Goal: Task Accomplishment & Management: Manage account settings

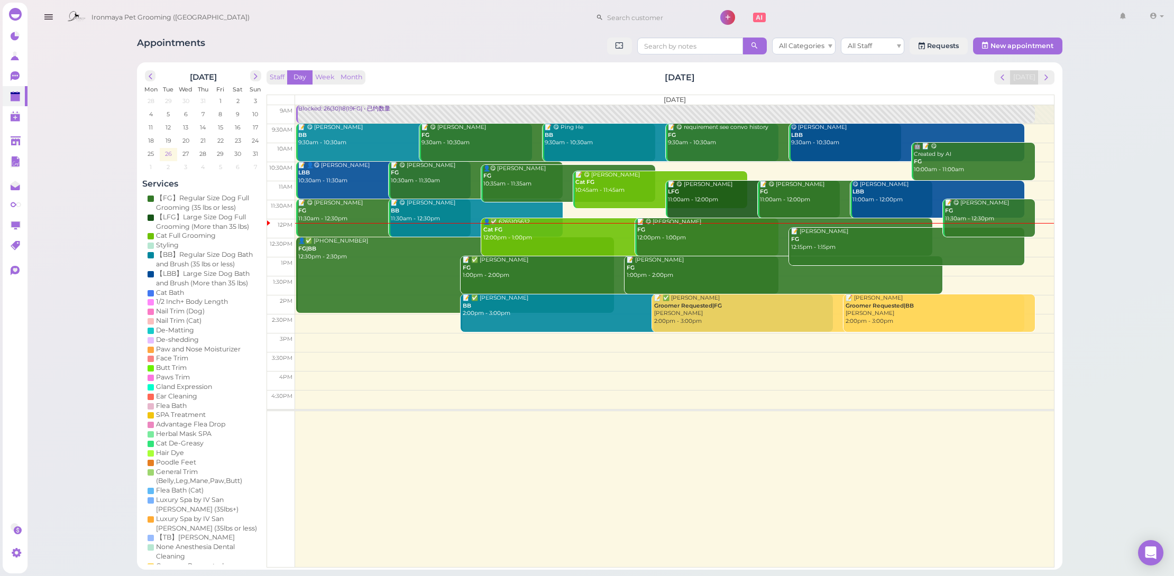
click at [164, 151] on span "26" at bounding box center [168, 154] width 9 height 10
click at [12, 76] on icon at bounding box center [15, 76] width 9 height 10
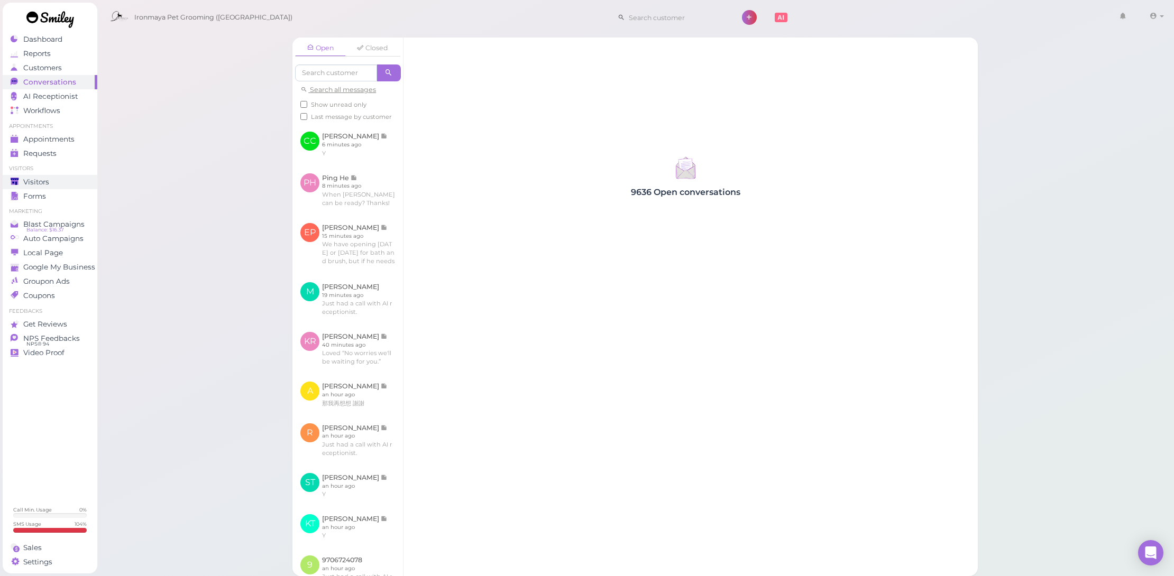
click at [86, 175] on link "Visitors" at bounding box center [50, 182] width 95 height 14
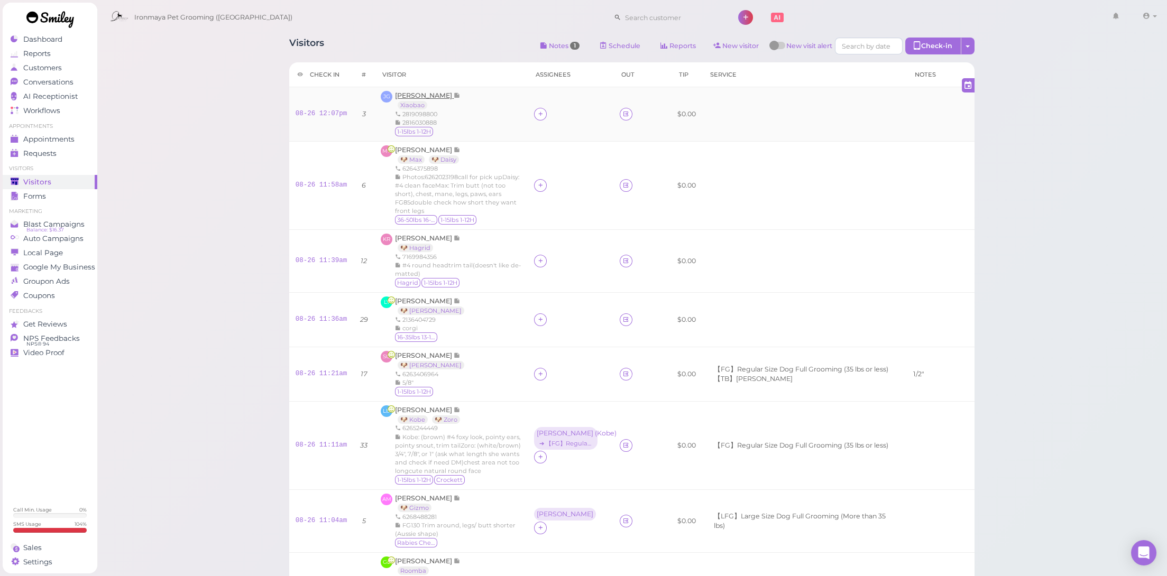
click at [426, 94] on span "[PERSON_NAME]" at bounding box center [424, 95] width 59 height 8
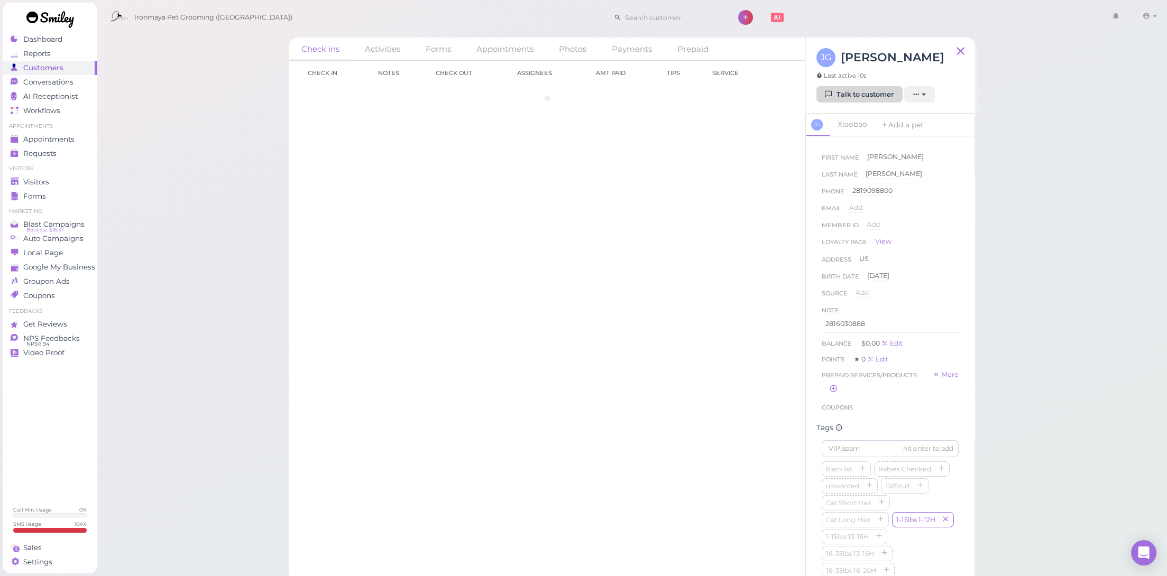
click at [843, 100] on link "Talk to customer" at bounding box center [859, 94] width 86 height 17
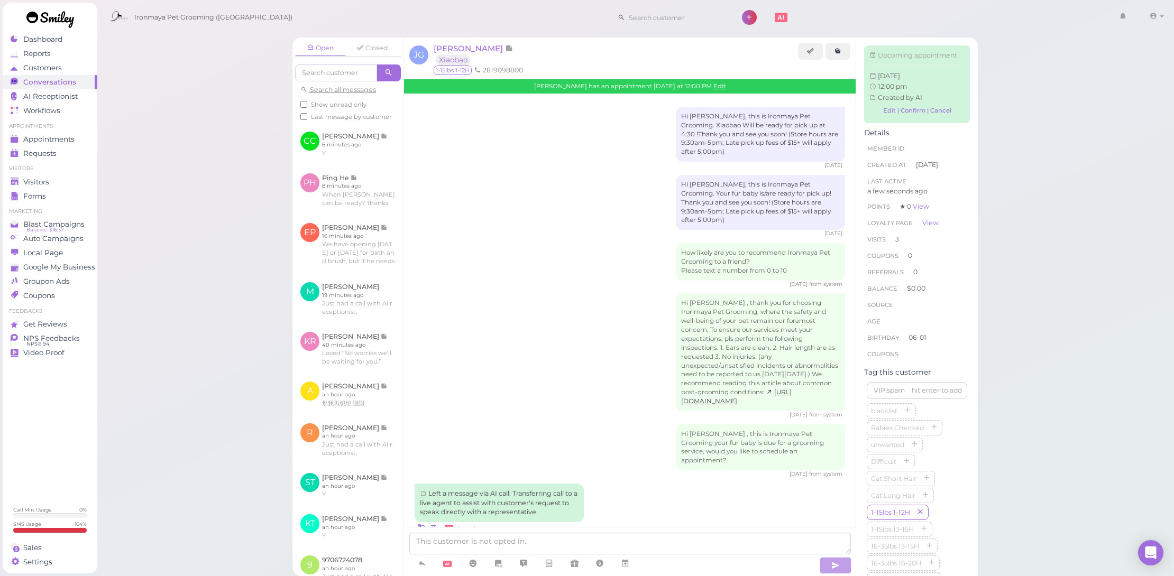
scroll to position [957, 0]
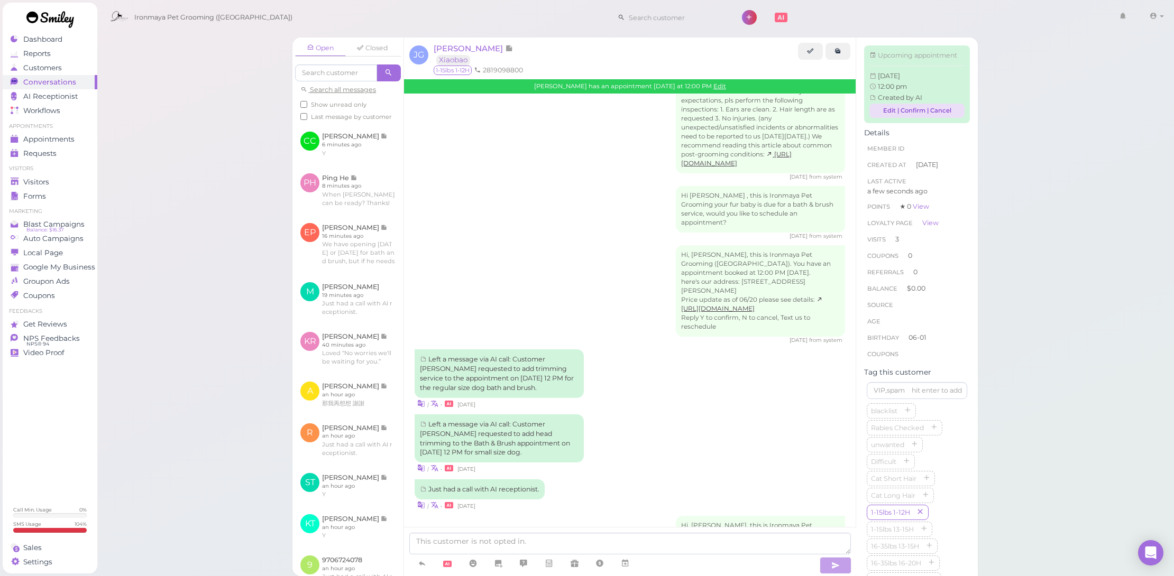
click at [886, 118] on link "Edit | Confirm | Cancel" at bounding box center [916, 111] width 95 height 14
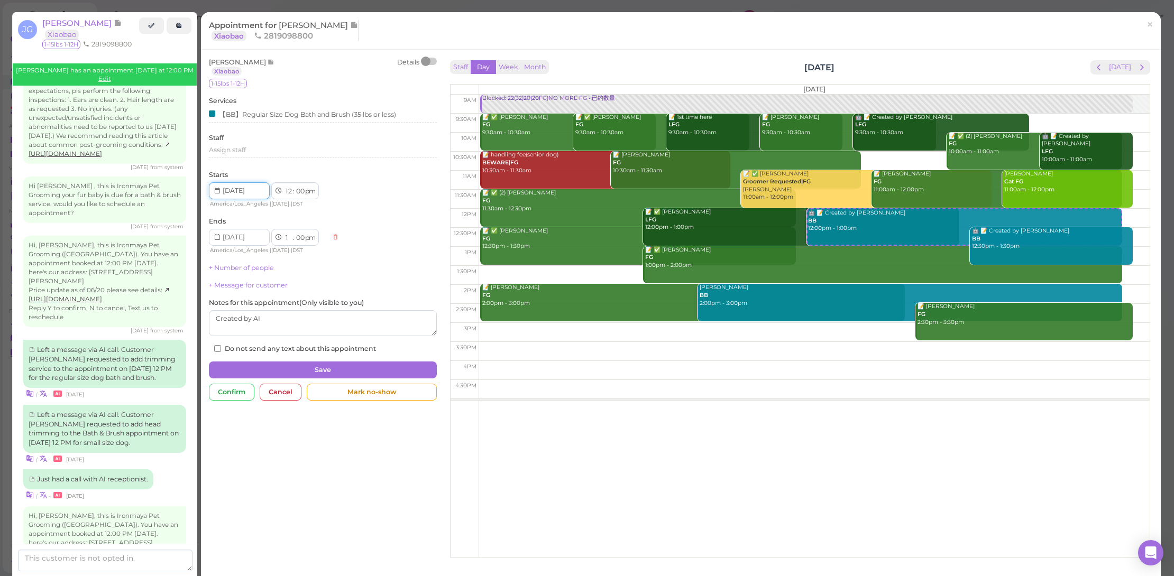
click at [255, 193] on input at bounding box center [239, 190] width 61 height 17
type input "[DATE]"
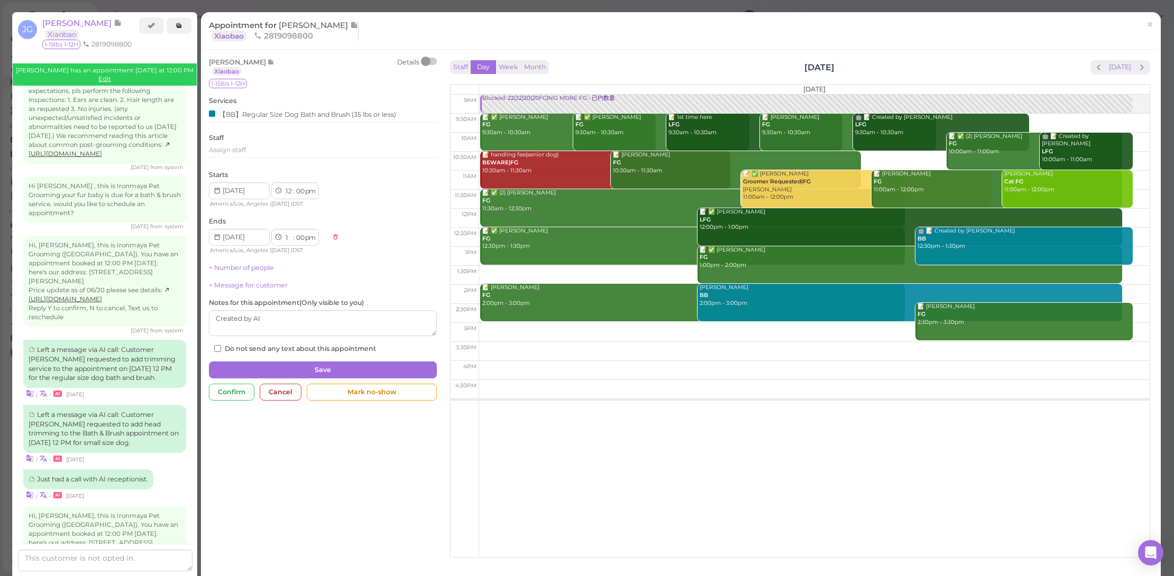
scroll to position [1019, 0]
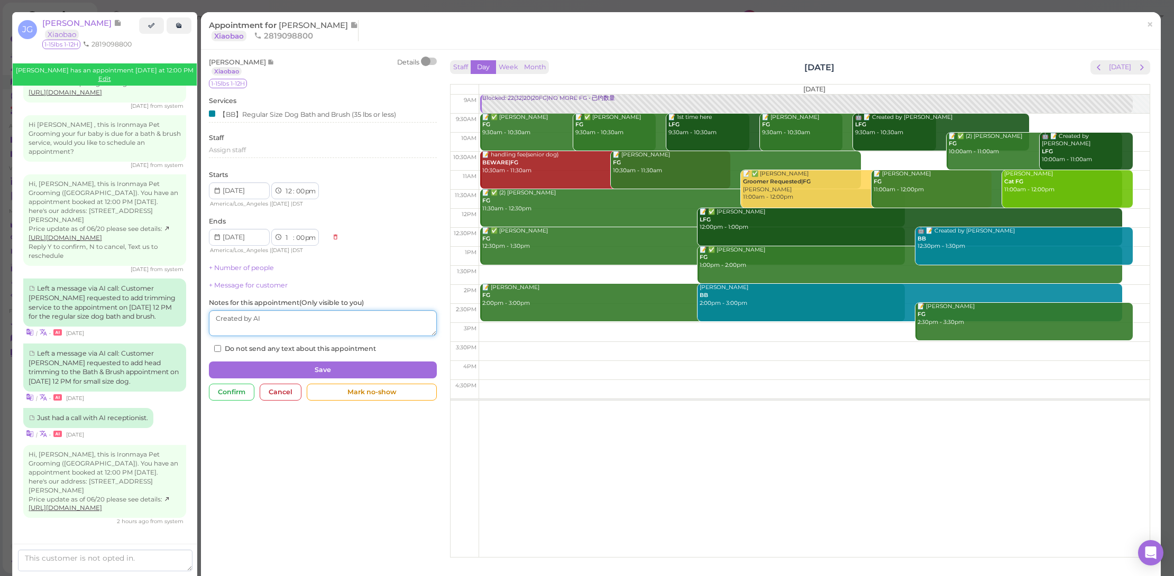
drag, startPoint x: 289, startPoint y: 324, endPoint x: 169, endPoint y: 303, distance: 121.3
click at [292, 303] on div "Open Closed Search all messages Show unread only Last message by customer CC Ch…" at bounding box center [634, 307] width 685 height 539
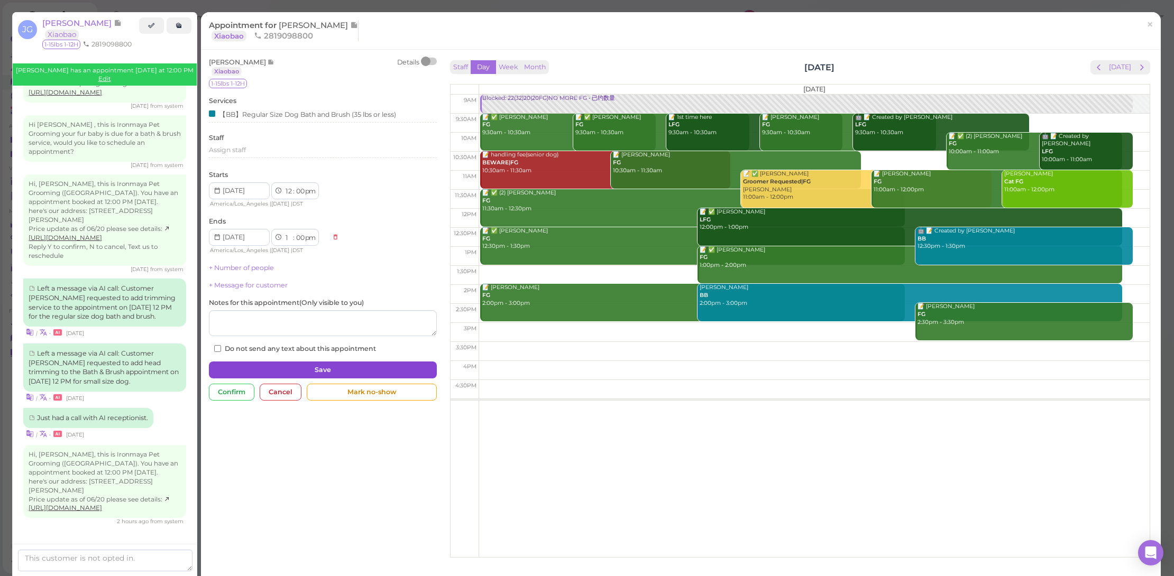
click at [341, 367] on button "Save" at bounding box center [323, 370] width 228 height 17
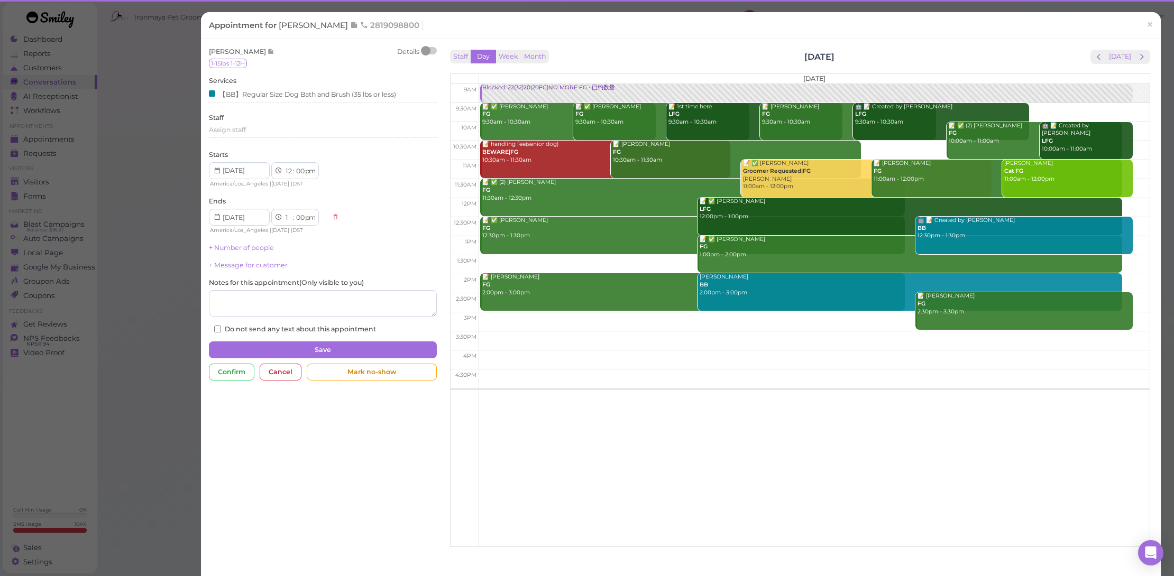
scroll to position [953, 0]
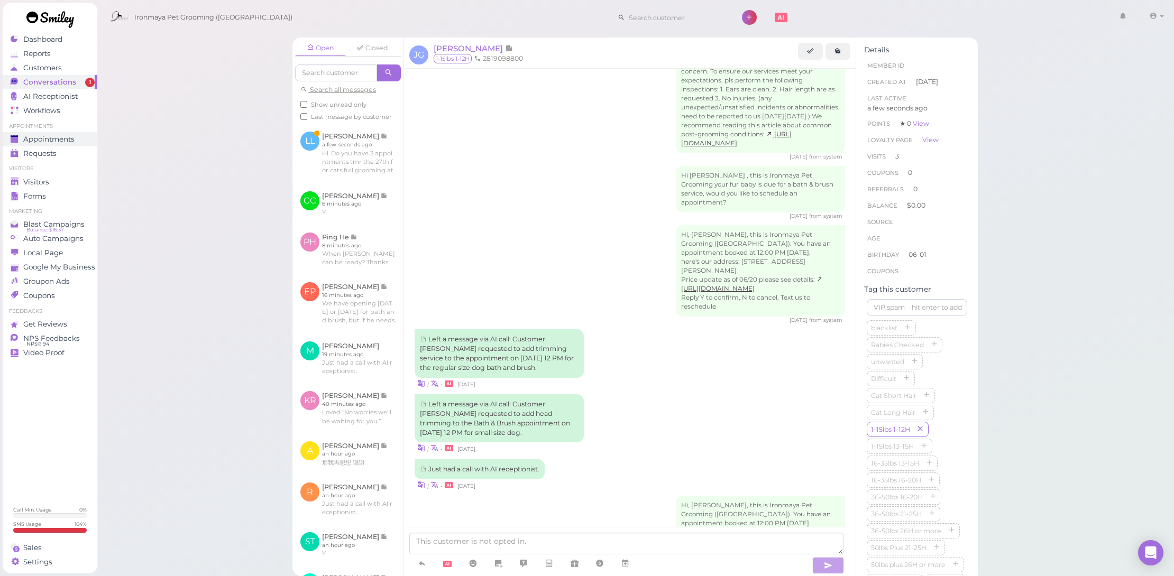
click at [75, 140] on div "Appointments" at bounding box center [49, 139] width 76 height 9
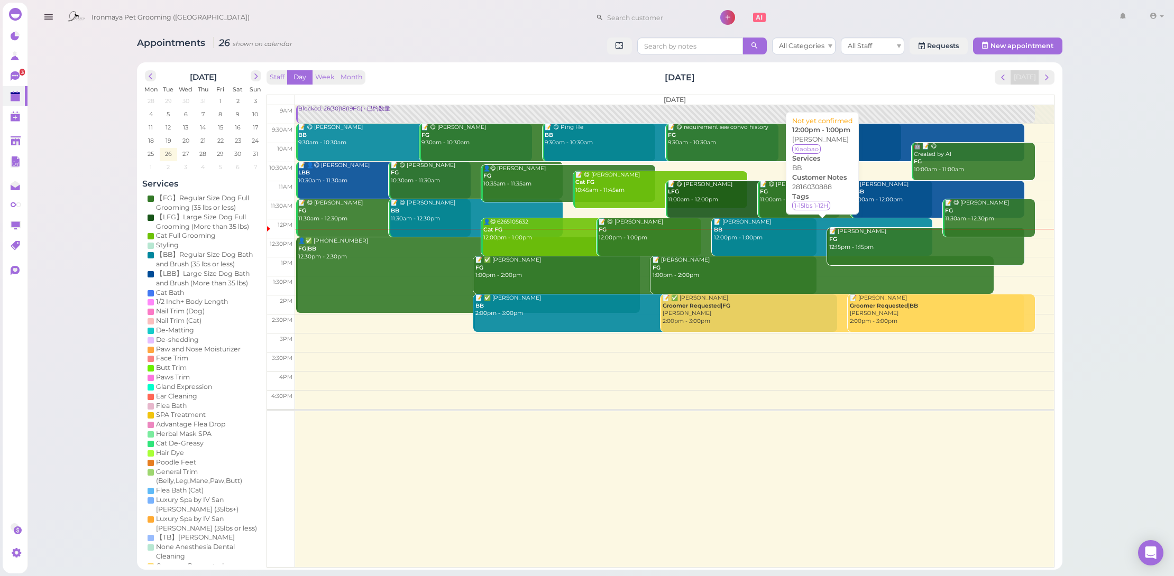
click at [752, 243] on link "📝 Justin Gao BB 12:00pm - 1:00pm" at bounding box center [822, 237] width 220 height 38
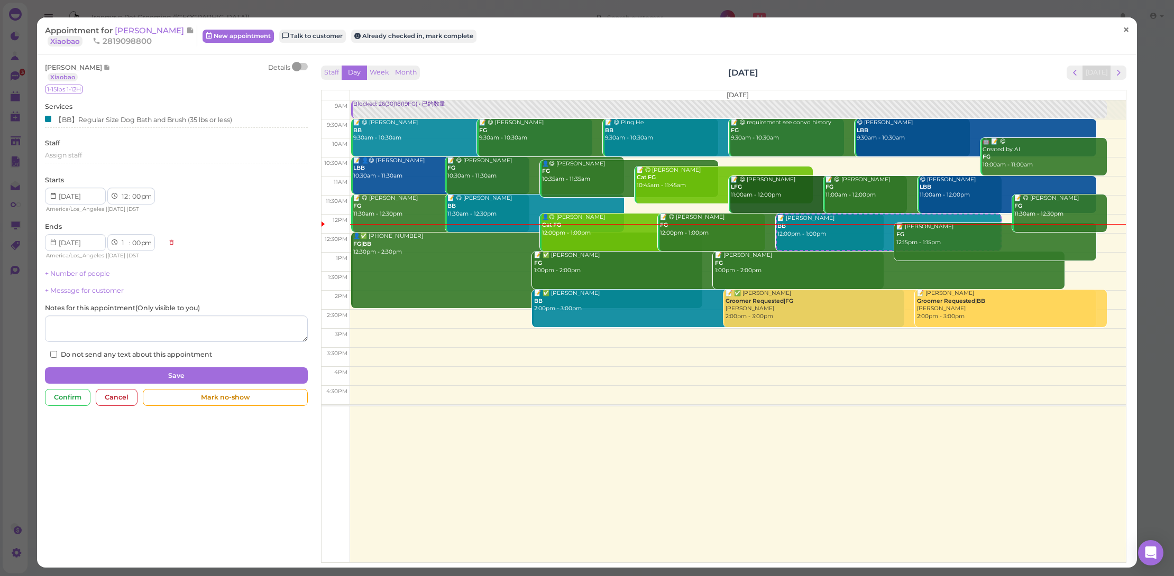
click at [1124, 33] on link "×" at bounding box center [1126, 30] width 20 height 25
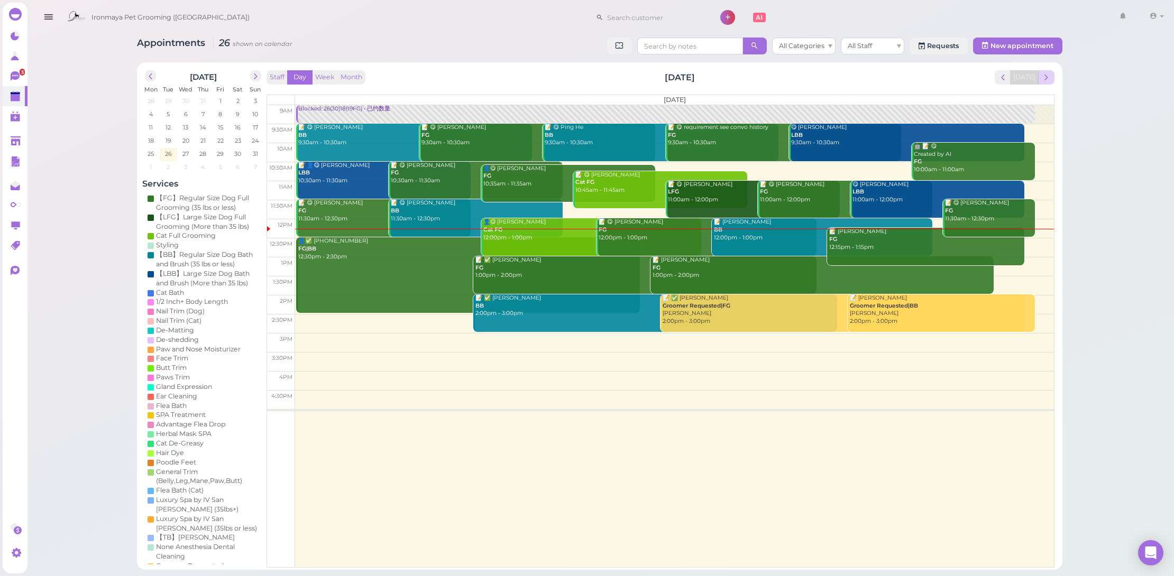
click at [1048, 77] on span "next" at bounding box center [1046, 77] width 10 height 10
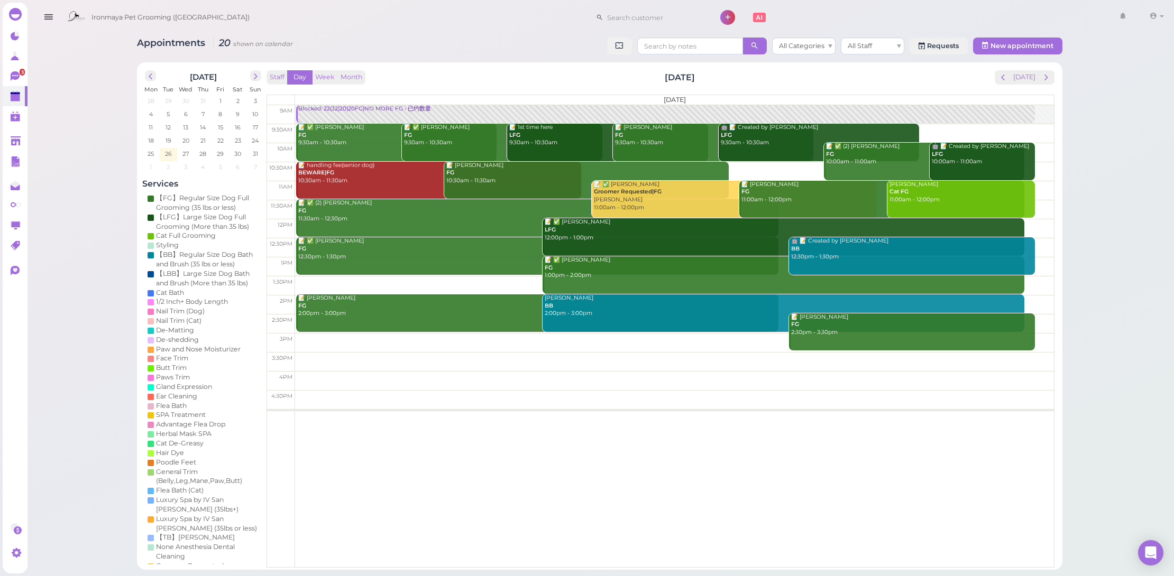
click at [166, 163] on span "2" at bounding box center [167, 167] width 5 height 10
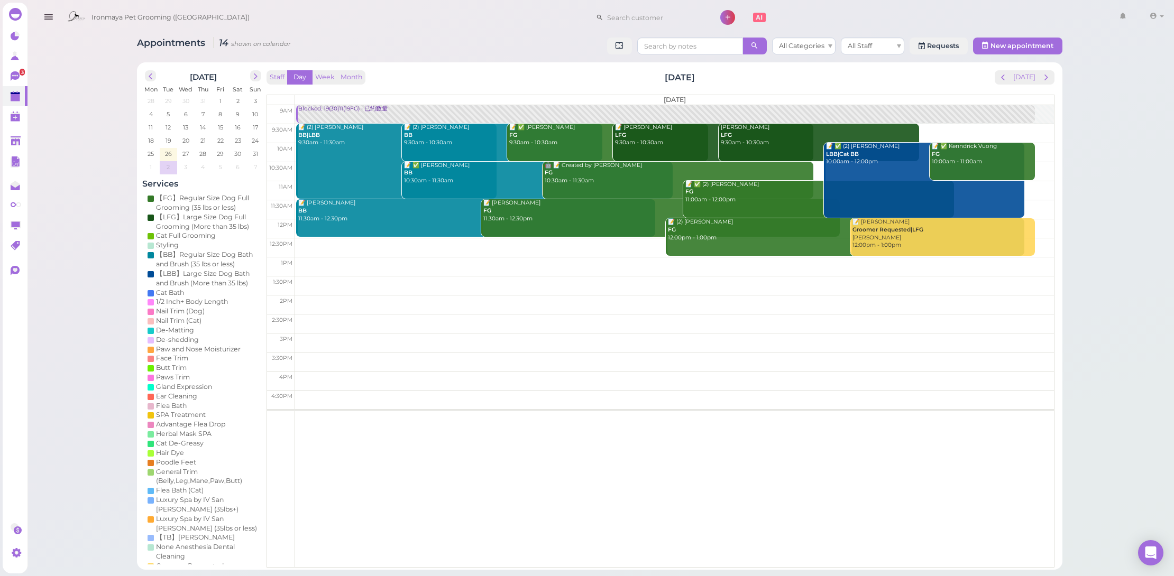
click at [594, 250] on td at bounding box center [674, 247] width 759 height 19
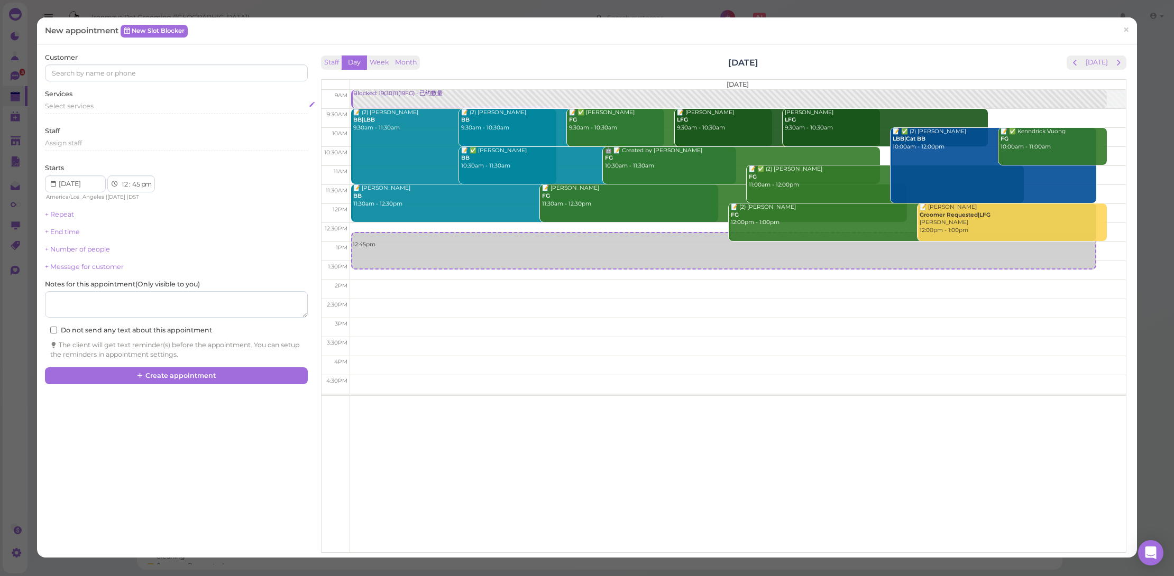
click at [121, 108] on div "Select services" at bounding box center [176, 107] width 263 height 10
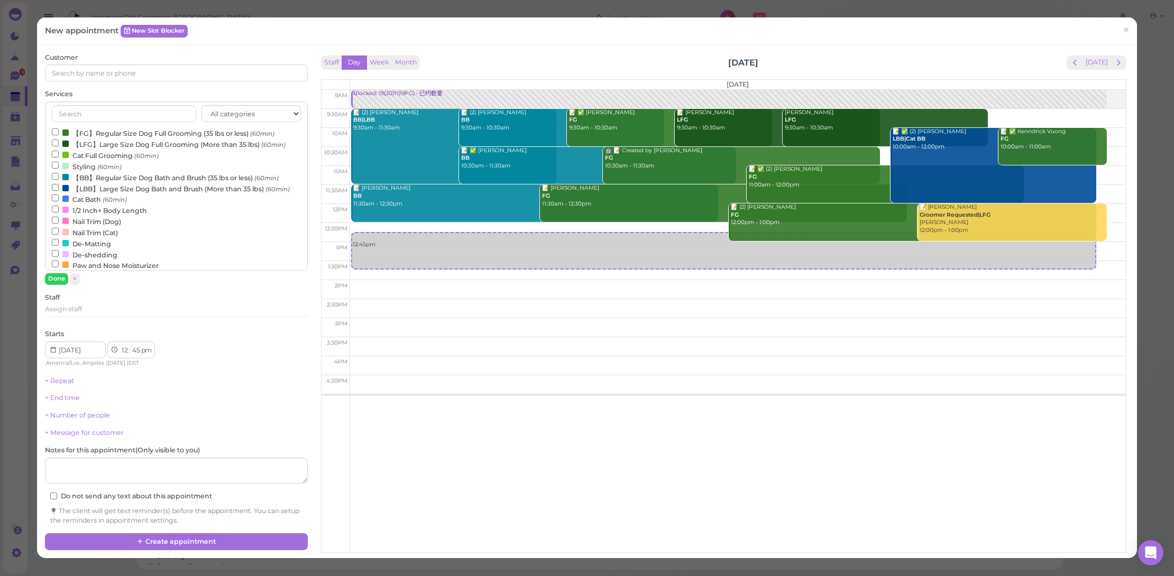
click at [137, 129] on label "【FG】Regular Size Dog Full Grooming (35 lbs or less) (60min)" at bounding box center [163, 132] width 223 height 11
click at [59, 129] on input "【FG】Regular Size Dog Full Grooming (35 lbs or less) (60min)" at bounding box center [55, 131] width 7 height 7
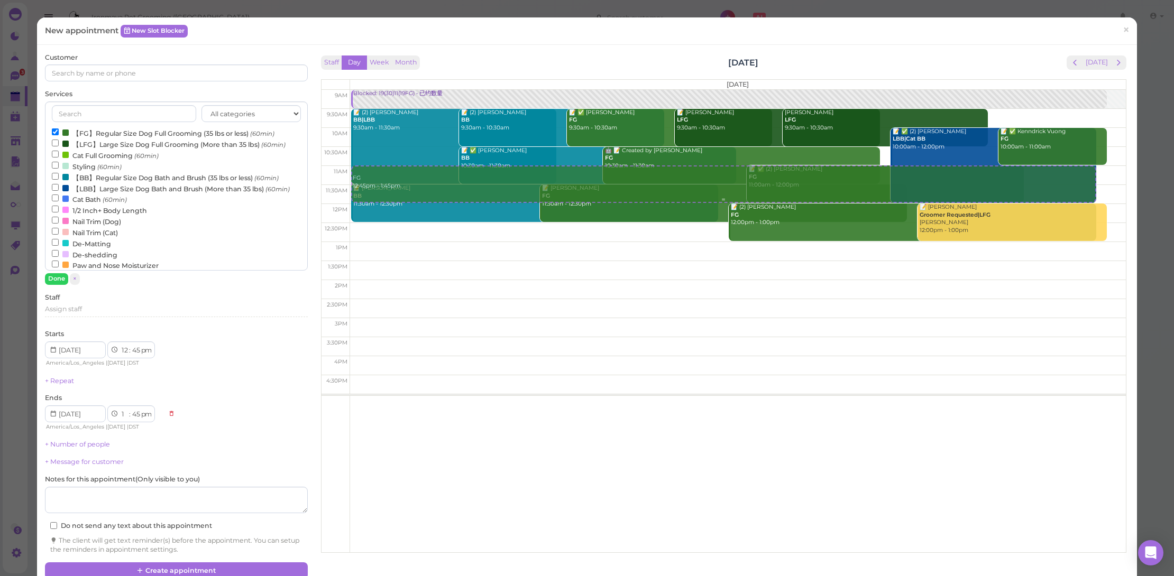
drag, startPoint x: 453, startPoint y: 250, endPoint x: 168, endPoint y: 80, distance: 331.7
click at [473, 90] on div "FG 12:45pm - 1:45pm Blocked: 19(30)11(19FG) • 已约数量 📝 (2) Irene Liu BB|LBB 9:30a…" at bounding box center [738, 90] width 776 height 0
select select "11"
select select "00"
select select "am"
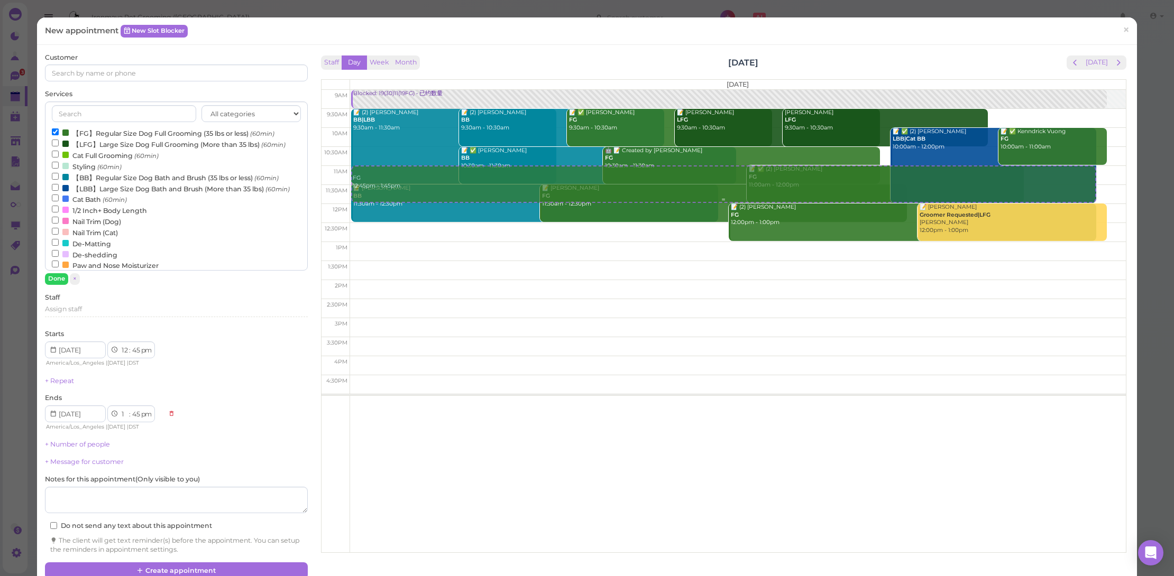
select select "12"
select select "00"
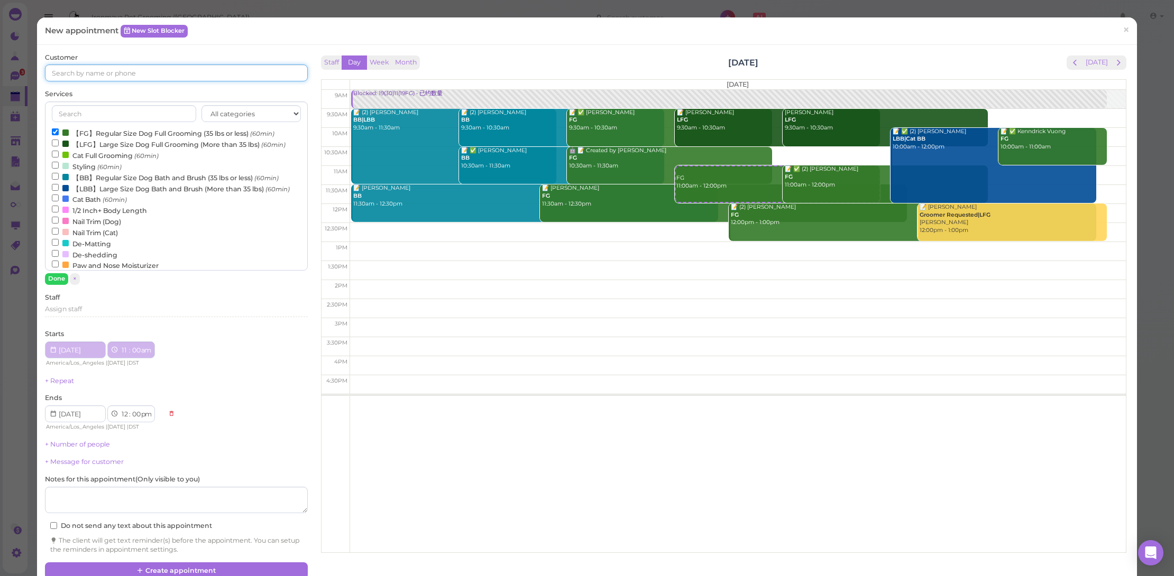
drag, startPoint x: 167, startPoint y: 78, endPoint x: 264, endPoint y: 73, distance: 97.4
click at [167, 78] on input at bounding box center [176, 72] width 263 height 17
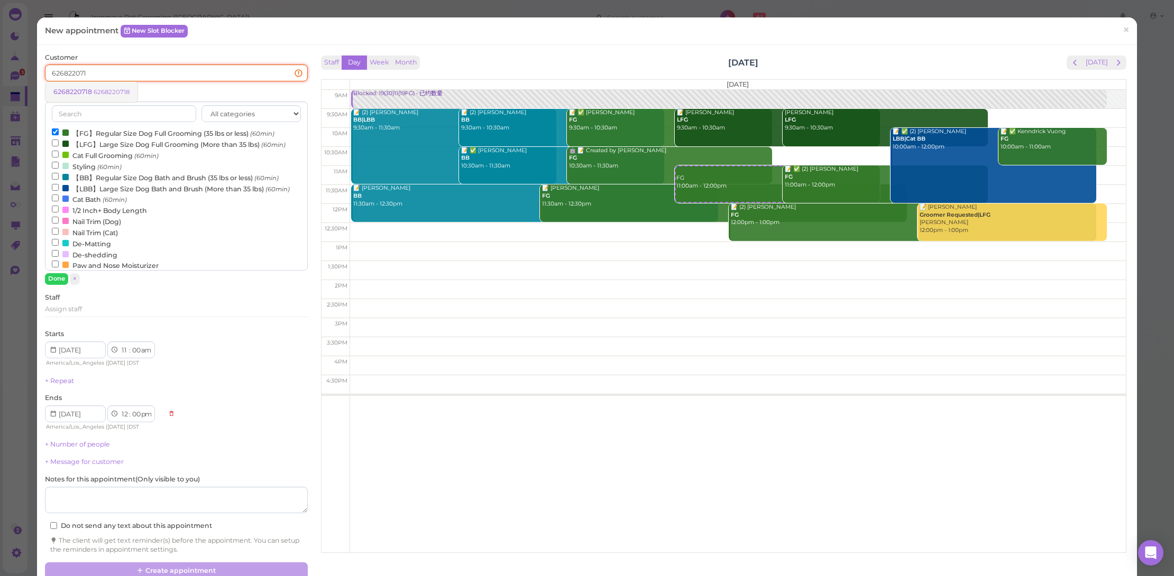
type input "626822071"
click at [119, 90] on small "6268220718" at bounding box center [112, 91] width 36 height 7
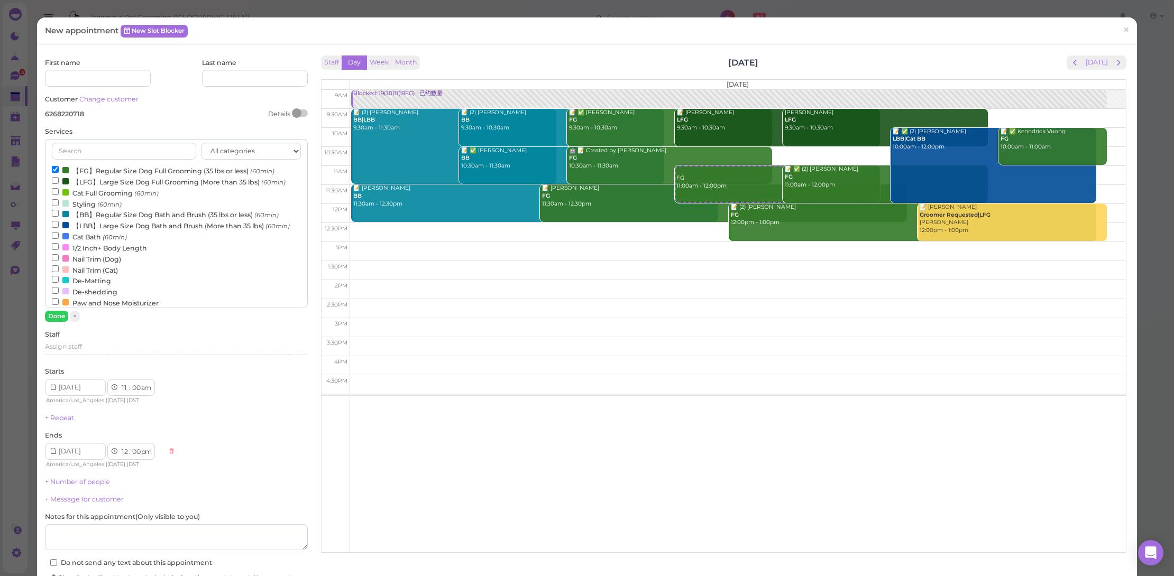
scroll to position [61, 0]
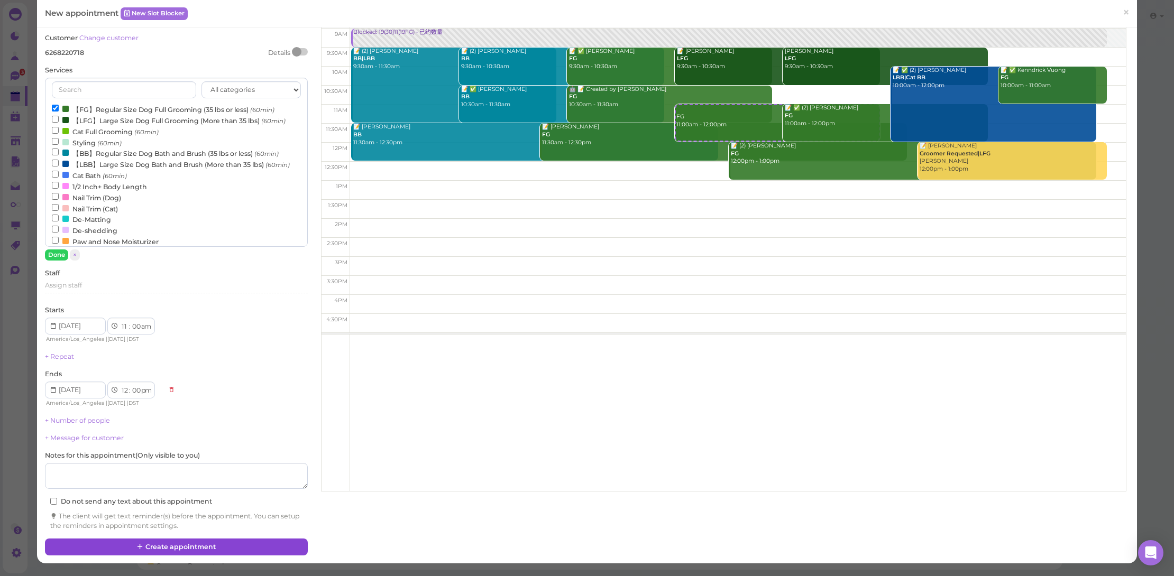
click at [211, 539] on button "Create appointment" at bounding box center [176, 547] width 263 height 17
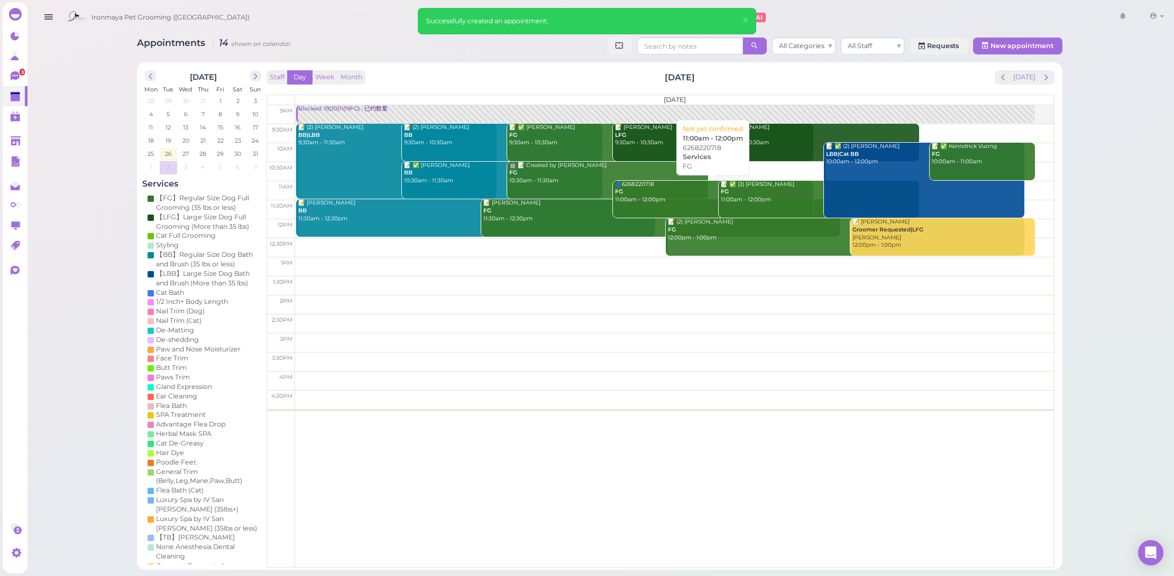
click at [679, 204] on link "👤6268220718 FG 11:00am - 12:00pm" at bounding box center [713, 200] width 200 height 38
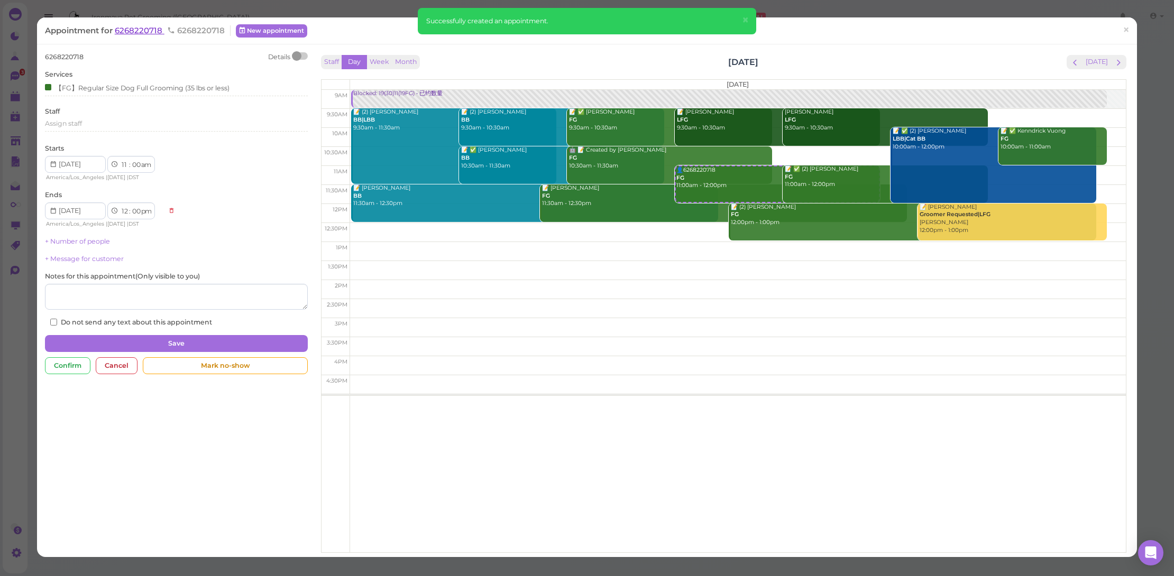
click at [164, 29] on span "6268220718" at bounding box center [140, 30] width 50 height 10
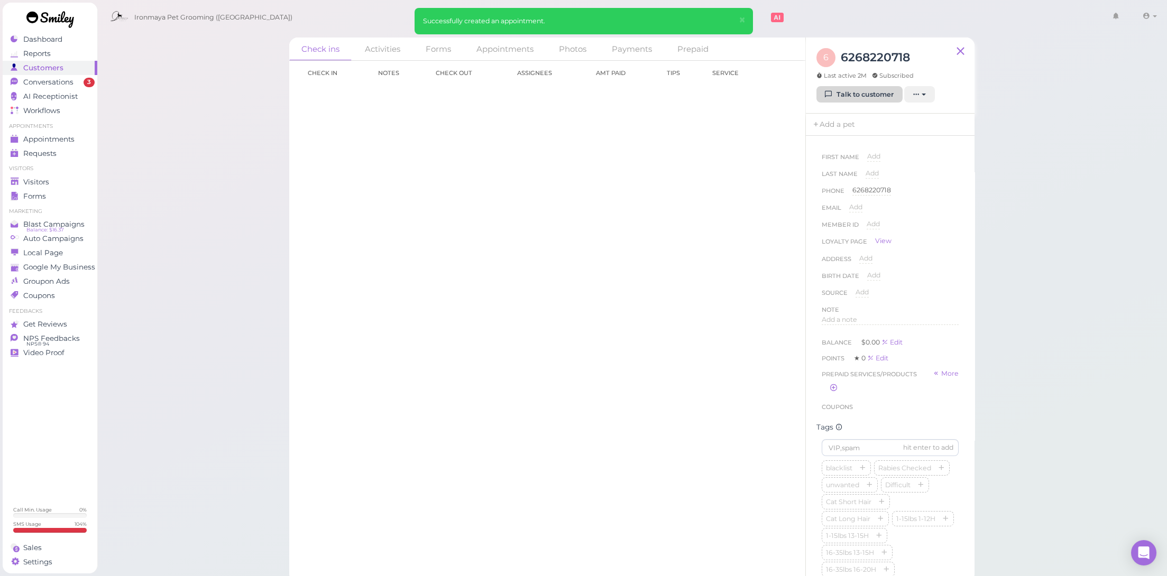
click at [853, 89] on link "Talk to customer" at bounding box center [859, 94] width 86 height 17
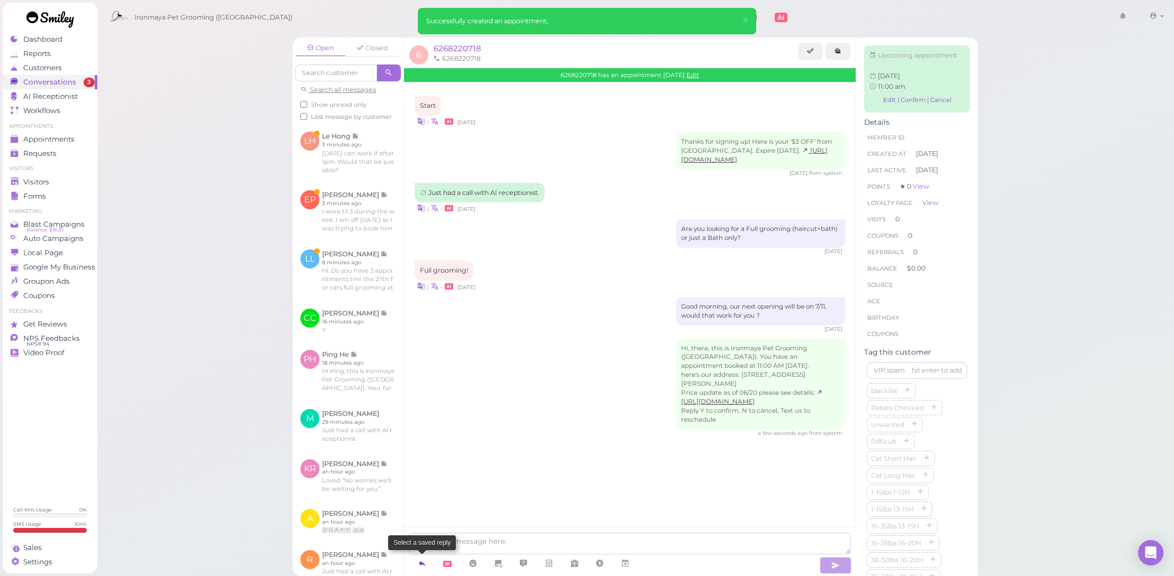
click at [426, 561] on icon at bounding box center [422, 563] width 8 height 11
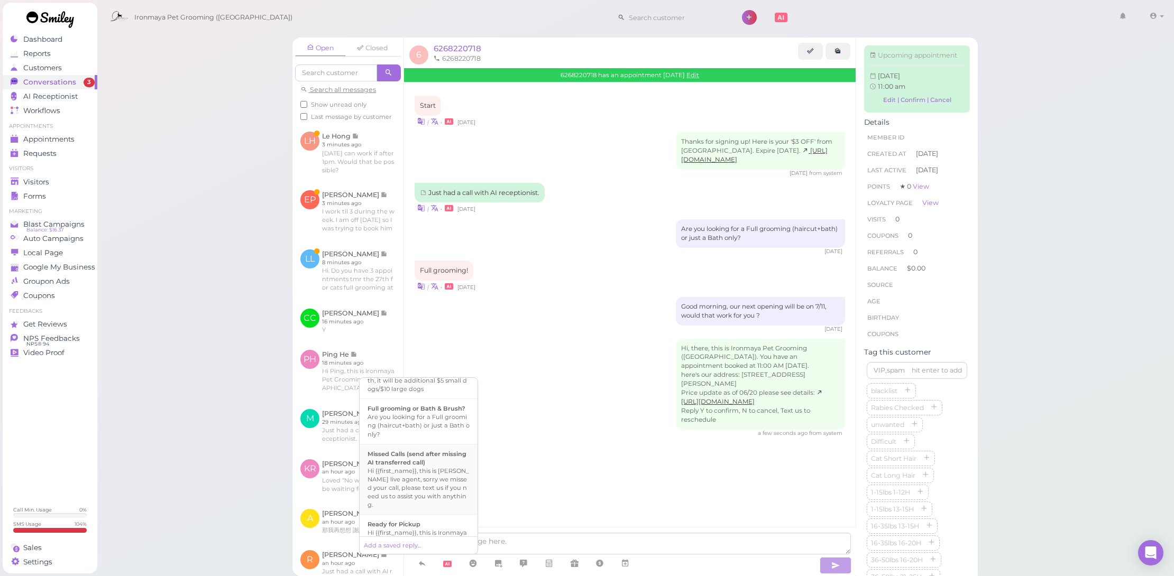
scroll to position [518, 0]
click at [432, 481] on div "Please refer to attached price chart. (all quotes before we see your fur baby i…" at bounding box center [418, 488] width 102 height 34
type textarea "Please refer to attached price chart. (all quotes before we see your fur baby i…"
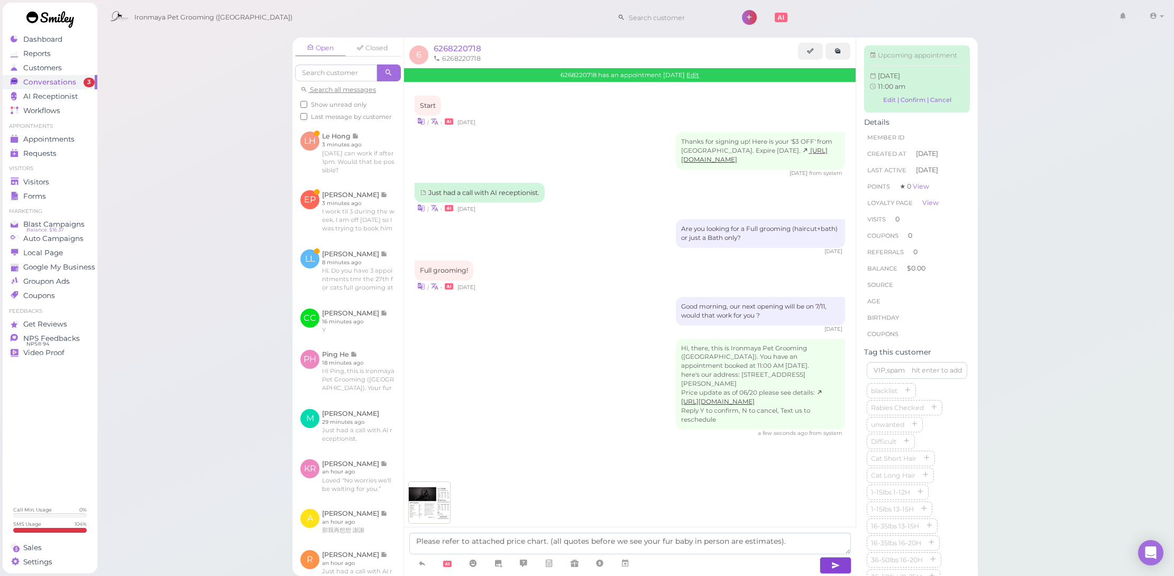
click at [838, 568] on icon "button" at bounding box center [835, 565] width 8 height 11
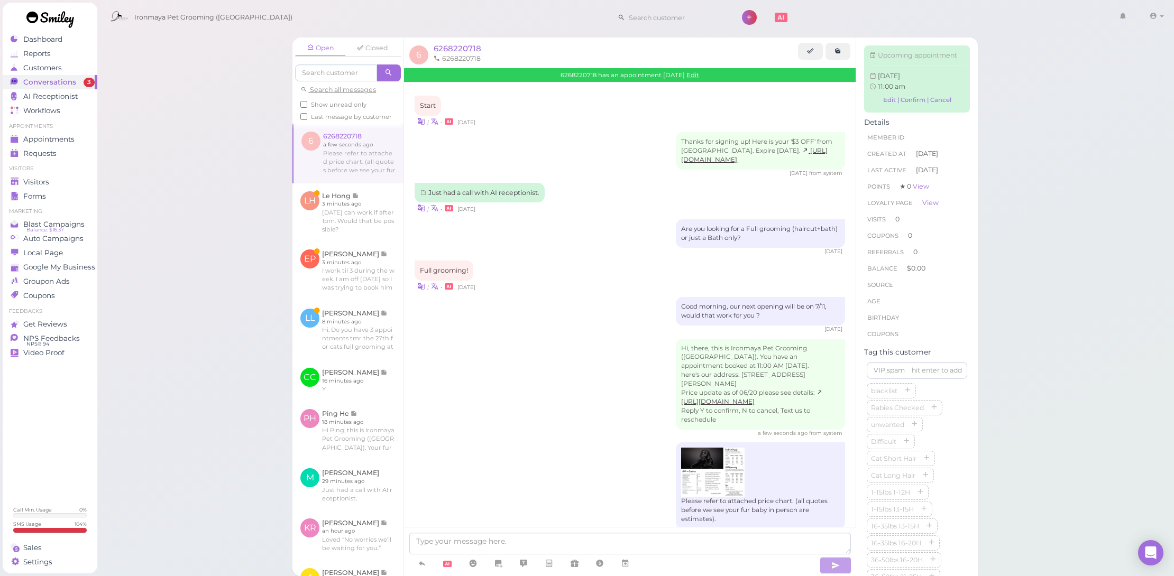
scroll to position [13, 0]
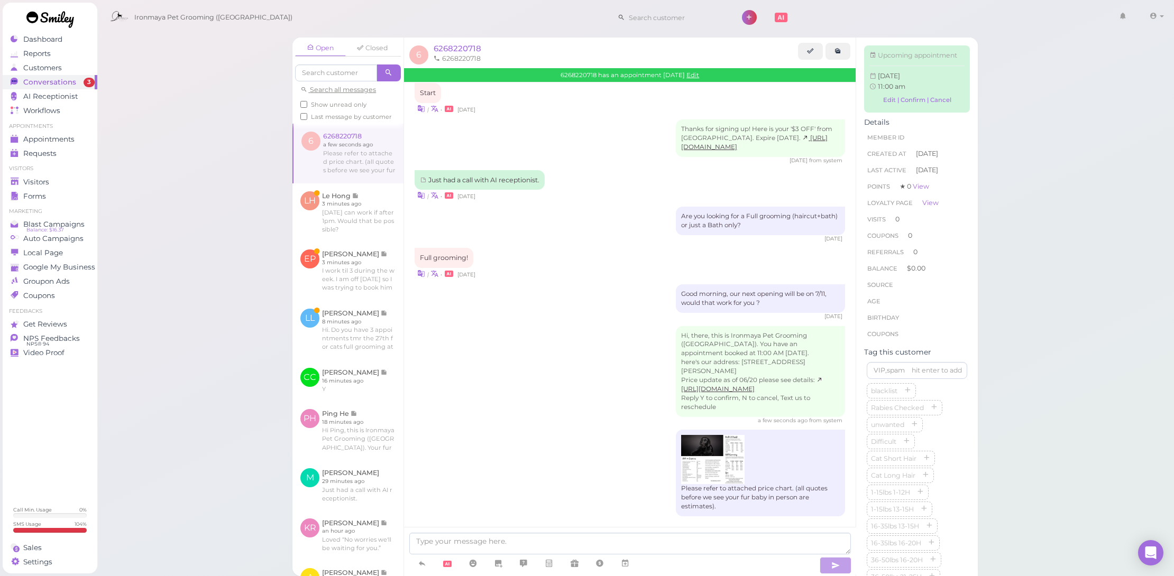
click at [587, 417] on div "a few seconds ago from system" at bounding box center [629, 420] width 430 height 7
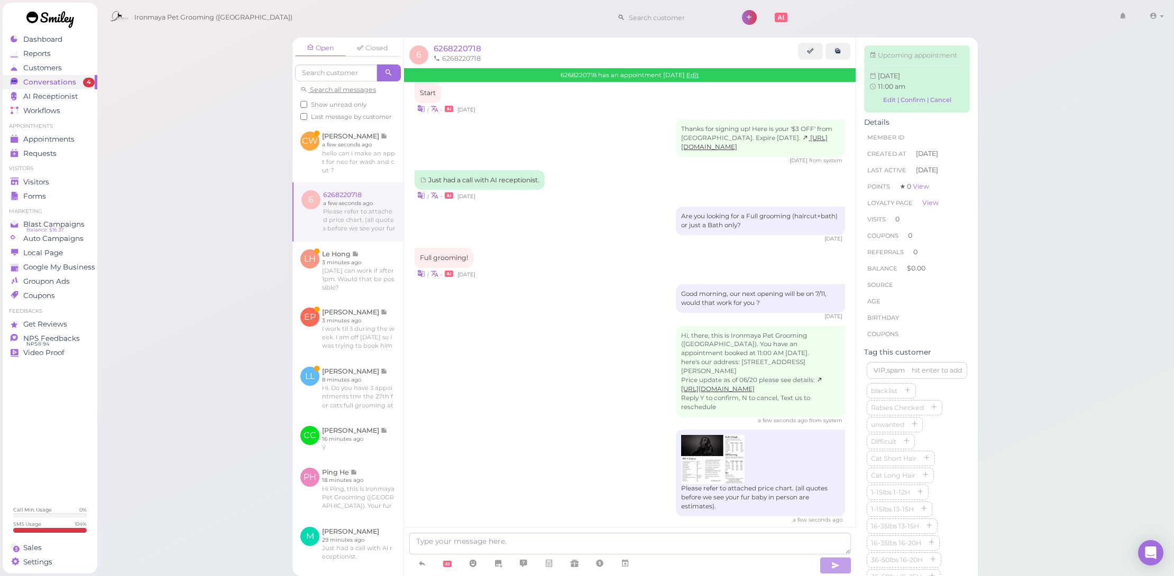
click at [703, 448] on img at bounding box center [712, 459] width 63 height 49
click at [357, 353] on link at bounding box center [347, 329] width 111 height 59
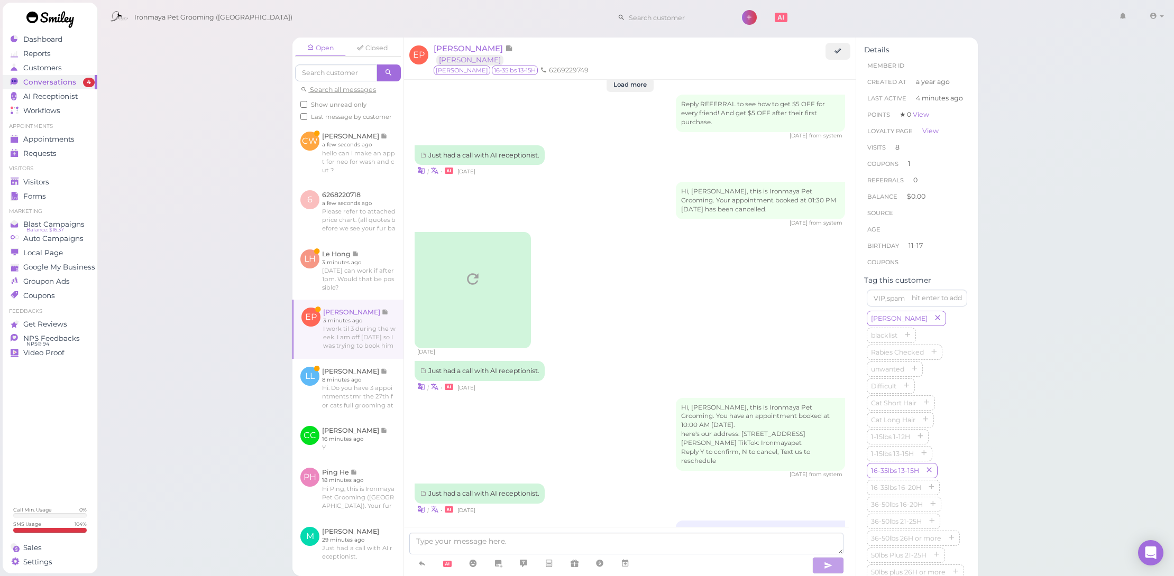
scroll to position [1344, 0]
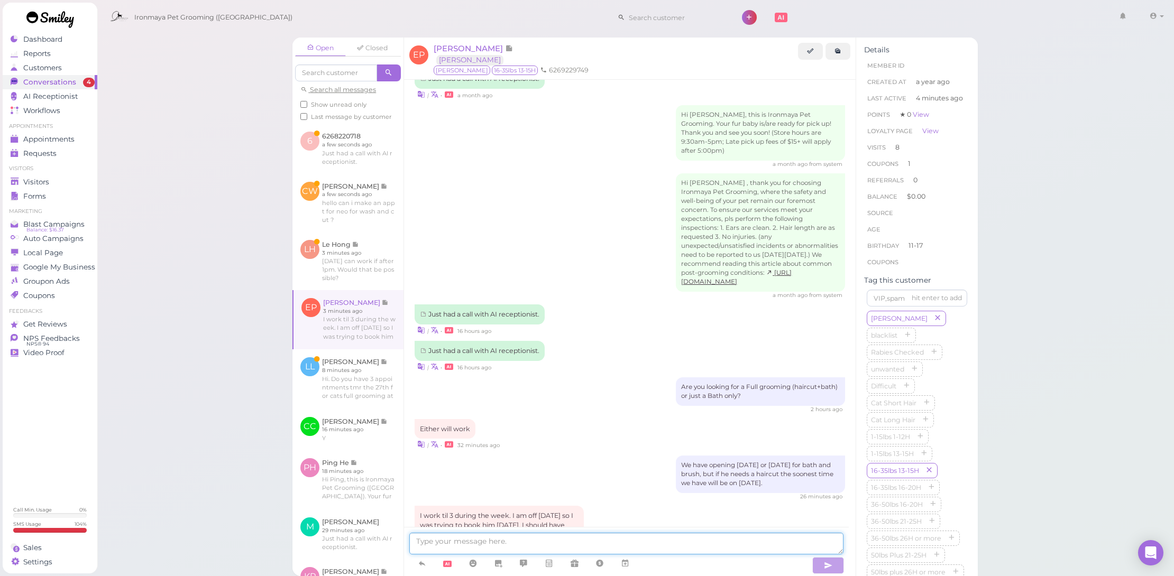
click at [599, 540] on textarea at bounding box center [626, 544] width 434 height 22
type textarea "I see, would you like to make an appointment for him for next Friday ?"
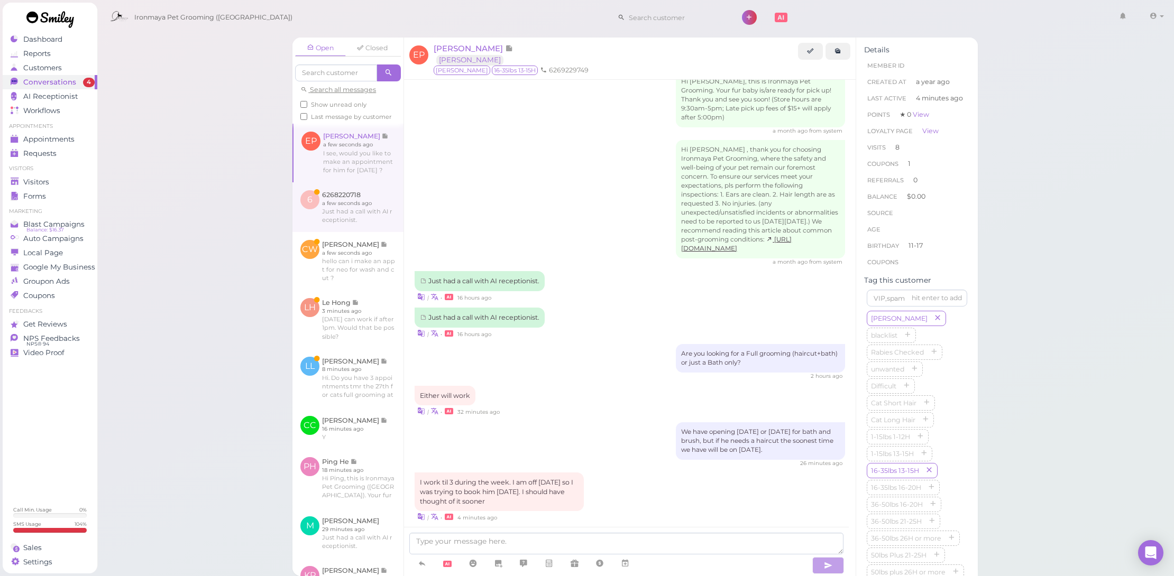
click at [362, 220] on link at bounding box center [347, 207] width 111 height 50
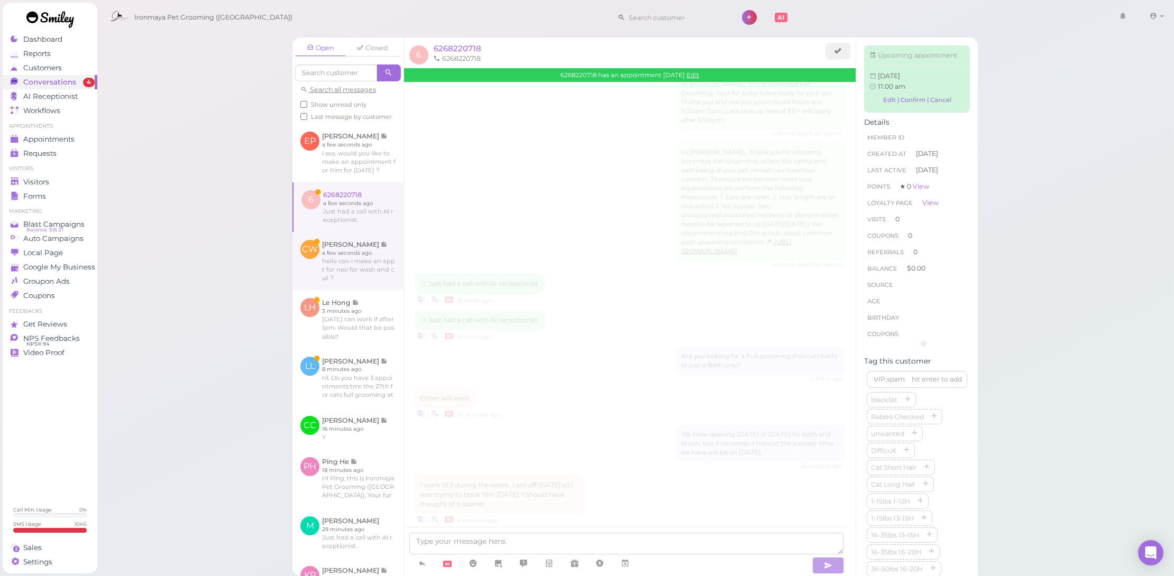
scroll to position [56, 0]
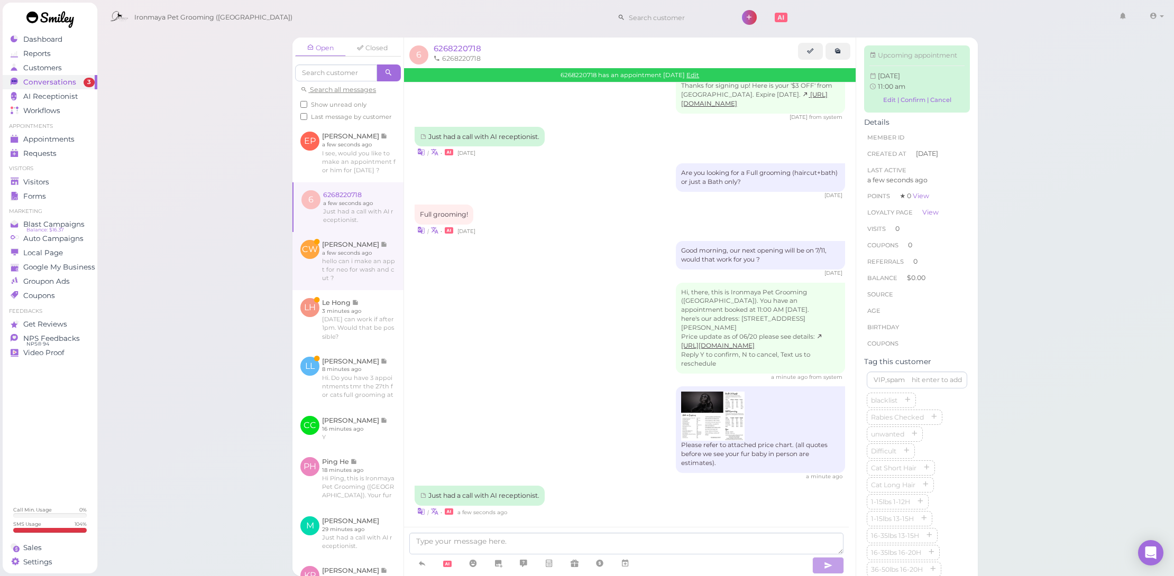
click at [363, 260] on link at bounding box center [347, 261] width 111 height 58
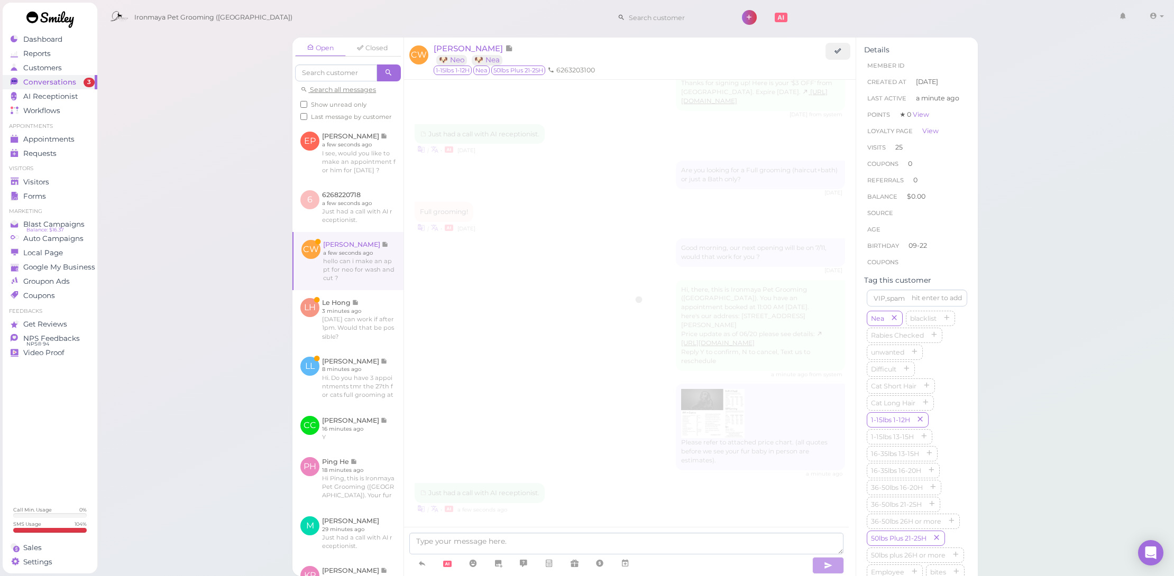
scroll to position [1280, 0]
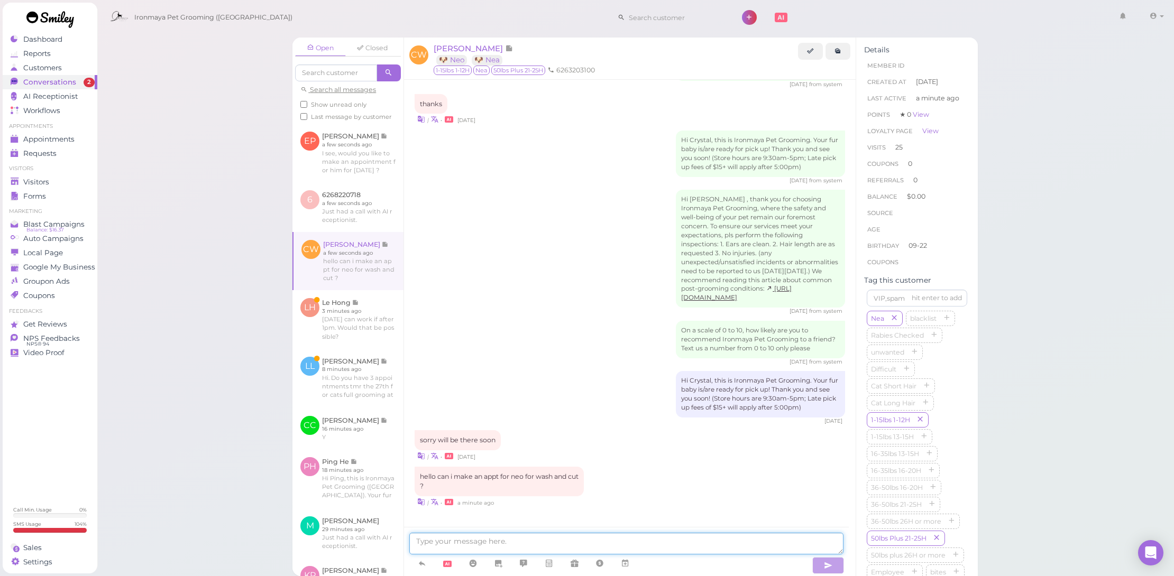
click at [583, 541] on textarea at bounding box center [626, 544] width 434 height 22
type textarea "Hi there our which day would you like to bring him in"
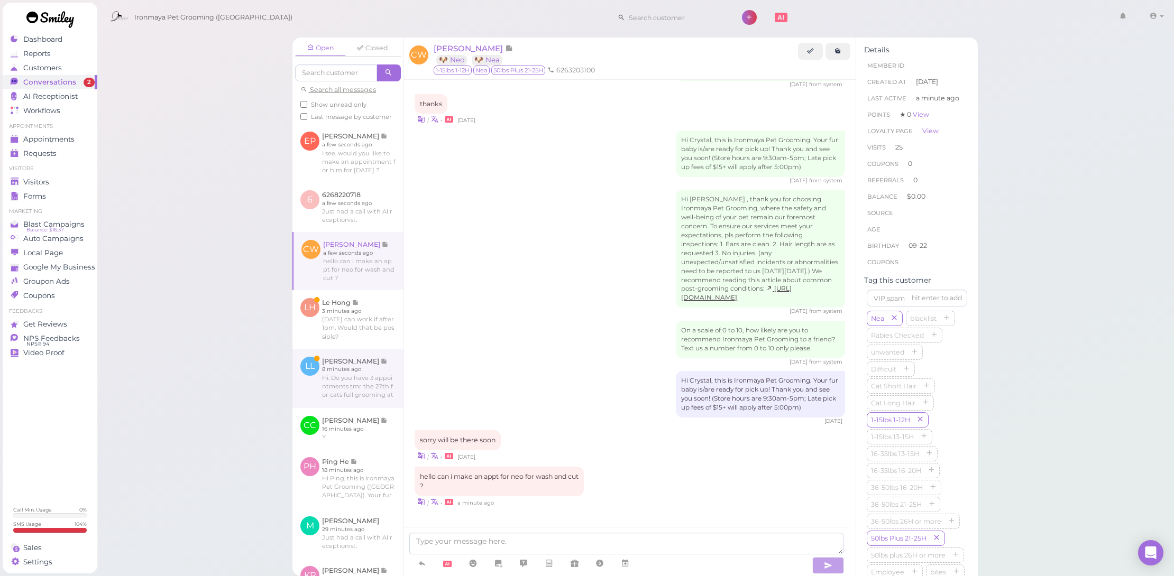
click at [366, 399] on link at bounding box center [347, 378] width 111 height 59
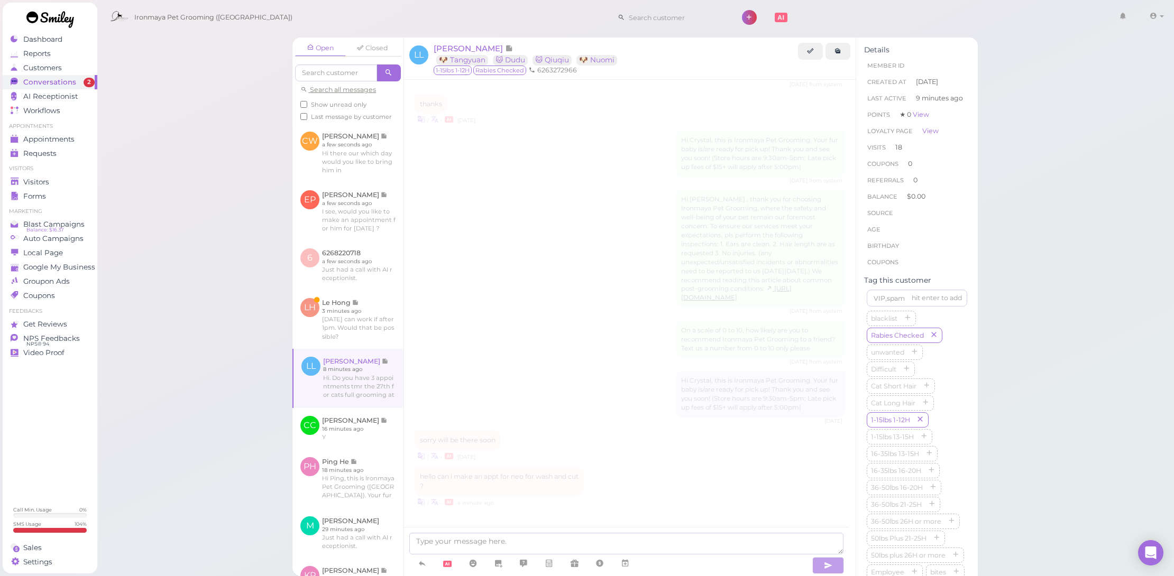
scroll to position [1391, 0]
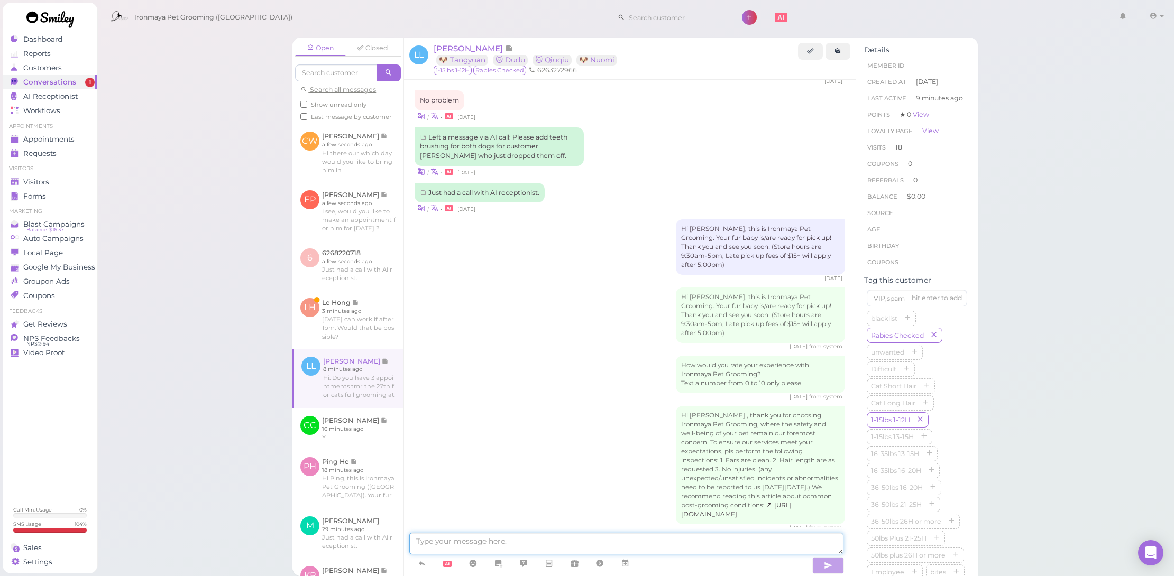
click at [589, 540] on textarea at bounding box center [626, 544] width 434 height 22
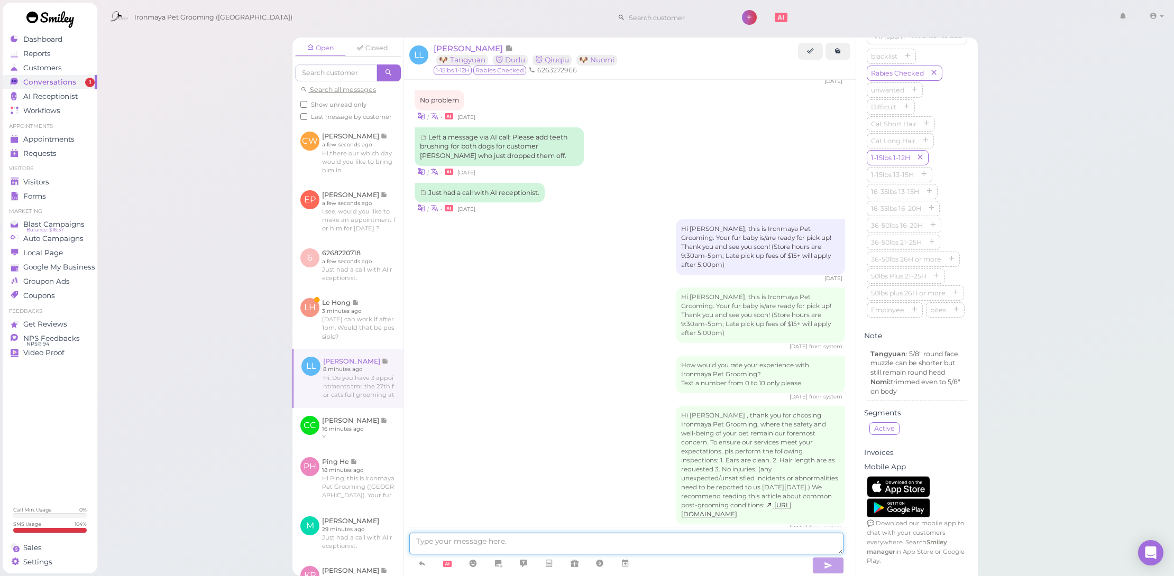
scroll to position [310, 0]
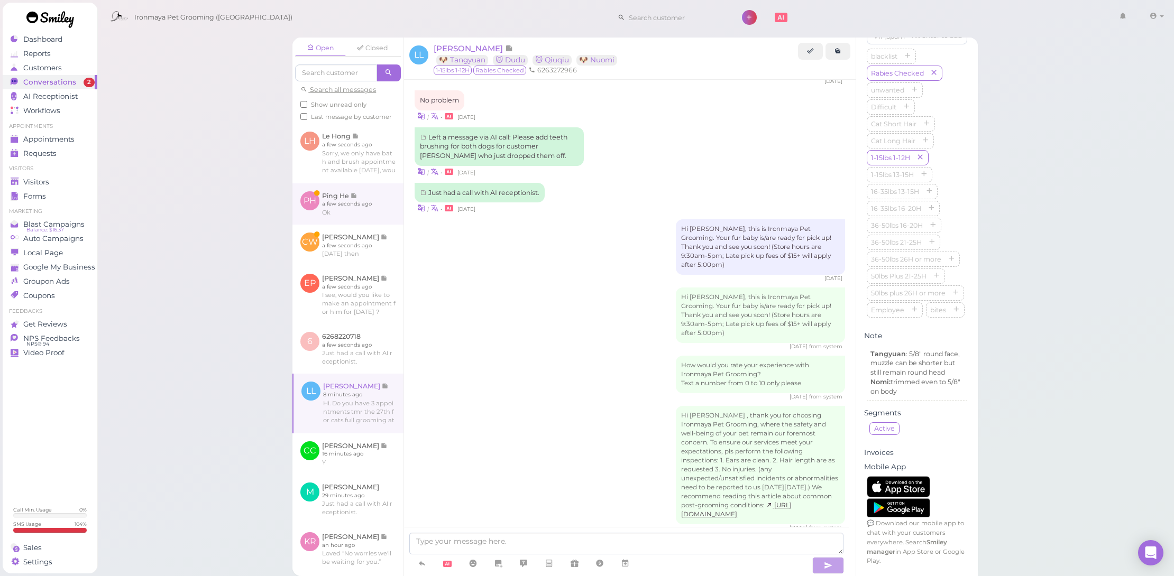
click at [366, 211] on link at bounding box center [347, 203] width 111 height 41
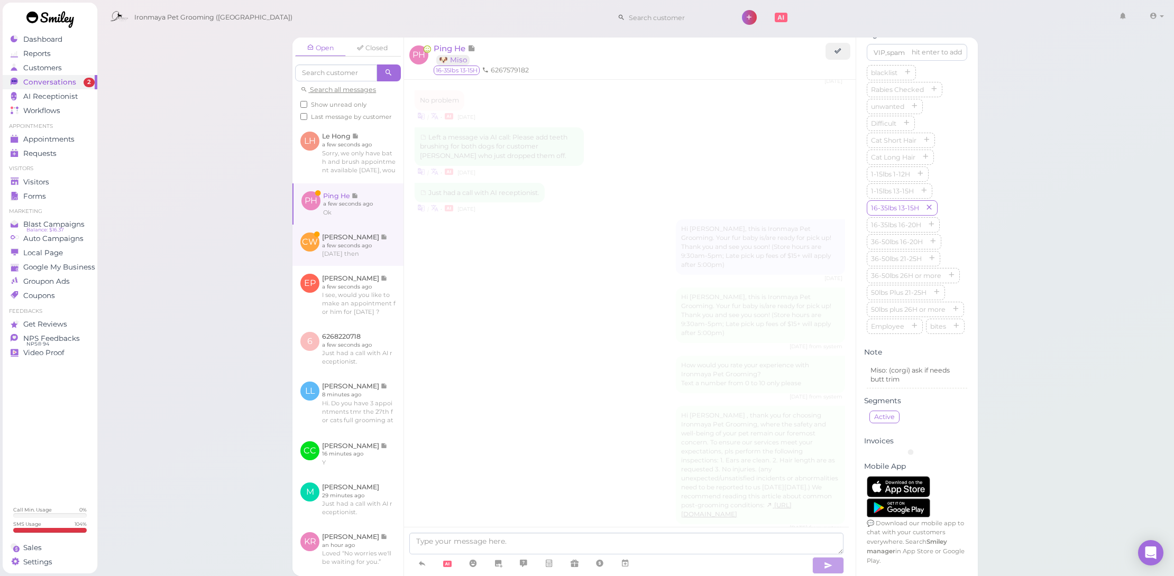
scroll to position [273, 0]
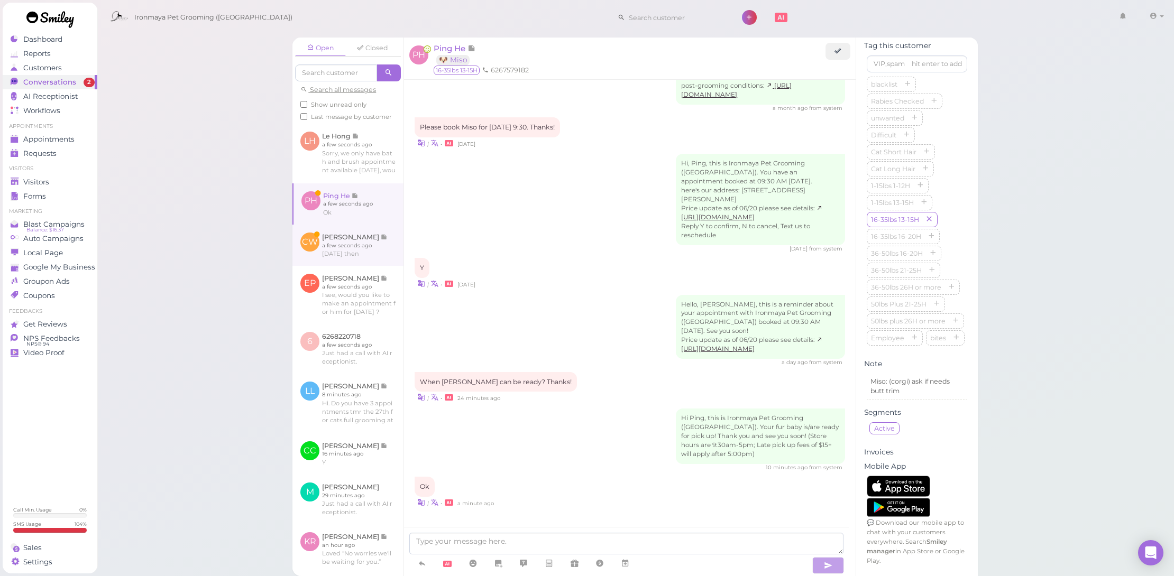
click at [370, 253] on link at bounding box center [347, 245] width 111 height 41
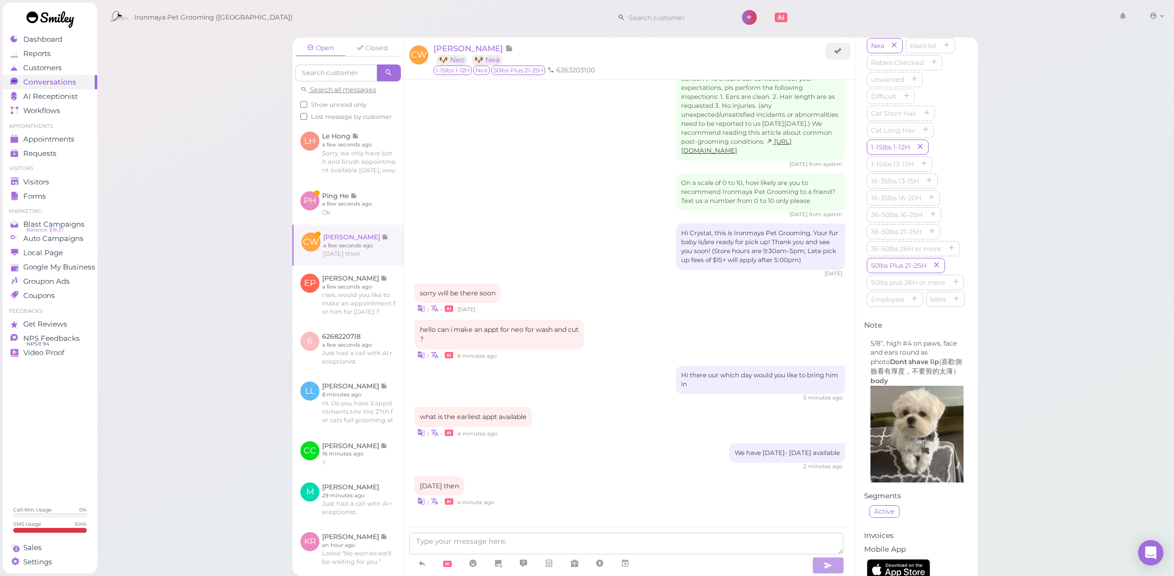
scroll to position [1167, 0]
click at [624, 560] on icon at bounding box center [625, 563] width 8 height 11
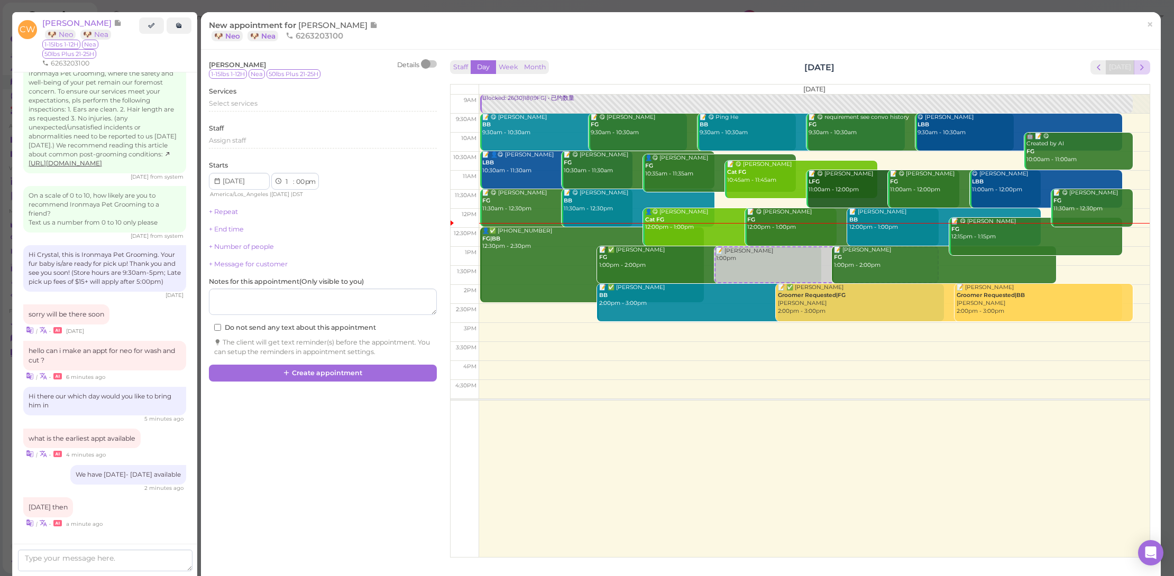
click at [1140, 70] on button "next" at bounding box center [1141, 67] width 16 height 14
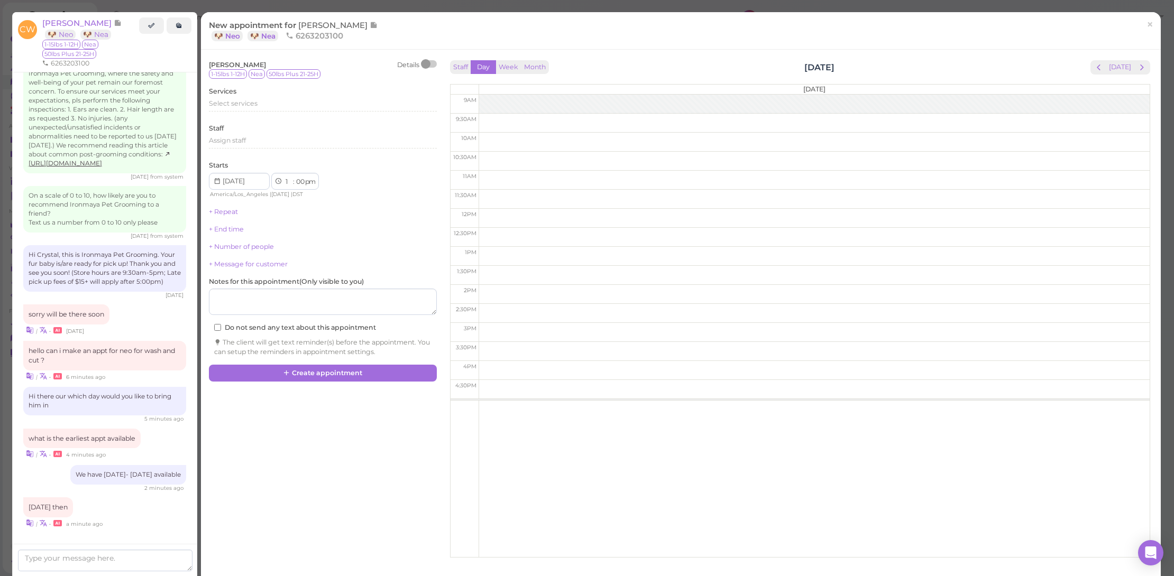
click at [1140, 70] on button "next" at bounding box center [1141, 67] width 16 height 14
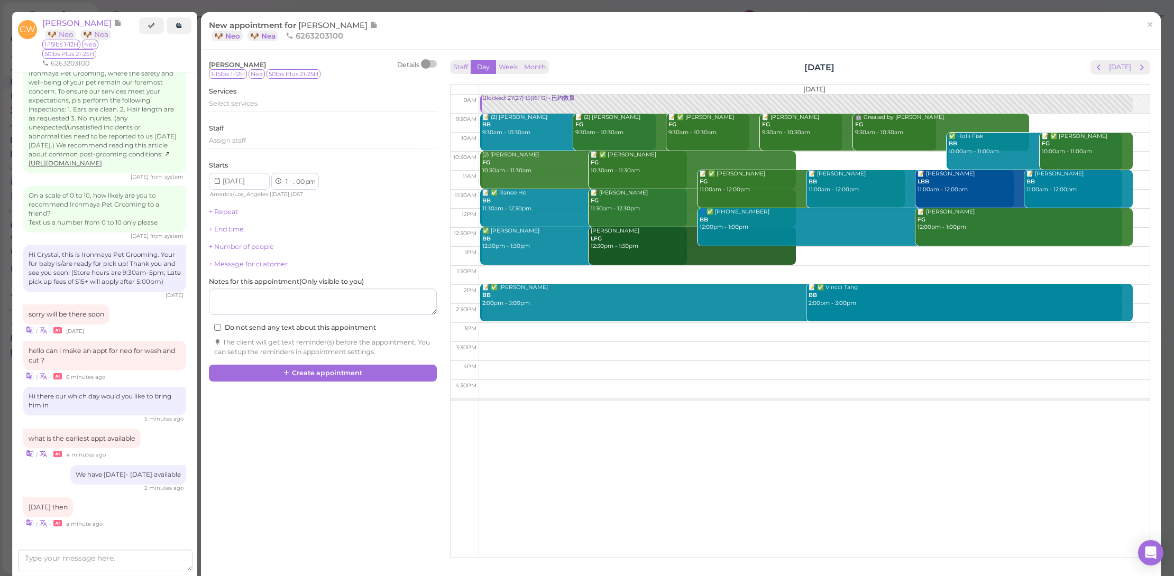
click at [1140, 70] on button "next" at bounding box center [1141, 67] width 16 height 14
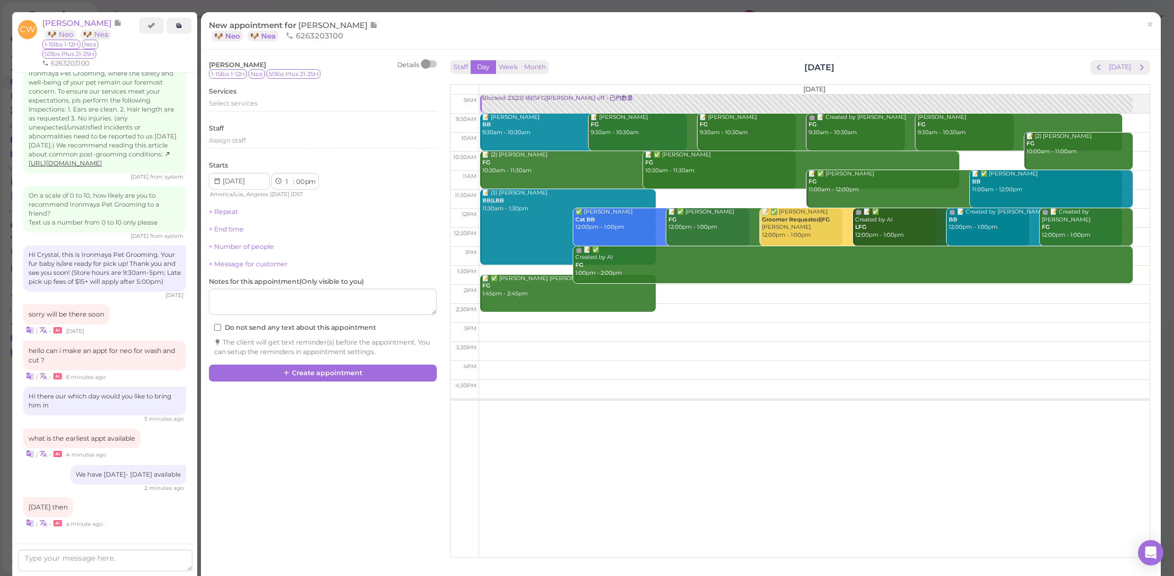
click at [1140, 70] on button "next" at bounding box center [1141, 67] width 16 height 14
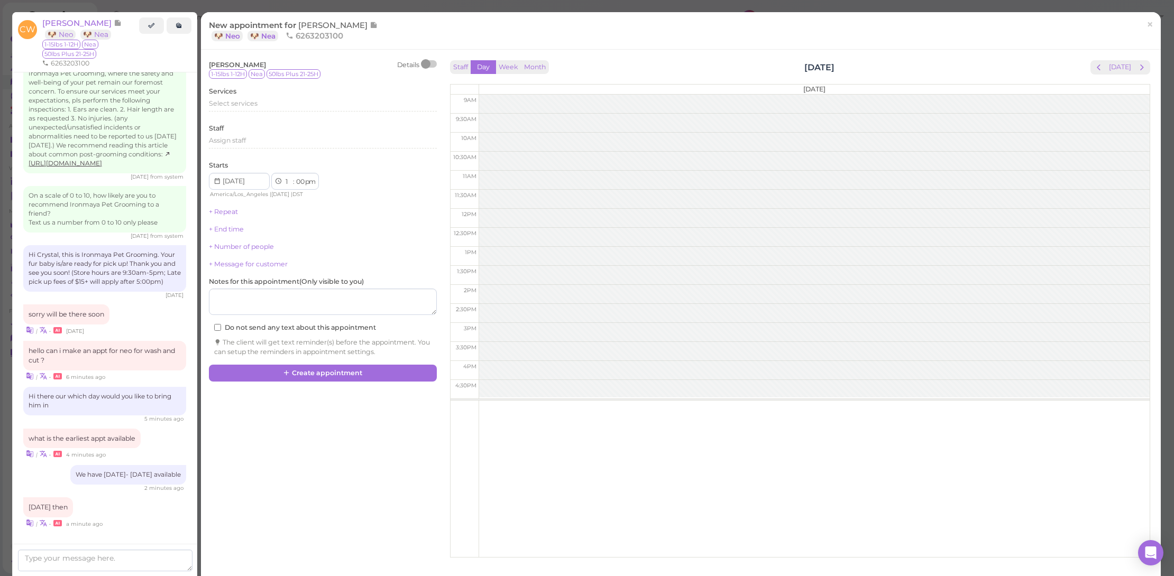
click at [1140, 70] on button "next" at bounding box center [1141, 67] width 16 height 14
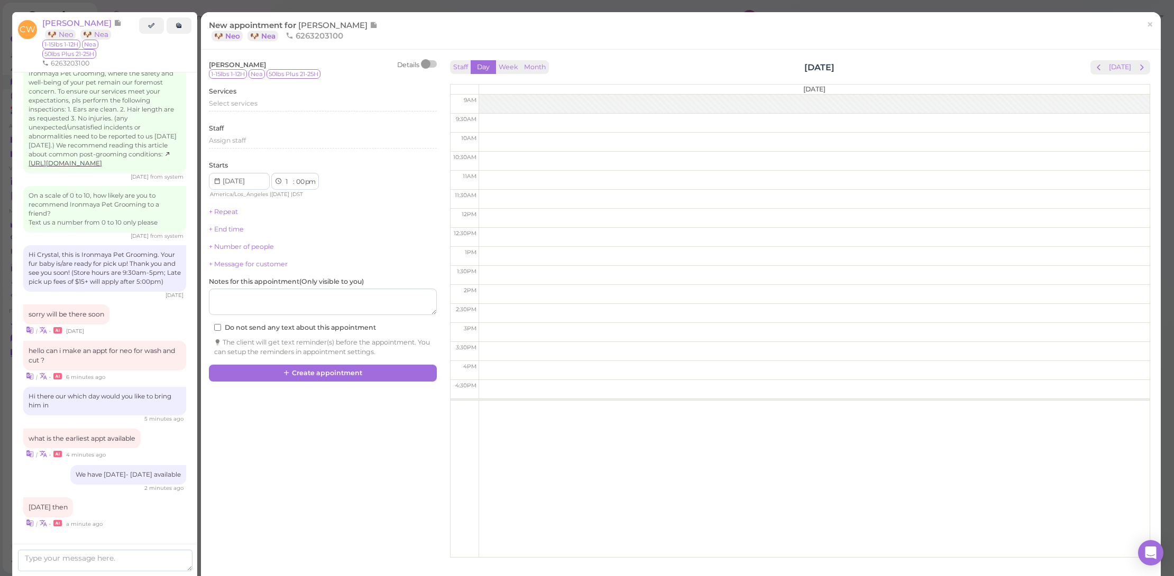
click at [1140, 70] on button "next" at bounding box center [1141, 67] width 16 height 14
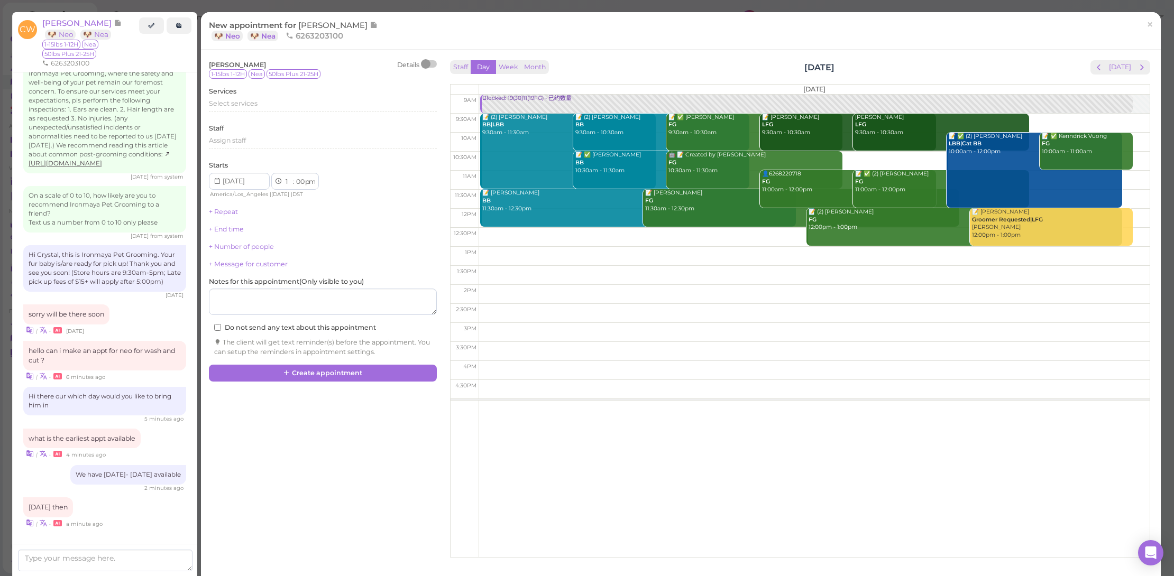
click at [1140, 70] on button "next" at bounding box center [1141, 67] width 16 height 14
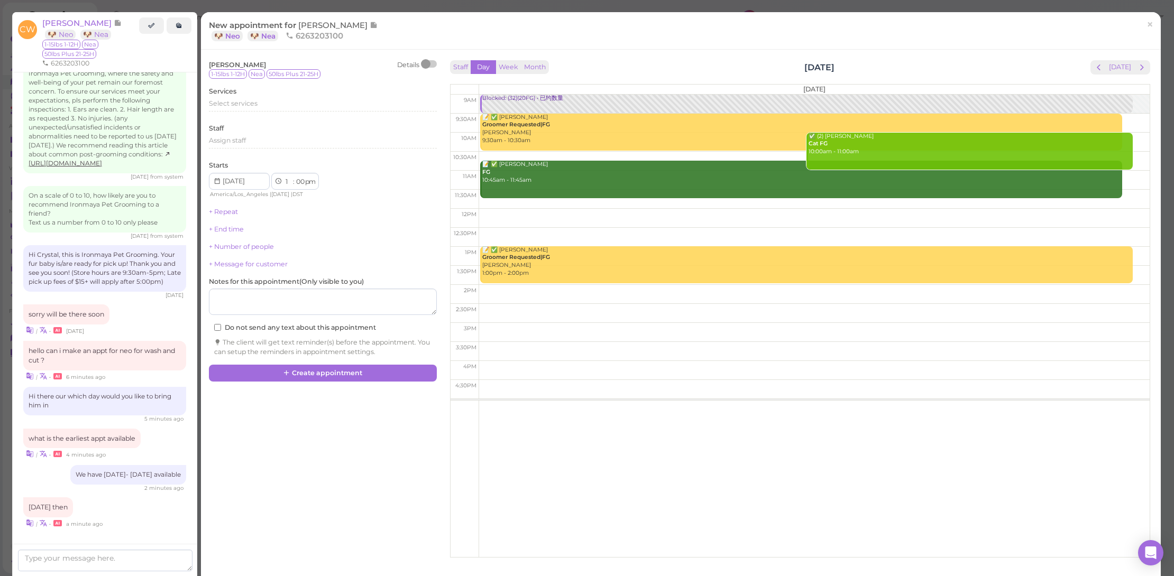
click at [776, 155] on td at bounding box center [813, 161] width 671 height 19
type input "2025-09-03"
select select "10"
select select "30"
select select "am"
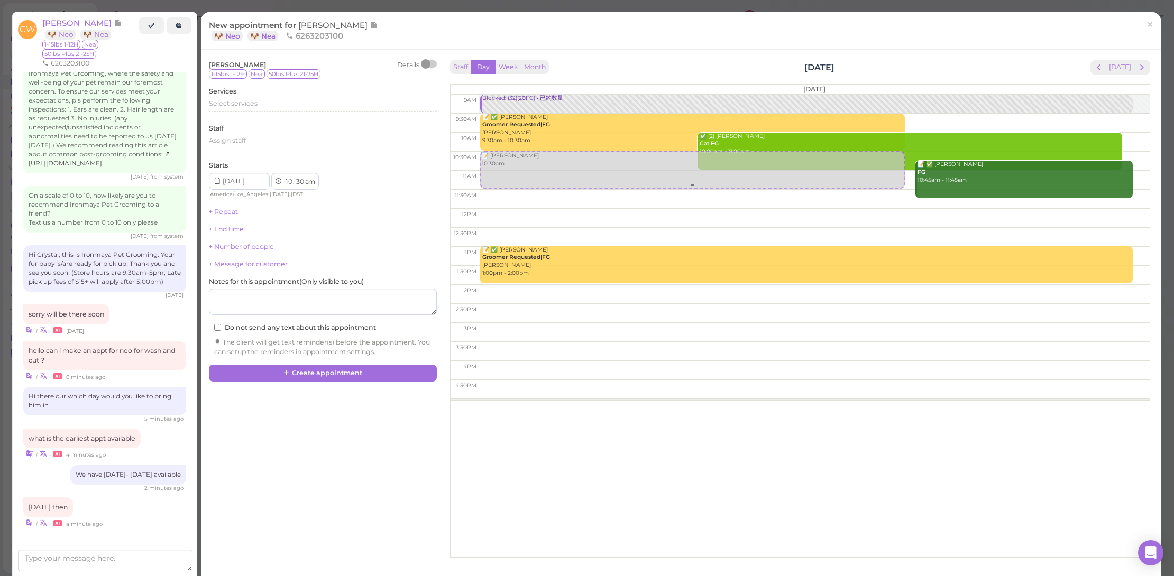
drag, startPoint x: 578, startPoint y: 174, endPoint x: 591, endPoint y: 169, distance: 13.7
click at [591, 95] on div "📝 Crystal Wong 10:30am Blocked: (32)(20FG) • 已约数量 📝 ✅ David Lau Groomer Request…" at bounding box center [814, 95] width 670 height 0
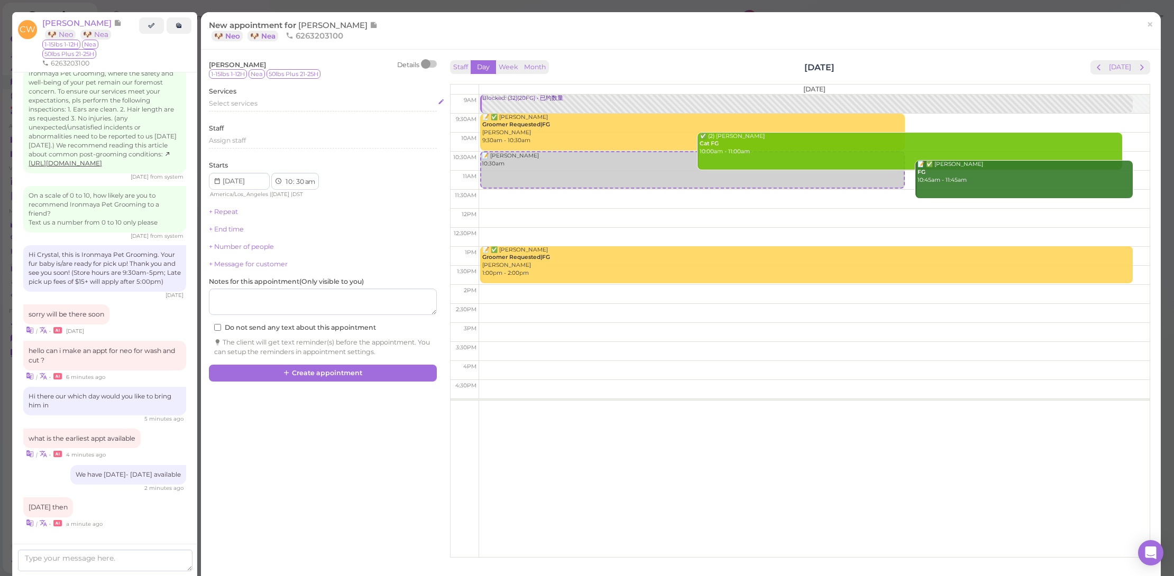
click at [356, 103] on div "Select services" at bounding box center [323, 104] width 228 height 10
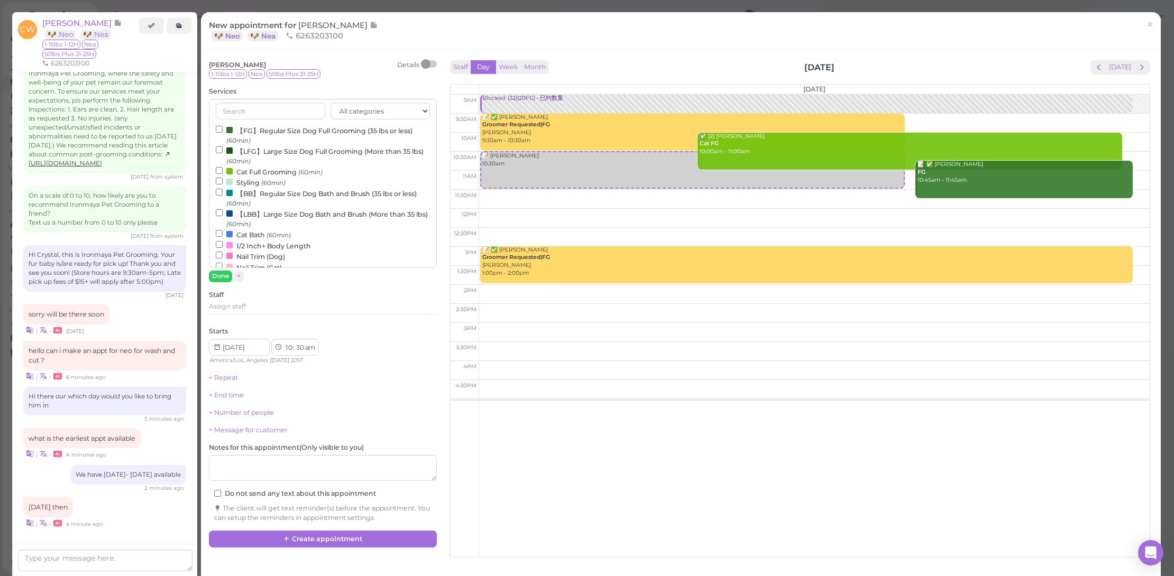
click at [345, 132] on label "【FG】Regular Size Dog Full Grooming (35 lbs or less) (60min)" at bounding box center [323, 135] width 214 height 21
click at [223, 132] on input "【FG】Regular Size Dog Full Grooming (35 lbs or less) (60min)" at bounding box center [219, 129] width 7 height 7
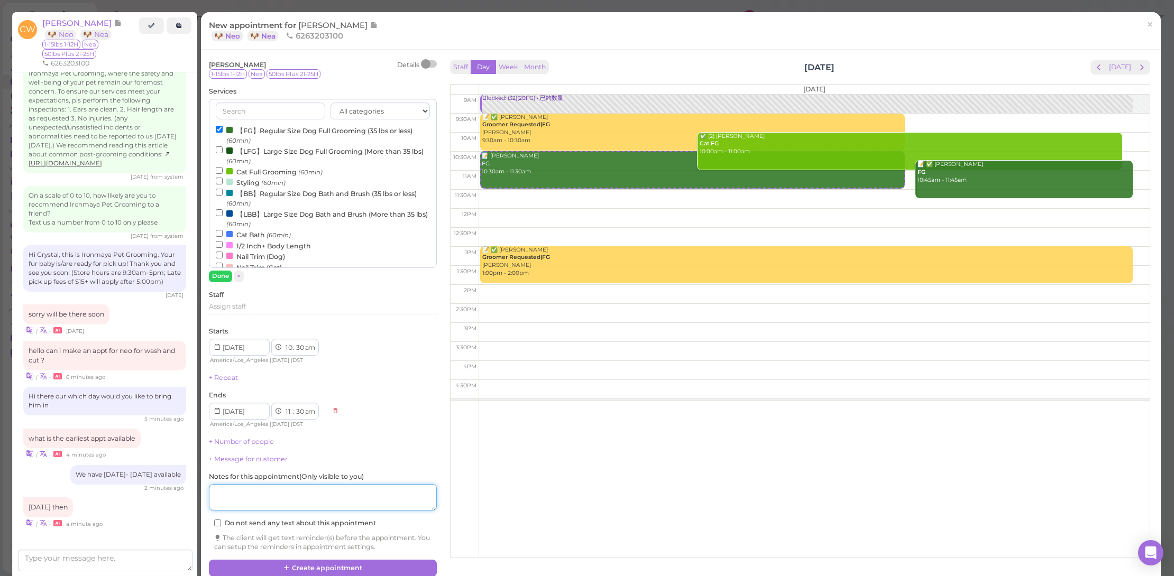
click at [374, 502] on textarea at bounding box center [323, 497] width 228 height 26
type textarea "A"
type textarea "R"
type textarea "A"
type textarea "read notes"
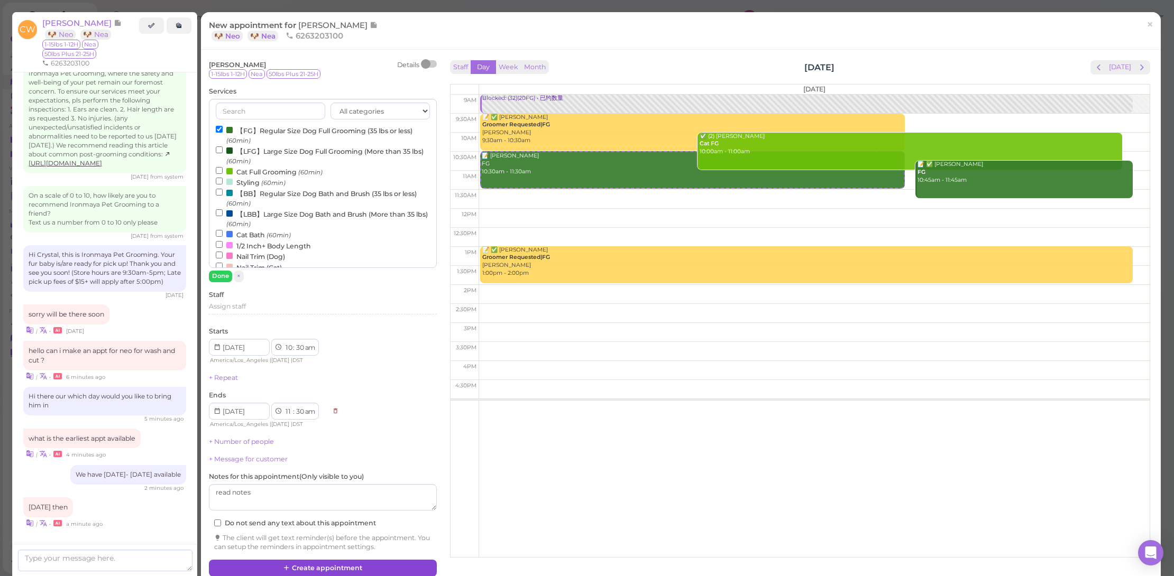
click at [388, 560] on button "Create appointment" at bounding box center [323, 568] width 228 height 17
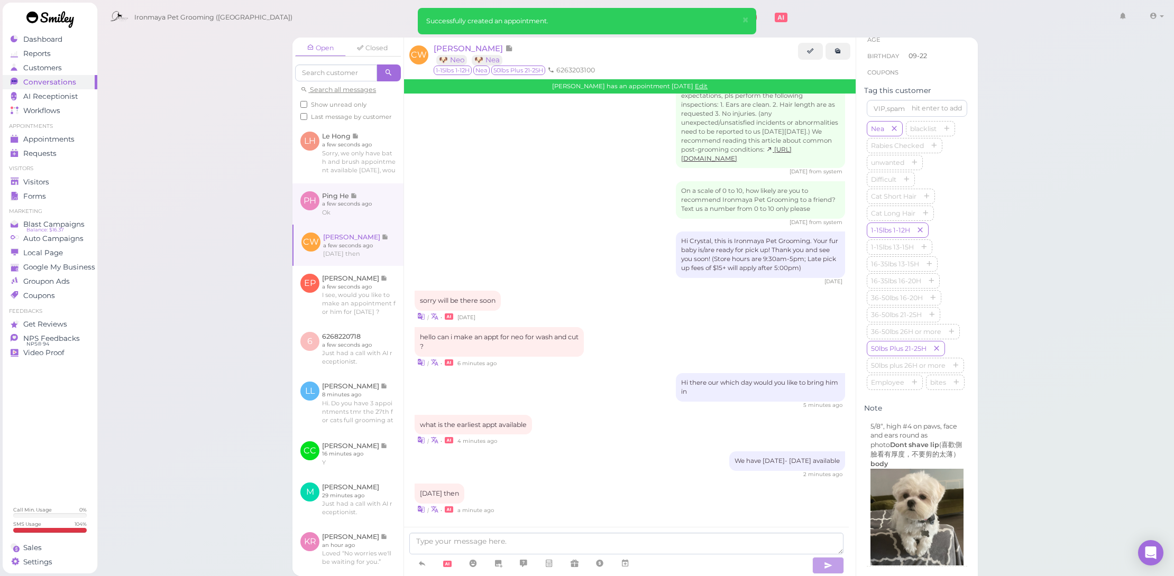
click at [361, 215] on link at bounding box center [347, 203] width 111 height 41
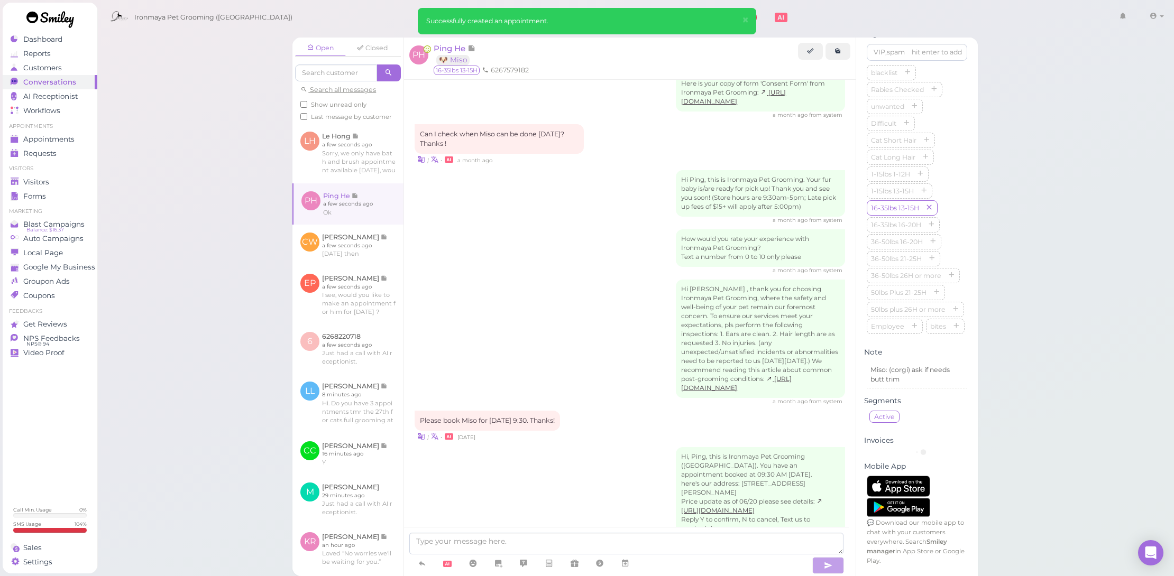
scroll to position [1460, 0]
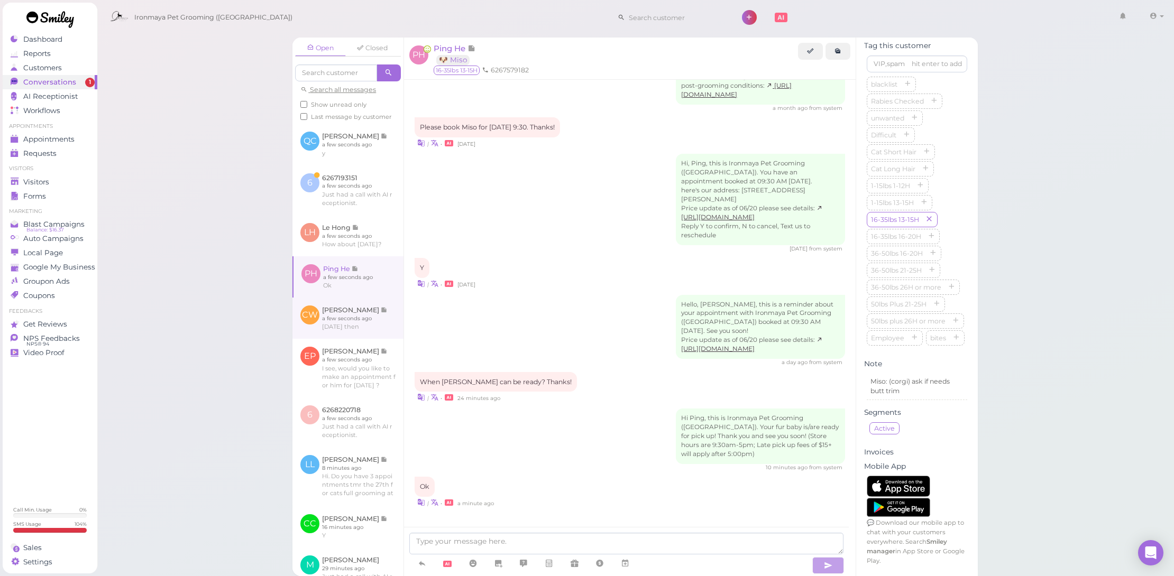
click at [372, 337] on link at bounding box center [347, 318] width 111 height 41
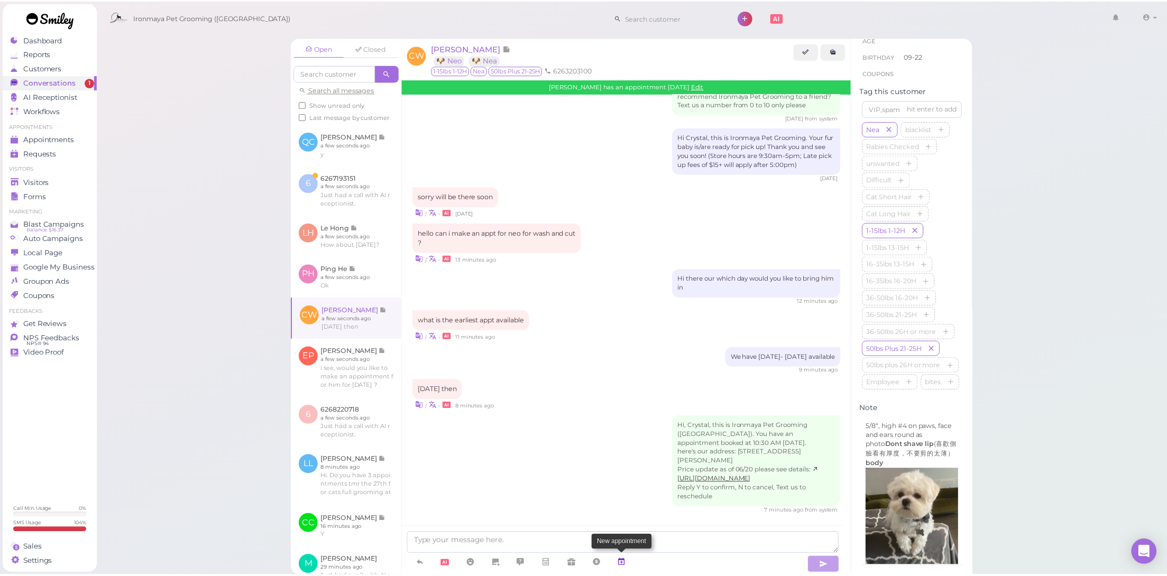
scroll to position [1233, 0]
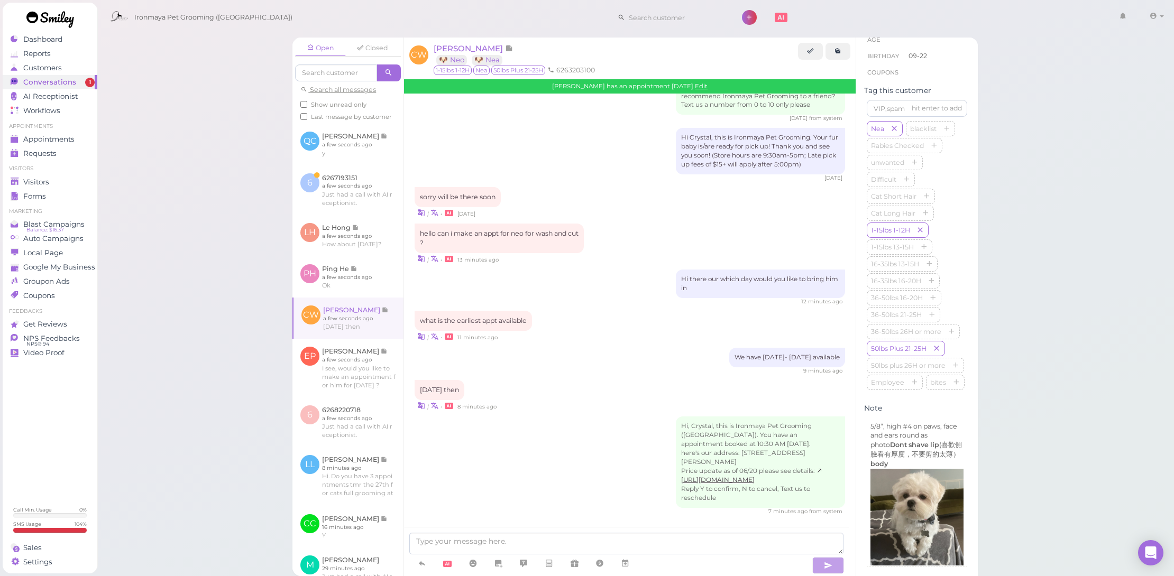
click at [68, 172] on li "Visitors" at bounding box center [50, 168] width 95 height 7
click at [70, 178] on div "Visitors" at bounding box center [49, 182] width 76 height 9
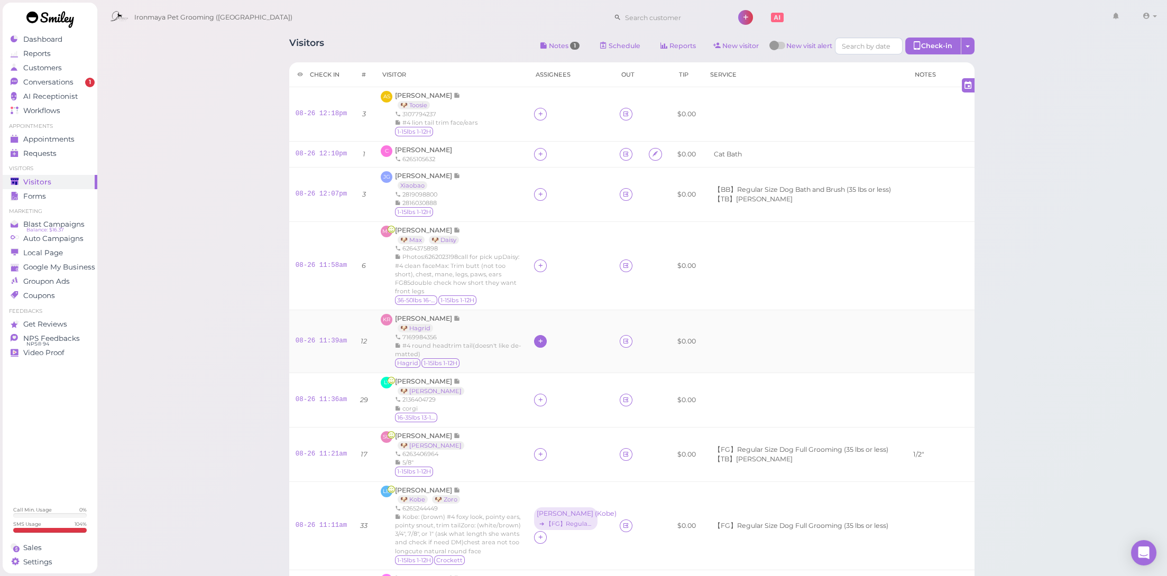
click at [537, 337] on icon at bounding box center [540, 341] width 7 height 8
click at [546, 386] on span "[PERSON_NAME]" at bounding box center [562, 384] width 57 height 8
click at [540, 338] on div "[PERSON_NAME]" at bounding box center [565, 334] width 57 height 7
click at [543, 380] on span "Select pets" at bounding box center [554, 386] width 36 height 12
click at [458, 410] on div "LY Lu Yu 🐶 Lucy 2136404729 corgi 16-35lbs 13-15H" at bounding box center [451, 400] width 141 height 47
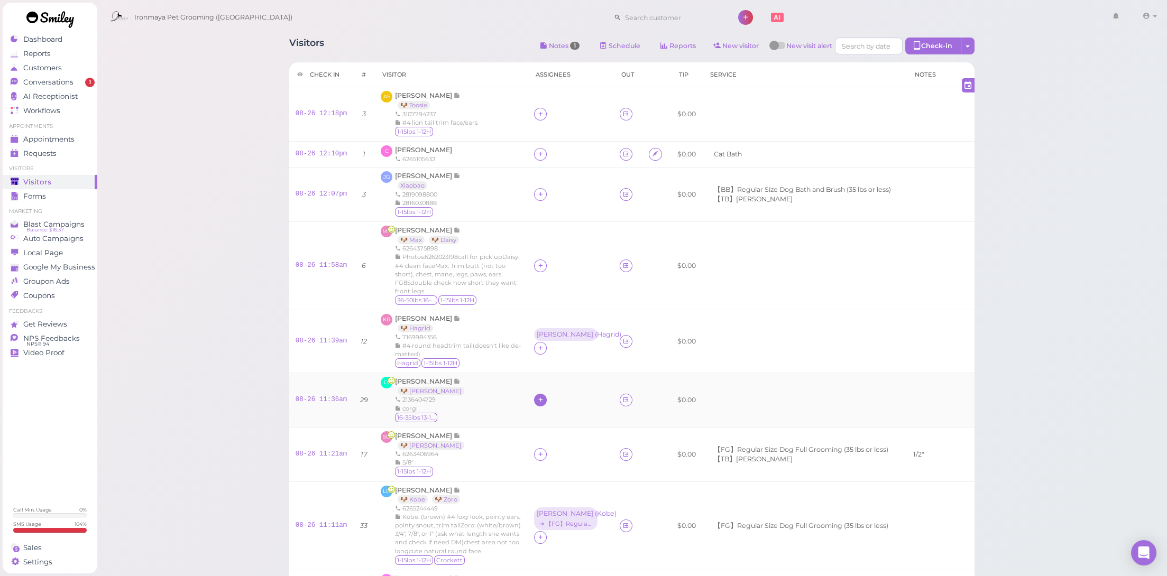
click at [534, 398] on div at bounding box center [540, 400] width 13 height 13
click at [553, 377] on div "[PERSON_NAME]" at bounding box center [603, 382] width 148 height 21
click at [537, 397] on div "[PERSON_NAME]" at bounding box center [565, 393] width 57 height 7
drag, startPoint x: 541, startPoint y: 440, endPoint x: 549, endPoint y: 462, distance: 22.6
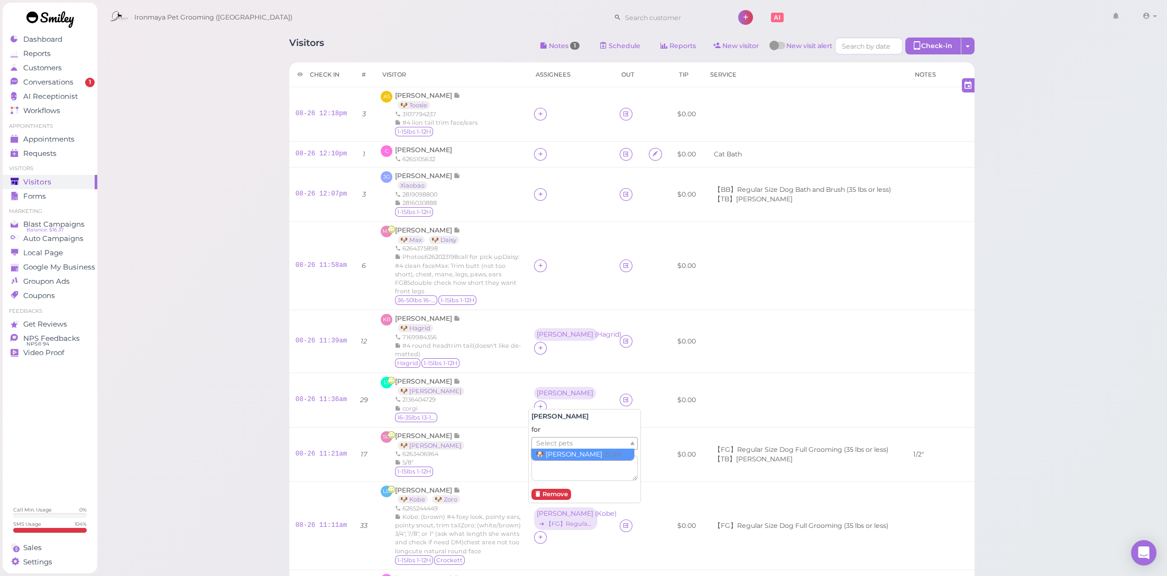
click at [541, 441] on span "Select pets" at bounding box center [554, 444] width 36 height 12
click at [549, 462] on textarea at bounding box center [584, 468] width 106 height 26
click at [552, 435] on div "for Select pets" at bounding box center [584, 453] width 106 height 56
drag, startPoint x: 551, startPoint y: 442, endPoint x: 553, endPoint y: 448, distance: 6.0
click at [552, 444] on span "Select pets" at bounding box center [554, 444] width 36 height 12
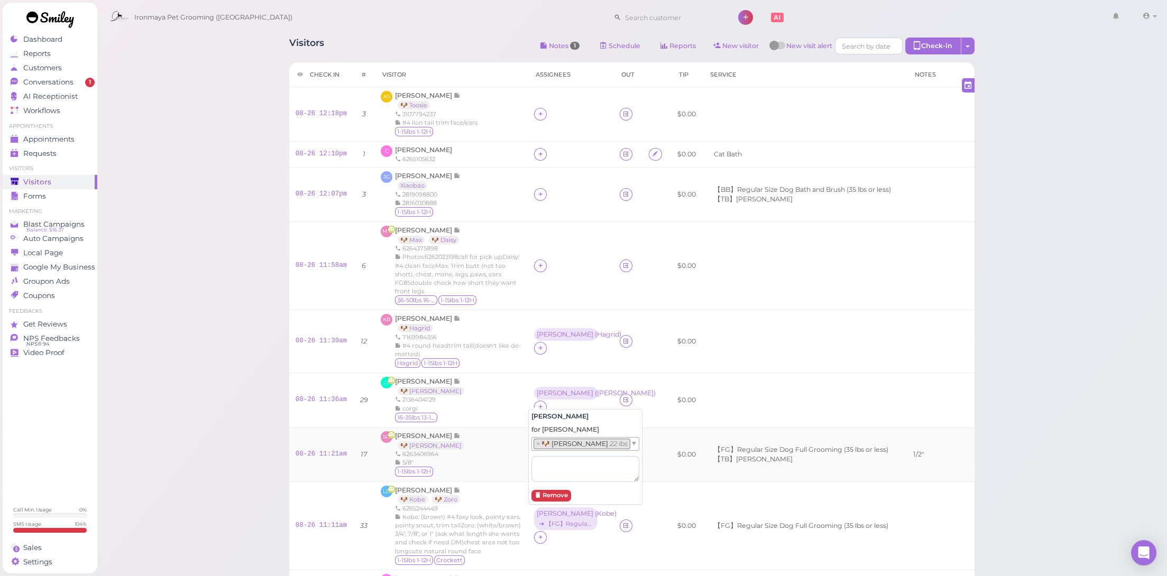
click at [512, 443] on div "SG Selena Gereuo 🐶 Milo 6263406964 5/8" 1-15lbs 1-12H" at bounding box center [451, 454] width 141 height 47
click at [87, 82] on span "1" at bounding box center [90, 83] width 10 height 10
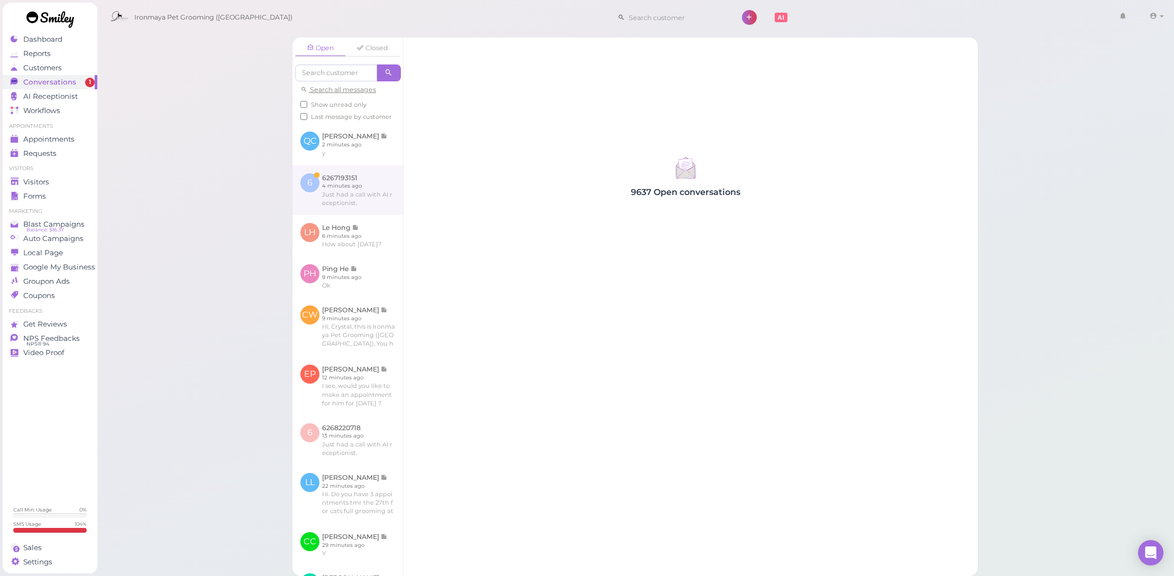
click at [320, 195] on link at bounding box center [347, 190] width 110 height 50
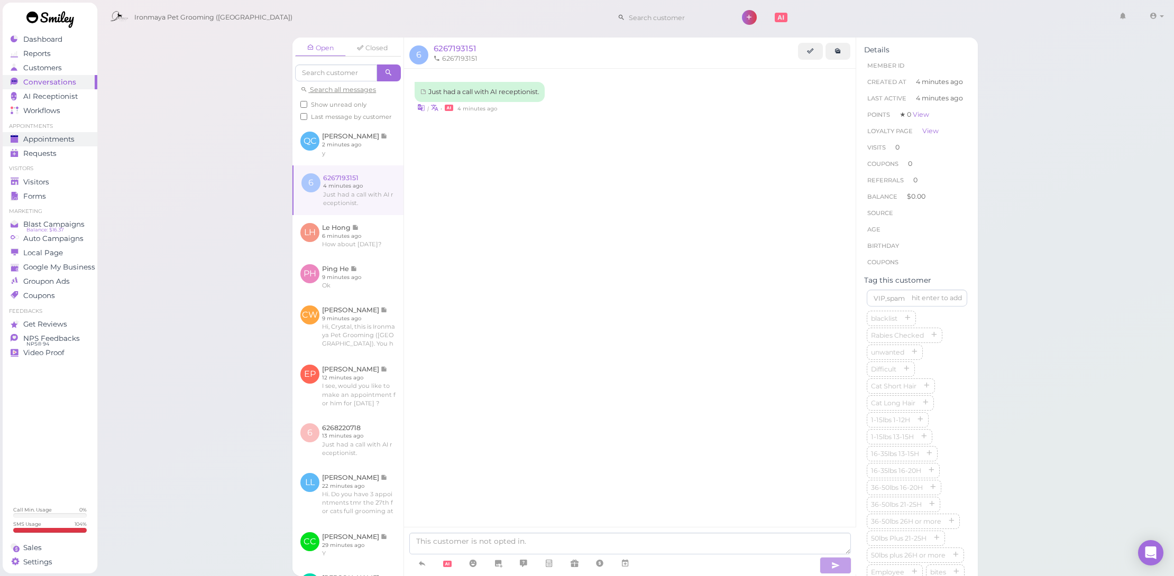
click at [69, 144] on link "Appointments" at bounding box center [50, 139] width 95 height 14
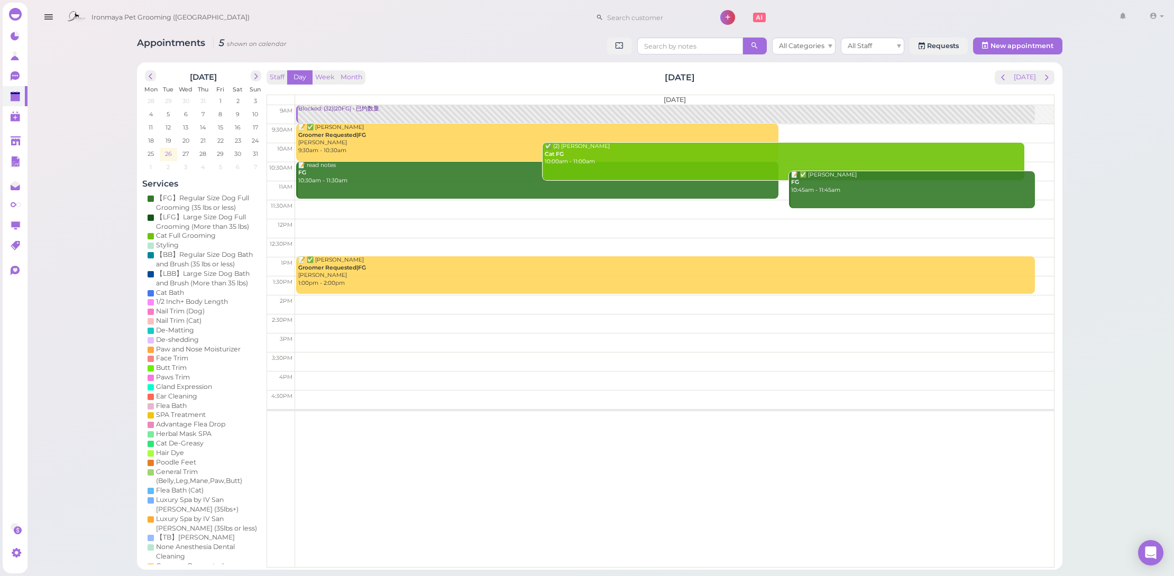
click at [164, 152] on span "26" at bounding box center [168, 154] width 9 height 10
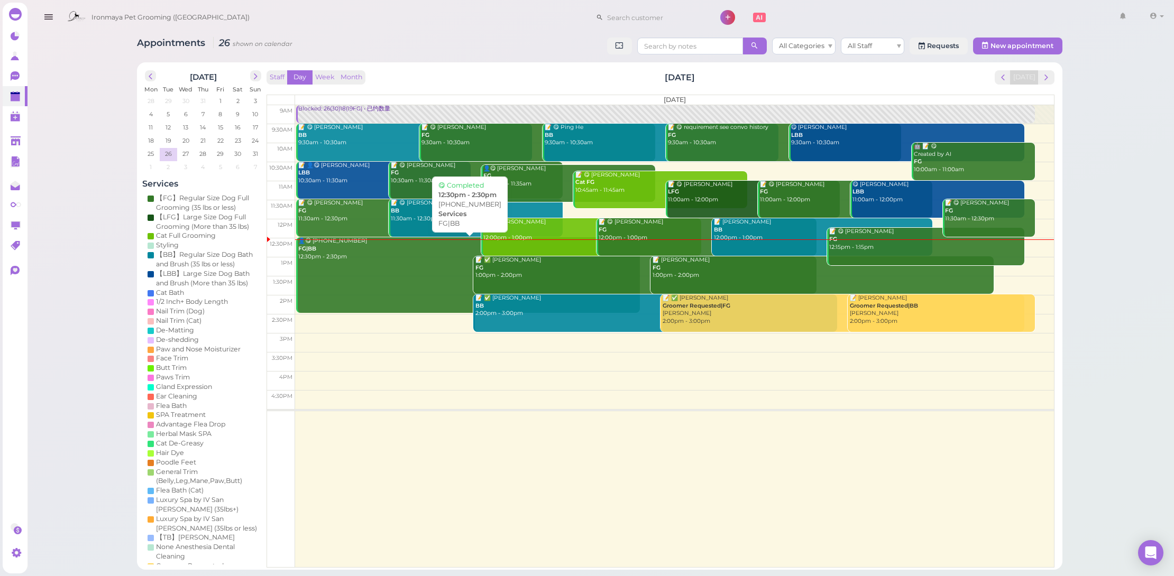
click at [391, 242] on div "👤😋 (2) 2096042784 FG|BB 12:30pm - 2:30pm" at bounding box center [469, 248] width 342 height 23
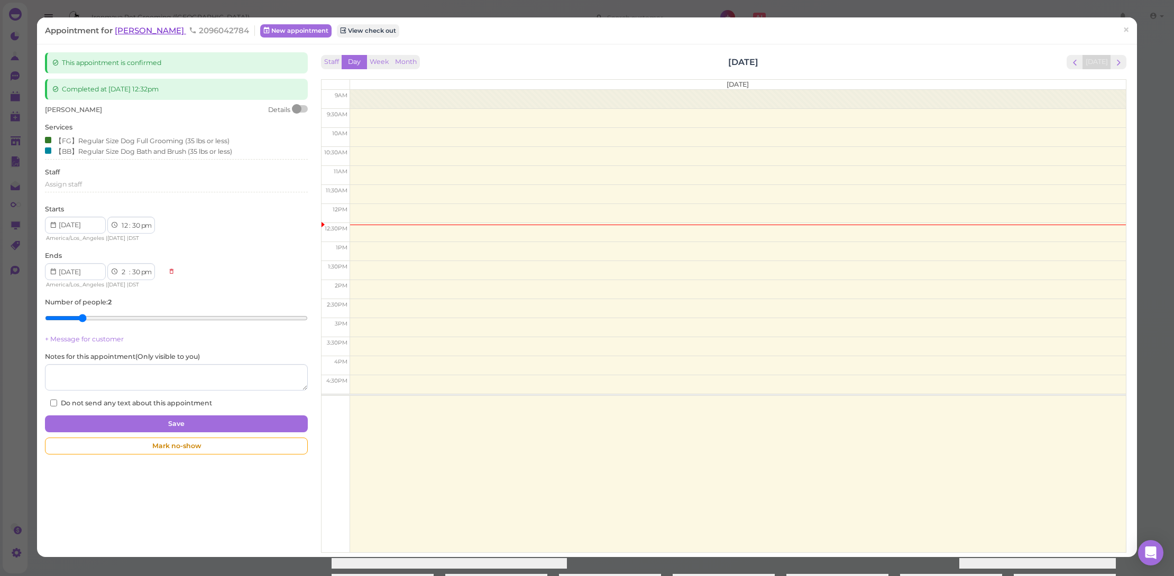
click at [144, 29] on span "[PERSON_NAME]" at bounding box center [150, 30] width 71 height 10
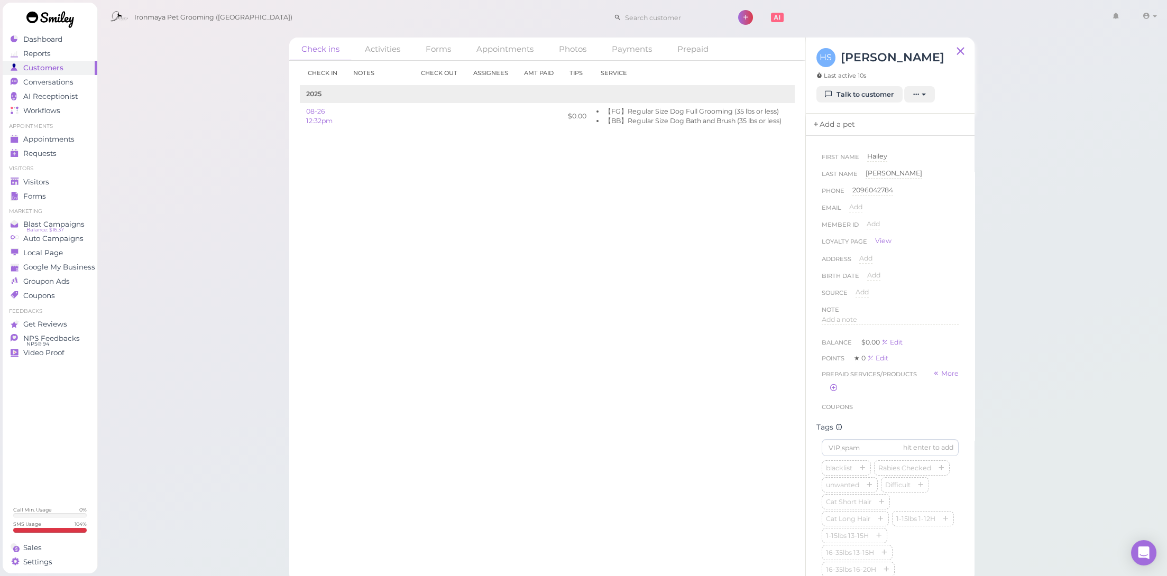
click at [850, 126] on link "Add a pet" at bounding box center [834, 125] width 56 height 22
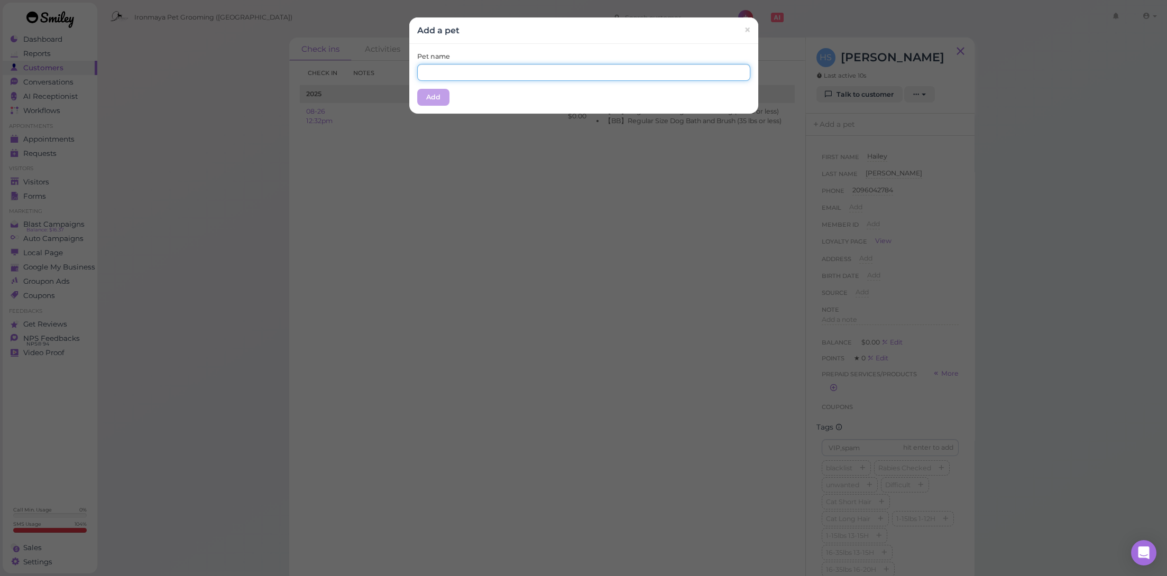
click at [694, 71] on input "text" at bounding box center [583, 72] width 333 height 17
type input "Missy"
click at [425, 95] on button "Add" at bounding box center [433, 97] width 32 height 17
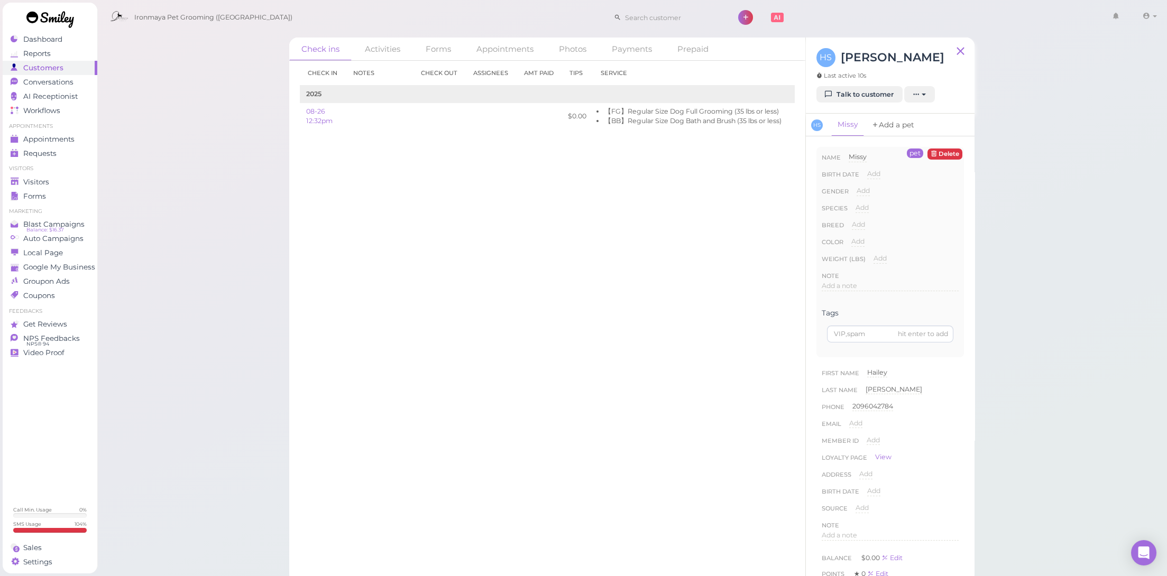
click at [901, 125] on link "Add a pet" at bounding box center [893, 125] width 56 height 23
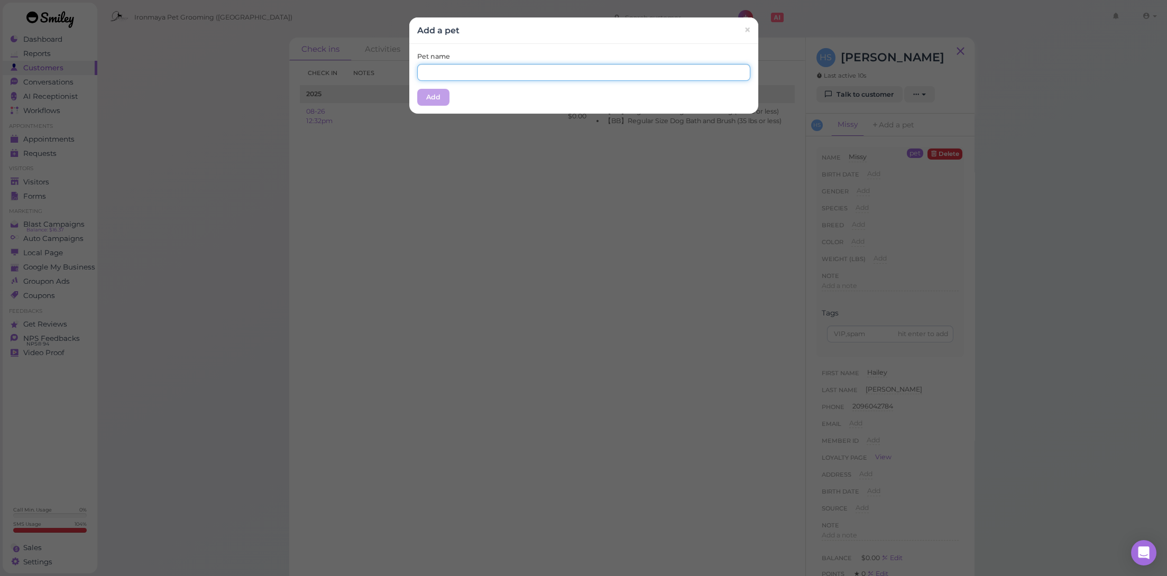
click at [559, 72] on input "text" at bounding box center [583, 72] width 333 height 17
type input "Lana"
click at [437, 97] on button "Add" at bounding box center [433, 97] width 32 height 17
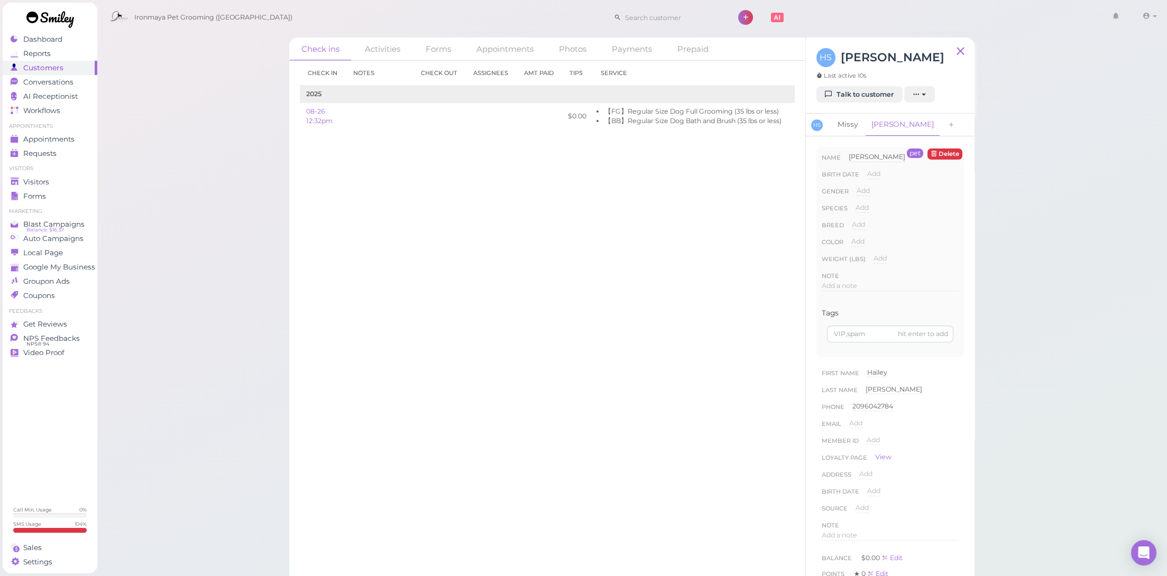
click at [840, 119] on link "Missy" at bounding box center [847, 125] width 33 height 22
click at [843, 285] on span "Add a note" at bounding box center [839, 286] width 35 height 8
click at [843, 285] on p at bounding box center [890, 290] width 130 height 10
click at [836, 388] on button "Done" at bounding box center [833, 387] width 23 height 11
click at [882, 120] on link "Lana" at bounding box center [902, 125] width 75 height 22
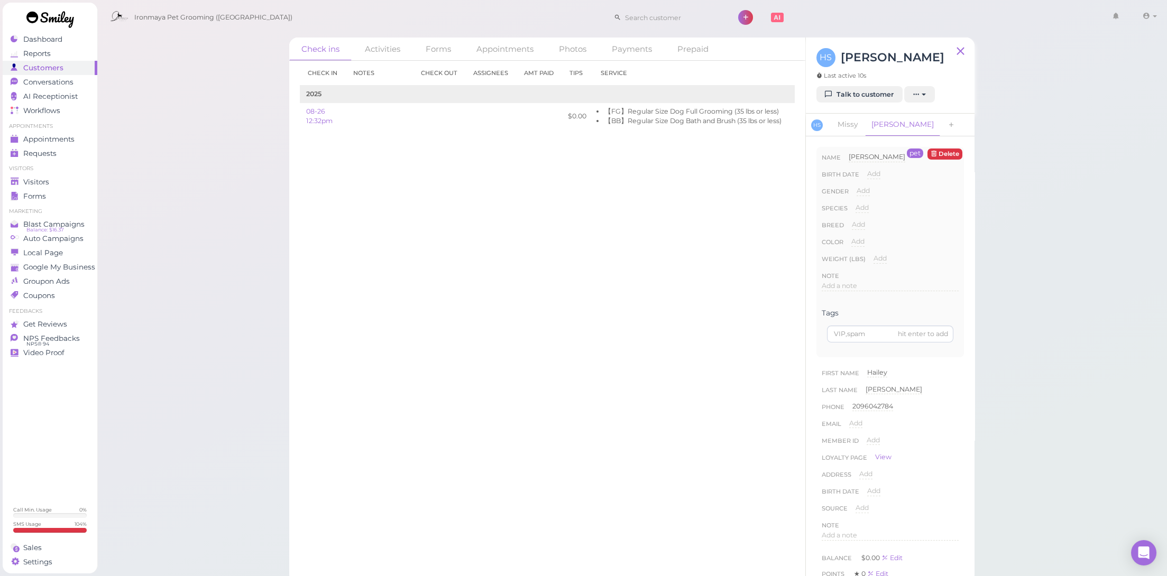
click at [878, 192] on div "Gender Add Male Female" at bounding box center [890, 194] width 137 height 17
click at [870, 190] on div "Gender Add Male Female" at bounding box center [890, 194] width 137 height 17
click at [868, 191] on span "Add" at bounding box center [862, 191] width 13 height 8
drag, startPoint x: 867, startPoint y: 195, endPoint x: 865, endPoint y: 211, distance: 16.5
click at [867, 208] on button "Done" at bounding box center [869, 209] width 23 height 11
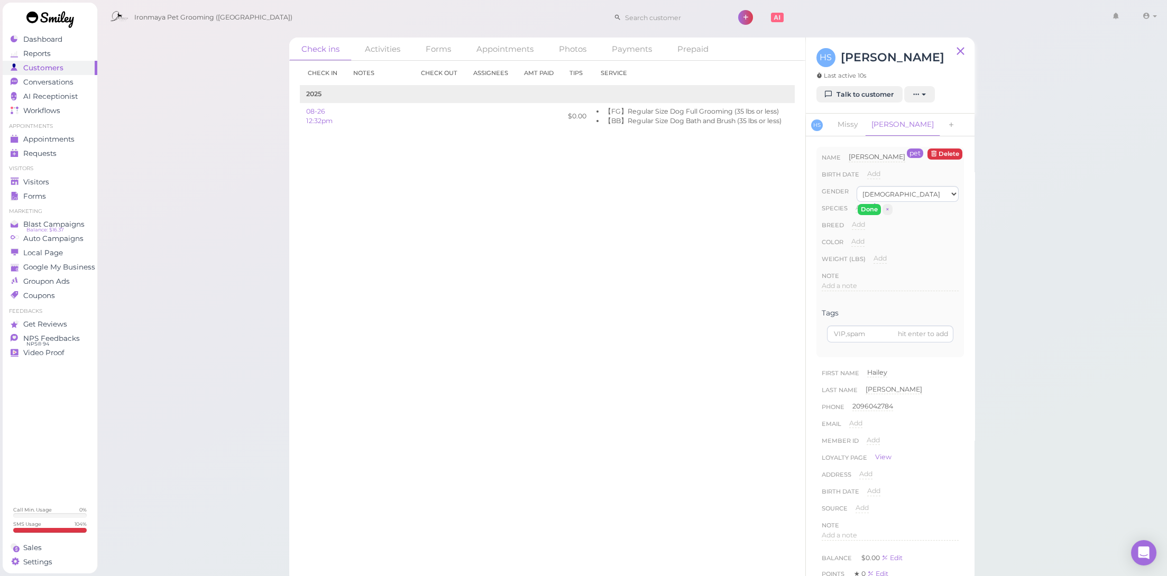
click at [865, 209] on span "Add" at bounding box center [861, 208] width 13 height 8
click at [867, 190] on div "Male" at bounding box center [895, 191] width 79 height 10
select select "Female"
click at [868, 207] on button "Done" at bounding box center [869, 209] width 23 height 11
select select "Dog"
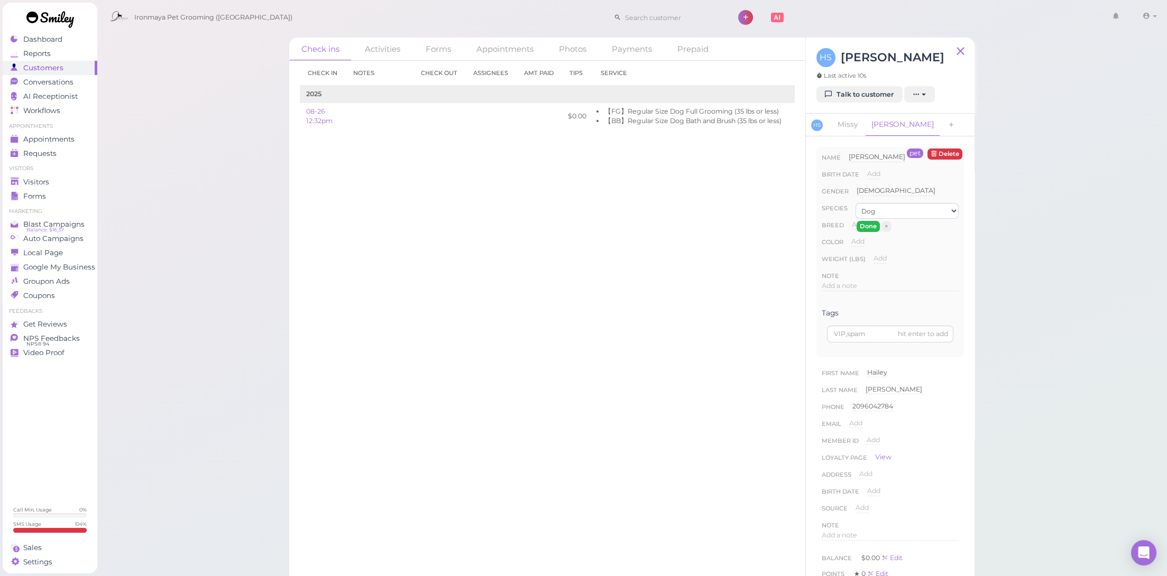
click at [873, 221] on button "Done" at bounding box center [867, 226] width 23 height 11
click at [63, 135] on span "Appointments" at bounding box center [48, 139] width 51 height 9
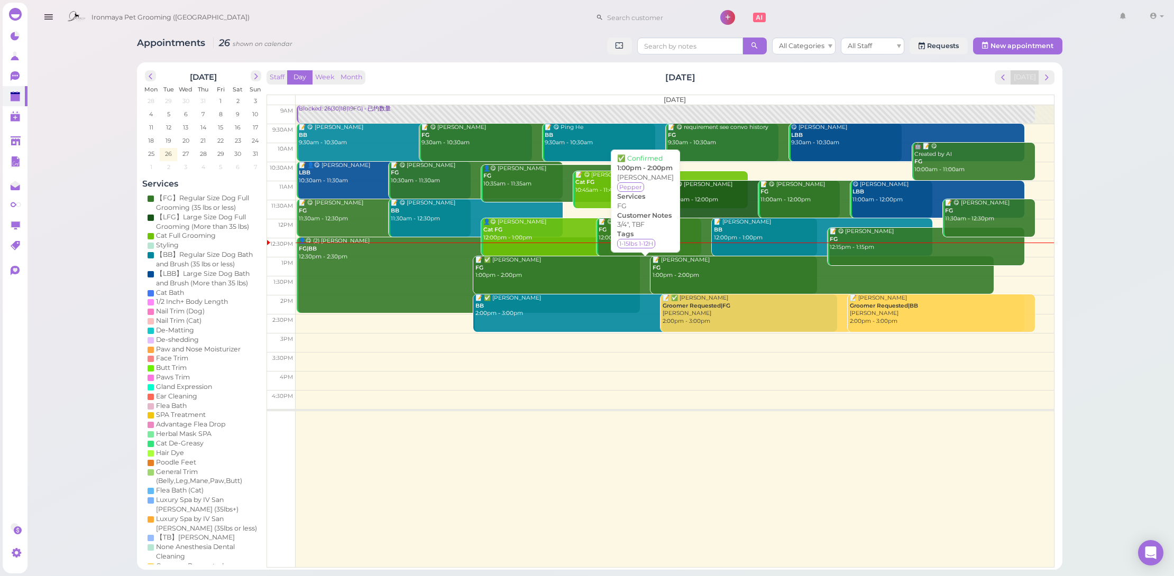
click at [560, 264] on div "📝 ✅ Debbie Marcelo FG 1:00pm - 2:00pm" at bounding box center [646, 267] width 342 height 23
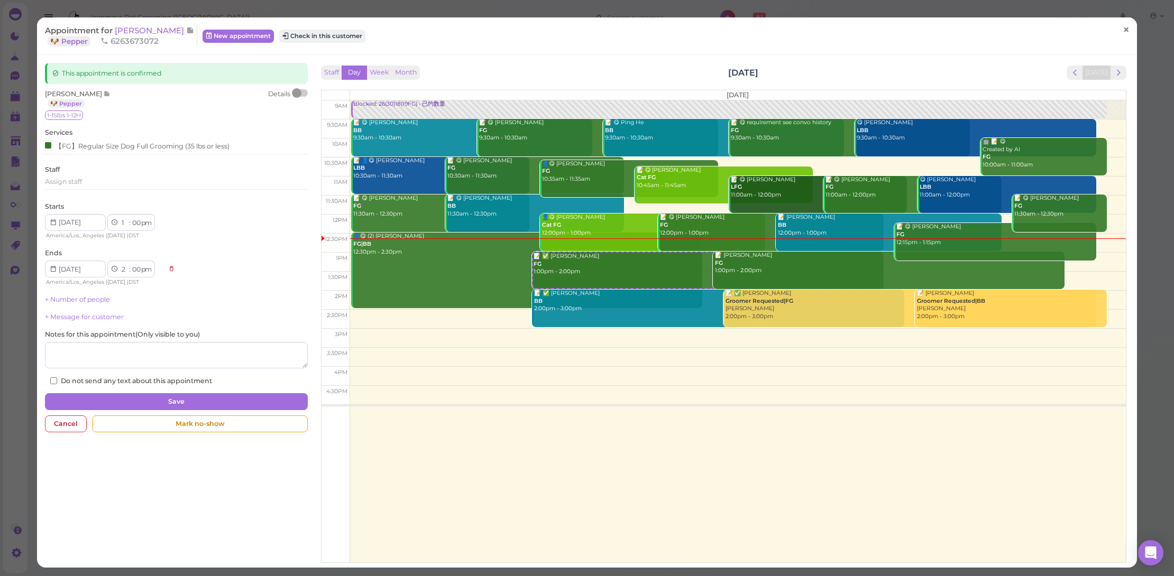
click at [1122, 27] on span "×" at bounding box center [1125, 29] width 7 height 15
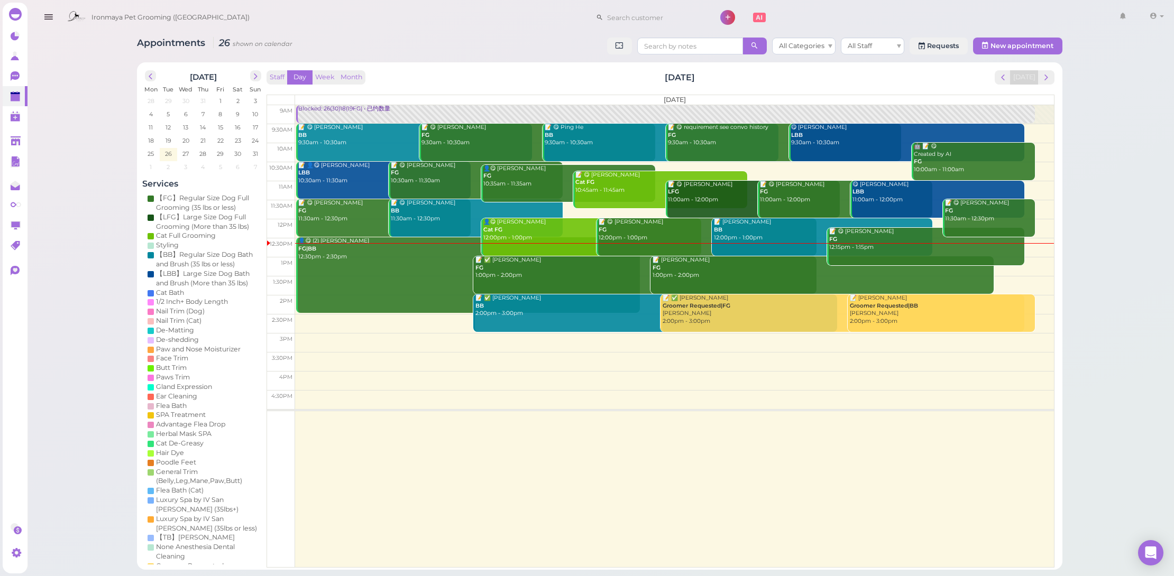
click at [742, 266] on div "📝 Gabriel Anaya FG 1:00pm - 2:00pm" at bounding box center [823, 267] width 342 height 23
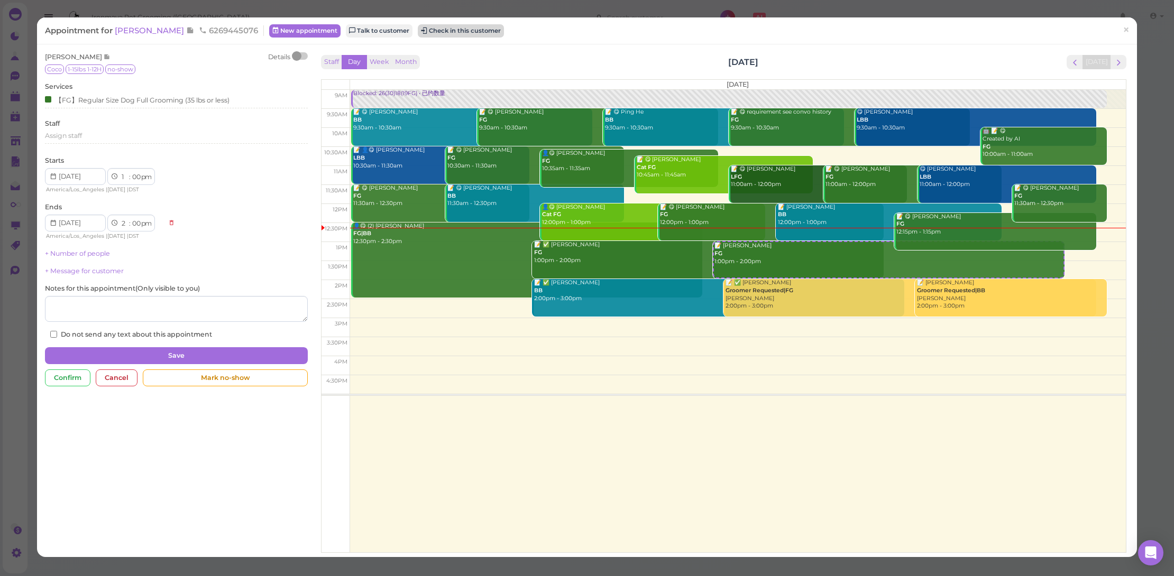
click at [484, 27] on button "Check in this customer" at bounding box center [461, 30] width 86 height 13
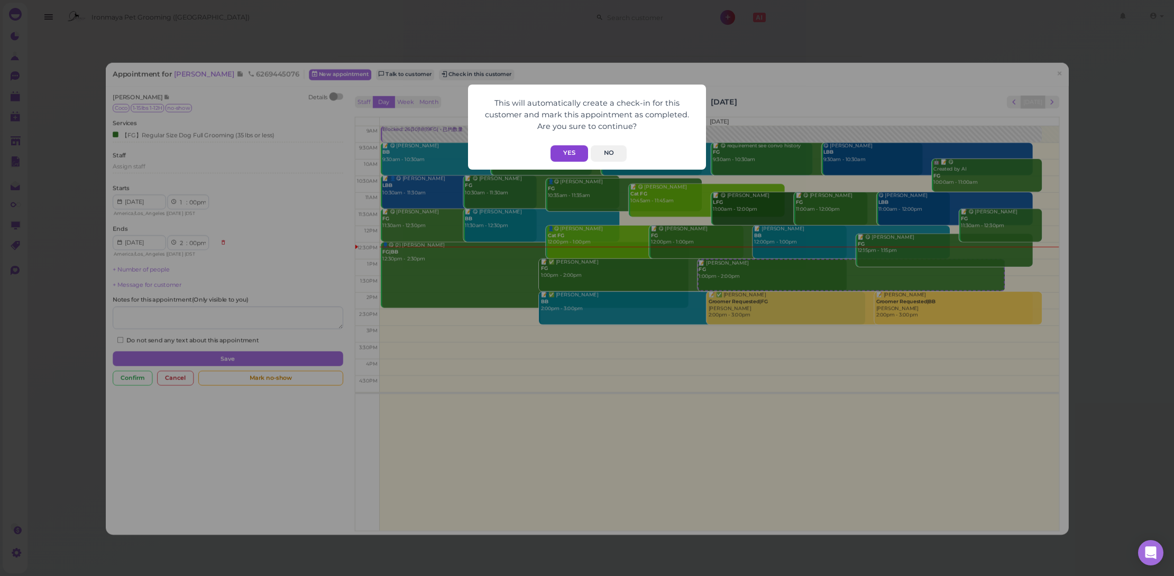
click at [574, 153] on button "Yes" at bounding box center [569, 153] width 38 height 16
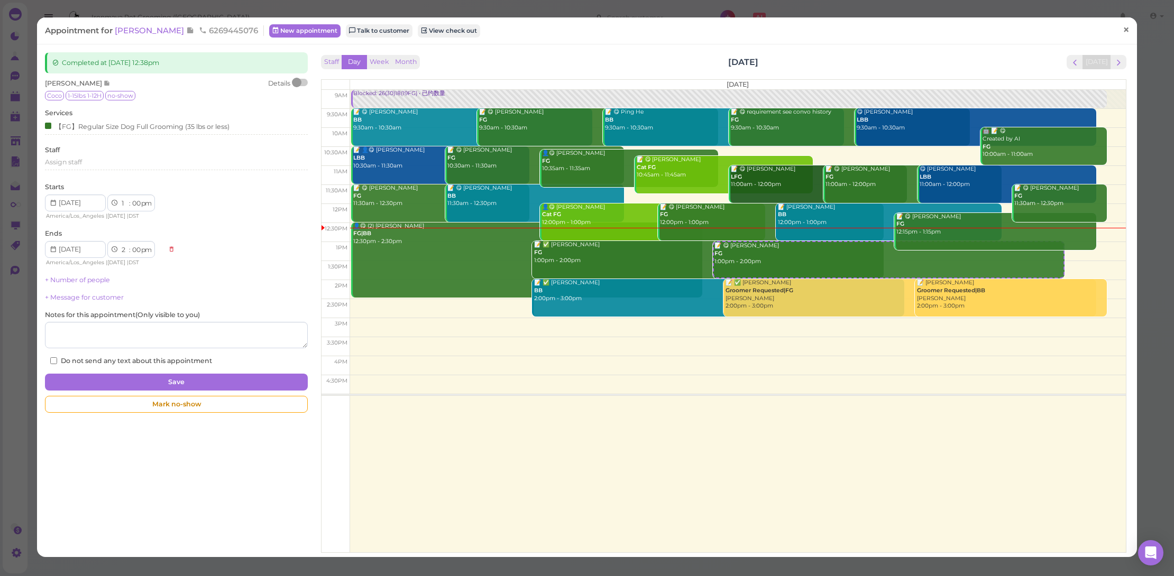
click at [1122, 24] on span "×" at bounding box center [1125, 29] width 7 height 15
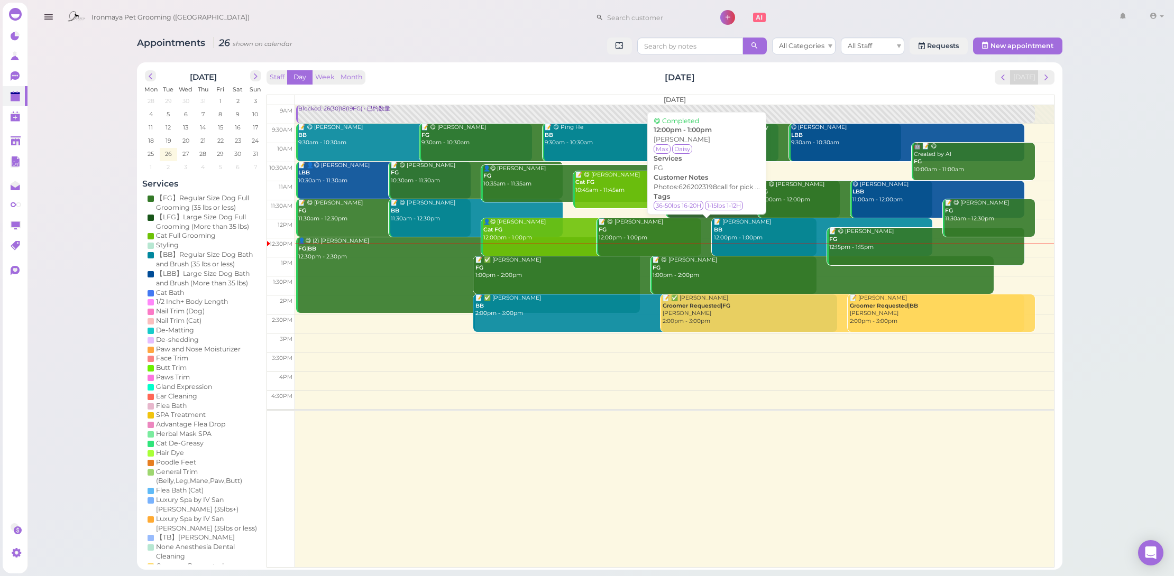
click at [641, 228] on div "📝 😋 Ming Tsui FG 12:00pm - 1:00pm" at bounding box center [707, 229] width 219 height 23
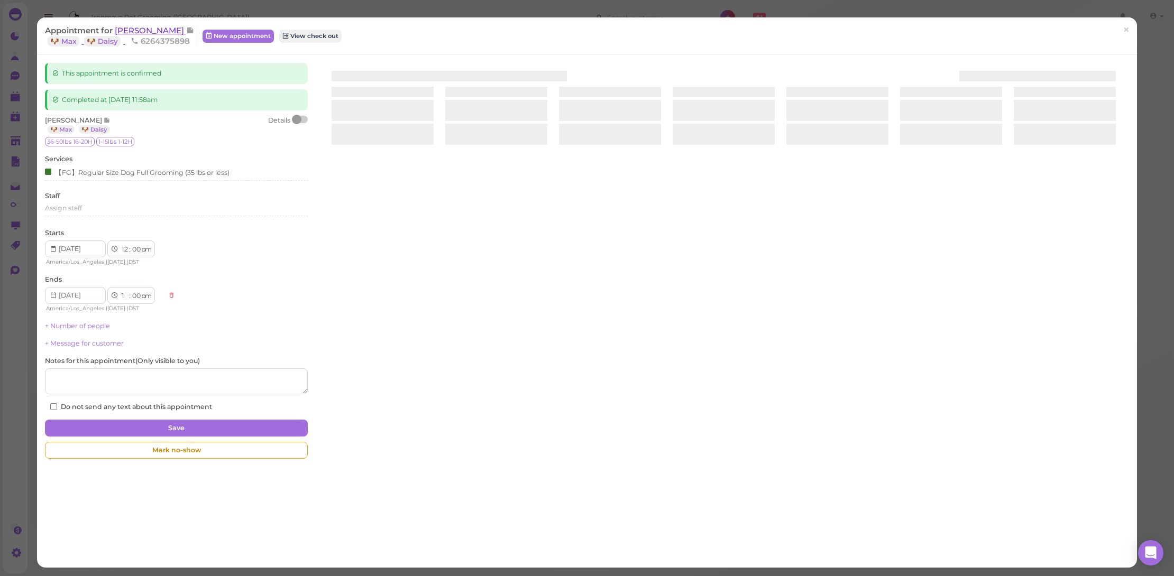
click at [135, 27] on span "[PERSON_NAME]" at bounding box center [150, 30] width 71 height 10
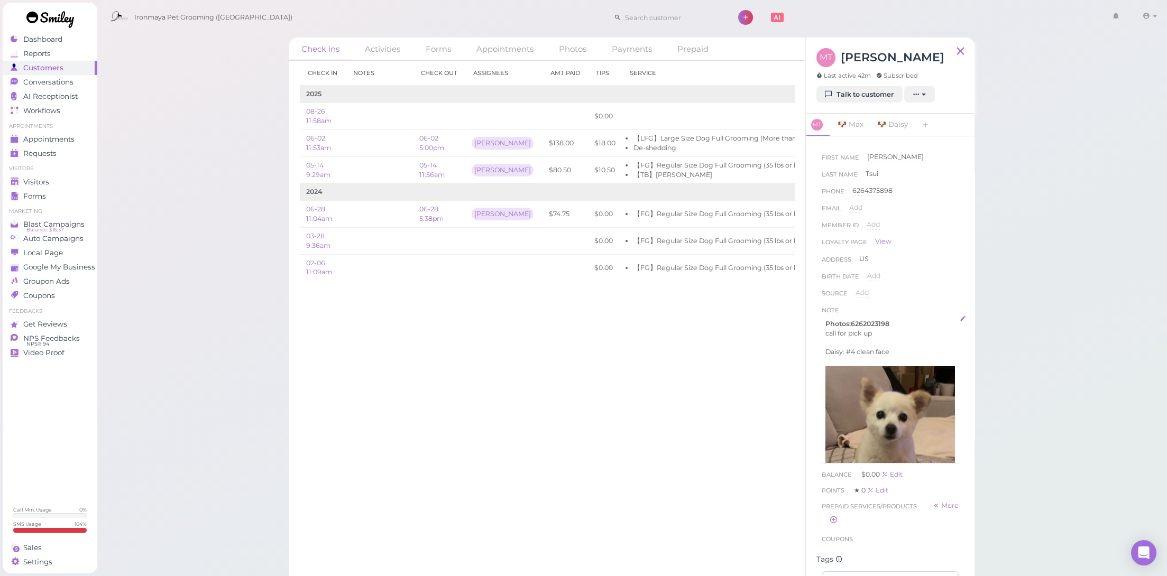
scroll to position [2, 0]
click at [61, 180] on div "Visitors" at bounding box center [49, 182] width 76 height 9
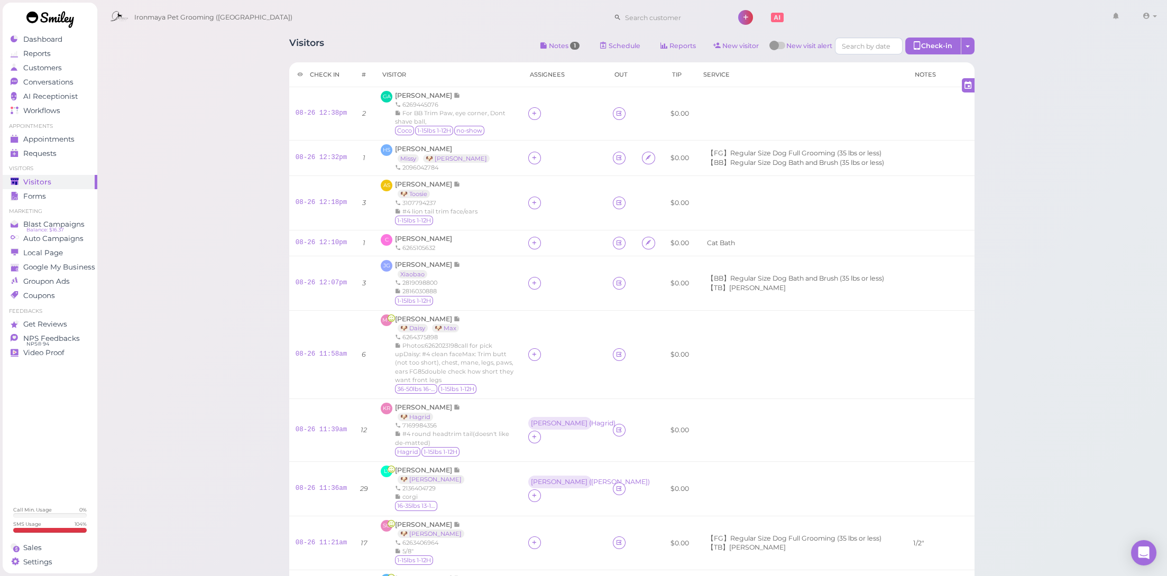
click at [57, 128] on li "Appointments" at bounding box center [50, 126] width 95 height 7
click at [57, 130] on ul "Appointments Appointments Requests 0" at bounding box center [50, 142] width 95 height 38
click at [64, 142] on span "Appointments" at bounding box center [48, 139] width 51 height 9
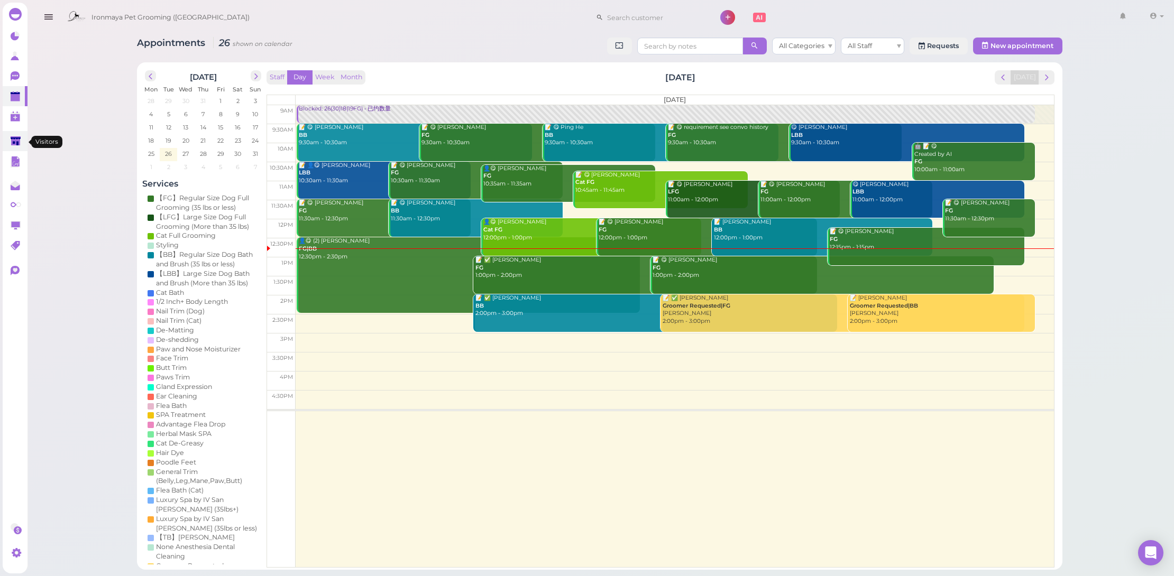
click at [14, 142] on icon at bounding box center [16, 141] width 10 height 8
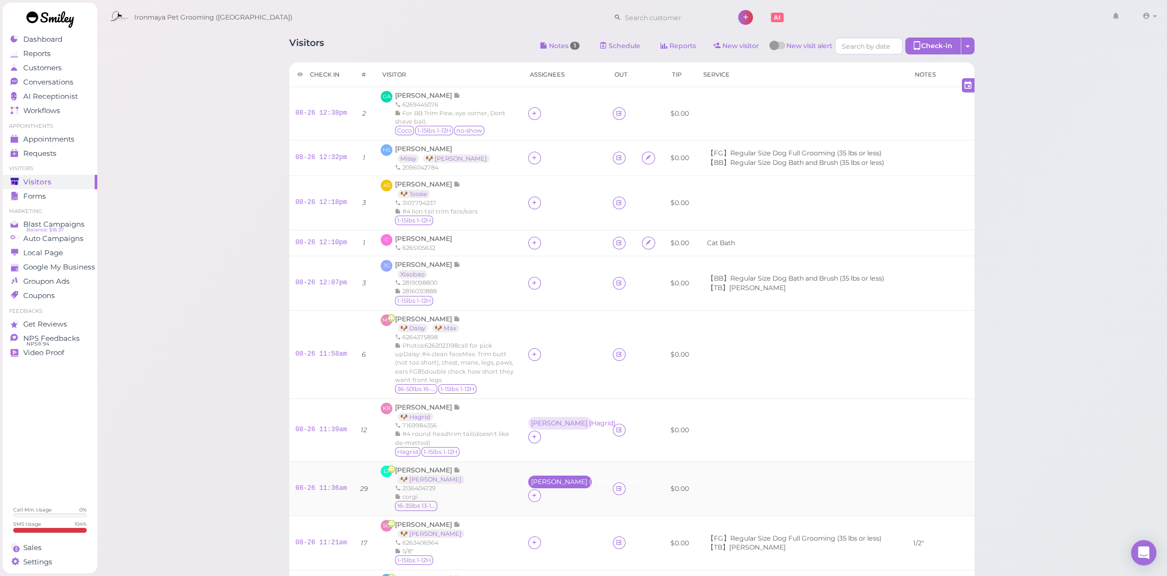
click at [530, 488] on div "Erin ( Lucy )" at bounding box center [559, 482] width 63 height 13
click at [488, 488] on div "LY Lu Yu 🐶 Lucy 2136404729 corgi 16-35lbs 13-15H" at bounding box center [448, 489] width 135 height 47
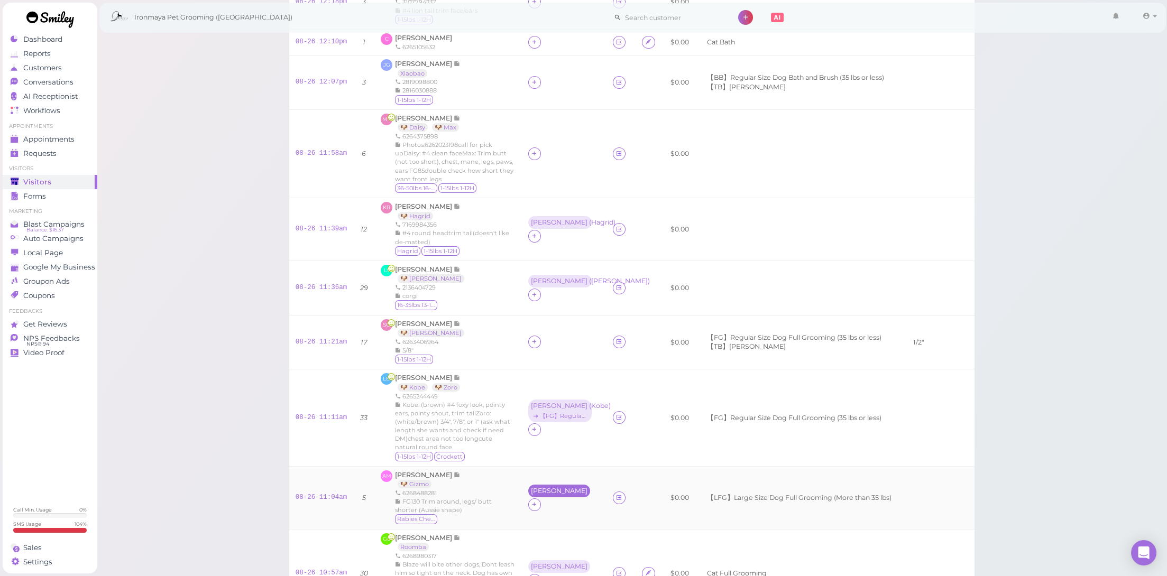
click at [531, 492] on div "[PERSON_NAME]" at bounding box center [559, 490] width 57 height 7
click at [556, 398] on span "Select services" at bounding box center [549, 396] width 49 height 12
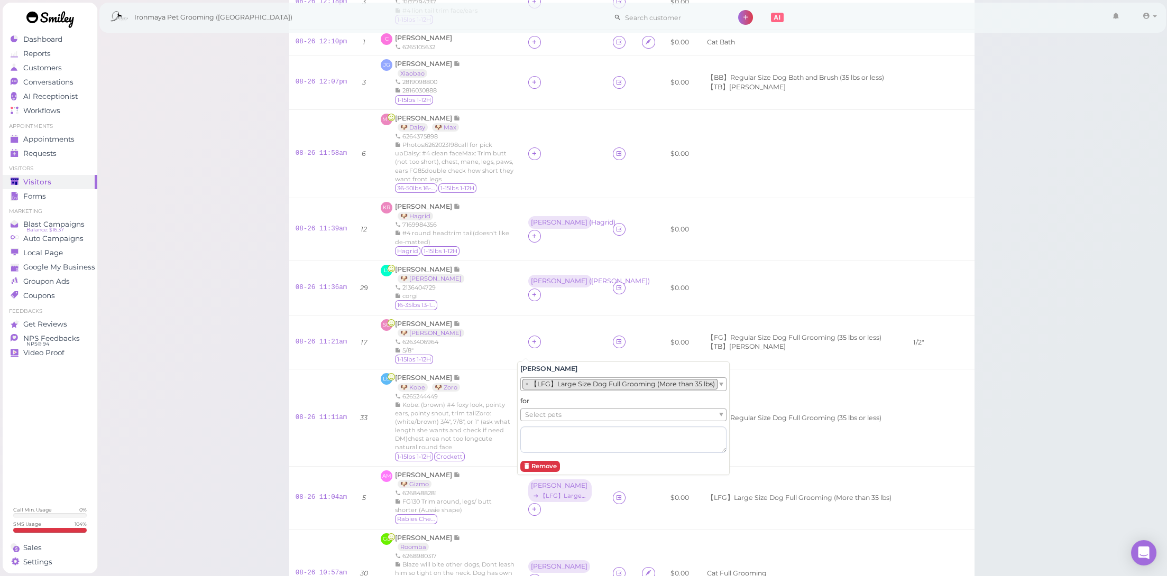
click at [549, 418] on span "Select pets" at bounding box center [543, 415] width 36 height 12
click at [501, 452] on div "1-15lbs 1-12H Crockett" at bounding box center [455, 457] width 121 height 11
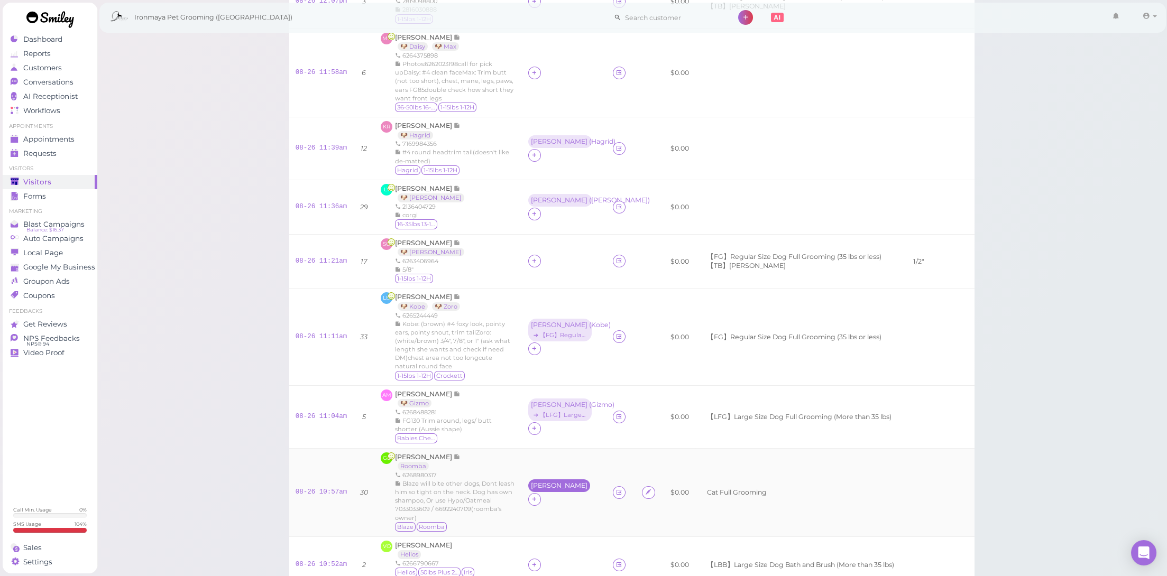
click at [531, 486] on div "[PERSON_NAME]" at bounding box center [559, 485] width 57 height 7
click at [570, 387] on span "Select services" at bounding box center [549, 390] width 49 height 12
click at [555, 404] on span "Select pets" at bounding box center [543, 409] width 36 height 12
click at [560, 526] on td "Dennis ➔ Cat Full Grooming" at bounding box center [564, 492] width 85 height 88
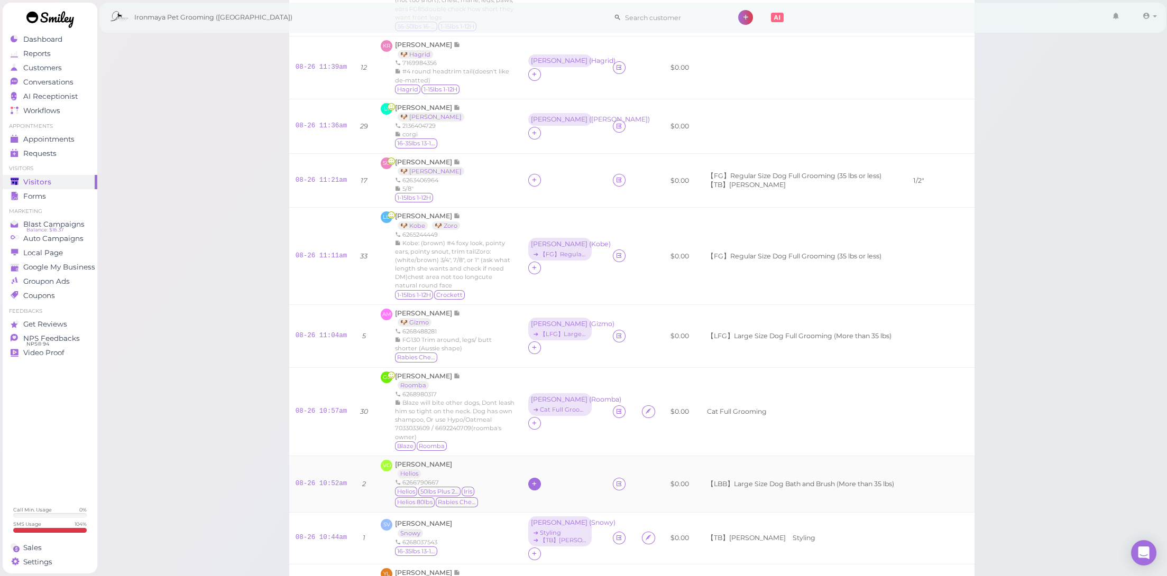
click at [531, 480] on icon at bounding box center [534, 484] width 7 height 8
click at [535, 353] on span "[PERSON_NAME]" at bounding box center [551, 352] width 57 height 8
click at [531, 475] on div "[PERSON_NAME]" at bounding box center [559, 477] width 57 height 7
click at [551, 377] on span "Select services" at bounding box center [549, 380] width 49 height 12
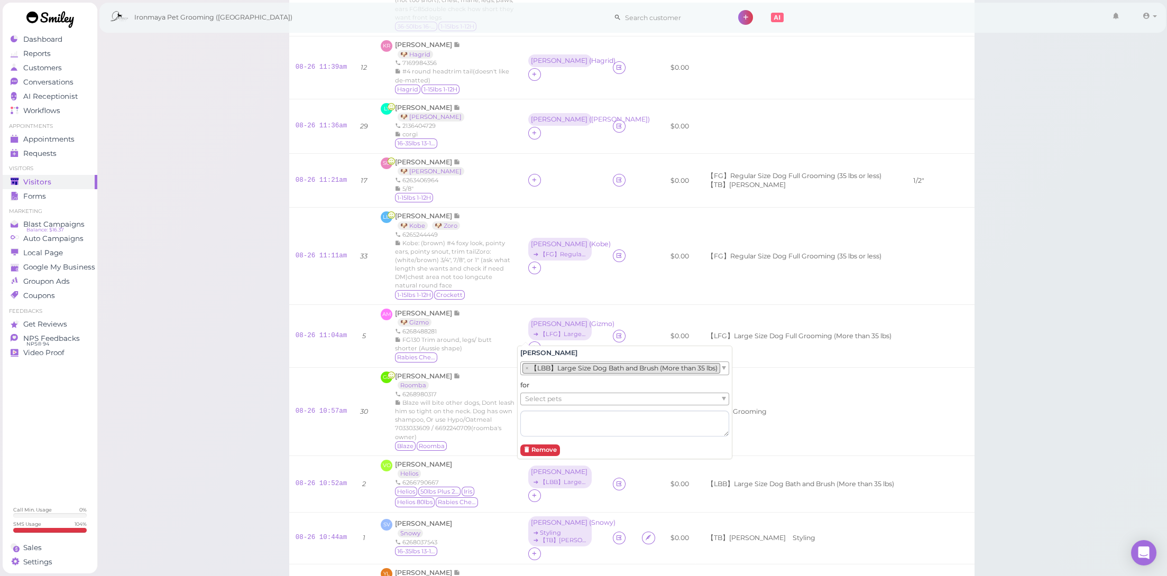
click at [552, 397] on span "Select pets" at bounding box center [543, 399] width 36 height 12
click at [499, 426] on div "Blaze will bite other dogs, Dont leash him so tight on the neck. Dog has own sh…" at bounding box center [455, 420] width 121 height 42
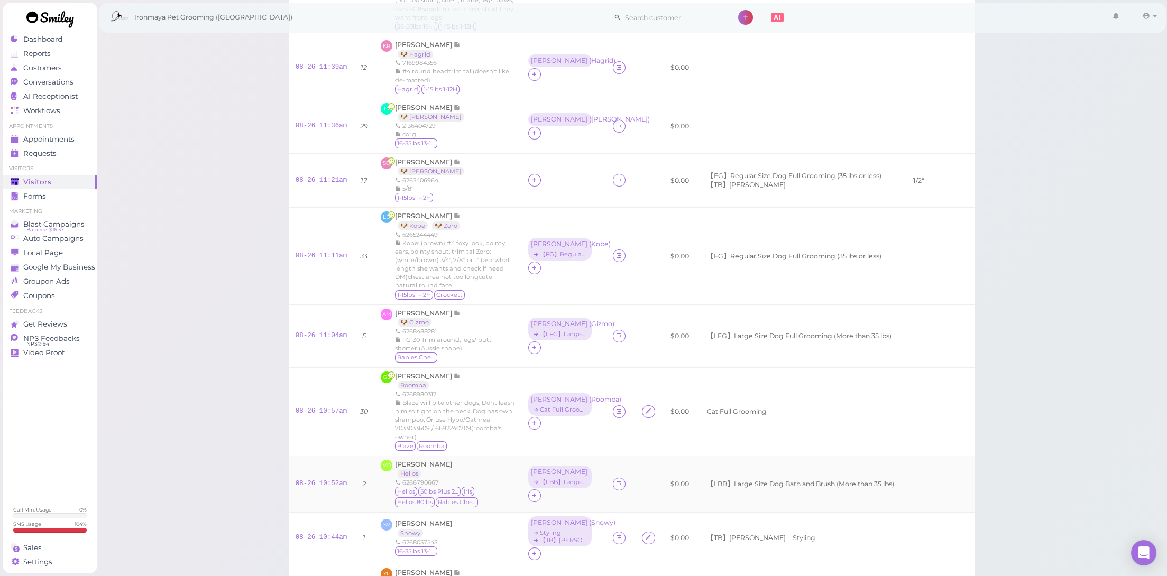
scroll to position [540, 0]
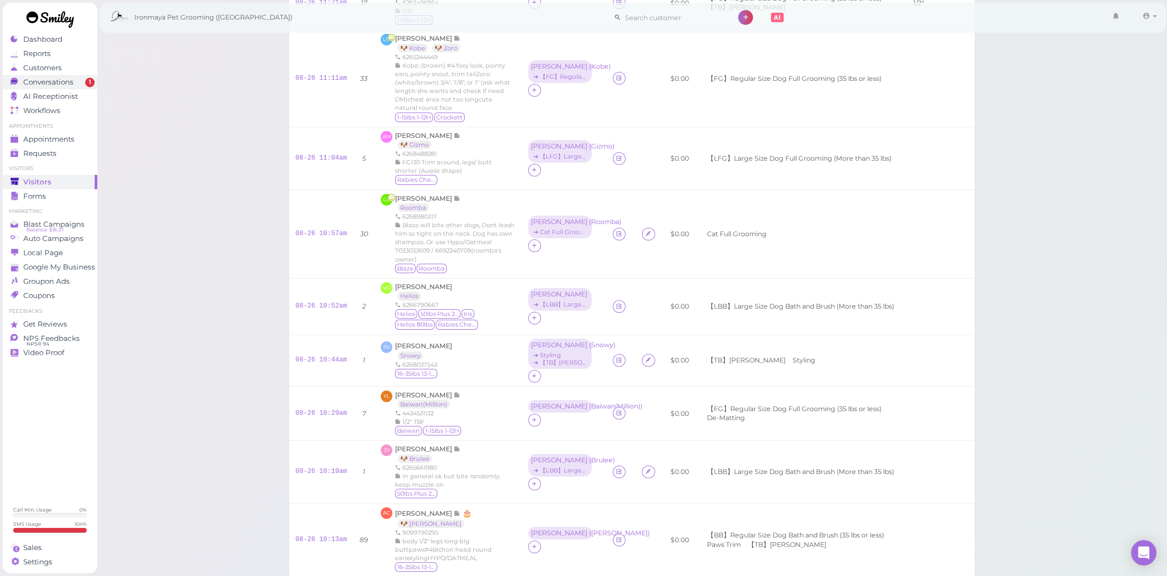
click at [84, 79] on div "Conversations" at bounding box center [49, 82] width 76 height 9
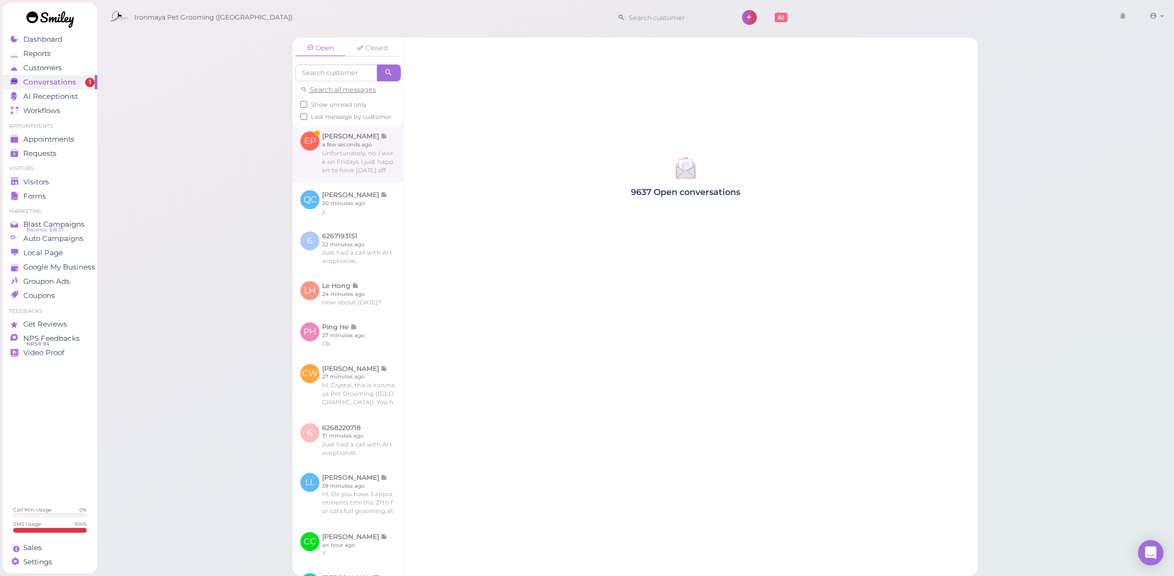
click at [340, 182] on link at bounding box center [347, 153] width 110 height 58
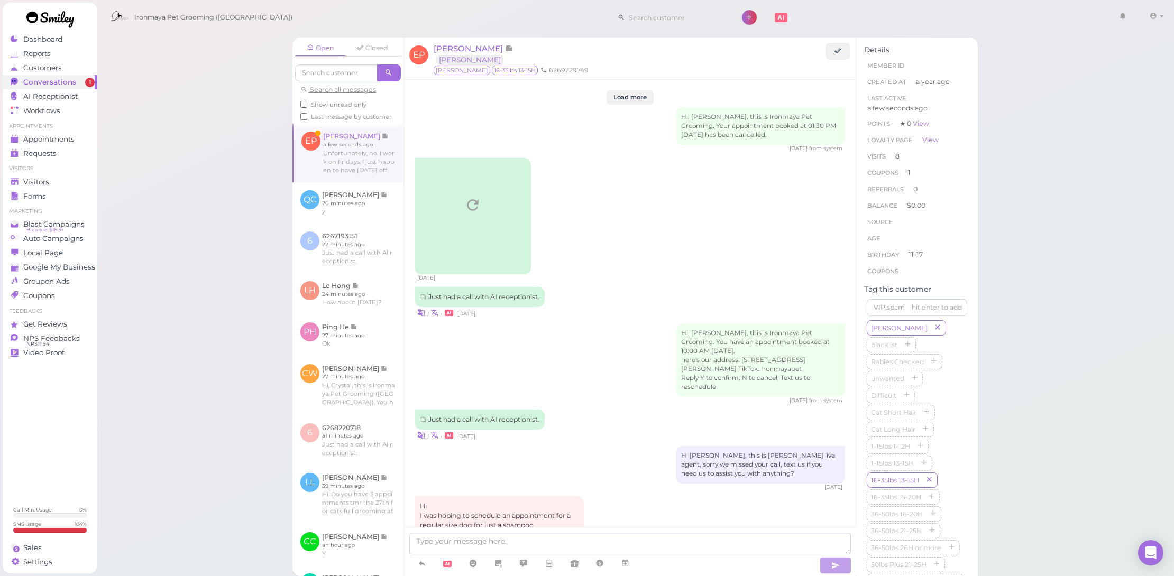
scroll to position [1344, 0]
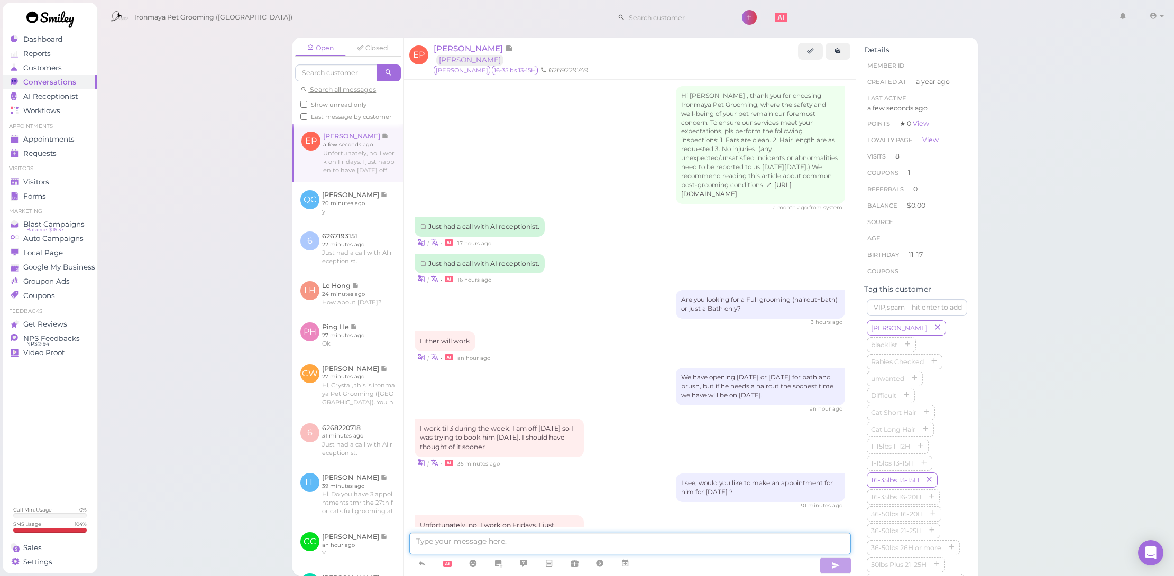
click at [536, 541] on textarea at bounding box center [629, 544] width 441 height 22
type textarea "Ok, if theres any cancellation on this Friday I will contact you!"
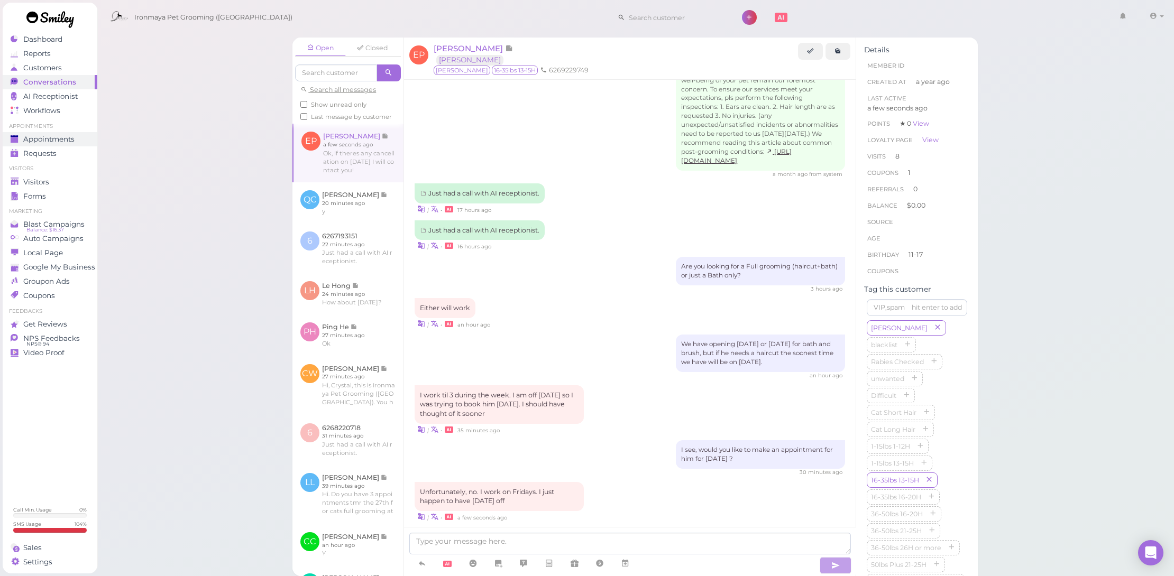
click at [84, 144] on link "Appointments" at bounding box center [50, 139] width 95 height 14
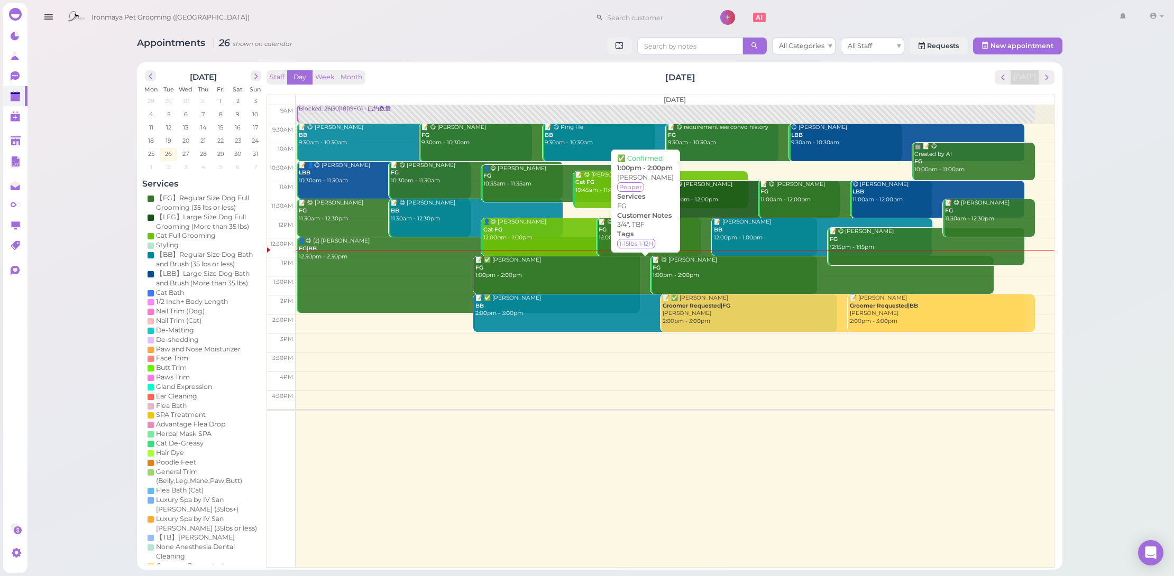
click at [557, 273] on div "📝 ✅ Debbie Marcelo FG 1:00pm - 2:00pm" at bounding box center [646, 267] width 342 height 23
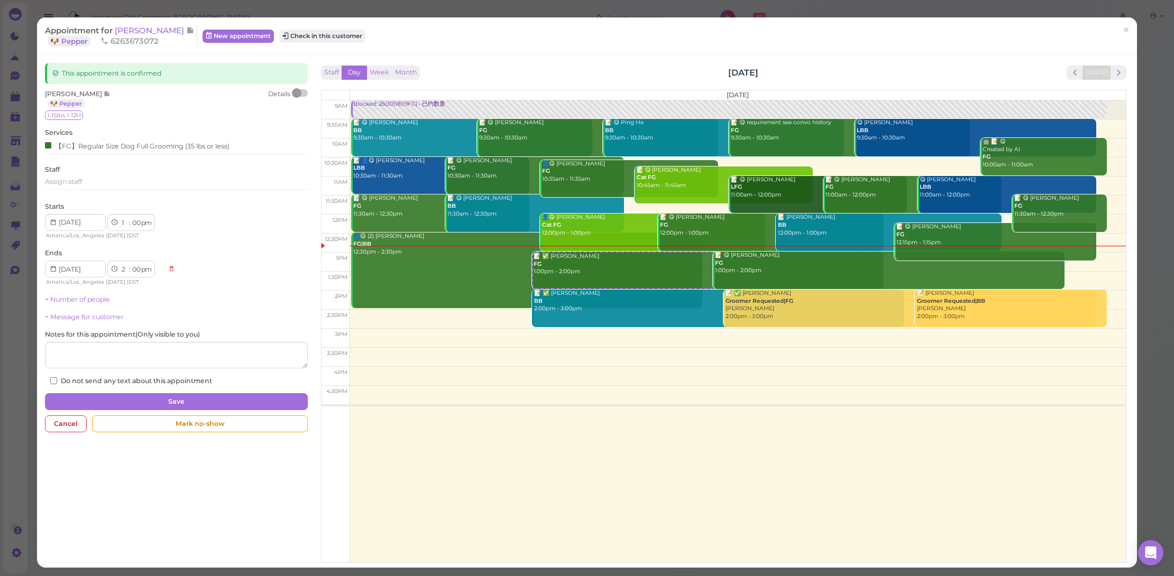
click at [300, 91] on div at bounding box center [300, 92] width 15 height 7
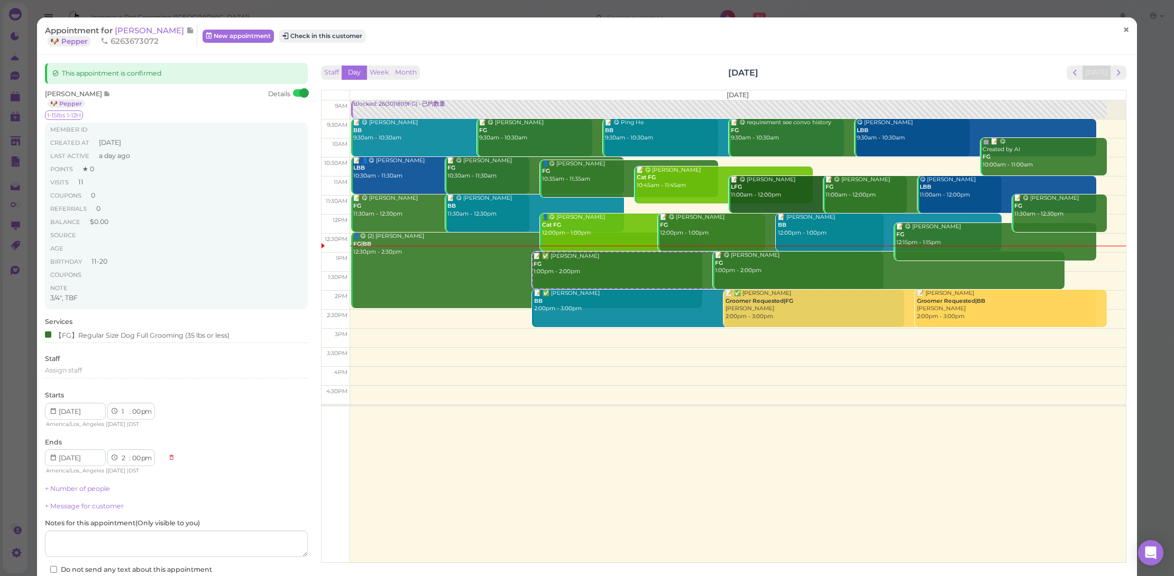
click at [1116, 34] on link "×" at bounding box center [1126, 30] width 20 height 25
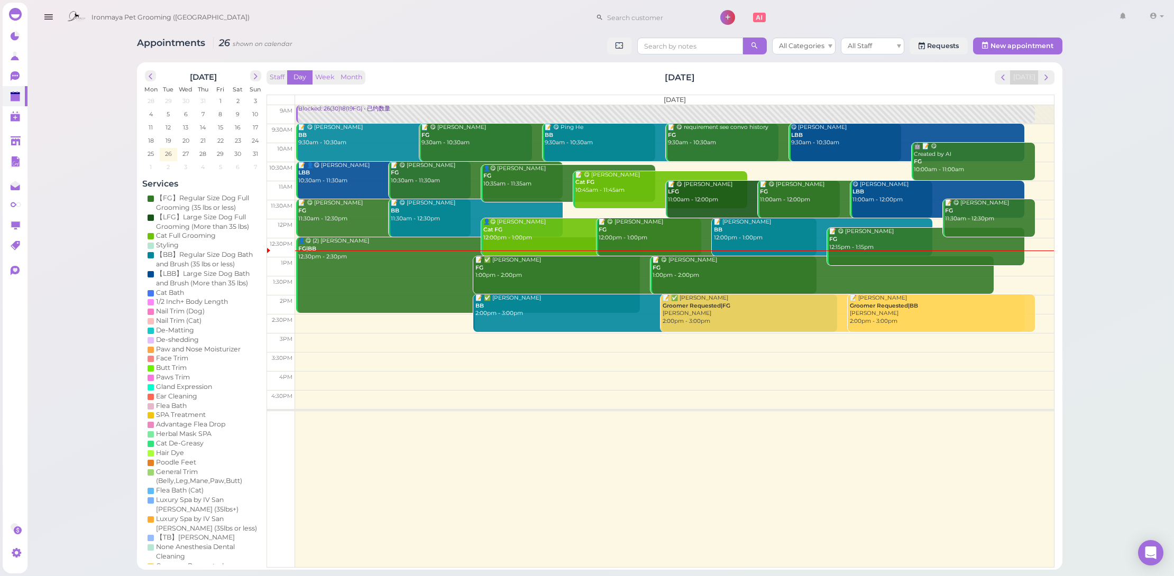
click at [351, 173] on div "📝 👤😋 Josie Yao LBB 10:30am - 11:30am" at bounding box center [384, 173] width 172 height 23
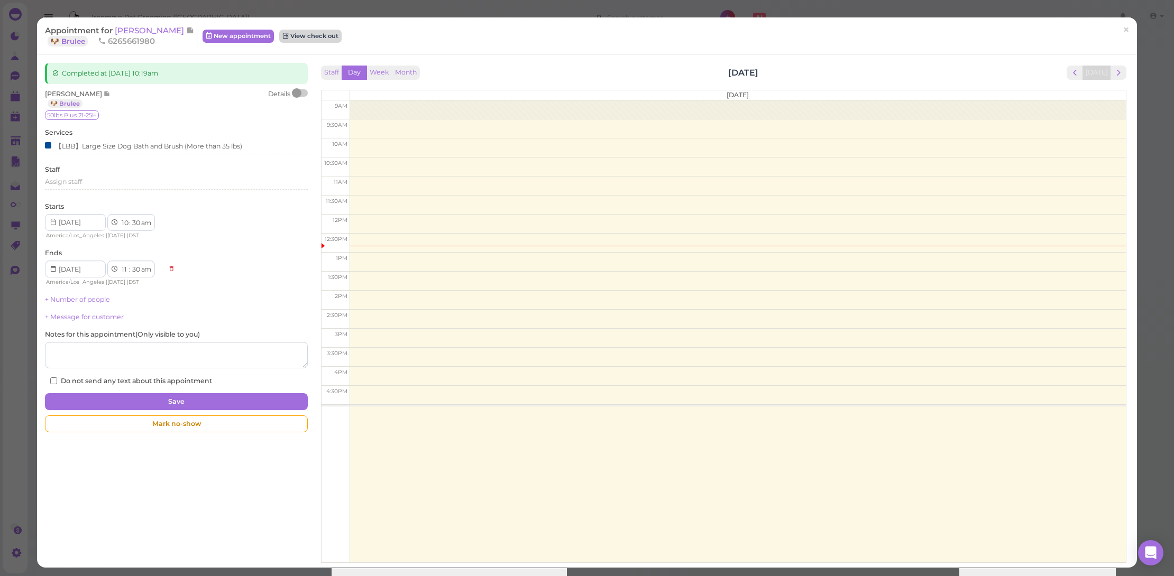
click at [285, 35] on link "View check out" at bounding box center [310, 36] width 62 height 13
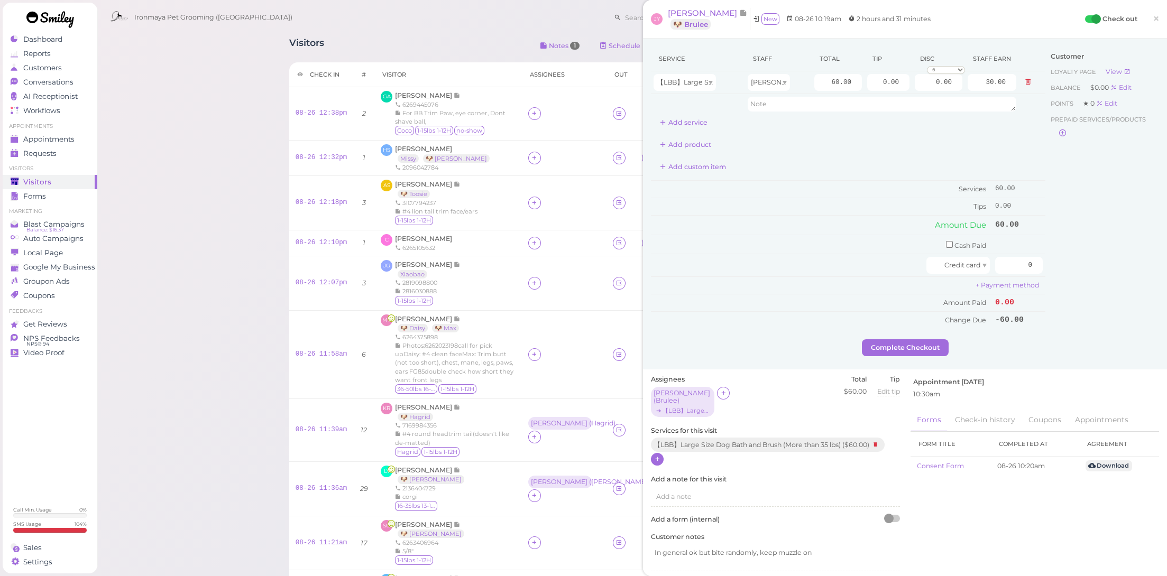
click at [656, 455] on icon at bounding box center [657, 459] width 7 height 8
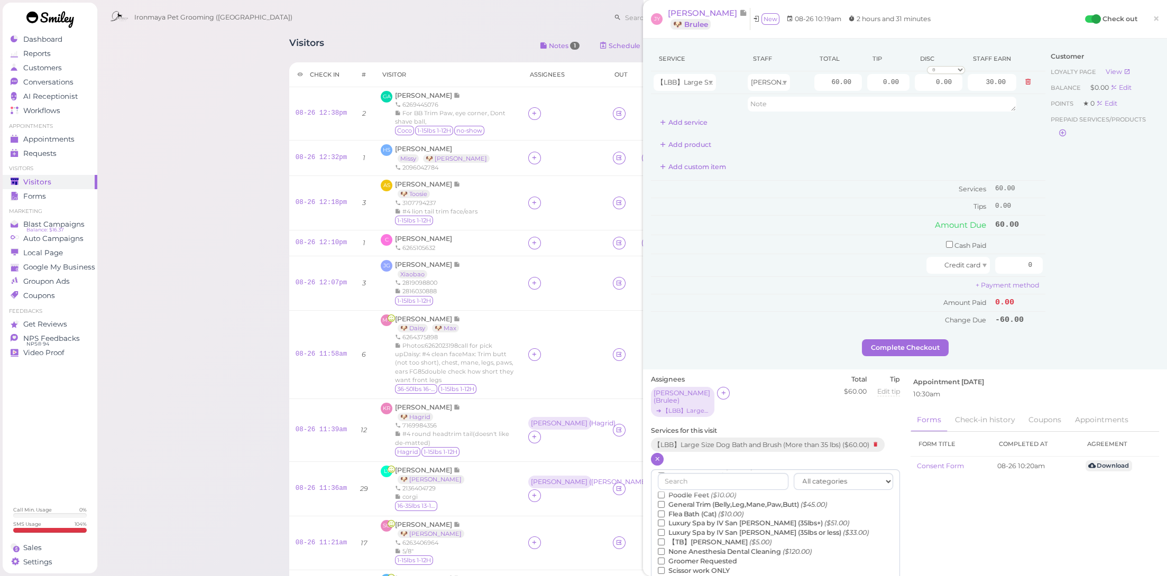
scroll to position [296, 0]
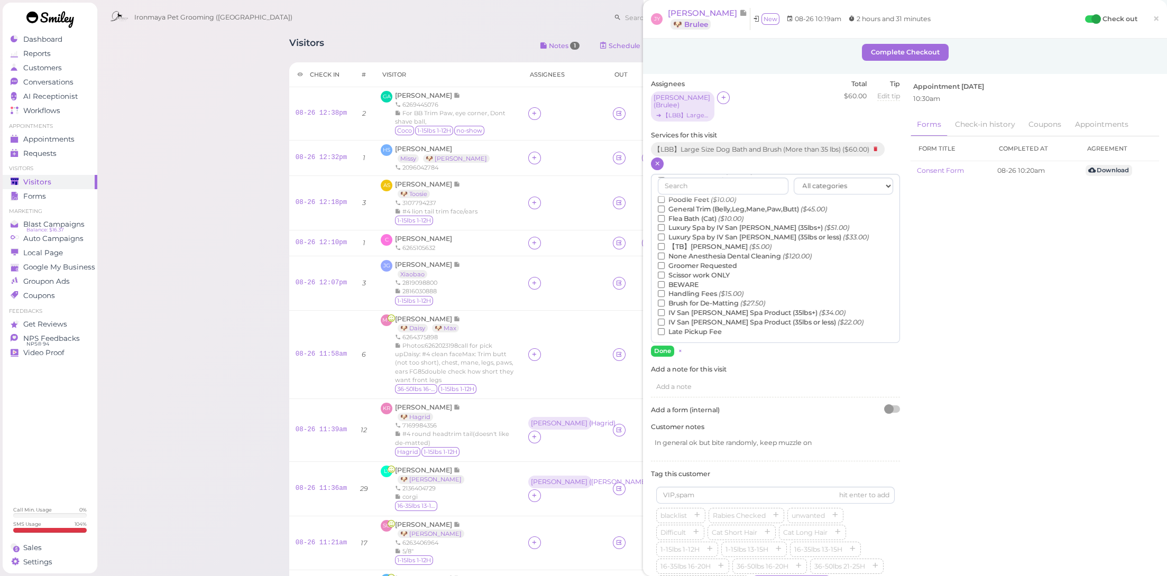
click at [744, 205] on label "General Trim (Belly,Leg,Mane,Paw,Butt) ($45.00)" at bounding box center [742, 210] width 169 height 10
click at [665, 206] on input "General Trim (Belly,Leg,Mane,Paw,Butt) ($45.00)" at bounding box center [661, 209] width 7 height 7
click at [668, 346] on button "Done" at bounding box center [662, 351] width 23 height 11
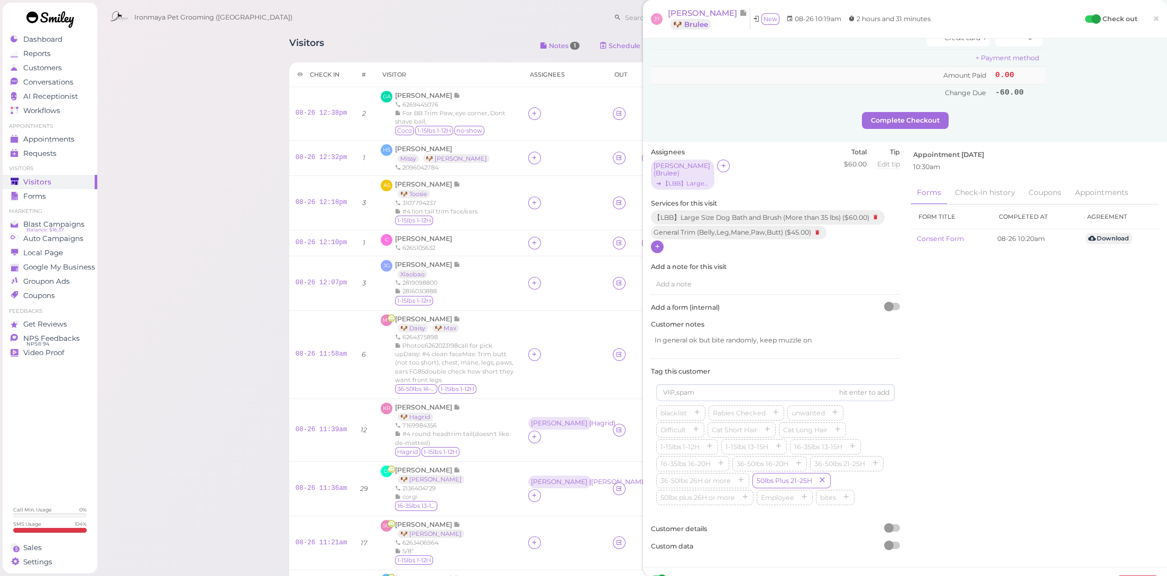
scroll to position [0, 0]
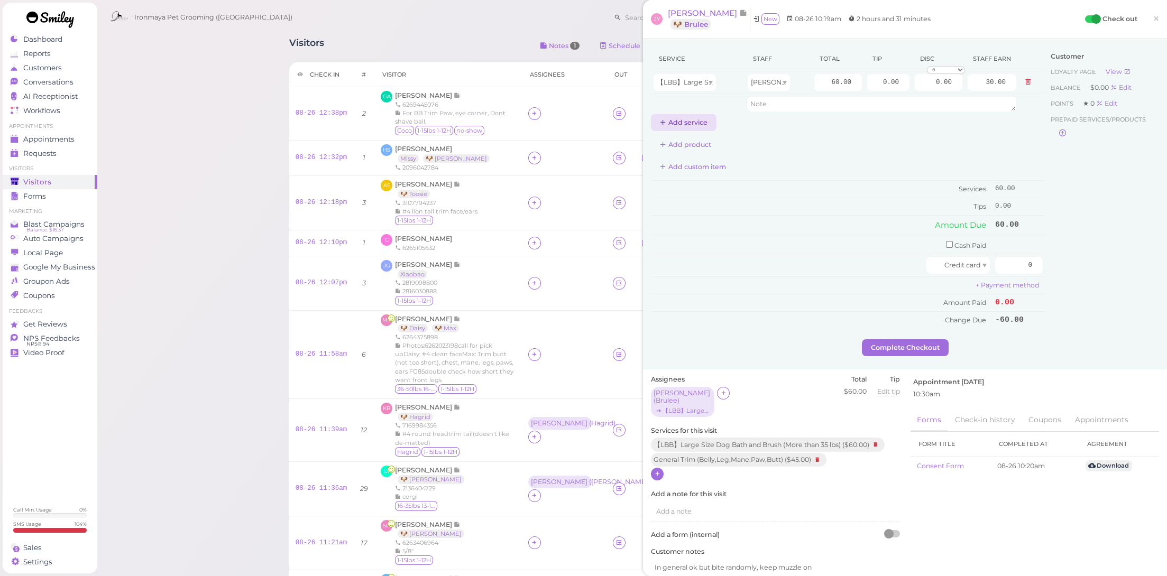
click at [689, 126] on button "Add service" at bounding box center [684, 122] width 66 height 17
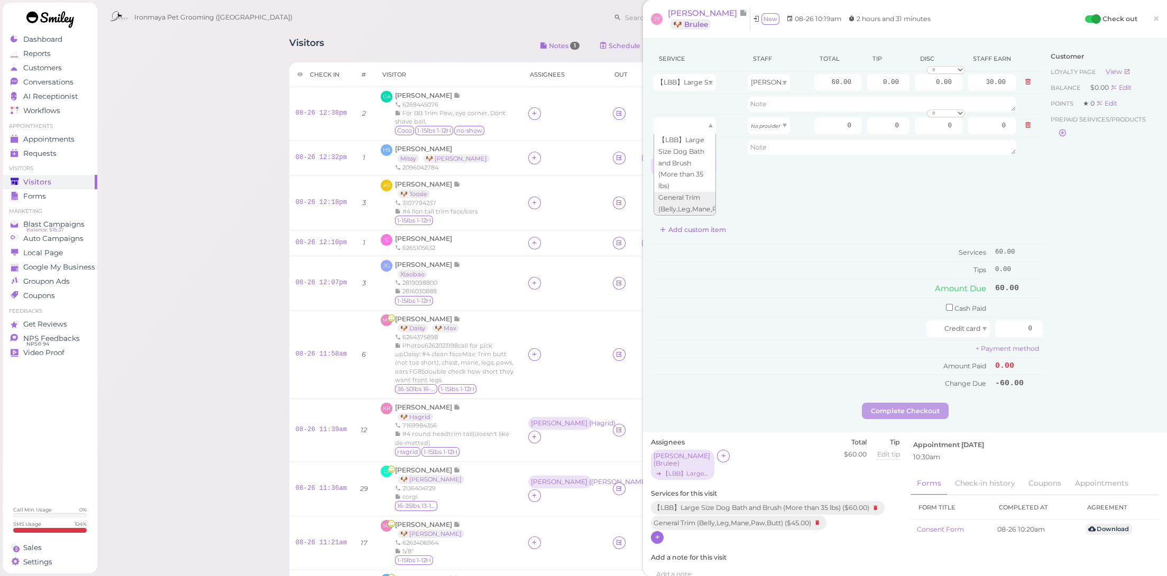
click at [689, 126] on div at bounding box center [684, 125] width 62 height 17
type input "45.00"
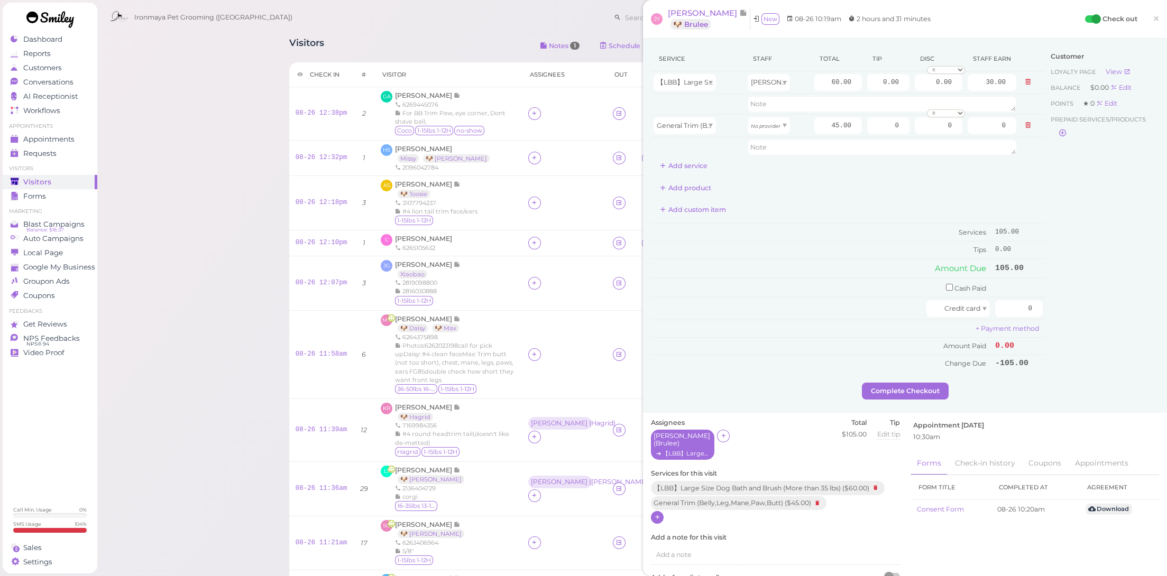
click at [662, 450] on div "➔ 【LBB】Large Size Dog Bath and Brush (More than 35 lbs)" at bounding box center [682, 453] width 58 height 7
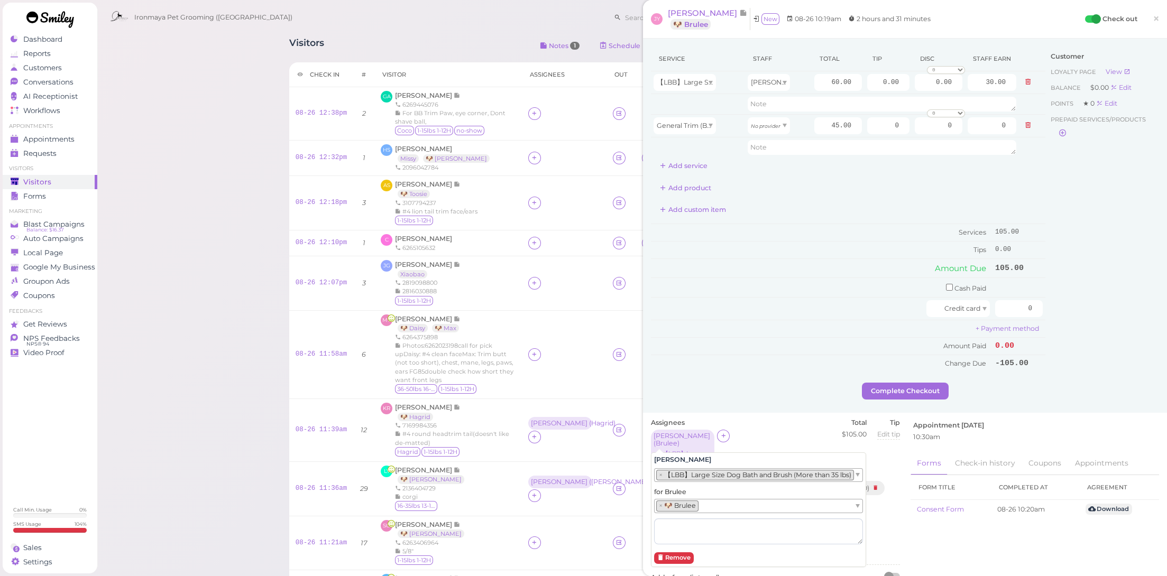
click at [680, 477] on li "× 【LBB】Large Size Dog Bath and Brush (More than 35 lbs)" at bounding box center [755, 475] width 198 height 11
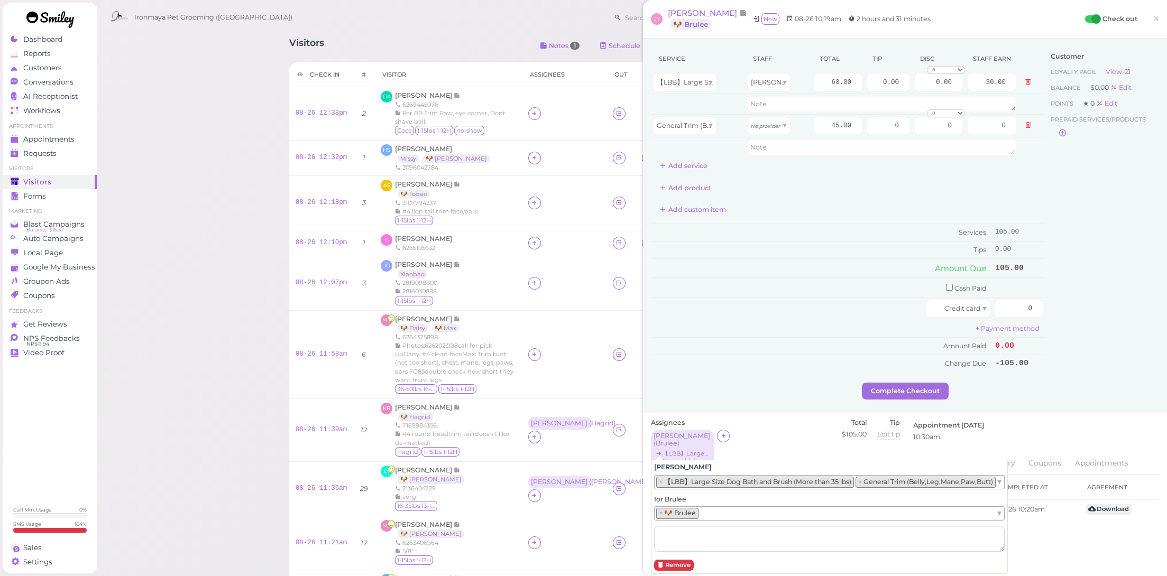
click at [776, 383] on div "Complete Checkout" at bounding box center [905, 391] width 508 height 17
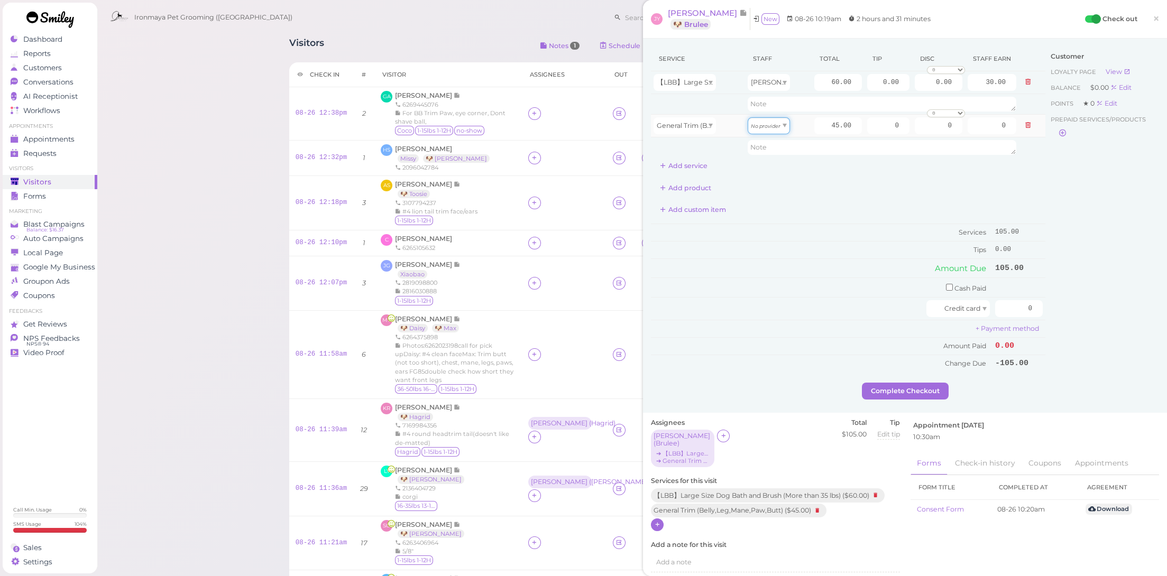
click at [771, 122] on span "No provider" at bounding box center [766, 126] width 30 height 8
type input "22.50"
drag, startPoint x: 820, startPoint y: 75, endPoint x: 902, endPoint y: 88, distance: 82.9
click at [902, 88] on tr "【LBB】Large Size Dog Bath and Brush (More than 35 lbs) Amy 60.00 0.00 0.00 0 10%…" at bounding box center [848, 82] width 394 height 23
type input "90"
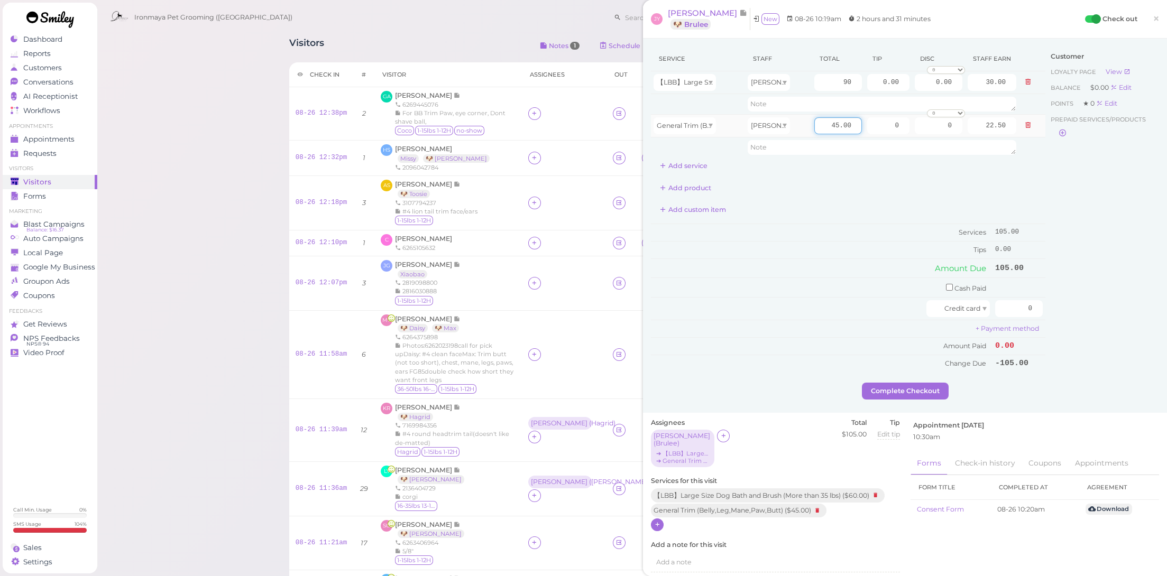
type input "45.00"
drag, startPoint x: 810, startPoint y: 123, endPoint x: 899, endPoint y: 132, distance: 89.3
click at [899, 132] on tr "General Trim (Belly,Leg,Mane,Paw,Butt) Amy 45.00 0 0 0 10% off 15% off 20% off …" at bounding box center [848, 125] width 394 height 23
type input "30"
type input "15.00"
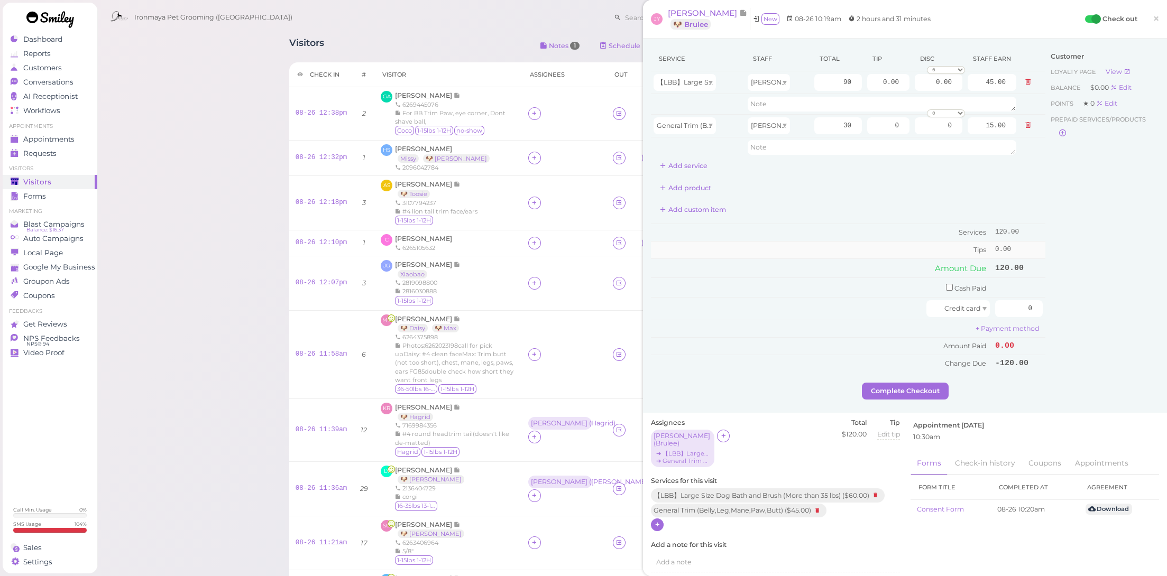
click at [884, 243] on td "Tips" at bounding box center [822, 250] width 342 height 17
drag, startPoint x: 997, startPoint y: 292, endPoint x: 1001, endPoint y: 298, distance: 6.9
click at [998, 293] on tbody "Cash Paid Credit card 0 + Payment method Amount Paid 0.00 Change Due -120.00" at bounding box center [848, 325] width 394 height 94
click at [1001, 300] on input "0" at bounding box center [1019, 308] width 48 height 17
type input "120"
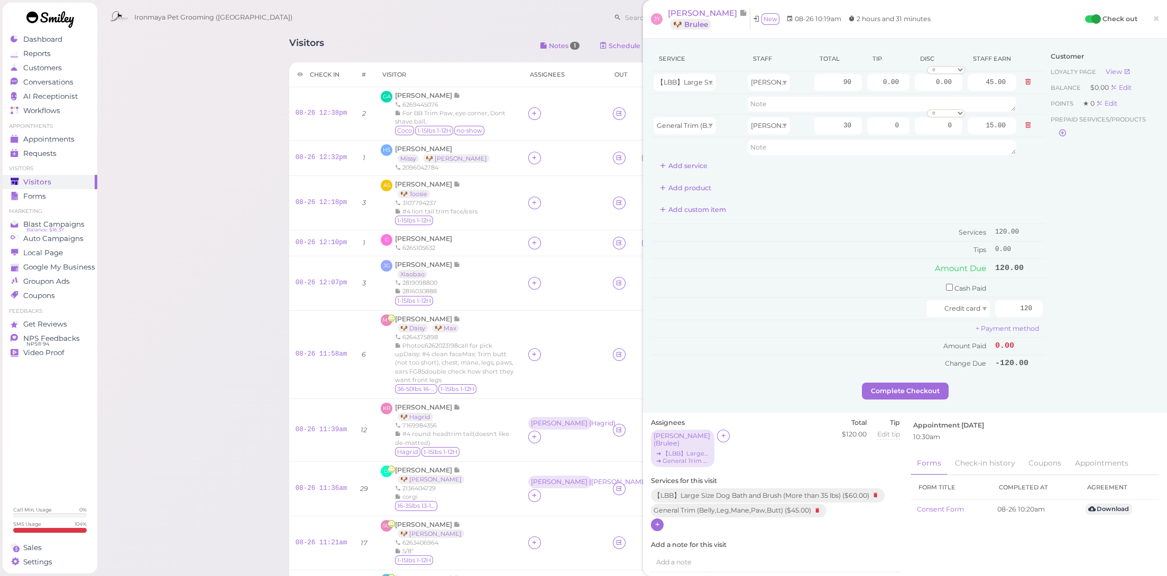
drag, startPoint x: 1077, startPoint y: 329, endPoint x: 976, endPoint y: 368, distance: 108.5
click at [1073, 328] on div "Customer Loyalty page View Balance $0.00 Edit Points ★ 0 Edit Prepaid services/…" at bounding box center [1102, 215] width 114 height 336
click at [923, 386] on button "Complete Checkout" at bounding box center [905, 391] width 87 height 17
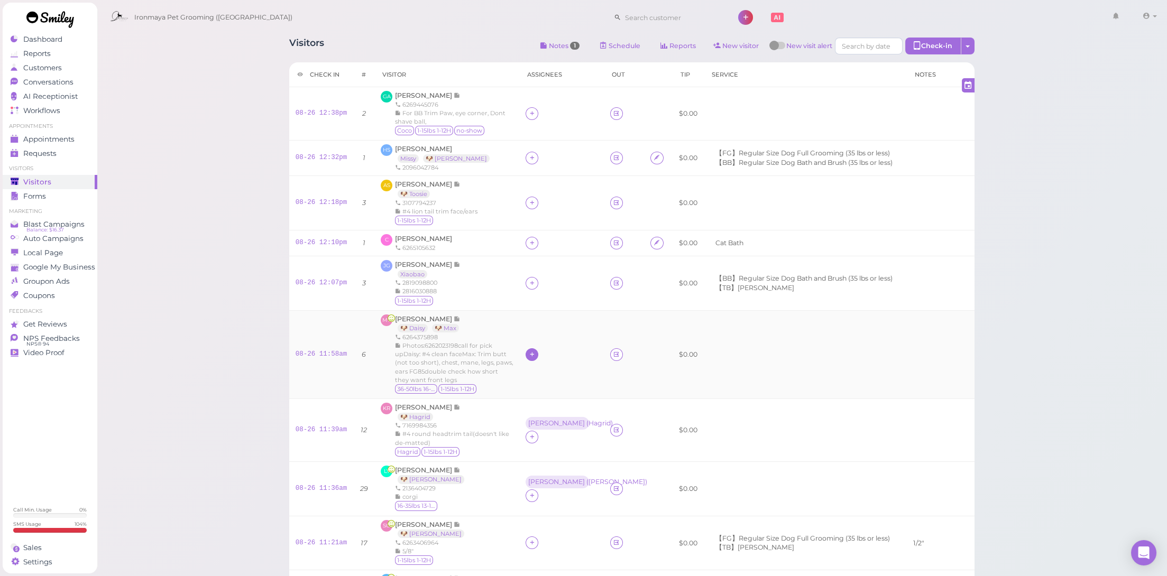
click at [529, 355] on icon at bounding box center [532, 355] width 7 height 8
click at [528, 397] on span "[PERSON_NAME]" at bounding box center [549, 398] width 57 height 8
click at [526, 353] on div "[PERSON_NAME]" at bounding box center [557, 348] width 62 height 13
click at [530, 399] on span "Select pets" at bounding box center [541, 399] width 36 height 12
click at [536, 338] on td "Amy ( Daisy )" at bounding box center [561, 354] width 84 height 88
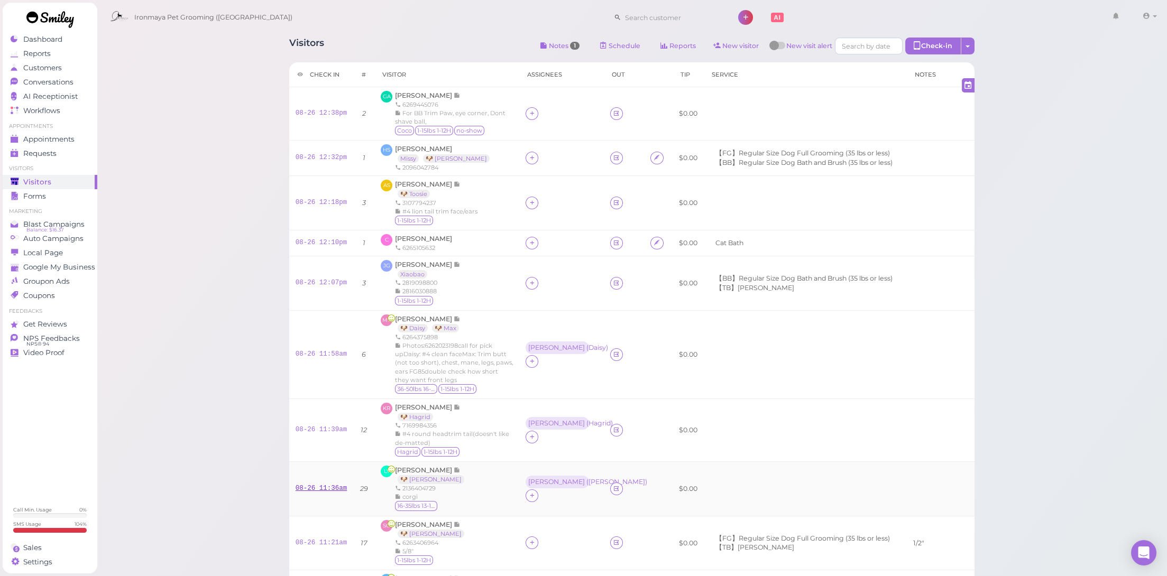
click at [326, 485] on link "08-26 11:36am" at bounding box center [322, 488] width 52 height 7
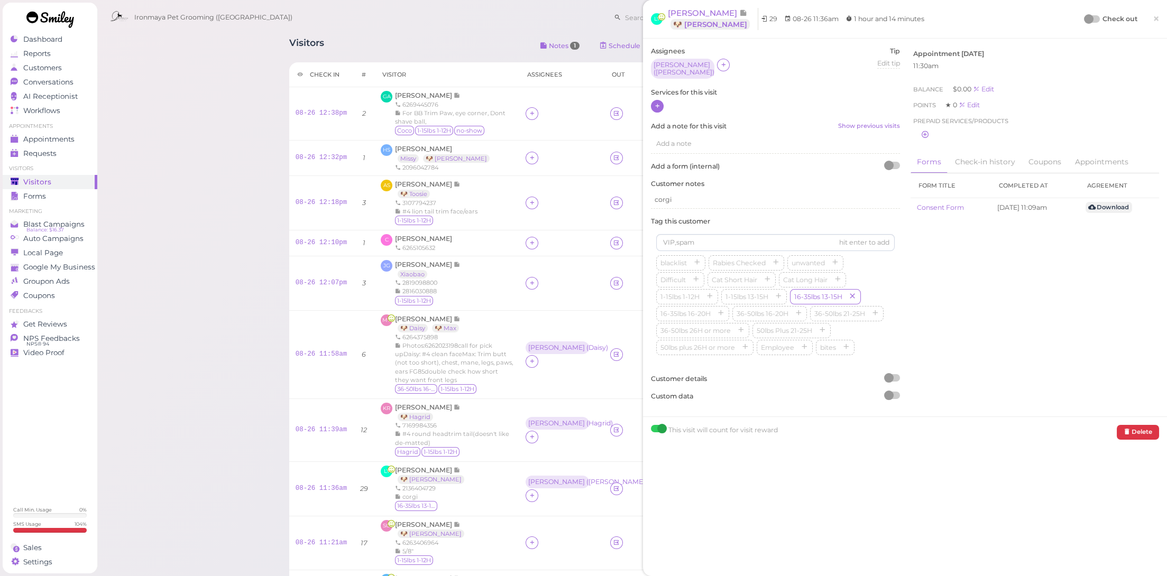
click at [659, 102] on icon at bounding box center [657, 106] width 7 height 8
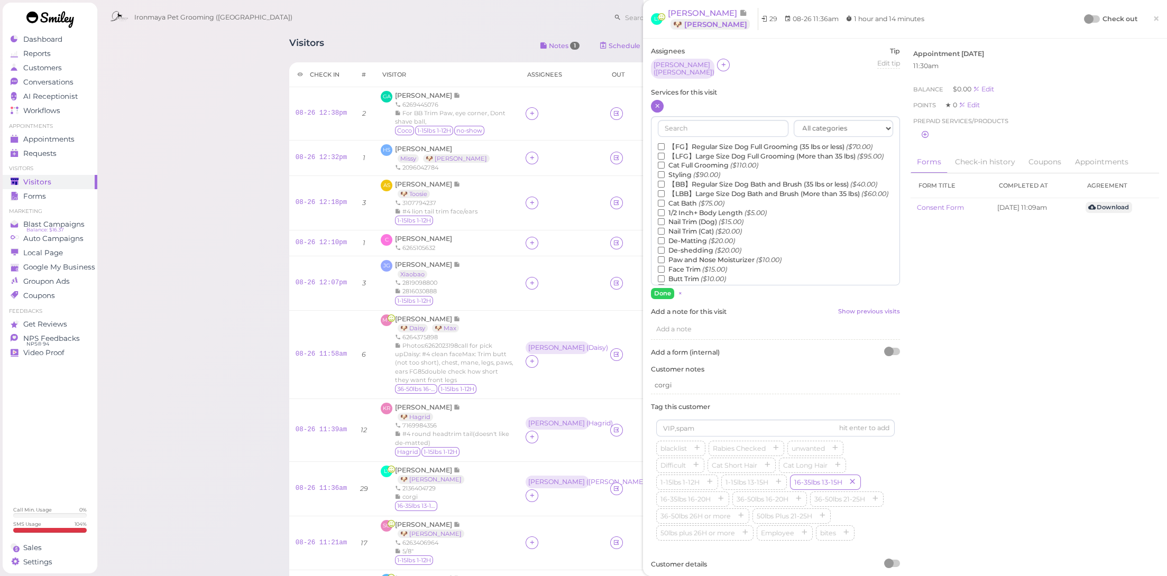
click at [698, 188] on label "【BB】Regular Size Dog Bath and Brush (35 lbs or less) ($40.00)" at bounding box center [767, 185] width 219 height 10
click at [665, 188] on input "【BB】Regular Size Dog Bath and Brush (35 lbs or less) ($40.00)" at bounding box center [661, 184] width 7 height 7
click at [662, 289] on button "Done" at bounding box center [662, 293] width 23 height 11
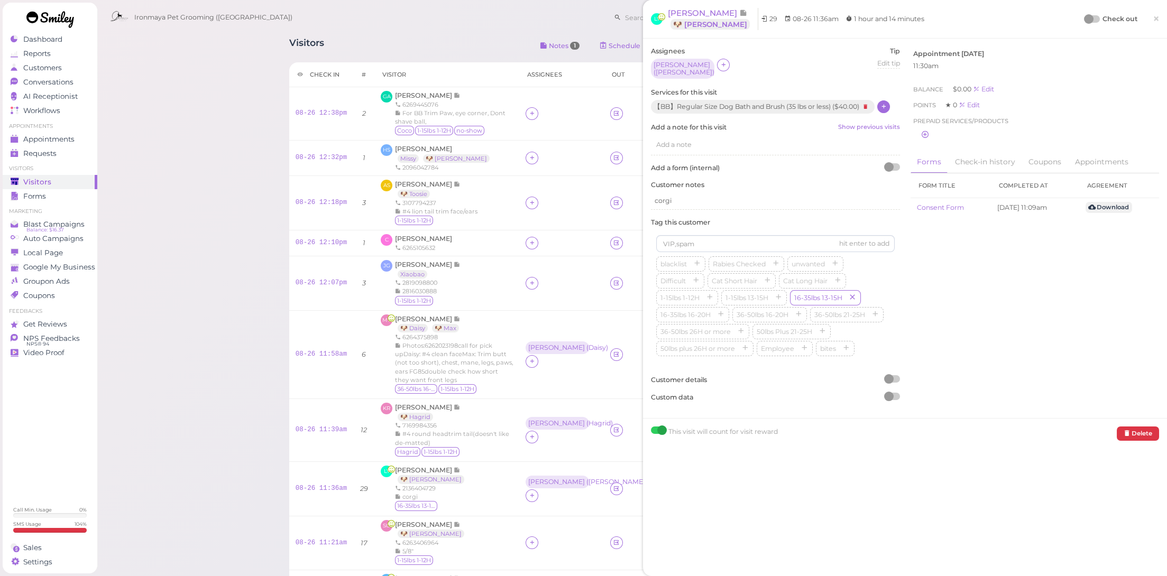
click at [1153, 14] on span "×" at bounding box center [1156, 18] width 7 height 15
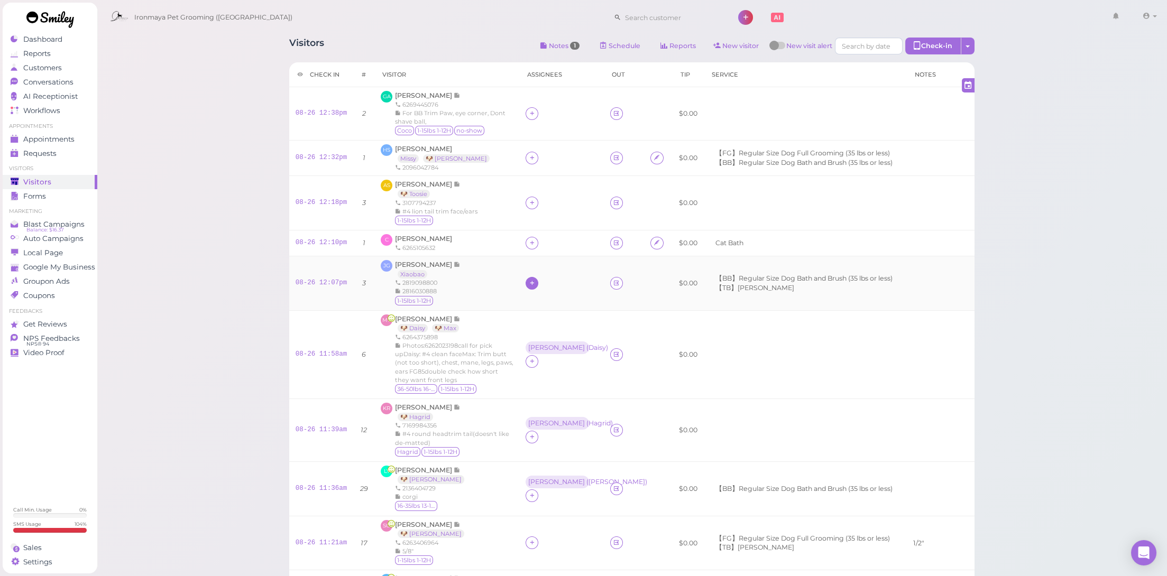
click at [529, 279] on icon at bounding box center [532, 283] width 7 height 8
click at [542, 408] on span "[PERSON_NAME]" at bounding box center [549, 409] width 57 height 8
click at [526, 276] on div "[PERSON_NAME]" at bounding box center [557, 276] width 62 height 13
click at [533, 315] on span "Select services" at bounding box center [547, 316] width 49 height 12
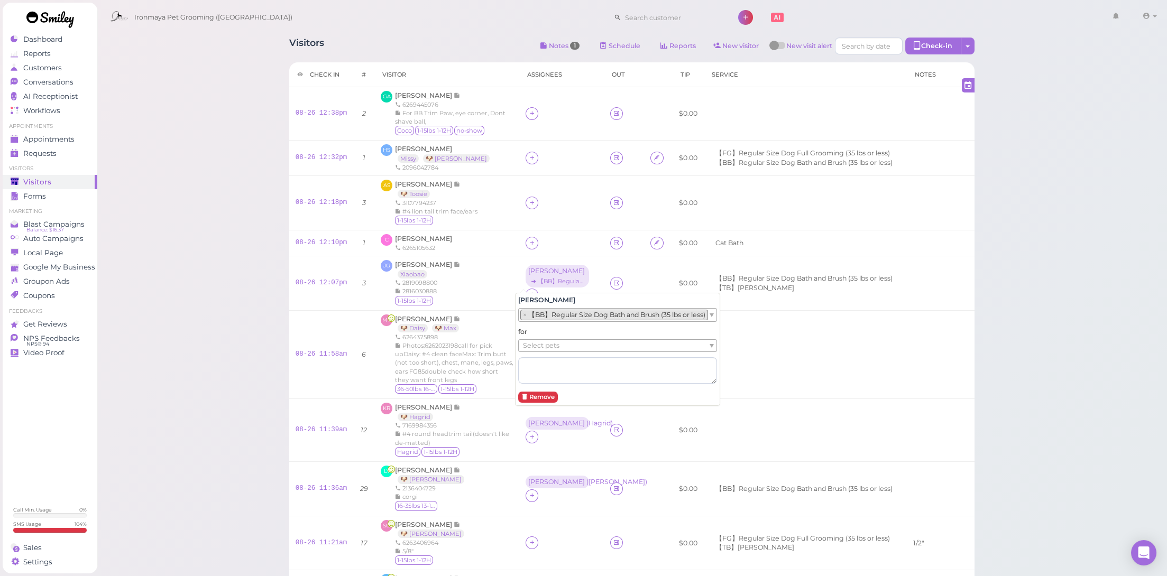
click at [539, 318] on li "× 【BB】Regular Size Dog Bath and Brush (35 lbs or less)" at bounding box center [614, 315] width 188 height 11
drag, startPoint x: 539, startPoint y: 347, endPoint x: 540, endPoint y: 353, distance: 6.5
click at [539, 347] on span "Select pets" at bounding box center [541, 350] width 36 height 12
drag, startPoint x: 487, startPoint y: 377, endPoint x: 490, endPoint y: 372, distance: 5.4
click at [487, 377] on div "Photos:﻿6262023198call for pick upDaisy: #4 clean faceMax: Trim butt (not too s…" at bounding box center [454, 363] width 118 height 42
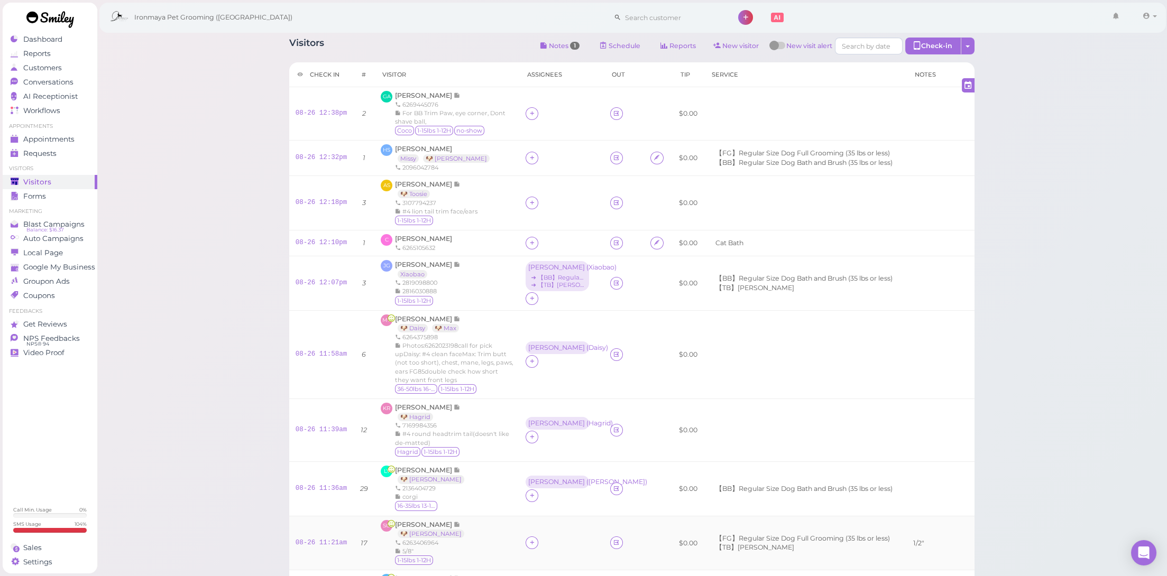
scroll to position [90, 0]
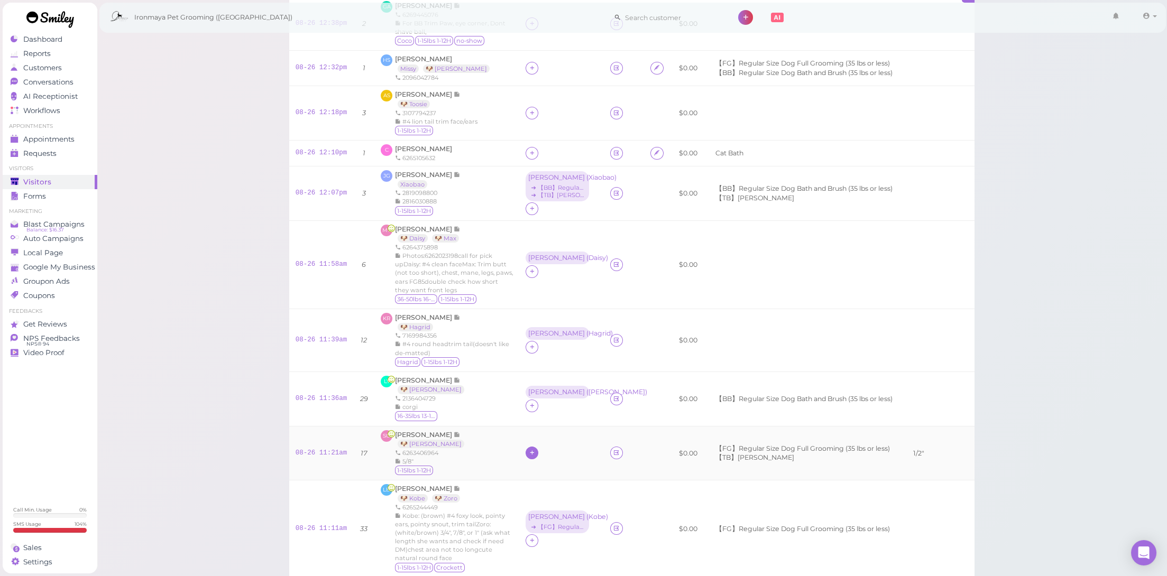
click at [526, 451] on div at bounding box center [532, 453] width 13 height 13
click at [539, 393] on span "[PERSON_NAME]" at bounding box center [549, 397] width 57 height 8
click at [528, 448] on div "[PERSON_NAME]" at bounding box center [556, 446] width 57 height 7
drag, startPoint x: 537, startPoint y: 483, endPoint x: 541, endPoint y: 487, distance: 6.0
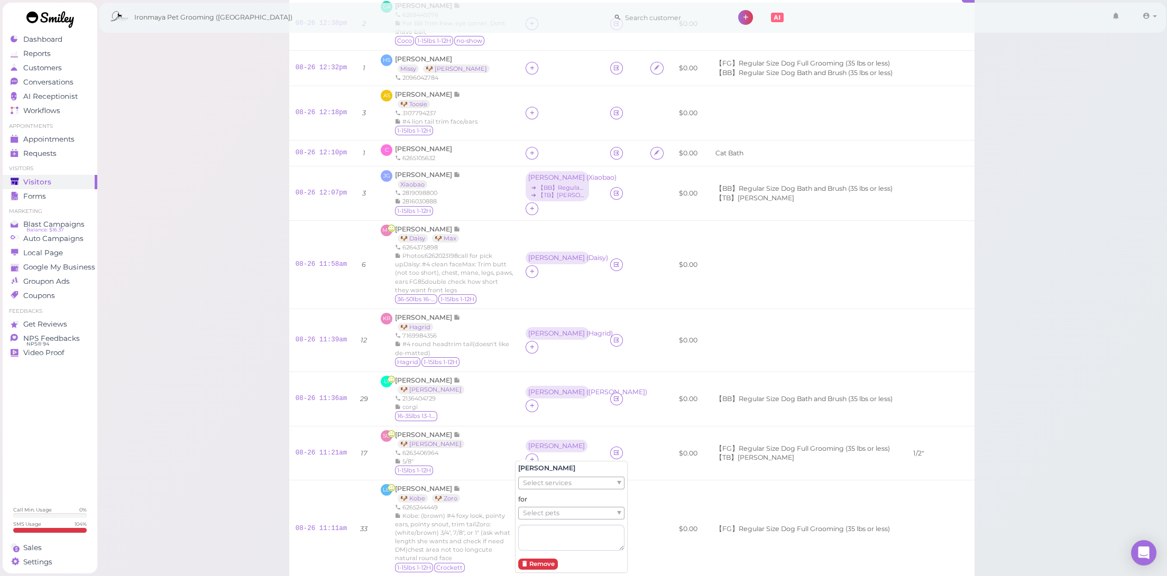
click at [537, 483] on span "Select services" at bounding box center [547, 483] width 49 height 12
click at [546, 484] on li "× 【FG】Regular Size Dog Full Grooming (35 lbs or less)" at bounding box center [612, 482] width 185 height 11
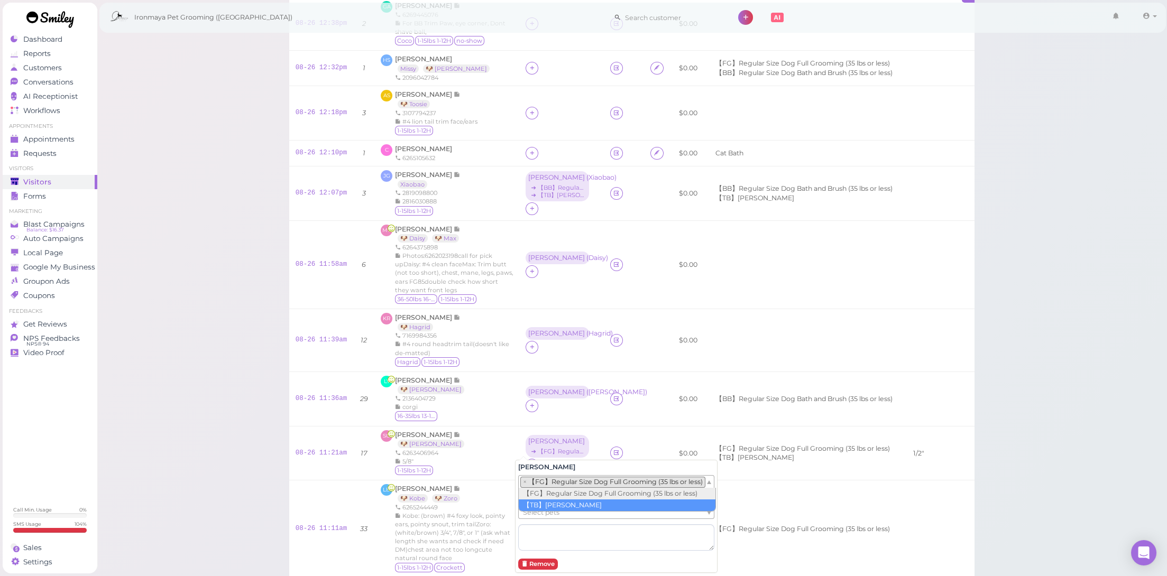
drag, startPoint x: 533, startPoint y: 498, endPoint x: 534, endPoint y: 504, distance: 6.0
click at [542, 514] on span "Select pets" at bounding box center [541, 513] width 36 height 12
click at [497, 512] on div "Kobe: (brown) #4 foxy look, pointy ears, pointy snout, trim tailZoro: (white/br…" at bounding box center [454, 537] width 118 height 51
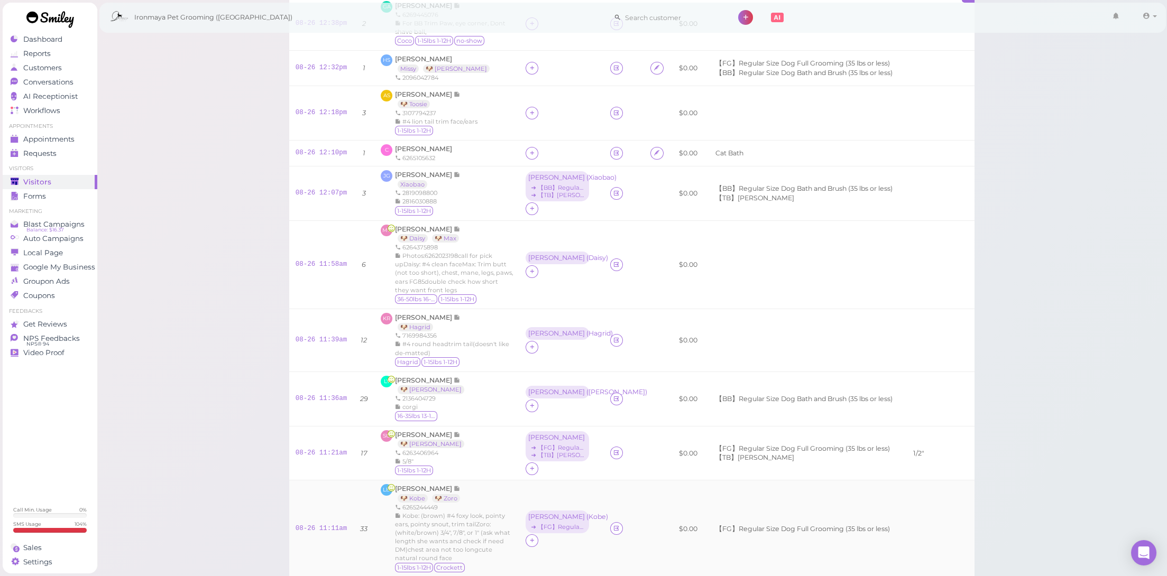
scroll to position [392, 0]
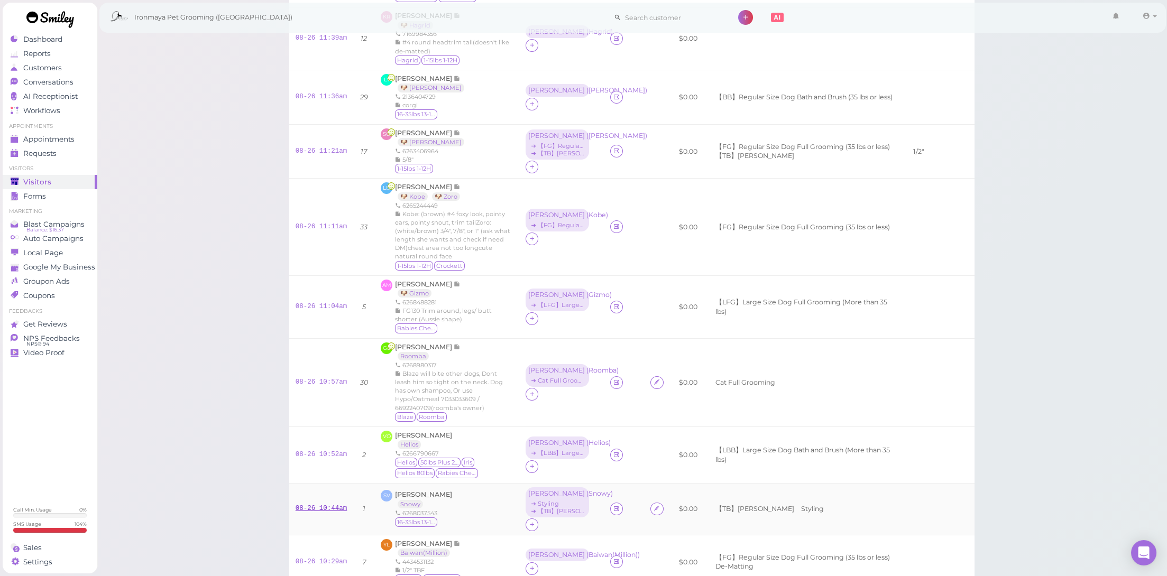
click at [322, 505] on link "08-26 10:44am" at bounding box center [322, 508] width 52 height 7
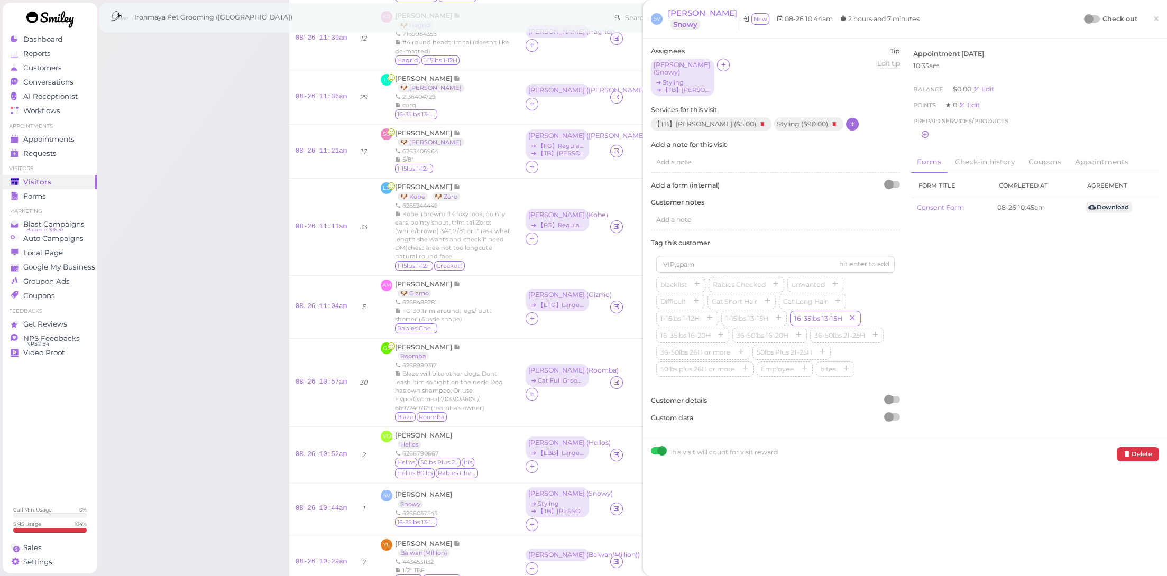
click at [849, 120] on icon at bounding box center [852, 124] width 7 height 8
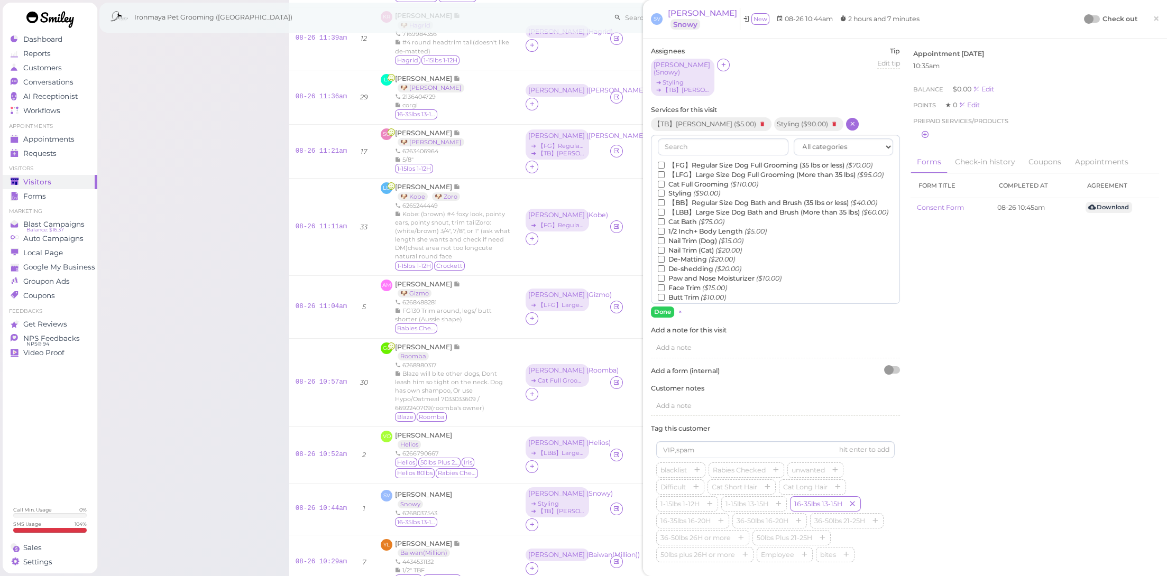
click at [708, 263] on icon "($20.00)" at bounding box center [721, 259] width 26 height 8
click at [665, 263] on input "De-Matting ($20.00)" at bounding box center [661, 259] width 7 height 7
click at [658, 307] on button "Done" at bounding box center [662, 312] width 23 height 11
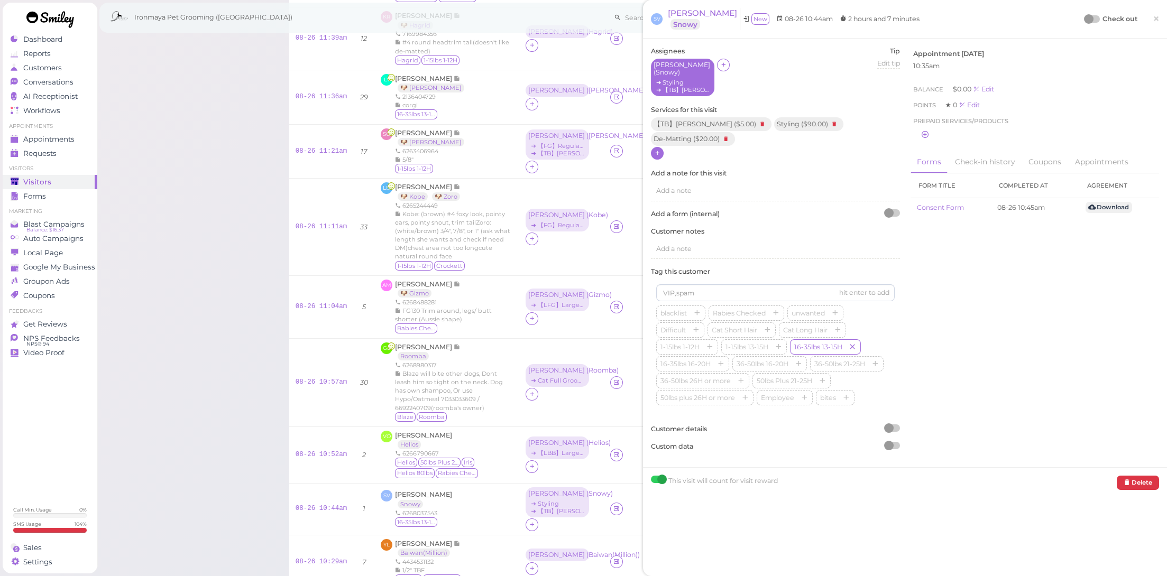
click at [695, 79] on div "➔ Styling" at bounding box center [682, 82] width 58 height 7
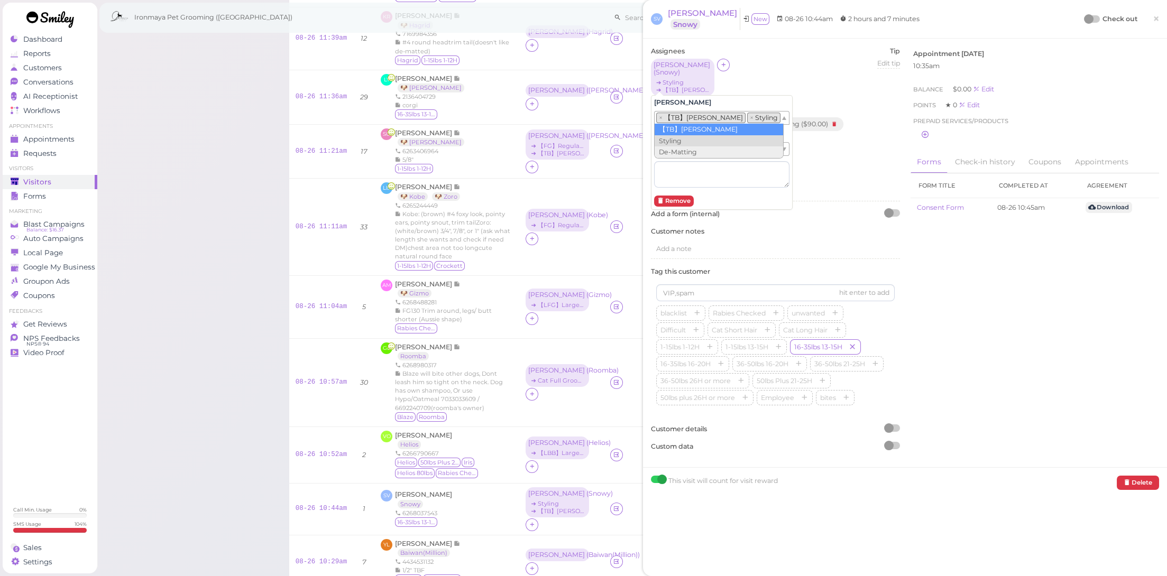
click at [677, 119] on li "× 【TB】Teeth Brushing" at bounding box center [700, 118] width 89 height 11
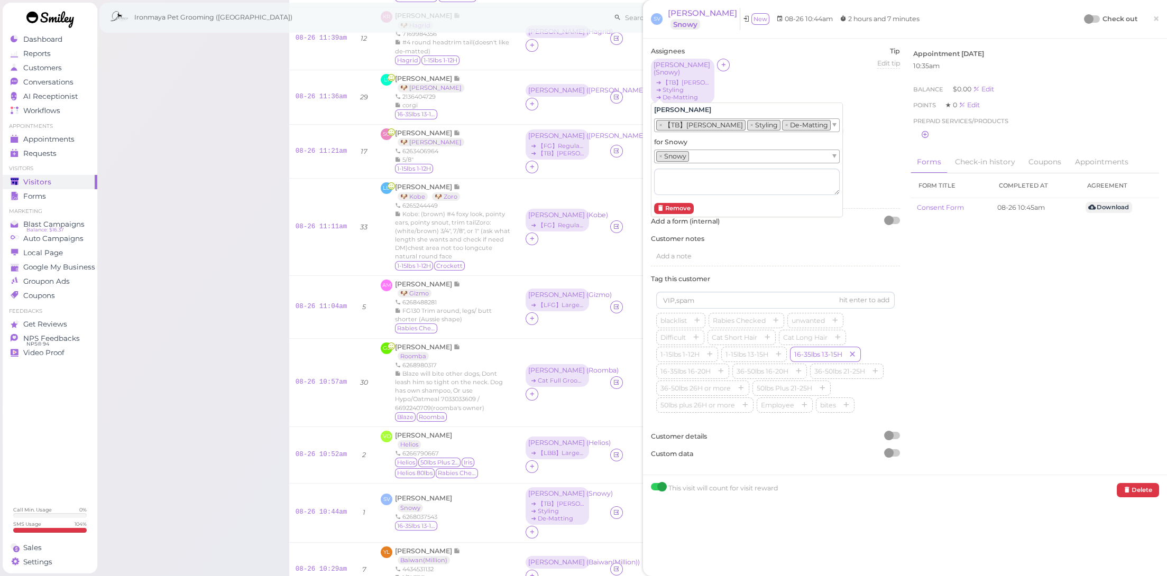
click at [772, 235] on div "Customer notes Add a note" at bounding box center [775, 250] width 249 height 33
click at [1153, 20] on span "×" at bounding box center [1156, 18] width 7 height 15
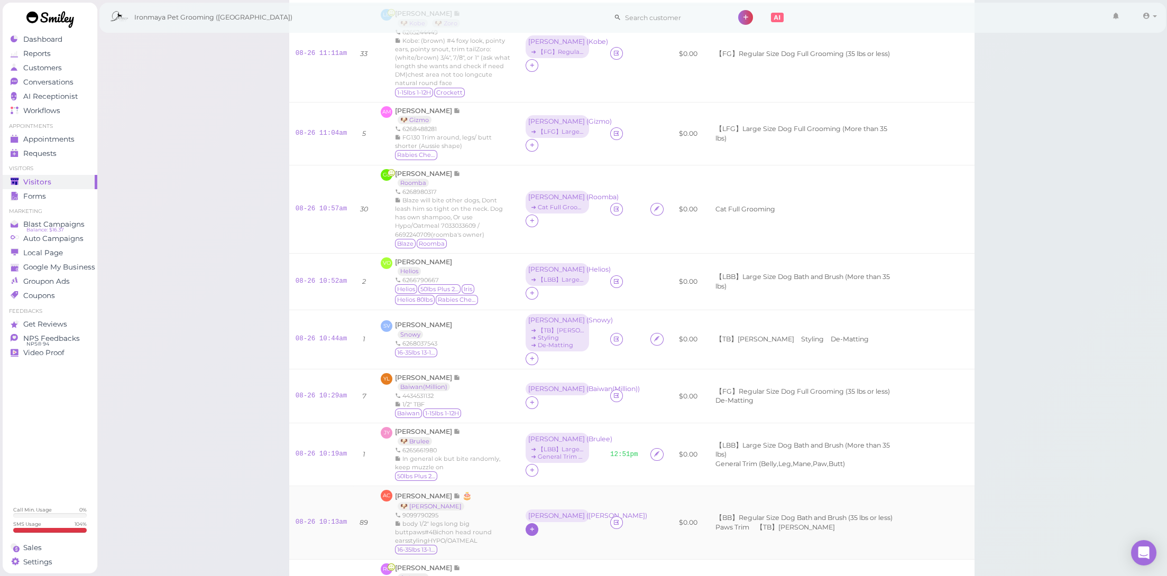
scroll to position [752, 0]
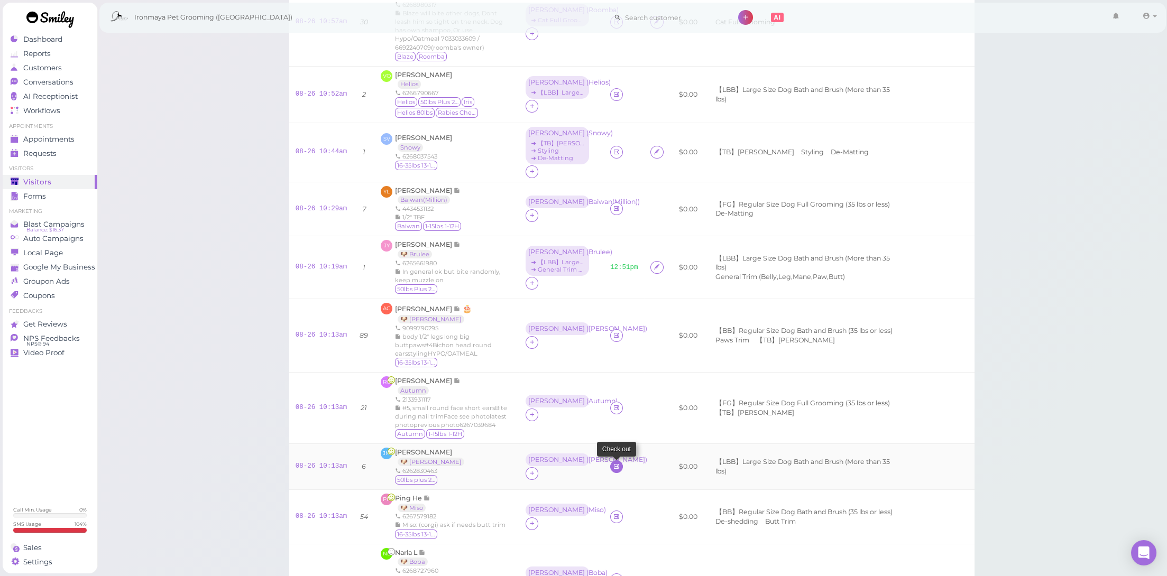
click at [613, 464] on icon at bounding box center [616, 467] width 7 height 8
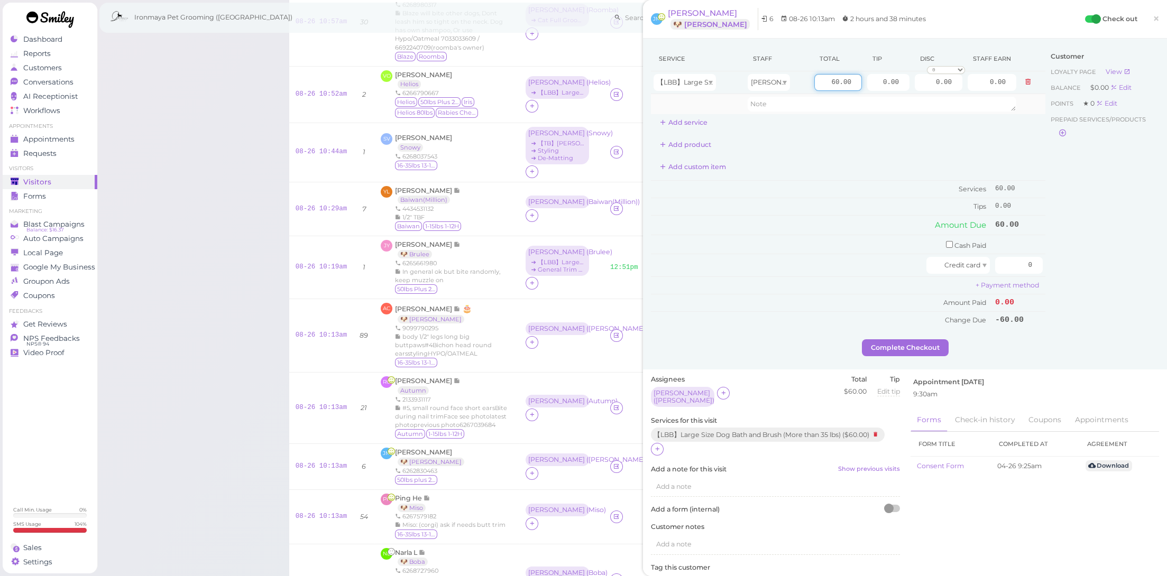
drag, startPoint x: 818, startPoint y: 78, endPoint x: 910, endPoint y: 96, distance: 93.8
click at [910, 96] on tbody "【LBB】Large Size Dog Bath and Brush (More than 35 lbs) Tiffany 60.00 0.00 0.00 0…" at bounding box center [848, 92] width 394 height 43
type input "115"
drag, startPoint x: 867, startPoint y: 84, endPoint x: 966, endPoint y: 98, distance: 100.0
click at [966, 98] on tbody "【LBB】Large Size Dog Bath and Brush (More than 35 lbs) Tiffany 115 0.00 0.00 0 1…" at bounding box center [848, 92] width 394 height 43
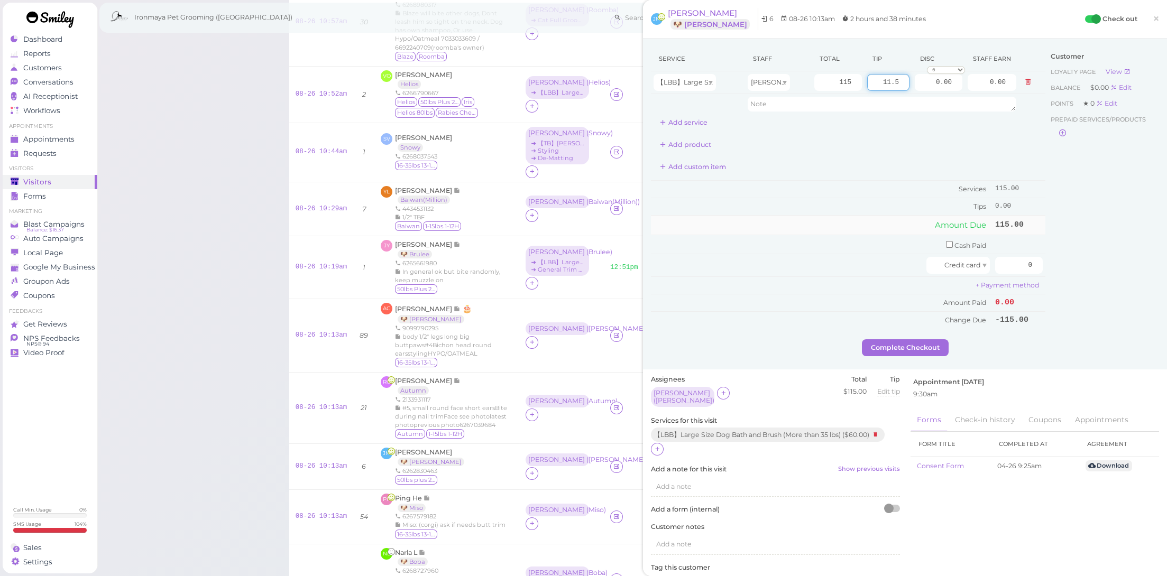
type input "11.5"
click at [869, 218] on td "Amount Due" at bounding box center [822, 225] width 342 height 19
click at [1068, 264] on div "Service Staff Total Tip Disc Staff earn 【LBB】Large Size Dog Bath and Brush (Mor…" at bounding box center [905, 193] width 508 height 293
type input "126.5"
click at [1080, 327] on div "Customer Loyalty page View Balance $0.00 Edit Points ★ 0 Edit Prepaid services/…" at bounding box center [1102, 193] width 114 height 293
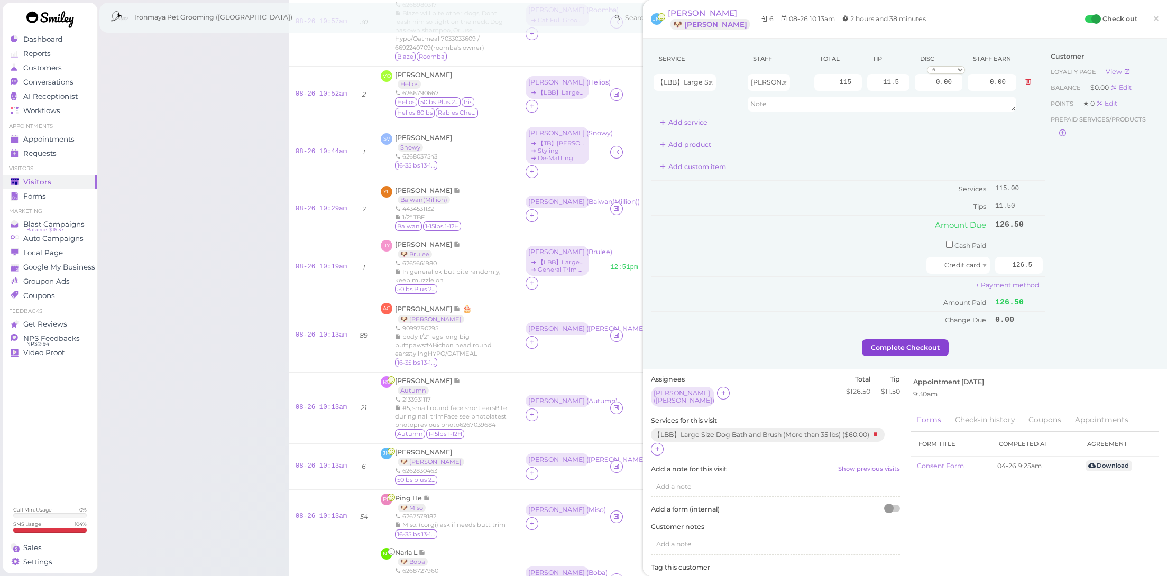
click at [902, 339] on button "Complete Checkout" at bounding box center [905, 347] width 87 height 17
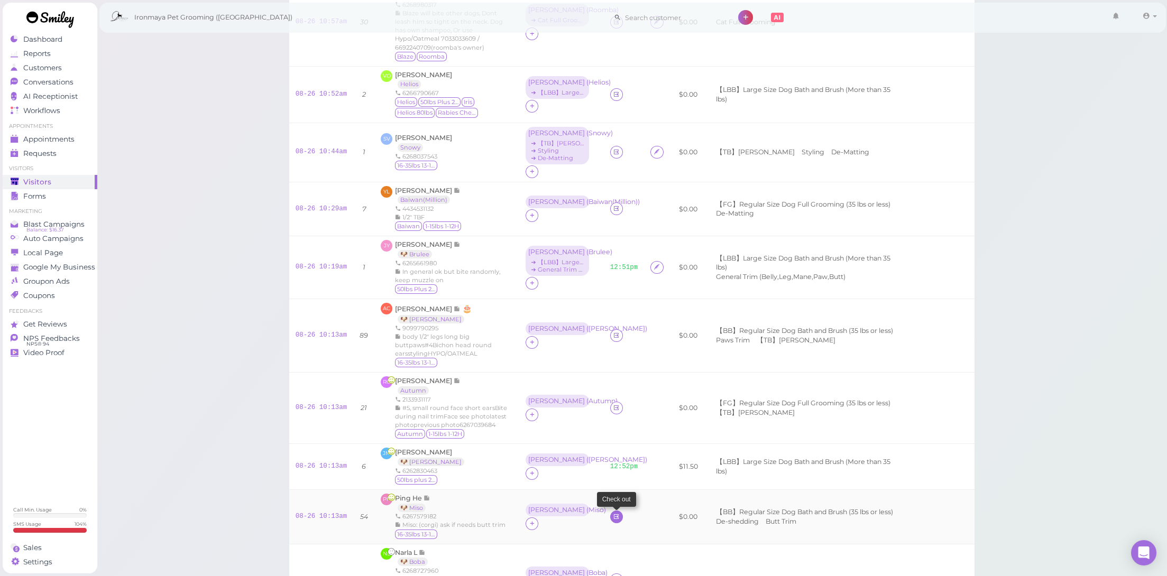
click at [613, 514] on icon at bounding box center [616, 517] width 7 height 8
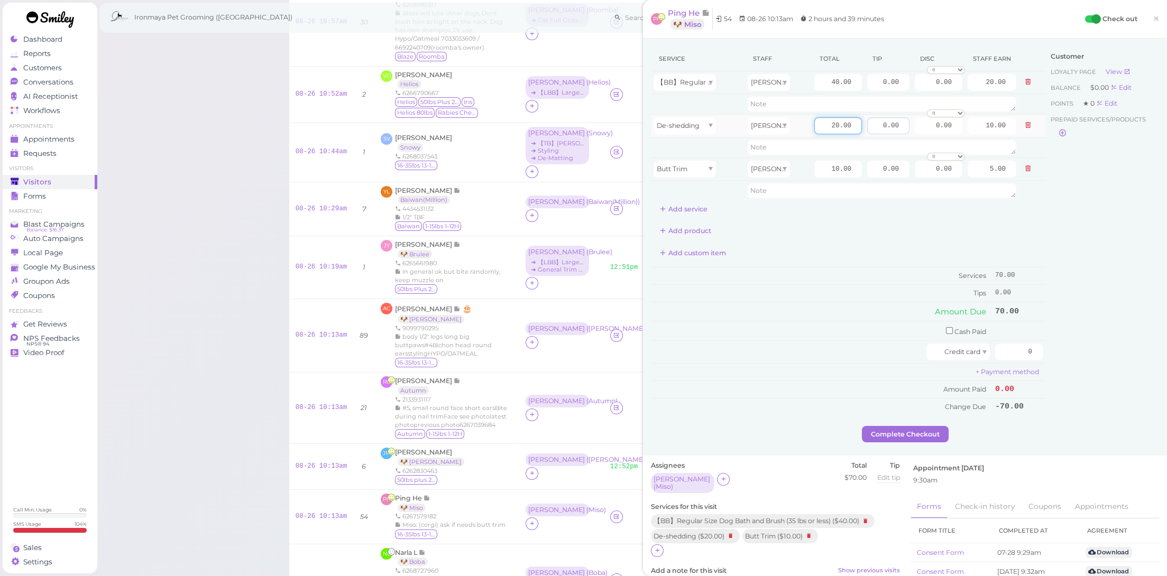
drag, startPoint x: 817, startPoint y: 125, endPoint x: 896, endPoint y: 134, distance: 79.8
click at [896, 134] on tr "De-shedding Amy 20.00 0.00 0.00 0 10% off 15% off 20% off 25% off 30% off 50% o…" at bounding box center [848, 125] width 394 height 23
type input "10"
type input "5.00"
drag, startPoint x: 812, startPoint y: 285, endPoint x: 814, endPoint y: 273, distance: 12.3
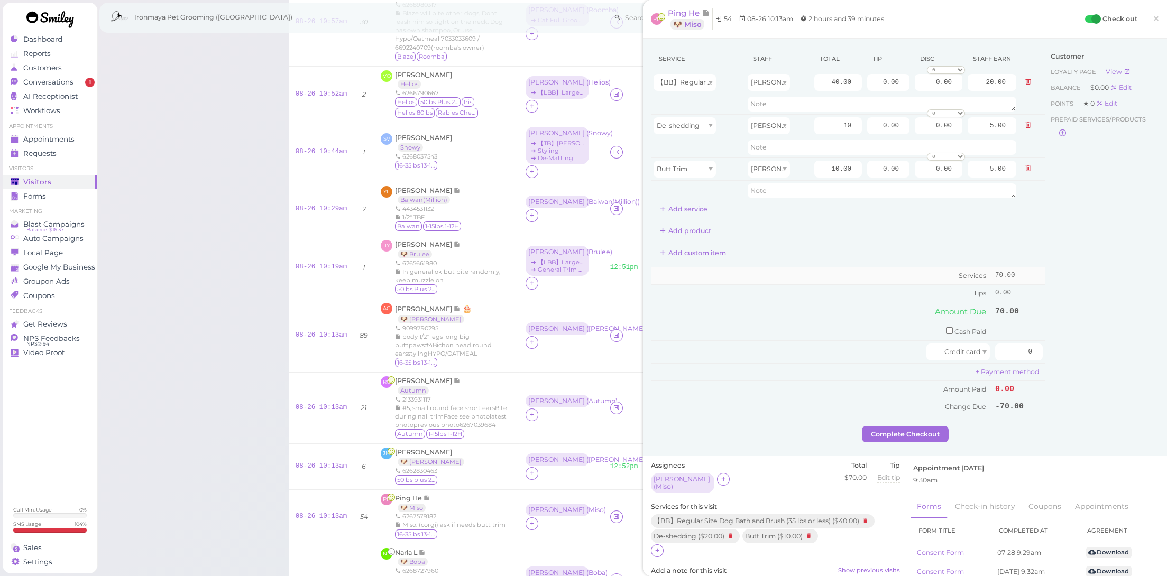
click at [812, 284] on td "Tips" at bounding box center [822, 292] width 342 height 17
drag, startPoint x: 815, startPoint y: 82, endPoint x: 896, endPoint y: 98, distance: 81.9
click at [896, 98] on tbody "【BB】Regular Size Dog Bath and Brush (35 lbs or less) Amy 40.00 0.00 0.00 0 10% …" at bounding box center [848, 136] width 394 height 130
type input "55"
type input "27.50"
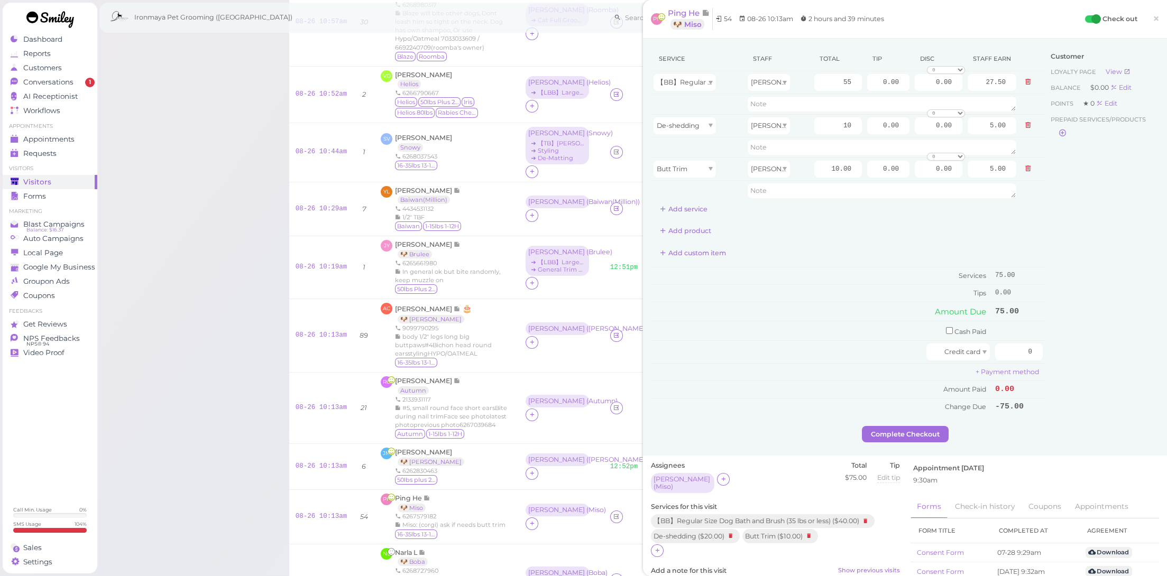
click at [850, 225] on div "Add product" at bounding box center [848, 231] width 394 height 17
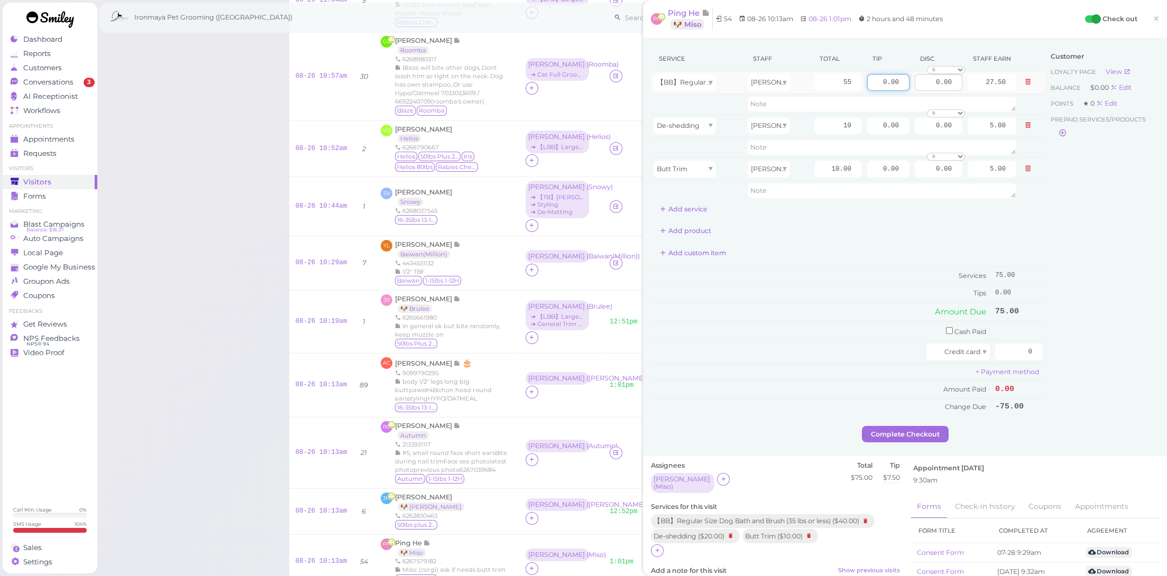
drag, startPoint x: 860, startPoint y: 77, endPoint x: 921, endPoint y: 90, distance: 62.7
click at [921, 90] on tr "【BB】Regular Size Dog Bath and Brush (35 lbs or less) Amy 55 0.00 0.00 0 10% off…" at bounding box center [848, 82] width 394 height 23
type input "7.5"
click at [805, 292] on td "Tips" at bounding box center [822, 292] width 342 height 17
drag, startPoint x: 1011, startPoint y: 352, endPoint x: 944, endPoint y: 338, distance: 68.6
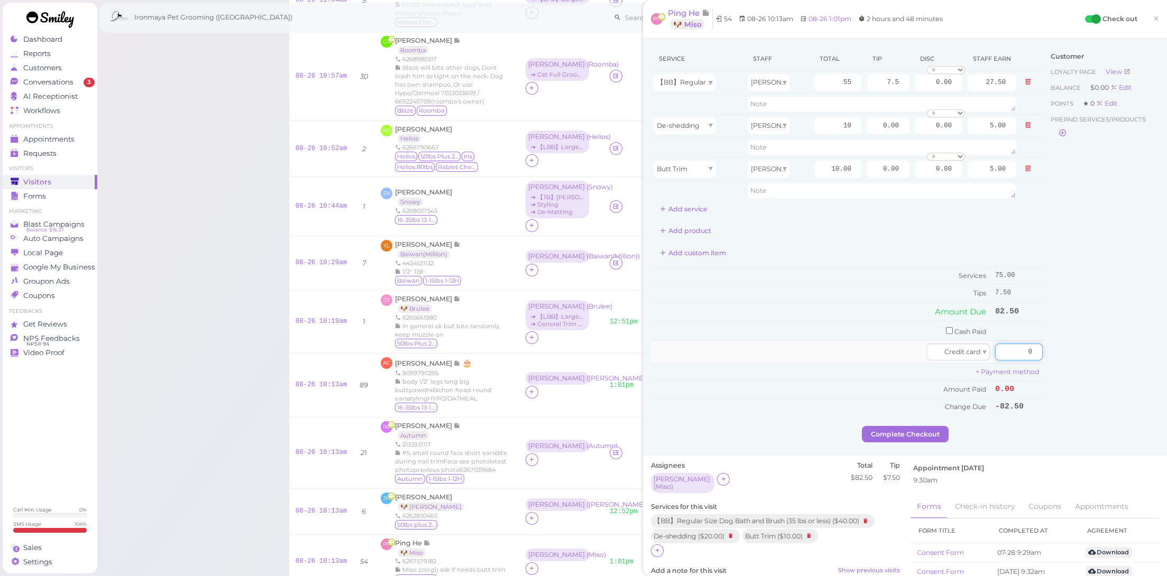
click at [944, 341] on tr "Credit card 0" at bounding box center [848, 352] width 394 height 23
type input "82.5"
click at [1066, 411] on div "Customer Loyalty page View Balance $0.00 Edit Points ★ 0 Edit Prepaid services/…" at bounding box center [1102, 237] width 114 height 380
click at [900, 434] on button "Complete Checkout" at bounding box center [905, 434] width 87 height 17
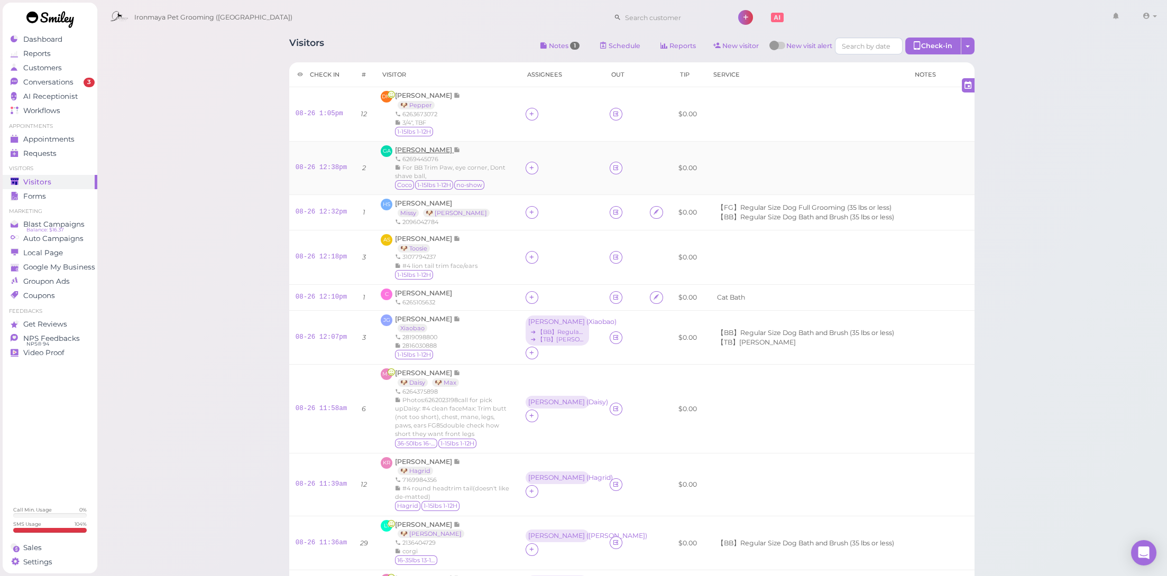
click at [430, 149] on span "[PERSON_NAME]" at bounding box center [424, 150] width 59 height 8
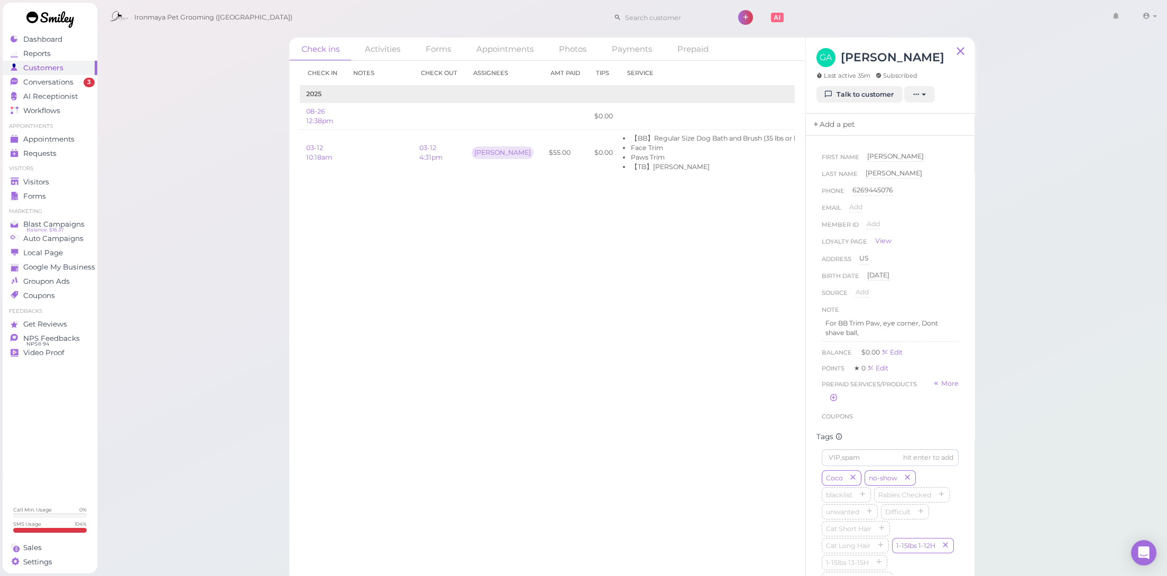
click at [841, 122] on link "Add a pet" at bounding box center [834, 125] width 56 height 22
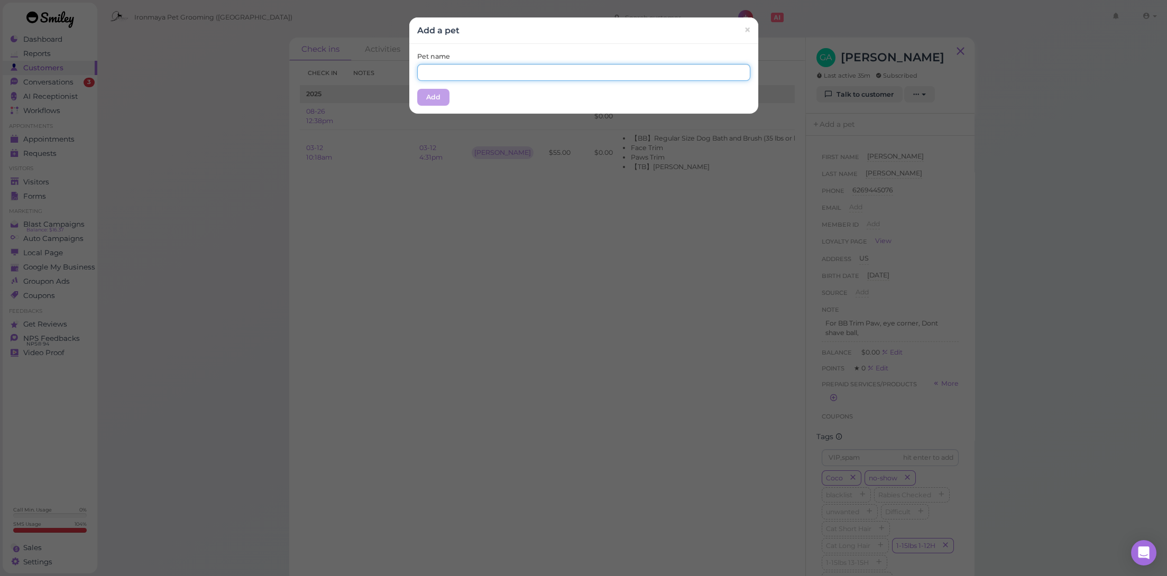
click at [653, 69] on input "text" at bounding box center [583, 72] width 333 height 17
type input "Coco"
click at [446, 93] on div "Pet name Coco Add" at bounding box center [583, 79] width 349 height 70
click at [437, 96] on button "Add" at bounding box center [433, 97] width 32 height 17
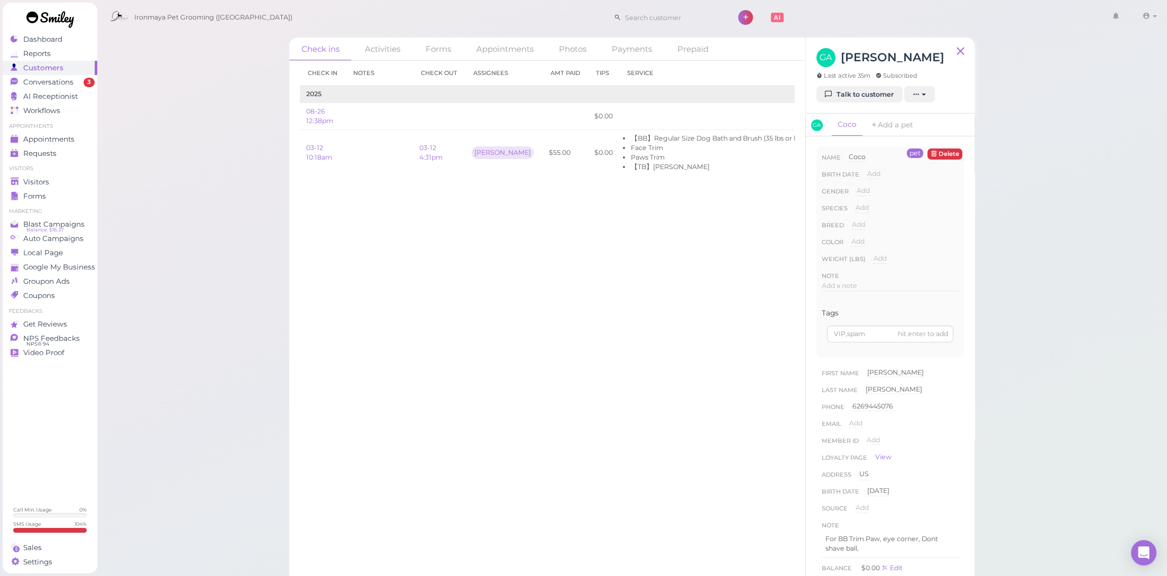
click at [703, 336] on div "Check in Notes Check out Assignees Amt Paid Tips Service 2025 08-26 12:38pm $0.…" at bounding box center [547, 318] width 516 height 515
click at [64, 180] on div "Visitors" at bounding box center [49, 182] width 76 height 9
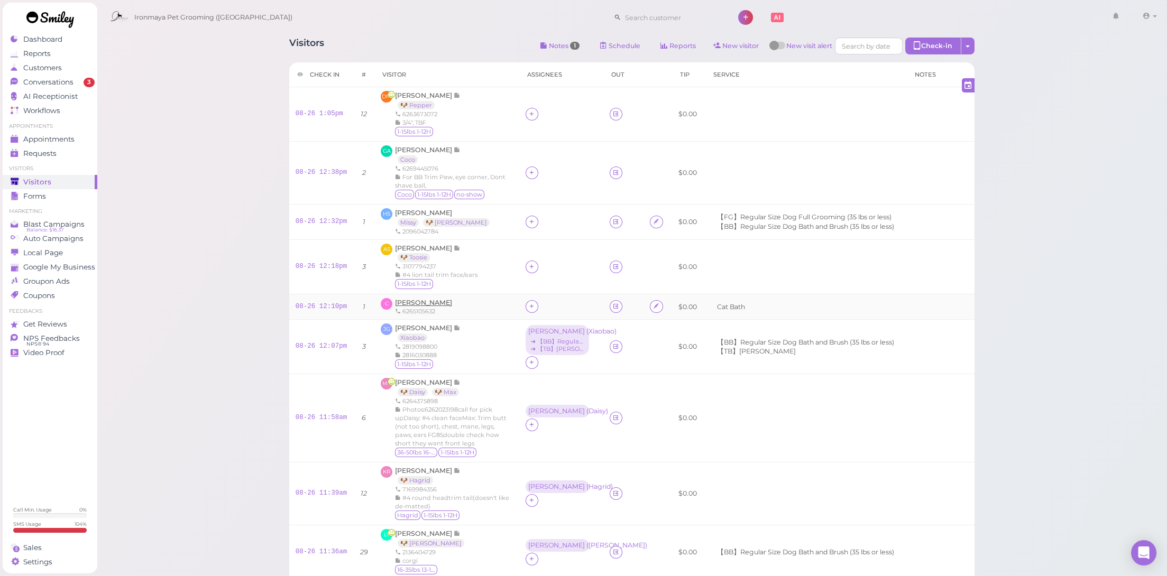
click at [430, 303] on span "[PERSON_NAME]" at bounding box center [423, 303] width 57 height 8
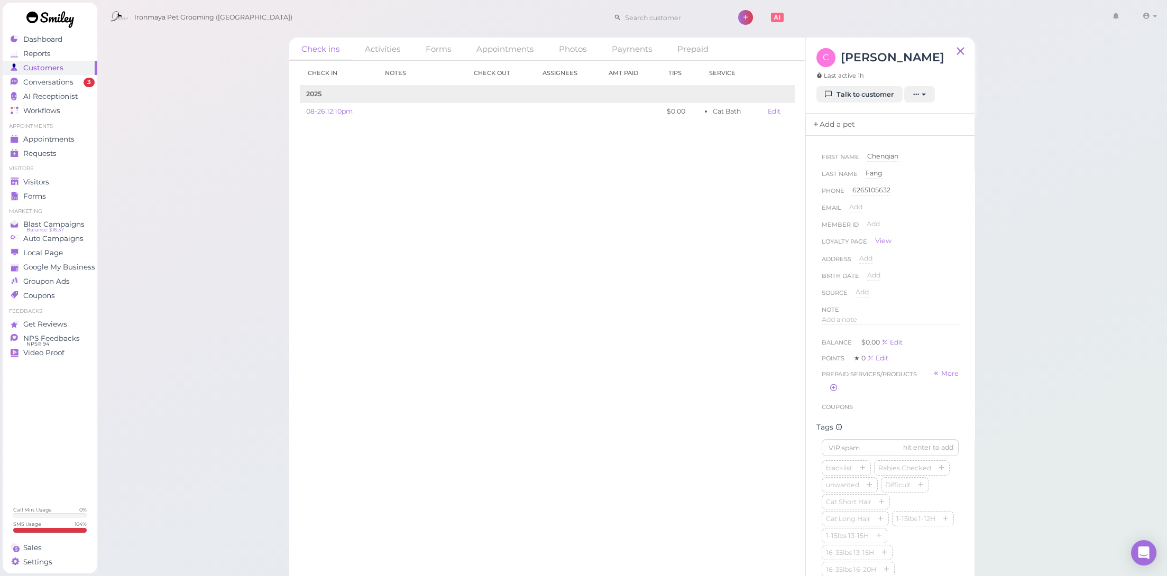
click at [838, 126] on link "Add a pet" at bounding box center [834, 125] width 56 height 22
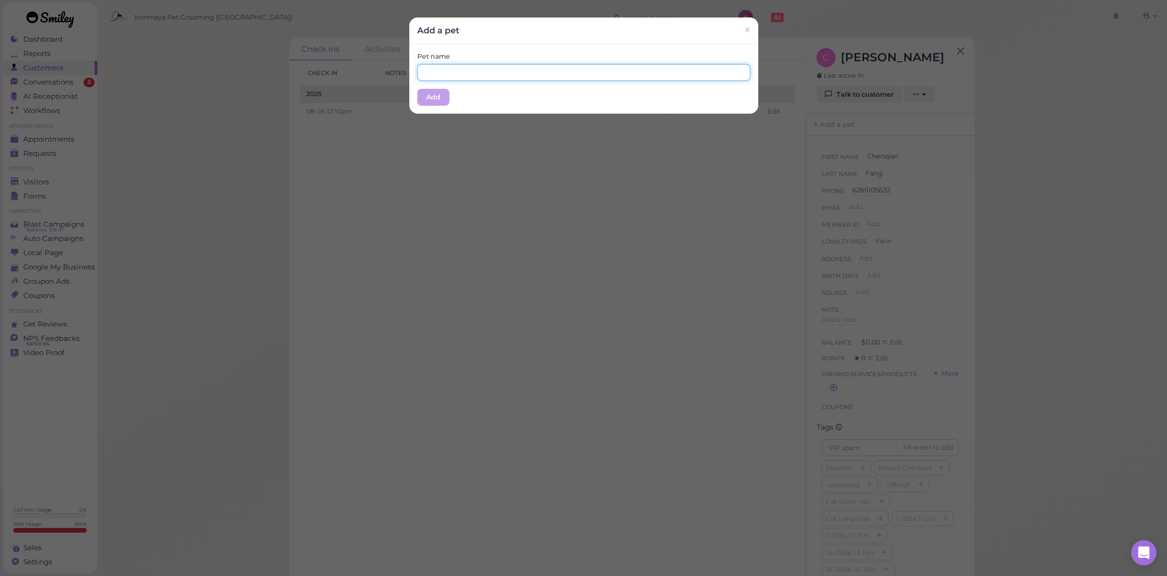
click at [656, 67] on input "text" at bounding box center [583, 72] width 333 height 17
click at [656, 68] on input "text" at bounding box center [583, 72] width 333 height 17
type input "Aslsan"
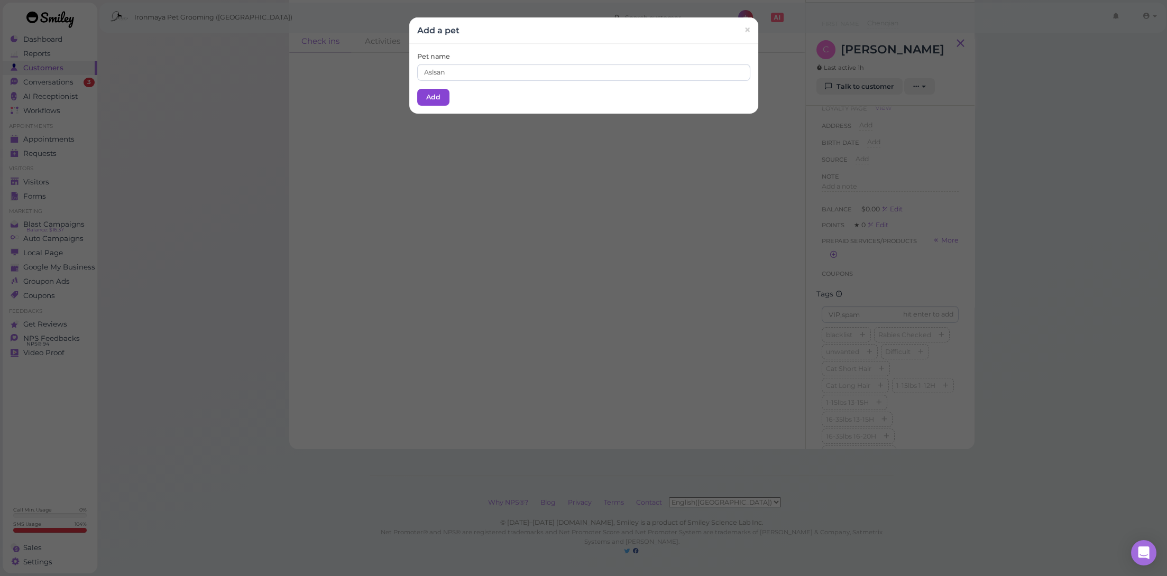
click at [432, 94] on button "Add" at bounding box center [433, 97] width 32 height 17
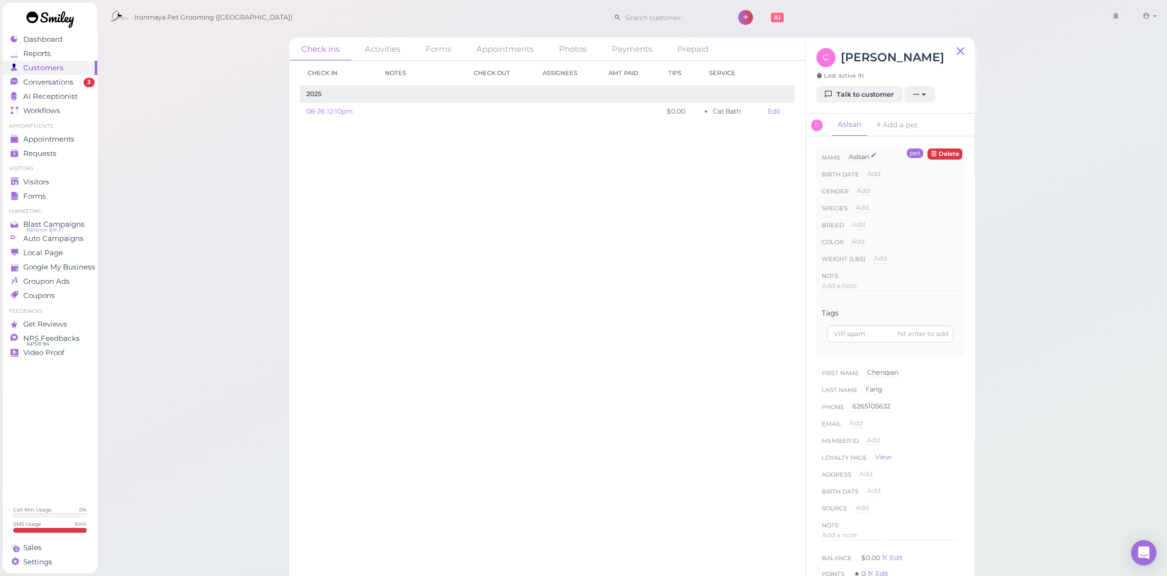
click at [854, 156] on span "Aslsan" at bounding box center [859, 157] width 21 height 8
click at [863, 159] on input "Aslsan" at bounding box center [904, 160] width 110 height 16
type input "[PERSON_NAME]"
click at [850, 173] on button "Done" at bounding box center [861, 175] width 23 height 11
click at [76, 135] on div "Appointments" at bounding box center [49, 139] width 76 height 9
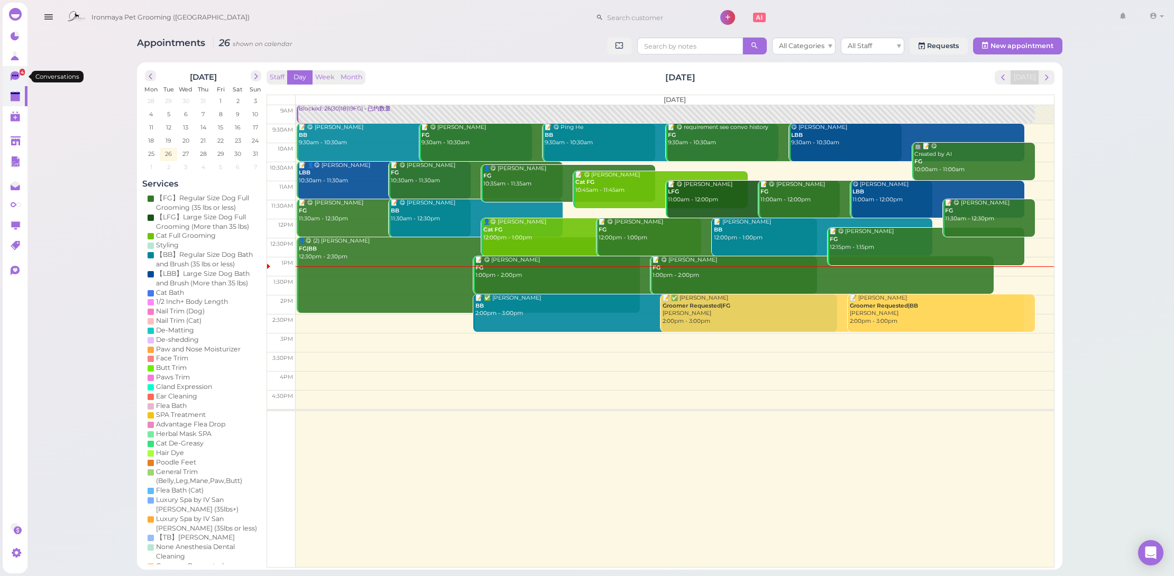
click at [17, 74] on icon at bounding box center [15, 76] width 9 height 10
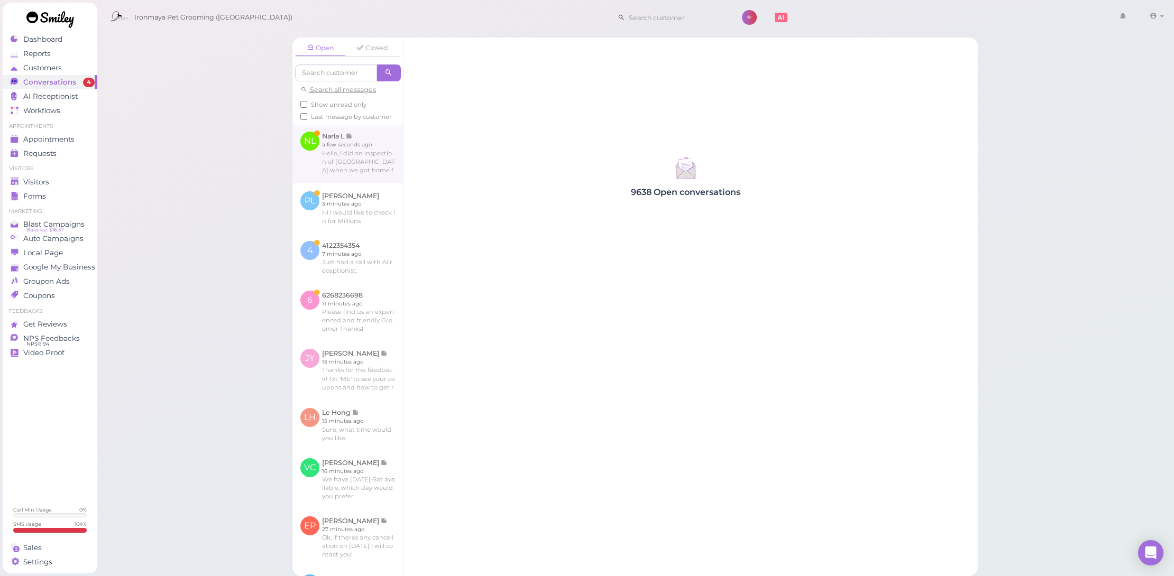
click at [352, 165] on link at bounding box center [347, 153] width 110 height 59
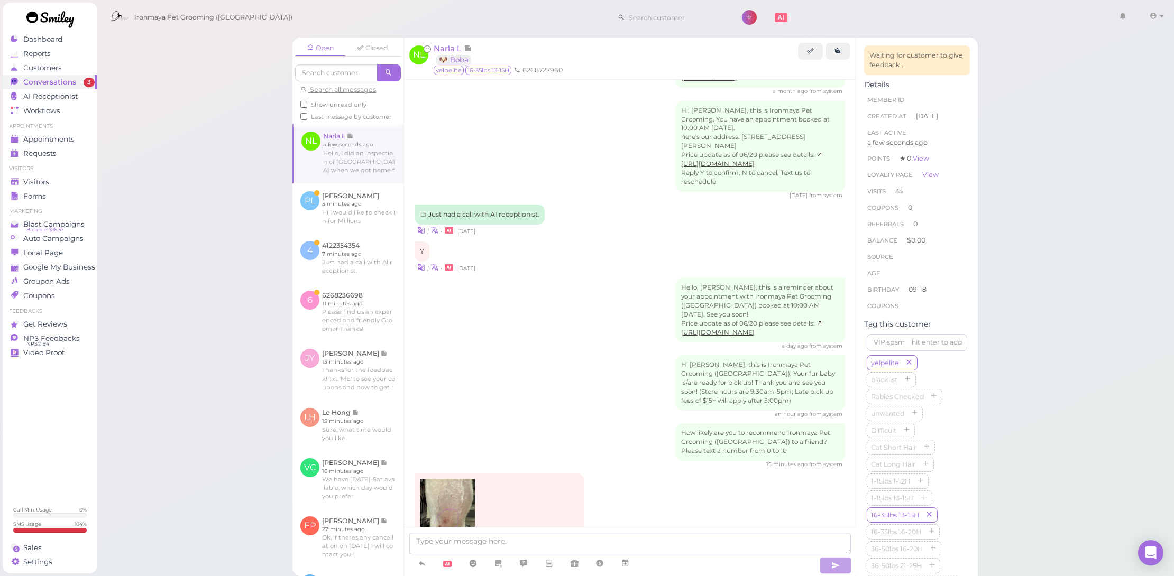
scroll to position [1494, 0]
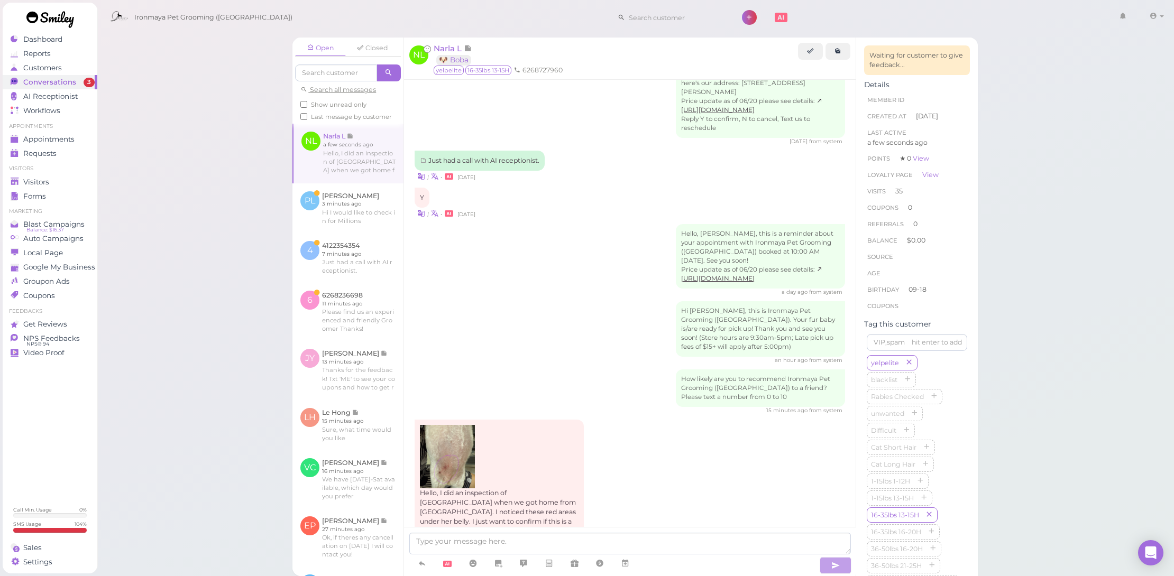
click at [434, 425] on img at bounding box center [447, 456] width 54 height 63
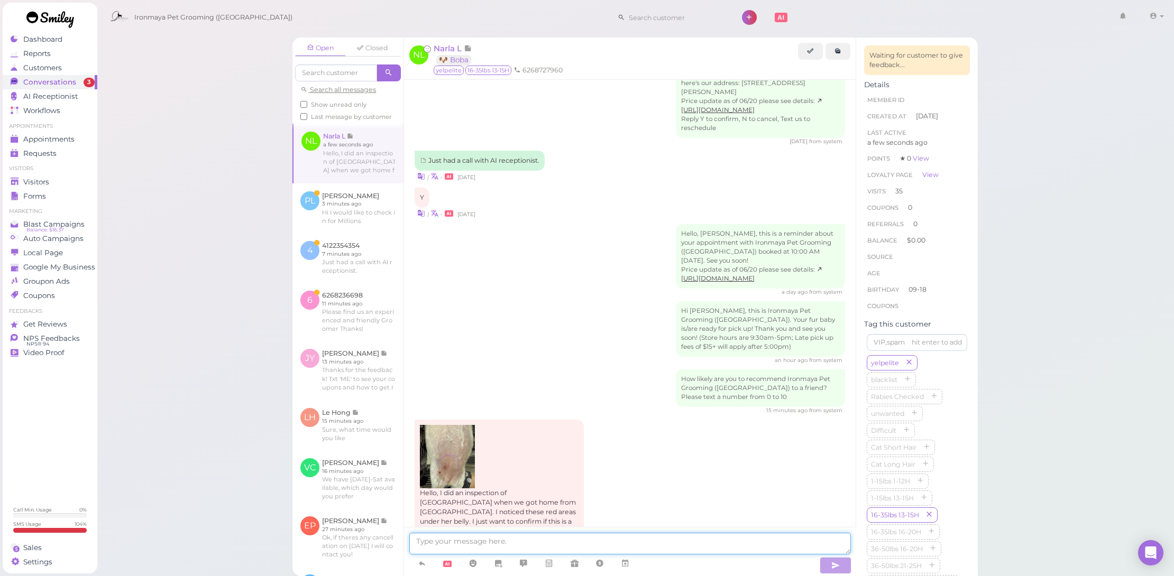
click at [536, 536] on textarea at bounding box center [629, 544] width 441 height 22
click at [554, 546] on textarea "Hello Narla, thank you for sending us the picture. I just talked to the groomer…" at bounding box center [629, 541] width 441 height 28
drag, startPoint x: 523, startPoint y: 546, endPoint x: 569, endPoint y: 557, distance: 47.3
click at [523, 545] on textarea "Hello Narla, thank you for sending us the picture. I just talked to the groomer…" at bounding box center [629, 541] width 441 height 28
click at [636, 546] on textarea "Hello Narla, thank you for sending us the picture. I just talked to the groomer…" at bounding box center [629, 541] width 441 height 28
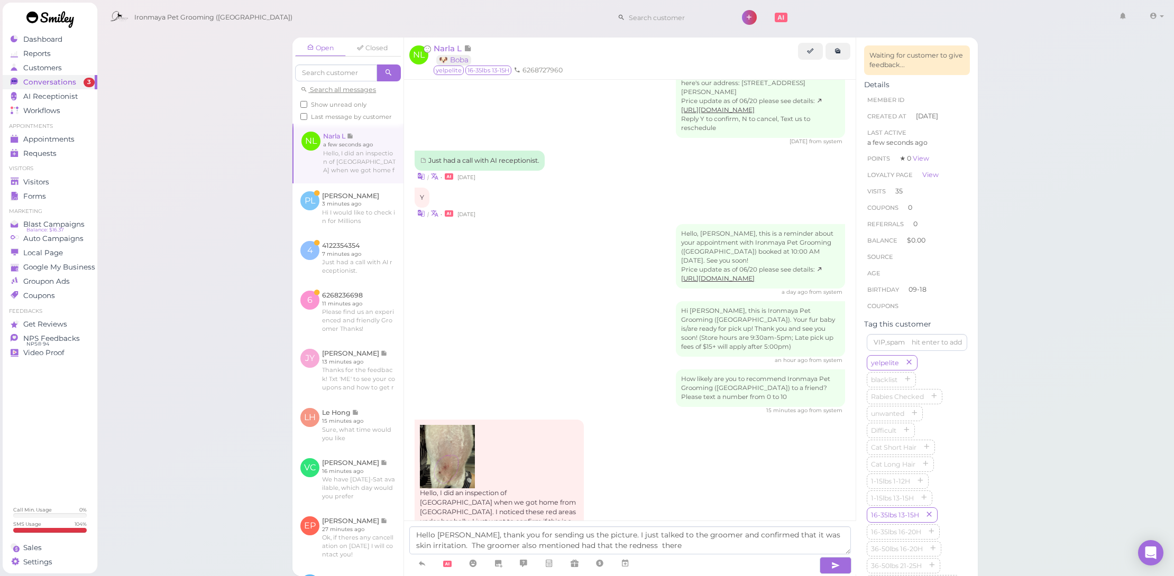
click at [444, 425] on img at bounding box center [447, 456] width 54 height 63
click at [637, 546] on textarea "Hello Narla, thank you for sending us the picture. I just talked to the groomer…" at bounding box center [629, 541] width 441 height 28
click at [524, 542] on textarea "Hello Narla, thank you for sending us the picture. I just talked to the groomer…" at bounding box center [629, 541] width 441 height 28
drag, startPoint x: 415, startPoint y: 546, endPoint x: 644, endPoint y: 548, distance: 228.9
click at [644, 548] on textarea "Hello Narla, thank you for sending us the picture. I just talked to the groomer…" at bounding box center [629, 541] width 441 height 28
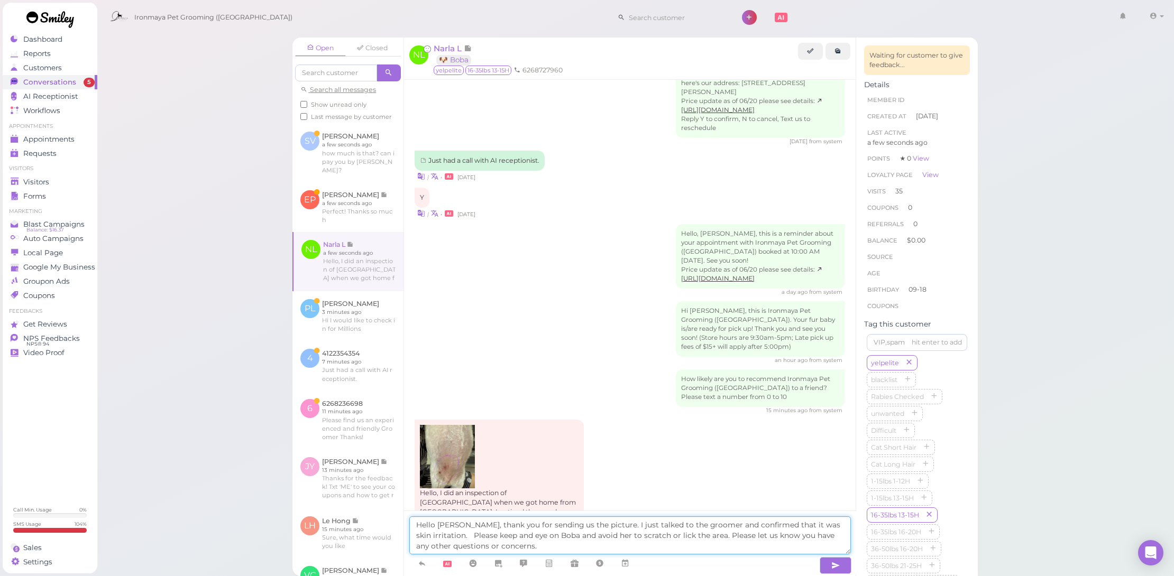
type textarea "Hello Narla, thank you for sending us the picture. I just talked to the groomer…"
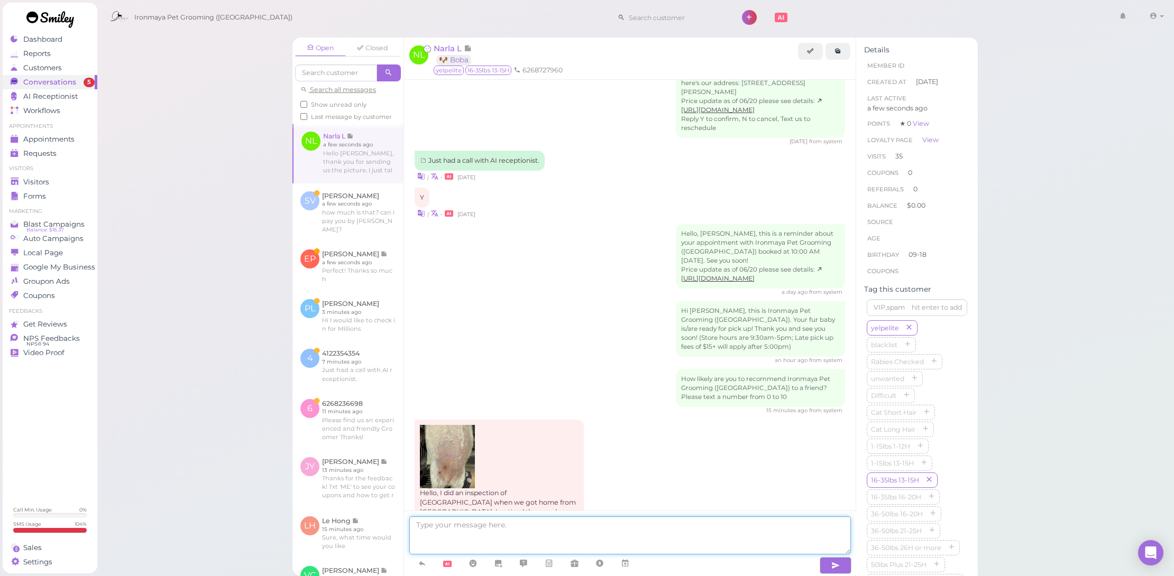
scroll to position [1562, 0]
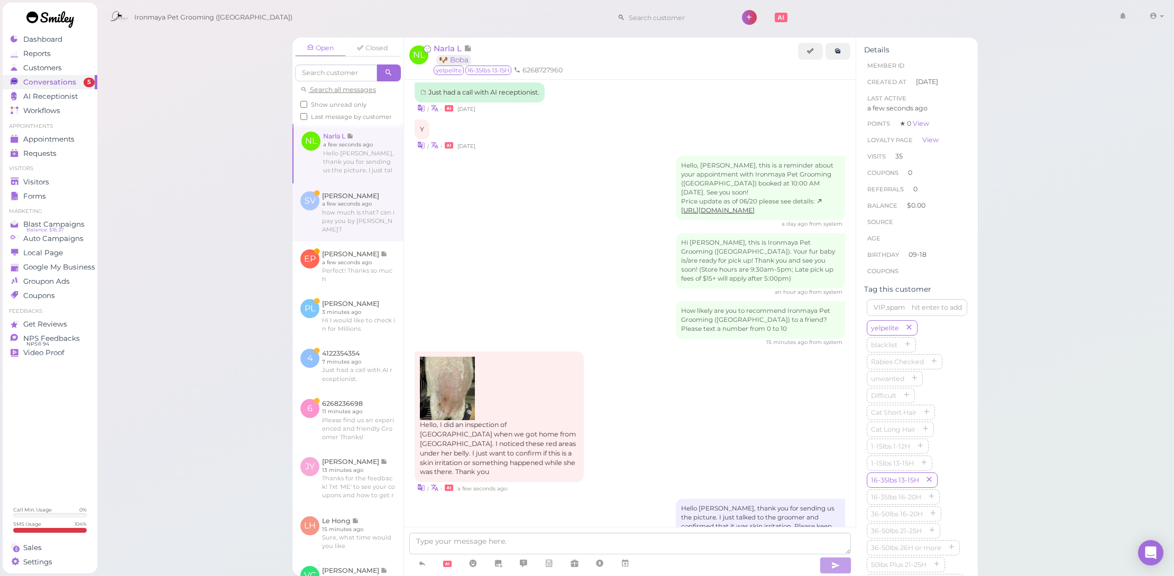
click at [348, 222] on link at bounding box center [347, 212] width 111 height 58
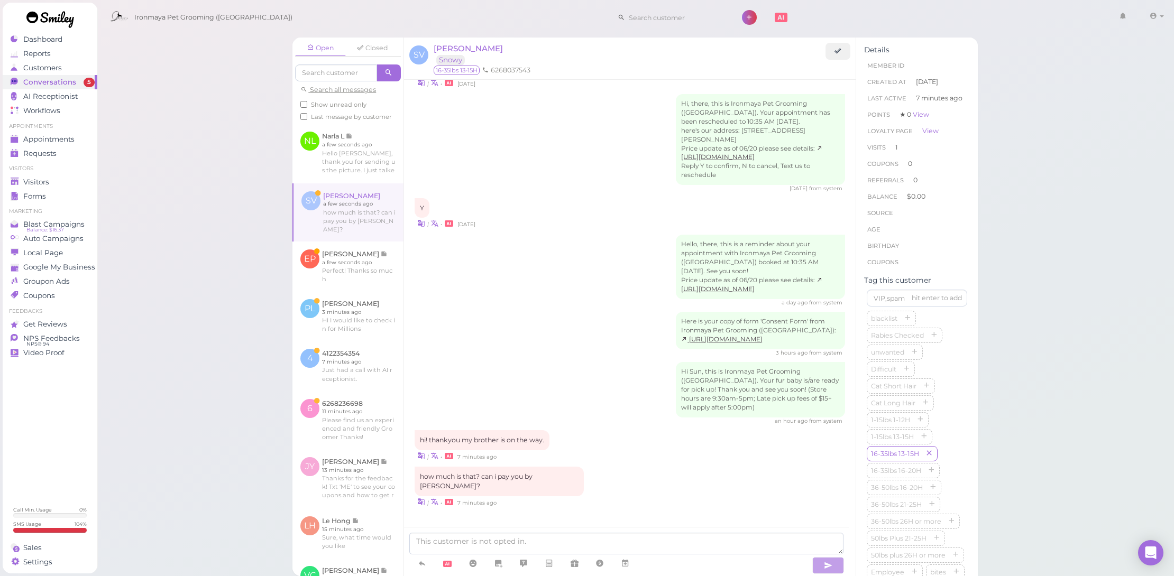
scroll to position [636, 0]
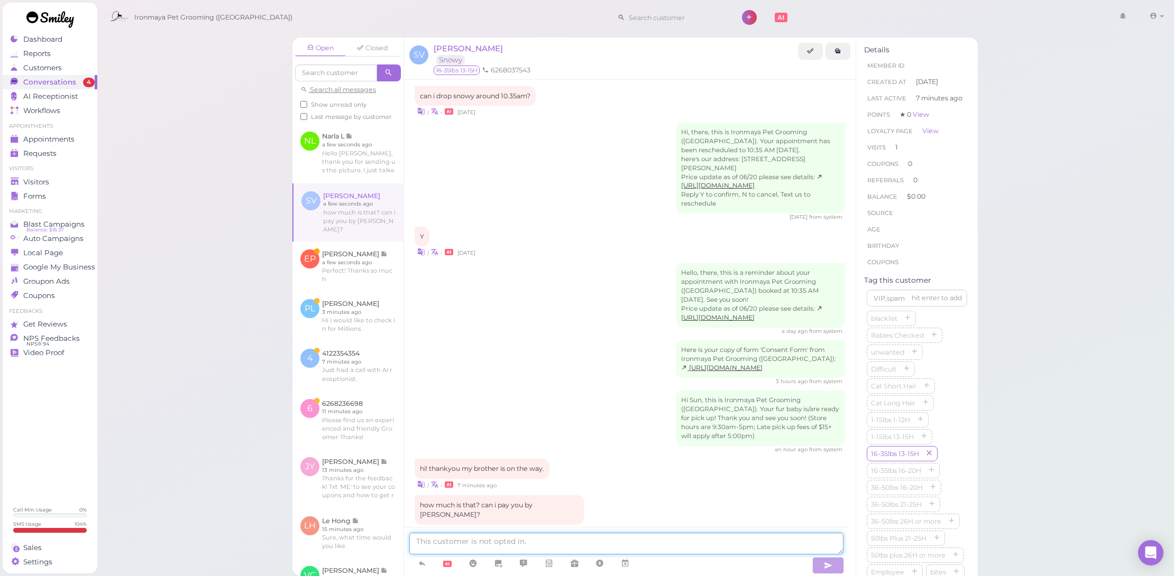
click at [625, 545] on textarea at bounding box center [626, 544] width 434 height 22
type textarea "Total is $115 today"
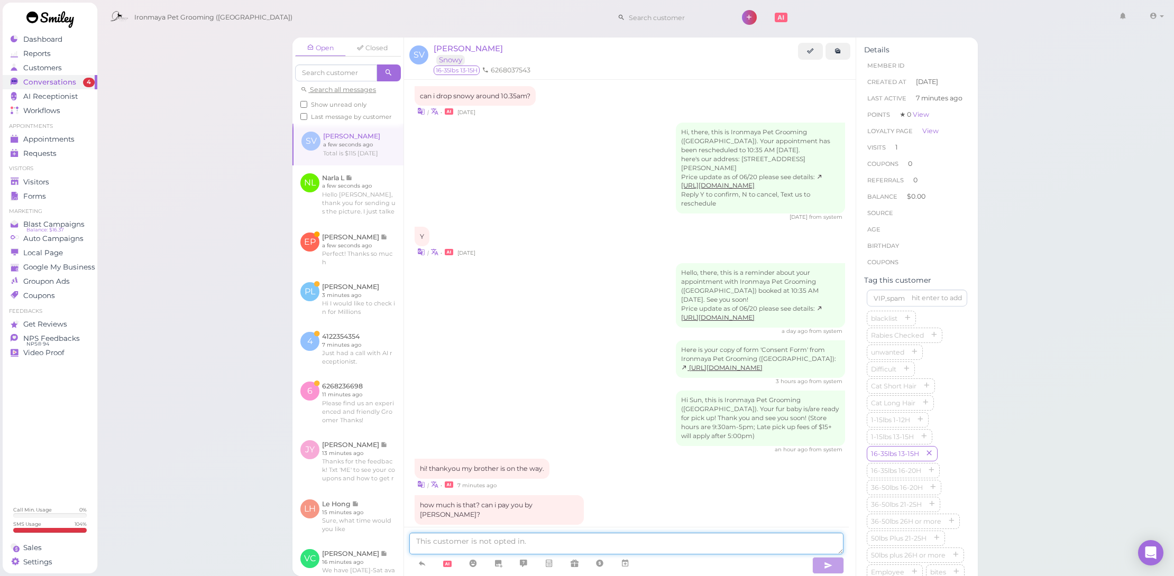
scroll to position [661, 0]
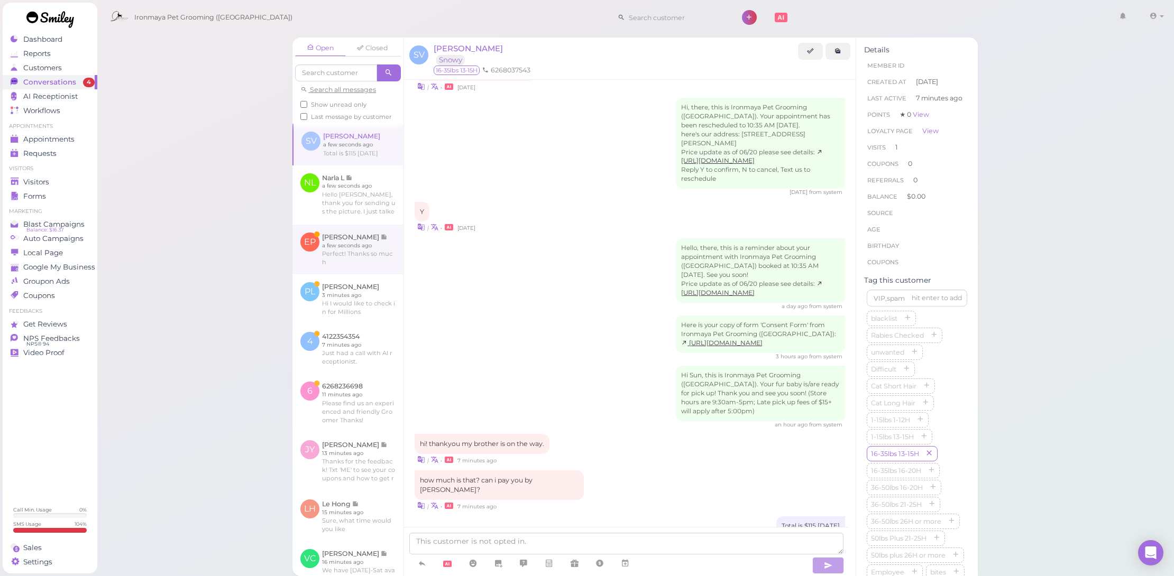
click at [390, 265] on link at bounding box center [347, 250] width 111 height 50
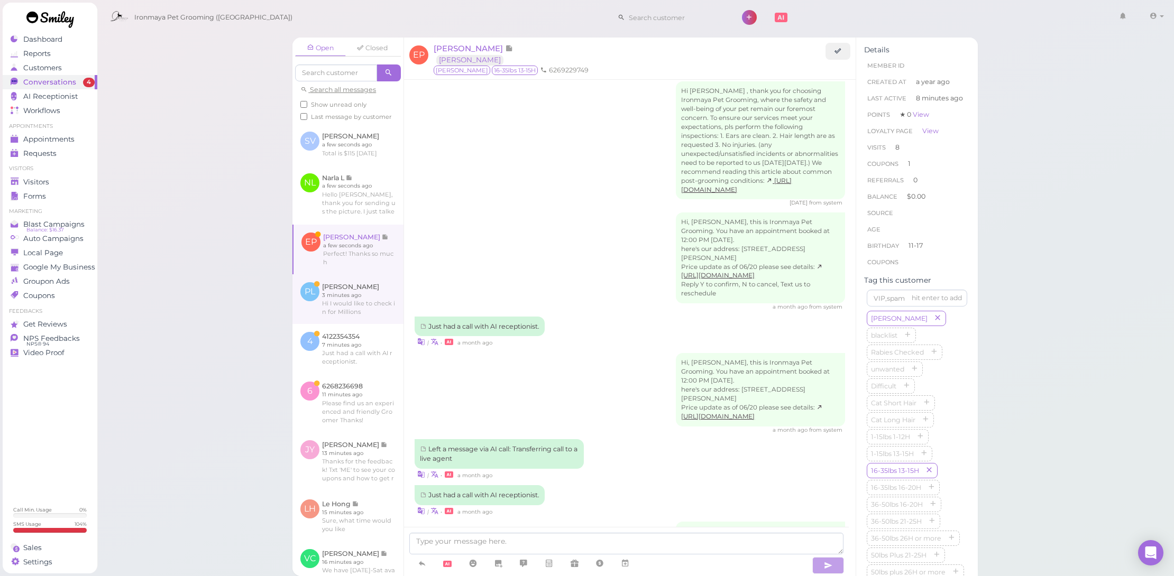
scroll to position [1252, 0]
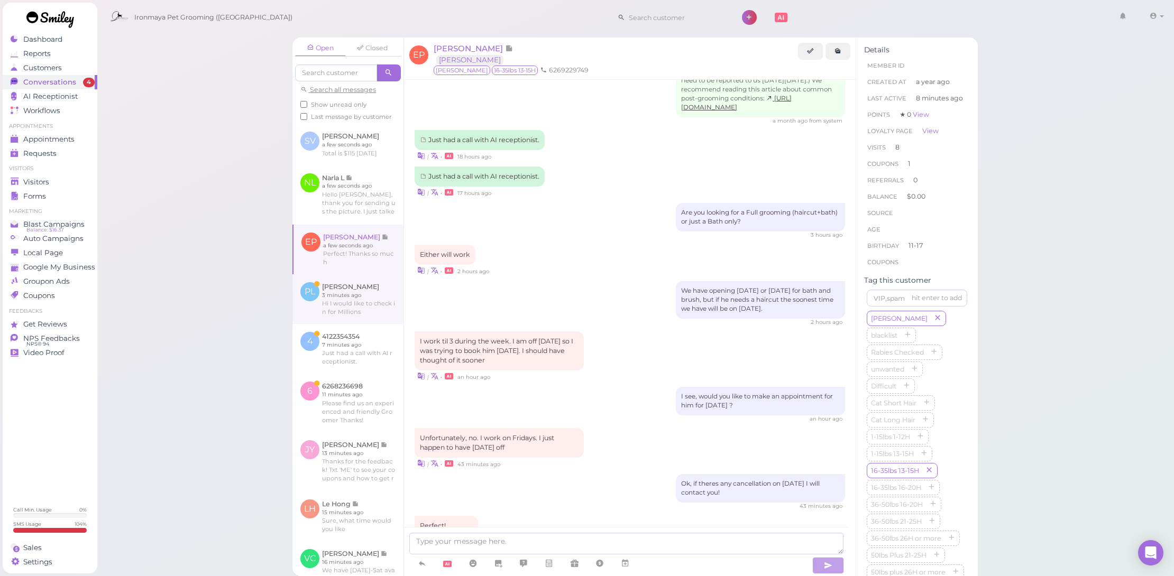
click at [370, 314] on link at bounding box center [347, 299] width 111 height 50
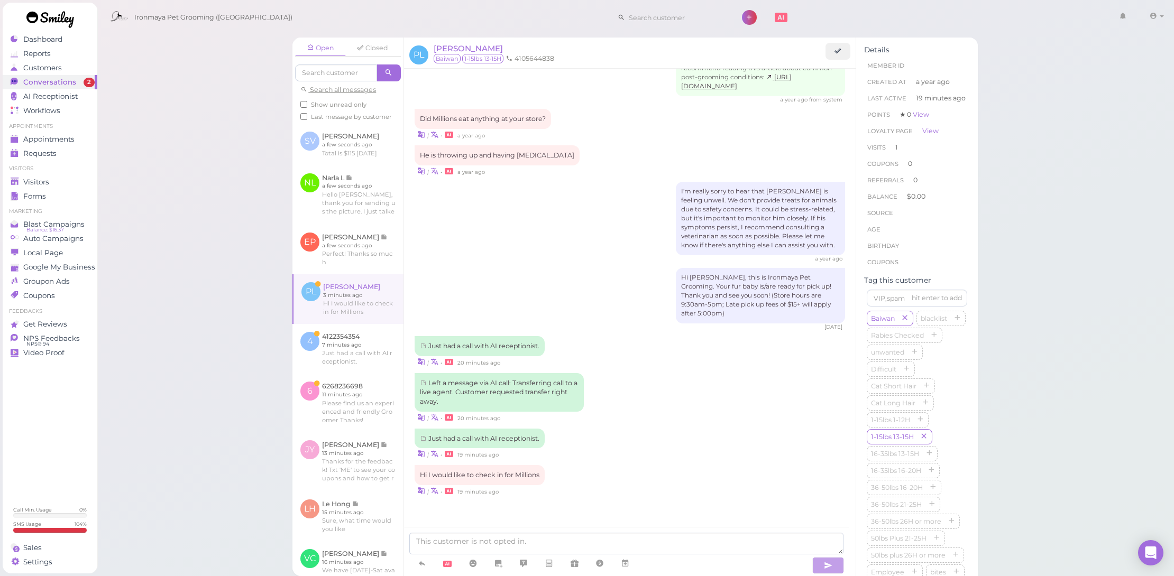
scroll to position [847, 0]
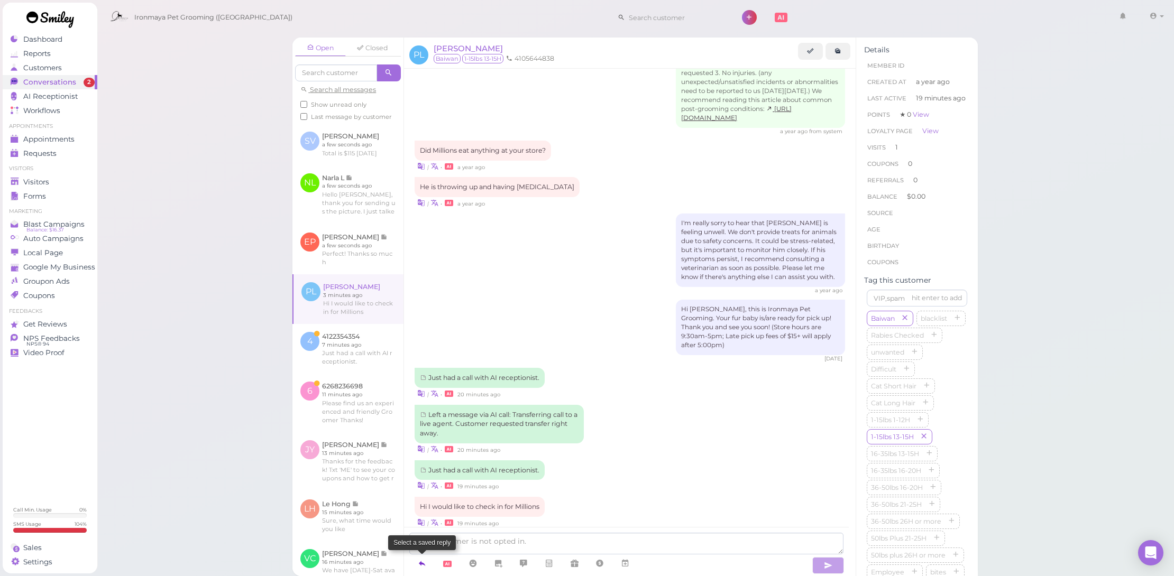
click at [423, 563] on icon at bounding box center [422, 563] width 8 height 11
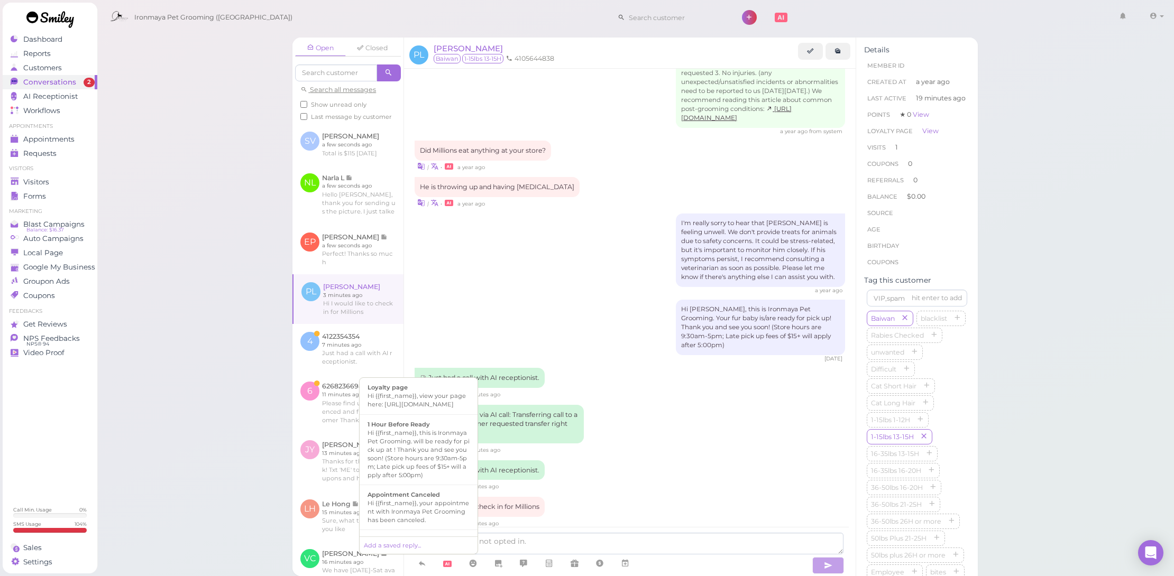
scroll to position [444, 0]
click at [448, 441] on div "Hi {{first_name}}, this is Ironmaya Pet Grooming. Your fur baby is/are ready fo…" at bounding box center [418, 427] width 102 height 51
type textarea "Hi {{first_name}}, this is Ironmaya Pet Grooming. Your fur baby is/are ready fo…"
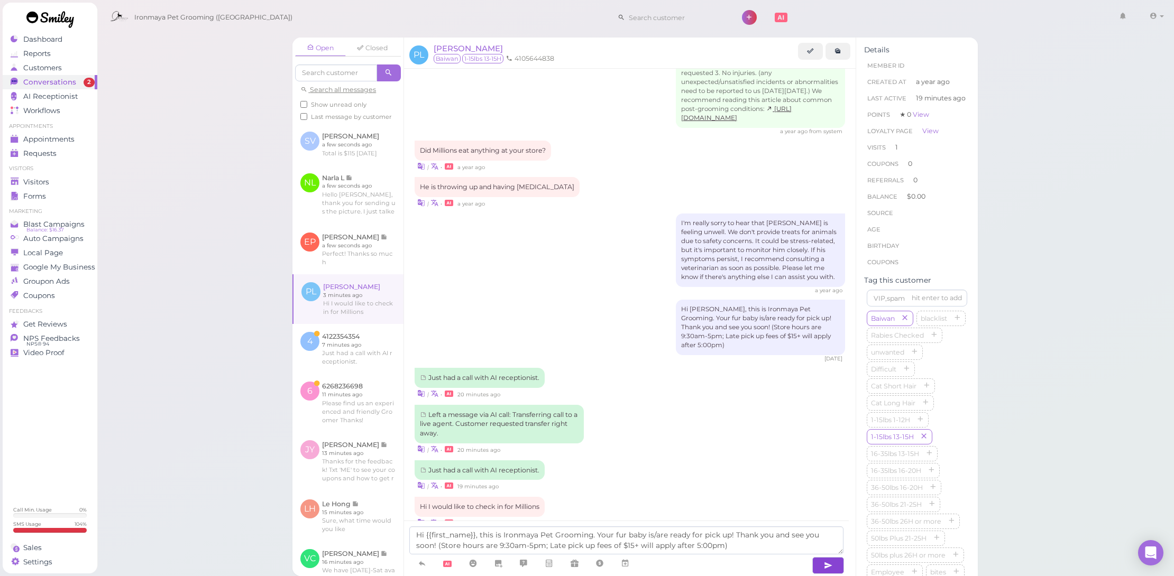
click at [826, 561] on icon "button" at bounding box center [828, 565] width 8 height 11
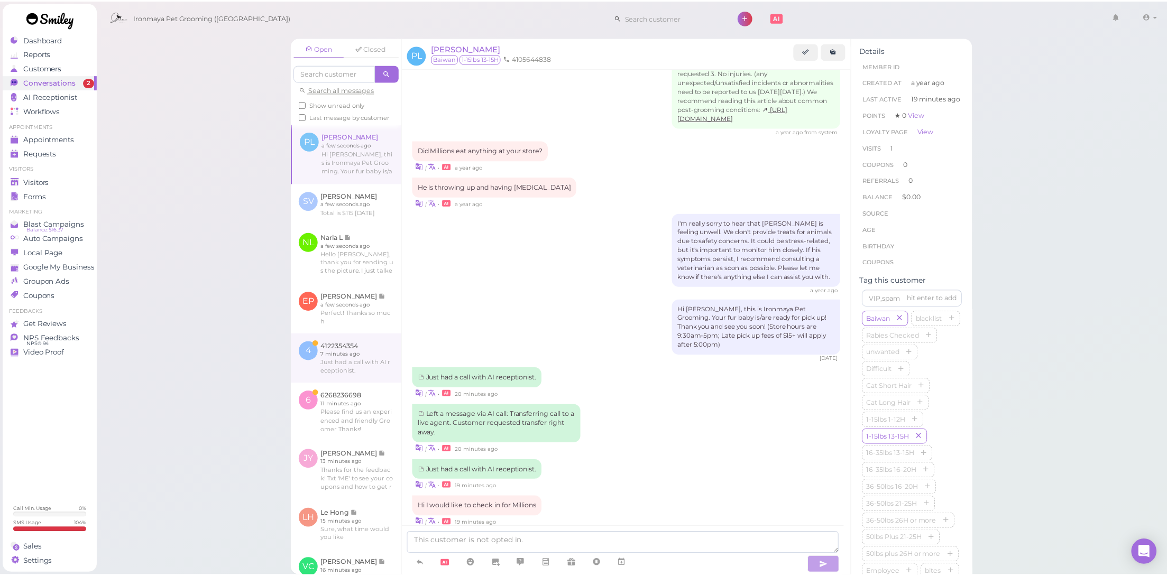
scroll to position [898, 0]
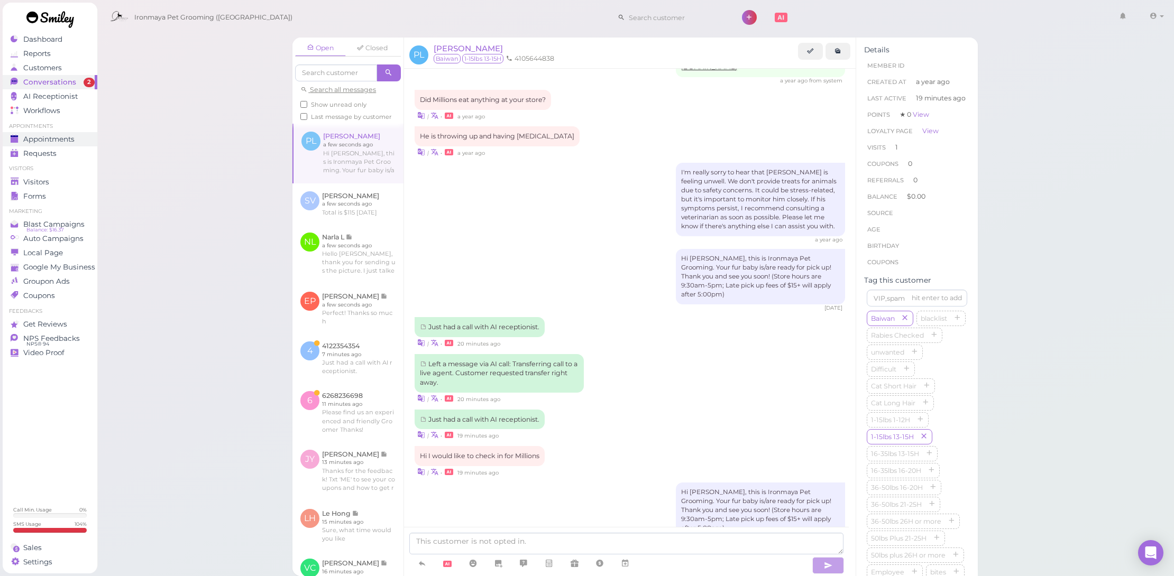
click at [80, 139] on div "Appointments" at bounding box center [49, 139] width 76 height 9
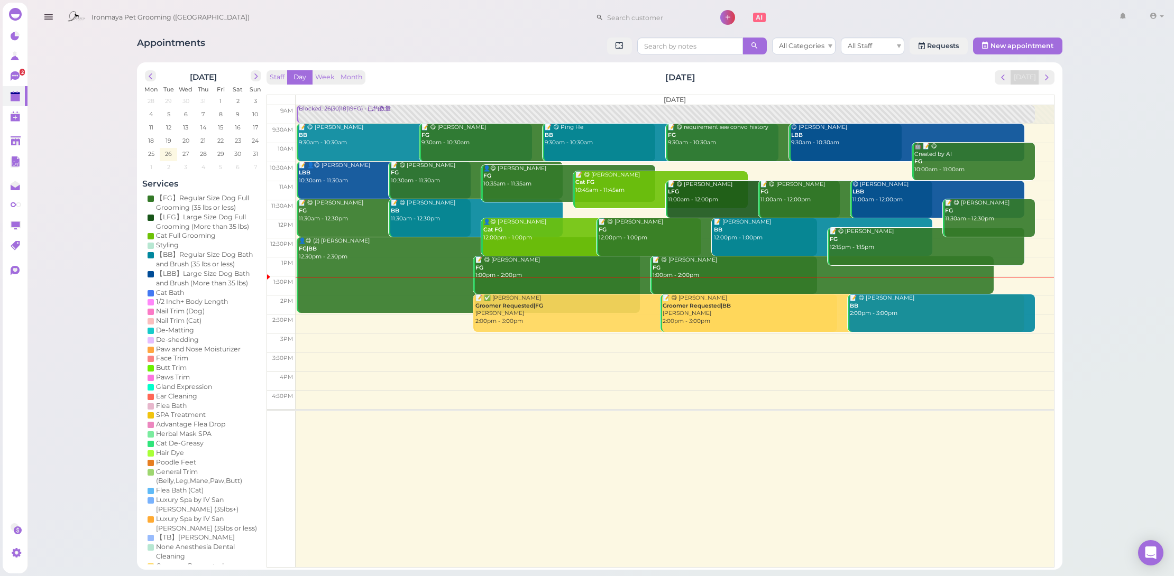
click at [515, 87] on div "Staff Day Week Month Tuesday, Aug 26 Today Tuesday 9am 9:30am 10am 10:30am 11am…" at bounding box center [660, 318] width 788 height 497
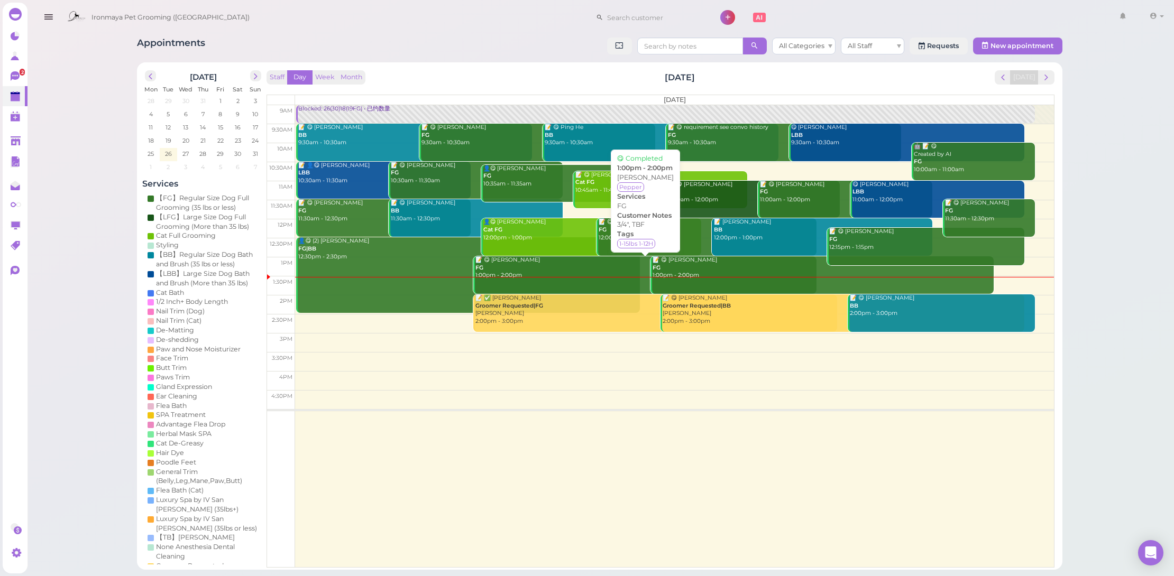
click at [602, 263] on div "📝 😋 Debbie Marcelo FG 1:00pm - 2:00pm" at bounding box center [646, 267] width 342 height 23
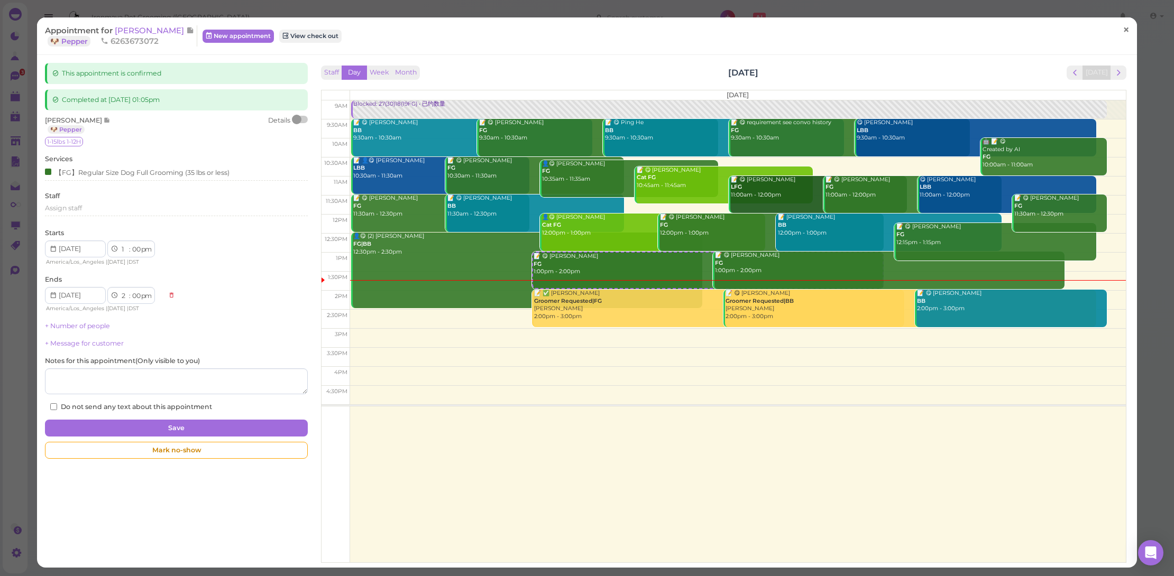
click at [1122, 24] on span "×" at bounding box center [1125, 29] width 7 height 15
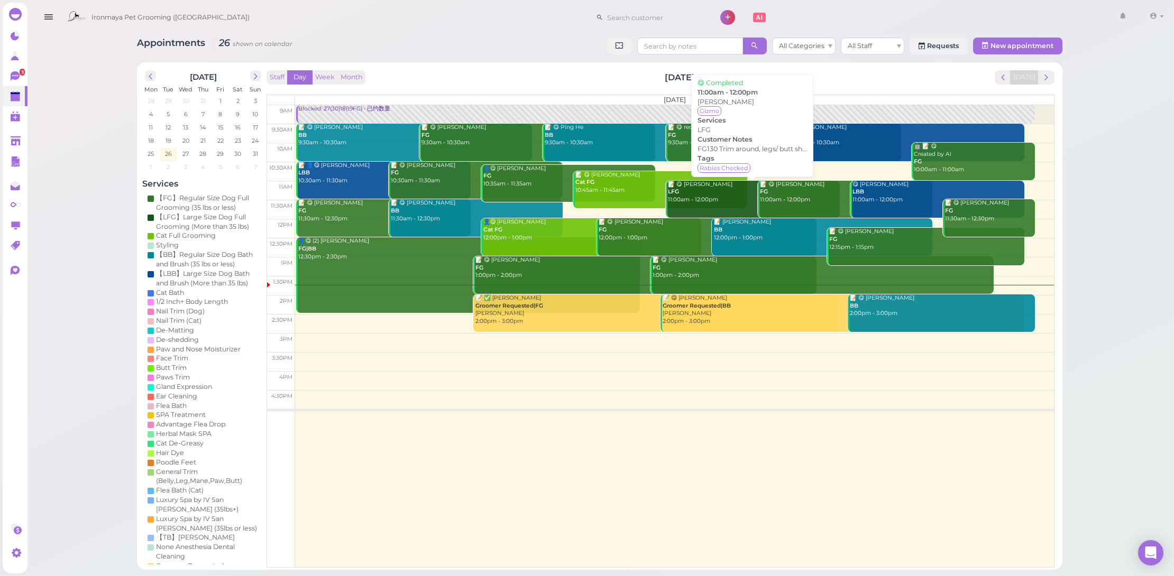
click at [717, 193] on div "📝 😋 Alexis Morales LFG 11:00am - 12:00pm" at bounding box center [753, 192] width 172 height 23
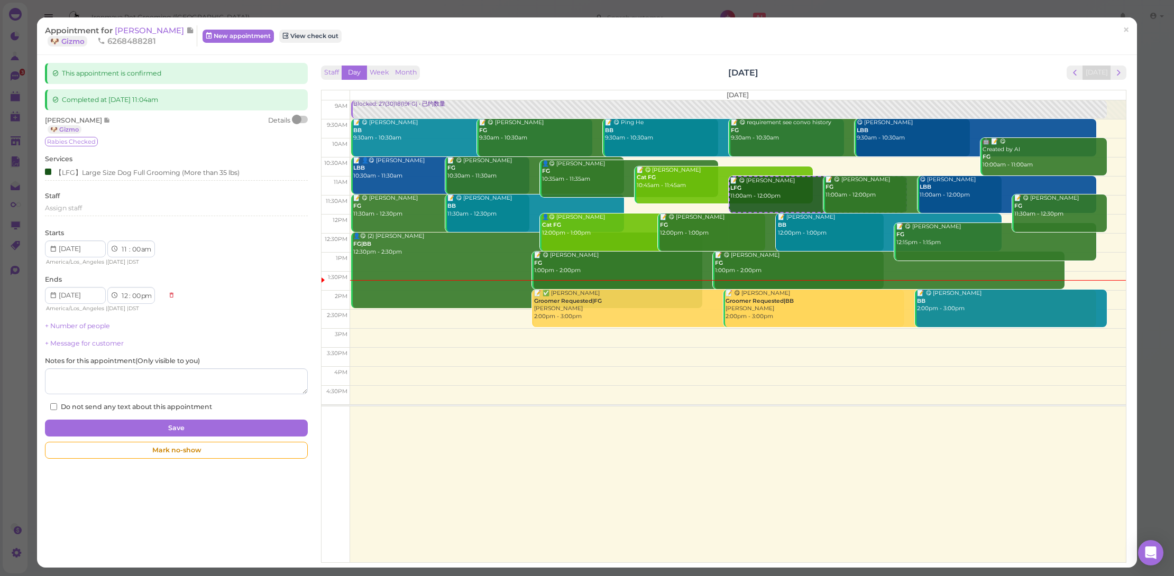
click at [137, 23] on div "Appointment for Alexis Morales 🐶 Gizmo 6268488281 New appointment View check ou…" at bounding box center [587, 36] width 1100 height 38
click at [139, 30] on span "[PERSON_NAME]" at bounding box center [150, 30] width 71 height 10
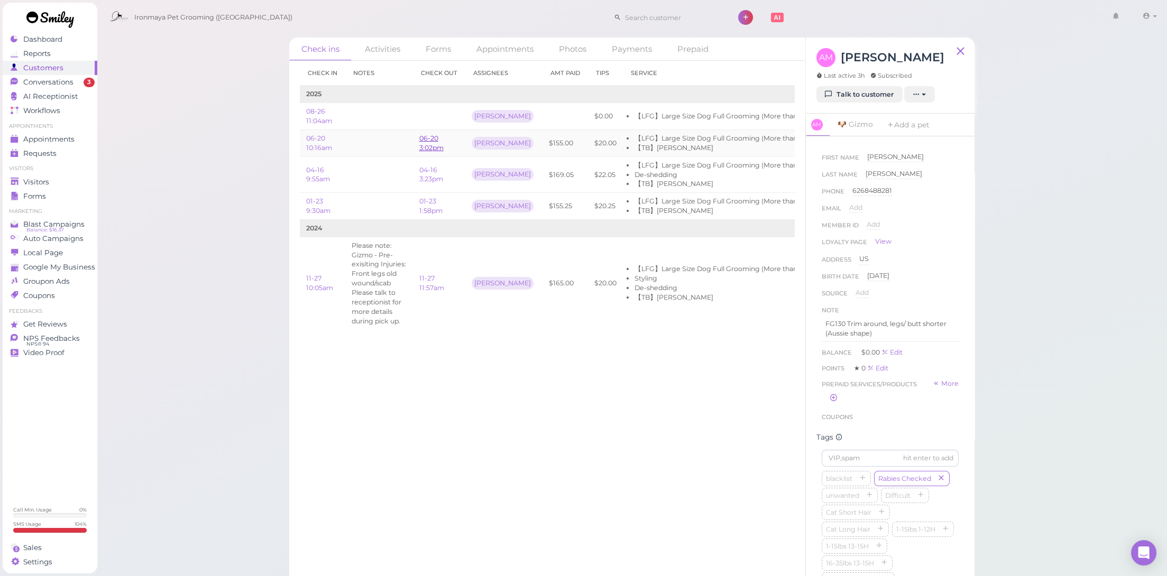
click at [429, 142] on link "06-20 3:02pm" at bounding box center [431, 142] width 24 height 17
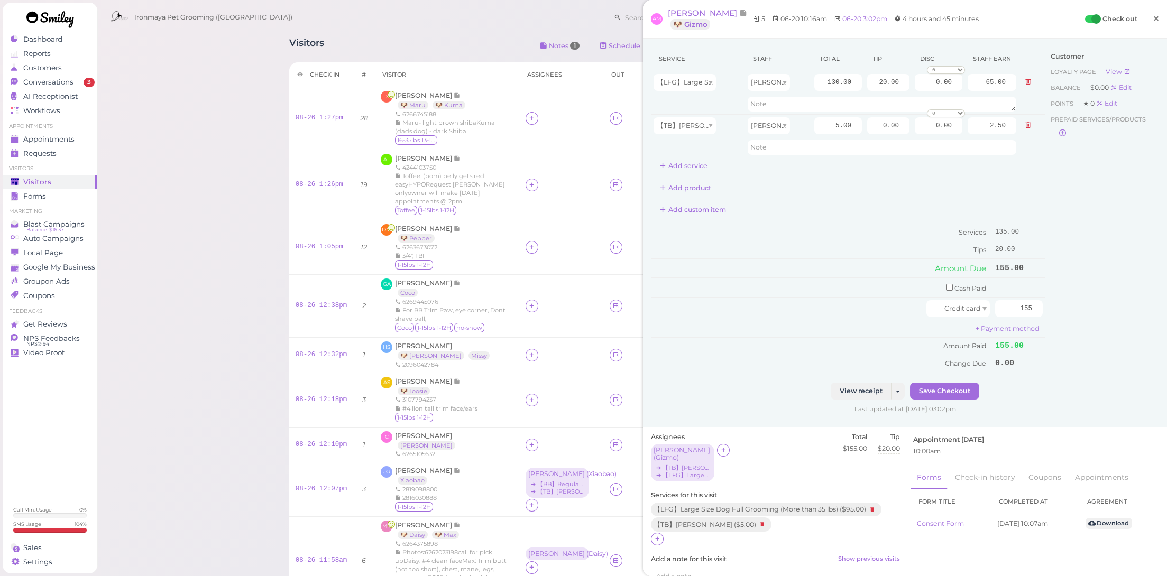
click at [1155, 18] on link "×" at bounding box center [1156, 19] width 20 height 25
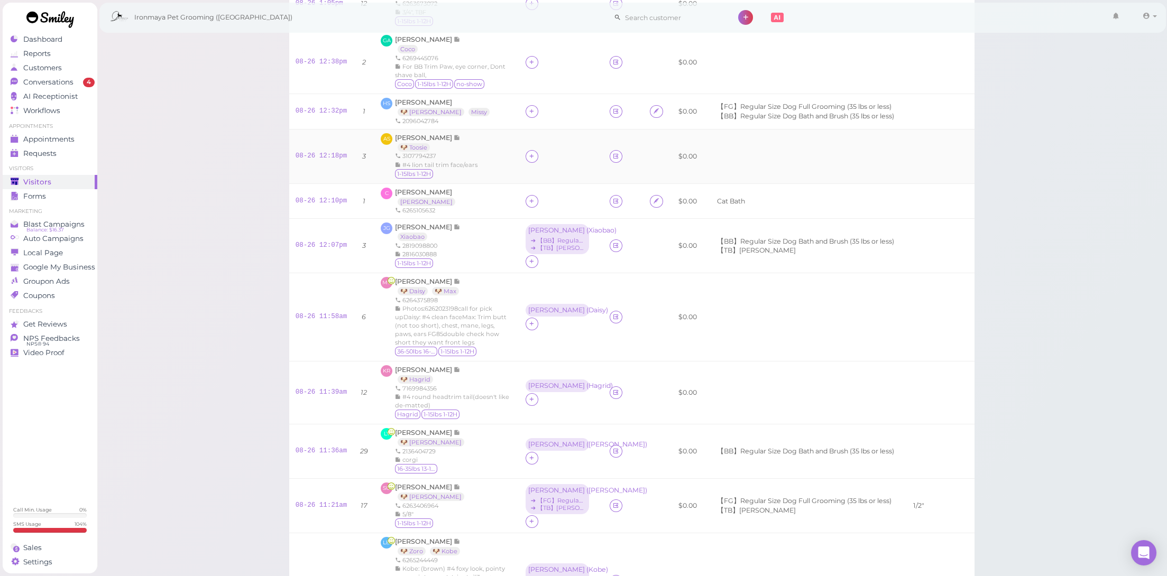
scroll to position [60, 0]
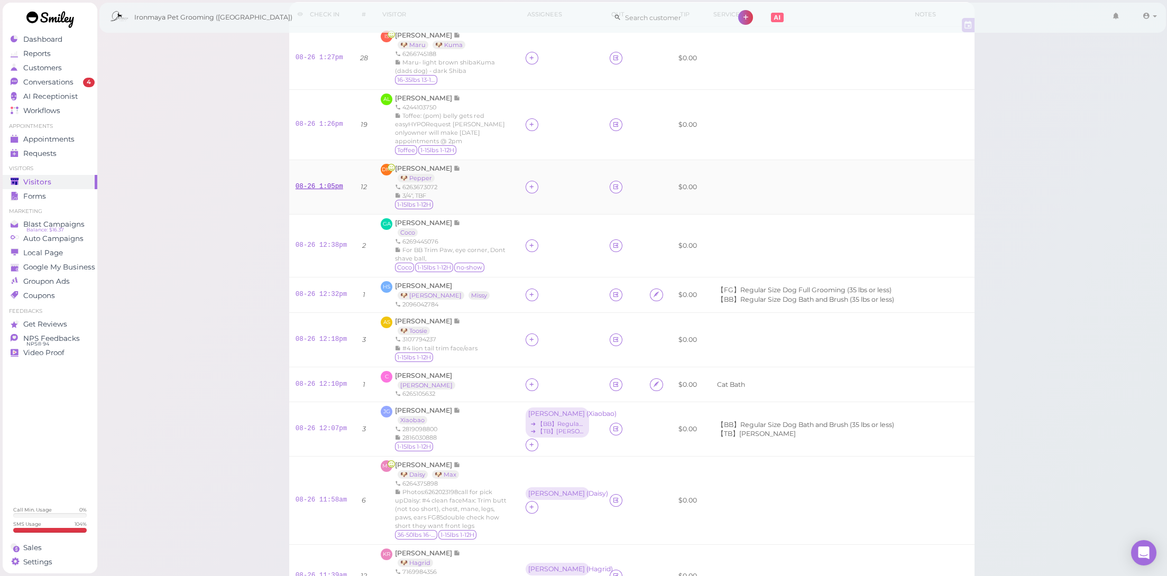
click at [327, 183] on link "08-26 1:05pm" at bounding box center [320, 186] width 48 height 7
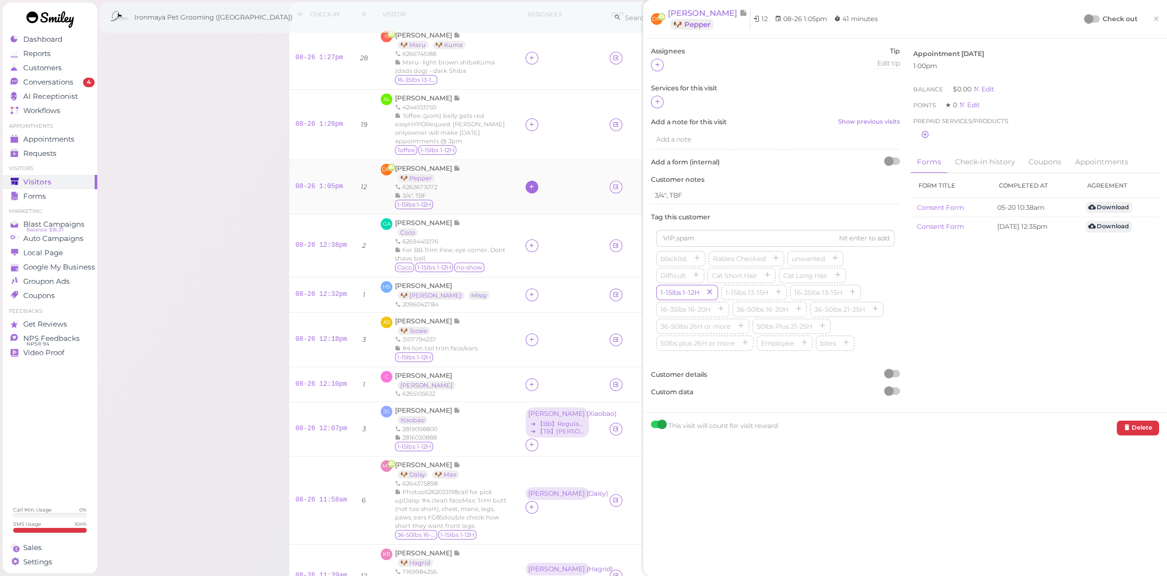
click at [528, 188] on icon at bounding box center [531, 187] width 7 height 8
click at [536, 229] on span "[PERSON_NAME]" at bounding box center [548, 231] width 57 height 8
click at [528, 243] on icon at bounding box center [531, 246] width 7 height 8
click at [542, 377] on div "[PERSON_NAME]" at bounding box center [589, 383] width 148 height 21
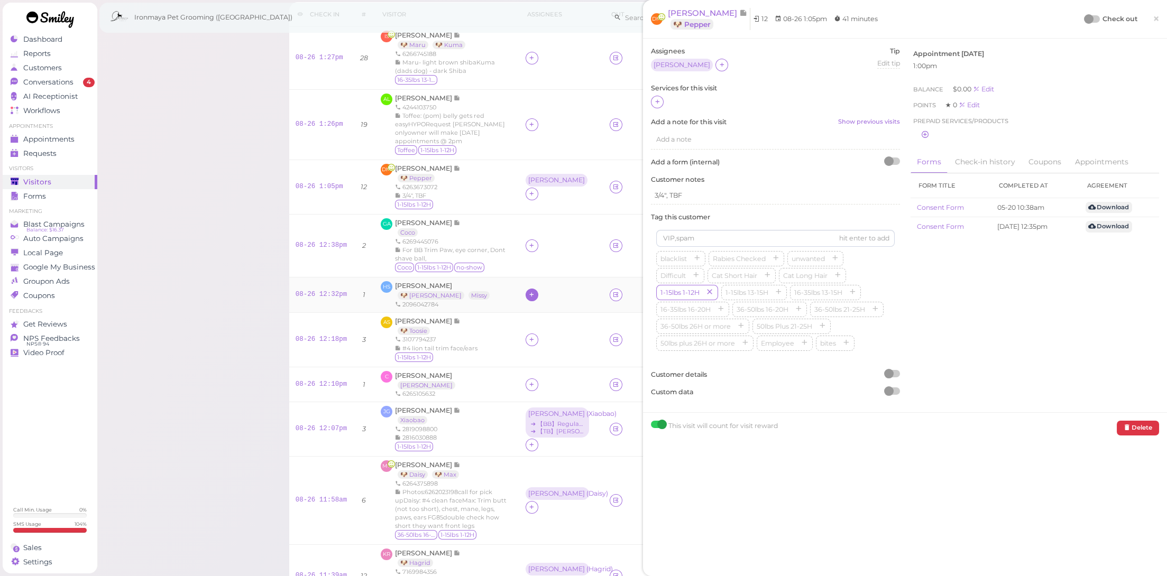
click at [528, 292] on icon at bounding box center [531, 295] width 7 height 8
click at [546, 420] on div "[PERSON_NAME]" at bounding box center [589, 420] width 148 height 21
click at [528, 291] on icon at bounding box center [531, 295] width 7 height 8
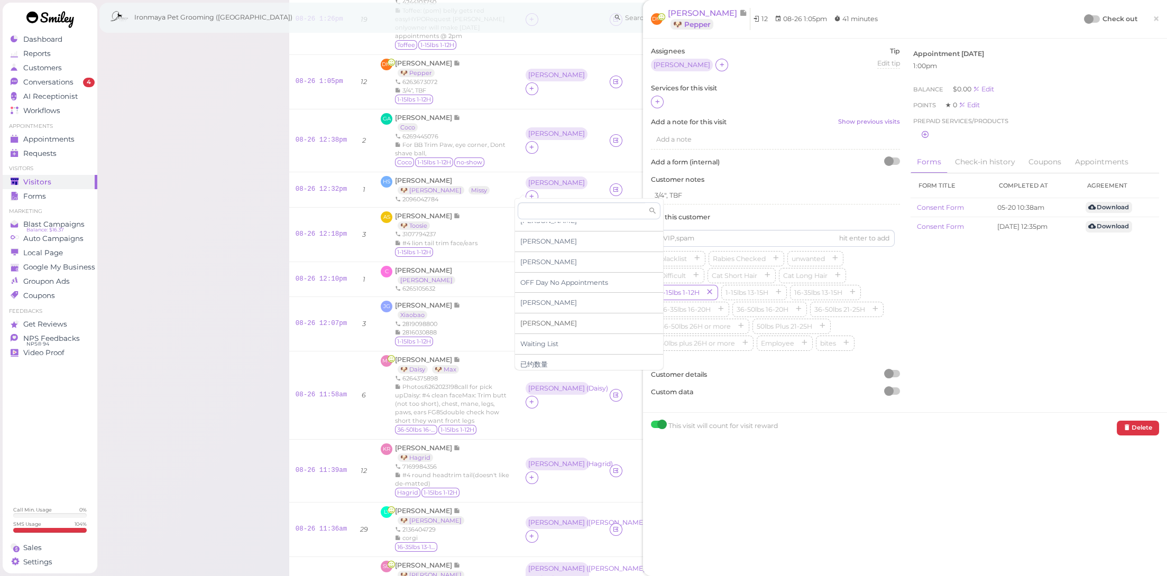
click at [538, 321] on span "[PERSON_NAME]" at bounding box center [548, 323] width 57 height 8
click at [526, 265] on td at bounding box center [561, 279] width 84 height 35
click at [528, 275] on icon at bounding box center [531, 279] width 7 height 8
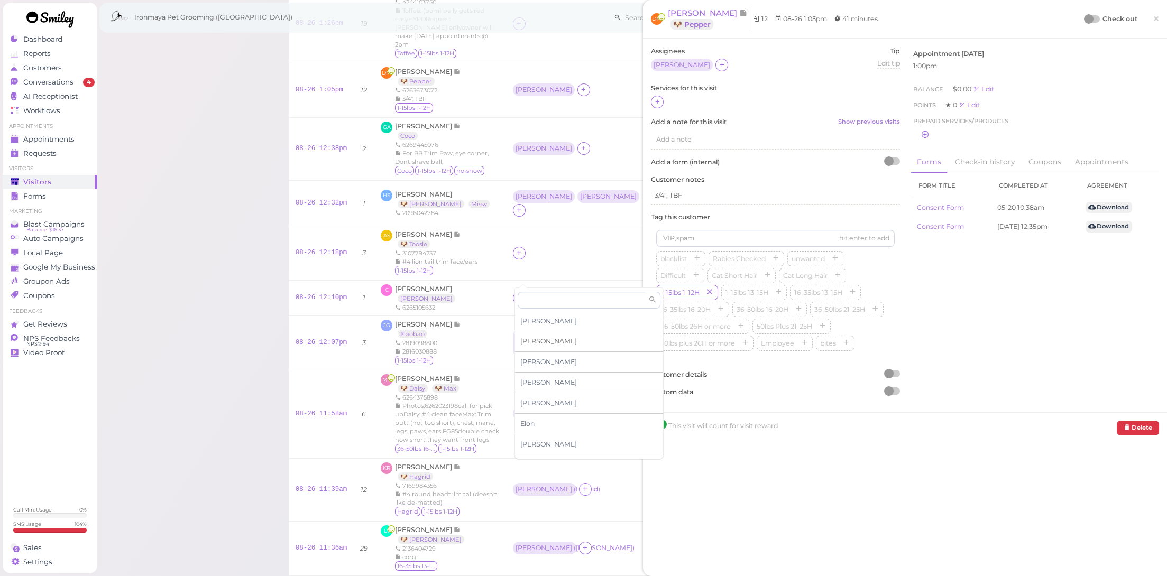
click at [533, 344] on span "[PERSON_NAME]" at bounding box center [548, 341] width 57 height 8
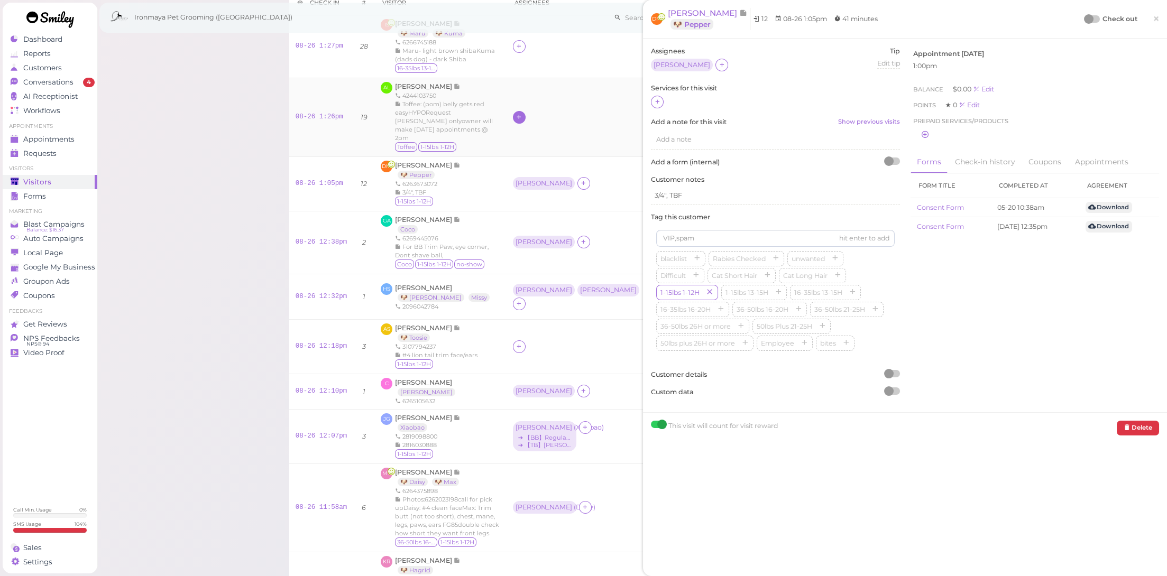
click at [522, 113] on icon at bounding box center [518, 117] width 7 height 8
click at [541, 172] on div "[PERSON_NAME]" at bounding box center [589, 178] width 148 height 21
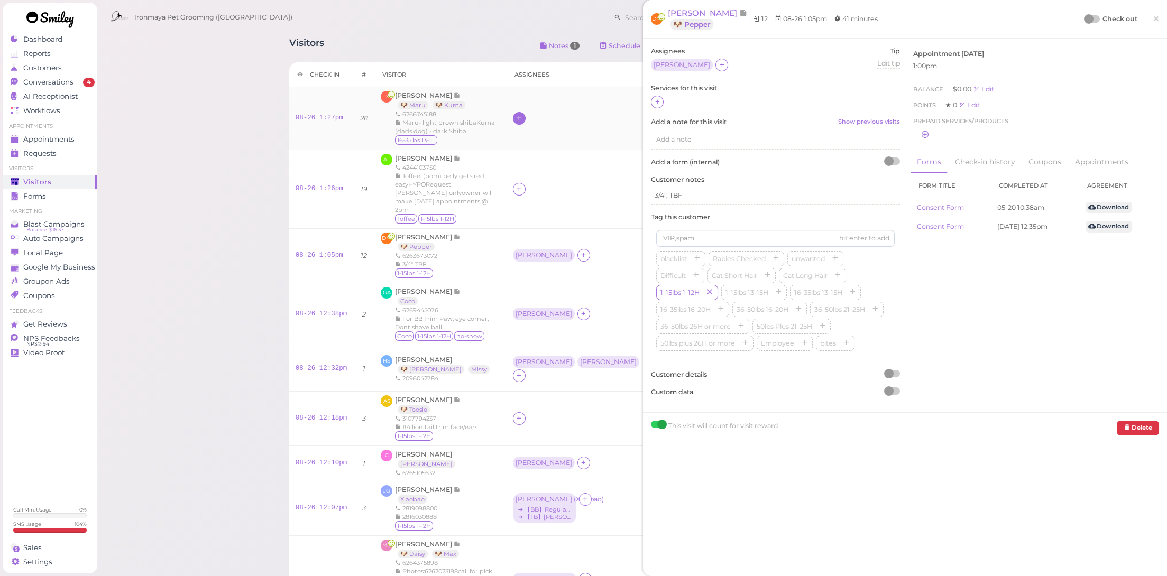
click at [518, 116] on icon at bounding box center [518, 118] width 7 height 8
click at [538, 232] on div "[PERSON_NAME]" at bounding box center [589, 235] width 148 height 21
click at [69, 84] on span "Conversations" at bounding box center [48, 82] width 50 height 9
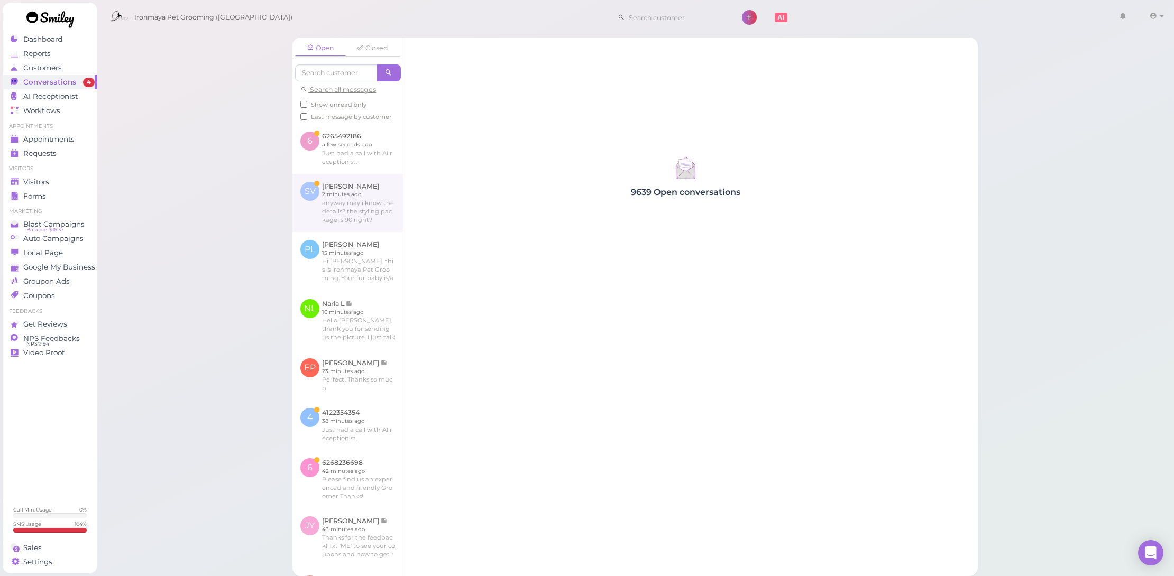
click at [377, 225] on link at bounding box center [347, 203] width 110 height 58
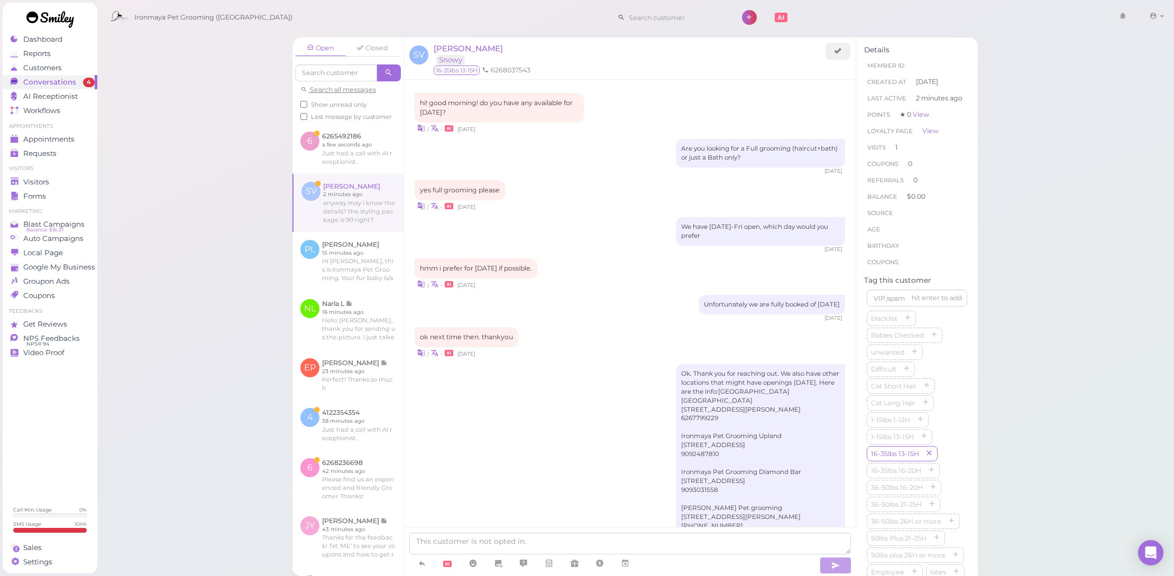
scroll to position [750, 0]
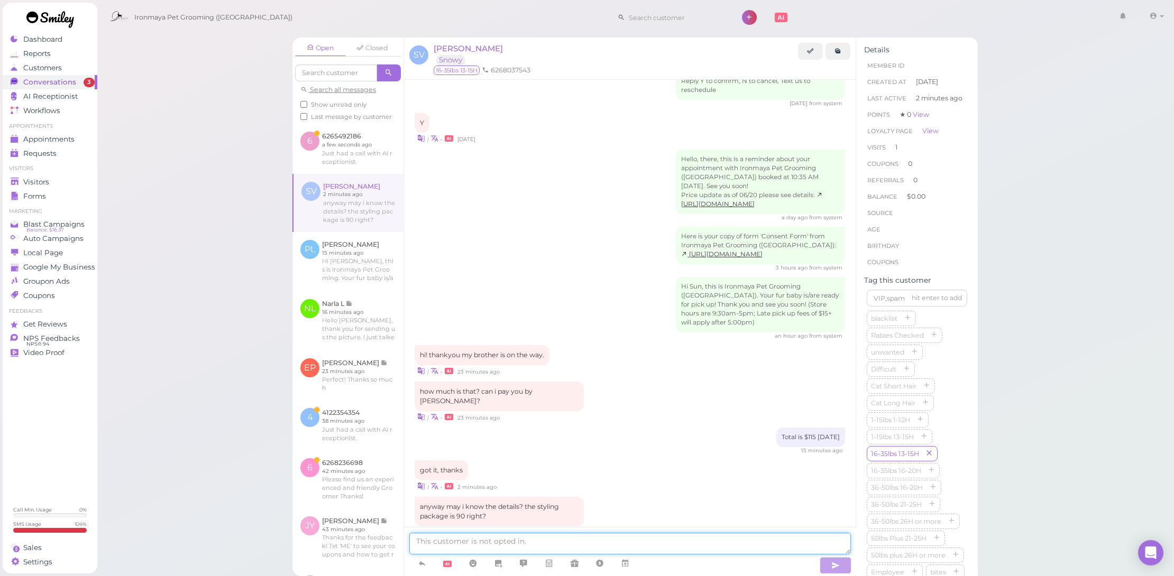
click at [539, 542] on textarea at bounding box center [629, 544] width 441 height 22
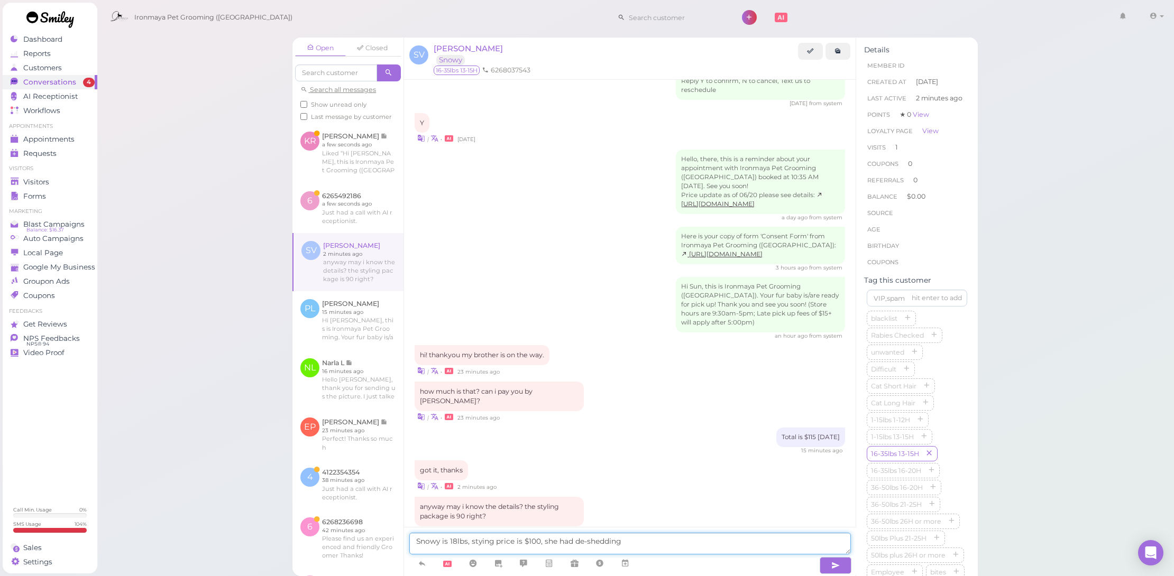
click at [571, 542] on textarea "Snowy is 18lbs, stying price is $100, she had de-shedding" at bounding box center [629, 544] width 441 height 22
click at [674, 542] on textarea "Snowy is 18lbs, stying price is $100, she had 10mins of de-shedding" at bounding box center [629, 544] width 441 height 22
type textarea "Snowy is 18lbs, stying price is $100, she had 10mins of de-shedding(brushed out…"
click at [834, 560] on icon "button" at bounding box center [835, 565] width 8 height 11
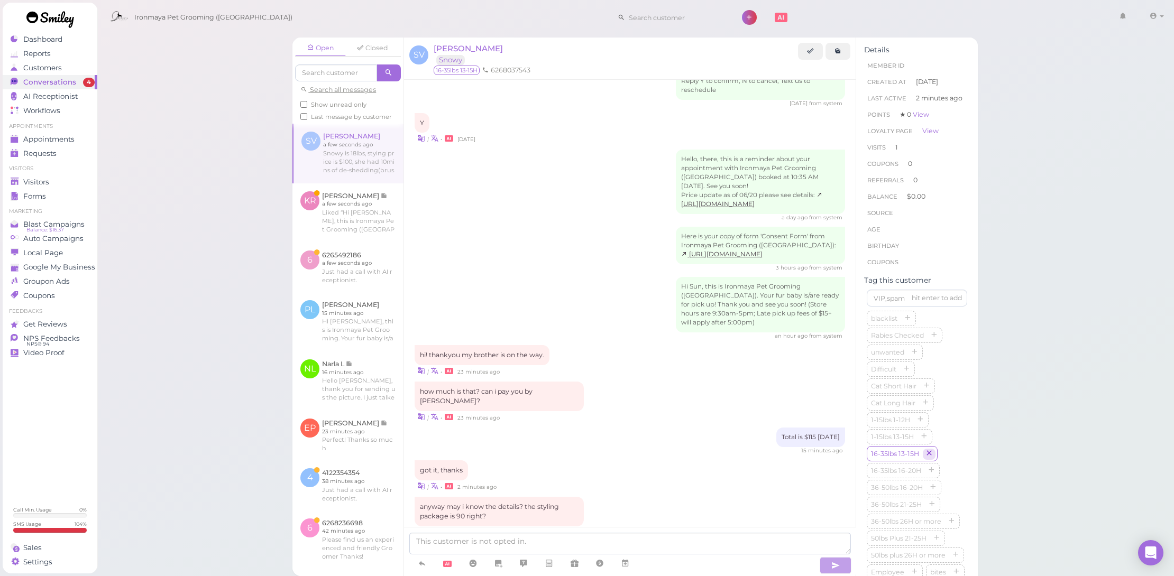
scroll to position [791, 0]
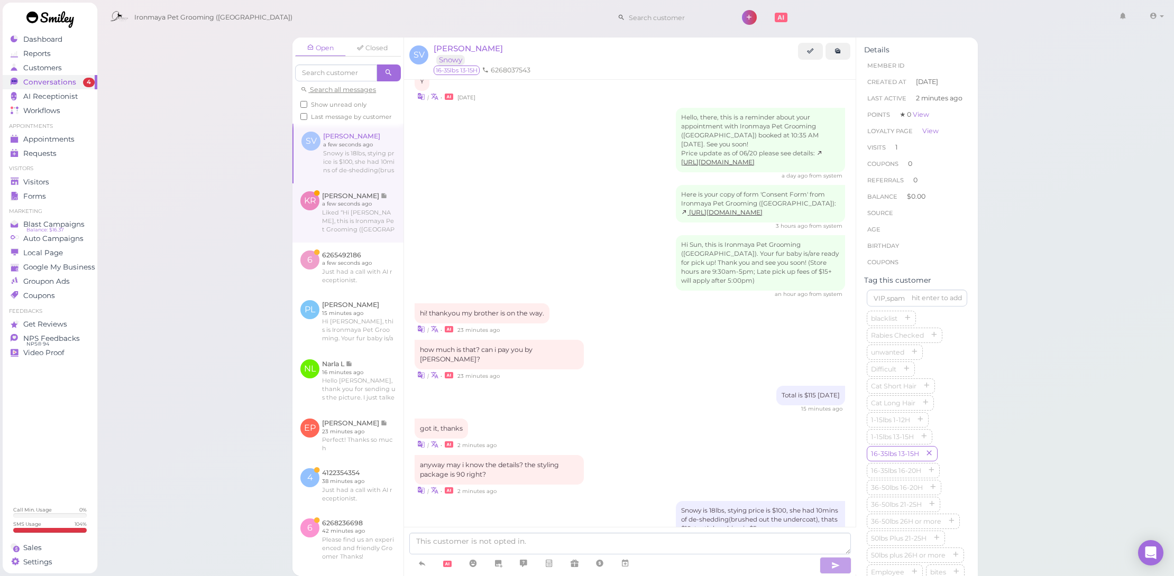
click at [330, 222] on link at bounding box center [347, 212] width 111 height 59
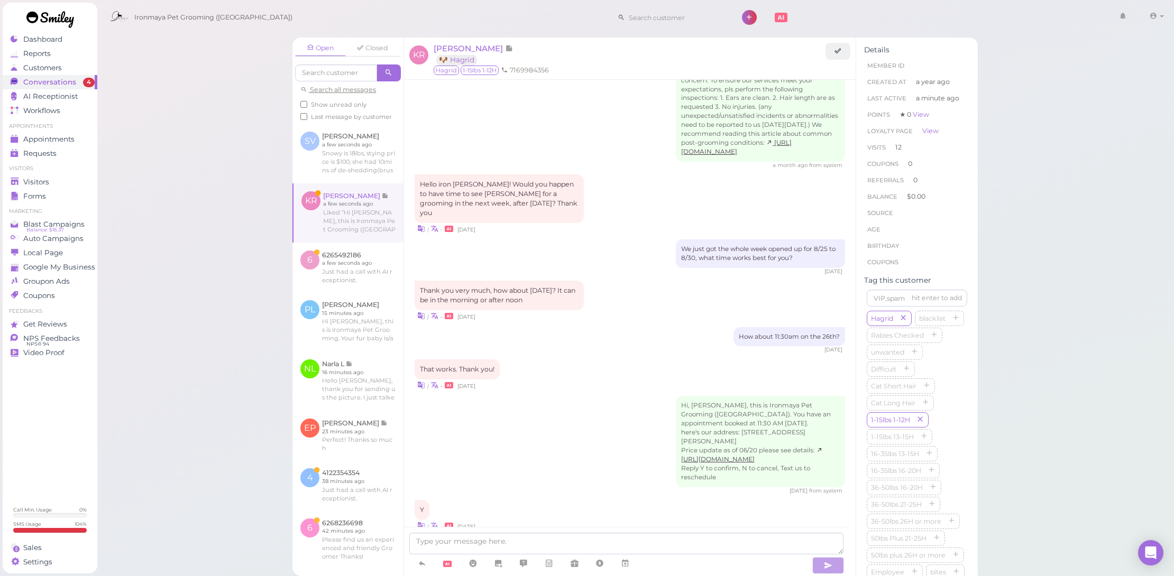
scroll to position [1140, 0]
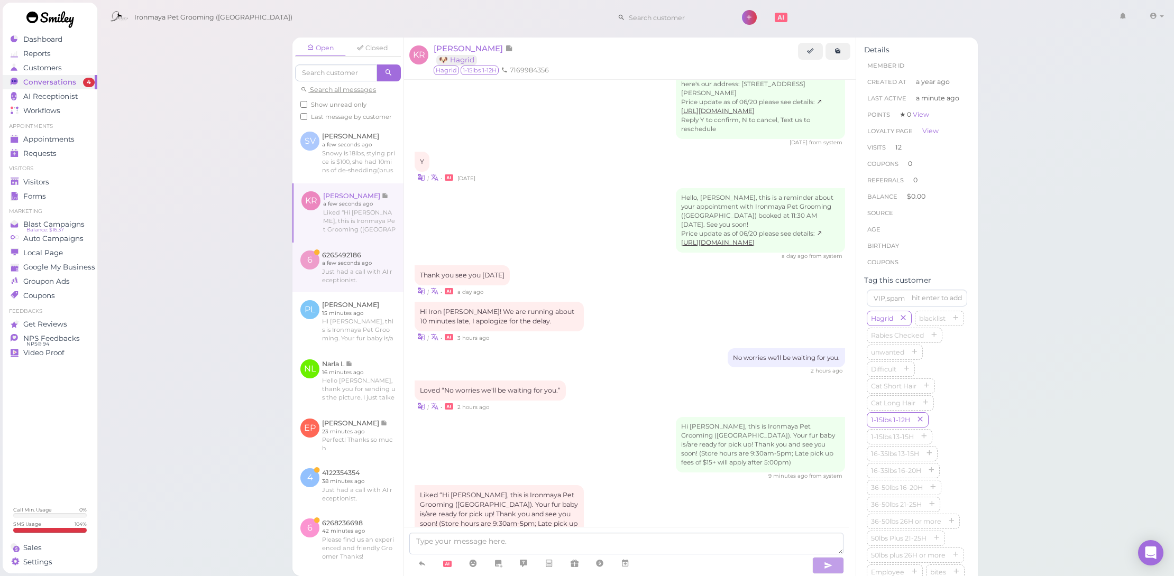
click at [361, 282] on link at bounding box center [347, 268] width 111 height 50
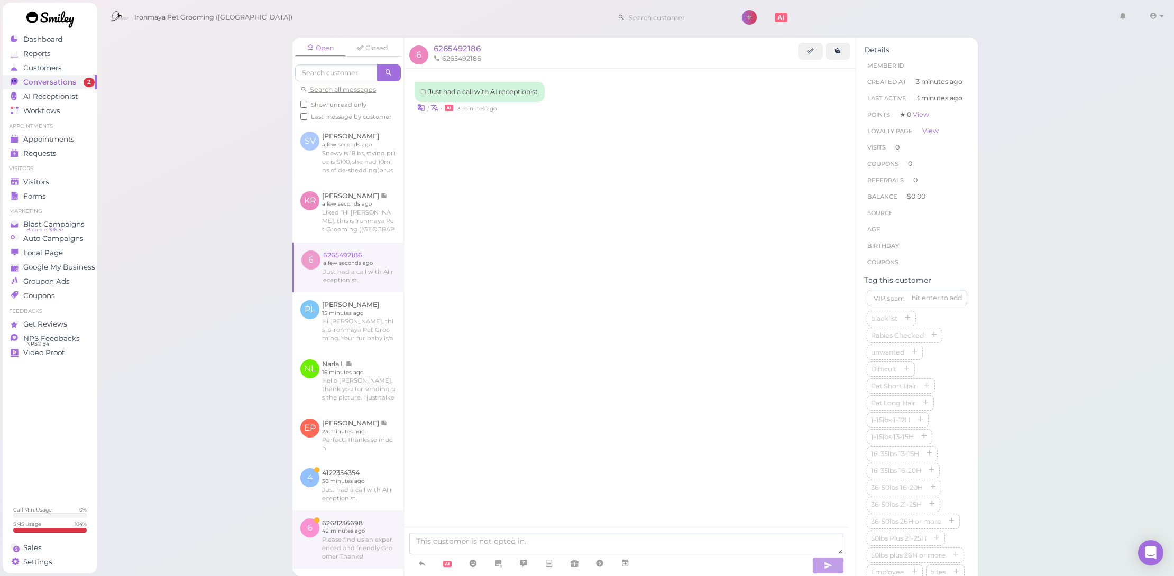
click at [377, 543] on link at bounding box center [347, 540] width 111 height 58
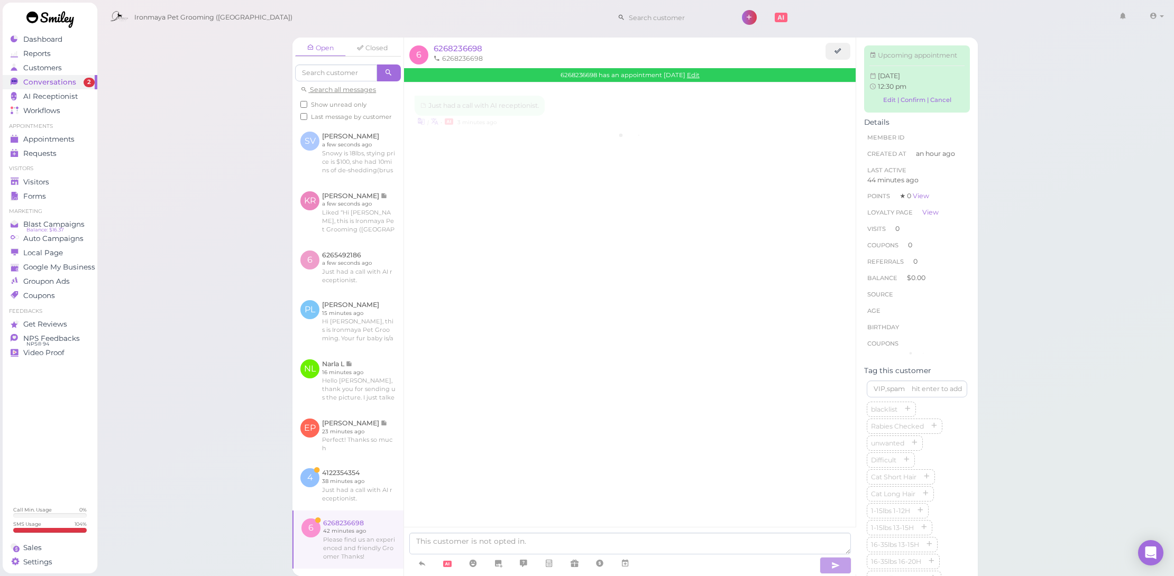
scroll to position [66, 0]
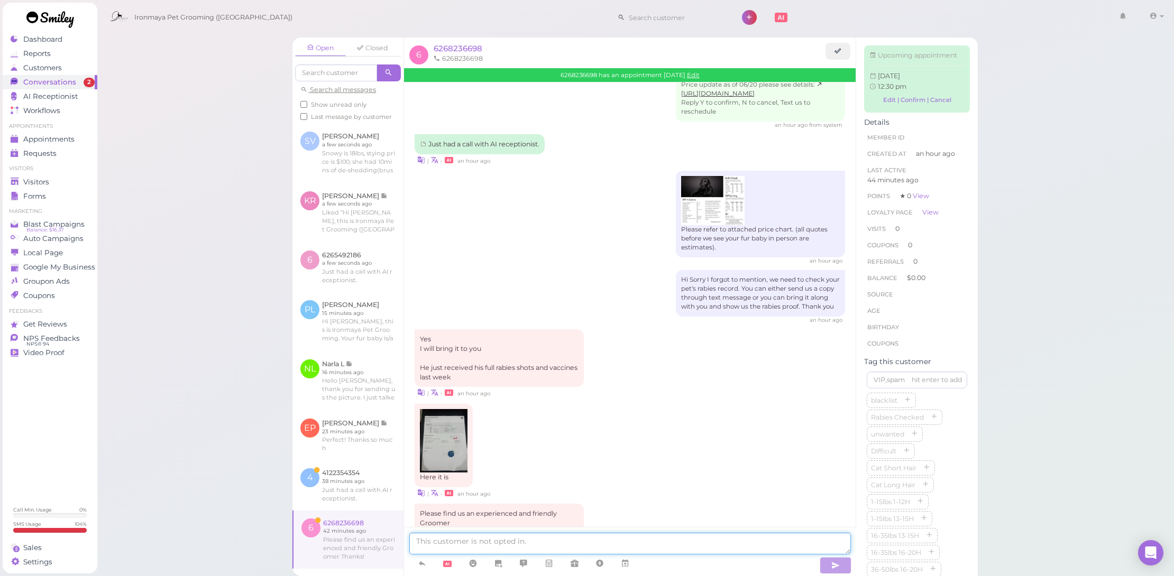
click at [485, 544] on textarea at bounding box center [629, 544] width 441 height 22
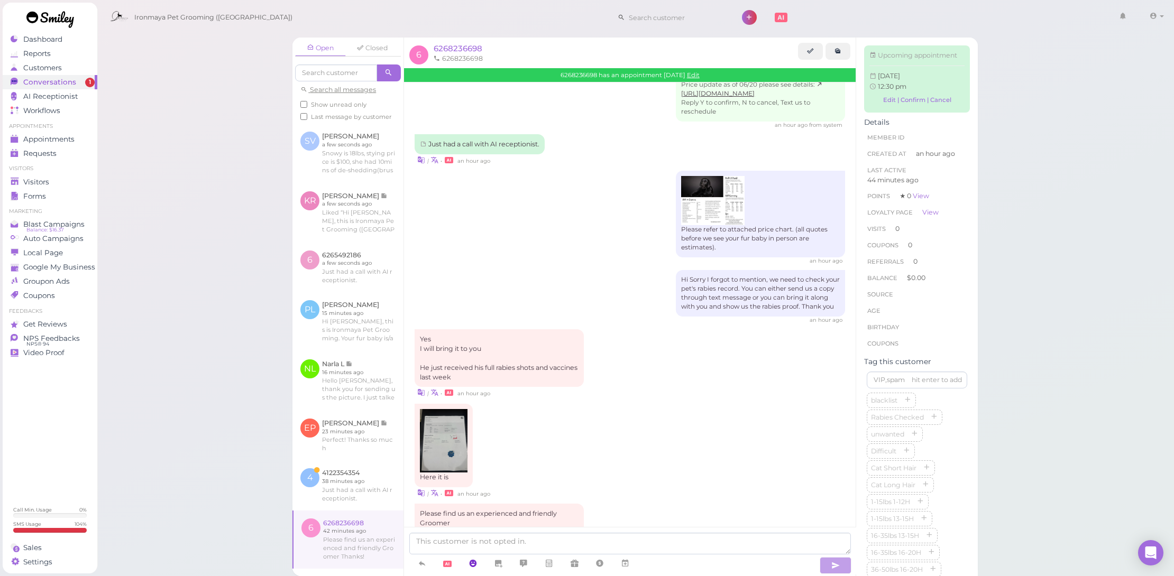
click at [469, 556] on link at bounding box center [472, 564] width 25 height 19
click at [549, 486] on div "Here it is | • an hour ago" at bounding box center [629, 451] width 430 height 95
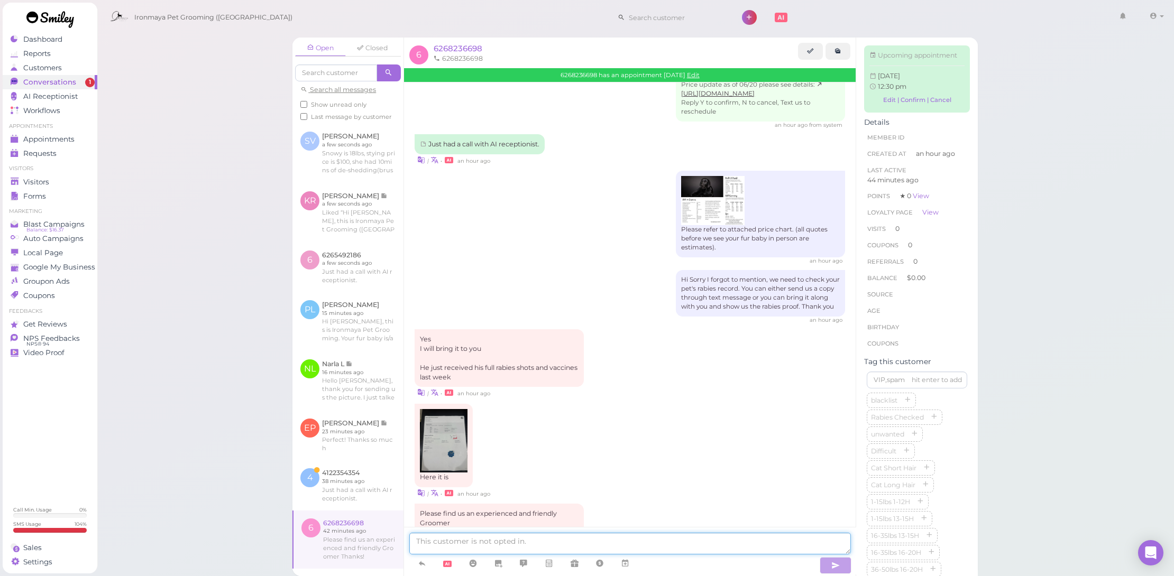
click at [521, 542] on textarea at bounding box center [629, 544] width 441 height 22
type textarea "received, thank you and yes we will!"
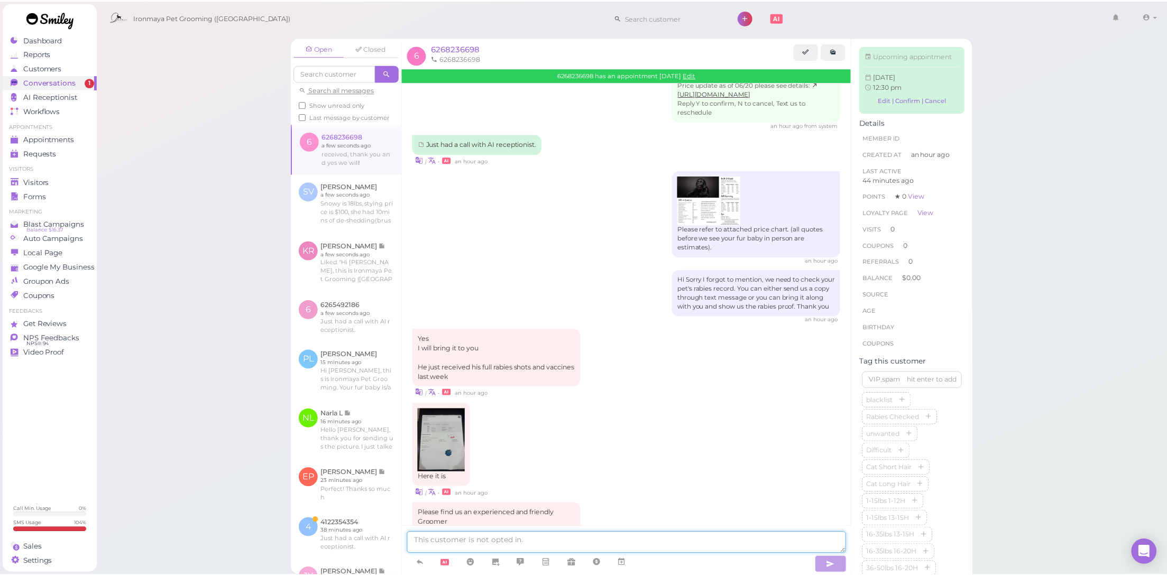
scroll to position [144, 0]
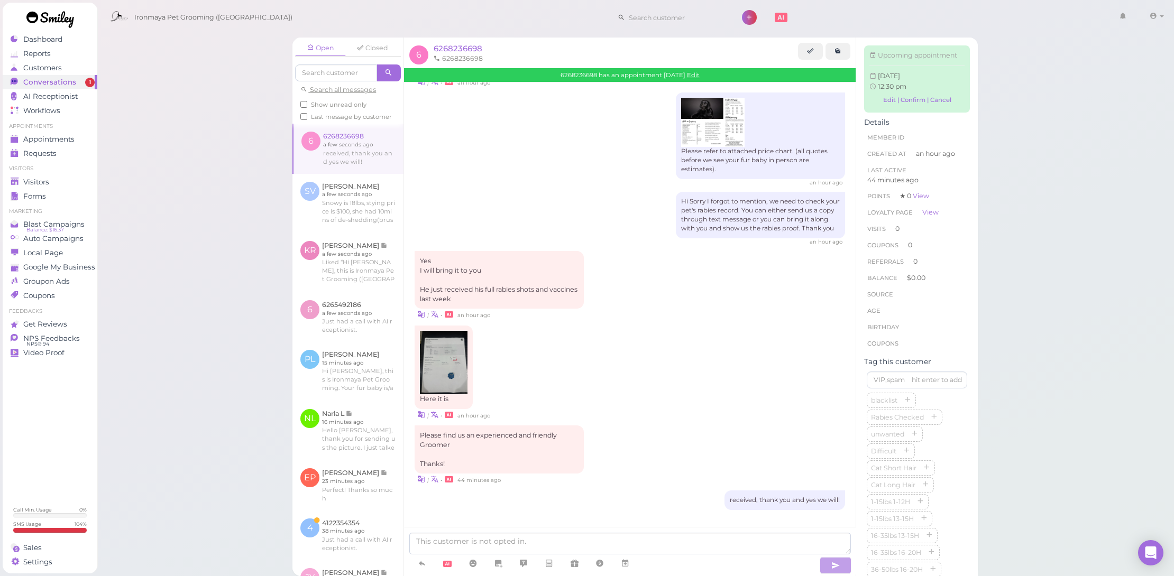
click at [445, 375] on img at bounding box center [444, 362] width 48 height 63
click at [70, 135] on span "Appointments" at bounding box center [48, 139] width 51 height 9
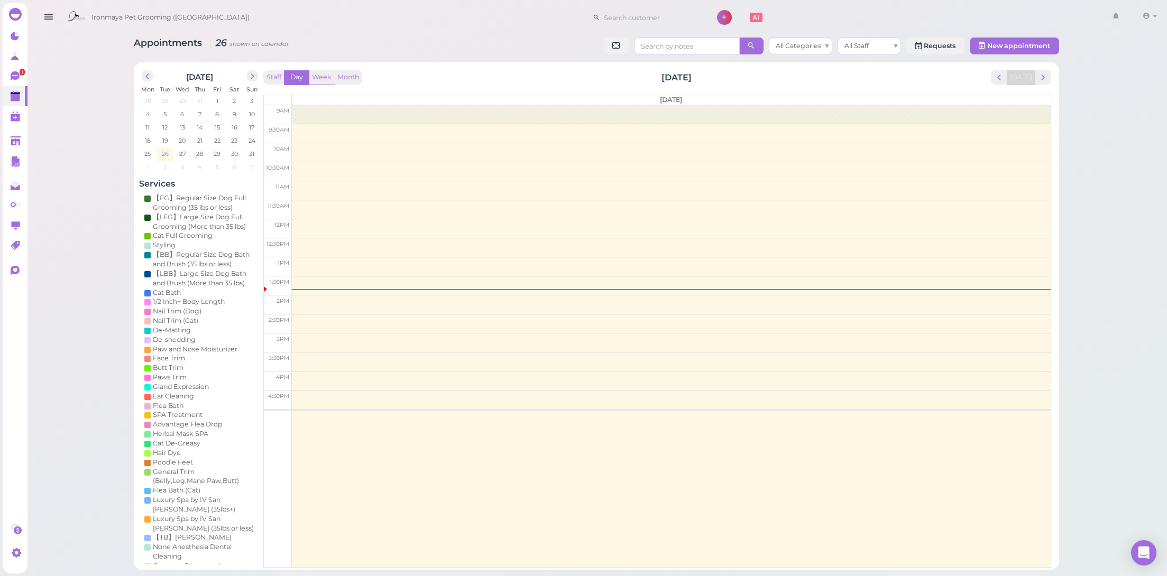
click at [165, 155] on span "26" at bounding box center [164, 154] width 9 height 10
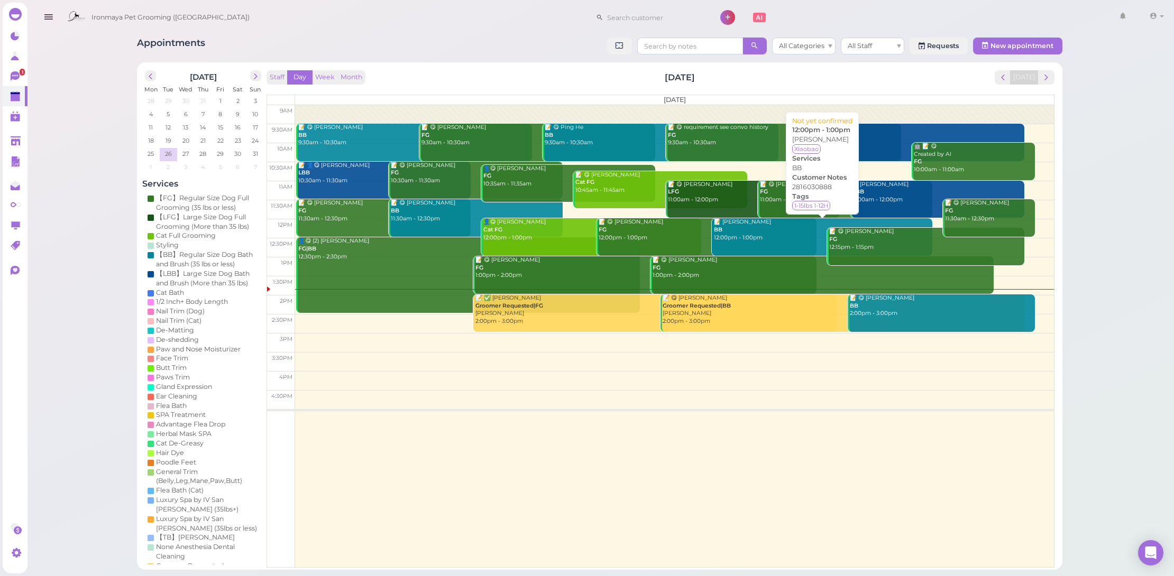
click at [786, 236] on div "📝 Justin Gao BB 12:00pm - 1:00pm" at bounding box center [822, 229] width 219 height 23
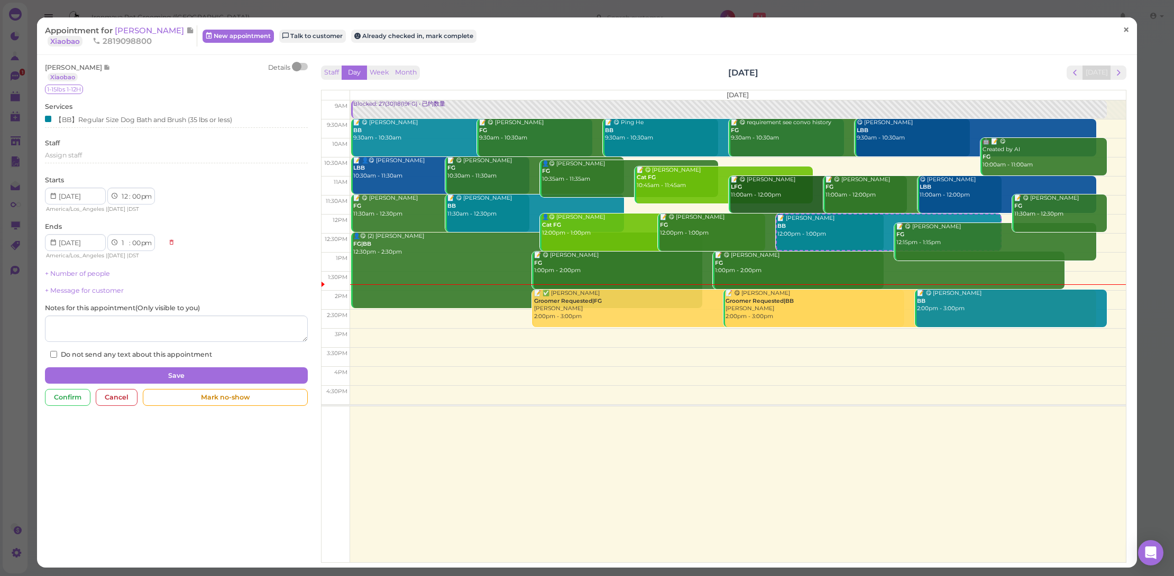
click at [1122, 28] on span "×" at bounding box center [1125, 29] width 7 height 15
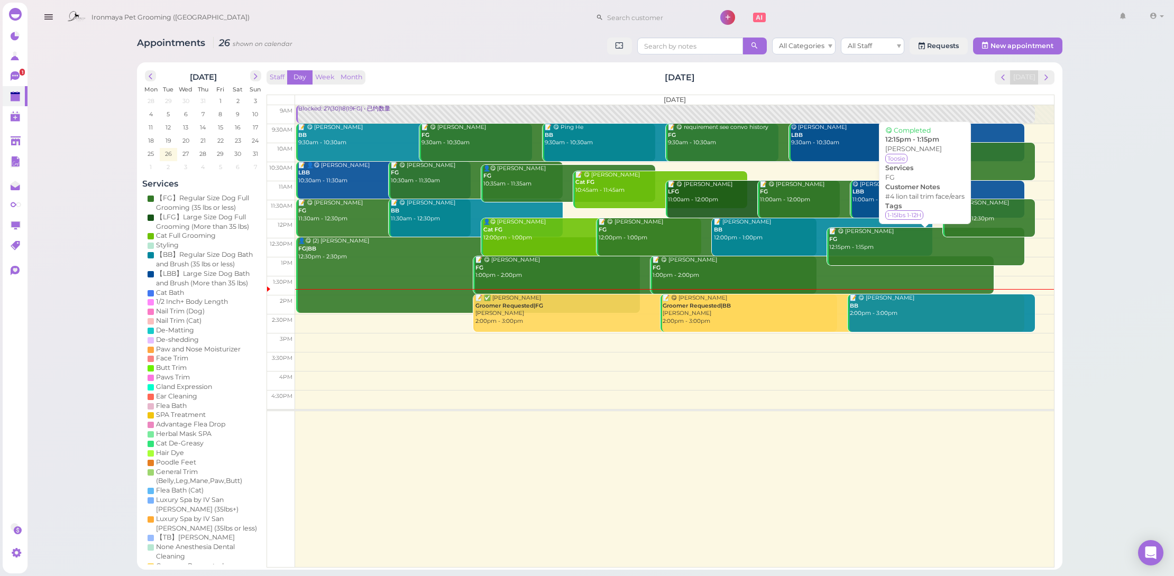
click at [891, 239] on div "📝 😋 Afa Sia FG 12:15pm - 1:15pm" at bounding box center [926, 239] width 196 height 23
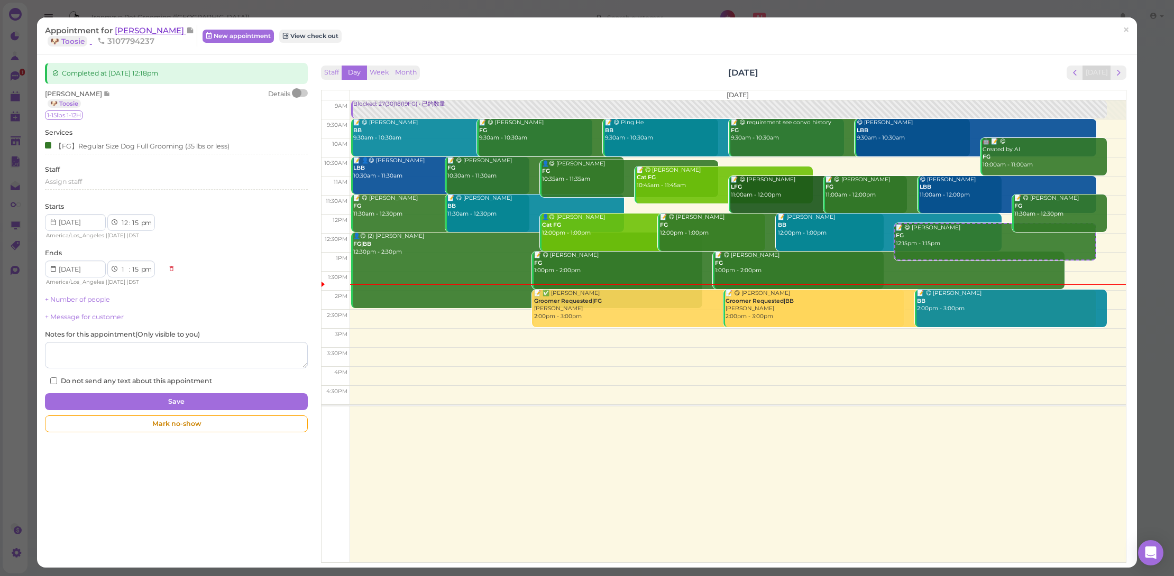
click at [125, 25] on span "[PERSON_NAME]" at bounding box center [150, 30] width 71 height 10
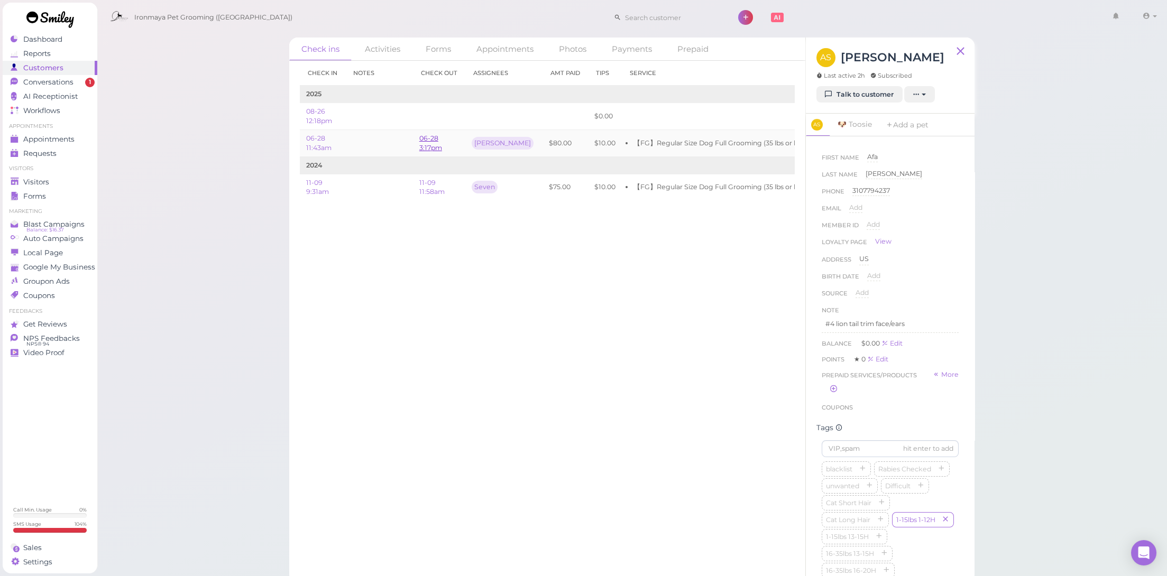
click at [434, 148] on link "06-28 3:17pm" at bounding box center [430, 142] width 23 height 17
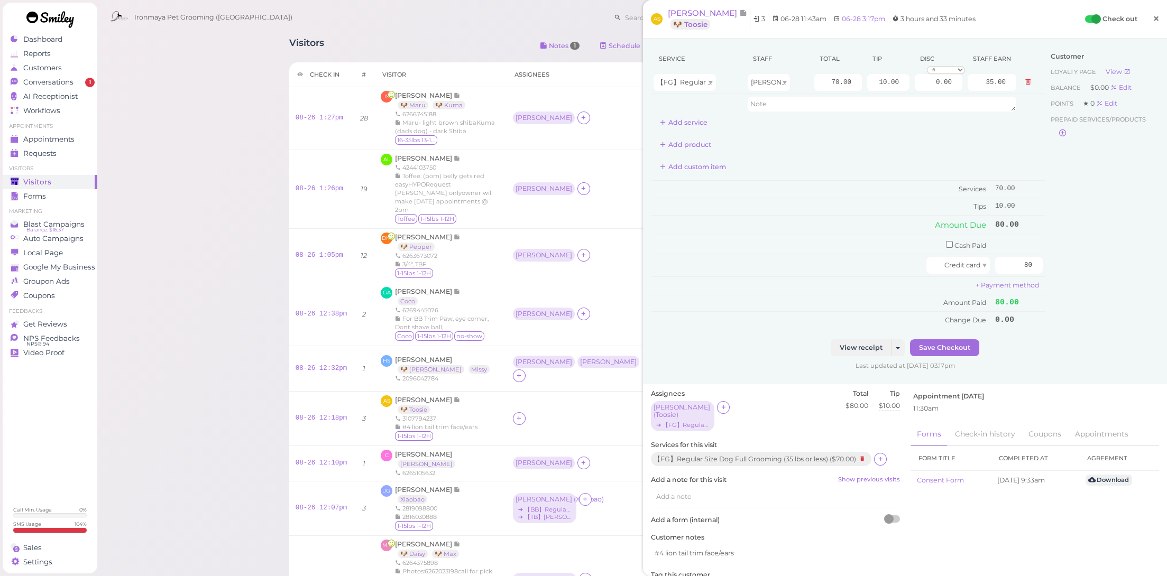
click at [1155, 22] on link "×" at bounding box center [1156, 19] width 20 height 25
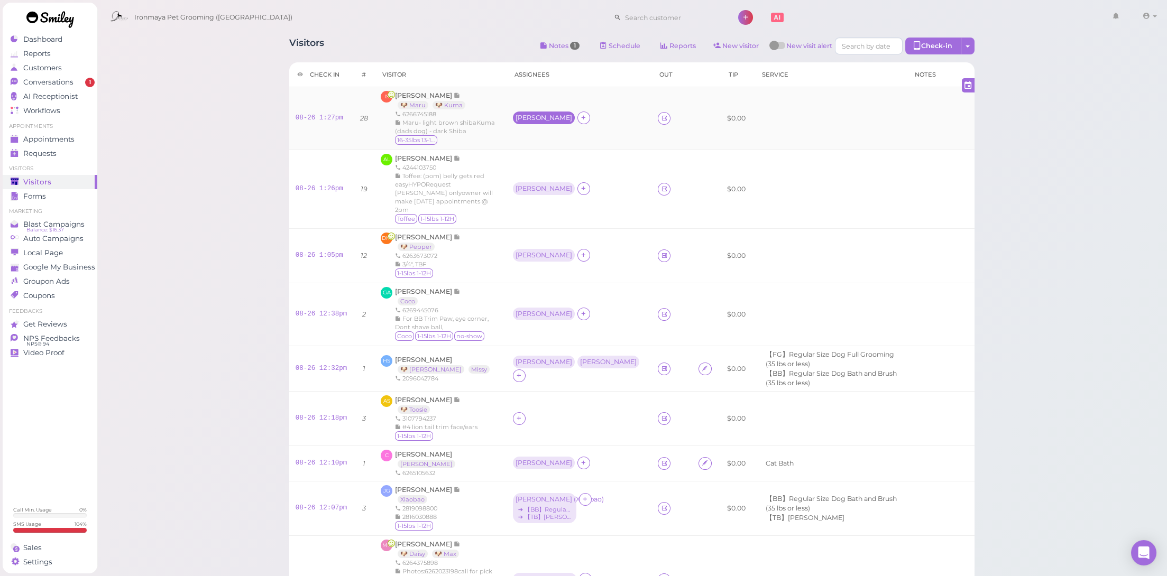
click at [524, 116] on div "[PERSON_NAME]" at bounding box center [543, 117] width 57 height 7
drag, startPoint x: 547, startPoint y: 163, endPoint x: 549, endPoint y: 173, distance: 10.2
click at [547, 163] on span "Select pets" at bounding box center [540, 165] width 36 height 12
click at [509, 173] on td "[PERSON_NAME]" at bounding box center [578, 189] width 145 height 79
click at [518, 185] on div "[PERSON_NAME]" at bounding box center [543, 188] width 57 height 7
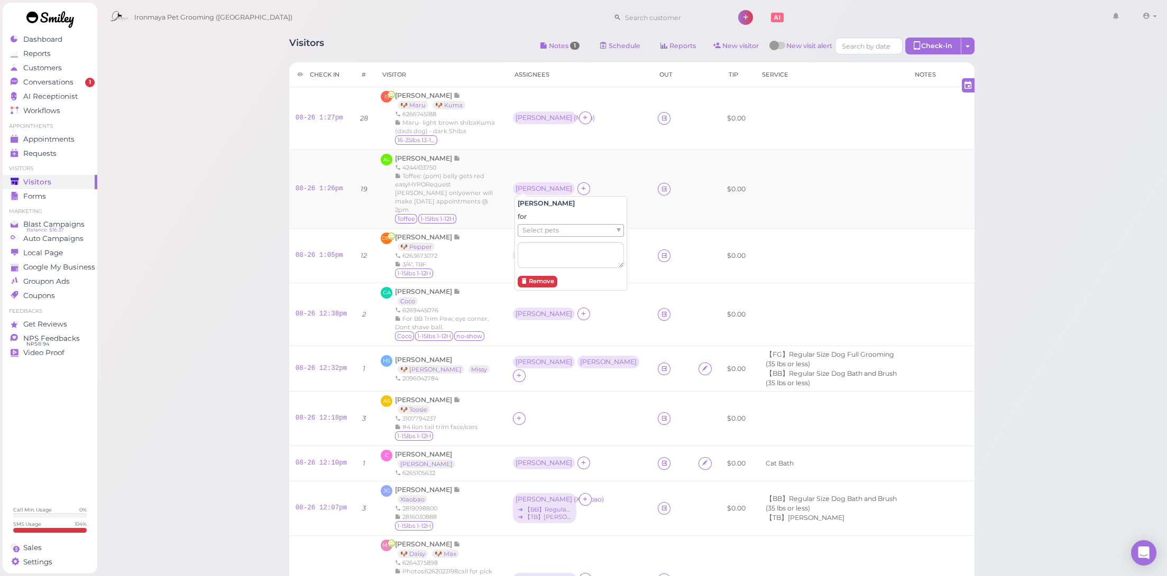
drag, startPoint x: 495, startPoint y: 179, endPoint x: 434, endPoint y: 161, distance: 64.3
click at [493, 178] on div "Toffee: (pom) belly gets red easyHYPORequest [PERSON_NAME] only﻿owner will make…" at bounding box center [447, 193] width 105 height 42
click at [416, 161] on span "[PERSON_NAME]" at bounding box center [424, 158] width 59 height 8
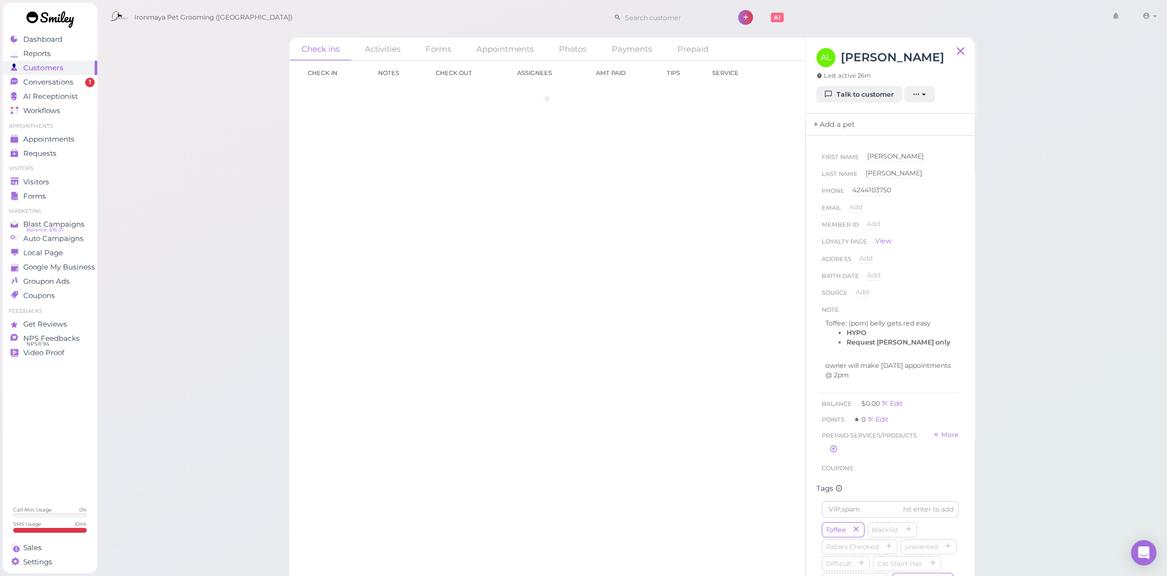
click at [831, 124] on link "Add a pet" at bounding box center [834, 125] width 56 height 22
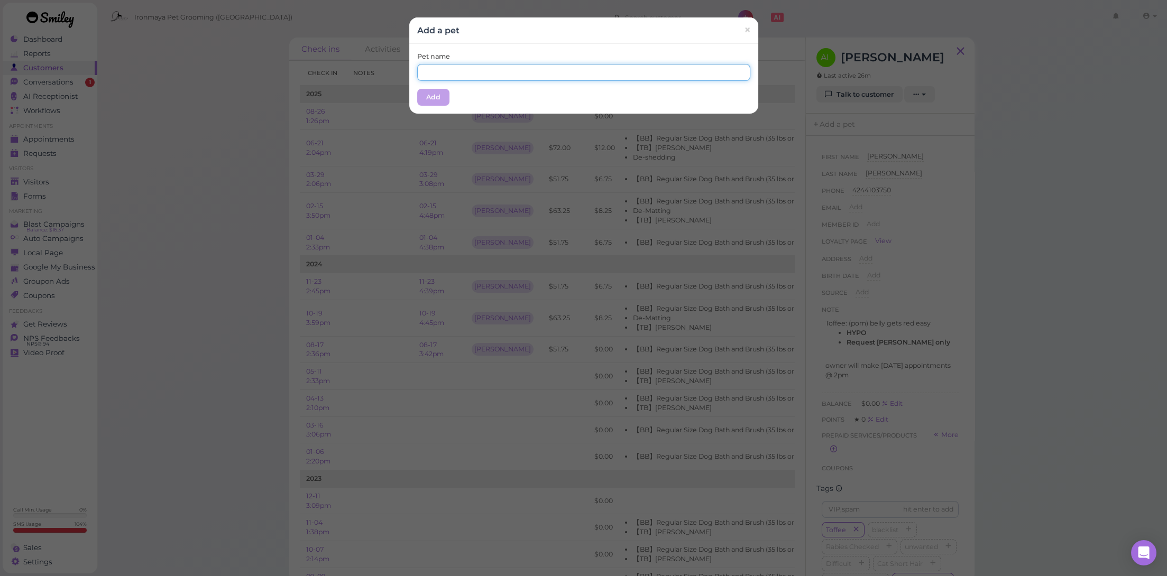
click at [585, 70] on input "text" at bounding box center [583, 72] width 333 height 17
type input "Toffee"
click at [428, 99] on button "Add" at bounding box center [433, 97] width 32 height 17
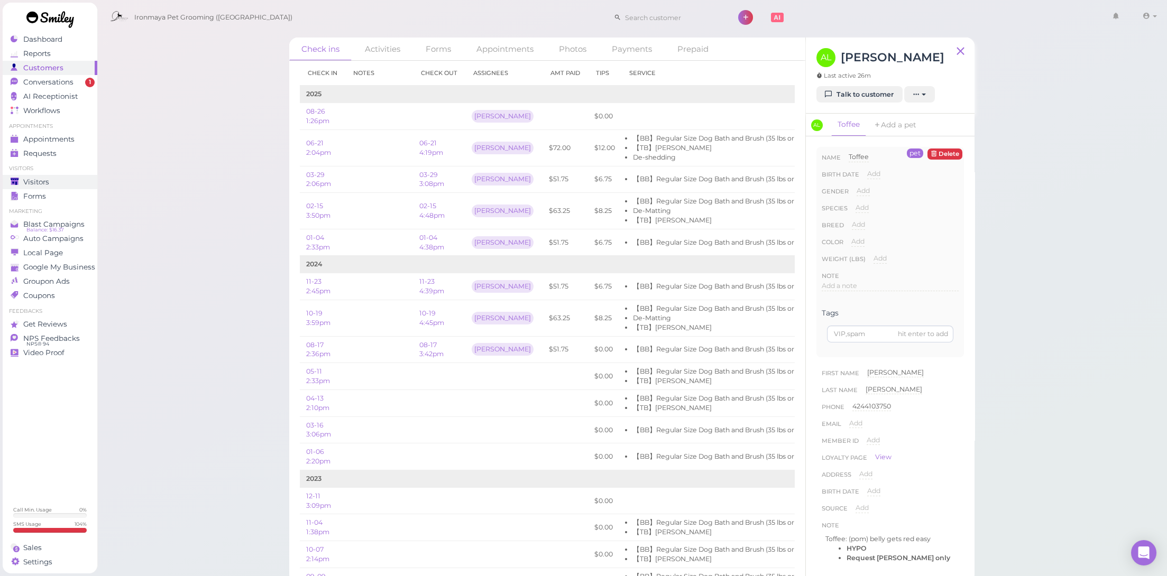
click at [67, 183] on div "Visitors" at bounding box center [49, 182] width 76 height 9
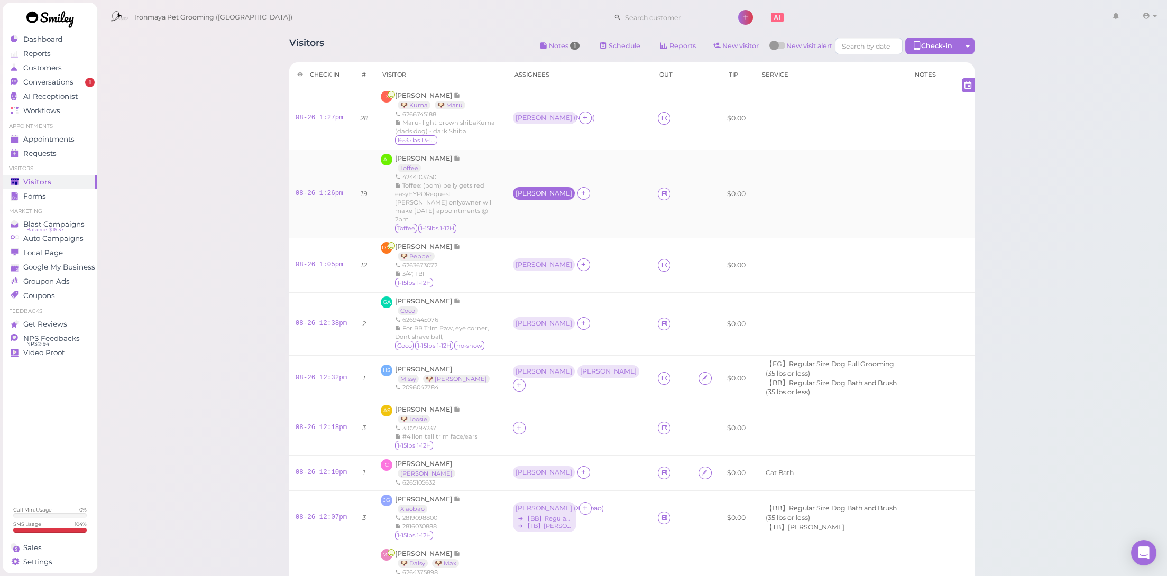
click at [525, 190] on div "[PERSON_NAME]" at bounding box center [543, 193] width 57 height 7
click at [536, 239] on span "Select pets" at bounding box center [540, 235] width 36 height 12
drag, startPoint x: 503, startPoint y: 240, endPoint x: 517, endPoint y: 268, distance: 31.0
click at [503, 240] on td "DM Debbie Marcelo 🐶 Pepper 6263673072 3/4", TBF 1-15lbs 1-12H" at bounding box center [440, 265] width 132 height 54
click at [522, 261] on div "[PERSON_NAME]" at bounding box center [543, 264] width 57 height 7
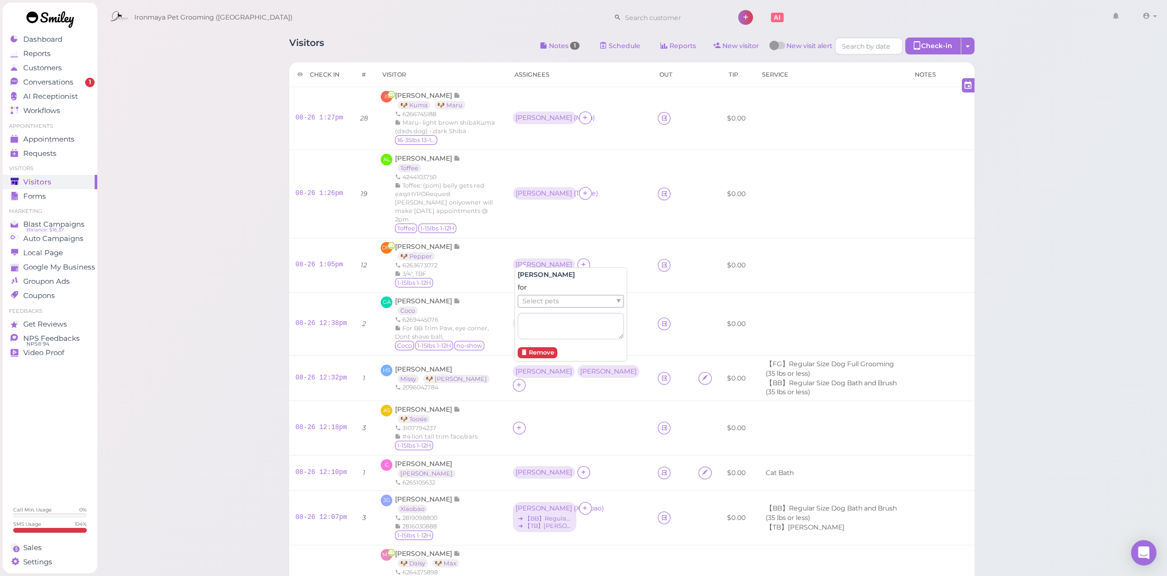
click at [535, 300] on span "Select pets" at bounding box center [540, 302] width 36 height 12
click at [498, 324] on div "For BB Trim Paw, eye corner, Dont shave ball," at bounding box center [447, 332] width 105 height 17
click at [539, 261] on div "Amy ( Pepper )" at bounding box center [544, 264] width 58 height 7
click at [540, 345] on button "Remove" at bounding box center [538, 347] width 40 height 11
click at [520, 261] on icon at bounding box center [518, 265] width 7 height 8
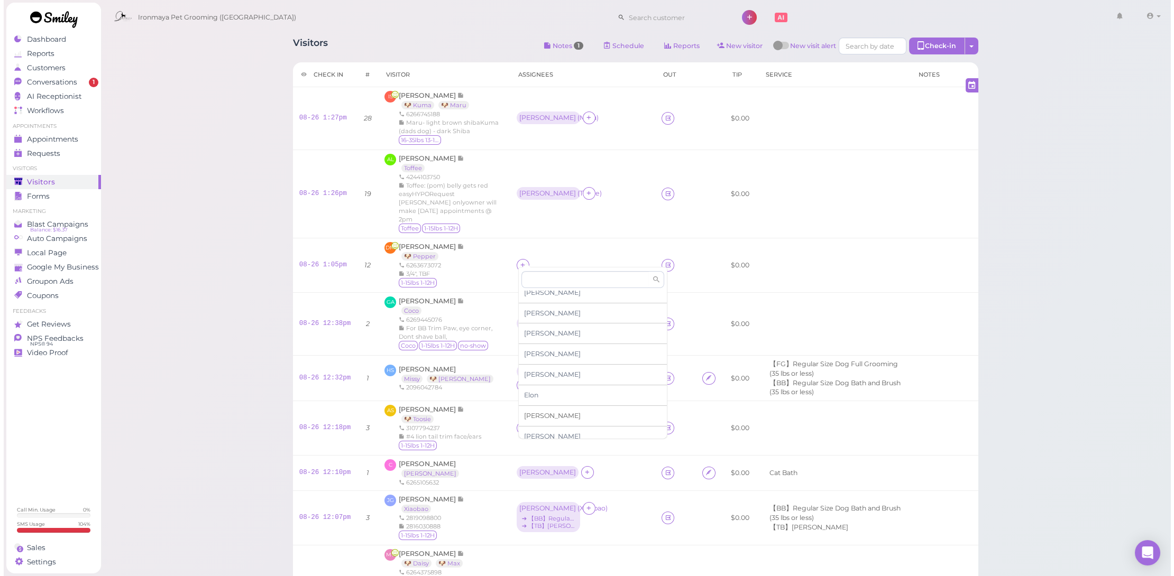
scroll to position [24, 0]
click at [536, 416] on div "[PERSON_NAME]" at bounding box center [589, 420] width 148 height 21
click at [532, 320] on div "[PERSON_NAME]" at bounding box center [543, 323] width 57 height 7
click at [531, 361] on span "Select pets" at bounding box center [540, 360] width 36 height 12
click at [486, 316] on div "6269445076" at bounding box center [447, 320] width 105 height 8
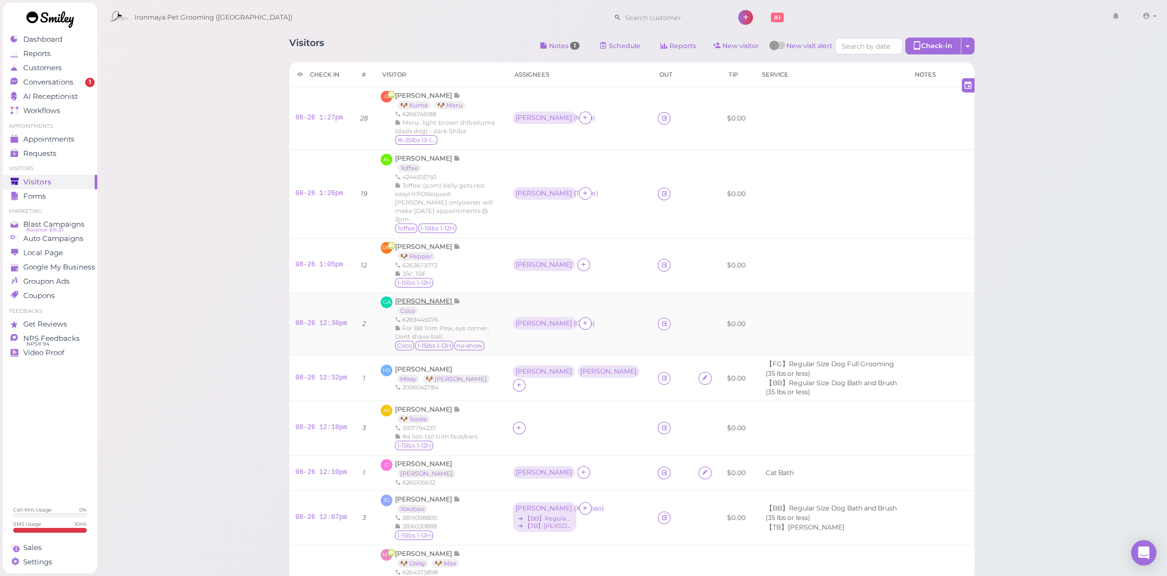
click at [424, 297] on span "[PERSON_NAME]" at bounding box center [424, 301] width 59 height 8
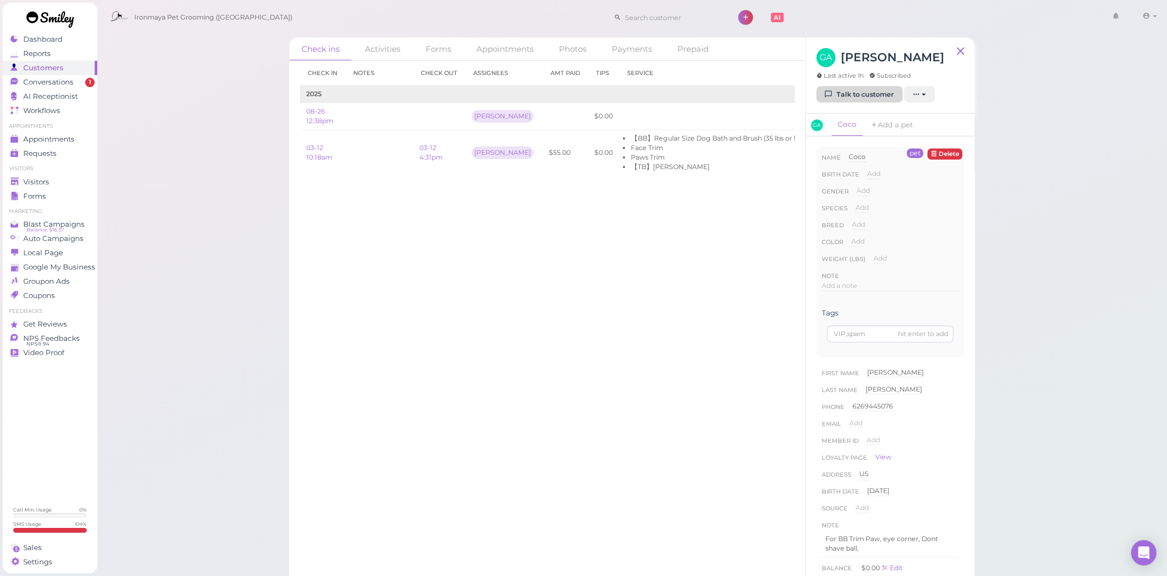
click at [843, 95] on link "Talk to customer" at bounding box center [859, 94] width 86 height 17
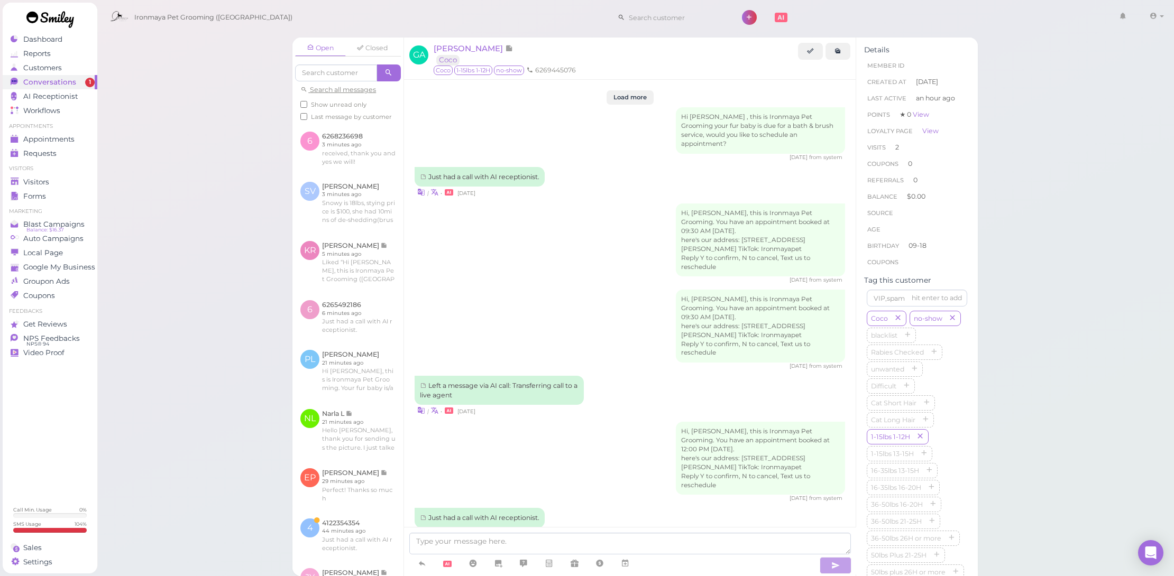
scroll to position [1038, 0]
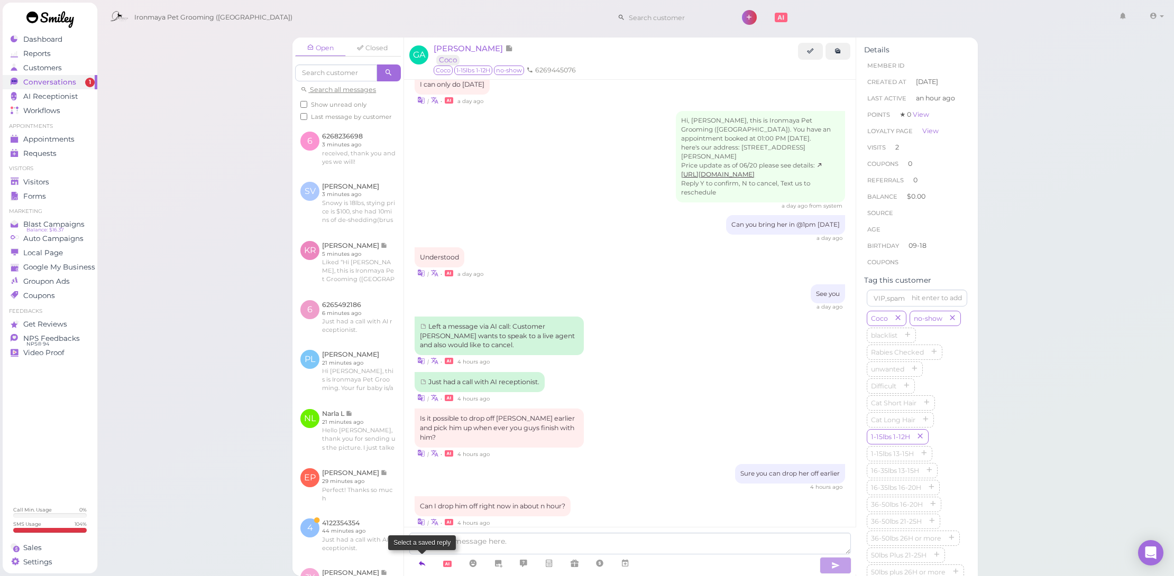
click at [421, 560] on icon at bounding box center [422, 563] width 8 height 11
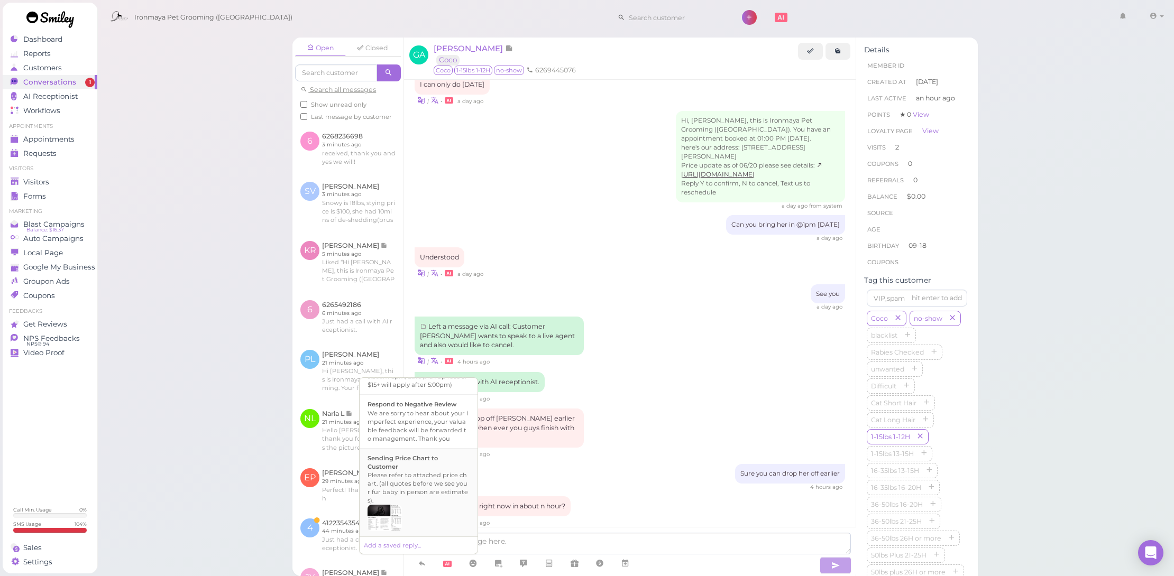
scroll to position [430, 0]
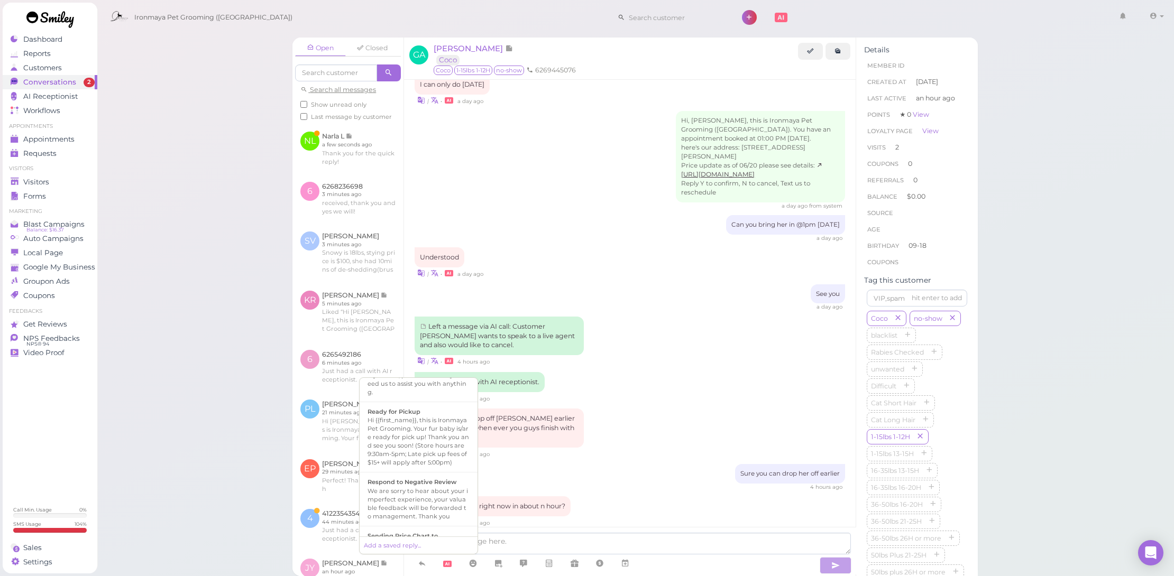
click at [611, 247] on div "Understood | • a day ago" at bounding box center [629, 262] width 430 height 31
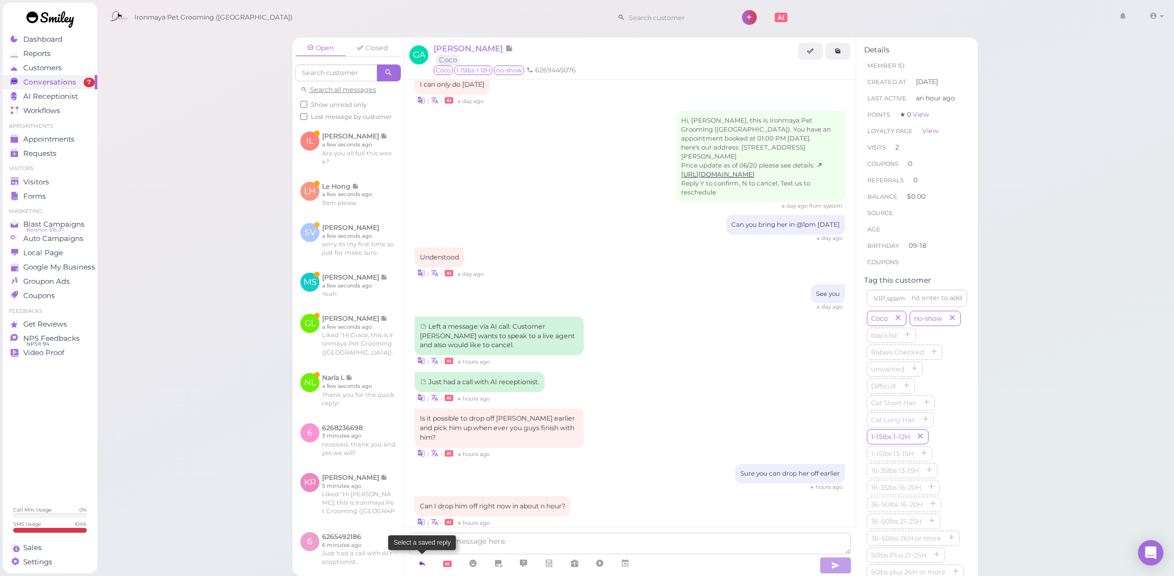
click at [418, 560] on icon at bounding box center [422, 563] width 8 height 11
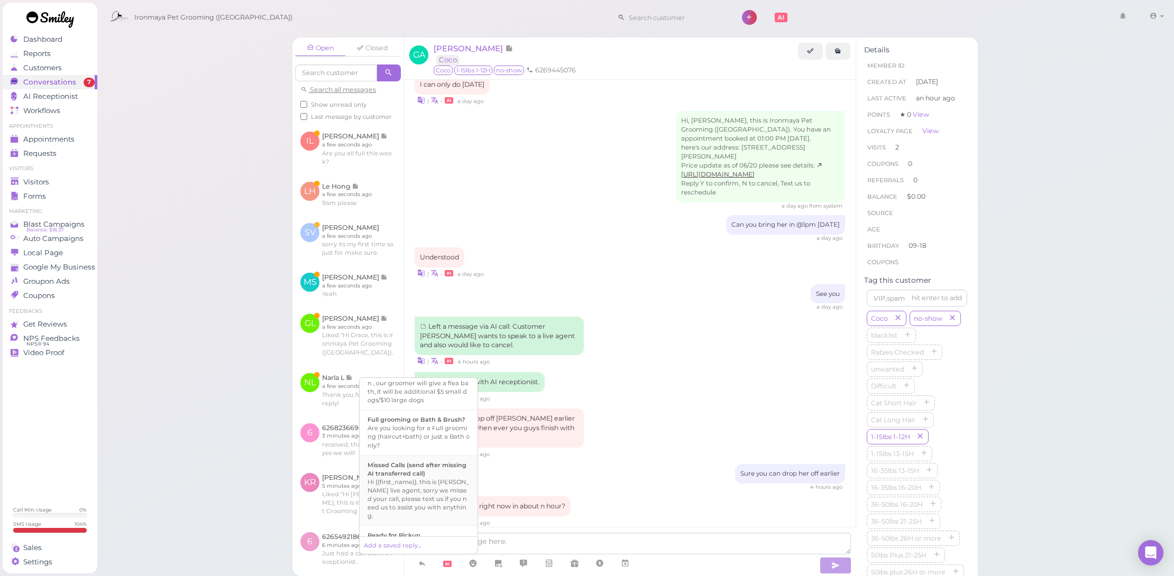
scroll to position [400, 0]
click at [448, 471] on div "Hi {{first_name}}, this is Ironmaya Pet Grooming. Your fur baby is/are ready fo…" at bounding box center [418, 471] width 102 height 51
type textarea "Hi {{first_name}}, this is Ironmaya Pet Grooming. Your fur baby is/are ready fo…"
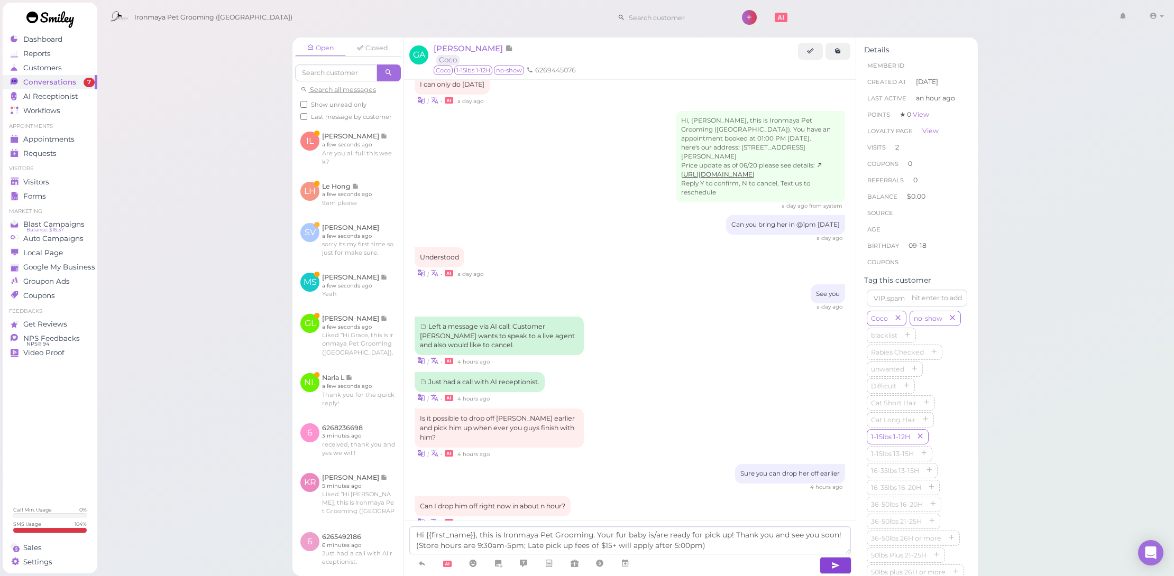
click at [831, 564] on icon "button" at bounding box center [835, 565] width 8 height 11
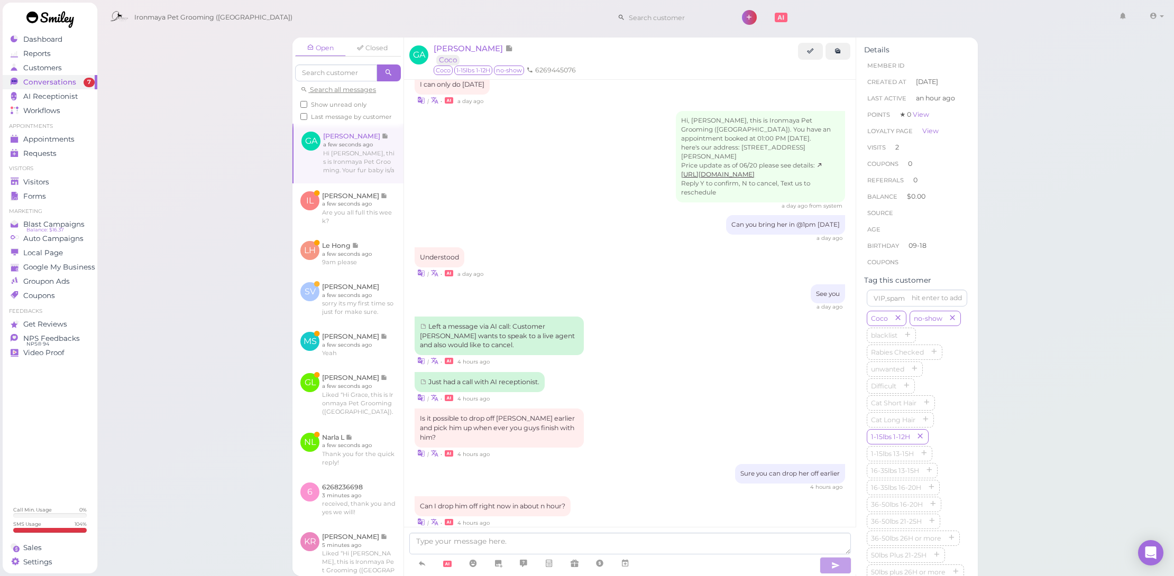
scroll to position [1089, 0]
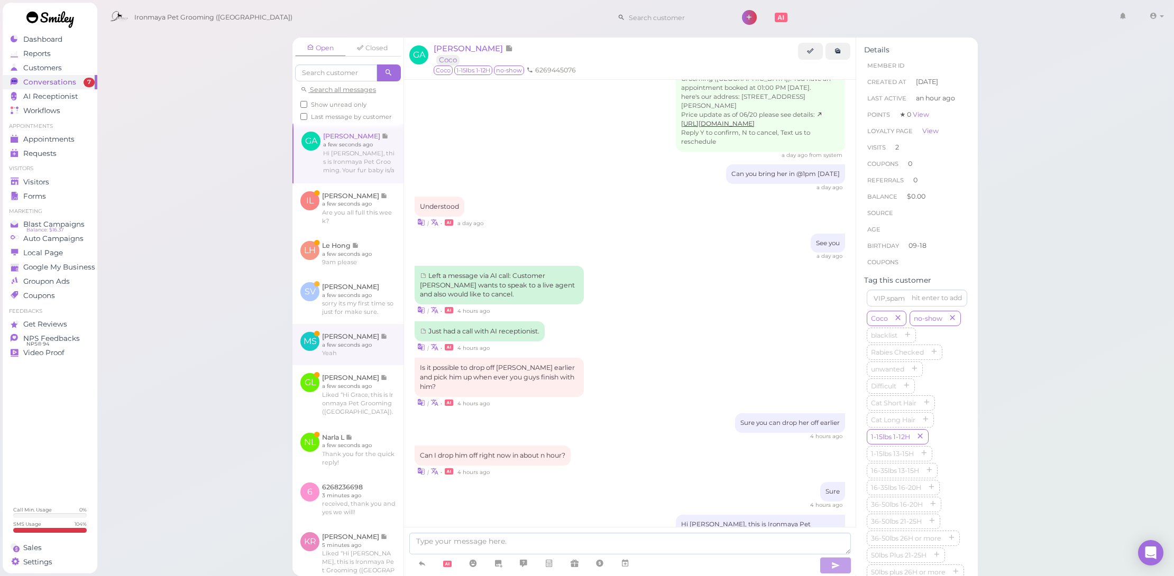
click at [345, 364] on link at bounding box center [347, 344] width 111 height 41
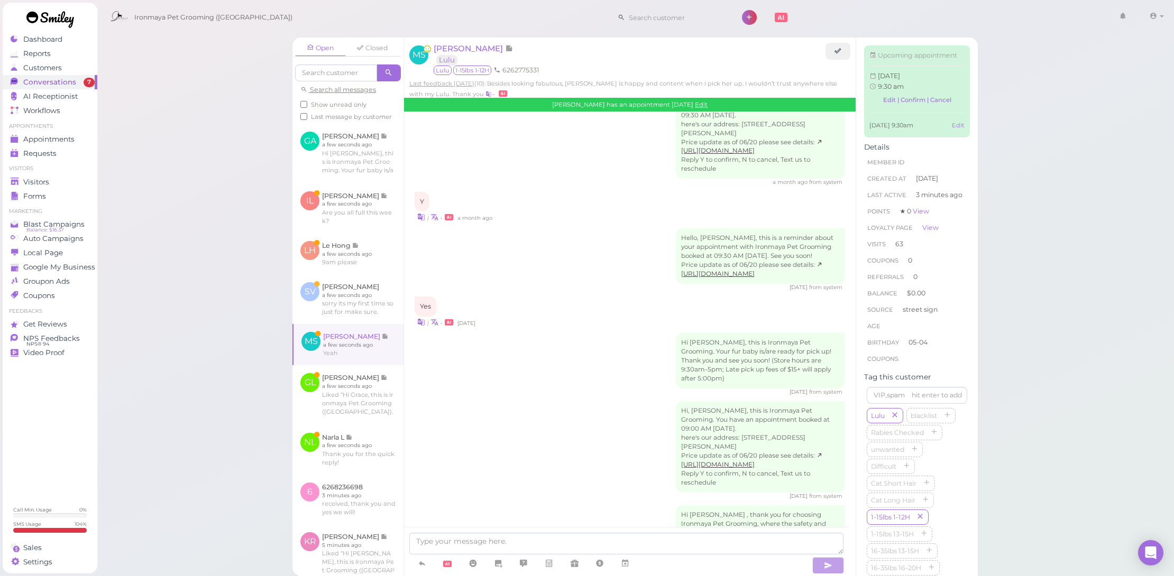
scroll to position [1702, 0]
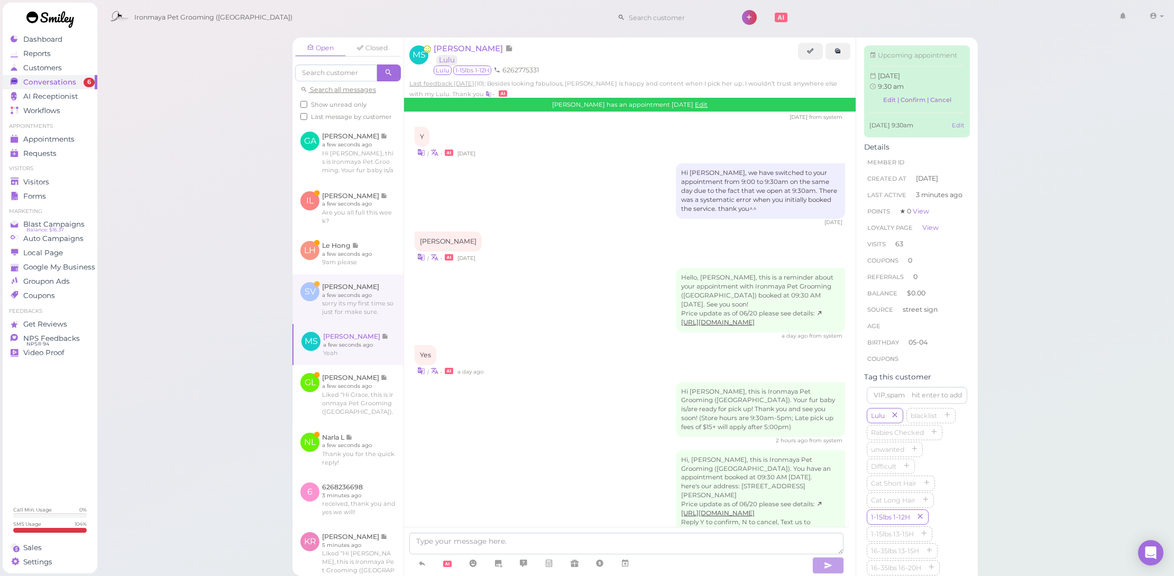
click at [377, 319] on link at bounding box center [347, 299] width 111 height 50
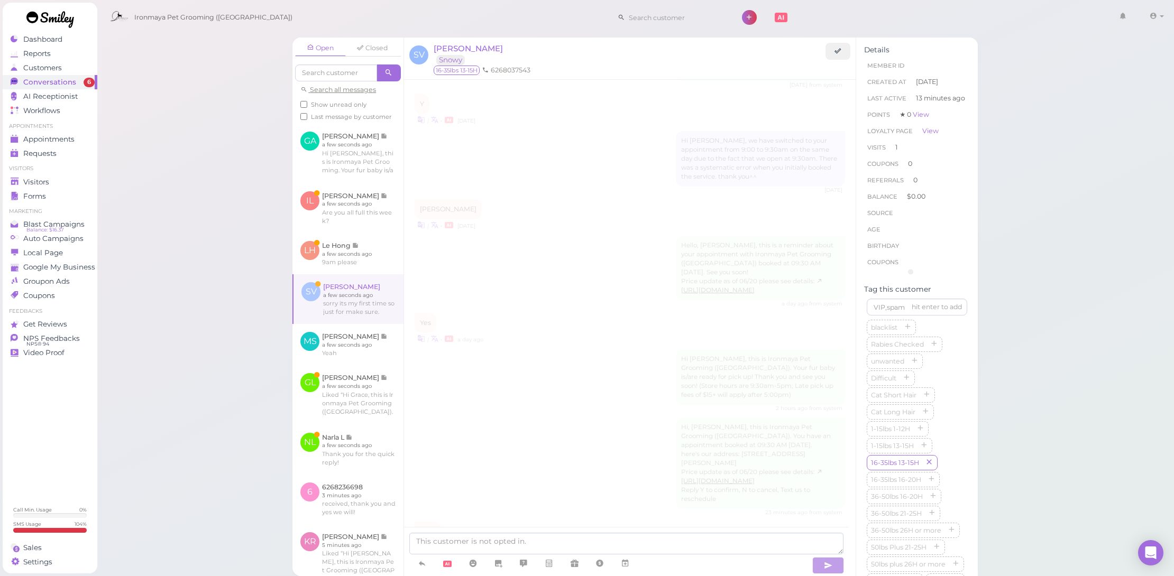
scroll to position [880, 0]
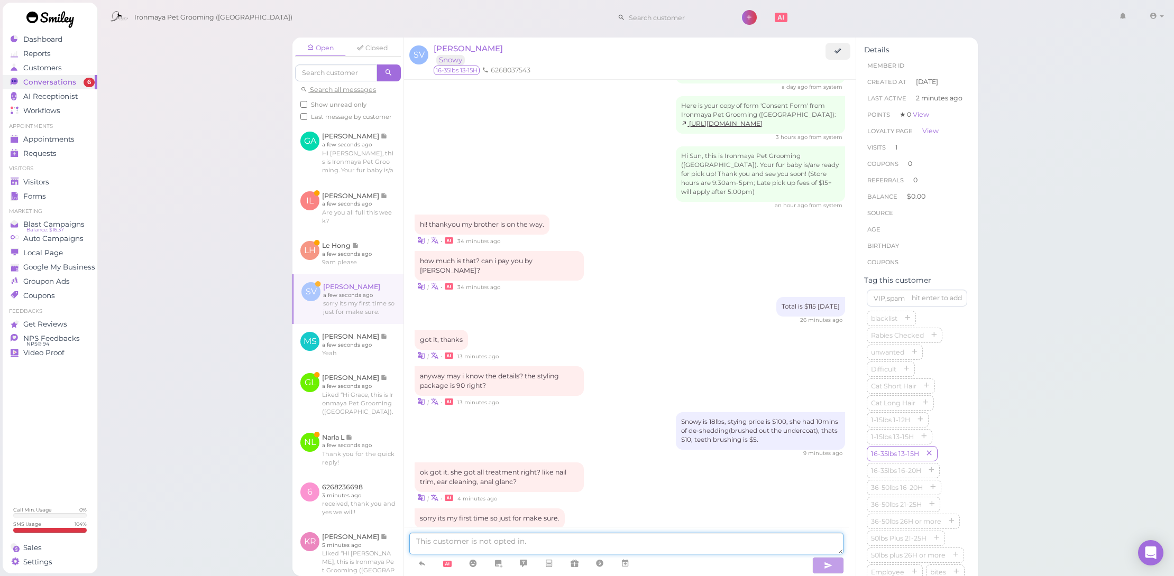
click at [546, 546] on textarea at bounding box center [626, 544] width 434 height 22
type textarea "Yes, we did all the treatments. No problem, we understand. Thank you !"
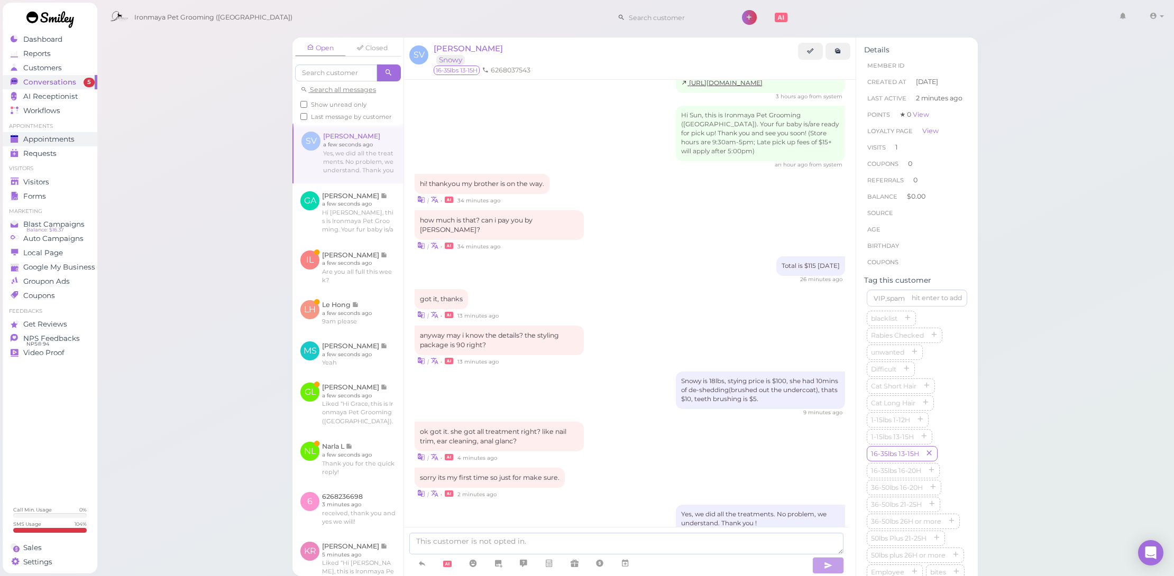
click at [80, 137] on div "Appointments" at bounding box center [49, 139] width 76 height 9
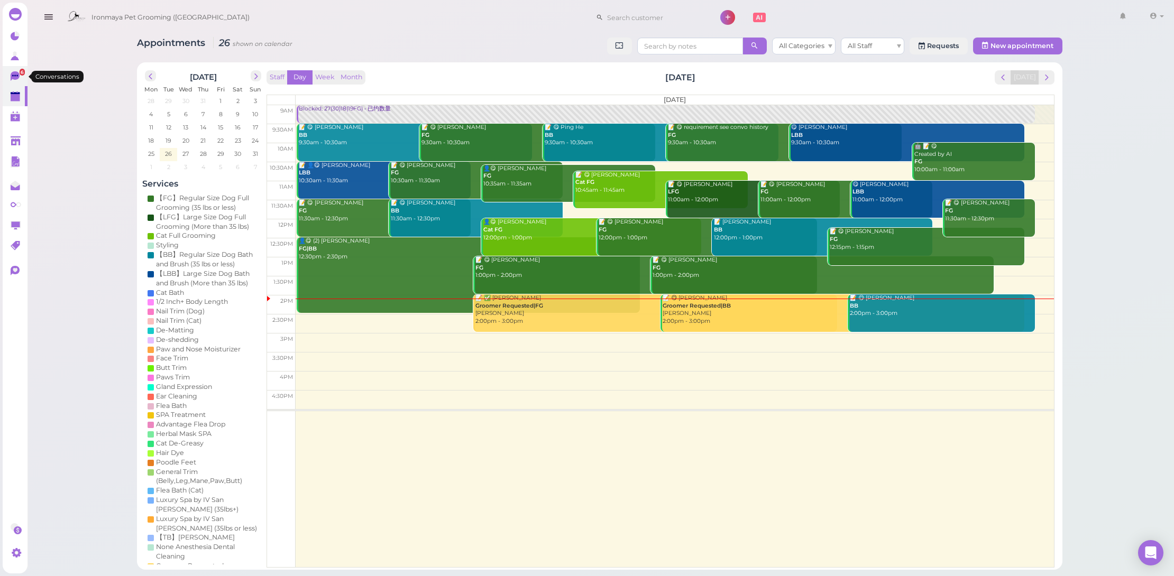
click at [15, 69] on link "6" at bounding box center [15, 76] width 25 height 20
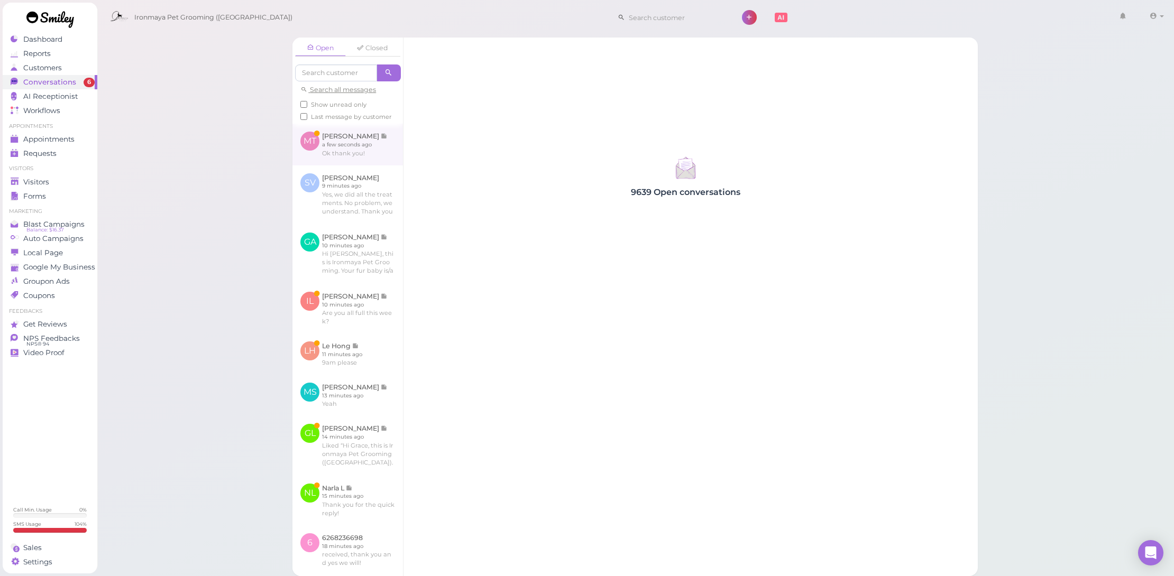
click at [373, 154] on link at bounding box center [347, 144] width 110 height 41
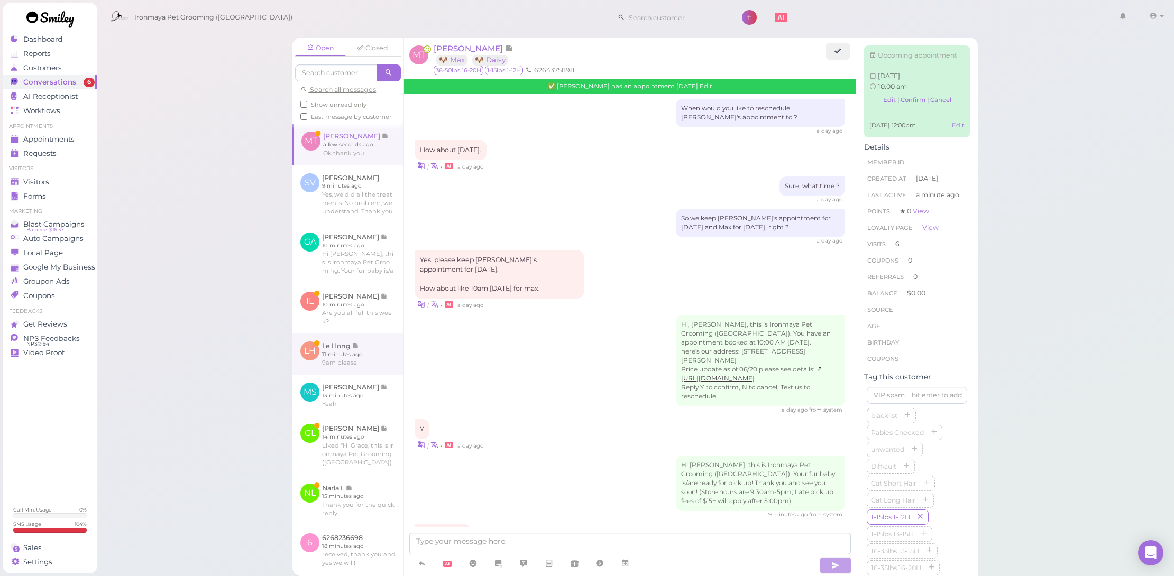
click at [375, 360] on link at bounding box center [347, 354] width 111 height 41
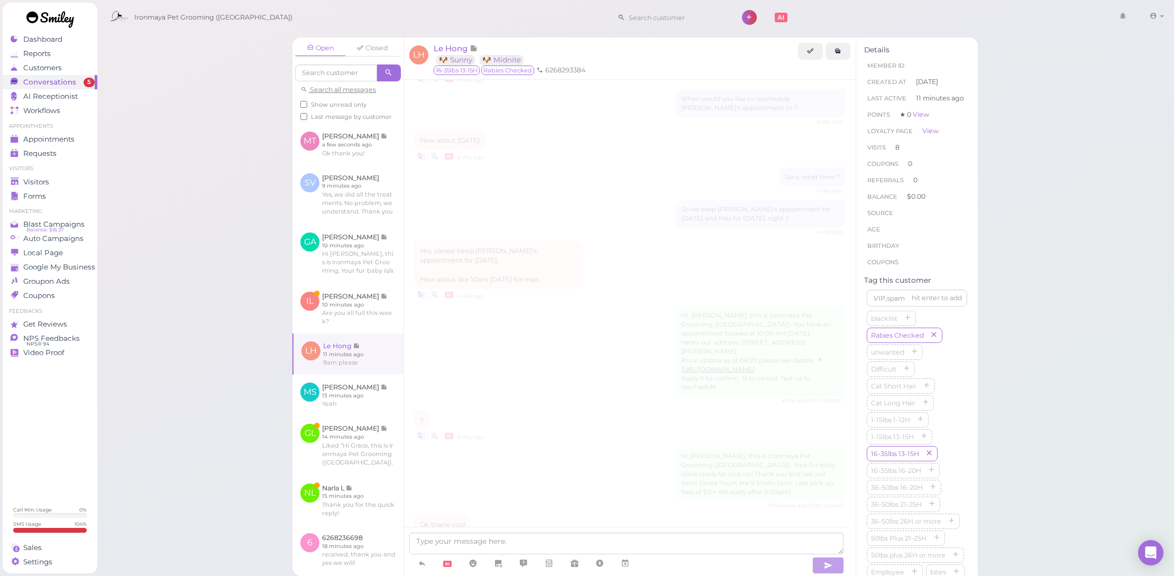
scroll to position [1175, 0]
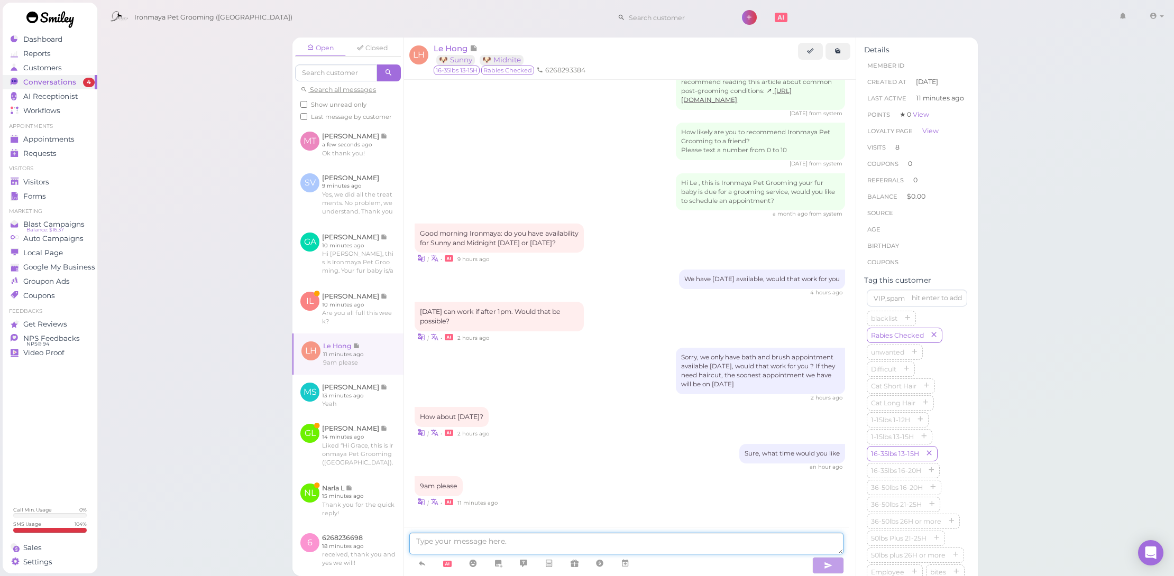
click at [653, 542] on textarea at bounding box center [626, 544] width 434 height 22
type textarea "The earliest we have will be @930am, see you next week!"
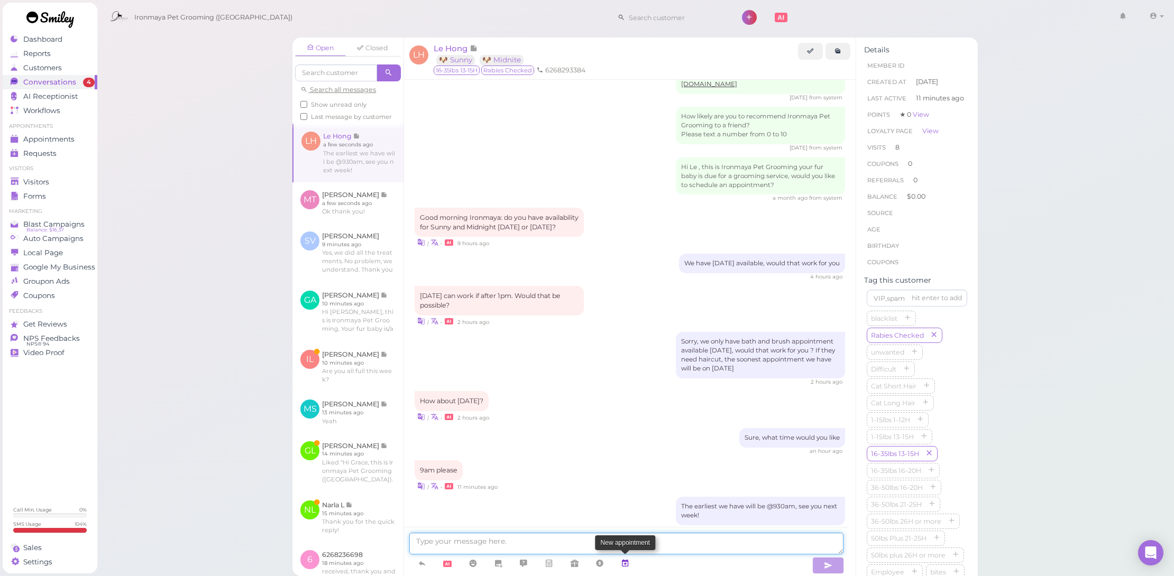
scroll to position [1208, 0]
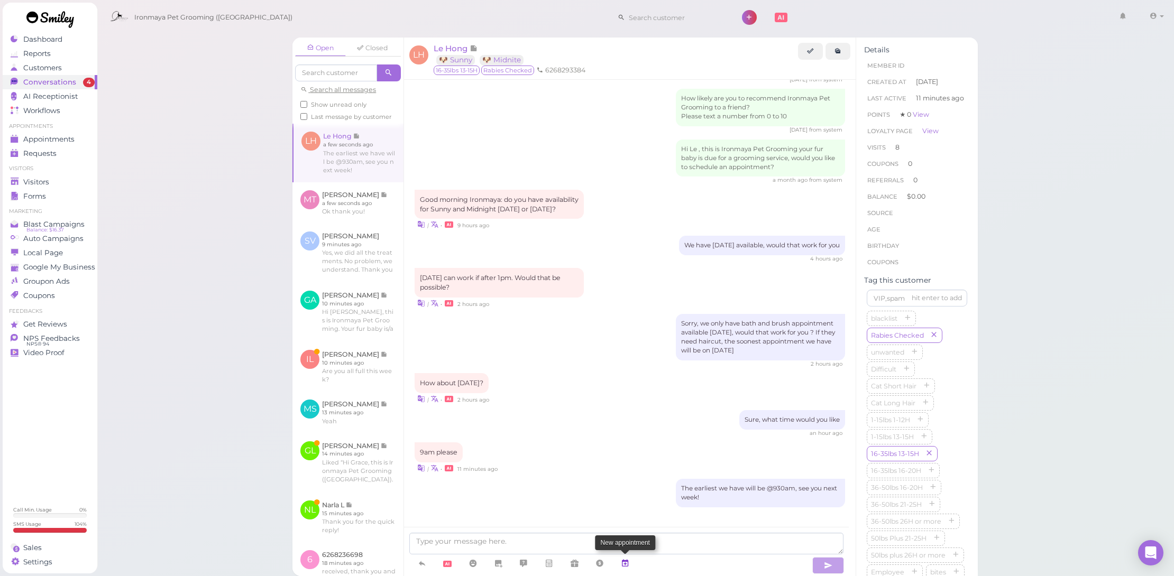
click at [632, 560] on link at bounding box center [624, 564] width 25 height 19
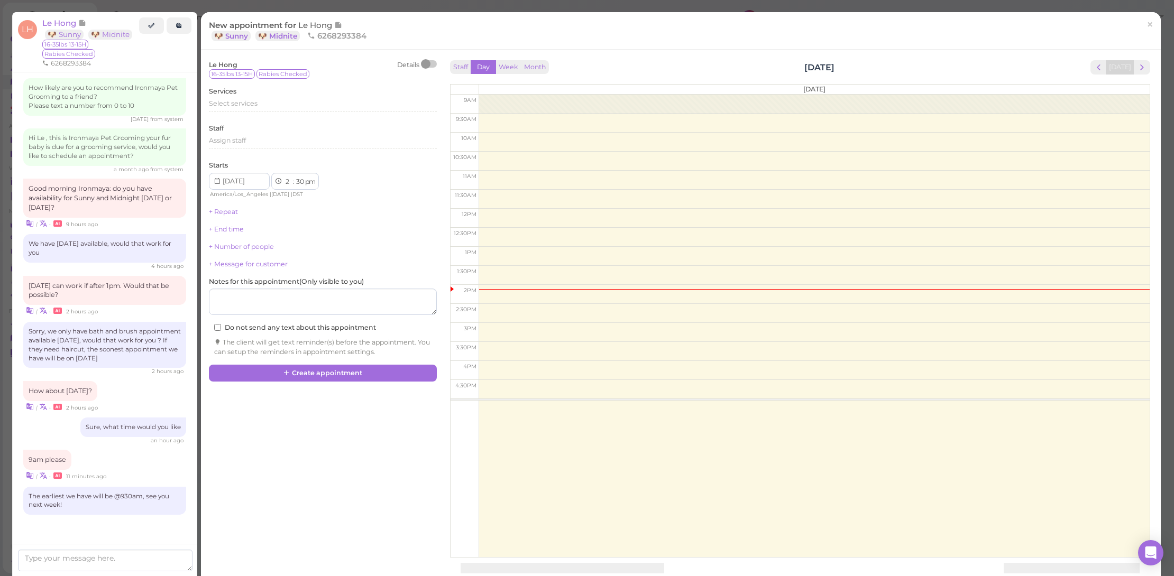
click at [256, 190] on div "America/Los_Angeles | Tuesday | DST" at bounding box center [268, 195] width 118 height 10
click at [255, 184] on input at bounding box center [239, 181] width 61 height 17
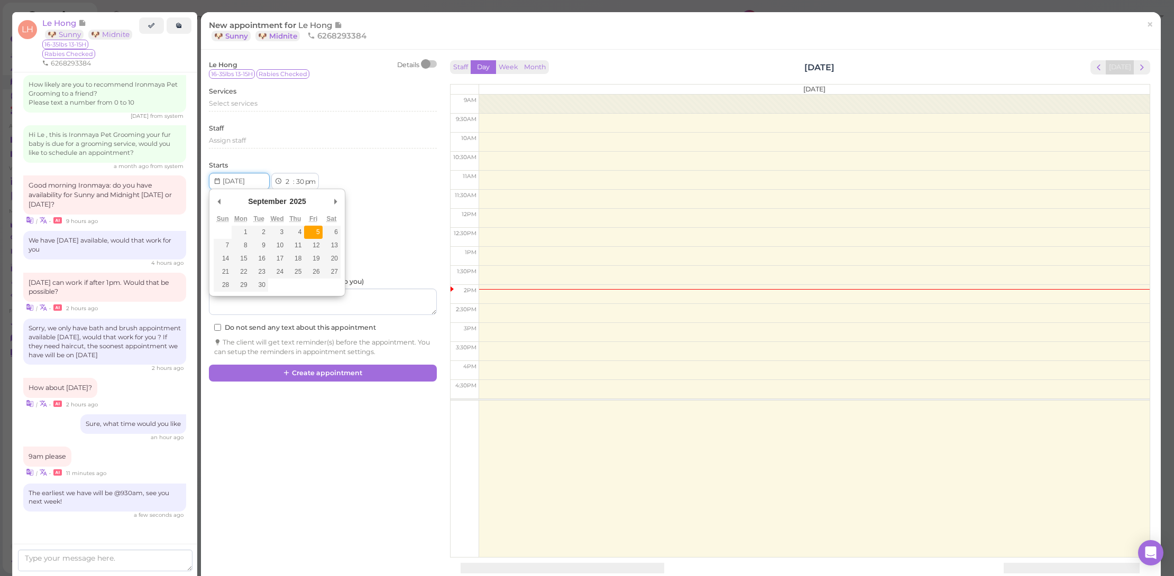
type input "2025-09-05"
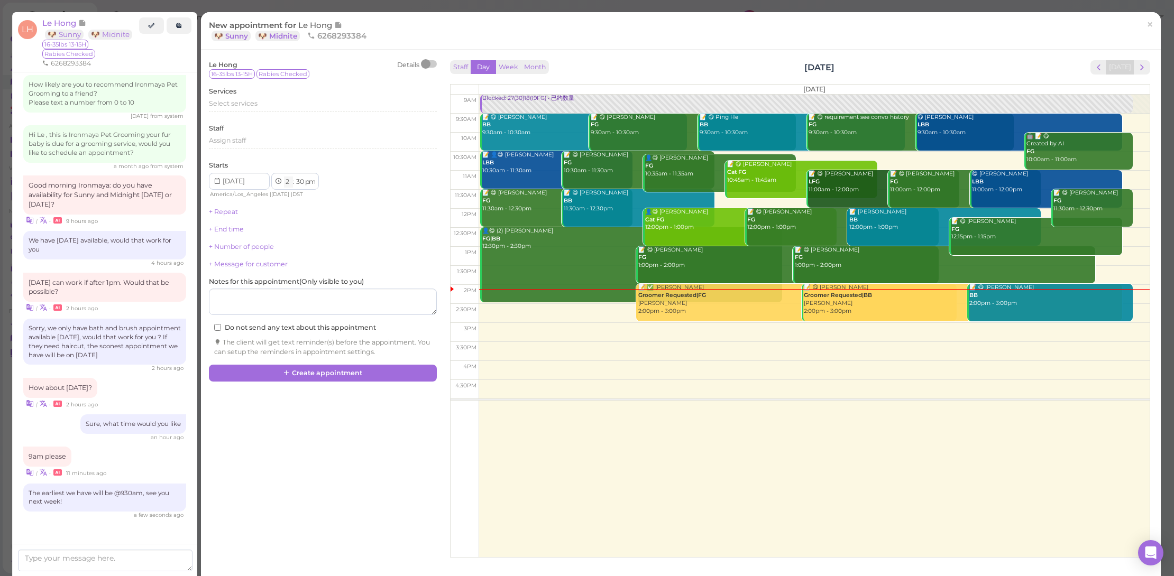
select select "9"
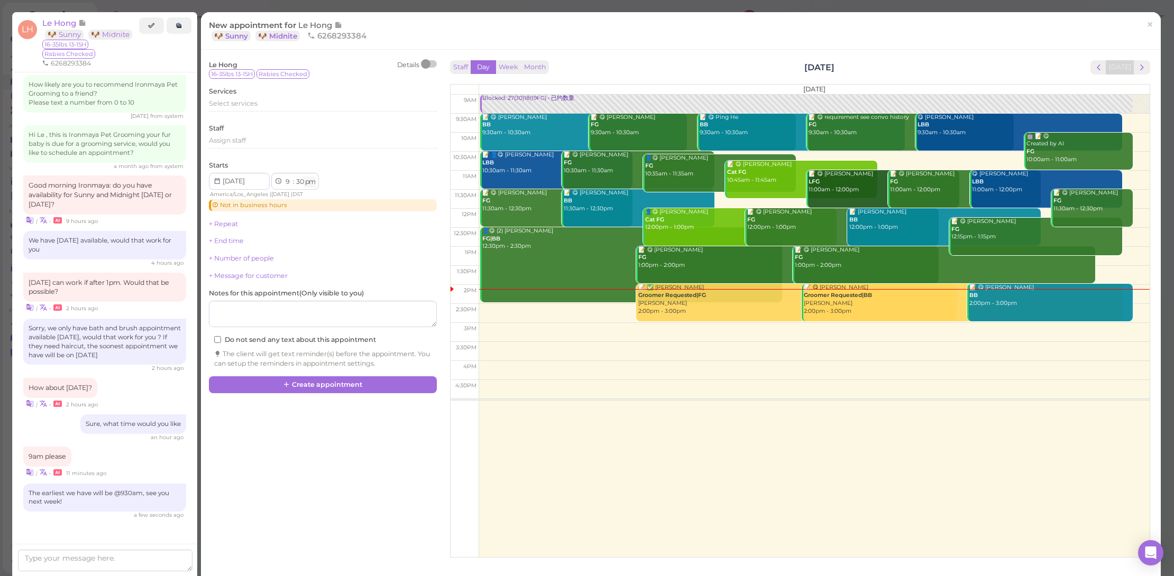
select select "am"
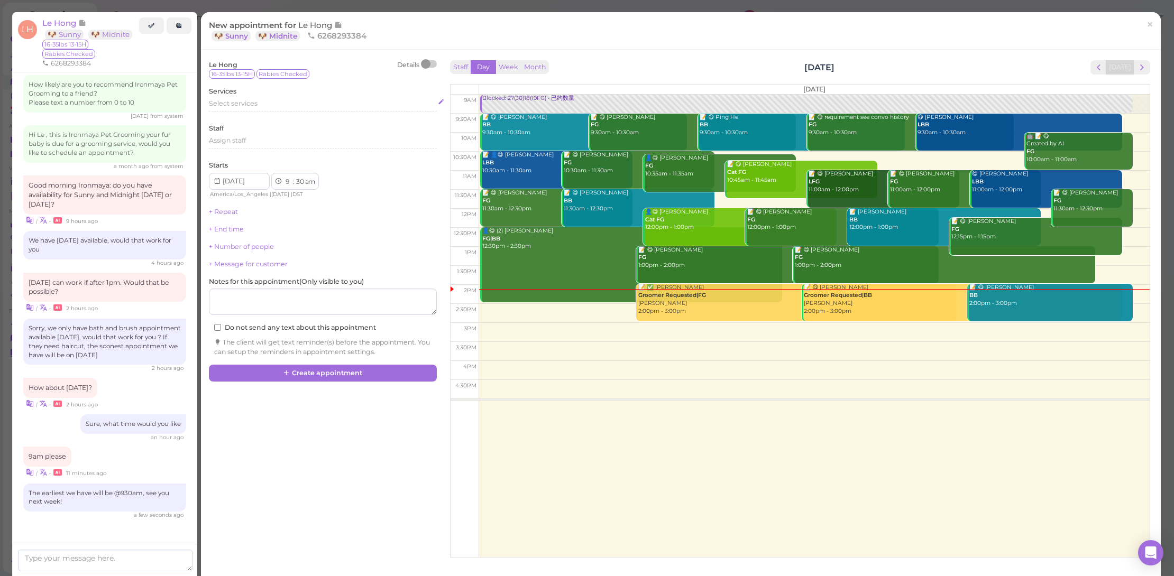
click at [307, 106] on div "Select services" at bounding box center [323, 104] width 228 height 10
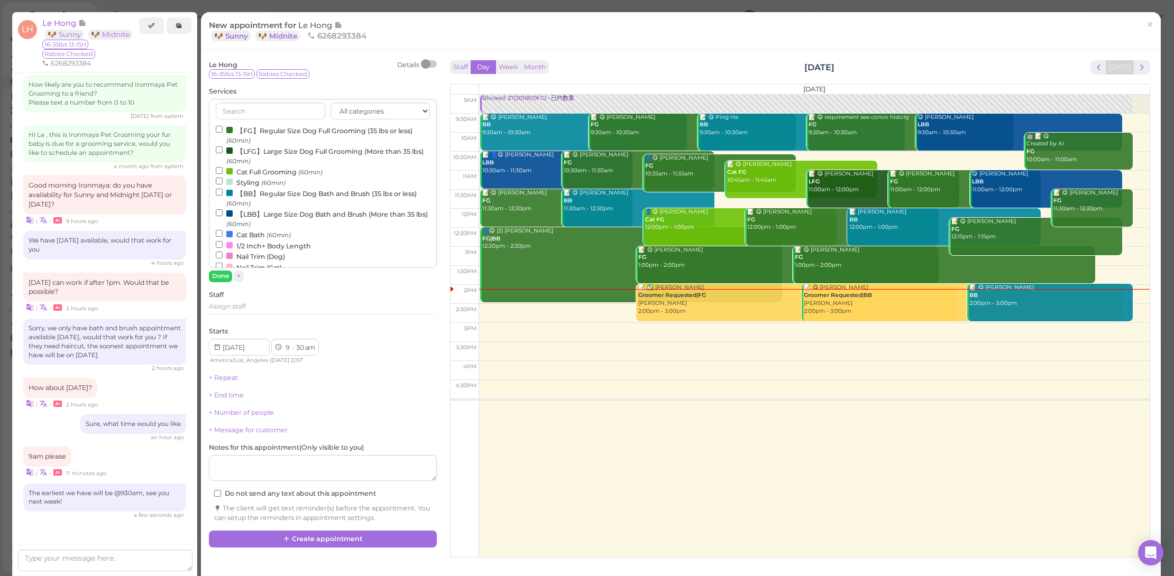
click at [310, 131] on label "【FG】Regular Size Dog Full Grooming (35 lbs or less) (60min)" at bounding box center [323, 135] width 214 height 21
click at [223, 131] on input "【FG】Regular Size Dog Full Grooming (35 lbs or less) (60min)" at bounding box center [219, 129] width 7 height 7
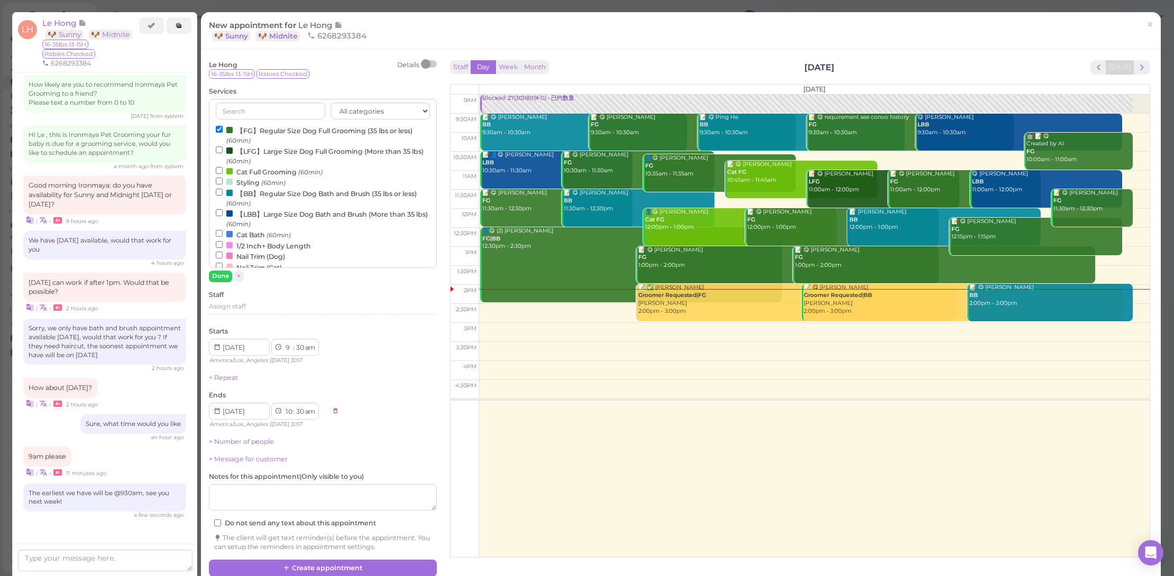
drag, startPoint x: 236, startPoint y: 439, endPoint x: 236, endPoint y: 446, distance: 6.9
click at [236, 440] on link "+ Number of people" at bounding box center [241, 442] width 65 height 8
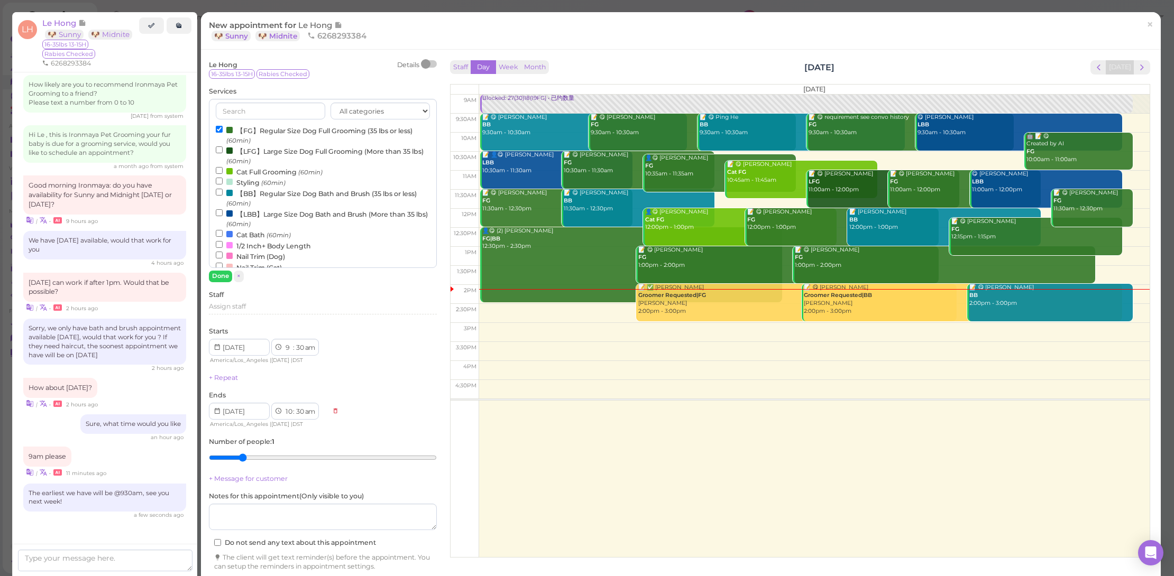
type input "2"
click at [238, 450] on input "range" at bounding box center [323, 457] width 228 height 17
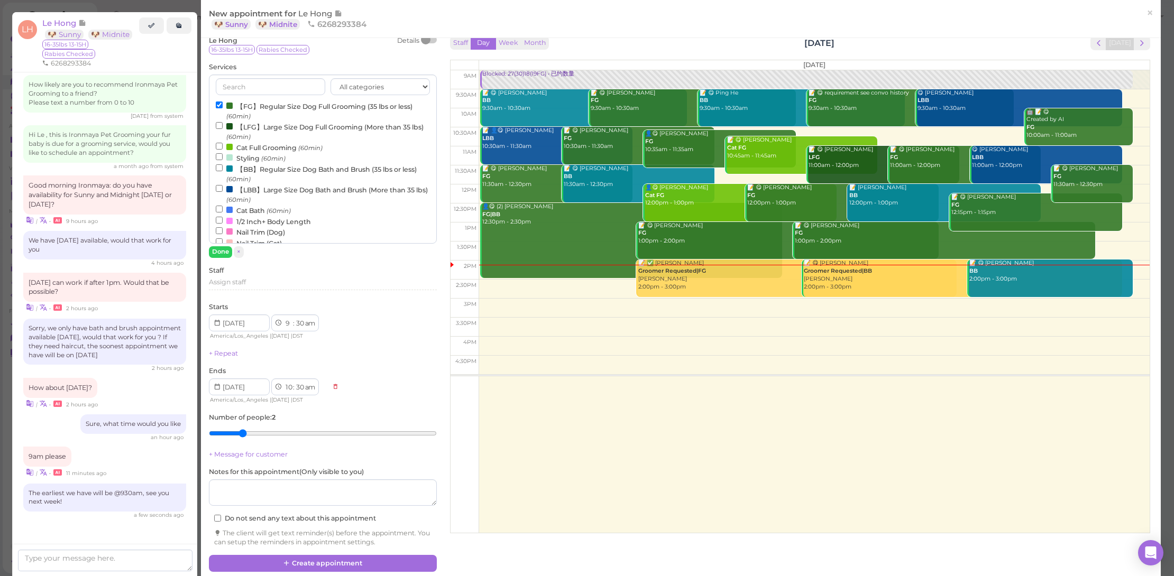
click at [333, 571] on div "Le Hong Details 16-35lbs 13-15H Rabies Checked Services All categories FULL GRO…" at bounding box center [681, 302] width 960 height 555
click at [334, 564] on button "Create appointment" at bounding box center [323, 563] width 228 height 17
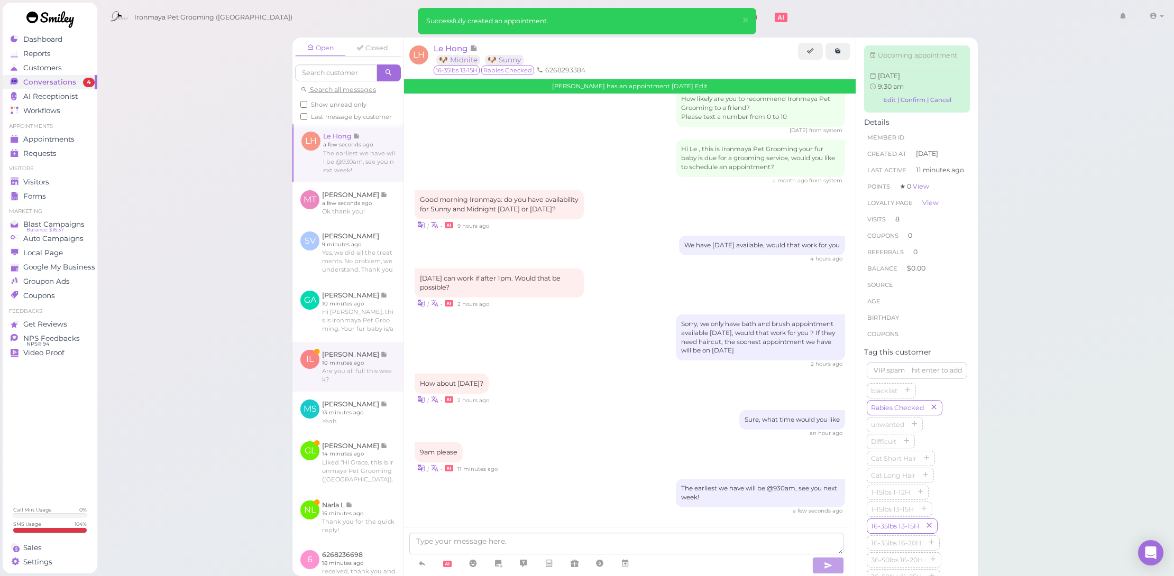
click at [361, 387] on link at bounding box center [347, 367] width 111 height 50
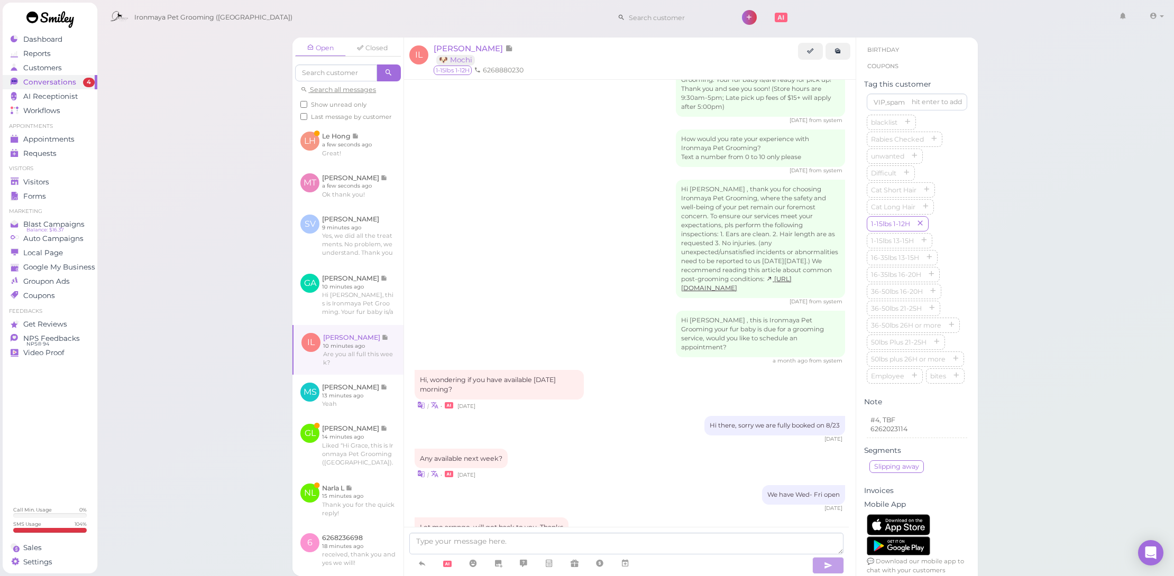
scroll to position [1033, 0]
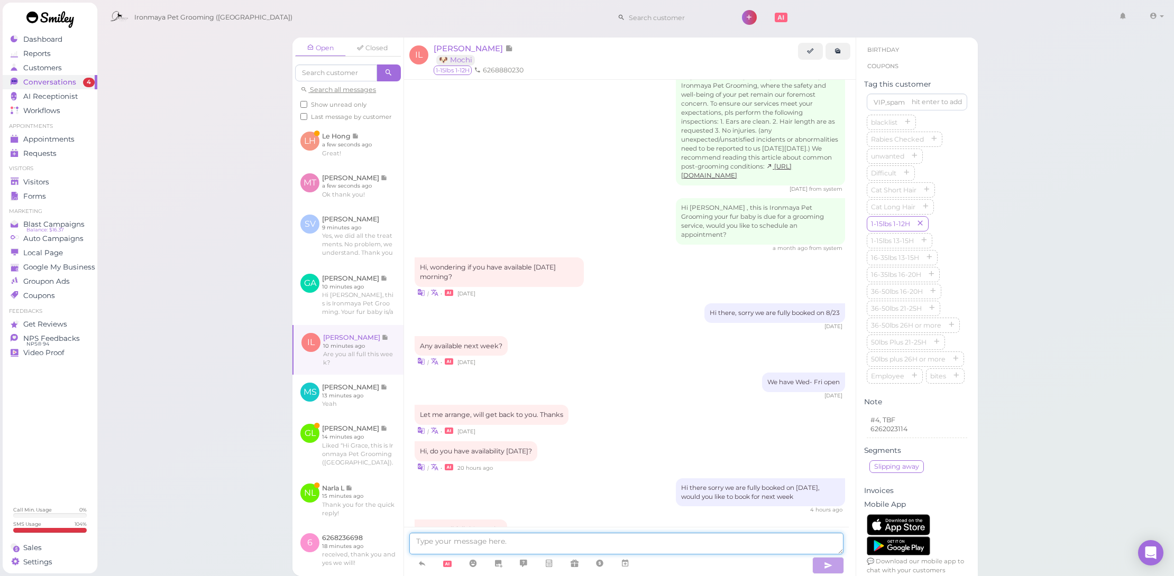
click at [614, 542] on textarea at bounding box center [626, 544] width 434 height 22
type textarea "Yes, unfortunately we are fully booked this week for full grooming,"
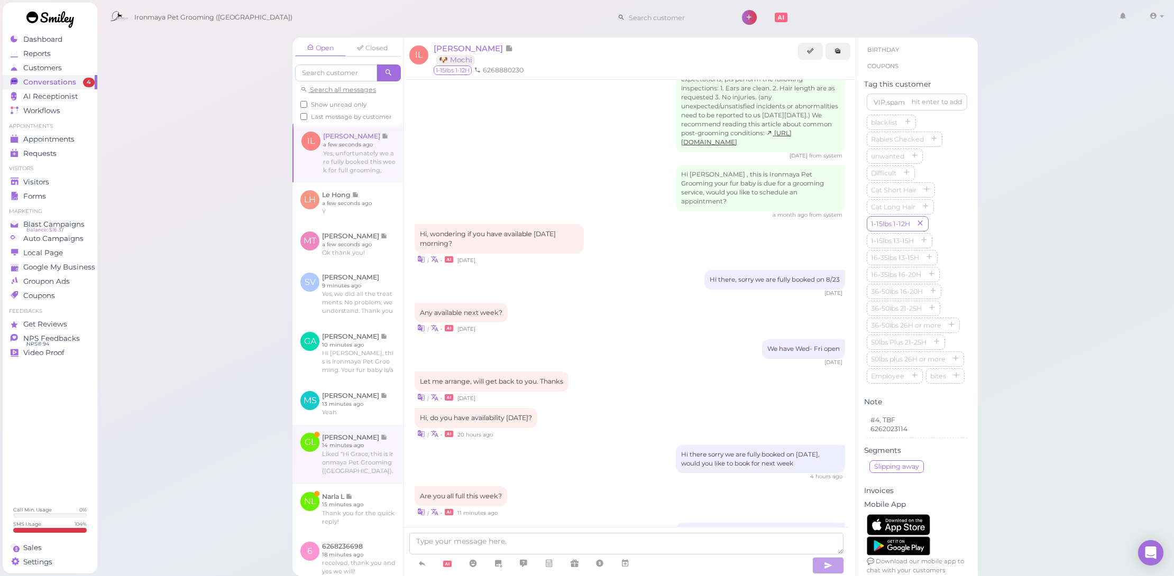
click at [371, 458] on link at bounding box center [347, 454] width 111 height 59
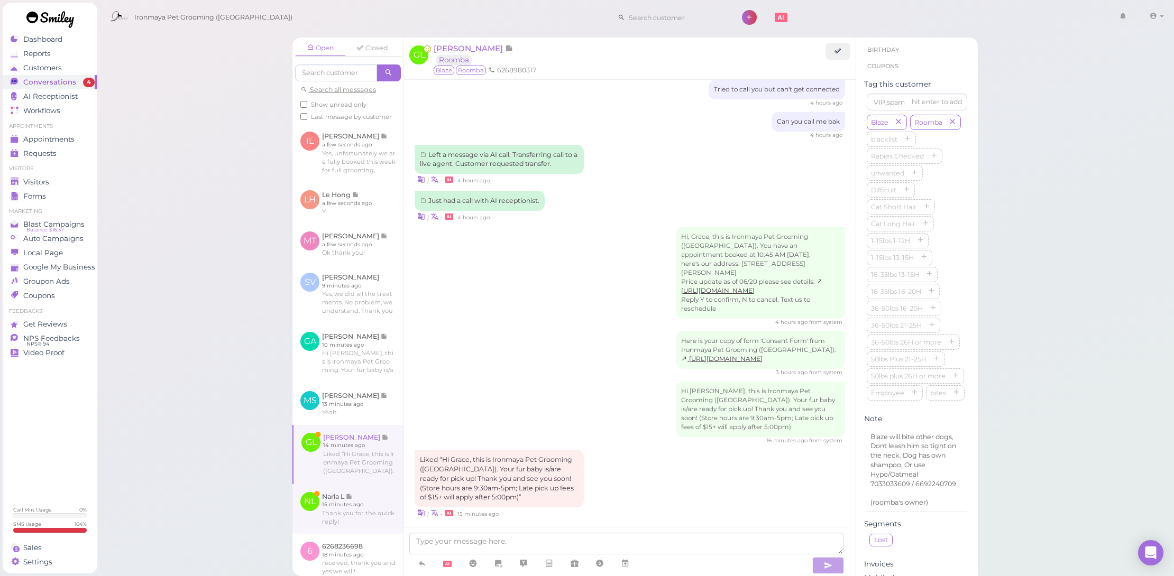
scroll to position [1061, 0]
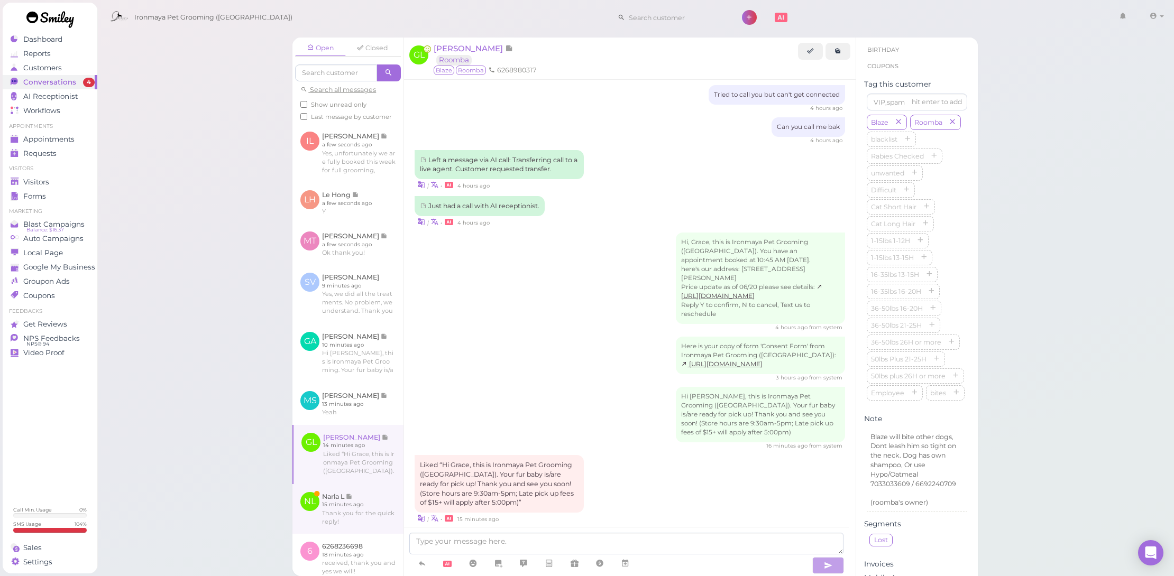
click at [355, 513] on link at bounding box center [347, 509] width 111 height 50
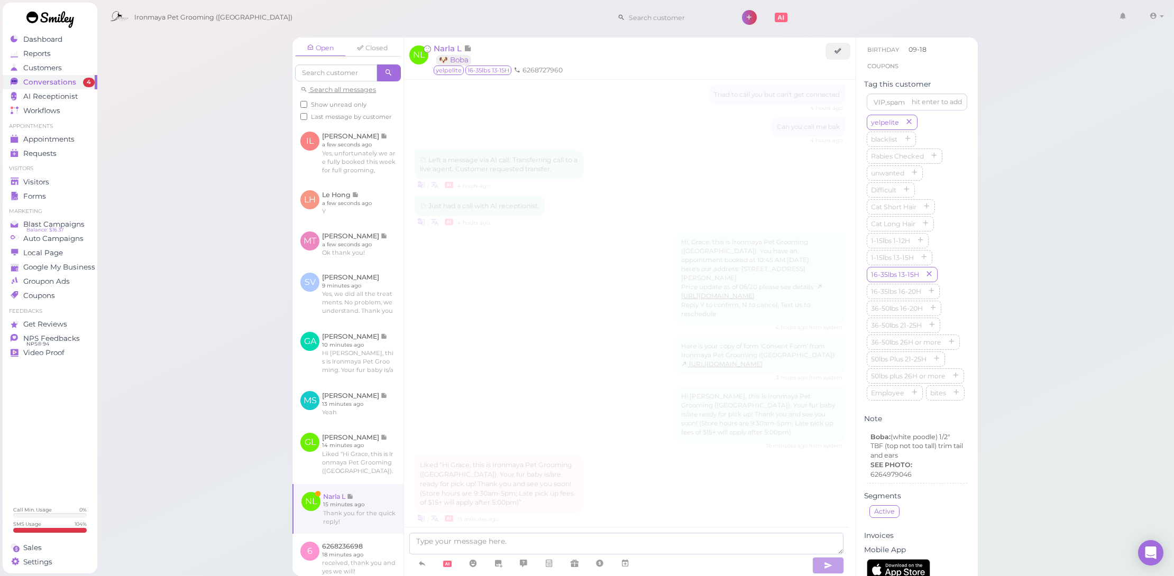
scroll to position [1486, 0]
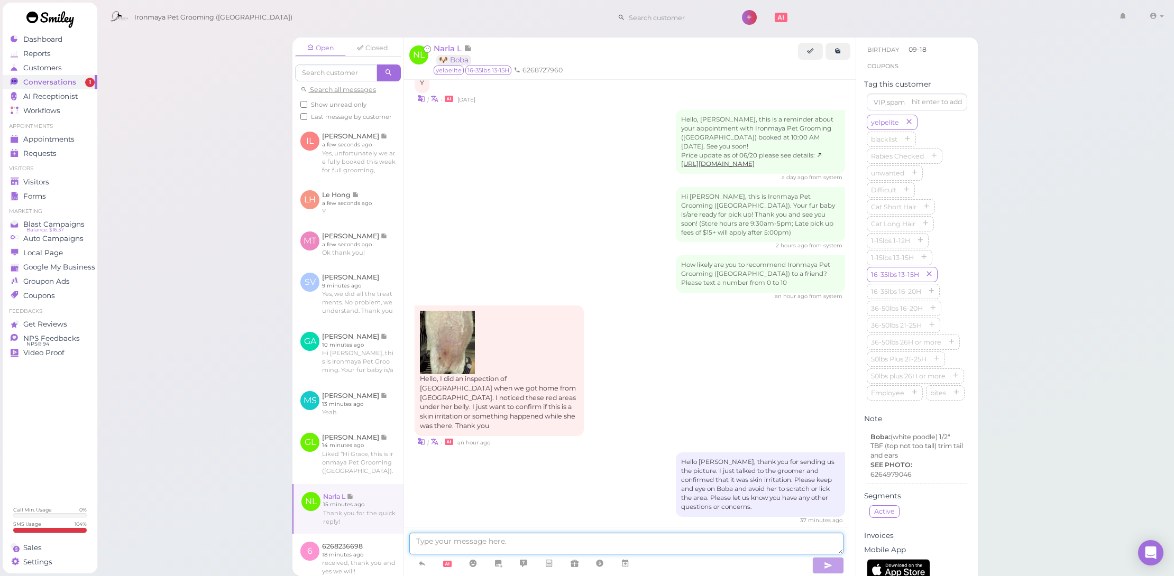
click at [486, 542] on textarea at bounding box center [626, 544] width 434 height 22
type textarea "y"
type textarea "You are welcome. Hope the redness will go away soon!"
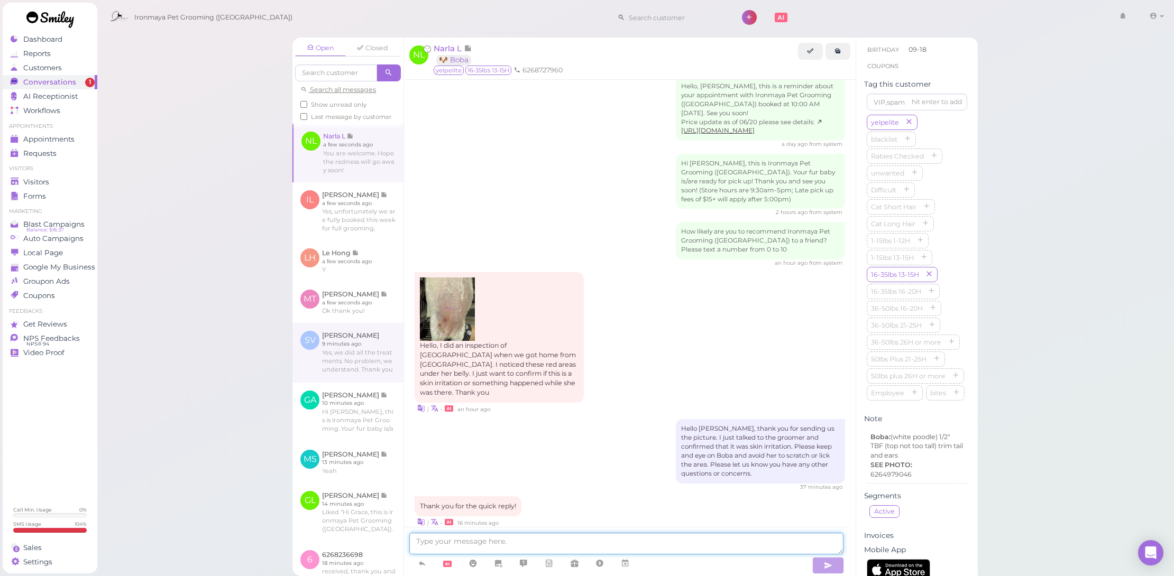
scroll to position [431, 0]
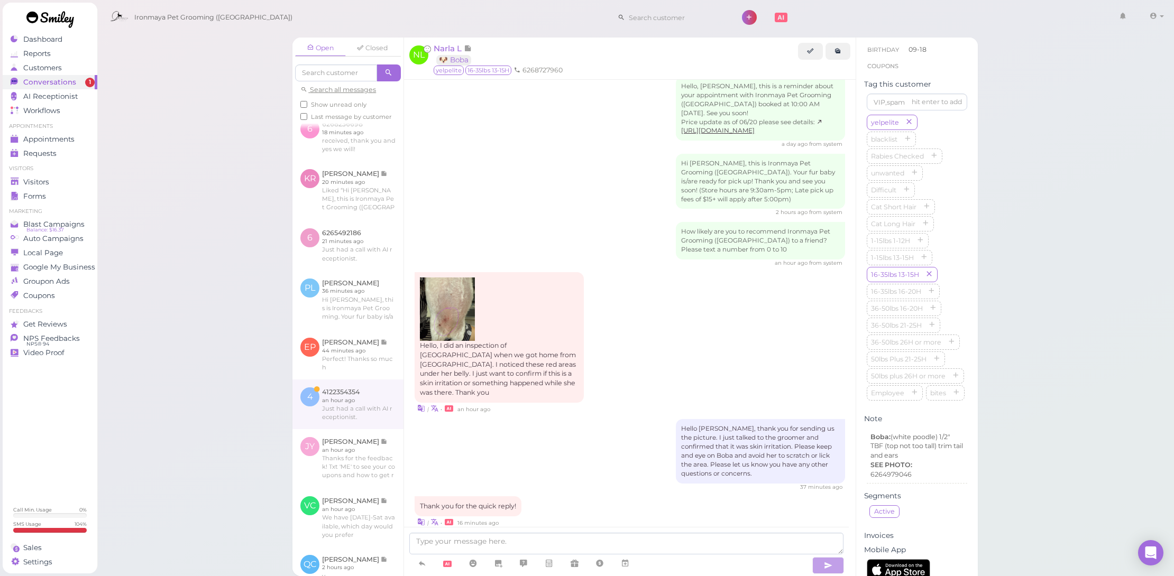
click at [343, 392] on link at bounding box center [347, 405] width 111 height 50
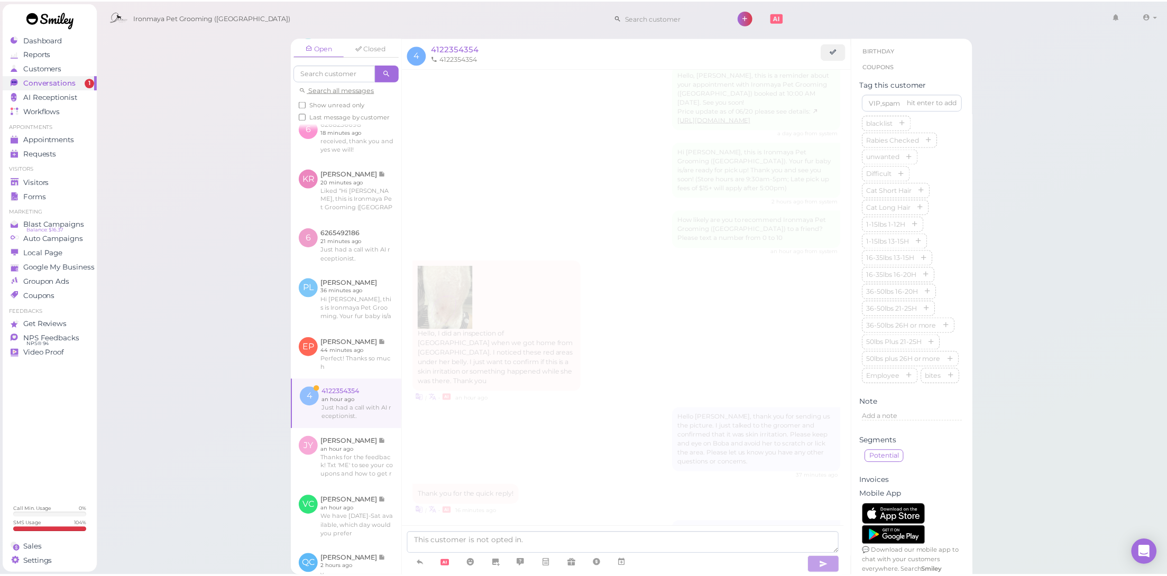
scroll to position [424, 0]
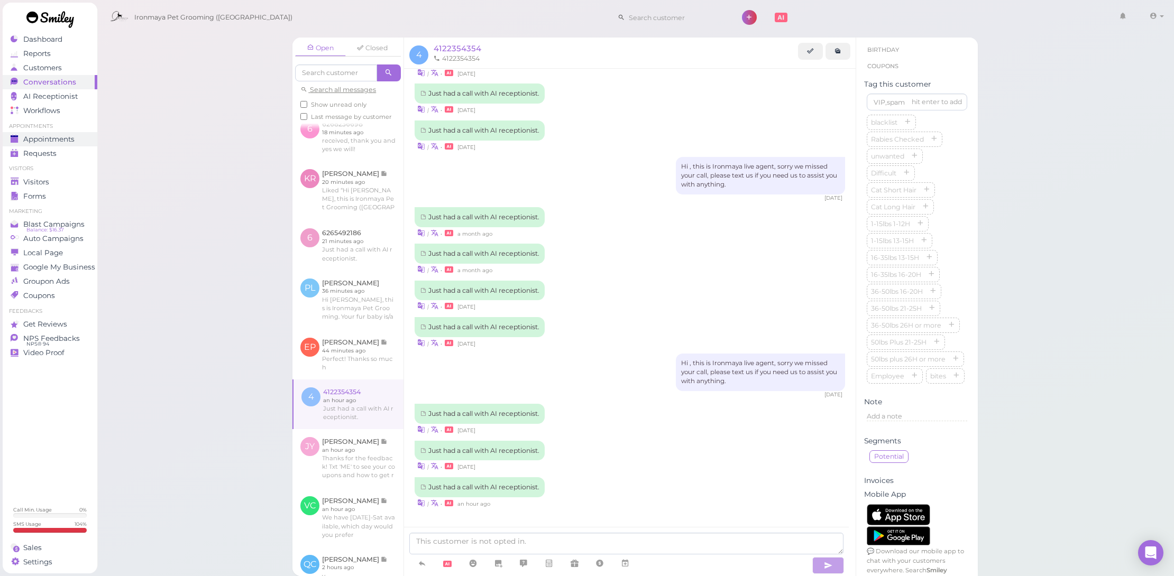
click at [77, 141] on div "Appointments" at bounding box center [49, 139] width 76 height 9
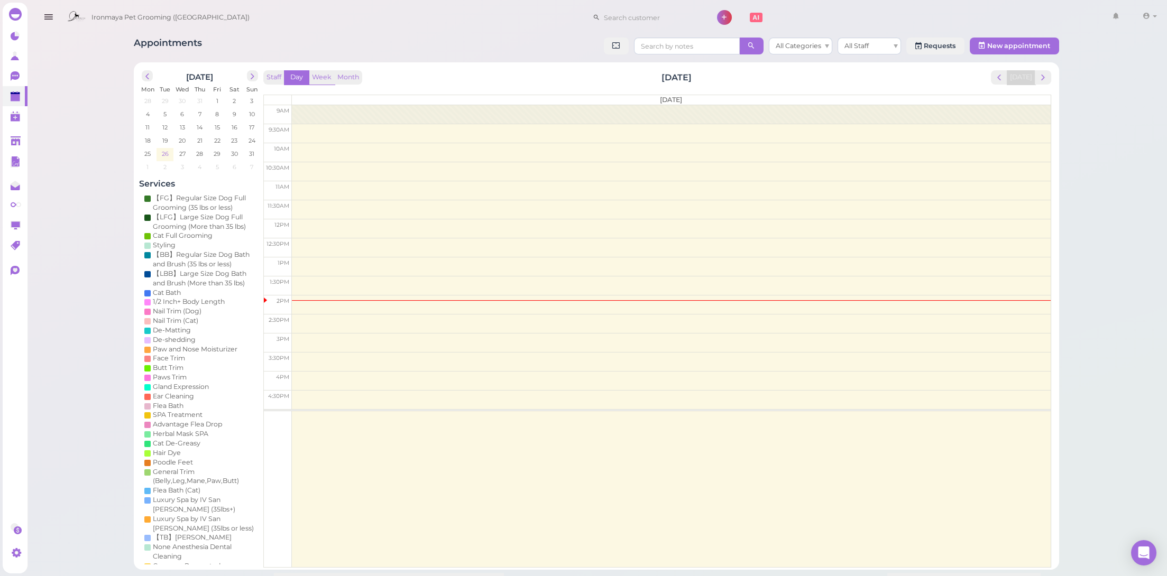
click at [165, 154] on span "26" at bounding box center [164, 154] width 9 height 10
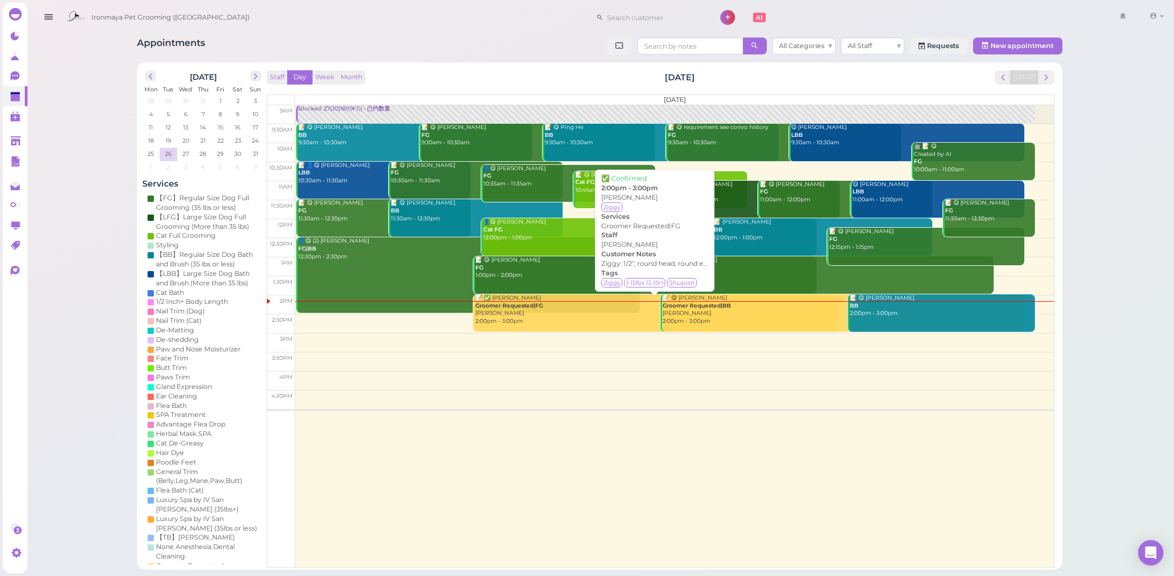
click at [505, 313] on div "📝 ✅ Joy Chiang Groomer Requested|FG Cody 2:00pm - 3:00pm" at bounding box center [656, 309] width 362 height 31
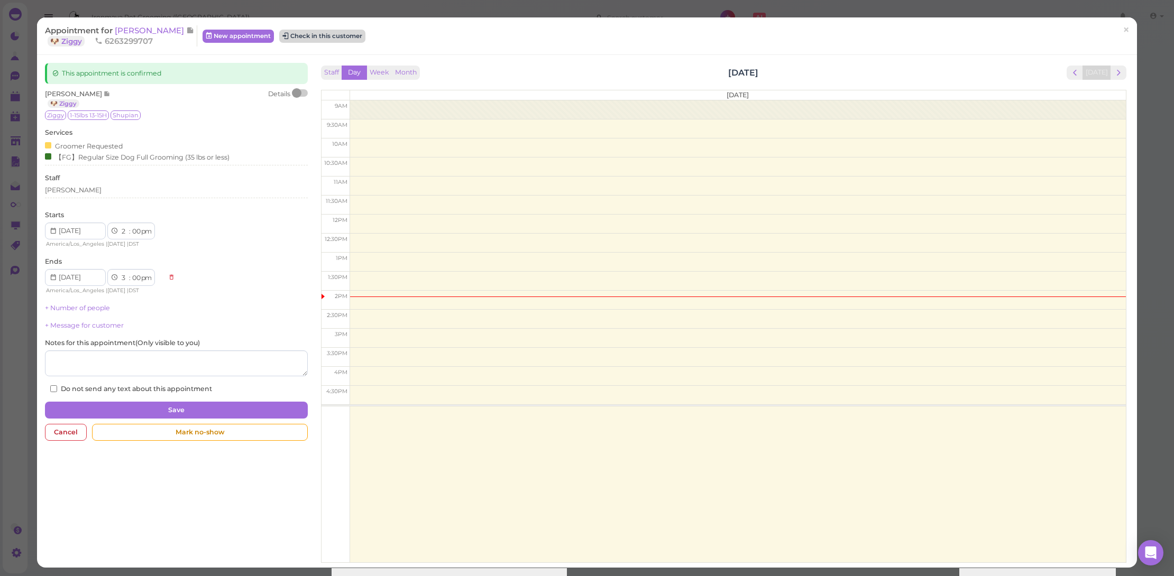
click at [307, 34] on button "Check in this customer" at bounding box center [322, 36] width 86 height 13
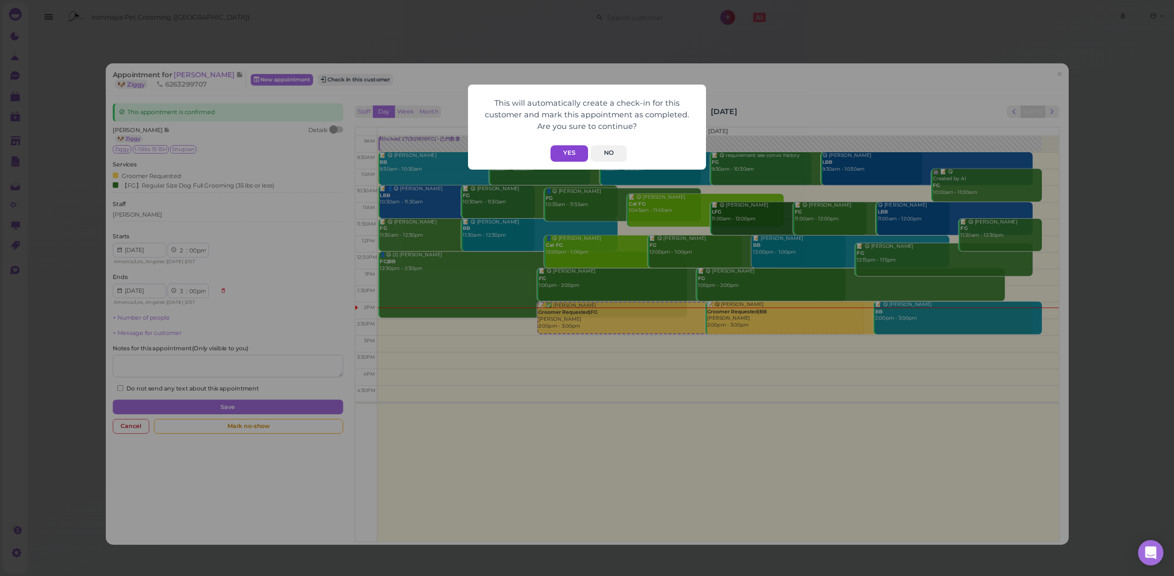
click at [571, 151] on button "Yes" at bounding box center [569, 153] width 38 height 16
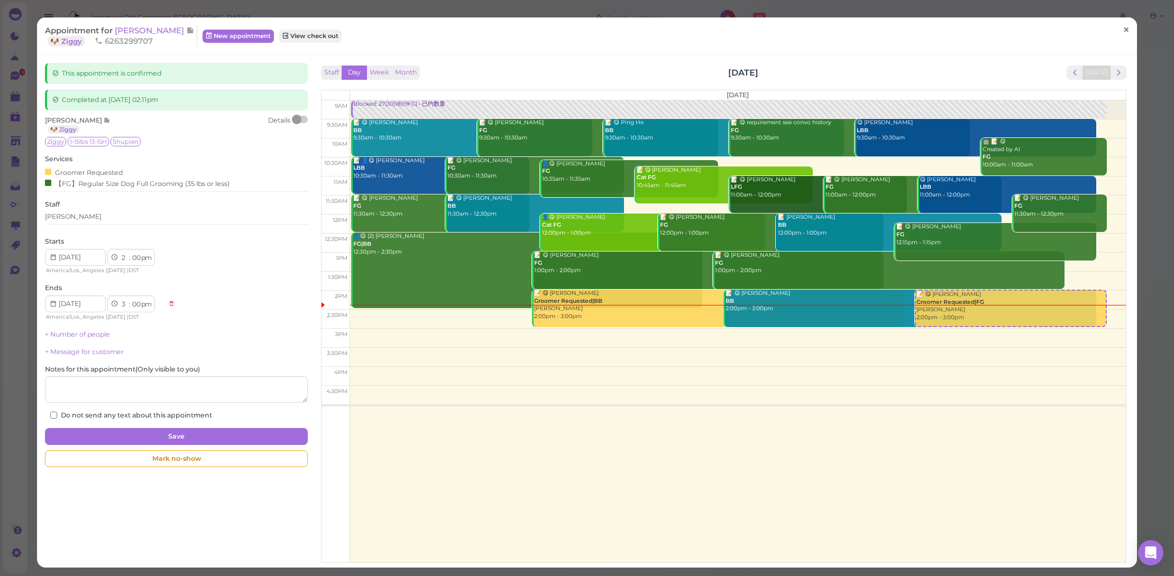
click at [1122, 32] on span "×" at bounding box center [1125, 29] width 7 height 15
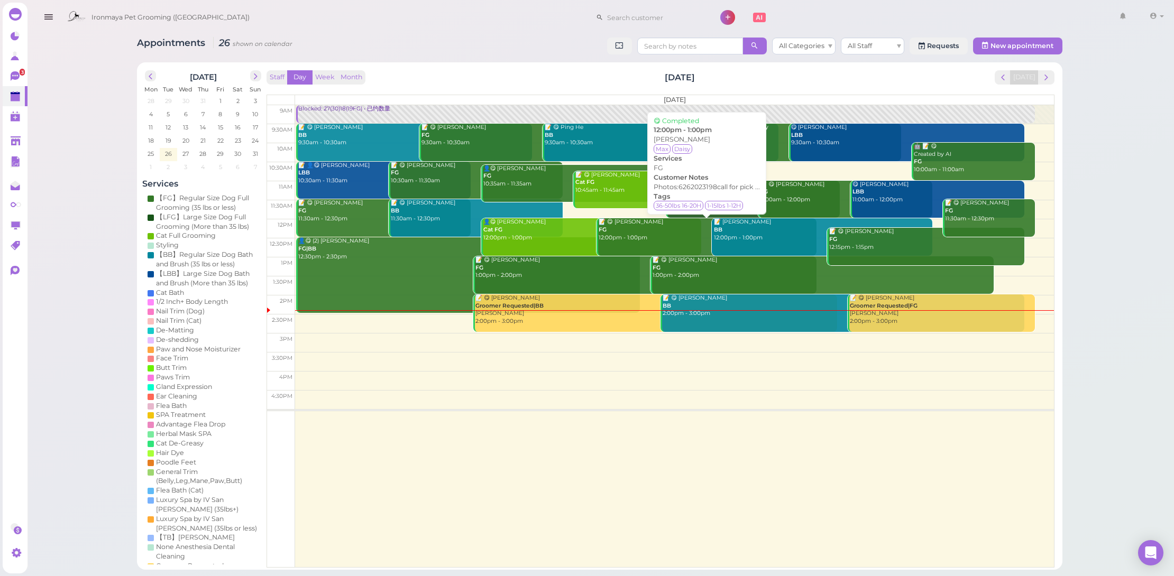
click at [625, 233] on div "📝 😋 Ming Tsui FG 12:00pm - 1:00pm" at bounding box center [707, 229] width 219 height 23
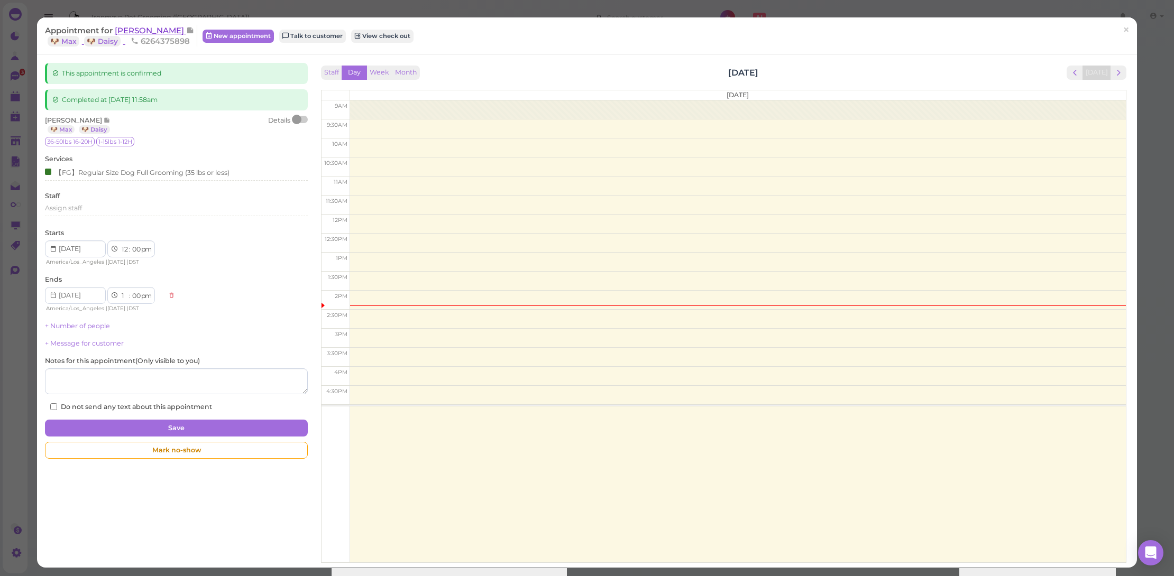
click at [148, 27] on span "[PERSON_NAME]" at bounding box center [150, 30] width 71 height 10
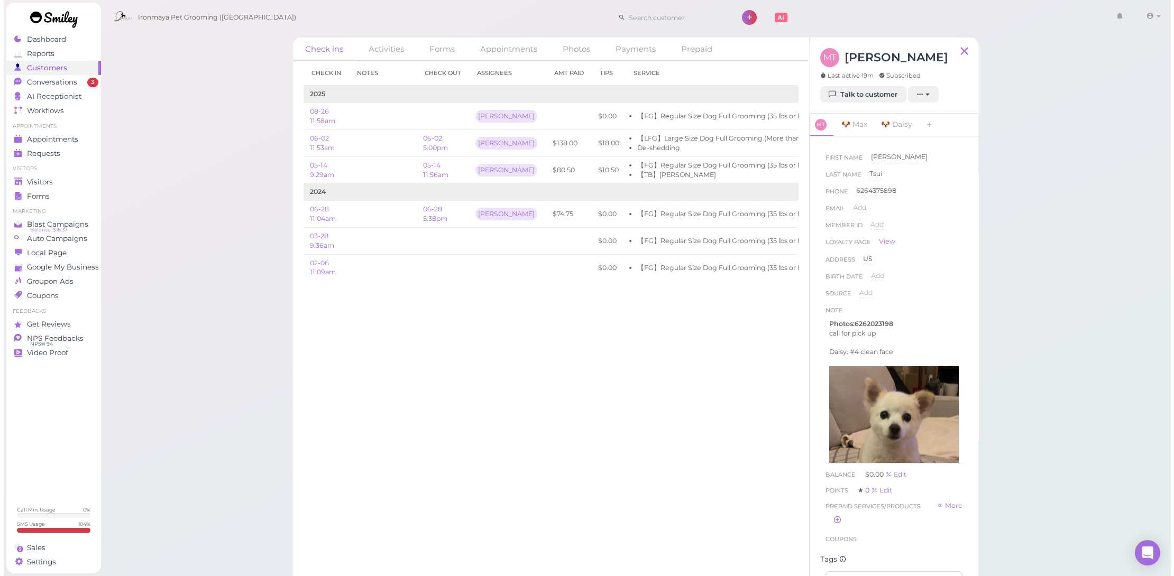
scroll to position [70, 0]
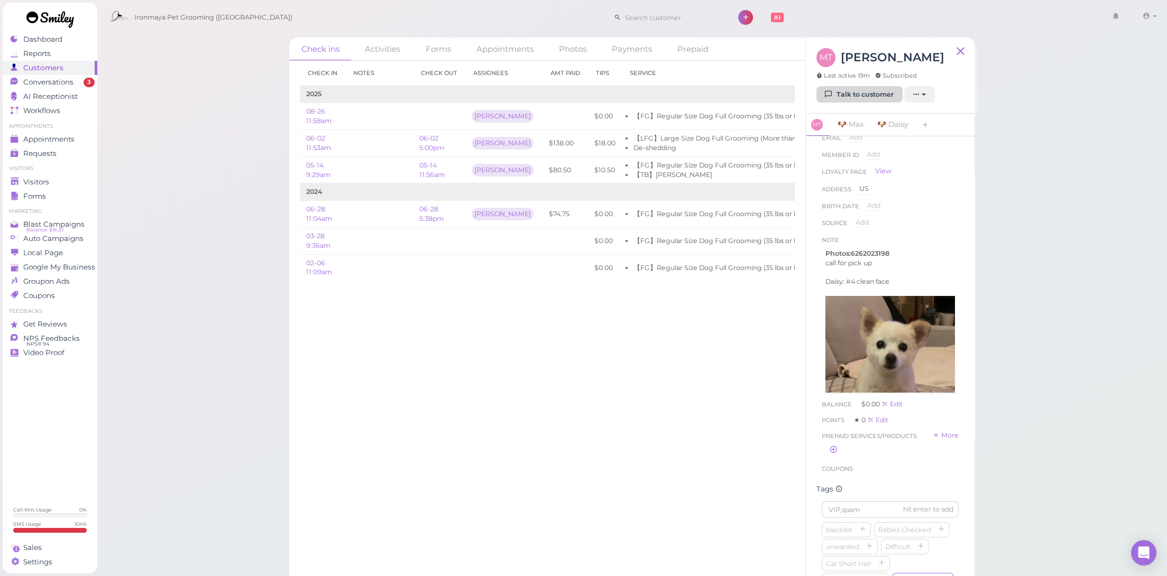
click at [850, 98] on link "Talk to customer" at bounding box center [859, 94] width 86 height 17
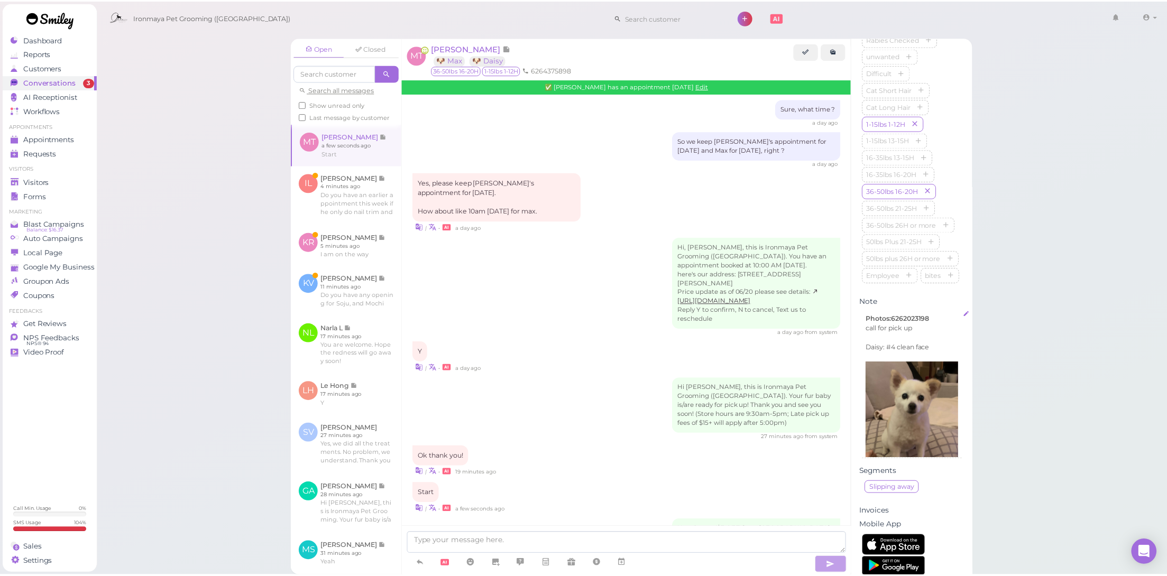
scroll to position [69, 0]
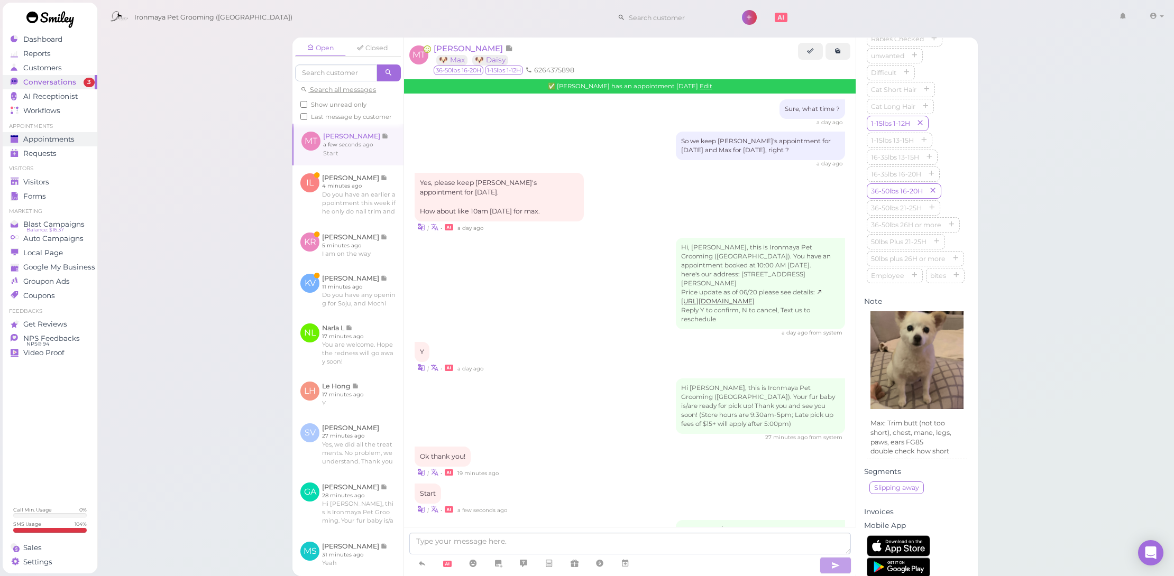
click at [81, 137] on div "Appointments" at bounding box center [49, 139] width 76 height 9
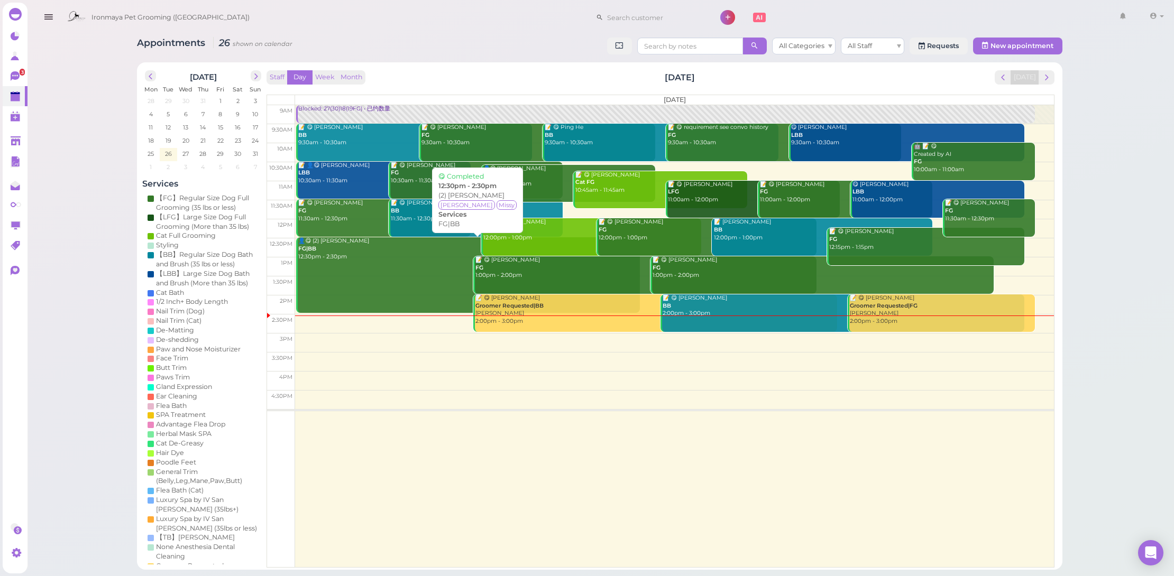
click at [391, 268] on link "👤😋 (2) Hailey Soria FG|BB 12:30pm - 2:30pm" at bounding box center [467, 274] width 343 height 75
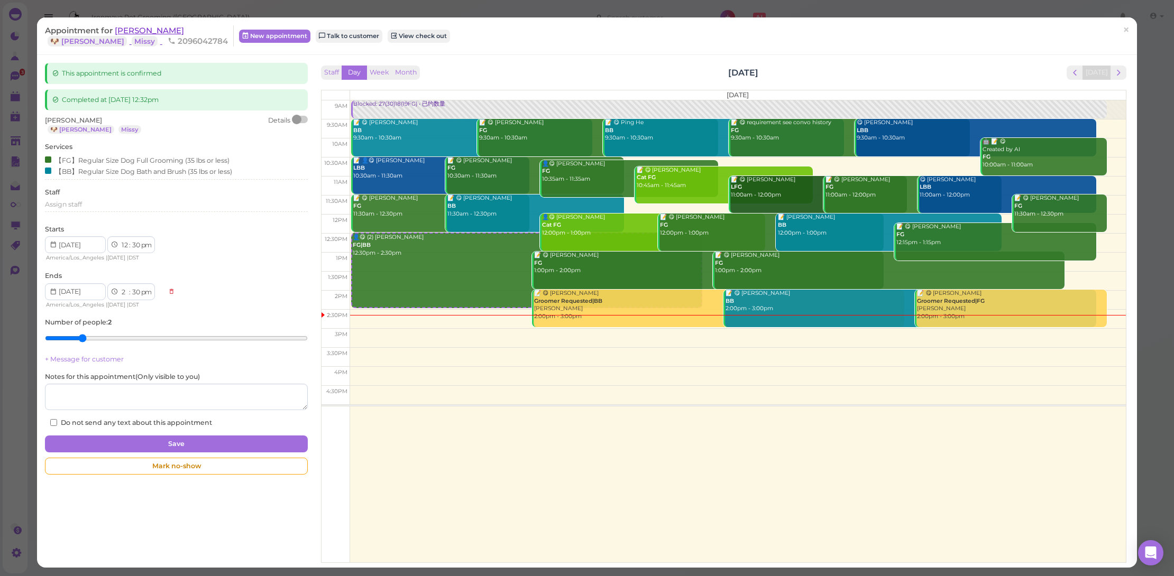
click at [149, 31] on span "[PERSON_NAME]" at bounding box center [149, 30] width 69 height 10
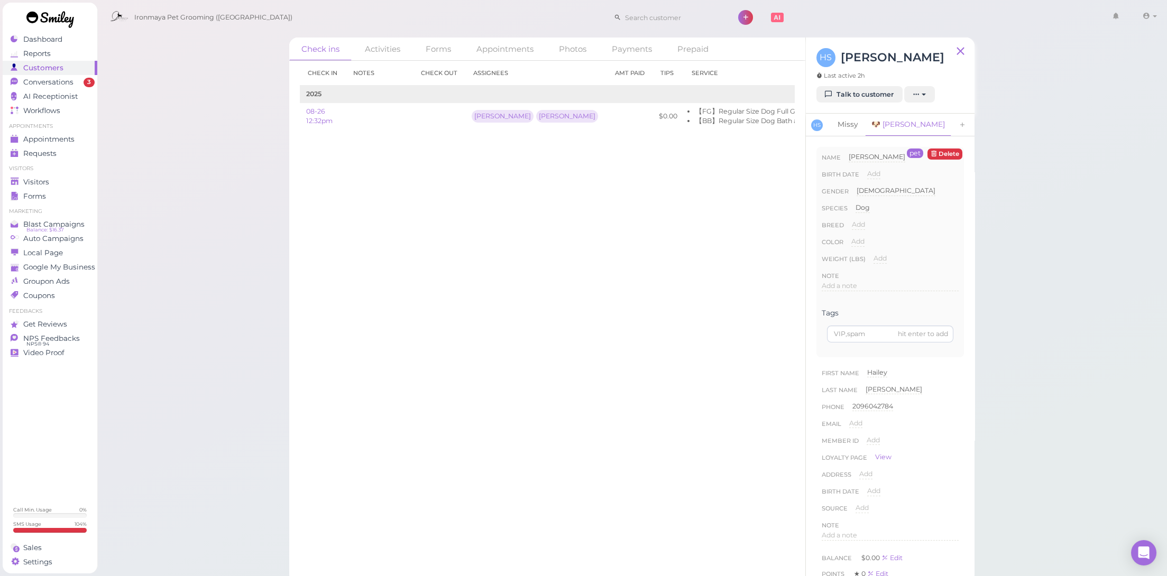
click at [849, 121] on link "Missy" at bounding box center [847, 125] width 33 height 22
click at [941, 151] on button "Delete" at bounding box center [944, 154] width 35 height 11
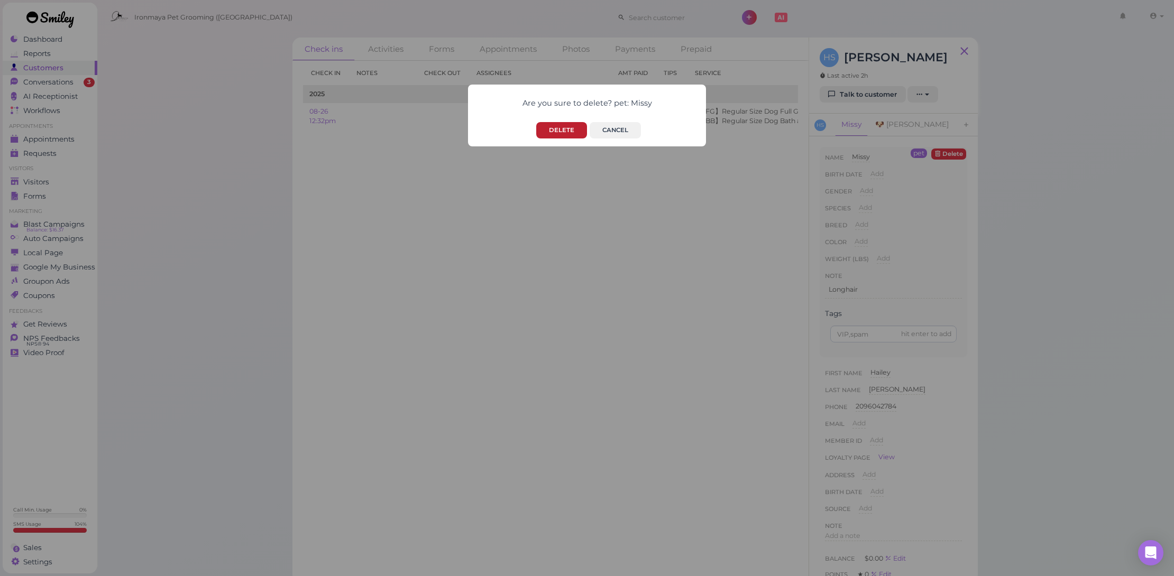
click at [554, 127] on button "Delete" at bounding box center [561, 130] width 51 height 16
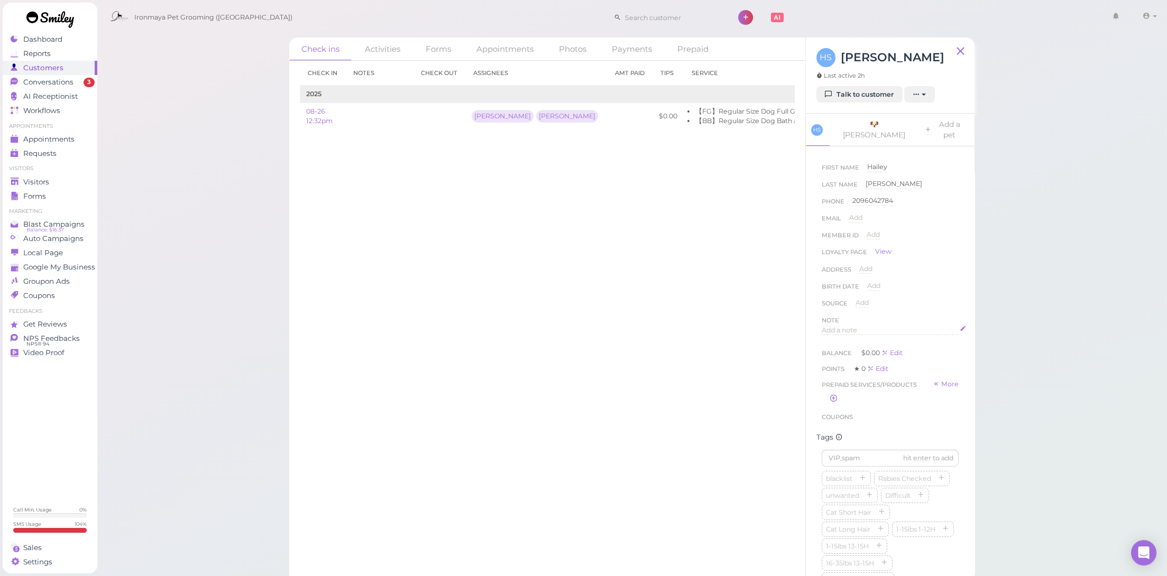
click at [841, 326] on div "Add a note" at bounding box center [890, 331] width 137 height 10
click at [855, 343] on div at bounding box center [890, 357] width 136 height 63
click at [859, 126] on link "🐶 Lana" at bounding box center [874, 130] width 86 height 32
click at [936, 159] on button "Delete" at bounding box center [944, 164] width 35 height 11
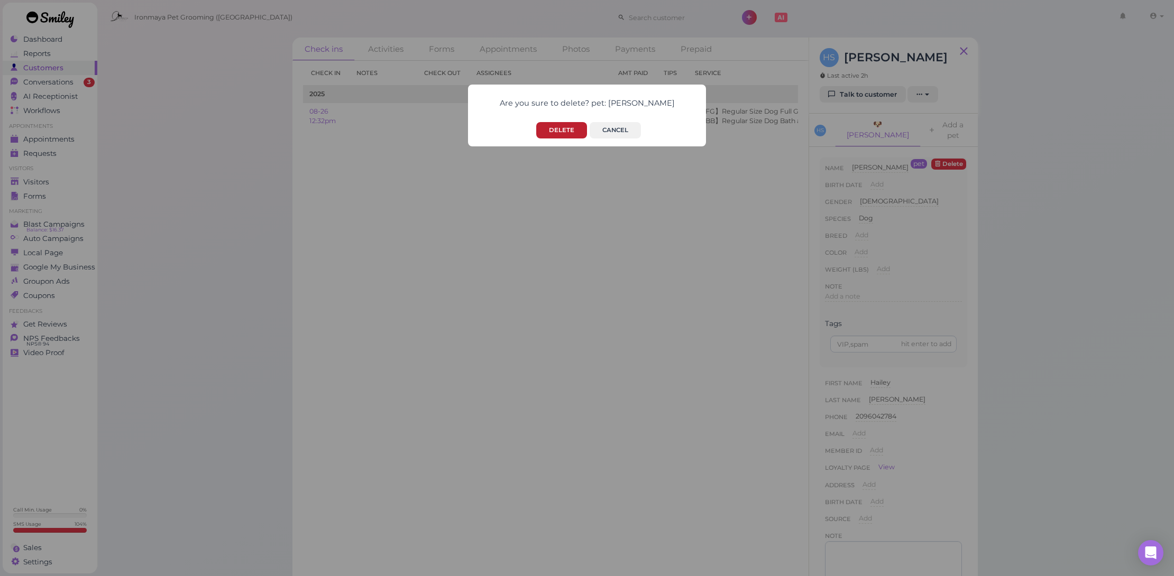
click at [548, 132] on button "Delete" at bounding box center [561, 130] width 51 height 16
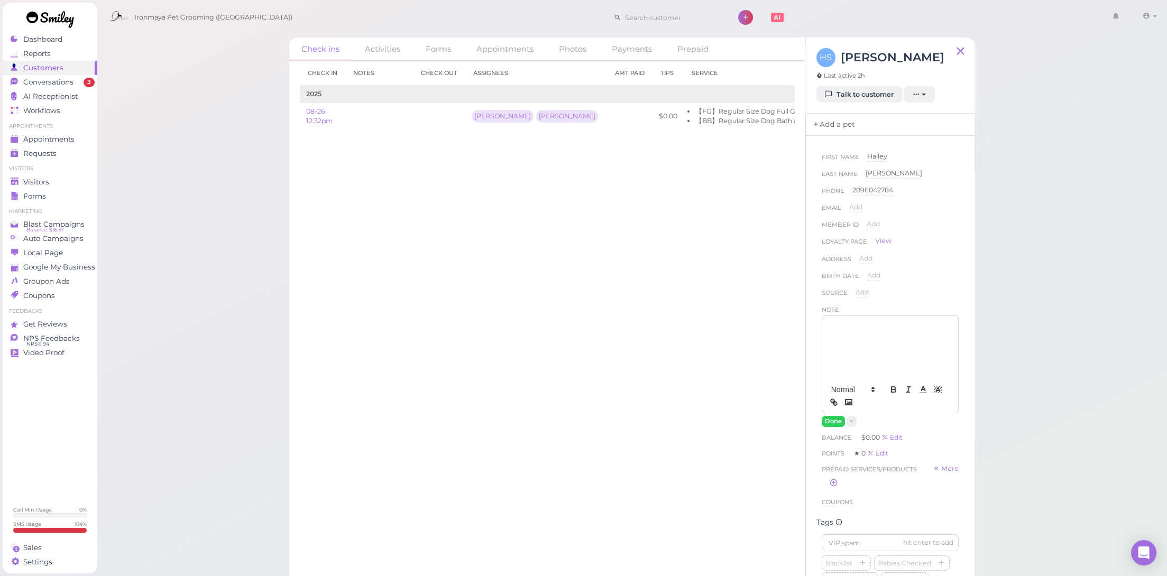
click at [837, 123] on link "Add a pet" at bounding box center [834, 125] width 56 height 22
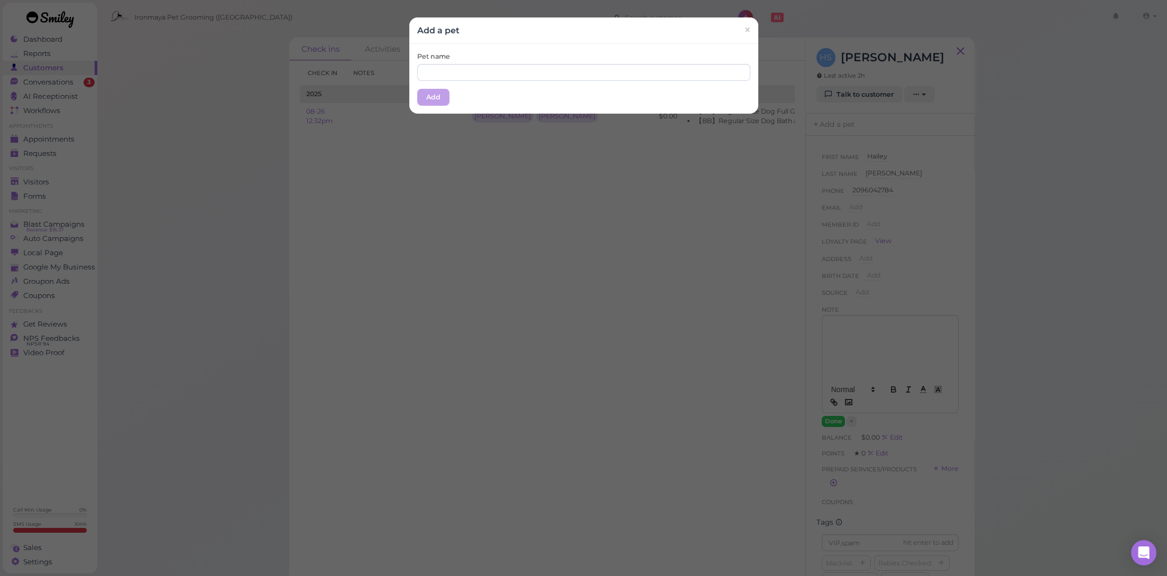
click at [632, 84] on div "Pet name Add" at bounding box center [583, 79] width 349 height 70
click at [643, 70] on input "text" at bounding box center [583, 72] width 333 height 17
type input "Missy"
click at [429, 94] on button "Add" at bounding box center [433, 97] width 32 height 17
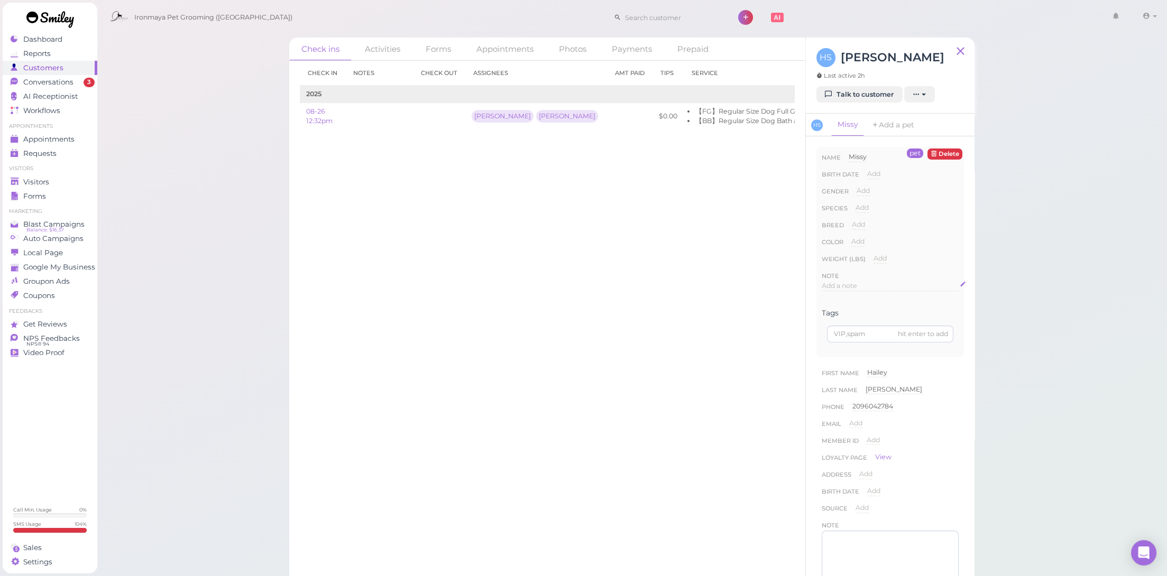
click at [853, 292] on div "Add a note" at bounding box center [890, 289] width 137 height 17
click at [855, 283] on span "Add a note" at bounding box center [839, 286] width 35 height 8
click at [855, 307] on div at bounding box center [890, 313] width 136 height 63
drag, startPoint x: 884, startPoint y: 289, endPoint x: 845, endPoint y: 289, distance: 38.6
click at [845, 289] on p "Missy ok to groom, Lana Can't groom, Would bite." at bounding box center [890, 294] width 130 height 19
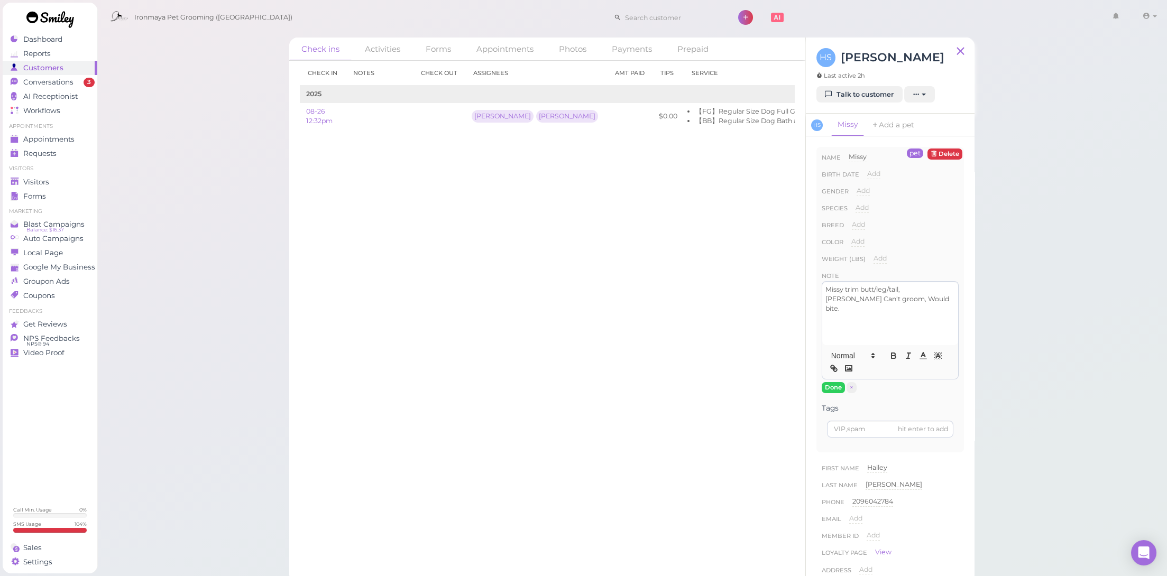
click at [883, 297] on p "Missy trim butt/leg/tail, Lana Can't groom, Would bite." at bounding box center [890, 299] width 130 height 28
click at [836, 386] on button "Done" at bounding box center [833, 387] width 23 height 11
click at [67, 81] on span "Conversations" at bounding box center [48, 82] width 50 height 9
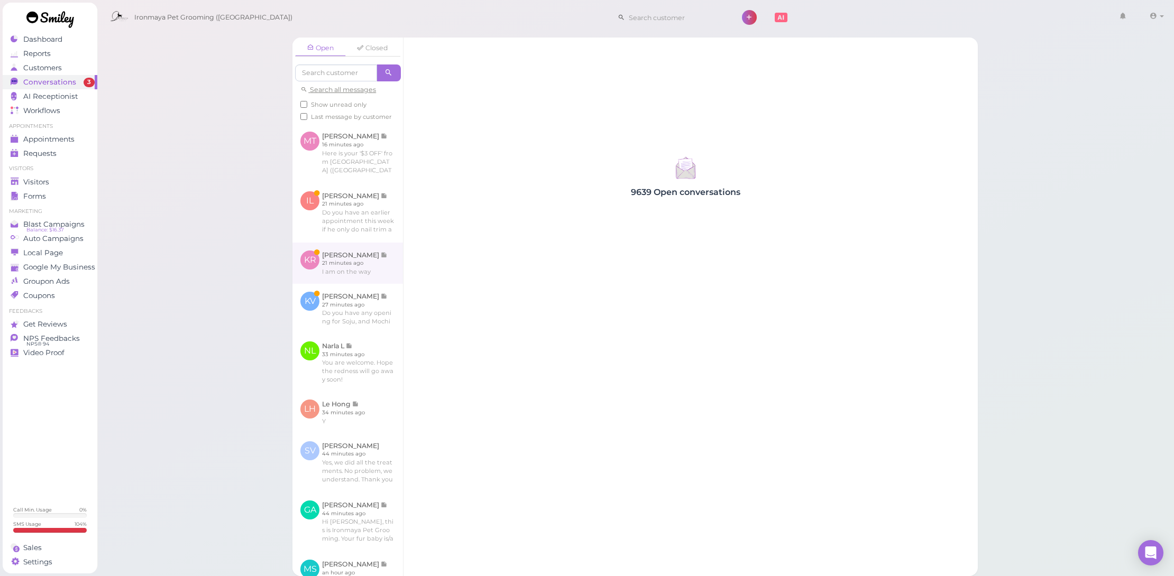
click at [369, 271] on link at bounding box center [347, 263] width 110 height 41
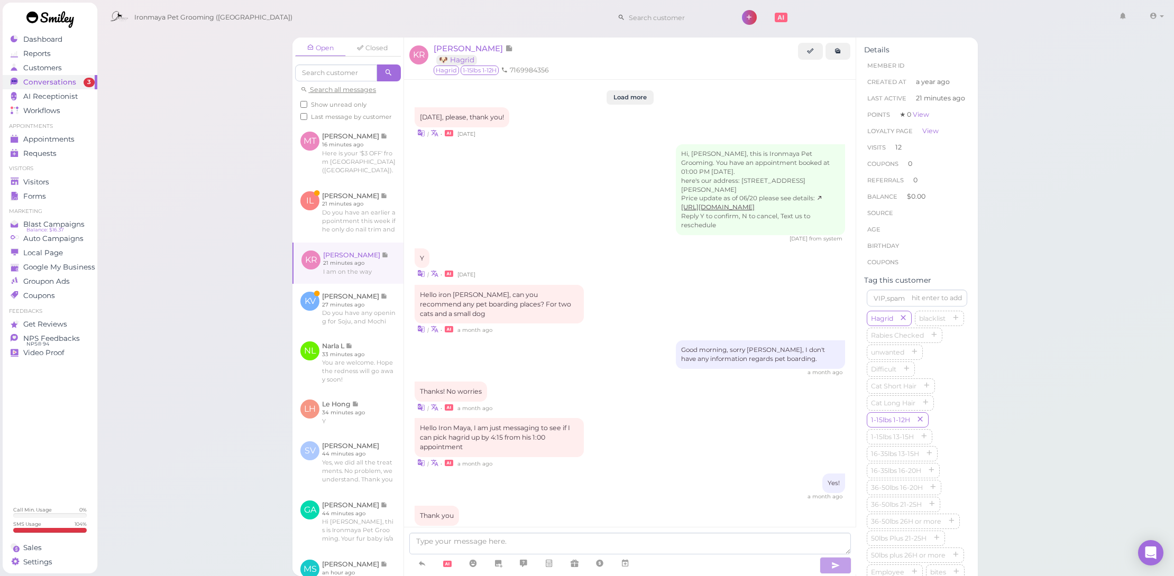
scroll to position [1144, 0]
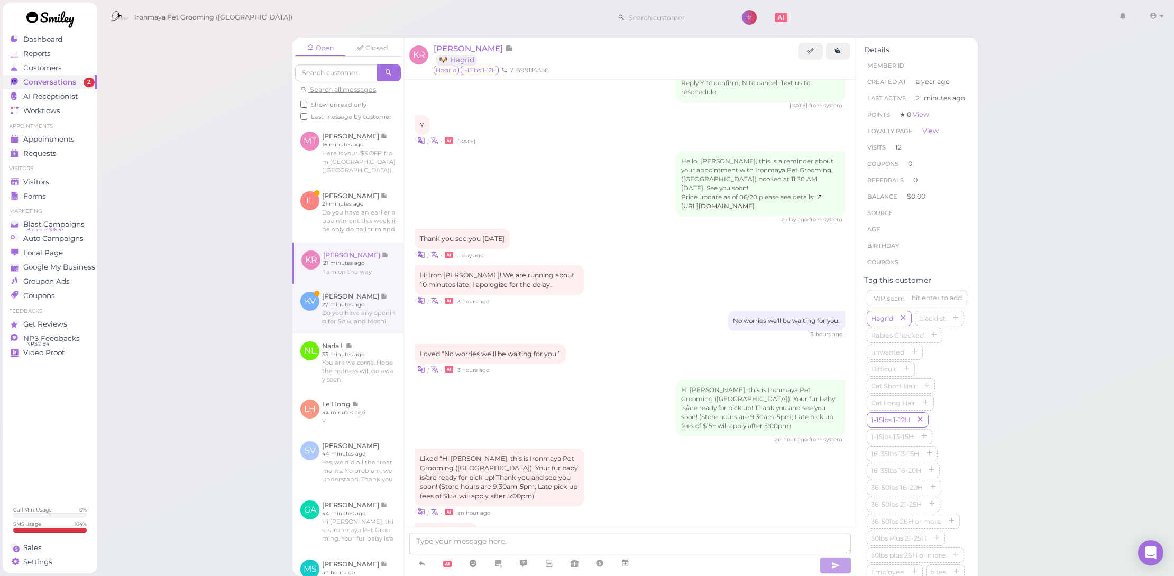
click at [360, 299] on link at bounding box center [347, 309] width 111 height 50
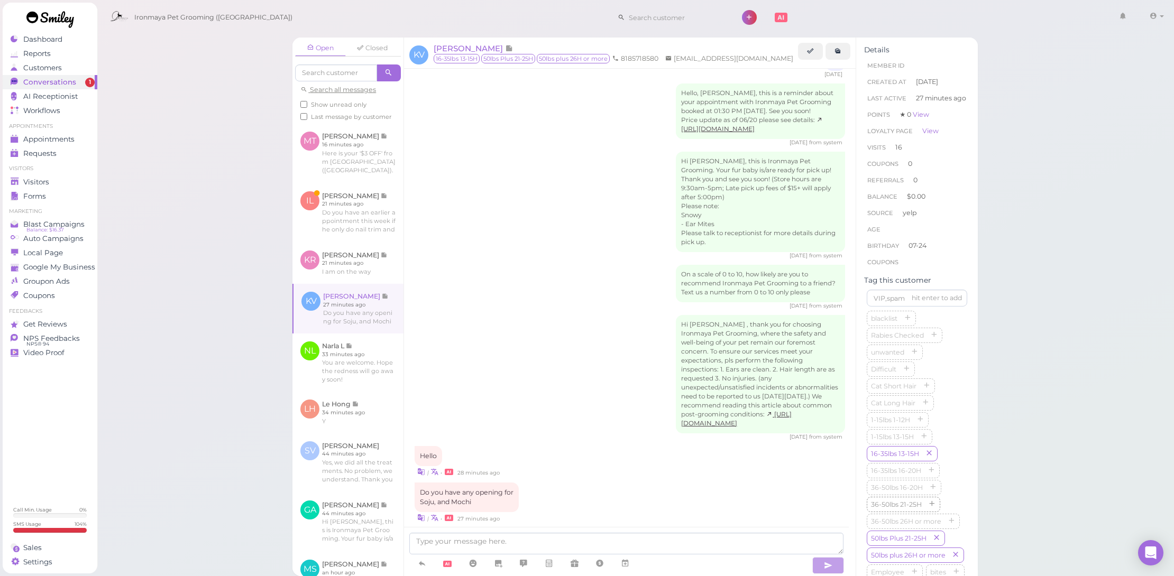
scroll to position [186, 0]
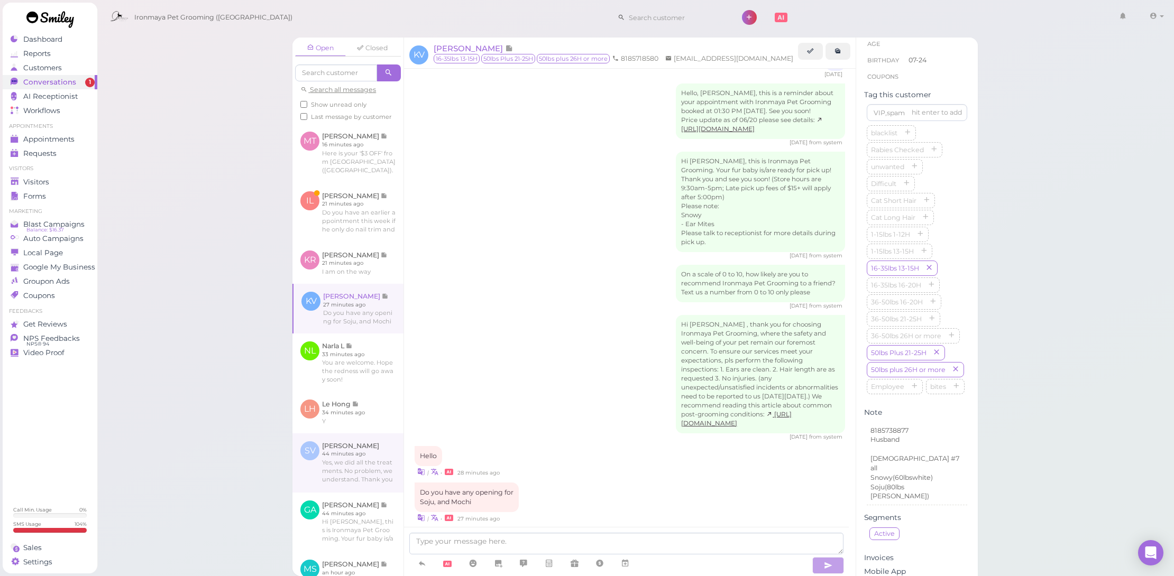
click at [381, 493] on link at bounding box center [347, 463] width 111 height 59
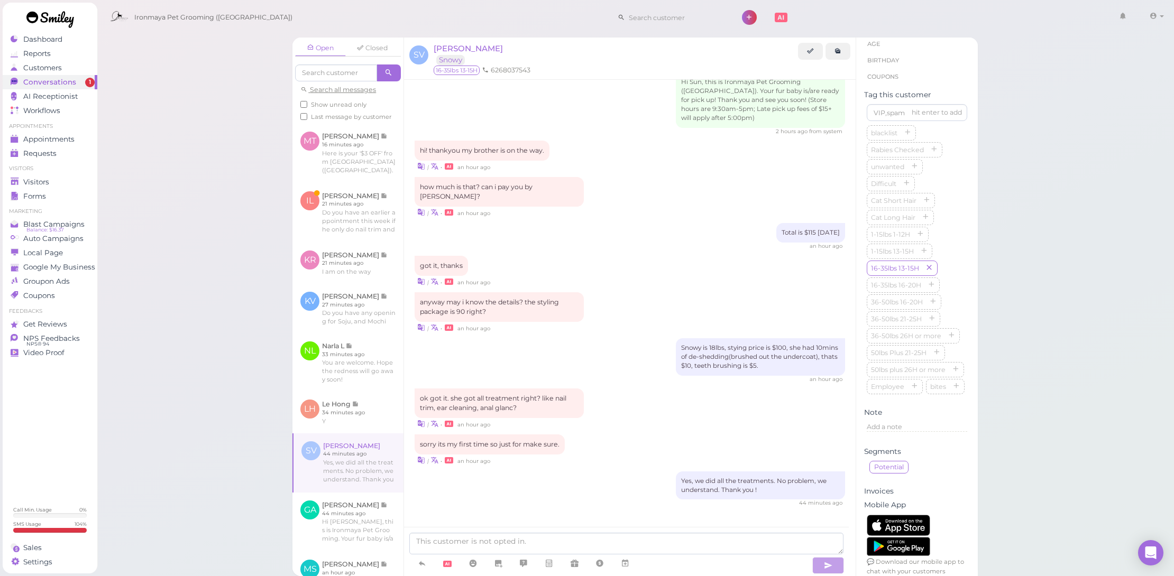
scroll to position [921, 0]
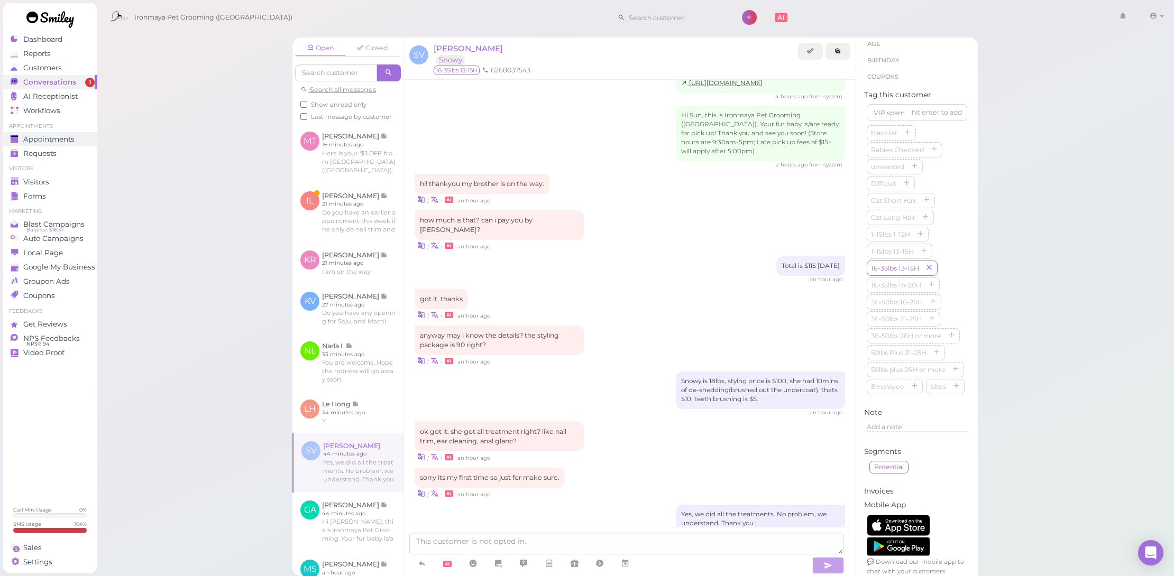
click at [70, 143] on span "Appointments" at bounding box center [48, 139] width 51 height 9
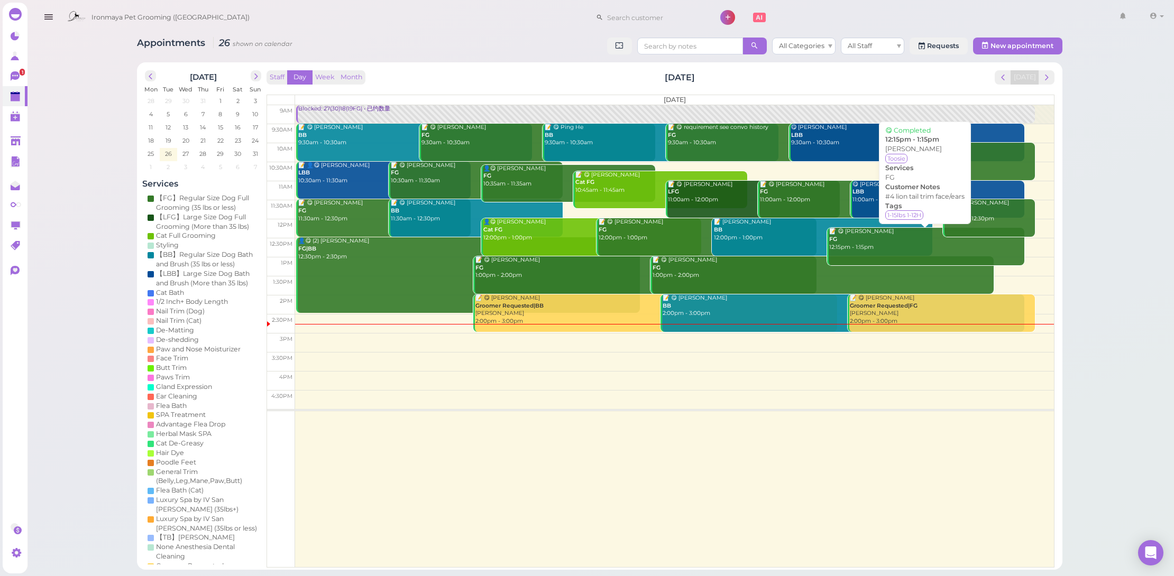
click at [900, 239] on div "📝 😋 Afa Sia FG 12:15pm - 1:15pm" at bounding box center [926, 239] width 196 height 23
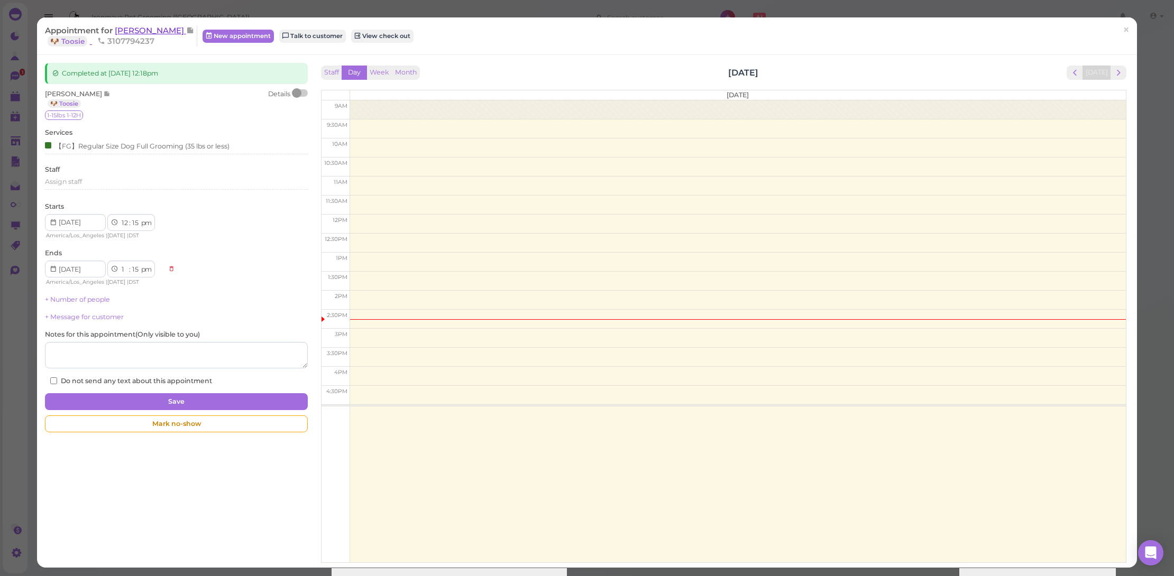
click at [124, 26] on span "[PERSON_NAME]" at bounding box center [150, 30] width 71 height 10
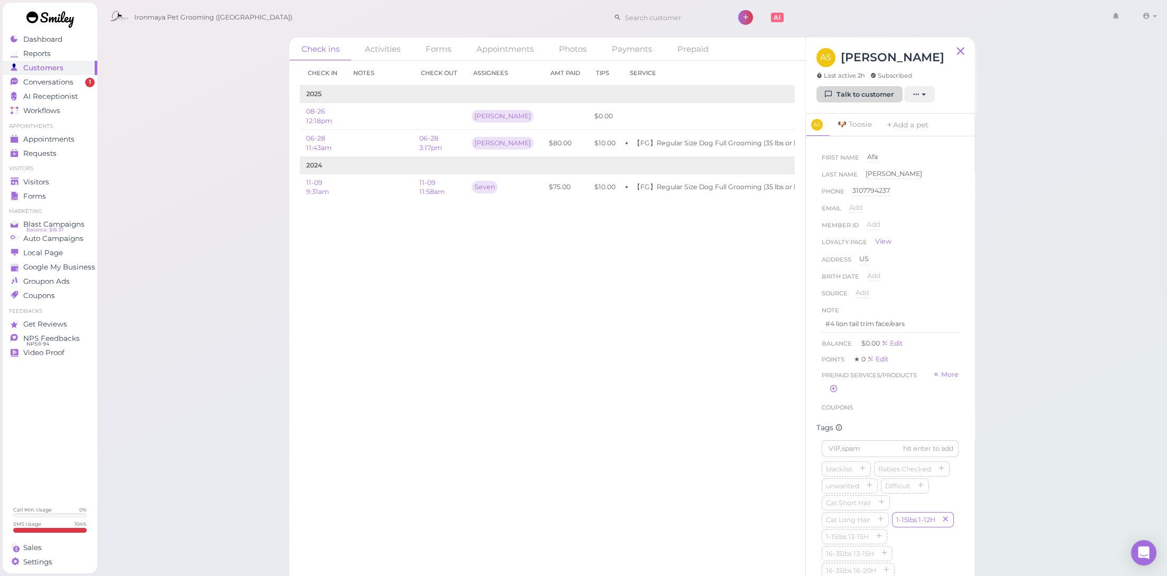
click at [832, 97] on icon at bounding box center [828, 94] width 7 height 8
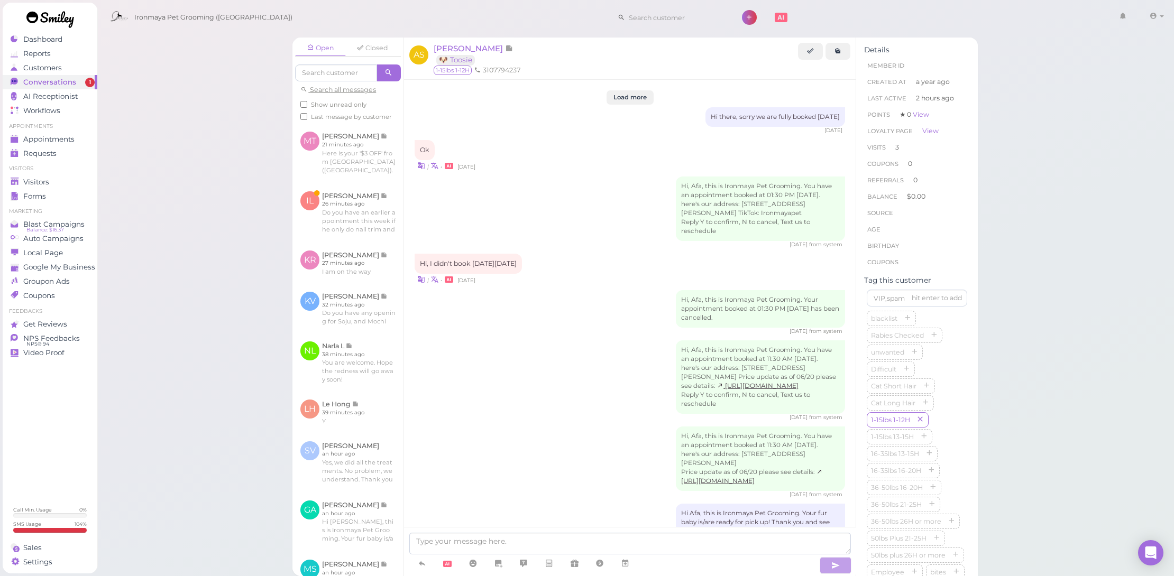
scroll to position [1226, 0]
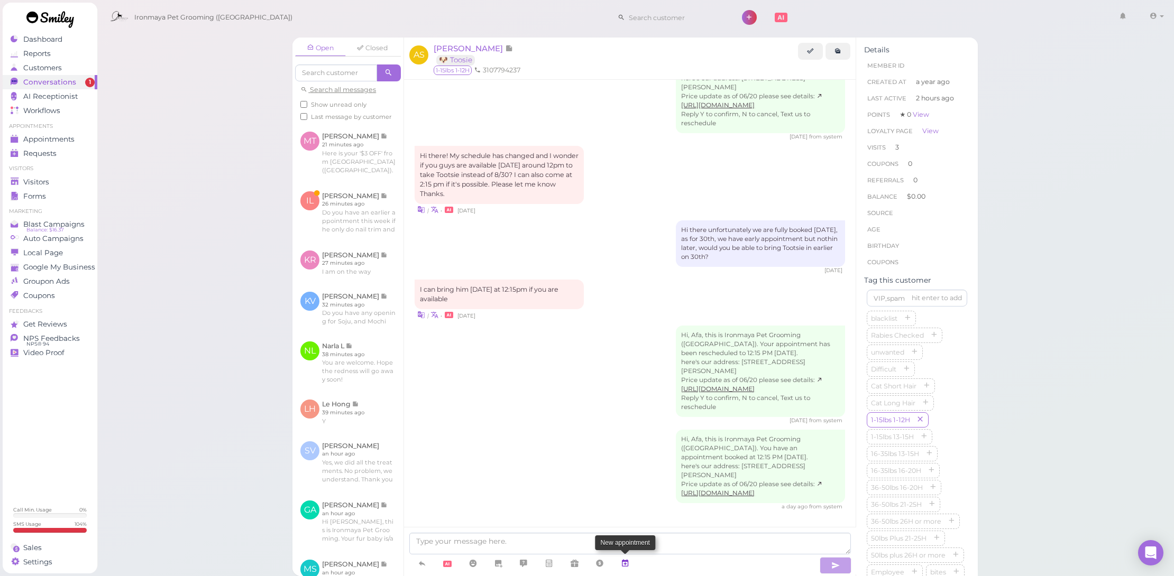
click at [631, 564] on link at bounding box center [624, 564] width 25 height 19
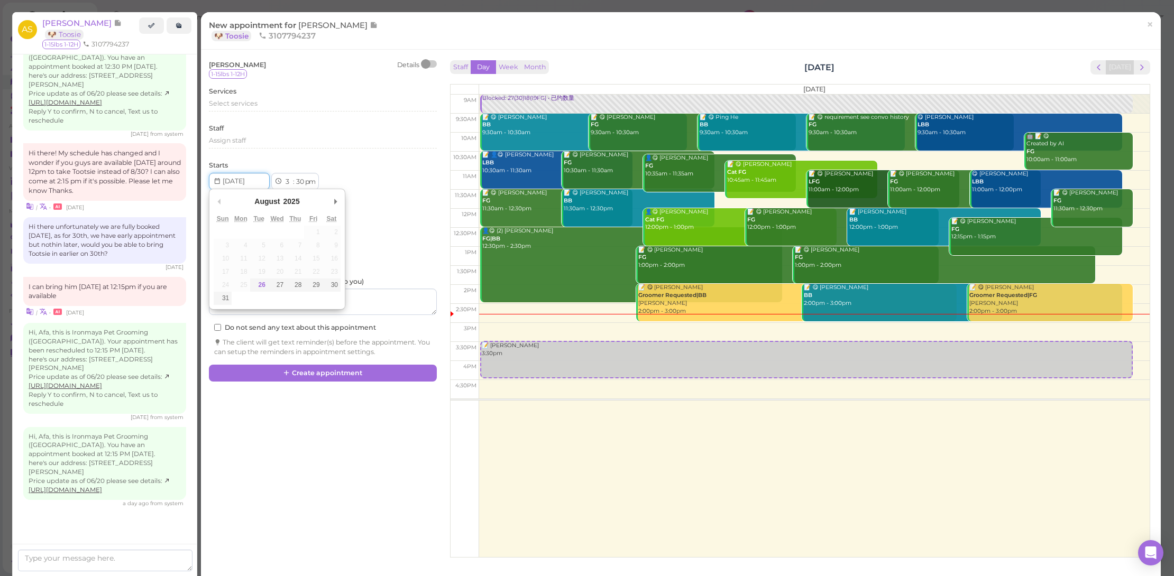
drag, startPoint x: 260, startPoint y: 179, endPoint x: 278, endPoint y: 201, distance: 28.6
click at [259, 178] on input "Use the arrow keys to pick a date" at bounding box center [239, 181] width 61 height 17
type input "2025-09-30"
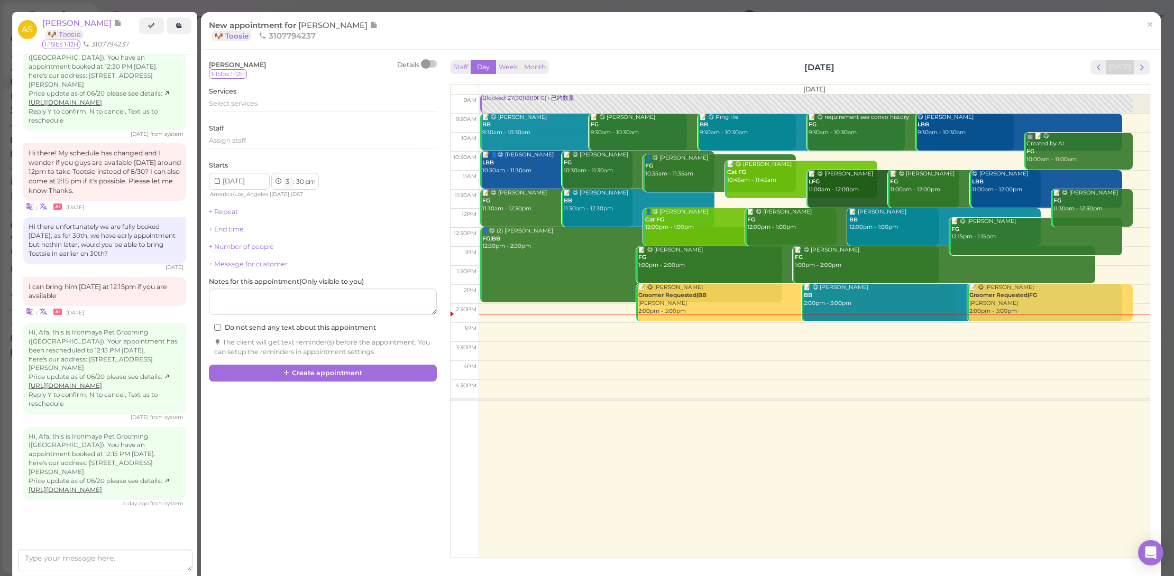
select select "12"
select select "15"
click at [258, 105] on div "Select services" at bounding box center [323, 104] width 228 height 10
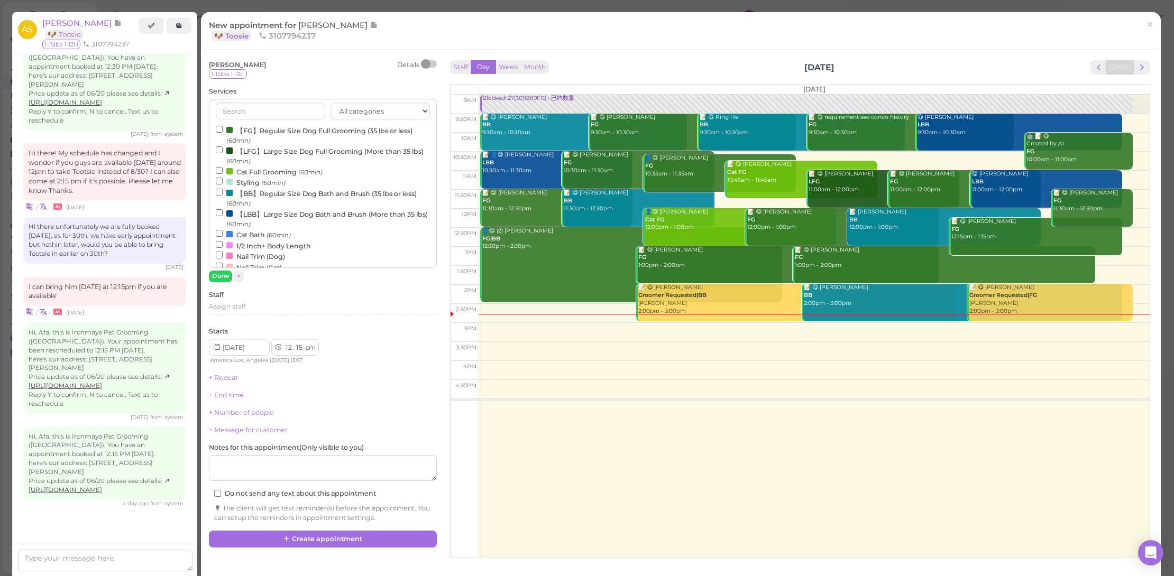
click at [264, 128] on label "【FG】Regular Size Dog Full Grooming (35 lbs or less) (60min)" at bounding box center [323, 135] width 214 height 21
click at [223, 128] on input "【FG】Regular Size Dog Full Grooming (35 lbs or less) (60min)" at bounding box center [219, 129] width 7 height 7
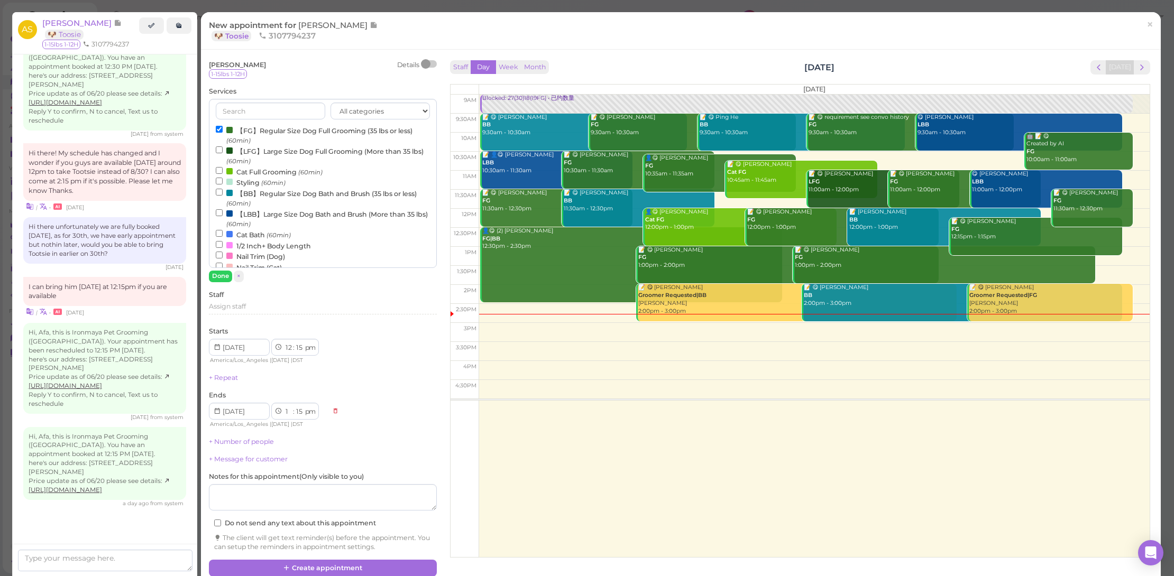
scroll to position [5, 0]
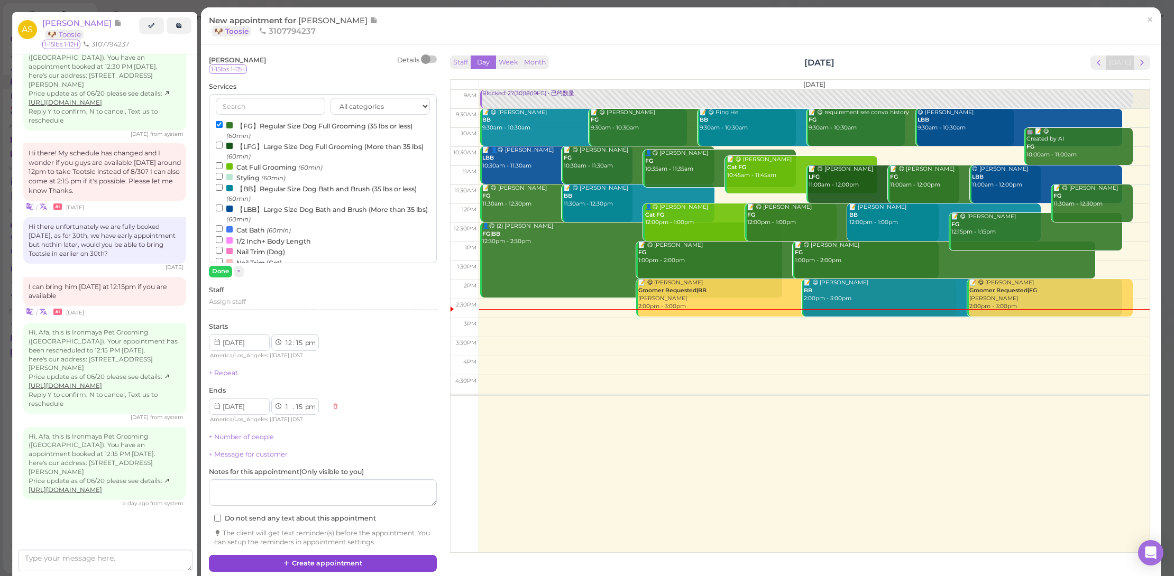
click at [377, 556] on button "Create appointment" at bounding box center [323, 563] width 228 height 17
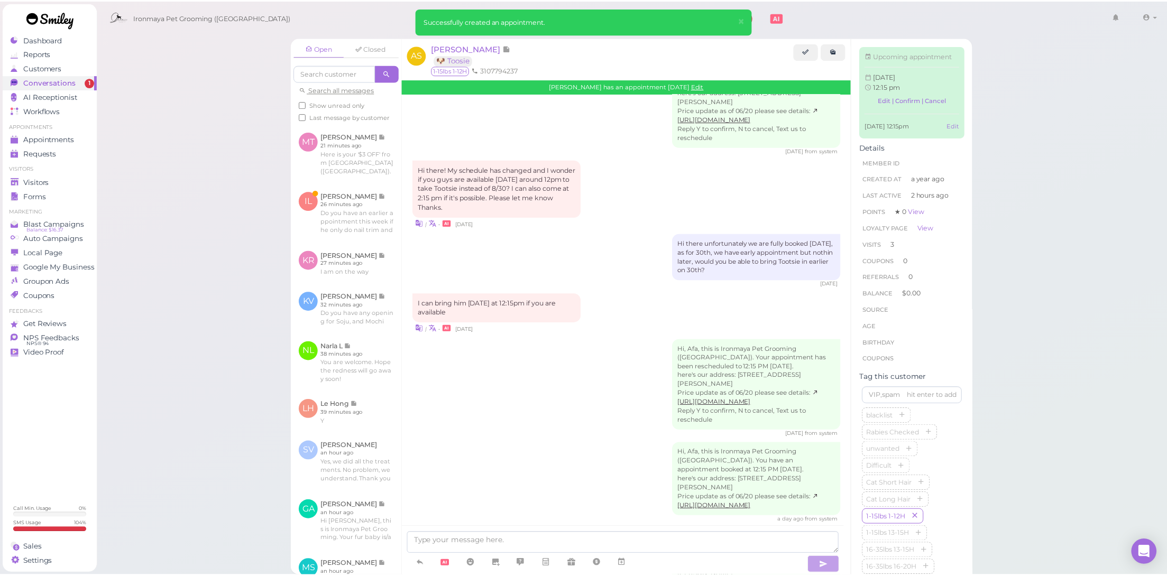
scroll to position [1332, 0]
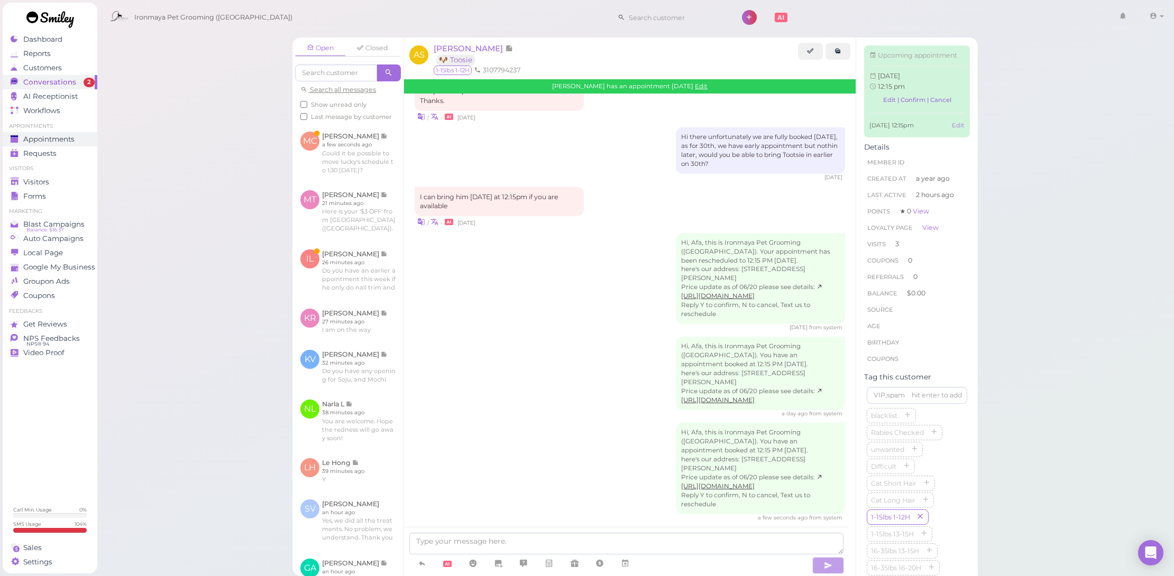
click at [67, 136] on span "Appointments" at bounding box center [48, 139] width 51 height 9
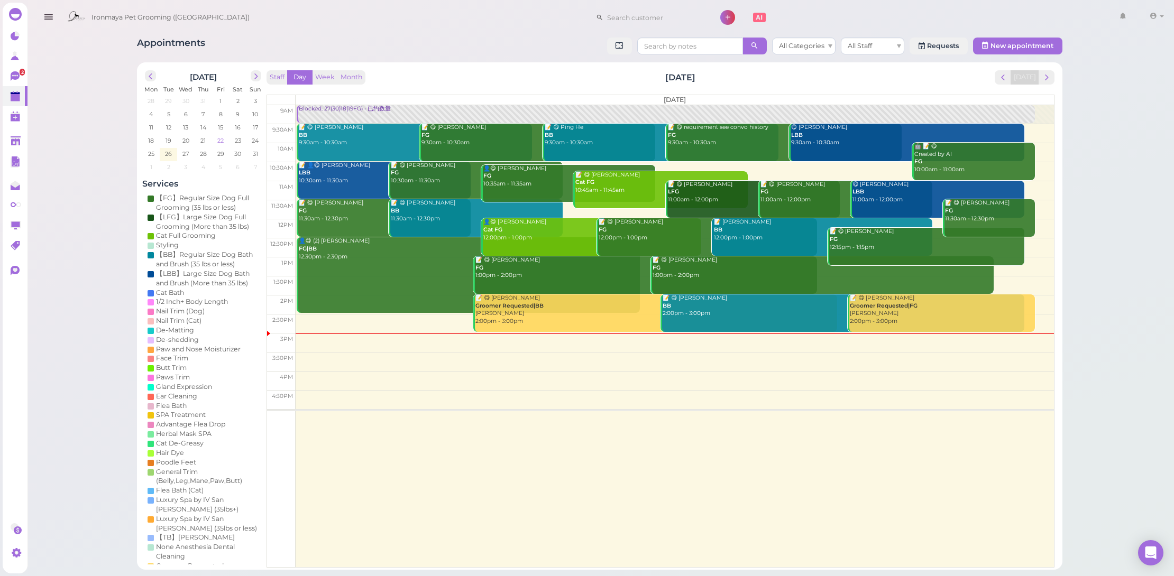
click at [219, 141] on span "22" at bounding box center [220, 141] width 8 height 10
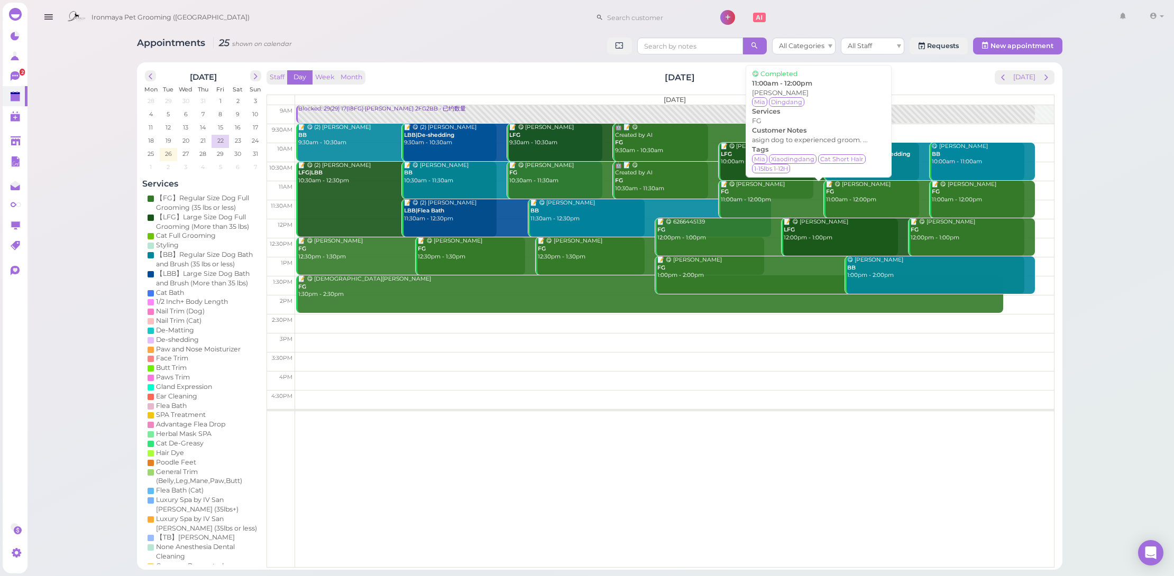
click at [770, 213] on link "📝 😋 Anne Fang FG 11:00am - 12:00pm" at bounding box center [818, 200] width 200 height 38
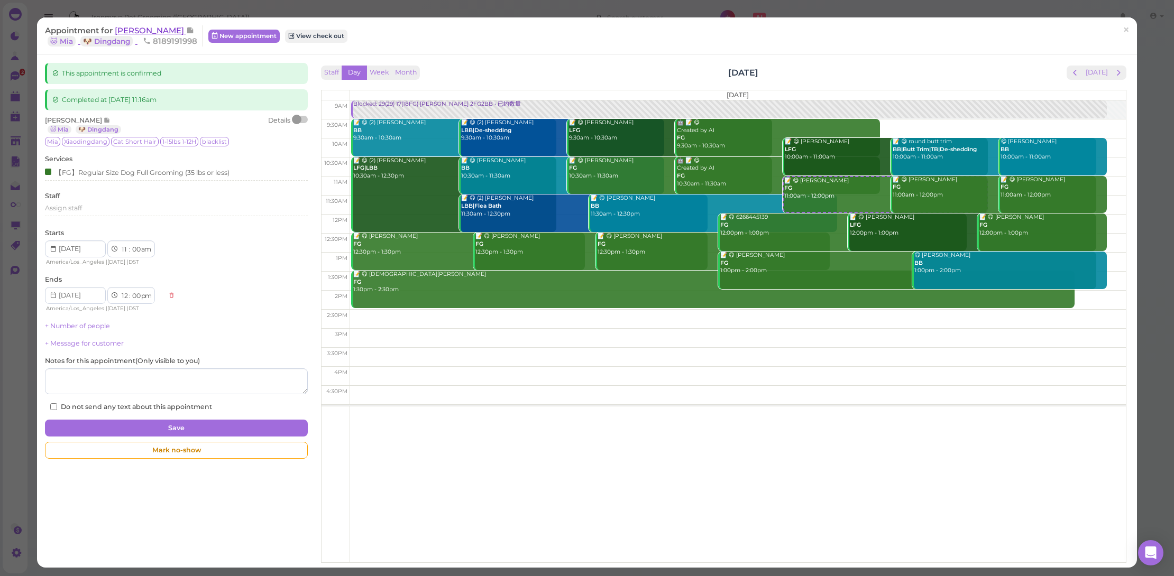
click at [133, 38] on link "🐶 Dingdang" at bounding box center [106, 41] width 52 height 11
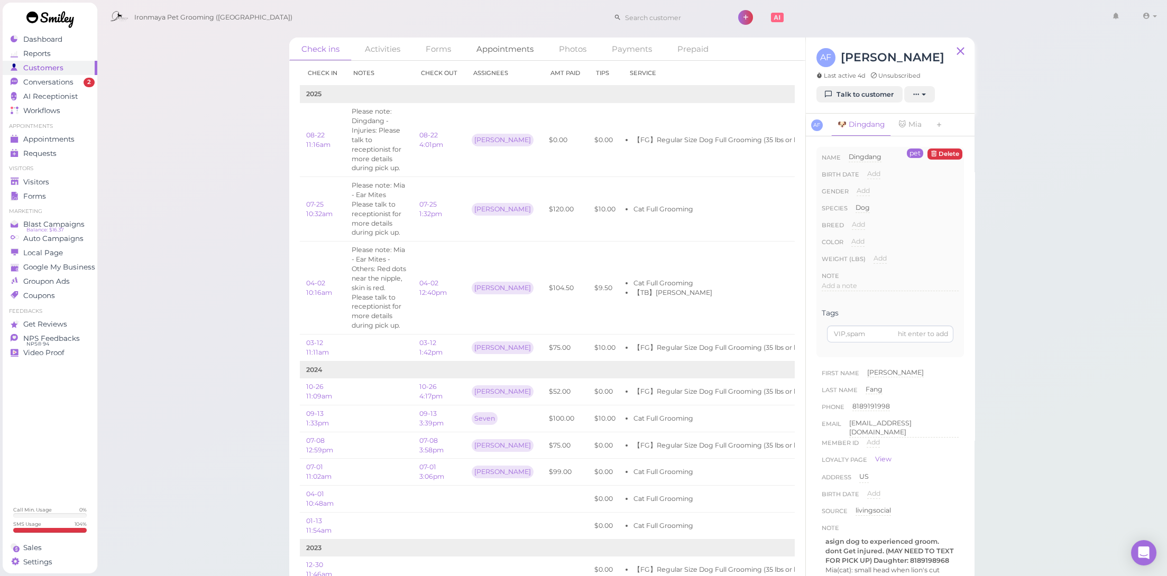
click at [499, 53] on link "Appointments" at bounding box center [504, 49] width 81 height 23
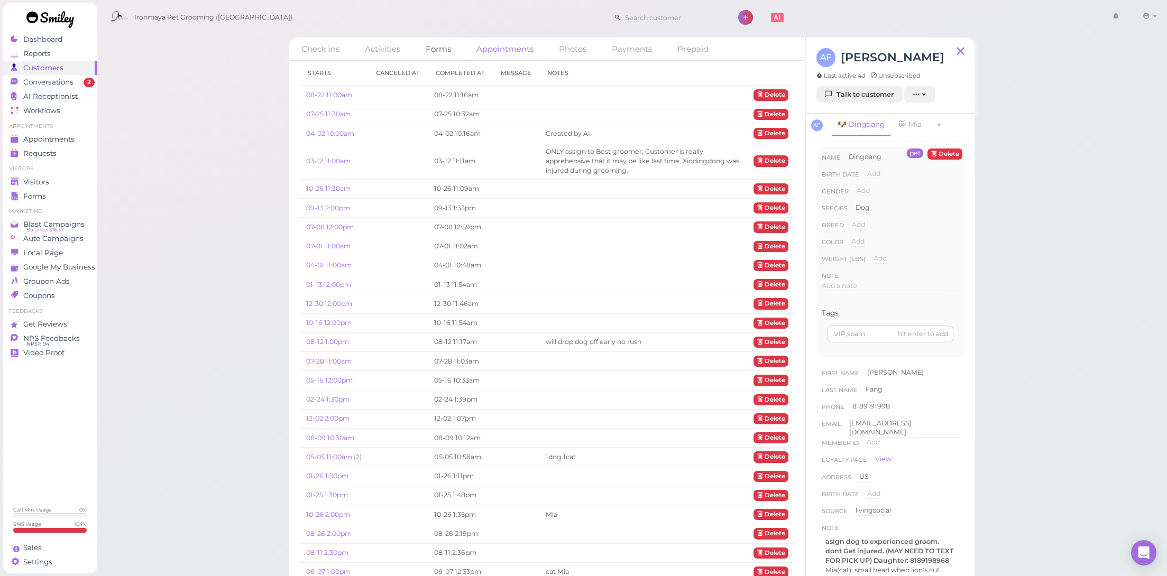
click at [431, 50] on link "Forms" at bounding box center [438, 49] width 50 height 23
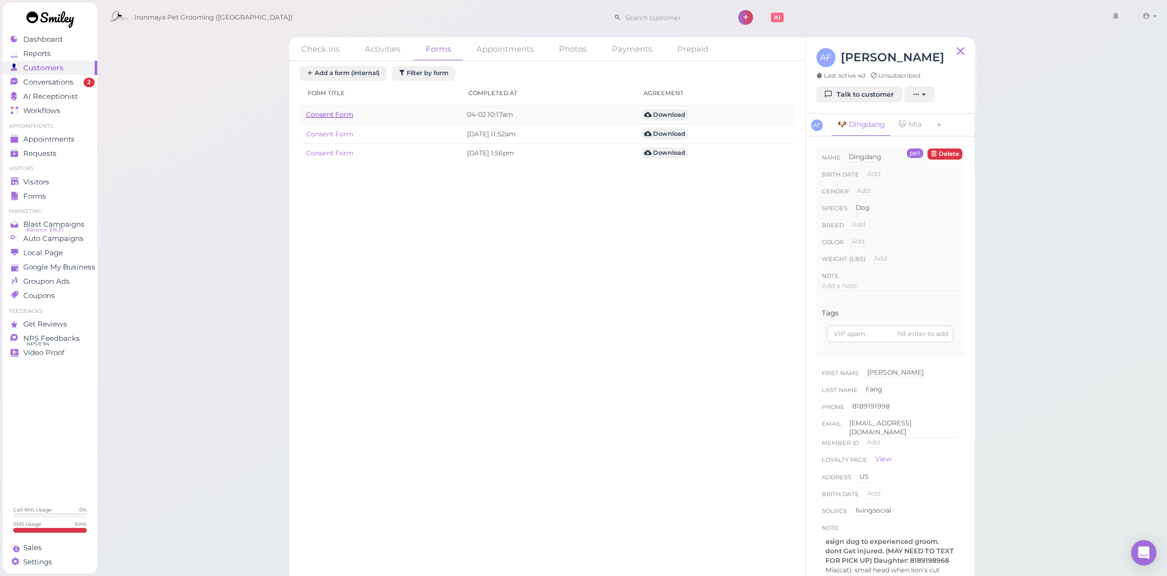
click at [337, 112] on link "Consent Form" at bounding box center [329, 114] width 47 height 8
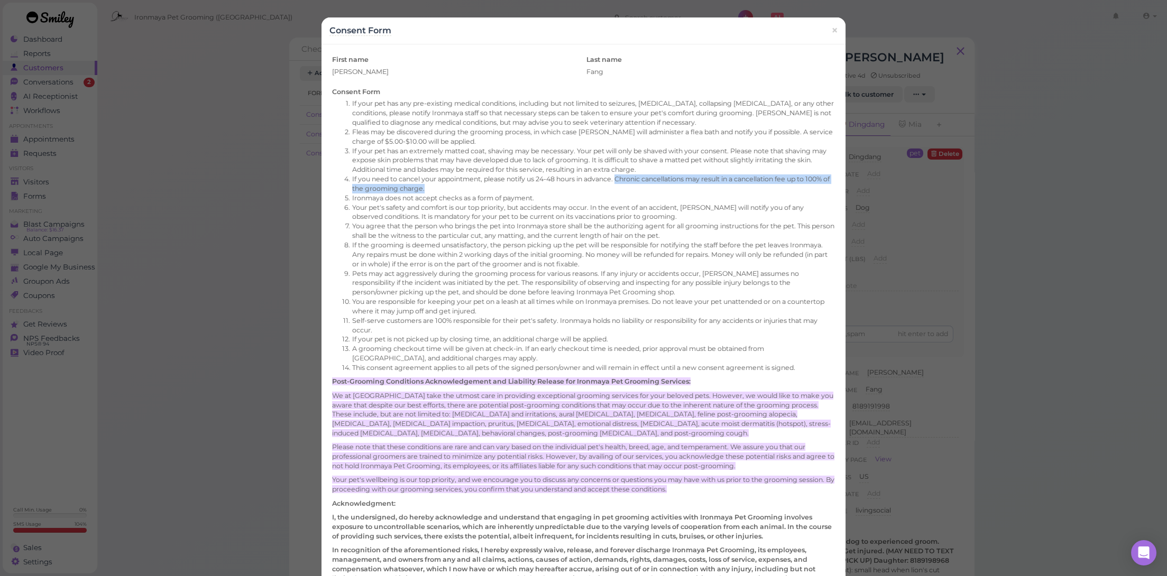
drag, startPoint x: 616, startPoint y: 176, endPoint x: 620, endPoint y: 182, distance: 6.9
click at [620, 182] on li "If you need to cancel your appointment, please notify us 24-48 hours in advance…" at bounding box center [588, 183] width 493 height 19
click at [831, 32] on span "×" at bounding box center [834, 30] width 7 height 15
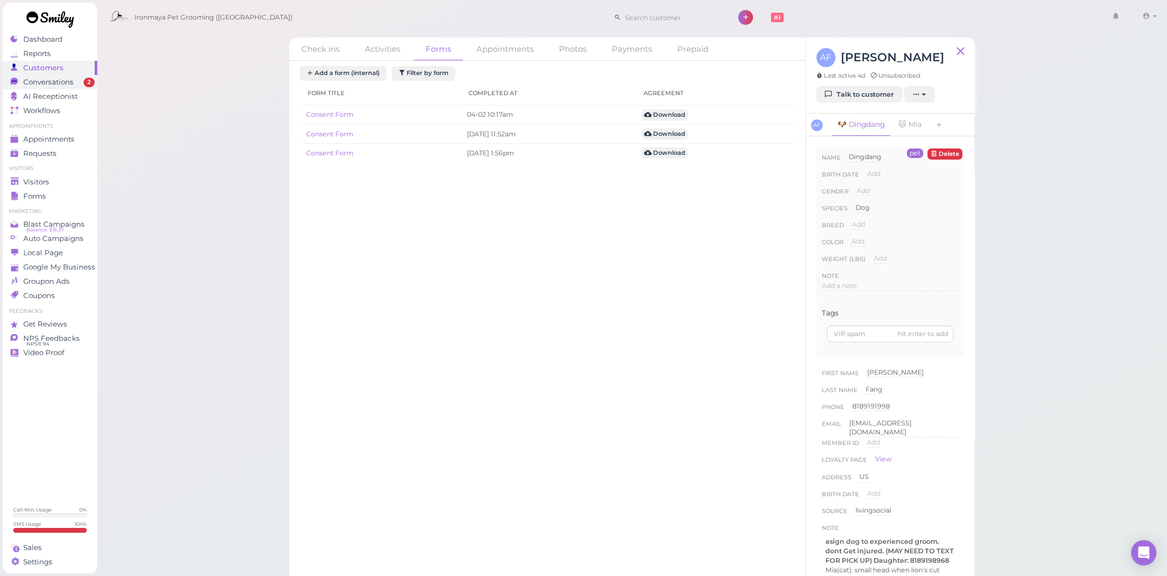
click at [75, 81] on div "Conversations" at bounding box center [49, 82] width 76 height 9
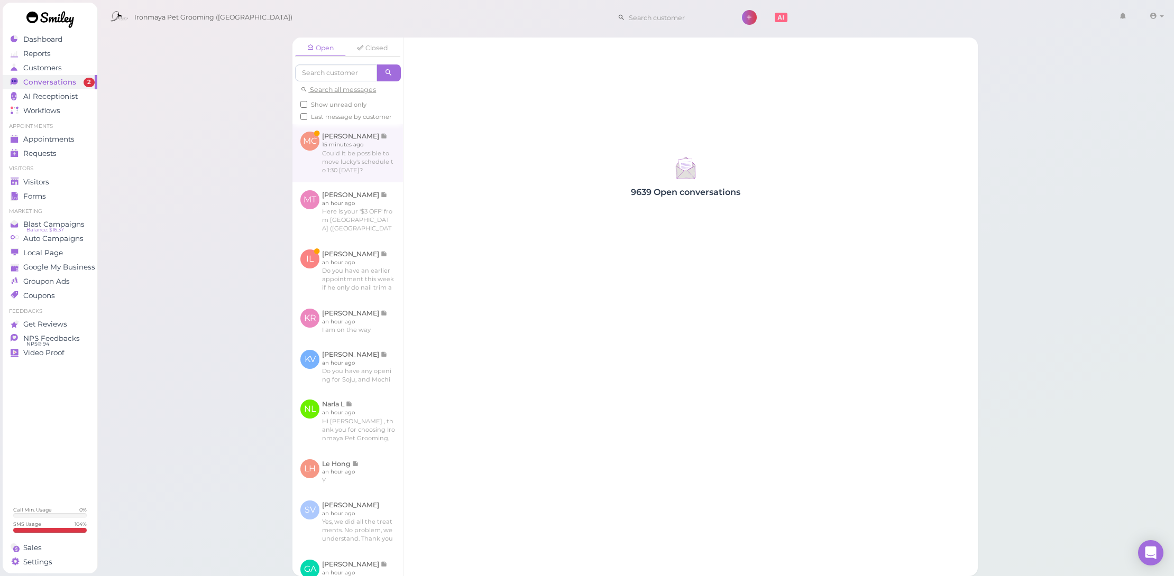
click at [357, 169] on link at bounding box center [347, 153] width 110 height 58
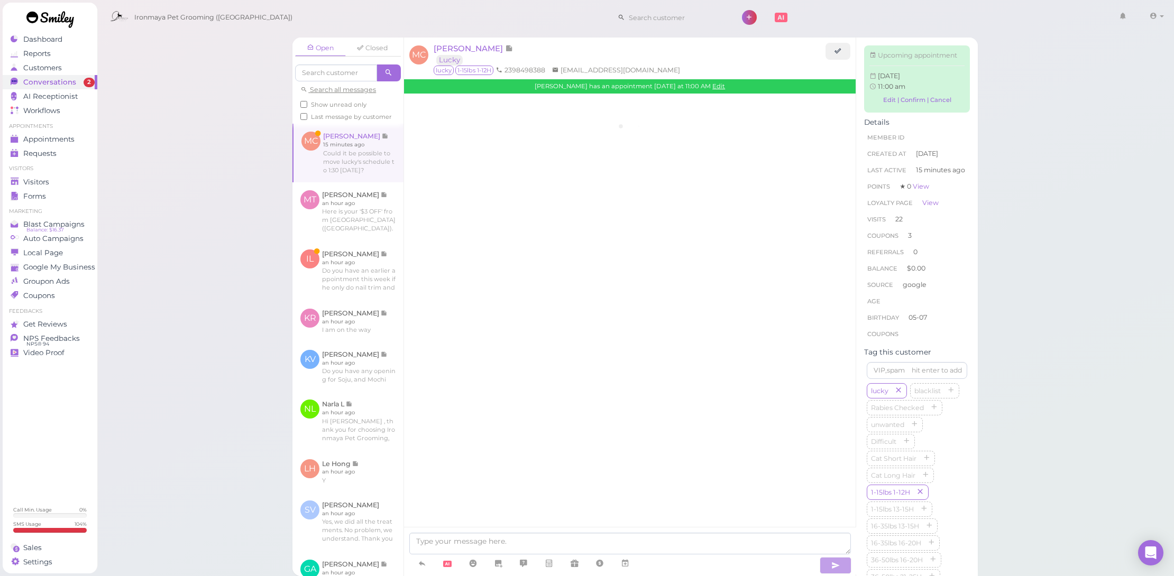
scroll to position [1212, 0]
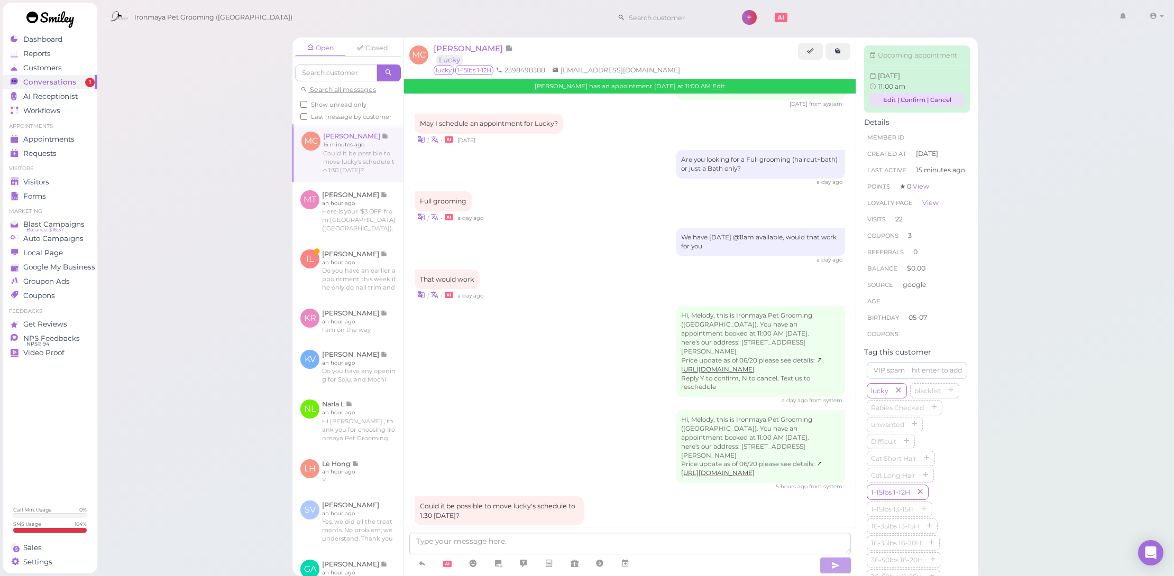
click at [886, 107] on link "Edit | Confirm | Cancel" at bounding box center [916, 100] width 95 height 14
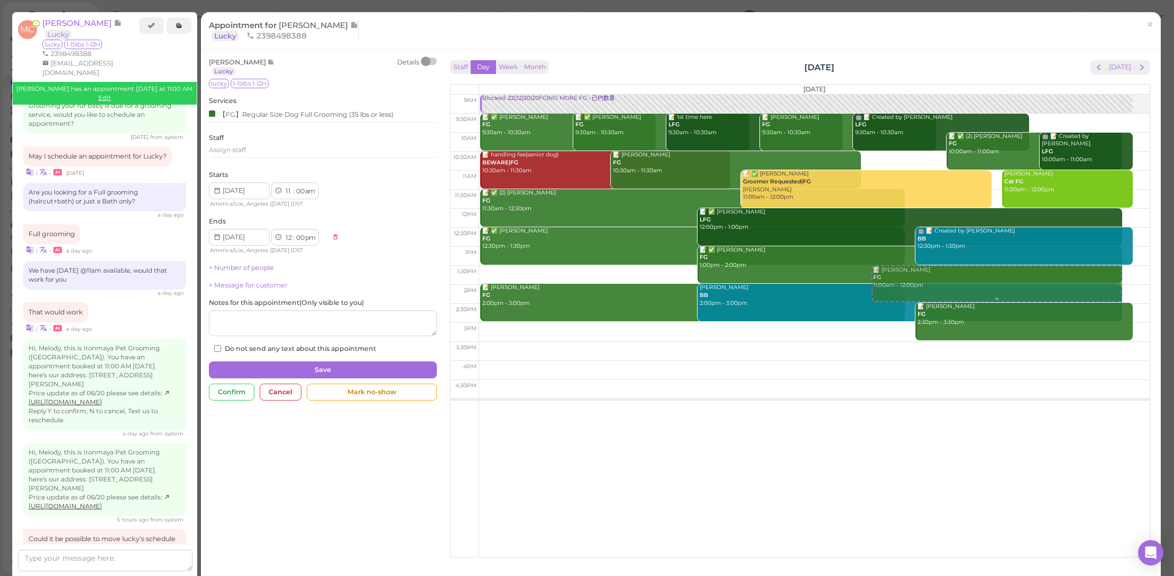
drag, startPoint x: 908, startPoint y: 180, endPoint x: 902, endPoint y: 281, distance: 101.7
click at [902, 95] on div "📝 Melody Chang FG 11:00am - 12:00pm Blocked: 22(32)20(20FG)NO MORE FG • 已约数量 📝 …" at bounding box center [814, 95] width 670 height 0
select select "1"
select select "30"
select select "pm"
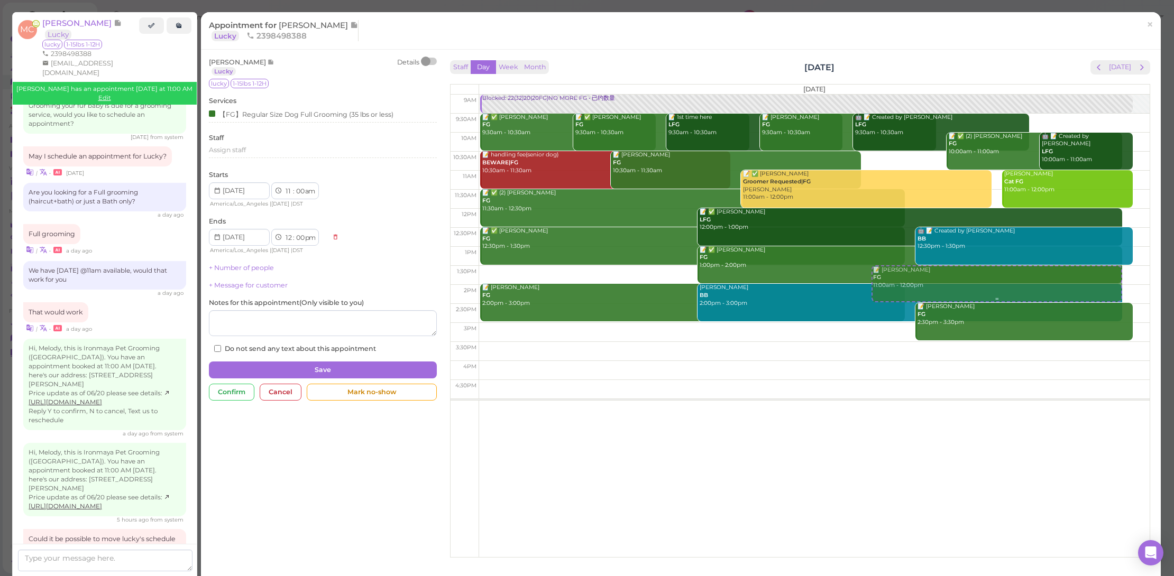
select select "2"
select select "30"
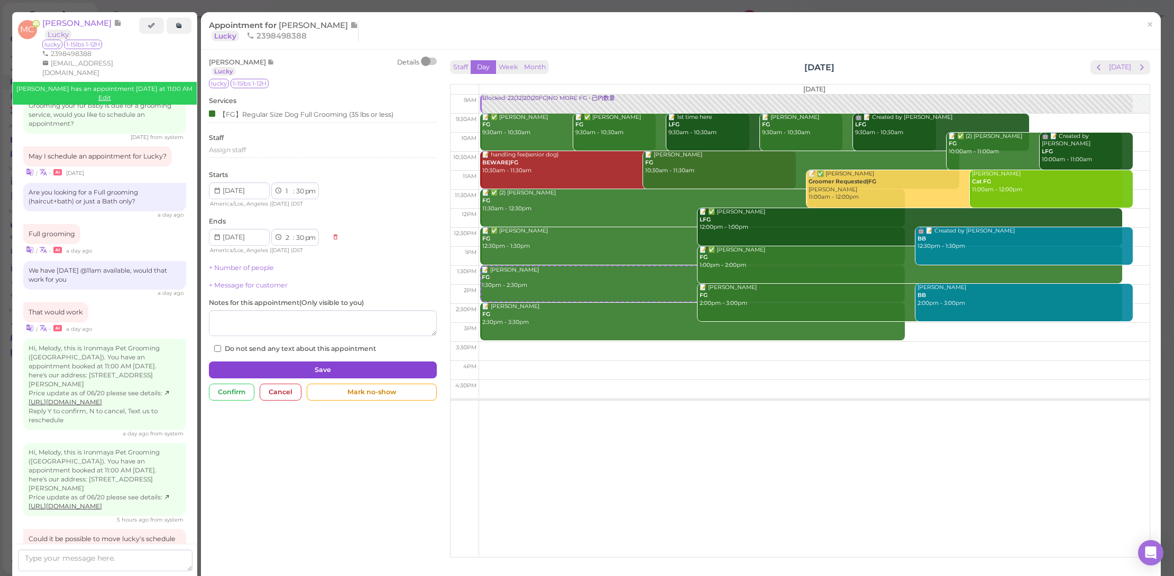
click at [342, 364] on button "Save" at bounding box center [323, 370] width 228 height 17
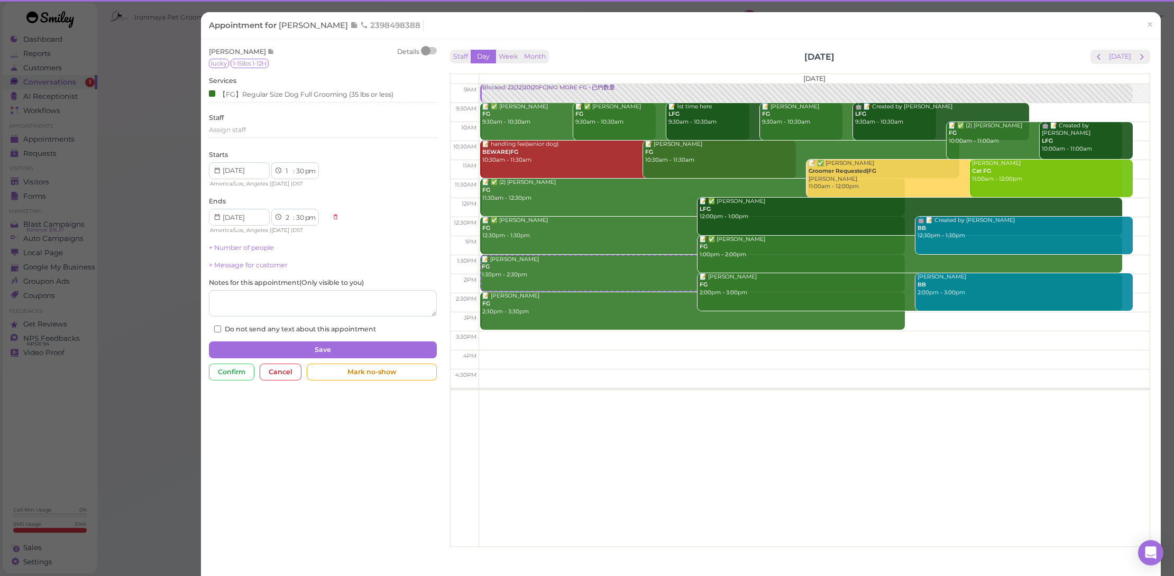
scroll to position [1308, 0]
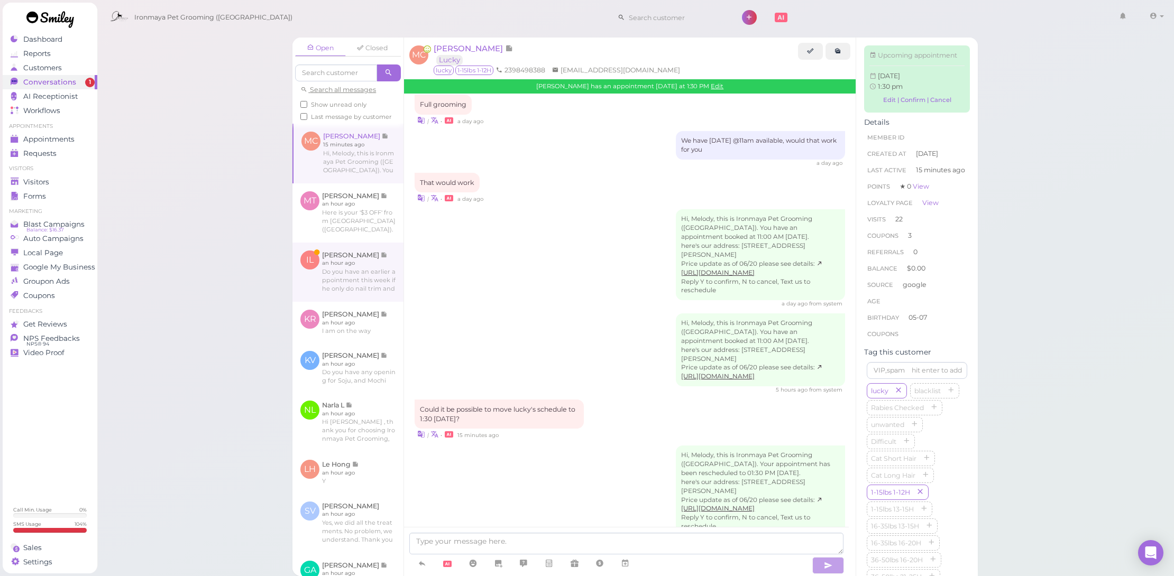
click at [368, 285] on link at bounding box center [347, 272] width 111 height 59
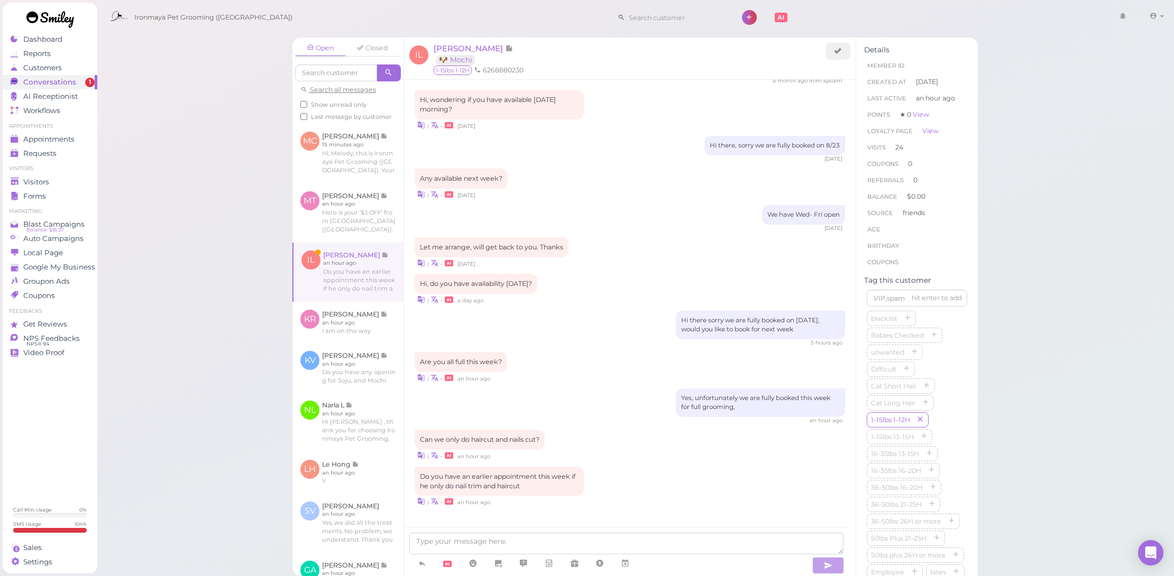
scroll to position [923, 0]
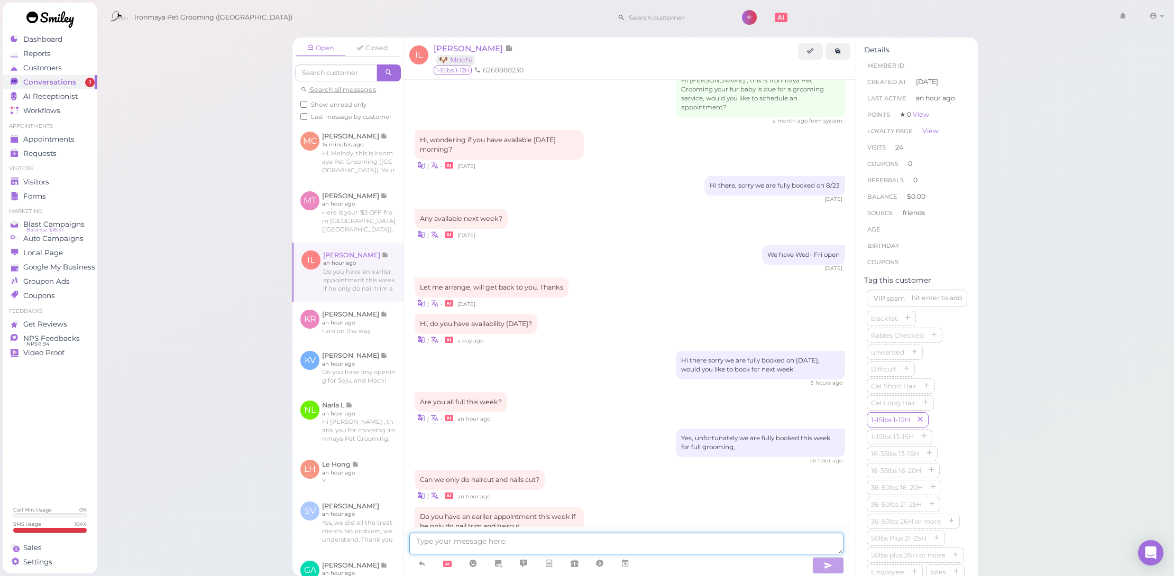
click at [536, 538] on textarea at bounding box center [626, 544] width 434 height 22
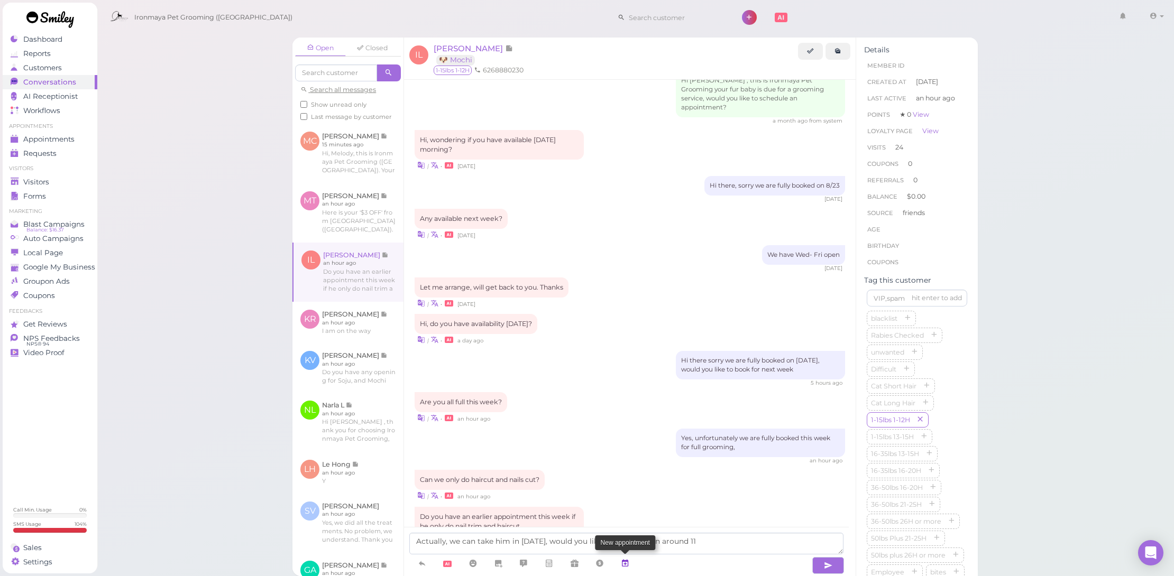
click at [632, 562] on link at bounding box center [624, 564] width 25 height 19
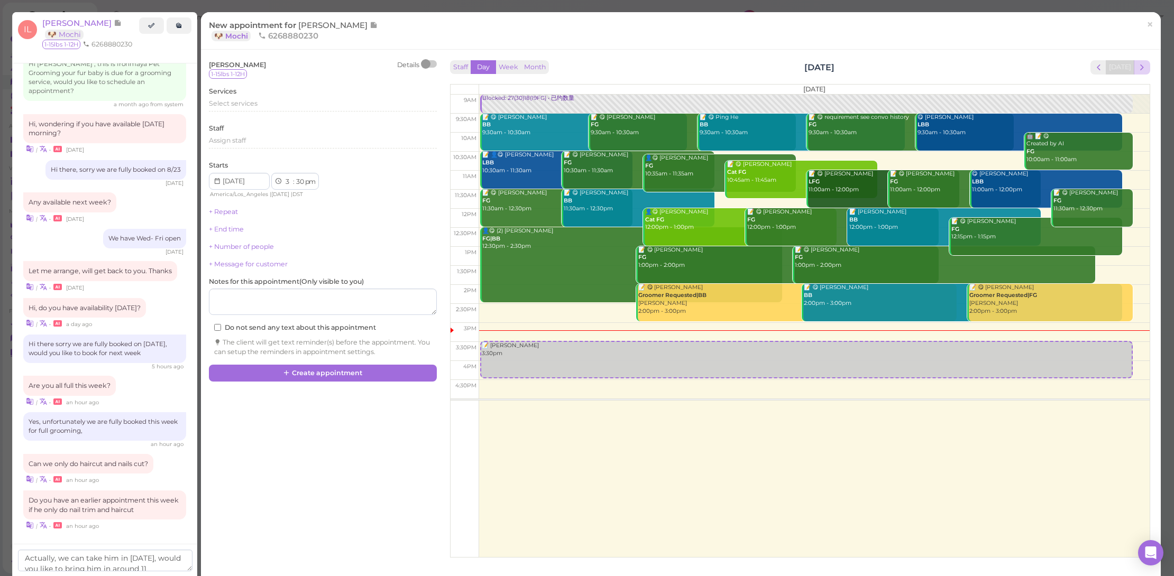
click at [1137, 68] on span "next" at bounding box center [1142, 67] width 10 height 10
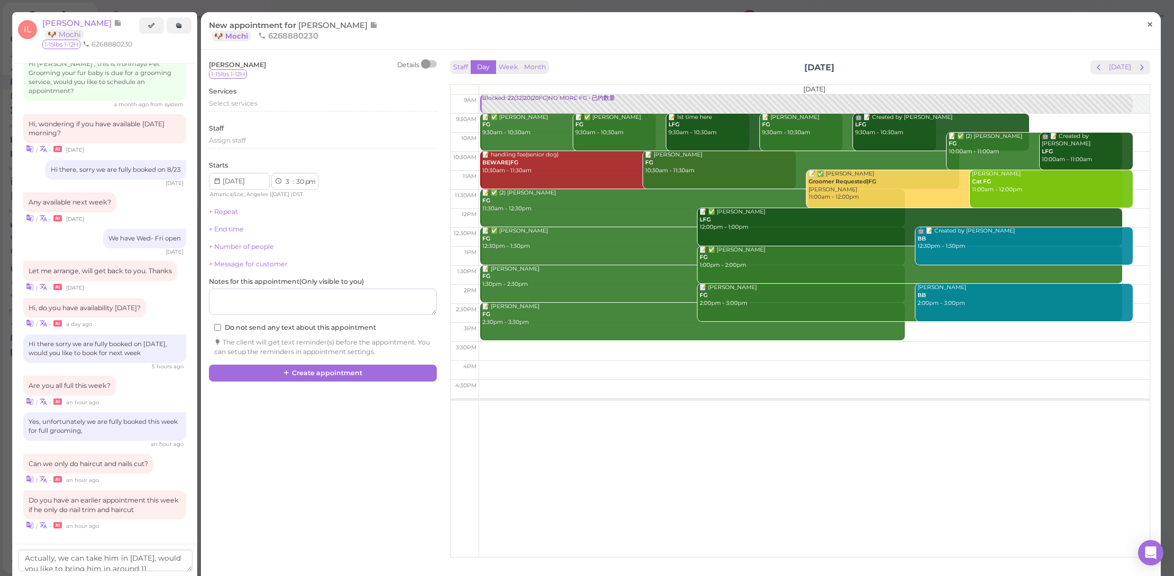
click at [1146, 24] on span "×" at bounding box center [1149, 24] width 7 height 15
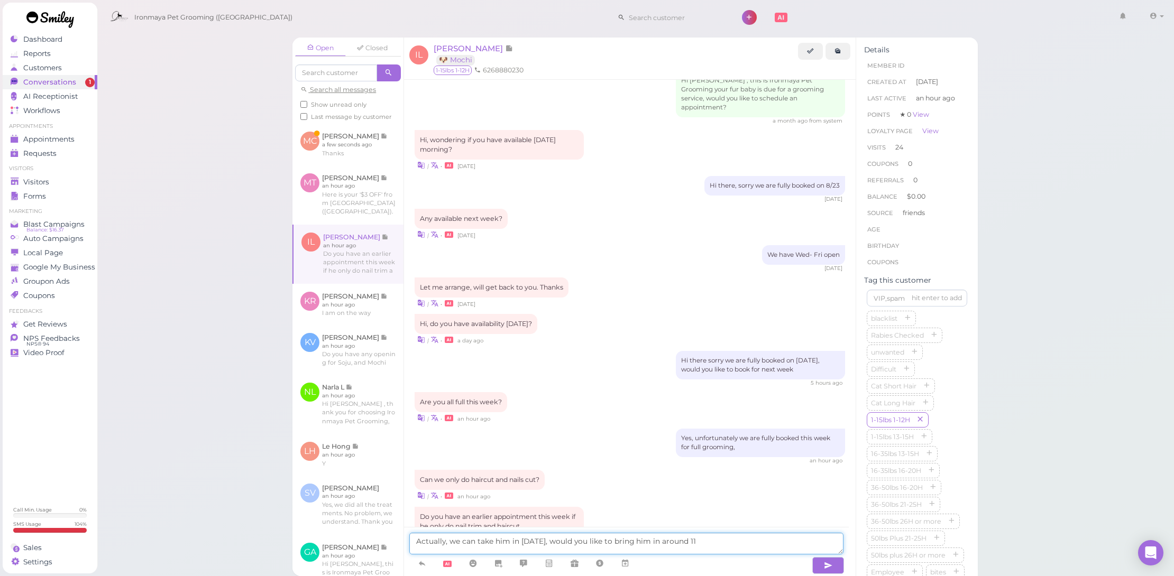
click at [742, 551] on textarea "Actually, we can take him in tomorrow, would you like to bring him in around 11" at bounding box center [626, 544] width 434 height 22
type textarea "Actually, we can take him in tomorrow, would you like to bring him in around 11?"
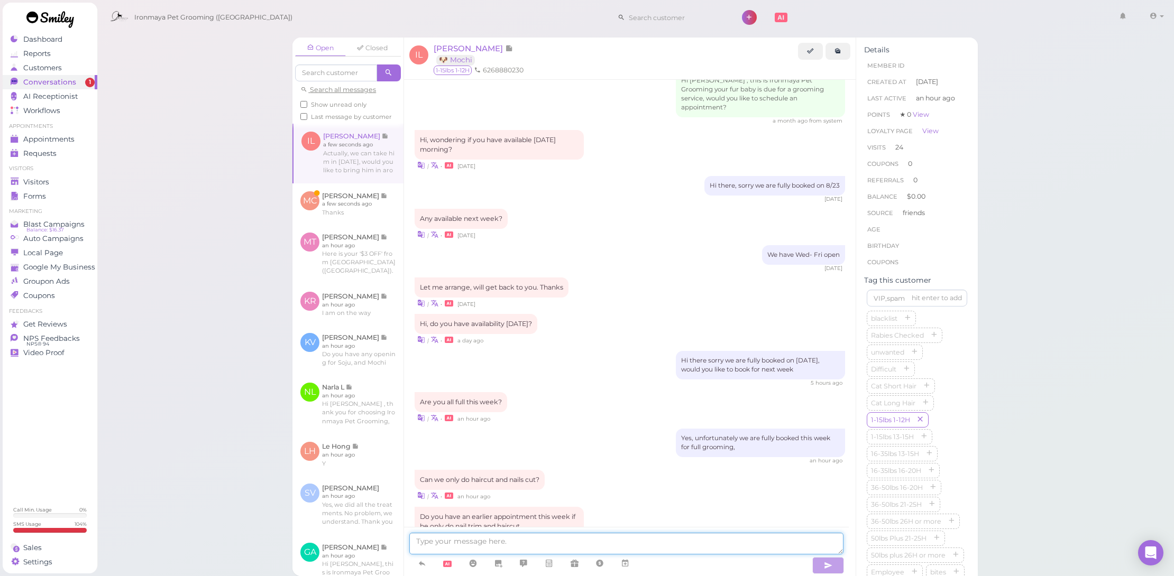
scroll to position [956, 0]
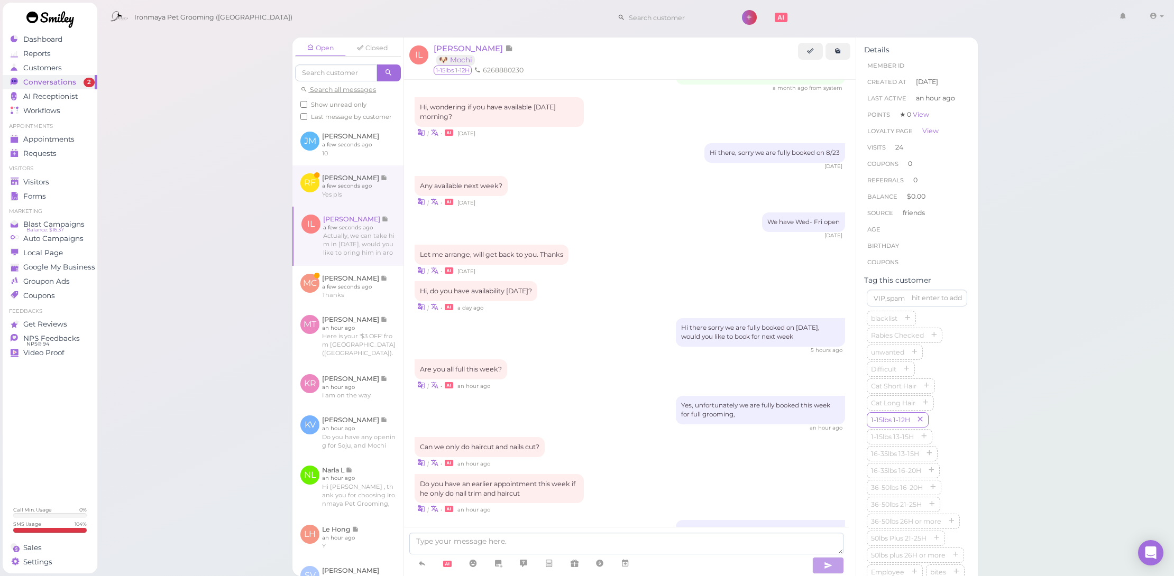
click at [370, 197] on link at bounding box center [347, 185] width 111 height 41
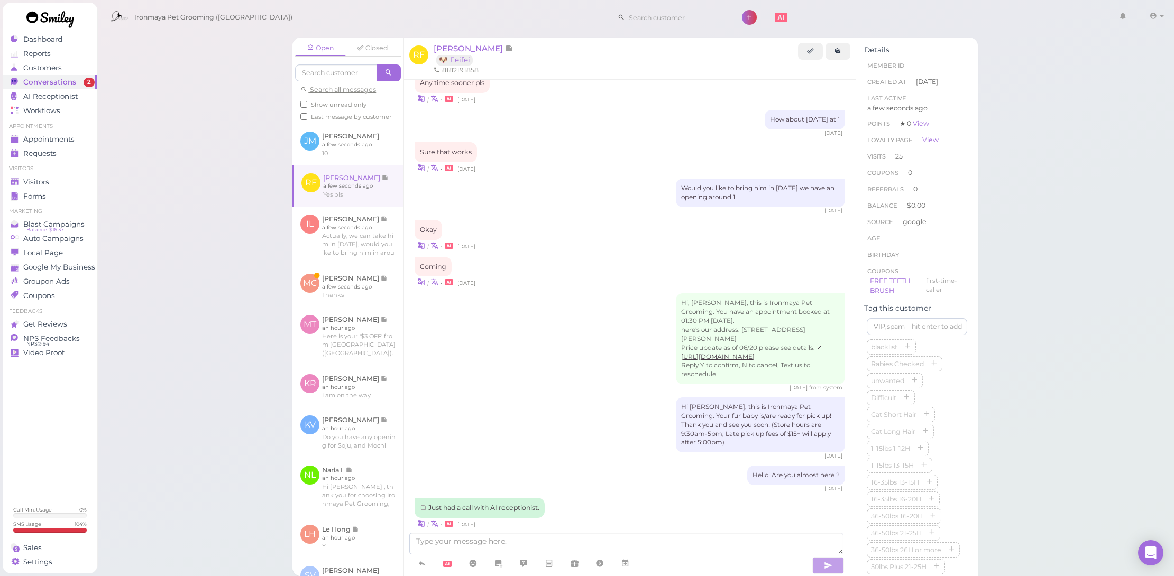
scroll to position [1188, 0]
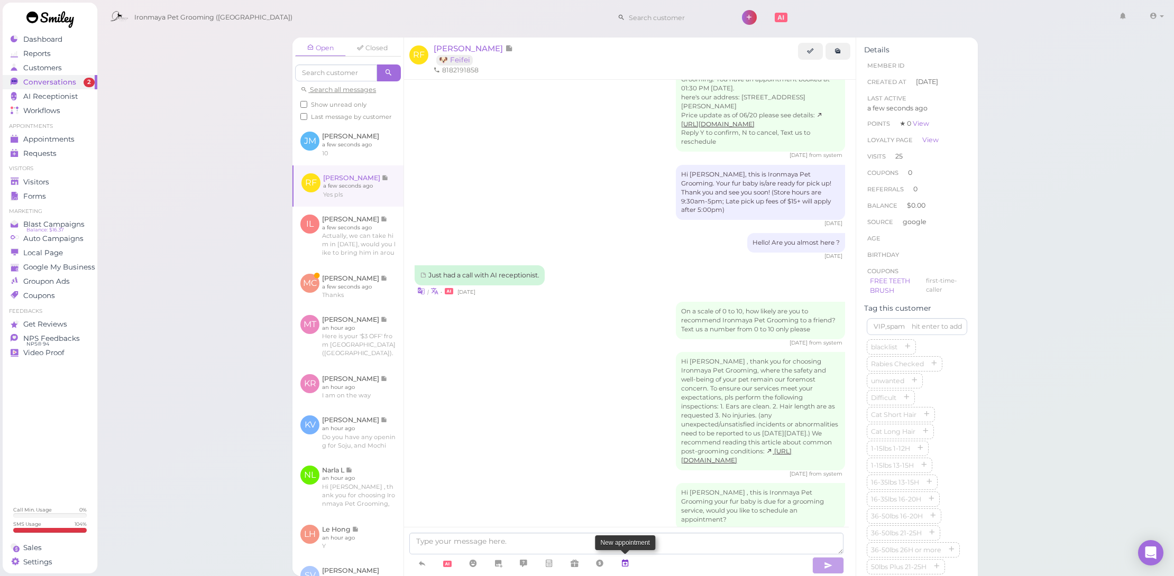
click at [627, 559] on icon at bounding box center [625, 563] width 8 height 11
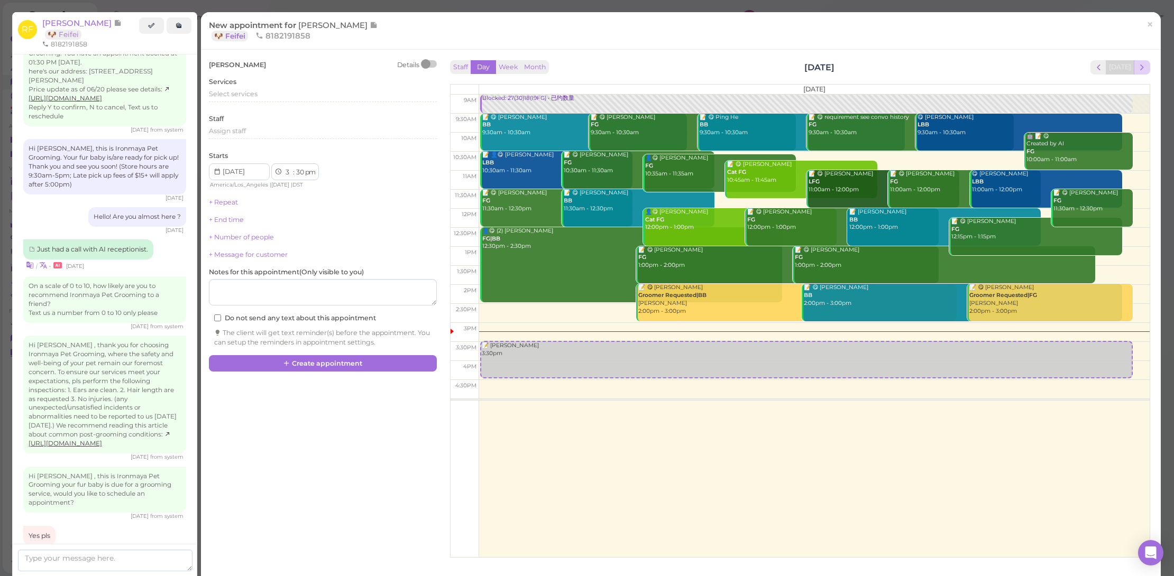
click at [1137, 67] on span "next" at bounding box center [1142, 67] width 10 height 10
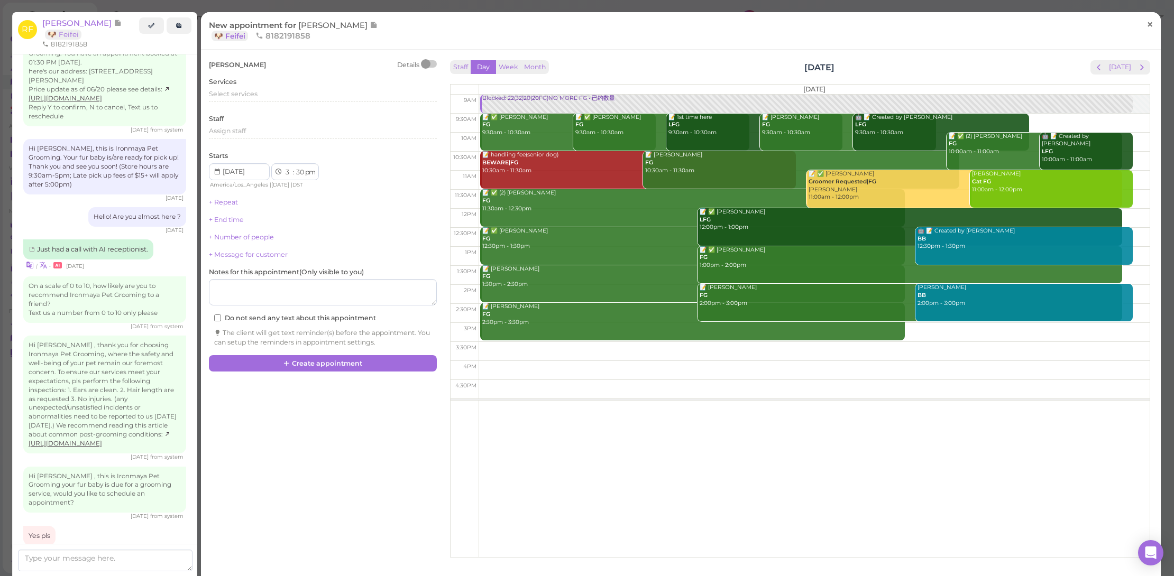
click at [1146, 23] on span "×" at bounding box center [1149, 24] width 7 height 15
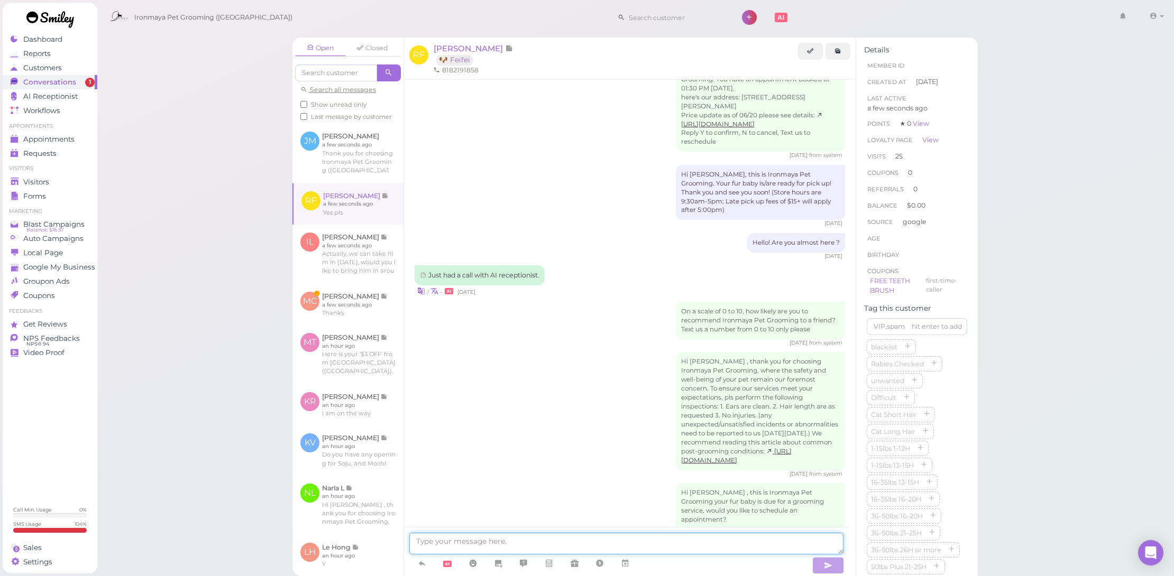
click at [633, 534] on textarea at bounding box center [626, 544] width 434 height 22
type textarea "We have tomorrow @12pm, would you like to bring him in"
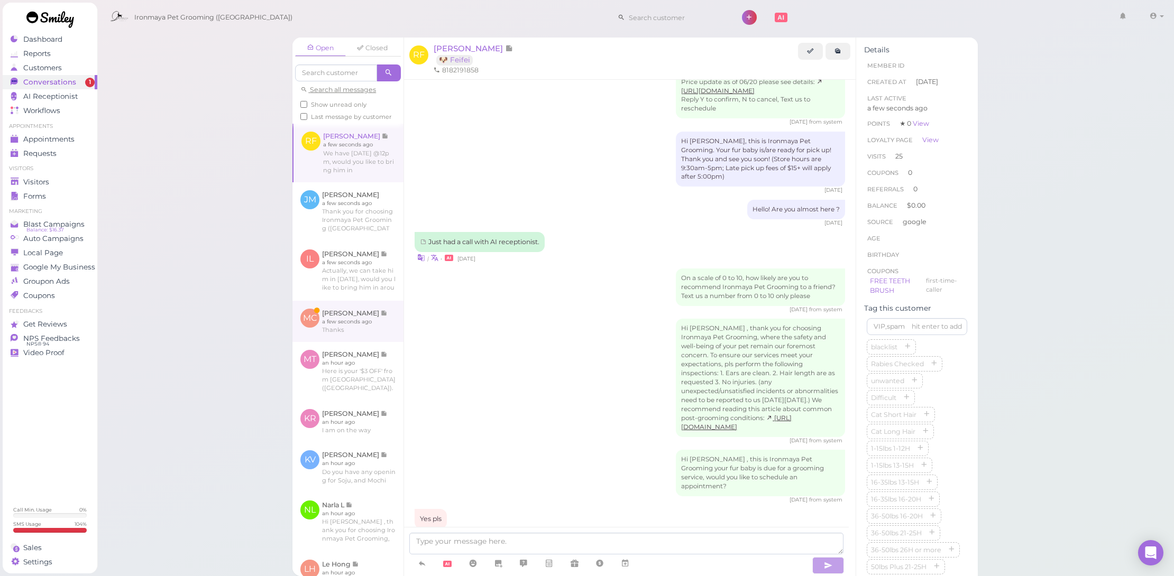
click at [349, 316] on link at bounding box center [347, 321] width 111 height 41
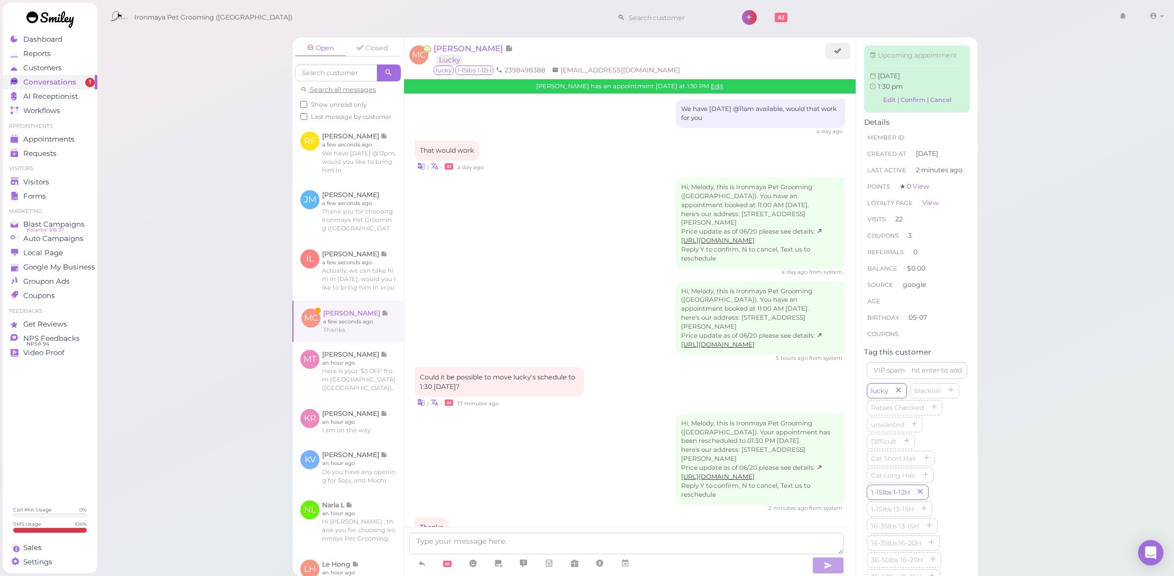
scroll to position [1233, 0]
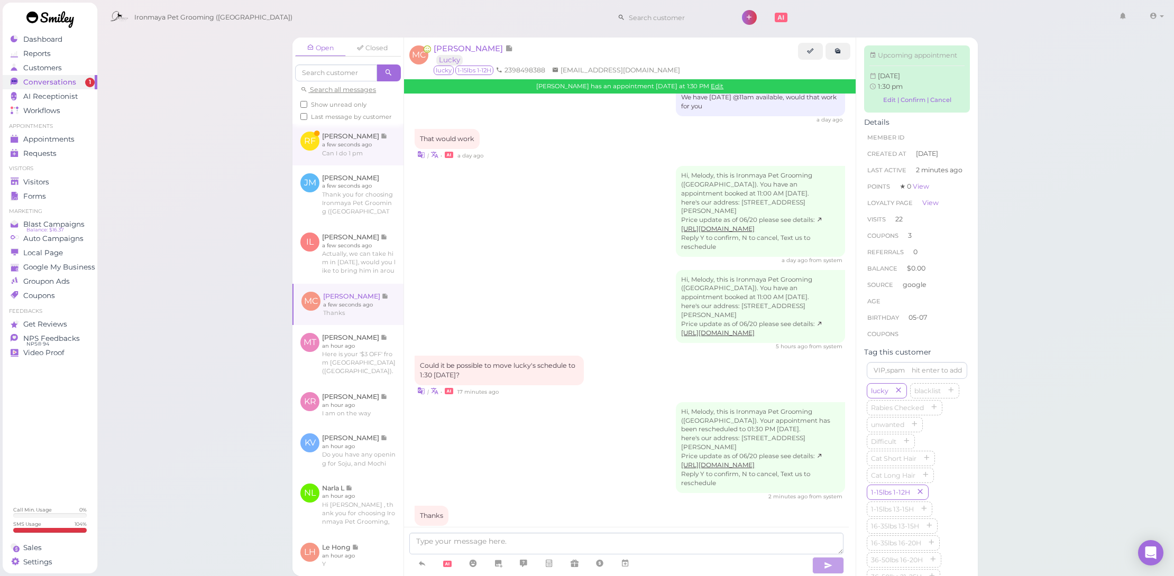
click at [381, 144] on link at bounding box center [347, 144] width 111 height 41
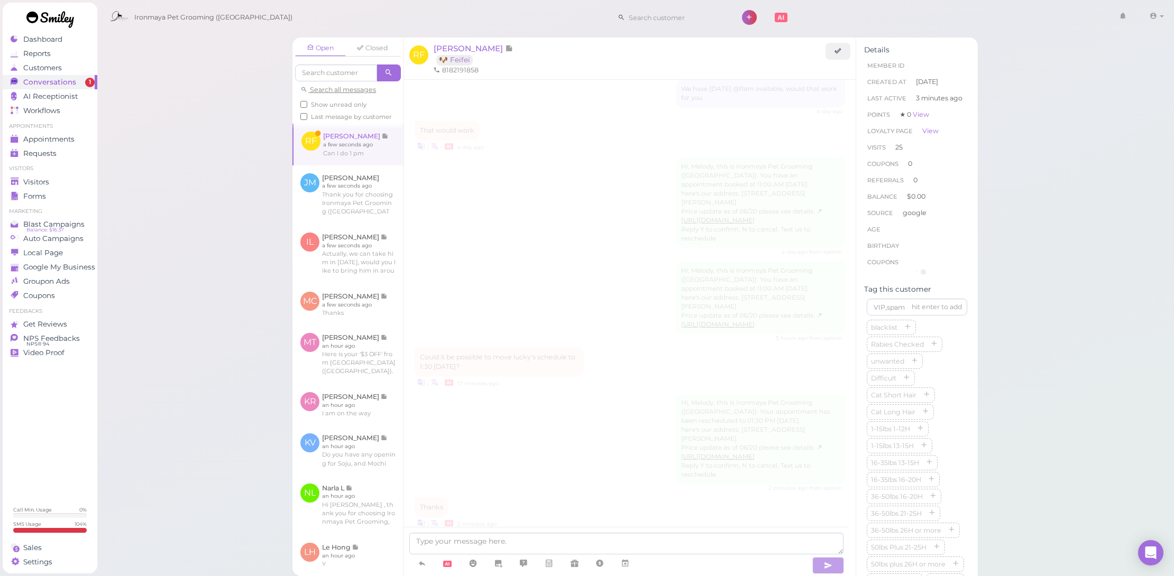
scroll to position [1171, 0]
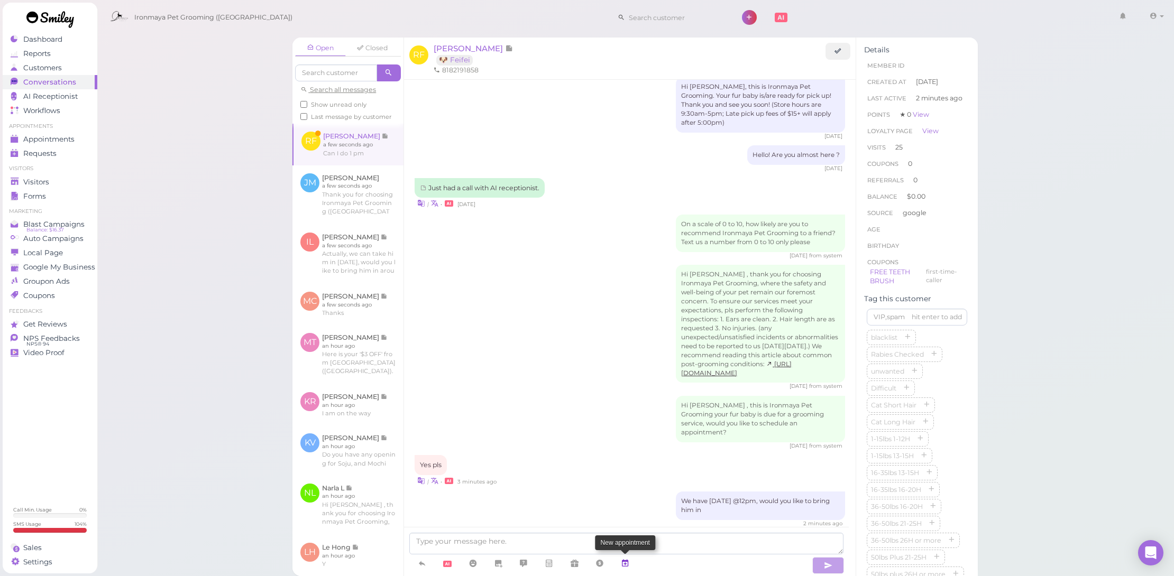
click at [634, 560] on link at bounding box center [624, 564] width 25 height 19
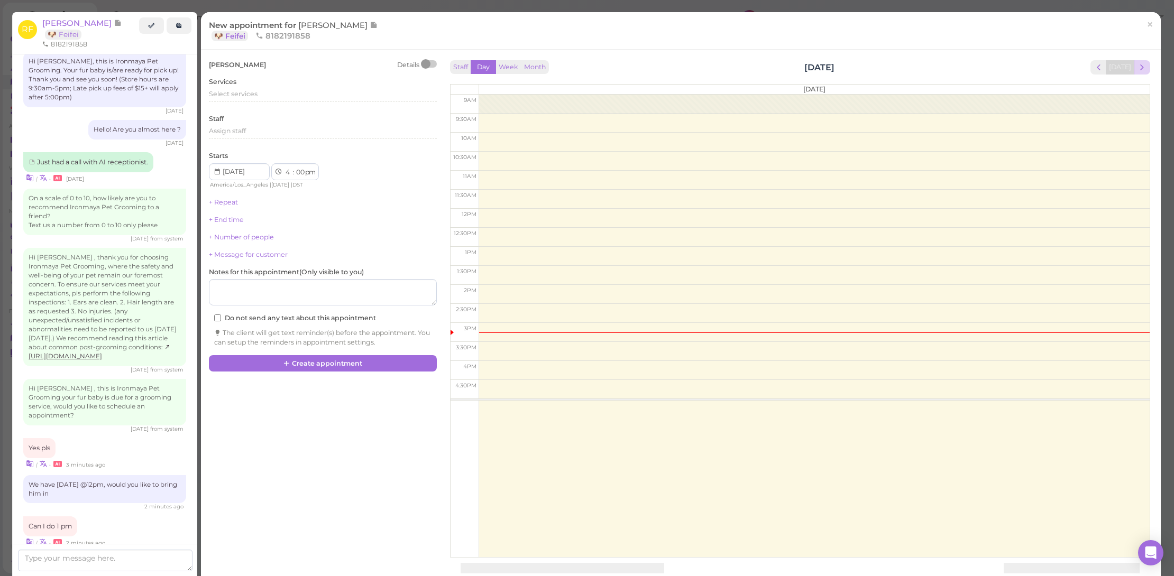
click at [1137, 68] on span "next" at bounding box center [1142, 67] width 10 height 10
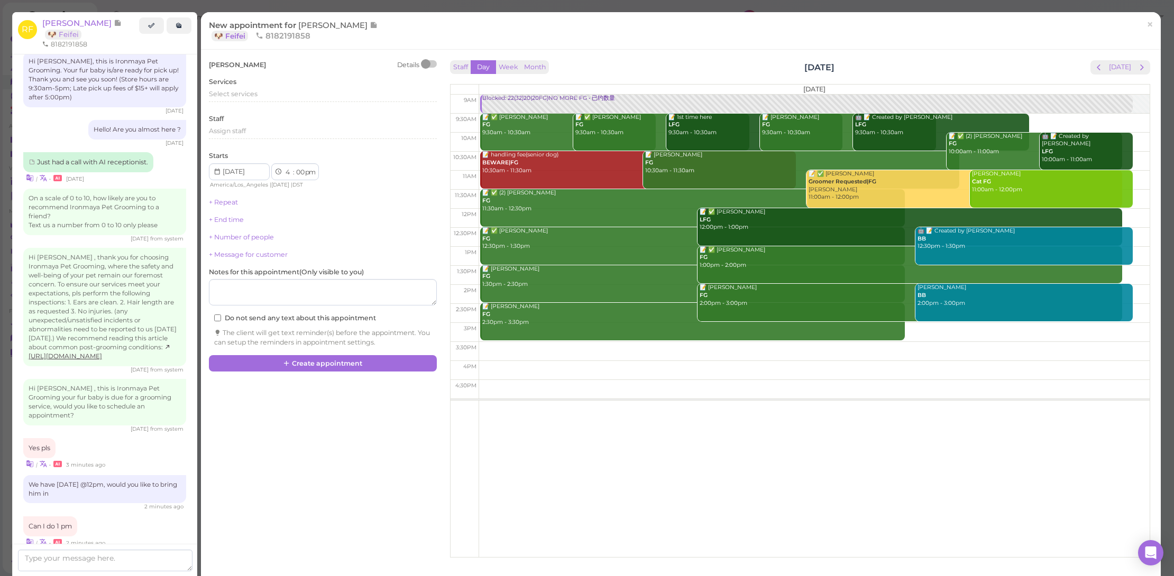
click at [1135, 255] on td at bounding box center [813, 256] width 671 height 19
type input "2025-08-27"
select select "1"
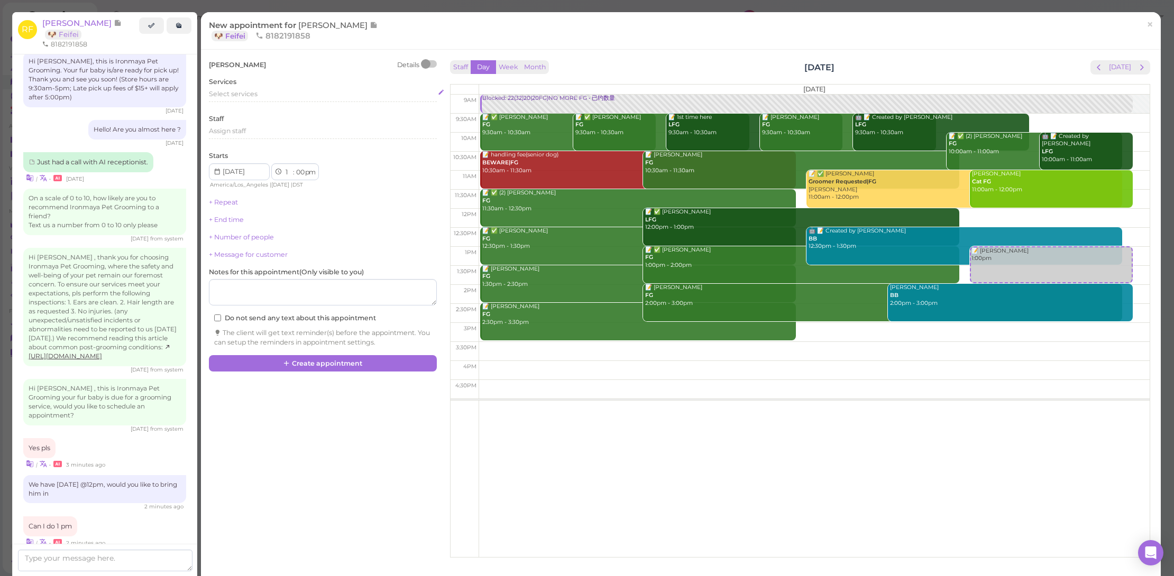
click at [303, 100] on div "Select services" at bounding box center [323, 95] width 228 height 13
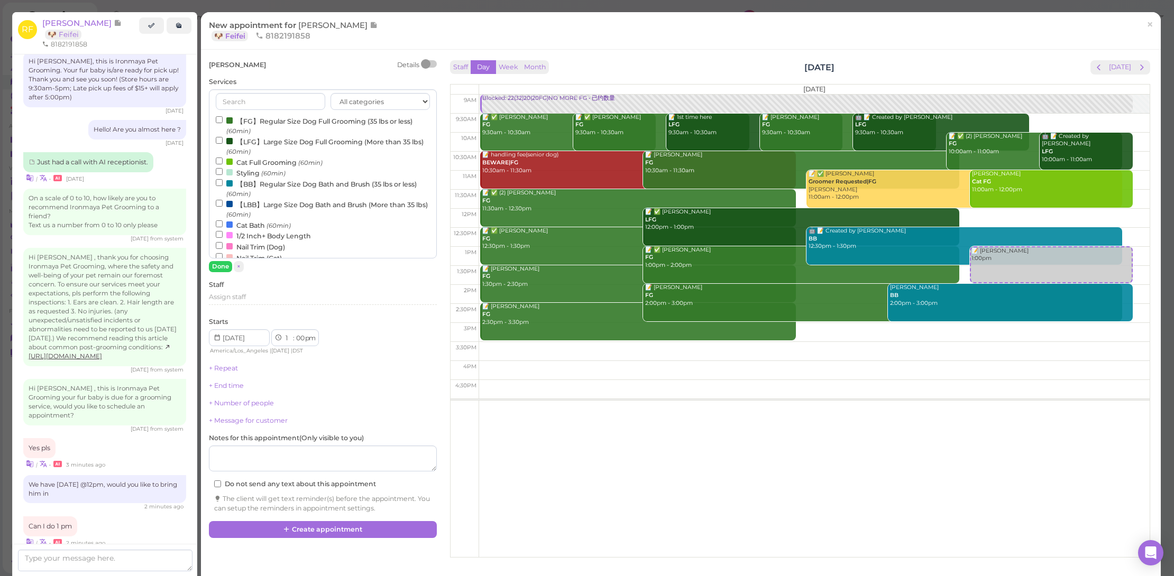
click at [308, 119] on label "【FG】Regular Size Dog Full Grooming (35 lbs or less) (60min)" at bounding box center [323, 125] width 214 height 21
click at [223, 119] on input "【FG】Regular Size Dog Full Grooming (35 lbs or less) (60min)" at bounding box center [219, 119] width 7 height 7
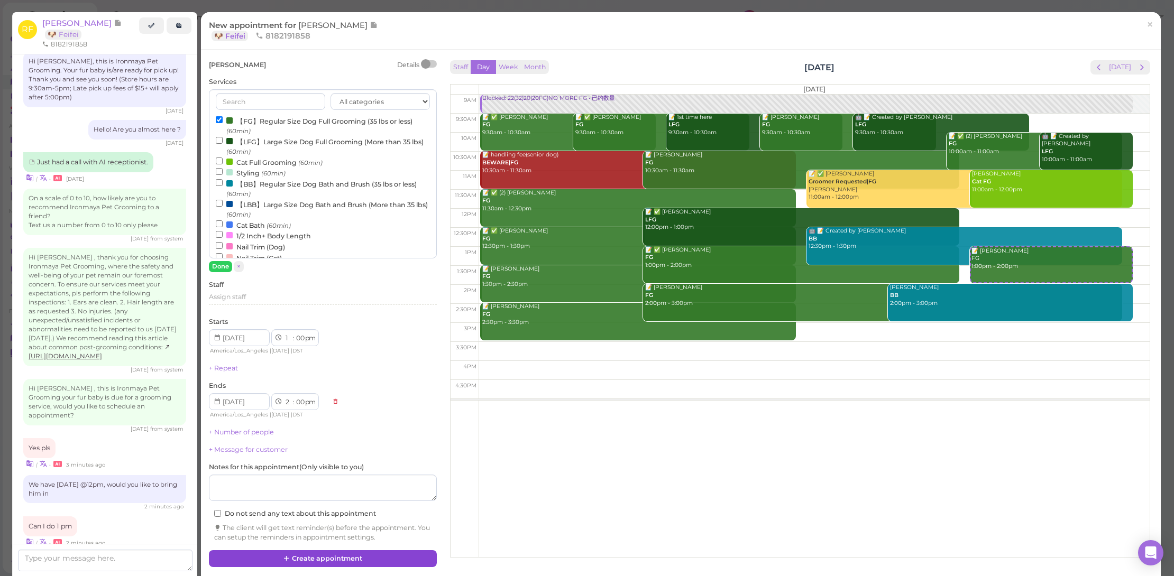
click at [365, 550] on button "Create appointment" at bounding box center [323, 558] width 228 height 17
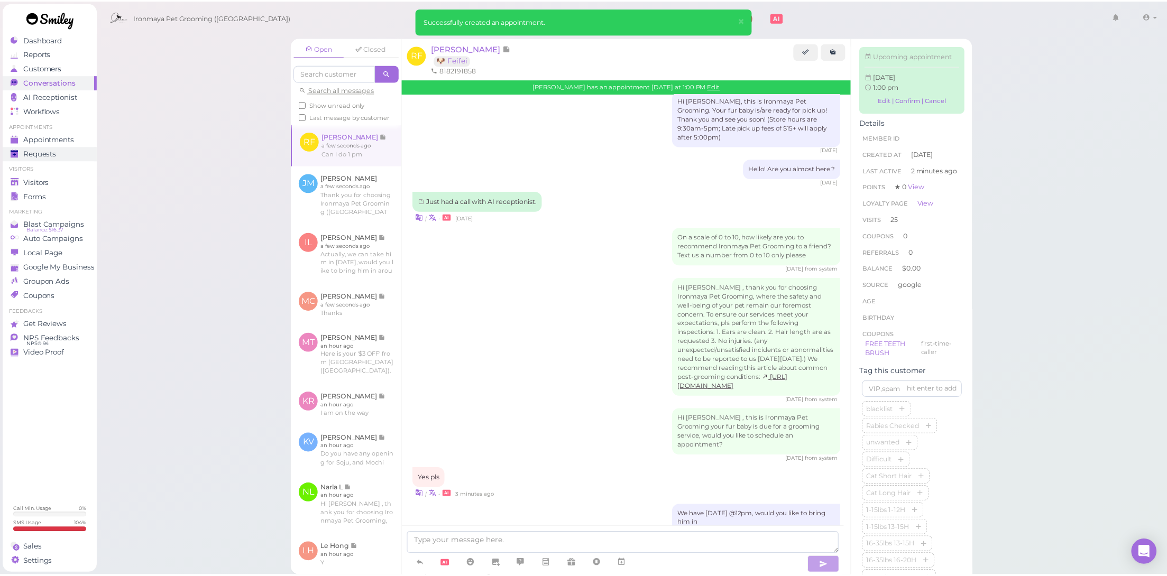
scroll to position [1277, 0]
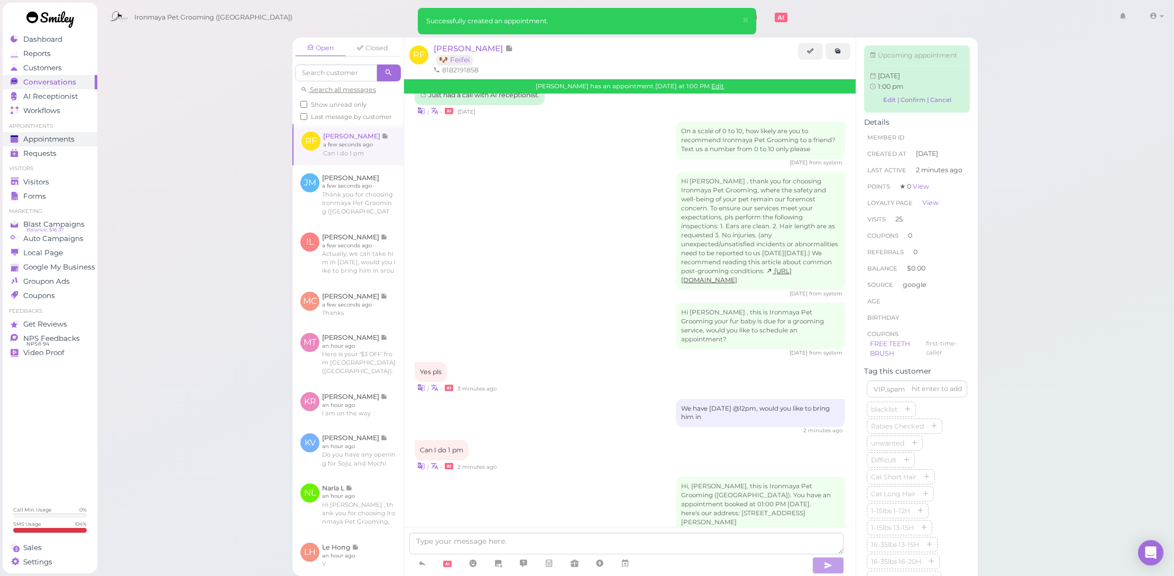
click at [84, 137] on div "Appointments" at bounding box center [49, 139] width 76 height 9
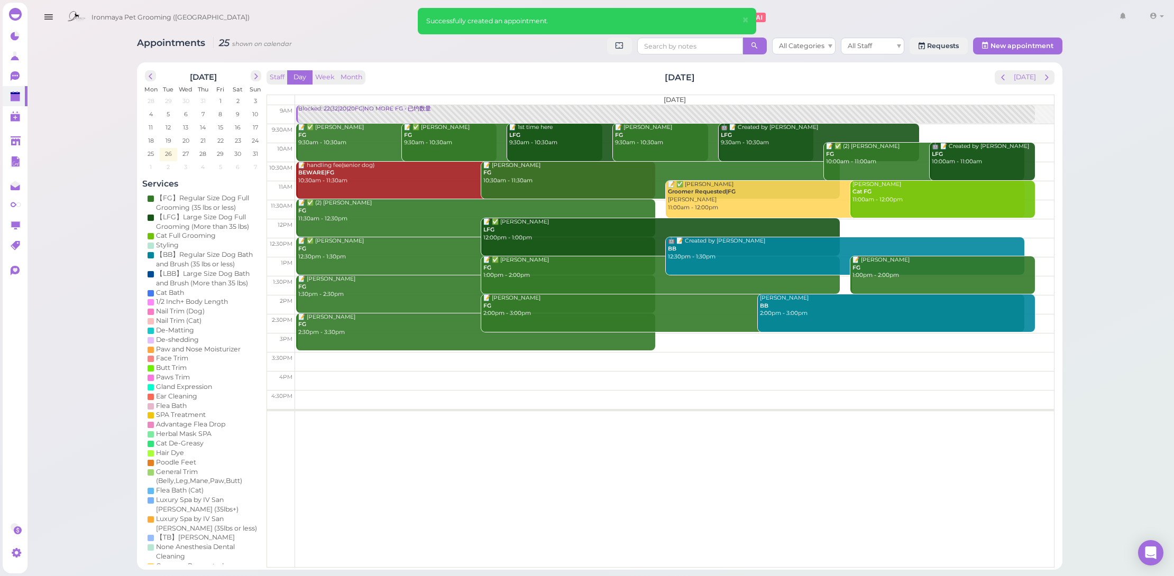
click at [374, 109] on div "Blocked: 22(32)20(20FG)NO MORE FG • 已约数量" at bounding box center [666, 109] width 737 height 8
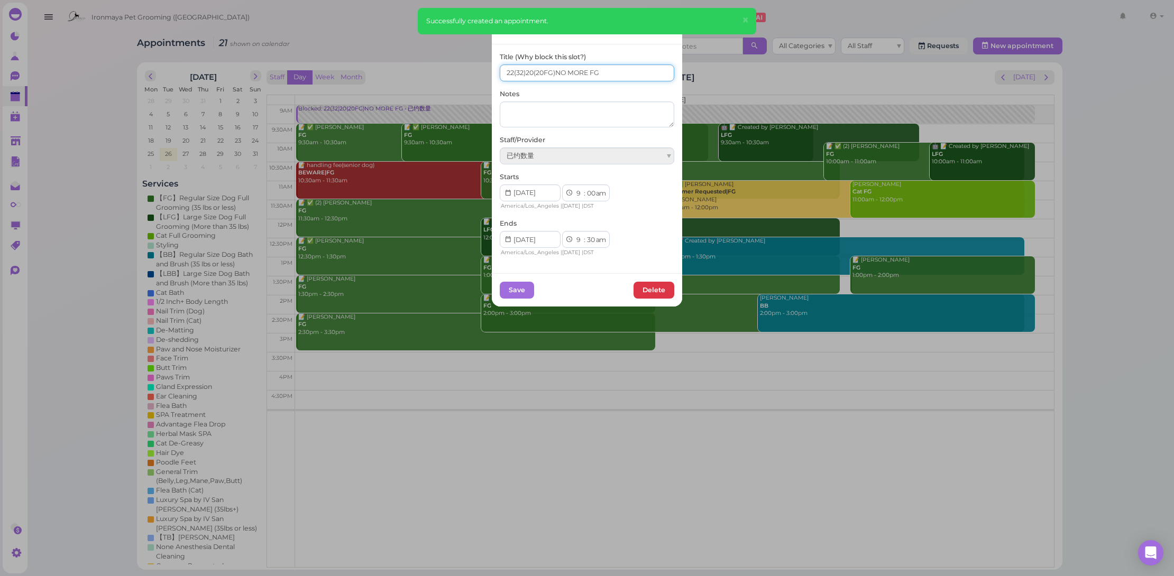
click at [527, 71] on input "22(32)20(20FG)NO MORE FG" at bounding box center [587, 72] width 174 height 17
click at [508, 71] on input "22(32)21(20FG)NO MORE FG" at bounding box center [587, 72] width 174 height 17
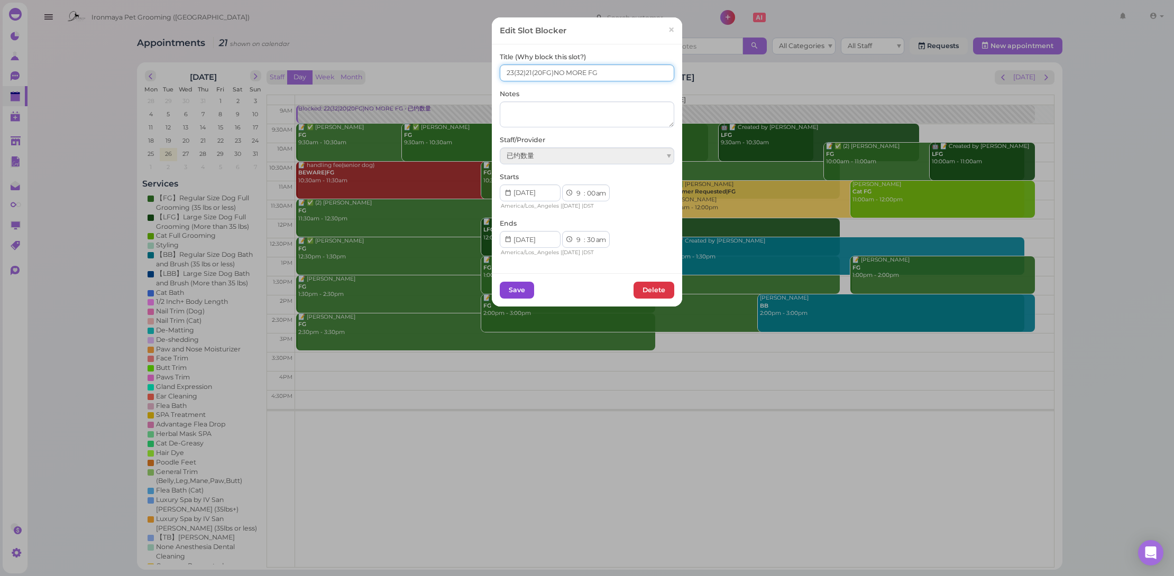
type input "23(32)21(20FG)NO MORE FG"
click at [523, 289] on button "Save" at bounding box center [517, 290] width 34 height 17
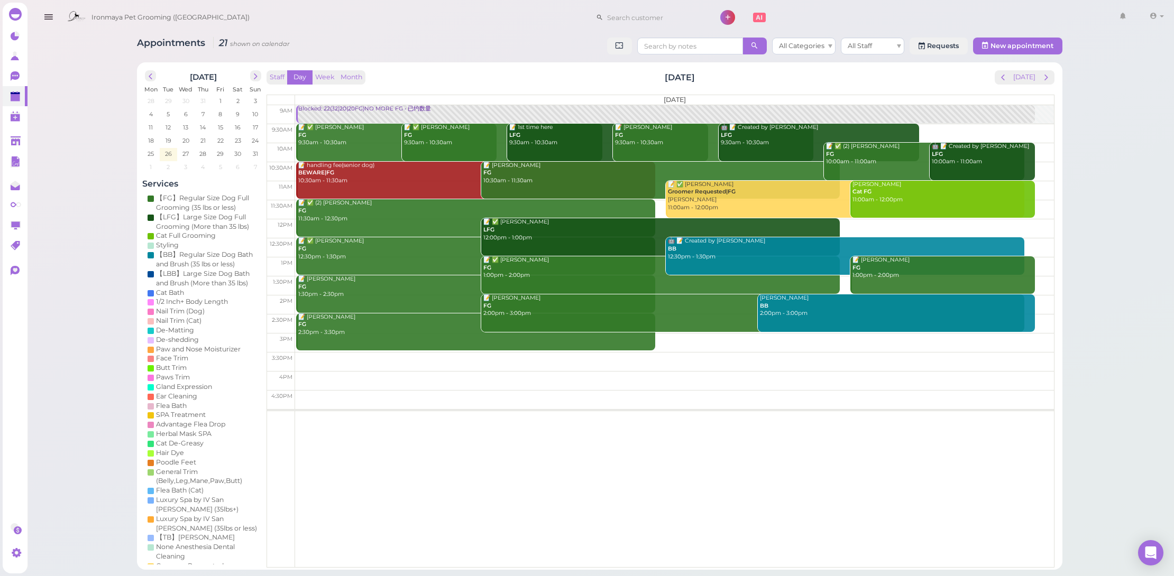
click at [434, 45] on div "Appointments 21 shown on calendar All Categories All Staff Requests New appoint…" at bounding box center [599, 48] width 925 height 20
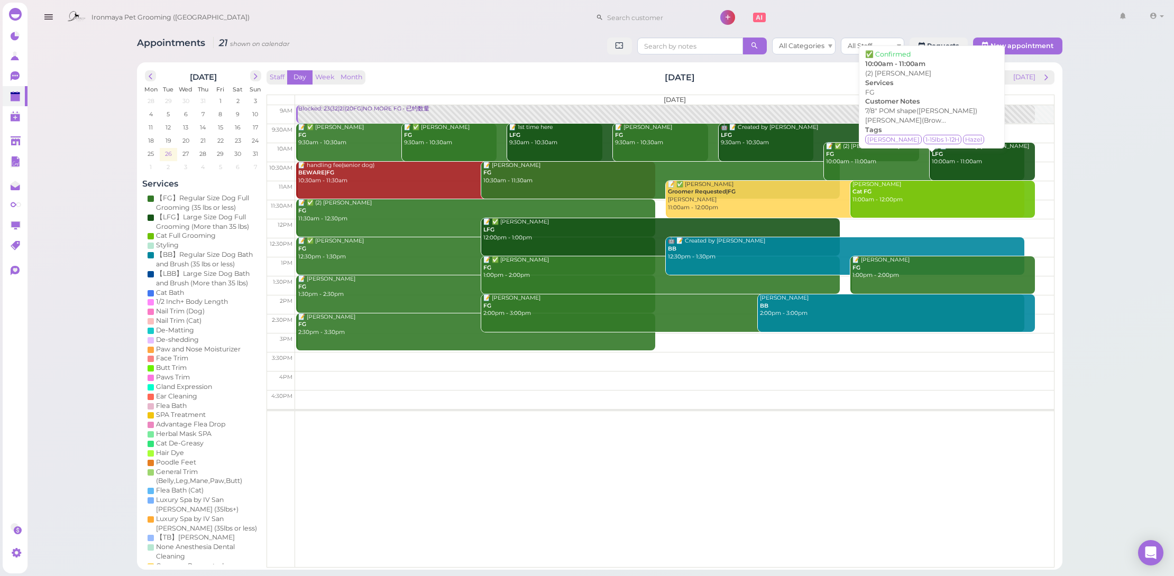
click at [168, 154] on span "26" at bounding box center [168, 154] width 9 height 10
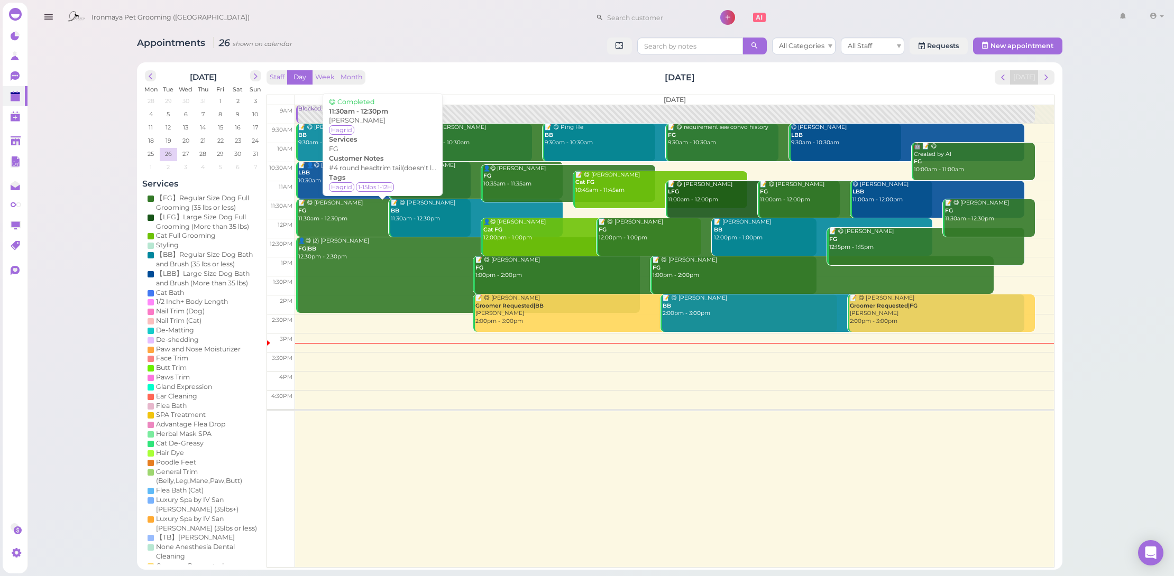
click at [364, 213] on div "📝 😋 Krista Raimondo FG 11:30am - 12:30pm" at bounding box center [384, 210] width 172 height 23
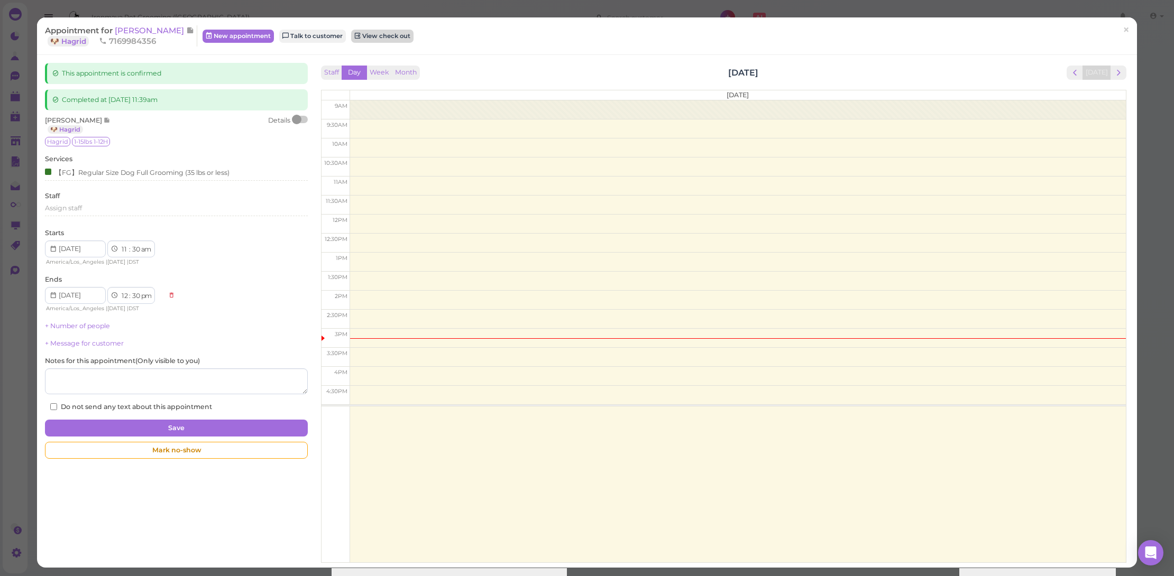
click at [372, 36] on link "View check out" at bounding box center [382, 36] width 62 height 13
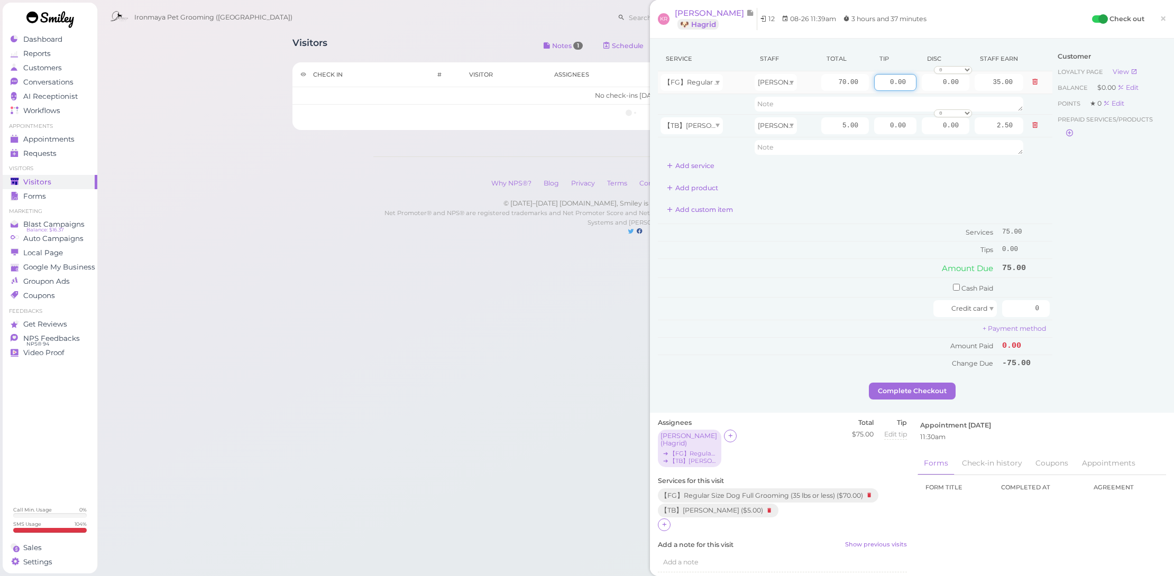
click at [874, 86] on input "0.00" at bounding box center [895, 82] width 42 height 17
type input "10.00"
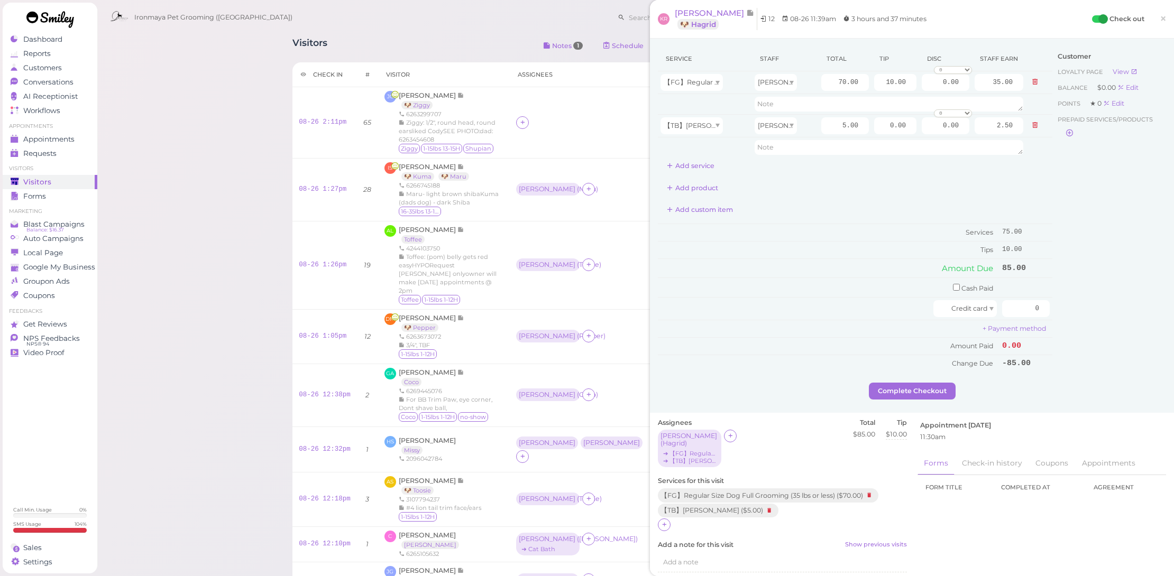
click at [861, 218] on div "Service Staff Total Tip Disc Staff earn 【FG】Regular Size Dog Full Grooming (35 …" at bounding box center [855, 210] width 394 height 326
click at [1018, 300] on input "0" at bounding box center [1019, 308] width 48 height 17
drag, startPoint x: 1018, startPoint y: 298, endPoint x: 1069, endPoint y: 308, distance: 51.6
click at [1069, 308] on div "Service Staff Total Tip Disc Staff earn 【FG】Regular Size Dog Full Grooming (35 …" at bounding box center [905, 215] width 508 height 336
type input "85"
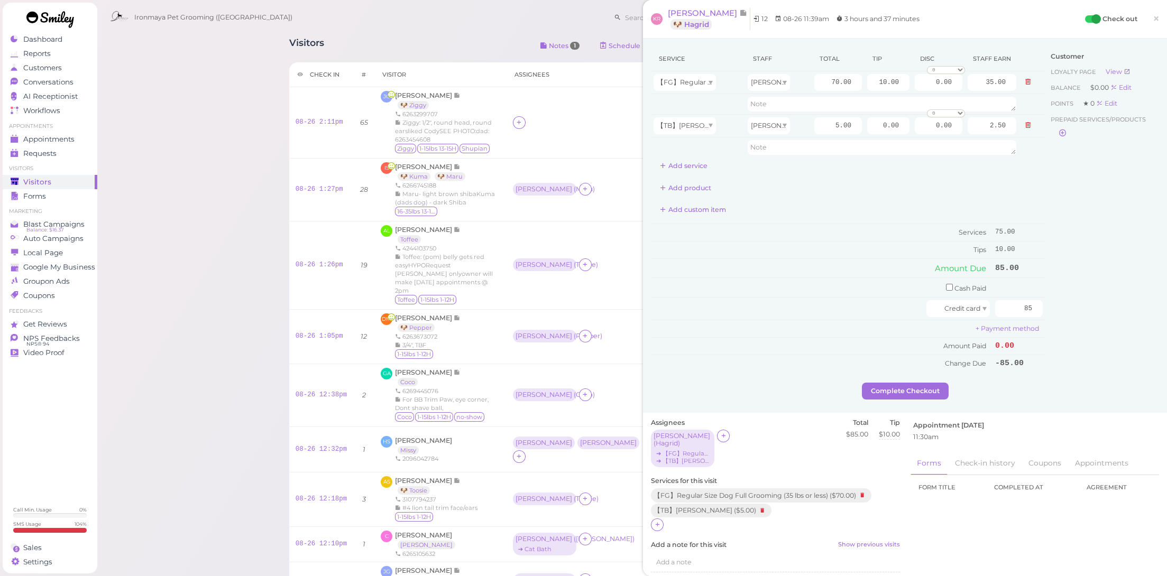
click at [1080, 394] on div "Service Staff Total Tip Disc Staff earn 【FG】Regular Size Dog Full Grooming (35 …" at bounding box center [905, 226] width 524 height 374
click at [923, 383] on button "Complete Checkout" at bounding box center [905, 391] width 87 height 17
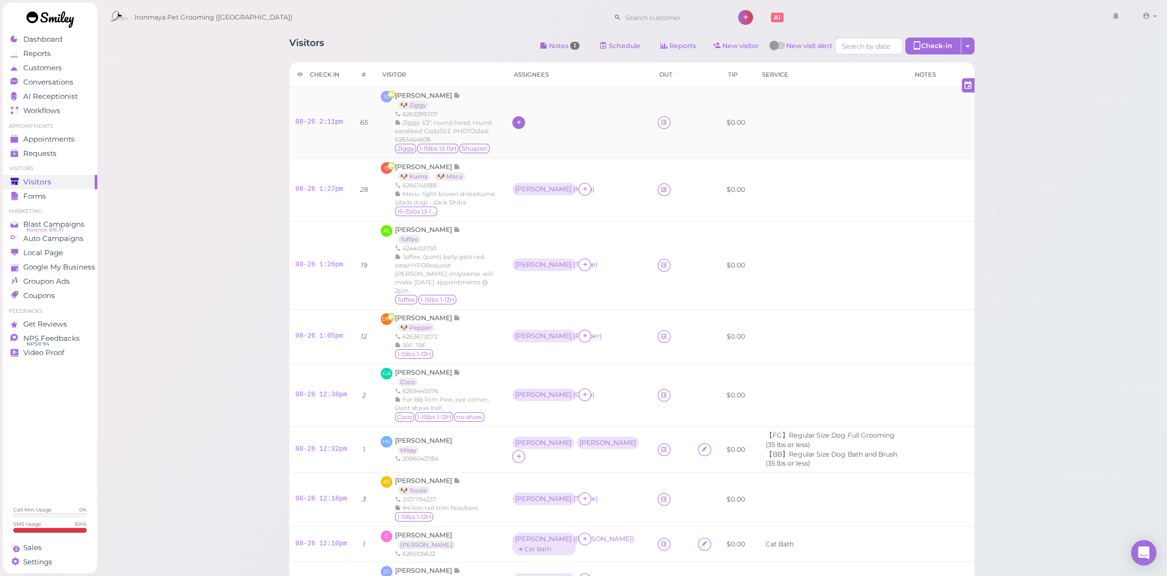
click at [521, 126] on icon at bounding box center [518, 122] width 7 height 8
click at [528, 168] on span "[PERSON_NAME]" at bounding box center [548, 168] width 57 height 8
click at [522, 124] on div "[PERSON_NAME]" at bounding box center [543, 121] width 57 height 7
click at [533, 165] on span "Select pets" at bounding box center [540, 169] width 36 height 12
click at [503, 167] on td "IS Isabella Sun 🐶 Kuma 🐶 Maru 6266745188 Maru- light brown shibaKuma (dads dog)…" at bounding box center [440, 190] width 132 height 63
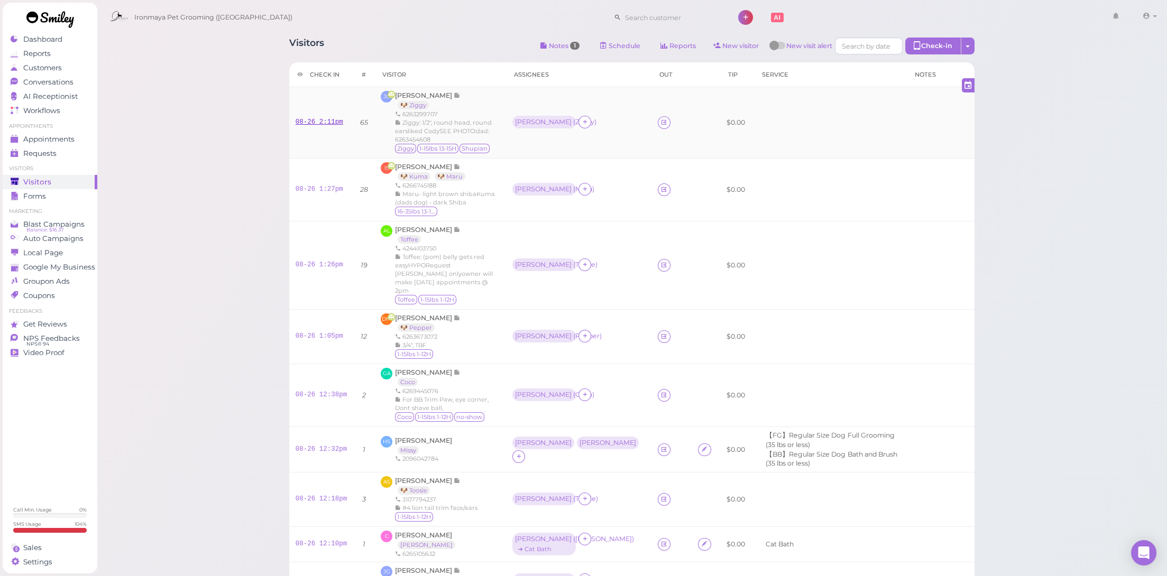
click at [320, 121] on link "08-26 2:11pm" at bounding box center [320, 121] width 48 height 7
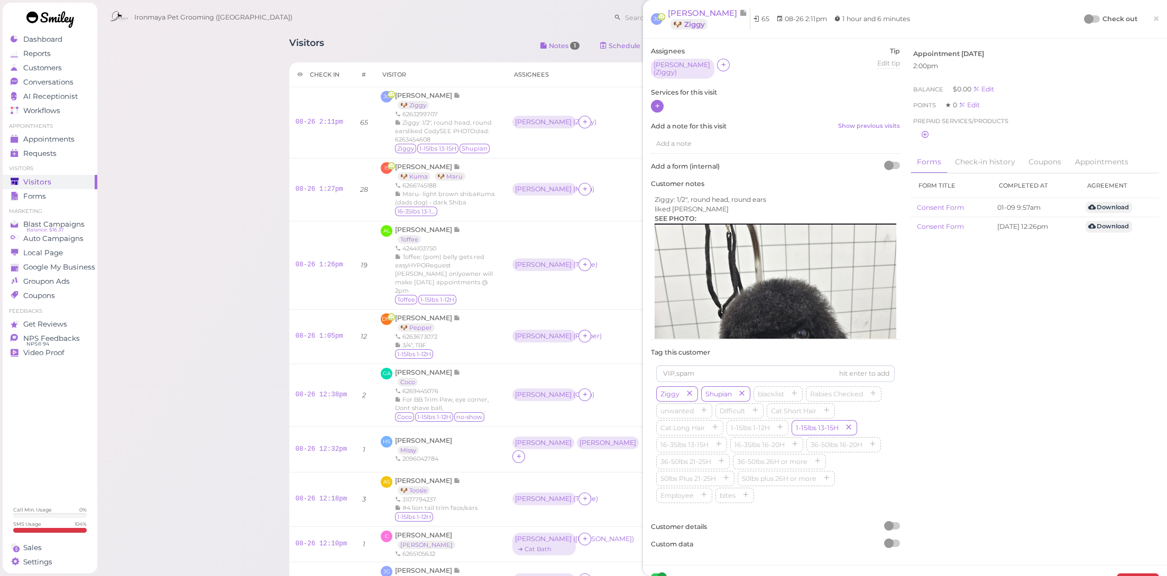
click at [656, 102] on icon at bounding box center [657, 106] width 7 height 8
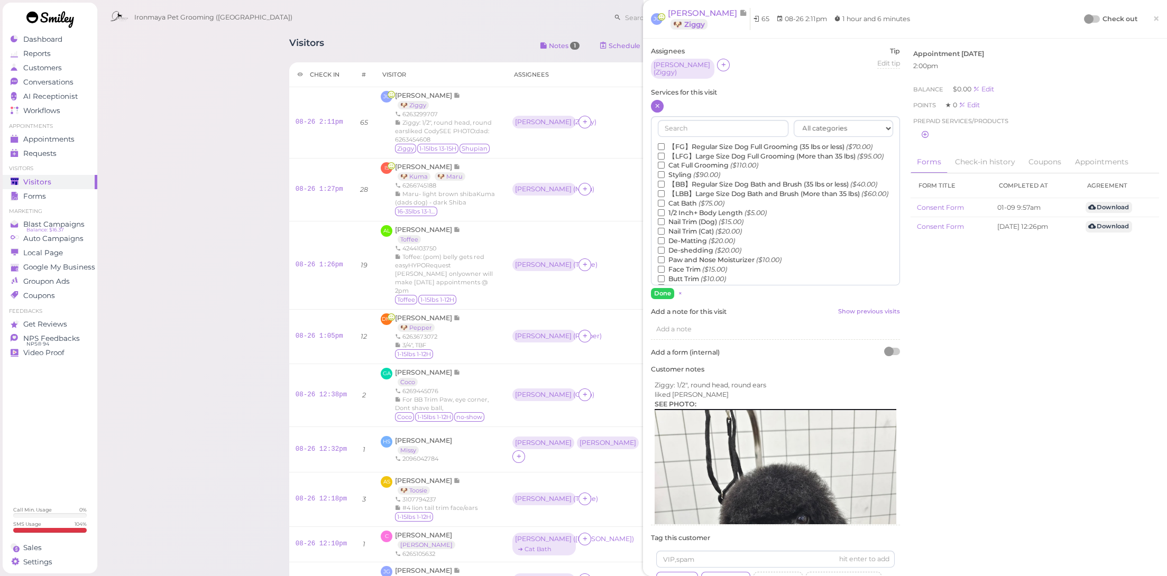
click at [686, 144] on label "【FG】Regular Size Dog Full Grooming (35 lbs or less) ($70.00)" at bounding box center [765, 147] width 215 height 10
click at [665, 144] on input "【FG】Regular Size Dog Full Grooming (35 lbs or less) ($70.00)" at bounding box center [661, 146] width 7 height 7
click at [665, 288] on button "Done" at bounding box center [662, 293] width 23 height 11
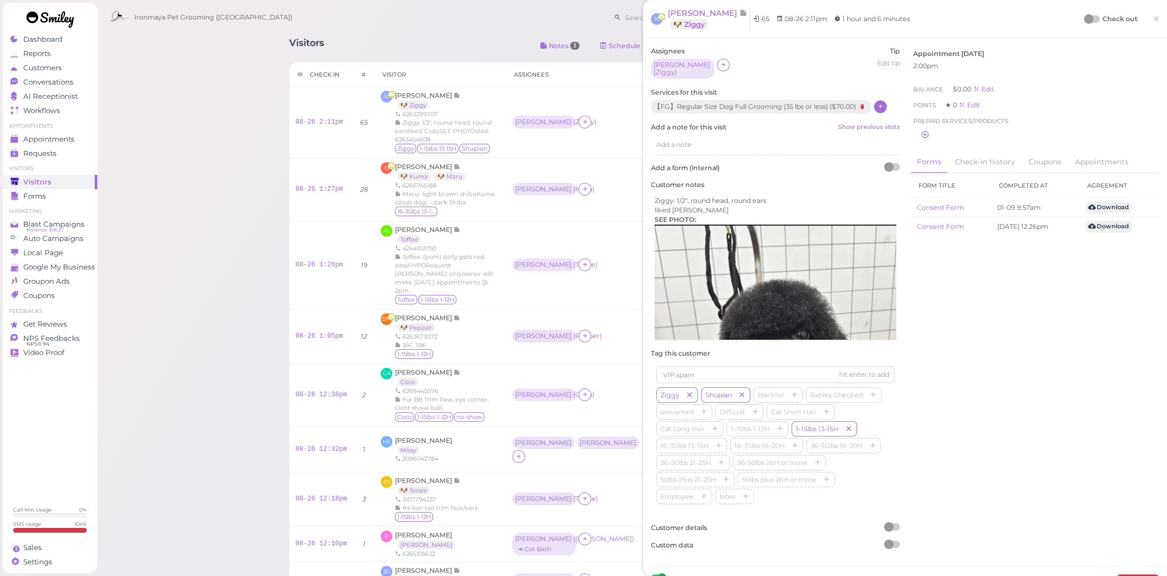
click at [695, 102] on div "【FG】Regular Size Dog Full Grooming (35 lbs or less) ( $70.00 )" at bounding box center [761, 107] width 220 height 14
drag, startPoint x: 658, startPoint y: 64, endPoint x: 659, endPoint y: 72, distance: 8.1
click at [658, 64] on div "Amy ( Ziggy )" at bounding box center [682, 68] width 58 height 15
click at [670, 103] on span "Select services" at bounding box center [683, 100] width 49 height 12
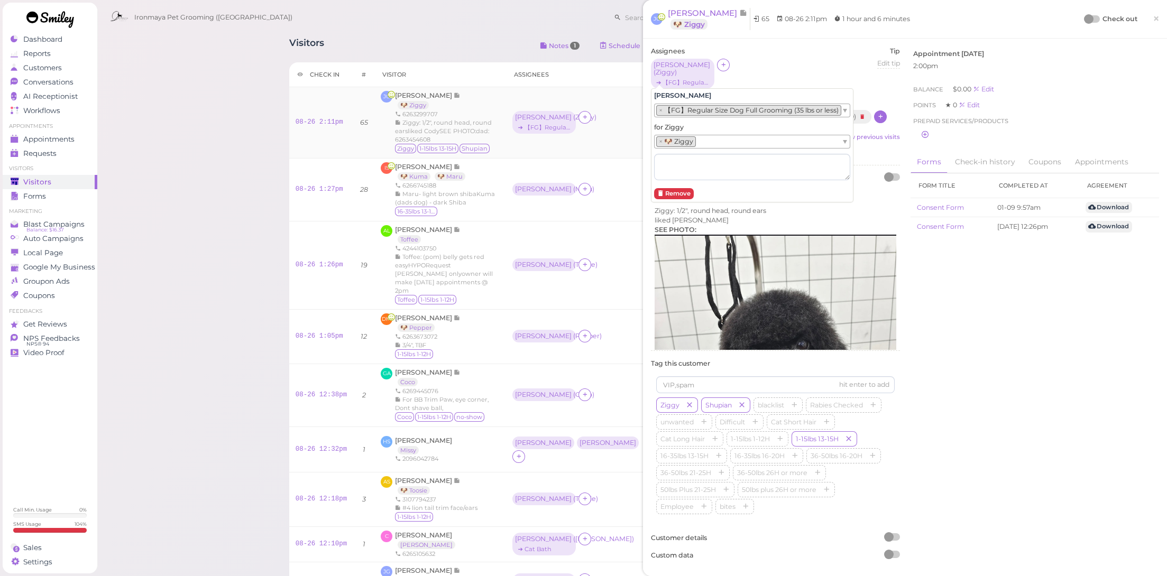
drag, startPoint x: 615, startPoint y: 148, endPoint x: 621, endPoint y: 143, distance: 7.2
click at [651, 148] on td at bounding box center [671, 122] width 41 height 71
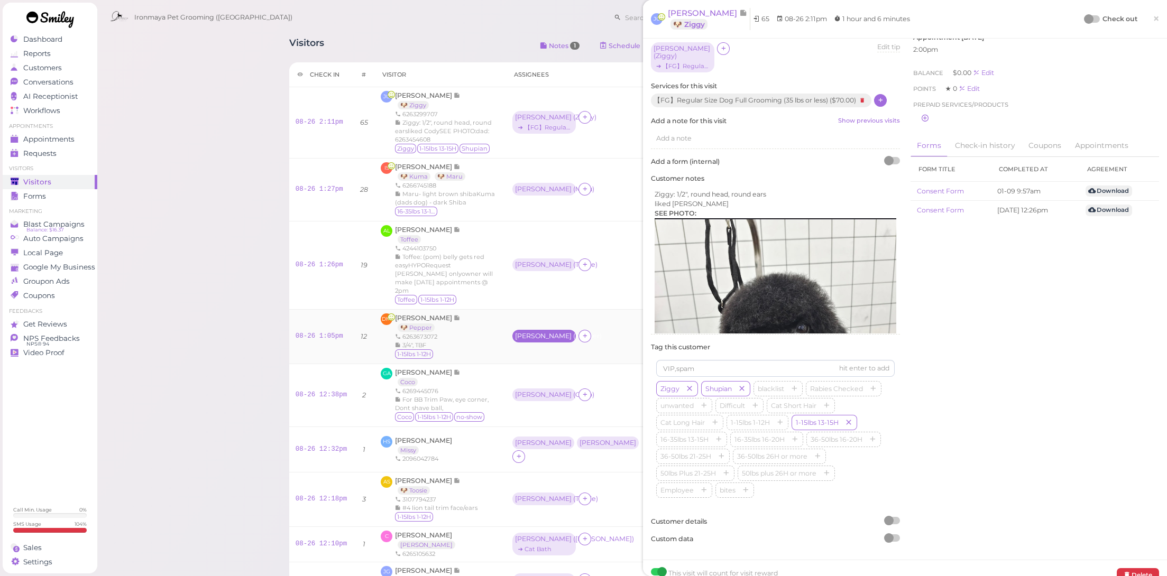
click at [542, 333] on div "Erin ( Pepper )" at bounding box center [544, 336] width 58 height 7
click at [548, 361] on label "for Pepper" at bounding box center [536, 359] width 36 height 10
click at [1153, 22] on span "×" at bounding box center [1156, 18] width 7 height 15
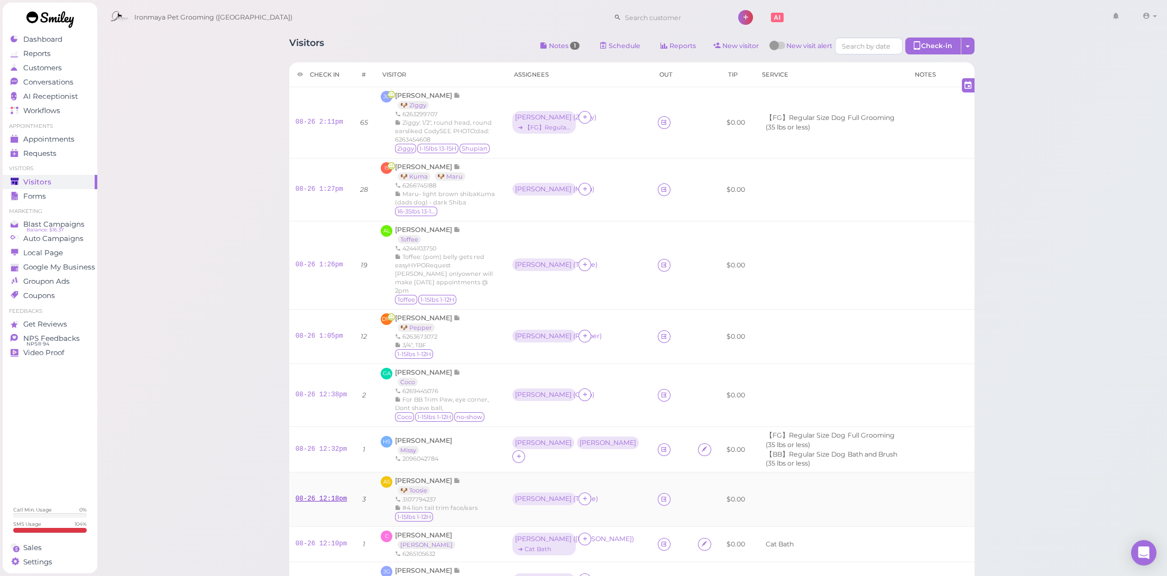
click at [334, 495] on link "08-26 12:18pm" at bounding box center [322, 498] width 52 height 7
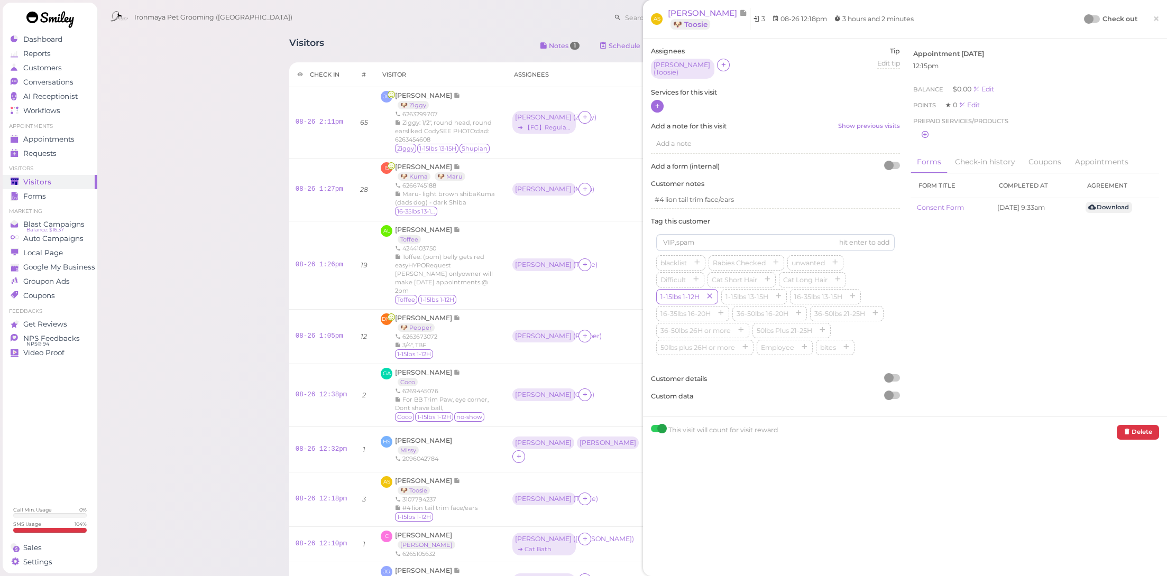
click at [655, 103] on icon at bounding box center [657, 106] width 7 height 8
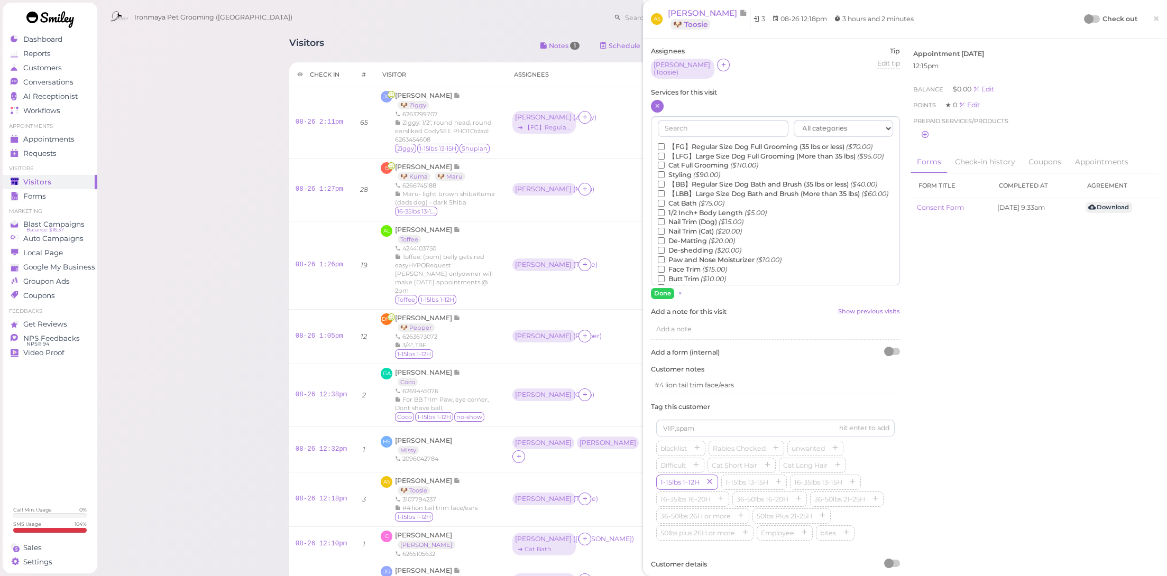
click at [678, 142] on label "【FG】Regular Size Dog Full Grooming (35 lbs or less) ($70.00)" at bounding box center [765, 147] width 215 height 10
click at [665, 143] on input "【FG】Regular Size Dog Full Grooming (35 lbs or less) ($70.00)" at bounding box center [661, 146] width 7 height 7
click at [661, 288] on button "Done" at bounding box center [662, 293] width 23 height 11
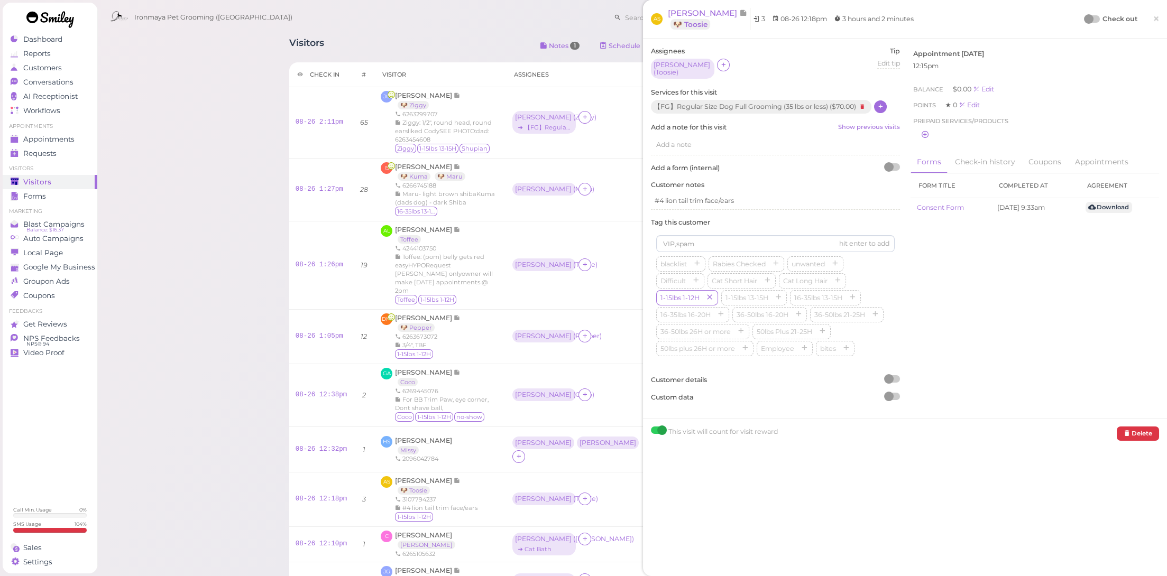
click at [1084, 19] on div at bounding box center [1089, 19] width 10 height 10
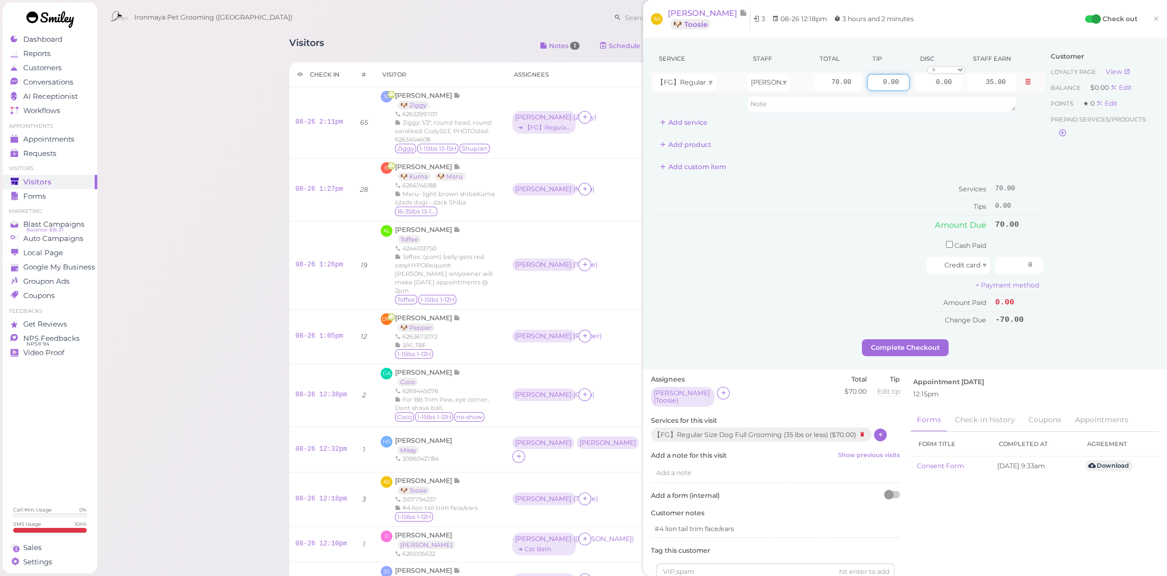
click at [867, 76] on input "0.00" at bounding box center [888, 82] width 42 height 17
type input "10.00"
click at [1005, 262] on input "0" at bounding box center [1019, 265] width 48 height 17
type input "80"
click at [1103, 326] on div "Customer Loyalty page View Balance $0.00 Edit Points ★ 0 Edit Prepaid services/…" at bounding box center [1102, 193] width 114 height 293
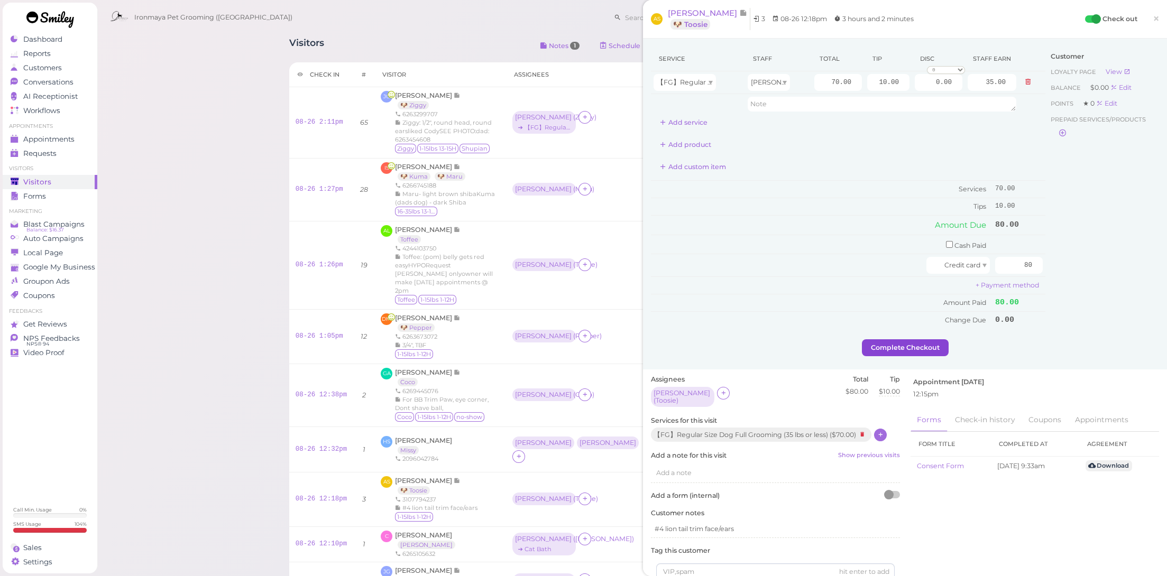
click at [901, 347] on button "Complete Checkout" at bounding box center [905, 347] width 87 height 17
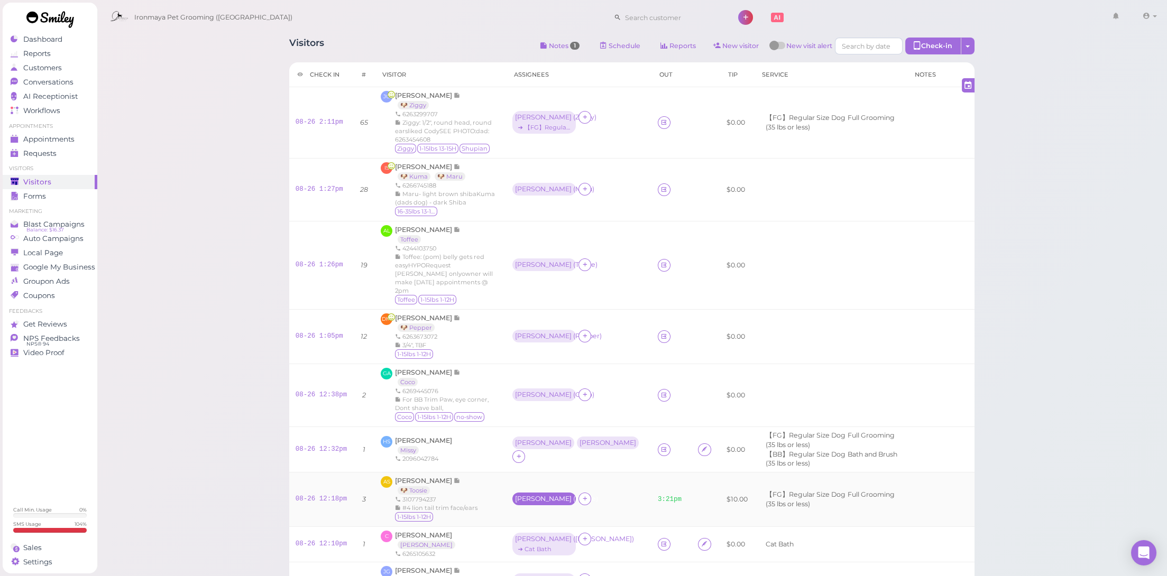
click at [538, 495] on div "Amy ( Toosie )" at bounding box center [544, 498] width 58 height 7
drag, startPoint x: 573, startPoint y: 379, endPoint x: 573, endPoint y: 386, distance: 7.4
click at [573, 380] on ul "Select services" at bounding box center [566, 381] width 97 height 12
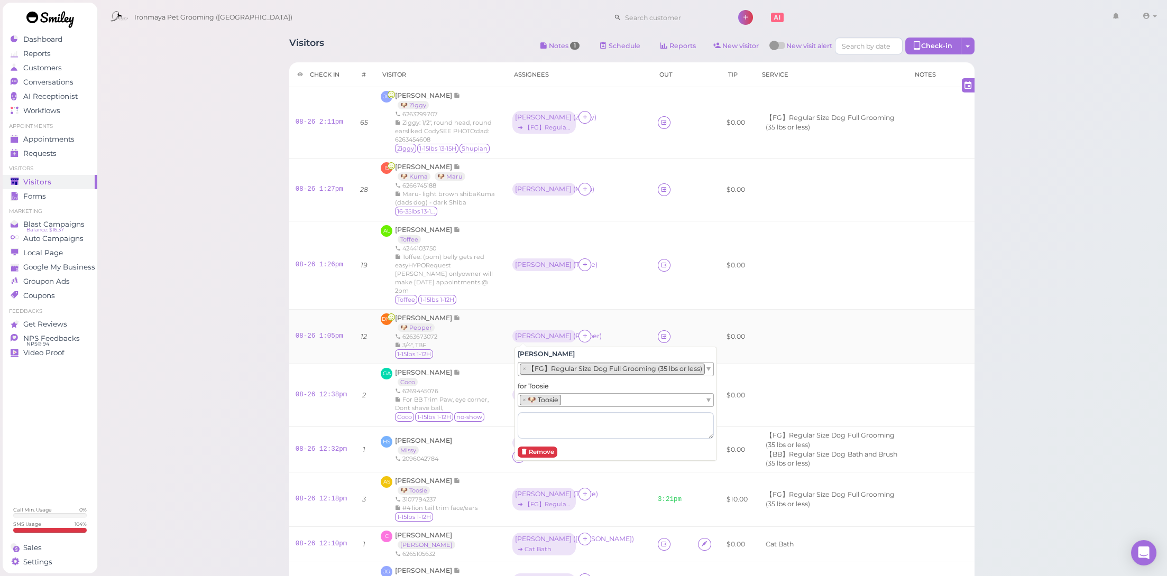
click at [692, 310] on td at bounding box center [706, 337] width 29 height 54
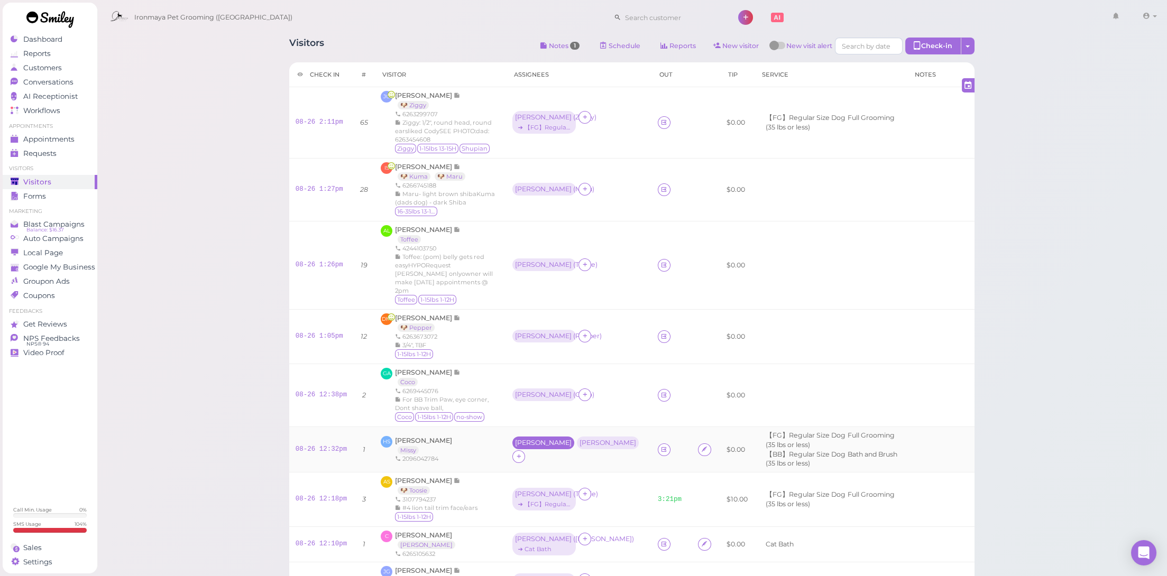
click at [527, 439] on div "[PERSON_NAME]" at bounding box center [543, 442] width 57 height 7
click at [543, 459] on span "Select services" at bounding box center [546, 460] width 49 height 12
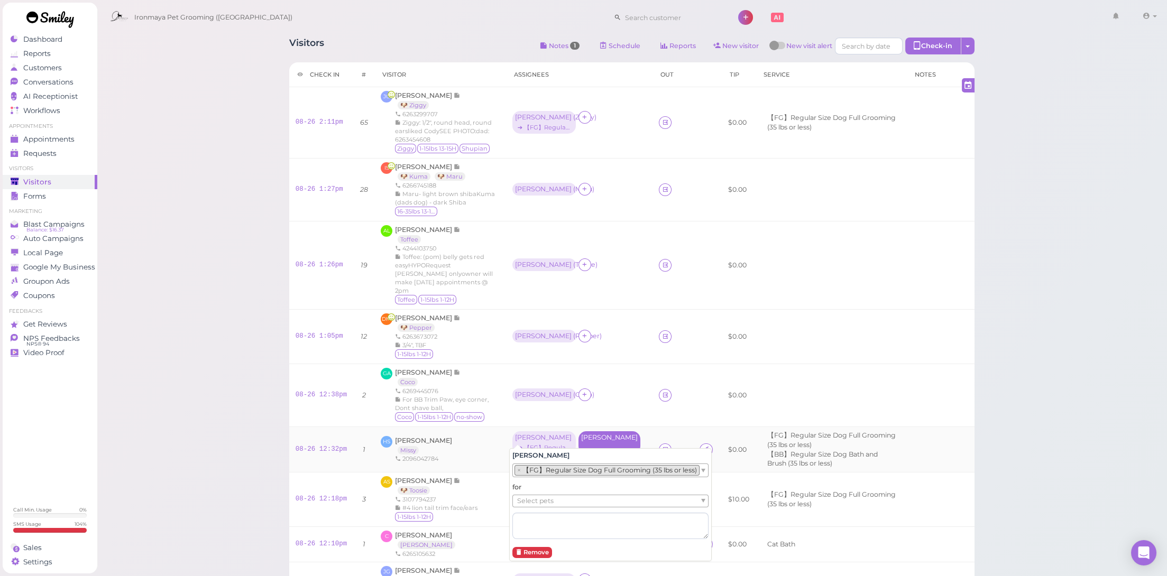
click at [592, 434] on div "[PERSON_NAME]" at bounding box center [609, 437] width 57 height 7
click at [585, 434] on div "[PERSON_NAME]" at bounding box center [609, 437] width 57 height 7
click at [531, 550] on button "Remove" at bounding box center [532, 551] width 40 height 11
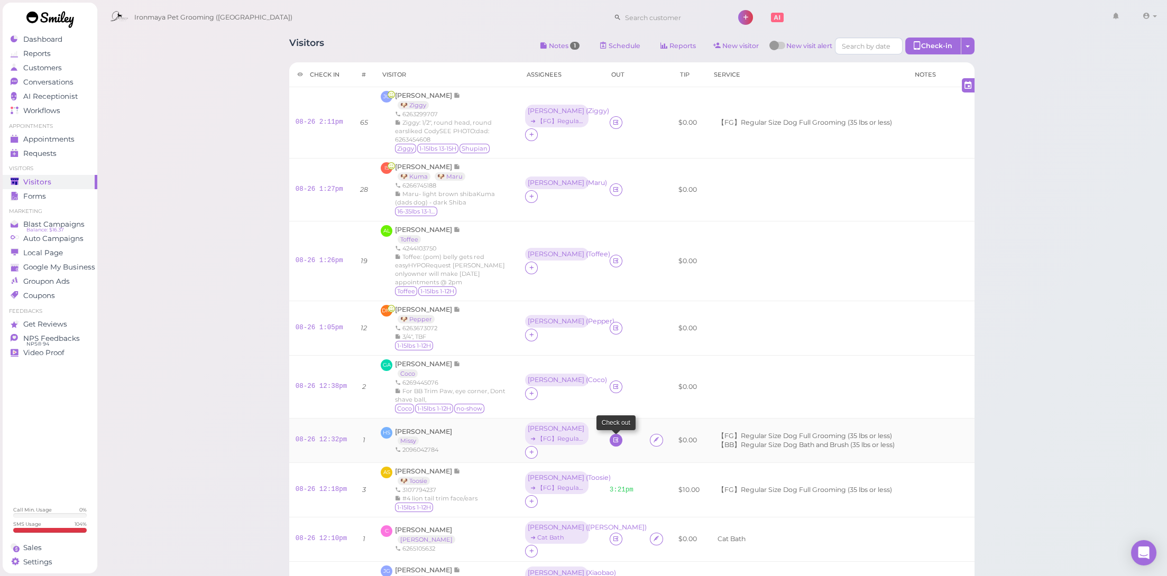
click at [612, 437] on icon at bounding box center [615, 440] width 7 height 8
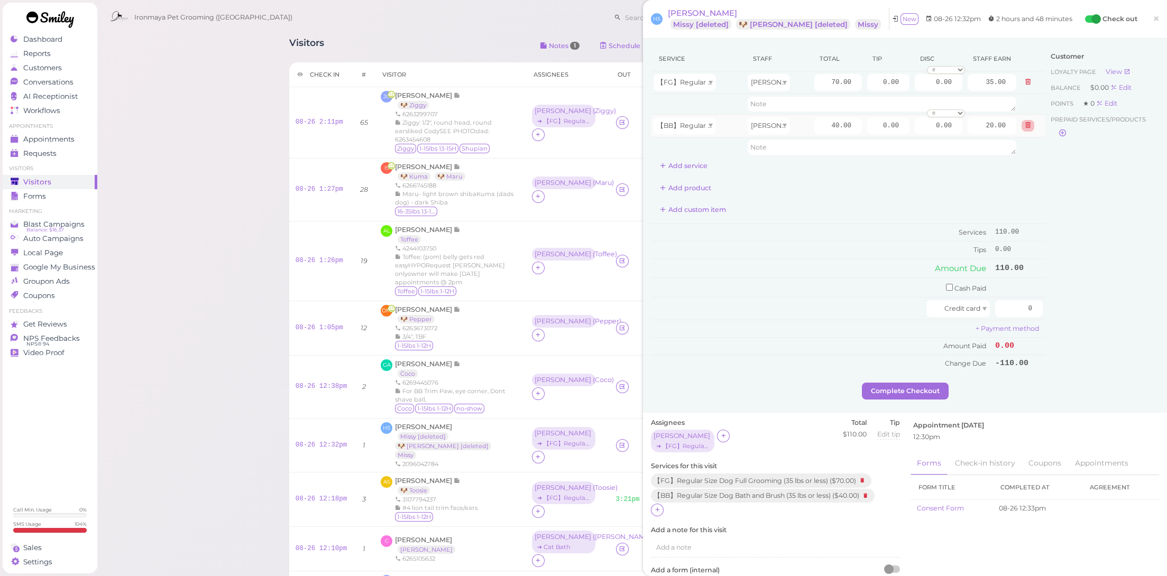
click at [1021, 123] on button at bounding box center [1027, 125] width 13 height 11
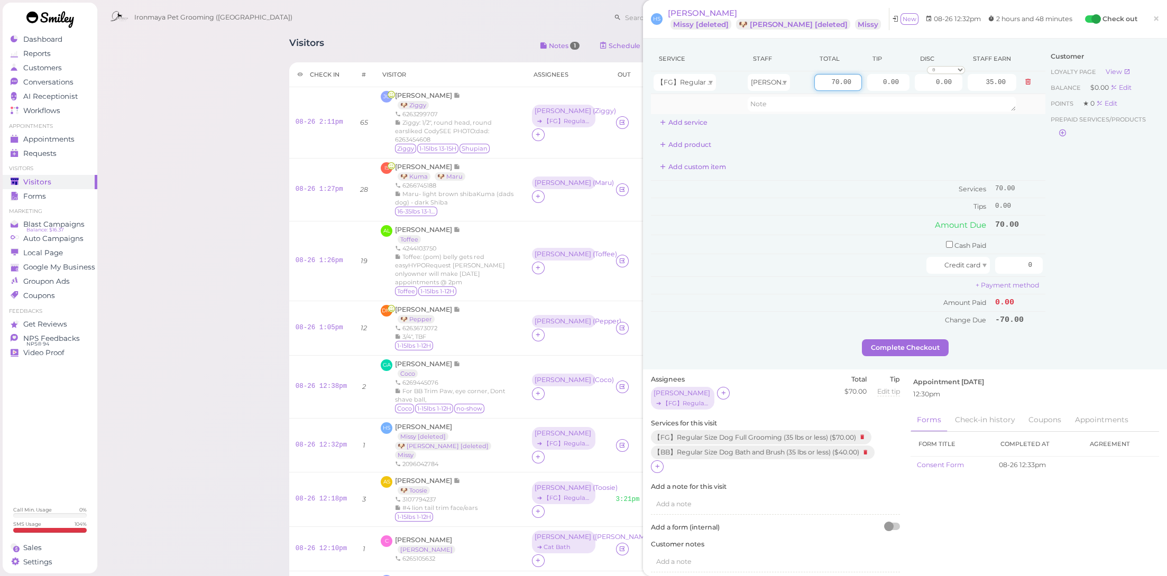
drag, startPoint x: 821, startPoint y: 80, endPoint x: 918, endPoint y: 95, distance: 98.4
click at [918, 95] on tbody "【FG】Regular Size Dog Full Grooming (35 lbs or less) Dennis 70.00 0.00 0.00 0 10…" at bounding box center [848, 92] width 394 height 43
type input "80"
type input "40.00"
drag, startPoint x: 890, startPoint y: 86, endPoint x: 962, endPoint y: 103, distance: 73.9
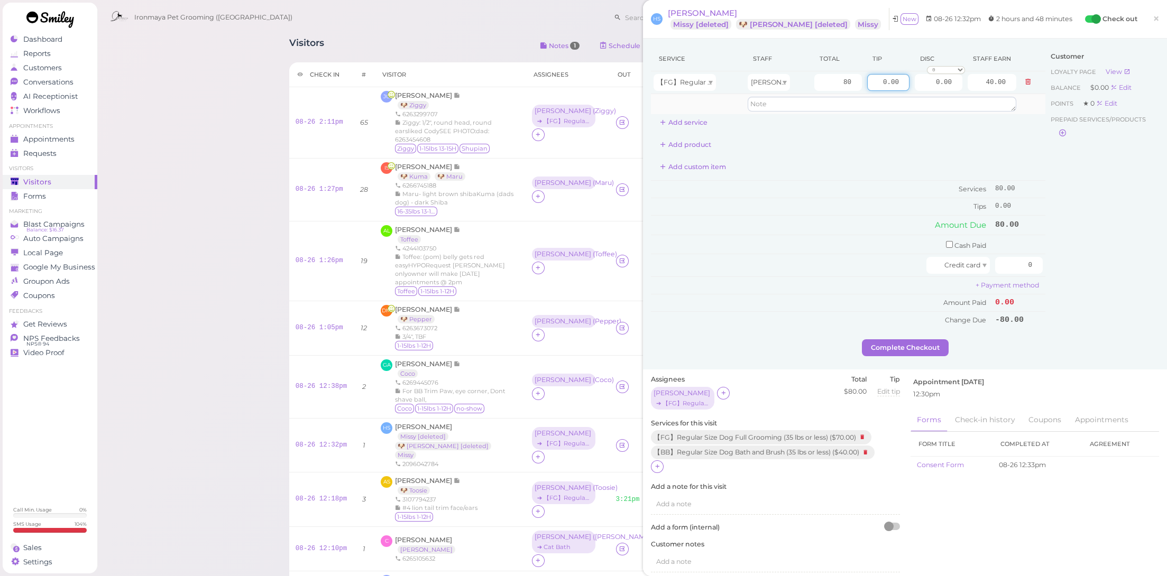
click at [962, 103] on tbody "【FG】Regular Size Dog Full Grooming (35 lbs or less) Dennis 80 0.00 0.00 0 10% o…" at bounding box center [848, 92] width 394 height 43
type input "8"
drag, startPoint x: 845, startPoint y: 170, endPoint x: 854, endPoint y: 172, distance: 9.6
click at [845, 172] on div "Add custom item" at bounding box center [848, 167] width 394 height 17
drag, startPoint x: 1029, startPoint y: 260, endPoint x: 1059, endPoint y: 270, distance: 32.3
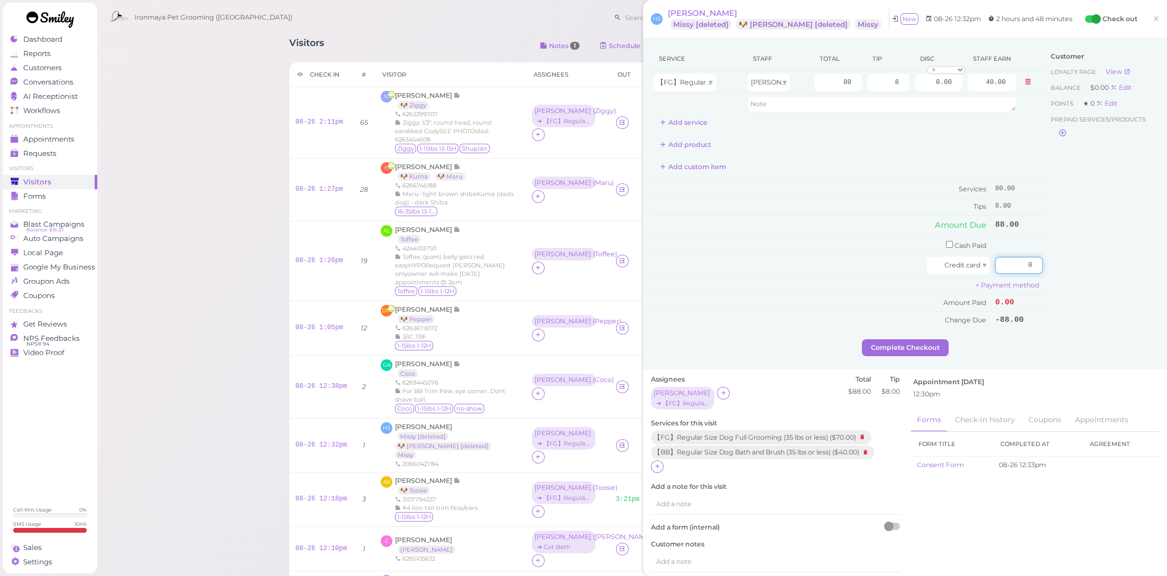
click at [1059, 270] on div "Service Staff Total Tip Disc Staff earn 【FG】Regular Size Dog Full Grooming (35 …" at bounding box center [905, 193] width 508 height 293
type input "88"
drag, startPoint x: 1075, startPoint y: 298, endPoint x: 1070, endPoint y: 301, distance: 5.7
click at [1075, 299] on div "Customer Loyalty page View Balance $0.00 Edit Points ★ 0 Edit Prepaid services/…" at bounding box center [1102, 193] width 114 height 293
click at [912, 342] on button "Complete Checkout" at bounding box center [905, 347] width 87 height 17
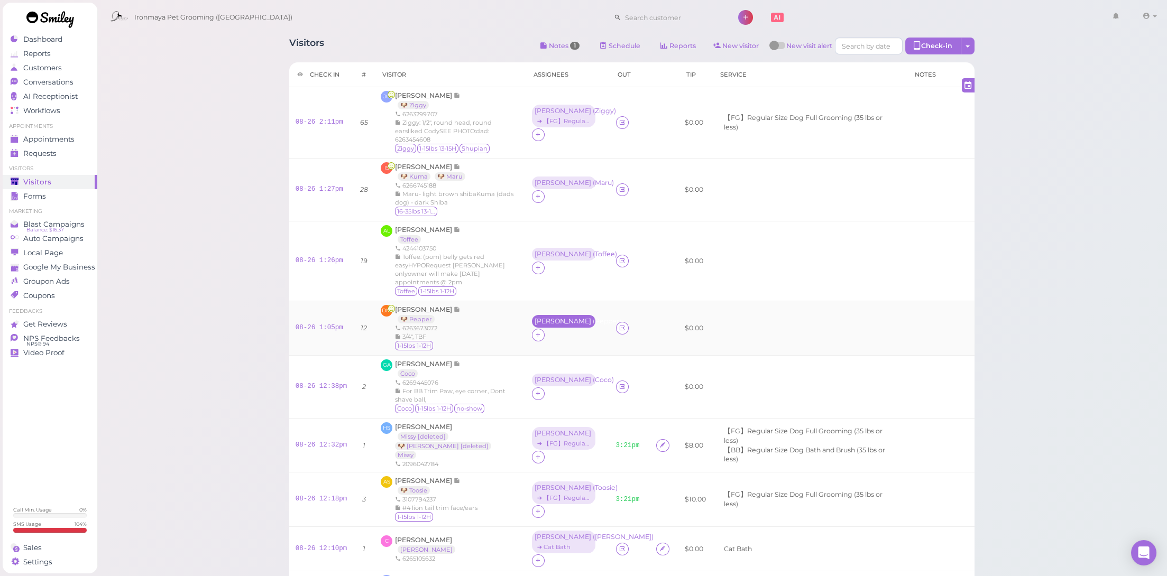
click at [541, 325] on div "Erin ( Pepper )" at bounding box center [563, 321] width 58 height 7
click at [445, 333] on div "3/4", TBF" at bounding box center [428, 337] width 66 height 8
drag, startPoint x: 336, startPoint y: 381, endPoint x: 450, endPoint y: 289, distance: 146.3
click at [336, 383] on link "08-26 12:38pm" at bounding box center [322, 386] width 52 height 7
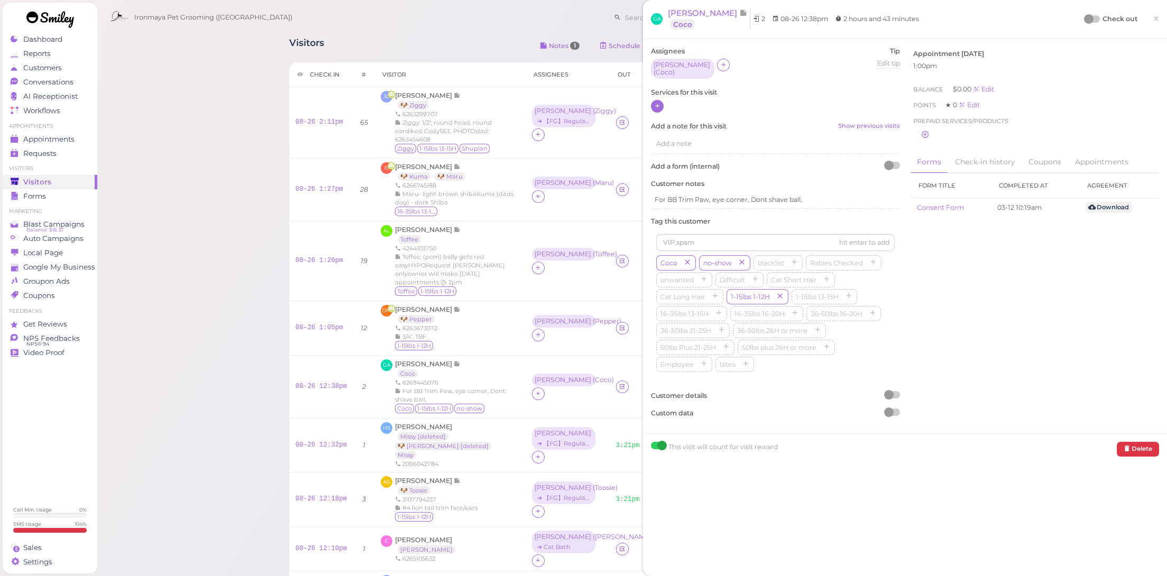
click at [661, 103] on div at bounding box center [657, 106] width 13 height 13
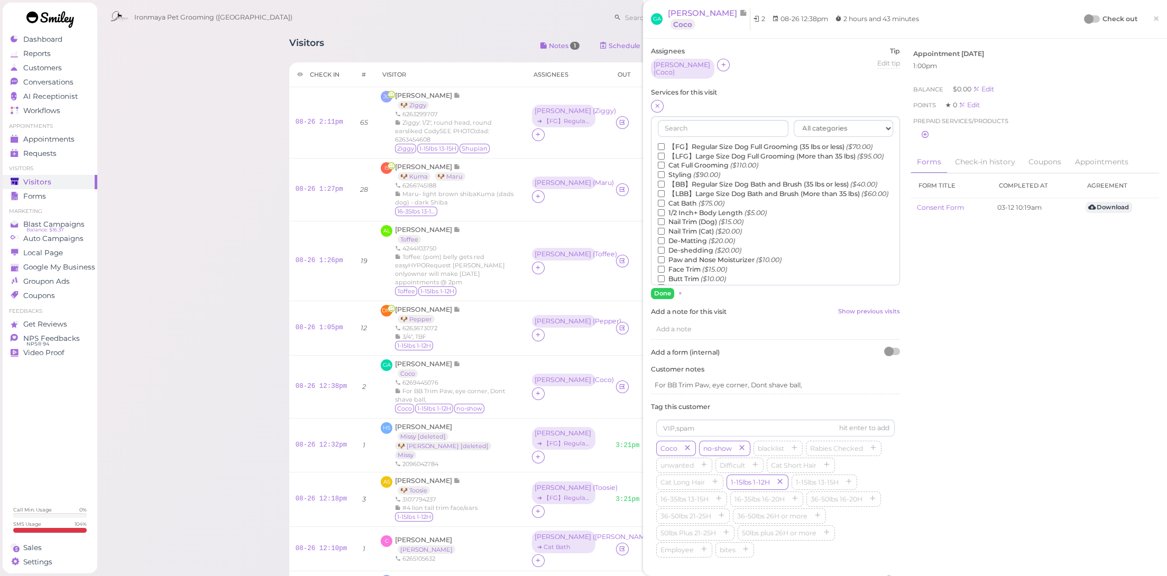
click at [687, 142] on label "【FG】Regular Size Dog Full Grooming (35 lbs or less) ($70.00)" at bounding box center [765, 147] width 215 height 10
click at [665, 143] on input "【FG】Regular Size Dog Full Grooming (35 lbs or less) ($70.00)" at bounding box center [661, 146] width 7 height 7
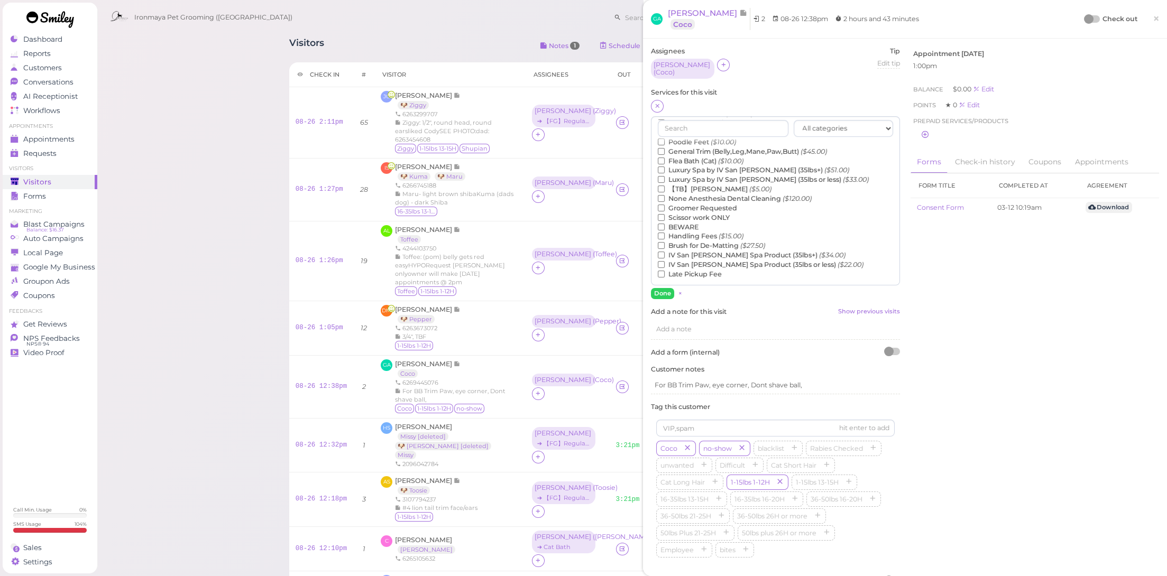
scroll to position [63, 0]
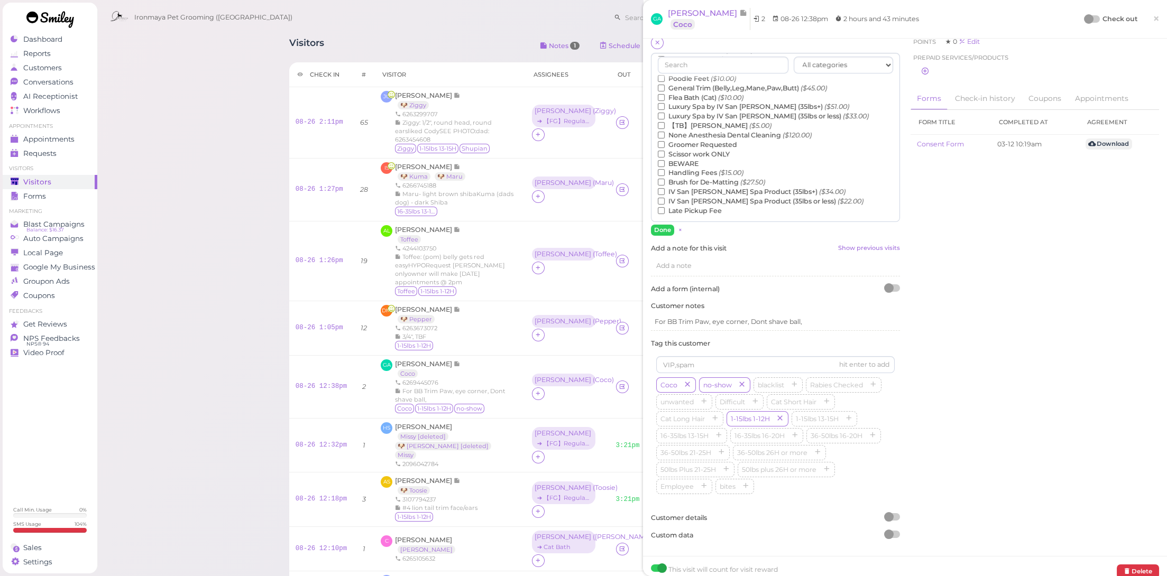
click at [711, 123] on label "【TB】Teeth Brushing ($5.00)" at bounding box center [715, 126] width 114 height 10
click at [665, 123] on input "【TB】Teeth Brushing ($5.00)" at bounding box center [661, 125] width 7 height 7
click at [659, 226] on button "Done" at bounding box center [662, 230] width 23 height 11
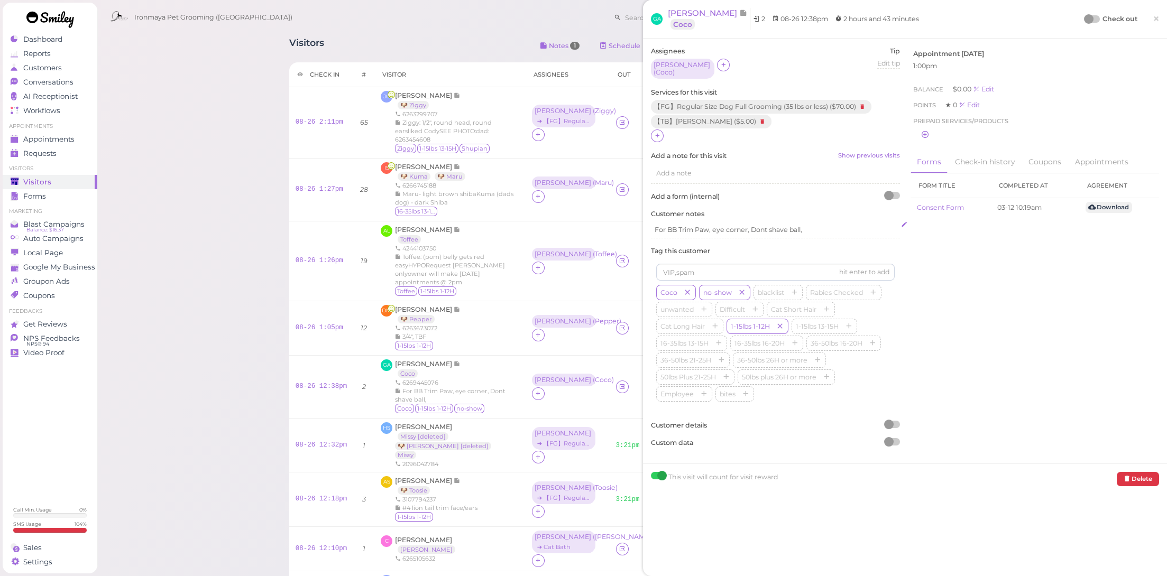
scroll to position [0, 0]
click at [553, 384] on div "Tiffany ( Coco )" at bounding box center [563, 379] width 58 height 7
click at [542, 421] on span "Select services" at bounding box center [546, 418] width 49 height 12
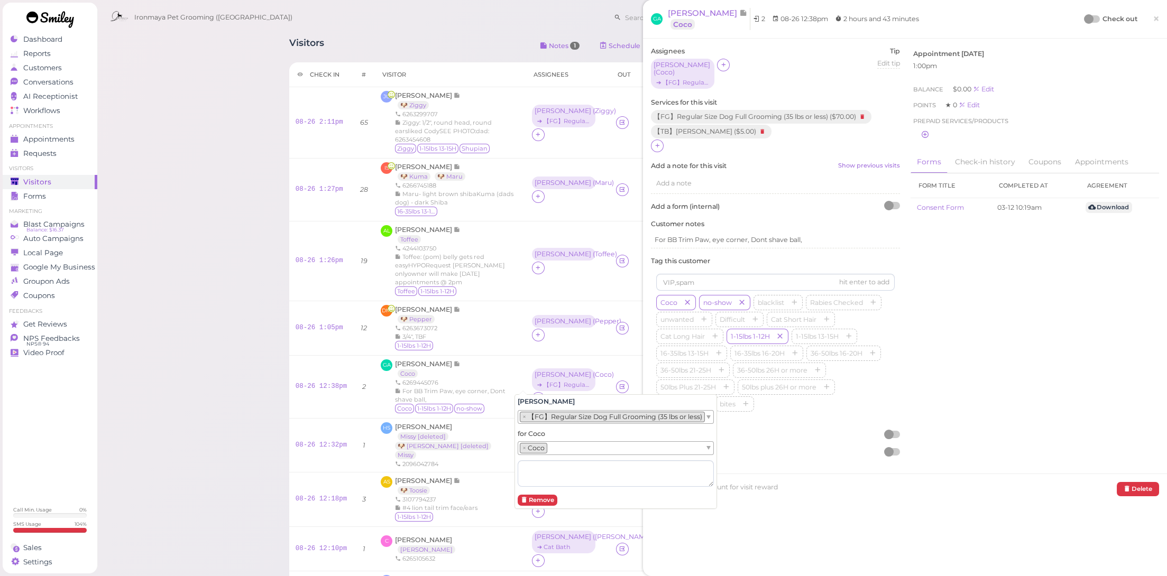
click at [547, 414] on li "× 【FG】Regular Size Dog Full Grooming (35 lbs or less)" at bounding box center [612, 417] width 185 height 11
click at [526, 350] on td "Erin ( Pepper )" at bounding box center [568, 328] width 84 height 54
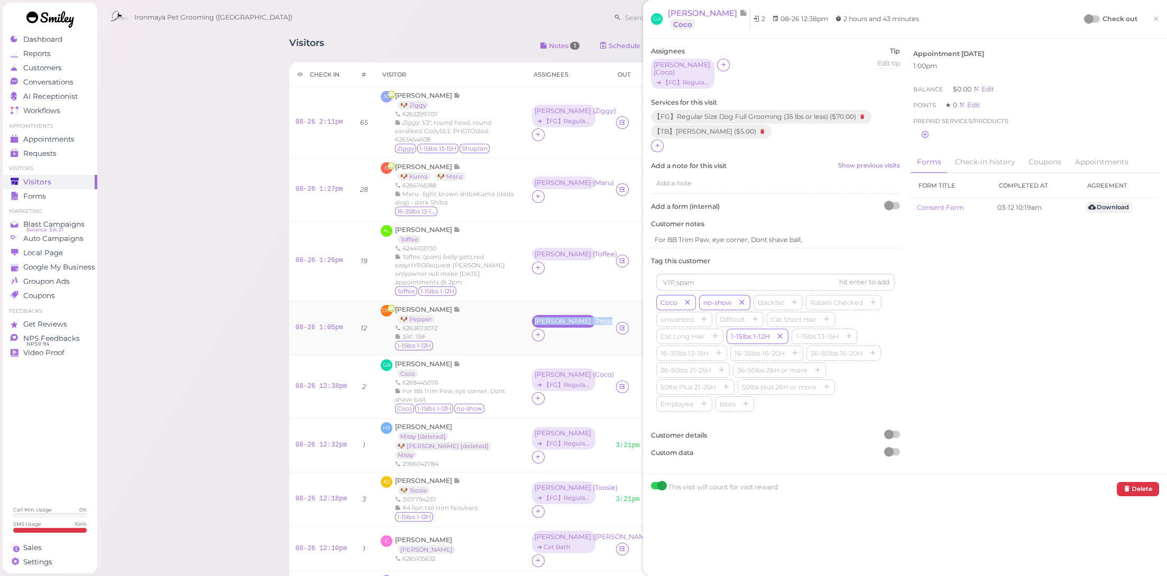
click at [550, 320] on div "Erin ( Pepper )" at bounding box center [563, 321] width 63 height 13
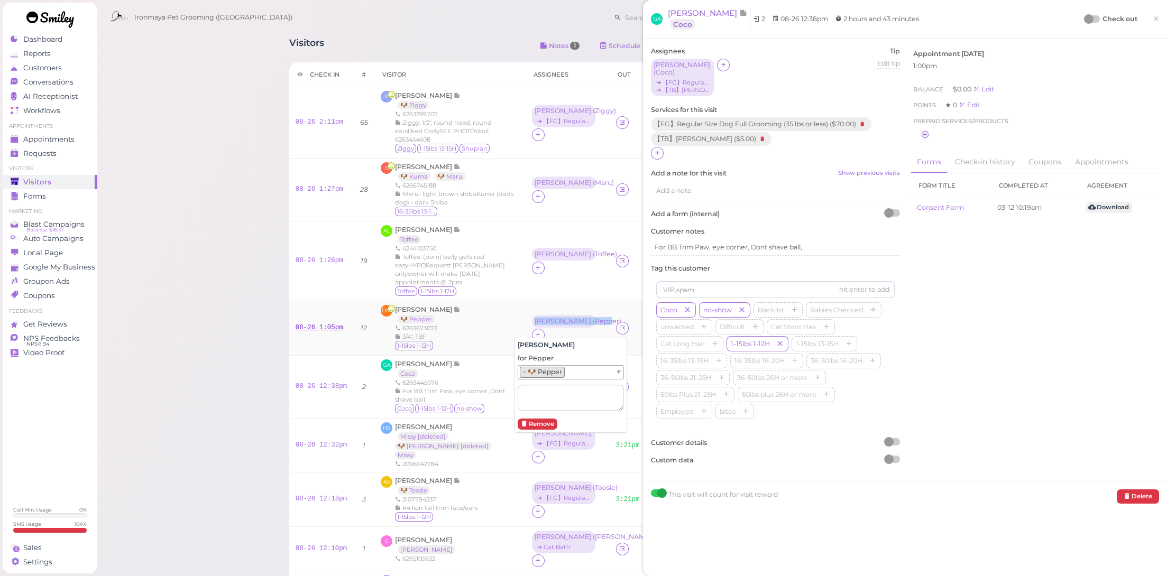
click at [320, 325] on link "08-26 1:05pm" at bounding box center [320, 327] width 48 height 7
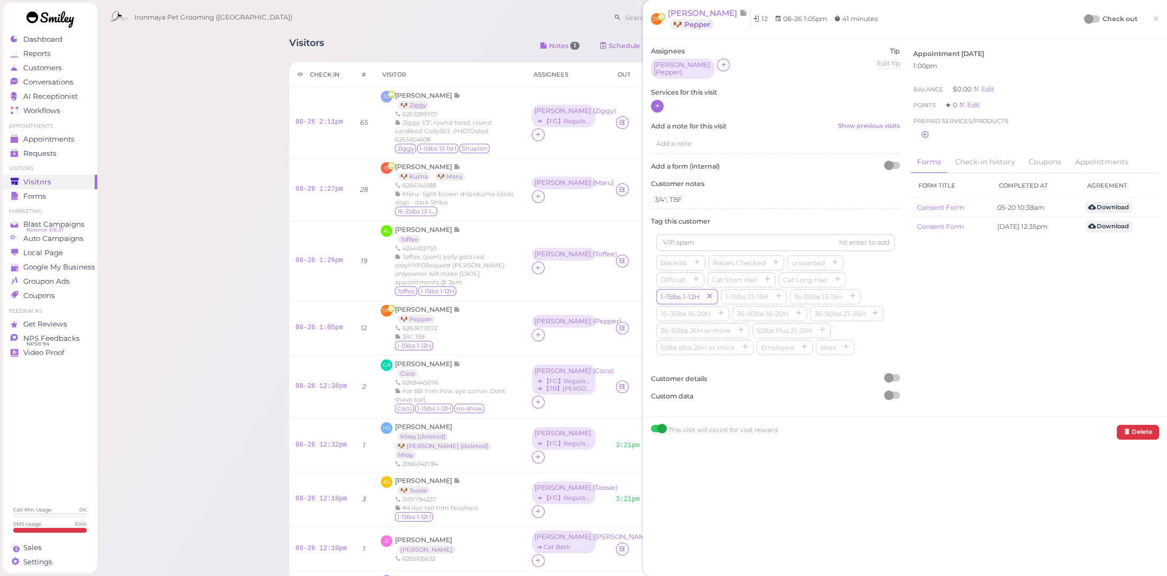
click at [659, 102] on icon at bounding box center [657, 106] width 7 height 8
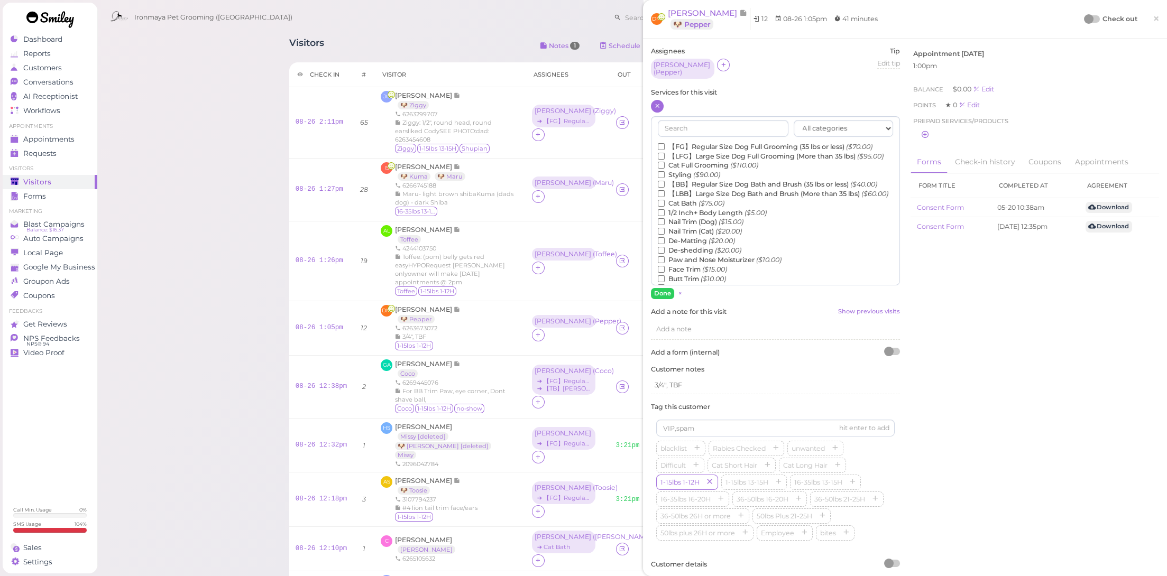
click at [694, 142] on label "【FG】Regular Size Dog Full Grooming (35 lbs or less) ($70.00)" at bounding box center [765, 147] width 215 height 10
click at [665, 143] on input "【FG】Regular Size Dog Full Grooming (35 lbs or less) ($70.00)" at bounding box center [661, 146] width 7 height 7
click at [666, 290] on button "Done" at bounding box center [662, 293] width 23 height 11
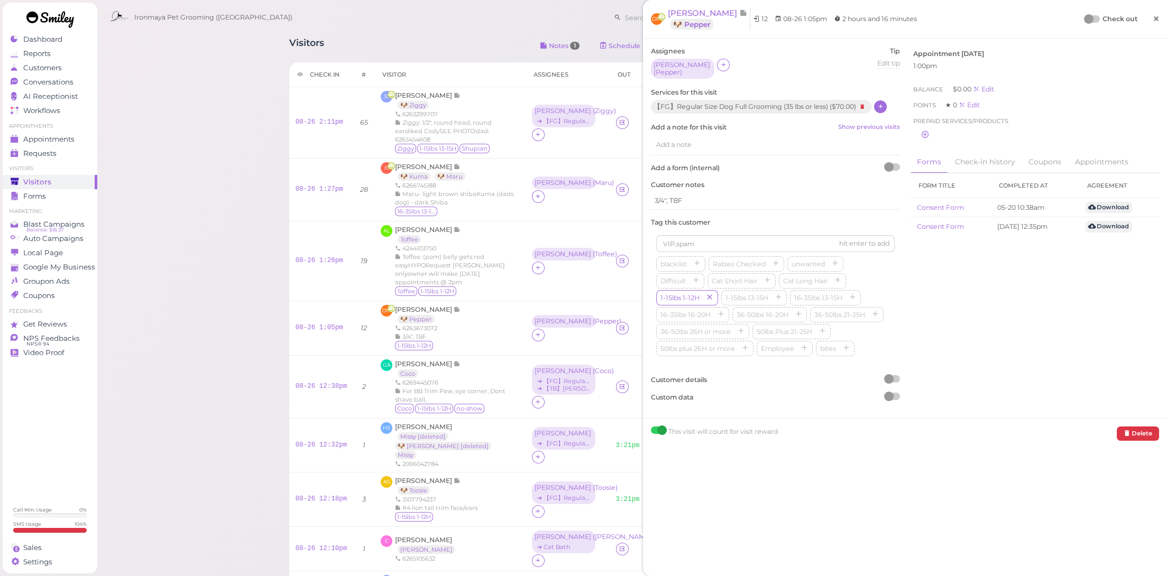
click at [1153, 16] on span "×" at bounding box center [1156, 18] width 7 height 15
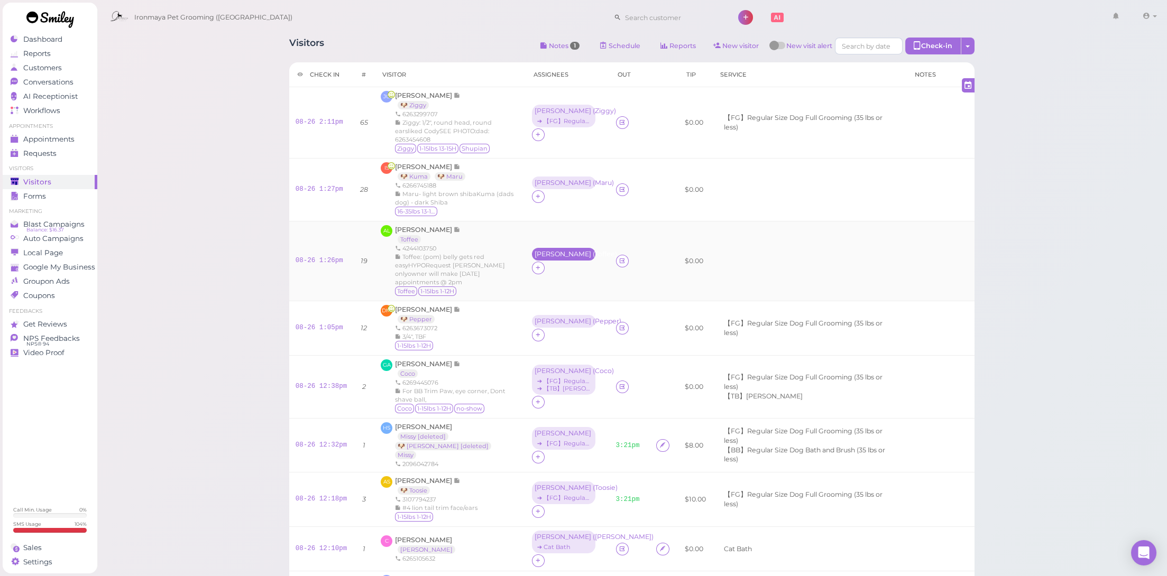
click at [537, 255] on div "Cody ( Toffee )" at bounding box center [563, 254] width 58 height 7
click at [343, 263] on div "08-26 1:26pm" at bounding box center [322, 261] width 52 height 10
click at [336, 260] on link "08-26 1:26pm" at bounding box center [320, 260] width 48 height 7
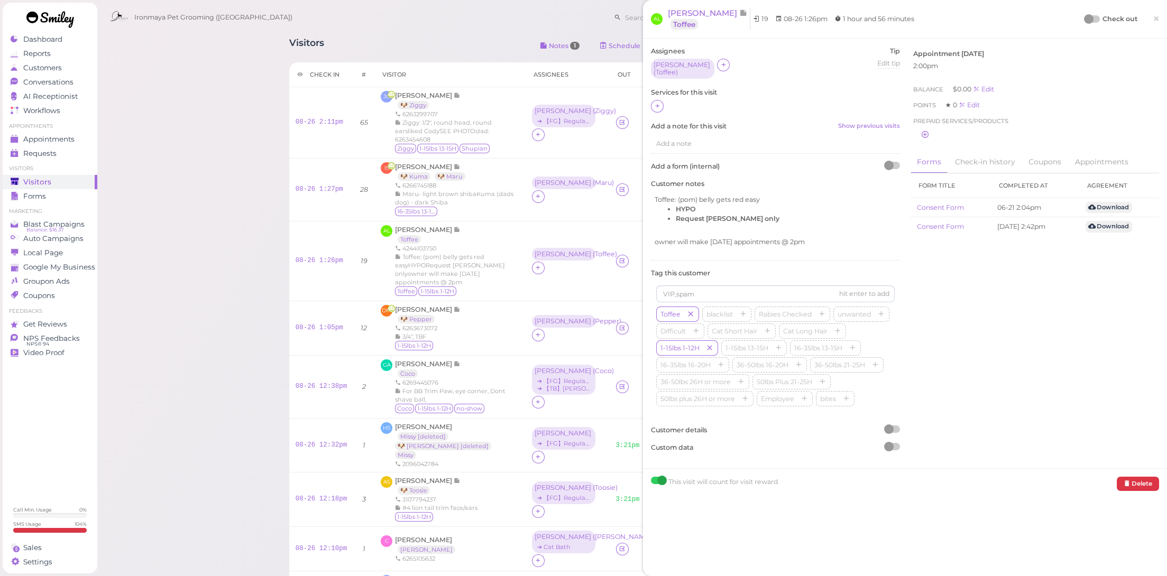
click at [649, 98] on div "Assignees Cody ( Toffee ) Tip Edit tip 0 Services for this visit Add a note for…" at bounding box center [776, 254] width 260 height 414
click at [652, 100] on div at bounding box center [657, 106] width 13 height 13
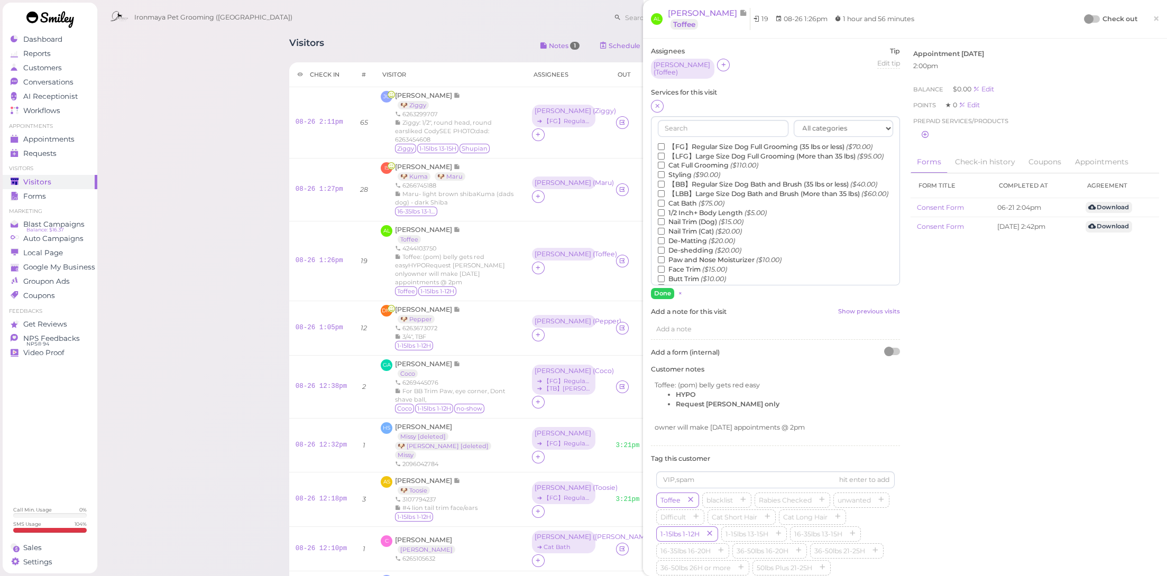
click at [686, 189] on label "【BB】Regular Size Dog Bath and Brush (35 lbs or less) ($40.00)" at bounding box center [767, 185] width 219 height 10
click at [665, 188] on input "【BB】Regular Size Dog Bath and Brush (35 lbs or less) ($40.00)" at bounding box center [661, 184] width 7 height 7
click at [688, 246] on label "De-Matting ($20.00)" at bounding box center [696, 241] width 77 height 10
click at [665, 244] on input "De-Matting ($20.00)" at bounding box center [661, 240] width 7 height 7
click at [666, 290] on button "Done" at bounding box center [662, 293] width 23 height 11
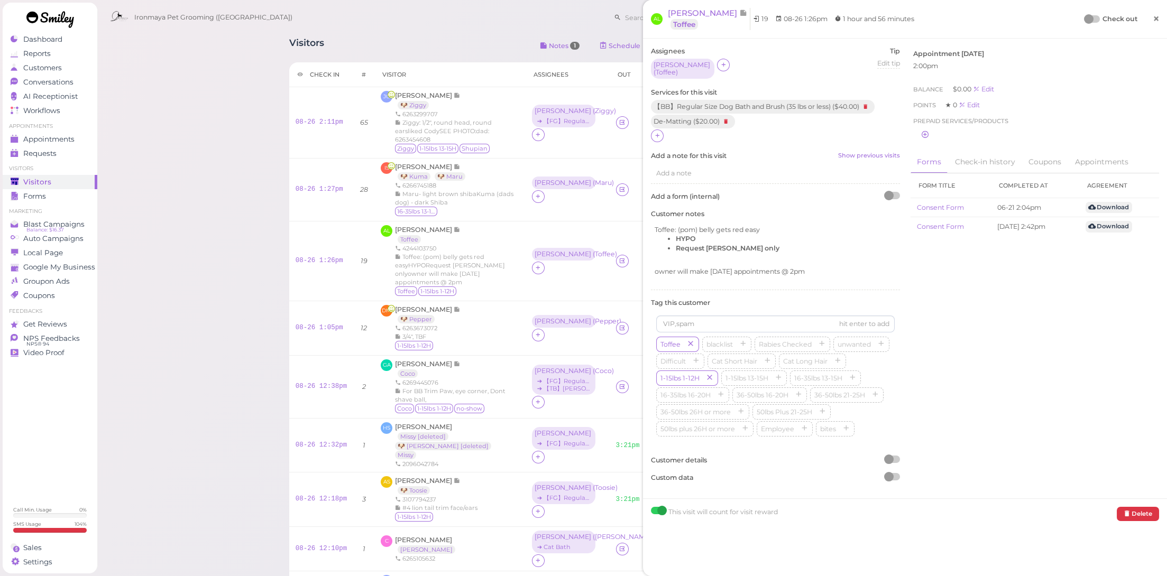
click at [1146, 21] on link "×" at bounding box center [1156, 19] width 20 height 25
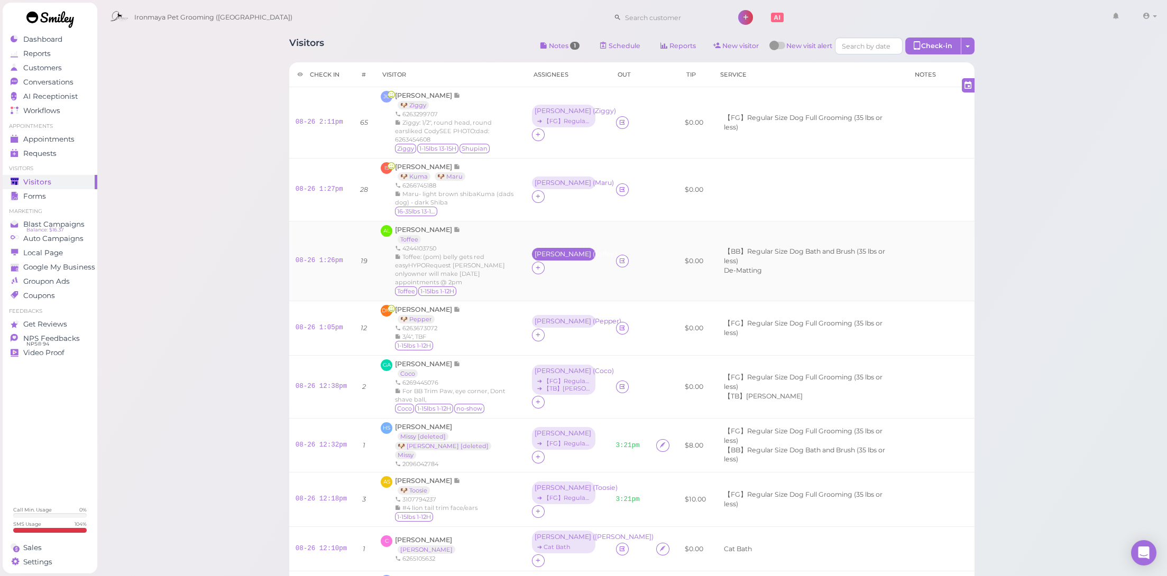
click at [557, 258] on div "Cody ( Toffee )" at bounding box center [563, 254] width 58 height 7
click at [530, 289] on span "Select services" at bounding box center [546, 294] width 49 height 12
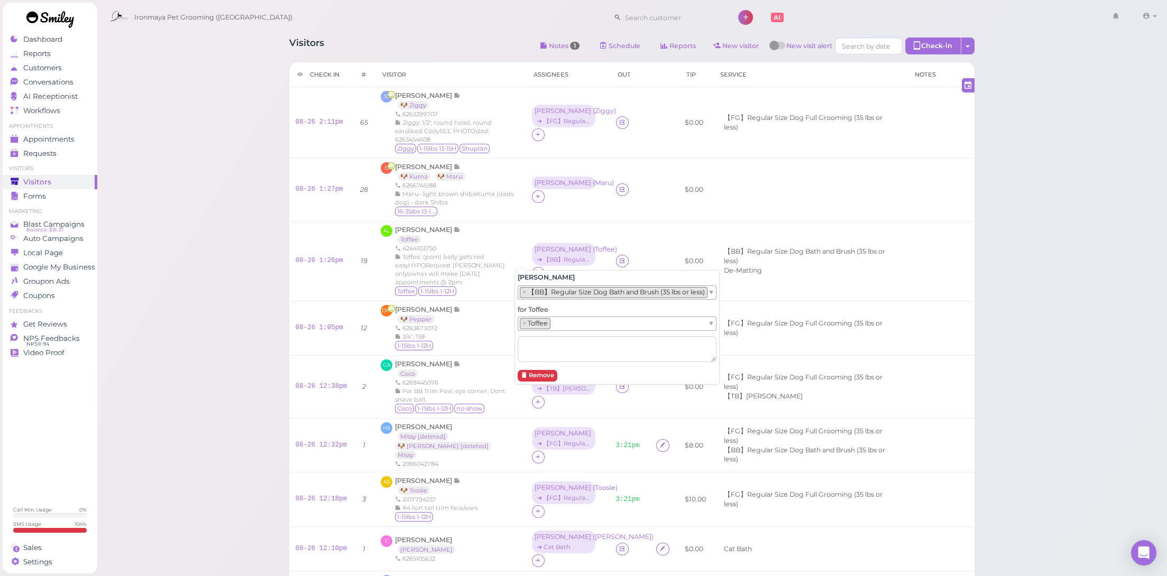
click at [552, 287] on li "× 【BB】Regular Size Dog Bath and Brush (35 lbs or less)" at bounding box center [614, 292] width 188 height 11
click at [555, 213] on td "Erin ( Maru )" at bounding box center [568, 190] width 84 height 63
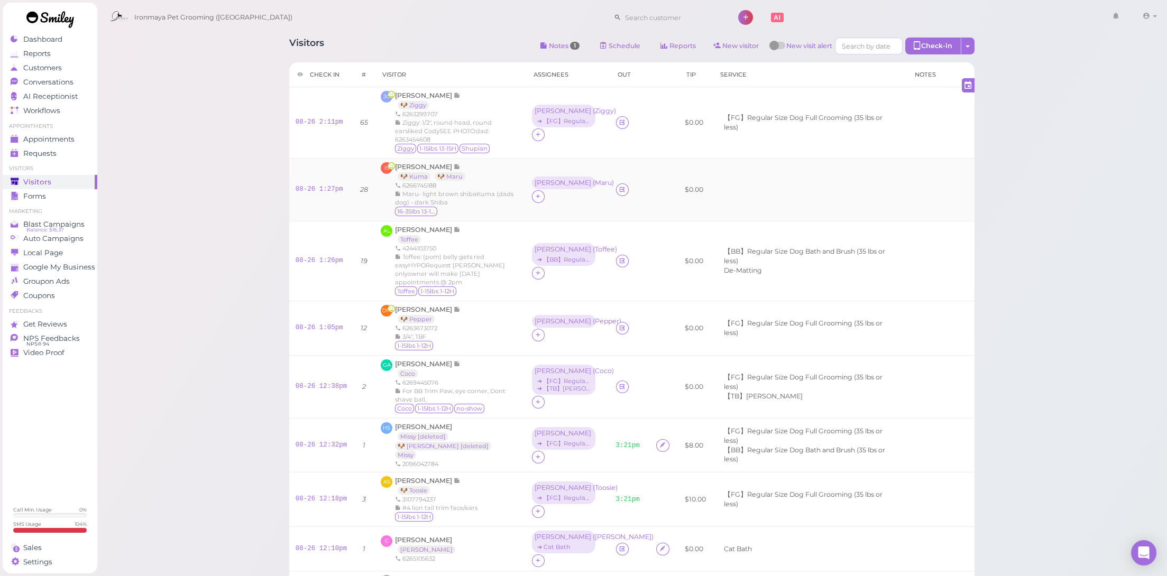
click at [331, 182] on td "08-26 1:27pm" at bounding box center [321, 190] width 64 height 63
click at [331, 187] on link "08-26 1:27pm" at bounding box center [320, 189] width 48 height 7
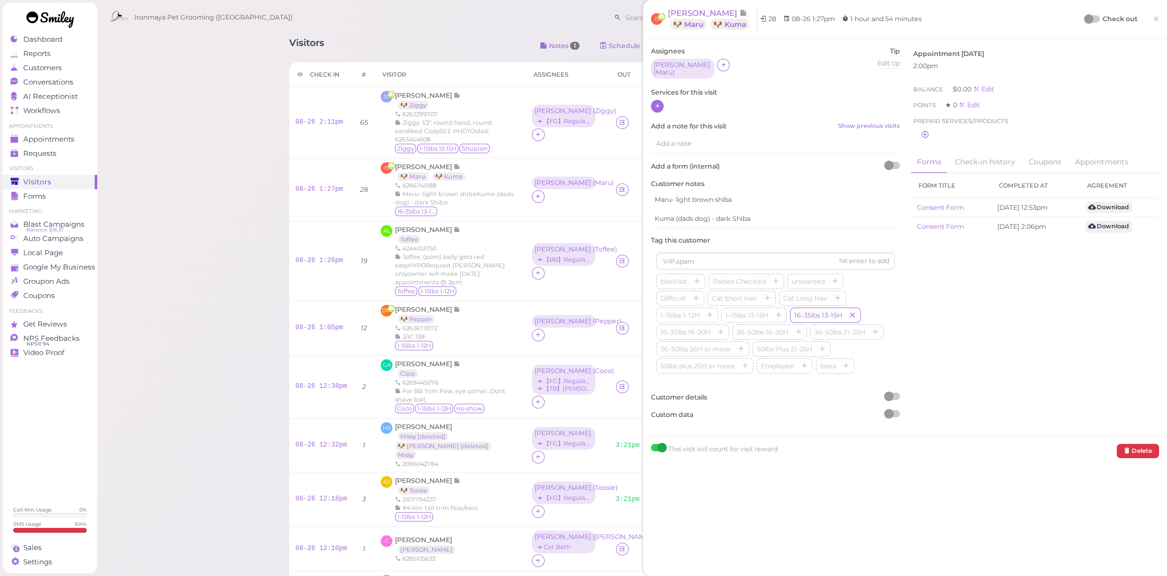
click at [656, 102] on icon at bounding box center [657, 106] width 7 height 8
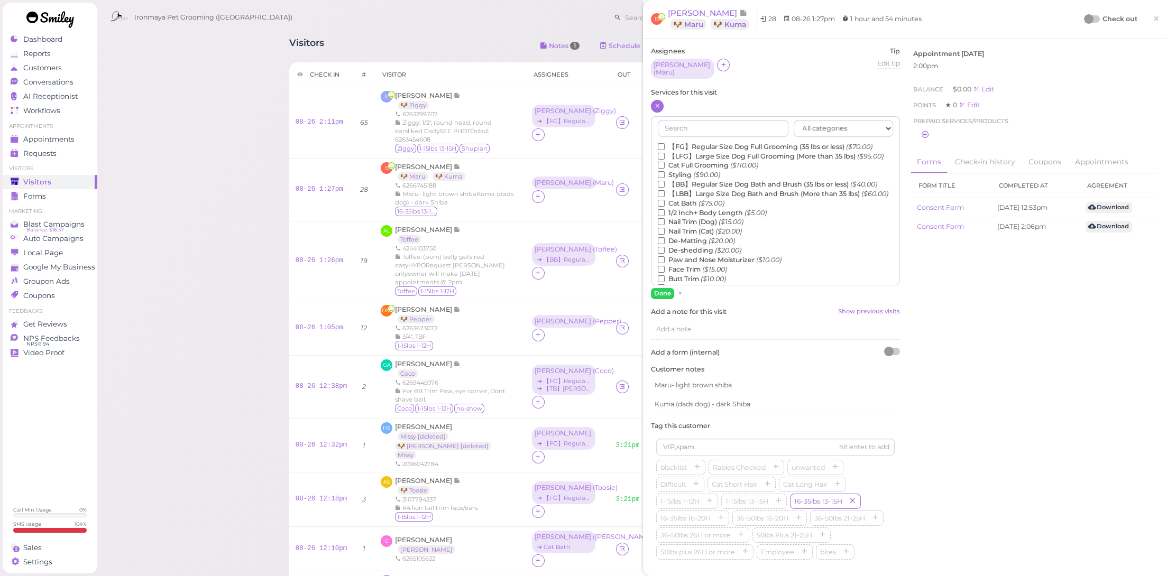
click at [692, 189] on label "【BB】Regular Size Dog Bath and Brush (35 lbs or less) ($40.00)" at bounding box center [767, 185] width 219 height 10
click at [665, 188] on input "【BB】Regular Size Dog Bath and Brush (35 lbs or less) ($40.00)" at bounding box center [661, 184] width 7 height 7
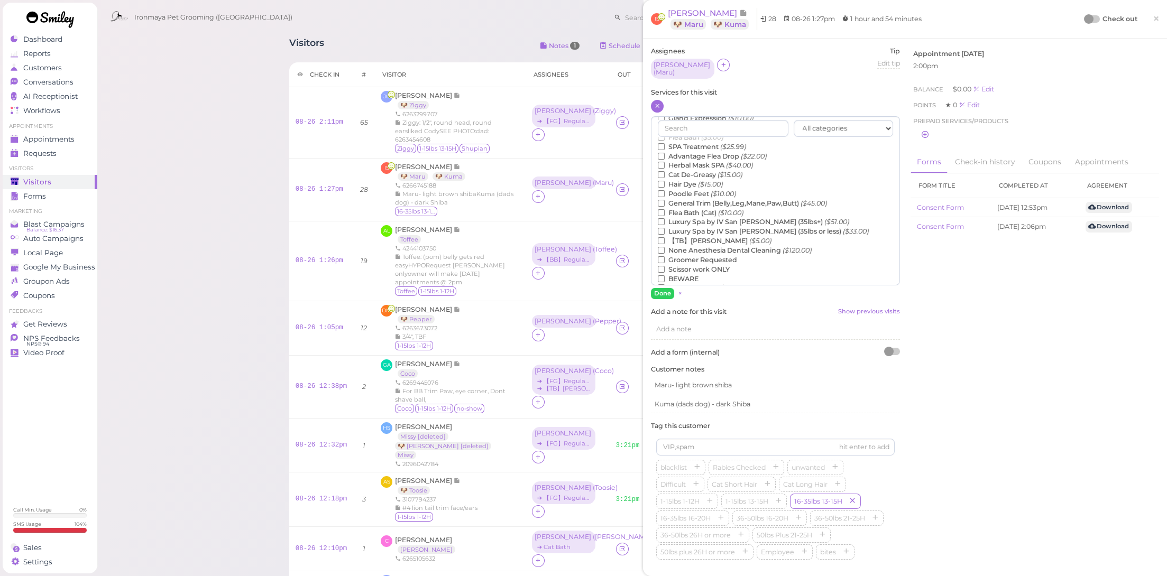
scroll to position [240, 0]
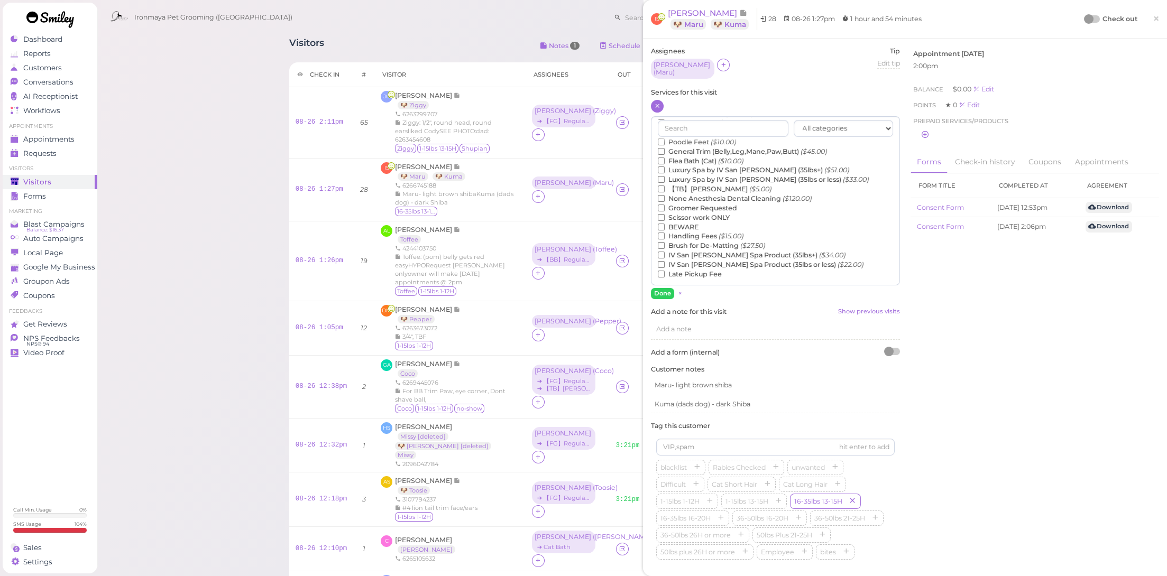
click at [700, 186] on label "【TB】Teeth Brushing ($5.00)" at bounding box center [715, 190] width 114 height 10
click at [665, 186] on input "【TB】Teeth Brushing ($5.00)" at bounding box center [661, 189] width 7 height 7
click at [663, 289] on button "Done" at bounding box center [662, 293] width 23 height 11
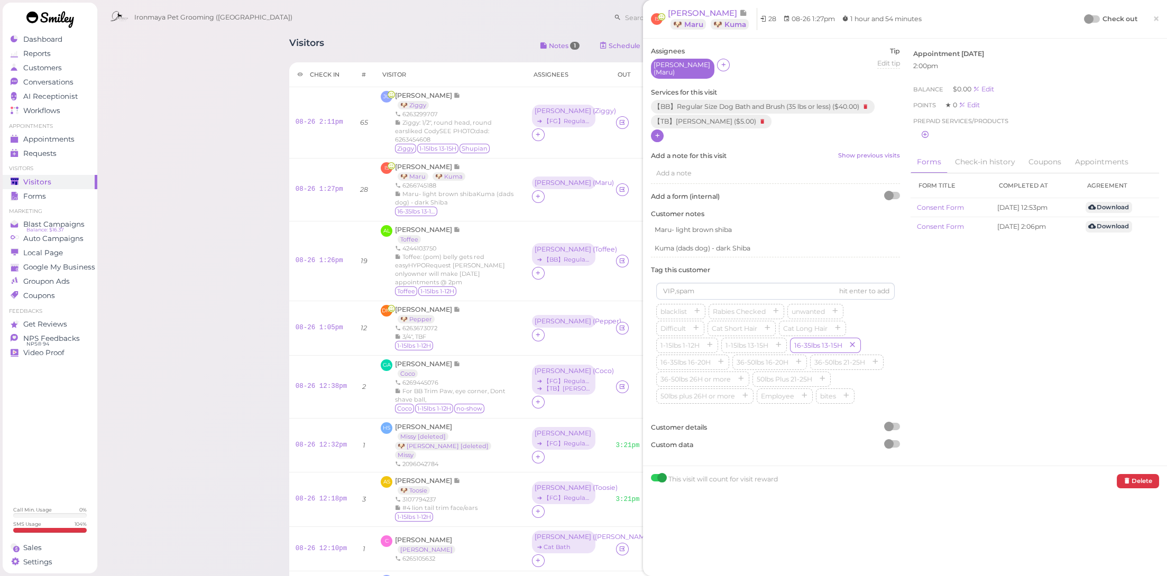
click at [666, 64] on div "Erin ( Maru )" at bounding box center [682, 68] width 58 height 15
click at [677, 98] on span "Select services" at bounding box center [683, 100] width 49 height 12
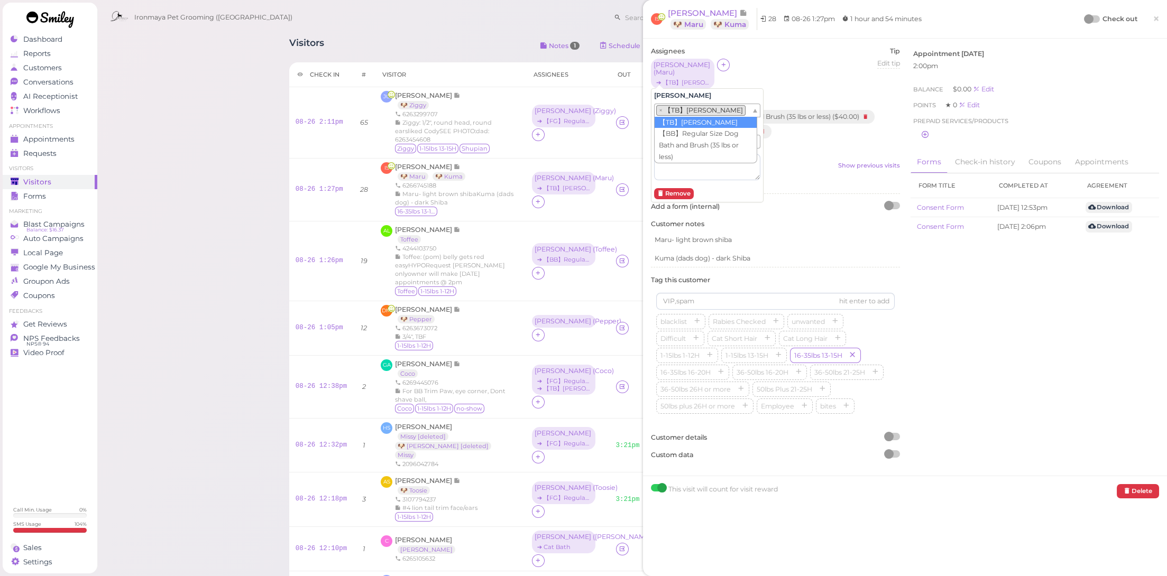
click at [686, 109] on li "× 【TB】Teeth Brushing" at bounding box center [700, 110] width 89 height 11
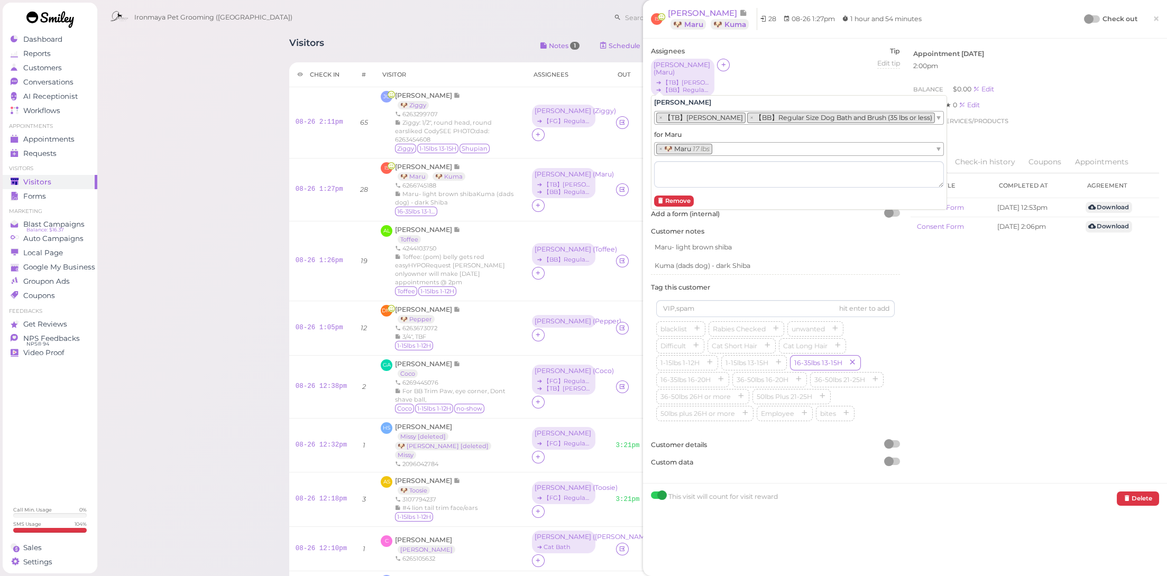
click at [791, 55] on div "Assignees Erin ( Maru ) ➔ 【TB】Teeth Brushing ➔ 【BB】Regular Size Dog Bath and Br…" at bounding box center [775, 76] width 249 height 59
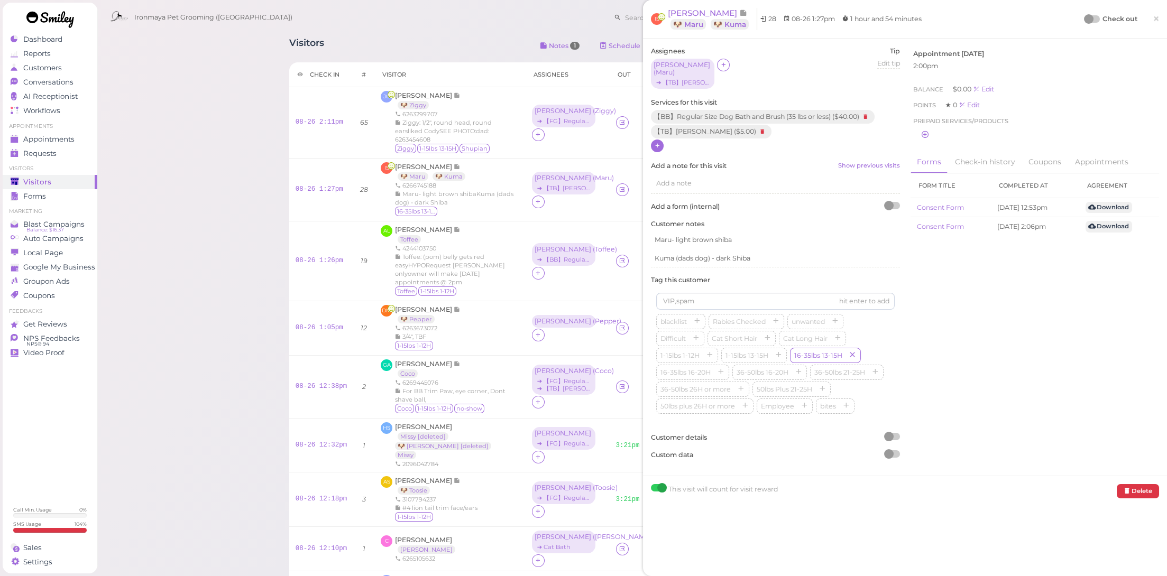
drag, startPoint x: 1153, startPoint y: 15, endPoint x: 1010, endPoint y: 124, distance: 179.2
click at [1153, 15] on span "×" at bounding box center [1156, 18] width 7 height 15
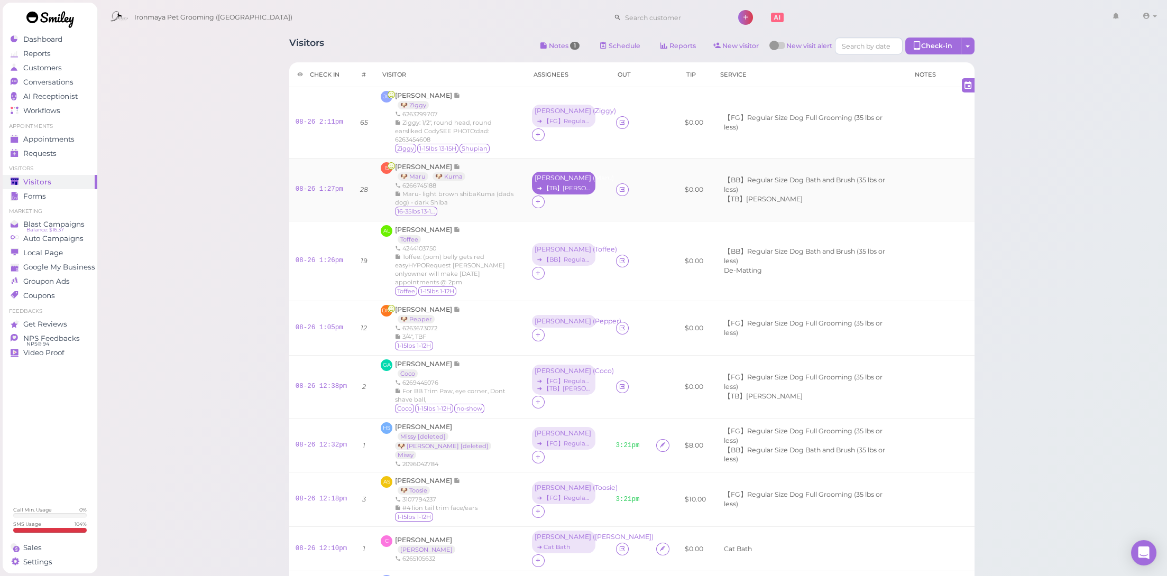
click at [540, 188] on div "➔ 【TB】Teeth Brushing" at bounding box center [563, 188] width 58 height 7
click at [567, 220] on li "× 【TB】Teeth Brushing" at bounding box center [564, 222] width 89 height 11
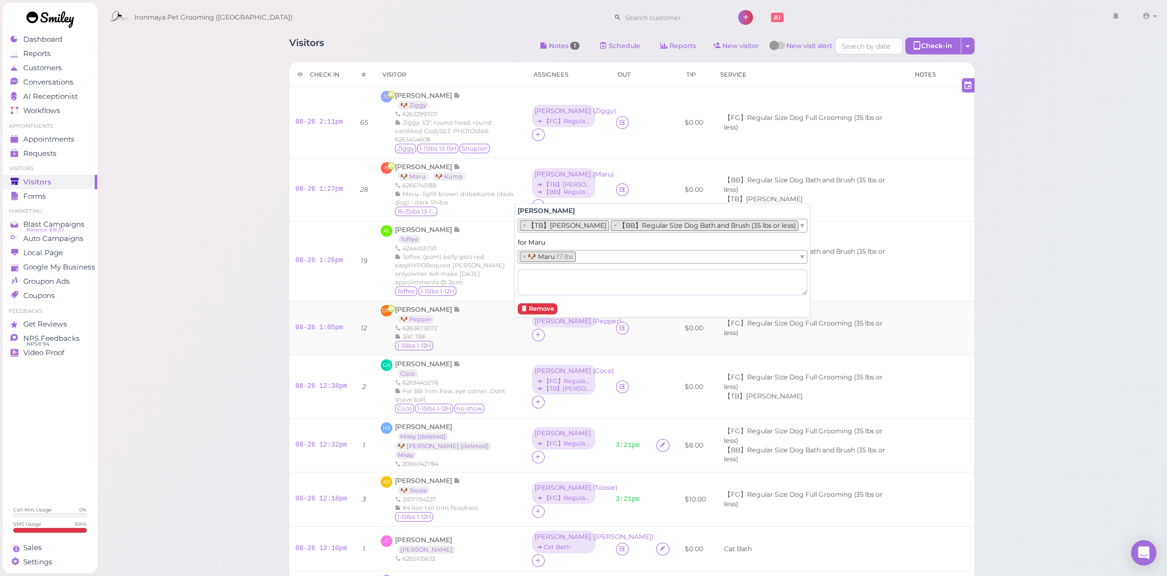
click at [650, 335] on td at bounding box center [664, 328] width 29 height 54
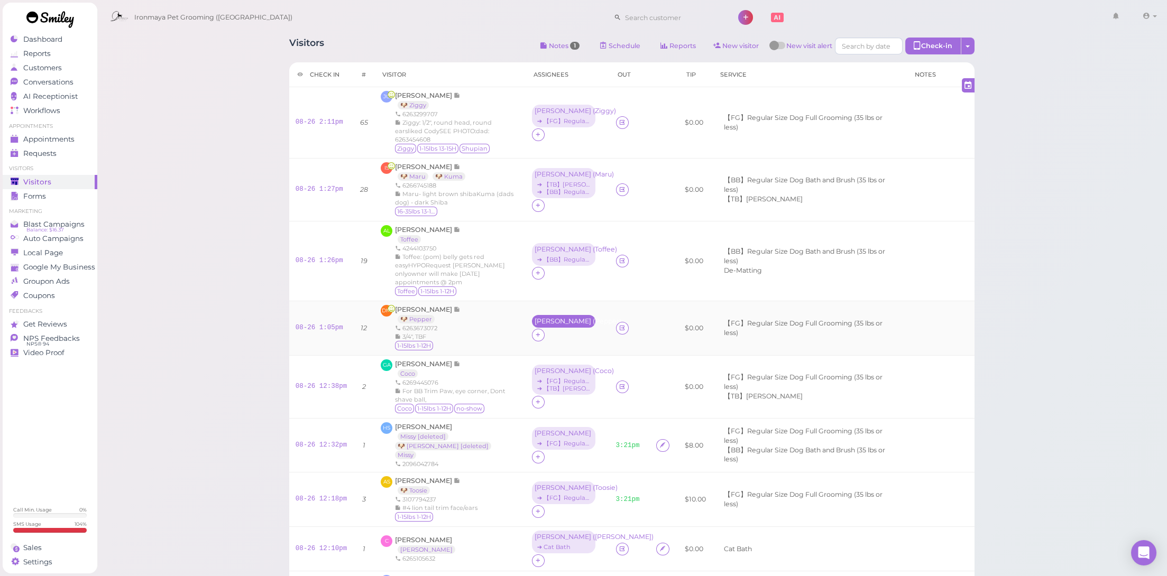
click at [538, 325] on div "Erin ( Pepper )" at bounding box center [563, 321] width 58 height 7
click at [546, 361] on span "Select services" at bounding box center [546, 360] width 49 height 12
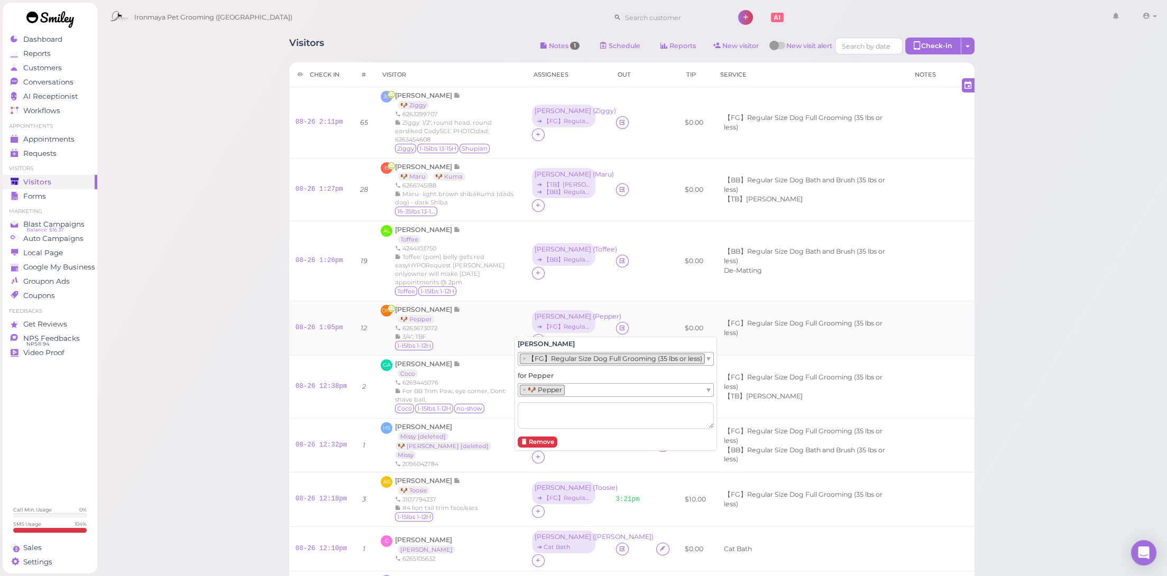
click at [626, 303] on td at bounding box center [630, 328] width 41 height 54
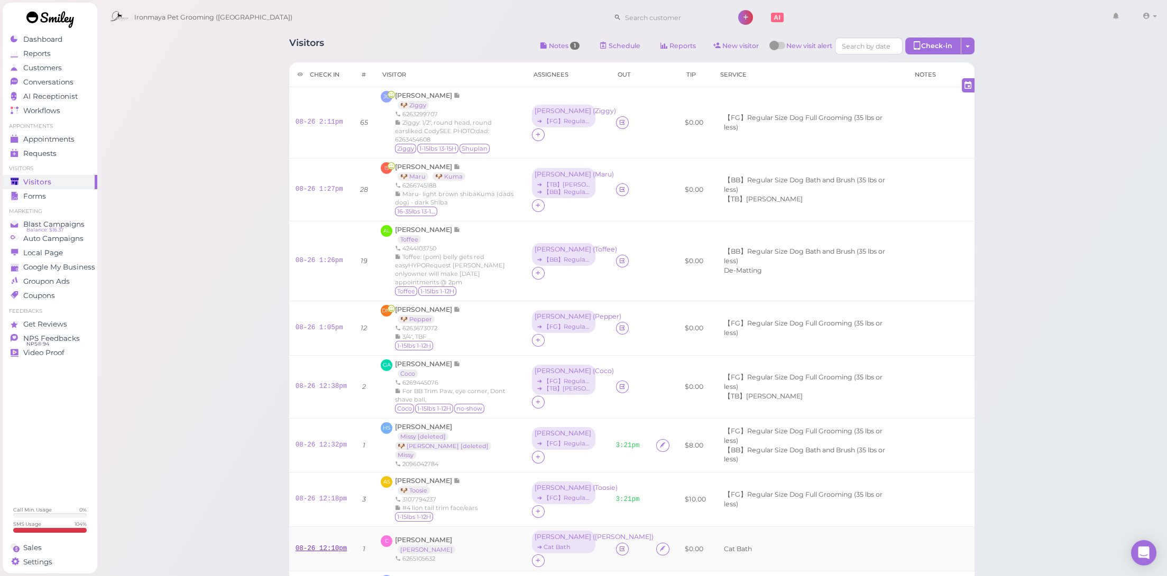
click at [334, 545] on link "08-26 12:10pm" at bounding box center [322, 548] width 52 height 7
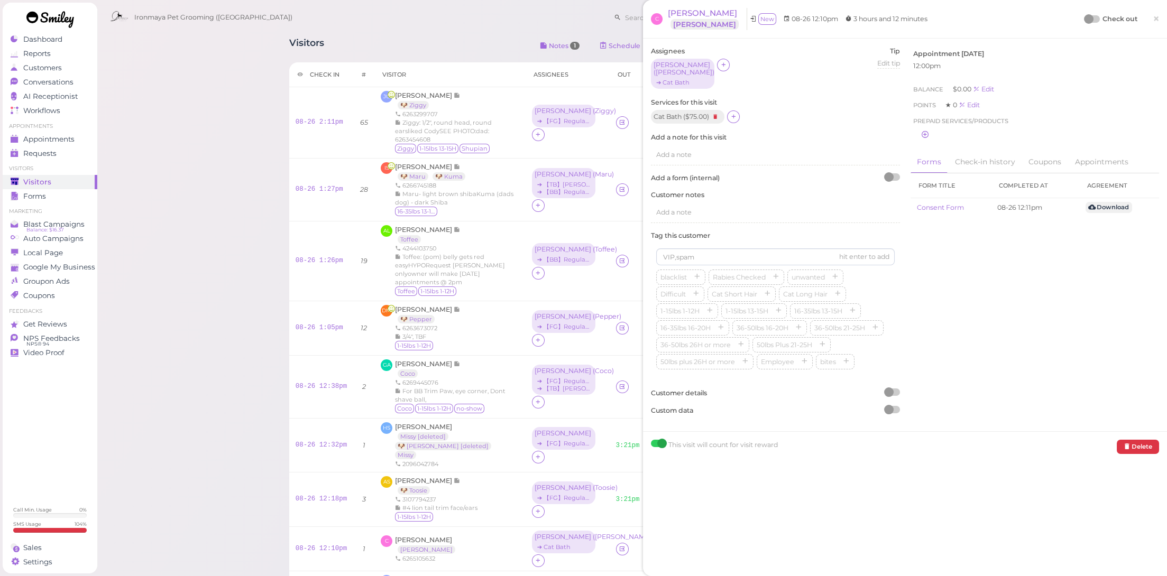
click at [713, 111] on icon at bounding box center [715, 117] width 13 height 12
click at [655, 112] on icon at bounding box center [657, 116] width 7 height 8
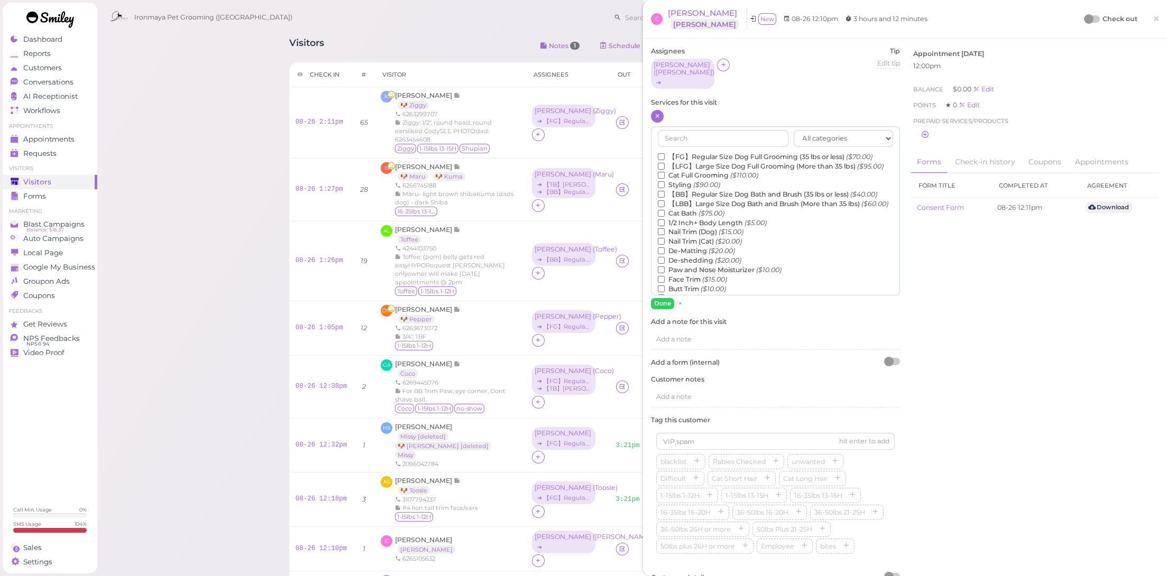
click at [694, 174] on label "Cat Full Grooming ($110.00)" at bounding box center [708, 176] width 100 height 10
click at [665, 174] on input "Cat Full Grooming ($110.00)" at bounding box center [661, 175] width 7 height 7
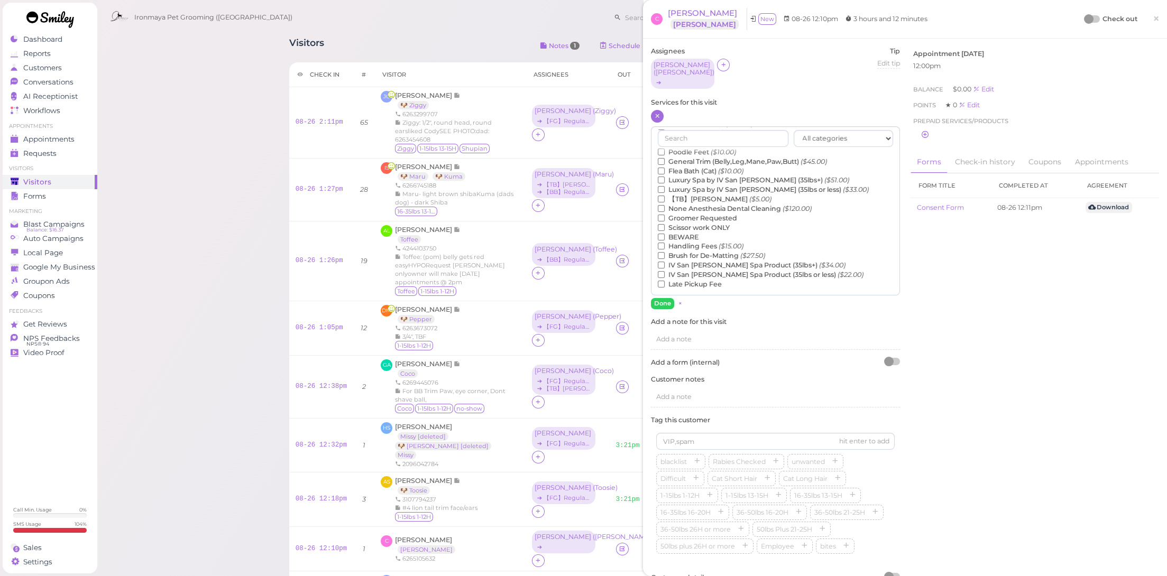
scroll to position [2, 0]
click at [695, 241] on label "Handling Fees ($15.00)" at bounding box center [701, 244] width 86 height 10
click at [665, 241] on input "Handling Fees ($15.00)" at bounding box center [661, 244] width 7 height 7
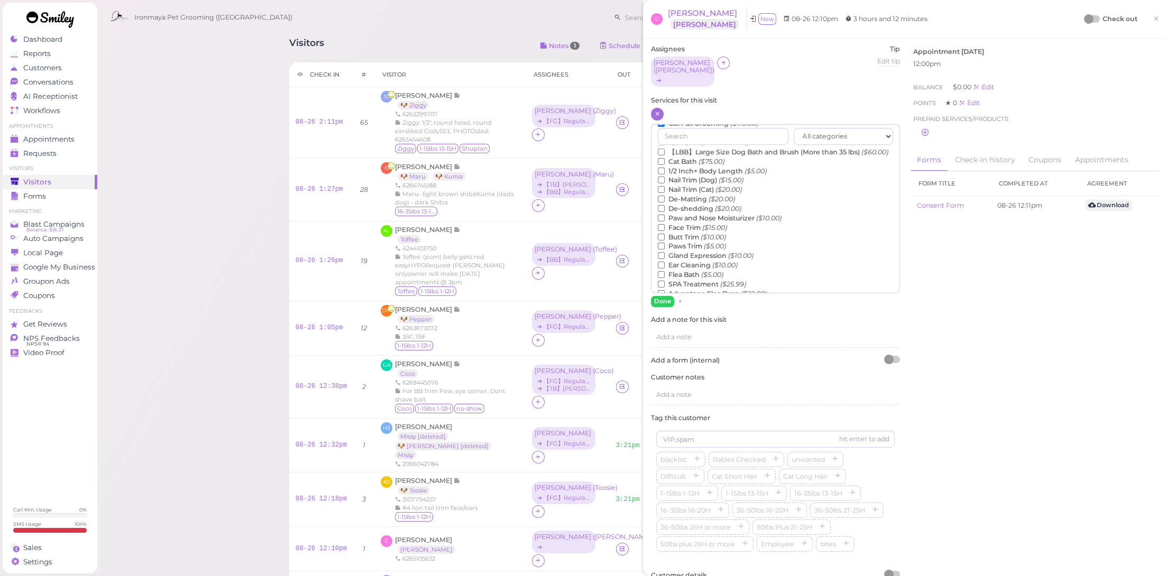
scroll to position [126, 0]
click at [694, 241] on label "Cat De-Greasy ($15.00)" at bounding box center [700, 236] width 85 height 10
click at [665, 239] on input "Cat De-Greasy ($15.00)" at bounding box center [661, 235] width 7 height 7
click at [669, 296] on button "Done" at bounding box center [662, 301] width 23 height 11
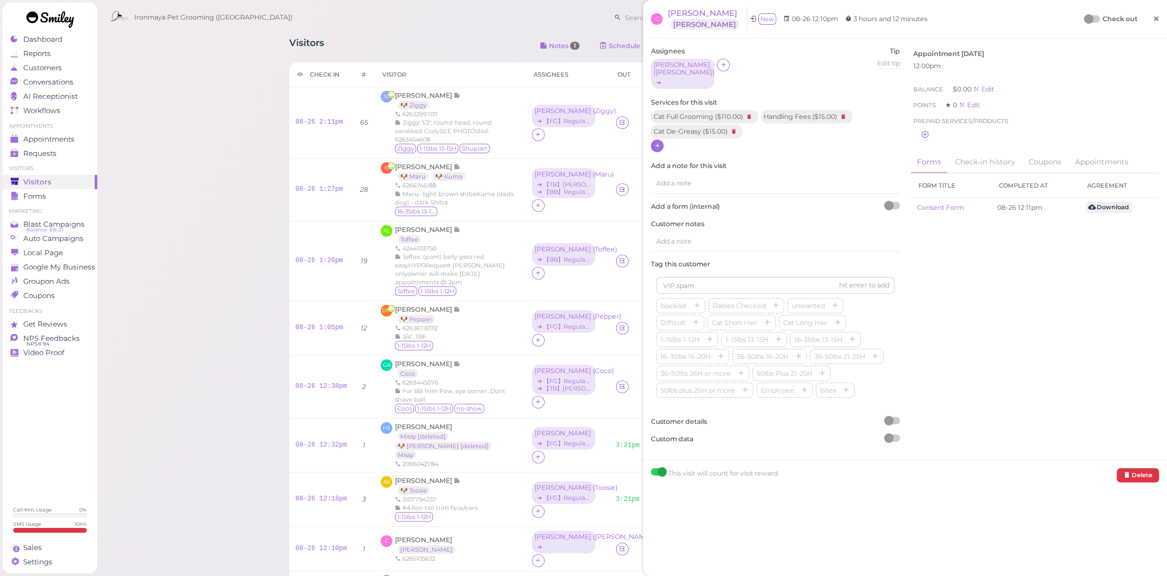
click at [1153, 22] on span "×" at bounding box center [1156, 18] width 7 height 15
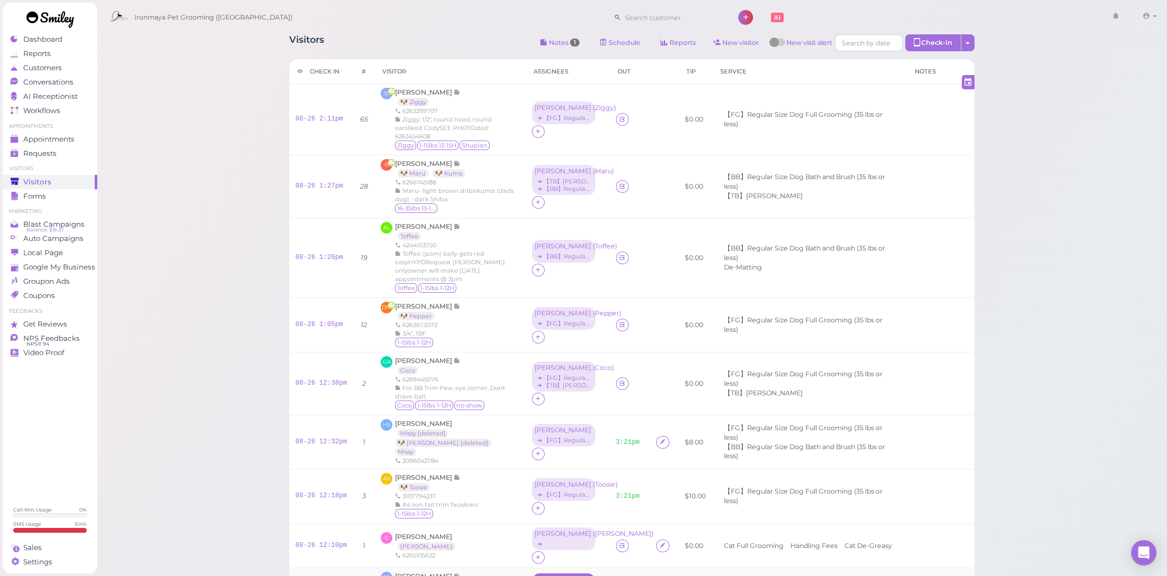
scroll to position [17, 0]
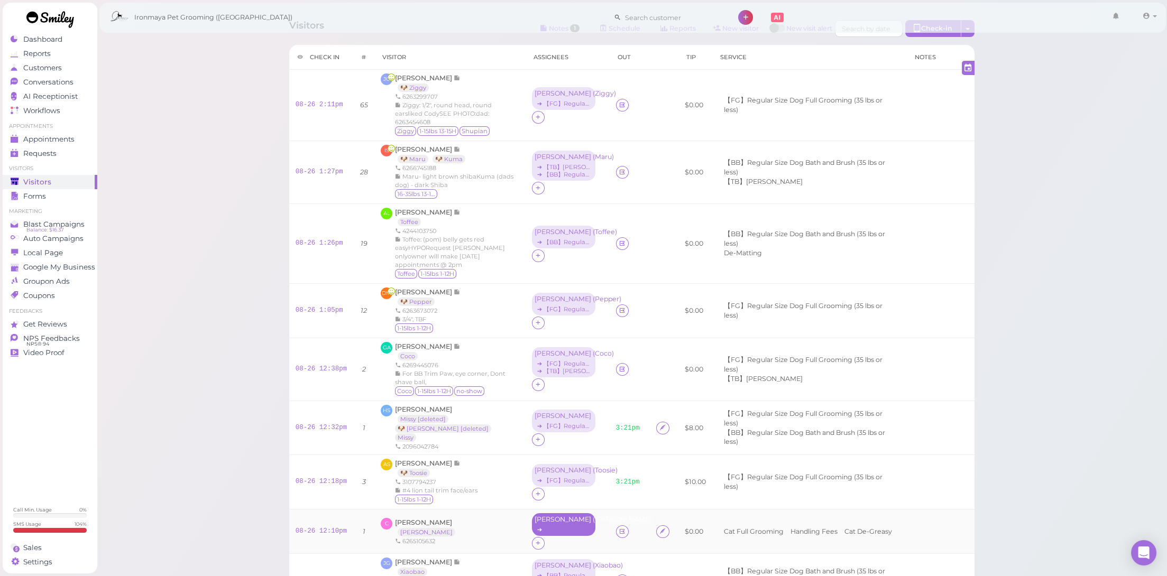
click at [534, 526] on div "➔" at bounding box center [563, 529] width 58 height 7
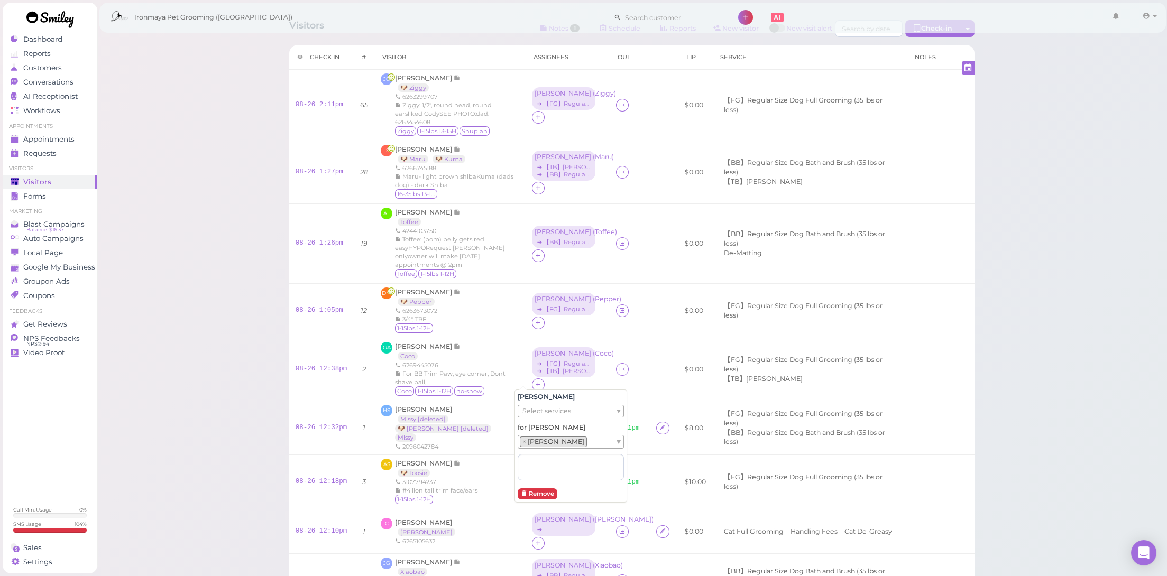
click at [560, 419] on div "Cody Select services for Aslan × Aslan Remove" at bounding box center [570, 446] width 113 height 113
click at [563, 416] on span "Select services" at bounding box center [546, 411] width 49 height 12
click at [564, 408] on li "× Cat Full Grooming" at bounding box center [555, 409] width 70 height 11
click at [563, 408] on li "× Cat Full Grooming" at bounding box center [555, 409] width 70 height 11
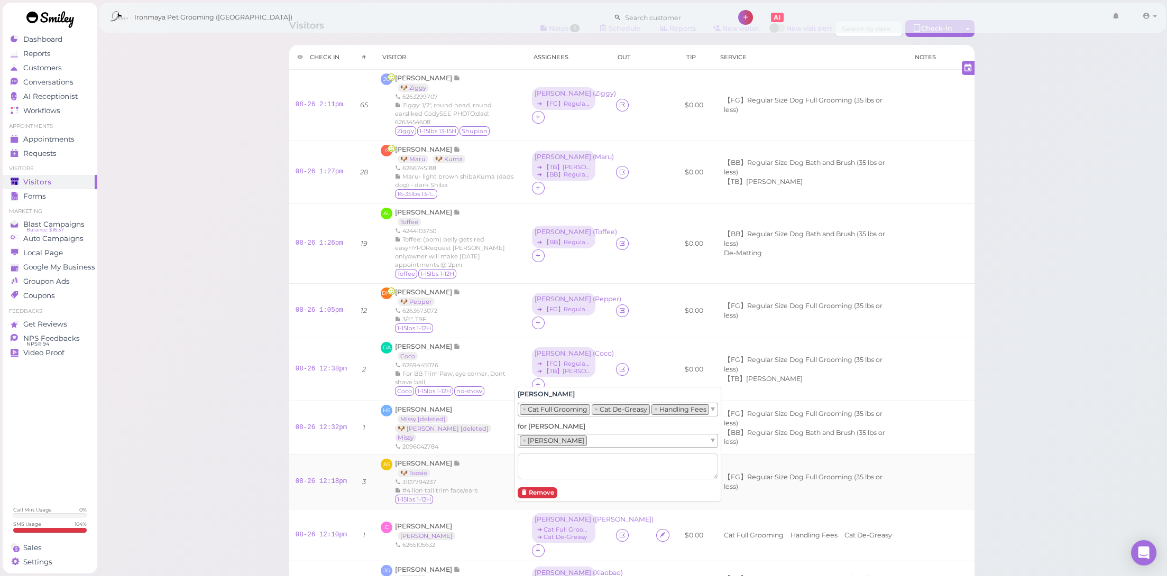
click at [480, 474] on div "AS Afa Sia 🐶 Toosie 3107794237 #4 lion tail trim face/ears 1-15lbs 1-12H" at bounding box center [450, 482] width 139 height 47
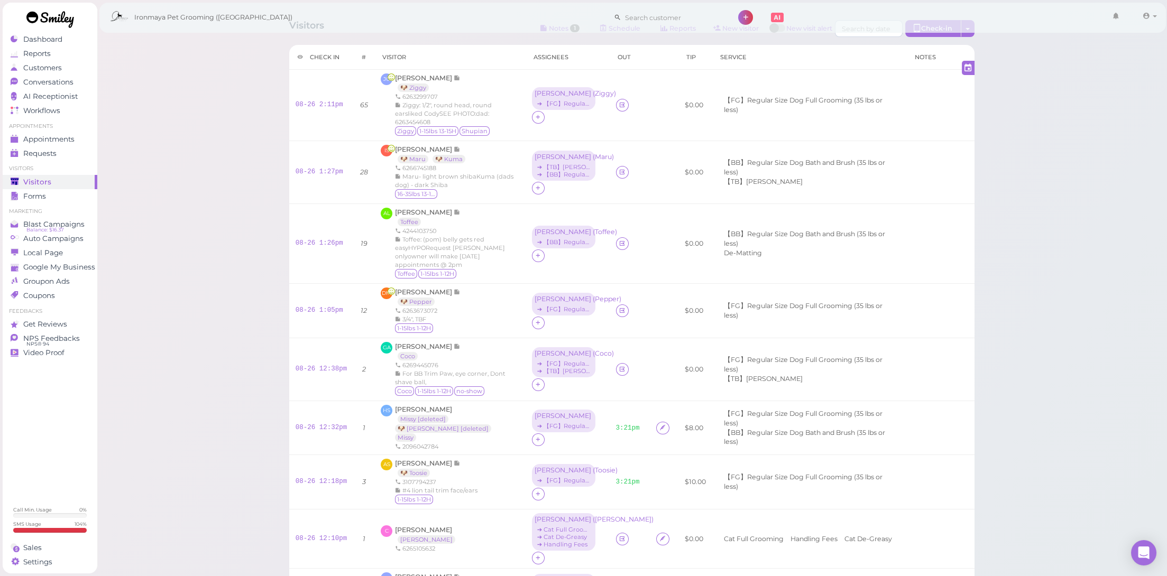
scroll to position [211, 0]
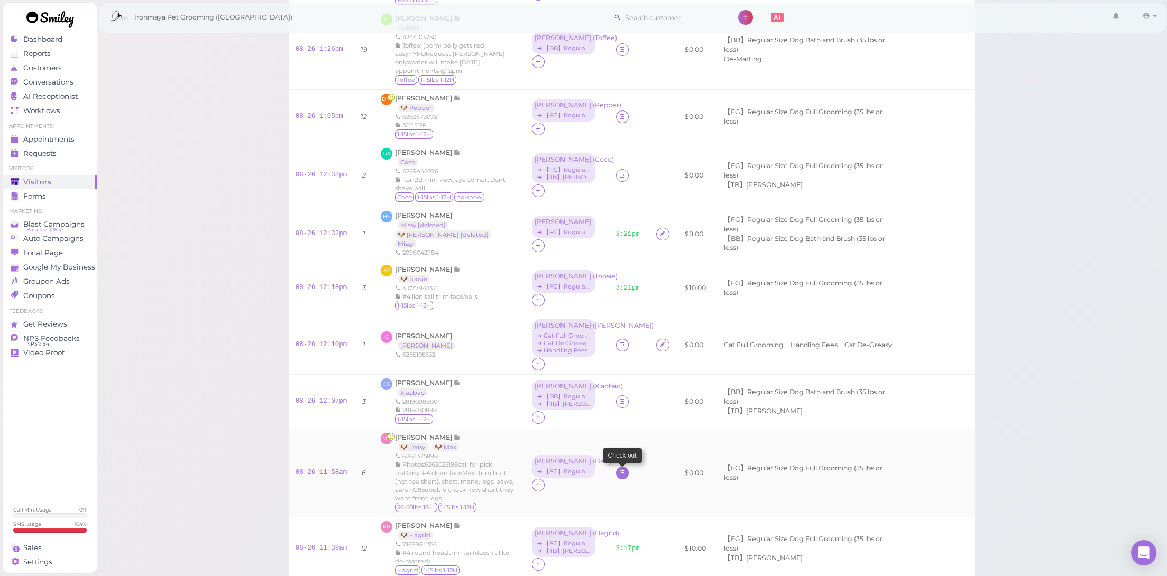
click at [619, 469] on icon at bounding box center [622, 473] width 7 height 8
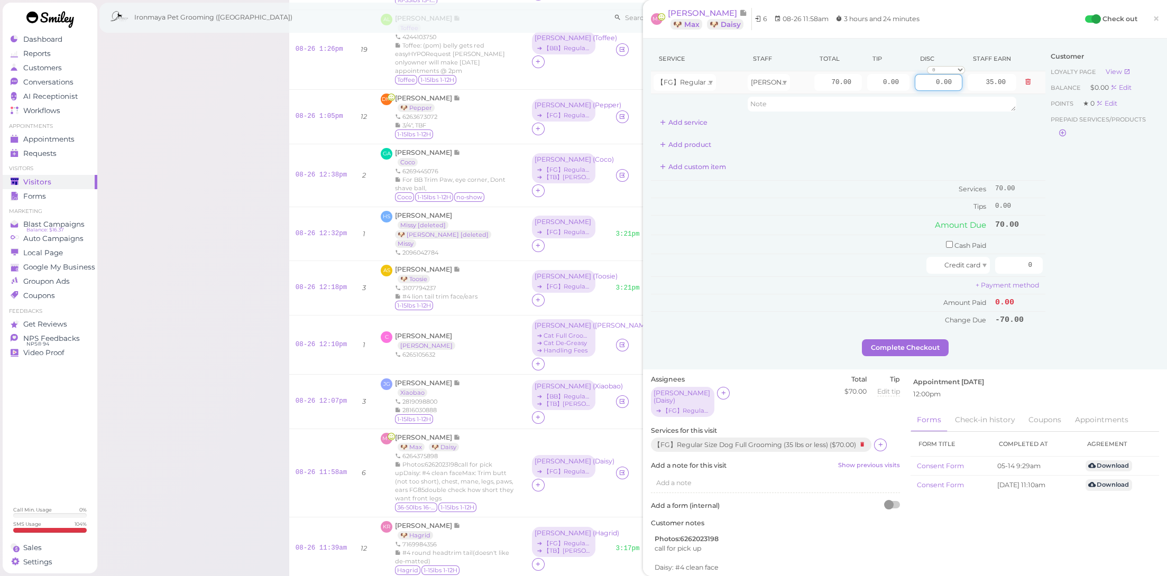
click at [932, 80] on input "0.00" at bounding box center [939, 82] width 48 height 17
type input "3.00"
drag, startPoint x: 872, startPoint y: 80, endPoint x: 904, endPoint y: 83, distance: 31.8
click at [906, 81] on tr "【FG】Regular Size Dog Full Grooming (35 lbs or less) Amy 70.00 0.00 3.00 0 10% o…" at bounding box center [848, 82] width 394 height 23
type input "12"
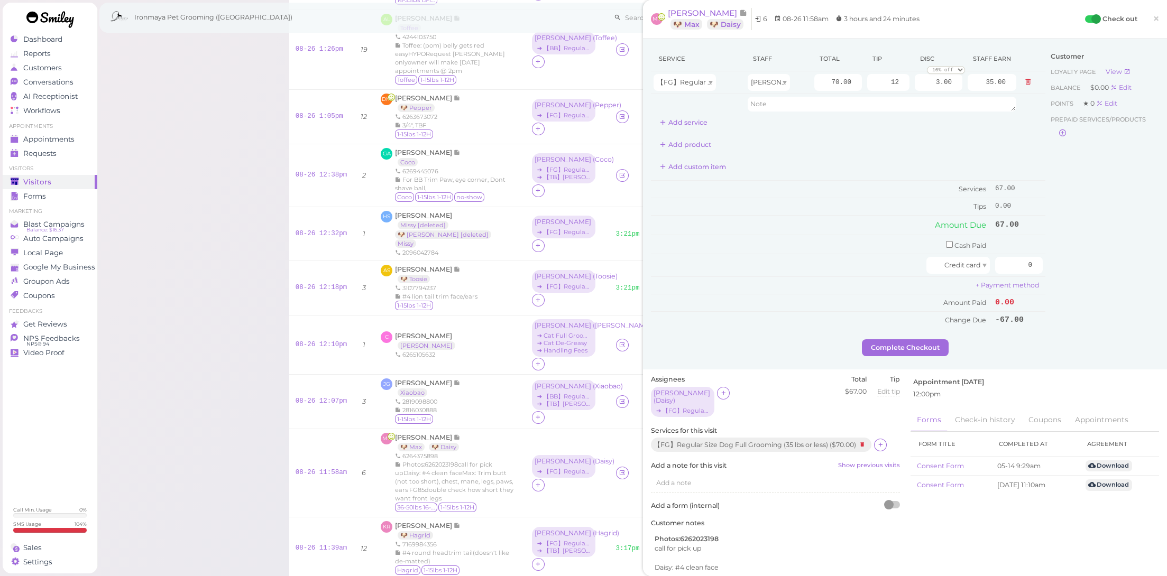
click at [880, 152] on div "Service Staff Total Tip Disc Staff earn 【FG】Regular Size Dog Full Grooming (35 …" at bounding box center [848, 188] width 394 height 282
drag, startPoint x: 1012, startPoint y: 262, endPoint x: 1101, endPoint y: 277, distance: 90.7
click at [1101, 277] on div "Service Staff Total Tip Disc Staff earn 【FG】Regular Size Dog Full Grooming (35 …" at bounding box center [905, 193] width 508 height 293
type input "79"
drag, startPoint x: 1118, startPoint y: 340, endPoint x: 988, endPoint y: 341, distance: 129.5
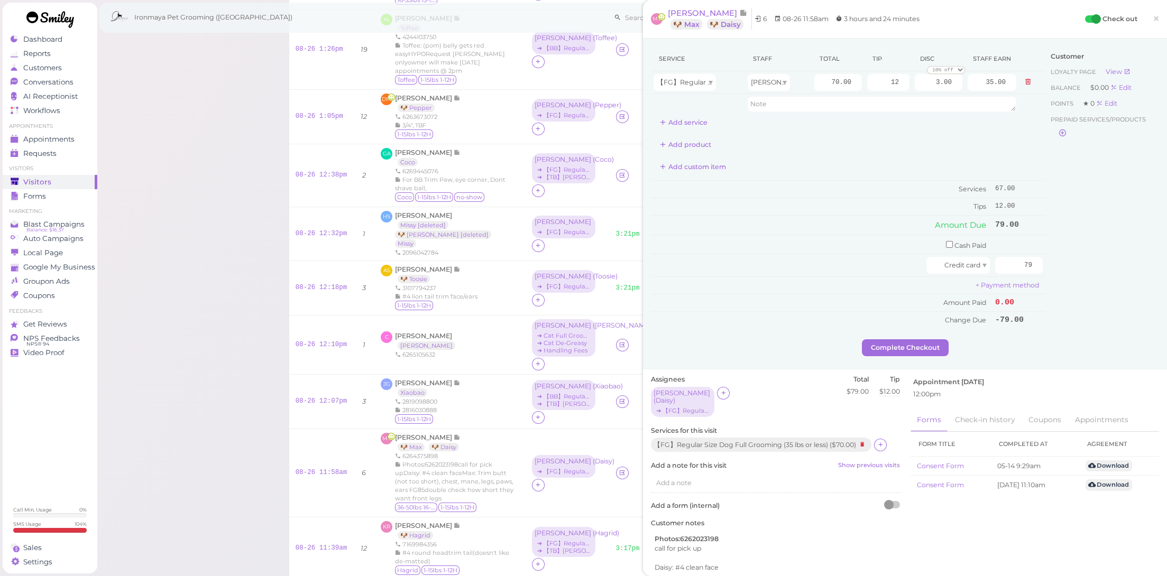
click at [1116, 341] on div "Complete Checkout" at bounding box center [905, 347] width 508 height 17
click at [904, 352] on div "Service Staff Total Tip Disc Staff earn 【FG】Regular Size Dog Full Grooming (35 …" at bounding box center [905, 204] width 524 height 331
click at [908, 344] on button "Complete Checkout" at bounding box center [905, 347] width 87 height 17
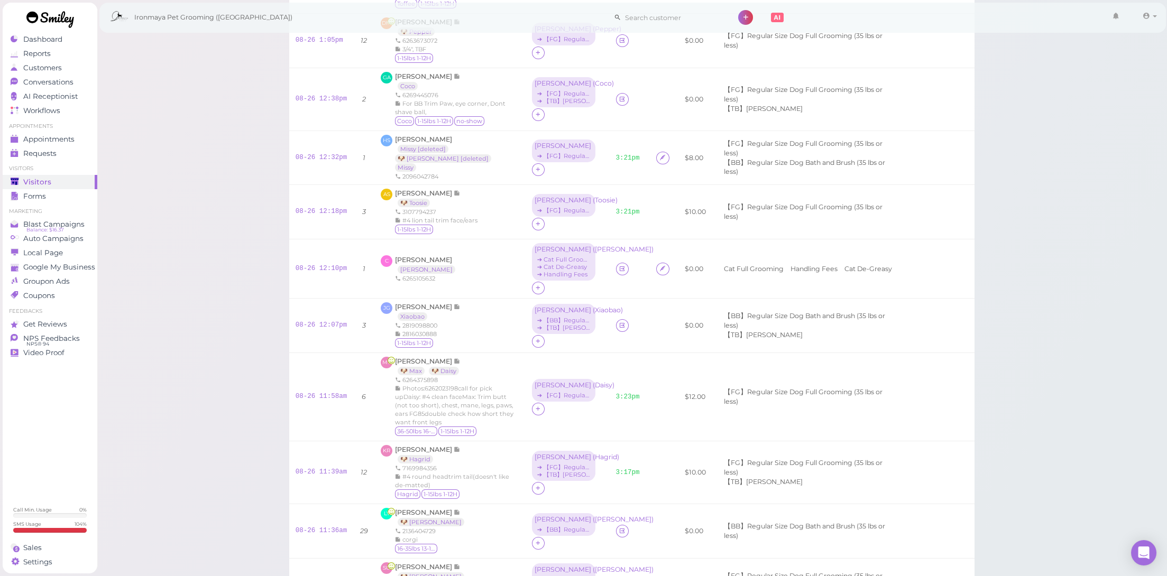
scroll to position [414, 0]
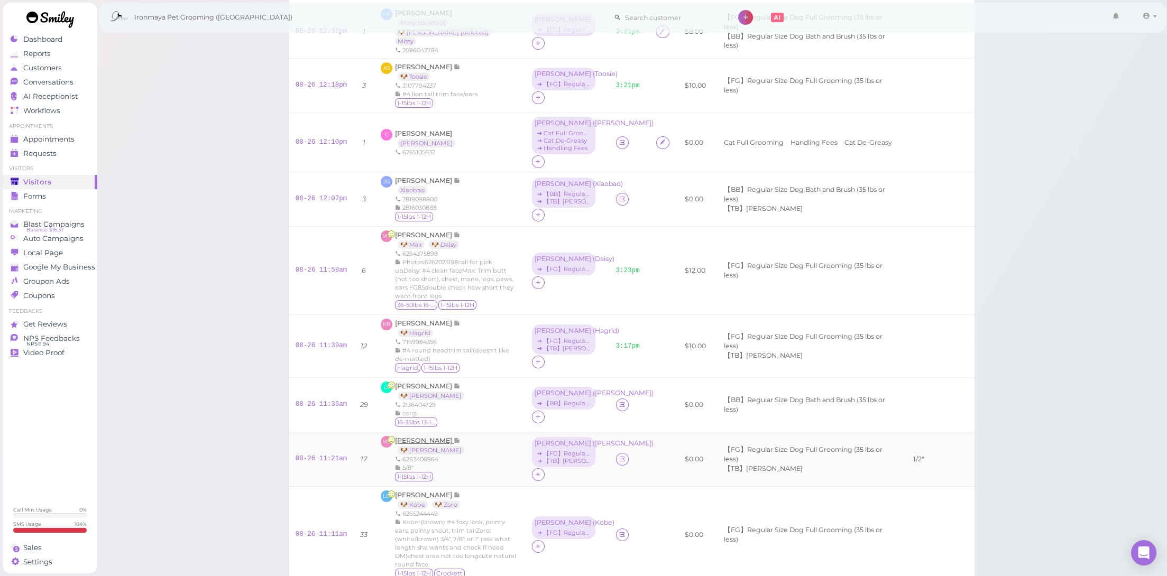
click at [429, 437] on span "[PERSON_NAME]" at bounding box center [424, 441] width 59 height 8
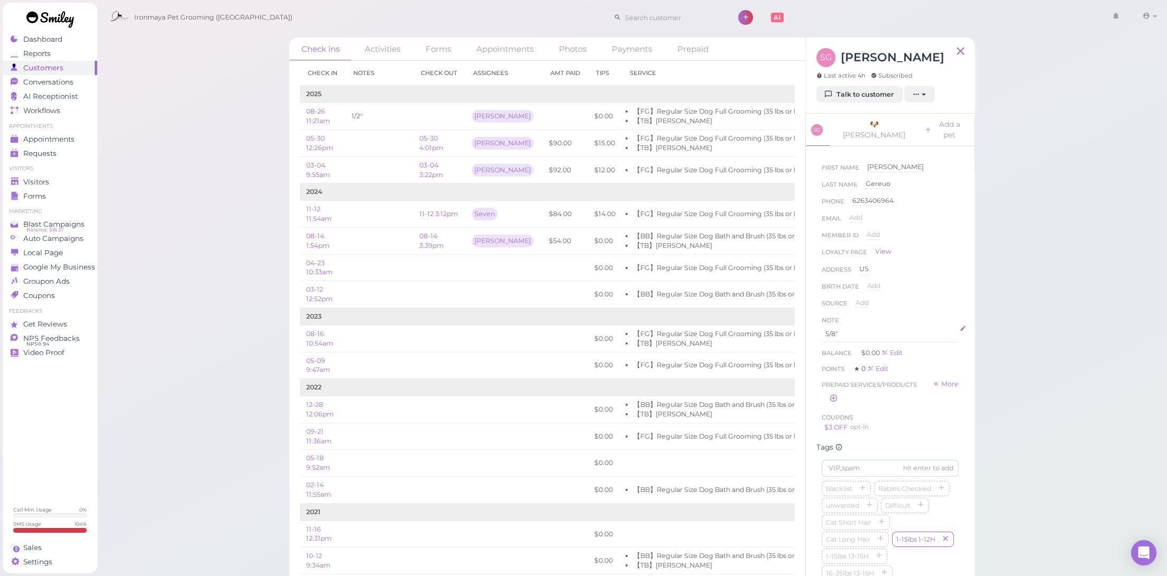
click at [831, 329] on div "5/8"" at bounding box center [890, 334] width 137 height 17
click at [828, 427] on button "Done" at bounding box center [833, 432] width 23 height 11
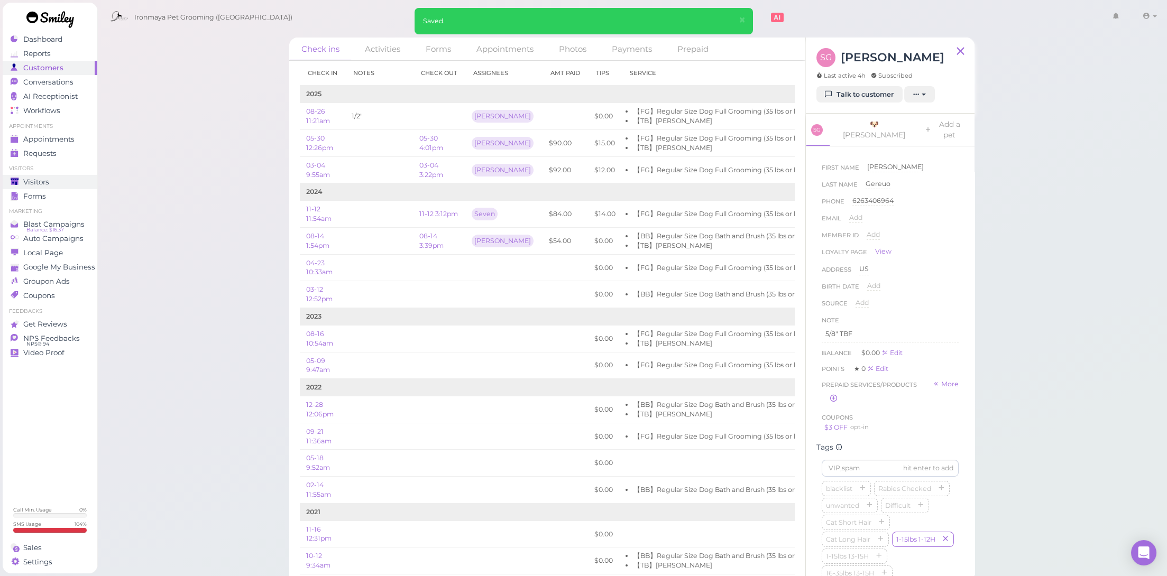
click at [72, 182] on div "Visitors" at bounding box center [49, 182] width 76 height 9
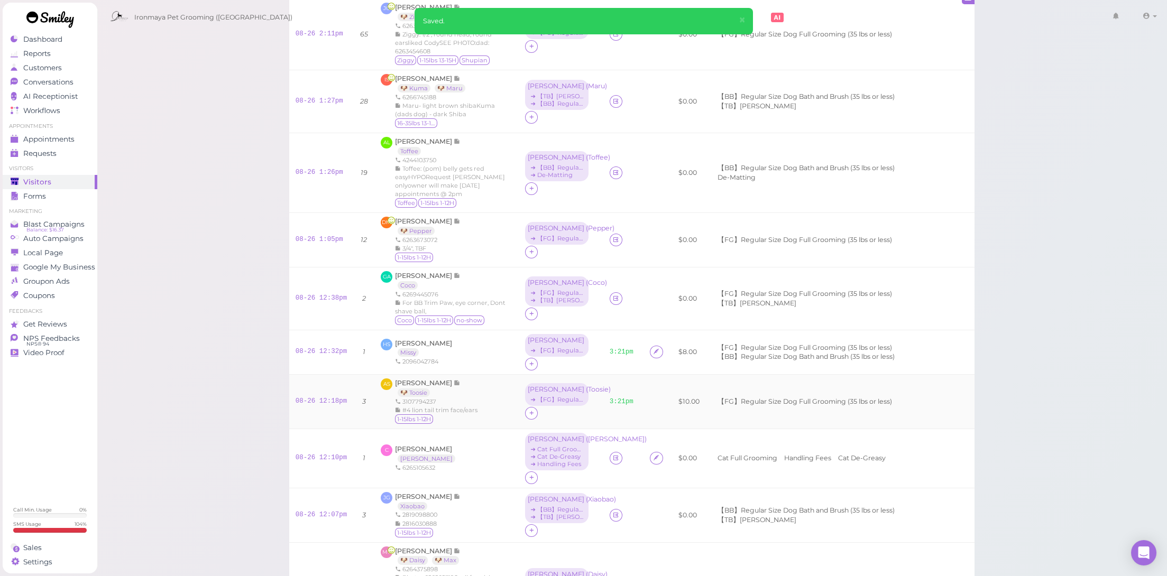
scroll to position [296, 0]
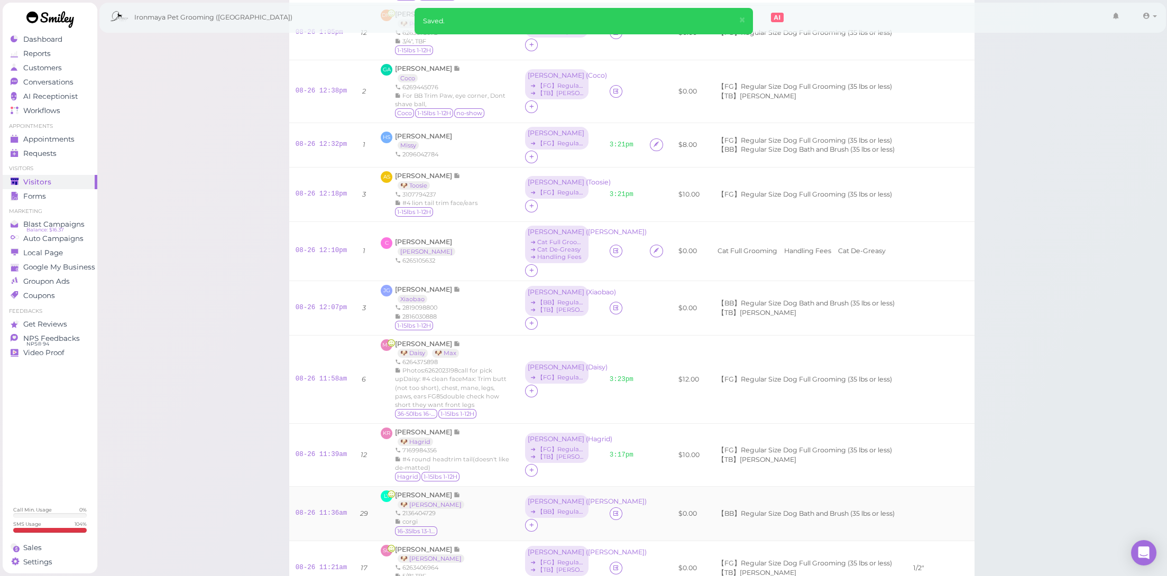
click at [612, 510] on icon at bounding box center [615, 514] width 7 height 8
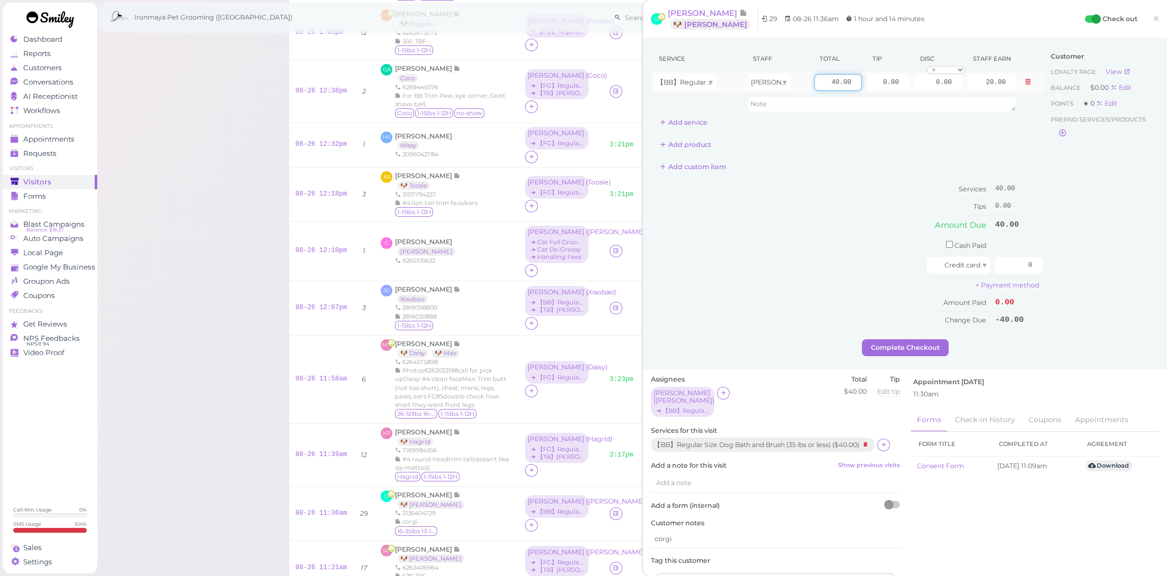
drag, startPoint x: 823, startPoint y: 84, endPoint x: 888, endPoint y: 93, distance: 66.2
click at [888, 93] on tr "【BB】Regular Size Dog Bath and Brush (35 lbs or less) Erin 40.00 0.00 0.00 0 10%…" at bounding box center [848, 82] width 394 height 23
type input "55"
type input "27.50"
drag, startPoint x: 1019, startPoint y: 262, endPoint x: 1079, endPoint y: 267, distance: 60.0
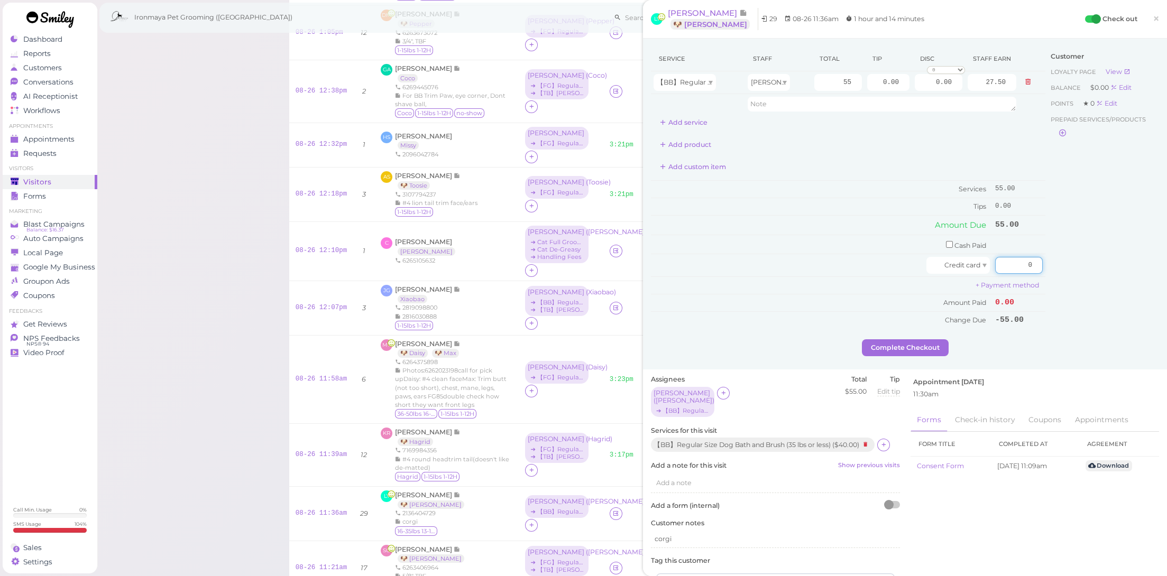
click at [1079, 267] on div "Service Staff Total Tip Disc Staff earn 【BB】Regular Size Dog Bath and Brush (35…" at bounding box center [905, 193] width 508 height 293
type input "55"
drag, startPoint x: 1077, startPoint y: 272, endPoint x: 971, endPoint y: 323, distance: 118.0
click at [1077, 272] on div "Customer Loyalty page View Balance $0.00 Edit Points ★ 0 Edit Prepaid services/…" at bounding box center [1102, 193] width 114 height 293
click at [912, 343] on button "Complete Checkout" at bounding box center [905, 347] width 87 height 17
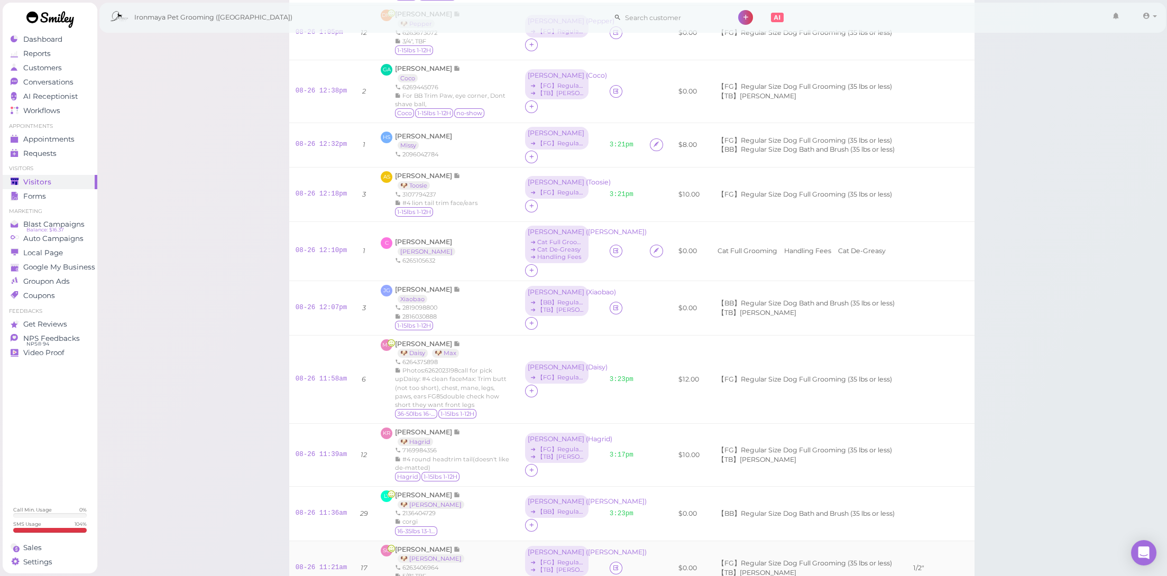
scroll to position [484, 0]
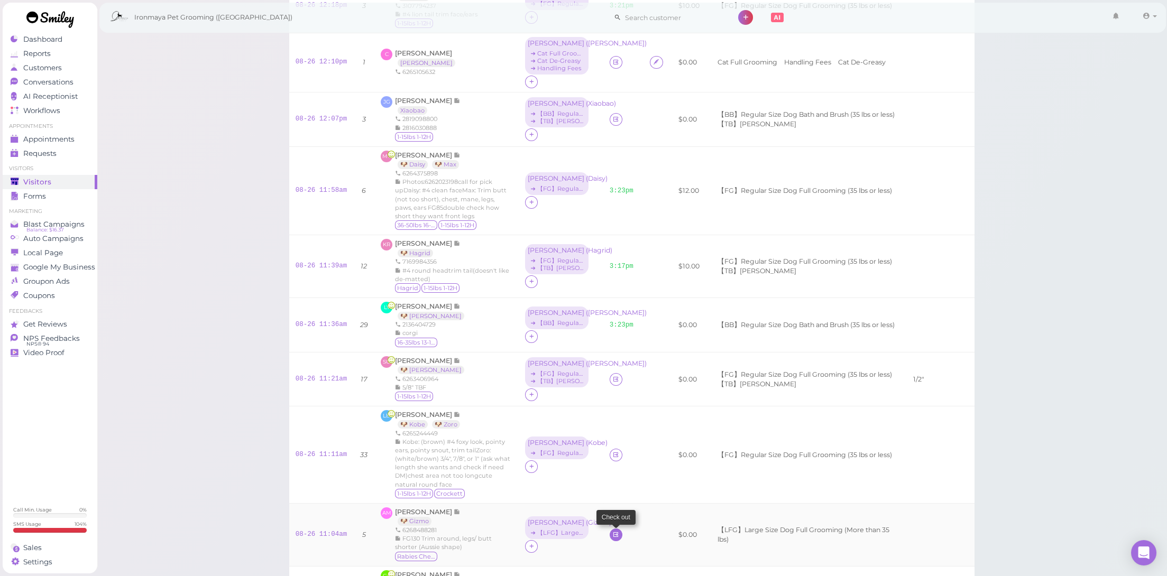
click at [610, 529] on link at bounding box center [616, 535] width 13 height 13
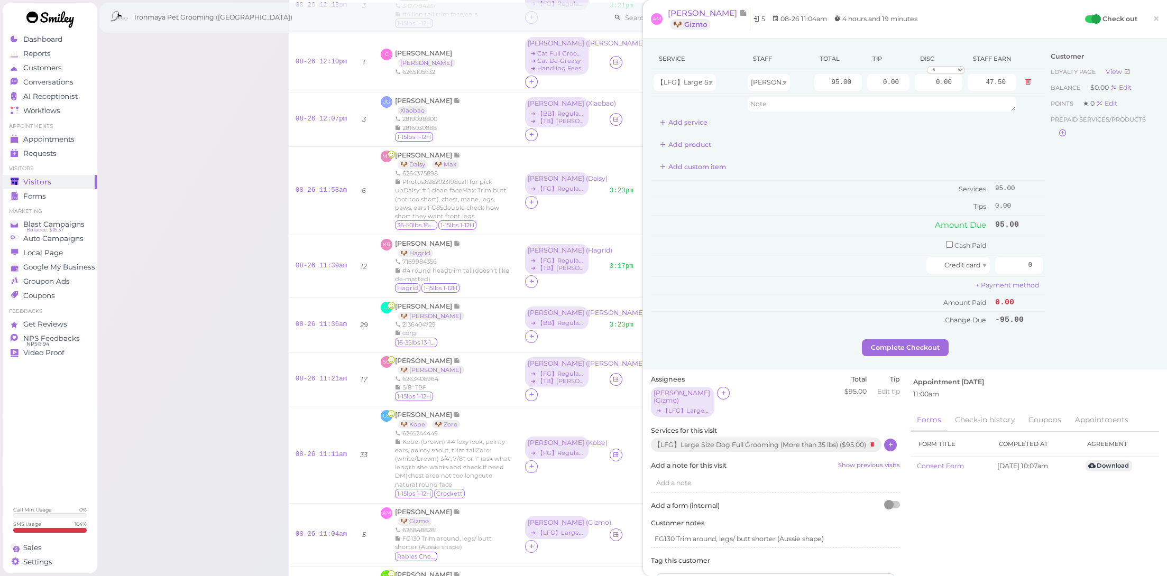
click at [887, 447] on icon at bounding box center [890, 445] width 7 height 8
click at [695, 497] on label "De-Matting ($20.00)" at bounding box center [696, 492] width 77 height 10
click at [665, 495] on input "De-Matting ($20.00)" at bounding box center [661, 491] width 7 height 7
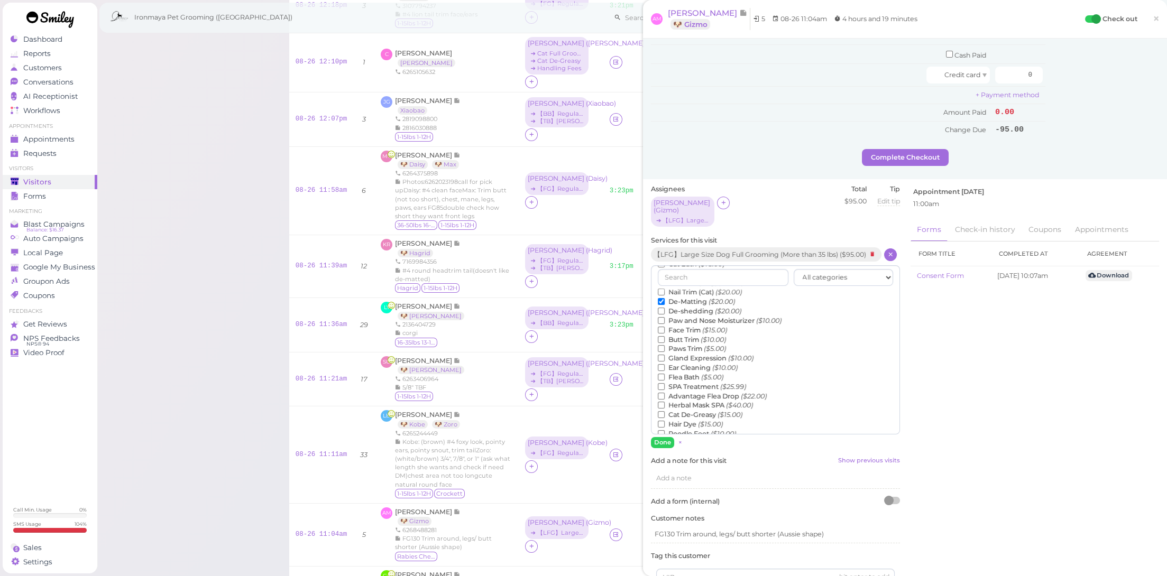
click at [702, 316] on label "De-shedding ($20.00)" at bounding box center [700, 312] width 84 height 10
click at [665, 315] on input "De-shedding ($20.00)" at bounding box center [661, 311] width 7 height 7
click at [705, 307] on label "De-Matting ($20.00)" at bounding box center [696, 302] width 77 height 10
click at [665, 305] on input "De-Matting ($20.00)" at bounding box center [661, 301] width 7 height 7
click at [662, 434] on div "All categories FULL GROOMING BATH & BRUSH Add-ons DENTAL CARE Special Requests …" at bounding box center [775, 356] width 249 height 183
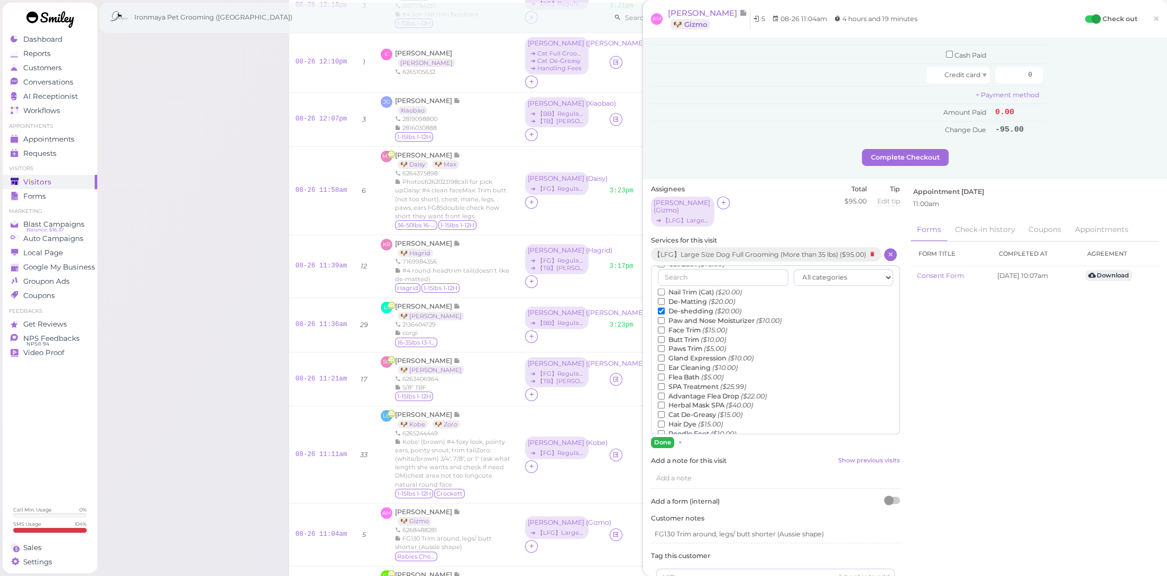
click at [663, 437] on button "Done" at bounding box center [662, 442] width 23 height 11
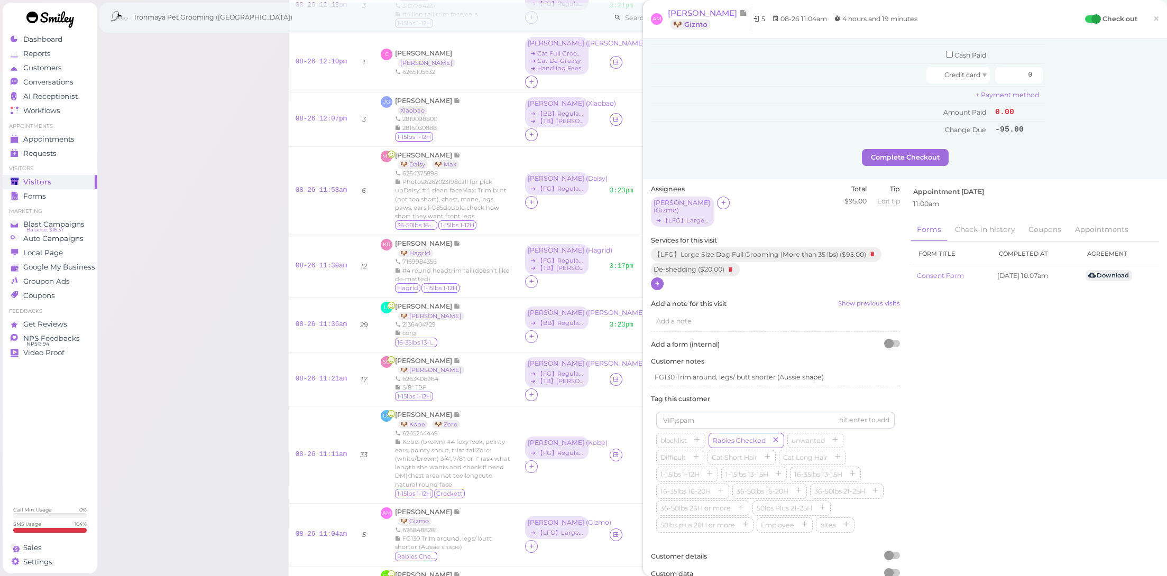
scroll to position [0, 0]
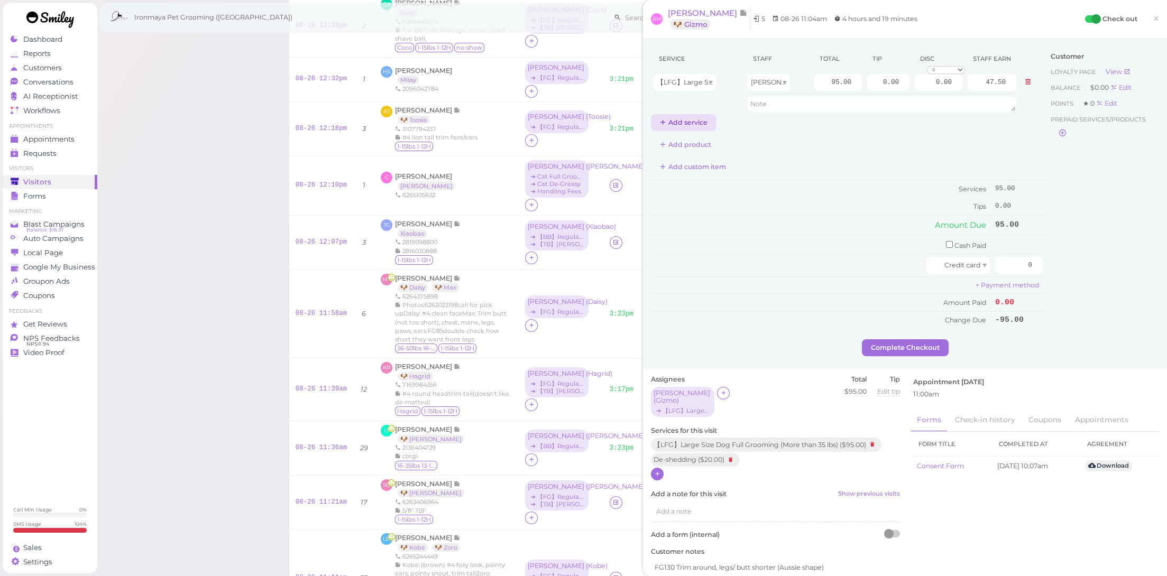
click at [697, 117] on button "Add service" at bounding box center [684, 122] width 66 height 17
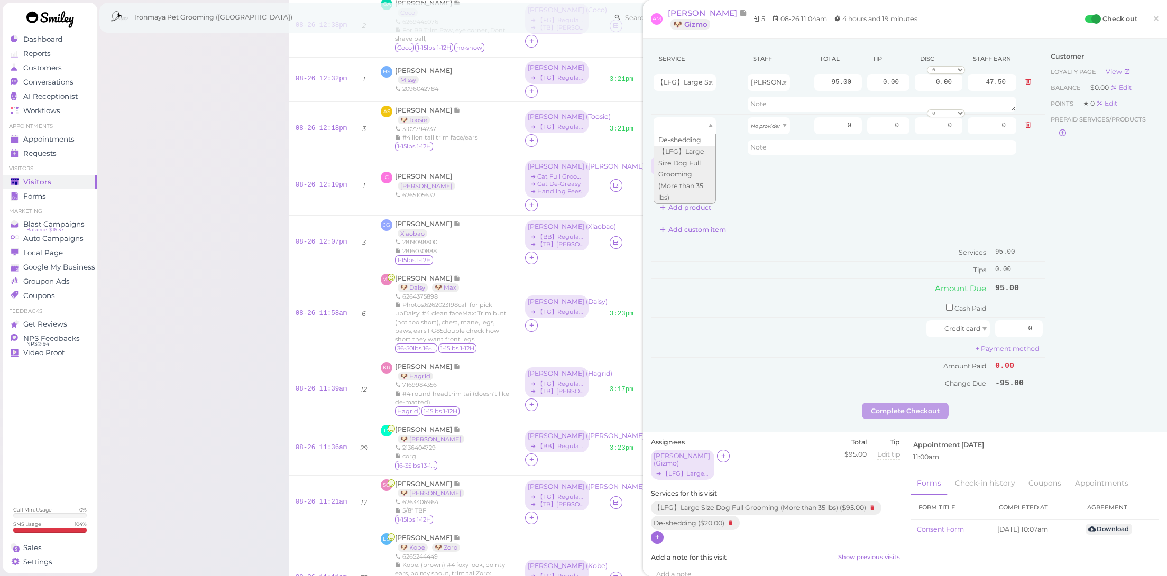
click at [698, 131] on div at bounding box center [684, 125] width 62 height 17
drag, startPoint x: 695, startPoint y: 135, endPoint x: 730, endPoint y: 135, distance: 34.4
type input "20.00"
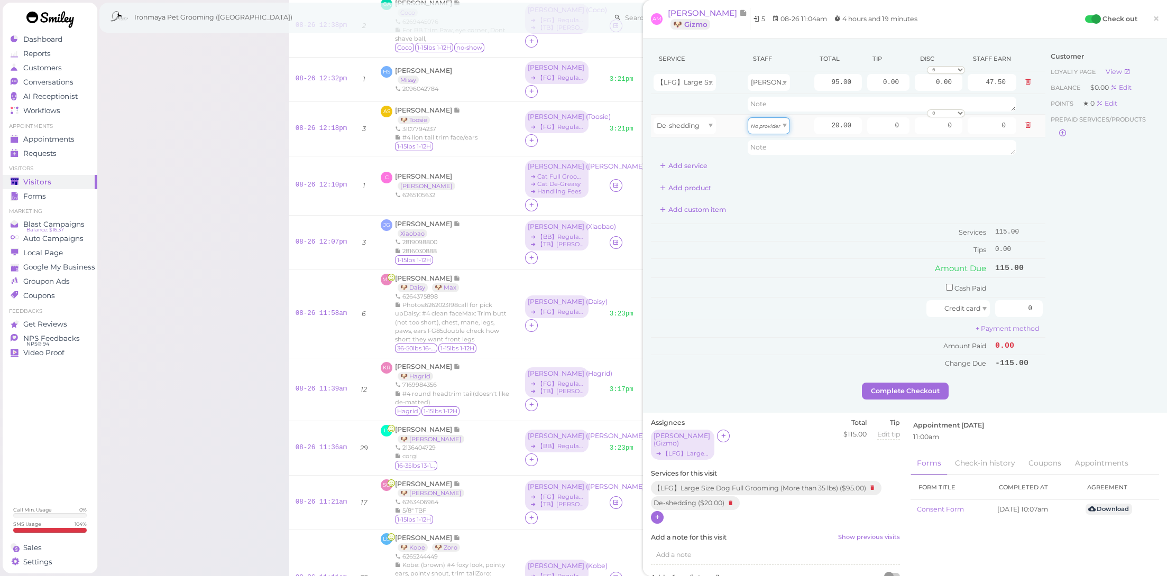
click at [765, 126] on icon "No provider" at bounding box center [766, 126] width 30 height 6
type input "10.00"
drag, startPoint x: 805, startPoint y: 76, endPoint x: 860, endPoint y: 86, distance: 56.4
click at [860, 86] on tr "【LFG】Large Size Dog Full Grooming (More than 35 lbs) Erin 95.00 0.00 0.00 0 10%…" at bounding box center [848, 82] width 394 height 23
type input "130"
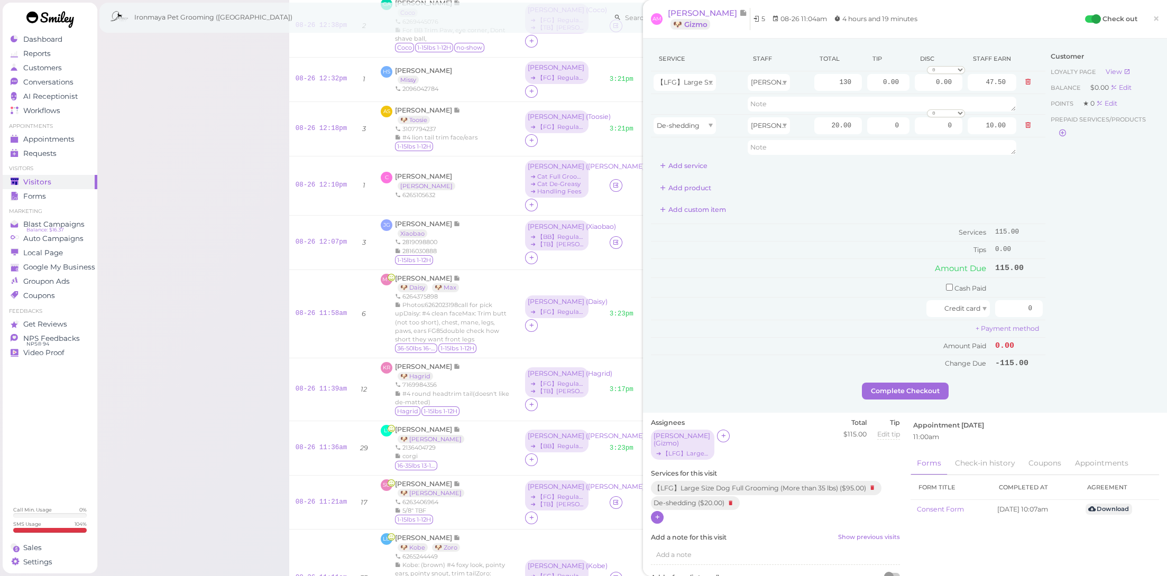
type input "65.00"
click at [817, 208] on div "Add custom item" at bounding box center [848, 209] width 394 height 17
click at [870, 81] on input "0.00" at bounding box center [888, 82] width 42 height 17
type input "30.00"
click at [799, 248] on td "Tips" at bounding box center [822, 250] width 342 height 17
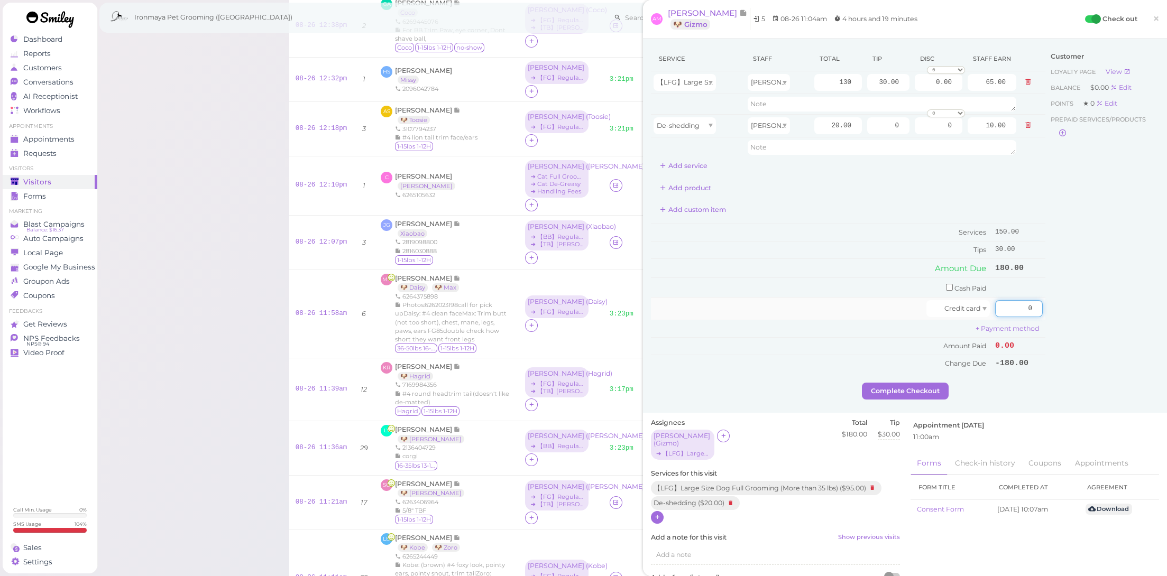
click at [1008, 303] on input "0" at bounding box center [1019, 308] width 48 height 17
type input "180"
click at [1050, 377] on div "Customer Loyalty page View Balance $0.00 Edit Points ★ 0 Edit Prepaid services/…" at bounding box center [1102, 215] width 114 height 336
click at [925, 386] on button "Complete Checkout" at bounding box center [905, 391] width 87 height 17
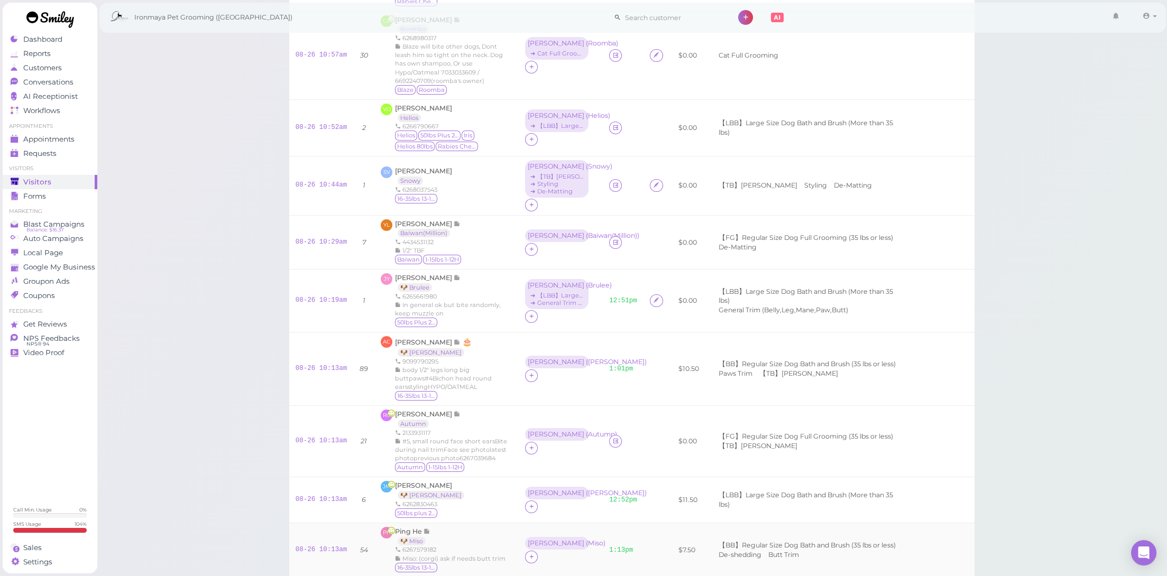
scroll to position [1233, 0]
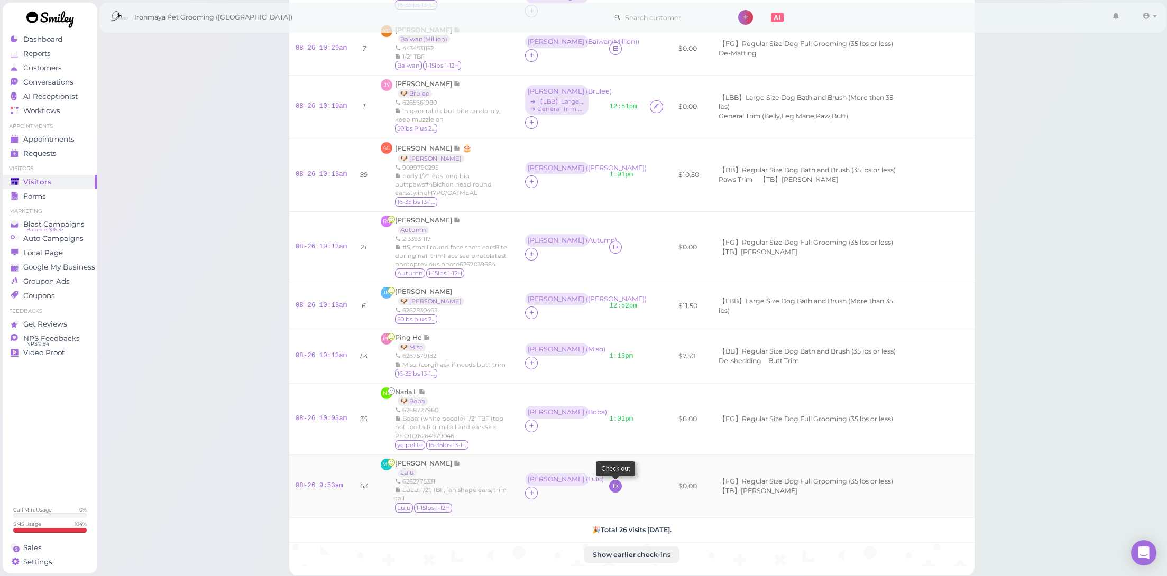
click at [612, 483] on icon at bounding box center [615, 486] width 7 height 8
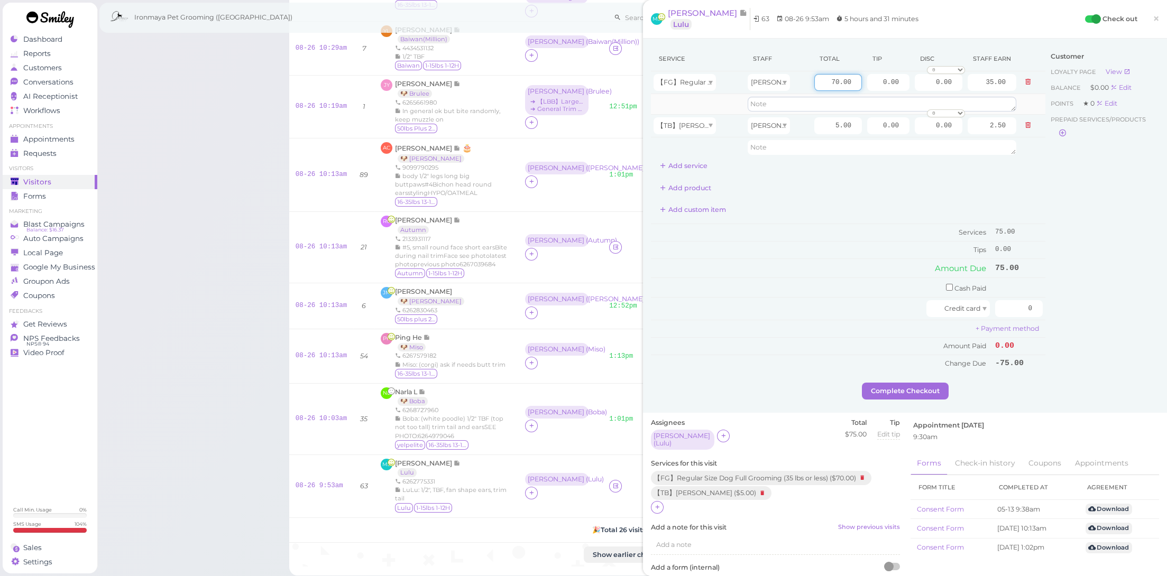
drag, startPoint x: 822, startPoint y: 84, endPoint x: 926, endPoint y: 104, distance: 106.1
click at [926, 104] on tbody "【FG】Regular Size Dog Full Grooming (35 lbs or less) Erin 70.00 0.00 0.00 0 10% …" at bounding box center [848, 114] width 394 height 86
type input "75"
type input "37.50"
drag, startPoint x: 870, startPoint y: 79, endPoint x: 950, endPoint y: 94, distance: 81.1
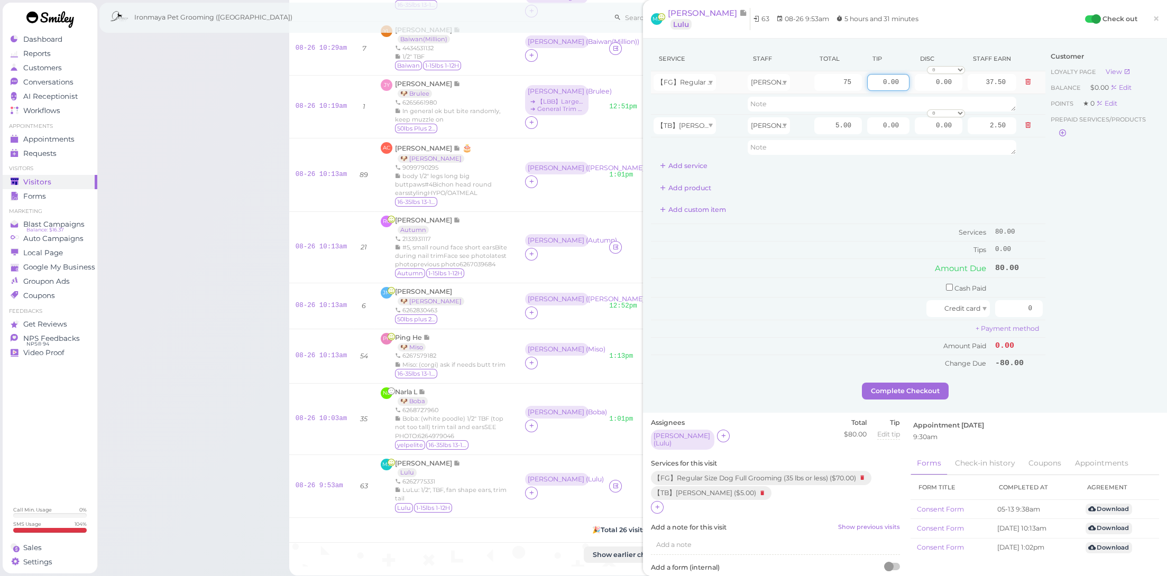
click at [950, 94] on tr "【FG】Regular Size Dog Full Grooming (35 lbs or less) Erin 75 0.00 0.00 0 10% off…" at bounding box center [848, 82] width 394 height 23
click at [911, 243] on td "Tips" at bounding box center [822, 250] width 342 height 17
drag, startPoint x: 877, startPoint y: 84, endPoint x: 953, endPoint y: 97, distance: 77.3
click at [953, 97] on tbody "【FG】Regular Size Dog Full Grooming (35 lbs or less) Erin 75 1 0.00 0 10% off 15…" at bounding box center [848, 114] width 394 height 86
type input "16"
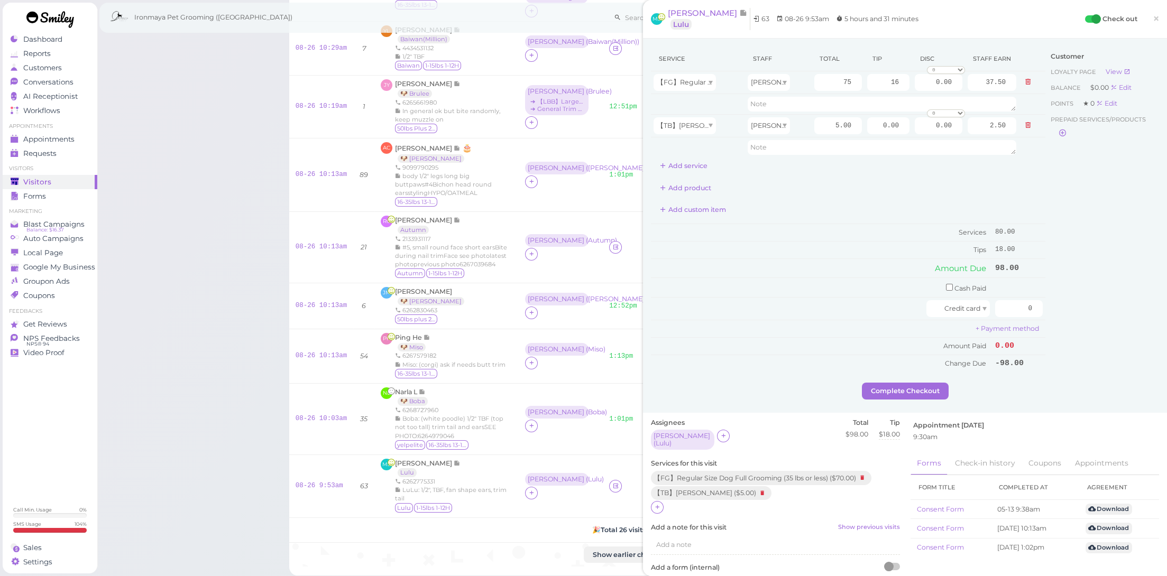
click at [926, 201] on div "Add custom item" at bounding box center [848, 209] width 394 height 17
drag, startPoint x: 1029, startPoint y: 301, endPoint x: 1060, endPoint y: 306, distance: 31.6
click at [1060, 306] on div "Service Staff Total Tip Disc Staff earn 【FG】Regular Size Dog Full Grooming (35 …" at bounding box center [905, 215] width 508 height 336
type input "96"
click at [1062, 334] on div "Customer Loyalty page View Balance $0.00 Edit Points ★ 0 Edit Prepaid services/…" at bounding box center [1102, 215] width 114 height 336
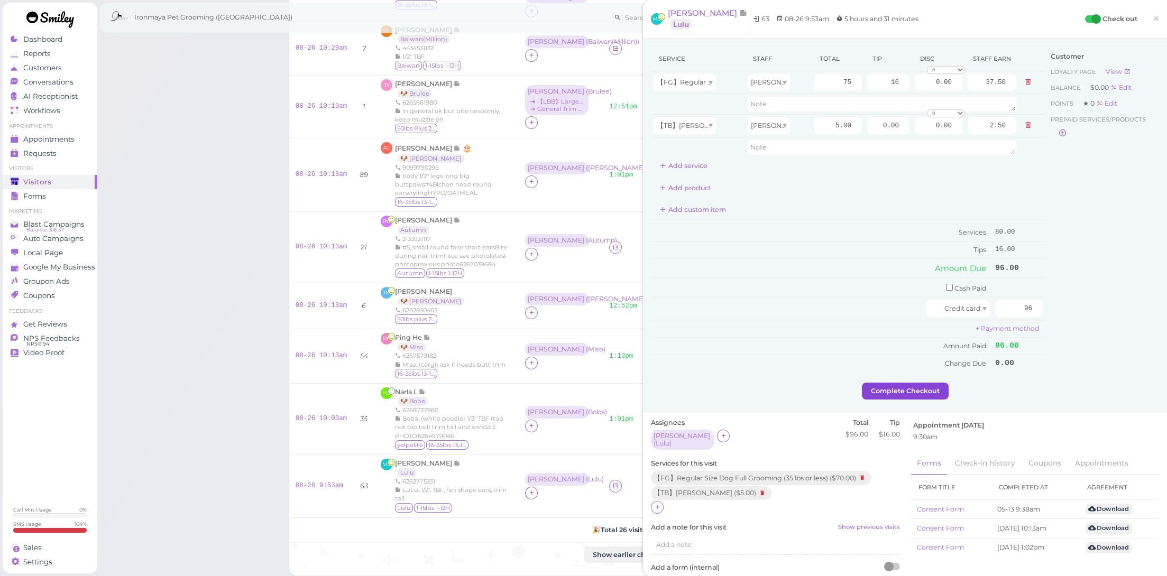
click at [919, 383] on button "Complete Checkout" at bounding box center [905, 391] width 87 height 17
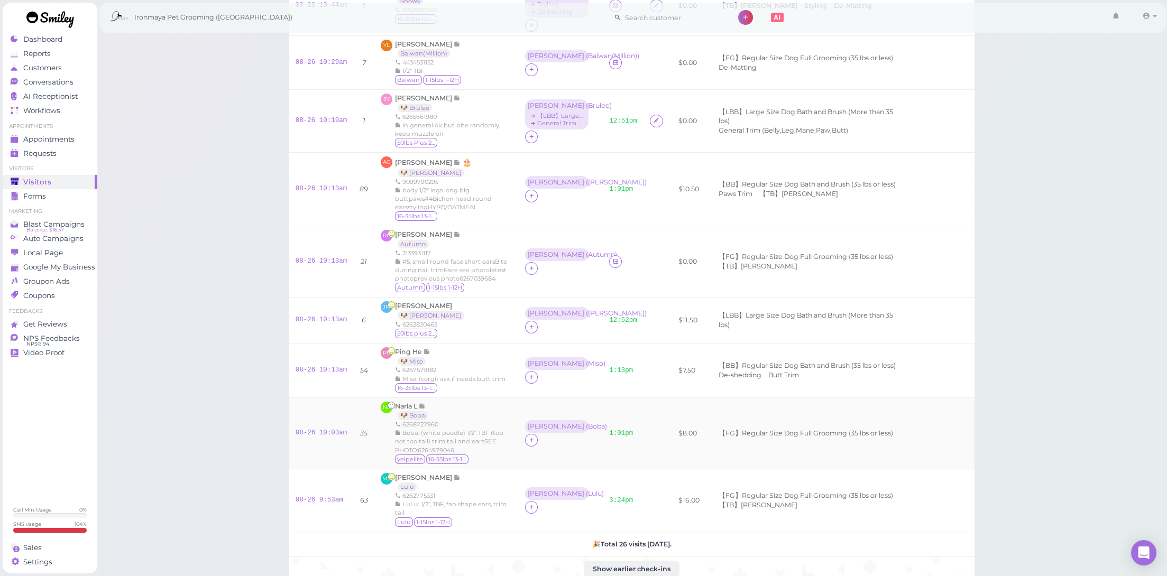
scroll to position [1074, 0]
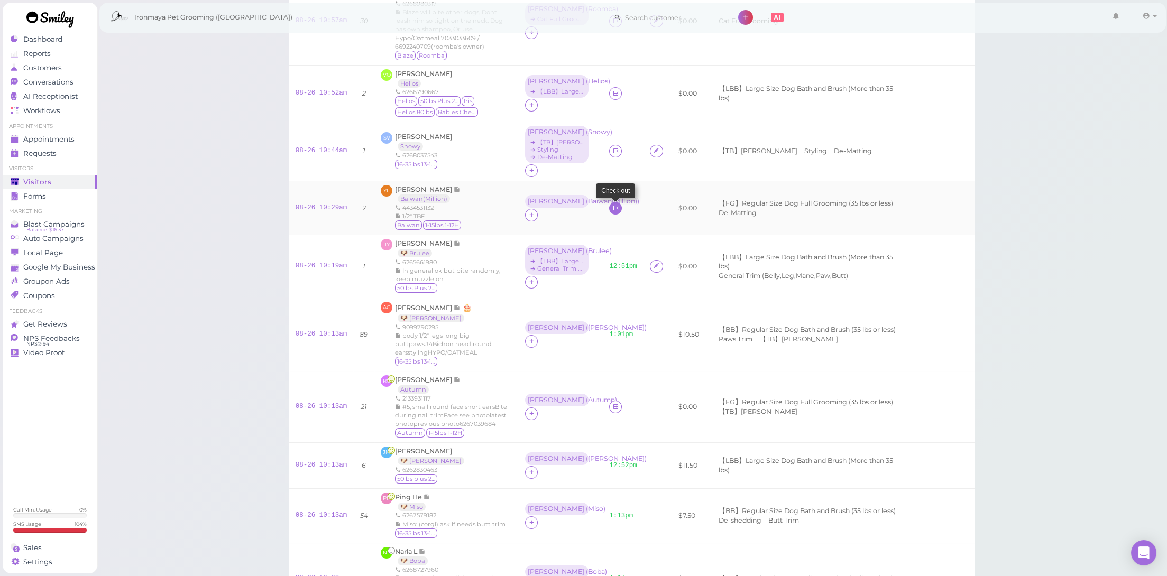
click at [612, 204] on icon at bounding box center [615, 208] width 7 height 8
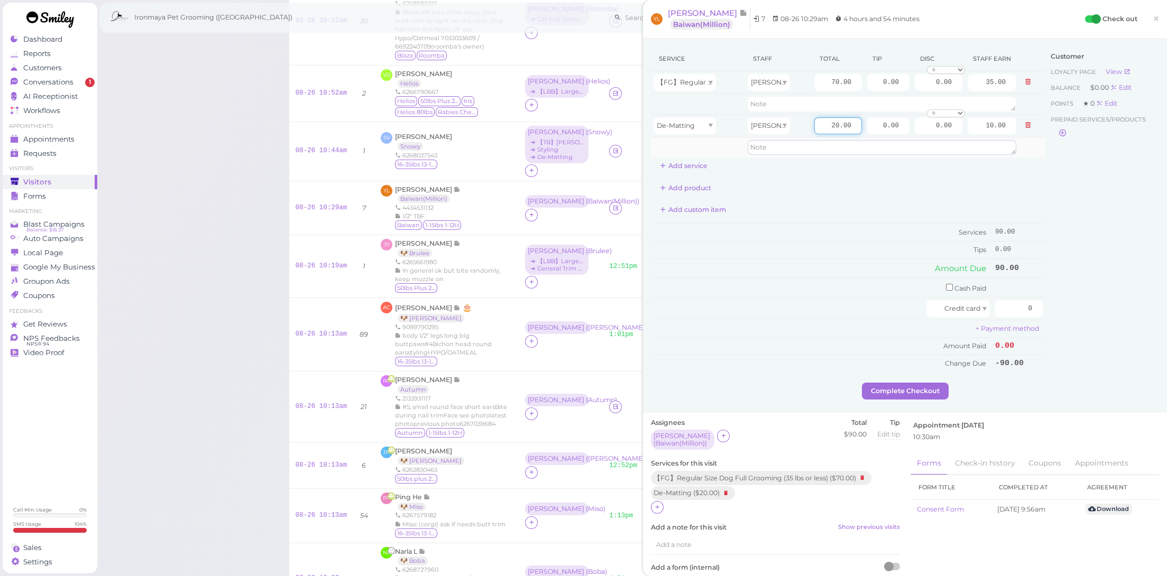
drag, startPoint x: 817, startPoint y: 124, endPoint x: 905, endPoint y: 147, distance: 91.3
click at [905, 147] on tbody "【FG】Regular Size Dog Full Grooming (35 lbs or less) Erin 70.00 0.00 0.00 0 10% …" at bounding box center [848, 114] width 394 height 86
type input "10"
type input "5.00"
drag, startPoint x: 867, startPoint y: 78, endPoint x: 928, endPoint y: 85, distance: 61.7
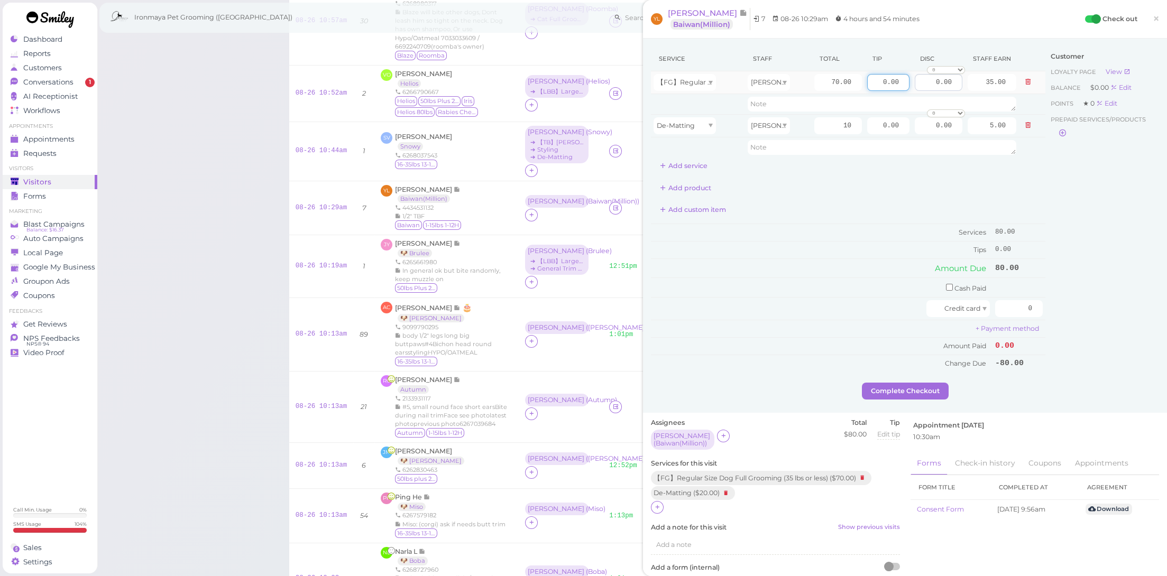
click at [928, 85] on tr "【FG】Regular Size Dog Full Grooming (35 lbs or less) Erin 70.00 0.00 0.00 0 10% …" at bounding box center [848, 82] width 394 height 23
type input "8"
drag, startPoint x: 876, startPoint y: 215, endPoint x: 925, endPoint y: 226, distance: 50.4
click at [876, 215] on div "Add custom item" at bounding box center [848, 209] width 394 height 17
drag, startPoint x: 1012, startPoint y: 302, endPoint x: 1089, endPoint y: 320, distance: 78.7
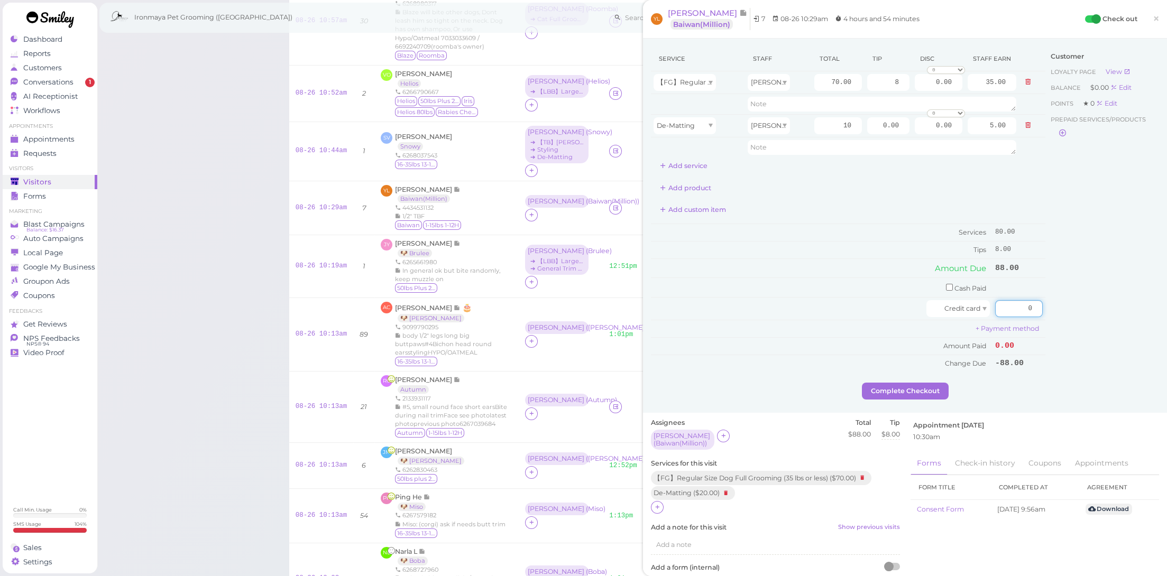
click at [1089, 320] on div "Service Staff Total Tip Disc Staff earn 【FG】Regular Size Dog Full Grooming (35 …" at bounding box center [905, 215] width 508 height 336
type input "88"
drag, startPoint x: 1082, startPoint y: 331, endPoint x: 1063, endPoint y: 333, distance: 19.1
click at [1082, 331] on div "Customer Loyalty page View Balance $0.00 Edit Points ★ 0 Edit Prepaid services/…" at bounding box center [1102, 215] width 114 height 336
click at [916, 386] on button "Complete Checkout" at bounding box center [905, 391] width 87 height 17
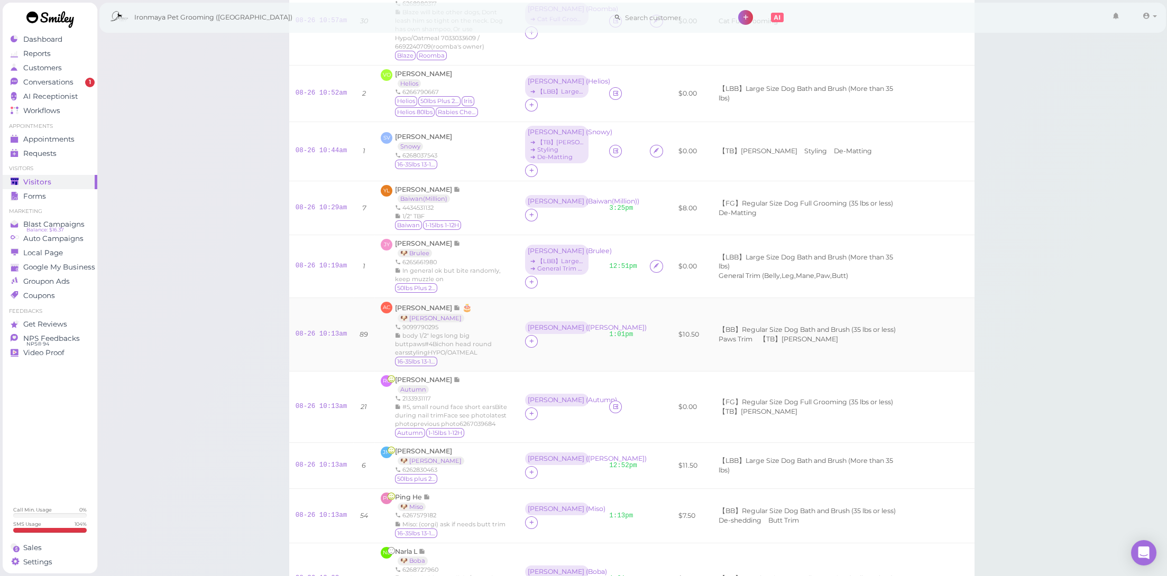
drag, startPoint x: 569, startPoint y: 350, endPoint x: 564, endPoint y: 341, distance: 10.4
click at [569, 350] on td "Dennis ( Milo )" at bounding box center [561, 334] width 84 height 73
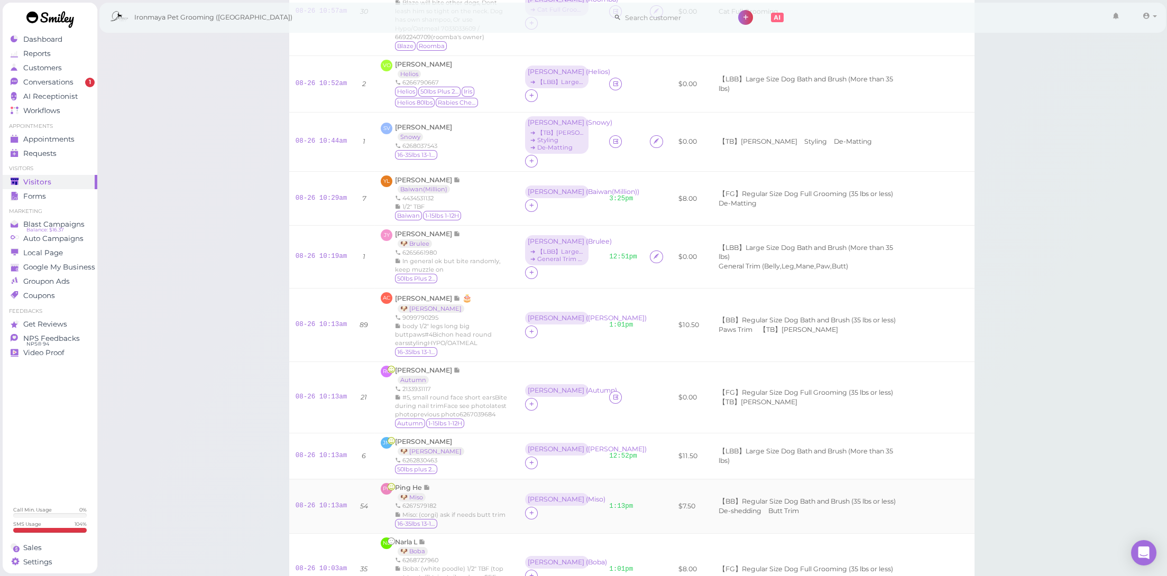
scroll to position [1064, 0]
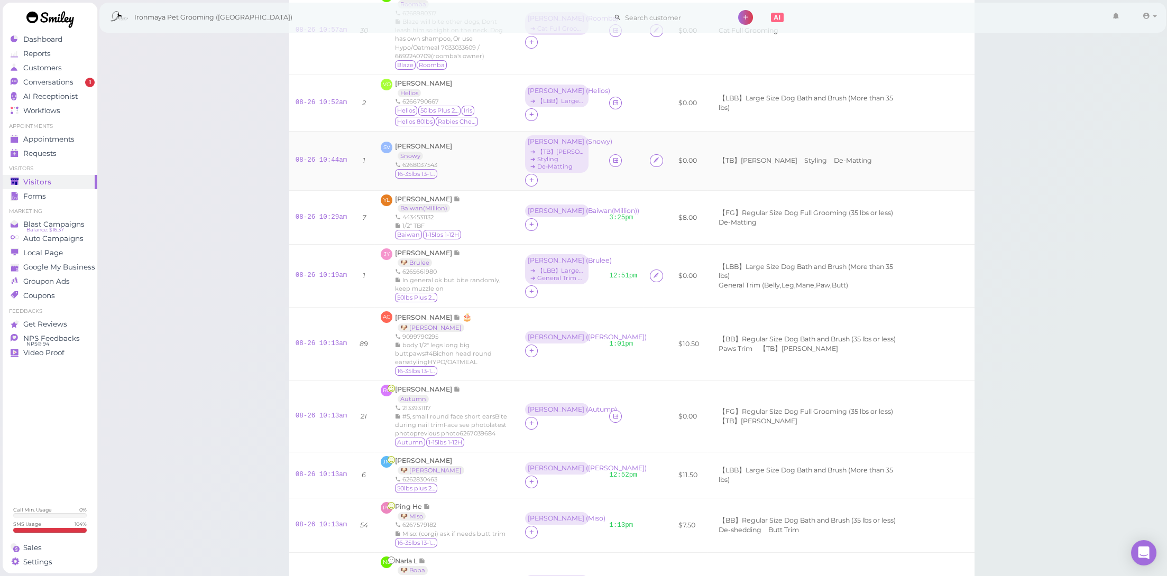
click at [609, 154] on link at bounding box center [615, 160] width 13 height 13
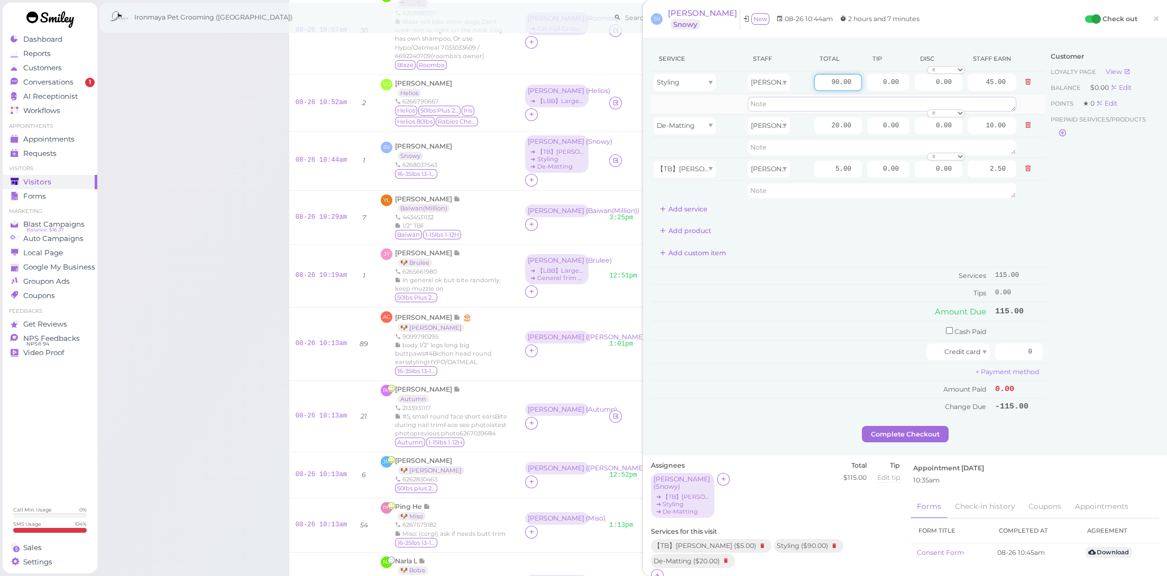
drag, startPoint x: 821, startPoint y: 78, endPoint x: 916, endPoint y: 97, distance: 97.2
click at [916, 97] on tbody "Styling Cody 90.00 0.00 0.00 0 10% off 15% off 20% off 25% off 30% off 50% off" at bounding box center [848, 136] width 394 height 130
type input "100"
type input "50.00"
click at [897, 137] on tbody "Styling Cody 100 0.00 0.00 0 10% off 15% off 20% off 25% off 30% off 50% off 50…" at bounding box center [848, 136] width 394 height 130
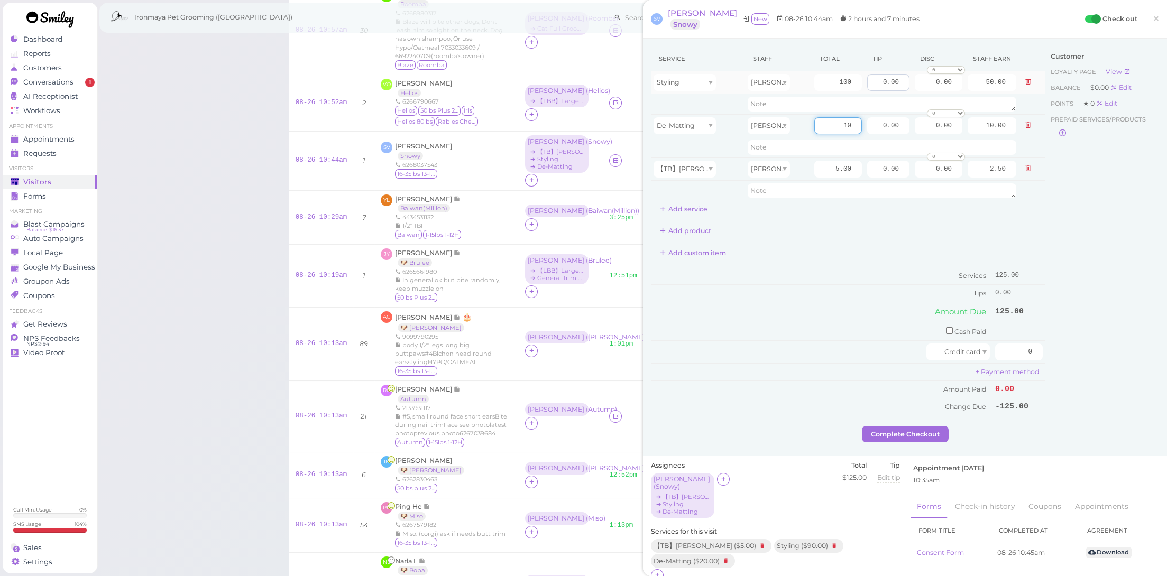
type input "10"
type input "5.00"
drag, startPoint x: 867, startPoint y: 81, endPoint x: 919, endPoint y: 88, distance: 52.8
click at [919, 88] on tr "Styling Cody 100 0.00 0.00 0 10% off 15% off 20% off 25% off 30% off 50% off" at bounding box center [848, 82] width 394 height 23
type input "11.5"
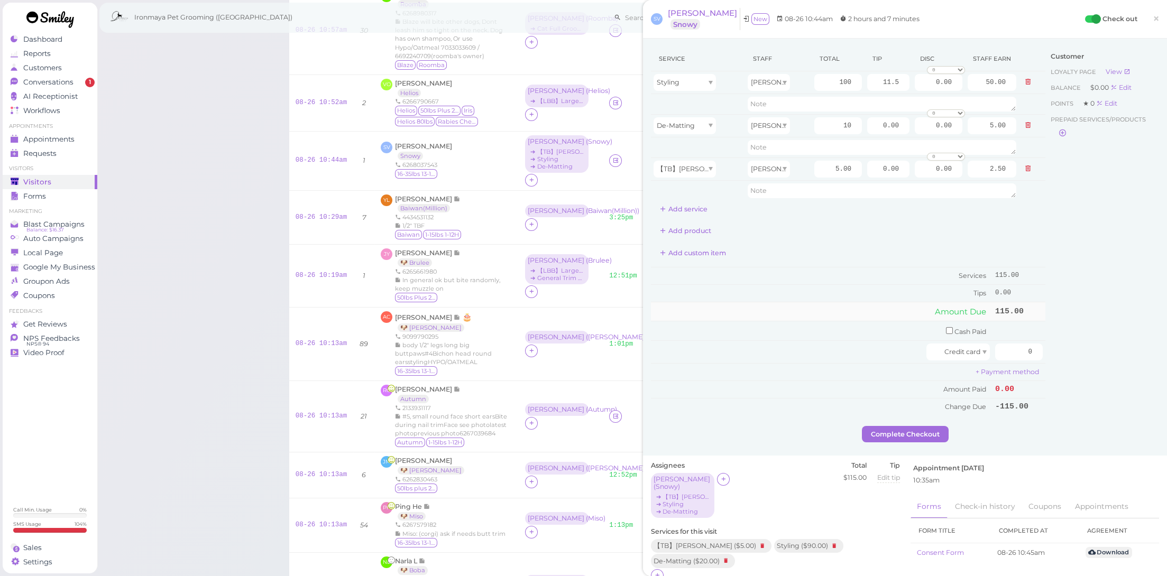
click at [849, 269] on td "Services" at bounding box center [822, 276] width 342 height 17
drag, startPoint x: 1003, startPoint y: 346, endPoint x: 1090, endPoint y: 366, distance: 89.5
click at [1090, 366] on div "Service Staff Total Tip Disc Staff earn Styling Cody 100 11.5 0.00 0 10% off 15…" at bounding box center [905, 237] width 508 height 380
type input "126.5"
click at [1089, 382] on div "Customer Loyalty page View Balance $0.00 Edit Points ★ 0 Edit Prepaid services/…" at bounding box center [1102, 237] width 114 height 380
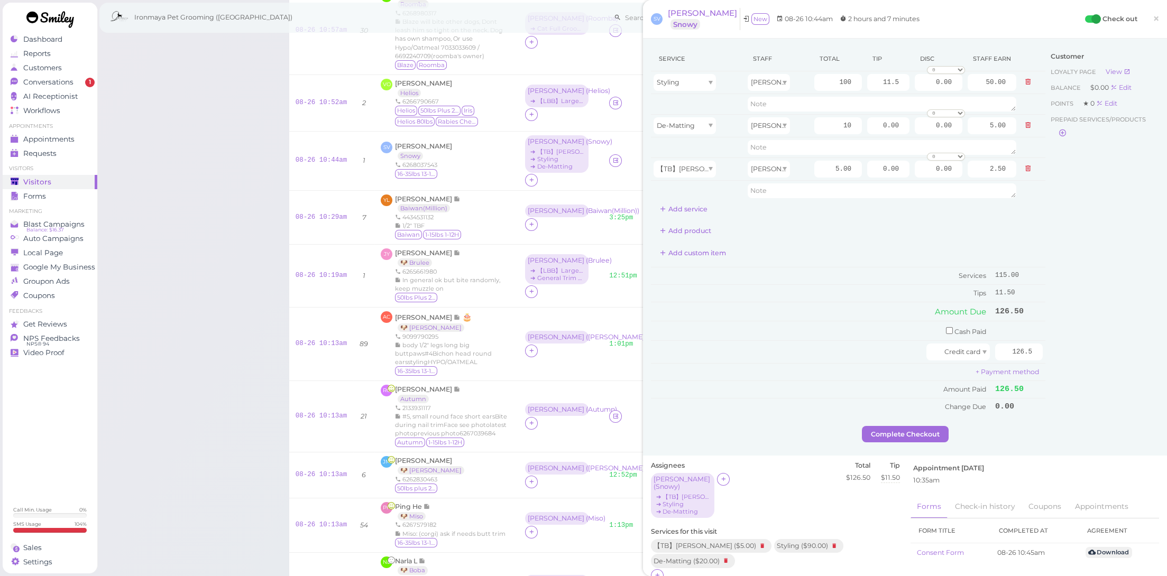
click at [945, 416] on div "Service Staff Total Tip Disc Staff earn Styling Cody 100 11.5 0.00 0 10% off 15…" at bounding box center [848, 237] width 394 height 380
click at [925, 432] on button "Complete Checkout" at bounding box center [905, 434] width 87 height 17
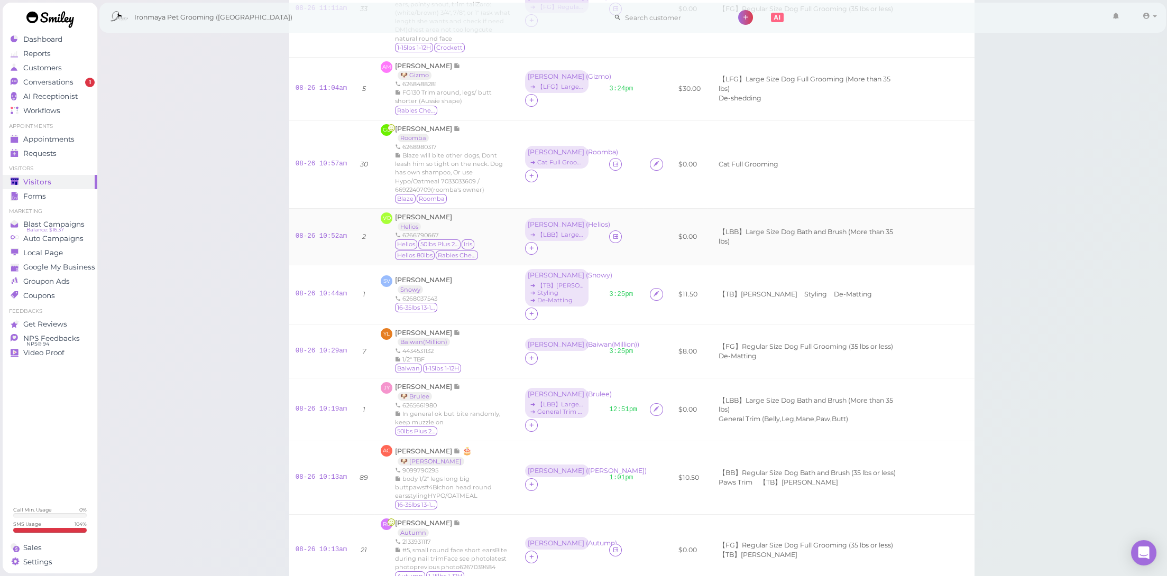
scroll to position [733, 0]
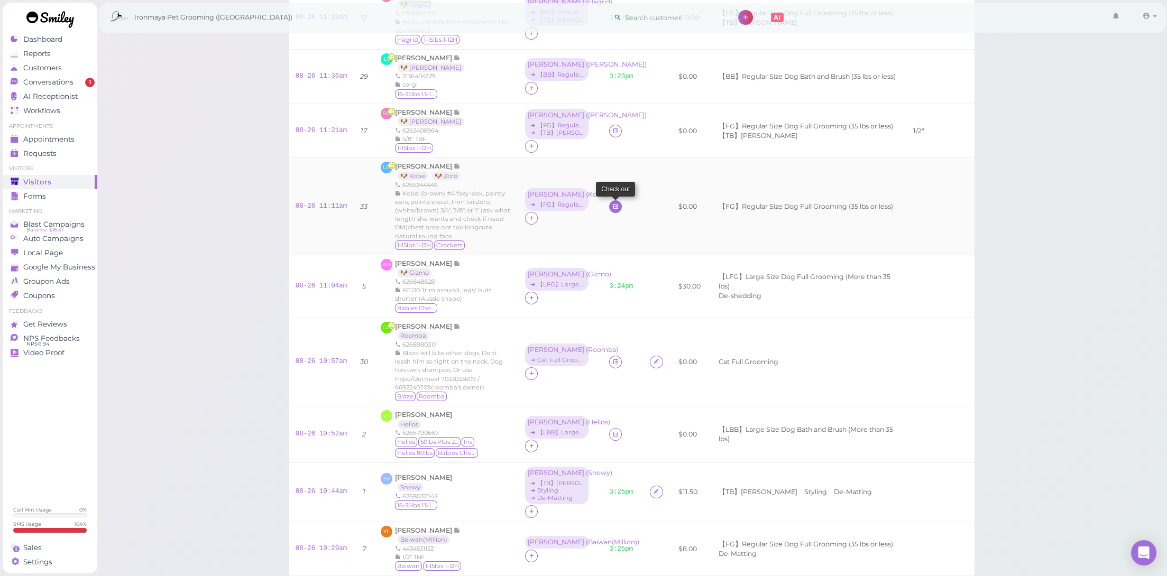
click at [612, 202] on icon at bounding box center [615, 206] width 7 height 8
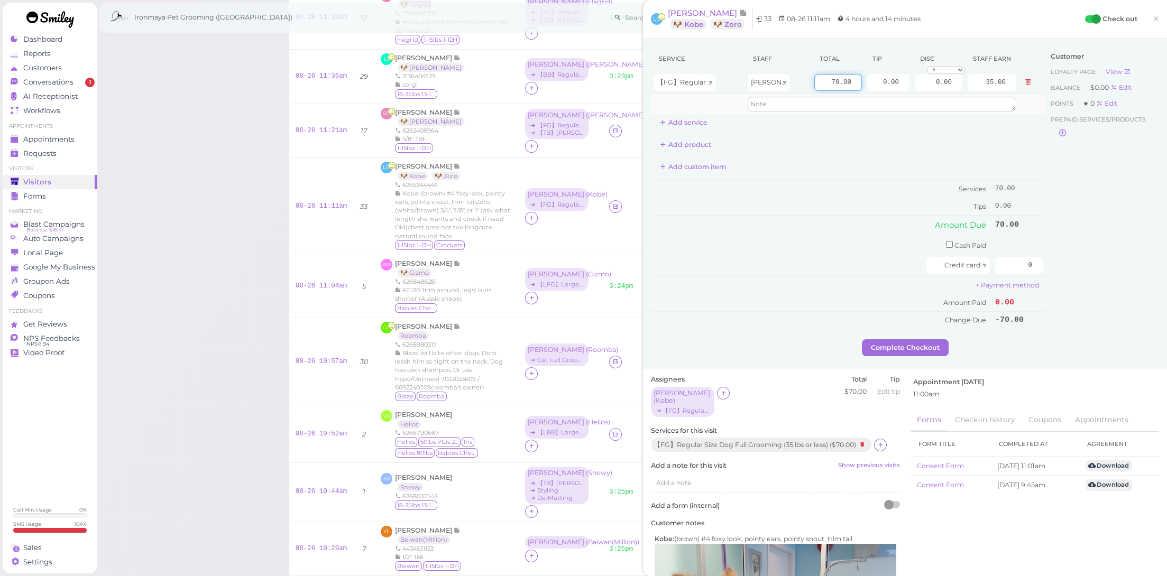
drag, startPoint x: 820, startPoint y: 81, endPoint x: 905, endPoint y: 98, distance: 86.3
click at [905, 98] on tbody "【FG】Regular Size Dog Full Grooming (35 lbs or less) [PERSON_NAME] 70.00 0.00 0.…" at bounding box center [848, 92] width 394 height 43
type input "75"
type input "37.50"
drag, startPoint x: 873, startPoint y: 81, endPoint x: 954, endPoint y: 97, distance: 82.8
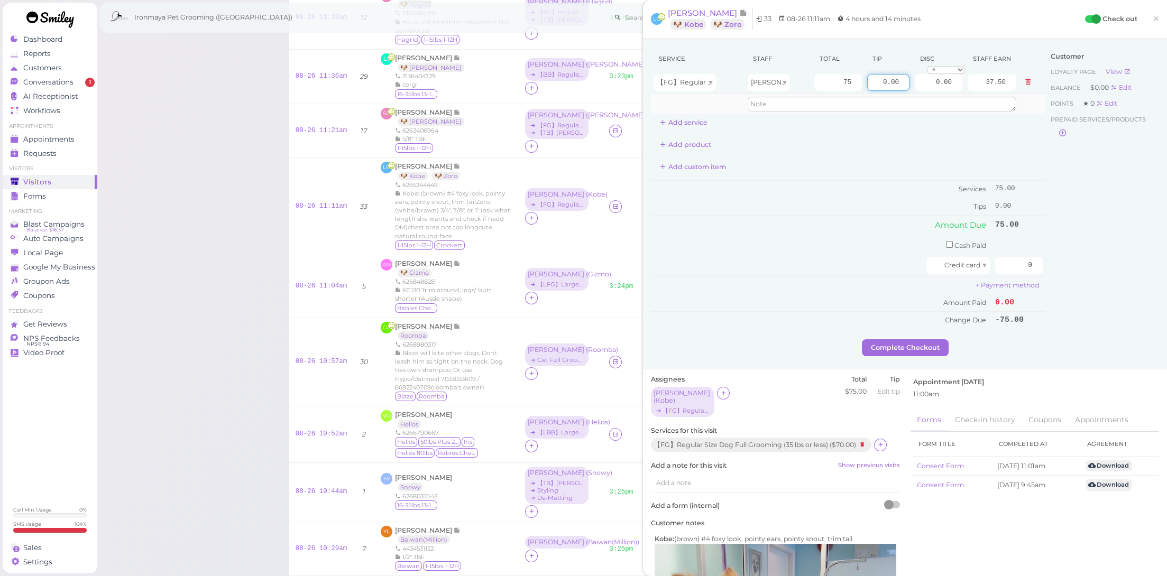
click at [954, 97] on tbody "【FG】Regular Size Dog Full Grooming (35 lbs or less) Amy 75 0.00 0.00 0 10% off …" at bounding box center [848, 92] width 394 height 43
type input "7.5"
click at [863, 221] on td "Amount Due" at bounding box center [822, 225] width 342 height 19
drag, startPoint x: 1004, startPoint y: 256, endPoint x: 1100, endPoint y: 268, distance: 95.9
click at [1100, 268] on div "Service Staff Total Tip Disc Staff earn 【FG】Regular Size Dog Full Grooming (35 …" at bounding box center [905, 193] width 508 height 293
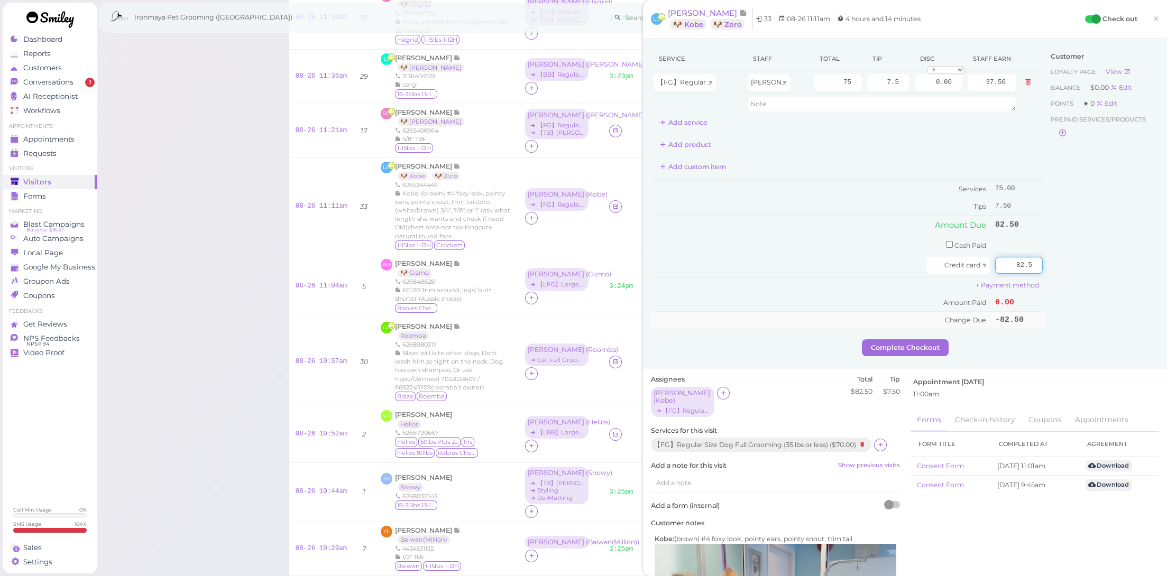
type input "82.5"
click at [1072, 314] on div "Customer Loyalty page View Balance $0.00 Edit Points ★ 0 Edit Prepaid services/…" at bounding box center [1102, 193] width 114 height 293
click at [899, 339] on button "Complete Checkout" at bounding box center [905, 347] width 87 height 17
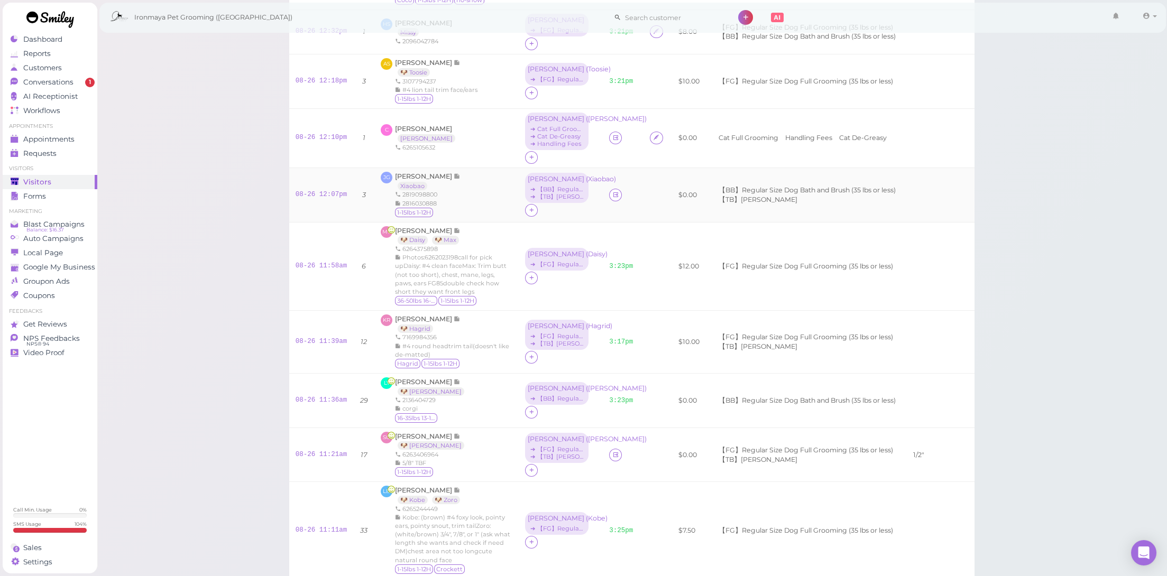
scroll to position [333, 0]
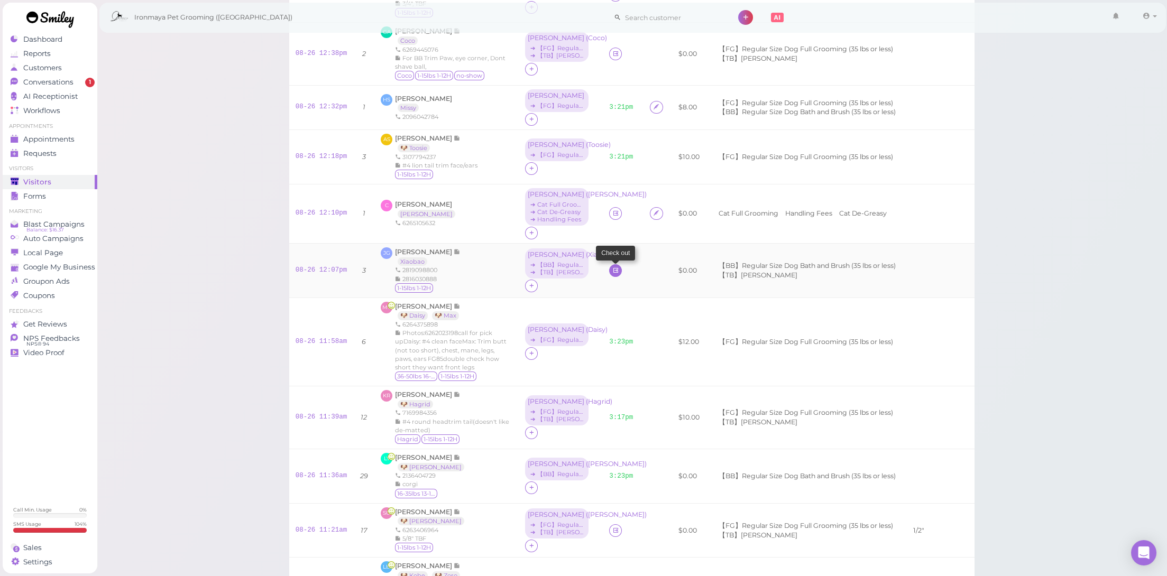
click at [609, 270] on link at bounding box center [615, 270] width 13 height 13
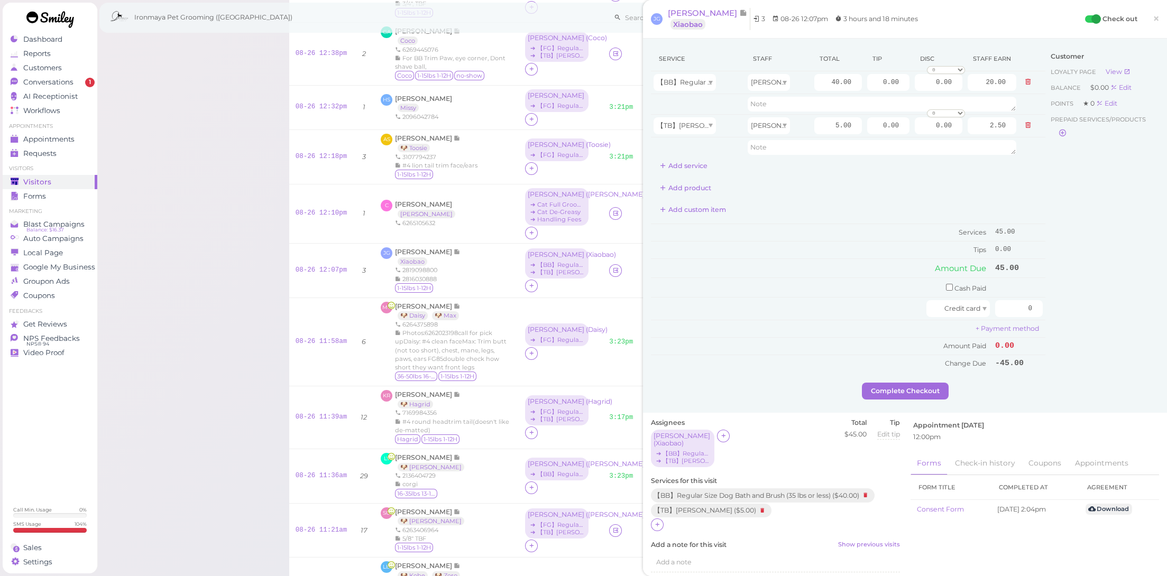
drag, startPoint x: 657, startPoint y: 508, endPoint x: 667, endPoint y: 486, distance: 23.9
click at [657, 521] on icon at bounding box center [657, 525] width 7 height 8
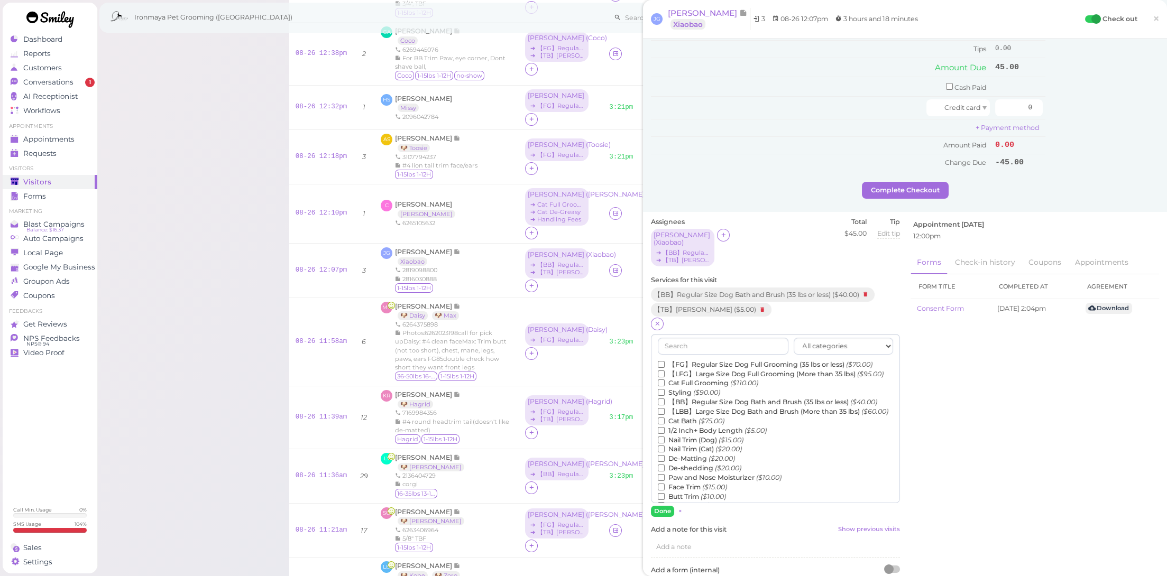
scroll to position [67, 0]
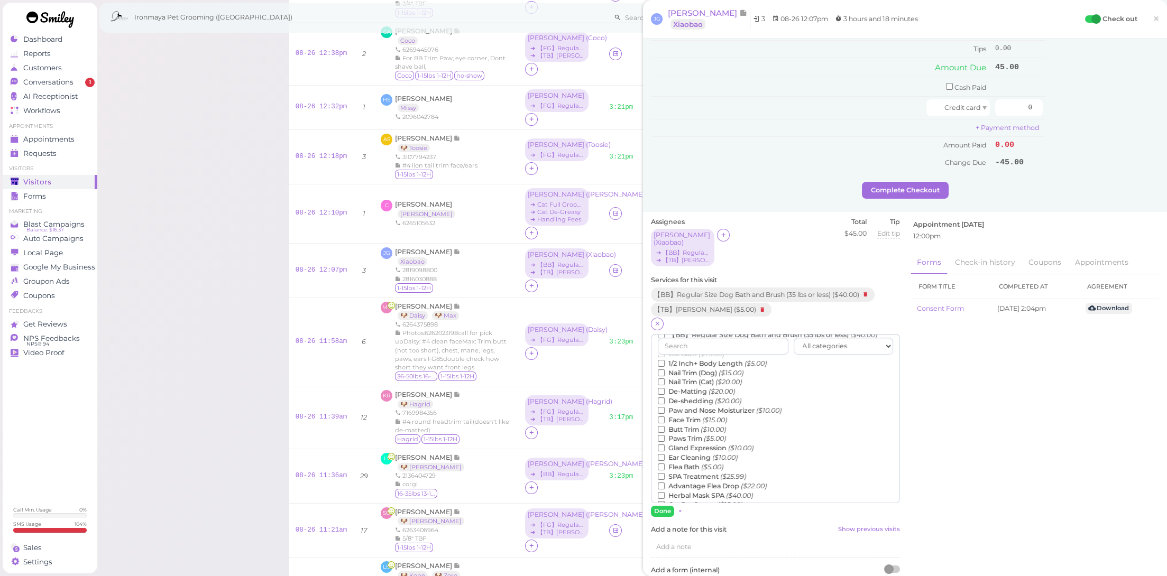
click at [688, 419] on label "Face Trim ($15.00)" at bounding box center [692, 421] width 69 height 10
click at [665, 419] on input "Face Trim ($15.00)" at bounding box center [661, 420] width 7 height 7
click at [669, 506] on button "Done" at bounding box center [662, 511] width 23 height 11
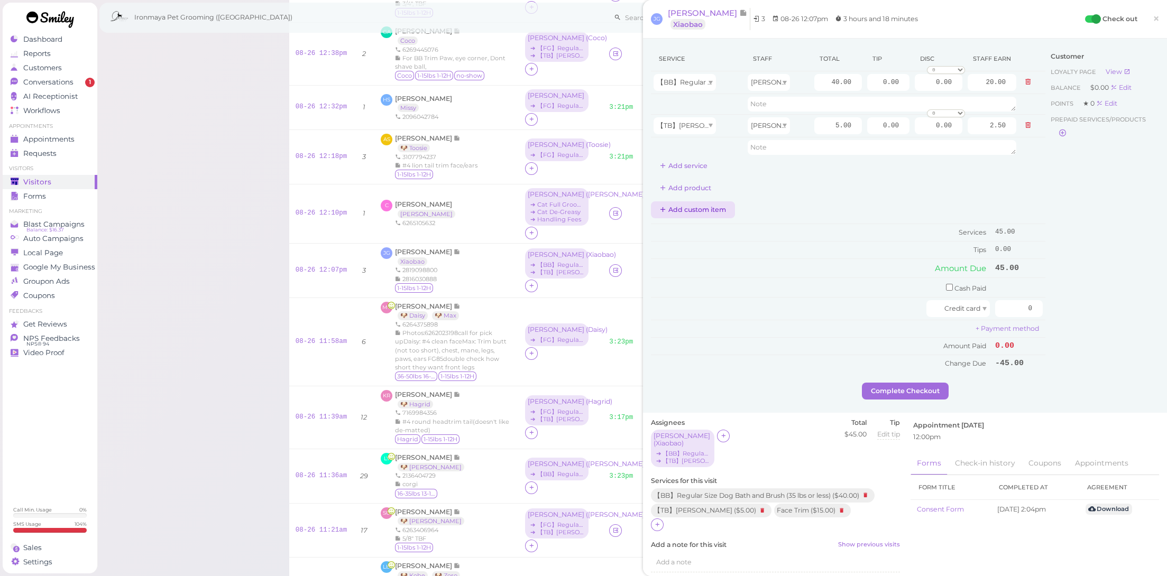
scroll to position [16, 0]
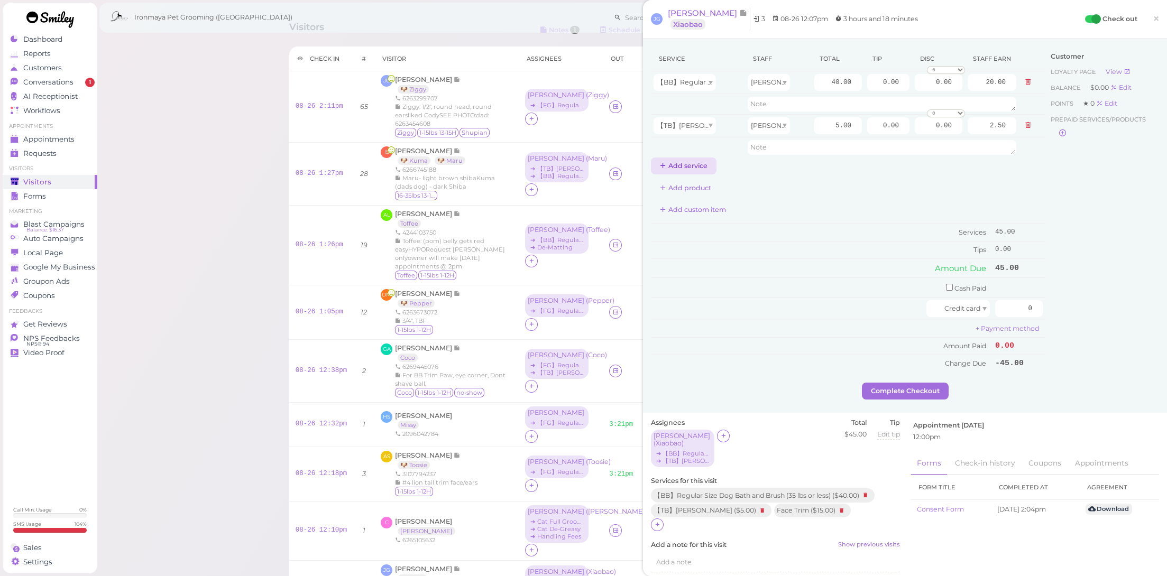
click at [686, 169] on button "Add service" at bounding box center [684, 166] width 66 height 17
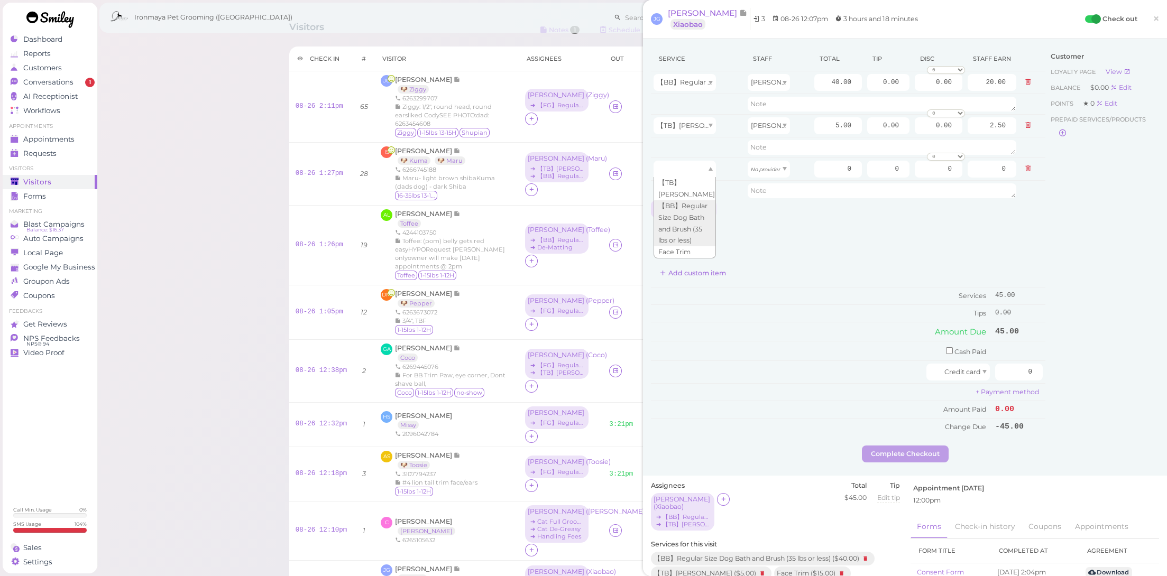
click at [686, 168] on div at bounding box center [684, 169] width 62 height 17
type input "15.00"
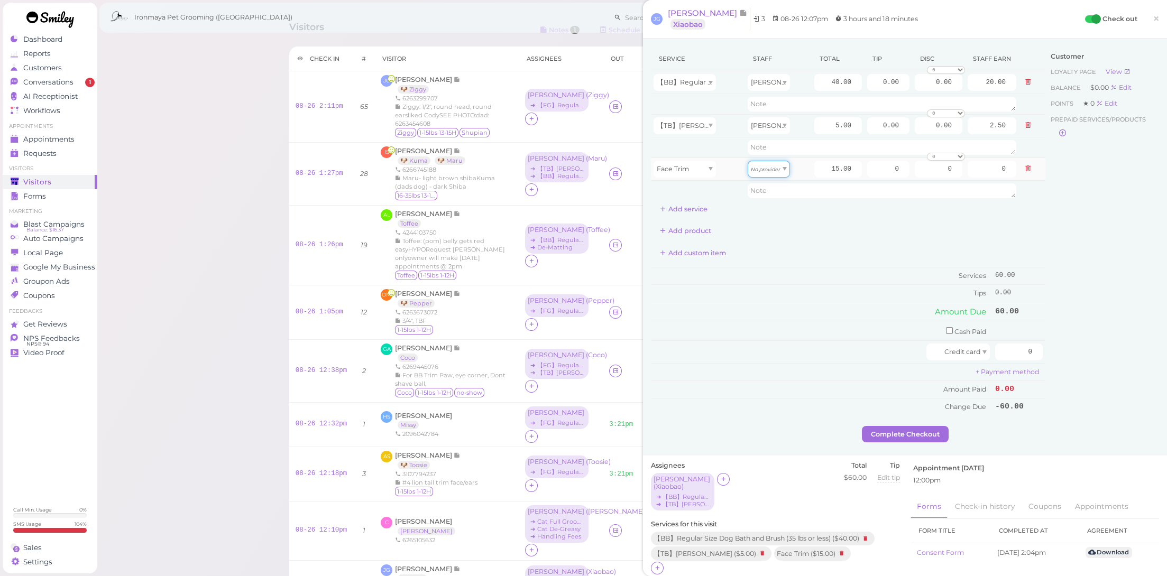
click at [771, 161] on div "No provider" at bounding box center [769, 169] width 42 height 17
type input "7.50"
drag, startPoint x: 814, startPoint y: 169, endPoint x: 900, endPoint y: 183, distance: 87.4
click at [900, 183] on tbody "【BB】Regular Size Dog Bath and Brush (35 lbs or less) Dennis 40.00 0.00 0.00 0 1…" at bounding box center [848, 136] width 394 height 130
type input "20"
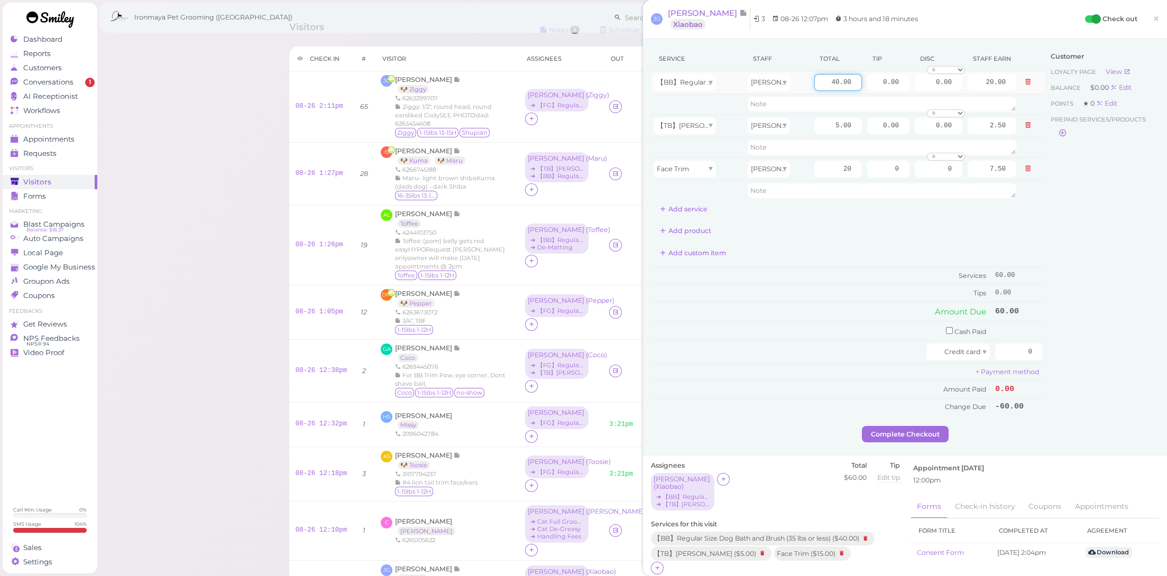
type input "10.00"
drag, startPoint x: 817, startPoint y: 82, endPoint x: 923, endPoint y: 102, distance: 107.0
click at [923, 102] on tbody "【BB】Regular Size Dog Bath and Brush (35 lbs or less) Dennis 40.00 0.00 0.00 0 1…" at bounding box center [848, 136] width 394 height 130
drag, startPoint x: 832, startPoint y: 84, endPoint x: 874, endPoint y: 90, distance: 42.8
click at [874, 90] on tr "【BB】Regular Size Dog Bath and Brush (35 lbs or less) Dennis 5 0.00 0.00 0 10% o…" at bounding box center [848, 82] width 394 height 23
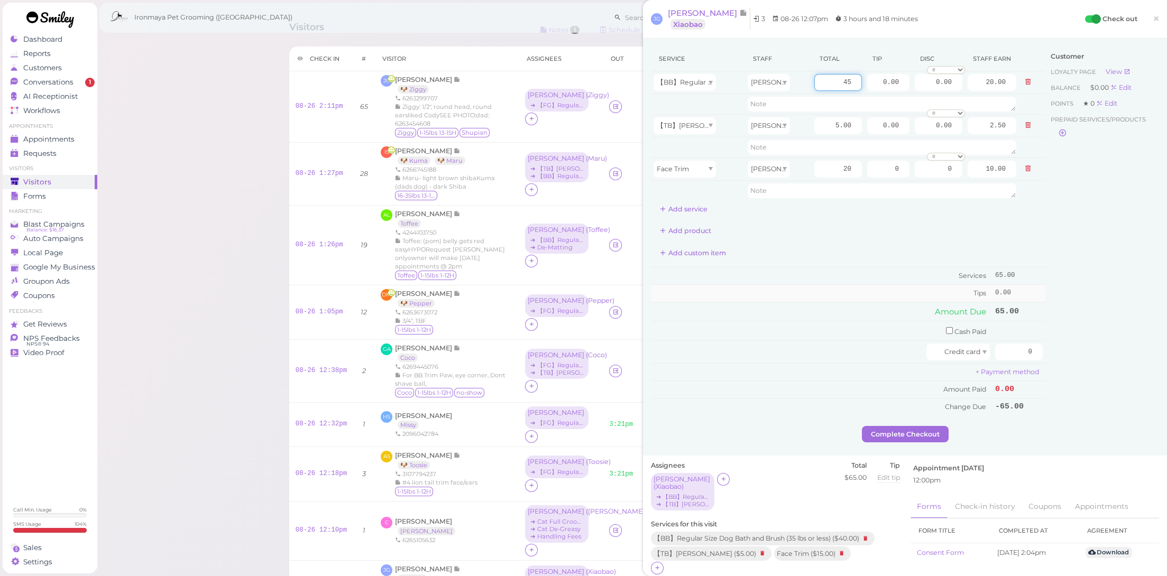
type input "45"
type input "22.50"
click at [818, 285] on td "Tips" at bounding box center [822, 292] width 342 height 17
drag, startPoint x: 865, startPoint y: 78, endPoint x: 956, endPoint y: 90, distance: 91.7
click at [956, 90] on tr "【BB】Regular Size Dog Bath and Brush (35 lbs or less) Dennis 45 0.00 0.00 0 10% …" at bounding box center [848, 82] width 394 height 23
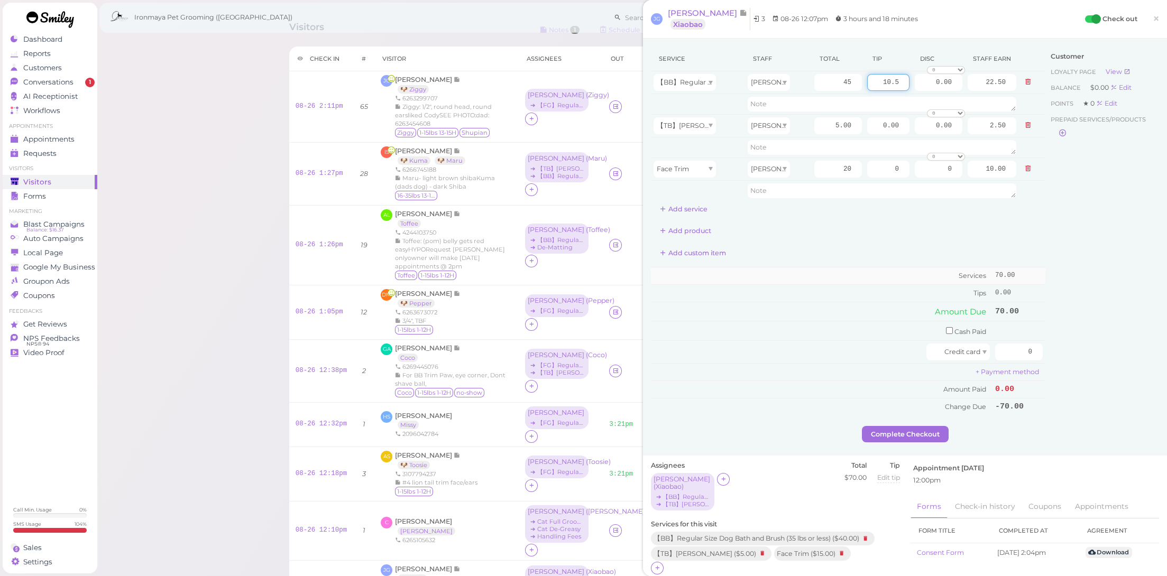
type input "10.5"
click at [871, 273] on td "Services" at bounding box center [822, 276] width 342 height 17
drag, startPoint x: 997, startPoint y: 349, endPoint x: 1090, endPoint y: 363, distance: 94.6
click at [1090, 363] on div "Service Staff Total Tip Disc Staff earn 【BB】Regular Size Dog Bath and Brush (35…" at bounding box center [905, 237] width 508 height 380
type input "80.5"
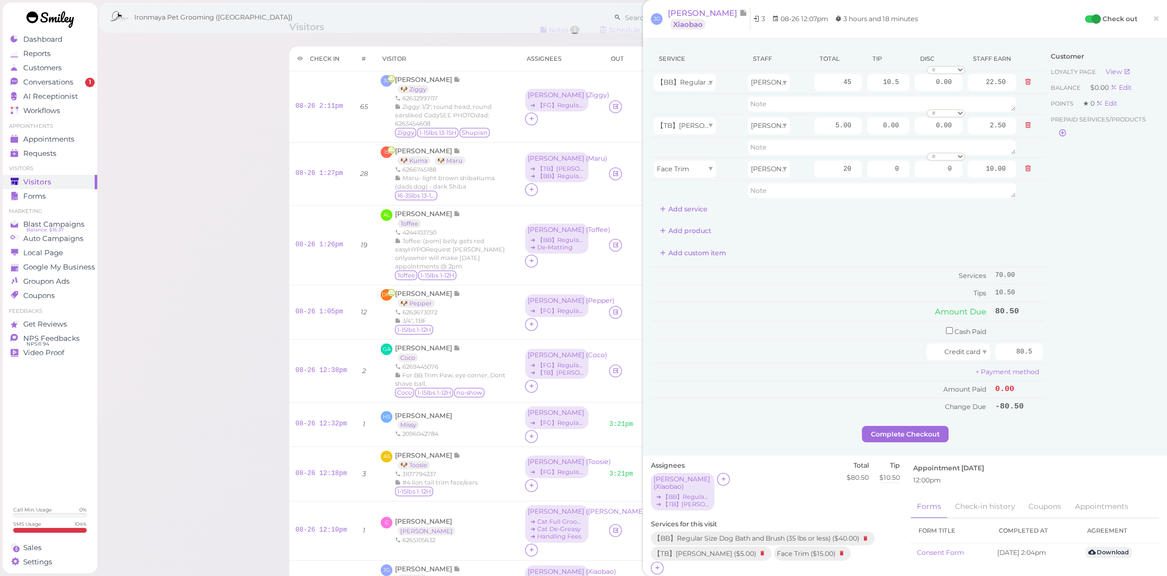
click at [1087, 258] on div "Customer Loyalty page View Balance $0.00 Edit Points ★ 0 Edit Prepaid services/…" at bounding box center [1102, 237] width 114 height 380
click at [908, 430] on button "Complete Checkout" at bounding box center [905, 434] width 87 height 17
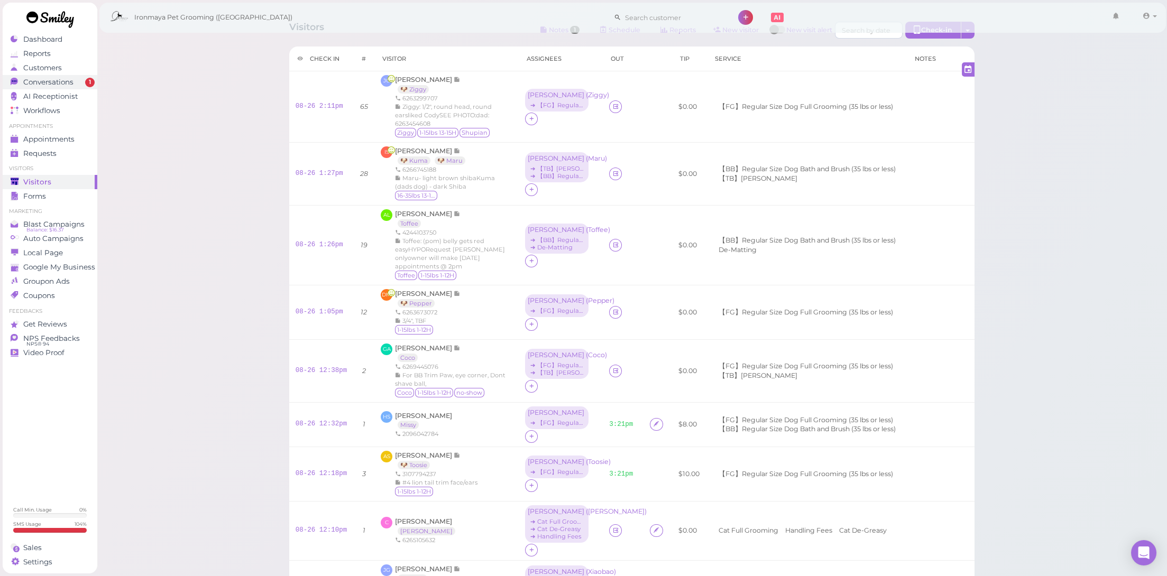
click at [85, 78] on div "Conversations" at bounding box center [49, 82] width 76 height 9
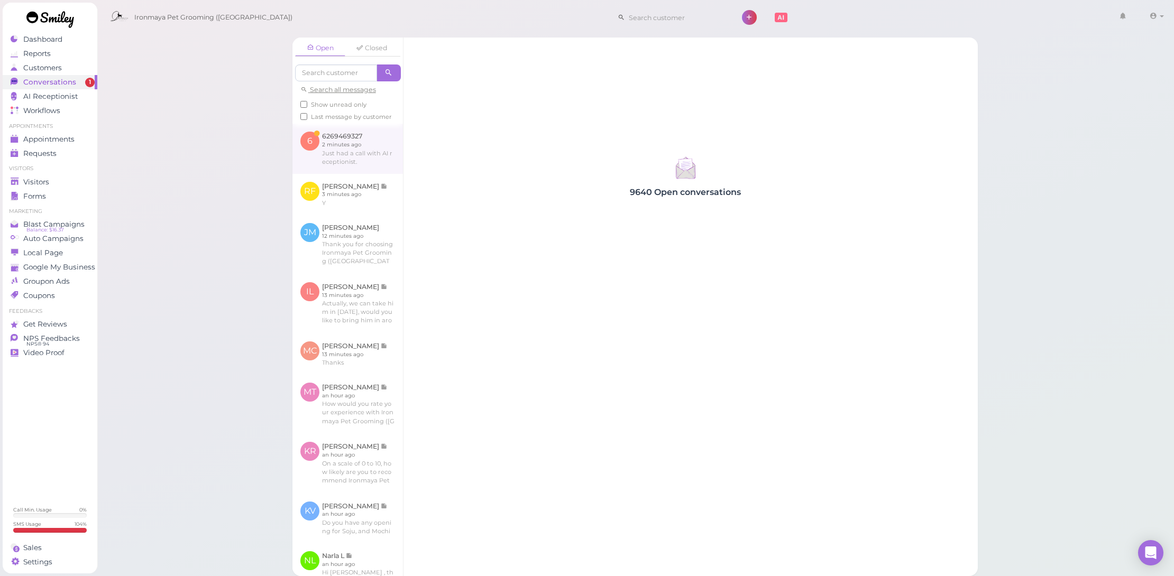
click at [334, 168] on link at bounding box center [347, 149] width 110 height 50
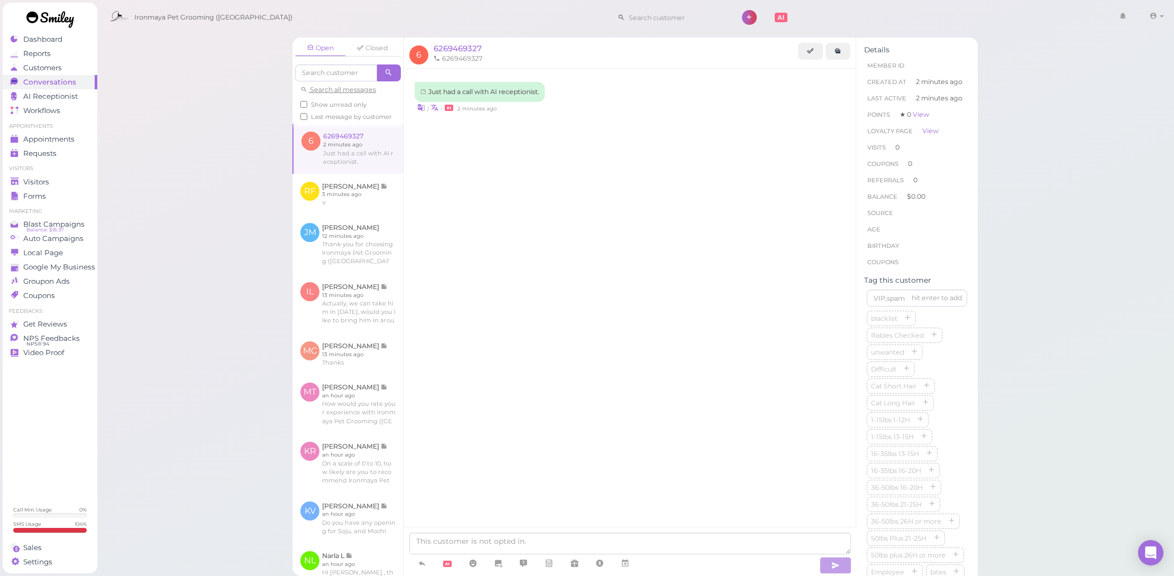
drag, startPoint x: 426, startPoint y: 564, endPoint x: 429, endPoint y: 496, distance: 67.2
click at [426, 564] on icon at bounding box center [422, 563] width 8 height 11
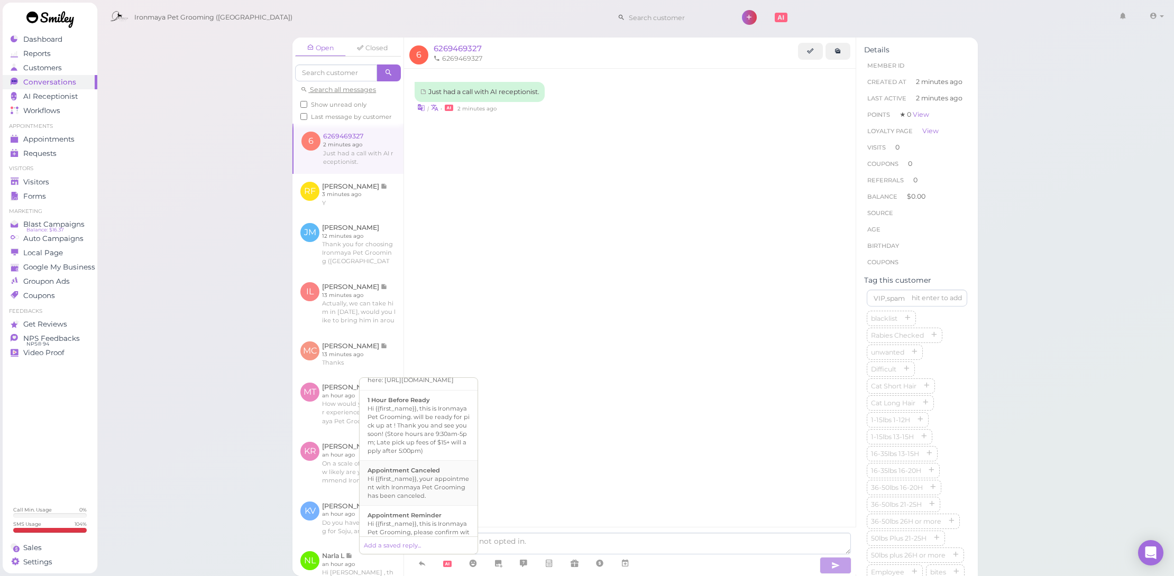
scroll to position [224, 0]
click at [433, 506] on b "Full grooming or Bath & Brush?" at bounding box center [416, 502] width 98 height 7
type textarea "Are you looking for a Full grooming (haircut+bath) or just a Bath only?"
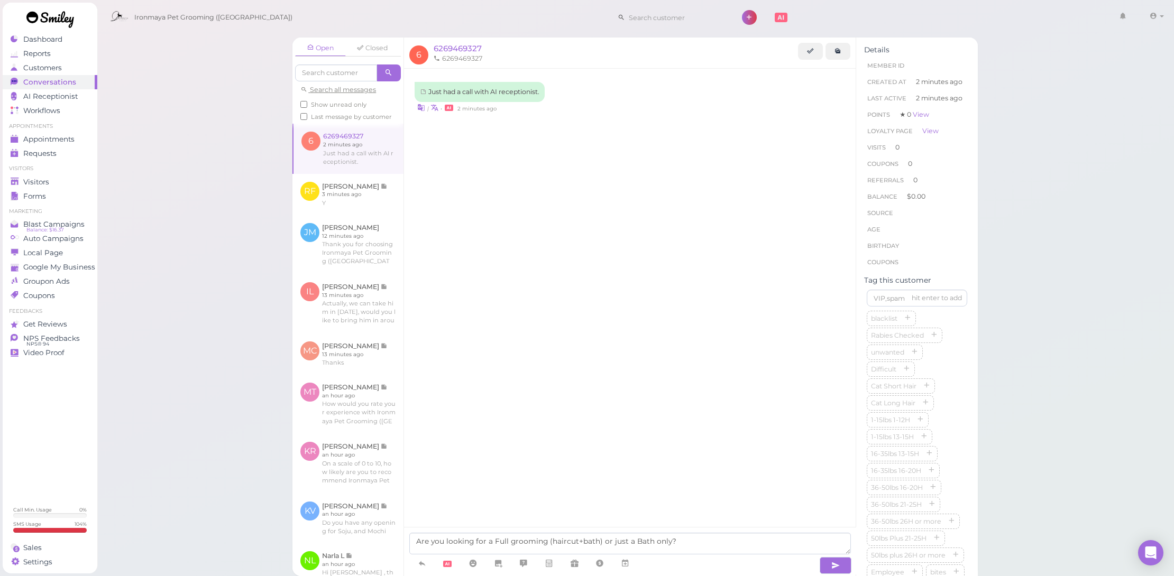
click at [864, 574] on div "hit enter to add blacklist Rabies Checked unwanted Difficult Cat Short Hair Cat…" at bounding box center [917, 437] width 106 height 301
click at [833, 565] on icon "button" at bounding box center [835, 565] width 8 height 11
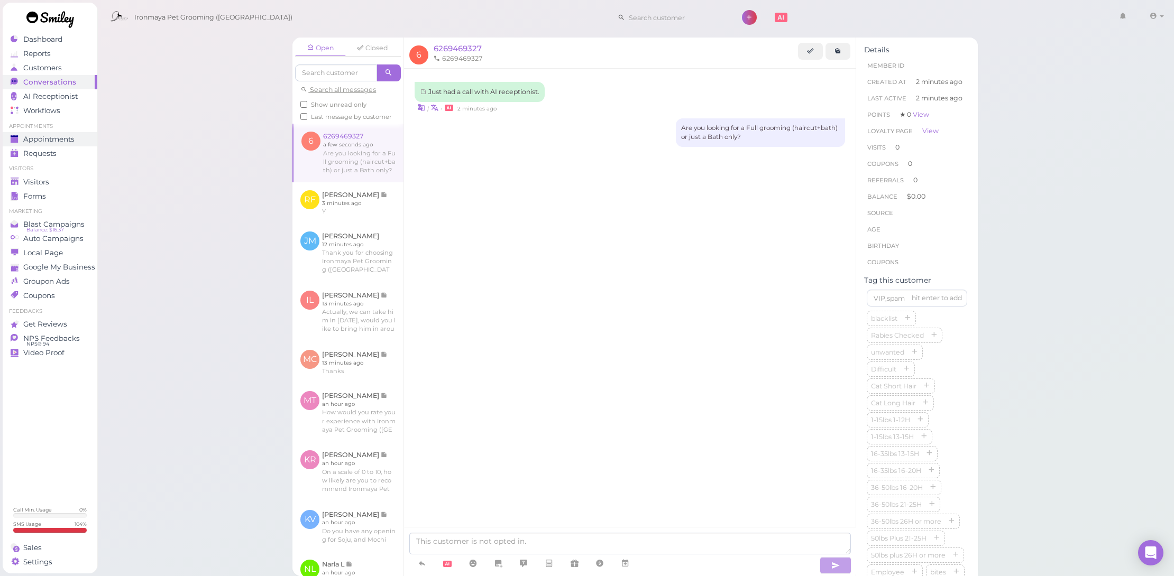
click at [54, 136] on span "Appointments" at bounding box center [48, 139] width 51 height 9
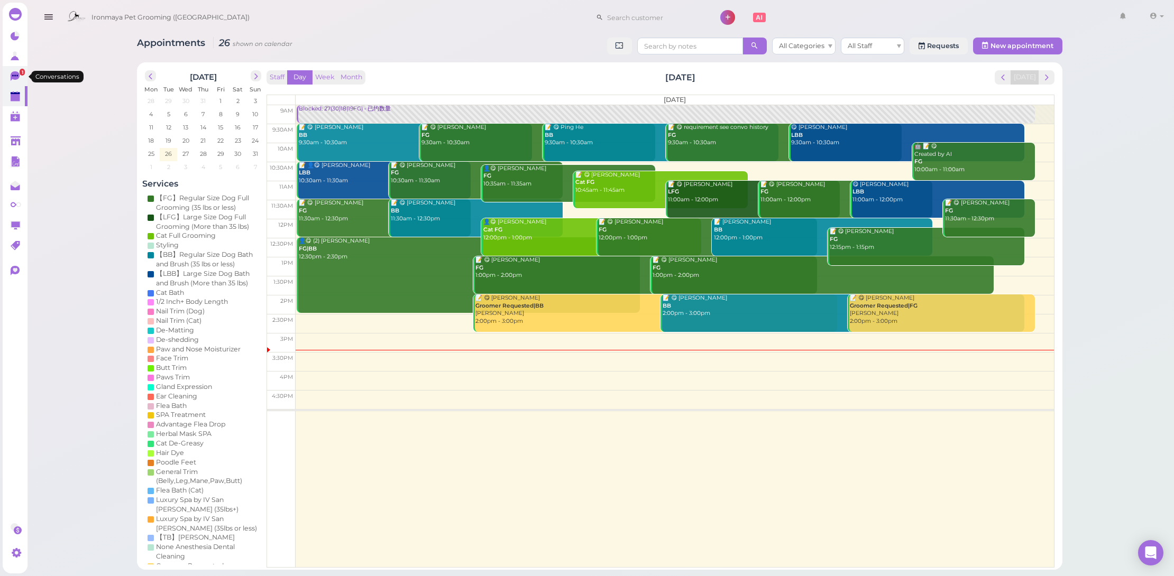
click at [8, 68] on link "1" at bounding box center [15, 76] width 25 height 20
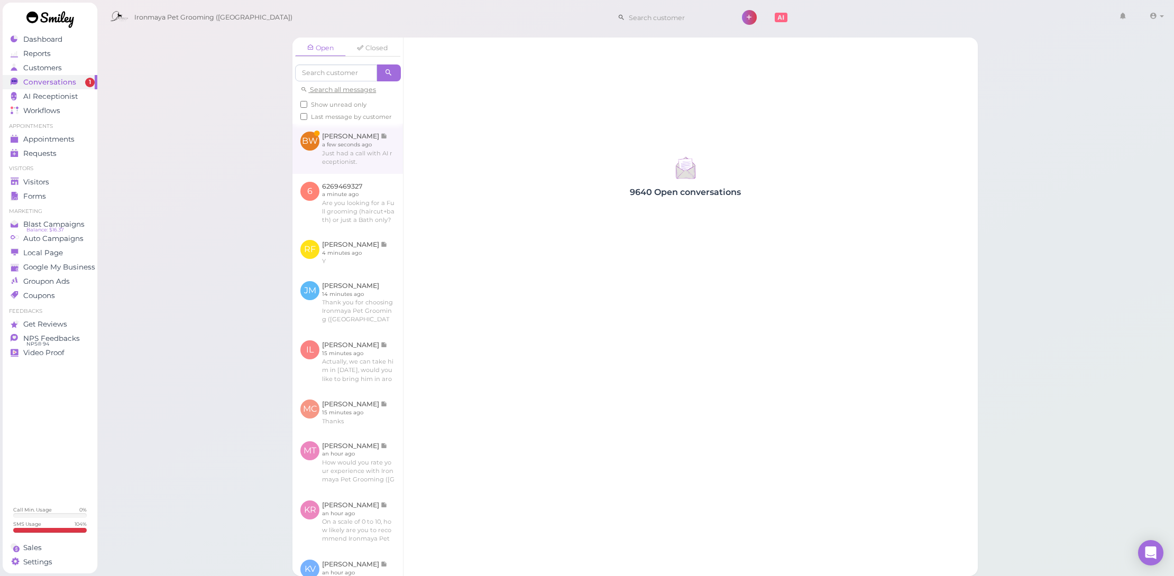
click at [353, 169] on link at bounding box center [347, 149] width 110 height 50
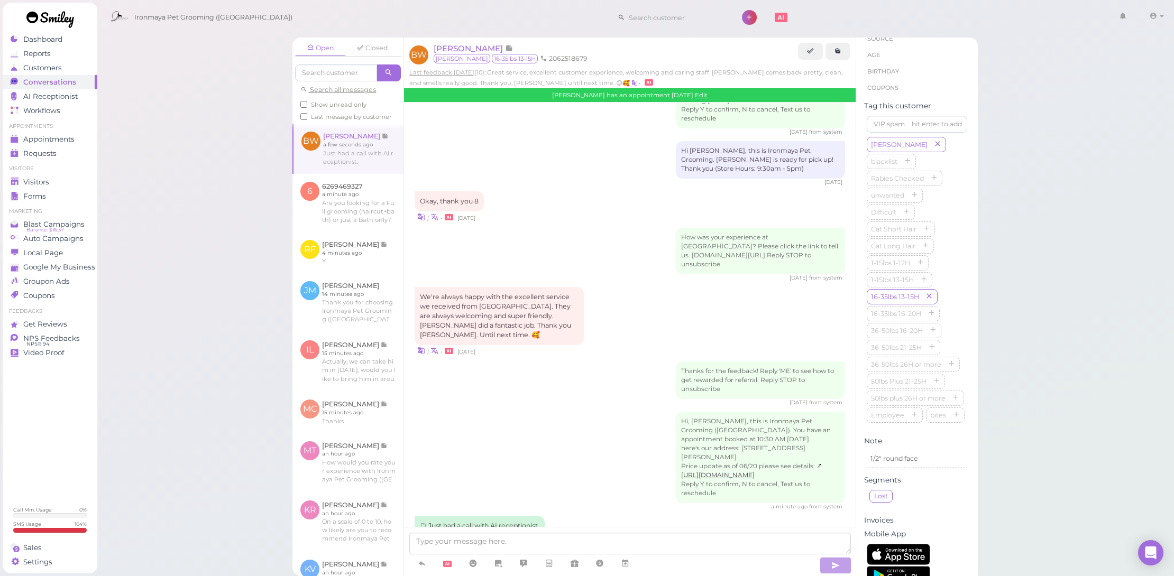
scroll to position [63, 0]
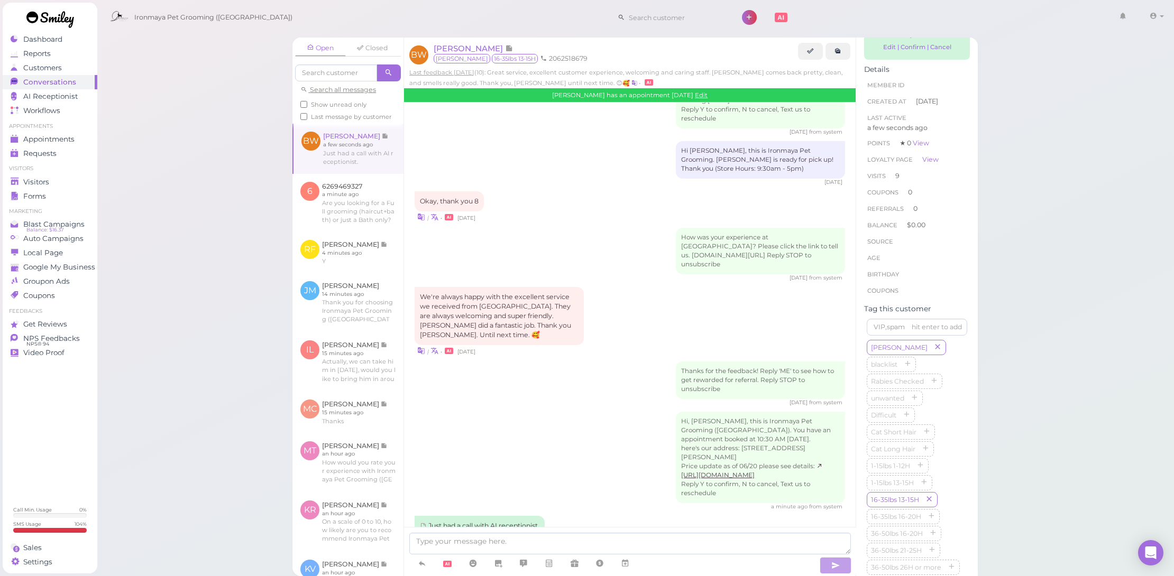
click at [51, 130] on ul "Appointments Appointments Requests 0" at bounding box center [50, 142] width 95 height 38
click at [53, 137] on span "Appointments" at bounding box center [48, 139] width 51 height 9
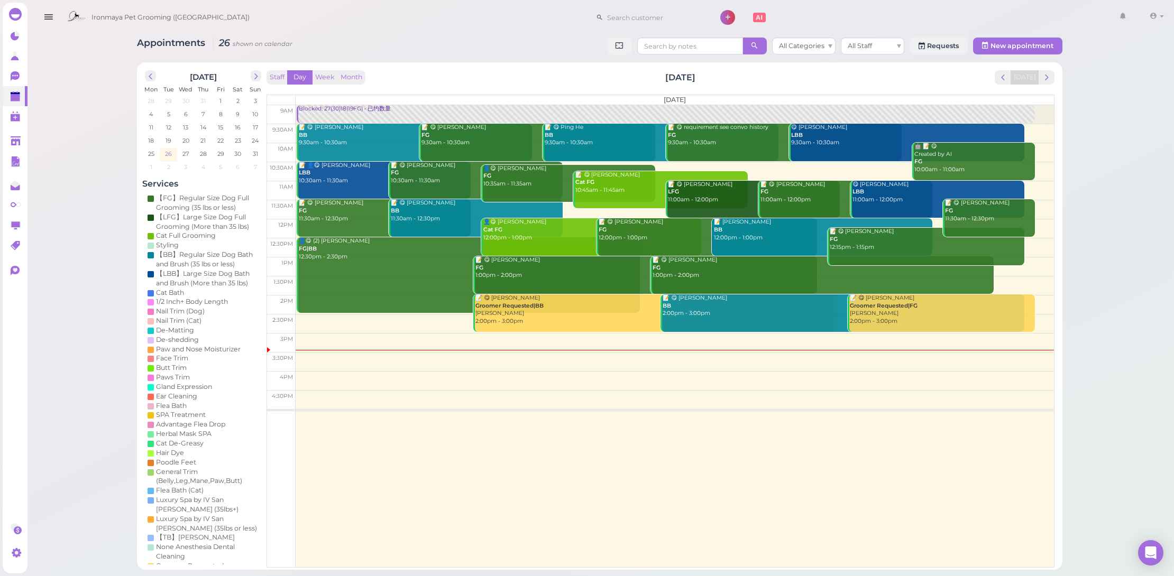
click at [167, 151] on span "26" at bounding box center [168, 154] width 9 height 10
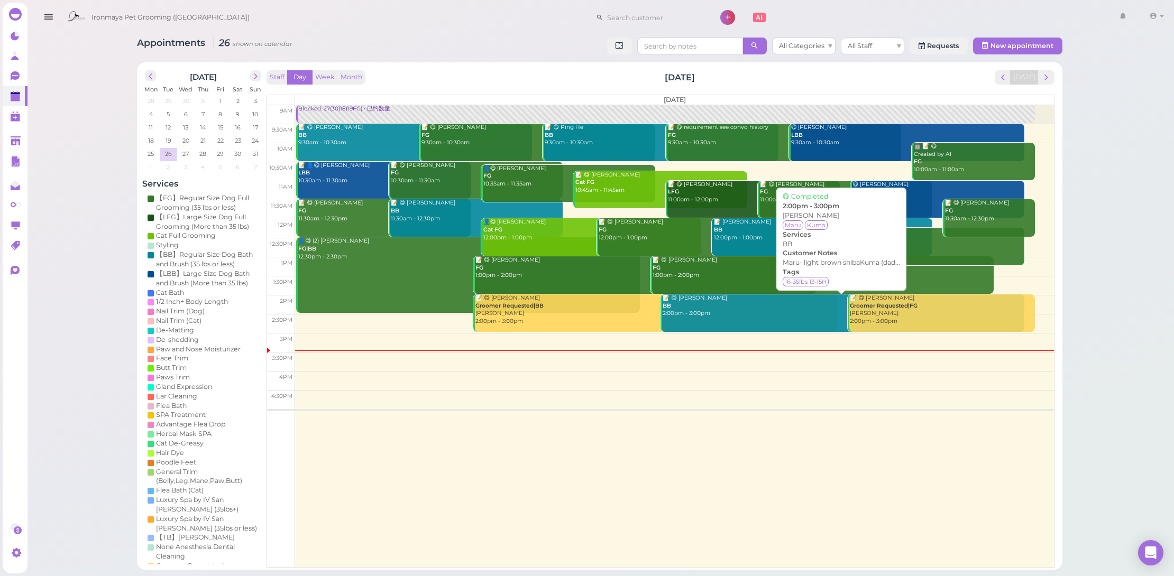
click at [706, 307] on div "📝 😋 Isabella Sun BB 2:00pm - 3:00pm" at bounding box center [843, 305] width 362 height 23
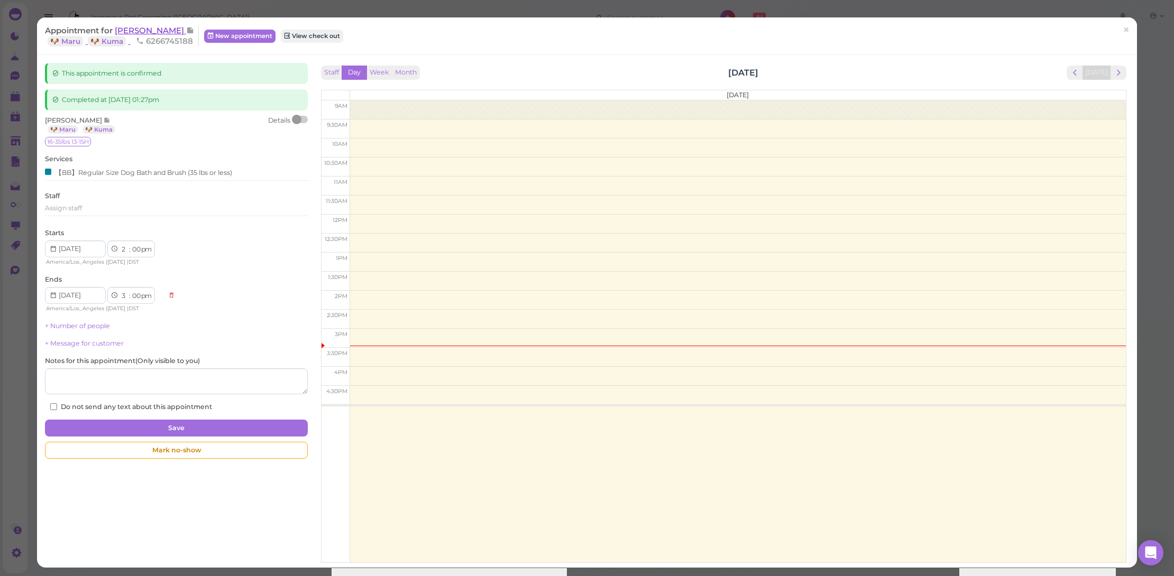
click at [149, 32] on span "[PERSON_NAME]" at bounding box center [150, 30] width 71 height 10
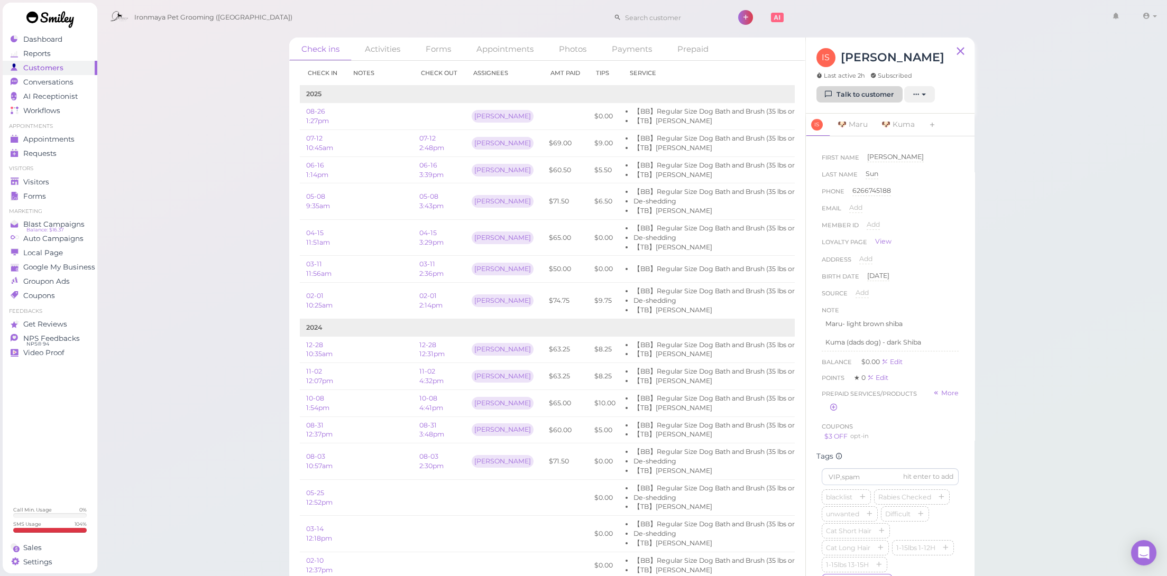
click at [844, 91] on link "Talk to customer" at bounding box center [859, 94] width 86 height 17
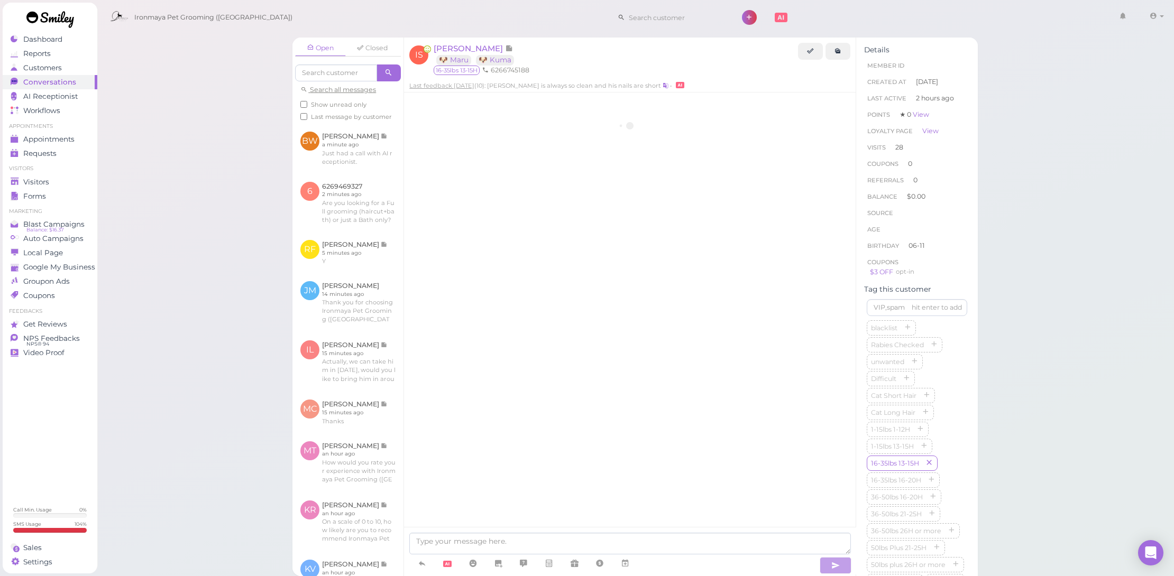
scroll to position [1262, 0]
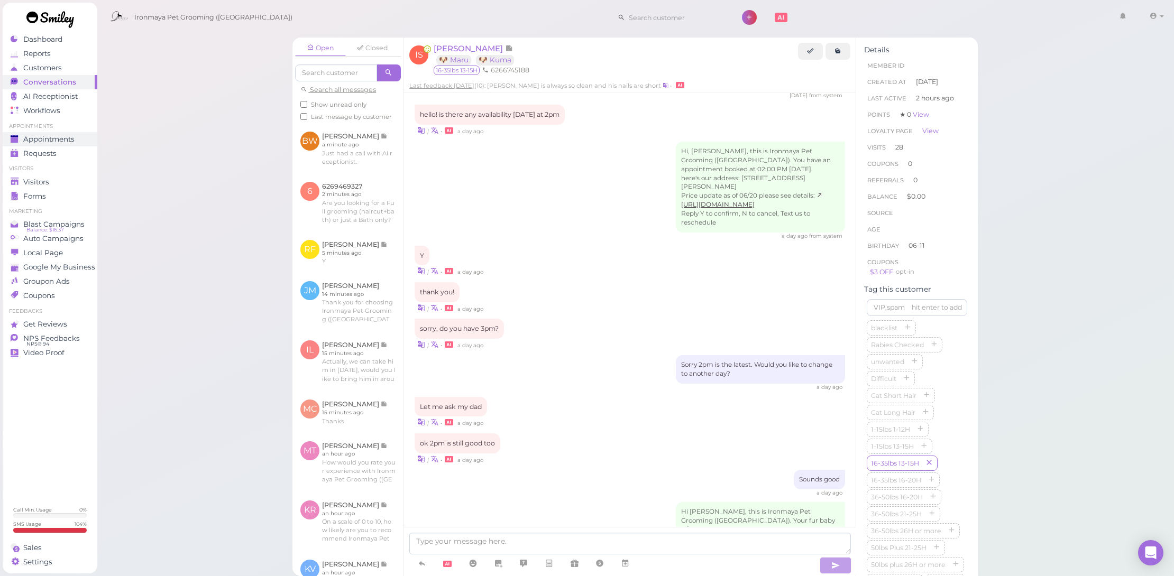
drag, startPoint x: 56, startPoint y: 133, endPoint x: 91, endPoint y: 132, distance: 35.4
click at [56, 134] on link "Appointments" at bounding box center [50, 139] width 95 height 14
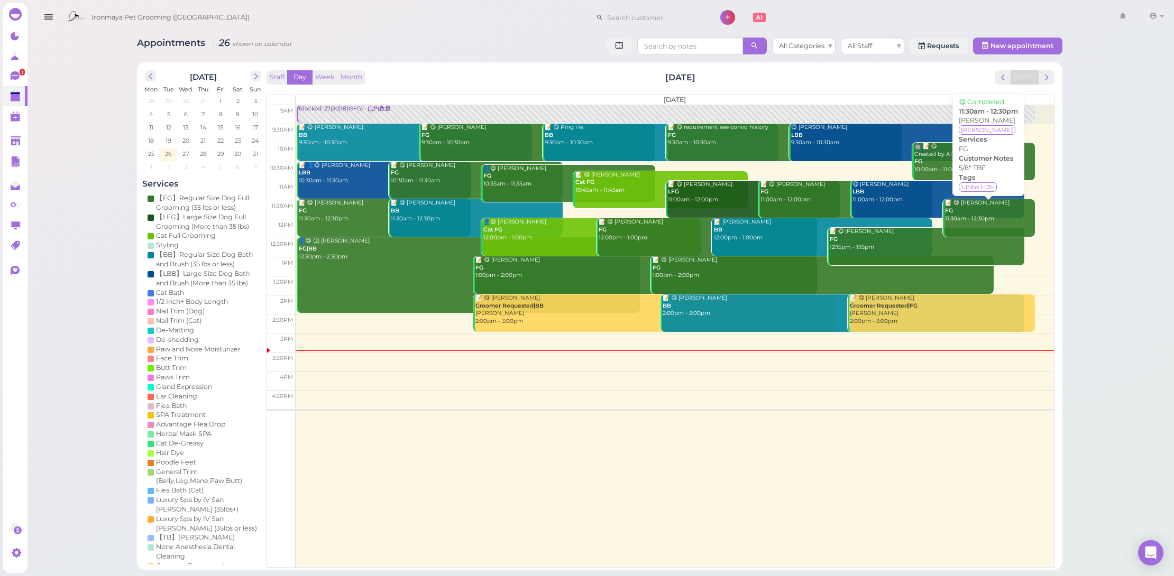
click at [988, 210] on div "📝 😋 Selena Gereuo FG 11:30am - 12:30pm" at bounding box center [989, 210] width 91 height 23
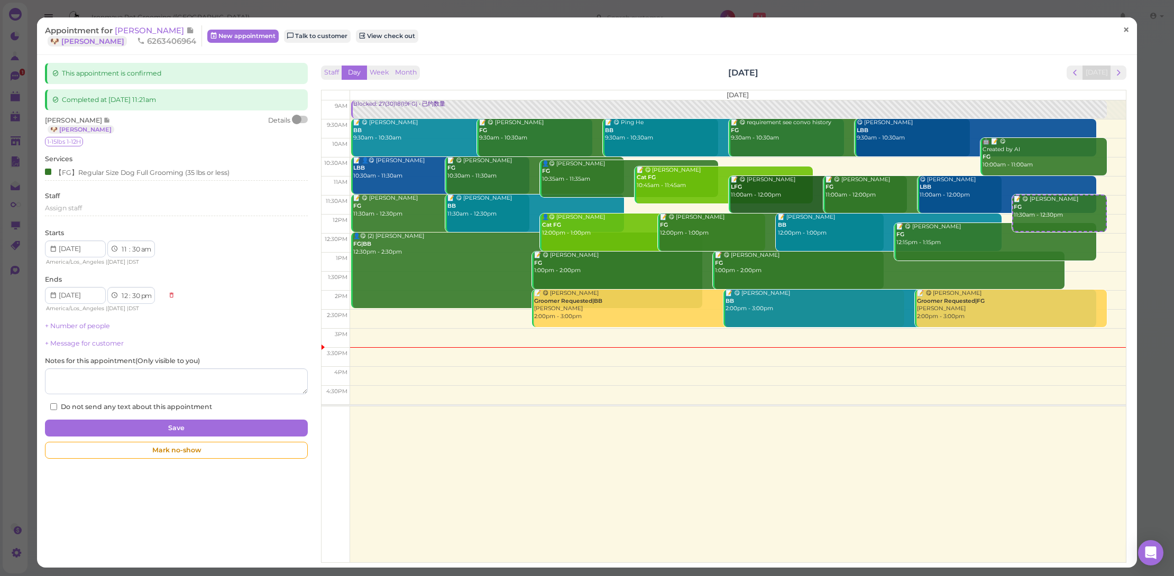
click at [1122, 26] on span "×" at bounding box center [1125, 29] width 7 height 15
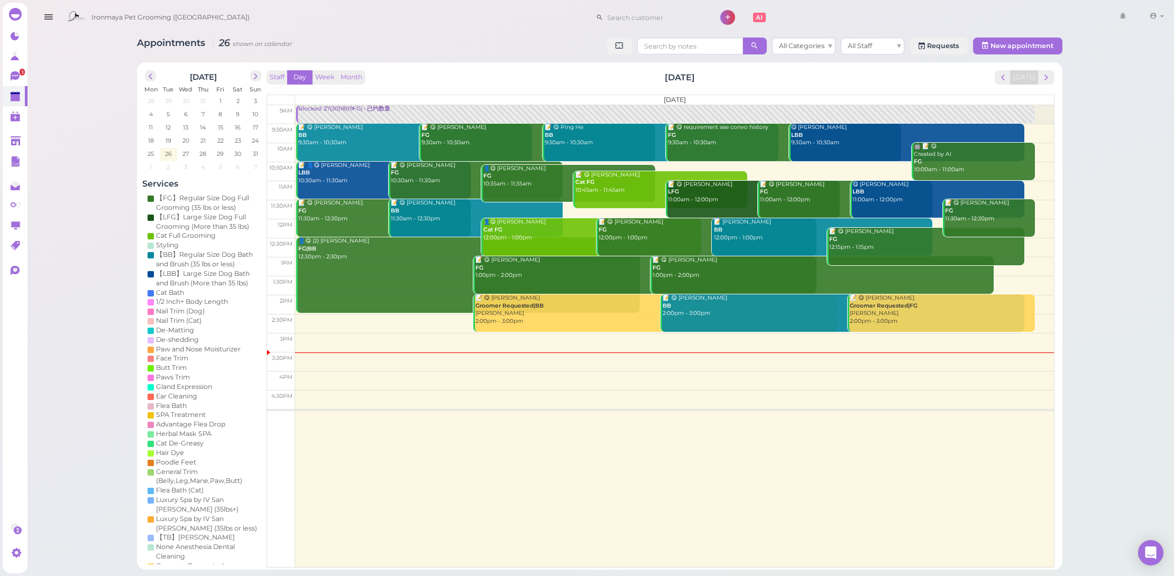
click at [695, 271] on div "📝 😋 Gabriel Anaya FG 1:00pm - 2:00pm" at bounding box center [823, 267] width 342 height 23
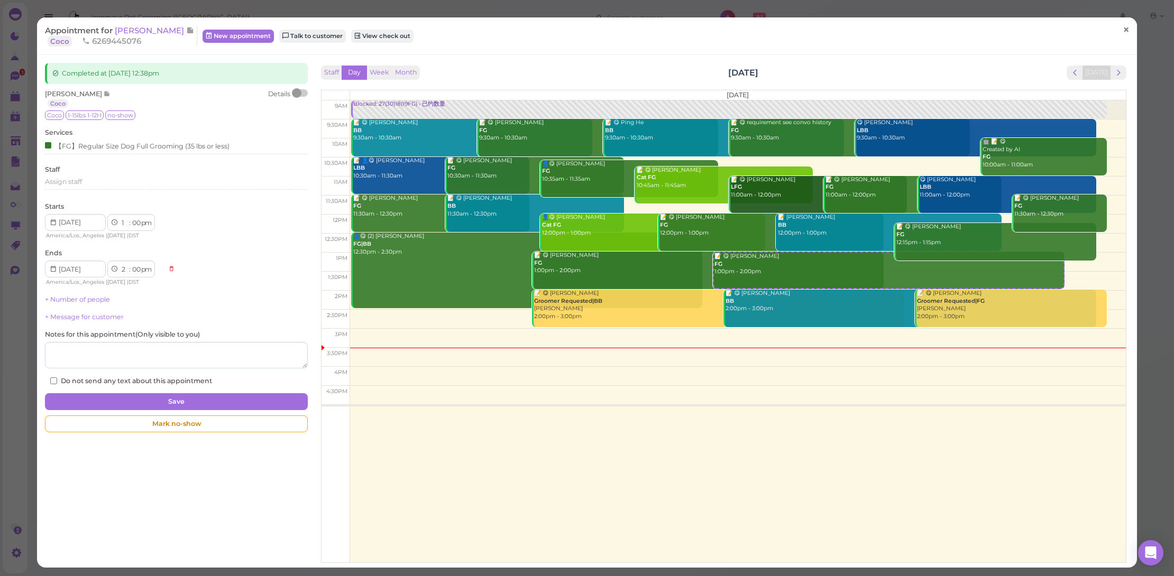
click at [1122, 27] on span "×" at bounding box center [1125, 29] width 7 height 15
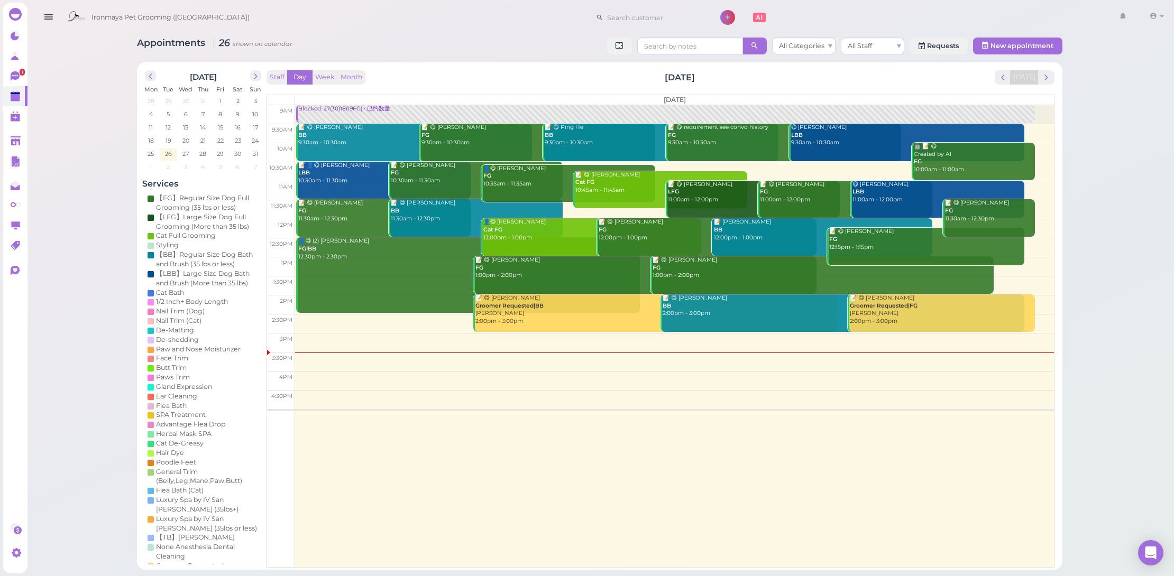
click at [575, 285] on link "📝 😋 Debbie Marcelo FG 1:00pm - 2:00pm" at bounding box center [644, 275] width 343 height 38
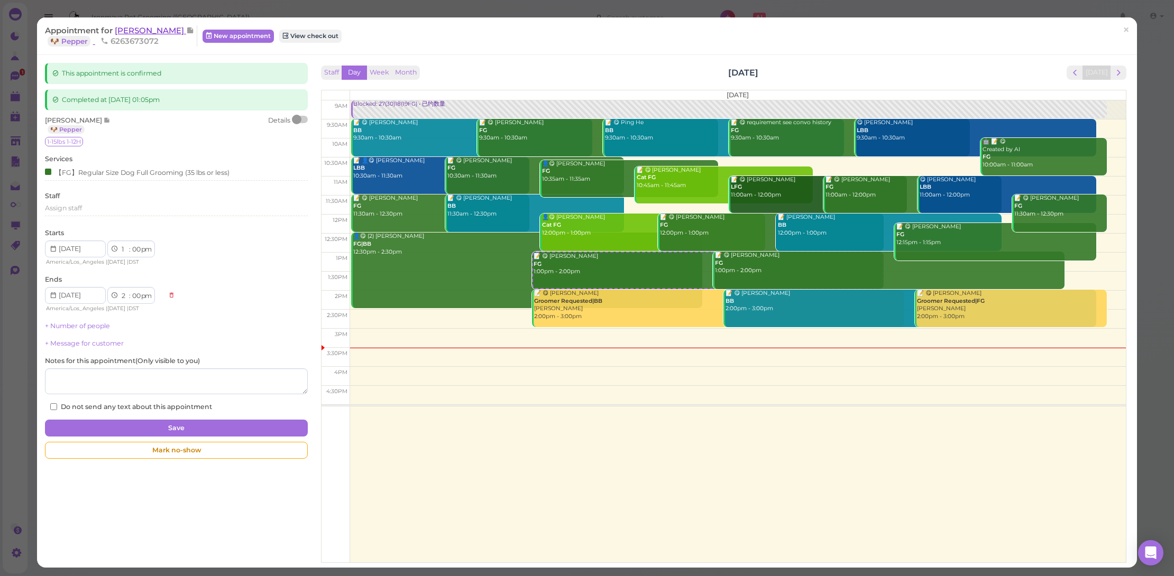
click at [159, 29] on span "[PERSON_NAME]" at bounding box center [150, 30] width 71 height 10
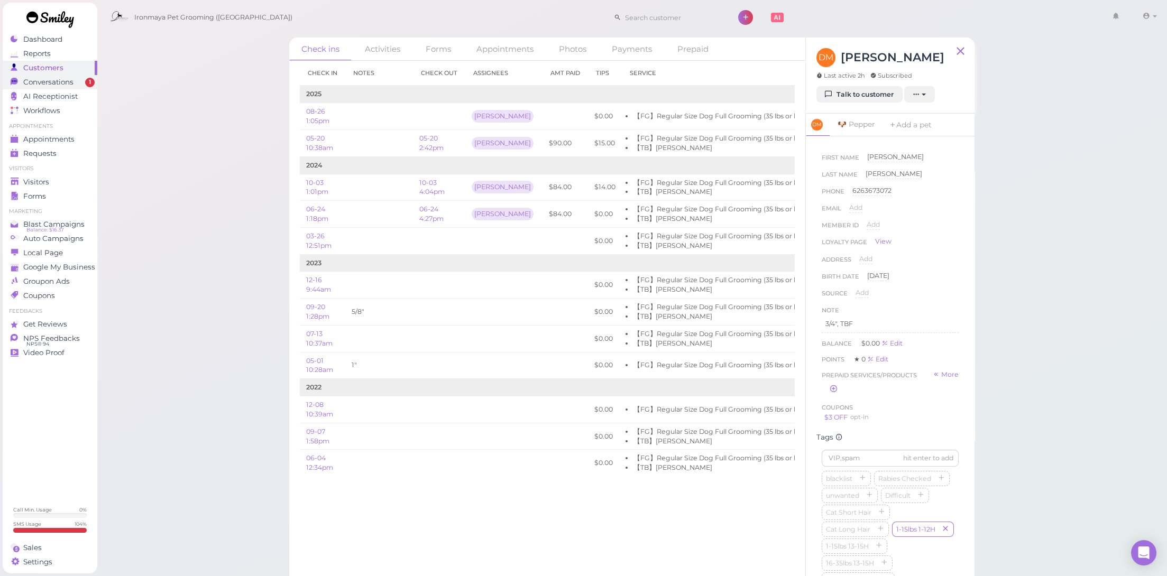
click at [85, 75] on link "Conversations 1" at bounding box center [50, 82] width 95 height 14
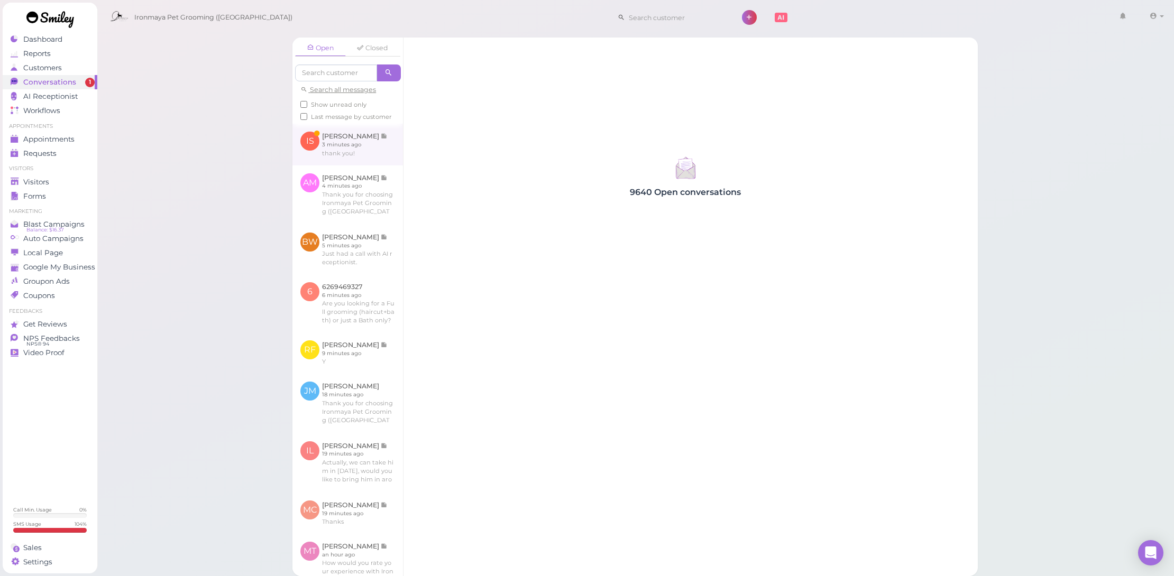
click at [364, 165] on link at bounding box center [347, 144] width 110 height 41
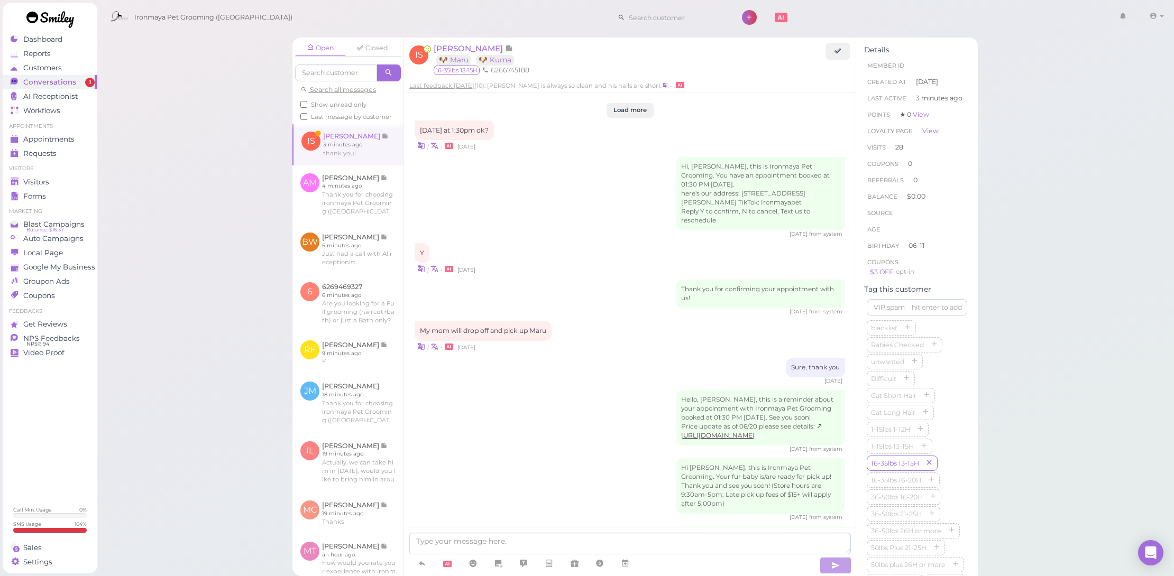
scroll to position [1240, 0]
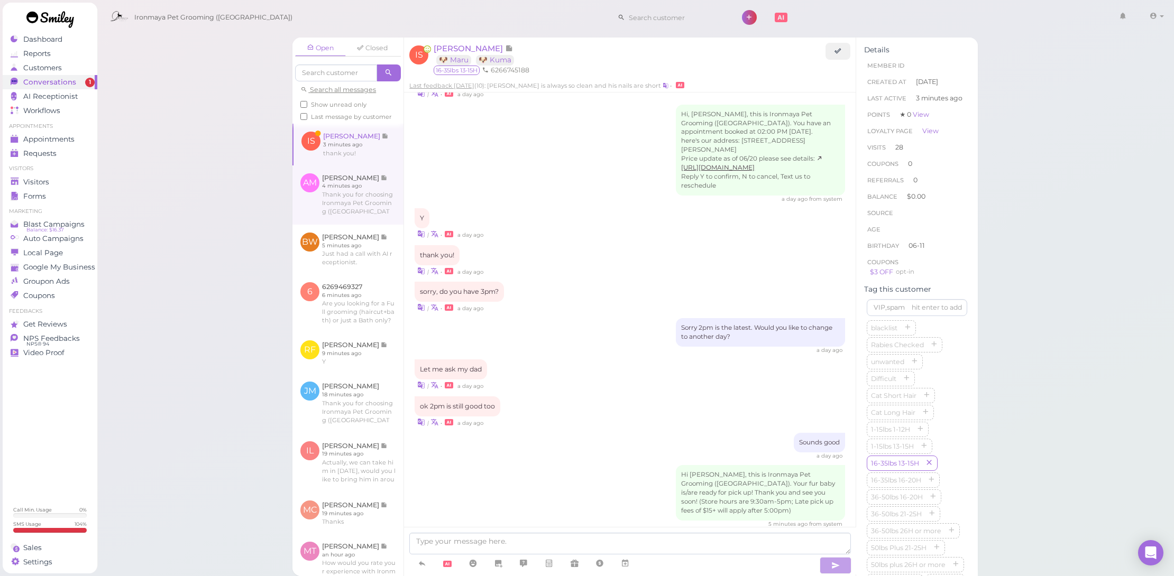
click at [363, 199] on link at bounding box center [347, 194] width 111 height 59
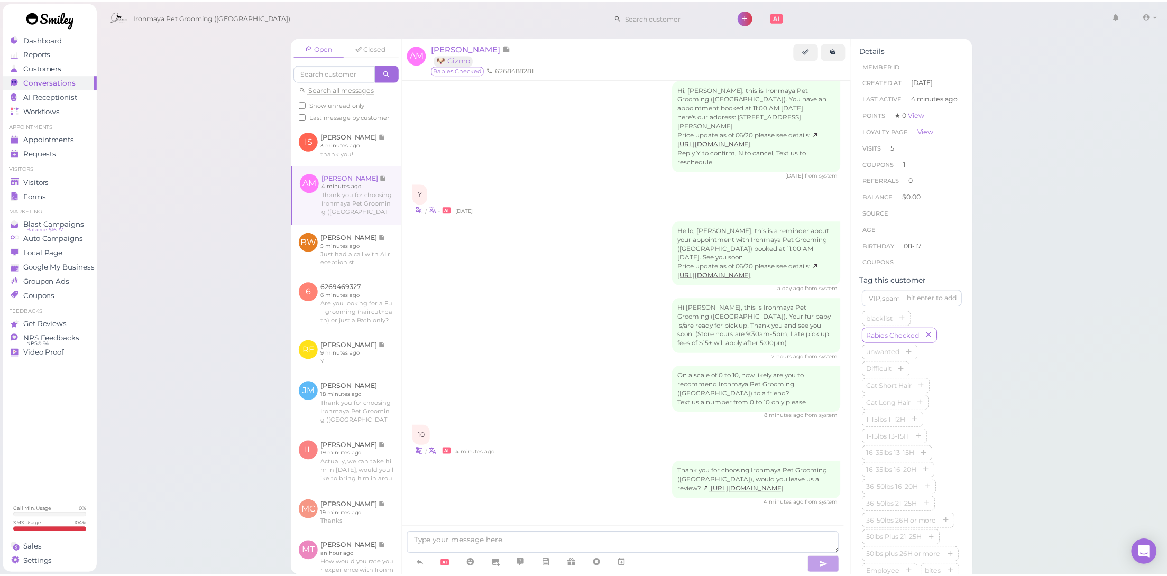
scroll to position [1075, 0]
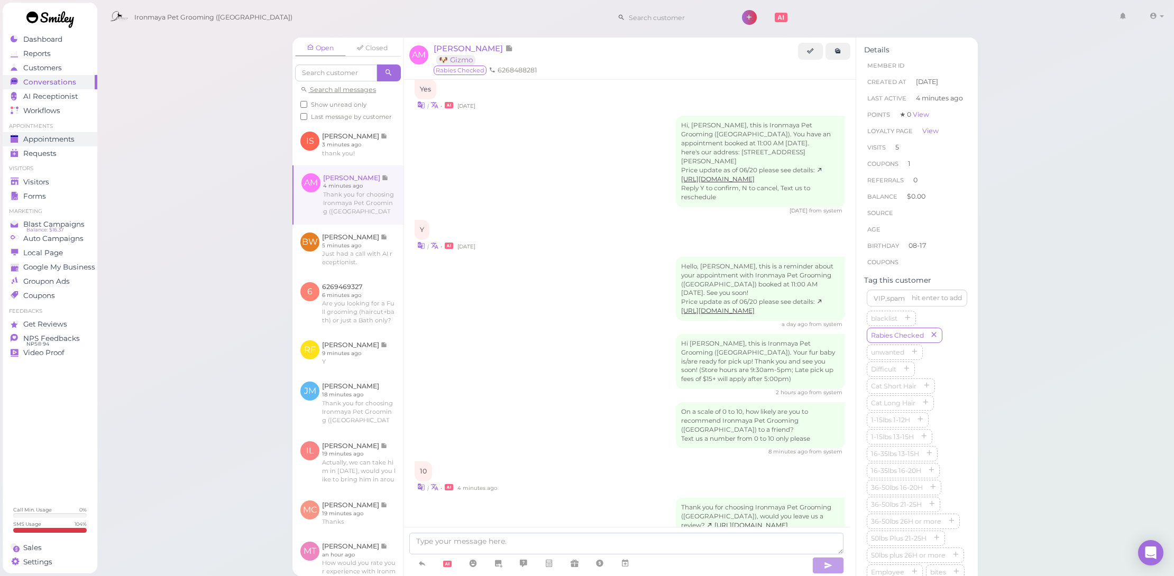
click at [62, 135] on span "Appointments" at bounding box center [48, 139] width 51 height 9
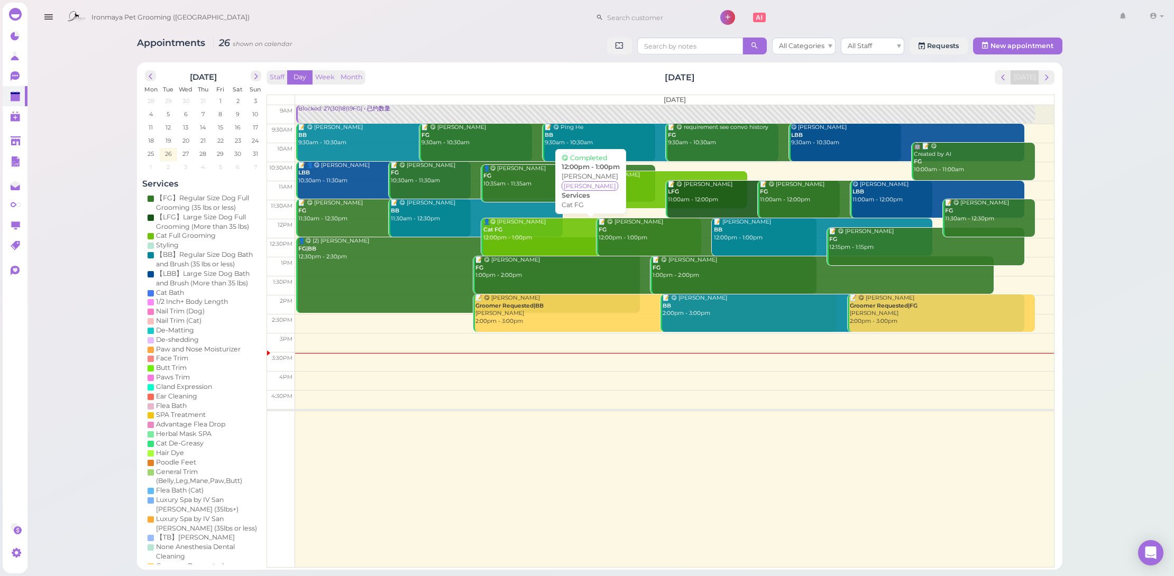
click at [548, 235] on div "👤😋 Chenqian Fang Cat FG 12:00pm - 1:00pm" at bounding box center [592, 229] width 219 height 23
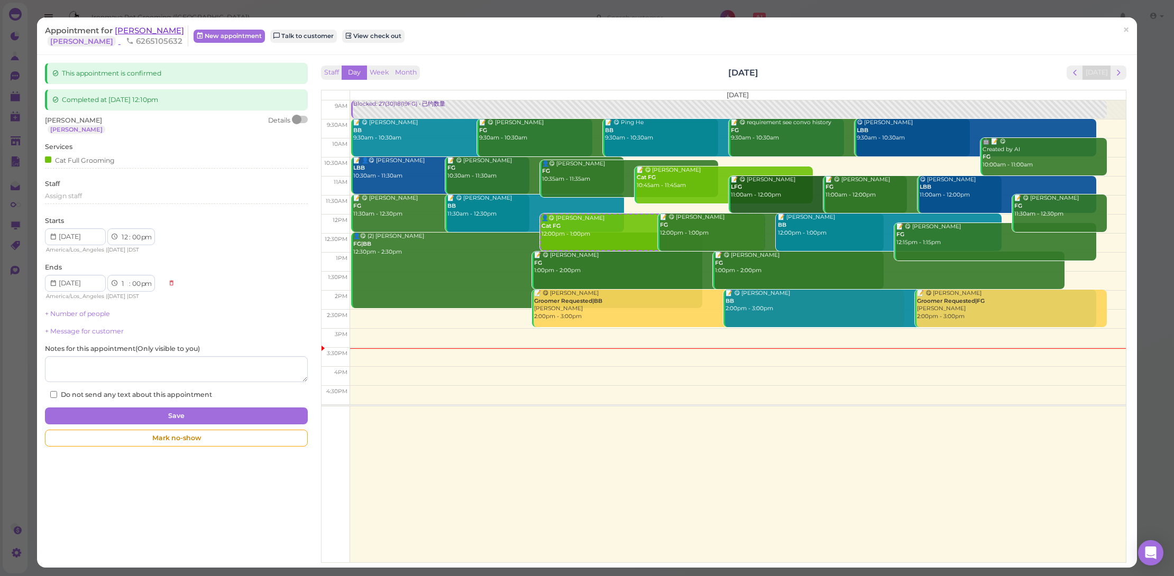
click at [154, 27] on span "[PERSON_NAME]" at bounding box center [149, 30] width 69 height 10
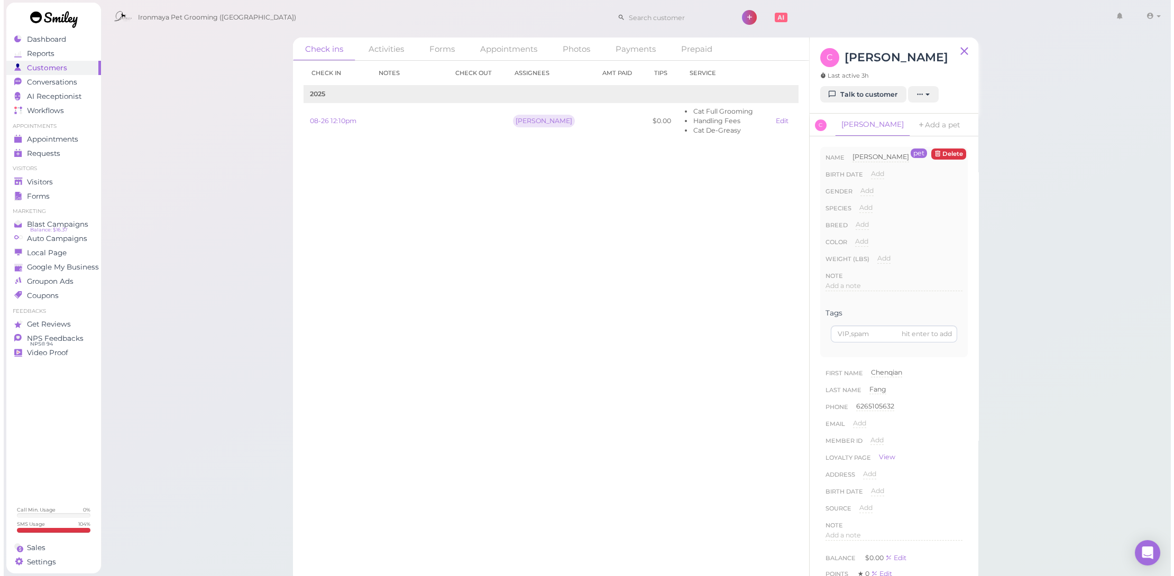
scroll to position [322, 0]
click at [881, 410] on icon "button" at bounding box center [880, 412] width 6 height 7
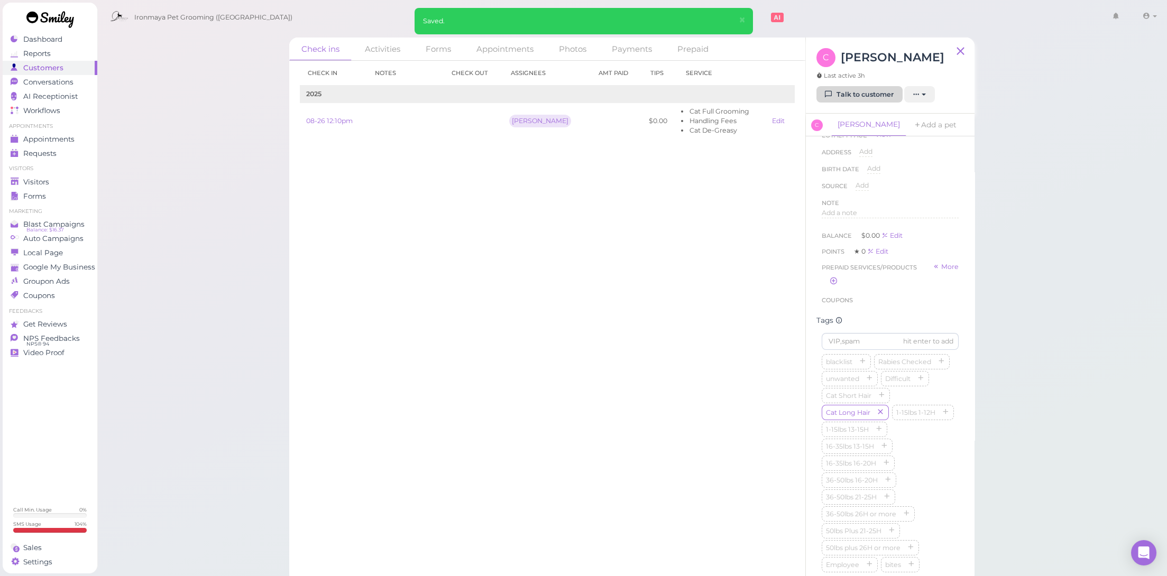
click at [864, 94] on link "Talk to customer" at bounding box center [859, 94] width 86 height 17
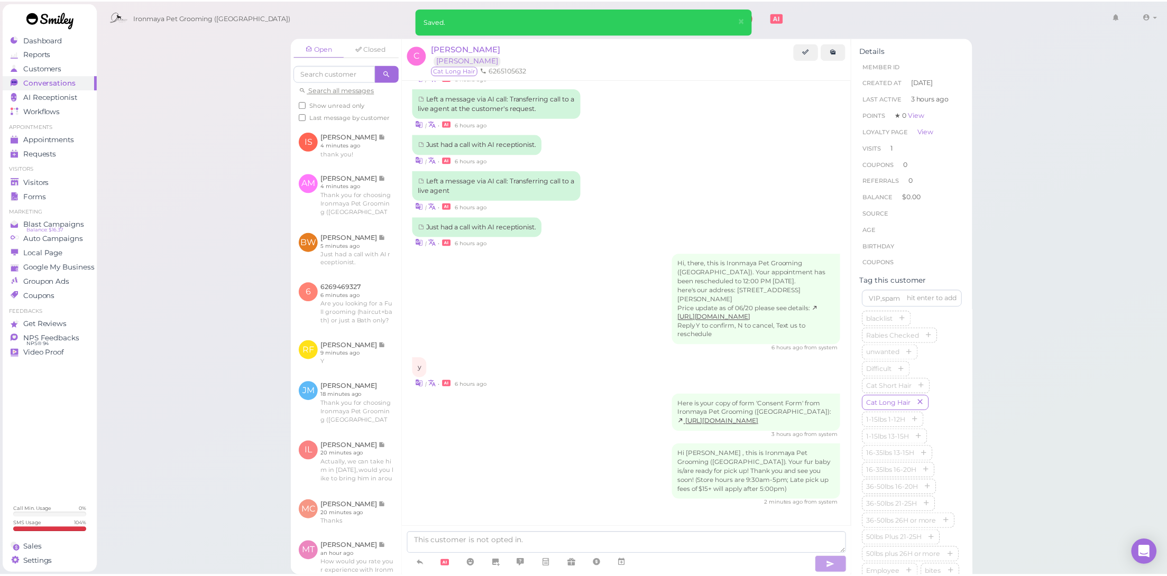
scroll to position [233, 0]
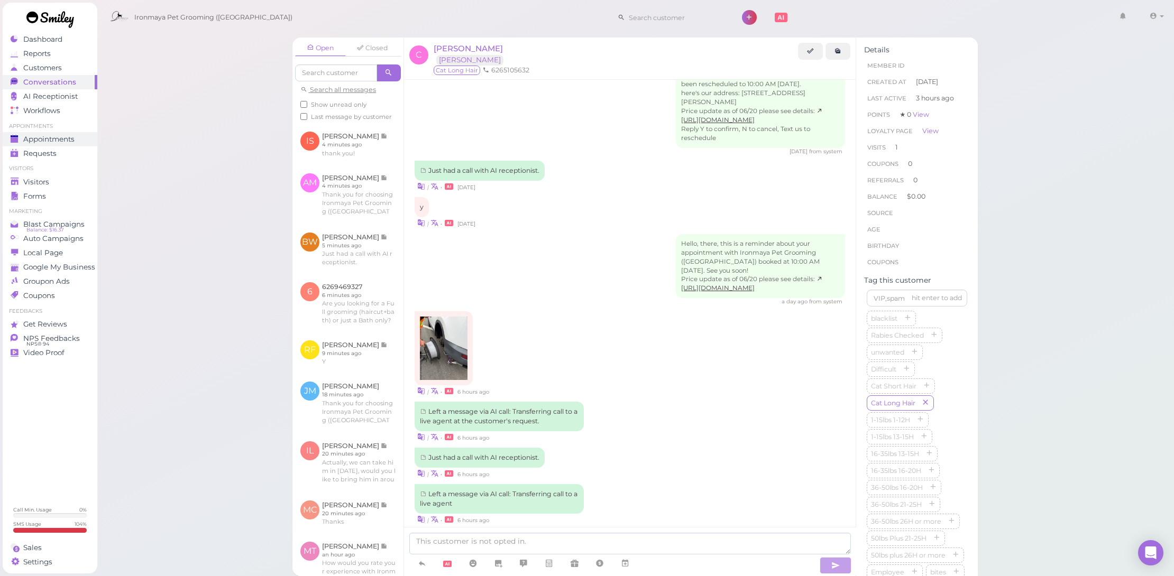
click at [85, 137] on div "Appointments" at bounding box center [49, 139] width 76 height 9
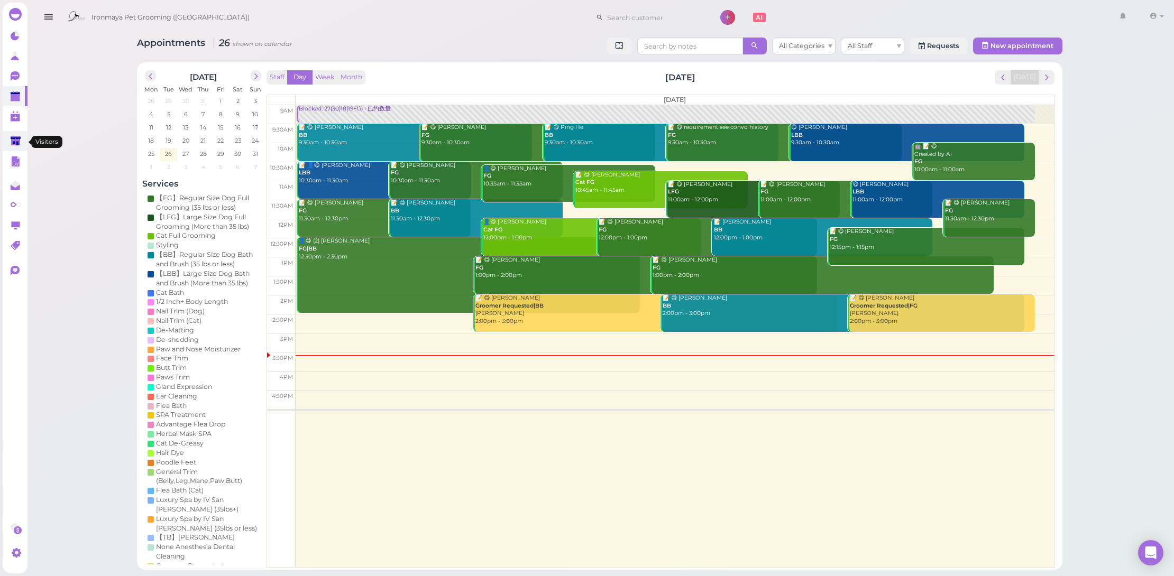
click at [17, 140] on polygon at bounding box center [16, 140] width 10 height 9
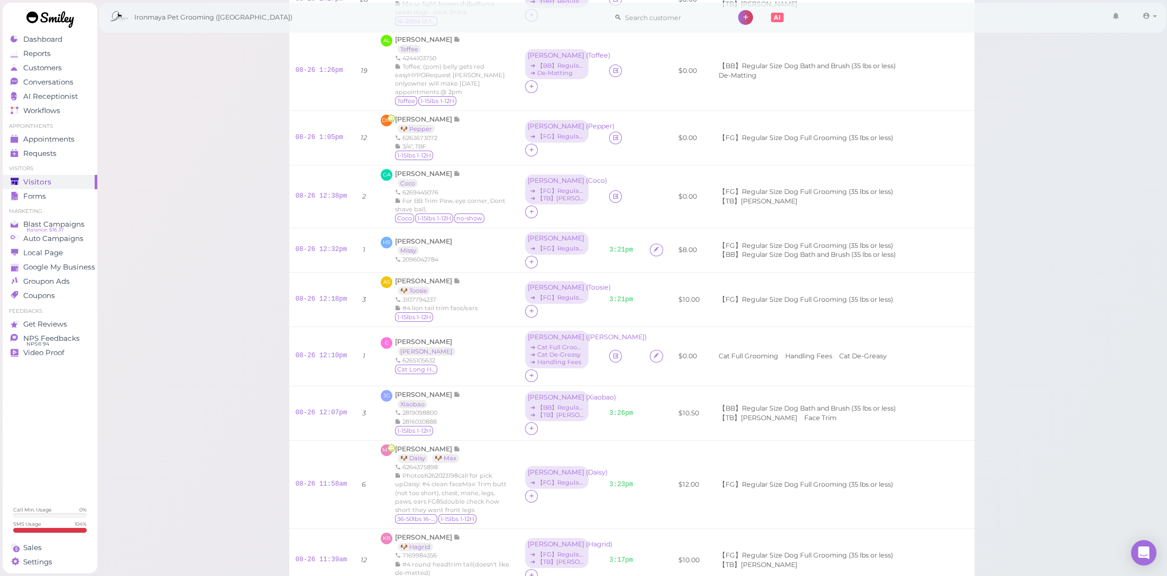
scroll to position [511, 0]
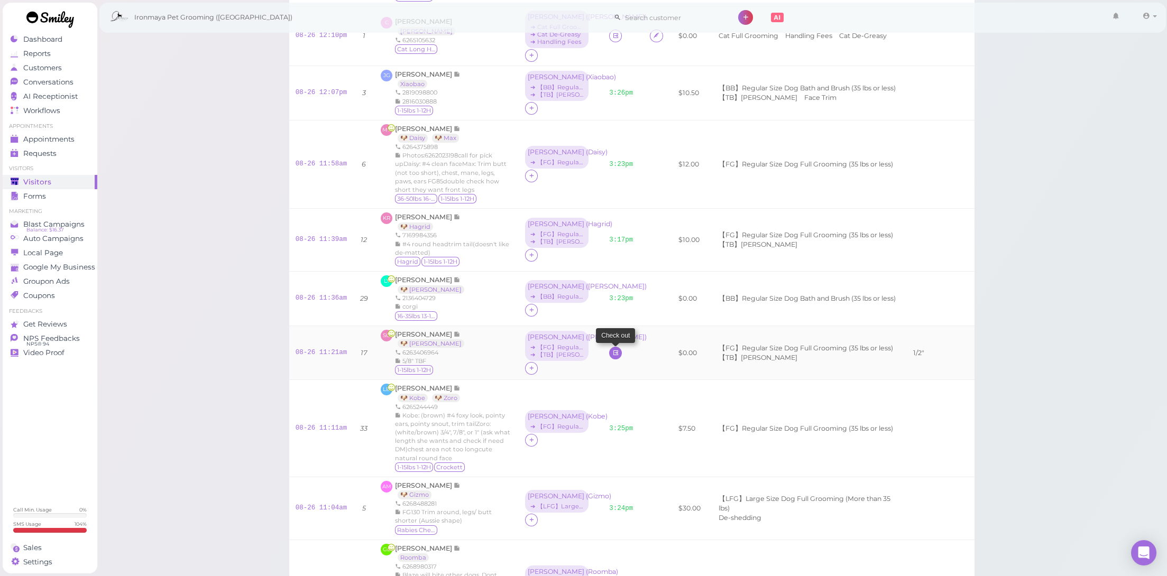
click at [612, 349] on icon at bounding box center [615, 353] width 7 height 8
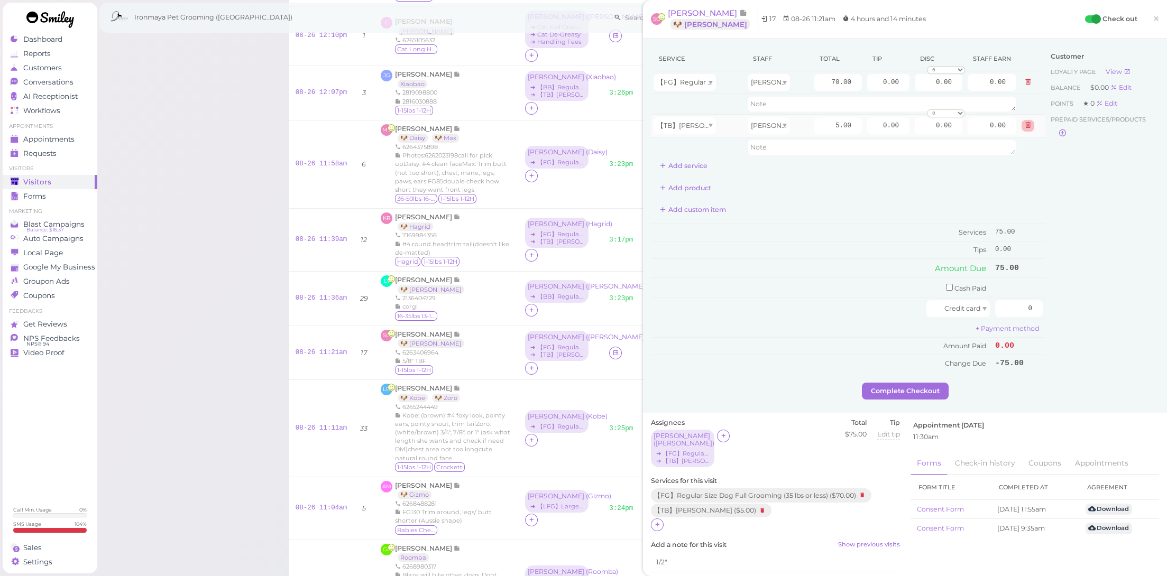
click at [1025, 123] on icon at bounding box center [1028, 125] width 6 height 7
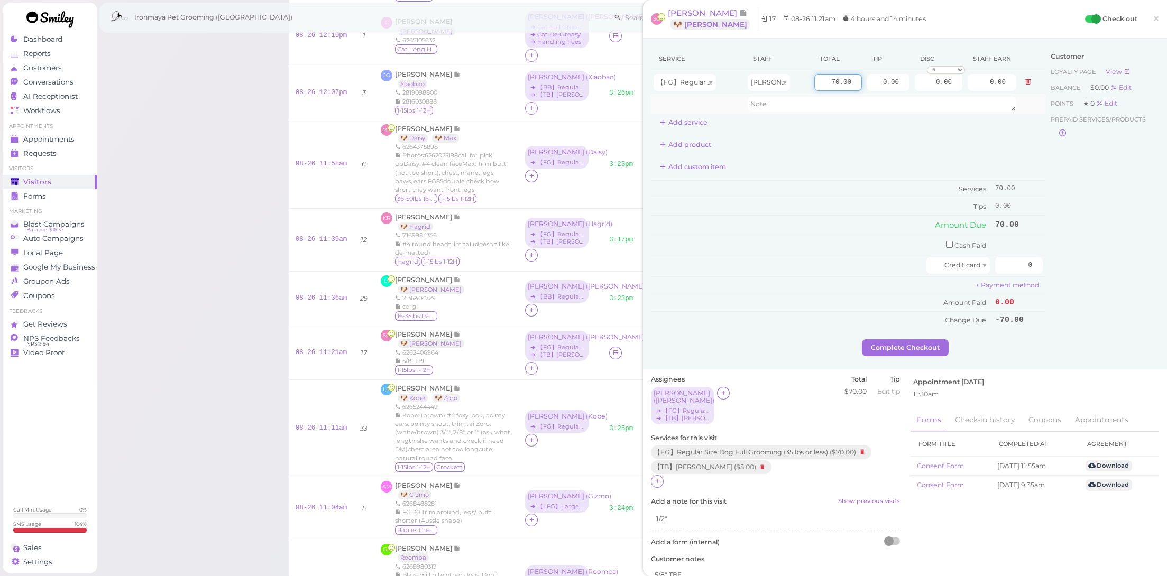
drag, startPoint x: 814, startPoint y: 79, endPoint x: 927, endPoint y: 95, distance: 113.7
click at [927, 95] on tbody "【FG】Regular Size Dog Full Grooming (35 lbs or less) Tiffany 70.00 0.00 0.00 0 1…" at bounding box center [848, 92] width 394 height 43
type input "75"
drag, startPoint x: 867, startPoint y: 78, endPoint x: 925, endPoint y: 88, distance: 59.0
click at [925, 88] on tr "【FG】Regular Size Dog Full Grooming (35 lbs or less) Tiffany 75 0.00 0.00 0 10% …" at bounding box center [848, 82] width 394 height 23
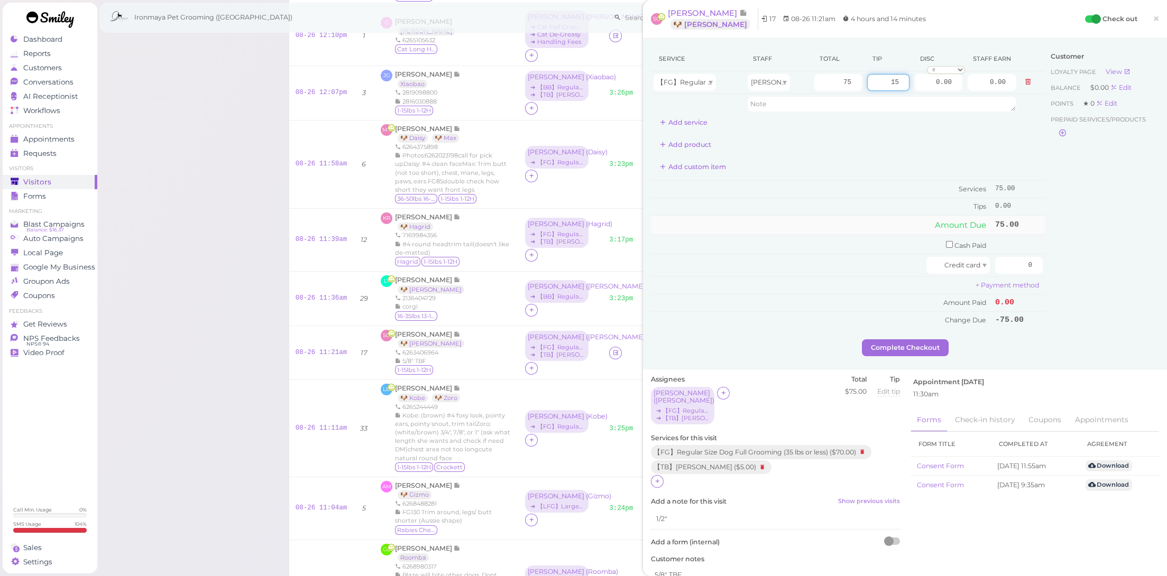
type input "15"
click at [873, 225] on td "Amount Due" at bounding box center [822, 225] width 342 height 19
click at [1011, 261] on input "0" at bounding box center [1019, 265] width 48 height 17
type input "90"
drag, startPoint x: 1082, startPoint y: 326, endPoint x: 934, endPoint y: 331, distance: 147.6
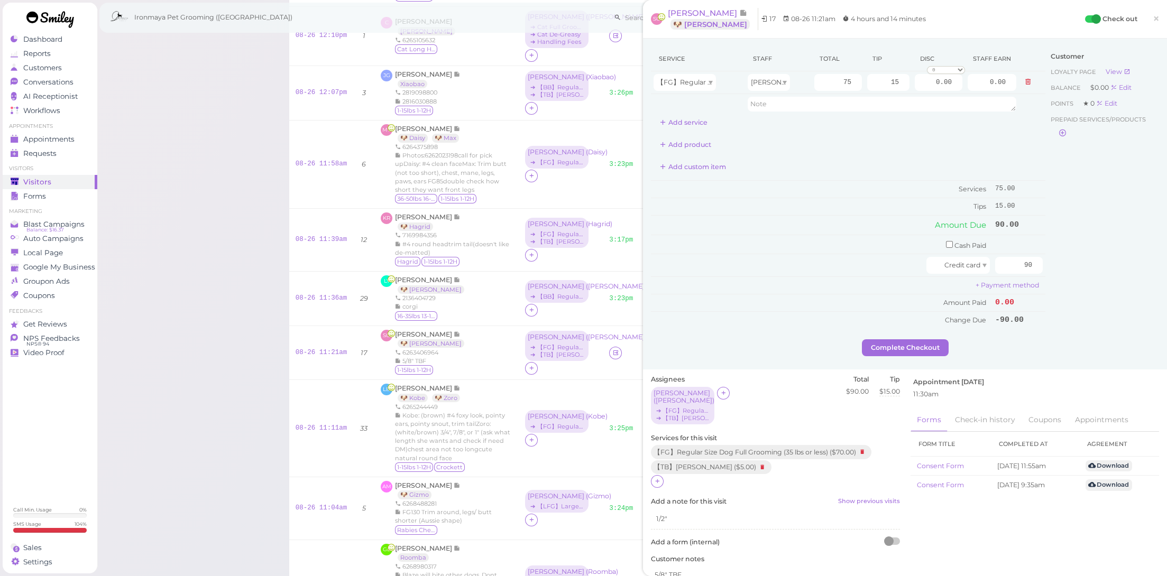
click at [1082, 326] on div "Customer Loyalty page View Balance $0.00 Edit Points ★ 0 Edit Prepaid services/…" at bounding box center [1102, 193] width 114 height 293
click at [907, 346] on button "Complete Checkout" at bounding box center [905, 347] width 87 height 17
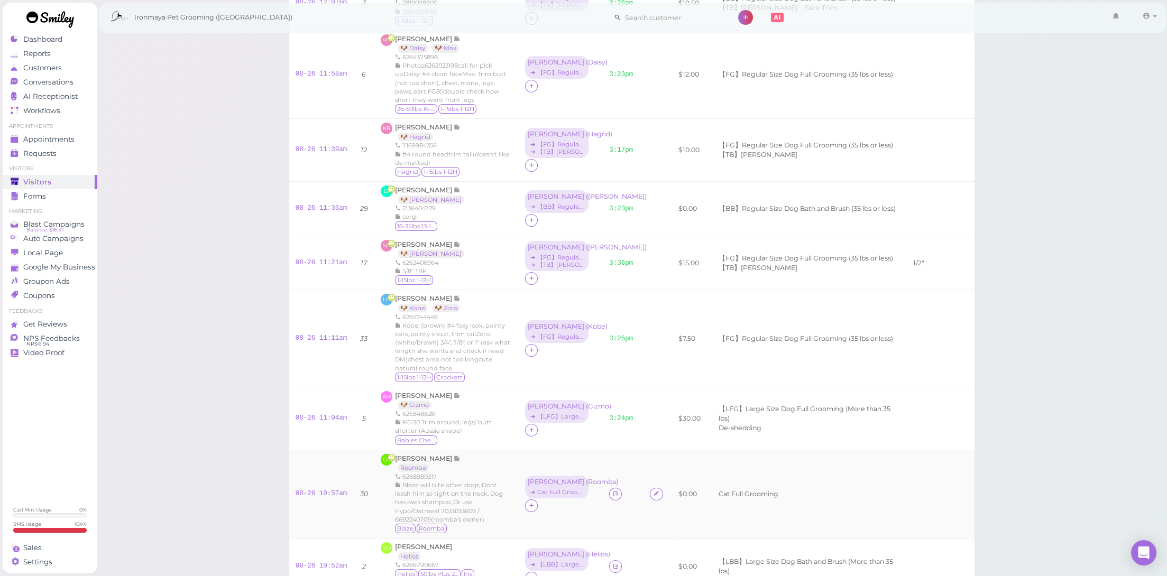
scroll to position [816, 0]
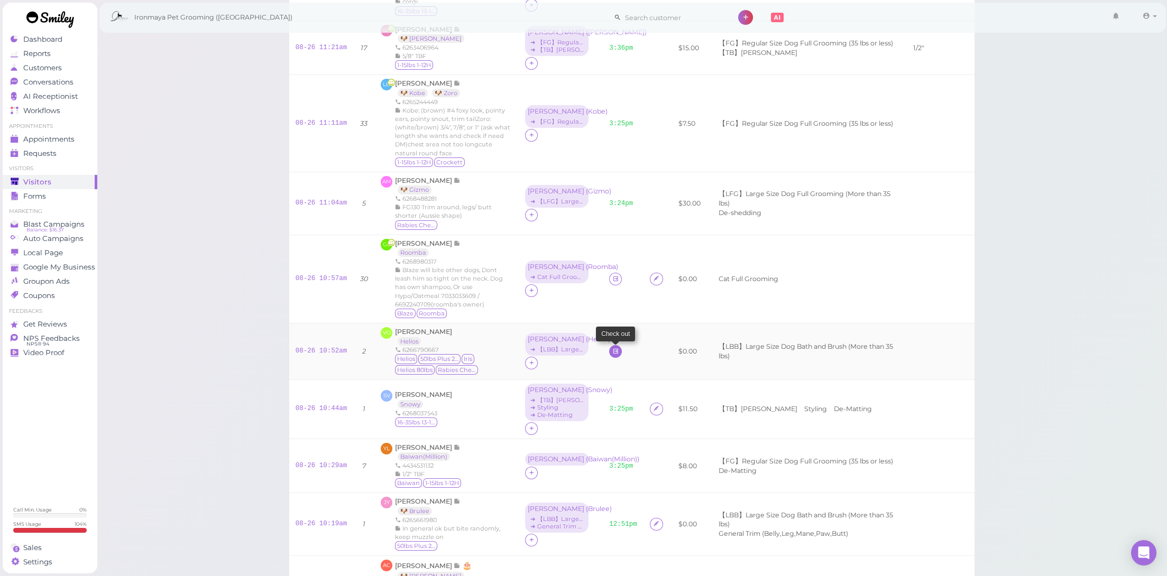
click at [612, 347] on icon at bounding box center [615, 351] width 7 height 8
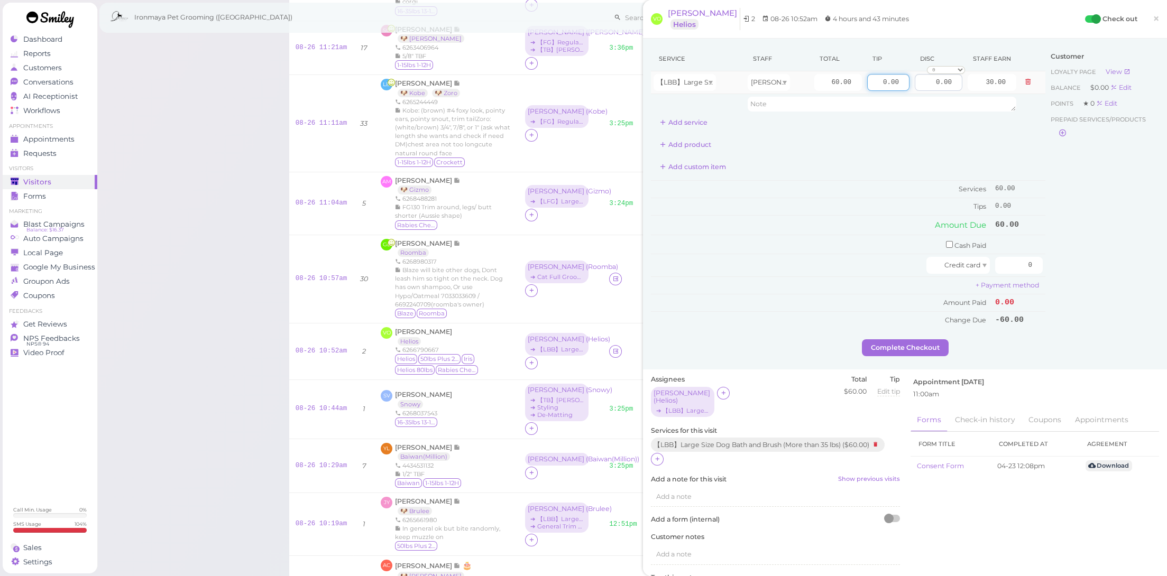
drag, startPoint x: 888, startPoint y: 77, endPoint x: 930, endPoint y: 80, distance: 41.8
click at [930, 80] on tr "【LBB】Large Size Dog Bath and Brush (More than 35 lbs) Cody 60.00 0.00 0.00 0 10…" at bounding box center [848, 82] width 394 height 23
type input "14.25"
drag, startPoint x: 818, startPoint y: 82, endPoint x: 873, endPoint y: 88, distance: 55.8
click at [873, 88] on tr "【LBB】Large Size Dog Bath and Brush (More than 35 lbs) Cody 60.00 14.25 0.00 0 1…" at bounding box center [848, 82] width 394 height 23
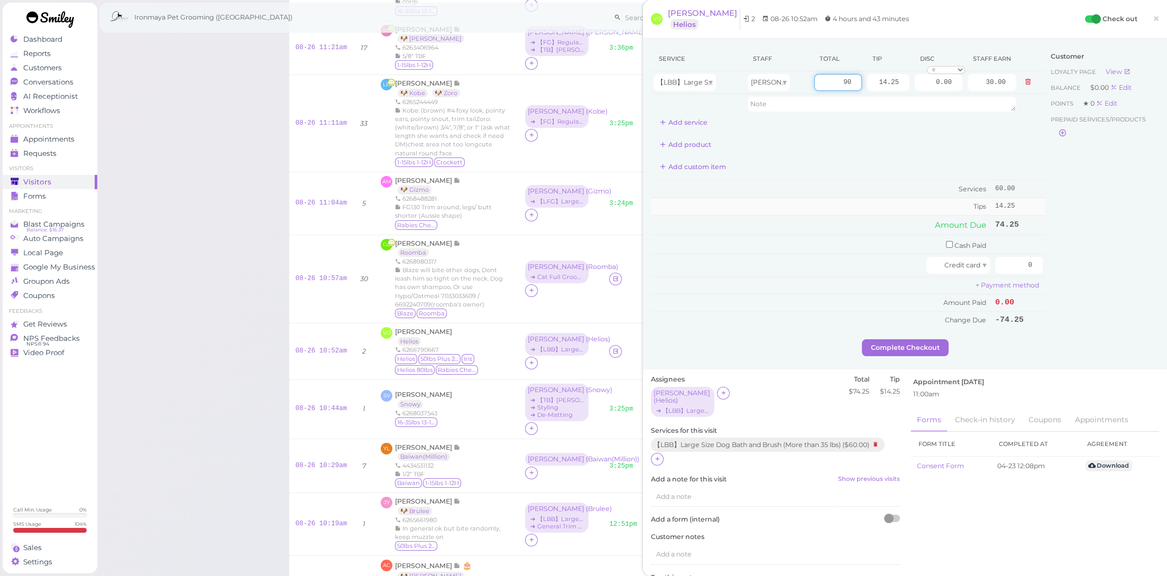
type input "90"
type input "45.00"
click at [836, 198] on td "Tips" at bounding box center [822, 206] width 342 height 17
drag, startPoint x: 1014, startPoint y: 261, endPoint x: 1063, endPoint y: 260, distance: 49.2
click at [1063, 260] on div "Service Staff Total Tip Disc Staff earn 【LBB】Large Size Dog Bath and Brush (Mor…" at bounding box center [905, 193] width 508 height 293
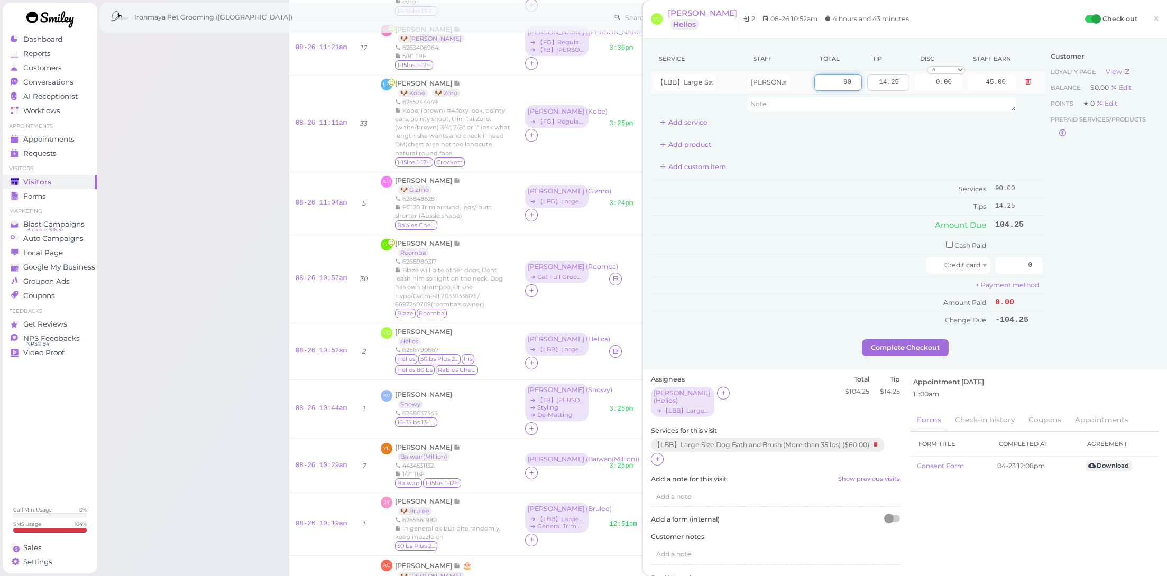
drag, startPoint x: 828, startPoint y: 84, endPoint x: 870, endPoint y: 84, distance: 42.3
click at [870, 84] on tr "【LBB】Large Size Dog Bath and Brush (More than 35 lbs) Cody 90 14.25 0.00 0 10% …" at bounding box center [848, 82] width 394 height 23
type input "95"
type input "47.50"
click at [827, 259] on div at bounding box center [789, 265] width 273 height 17
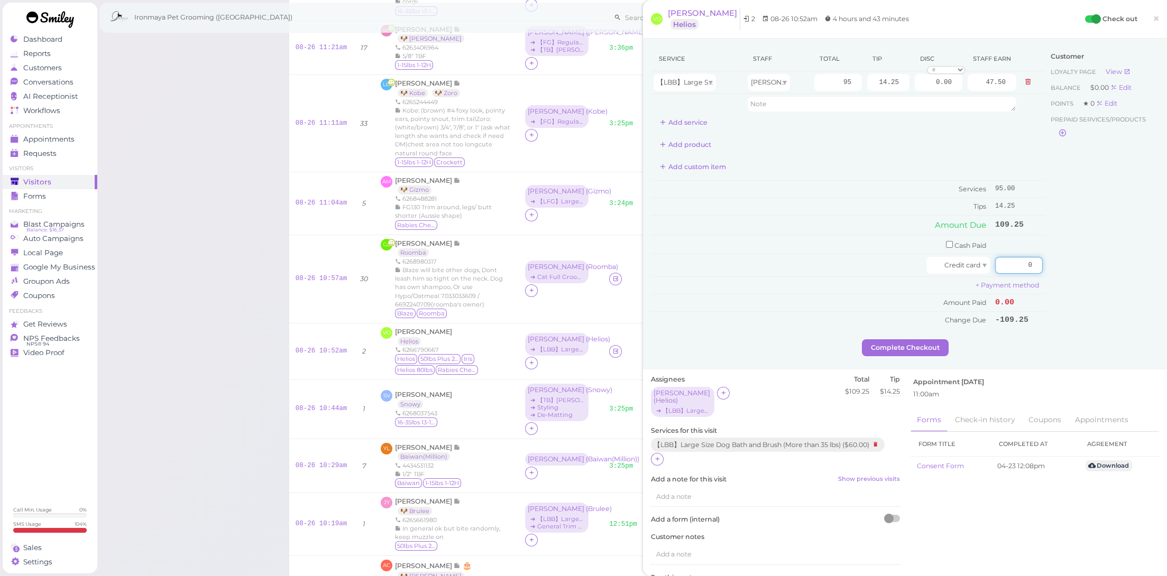
drag, startPoint x: 1013, startPoint y: 260, endPoint x: 1068, endPoint y: 271, distance: 56.6
click at [1068, 271] on div "Service Staff Total Tip Disc Staff earn 【LBB】Large Size Dog Bath and Brush (Mor…" at bounding box center [905, 193] width 508 height 293
type input "109.25"
click at [1089, 324] on div "Customer Loyalty page View Balance $0.00 Edit Points ★ 0 Edit Prepaid services/…" at bounding box center [1102, 193] width 114 height 293
click at [891, 345] on button "Complete Checkout" at bounding box center [905, 347] width 87 height 17
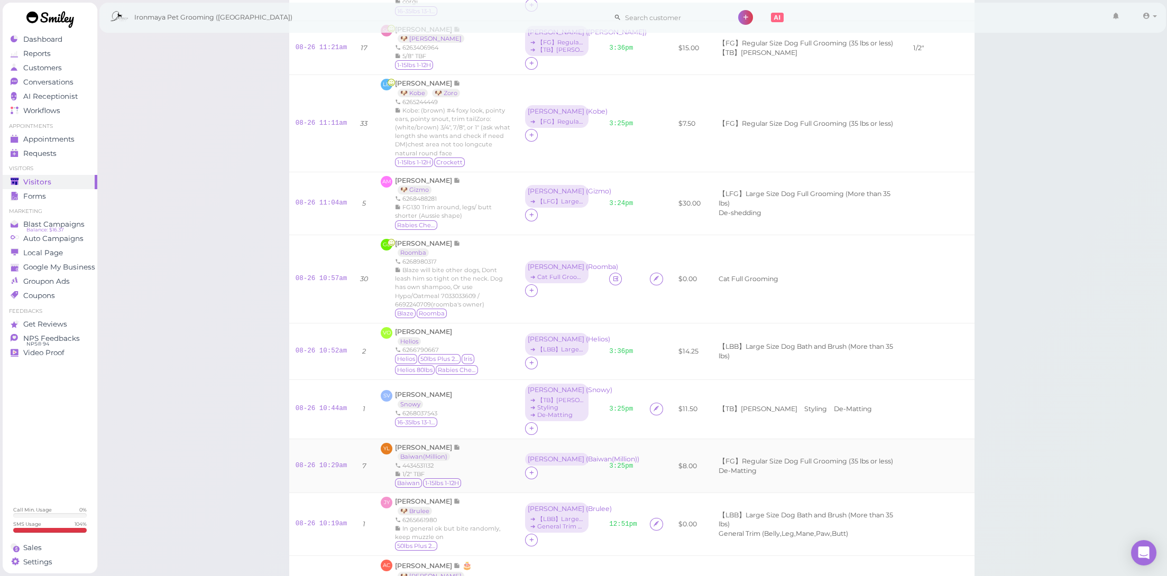
scroll to position [1136, 0]
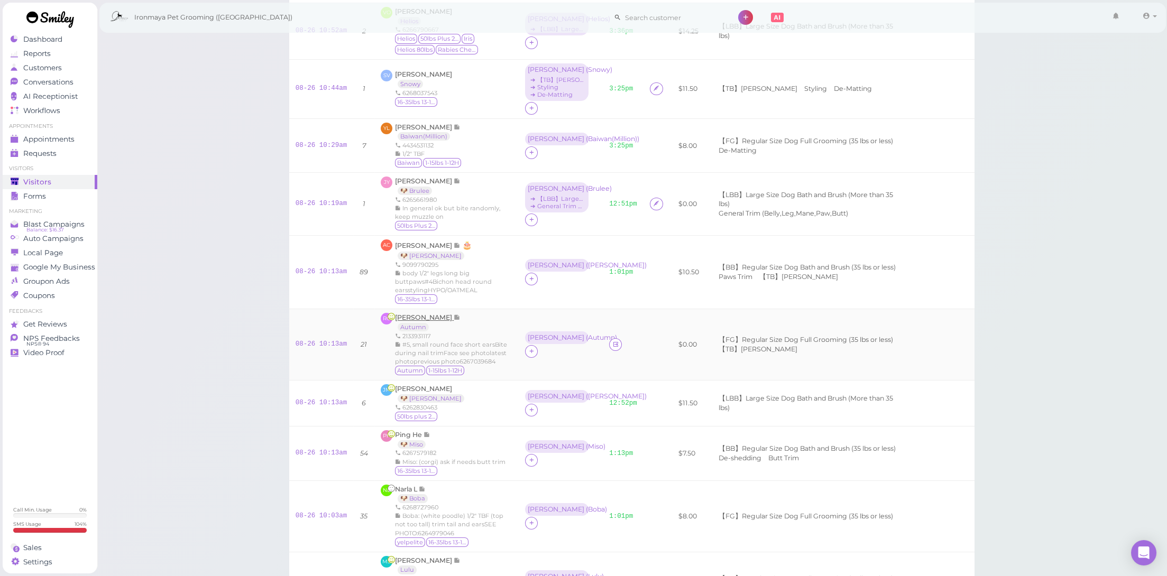
click at [409, 314] on span "[PERSON_NAME]" at bounding box center [424, 318] width 59 height 8
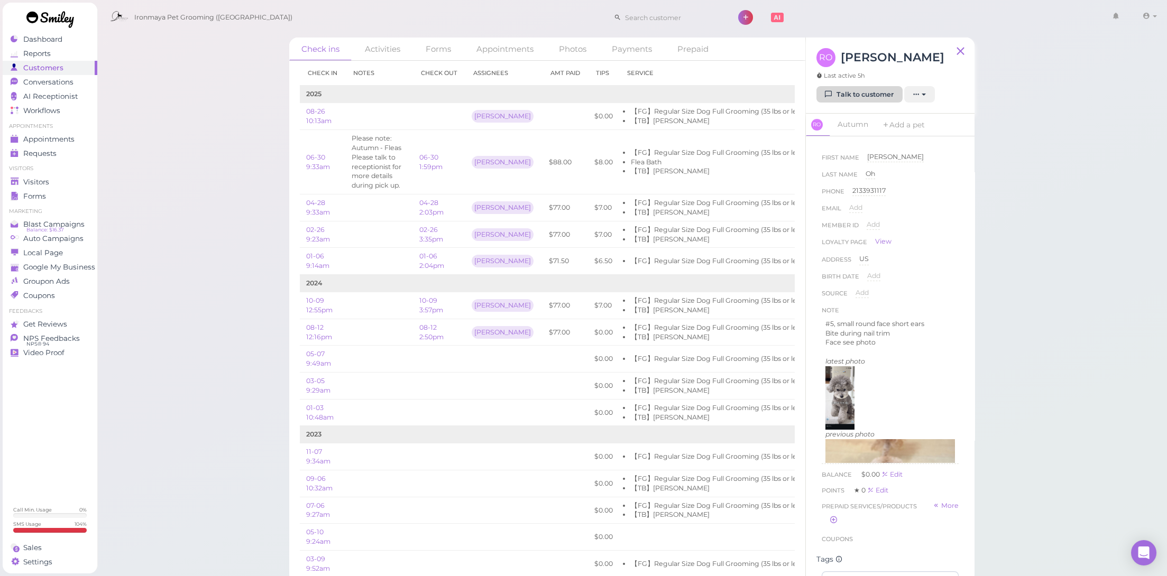
click at [823, 95] on link "Talk to customer" at bounding box center [859, 94] width 86 height 17
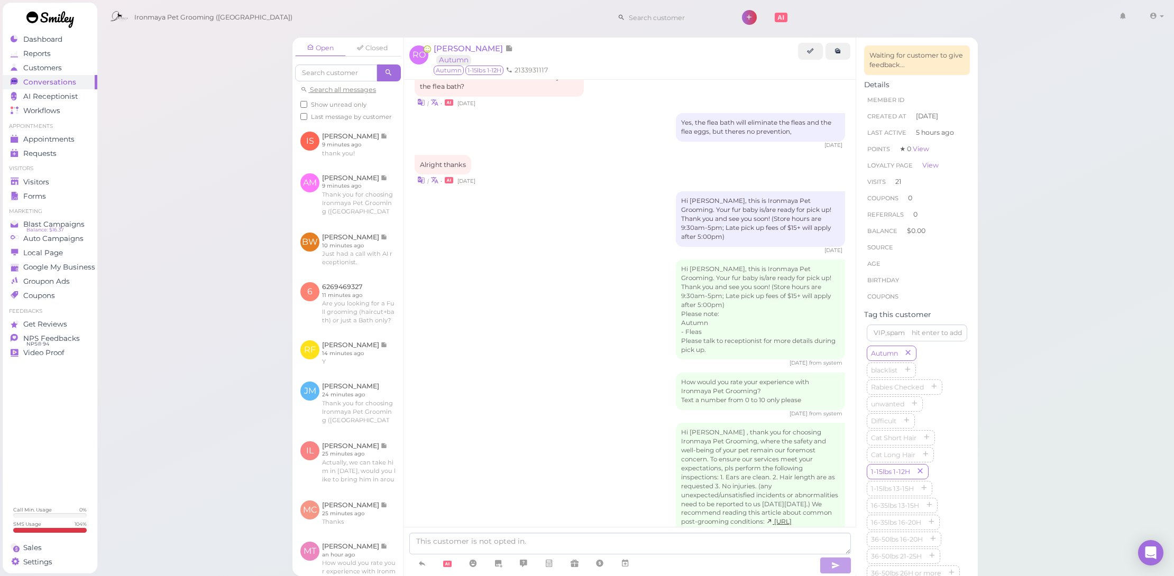
scroll to position [712, 0]
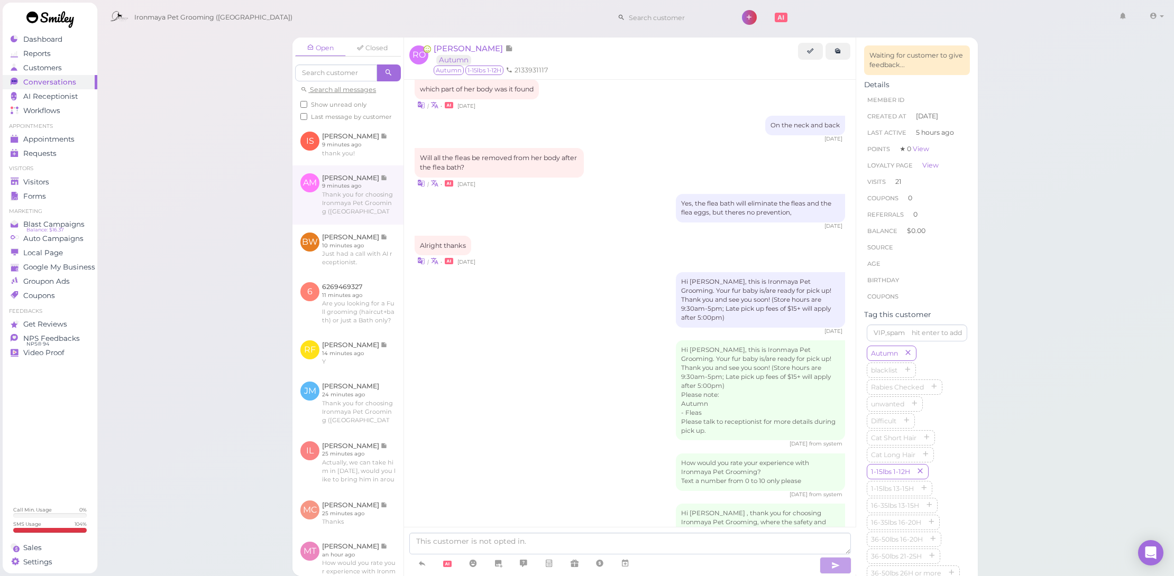
click at [376, 181] on link at bounding box center [347, 194] width 111 height 59
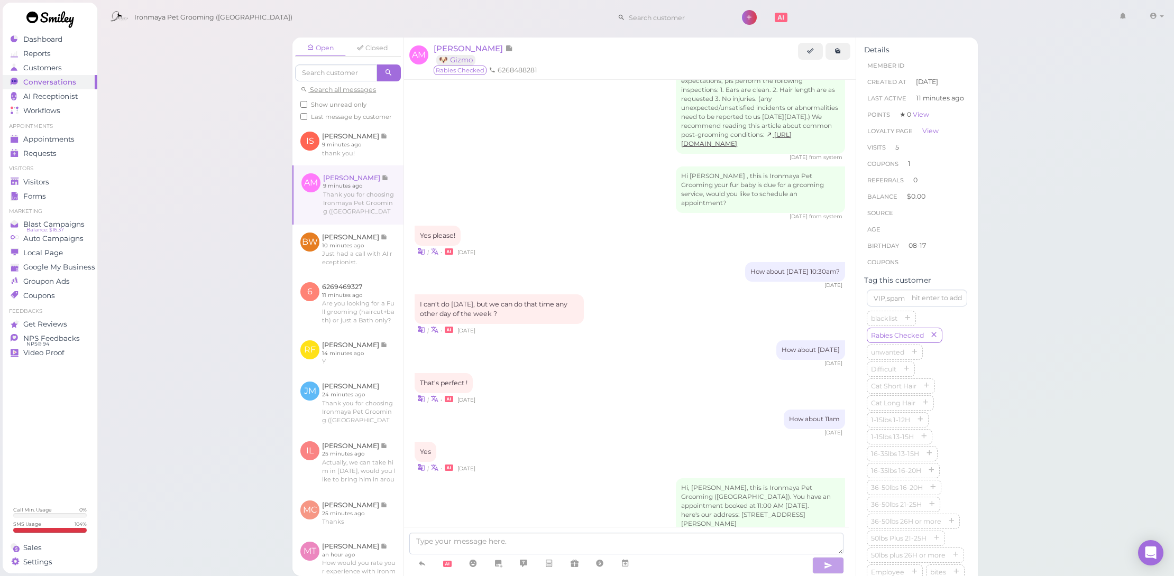
scroll to position [1075, 0]
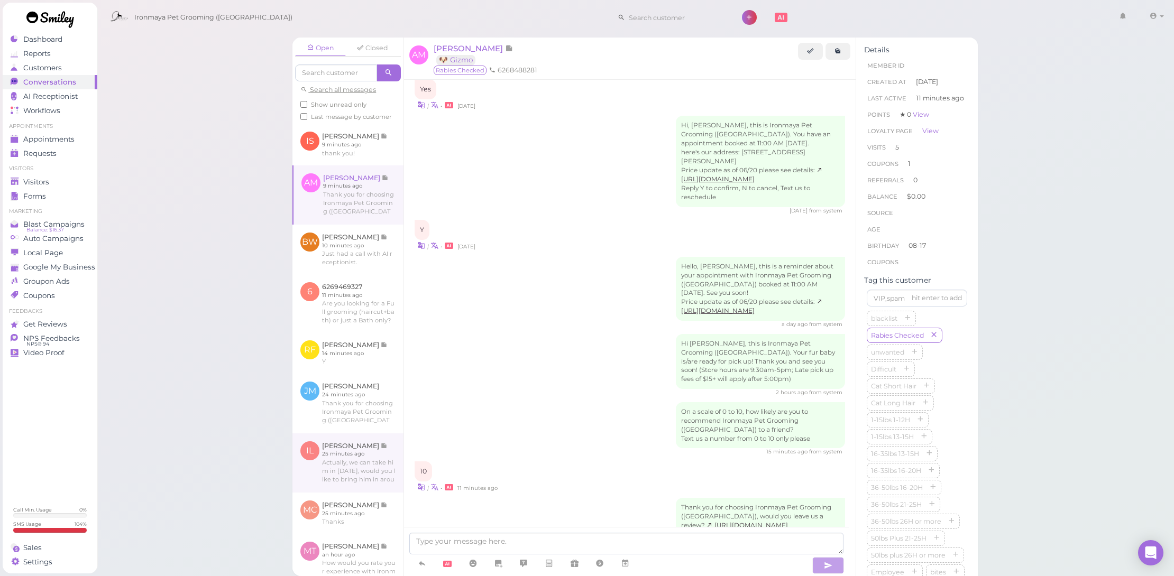
click at [355, 464] on link at bounding box center [347, 463] width 111 height 59
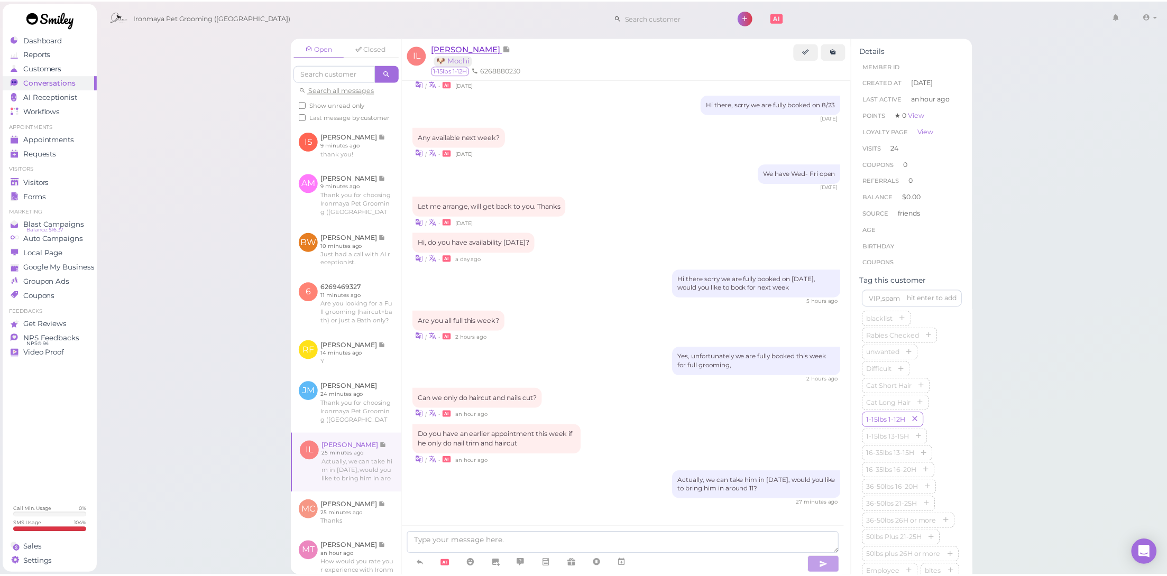
scroll to position [932, 0]
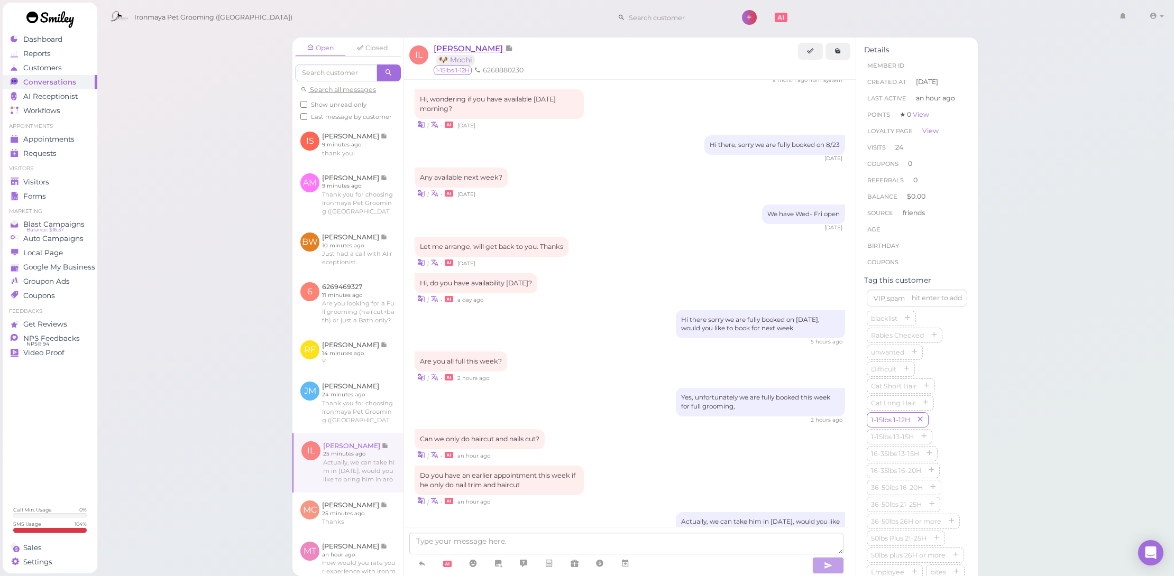
click at [458, 44] on span "Irene Luy" at bounding box center [469, 48] width 71 height 10
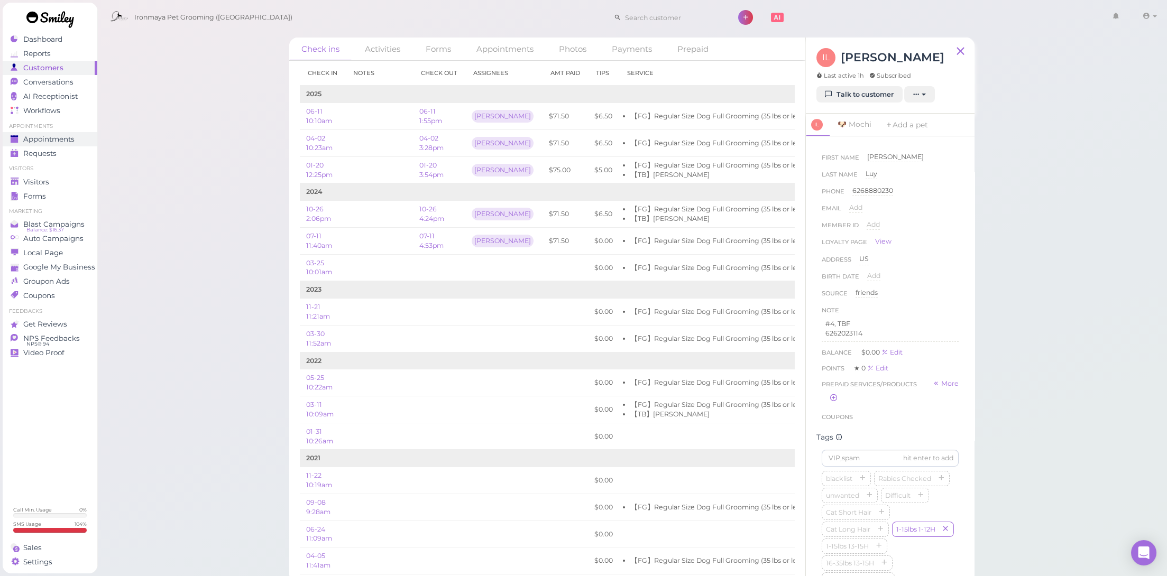
click at [78, 140] on div "Appointments" at bounding box center [49, 139] width 76 height 9
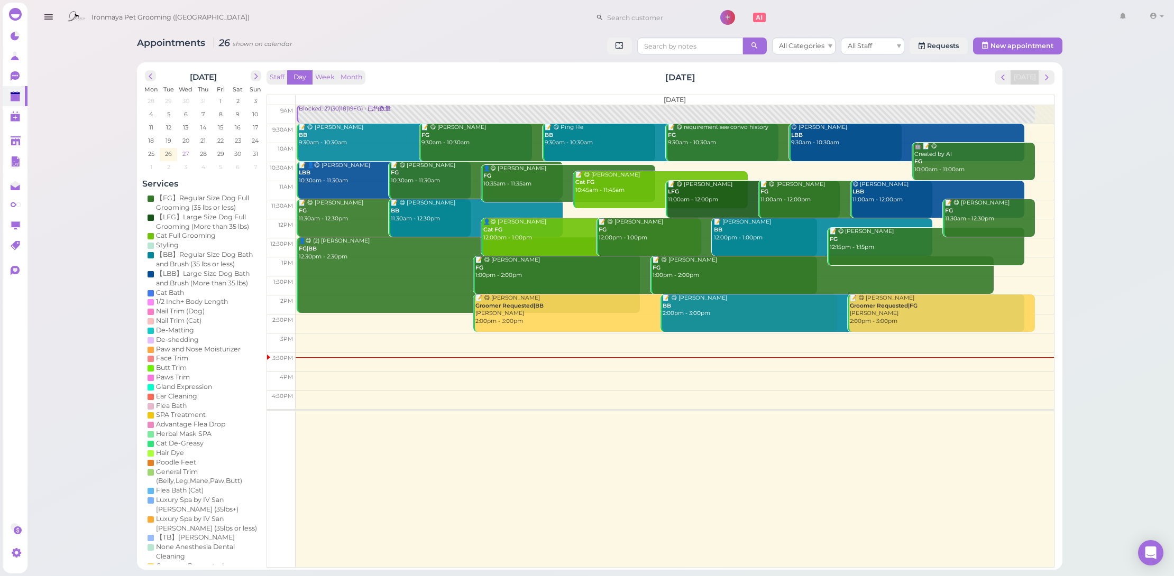
click at [185, 151] on span "27" at bounding box center [185, 154] width 8 height 10
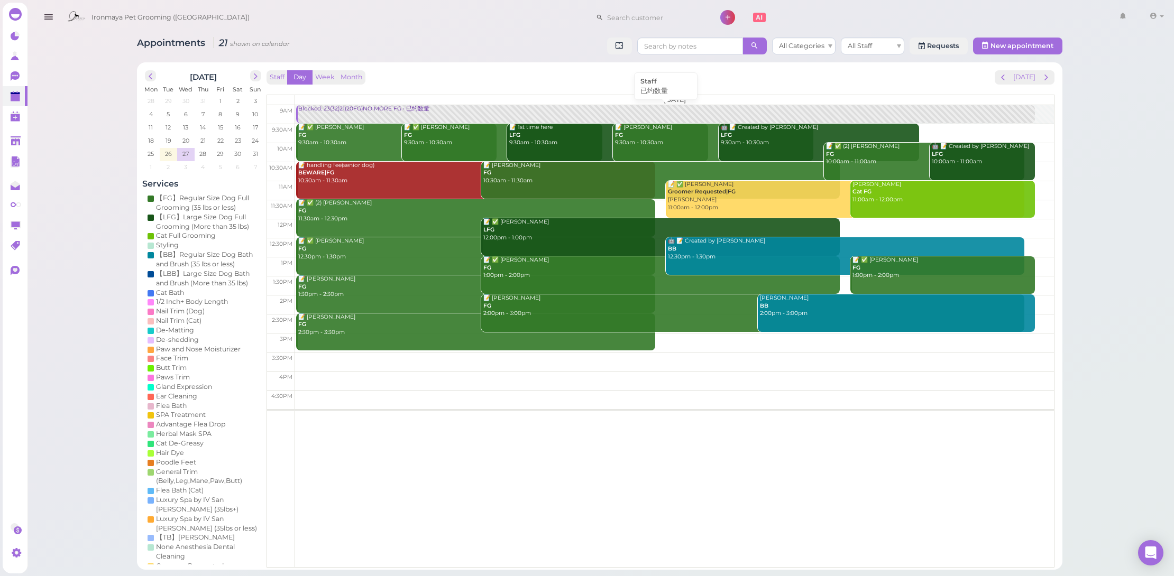
click at [435, 105] on div "Blocked: 23(32)21(20FG)NO MORE FG • 已约数量" at bounding box center [666, 109] width 737 height 8
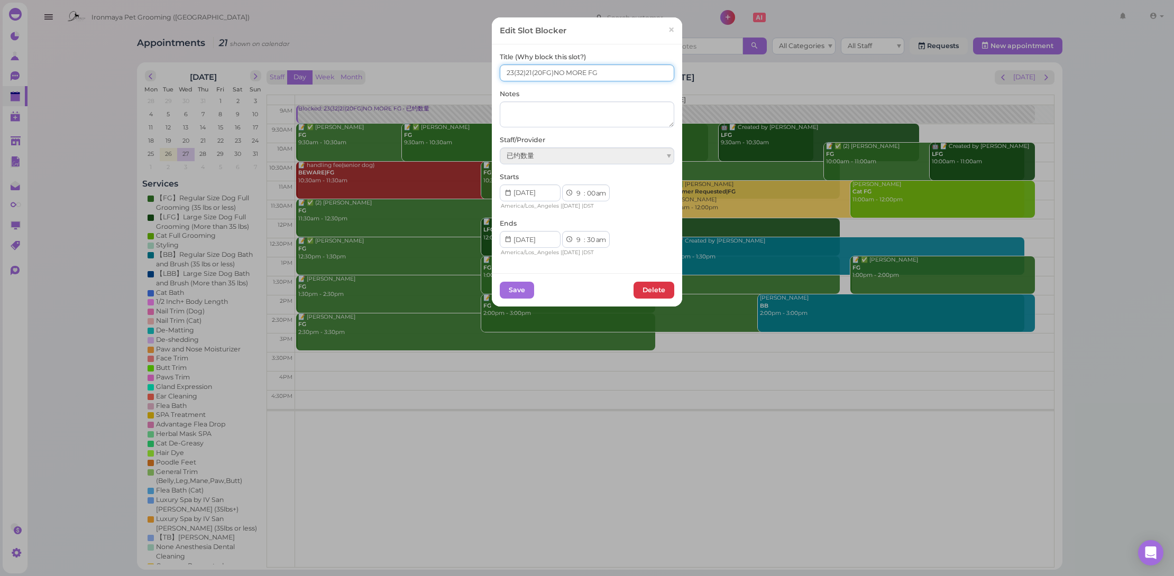
drag, startPoint x: 551, startPoint y: 72, endPoint x: 642, endPoint y: 76, distance: 91.5
click at [642, 76] on input "23(32)21(20FG)NO MORE FG" at bounding box center [587, 72] width 174 height 17
type input "23(32)21(20FG)"
click at [524, 292] on button "Save" at bounding box center [517, 290] width 34 height 17
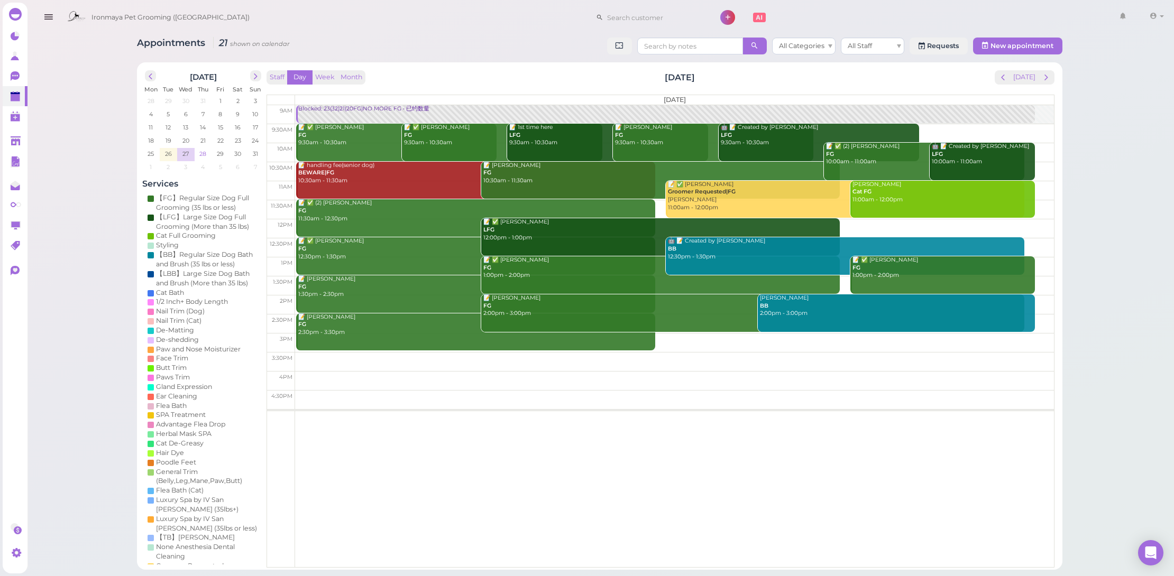
click at [202, 152] on span "28" at bounding box center [202, 154] width 9 height 10
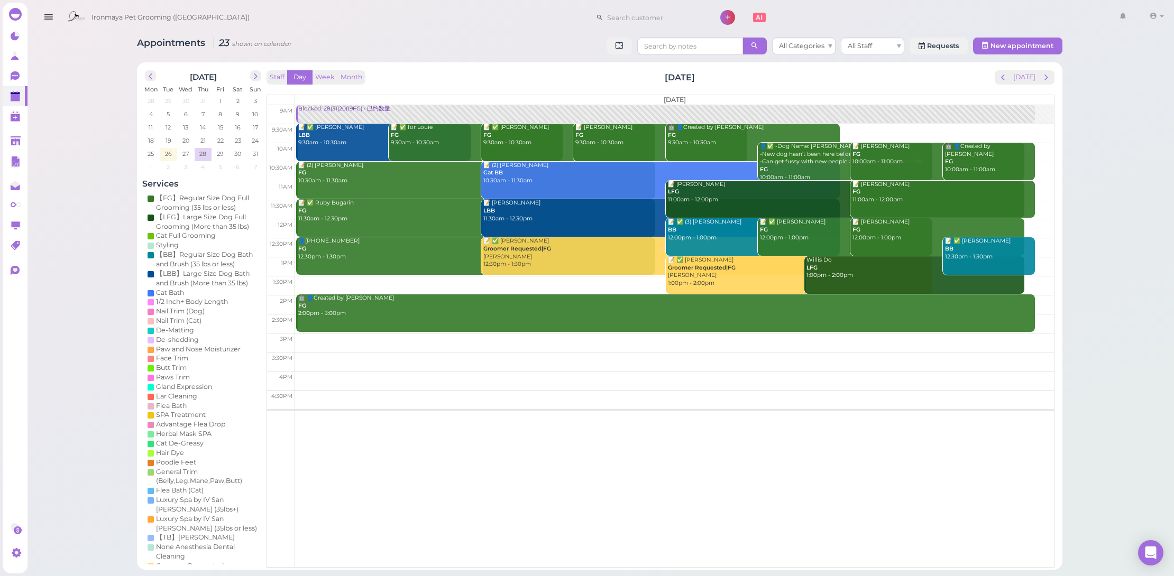
click at [481, 79] on div "Staff Day Week Month Thursday, Aug 28 Today" at bounding box center [660, 77] width 788 height 14
click at [220, 154] on span "29" at bounding box center [220, 154] width 9 height 10
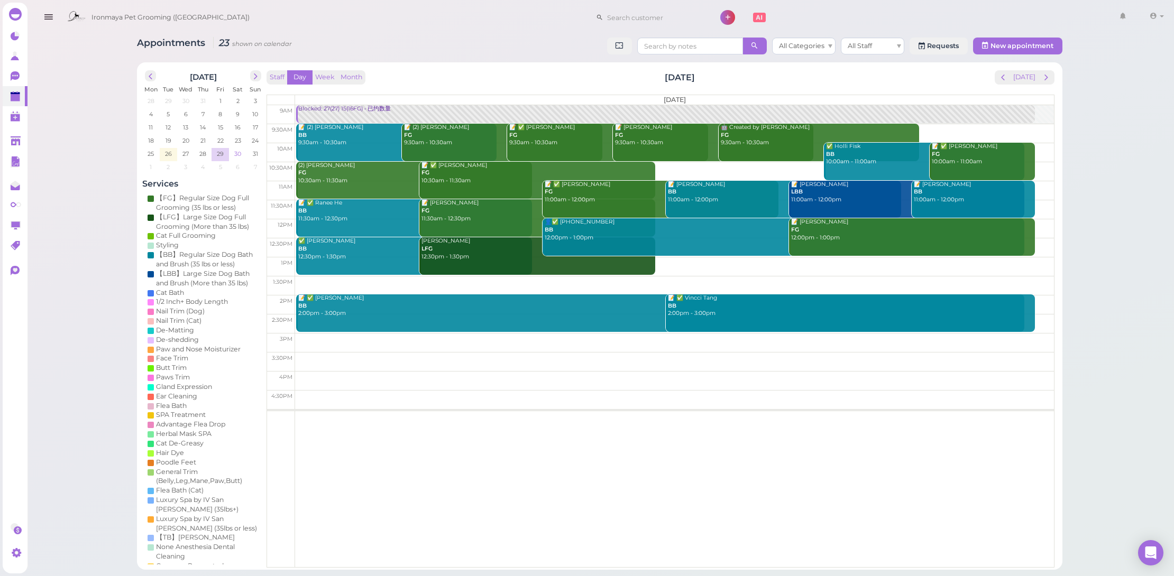
click at [233, 155] on span "30" at bounding box center [237, 154] width 9 height 10
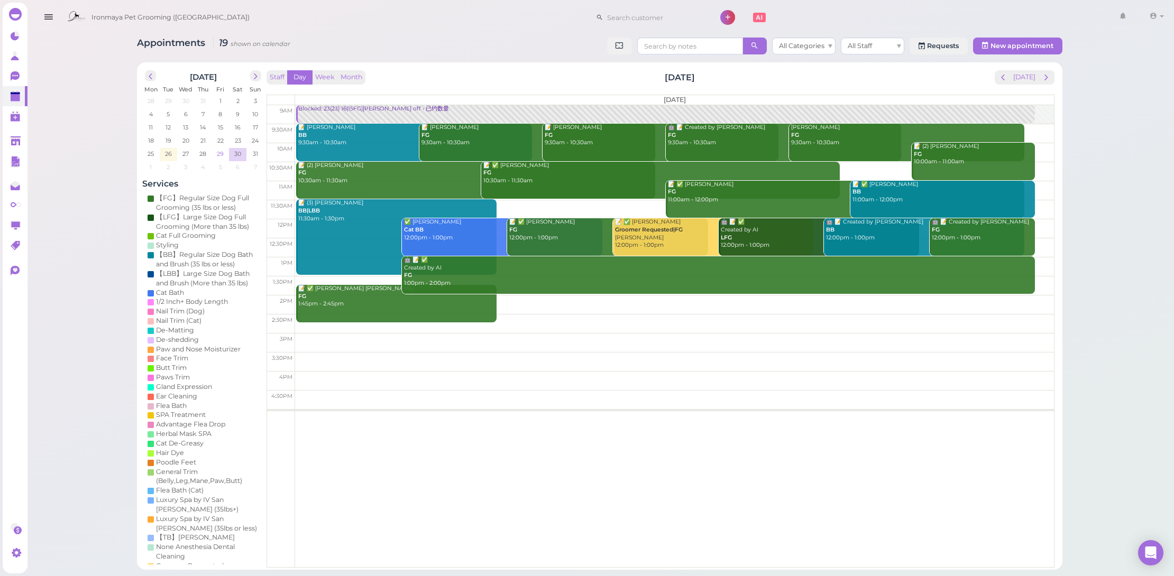
click at [211, 155] on td "29" at bounding box center [219, 153] width 17 height 11
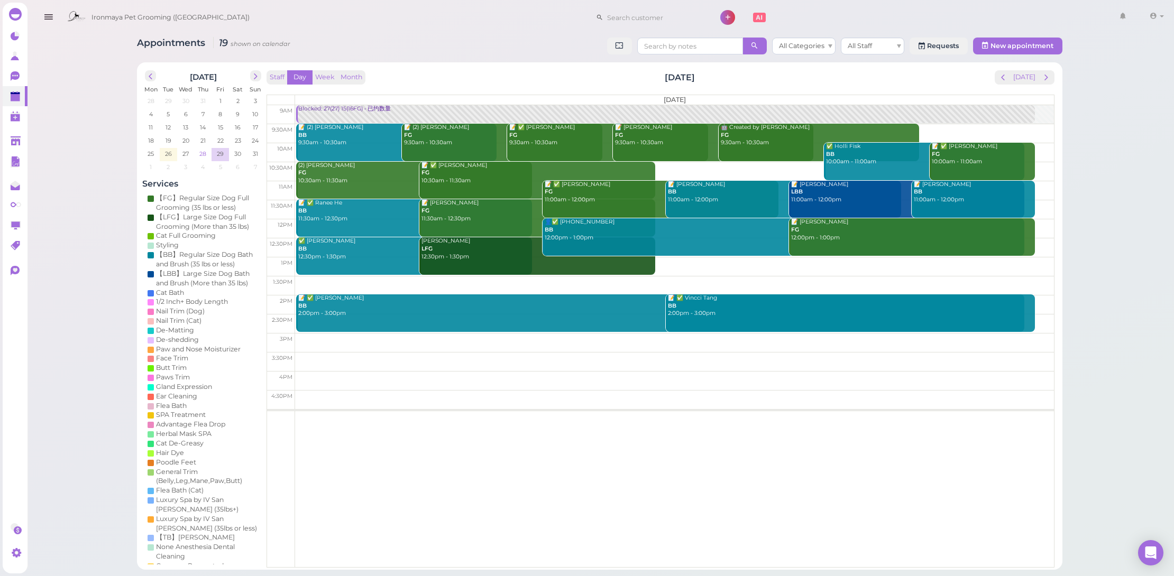
click at [198, 154] on span "28" at bounding box center [202, 154] width 9 height 10
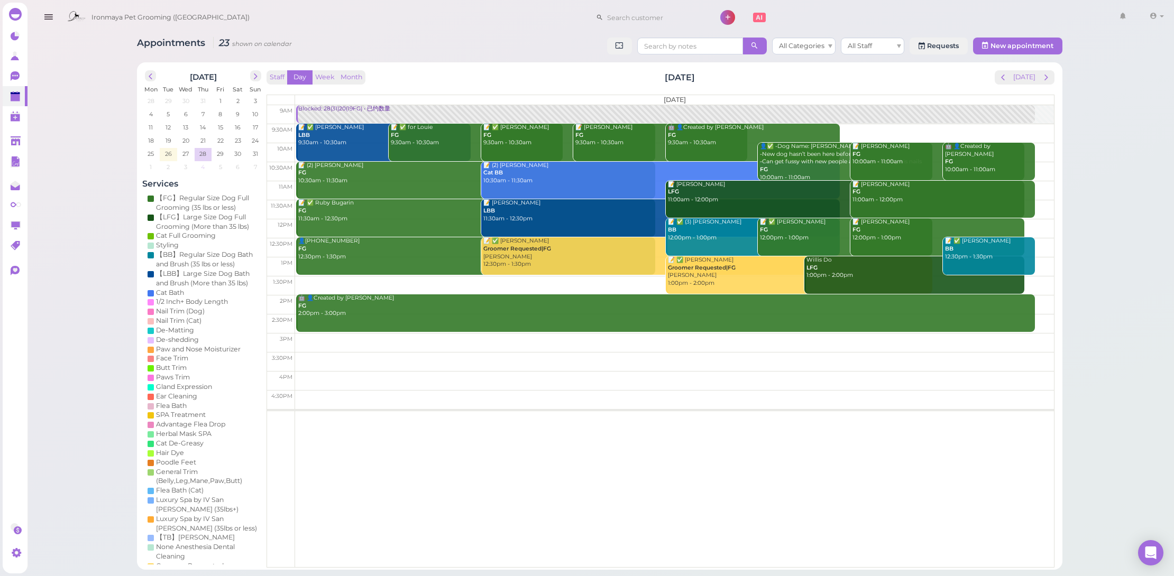
click at [196, 165] on td "4" at bounding box center [203, 166] width 17 height 11
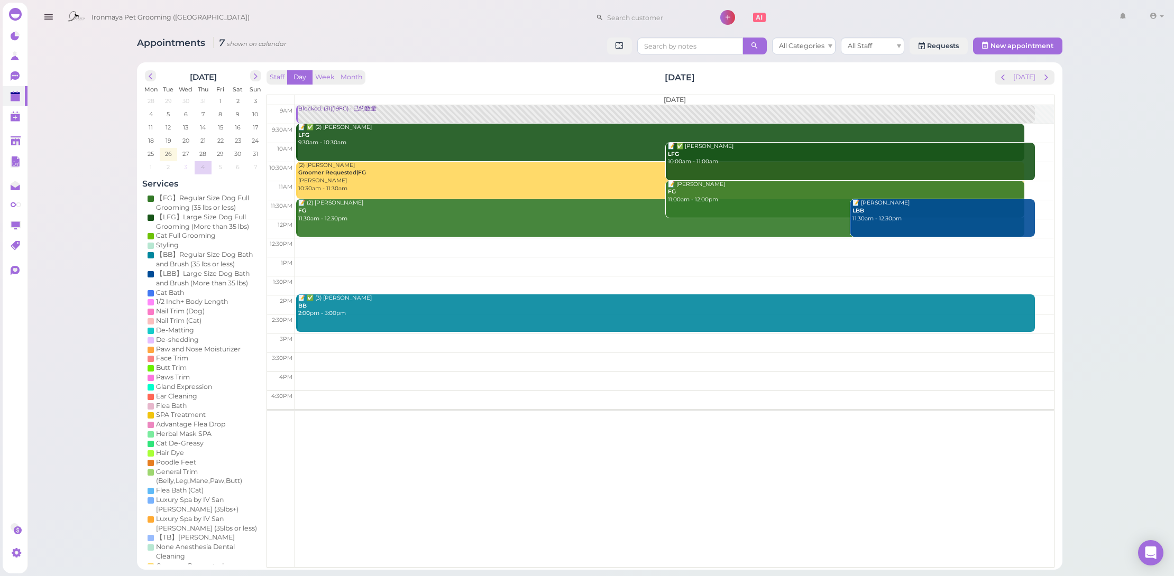
click at [187, 167] on td "3" at bounding box center [185, 166] width 17 height 11
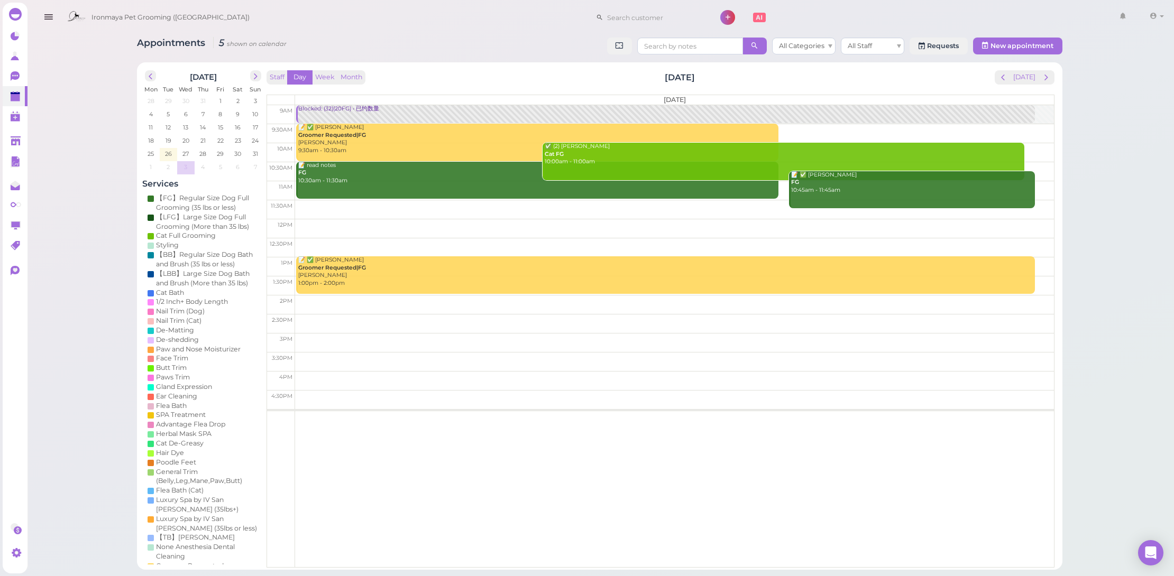
click at [177, 168] on td "3" at bounding box center [185, 166] width 17 height 11
click at [173, 169] on td "2" at bounding box center [168, 166] width 17 height 11
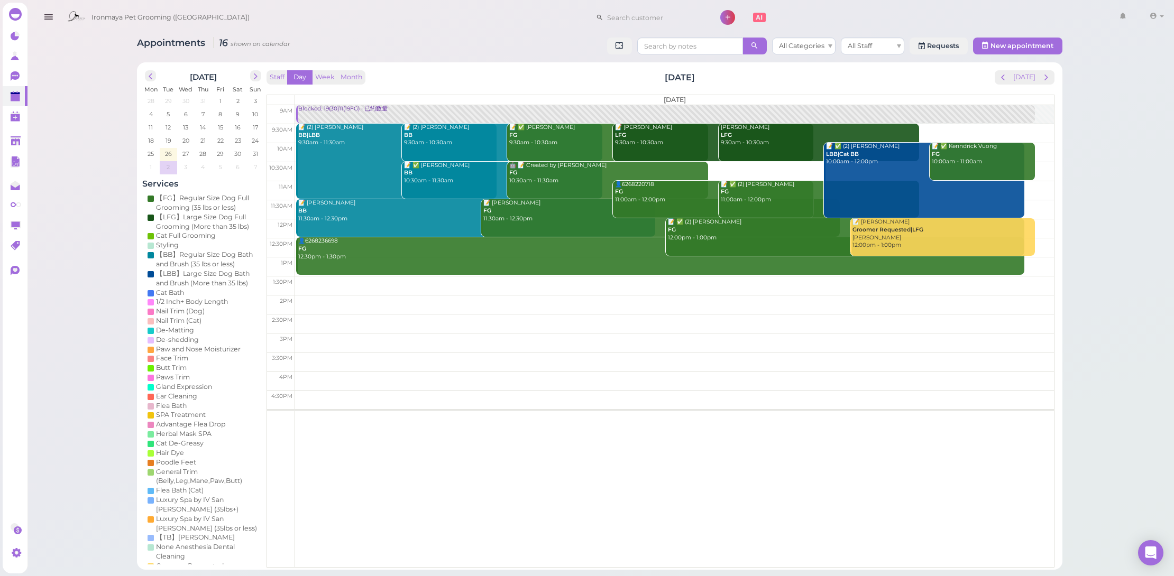
click at [162, 171] on td at bounding box center [168, 171] width 17 height 1
click at [160, 171] on td at bounding box center [168, 171] width 17 height 1
click at [155, 168] on td "1" at bounding box center [150, 166] width 17 height 11
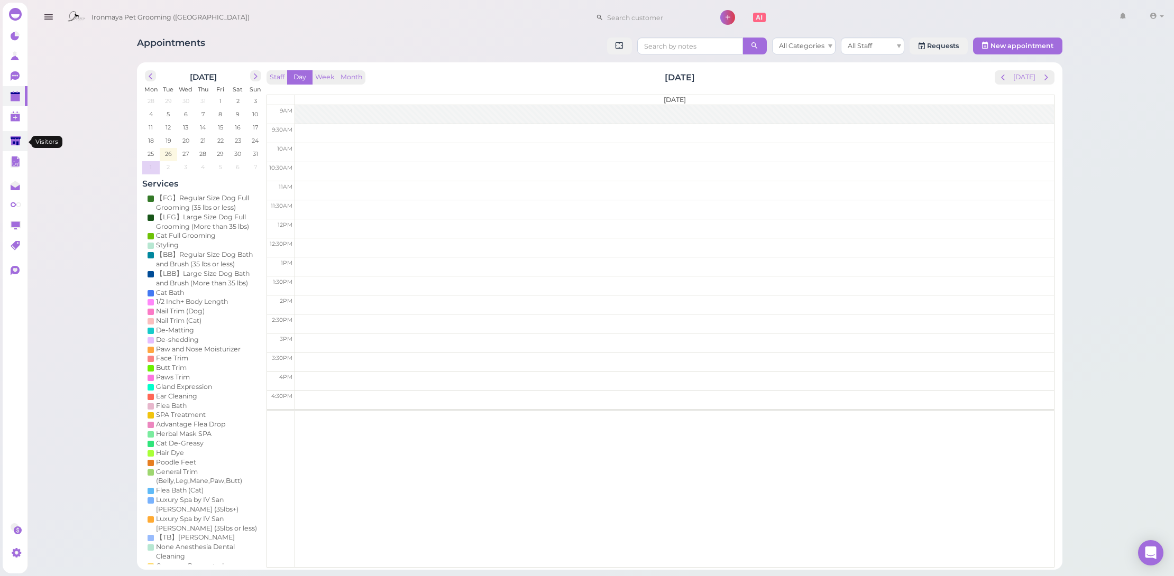
click at [20, 136] on link at bounding box center [15, 141] width 25 height 20
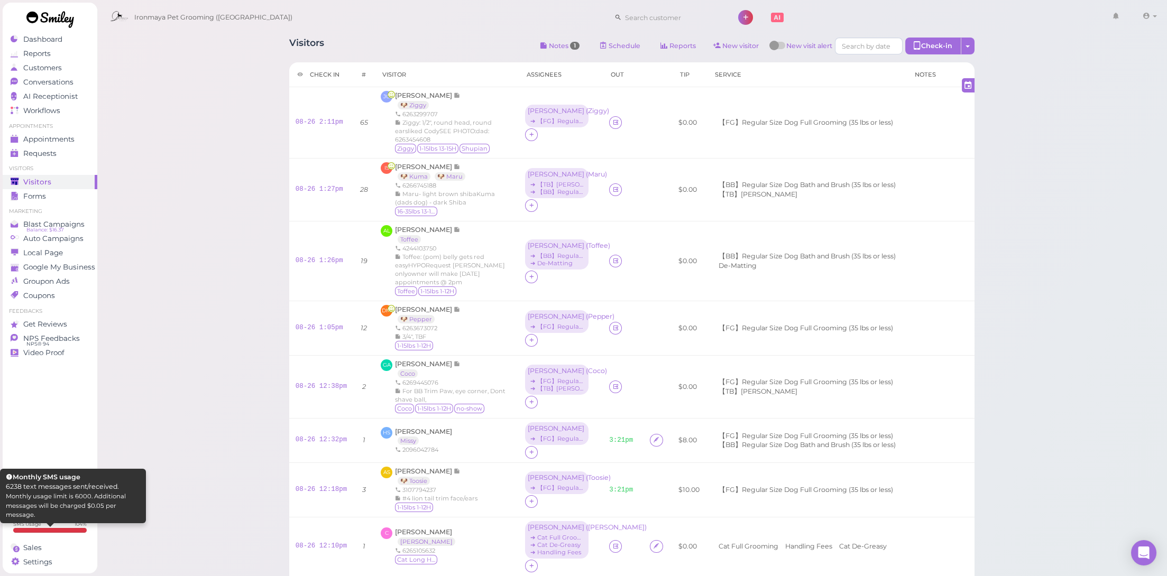
click at [56, 531] on div at bounding box center [49, 530] width 73 height 5
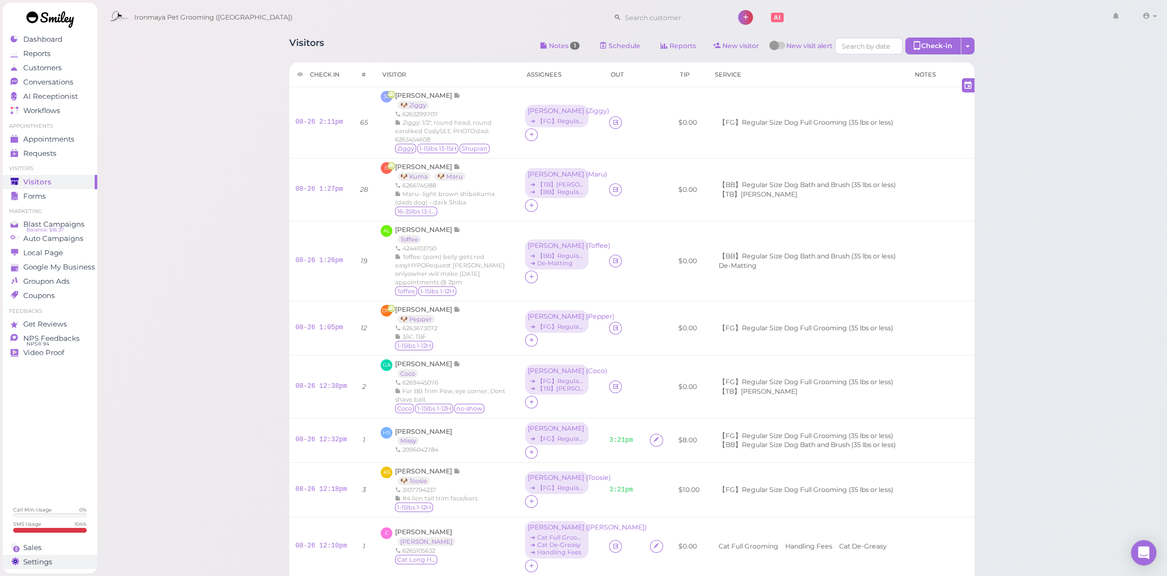
click at [60, 556] on link "Settings" at bounding box center [50, 562] width 95 height 14
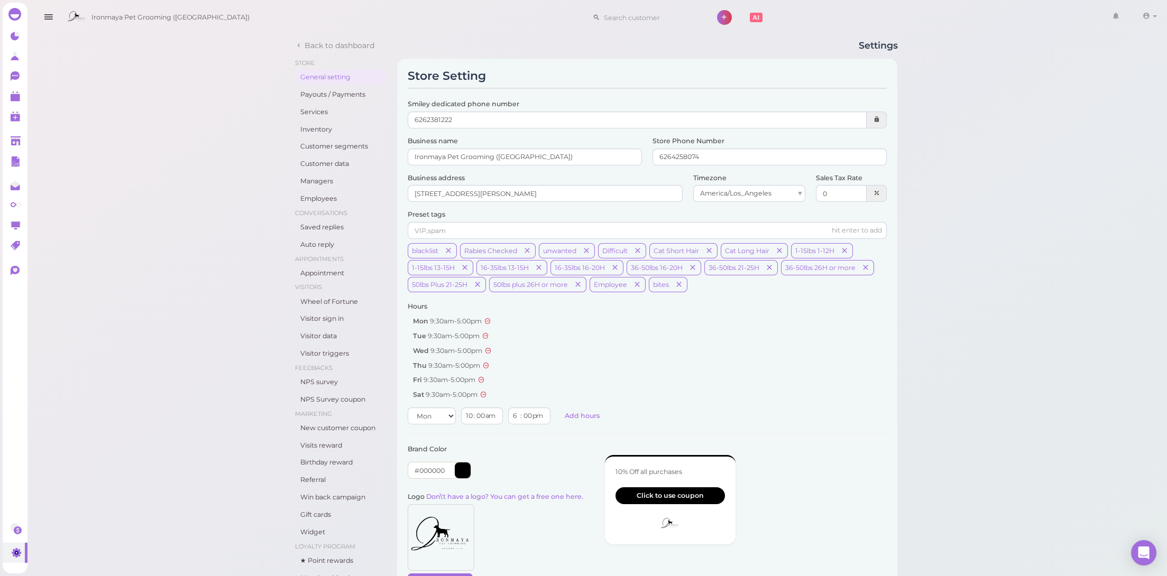
click at [21, 10] on div at bounding box center [15, 14] width 13 height 13
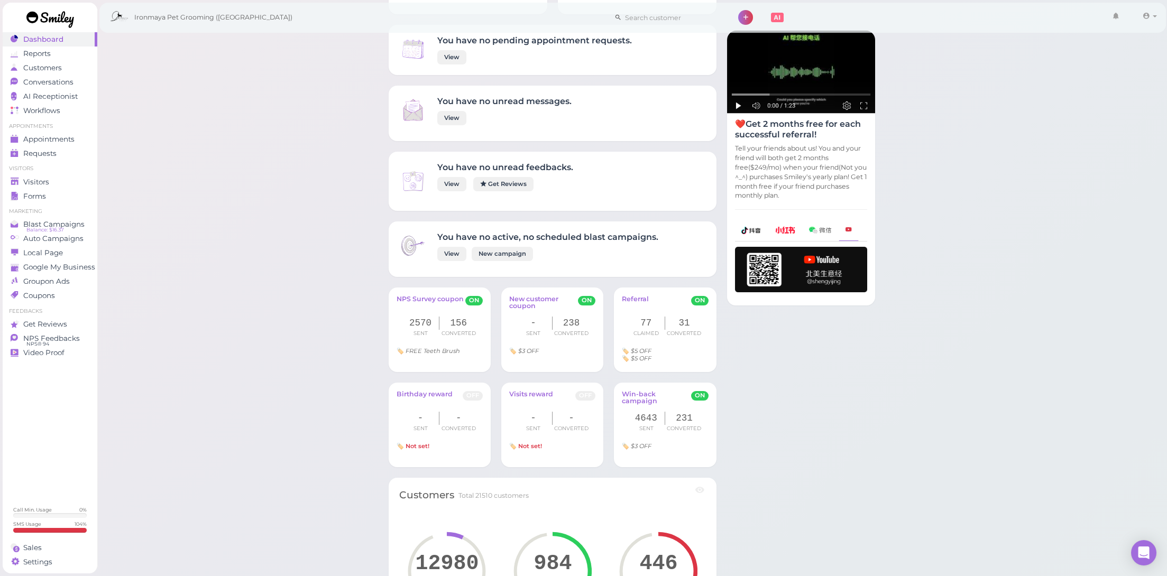
scroll to position [314, 0]
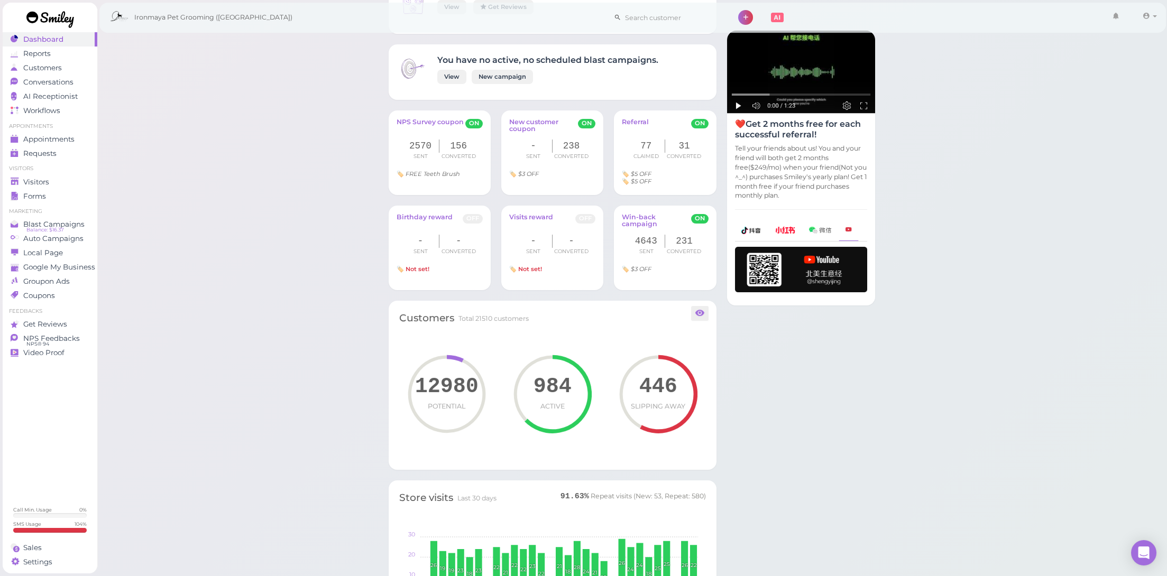
click at [704, 308] on icon at bounding box center [700, 313] width 10 height 12
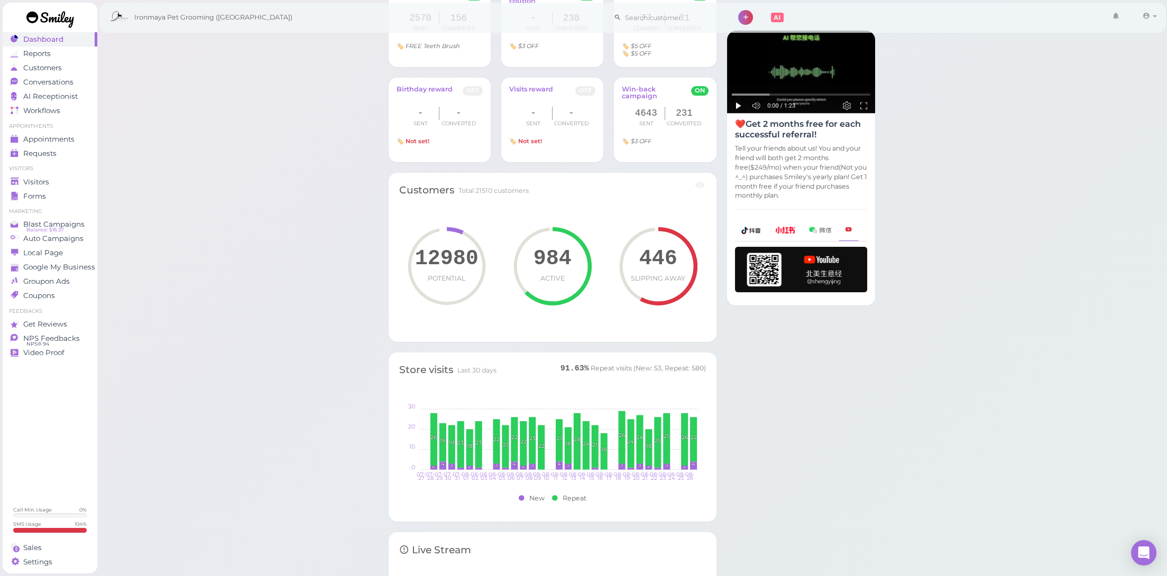
scroll to position [521, 0]
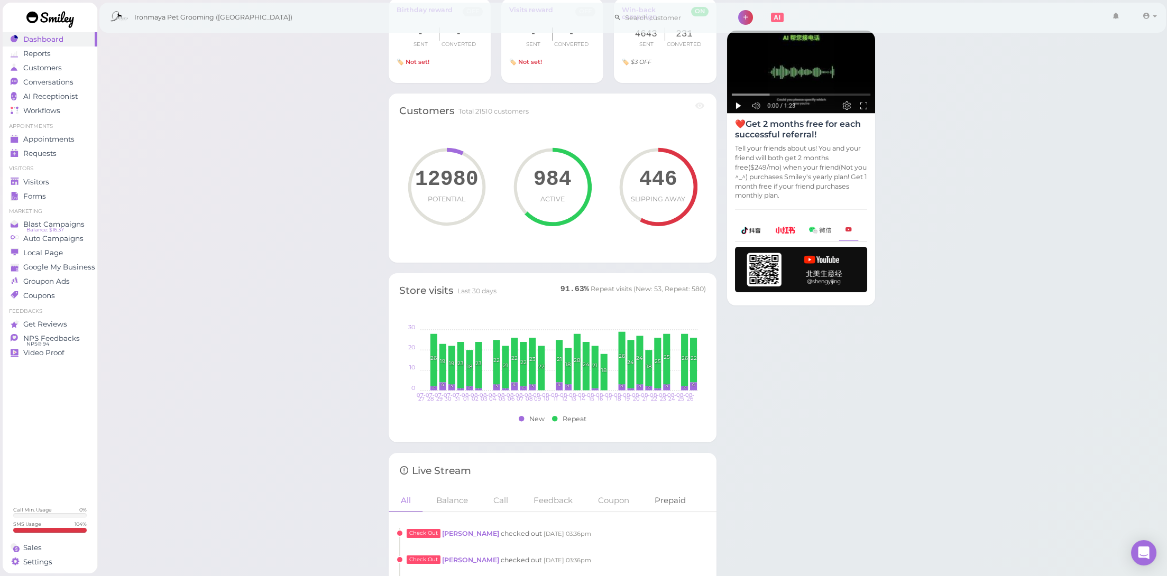
click at [675, 503] on link "Prepaid" at bounding box center [670, 500] width 56 height 23
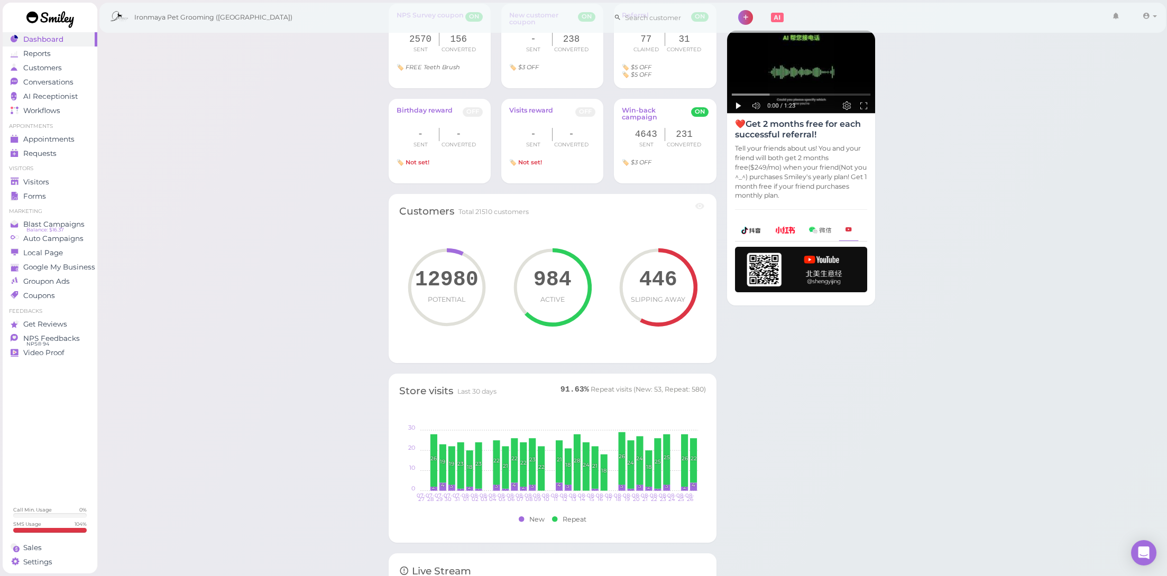
scroll to position [423, 0]
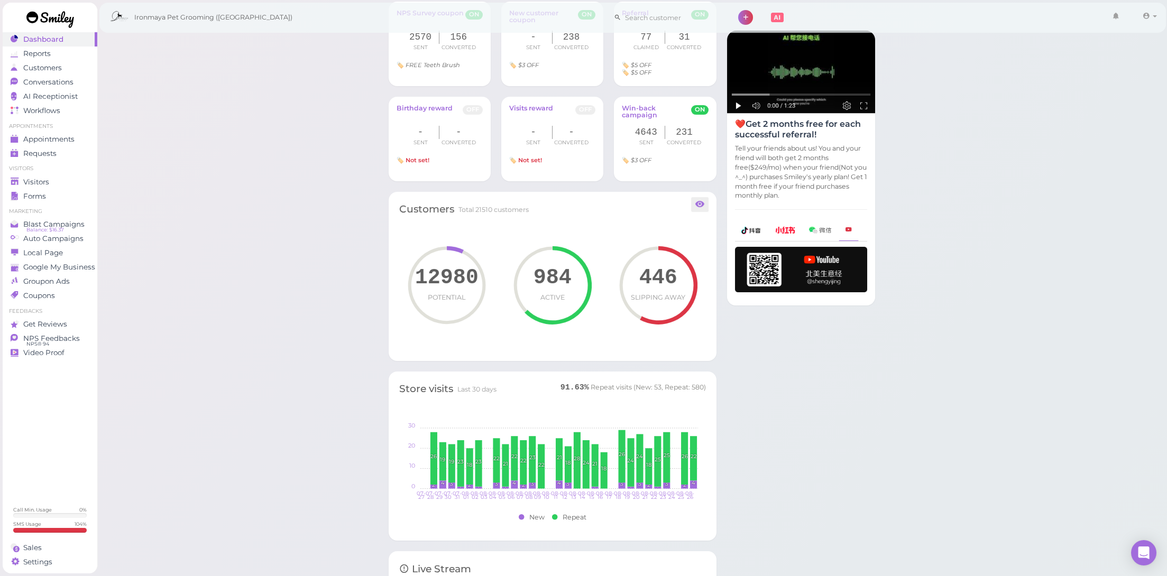
click at [637, 290] on icon at bounding box center [658, 285] width 78 height 79
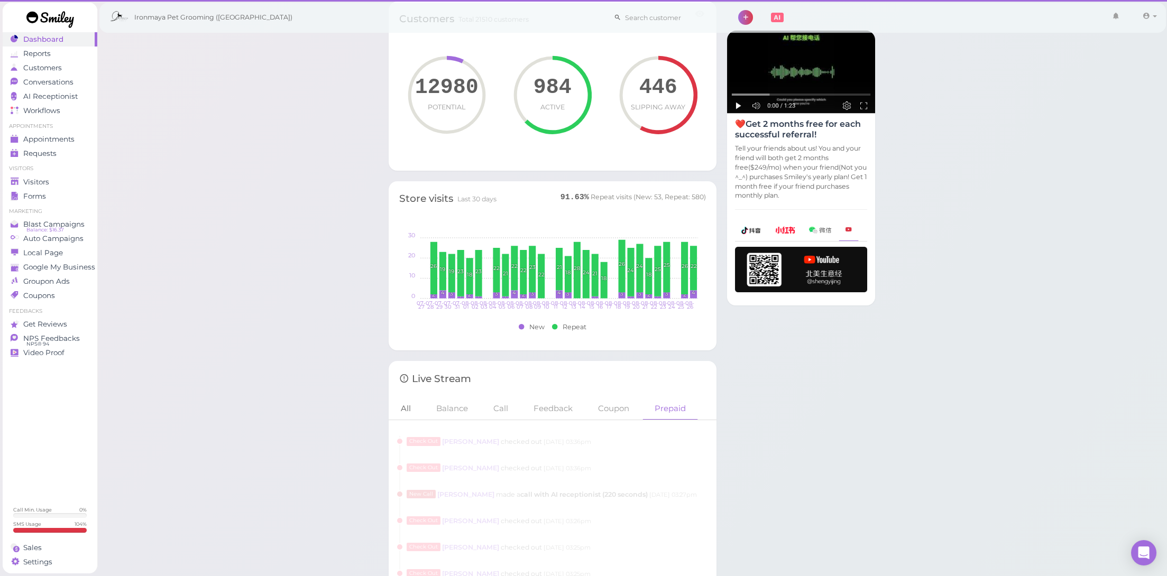
click at [411, 402] on link "All" at bounding box center [406, 408] width 34 height 23
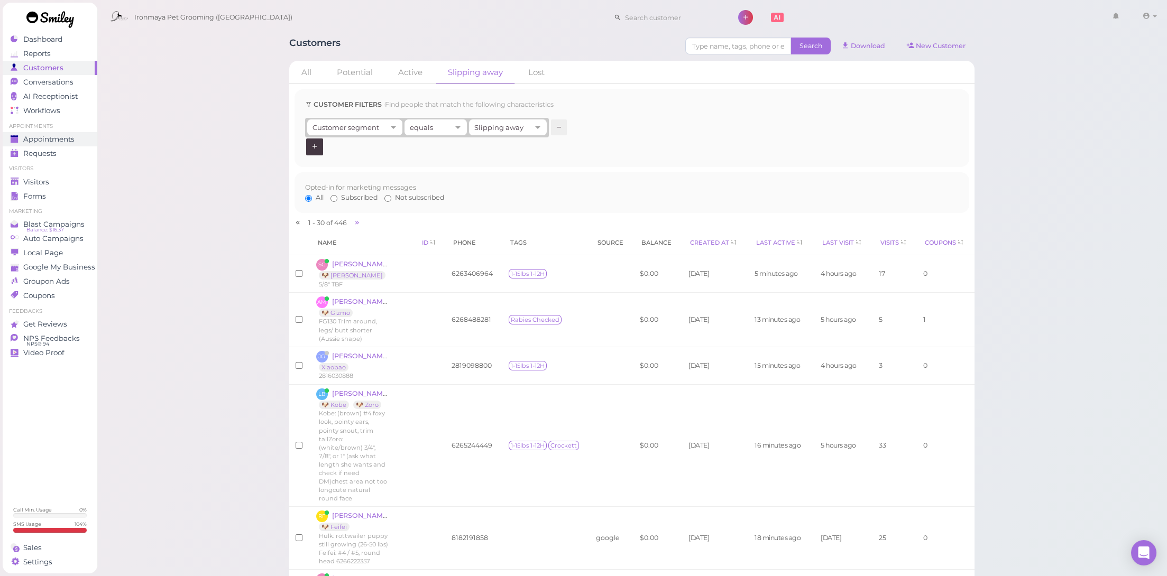
click at [69, 140] on span "Appointments" at bounding box center [48, 139] width 51 height 9
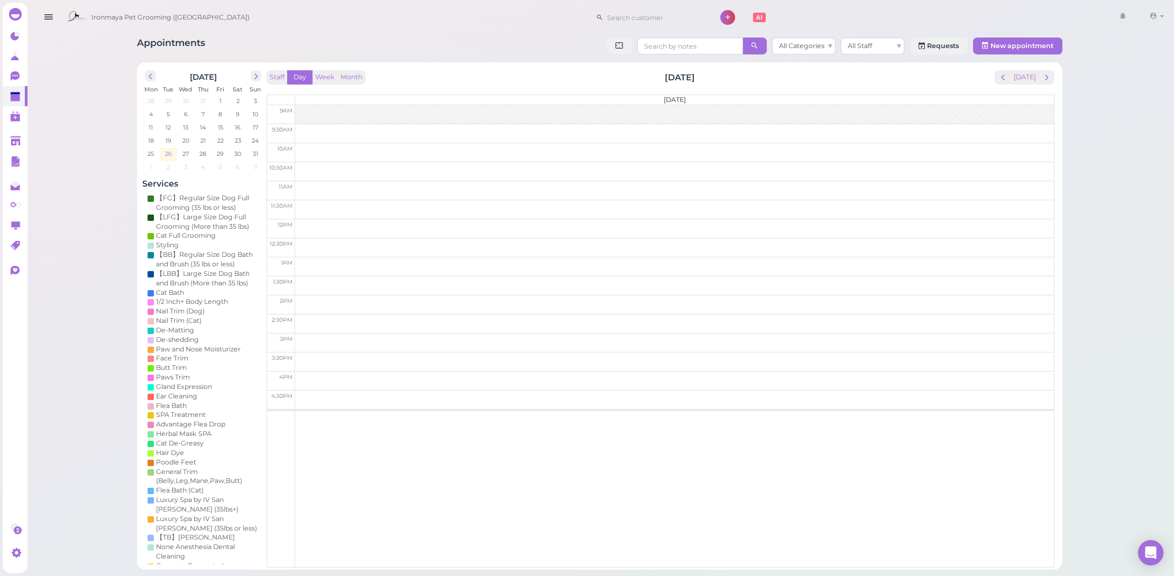
click at [168, 155] on span "26" at bounding box center [168, 154] width 9 height 10
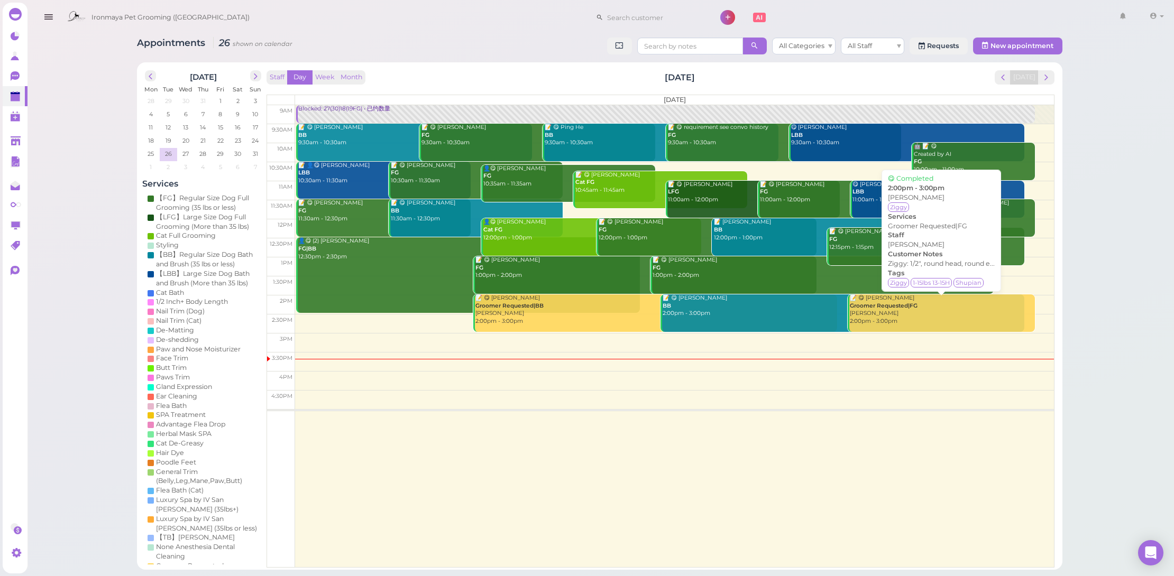
click at [907, 304] on b "Groomer Requested|FG" at bounding box center [884, 305] width 68 height 7
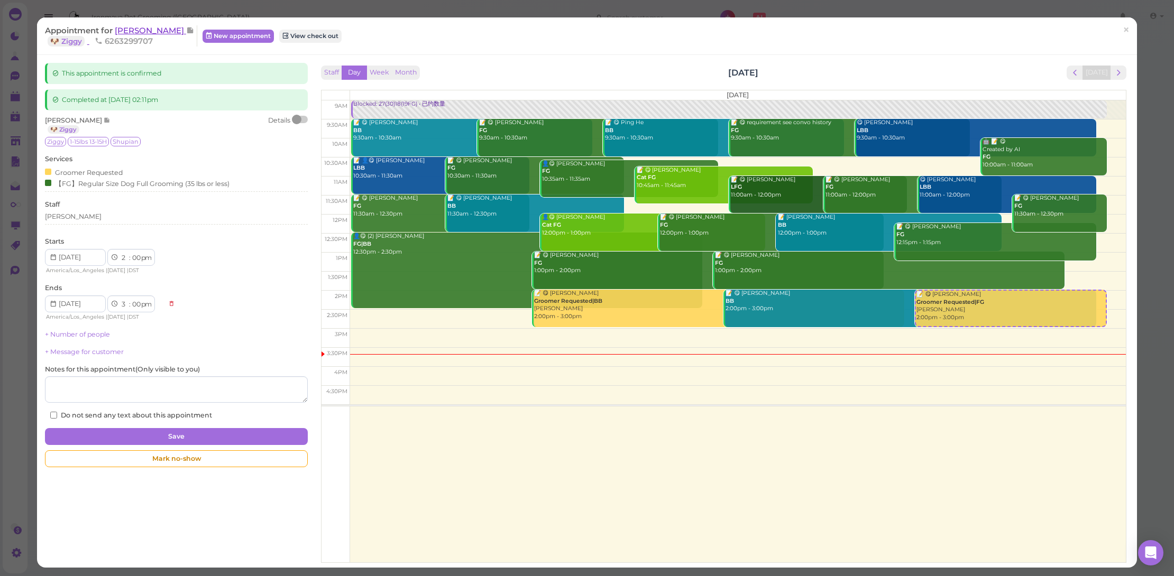
click at [153, 31] on span "[PERSON_NAME]" at bounding box center [150, 30] width 71 height 10
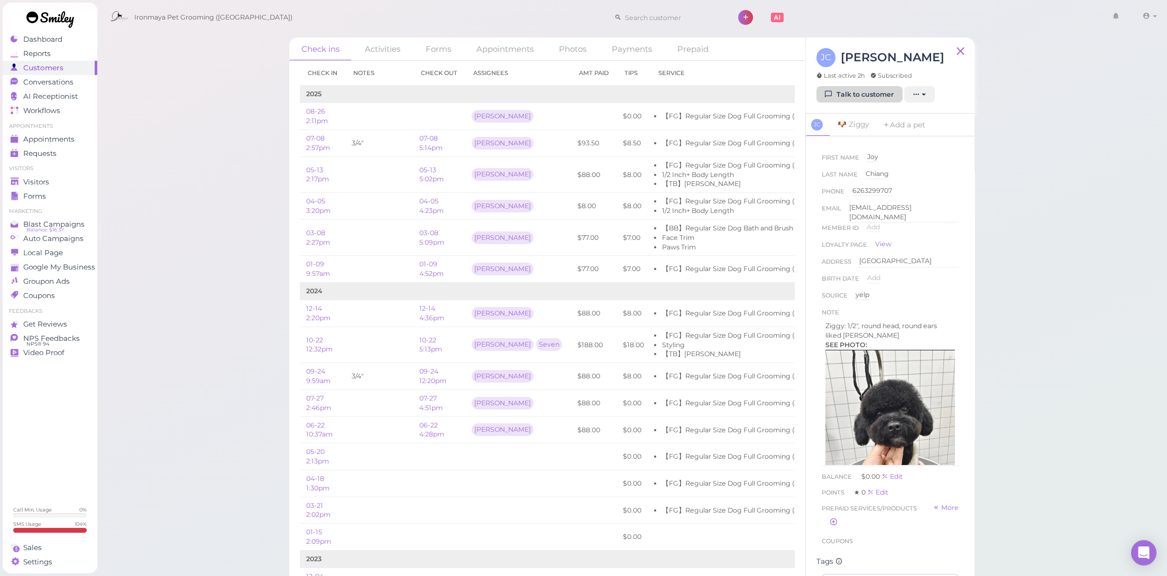
click at [850, 94] on link "Talk to customer" at bounding box center [859, 94] width 86 height 17
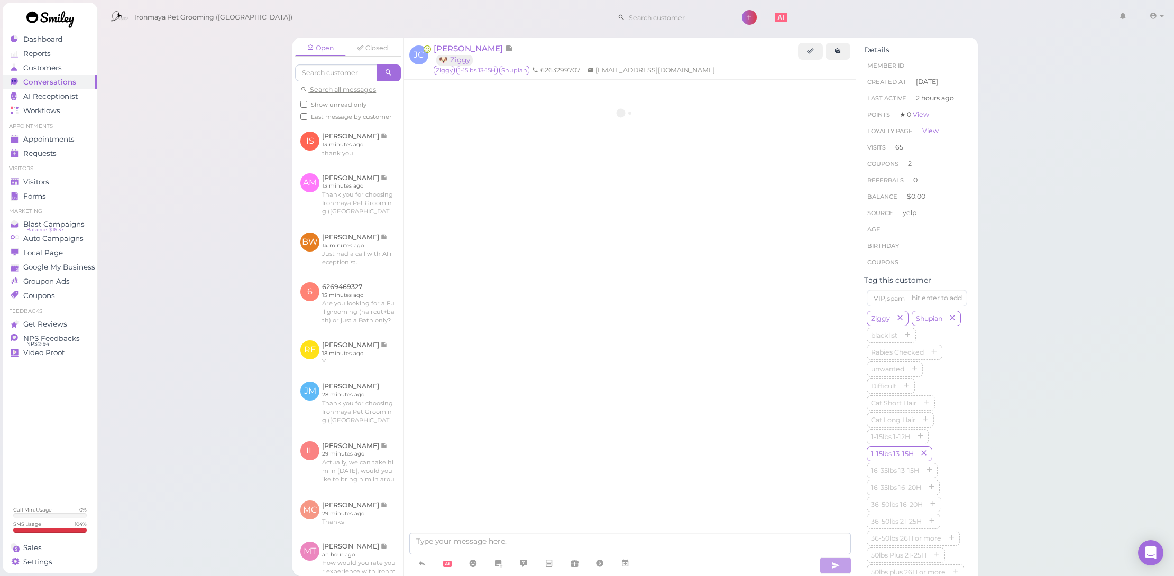
scroll to position [1366, 0]
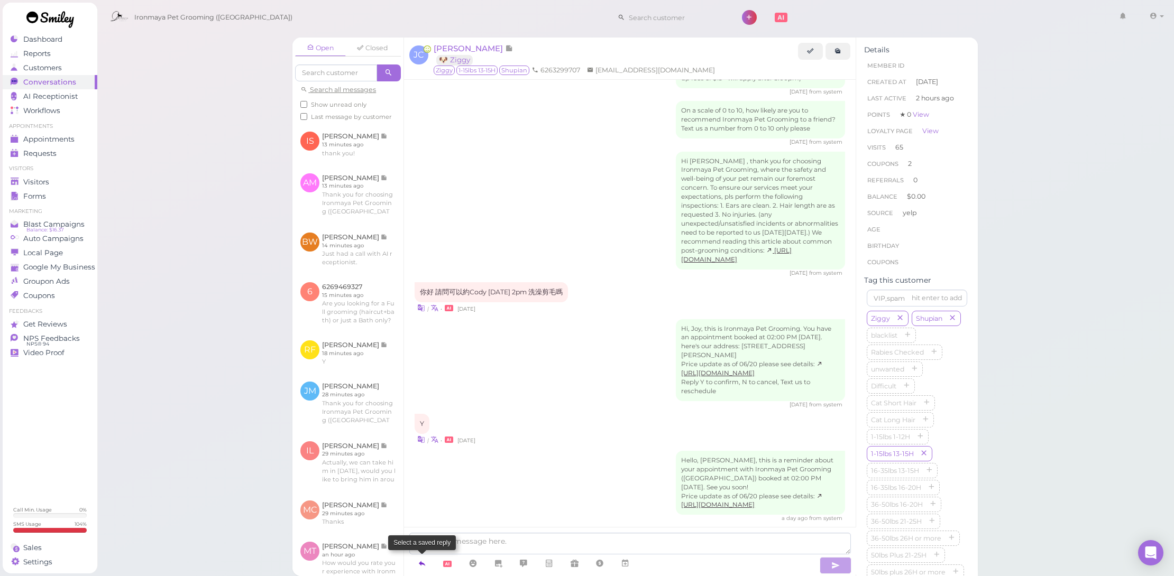
click at [422, 560] on icon at bounding box center [422, 563] width 8 height 11
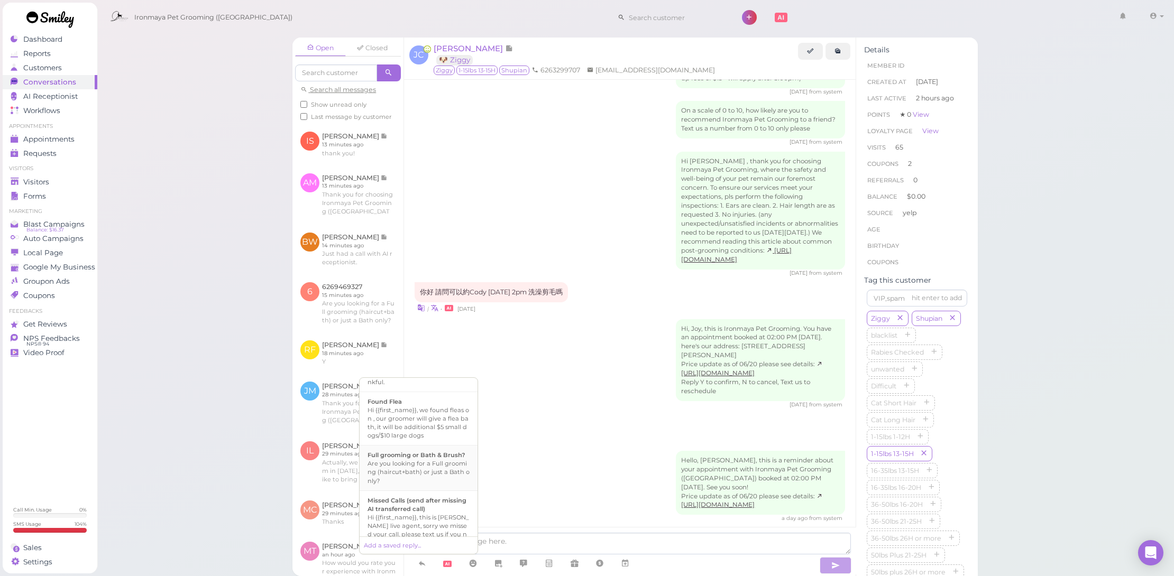
scroll to position [356, 0]
click at [418, 489] on b "Ready for Pickup" at bounding box center [393, 485] width 53 height 7
type textarea "Hi {{first_name}}, this is Ironmaya Pet Grooming. Your fur baby is/are ready fo…"
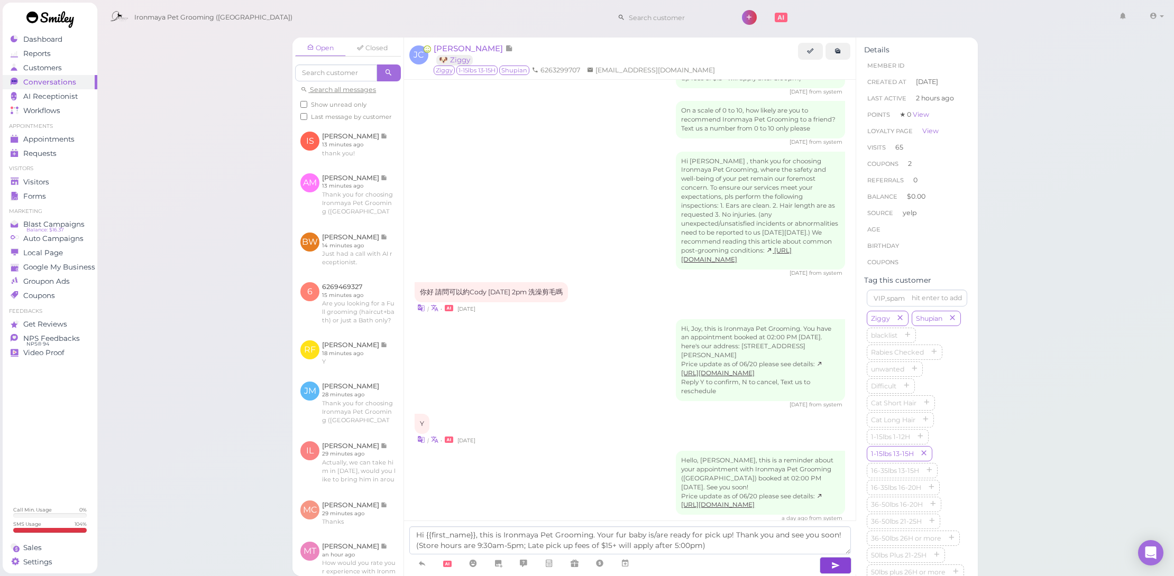
click at [833, 566] on icon "button" at bounding box center [835, 565] width 8 height 11
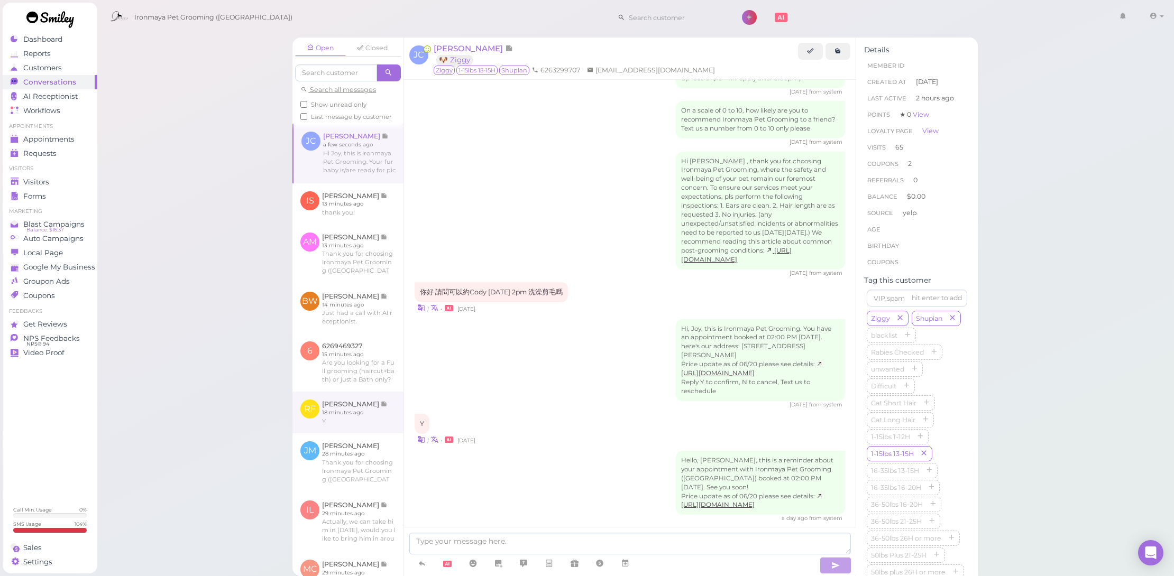
scroll to position [1417, 0]
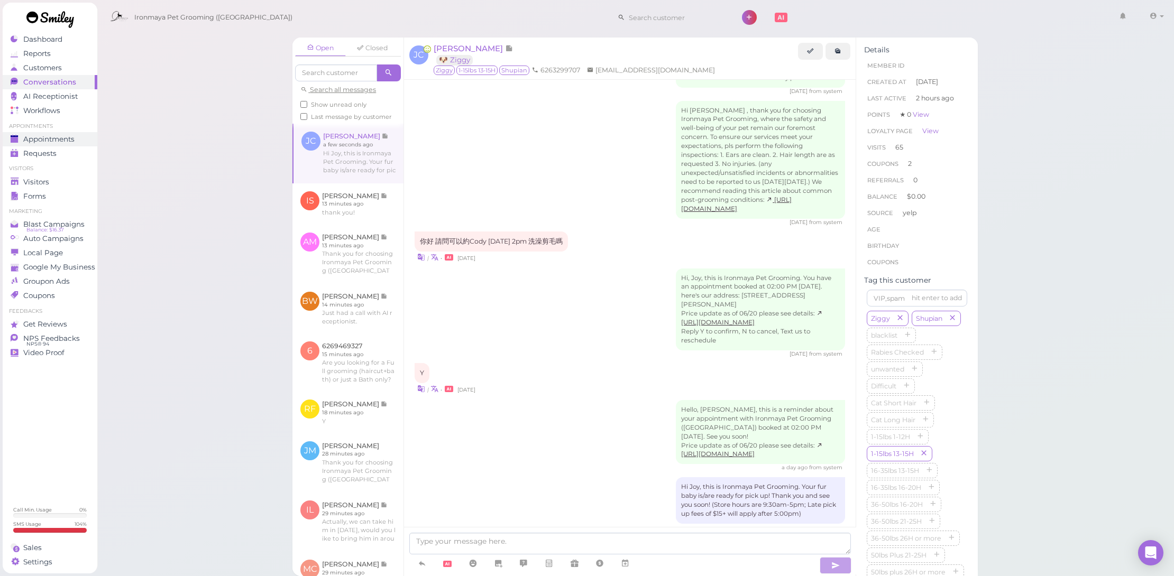
click at [68, 142] on span "Appointments" at bounding box center [48, 139] width 51 height 9
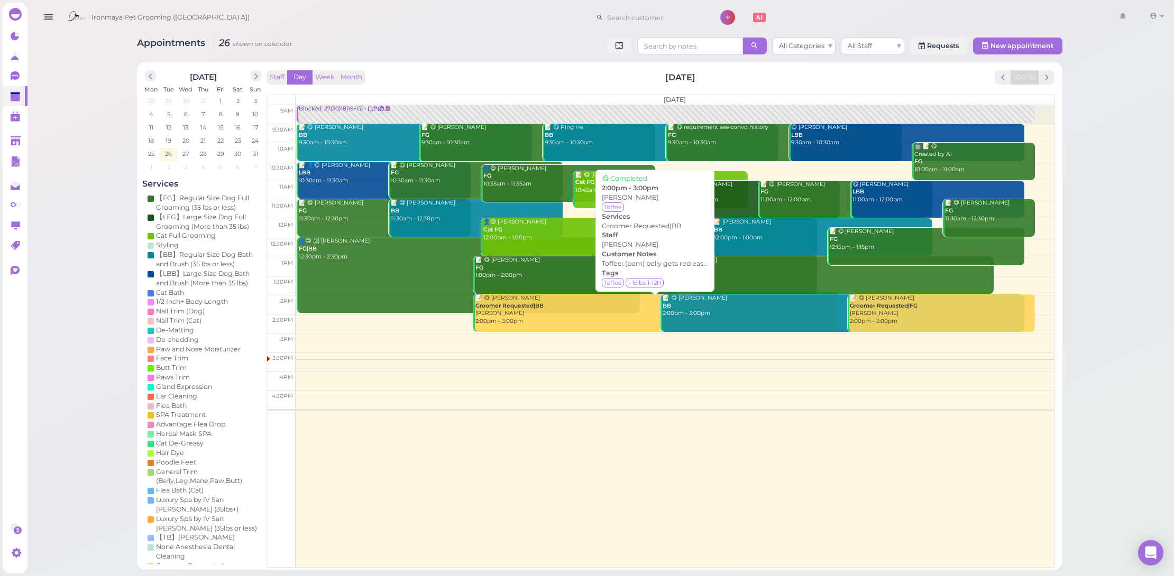
click at [546, 325] on link "📝 😋 Anna Liu Groomer Requested|BB Cody 2:00pm - 3:00pm" at bounding box center [655, 313] width 364 height 38
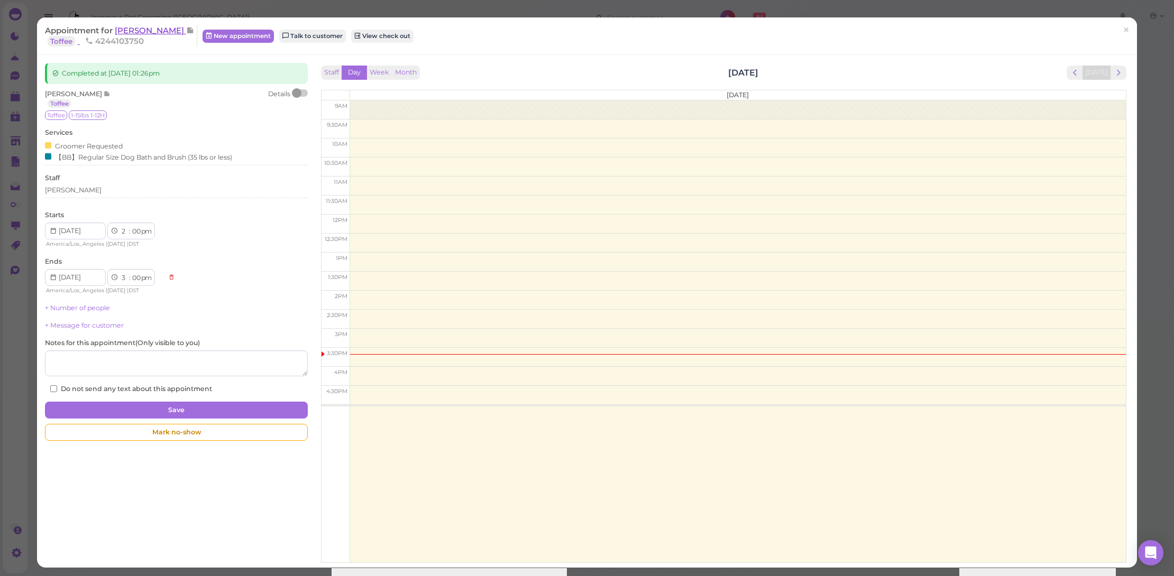
click at [131, 26] on span "[PERSON_NAME]" at bounding box center [150, 30] width 71 height 10
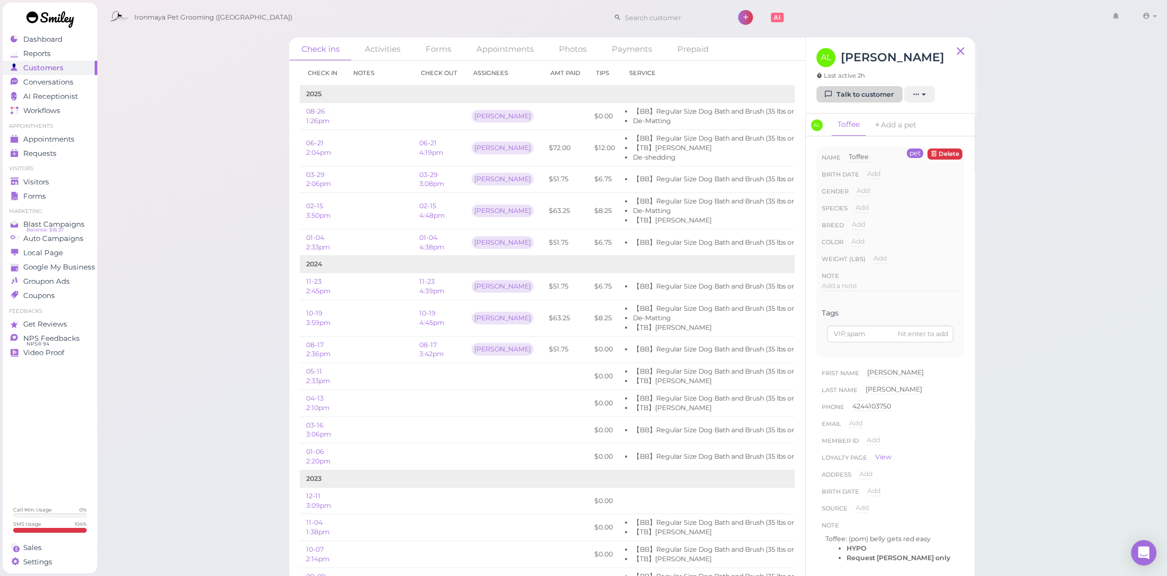
click at [854, 95] on link "Talk to customer" at bounding box center [859, 94] width 86 height 17
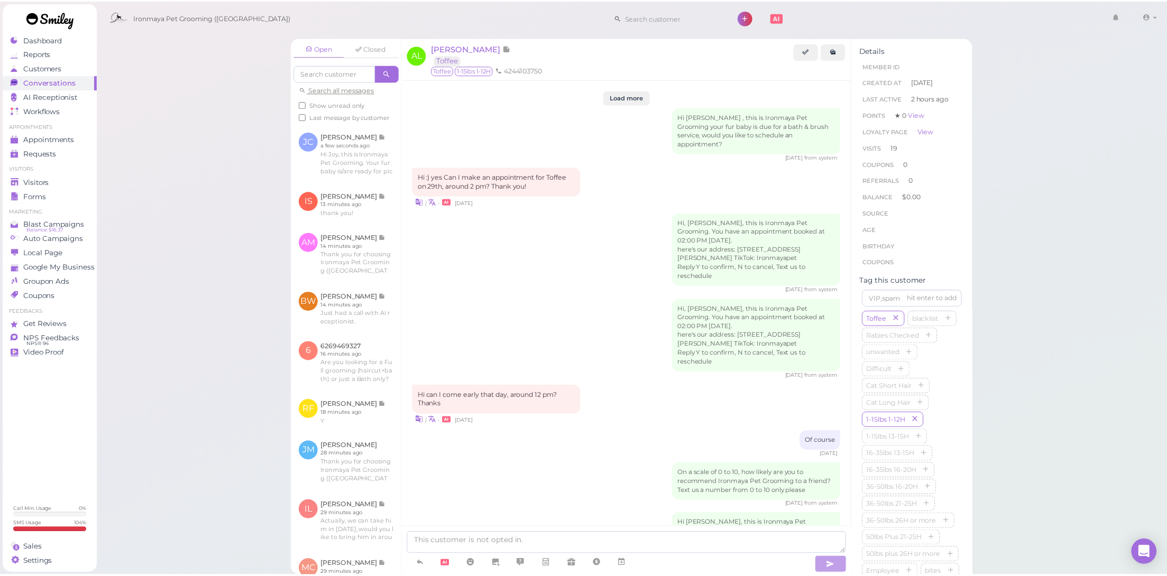
scroll to position [1424, 0]
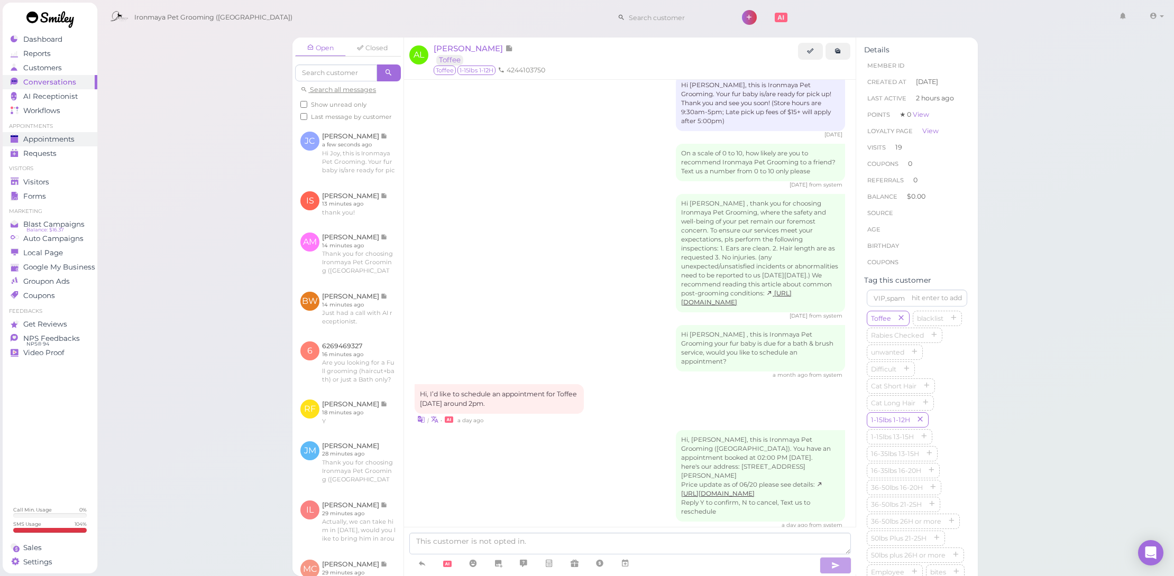
click at [71, 137] on span "Appointments" at bounding box center [48, 139] width 51 height 9
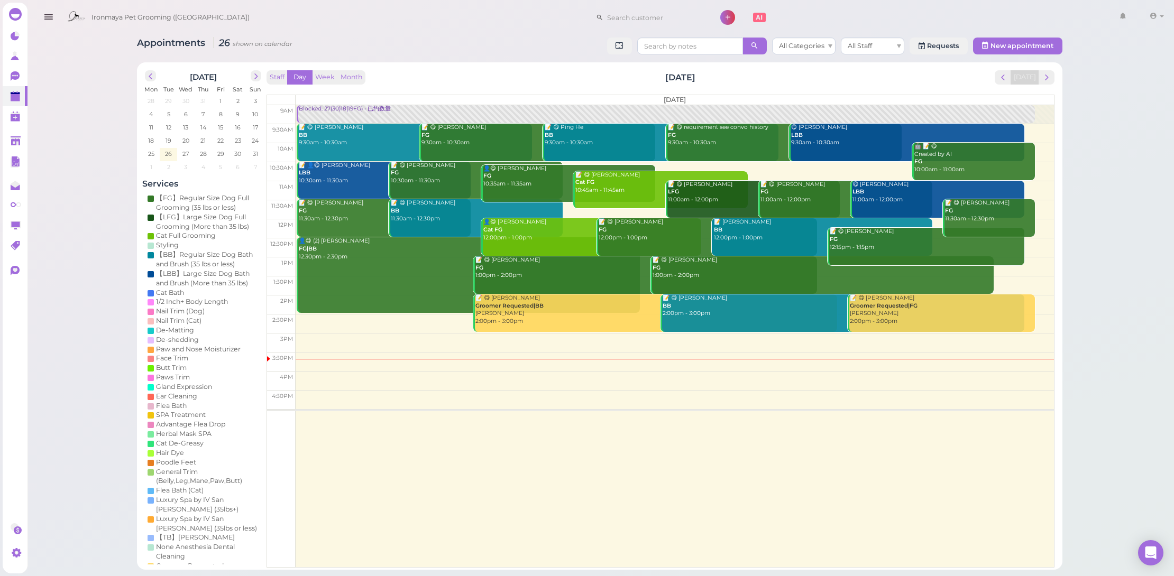
click at [16, 12] on div at bounding box center [15, 14] width 13 height 13
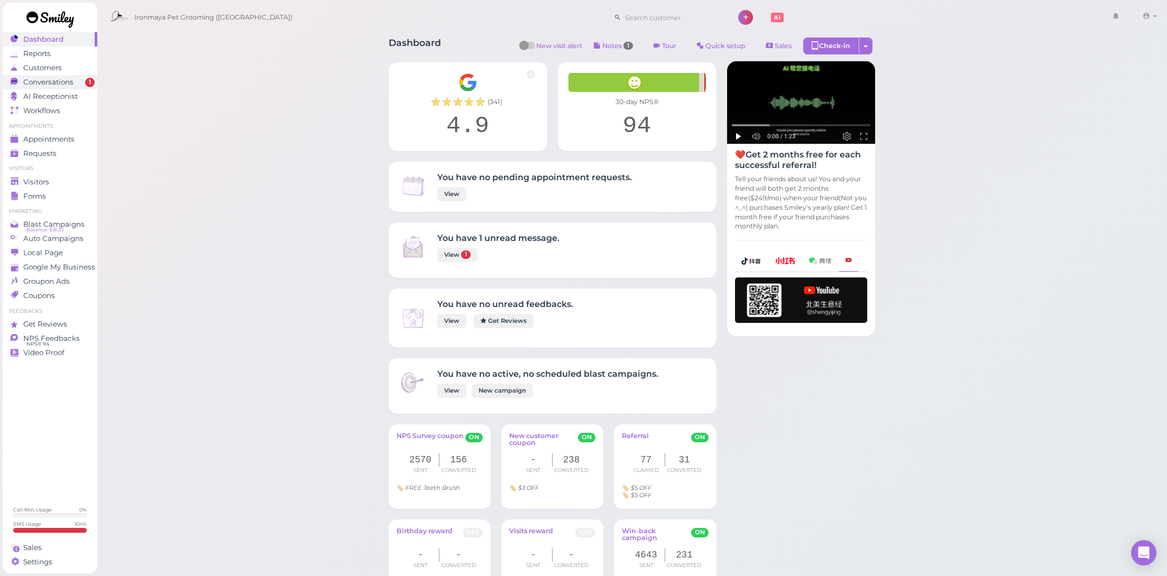
click at [70, 80] on span "Conversations" at bounding box center [48, 82] width 50 height 9
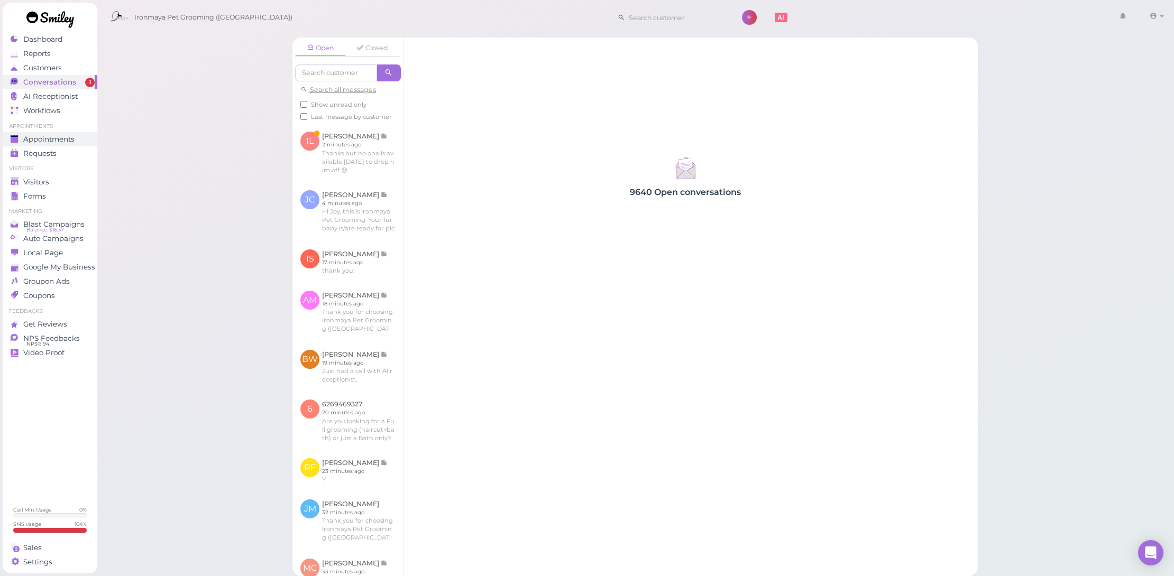
click at [63, 141] on span "Appointments" at bounding box center [48, 139] width 51 height 9
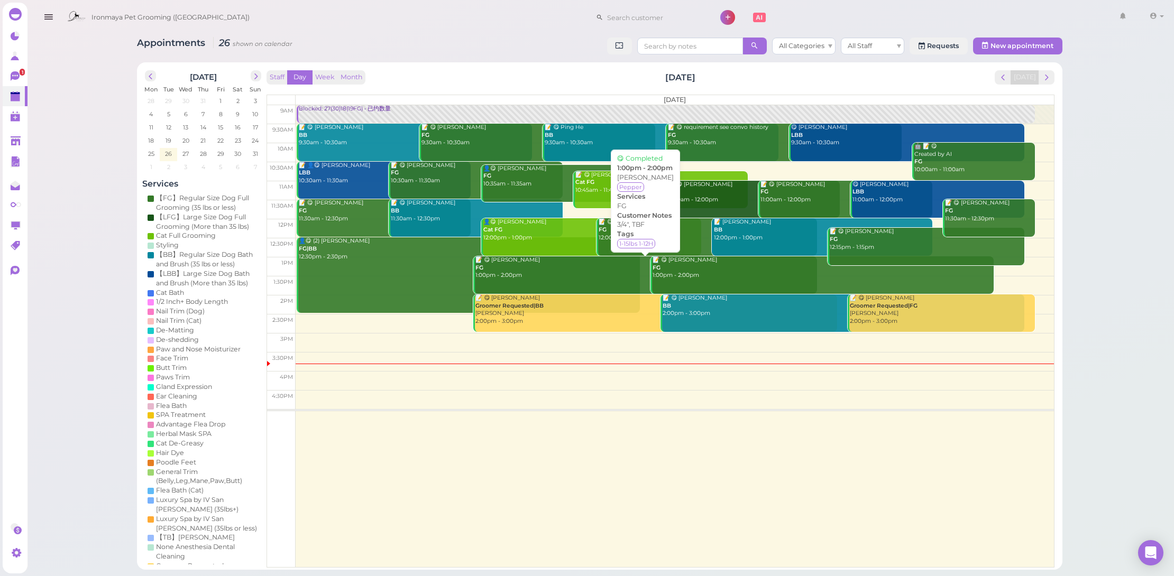
click at [570, 276] on div "📝 😋 Debbie Marcelo FG 1:00pm - 2:00pm" at bounding box center [646, 267] width 342 height 23
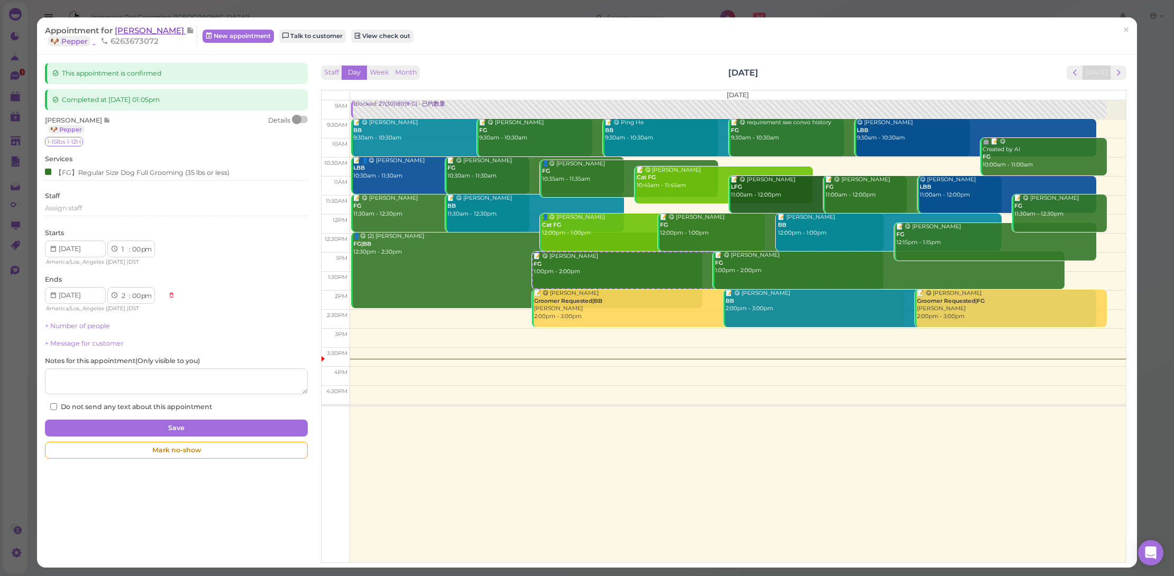
click at [159, 31] on span "[PERSON_NAME]" at bounding box center [150, 30] width 71 height 10
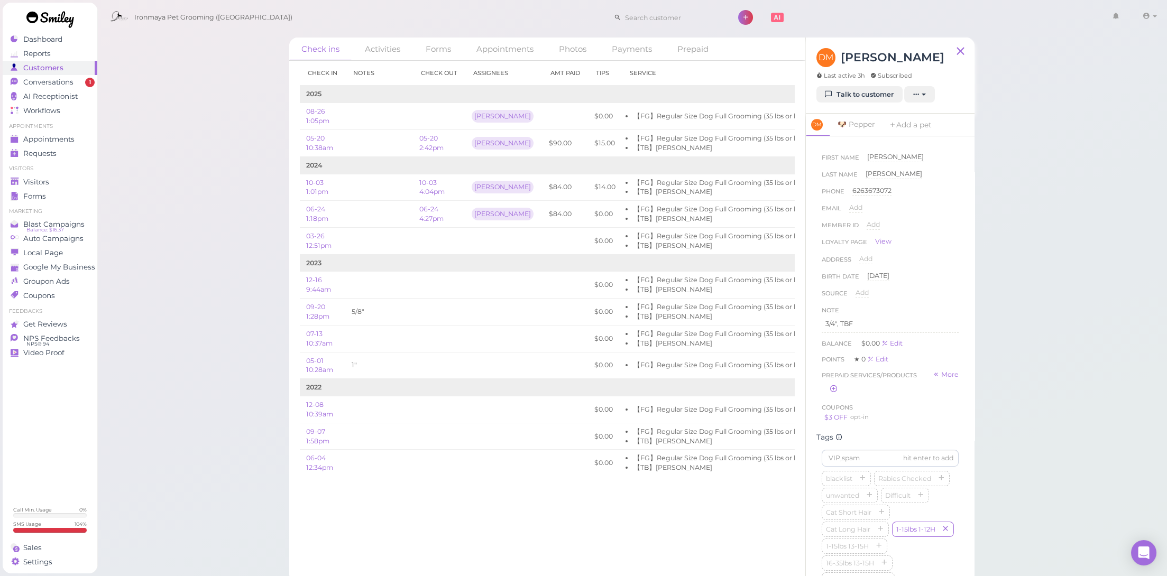
click at [837, 312] on div "Note" at bounding box center [830, 310] width 17 height 11
click at [839, 329] on div "3/4", TBF" at bounding box center [890, 324] width 137 height 17
drag, startPoint x: 835, startPoint y: 324, endPoint x: 786, endPoint y: 324, distance: 49.7
click at [786, 324] on div "Check ins Activities Forms Appointments Photos Payments Prepaid Check in Notes …" at bounding box center [631, 311] width 685 height 546
click at [833, 420] on button "Done" at bounding box center [833, 422] width 23 height 11
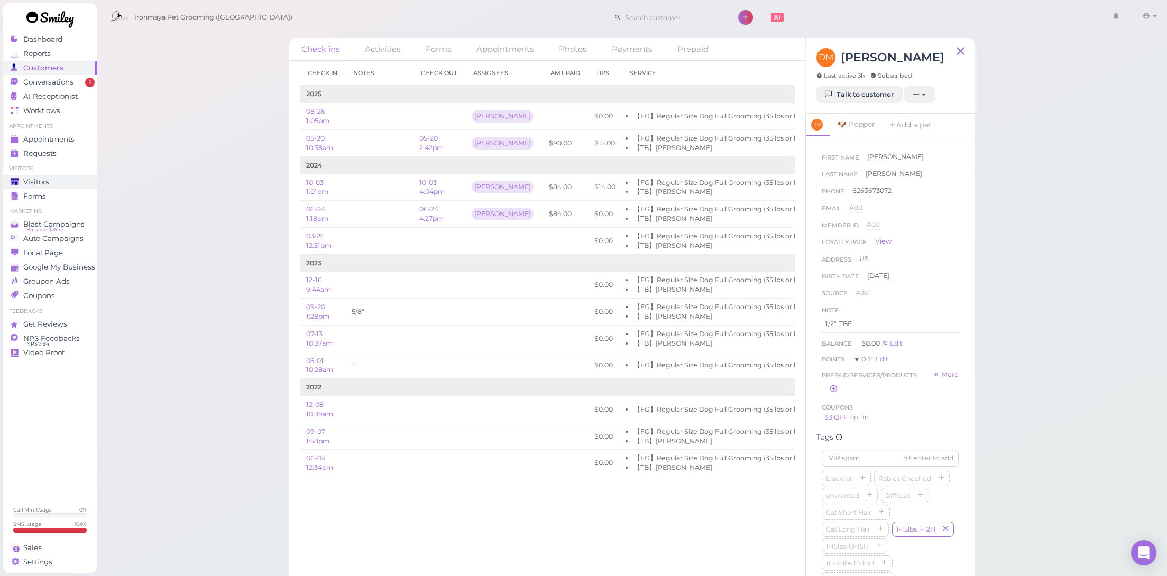
click at [51, 179] on div "Visitors" at bounding box center [49, 182] width 76 height 9
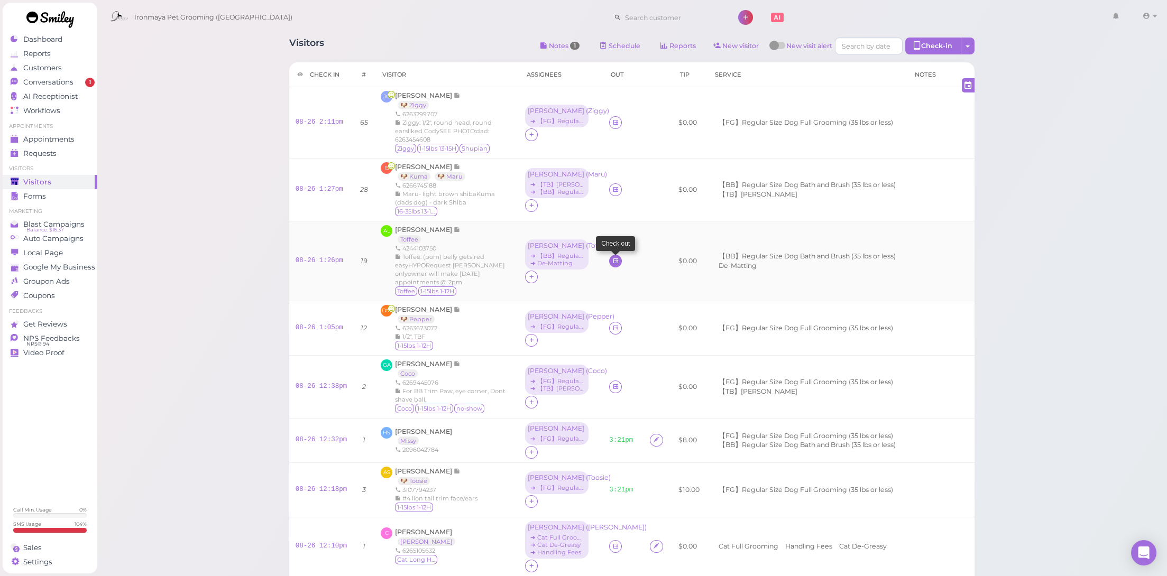
click at [609, 258] on link at bounding box center [615, 261] width 13 height 13
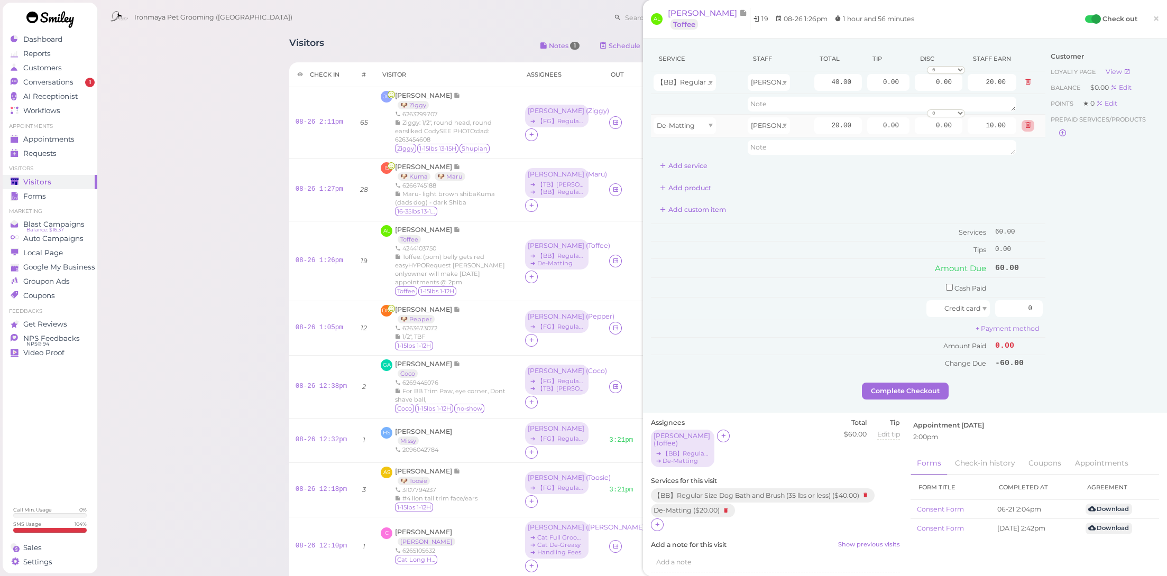
click at [1025, 126] on icon at bounding box center [1028, 125] width 6 height 7
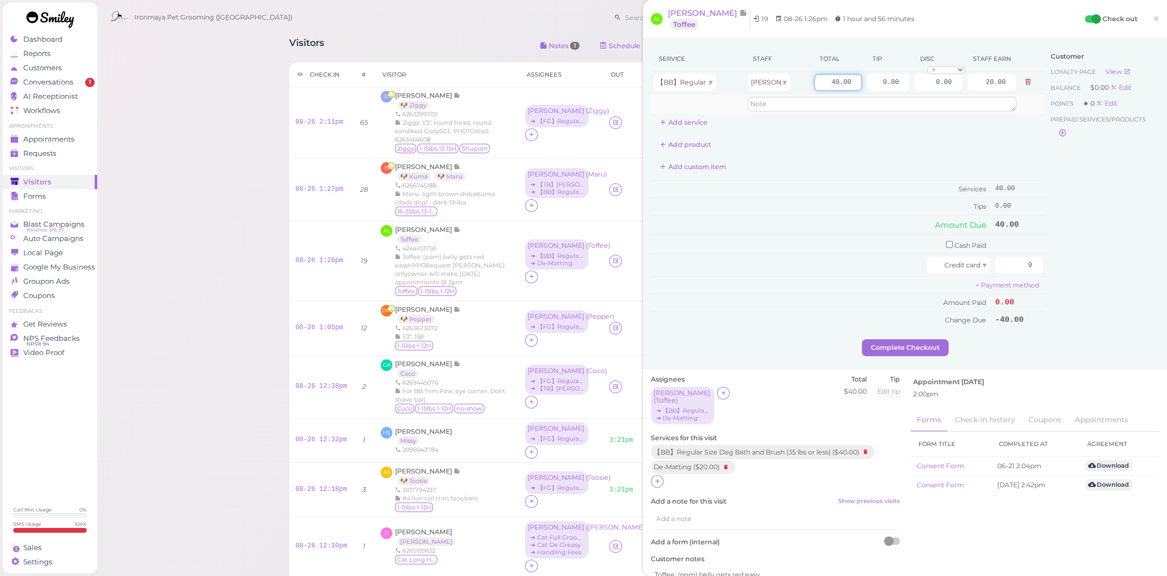
drag, startPoint x: 819, startPoint y: 81, endPoint x: 930, endPoint y: 99, distance: 113.1
click at [930, 99] on tbody "【BB】Regular Size Dog Bath and Brush (35 lbs or less) Cody 40.00 0.00 0.00 0 10%…" at bounding box center [848, 92] width 394 height 43
type input "50"
type input "25.00"
drag, startPoint x: 872, startPoint y: 82, endPoint x: 964, endPoint y: 90, distance: 92.3
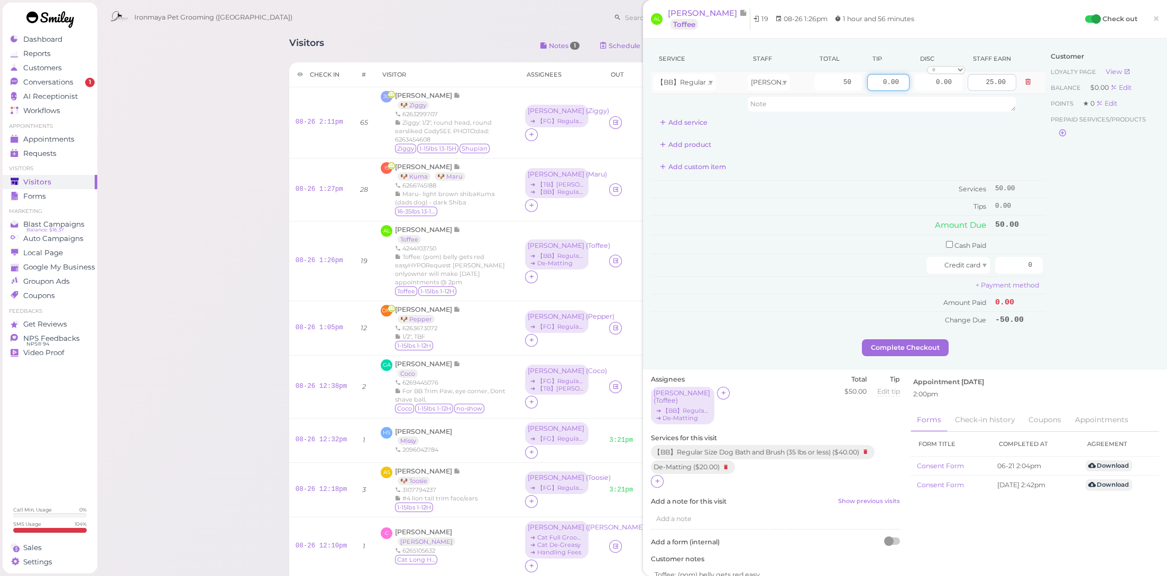
click at [964, 90] on tr "【BB】Regular Size Dog Bath and Brush (35 lbs or less) Cody 50 0.00 0.00 0 10% of…" at bounding box center [848, 82] width 394 height 23
type input "7.5"
click at [890, 216] on td "Amount Due" at bounding box center [822, 225] width 342 height 19
drag, startPoint x: 1007, startPoint y: 257, endPoint x: 1097, endPoint y: 280, distance: 92.6
click at [1096, 280] on div "Service Staff Total Tip Disc Staff earn 【BB】Regular Size Dog Bath and Brush (35…" at bounding box center [905, 193] width 508 height 293
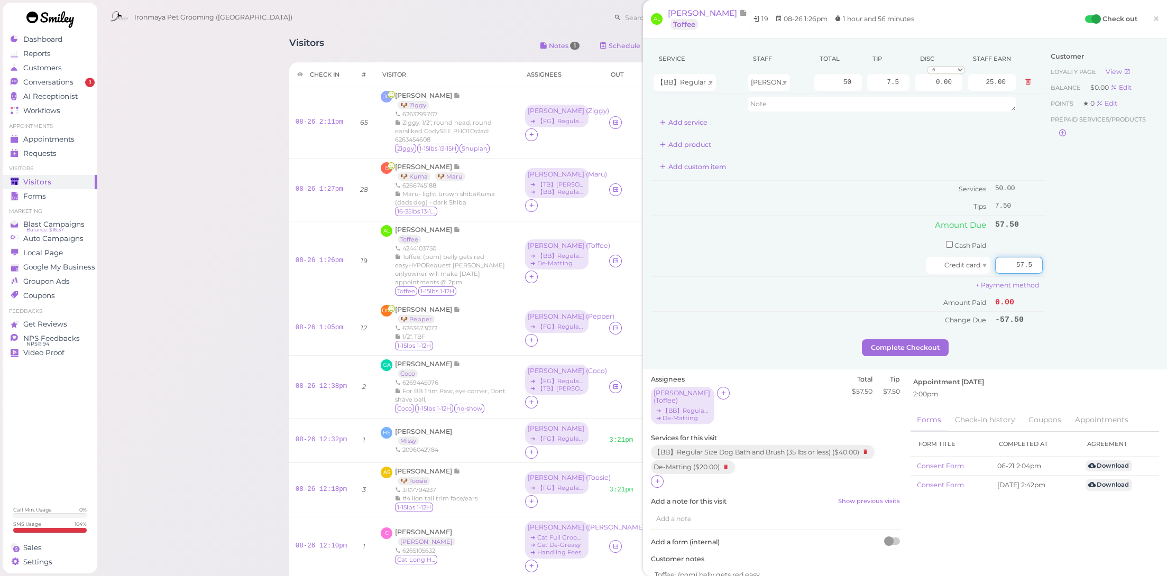
type input "57.5"
drag, startPoint x: 1095, startPoint y: 289, endPoint x: 1047, endPoint y: 298, distance: 48.5
click at [1093, 289] on div "Customer Loyalty page View Balance $0.00 Edit Points ★ 0 Edit Prepaid services/…" at bounding box center [1102, 193] width 114 height 293
click at [913, 342] on button "Complete Checkout" at bounding box center [905, 347] width 87 height 17
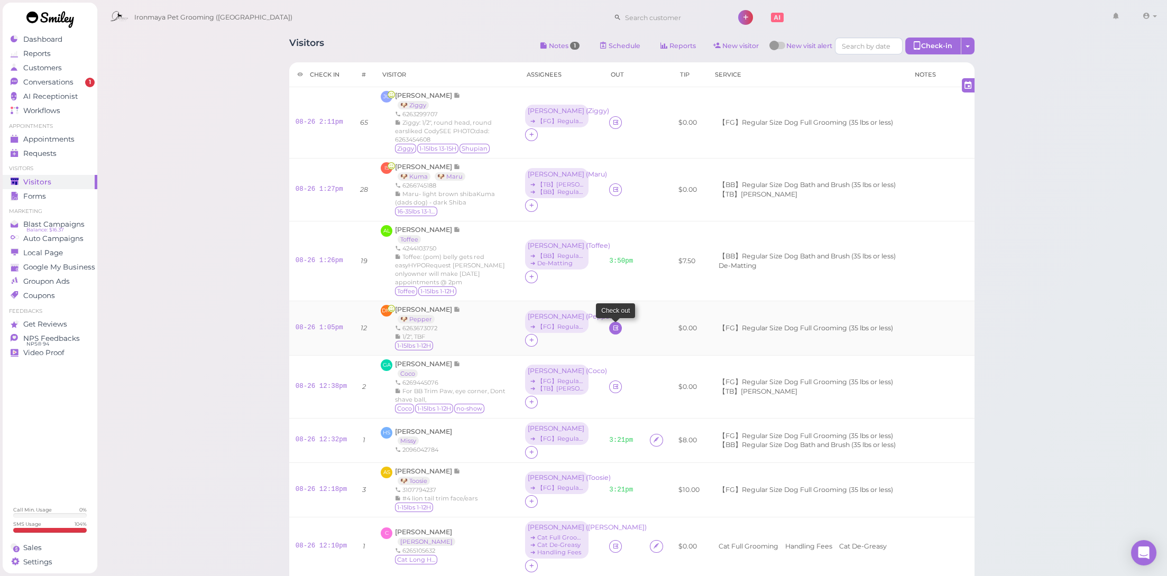
click at [612, 328] on icon at bounding box center [615, 328] width 7 height 8
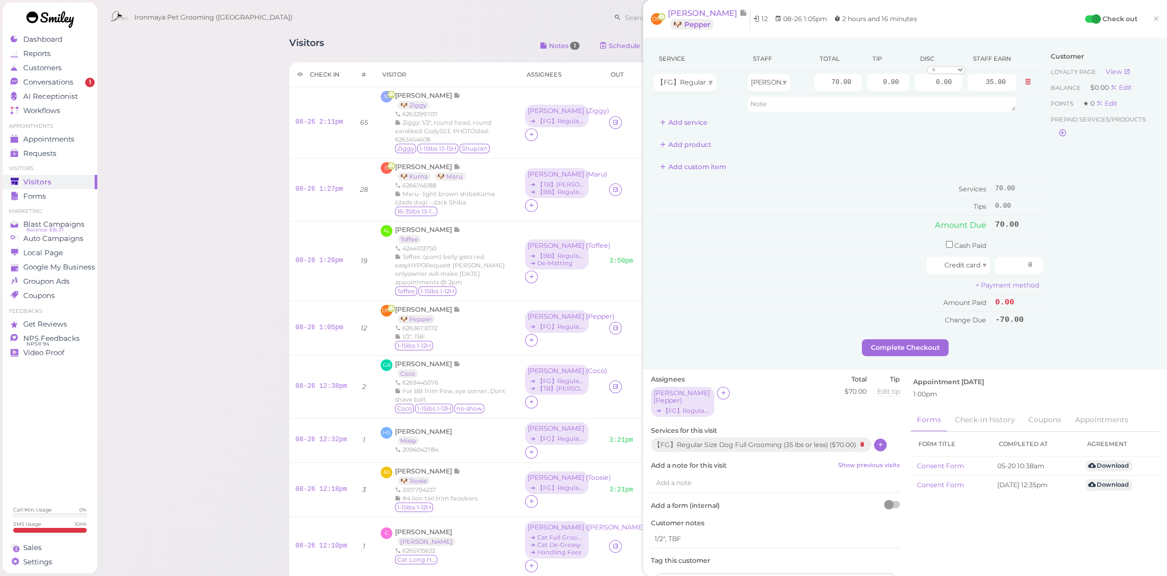
click at [878, 439] on div at bounding box center [880, 445] width 13 height 13
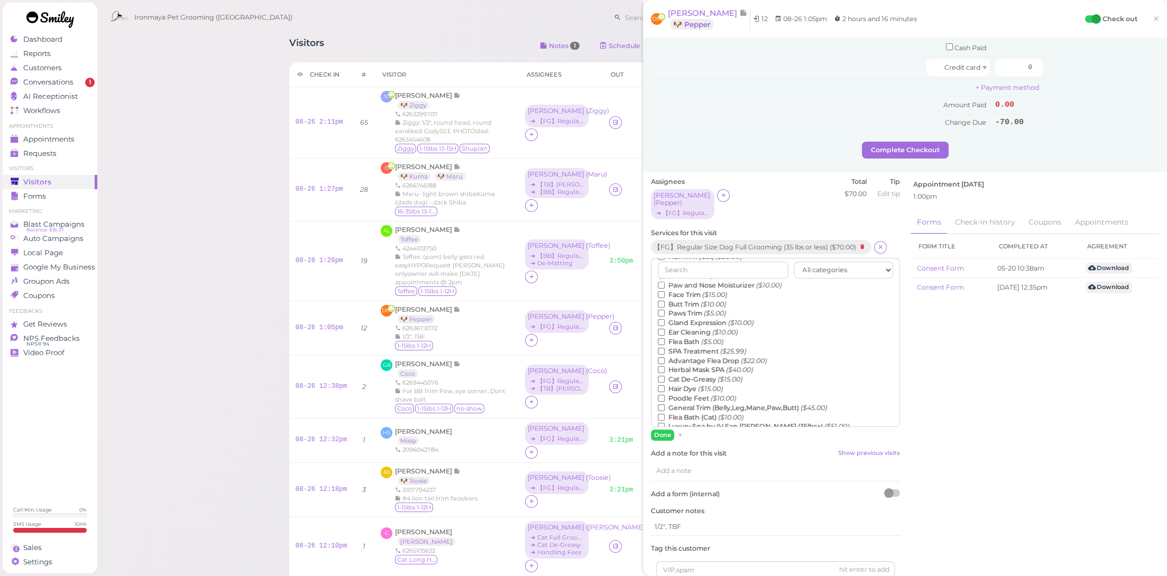
scroll to position [189, 0]
click at [704, 368] on label "【TB】Teeth Brushing ($5.00)" at bounding box center [715, 373] width 114 height 10
click at [665, 369] on input "【TB】Teeth Brushing ($5.00)" at bounding box center [661, 372] width 7 height 7
click at [662, 426] on div "Assignees Erin ( Pepper ) ➔ 【FG】Regular Size Dog Full Grooming (35 lbs or less)…" at bounding box center [776, 456] width 260 height 559
click at [663, 430] on button "Done" at bounding box center [662, 435] width 23 height 11
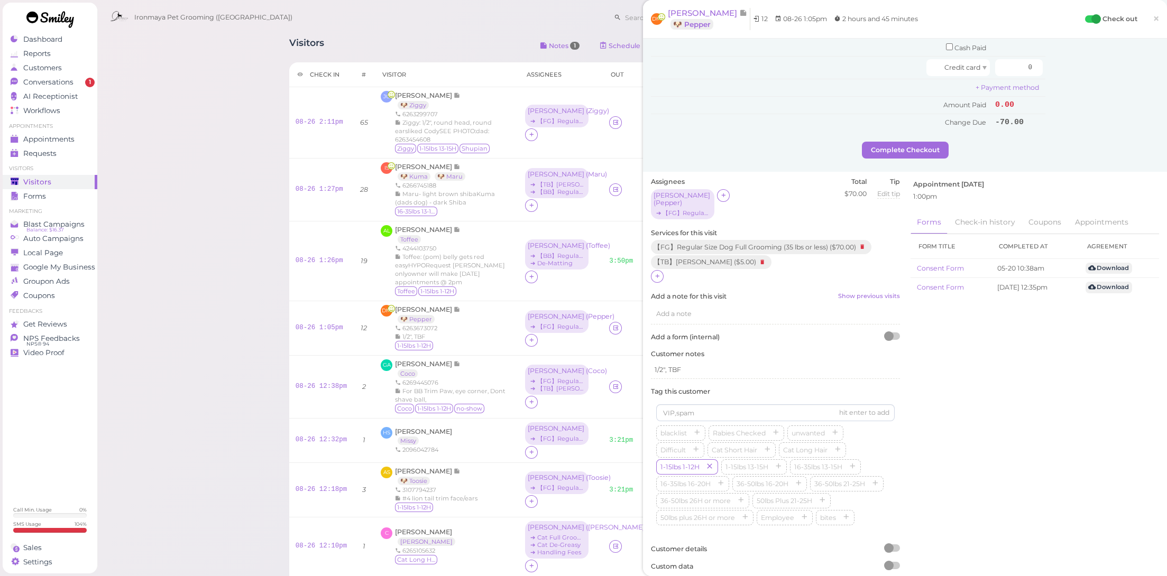
scroll to position [0, 0]
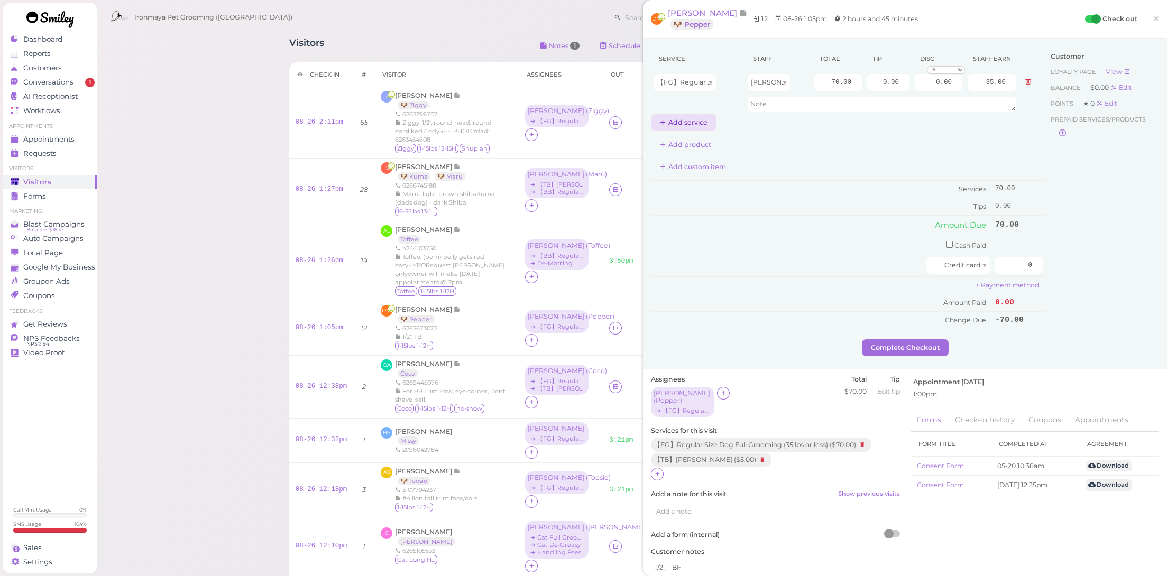
click at [694, 123] on button "Add service" at bounding box center [684, 122] width 66 height 17
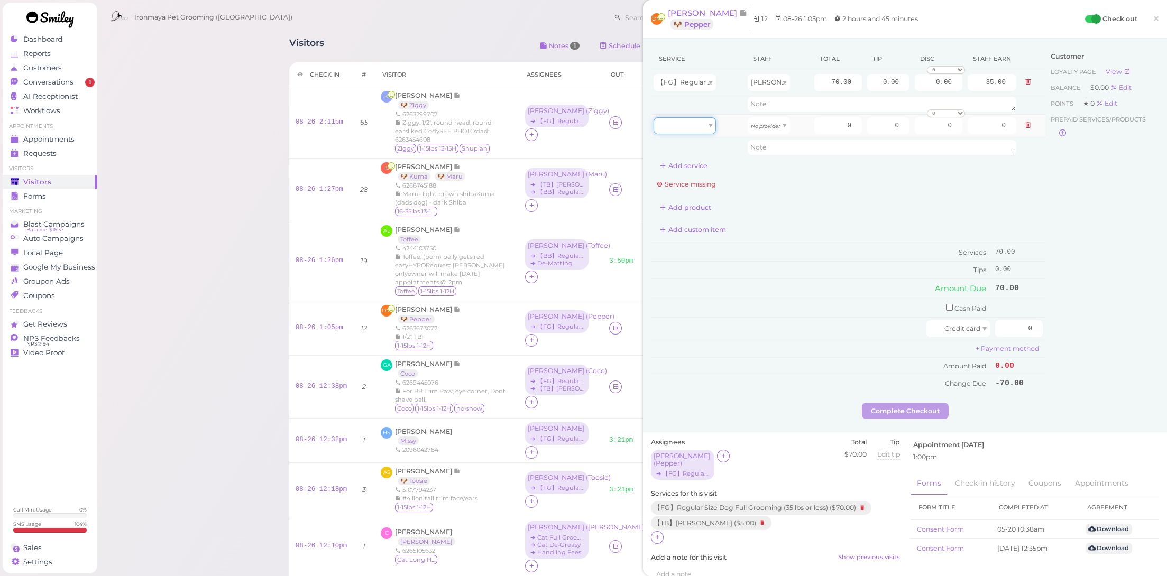
click at [694, 124] on div at bounding box center [684, 125] width 62 height 17
drag, startPoint x: 694, startPoint y: 190, endPoint x: 753, endPoint y: 124, distance: 88.7
type input "5.00"
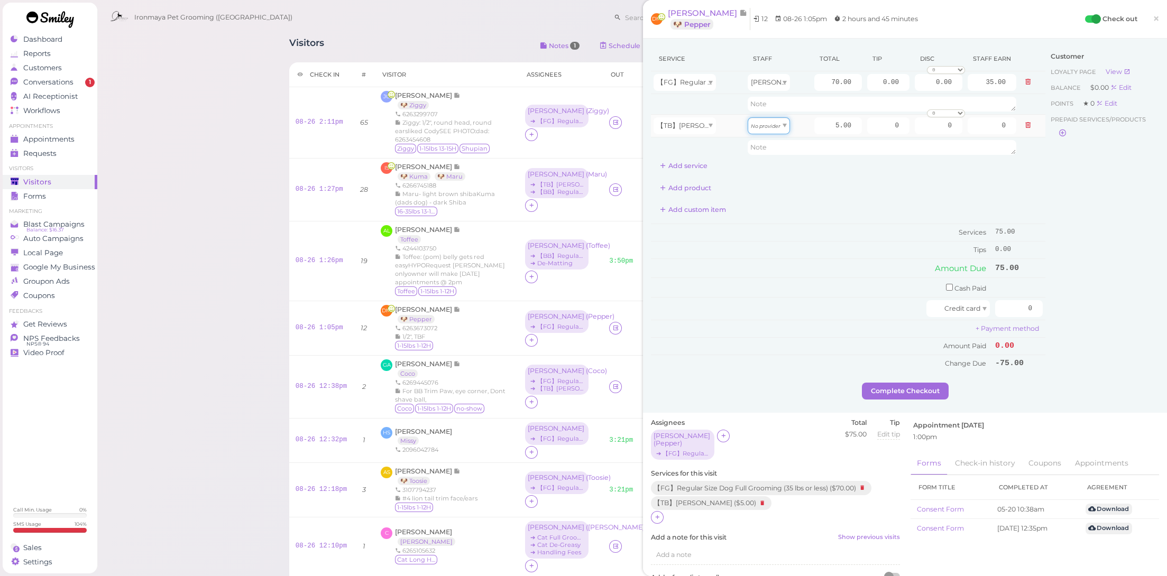
click at [760, 123] on icon "No provider" at bounding box center [766, 126] width 30 height 6
type input "2.50"
click at [826, 224] on td "Services" at bounding box center [822, 232] width 342 height 17
drag, startPoint x: 821, startPoint y: 78, endPoint x: 912, endPoint y: 92, distance: 92.6
click at [912, 92] on tr "【FG】Regular Size Dog Full Grooming (35 lbs or less) Erin 70.00 0.00 0.00 0 10% …" at bounding box center [848, 82] width 394 height 23
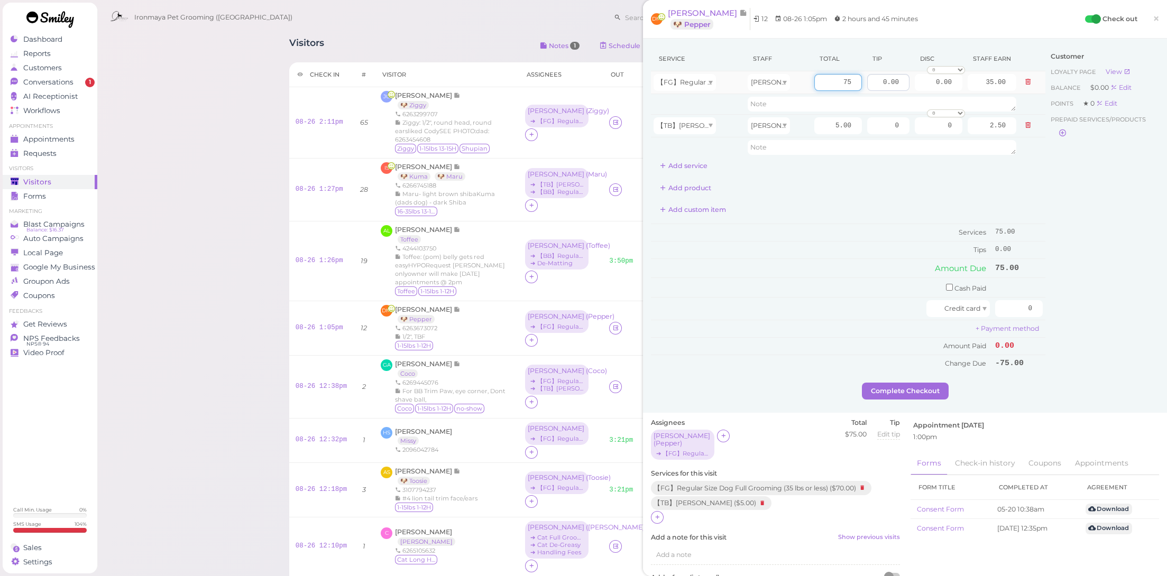
type input "75"
type input "37.50"
drag, startPoint x: 865, startPoint y: 84, endPoint x: 941, endPoint y: 92, distance: 76.6
click at [941, 92] on tr "【FG】Regular Size Dog Full Grooming (35 lbs or less) Erin 75 0.00 0.00 0 10% off…" at bounding box center [848, 82] width 394 height 23
type input "16"
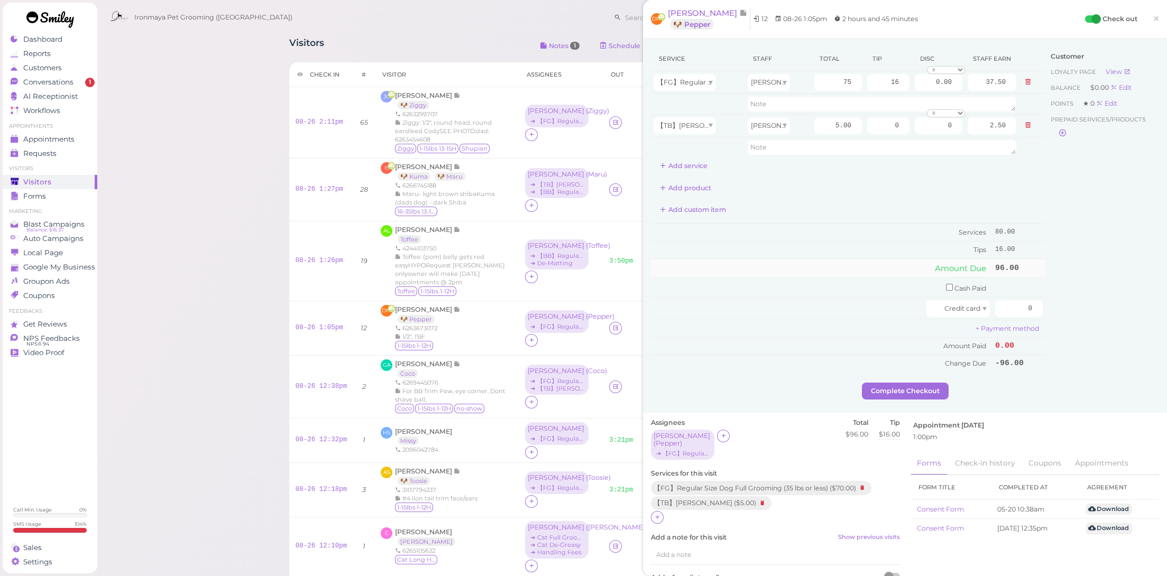
click at [868, 271] on td "Amount Due" at bounding box center [822, 268] width 342 height 19
click at [1034, 299] on td "0" at bounding box center [1018, 309] width 53 height 23
drag, startPoint x: 1010, startPoint y: 306, endPoint x: 1086, endPoint y: 315, distance: 77.1
click at [1086, 315] on div "Service Staff Total Tip Disc Staff earn 【FG】Regular Size Dog Full Grooming (35 …" at bounding box center [905, 215] width 508 height 336
type input "96"
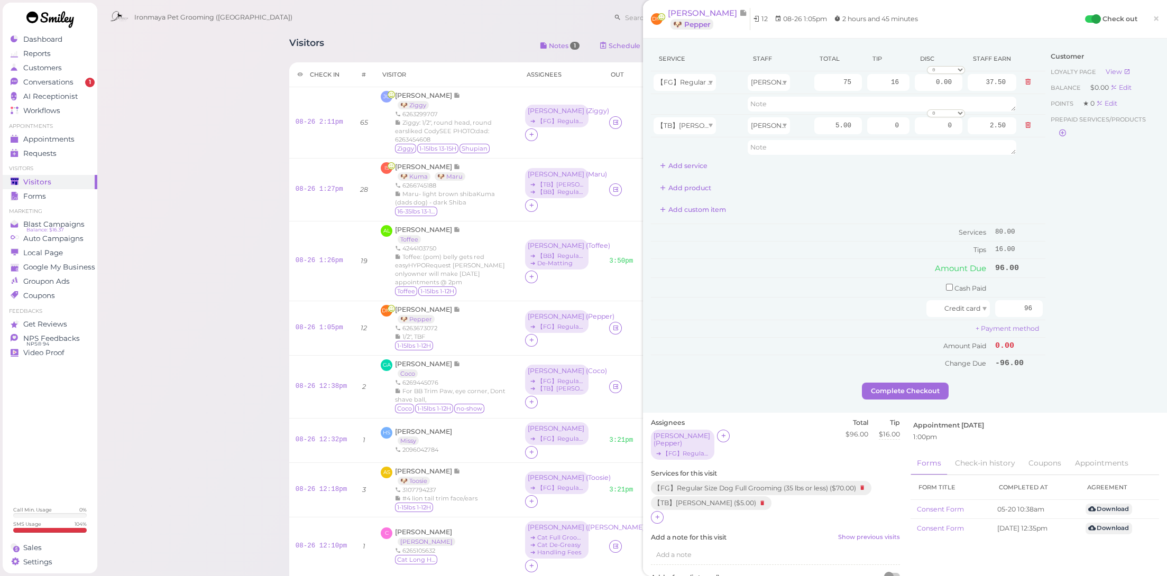
drag, startPoint x: 1082, startPoint y: 334, endPoint x: 1046, endPoint y: 348, distance: 38.2
click at [1082, 334] on div "Customer Loyalty page View Balance $0.00 Edit Points ★ 0 Edit Prepaid services/…" at bounding box center [1102, 215] width 114 height 336
click at [930, 388] on button "Complete Checkout" at bounding box center [905, 391] width 87 height 17
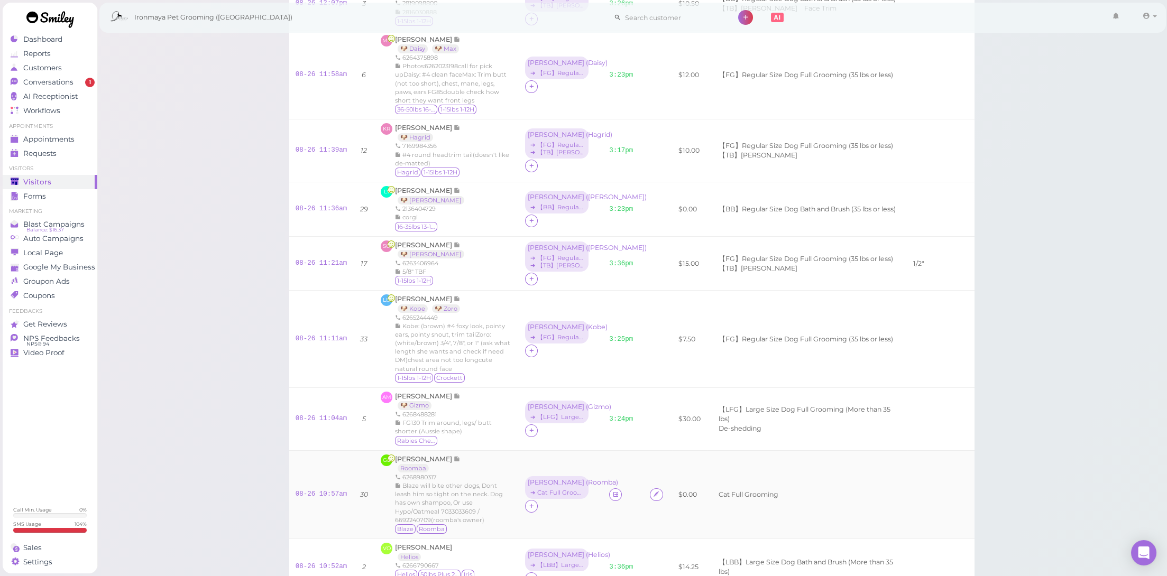
scroll to position [716, 0]
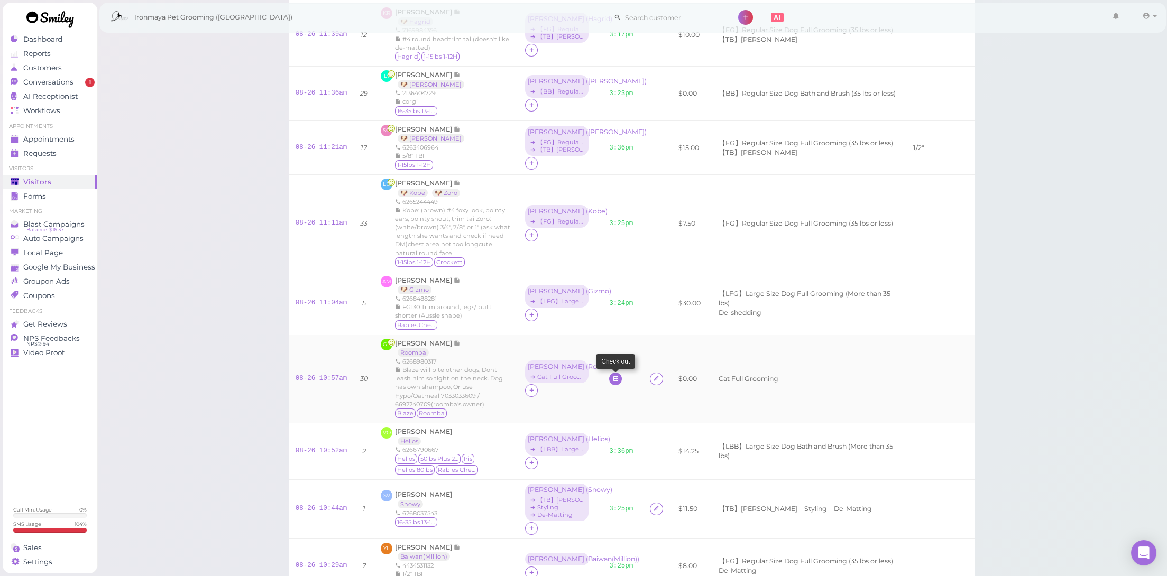
click at [612, 375] on icon at bounding box center [615, 379] width 7 height 8
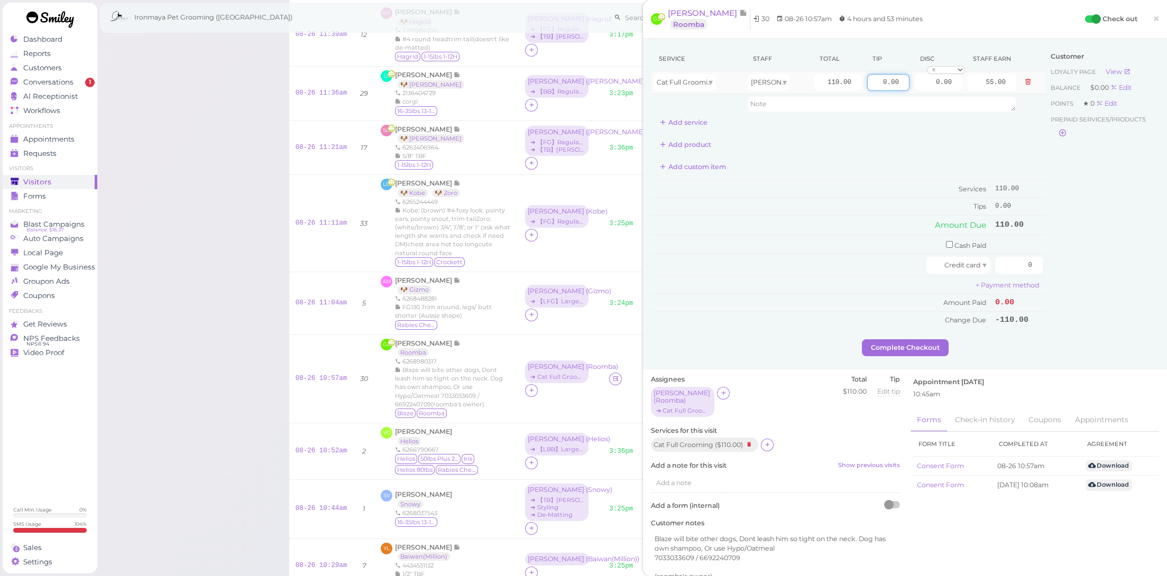
click at [867, 79] on input "0.00" at bounding box center [888, 82] width 42 height 17
type input "10.00"
click at [946, 242] on input "checkbox" at bounding box center [949, 244] width 7 height 7
checkbox input "true"
click at [1008, 244] on input "0" at bounding box center [1019, 246] width 48 height 17
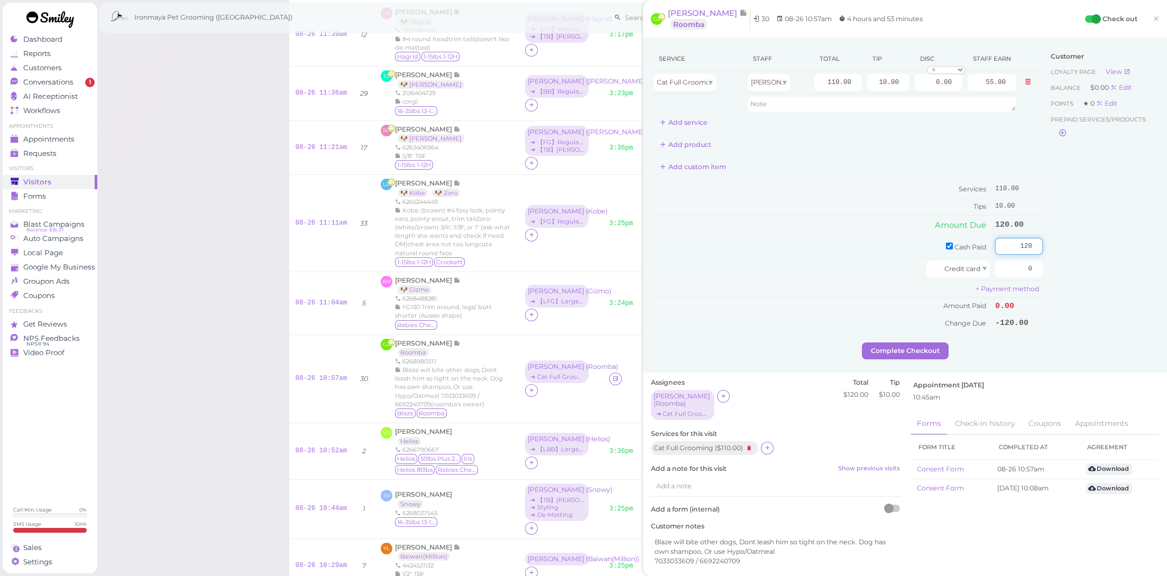
type input "120"
click at [1082, 267] on div "Customer Loyalty page View Balance $0.00 Edit Points ★ 0 Edit Prepaid services/…" at bounding box center [1102, 195] width 114 height 296
click at [910, 352] on button "Complete Checkout" at bounding box center [905, 351] width 87 height 17
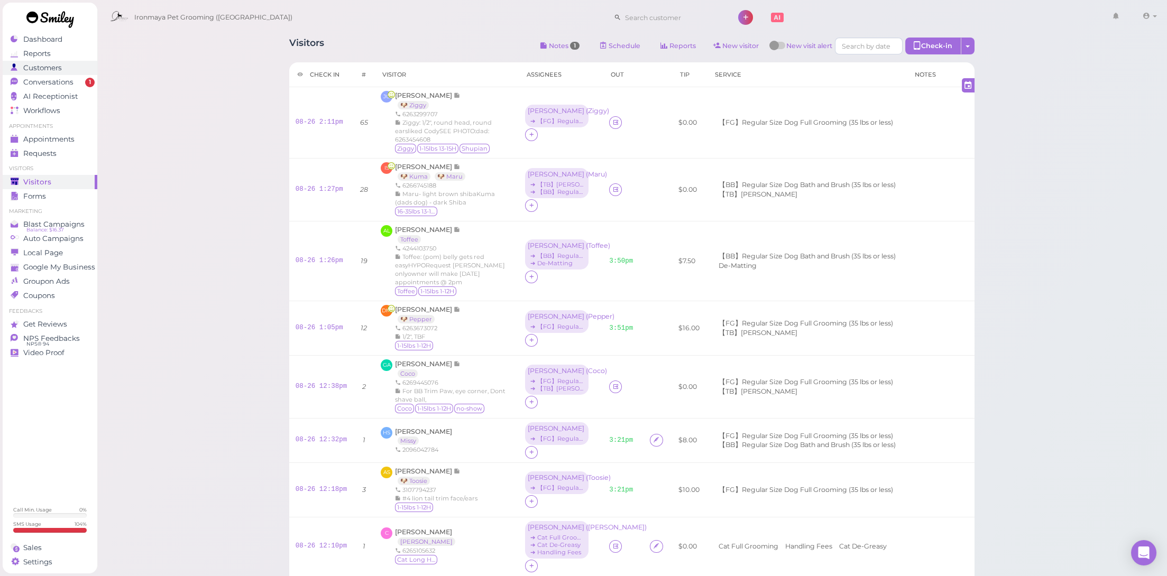
click at [76, 71] on div "Customers" at bounding box center [49, 67] width 76 height 9
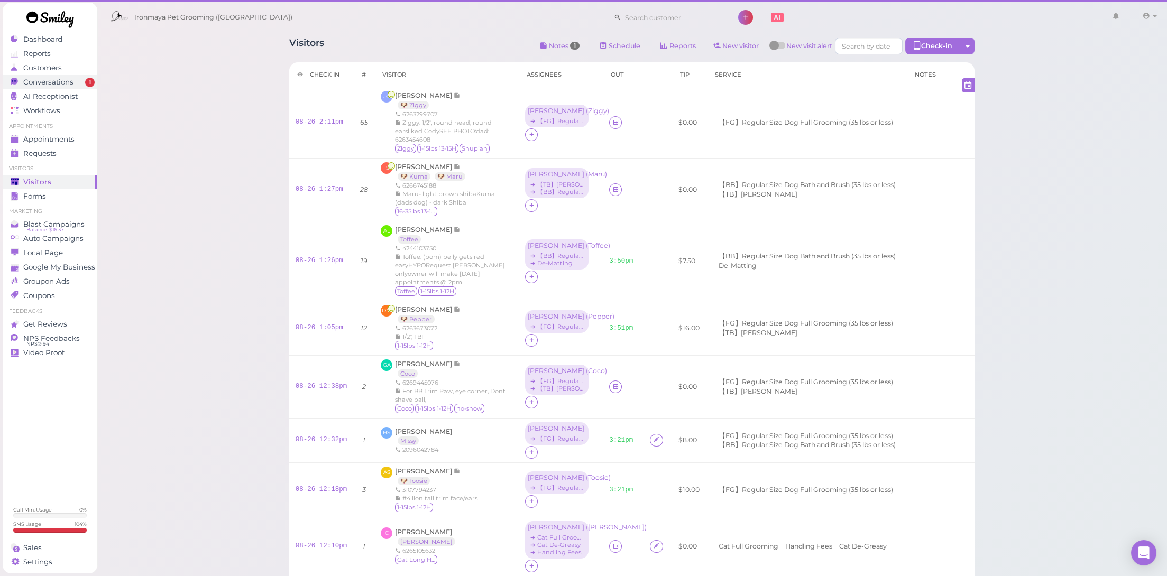
click at [79, 81] on div "Conversations" at bounding box center [49, 82] width 76 height 9
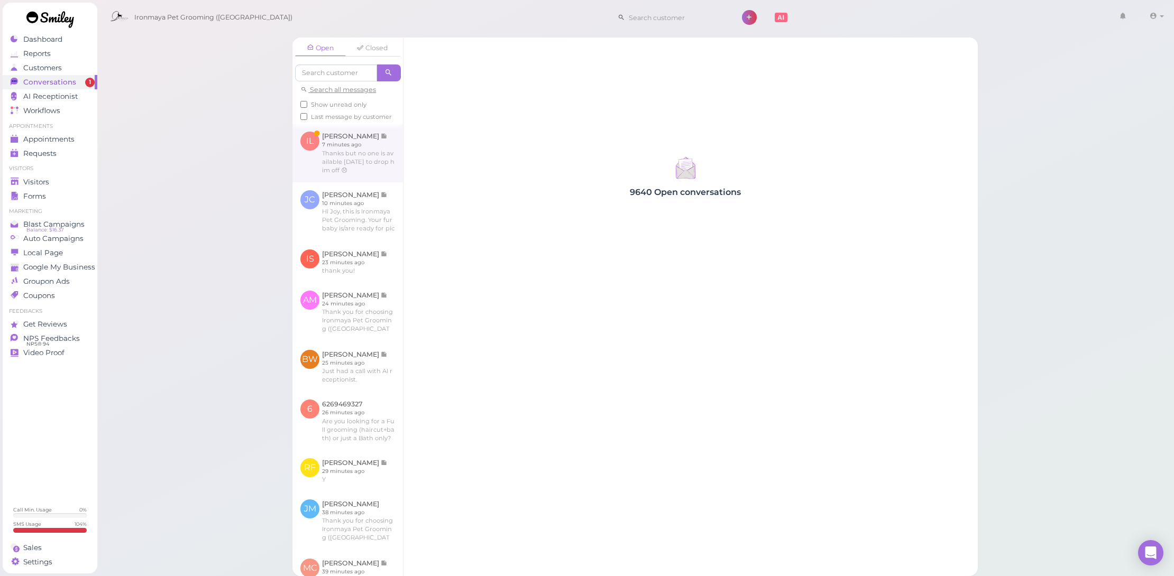
click at [328, 156] on link at bounding box center [347, 153] width 110 height 58
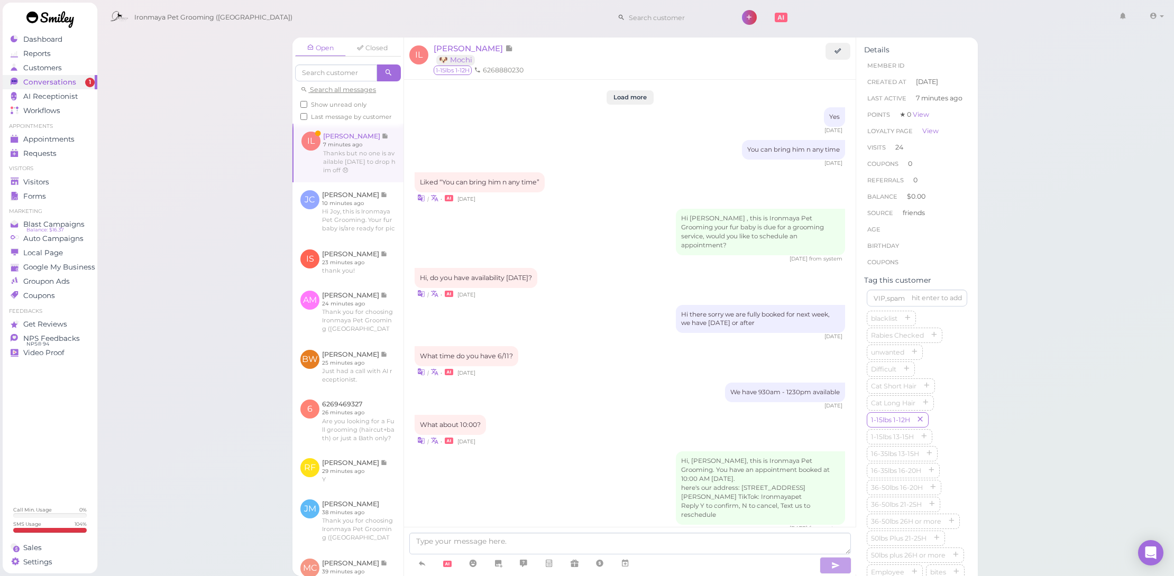
scroll to position [932, 0]
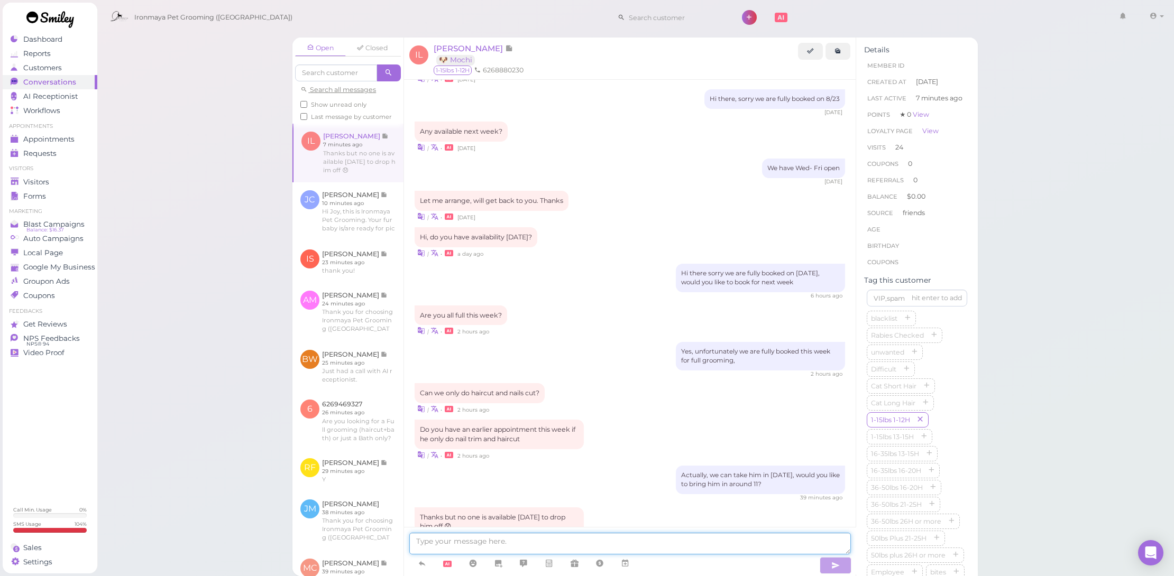
click at [568, 547] on textarea at bounding box center [629, 544] width 441 height 22
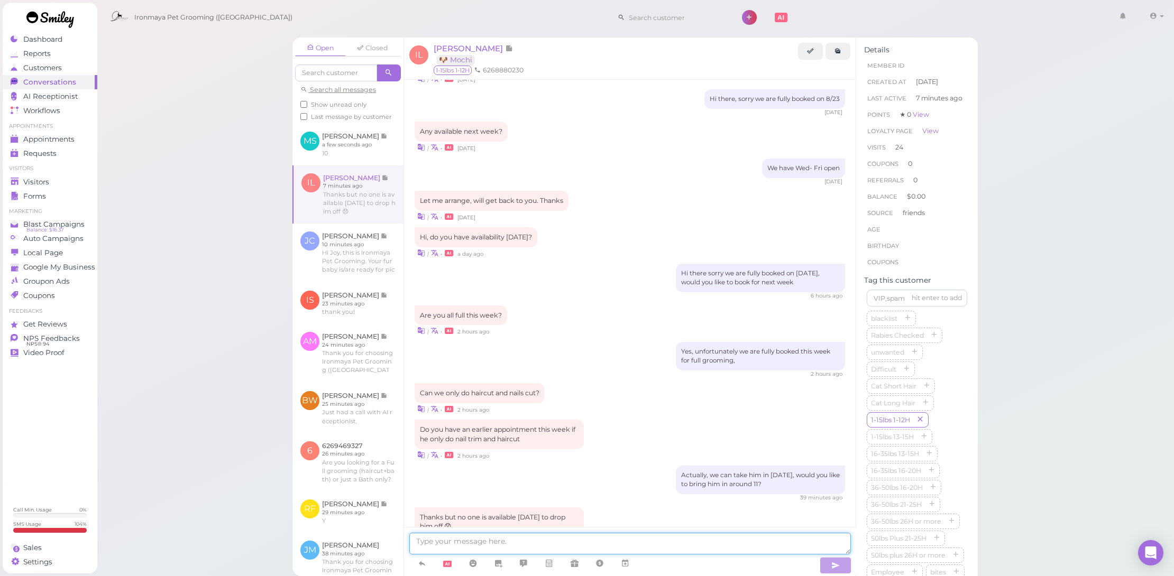
click at [574, 548] on textarea at bounding box center [629, 544] width 441 height 22
type textarea "Ok. You can bring him in as walk-ins for nail trimming, no appointment needed. …"
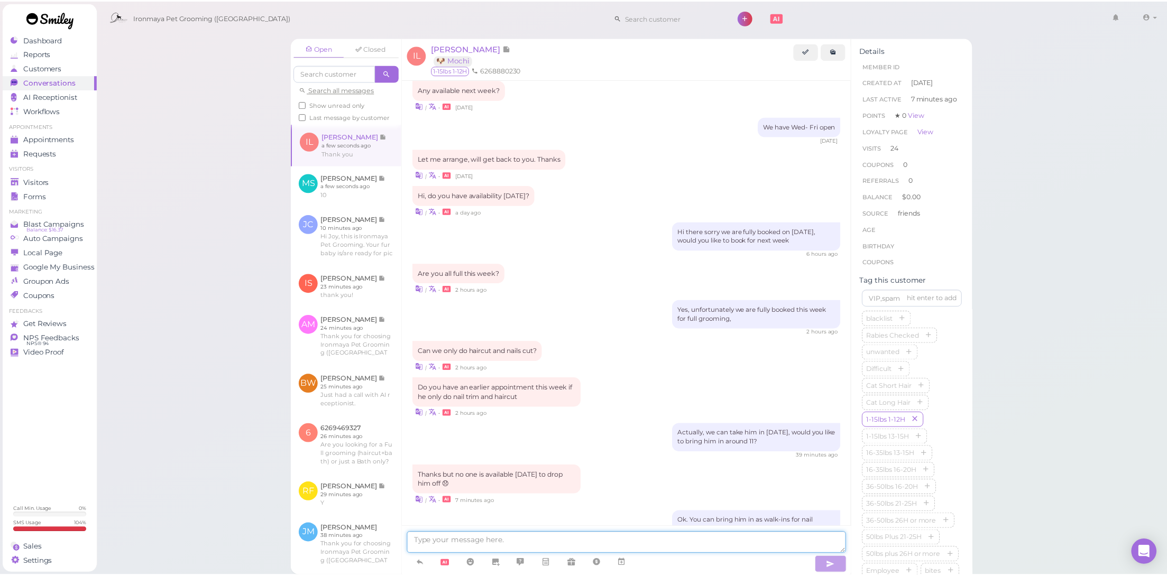
scroll to position [1081, 0]
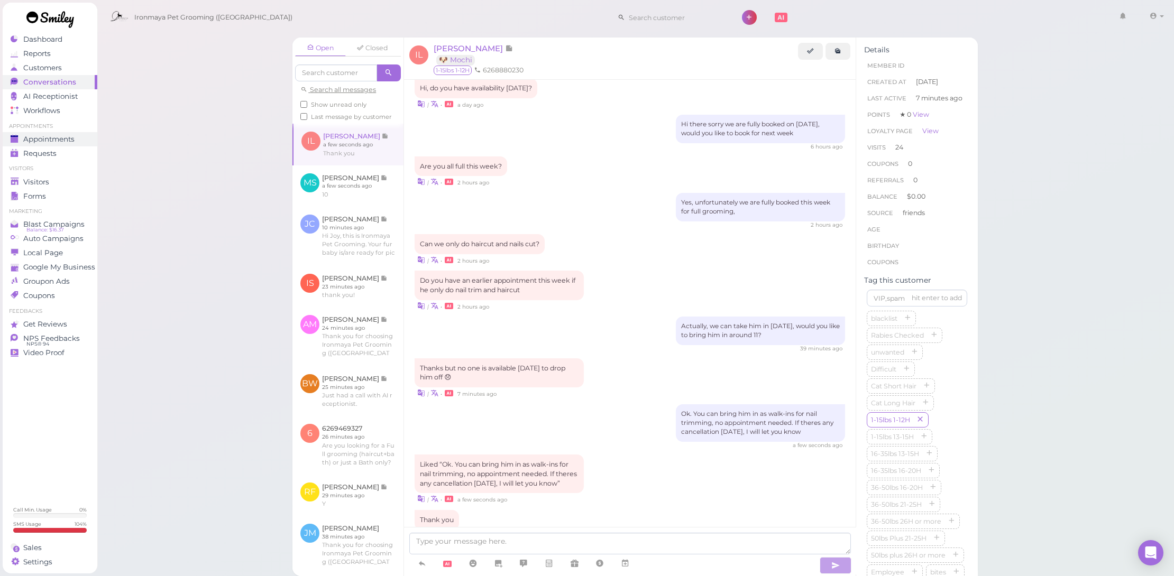
click at [66, 137] on span "Appointments" at bounding box center [48, 139] width 51 height 9
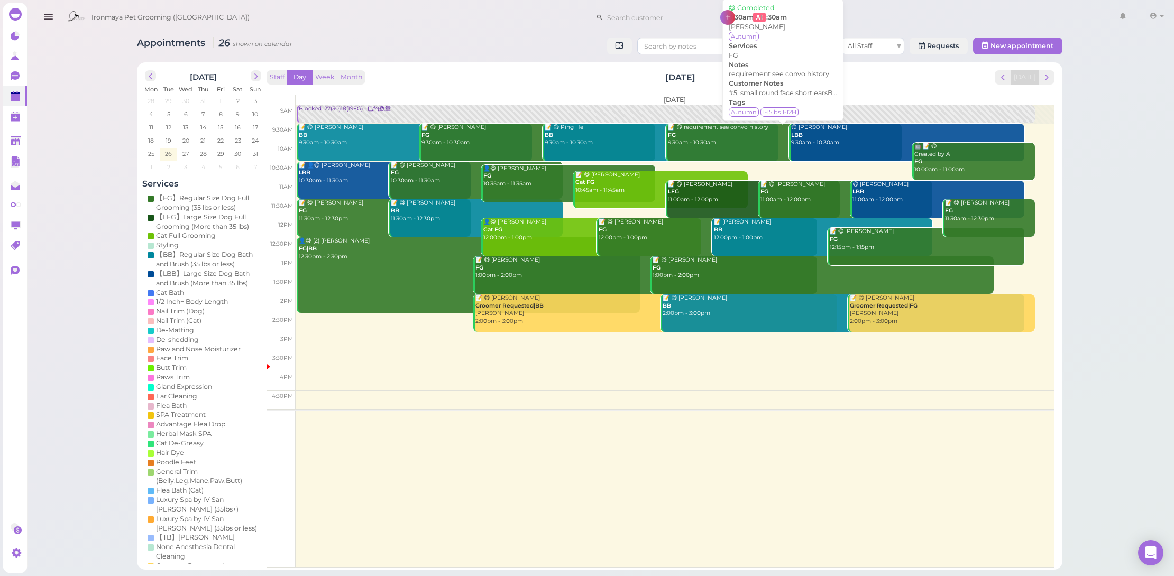
click at [724, 142] on div "📝 😋 requirement see convo history FG 9:30am - 10:30am" at bounding box center [784, 135] width 234 height 23
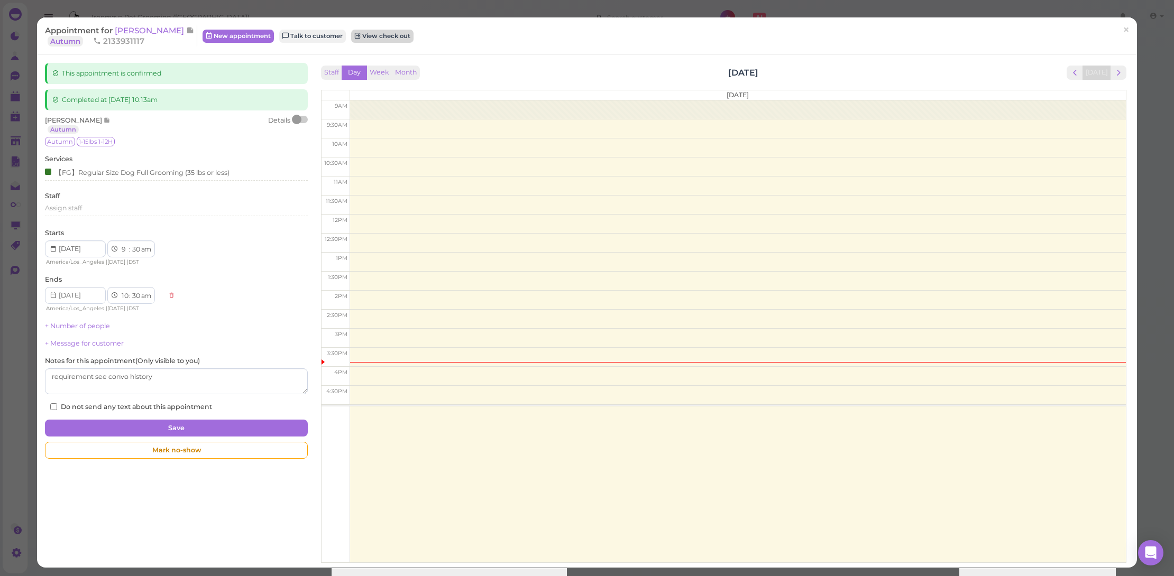
click at [351, 33] on link "View check out" at bounding box center [382, 36] width 62 height 13
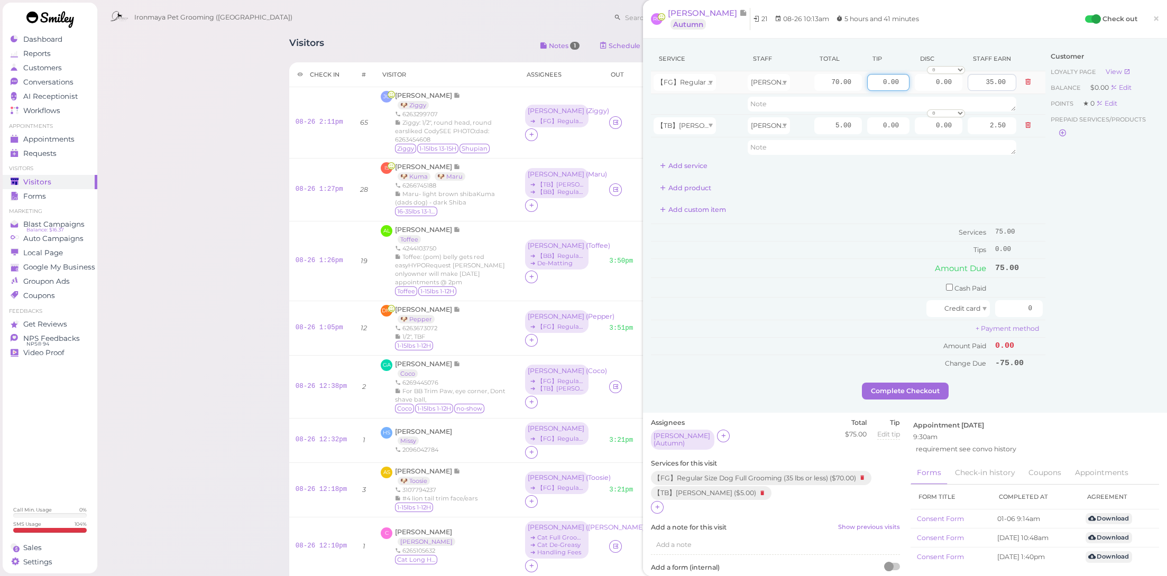
drag, startPoint x: 884, startPoint y: 81, endPoint x: 973, endPoint y: 90, distance: 88.7
click at [973, 90] on tr "【FG】Regular Size Dog Full Grooming (35 lbs or less) Cody 70.00 0.00 0.00 0 10% …" at bounding box center [848, 82] width 394 height 23
type input "7.5"
click at [793, 246] on td "Tips" at bounding box center [822, 250] width 342 height 17
drag, startPoint x: 1040, startPoint y: 301, endPoint x: 1075, endPoint y: 307, distance: 35.4
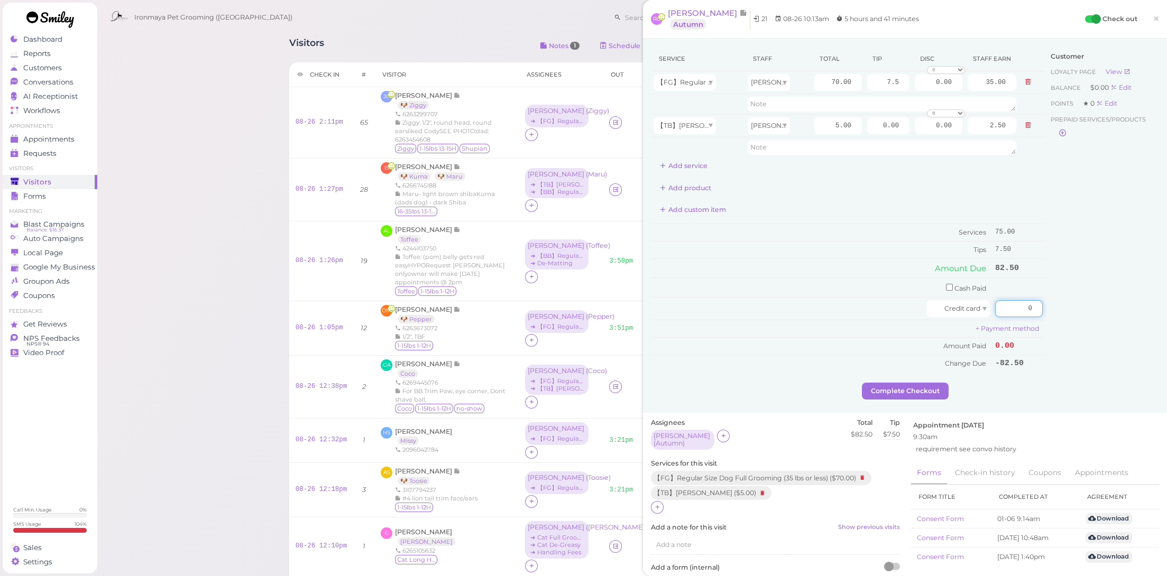
click at [1075, 307] on div "Service Staff Total Tip Disc Staff earn 【FG】Regular Size Dog Full Grooming (35 …" at bounding box center [905, 215] width 508 height 336
type input "82.5"
click at [1054, 418] on div "Appointment Today 9:30am requirement see convo history" at bounding box center [1034, 440] width 249 height 44
click at [915, 388] on button "Complete Checkout" at bounding box center [905, 391] width 87 height 17
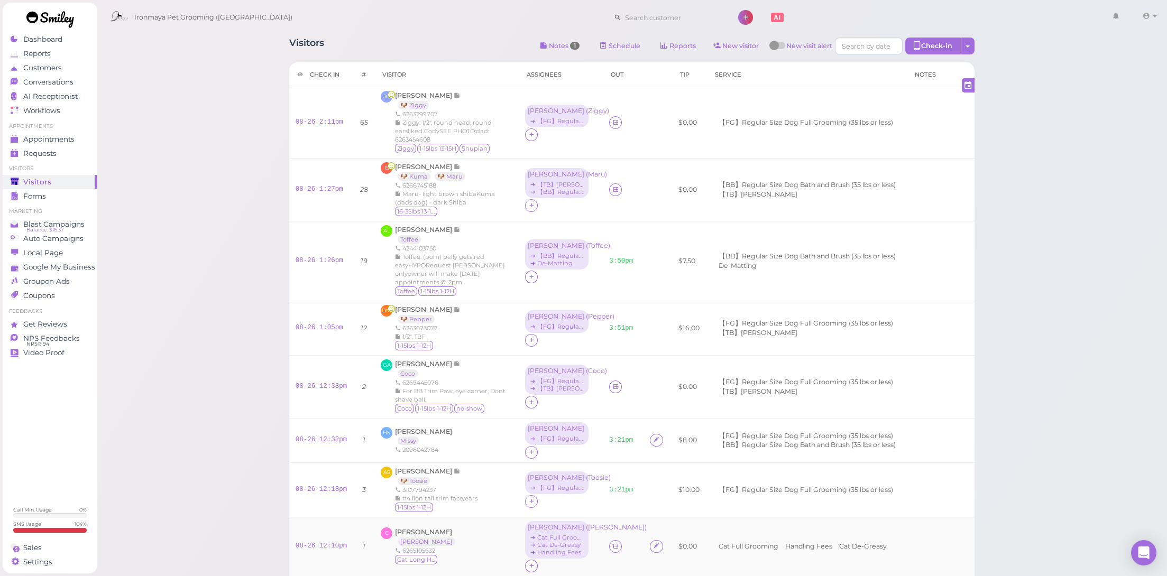
scroll to position [197, 0]
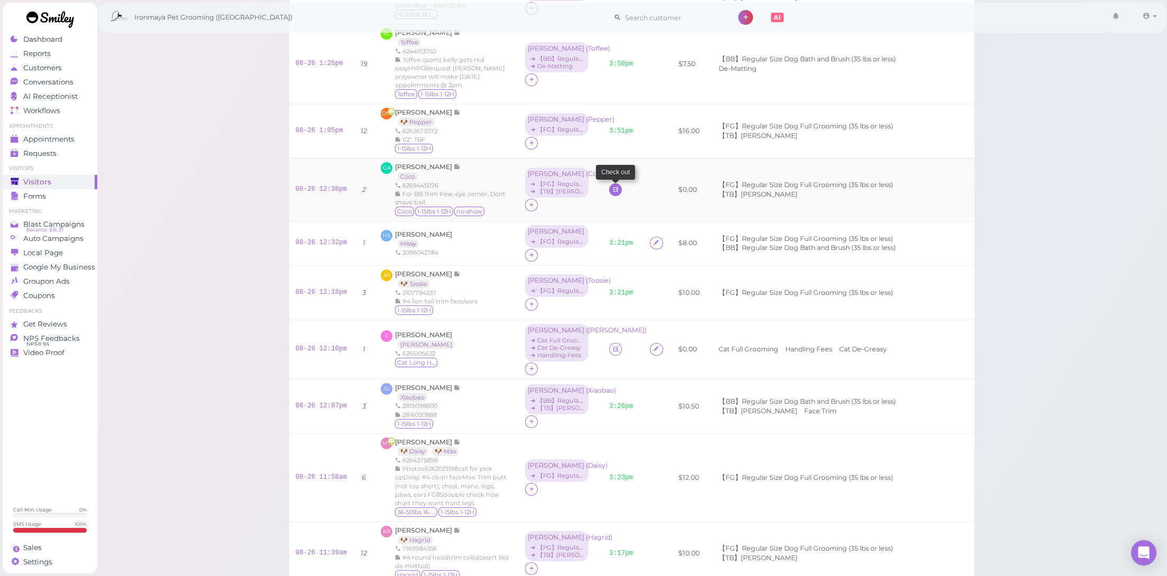
click at [609, 185] on link at bounding box center [615, 189] width 13 height 13
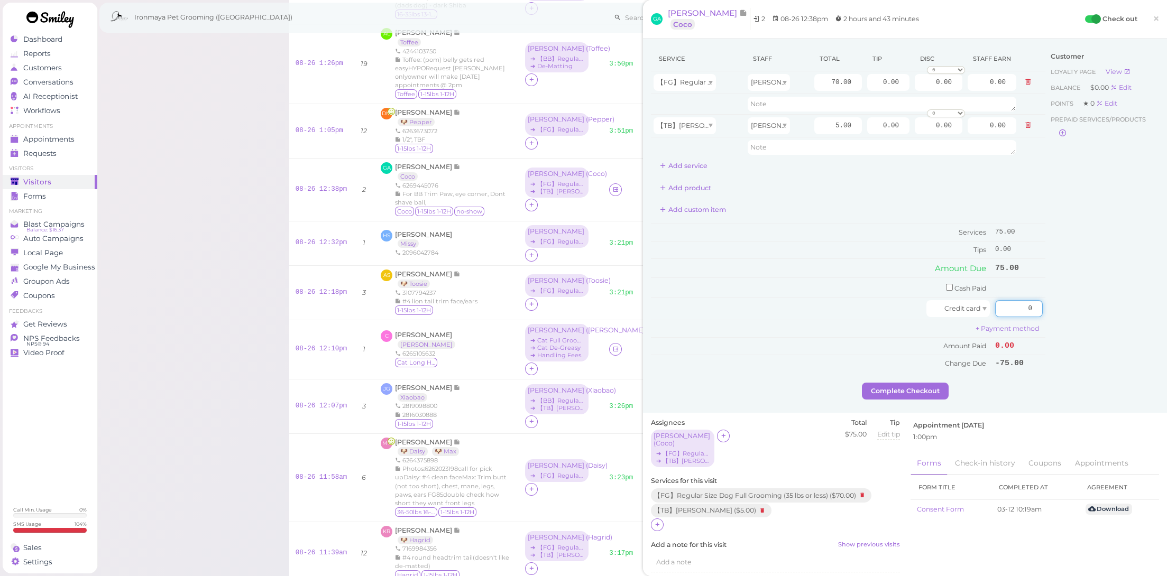
drag, startPoint x: 1000, startPoint y: 307, endPoint x: 1081, endPoint y: 322, distance: 82.2
click at [1081, 322] on div "Service Staff Total Tip Disc Staff earn 【FG】Regular Size Dog Full Grooming (35 …" at bounding box center [905, 215] width 508 height 336
type input "75"
click at [1071, 346] on div "Customer Loyalty page View Balance $0.00 Edit Points ★ 0 Edit Prepaid services/…" at bounding box center [1102, 215] width 114 height 336
click at [1096, 354] on div "Customer Loyalty page View Balance $0.00 Edit Points ★ 0 Edit Prepaid services/…" at bounding box center [1102, 215] width 114 height 336
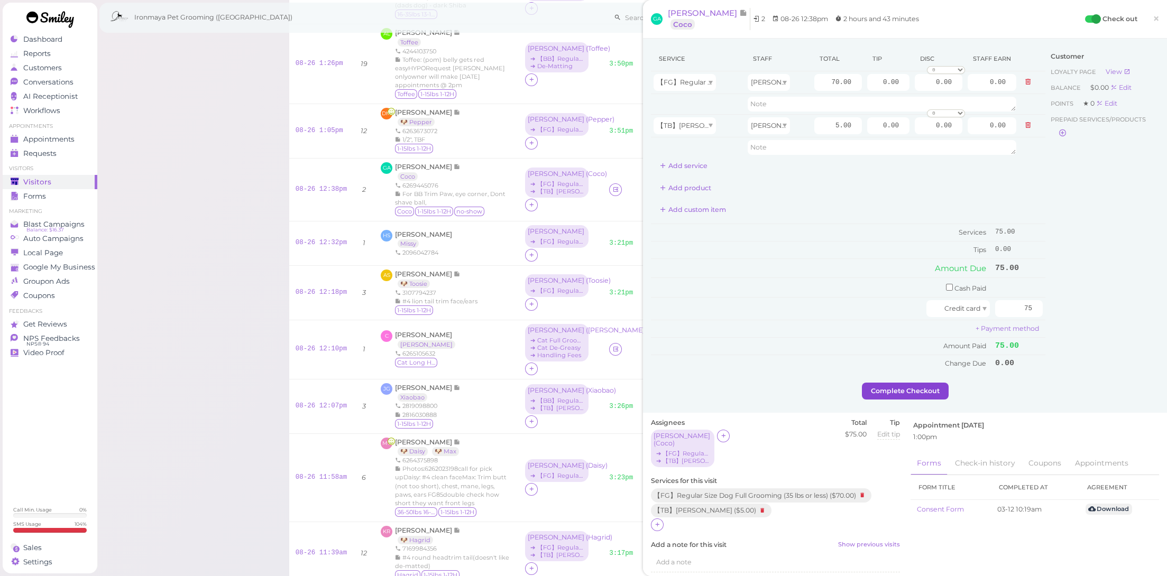
click at [904, 391] on button "Complete Checkout" at bounding box center [905, 391] width 87 height 17
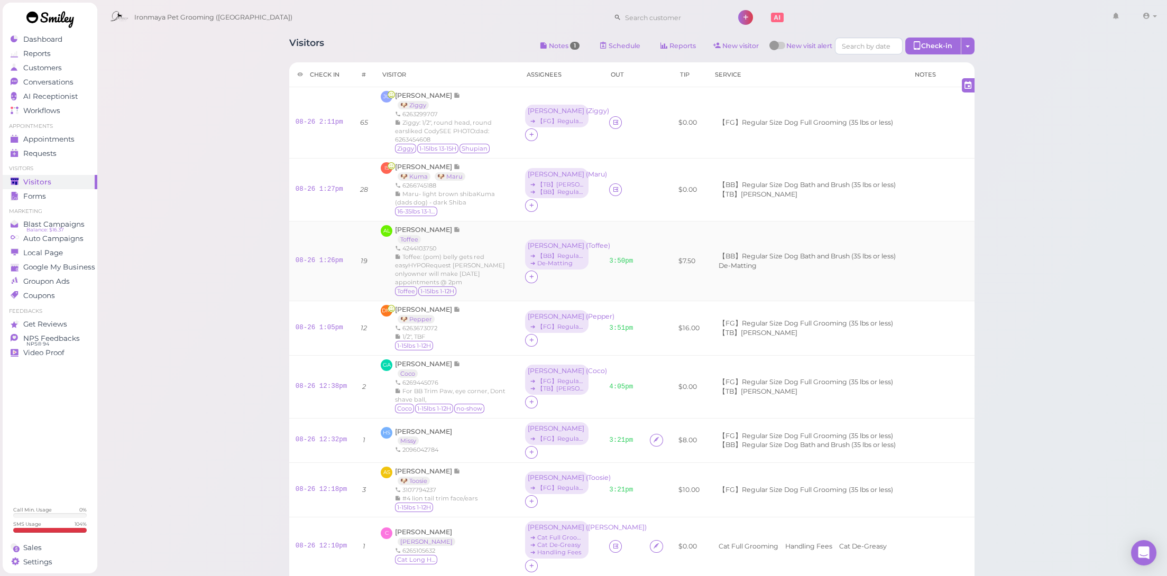
scroll to position [88, 0]
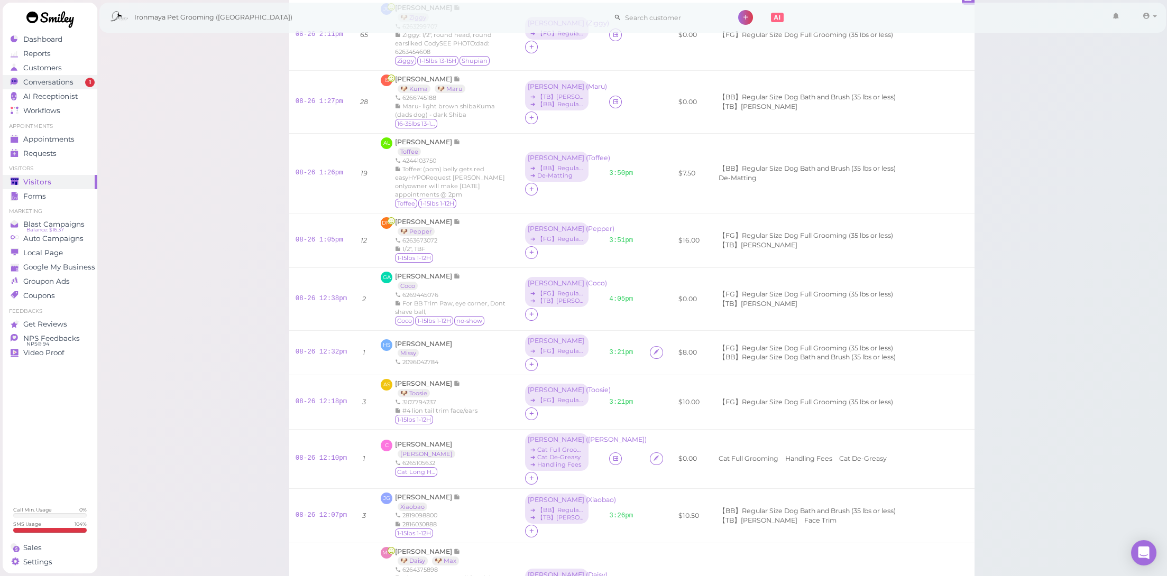
click at [82, 85] on div "Conversations" at bounding box center [49, 82] width 76 height 9
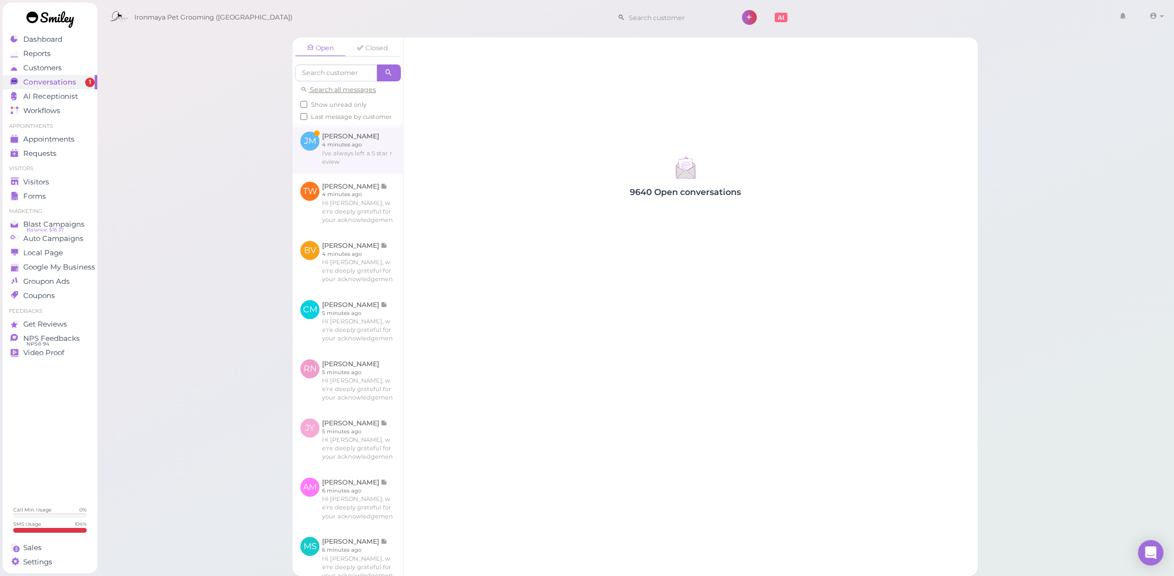
click at [372, 164] on link at bounding box center [347, 149] width 110 height 50
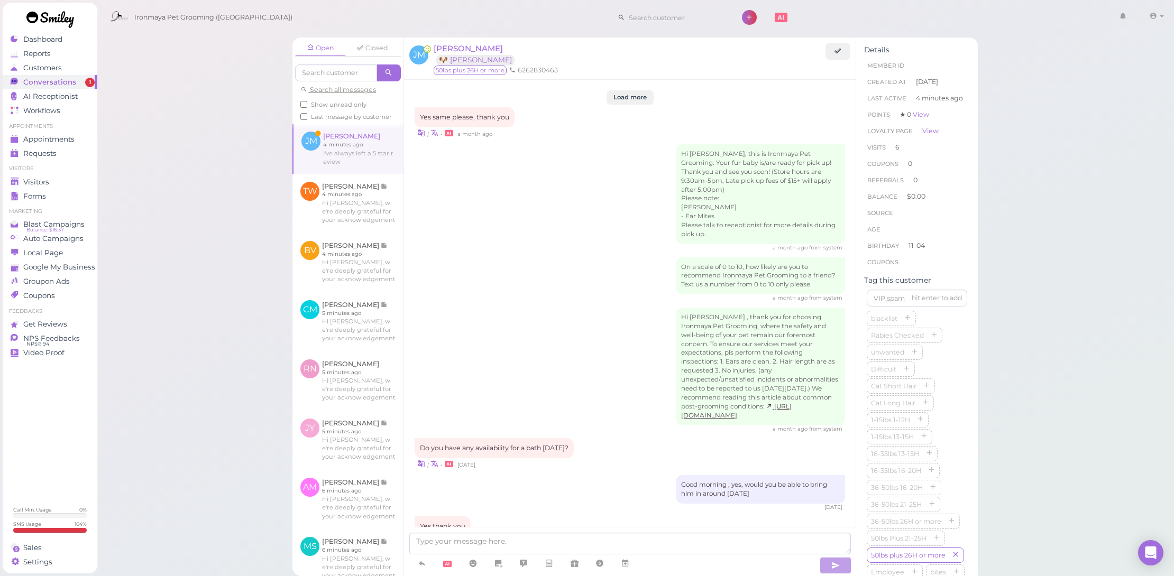
scroll to position [1339, 0]
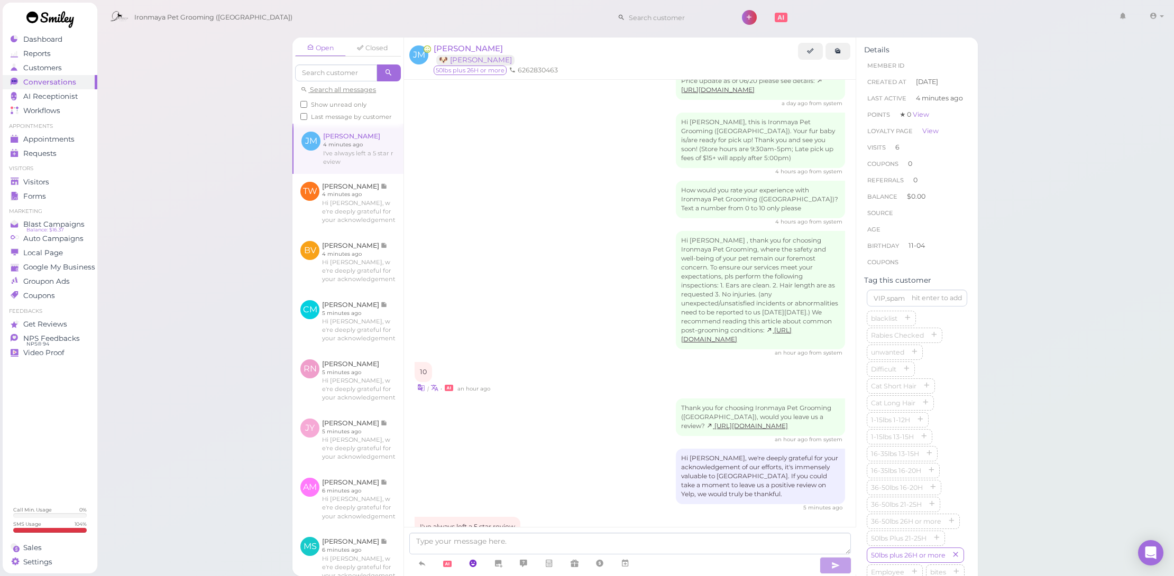
click at [474, 563] on icon at bounding box center [472, 563] width 8 height 11
click at [317, 537] on button "😊" at bounding box center [315, 543] width 26 height 19
type textarea "😊"
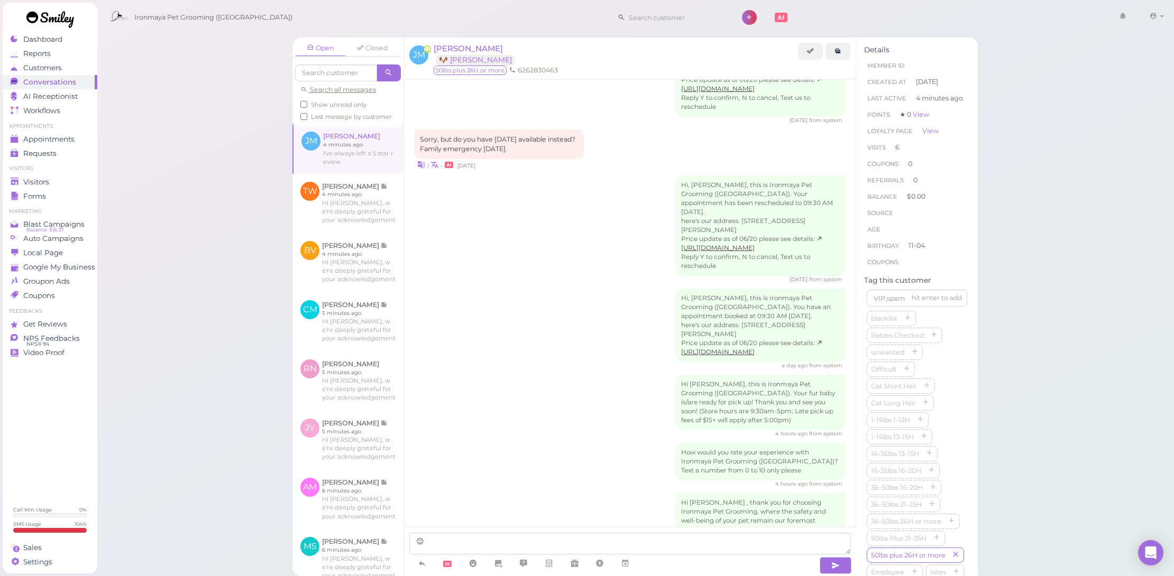
scroll to position [679, 0]
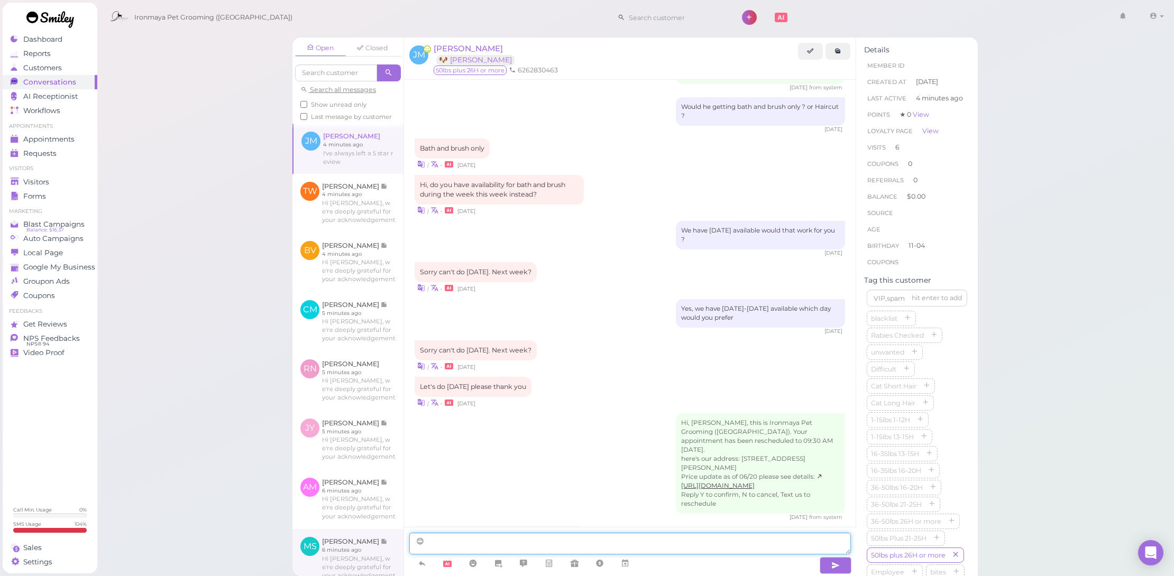
drag, startPoint x: 477, startPoint y: 546, endPoint x: 387, endPoint y: 540, distance: 90.1
click at [387, 540] on div "Open Closed Search all messages Show unread only Last message by customer JM Ja…" at bounding box center [634, 307] width 685 height 539
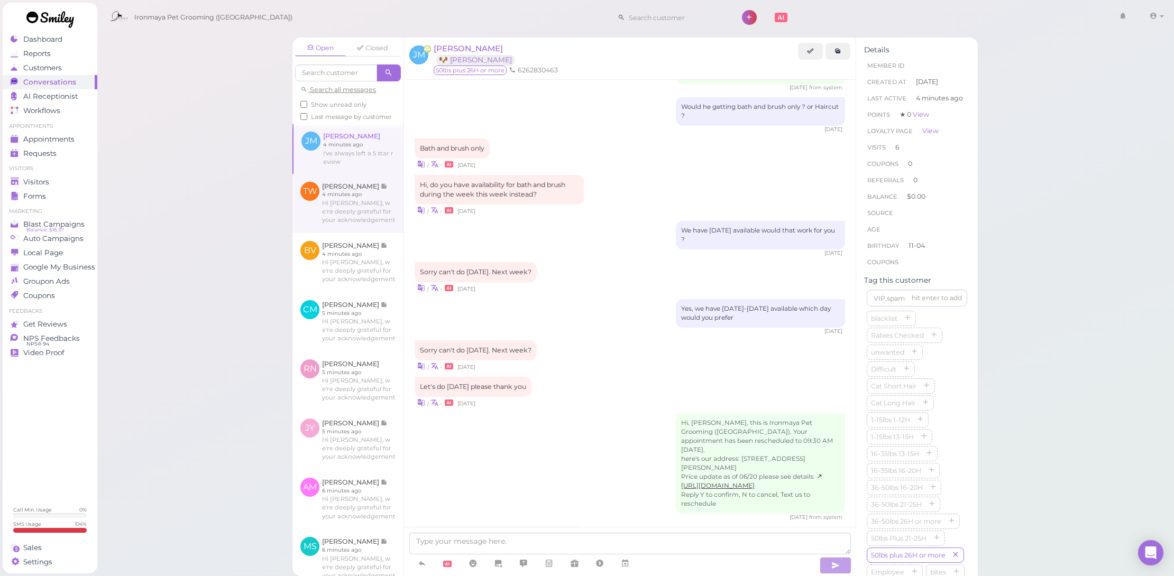
click at [343, 204] on link at bounding box center [347, 203] width 111 height 59
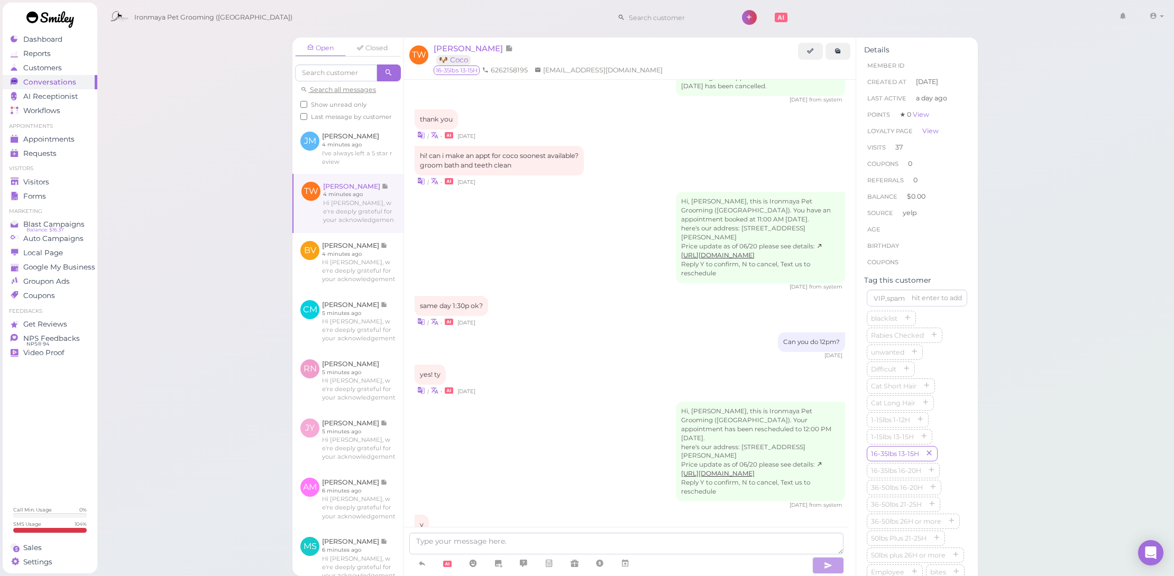
scroll to position [1211, 0]
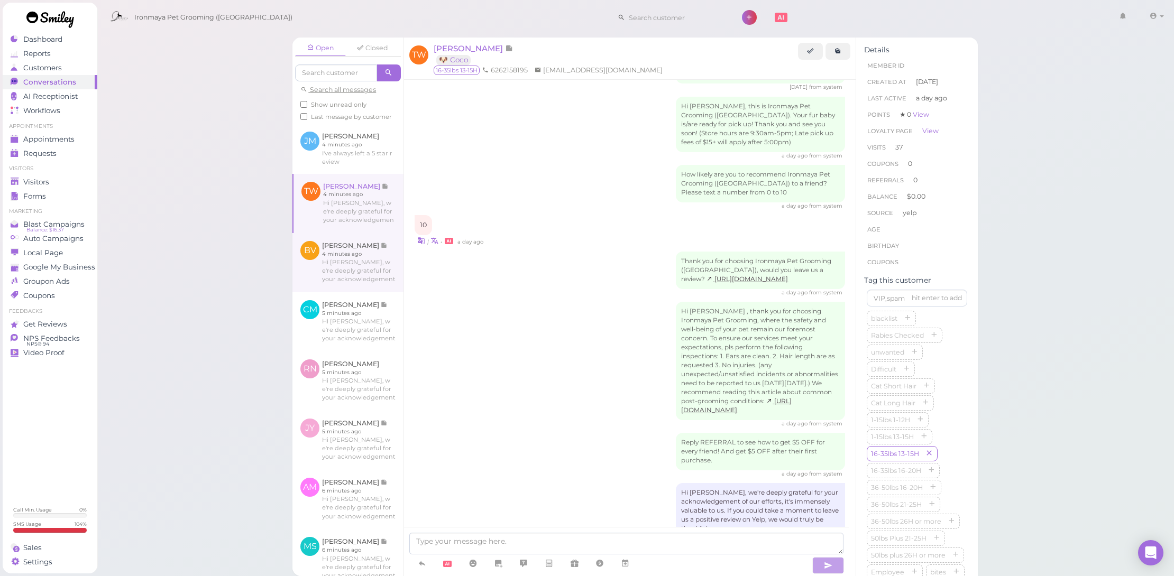
click at [345, 269] on link at bounding box center [347, 262] width 111 height 59
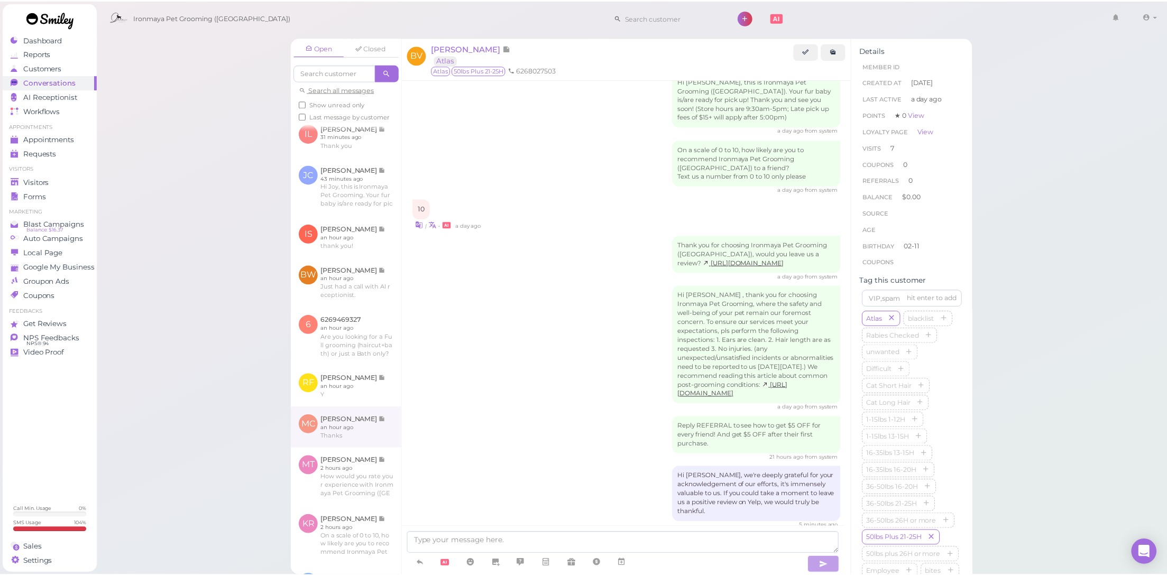
scroll to position [673, 0]
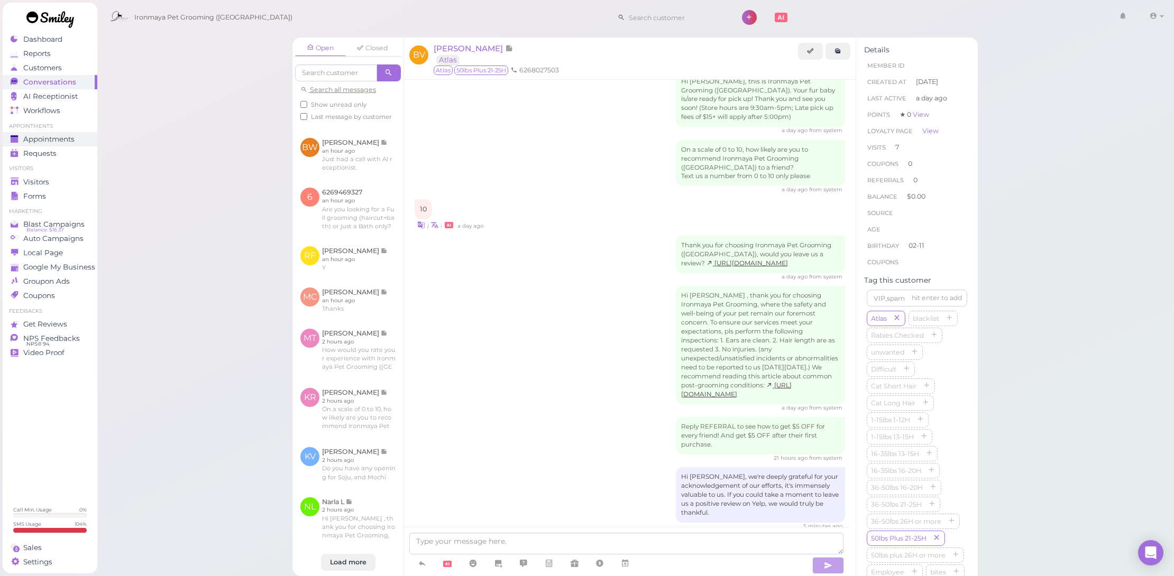
click at [41, 139] on span "Appointments" at bounding box center [48, 139] width 51 height 9
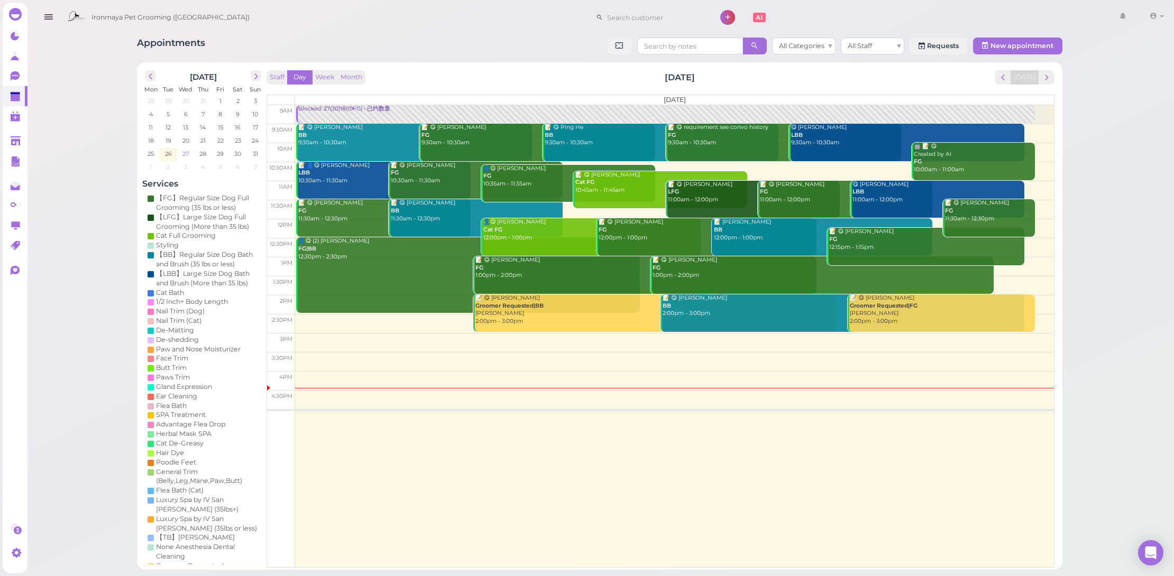
click at [181, 150] on span "27" at bounding box center [185, 154] width 8 height 10
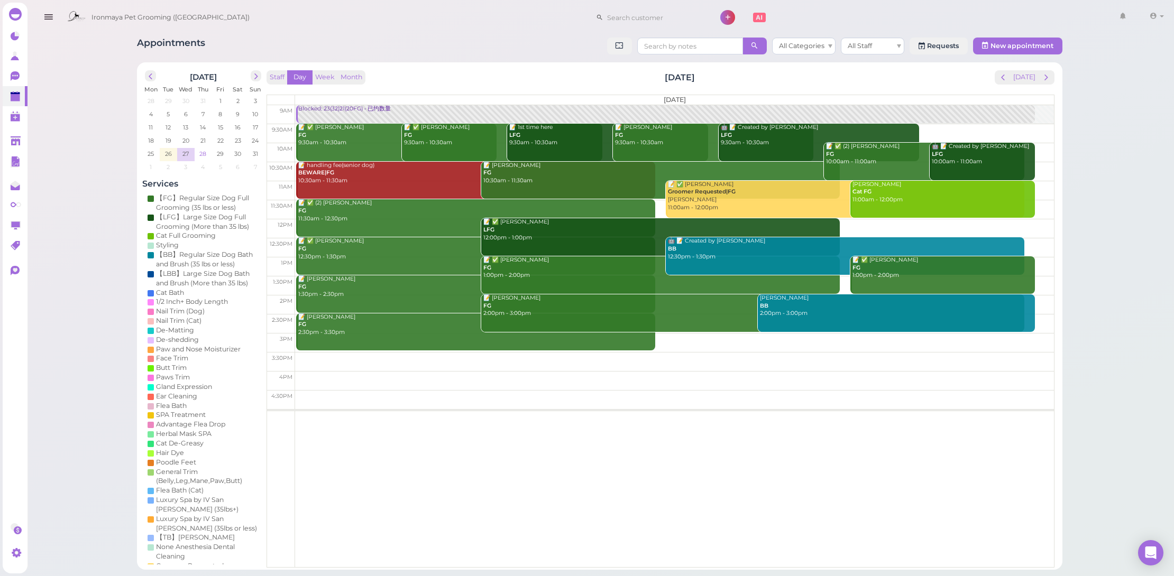
click at [200, 154] on span "28" at bounding box center [202, 154] width 9 height 10
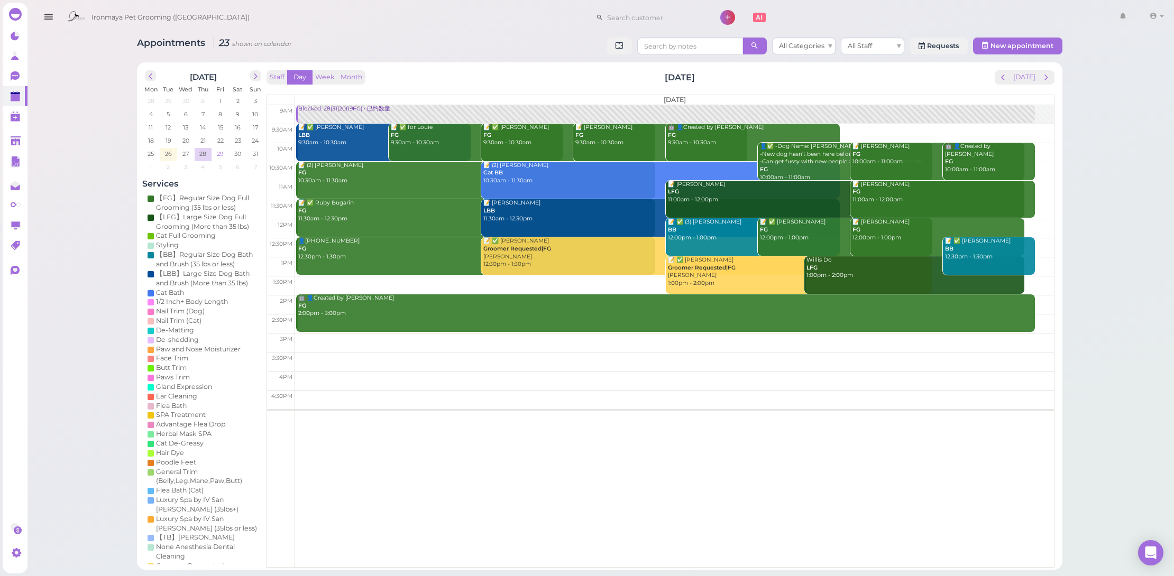
click at [216, 153] on span "29" at bounding box center [220, 154] width 9 height 10
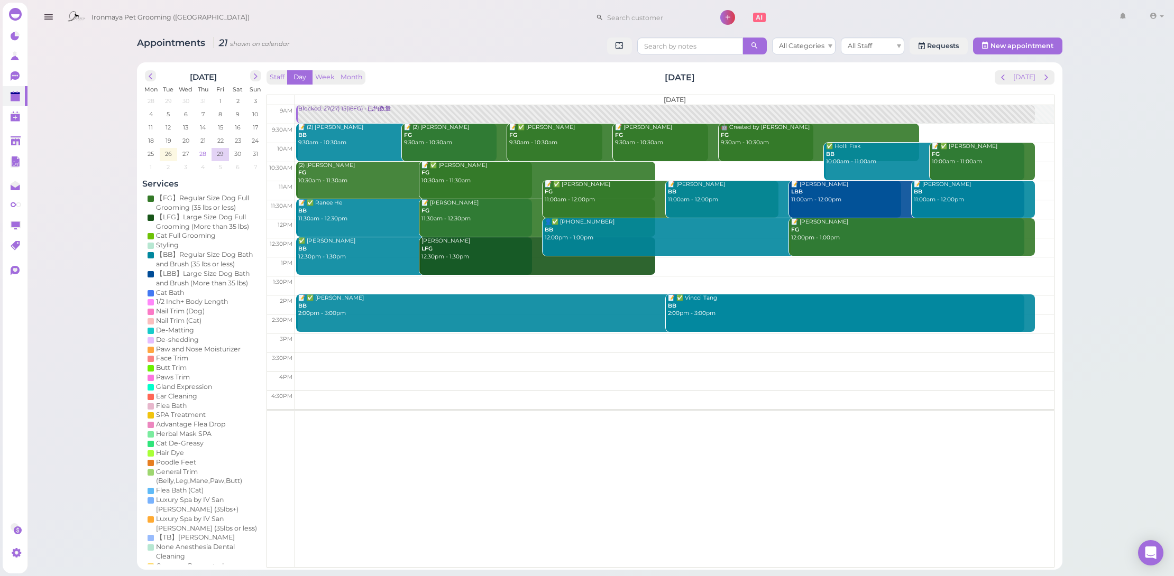
click at [195, 150] on td "28" at bounding box center [203, 153] width 17 height 11
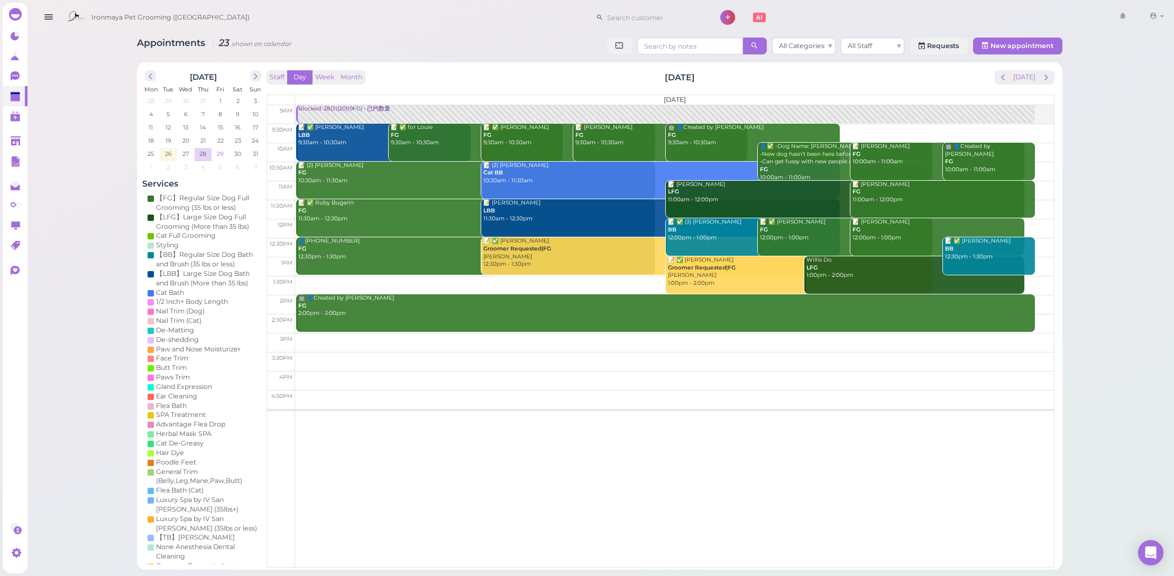
click at [219, 157] on span "29" at bounding box center [220, 154] width 9 height 10
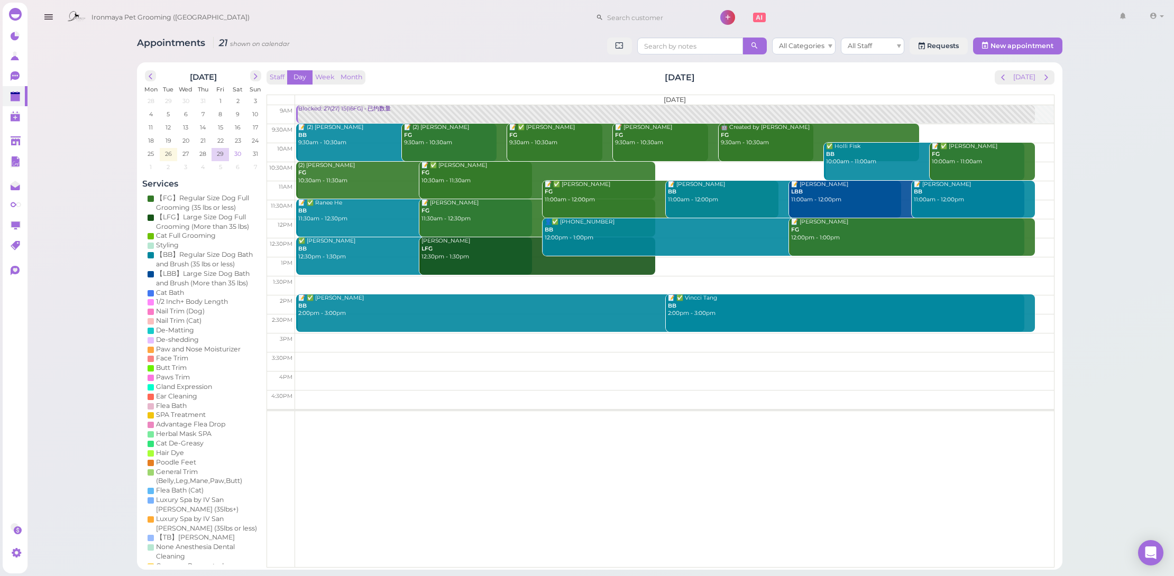
click at [233, 155] on span "30" at bounding box center [237, 154] width 9 height 10
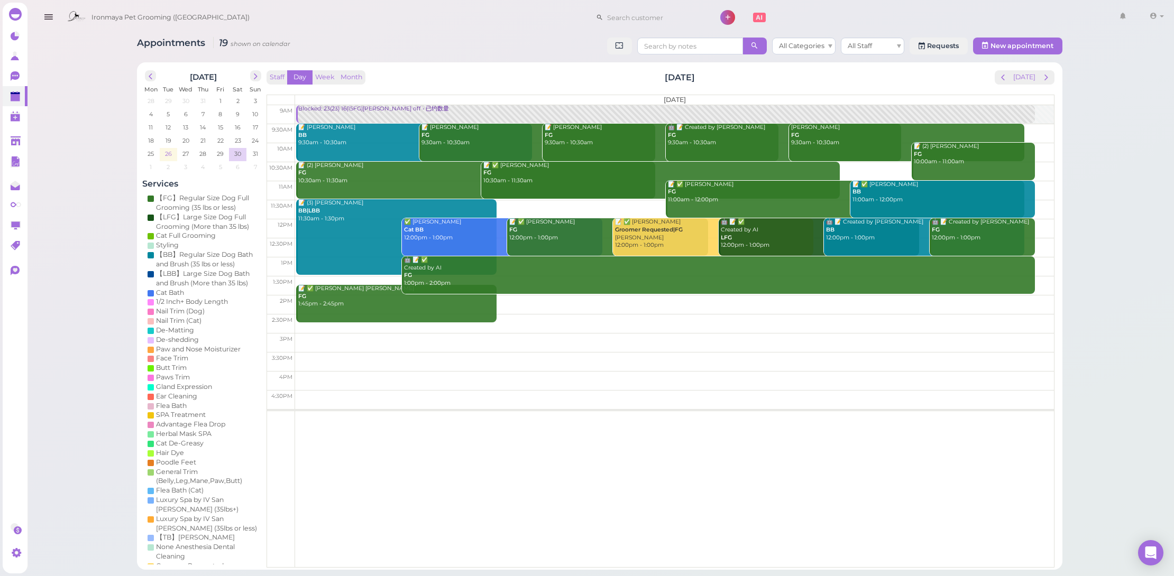
click at [165, 149] on span "26" at bounding box center [168, 154] width 9 height 10
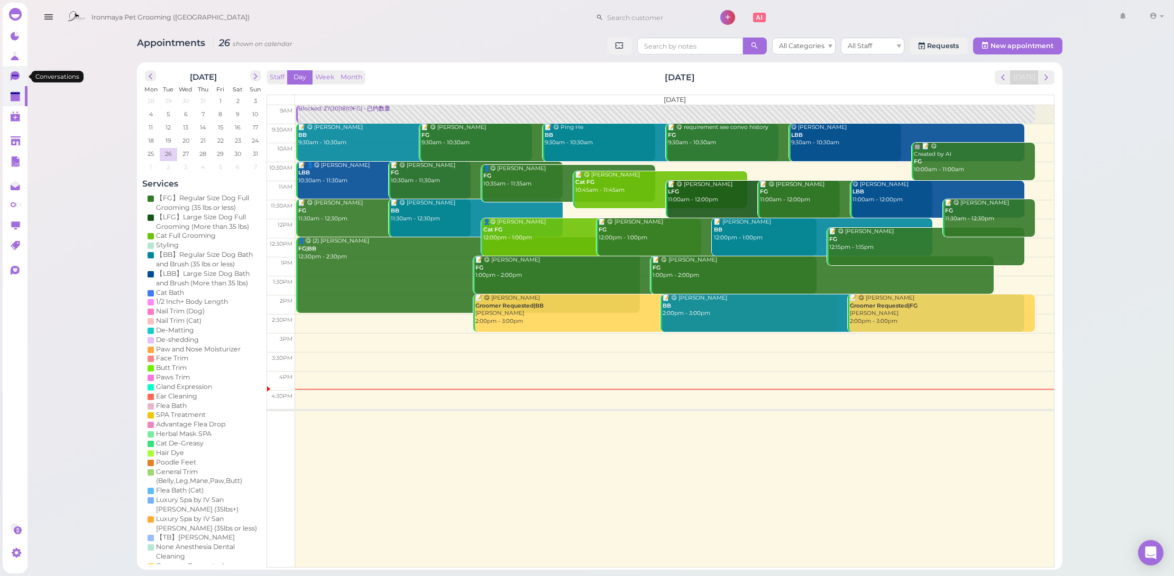
click at [14, 78] on icon at bounding box center [15, 76] width 9 height 10
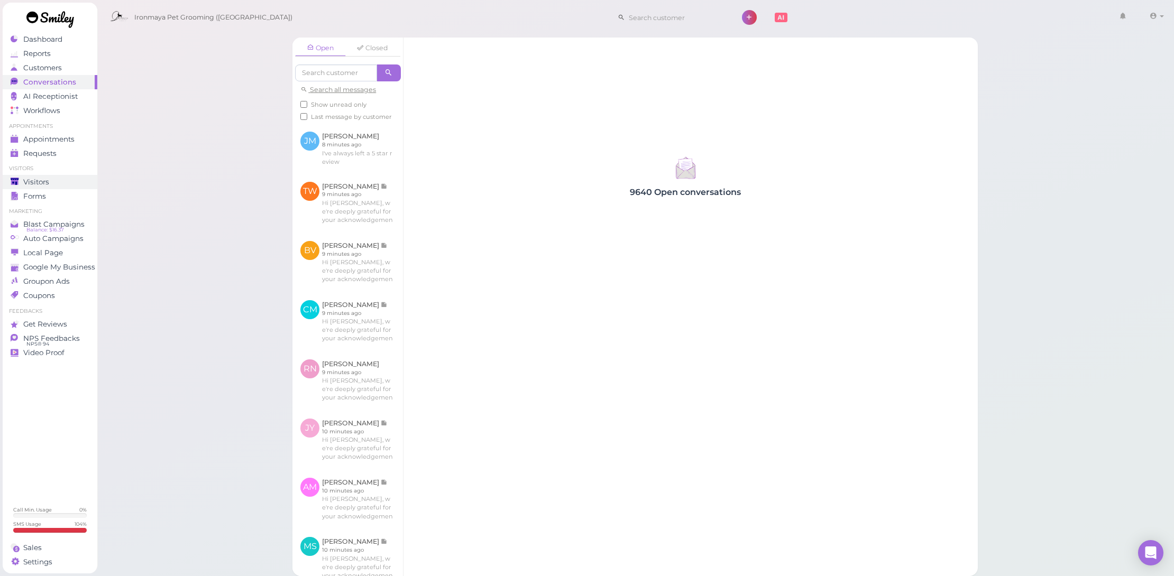
click at [59, 183] on div "Visitors" at bounding box center [49, 182] width 76 height 9
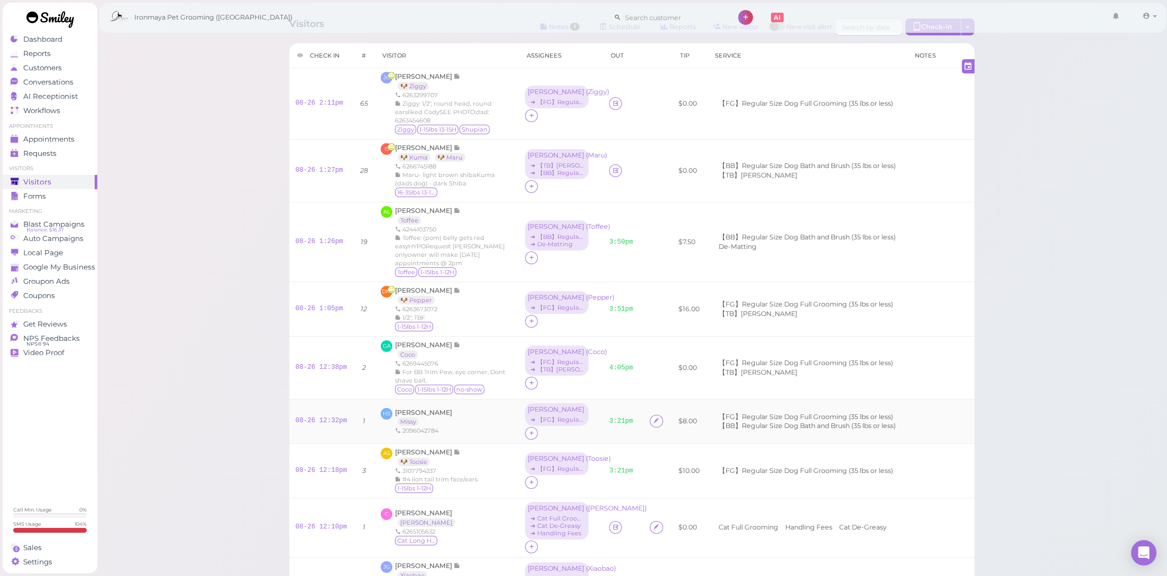
scroll to position [95, 0]
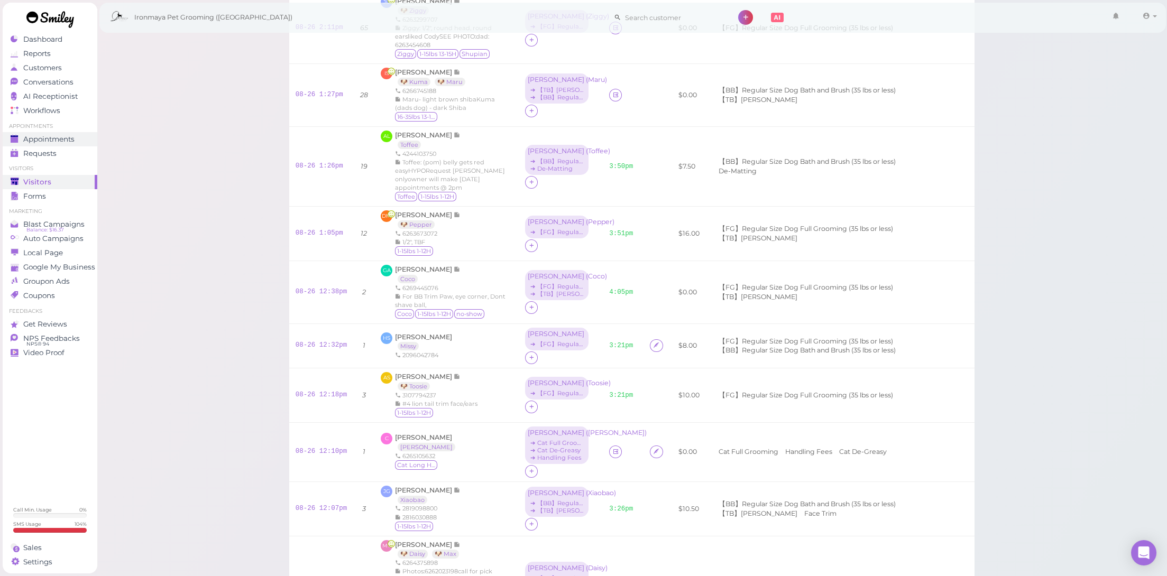
click at [52, 135] on span "Appointments" at bounding box center [48, 139] width 51 height 9
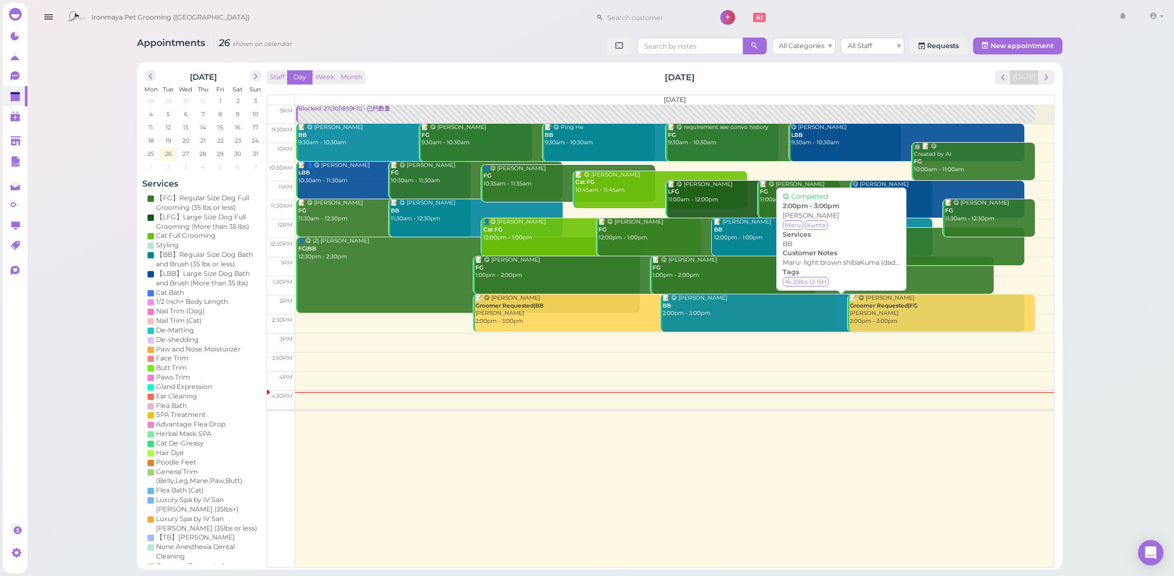
click at [715, 314] on div "📝 😋 Isabella Sun BB 2:00pm - 3:00pm" at bounding box center [843, 305] width 362 height 23
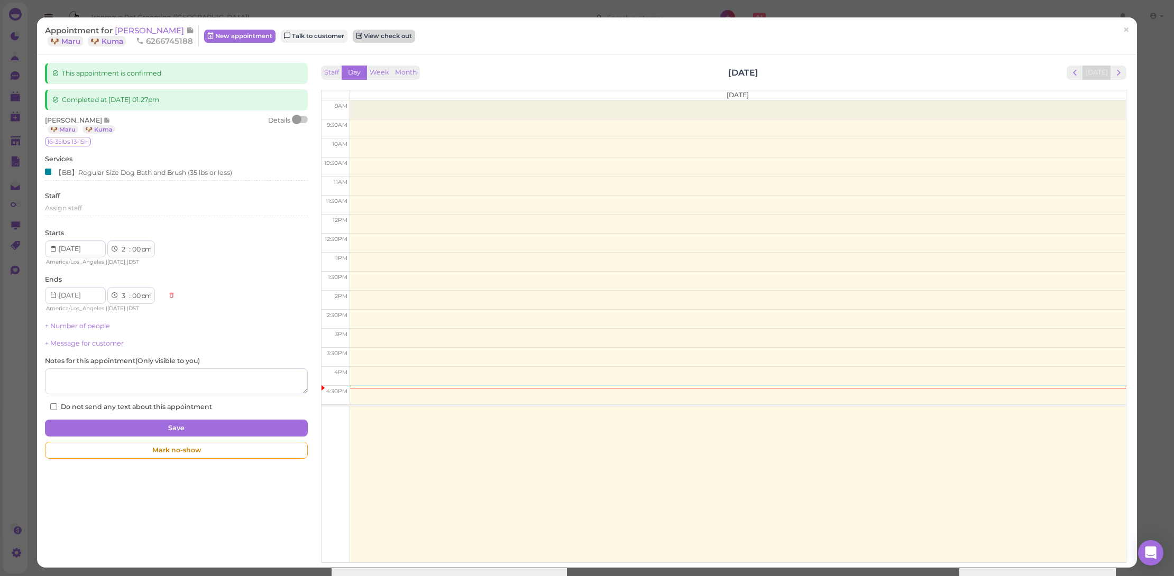
click at [399, 39] on link "View check out" at bounding box center [384, 36] width 62 height 13
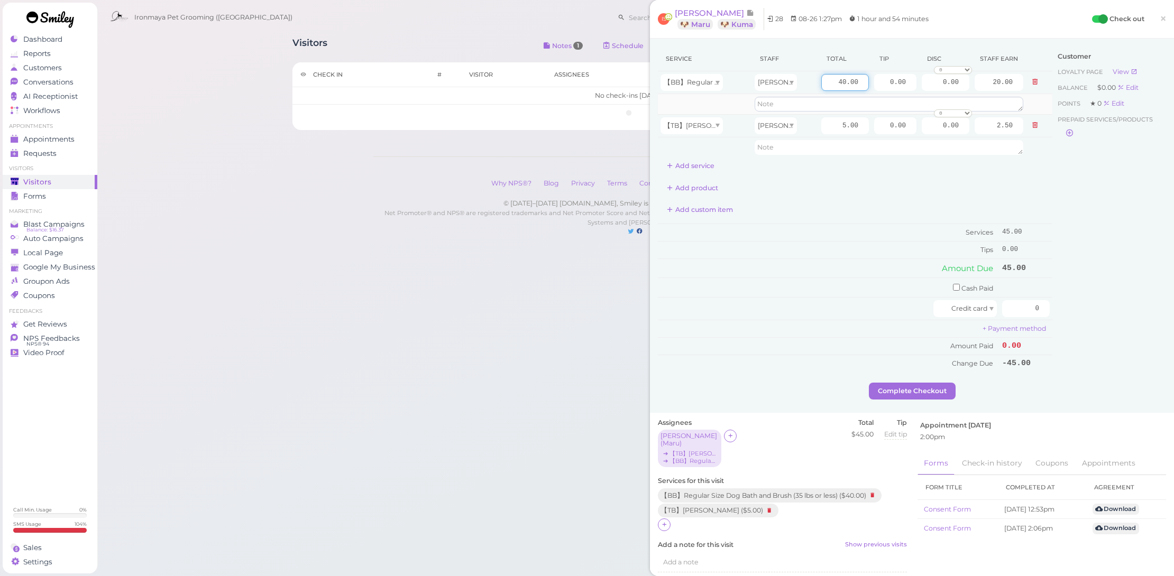
drag, startPoint x: 846, startPoint y: 87, endPoint x: 939, endPoint y: 104, distance: 94.7
click at [939, 104] on tbody "【BB】Regular Size Dog Bath and Brush (35 lbs or less) Erin 40.00 0.00 0.00 0 10%…" at bounding box center [855, 114] width 394 height 86
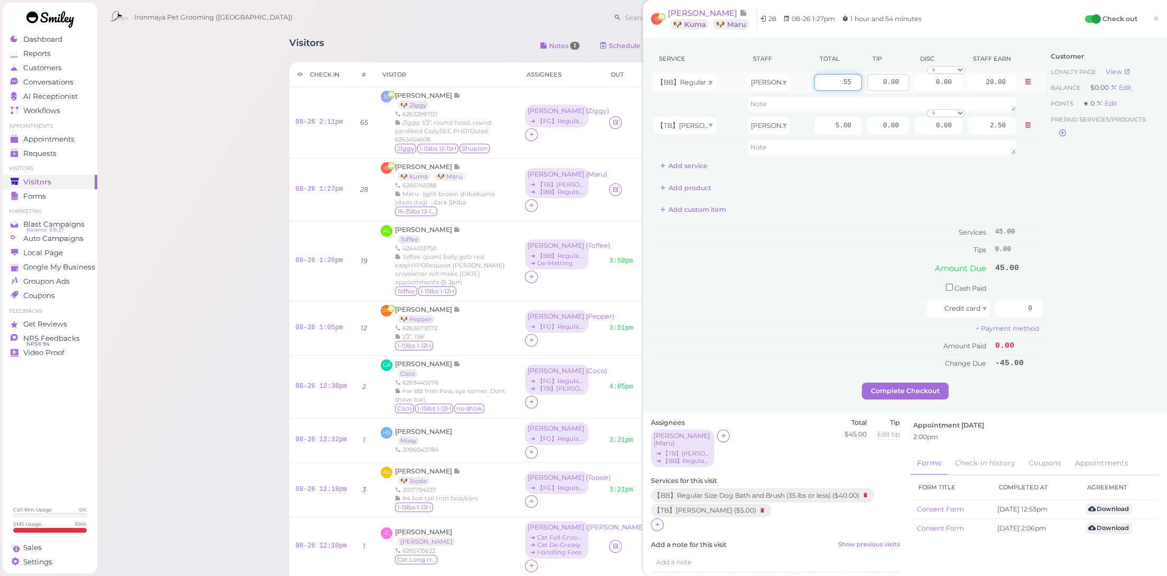
type input "55"
type input "27.50"
drag, startPoint x: 870, startPoint y: 81, endPoint x: 929, endPoint y: 92, distance: 60.7
click at [929, 92] on tr "【BB】Regular Size Dog Bath and Brush (35 lbs or less) Erin 55 0.00 0.00 0 10% of…" at bounding box center [848, 82] width 394 height 23
type input "6"
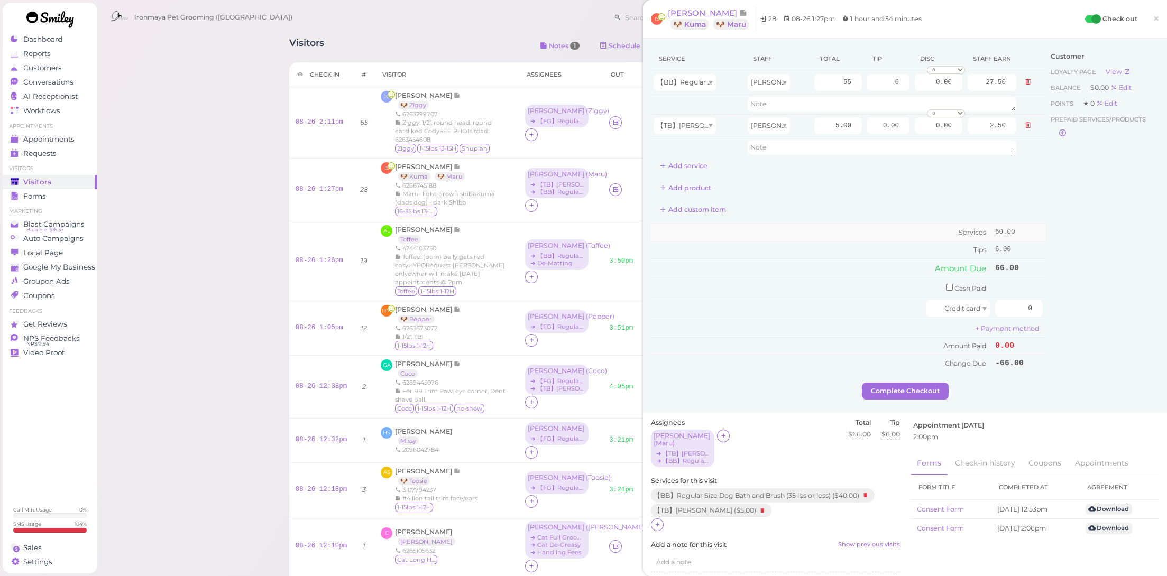
click at [890, 233] on td "Services" at bounding box center [822, 232] width 342 height 17
drag, startPoint x: 1015, startPoint y: 301, endPoint x: 1057, endPoint y: 310, distance: 43.4
click at [1057, 310] on div "Service Staff Total Tip Disc Staff earn 【BB】Regular Size Dog Bath and Brush (35…" at bounding box center [905, 215] width 508 height 336
type input "66"
click at [1059, 312] on div "Customer Loyalty page View Balance $0.00 Edit Points ★ 0 Edit Prepaid services/…" at bounding box center [1102, 215] width 114 height 336
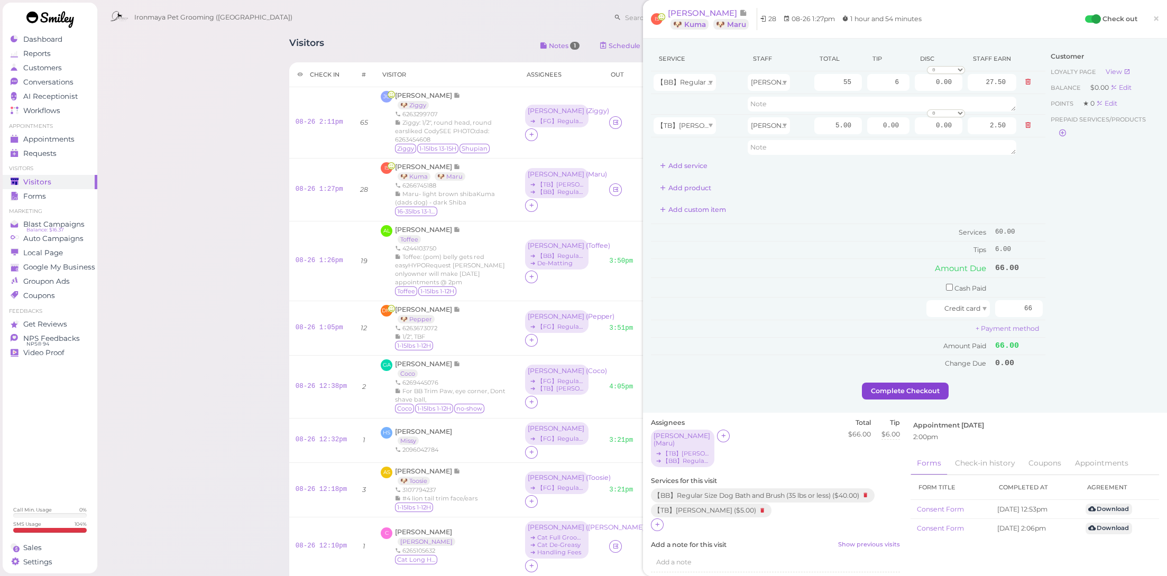
click at [927, 388] on button "Complete Checkout" at bounding box center [905, 391] width 87 height 17
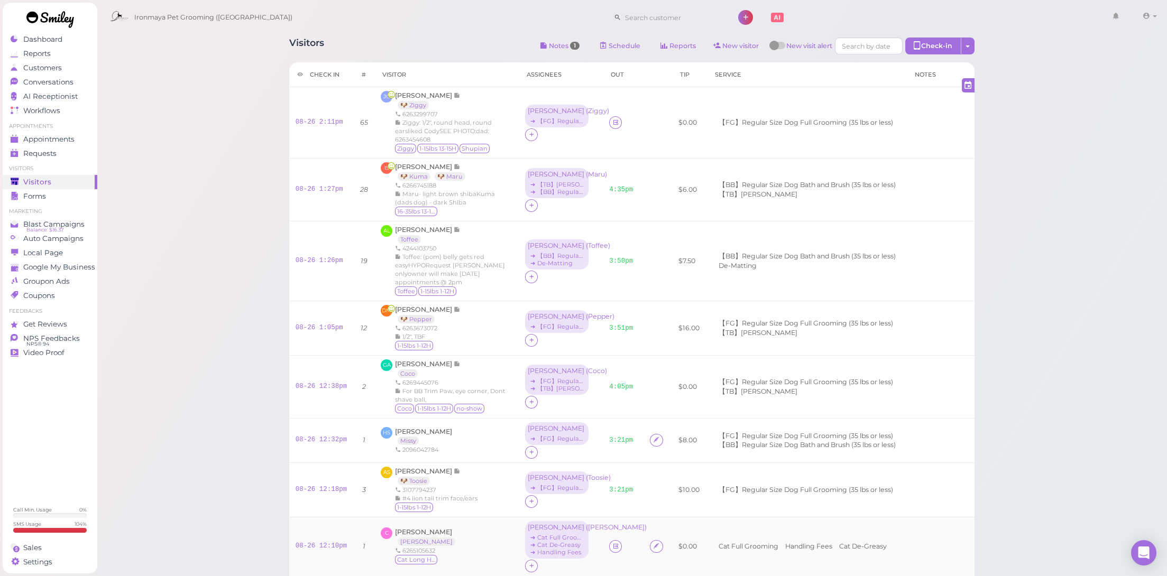
scroll to position [196, 0]
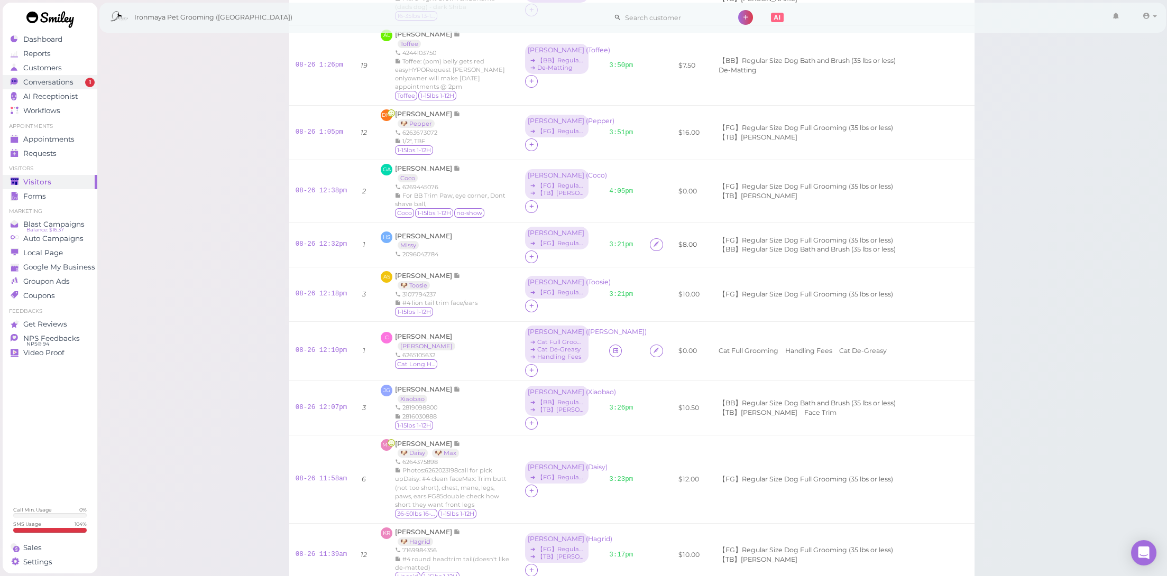
click at [82, 81] on div "Conversations" at bounding box center [49, 82] width 76 height 9
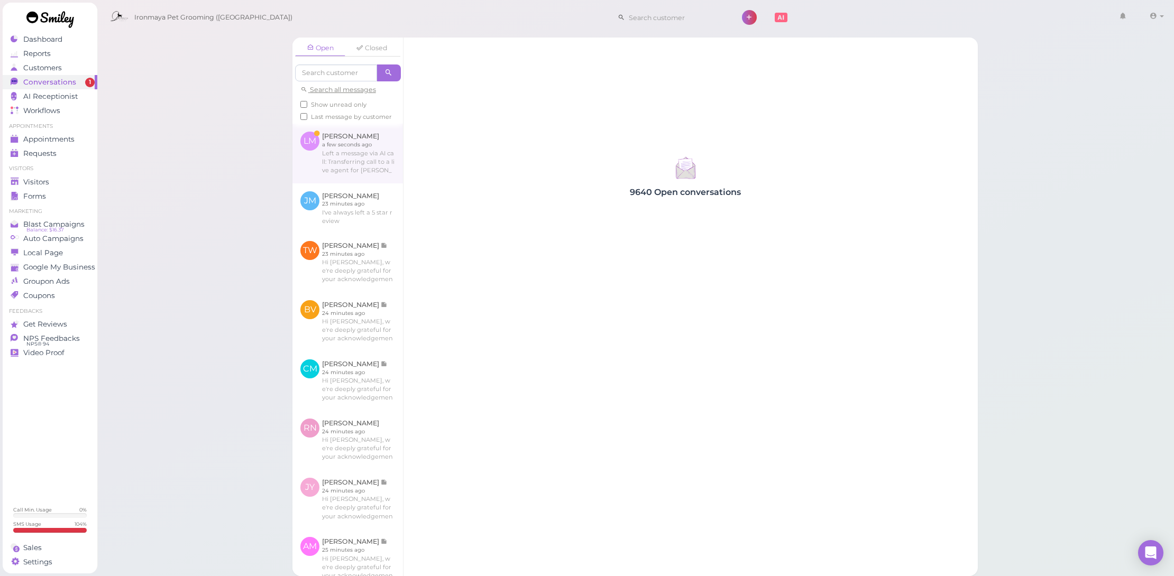
click at [361, 161] on link at bounding box center [347, 153] width 110 height 59
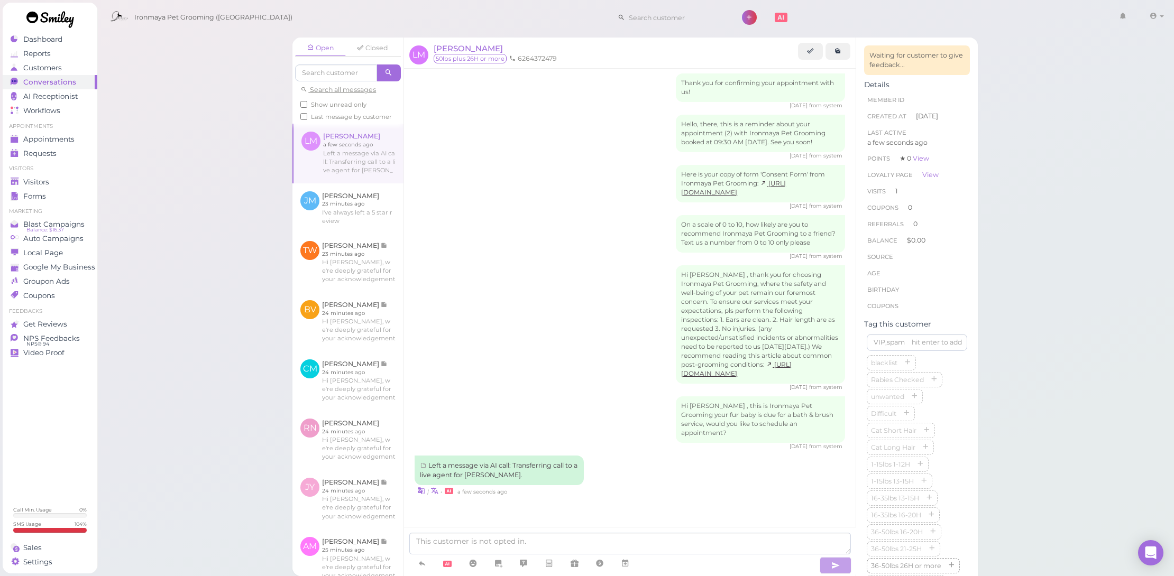
scroll to position [196, 0]
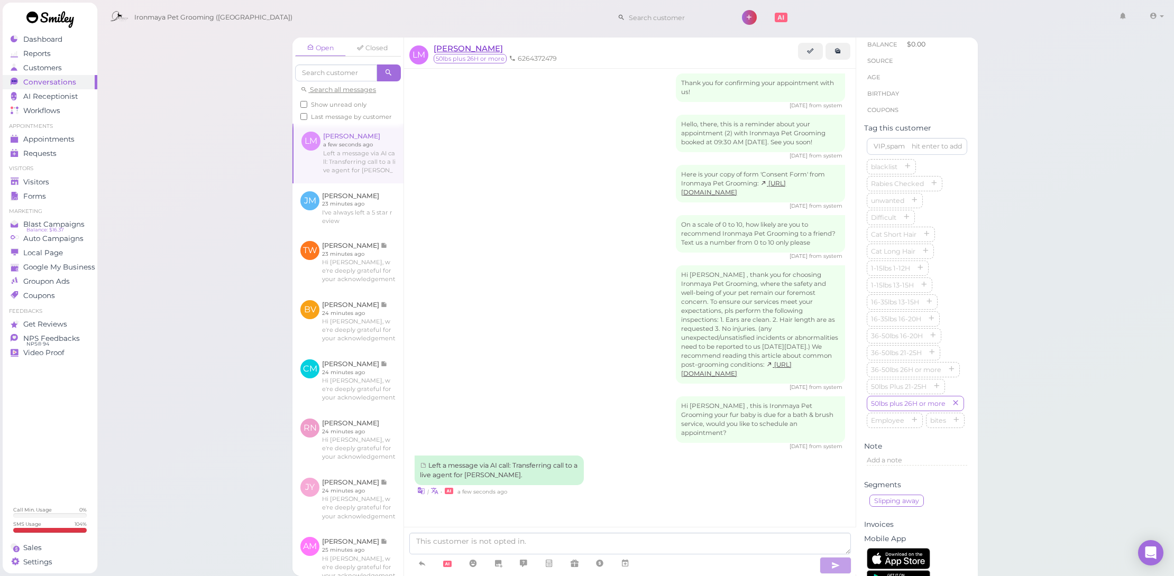
click at [476, 49] on span "Lesley Moser" at bounding box center [468, 48] width 69 height 10
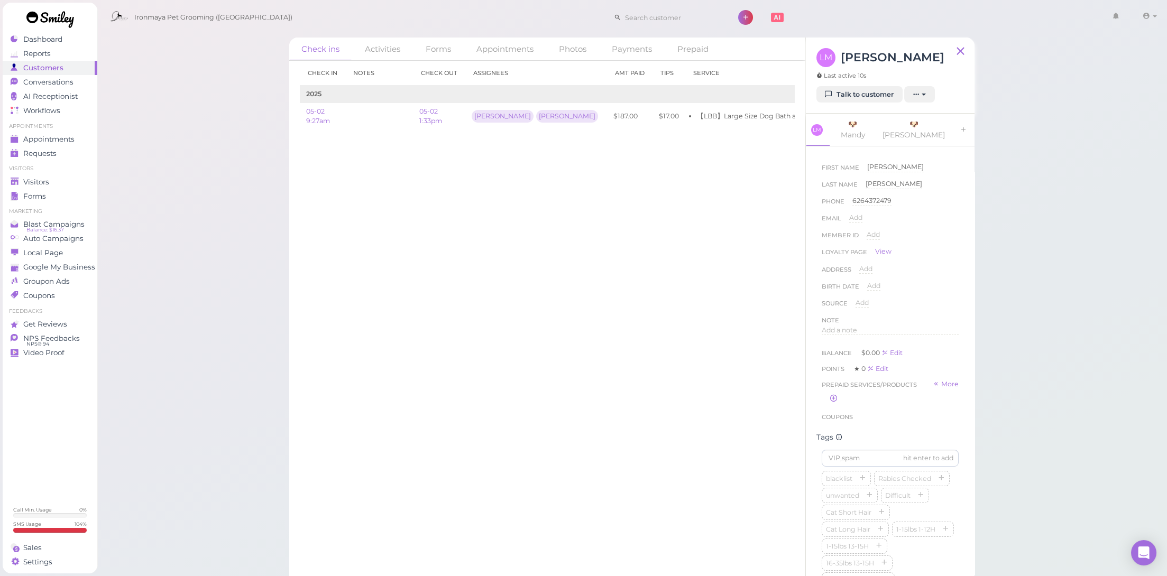
click at [852, 110] on div "LM Lesley Moser Last active 10s Talk to customer New appointment Add stamps Add…" at bounding box center [890, 76] width 169 height 76
click at [859, 102] on link "Talk to customer" at bounding box center [859, 94] width 86 height 17
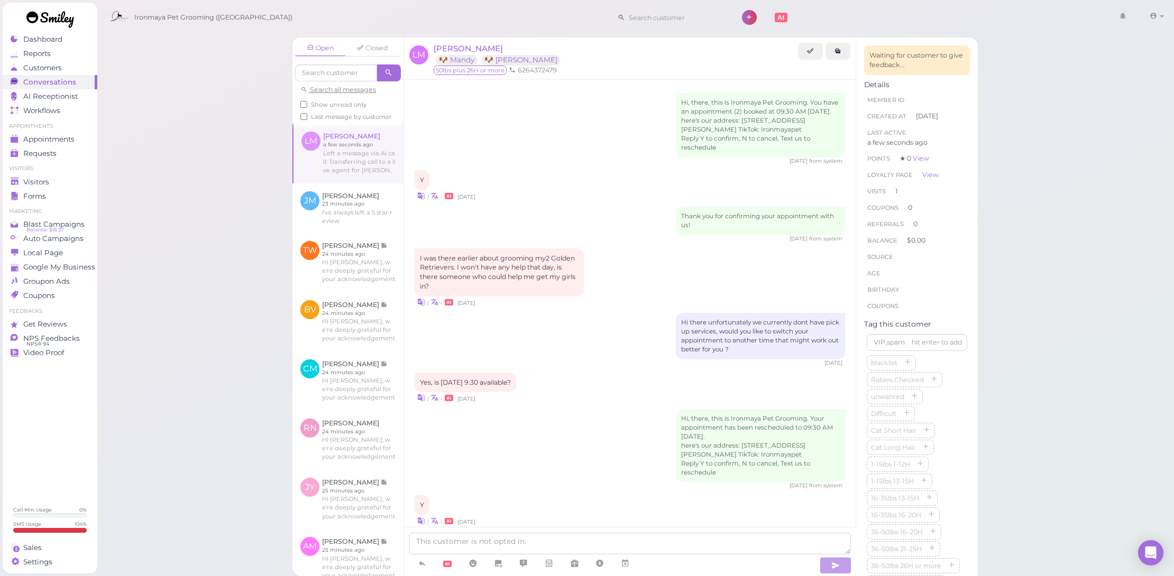
scroll to position [449, 0]
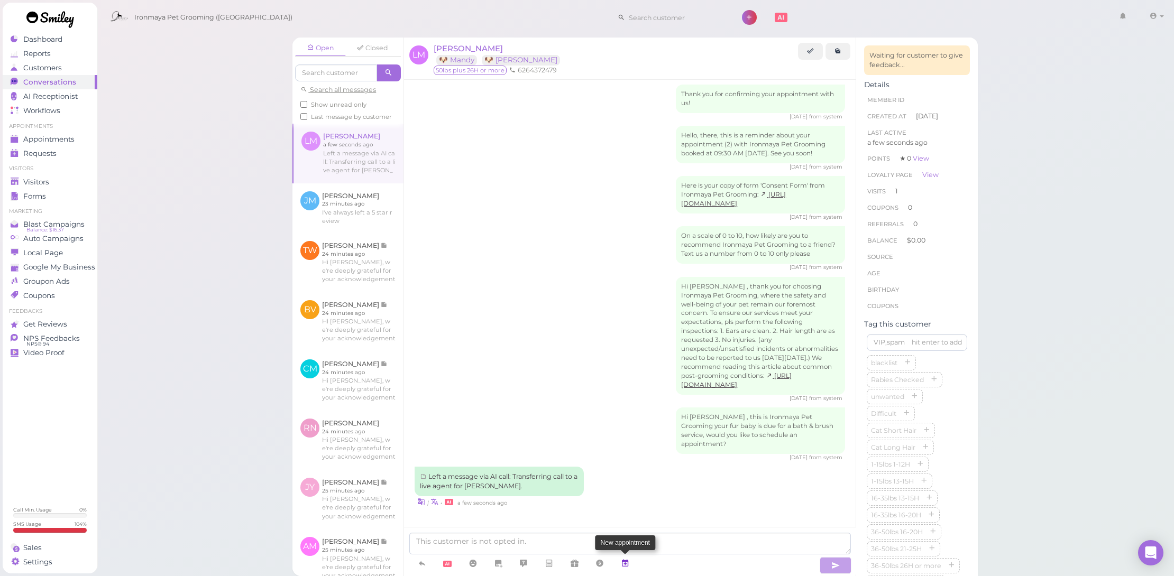
click at [631, 560] on link at bounding box center [624, 564] width 25 height 19
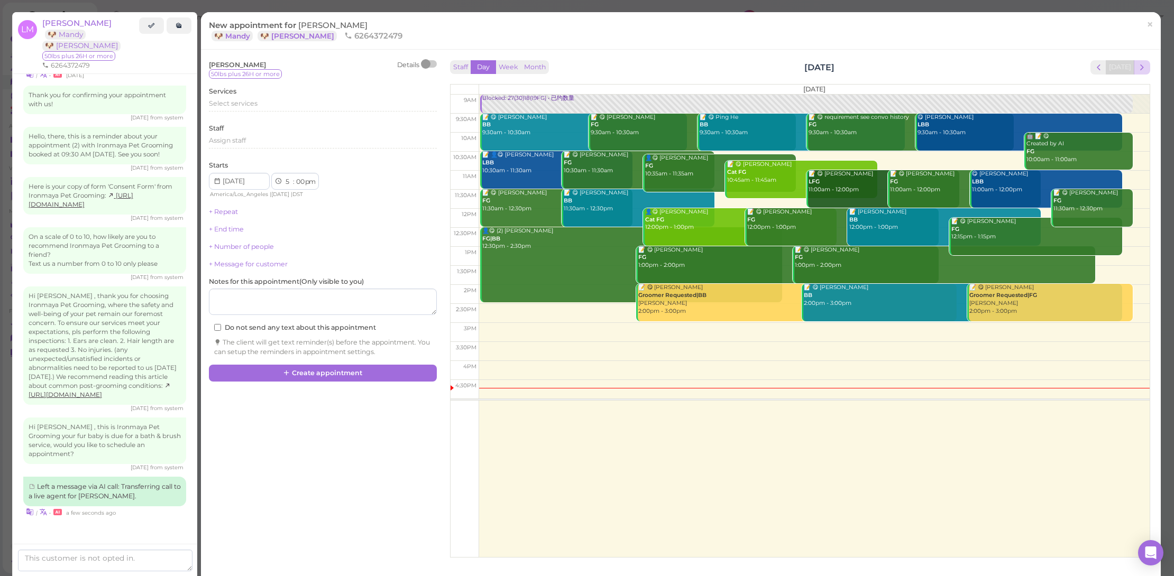
click at [1137, 66] on span "next" at bounding box center [1142, 67] width 10 height 10
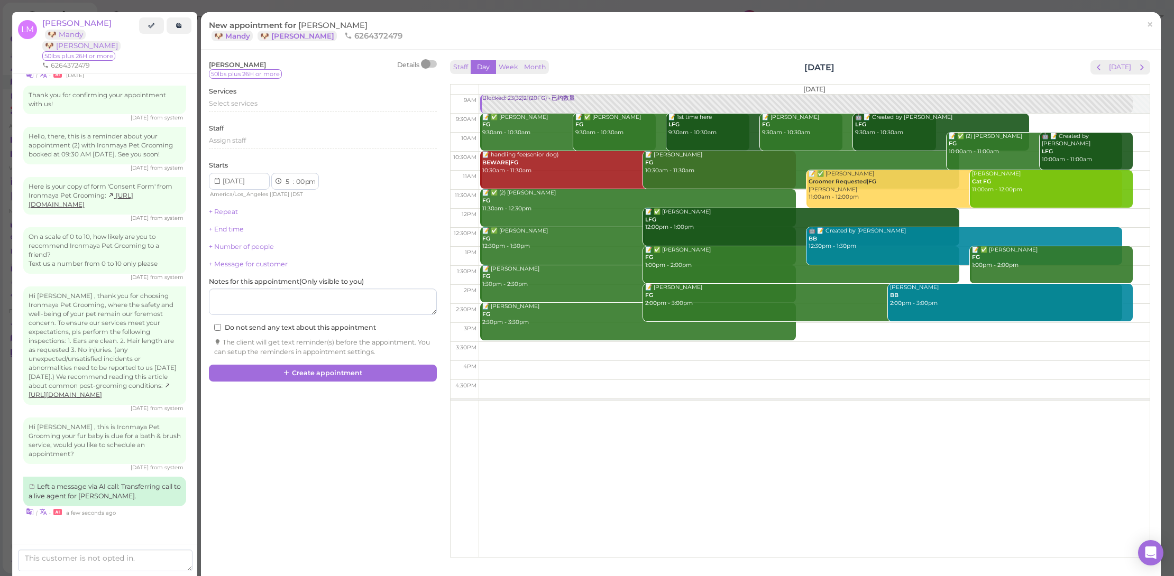
click at [1137, 66] on span "next" at bounding box center [1142, 67] width 10 height 10
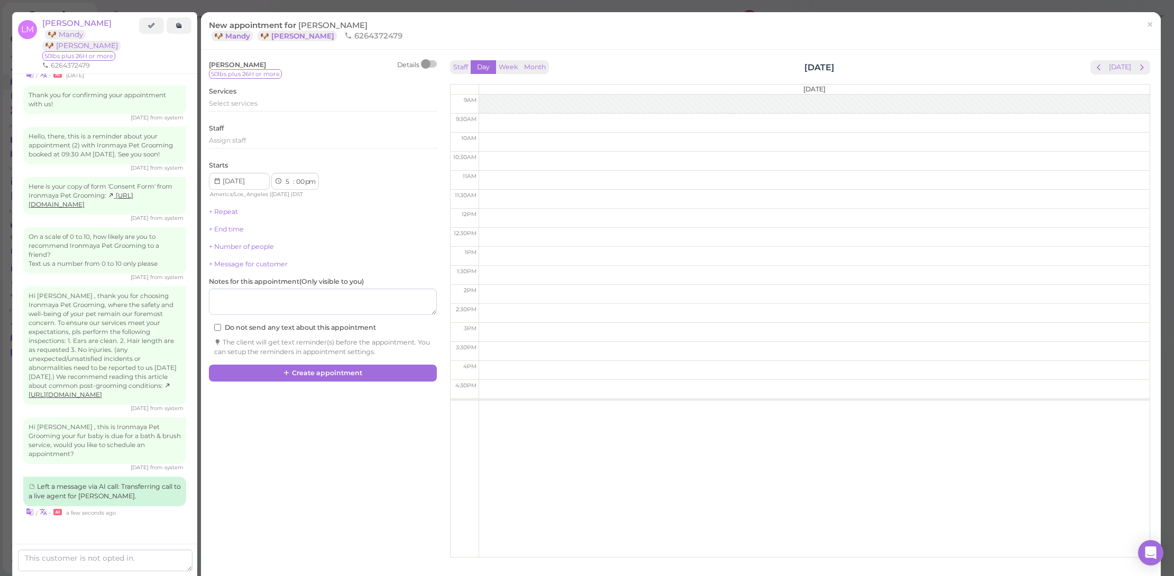
click at [1137, 66] on span "next" at bounding box center [1142, 67] width 10 height 10
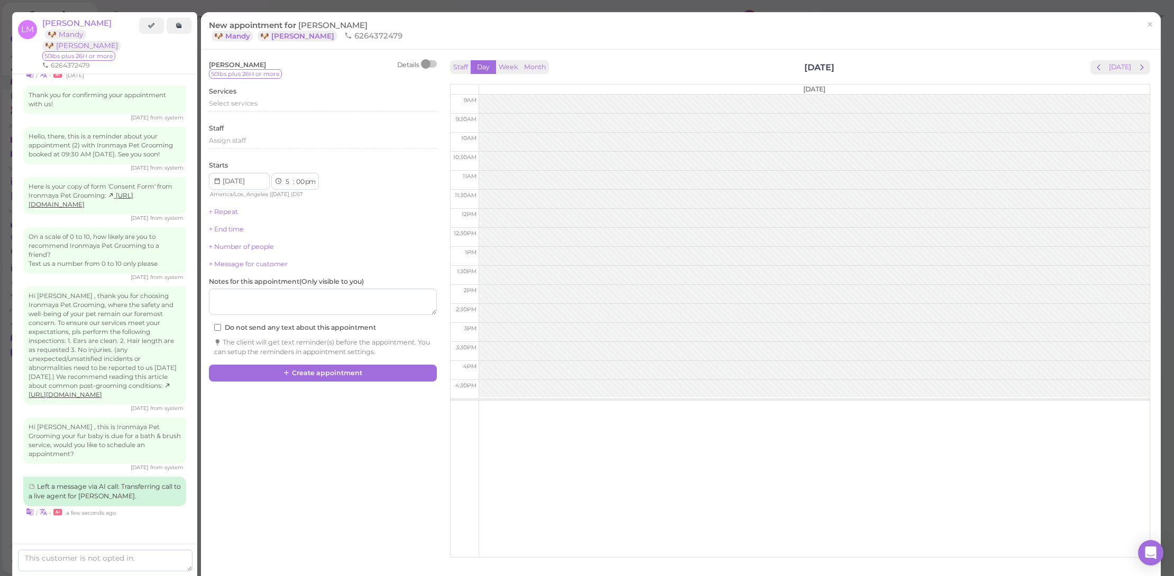
click at [1137, 66] on span "next" at bounding box center [1142, 67] width 10 height 10
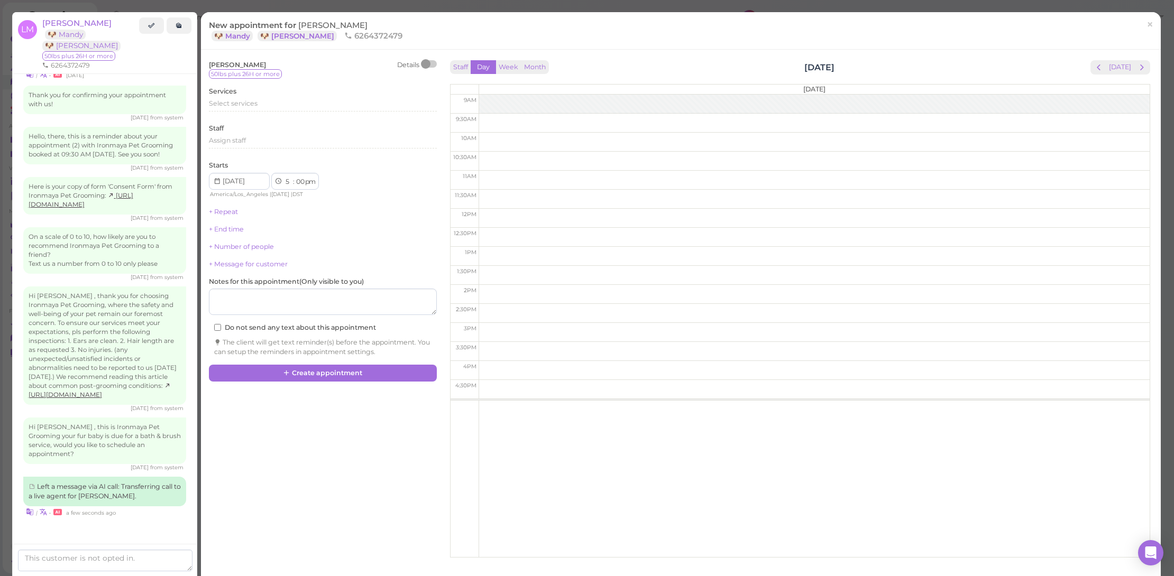
click at [1137, 66] on span "next" at bounding box center [1142, 67] width 10 height 10
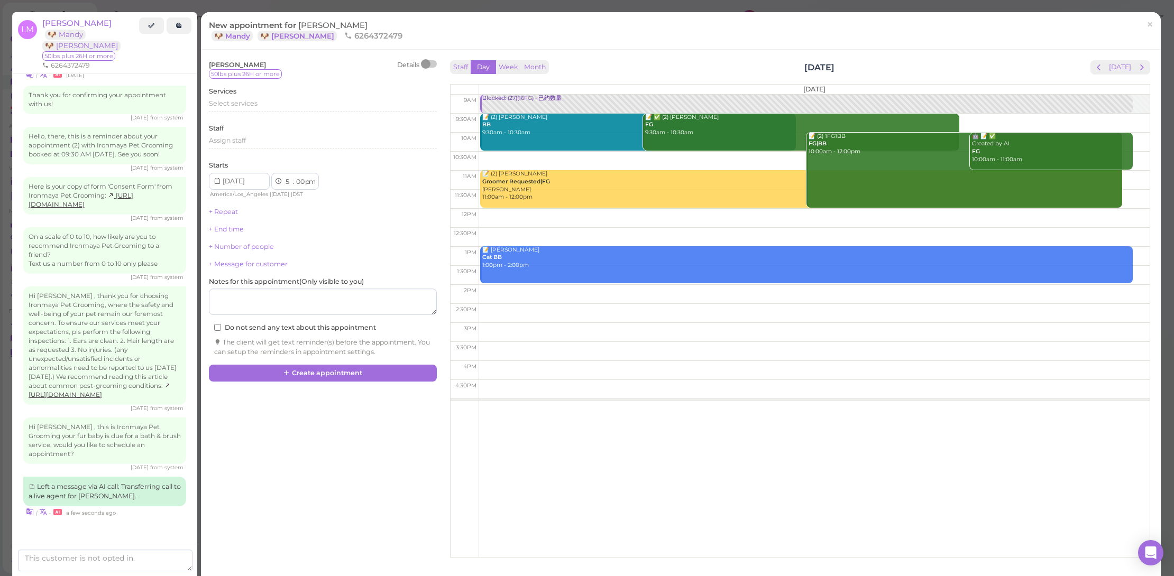
click at [345, 113] on div "Select services" at bounding box center [323, 107] width 228 height 17
click at [346, 108] on div "Select services" at bounding box center [323, 105] width 228 height 13
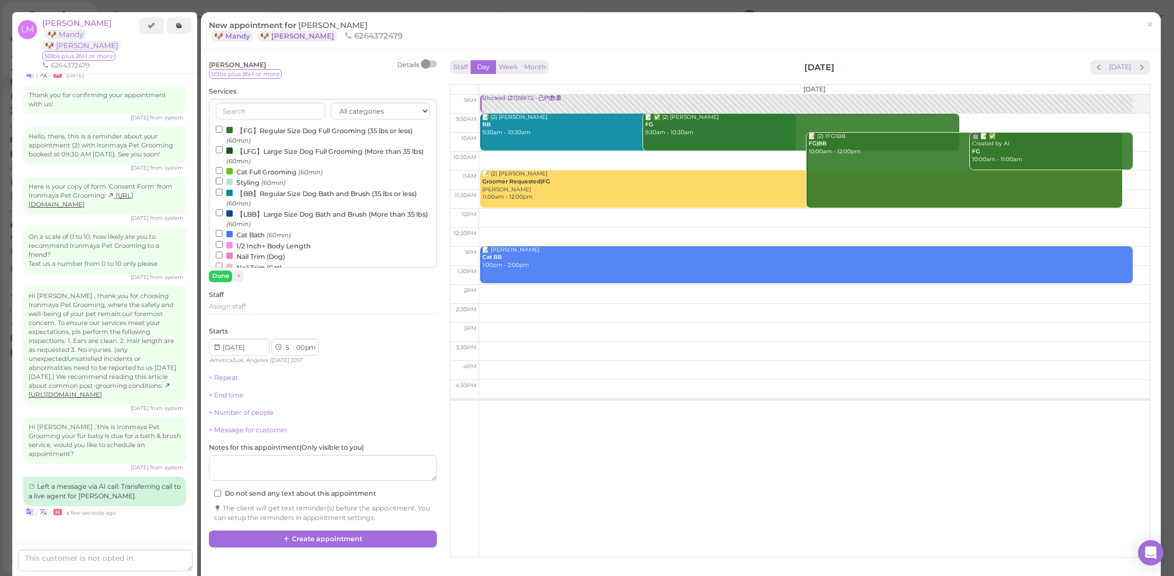
click at [282, 208] on label "【LBB】Large Size Dog Bath and Brush (More than 35 lbs) (60min)" at bounding box center [323, 218] width 214 height 21
click at [223, 209] on input "【LBB】Large Size Dog Bath and Brush (More than 35 lbs) (60min)" at bounding box center [219, 212] width 7 height 7
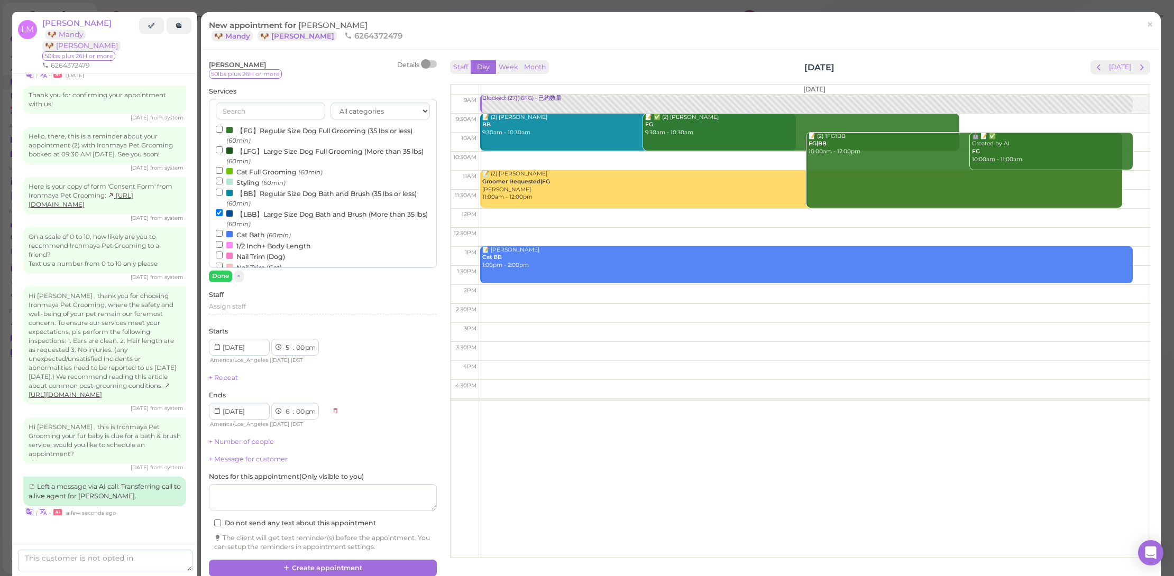
click at [972, 119] on td at bounding box center [813, 123] width 671 height 19
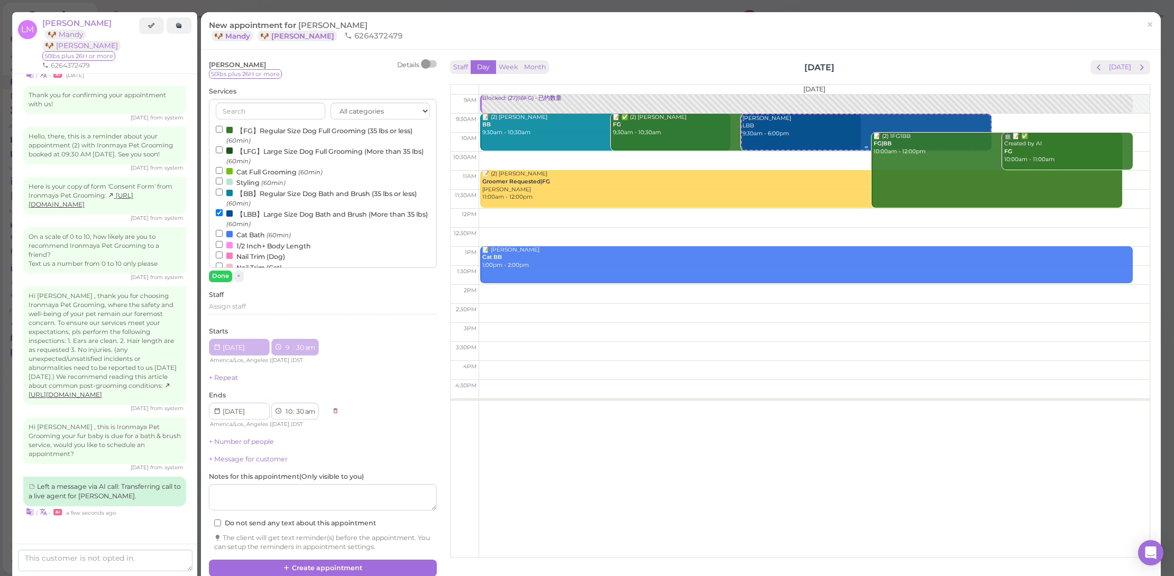
type input "2025-09-05"
select select "9"
select select "30"
select select "am"
type input "2025-09-05"
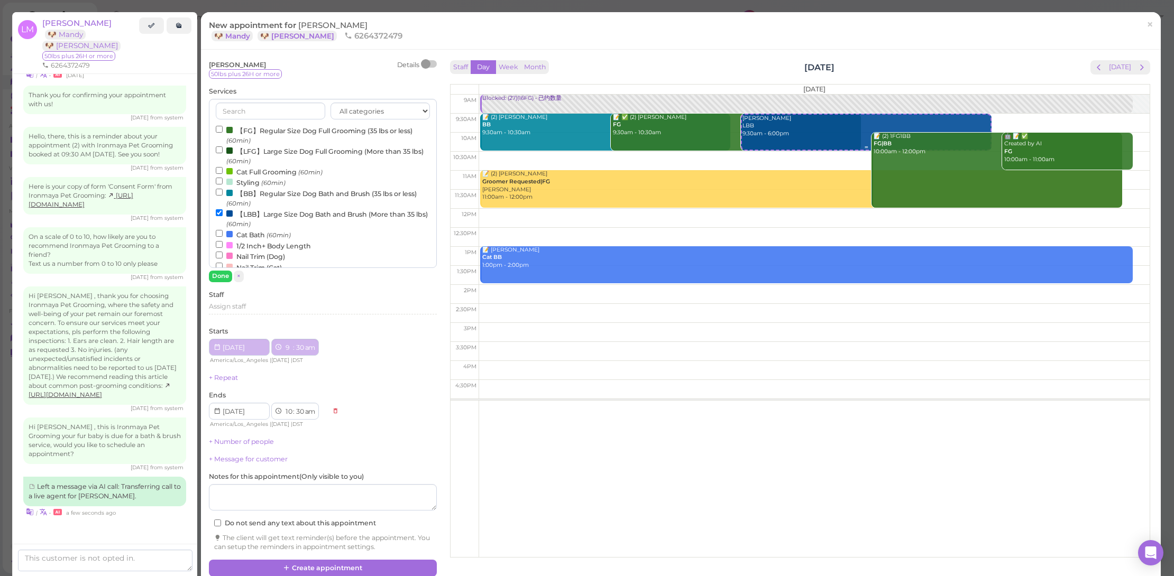
select select "10"
select select "30"
select select "am"
click at [220, 439] on link "+ Number of people" at bounding box center [241, 442] width 65 height 8
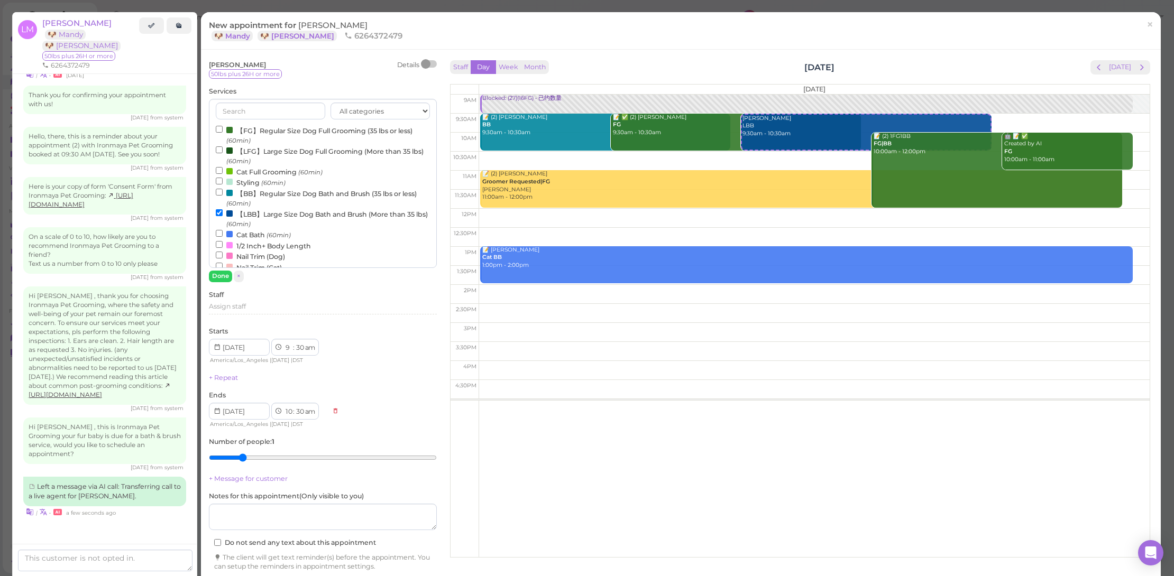
type input "2"
click at [239, 454] on input "range" at bounding box center [323, 457] width 228 height 17
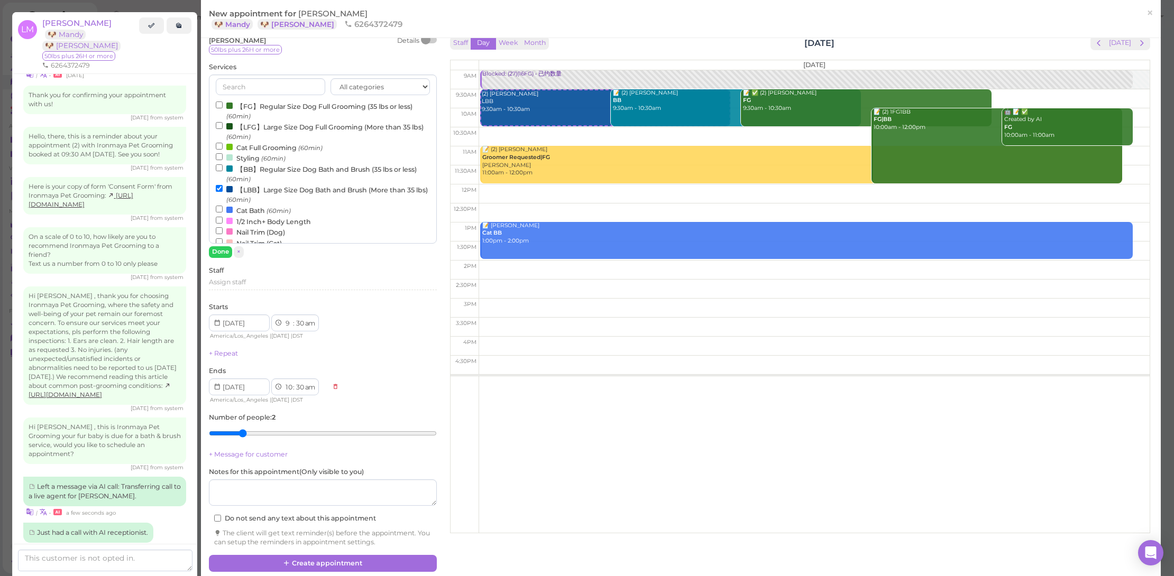
scroll to position [493, 0]
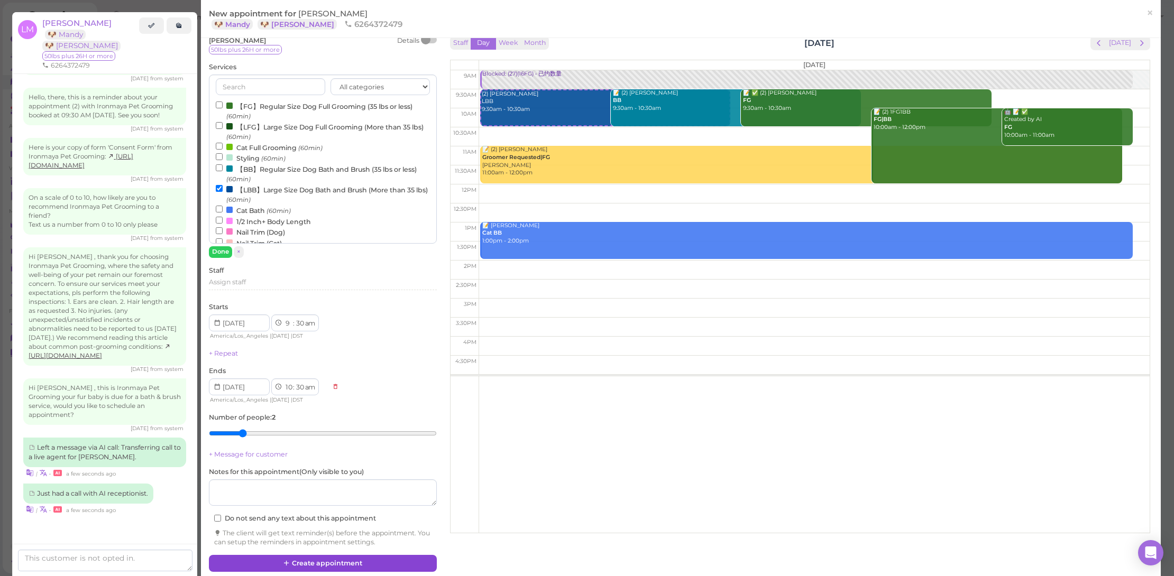
click at [337, 564] on button "Create appointment" at bounding box center [323, 563] width 228 height 17
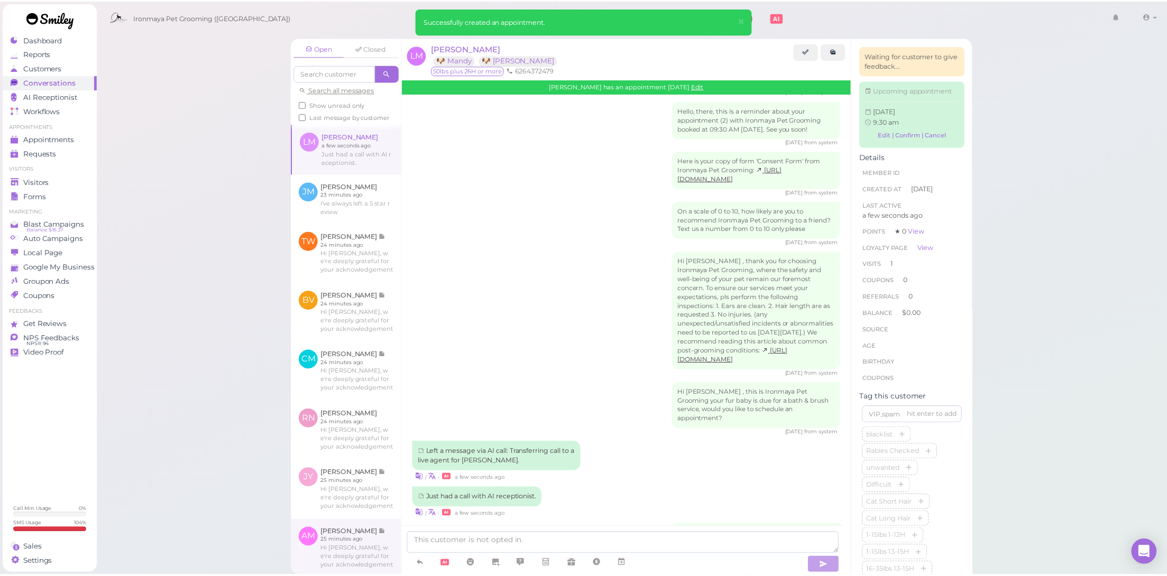
scroll to position [592, 0]
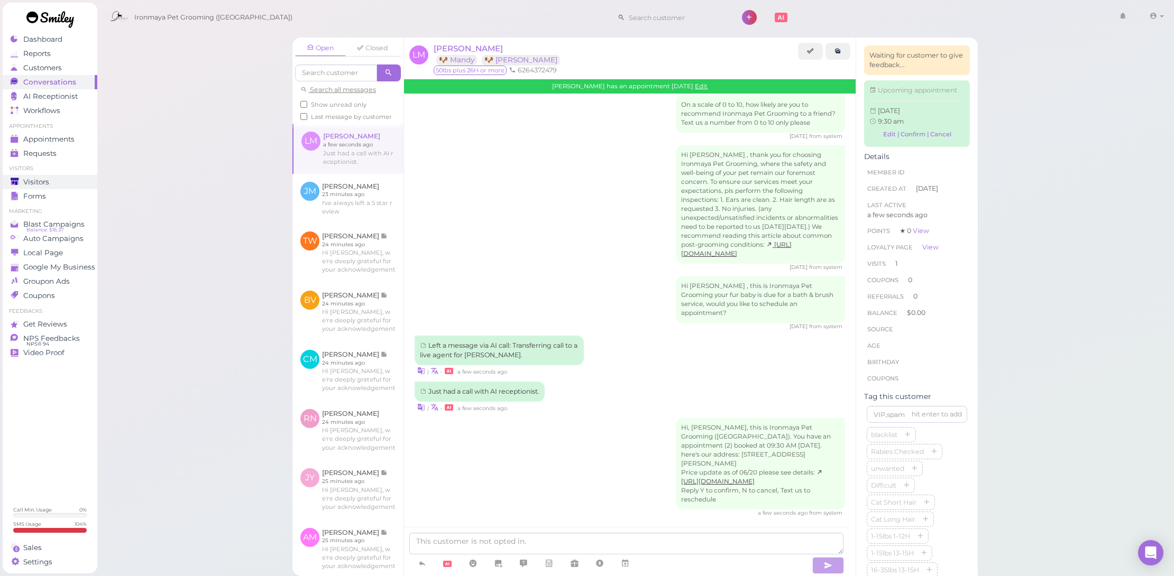
click at [60, 185] on div "Visitors" at bounding box center [49, 182] width 76 height 9
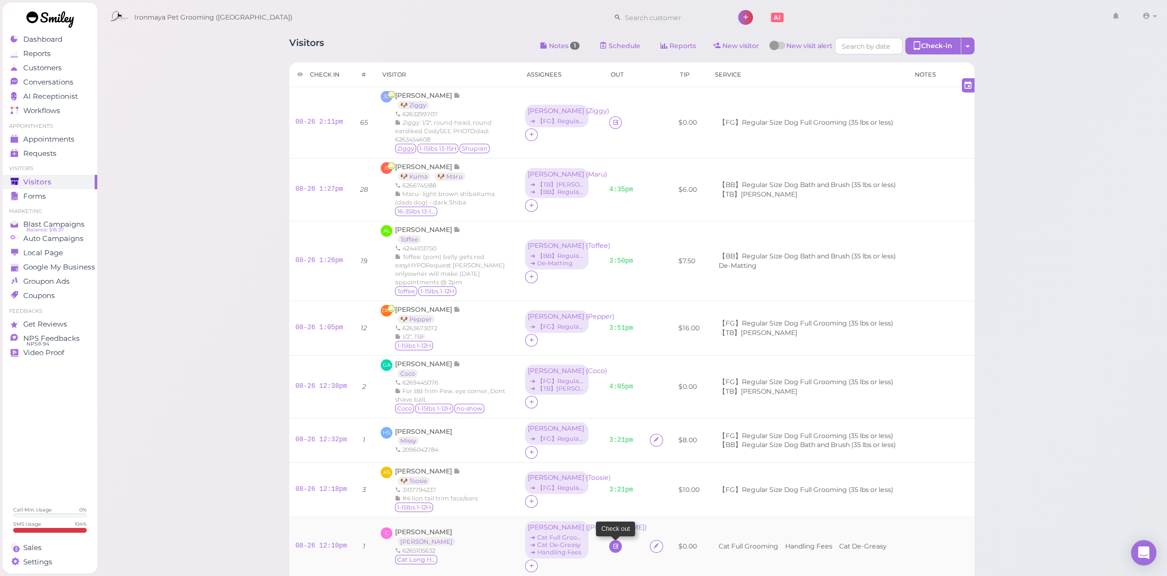
click at [609, 540] on link at bounding box center [615, 546] width 13 height 13
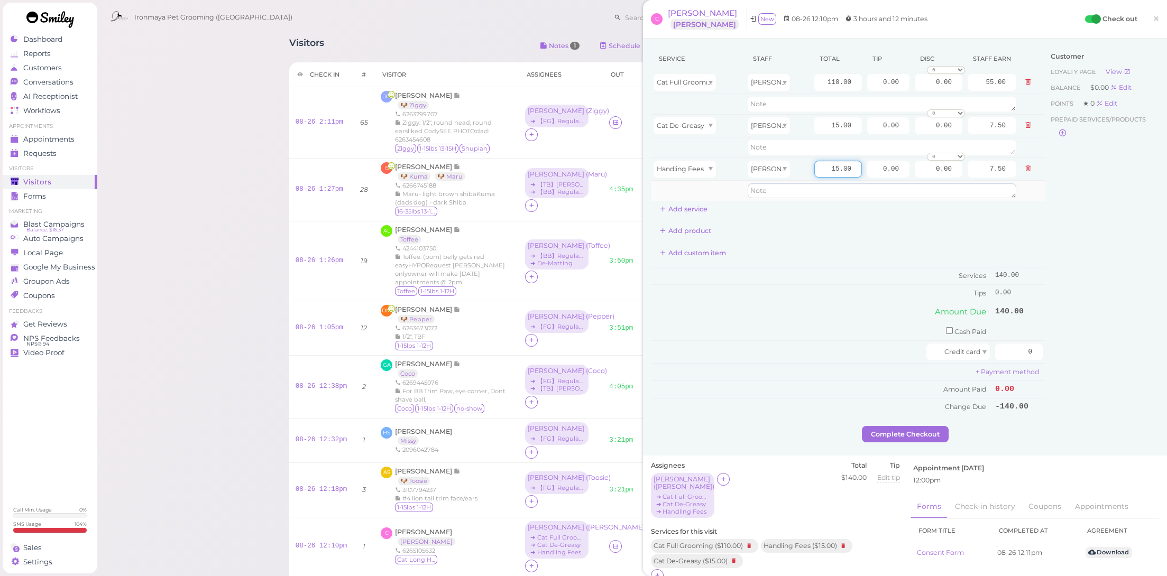
drag, startPoint x: 815, startPoint y: 163, endPoint x: 880, endPoint y: 183, distance: 68.1
click at [880, 183] on tbody "Cat Full Grooming Cody 110.00 0.00 0.00 0 10% off 15% off 20% off 25% off 30% o…" at bounding box center [848, 136] width 394 height 130
type input "20"
type input "10.00"
click at [803, 311] on td "Amount Due" at bounding box center [822, 311] width 342 height 19
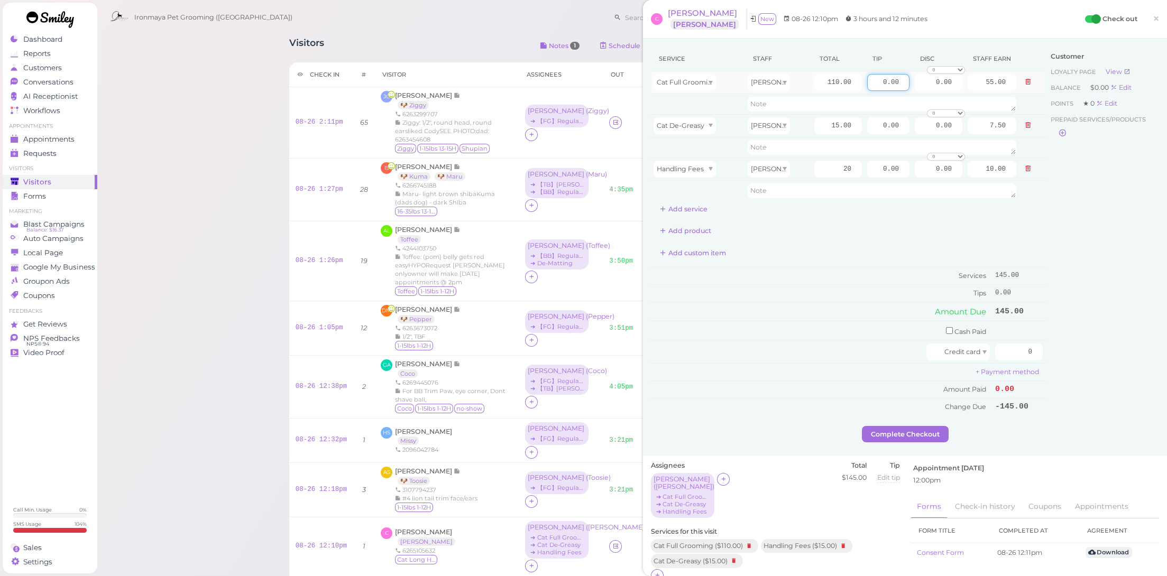
drag, startPoint x: 870, startPoint y: 84, endPoint x: 956, endPoint y: 85, distance: 85.6
click at [956, 85] on tr "Cat Full Grooming Cody 110.00 0.00 0.00 0 10% off 15% off 20% off 25% off 30% o…" at bounding box center [848, 82] width 394 height 23
type input "29"
click at [868, 247] on div "Add custom item" at bounding box center [848, 253] width 394 height 17
drag, startPoint x: 1017, startPoint y: 343, endPoint x: 1072, endPoint y: 355, distance: 56.9
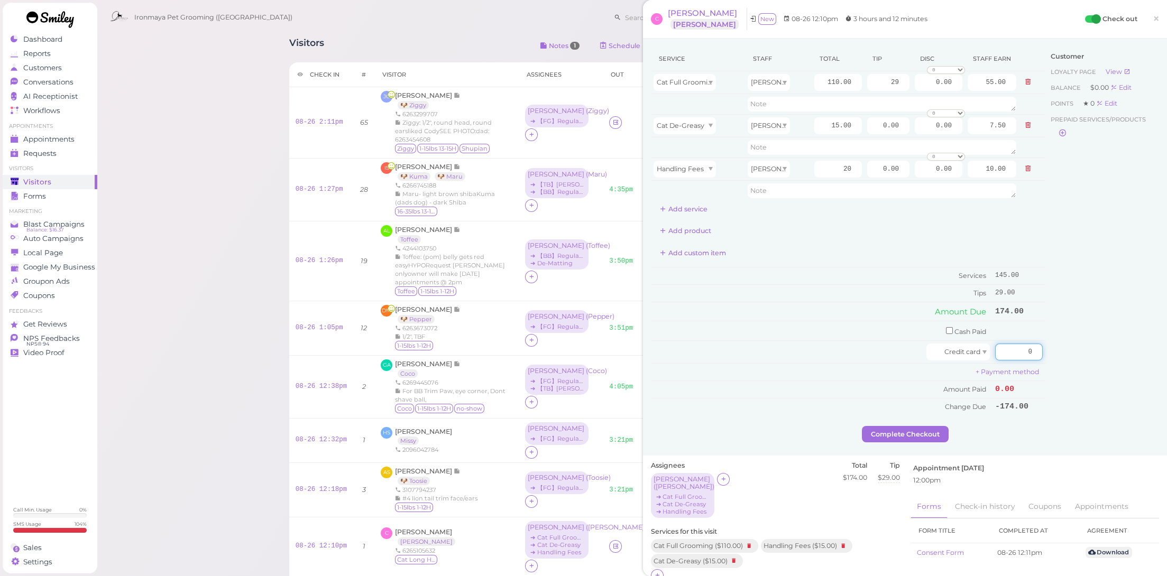
click at [1072, 355] on div "Service Staff Total Tip Disc Staff earn Cat Full Grooming Cody 110.00 29 0.00 0…" at bounding box center [905, 237] width 508 height 380
type input "174"
click at [1062, 426] on div "Complete Checkout" at bounding box center [905, 434] width 508 height 17
click at [906, 426] on button "Complete Checkout" at bounding box center [905, 434] width 87 height 17
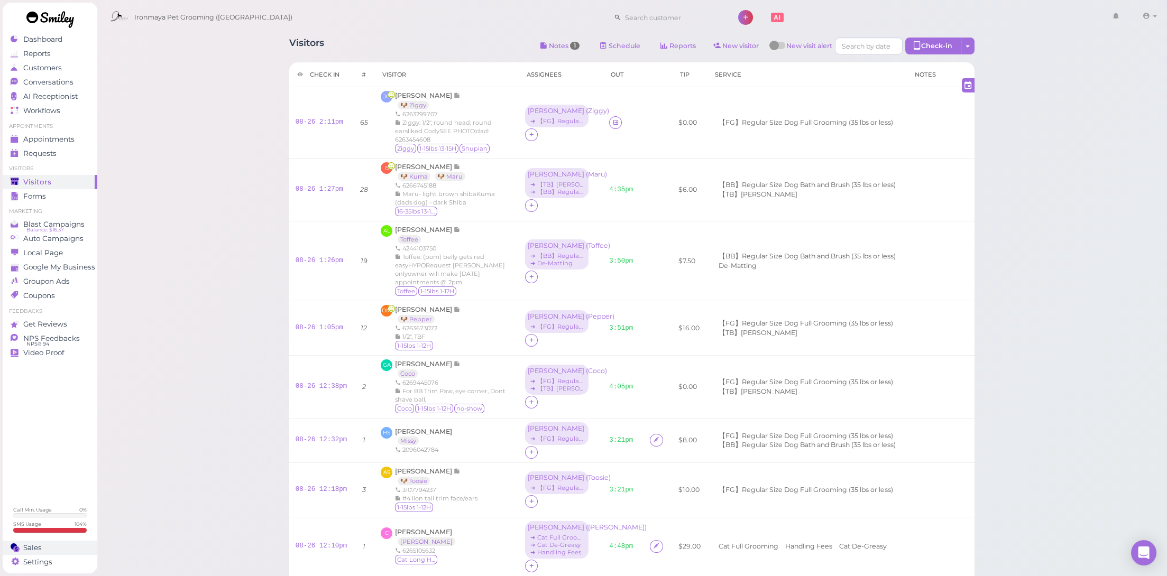
click at [64, 541] on link "Sales" at bounding box center [50, 548] width 95 height 14
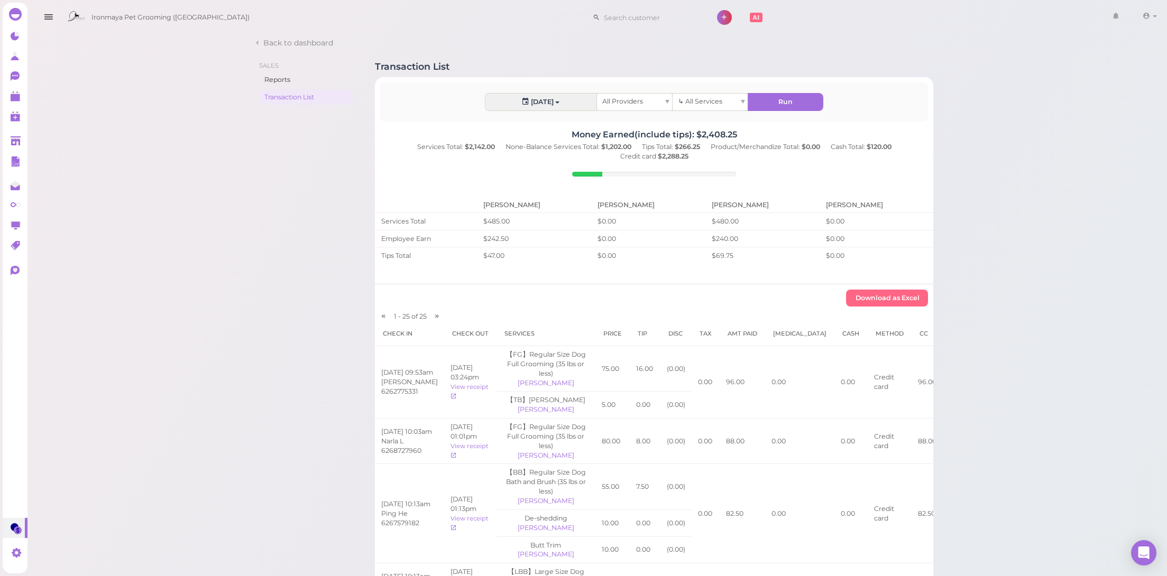
click at [634, 106] on div "All Providers" at bounding box center [634, 102] width 75 height 16
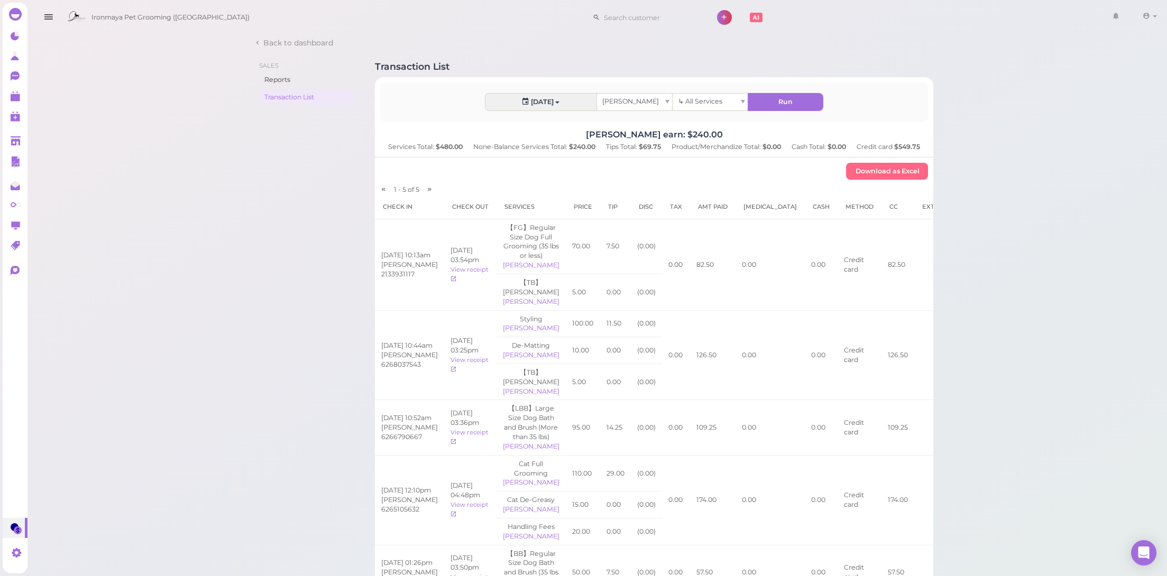
click at [612, 102] on span "[PERSON_NAME]" at bounding box center [630, 101] width 57 height 8
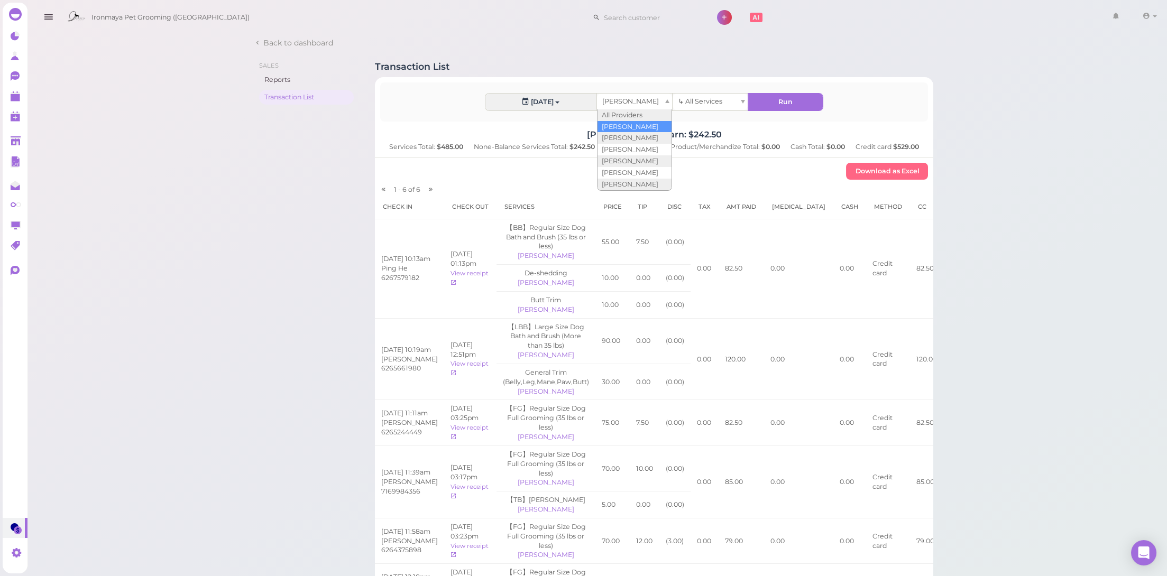
click at [657, 102] on div "[PERSON_NAME]" at bounding box center [634, 102] width 75 height 16
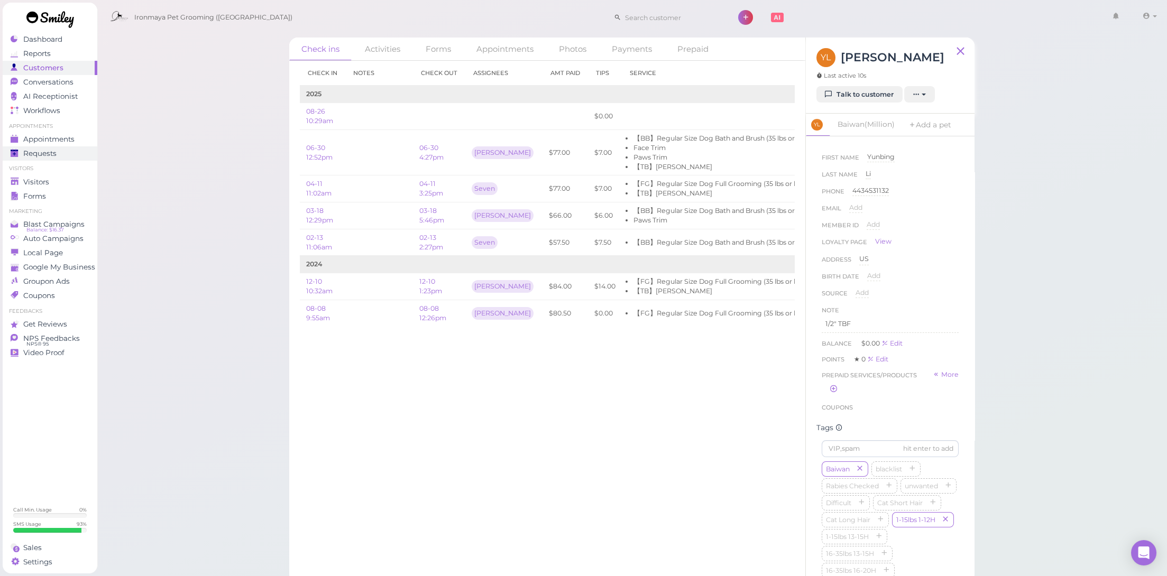
click at [60, 146] on link "Requests 0" at bounding box center [50, 153] width 95 height 14
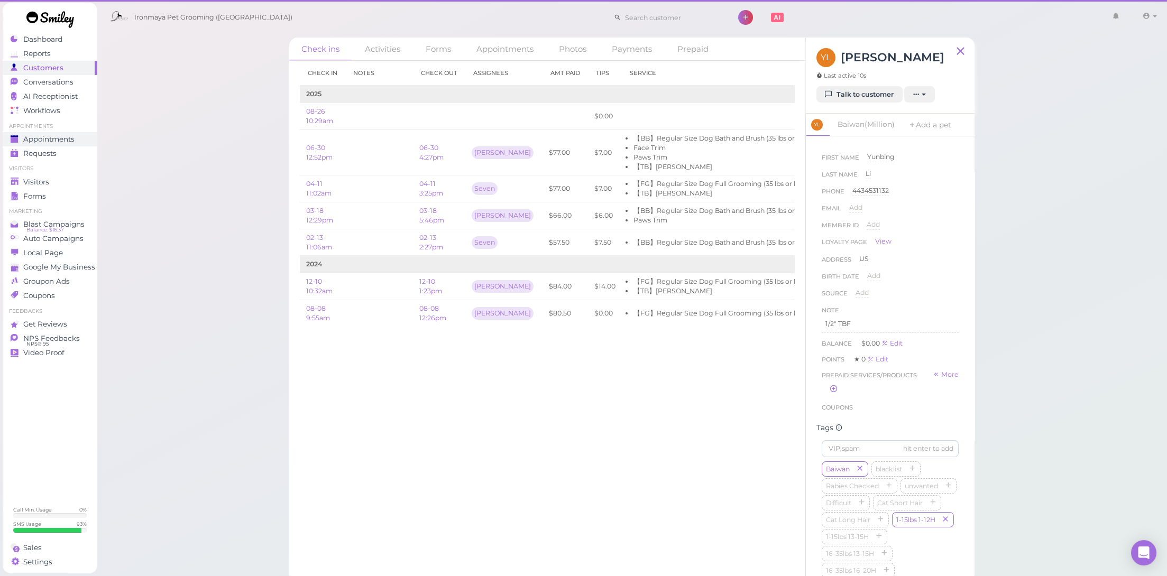
click at [63, 137] on span "Appointments" at bounding box center [48, 139] width 51 height 9
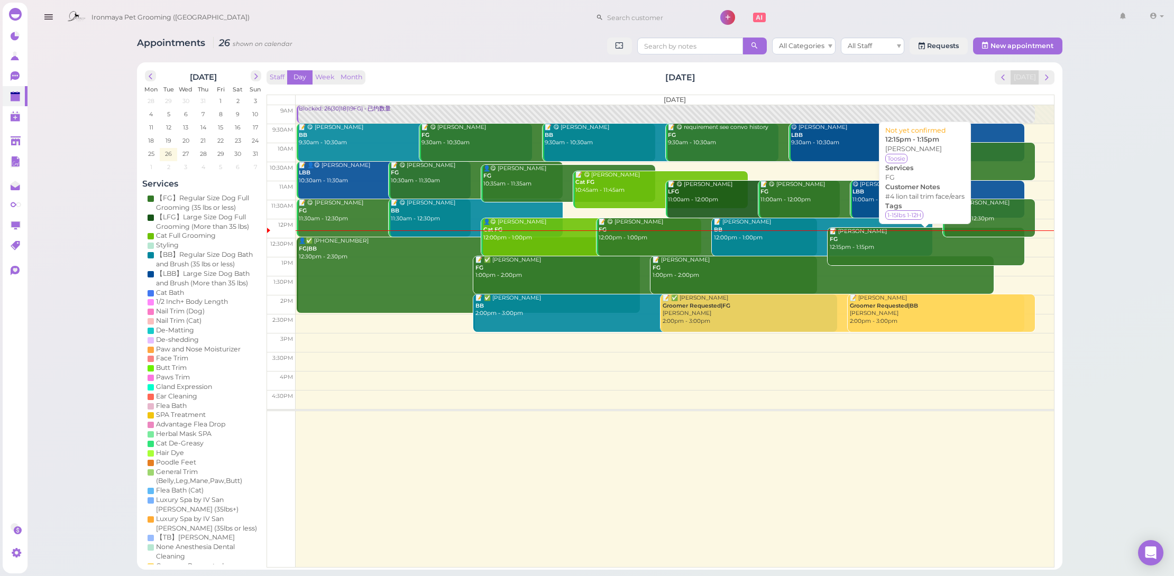
click at [871, 251] on link "📝 Afa Sia FG 12:15pm - 1:15pm" at bounding box center [925, 247] width 197 height 38
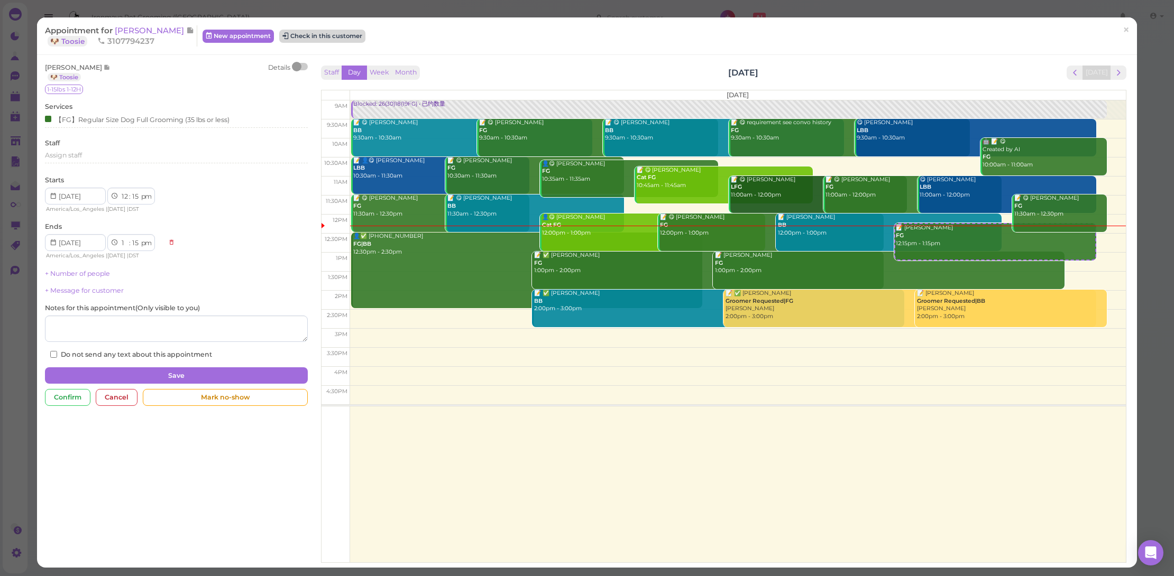
click at [304, 33] on button "Check in this customer" at bounding box center [322, 36] width 86 height 13
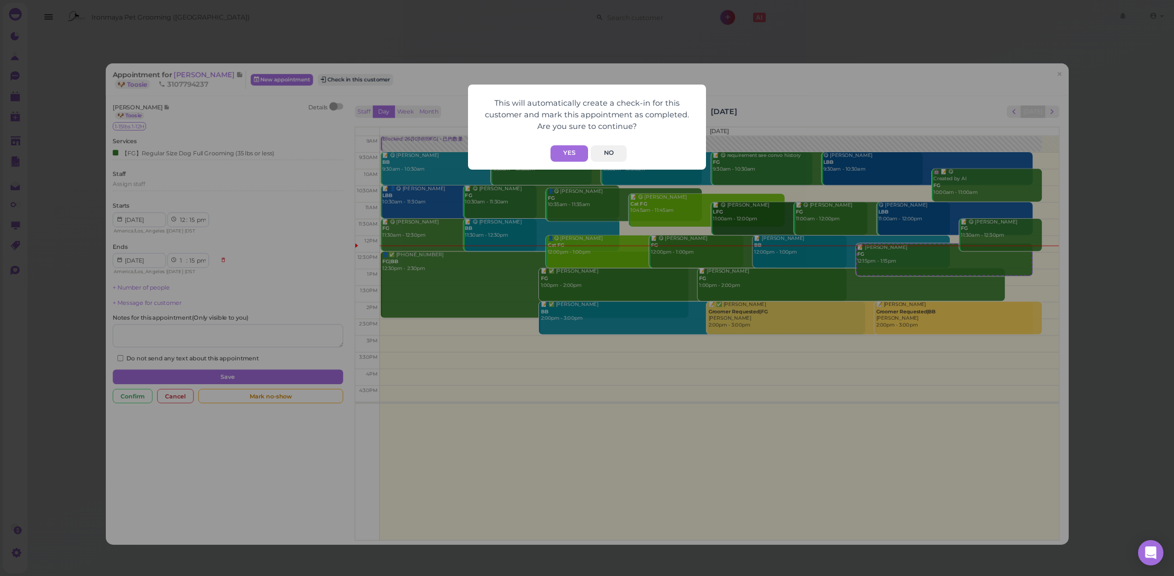
drag, startPoint x: 571, startPoint y: 151, endPoint x: 330, endPoint y: 152, distance: 240.6
click at [571, 151] on button "Yes" at bounding box center [569, 153] width 38 height 16
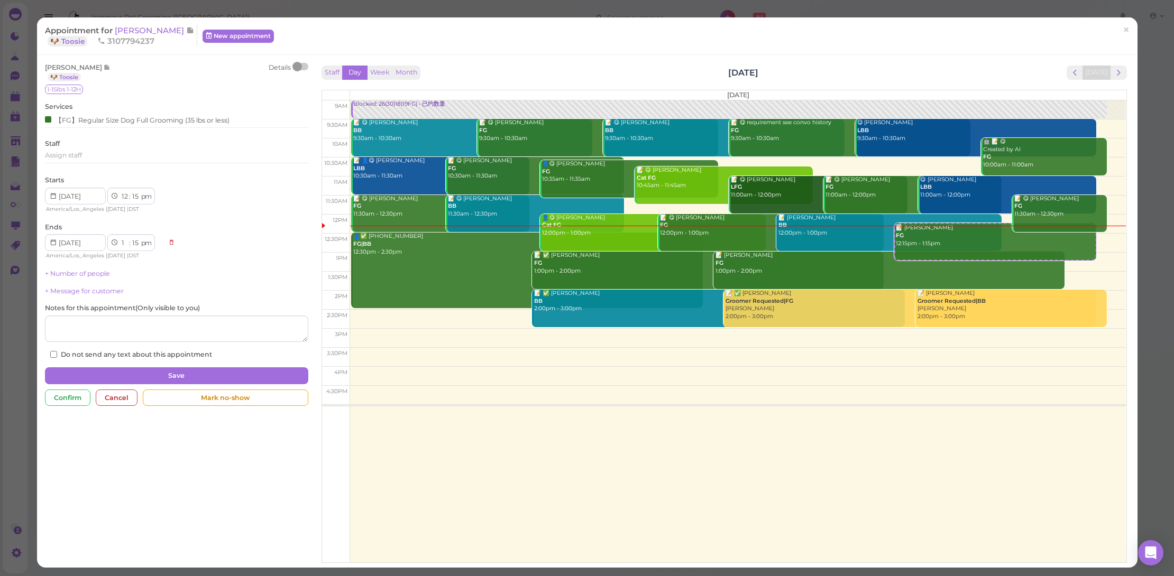
click at [299, 64] on div at bounding box center [297, 67] width 10 height 10
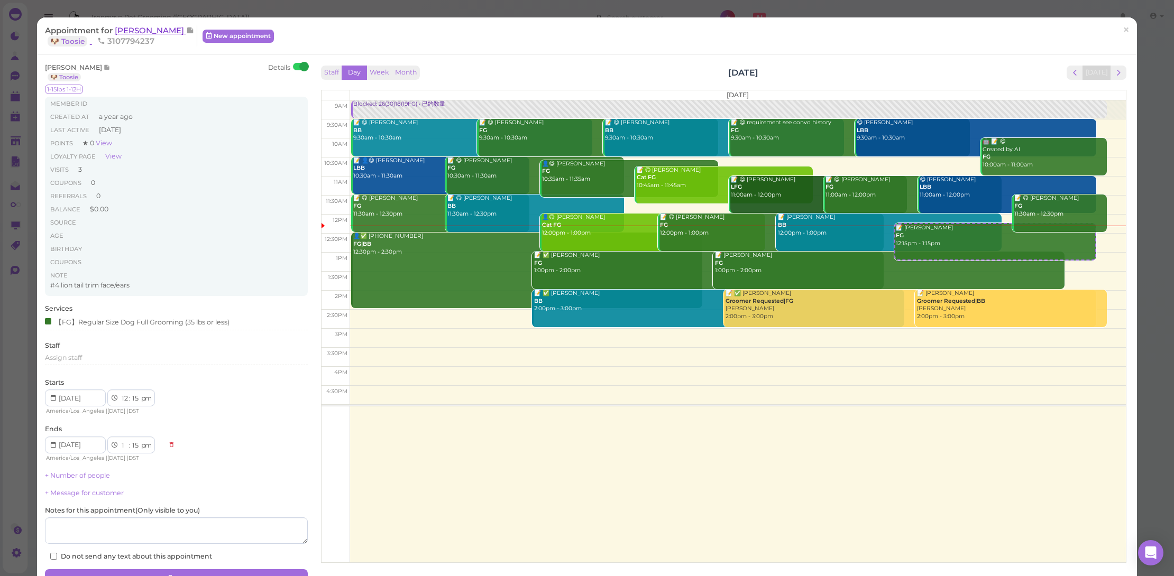
click at [127, 28] on span "[PERSON_NAME]" at bounding box center [150, 30] width 71 height 10
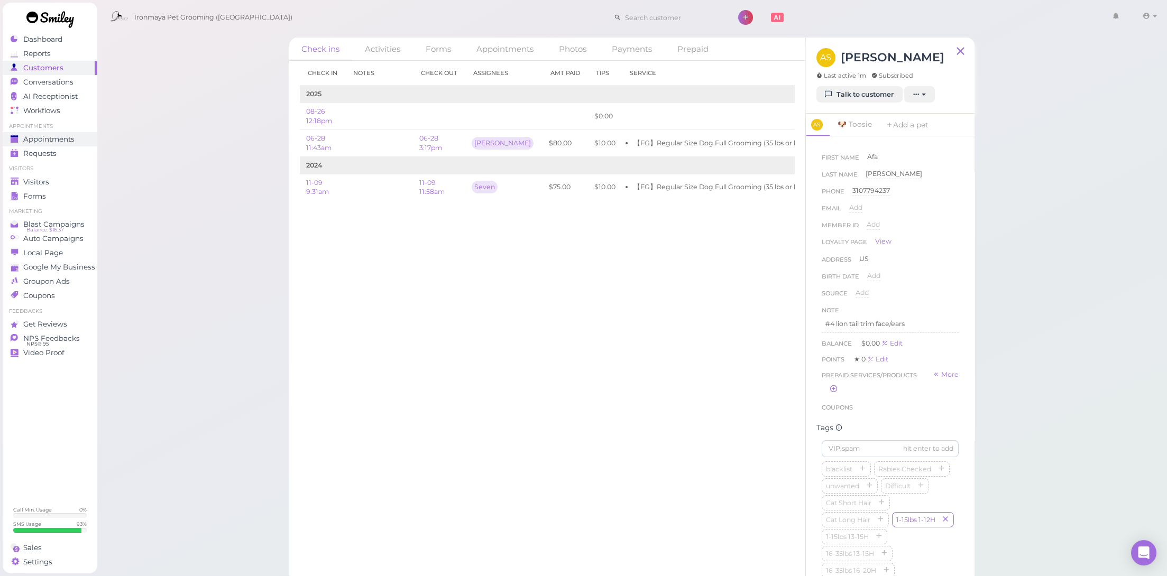
click at [74, 133] on link "Appointments" at bounding box center [50, 139] width 95 height 14
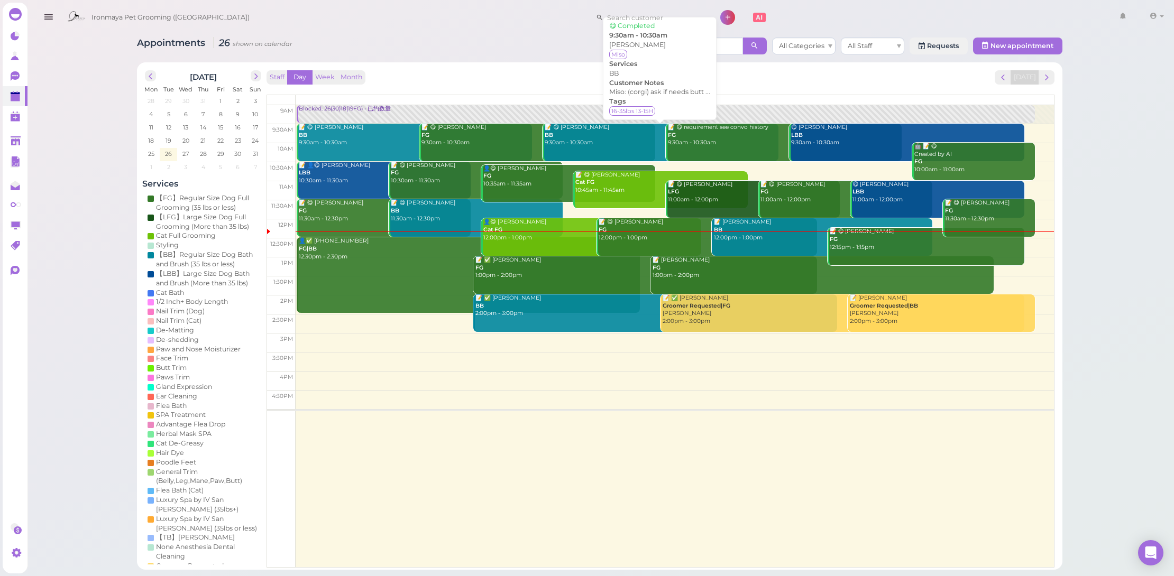
click at [612, 134] on div "📝 😋 Ping He BB 9:30am - 10:30am" at bounding box center [661, 135] width 234 height 23
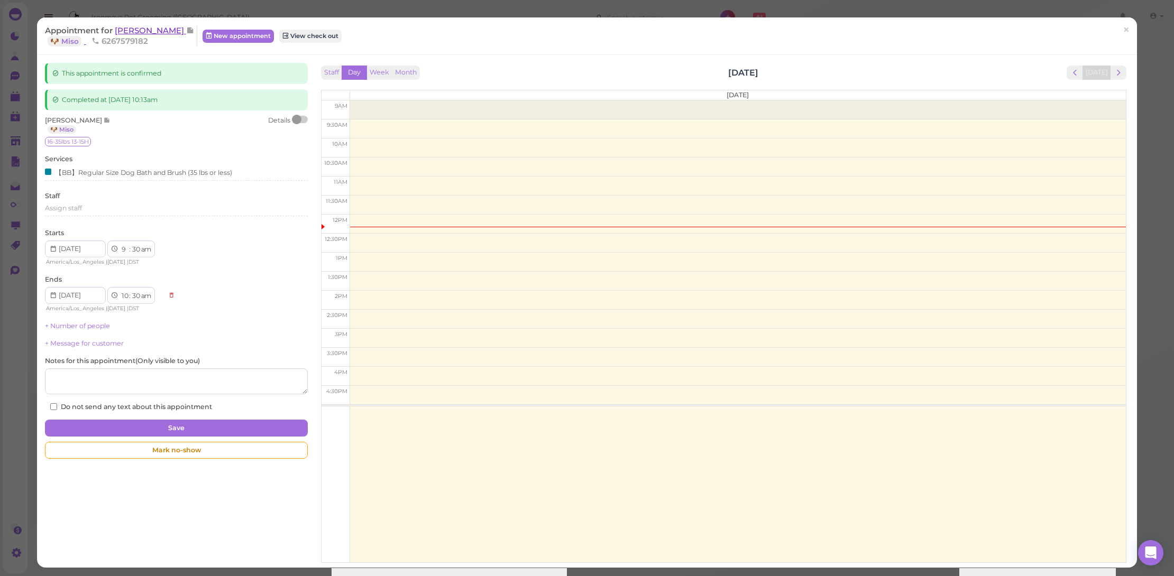
click at [145, 29] on span "Ping He" at bounding box center [150, 30] width 71 height 10
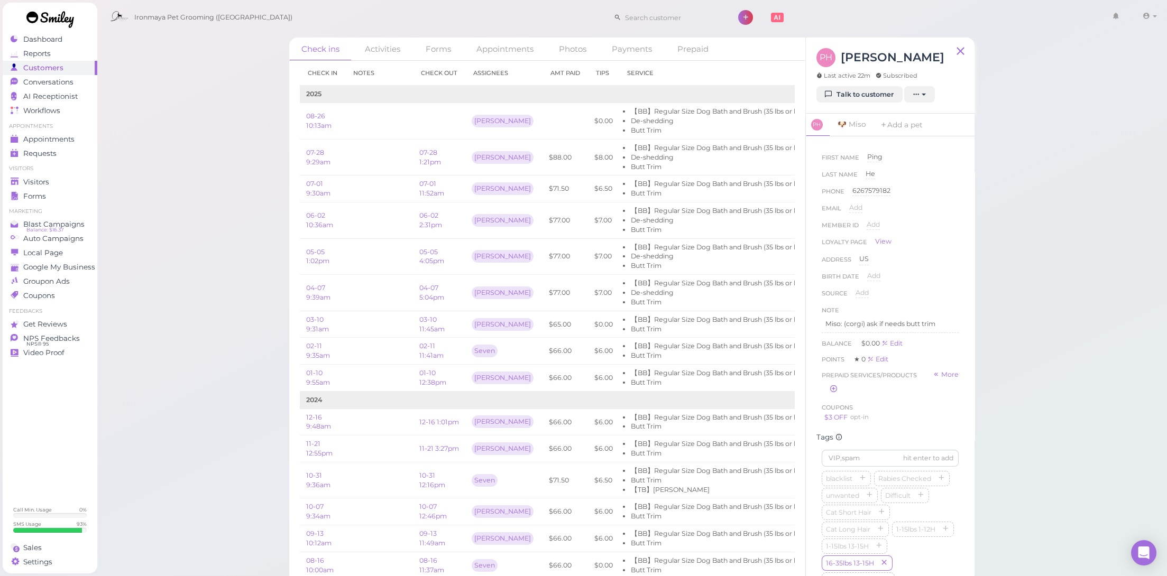
click at [849, 96] on link "Talk to customer" at bounding box center [859, 94] width 86 height 17
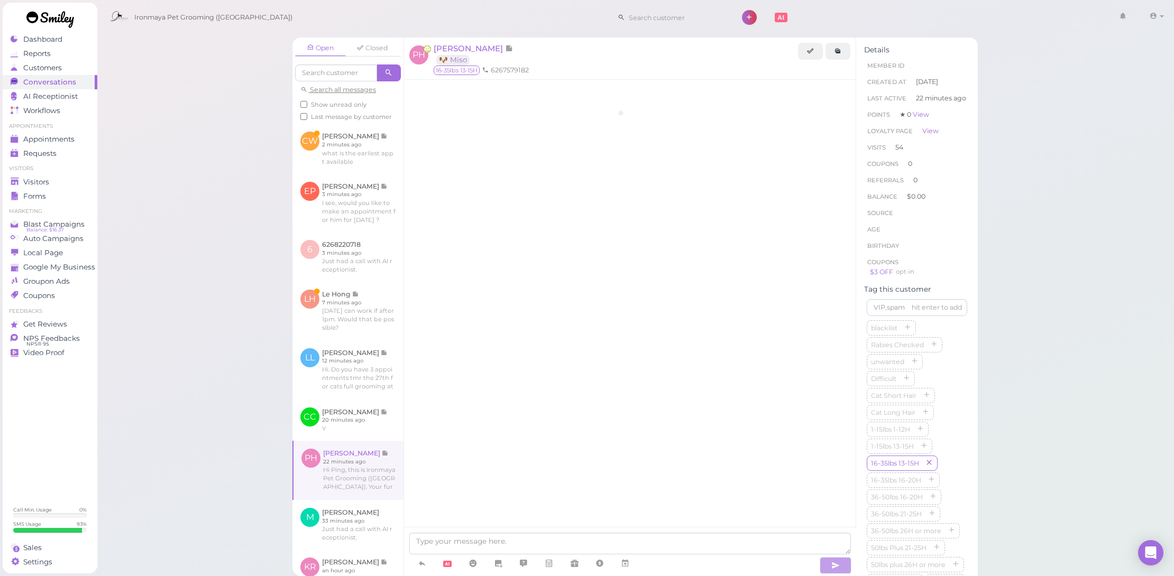
scroll to position [1482, 0]
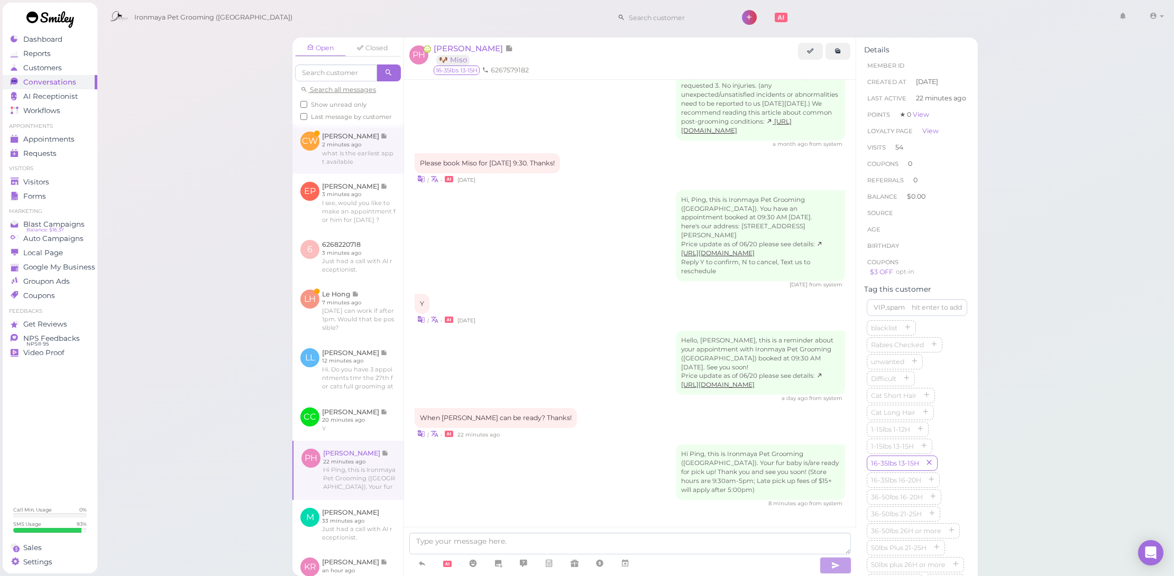
click at [366, 164] on link at bounding box center [347, 149] width 111 height 50
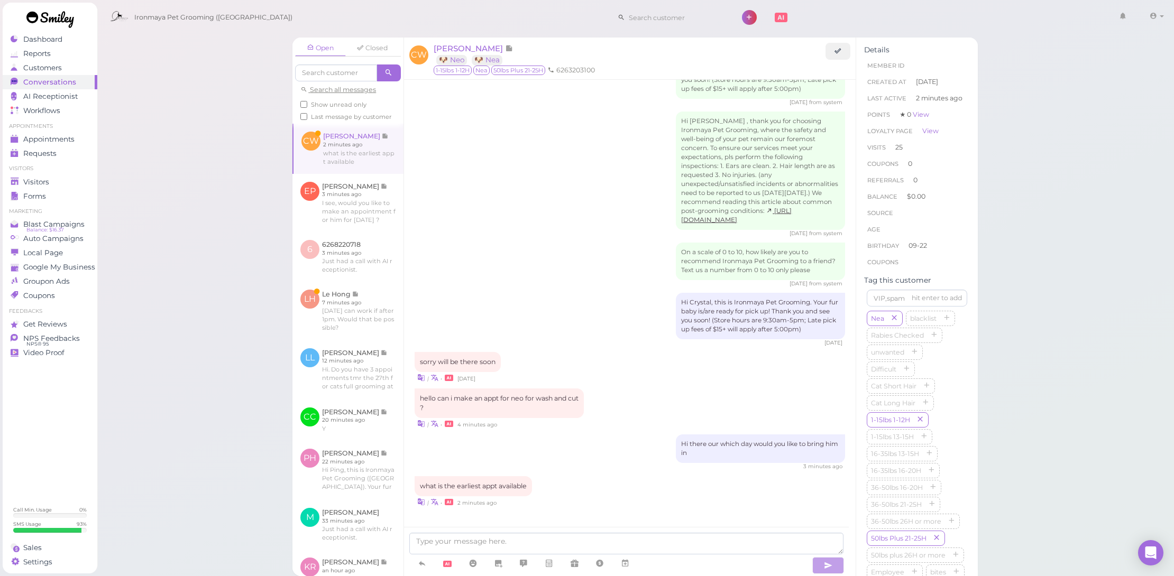
scroll to position [1171, 0]
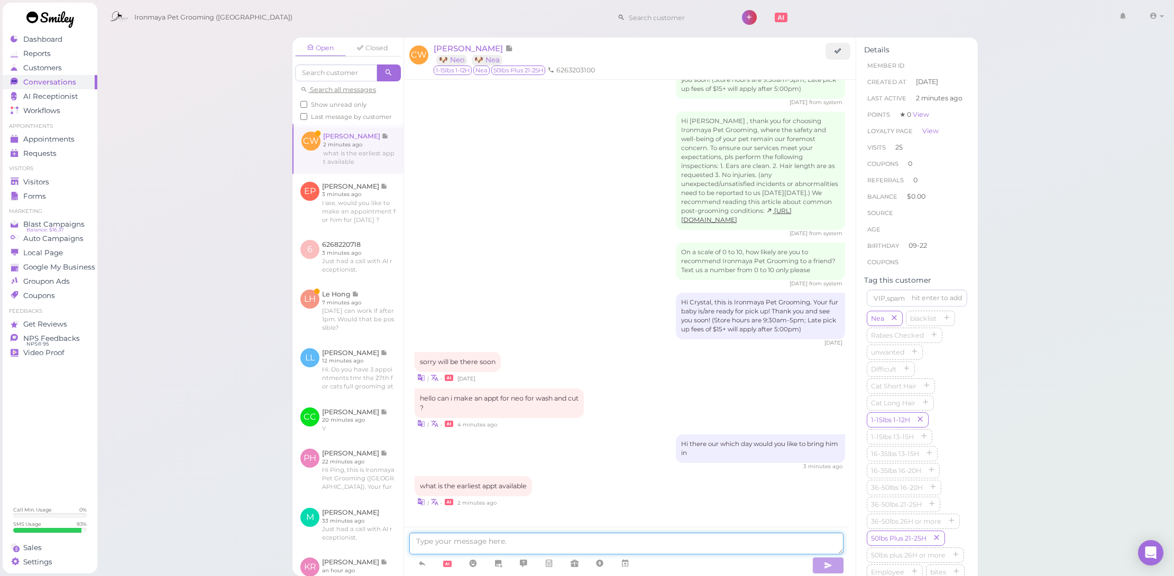
click at [568, 544] on textarea at bounding box center [626, 544] width 434 height 22
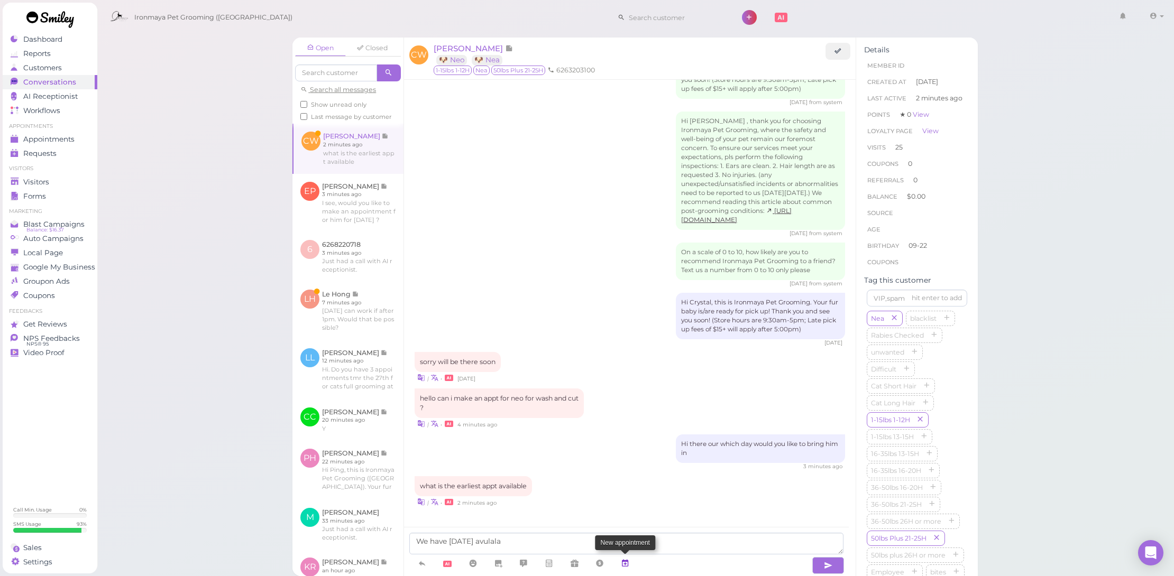
click at [617, 559] on link at bounding box center [624, 564] width 25 height 19
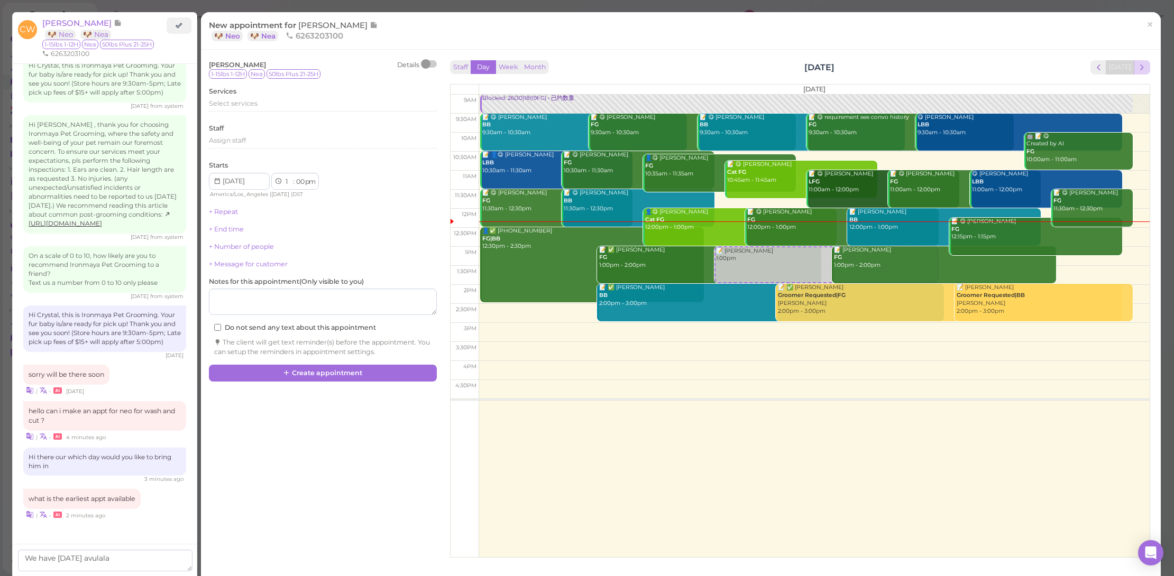
click at [1138, 67] on span "next" at bounding box center [1142, 67] width 10 height 10
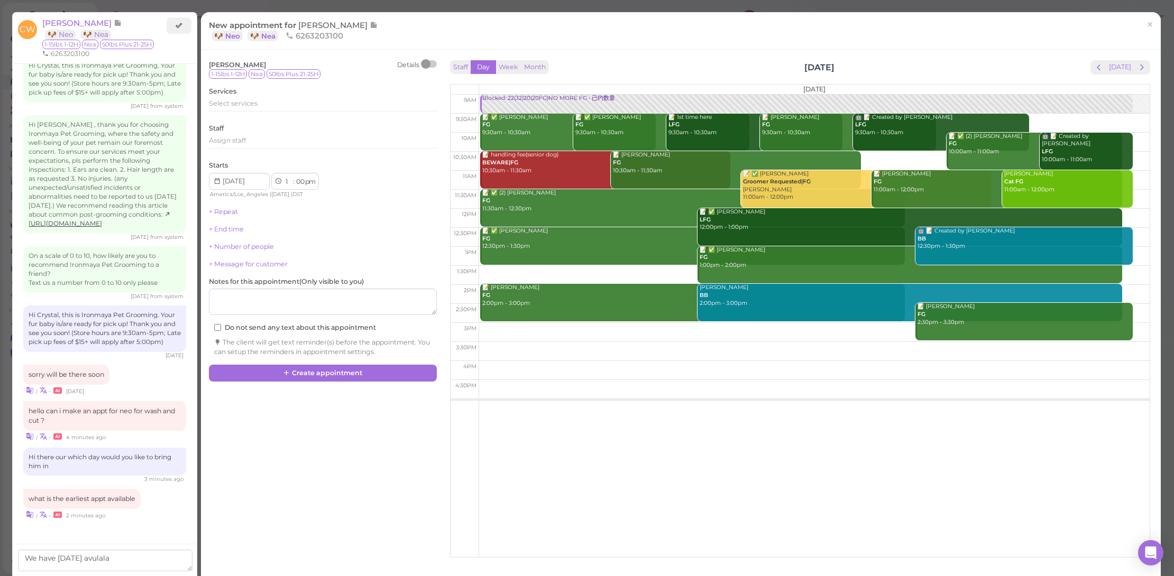
click at [1138, 67] on span "next" at bounding box center [1142, 67] width 10 height 10
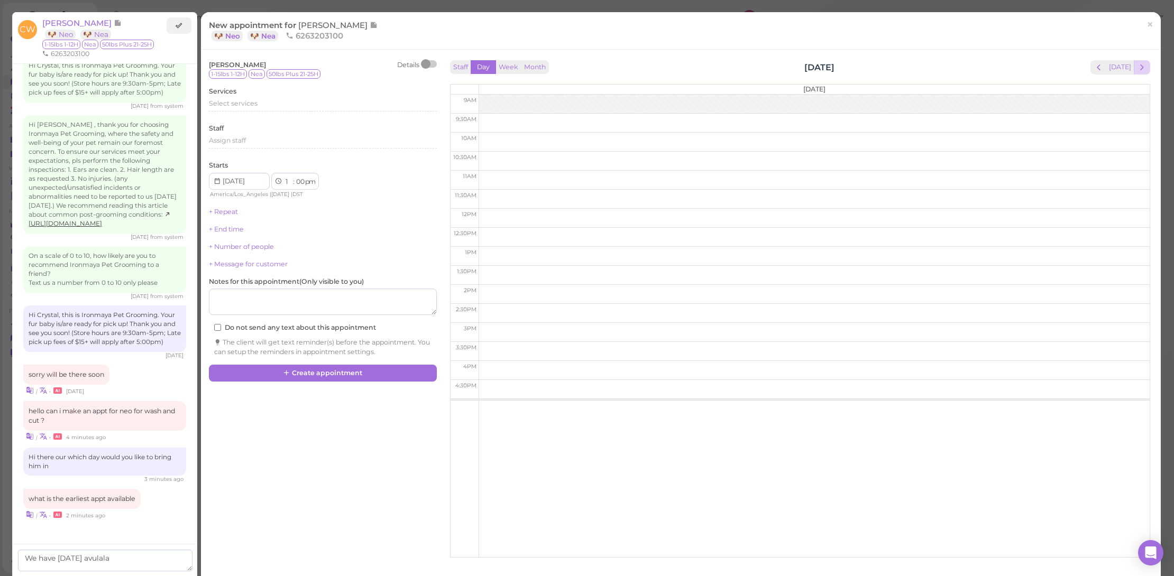
click at [1138, 67] on span "next" at bounding box center [1142, 67] width 10 height 10
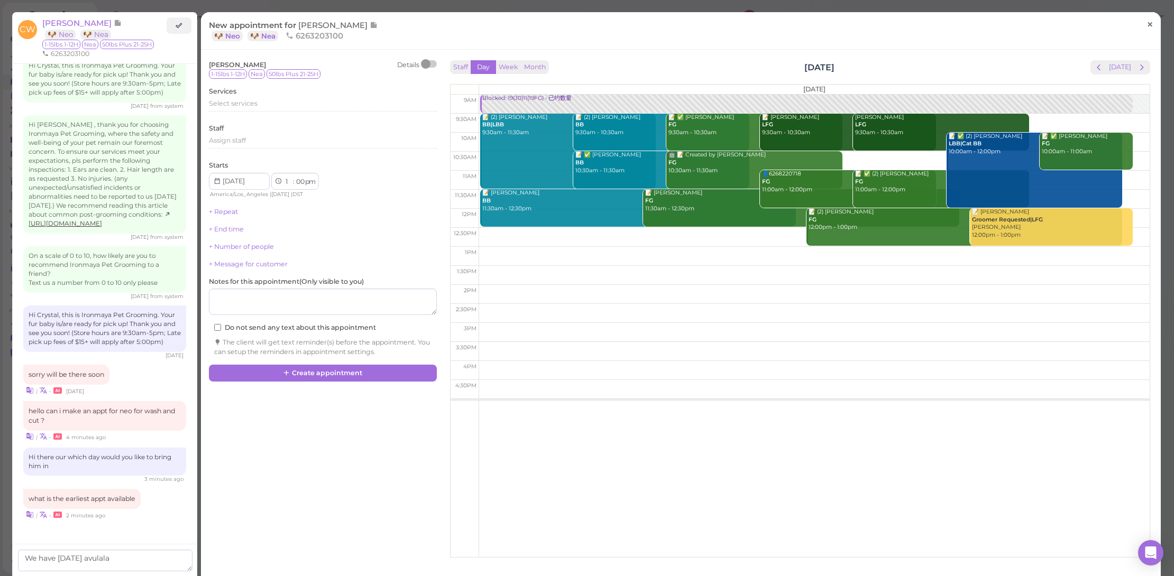
drag, startPoint x: 1130, startPoint y: 73, endPoint x: 1137, endPoint y: 21, distance: 52.8
click at [1133, 72] on button "next" at bounding box center [1141, 67] width 16 height 14
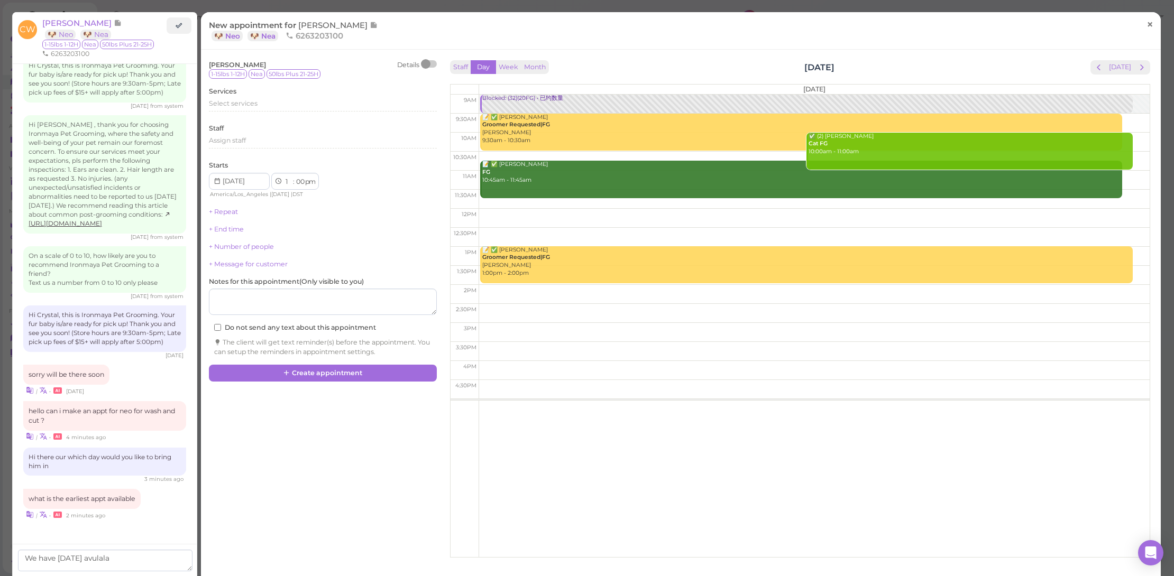
click at [1146, 22] on span "×" at bounding box center [1149, 24] width 7 height 15
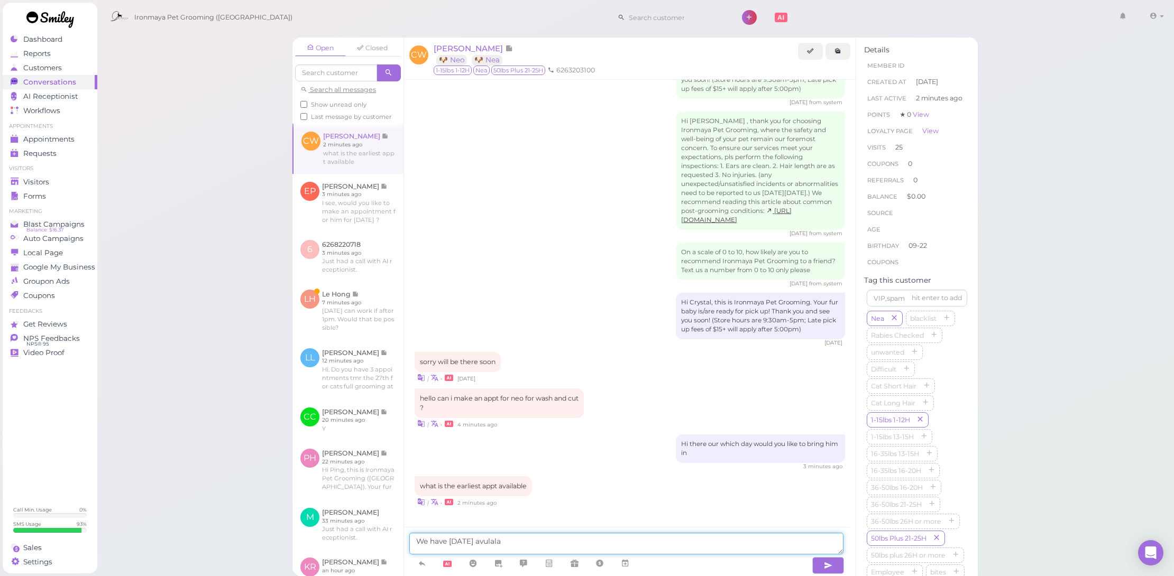
drag, startPoint x: 468, startPoint y: 541, endPoint x: 577, endPoint y: 545, distance: 109.0
click at [576, 545] on textarea "We have next Tuesday avulala" at bounding box center [626, 544] width 434 height 22
type textarea "We have next Wednesday- Saturday available"
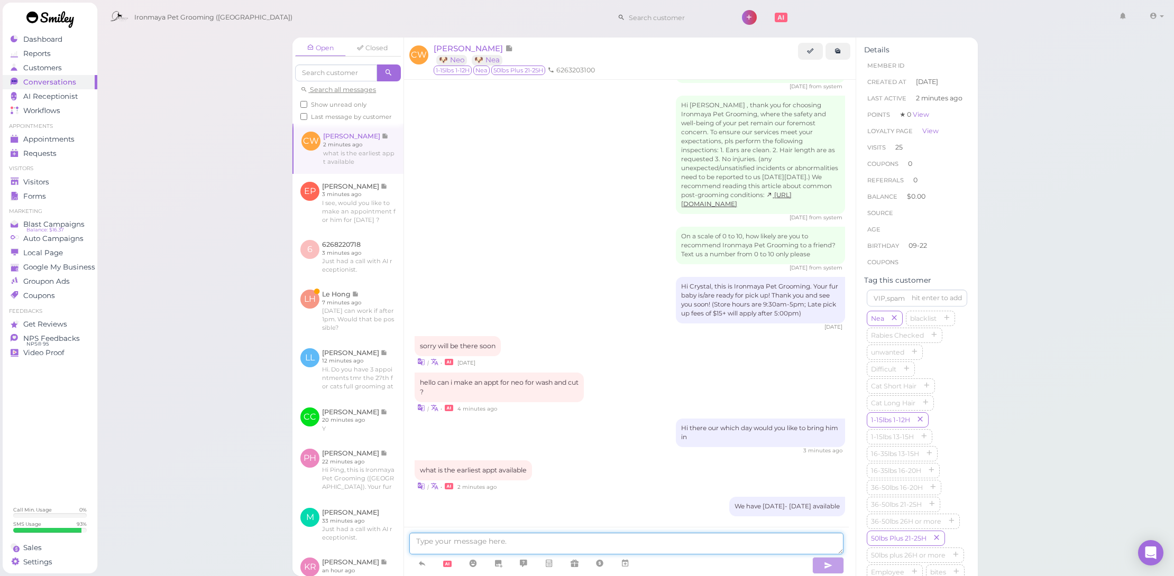
scroll to position [1195, 0]
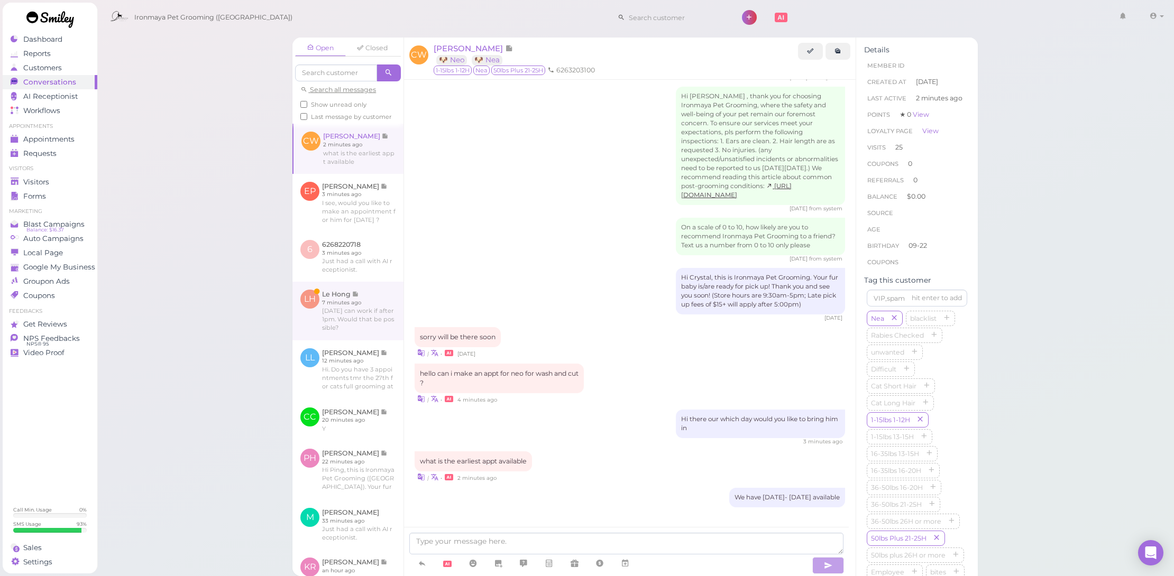
click at [376, 339] on link at bounding box center [347, 311] width 111 height 58
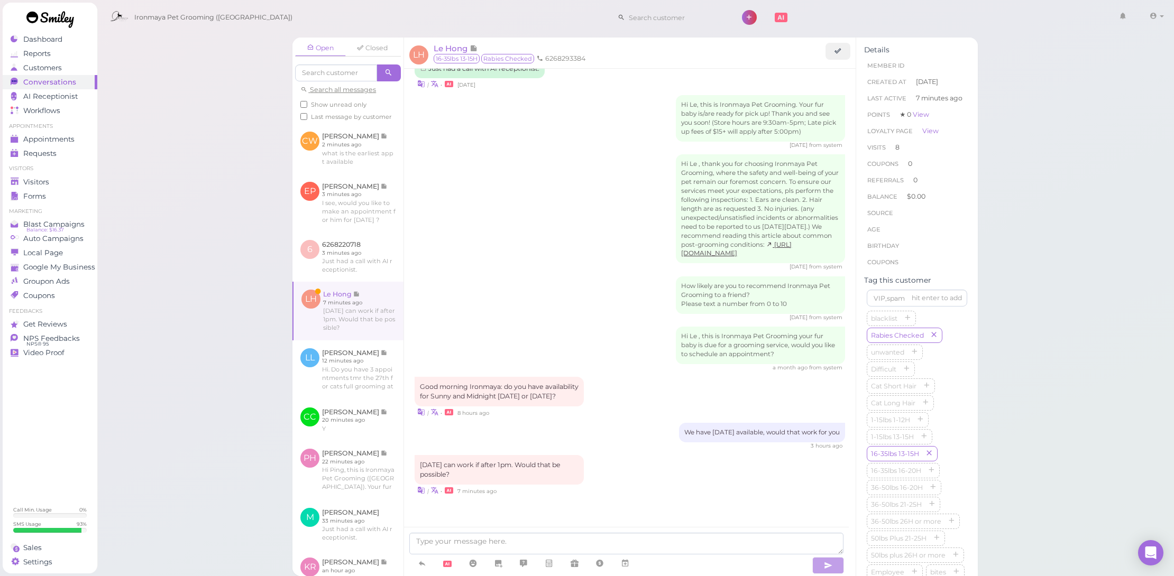
scroll to position [1205, 0]
click at [621, 559] on icon at bounding box center [625, 563] width 8 height 11
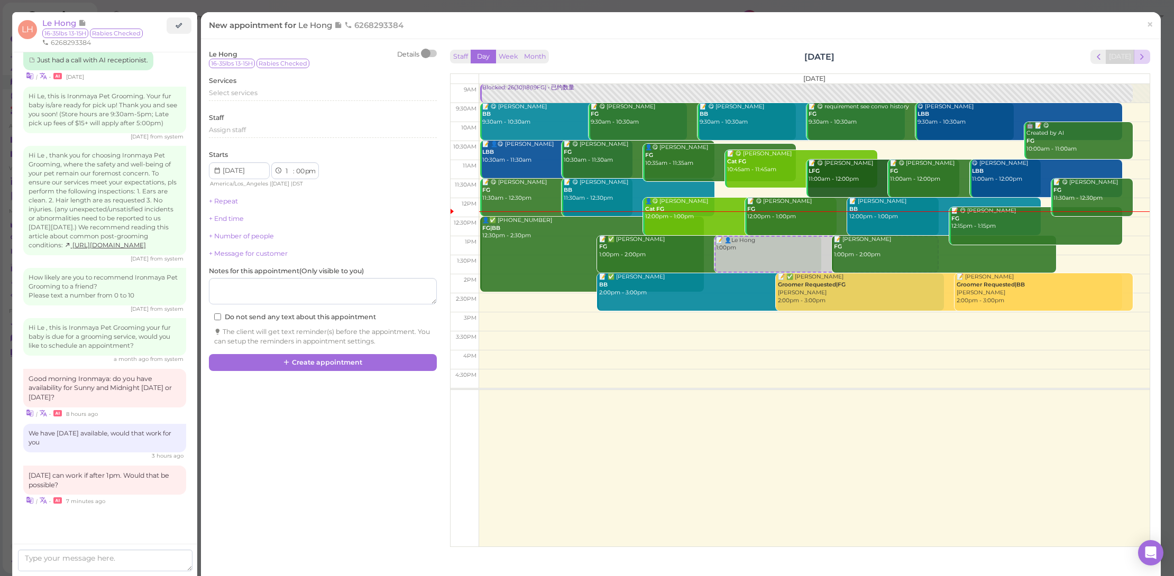
click at [1137, 54] on span "next" at bounding box center [1142, 57] width 10 height 10
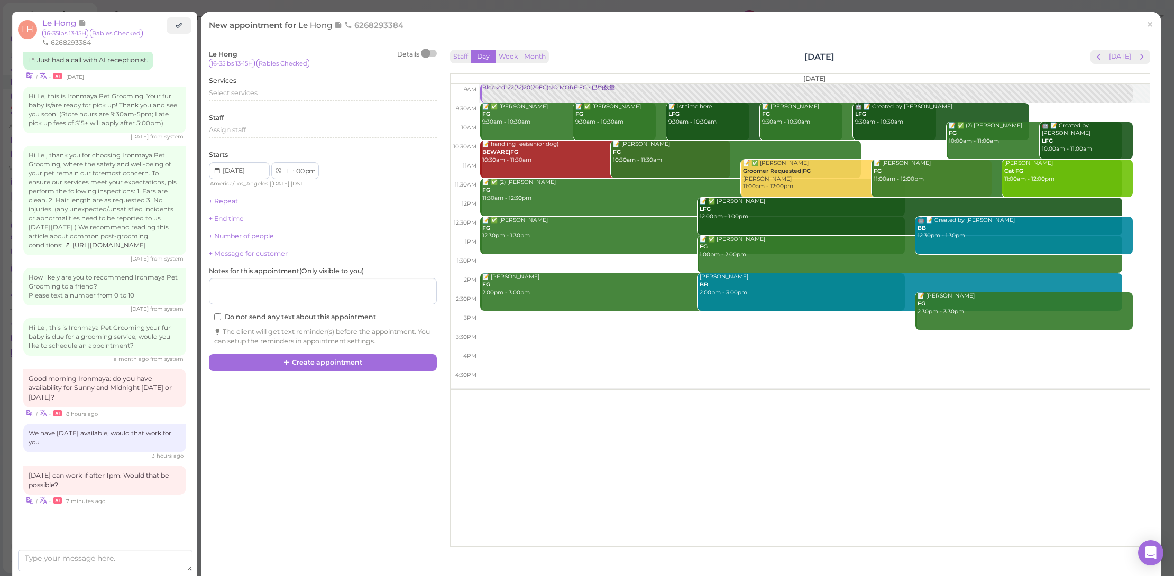
click at [1137, 54] on span "next" at bounding box center [1142, 57] width 10 height 10
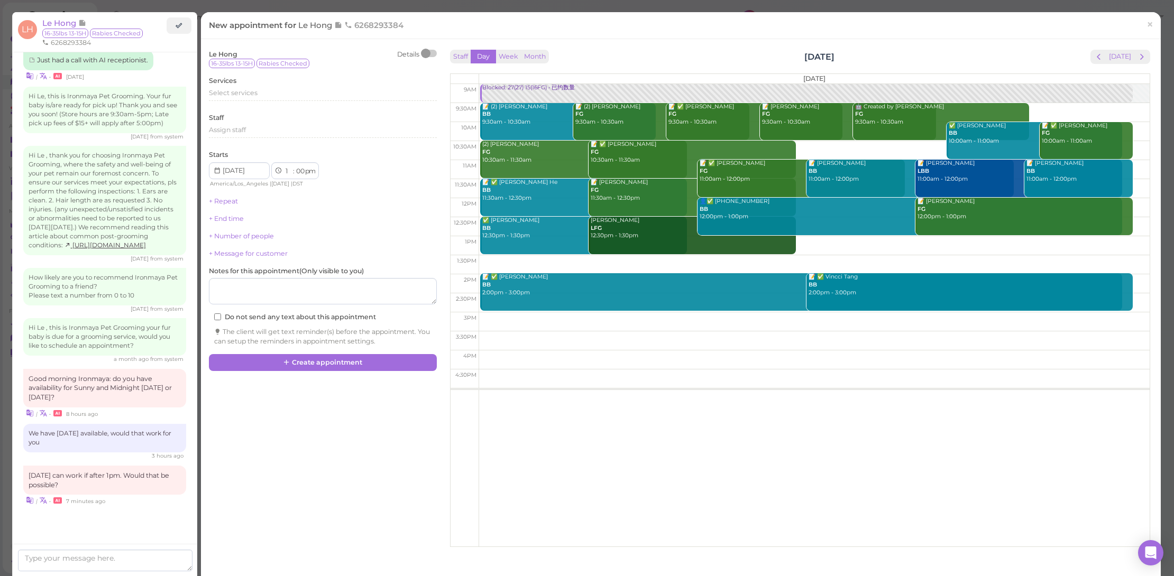
click at [1083, 54] on div "Staff Day Week Month Friday, Aug 29 Today" at bounding box center [800, 57] width 700 height 14
click at [1095, 55] on span "prev" at bounding box center [1098, 57] width 10 height 10
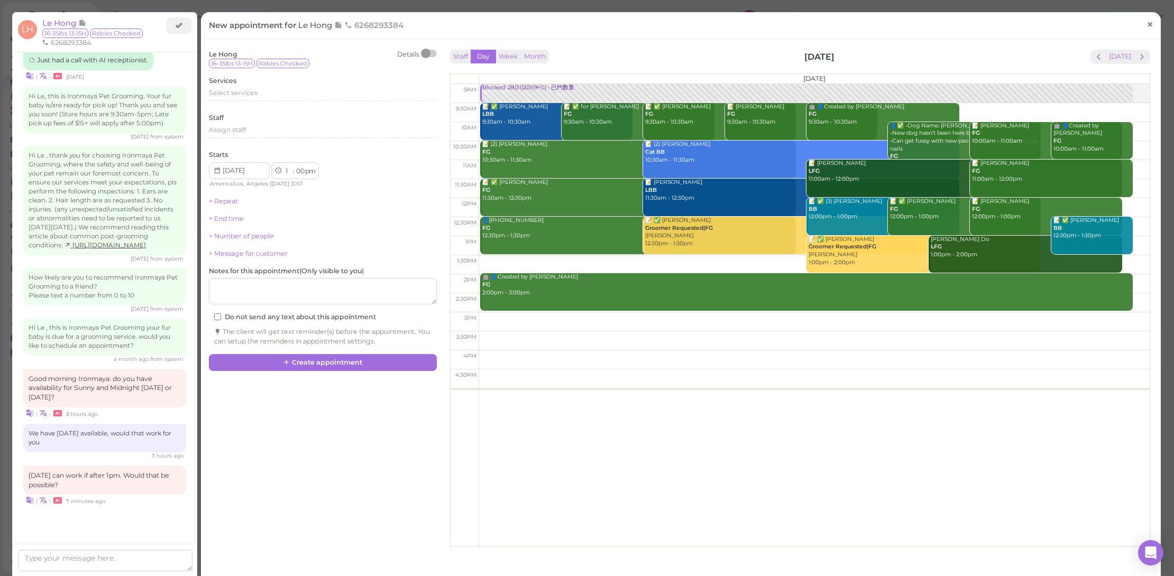
click at [1146, 22] on span "×" at bounding box center [1149, 24] width 7 height 15
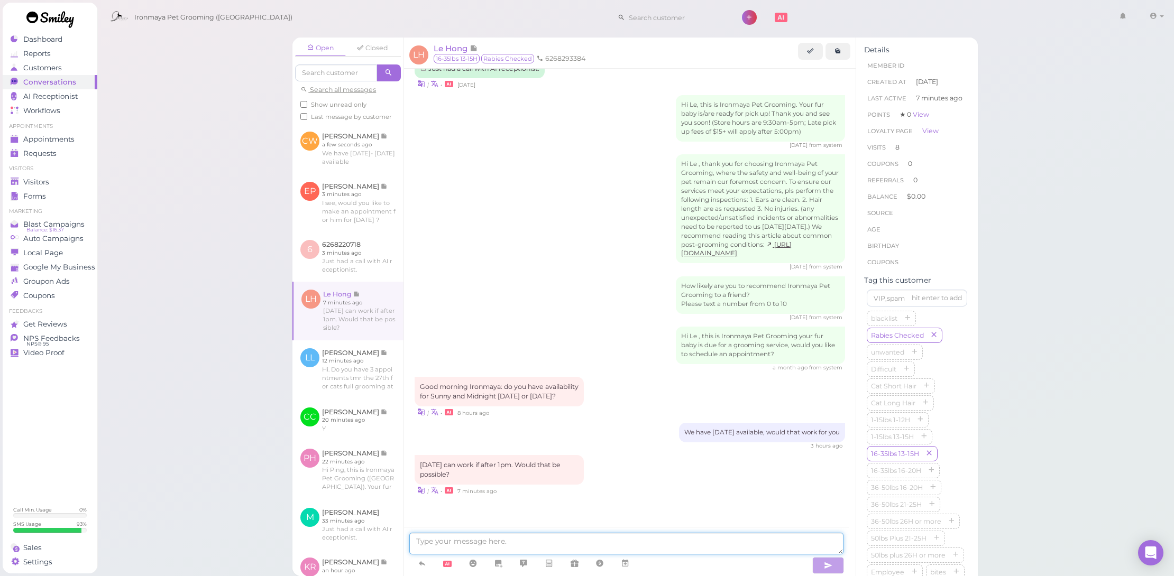
click at [611, 545] on textarea at bounding box center [626, 544] width 434 height 22
type textarea "A"
type textarea "Sorry, we only have bath and brush appointment available on Thursday, would tha…"
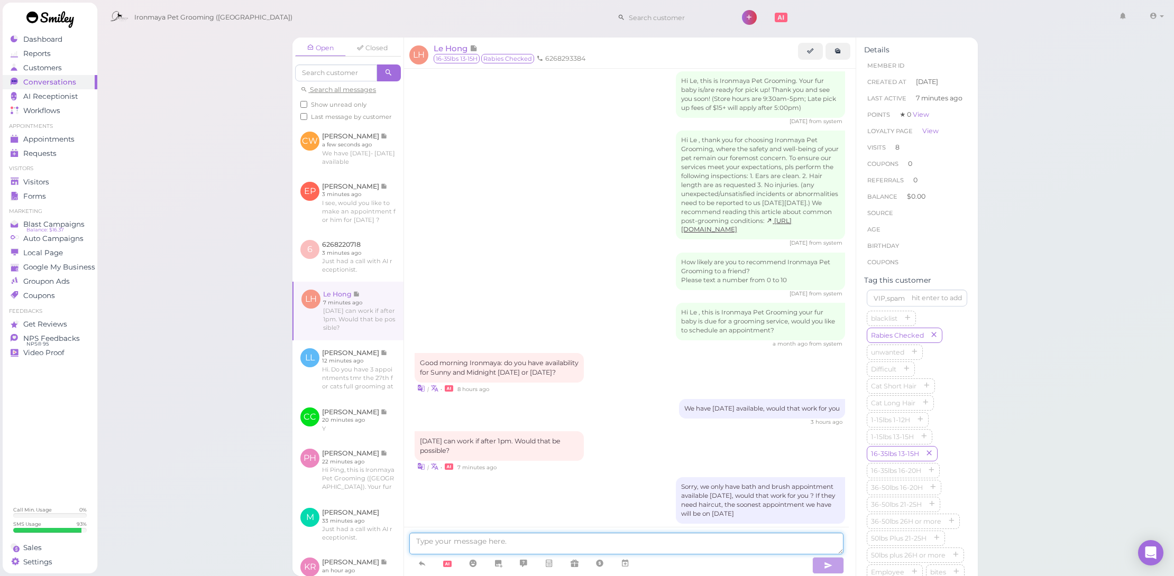
scroll to position [1256, 0]
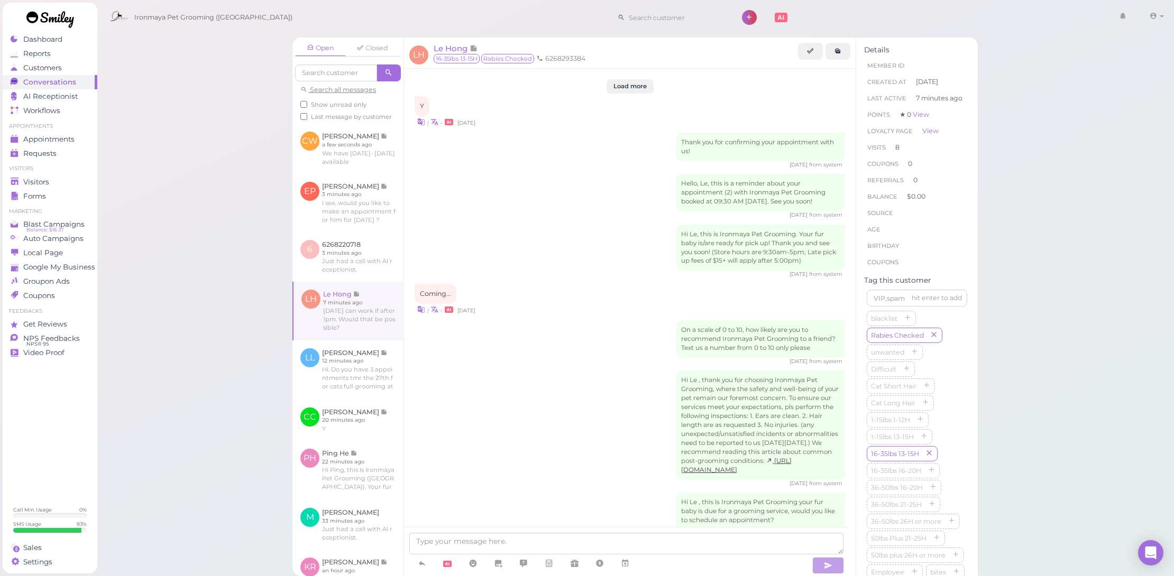
scroll to position [1293, 0]
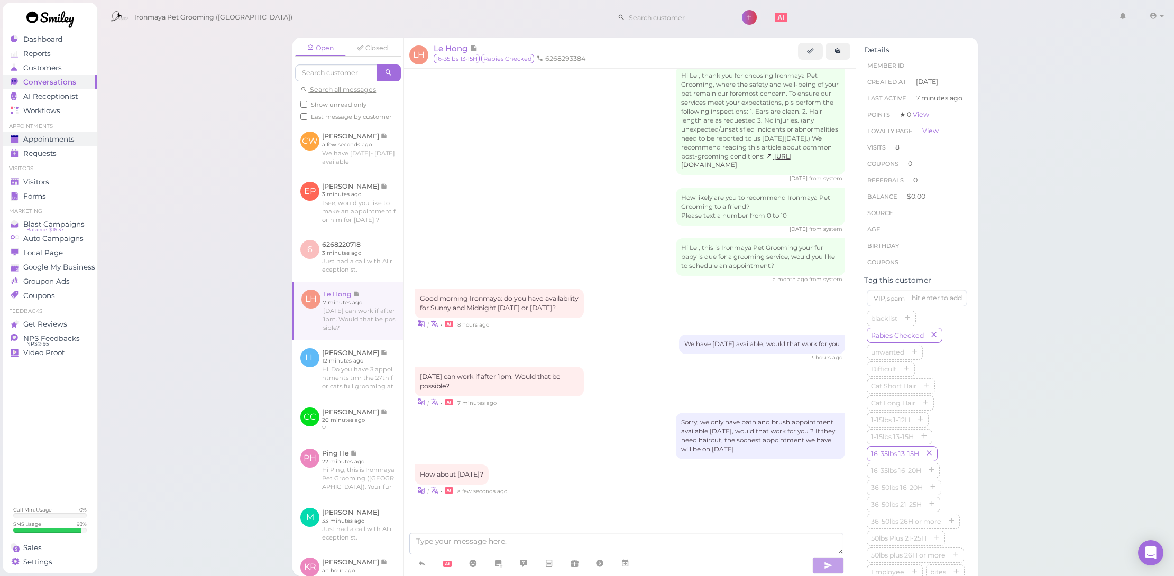
click at [52, 133] on link "Appointments" at bounding box center [50, 139] width 95 height 14
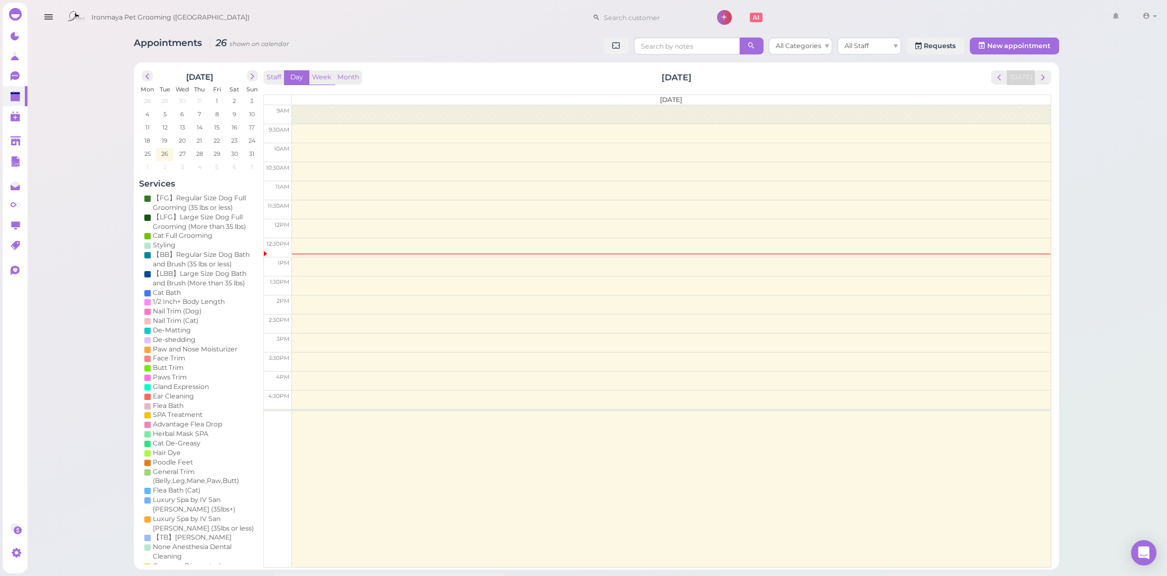
click at [166, 165] on td "2" at bounding box center [164, 166] width 17 height 11
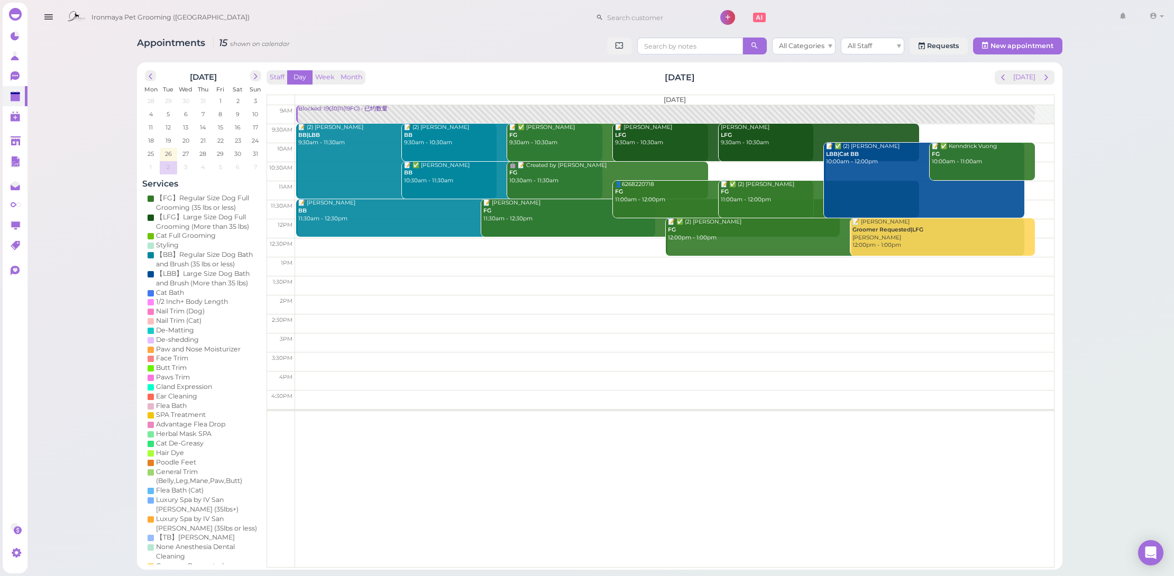
click at [491, 244] on td at bounding box center [674, 247] width 759 height 19
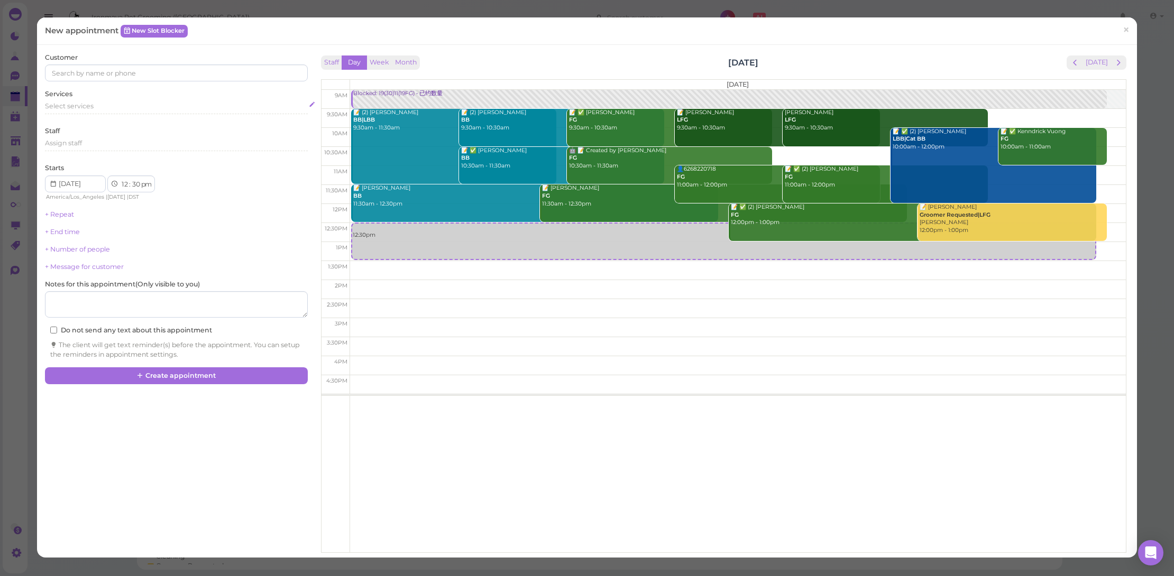
click at [136, 105] on div "Select services" at bounding box center [176, 107] width 263 height 10
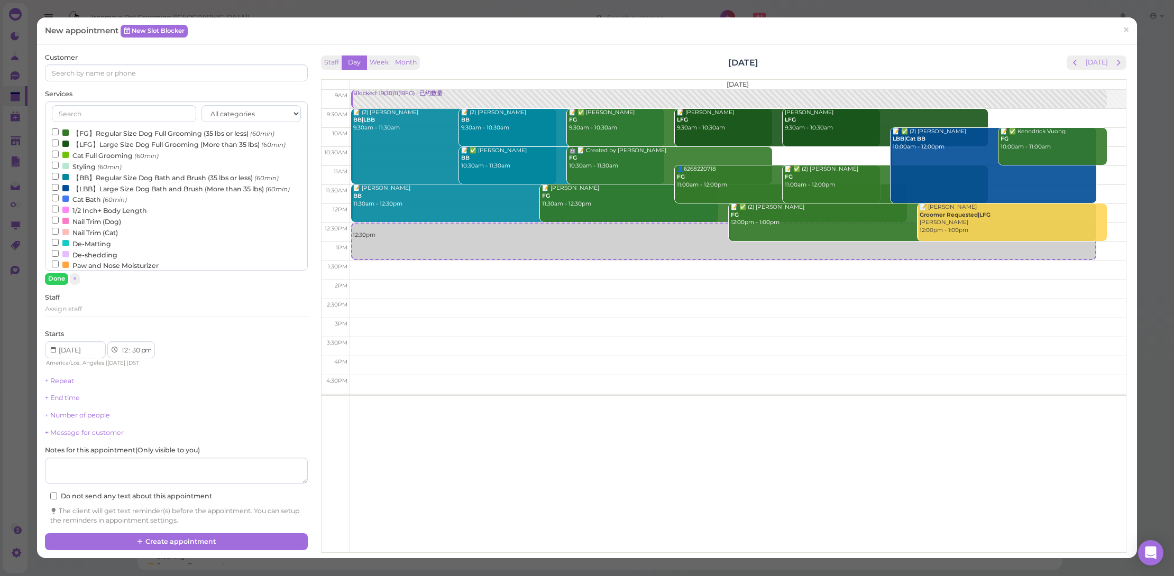
click at [133, 133] on label "【FG】Regular Size Dog Full Grooming (35 lbs or less) (60min)" at bounding box center [163, 132] width 223 height 11
click at [59, 133] on input "【FG】Regular Size Dog Full Grooming (35 lbs or less) (60min)" at bounding box center [55, 131] width 7 height 7
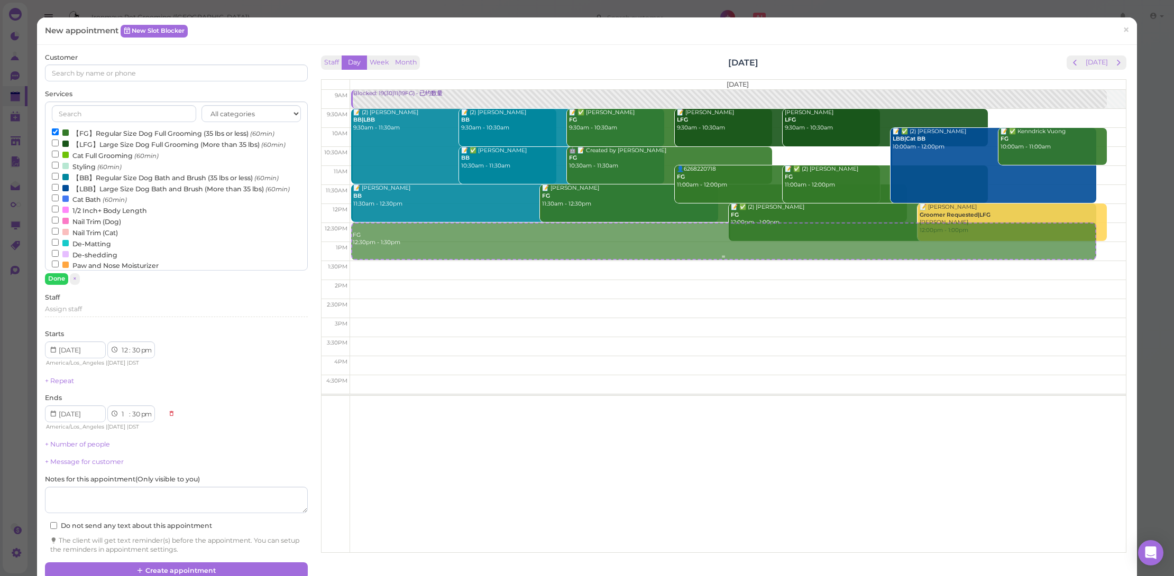
drag, startPoint x: 432, startPoint y: 240, endPoint x: 437, endPoint y: 241, distance: 5.4
click at [437, 90] on div "FG 12:30pm - 1:30pm Blocked: 19(30)11(19FG) • 已约数量 📝 (2) Irene Liu BB|LBB 9:30a…" at bounding box center [738, 90] width 776 height 0
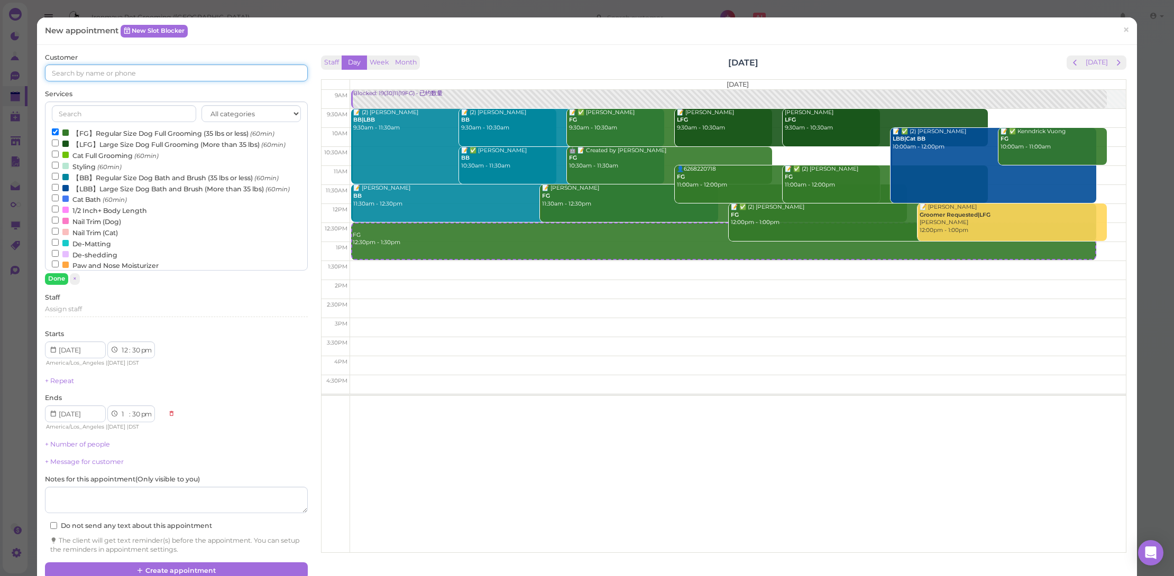
click at [245, 76] on input at bounding box center [176, 72] width 263 height 17
type input "6268236698"
click at [117, 96] on link "6268236698 6268236698" at bounding box center [92, 92] width 95 height 20
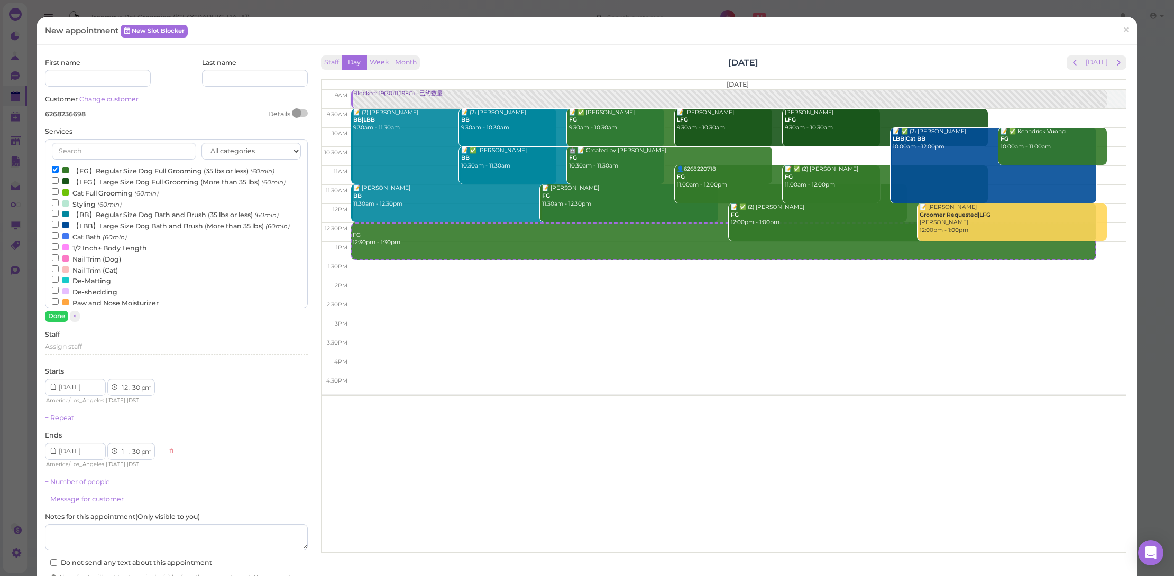
scroll to position [61, 0]
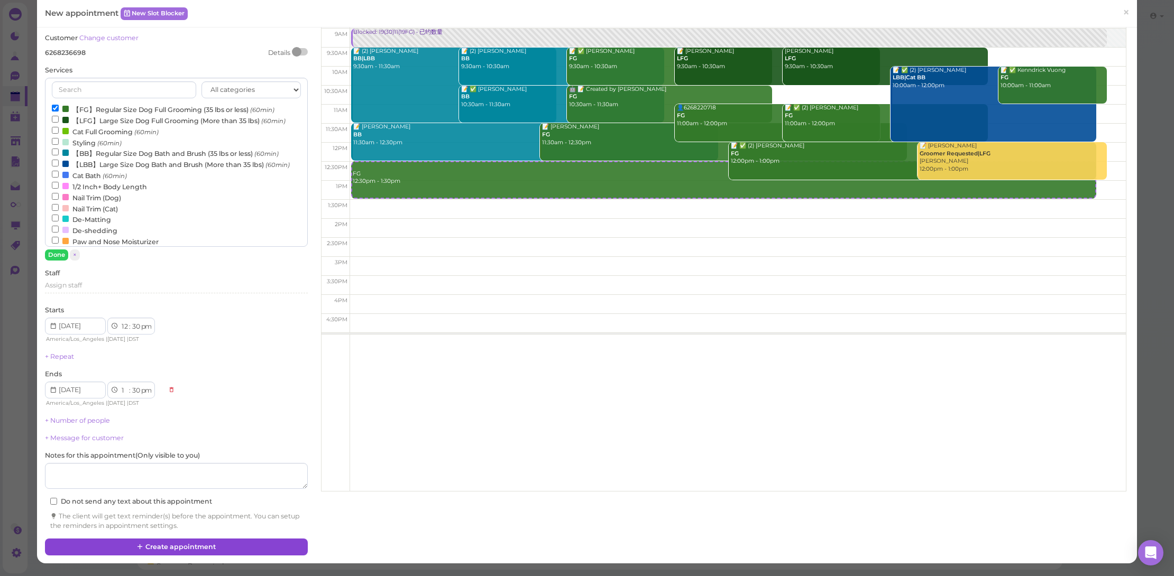
click at [215, 541] on button "Create appointment" at bounding box center [176, 547] width 263 height 17
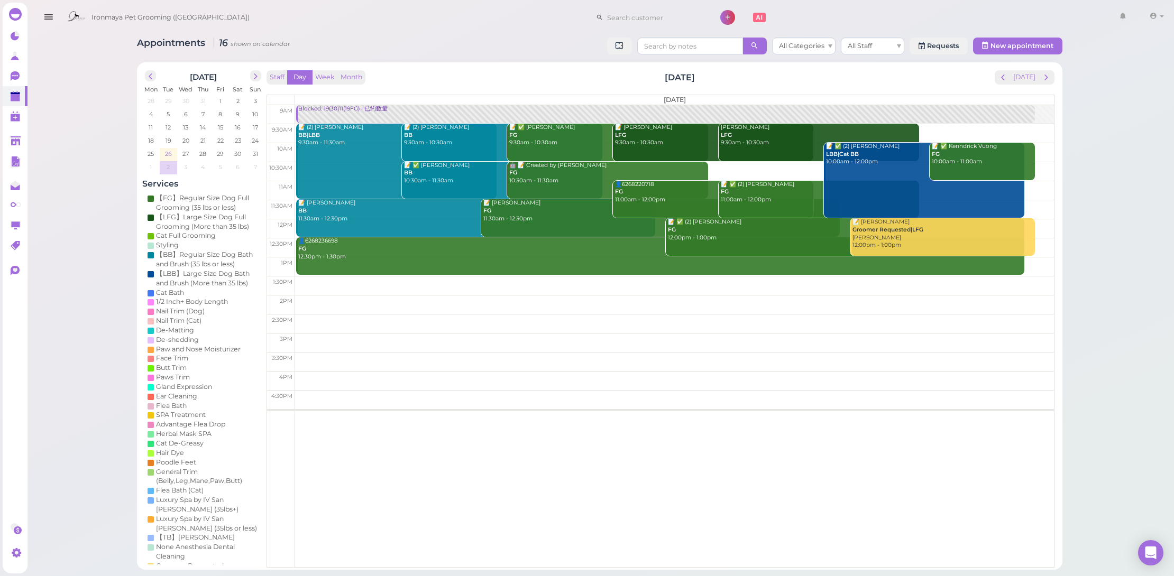
click at [167, 151] on span "26" at bounding box center [168, 154] width 9 height 10
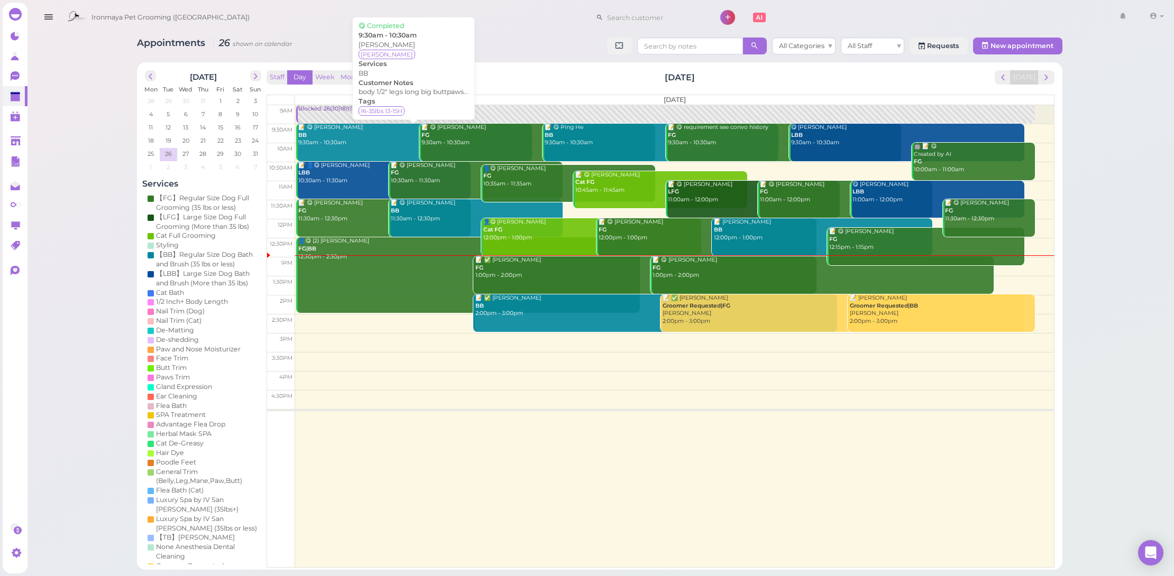
click at [405, 139] on div "📝 😋 Angela Cheng BB 9:30am - 10:30am" at bounding box center [415, 135] width 234 height 23
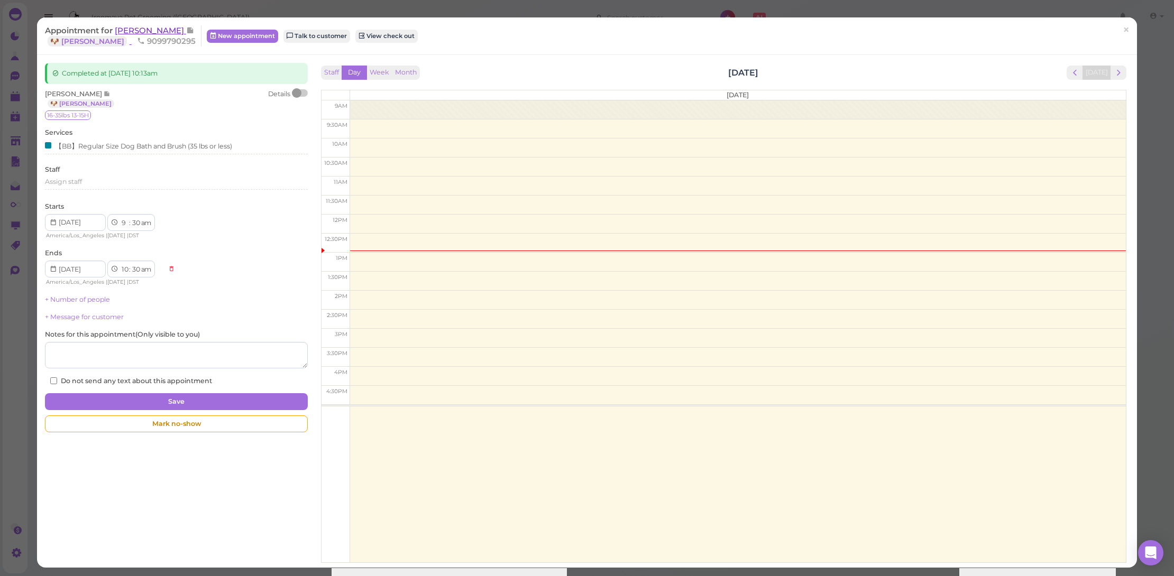
click at [133, 29] on span "[PERSON_NAME]" at bounding box center [150, 30] width 71 height 10
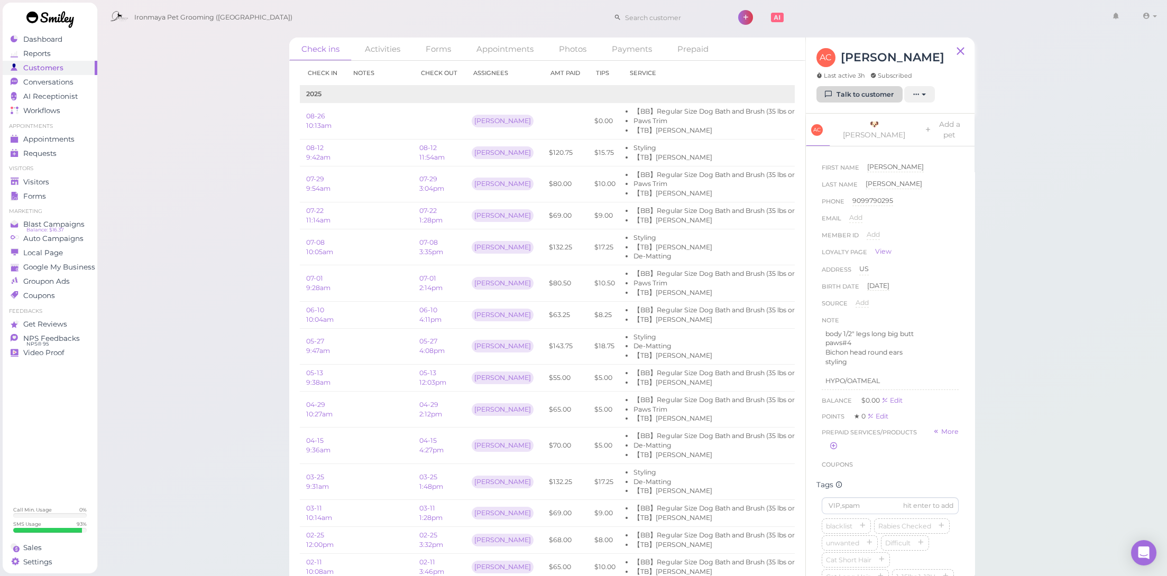
click at [850, 90] on link "Talk to customer" at bounding box center [859, 94] width 86 height 17
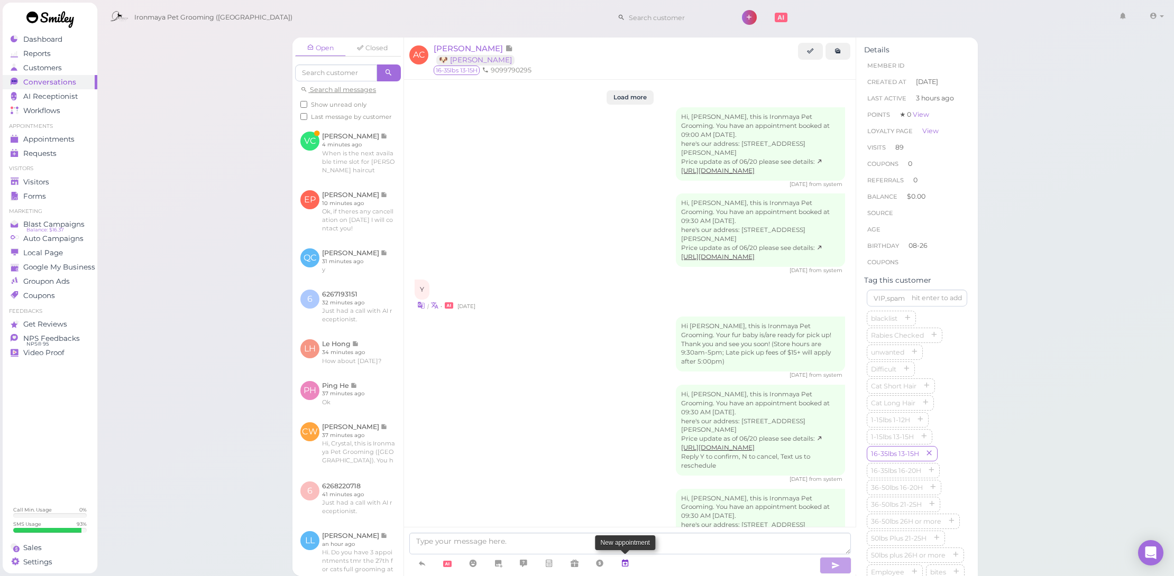
scroll to position [2015, 0]
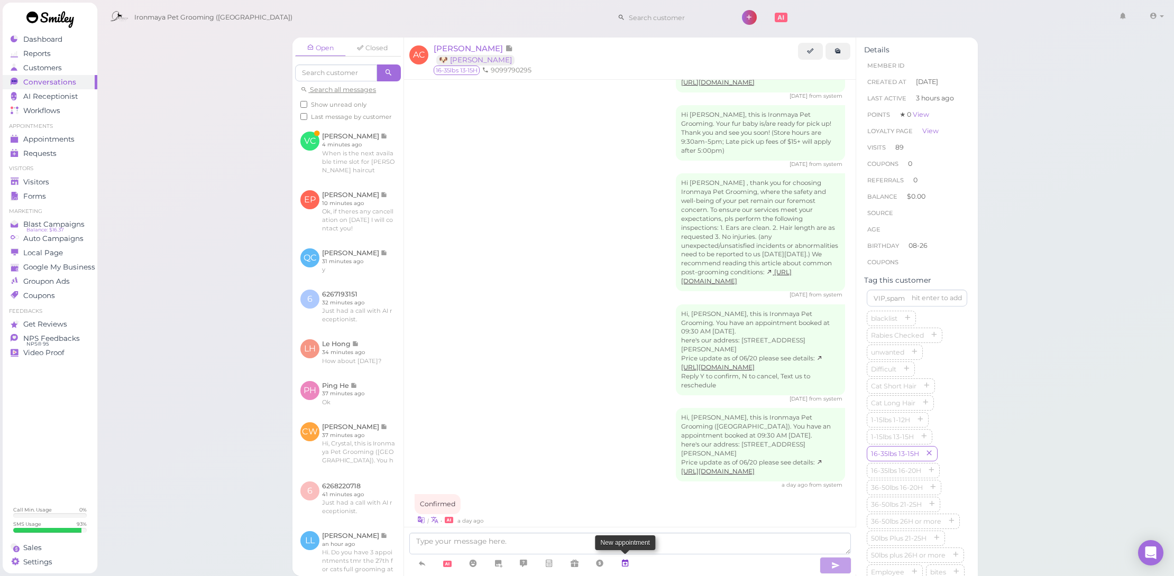
click at [630, 564] on link at bounding box center [624, 564] width 25 height 19
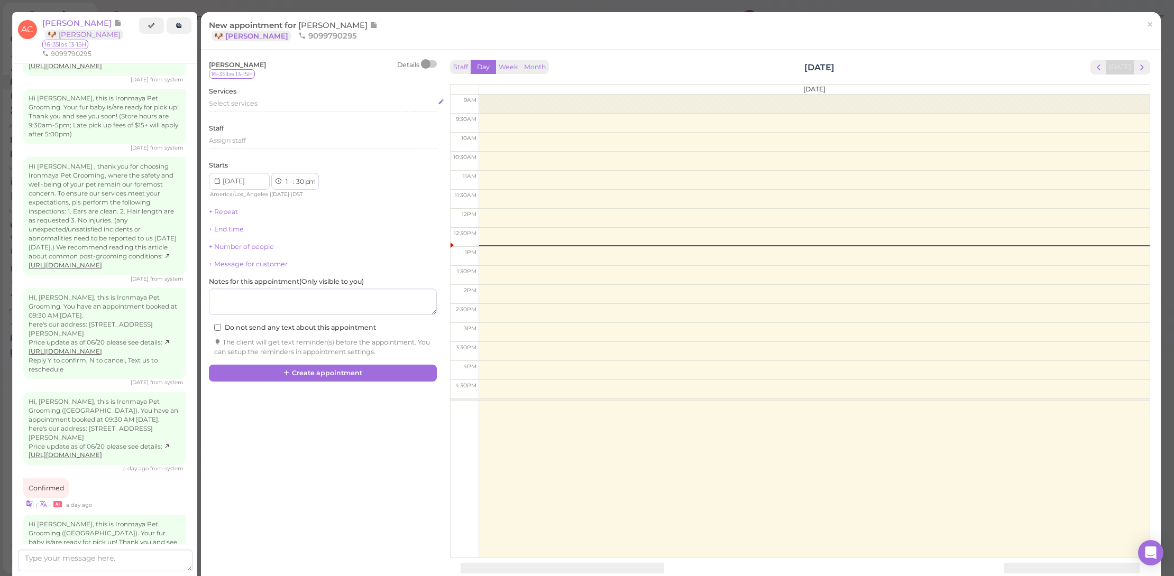
click at [279, 102] on div "Select services" at bounding box center [323, 104] width 228 height 10
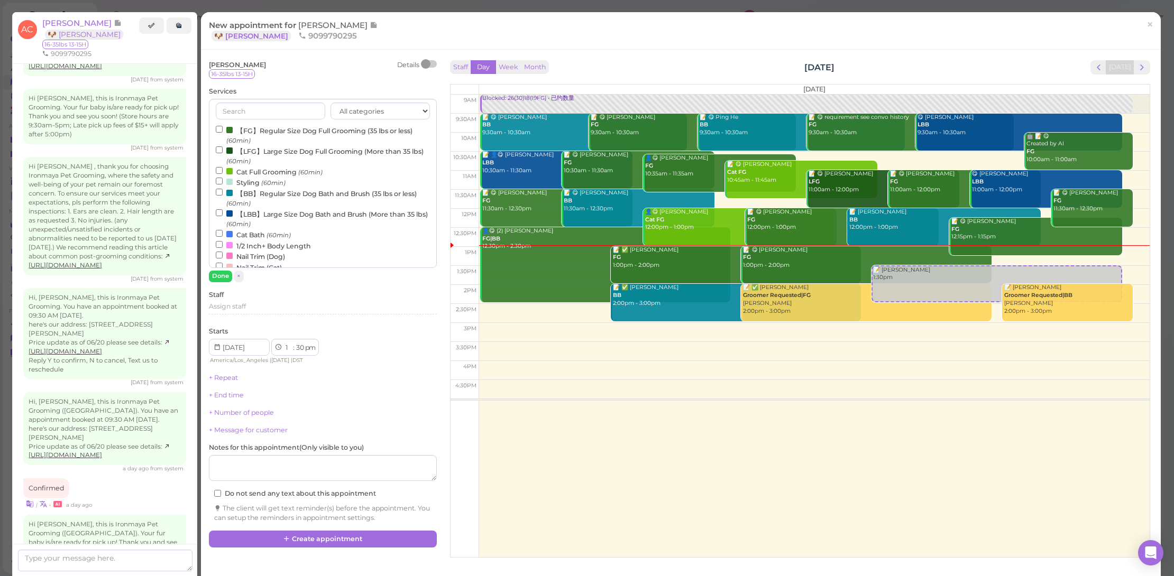
click at [270, 197] on label "【BB】Regular Size Dog Bath and Brush (35 lbs or less) (60min)" at bounding box center [323, 198] width 214 height 21
click at [223, 196] on input "【BB】Regular Size Dog Bath and Brush (35 lbs or less) (60min)" at bounding box center [219, 192] width 7 height 7
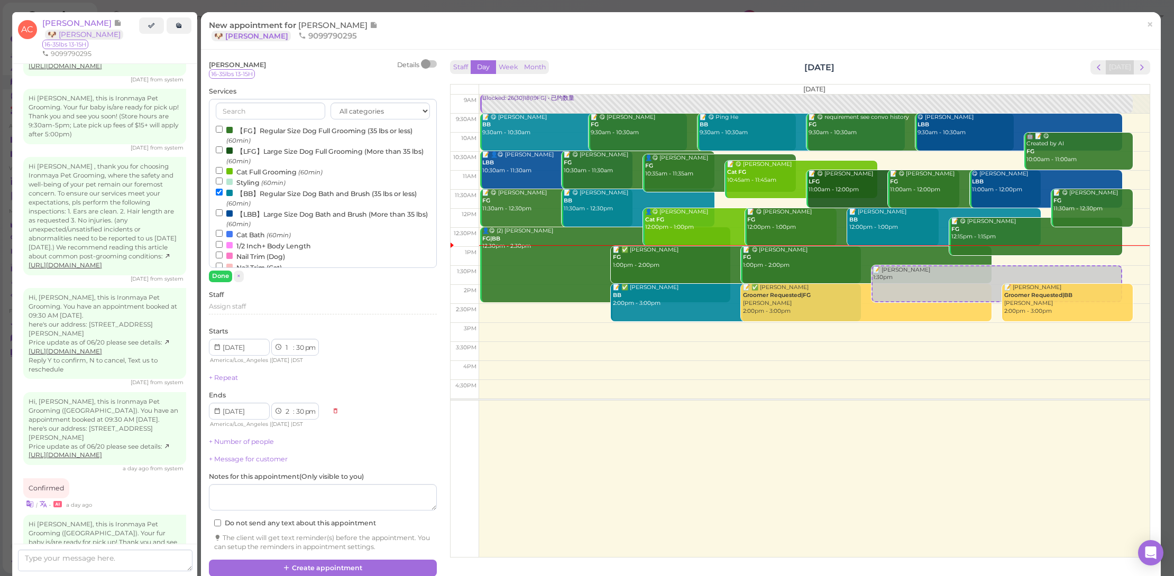
click at [275, 194] on label "【BB】Regular Size Dog Bath and Brush (35 lbs or less) (60min)" at bounding box center [323, 198] width 214 height 21
click at [223, 194] on input "【BB】Regular Size Dog Bath and Brush (35 lbs or less) (60min)" at bounding box center [219, 192] width 7 height 7
click at [255, 352] on input at bounding box center [239, 347] width 61 height 17
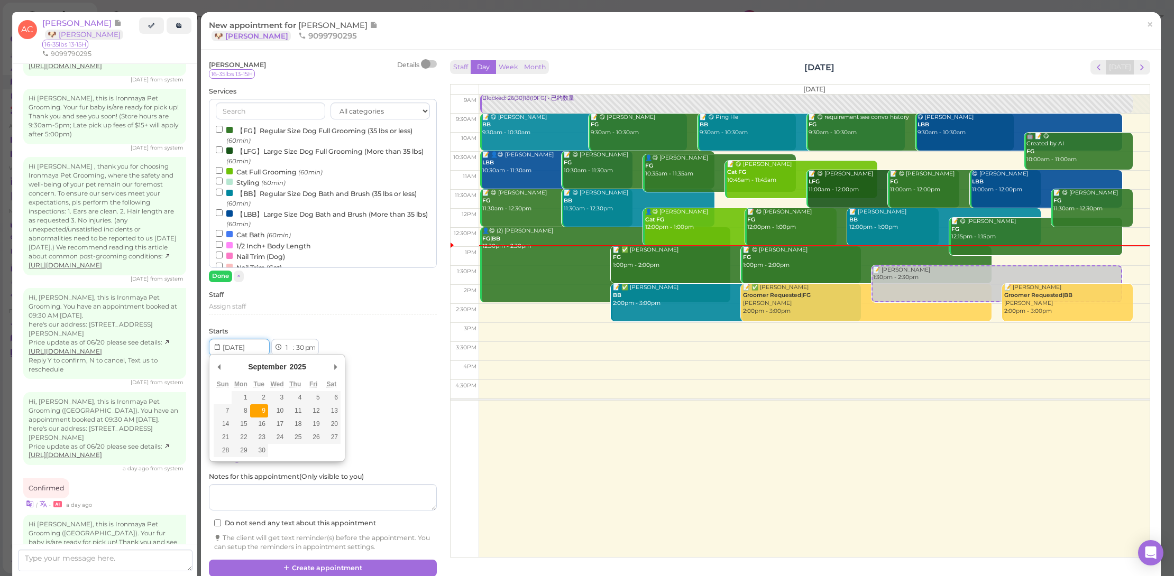
type input "2025-09-09"
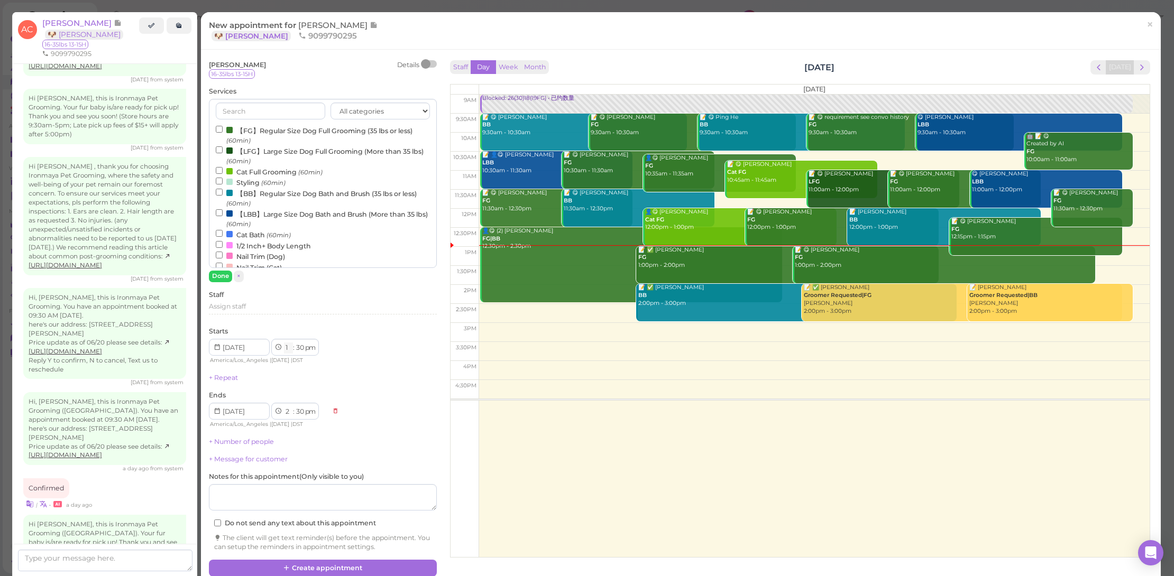
select select "9"
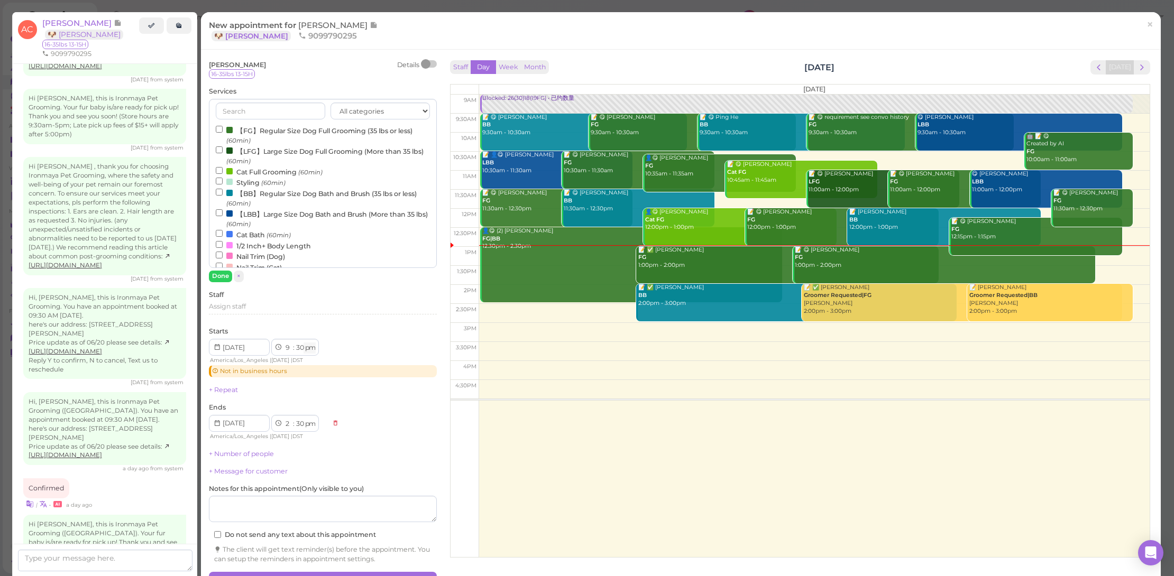
click at [309, 348] on select "am pm" at bounding box center [309, 348] width 12 height 11
select select "am"
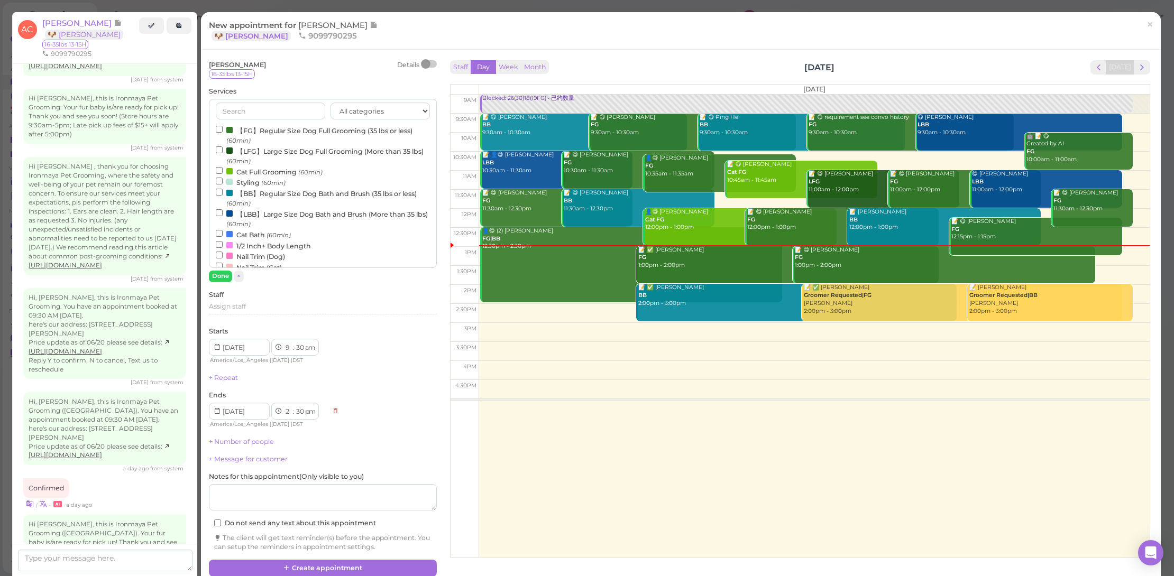
drag, startPoint x: 309, startPoint y: 348, endPoint x: 367, endPoint y: 340, distance: 58.7
click at [367, 340] on div "Starts 1 2 3 4 5 6 7 8 9 10 11 12 : 00 05 10 15 20 25 30 35 40 45 50 55 am pm A…" at bounding box center [323, 346] width 228 height 39
click at [349, 560] on button "Create appointment" at bounding box center [323, 568] width 228 height 17
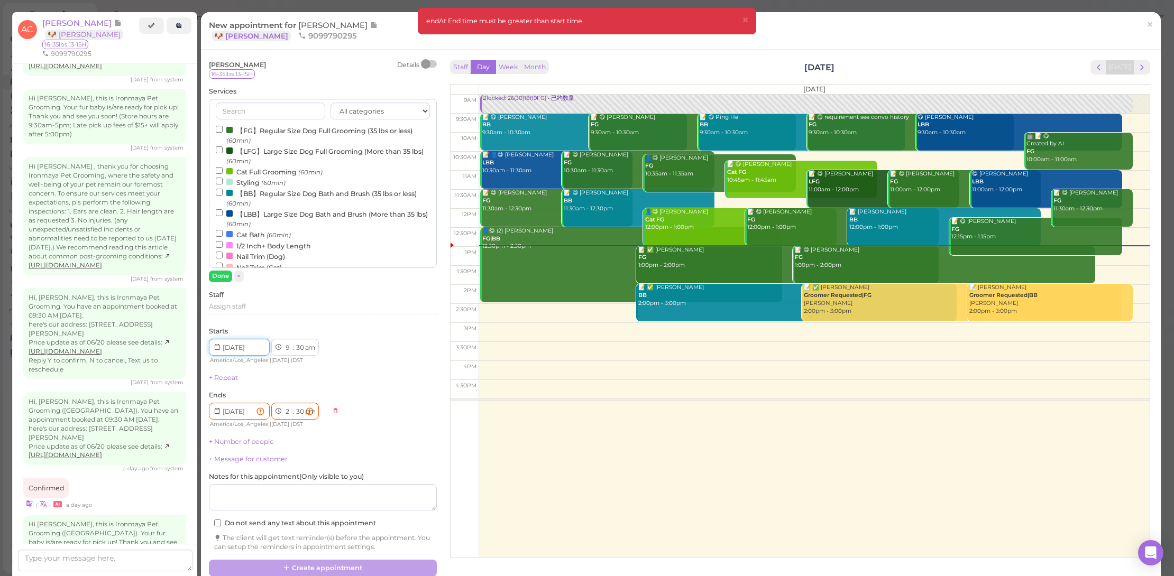
click at [252, 345] on input "Use the arrow keys to pick a date" at bounding box center [239, 347] width 61 height 17
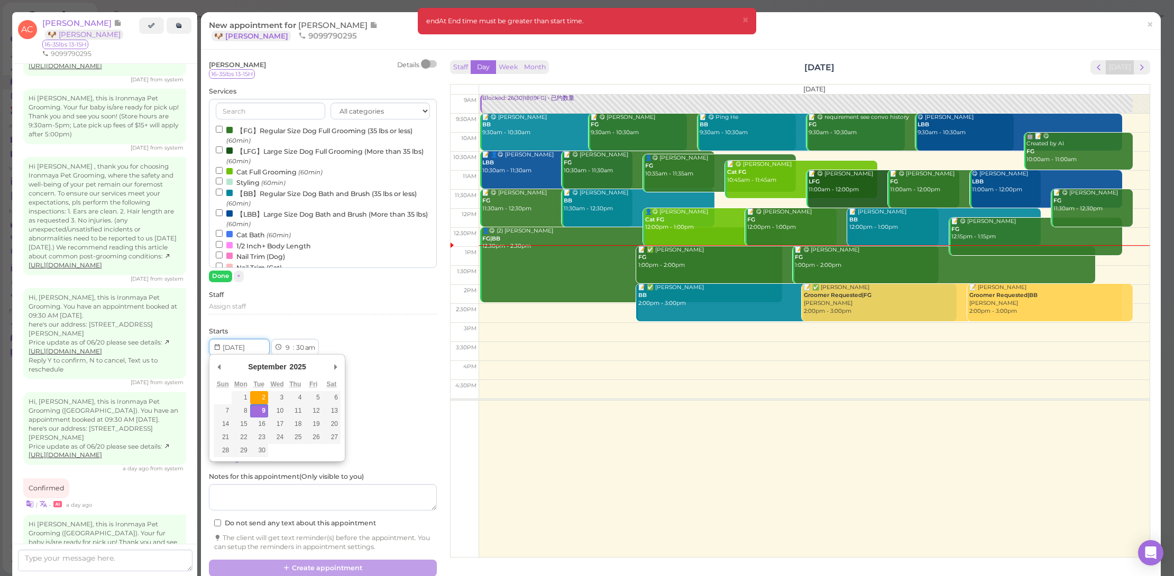
type input "2025-09-02"
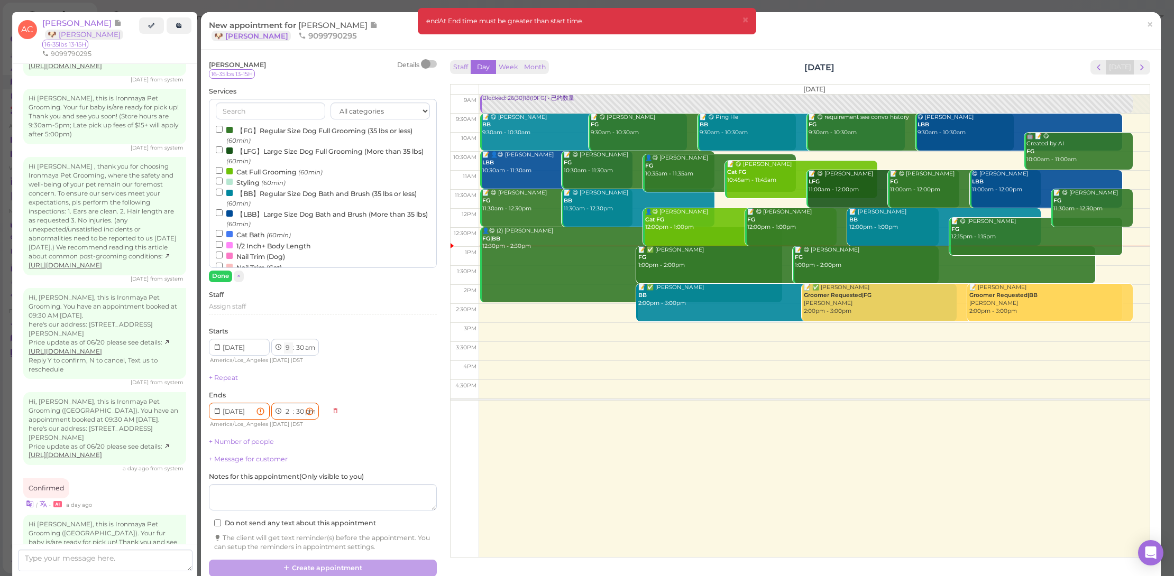
select select "12"
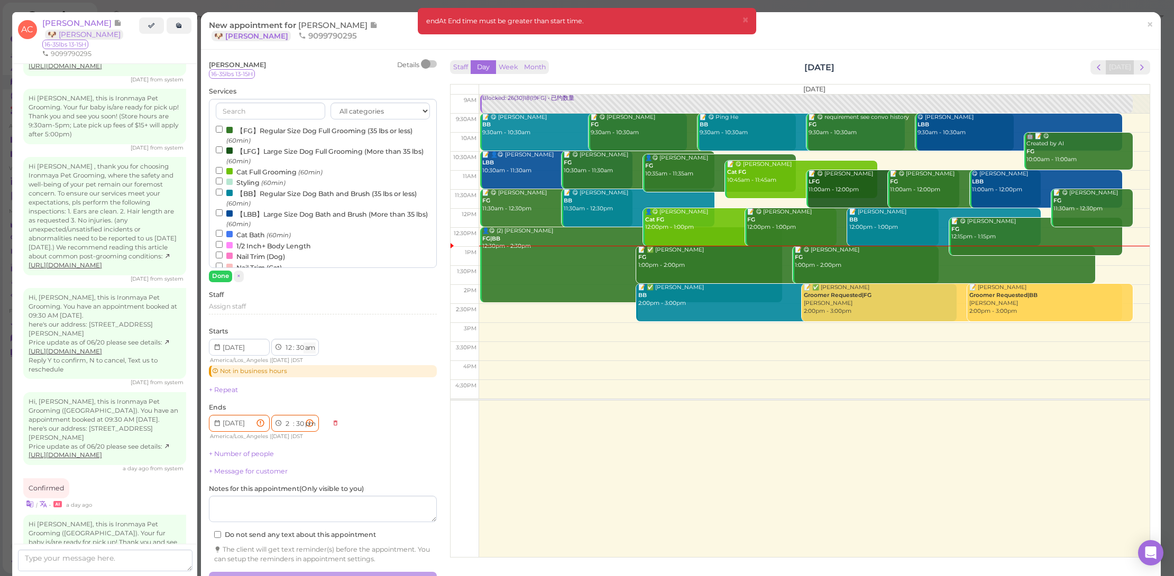
click at [311, 346] on select "am pm" at bounding box center [309, 348] width 12 height 11
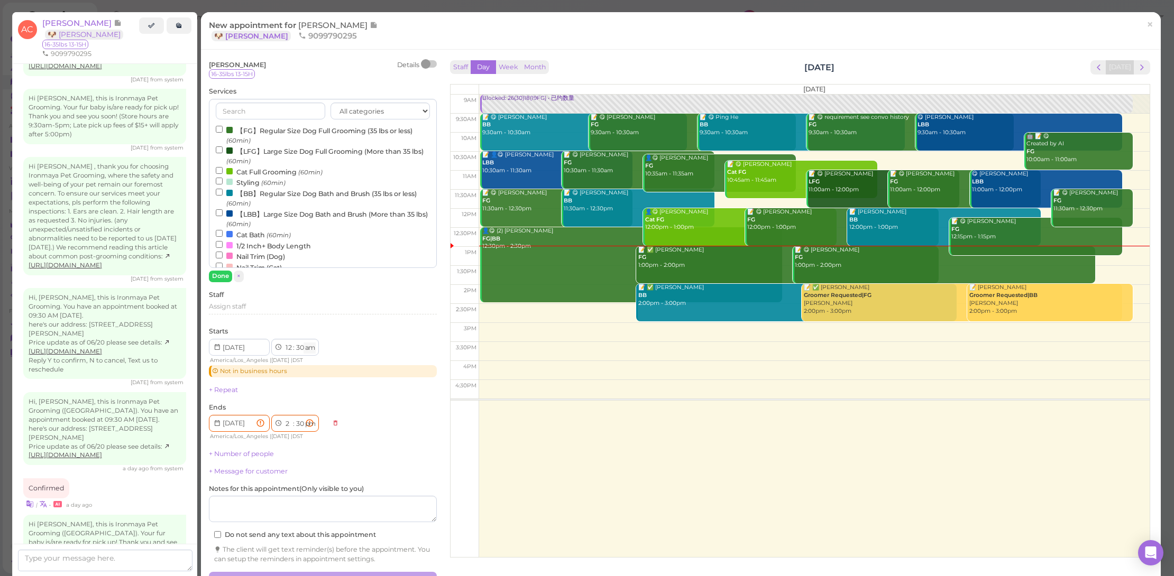
select select "pm"
click at [389, 427] on div "1 2 3 4 5 6 7 8 9 10 11 12 : 00 05 10 15 20 25 30 35 40 45 50 55 am pm America/…" at bounding box center [323, 428] width 228 height 26
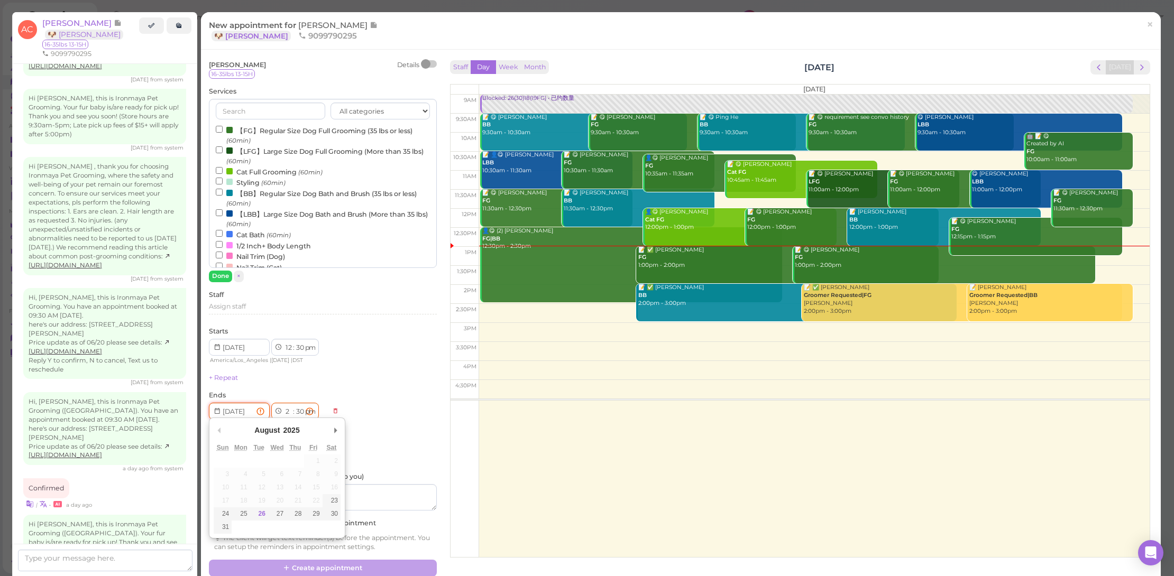
click at [257, 410] on input "Use the arrow keys to pick a date" at bounding box center [239, 411] width 61 height 17
type input "2025-09-02"
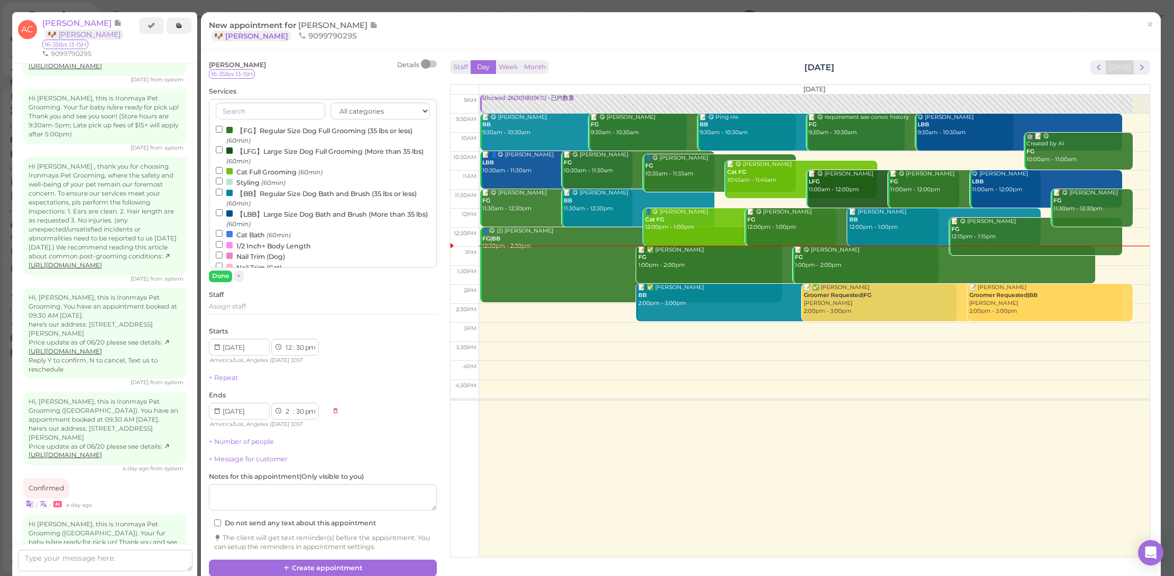
click at [375, 423] on div "1 2 3 4 5 6 7 8 9 10 11 12 : 00 05 10 15 20 25 30 35 40 45 50 55 am pm America/…" at bounding box center [323, 416] width 228 height 26
select select "3"
click at [371, 428] on div "Angela Cheng Details 16-35lbs 13-15H Services All categories FULL GROOMING BATH…" at bounding box center [323, 306] width 228 height 492
select select "9"
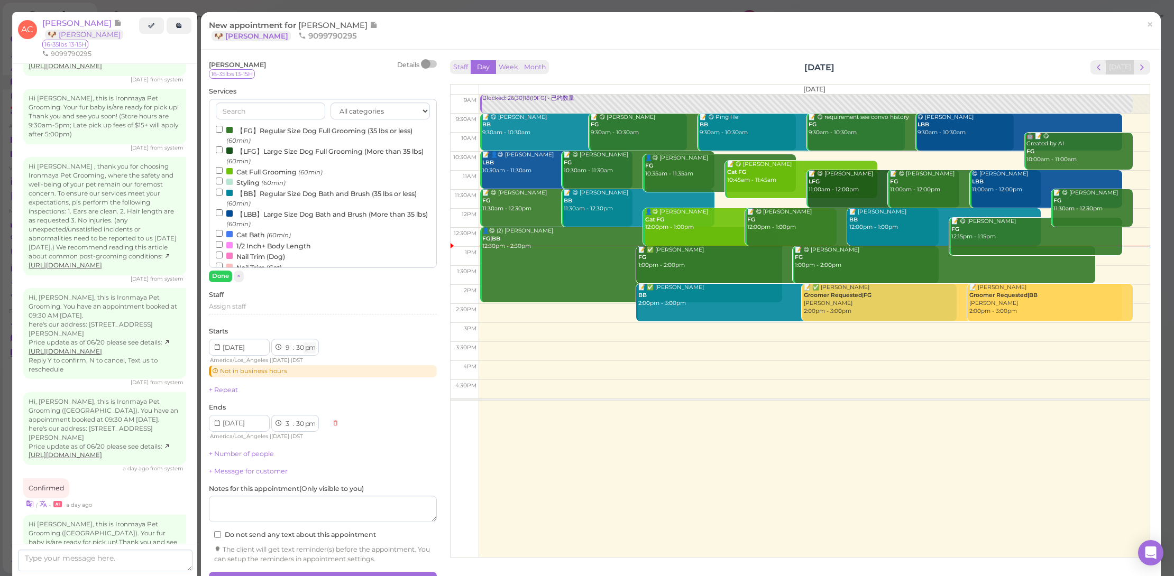
select select "am"
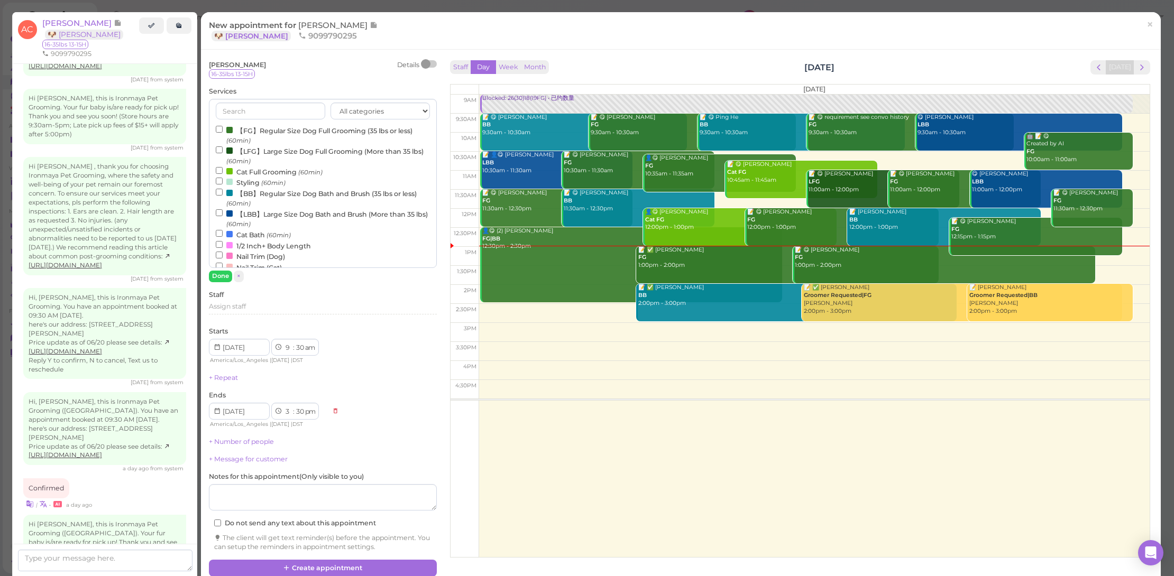
click at [256, 421] on span "America/Los_Angeles" at bounding box center [239, 424] width 58 height 7
click at [254, 345] on input "Use the arrow keys to pick a date" at bounding box center [239, 347] width 61 height 17
type input "2025-09-09"
select select "11"
select select "am"
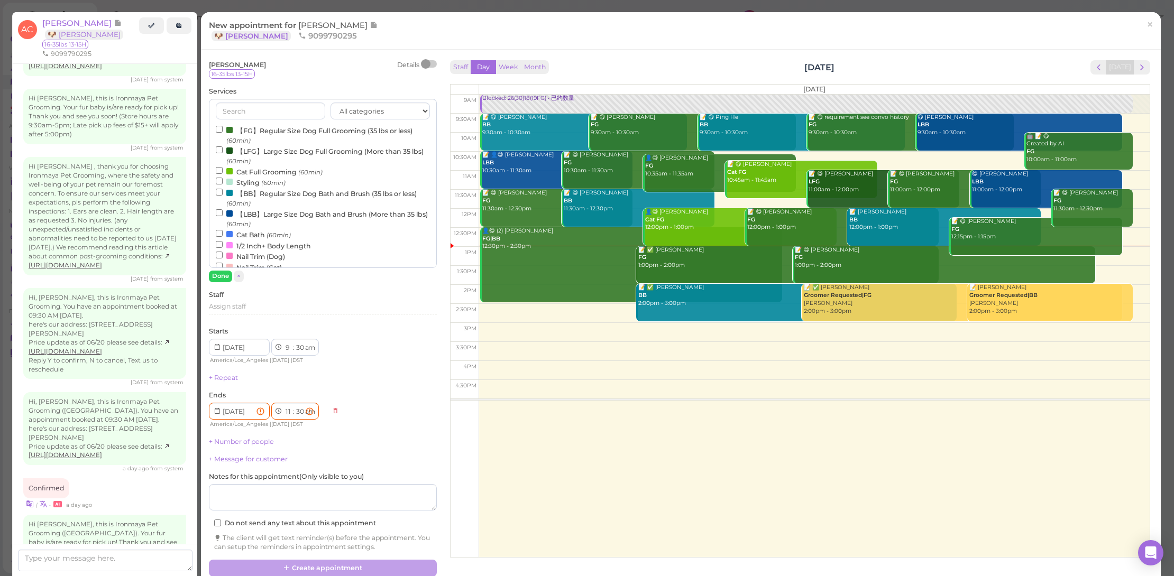
drag, startPoint x: 314, startPoint y: 407, endPoint x: 373, endPoint y: 388, distance: 62.0
click at [373, 378] on div "+ Repeat" at bounding box center [323, 378] width 228 height 10
select select "12"
select select "pm"
click at [405, 440] on div "+ Number of people" at bounding box center [323, 442] width 228 height 10
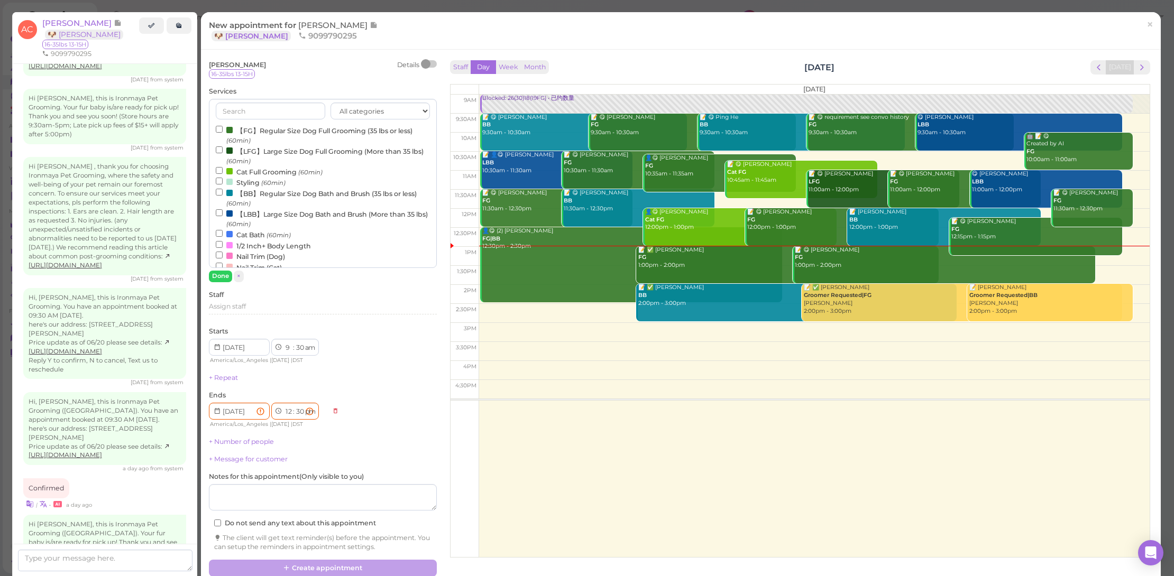
click at [332, 410] on icon at bounding box center [335, 411] width 7 height 8
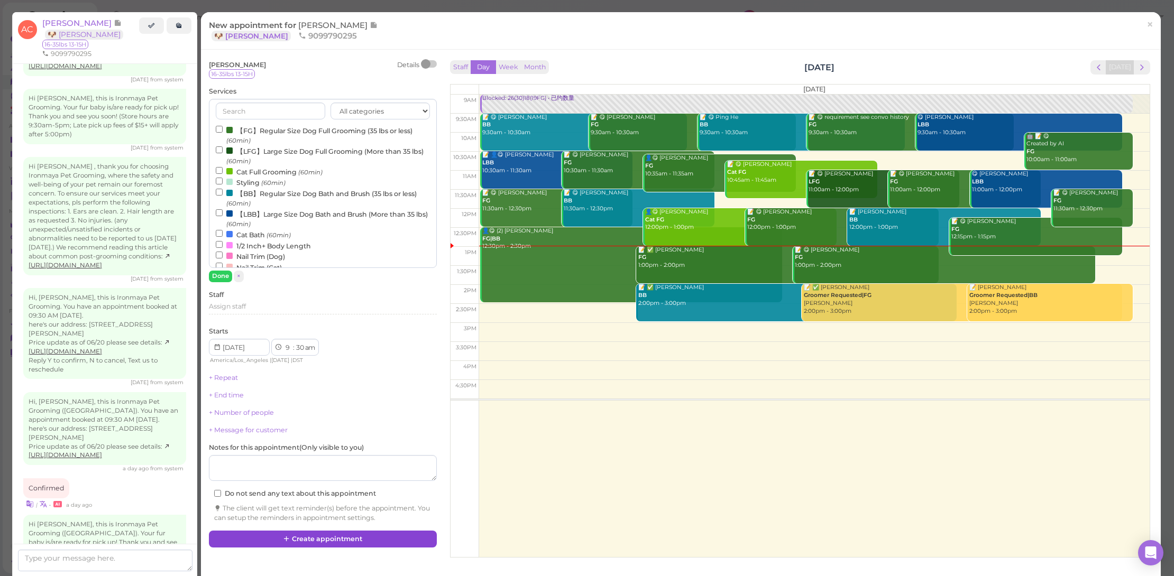
click at [328, 531] on button "Create appointment" at bounding box center [323, 539] width 228 height 17
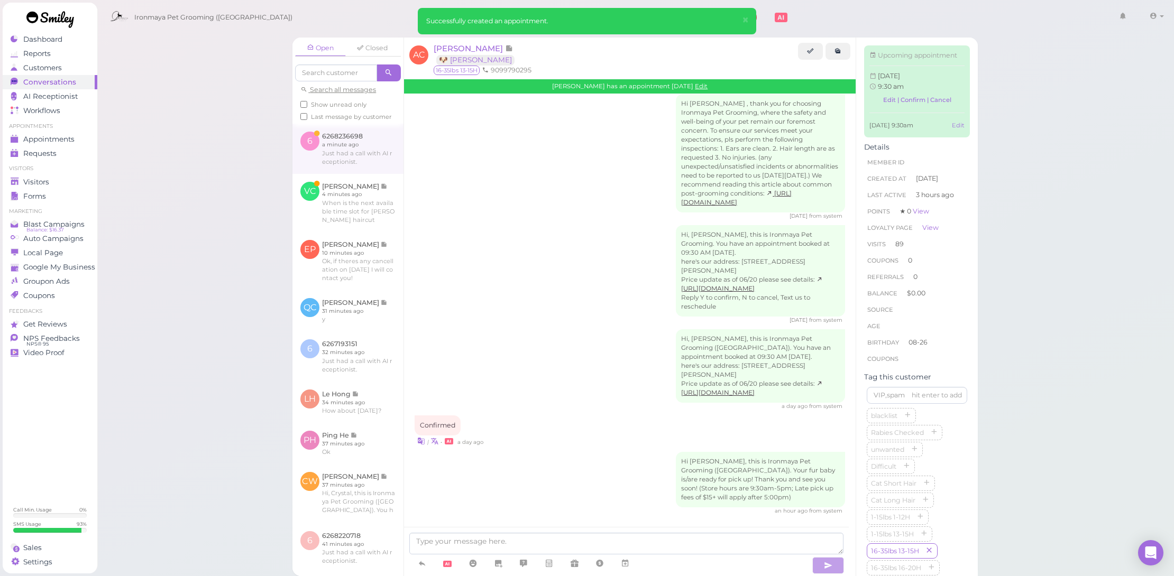
click at [390, 168] on link at bounding box center [347, 149] width 111 height 50
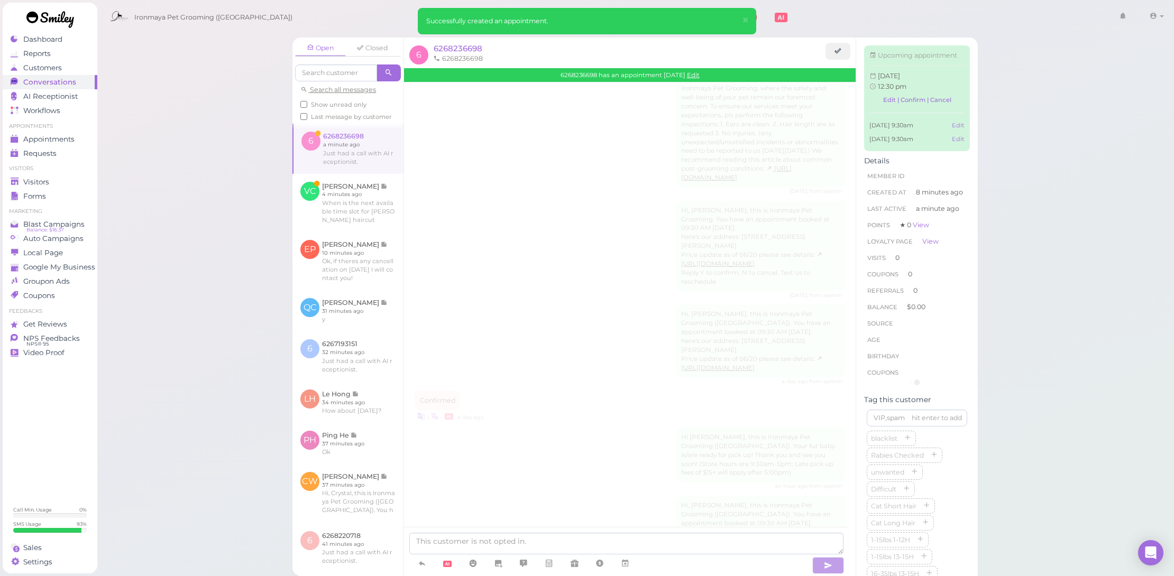
scroll to position [2117, 0]
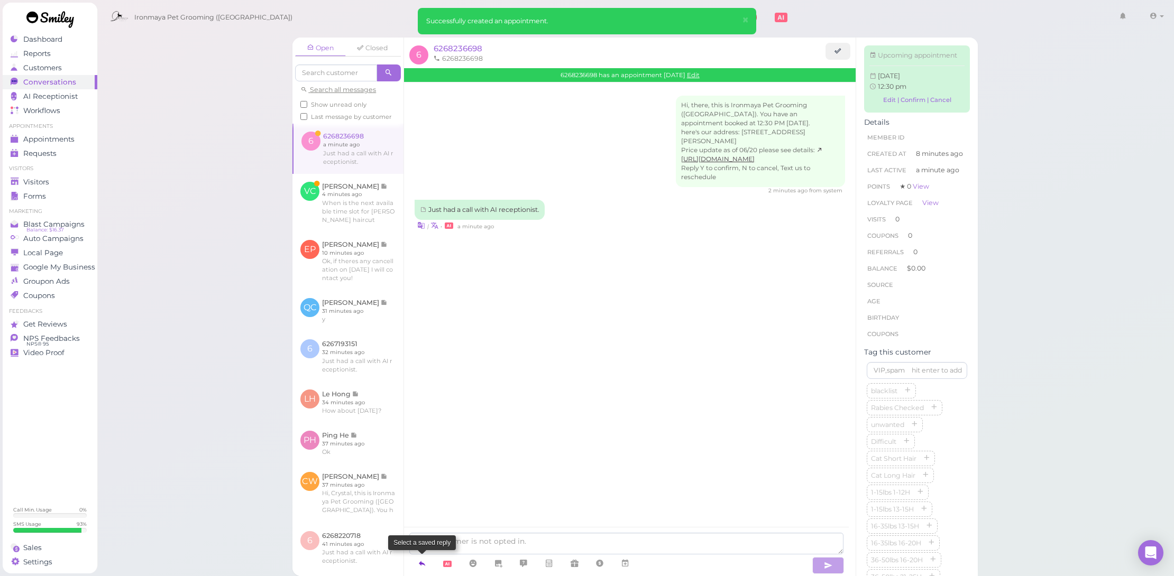
click at [421, 560] on icon at bounding box center [422, 563] width 8 height 11
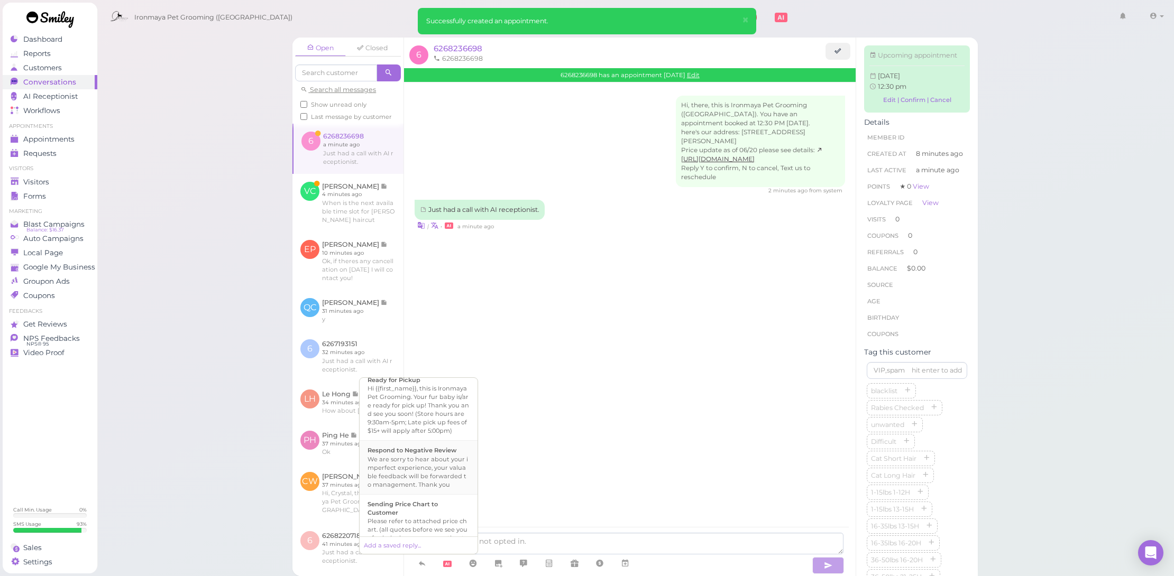
scroll to position [518, 0]
click at [441, 500] on div "Please refer to attached price chart. (all quotes before we see your fur baby i…" at bounding box center [418, 488] width 102 height 34
type textarea "Please refer to attached price chart. (all quotes before we see your fur baby i…"
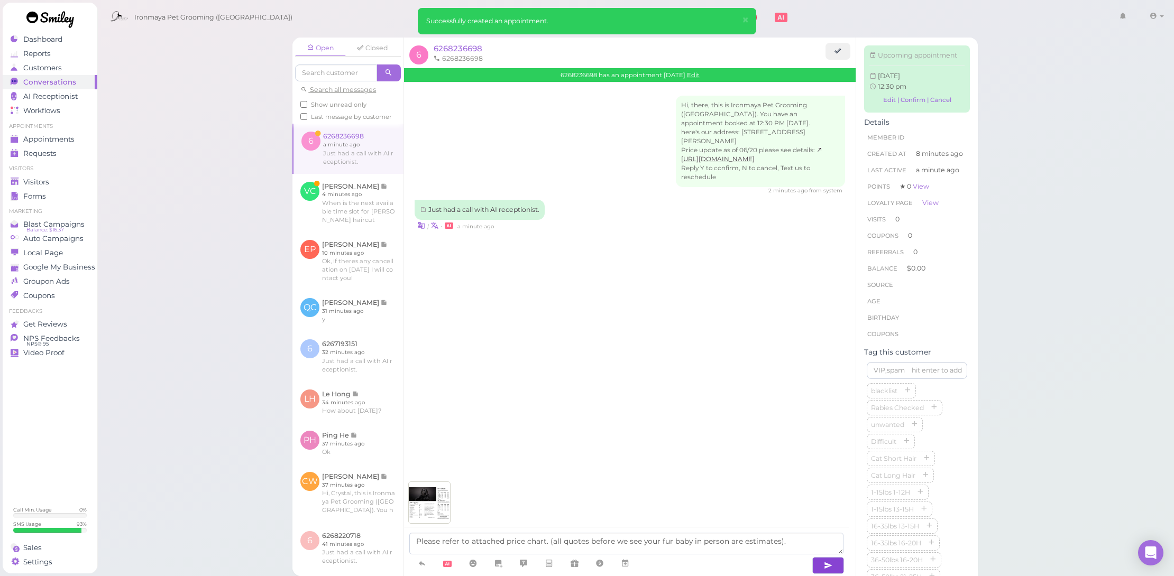
click at [828, 567] on icon "button" at bounding box center [828, 565] width 8 height 11
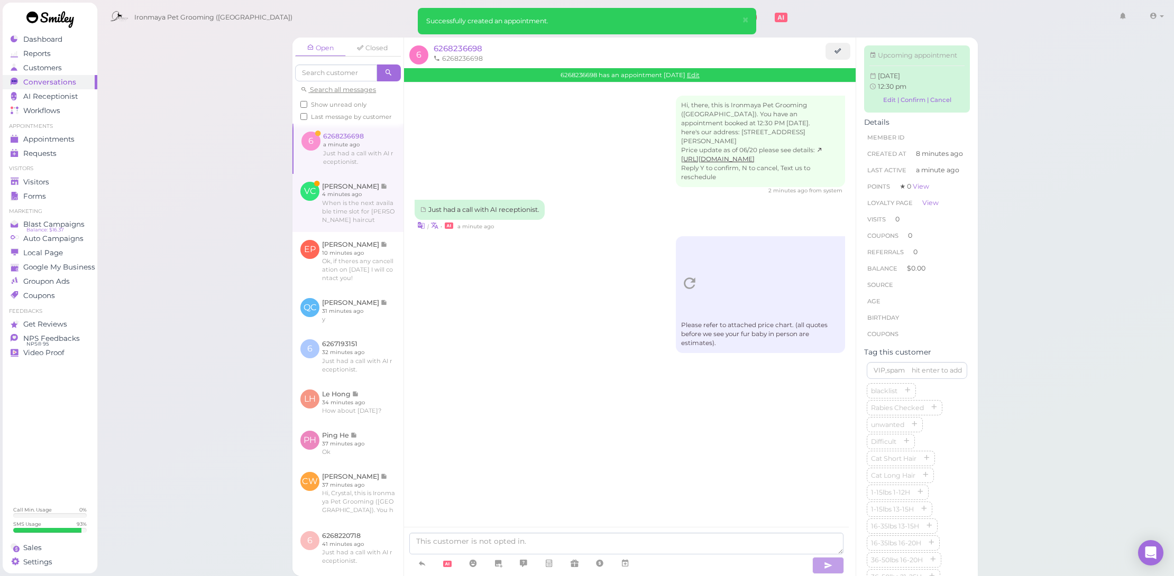
click at [366, 216] on link at bounding box center [347, 203] width 111 height 58
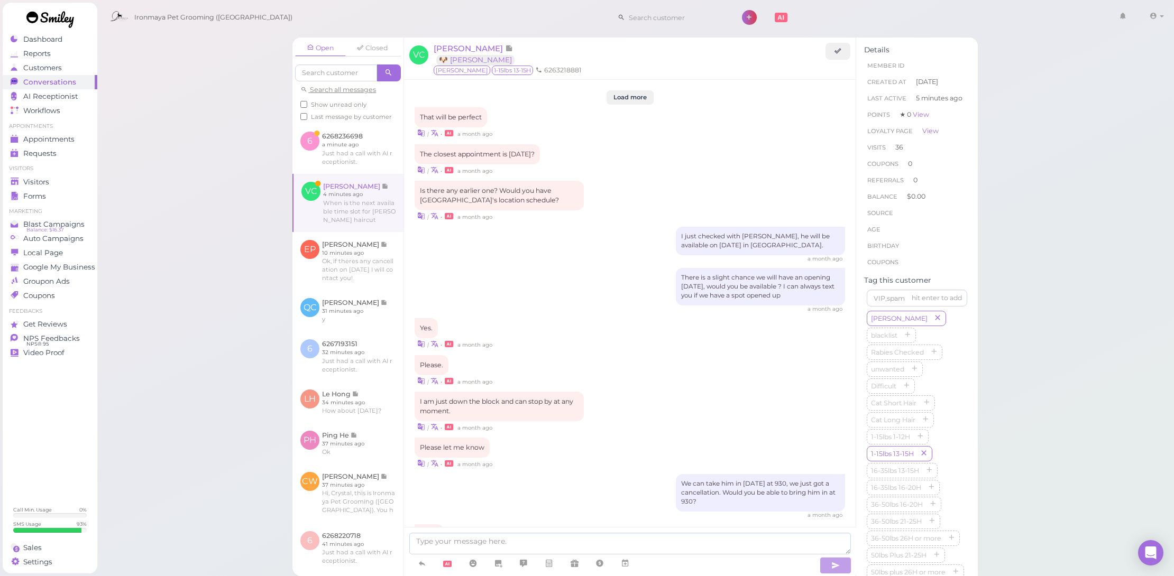
scroll to position [1080, 0]
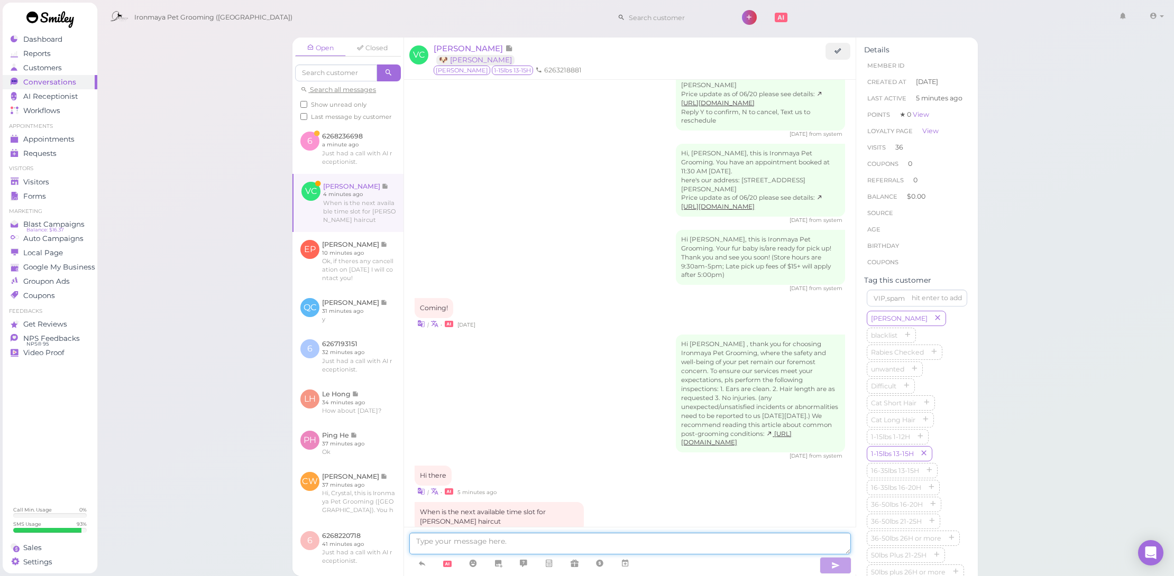
click at [568, 538] on textarea at bounding box center [629, 544] width 441 height 22
type textarea "We have"
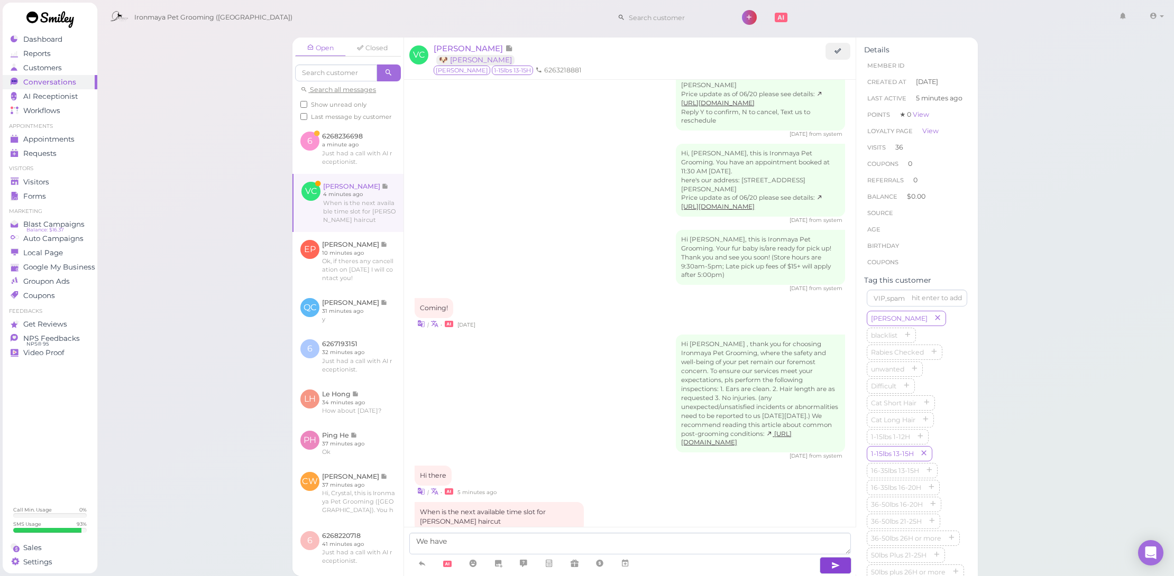
click at [455, 43] on div "Vince Chen 🐶 Oliver" at bounding box center [630, 54] width 392 height 23
click at [463, 44] on span "Vince Chen" at bounding box center [469, 48] width 71 height 10
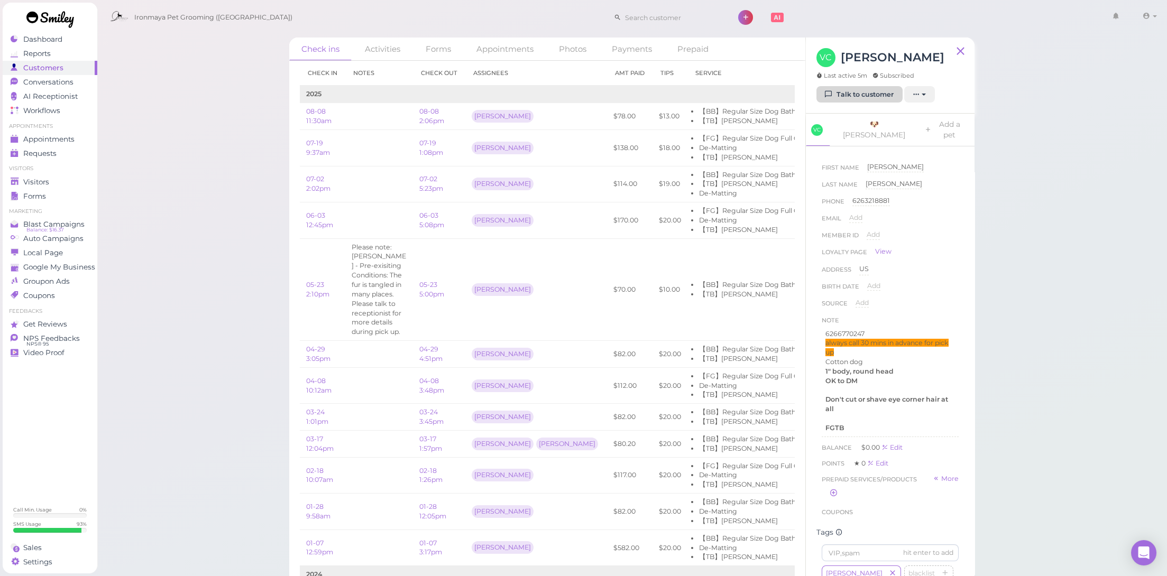
click at [842, 95] on link "Talk to customer" at bounding box center [859, 94] width 86 height 17
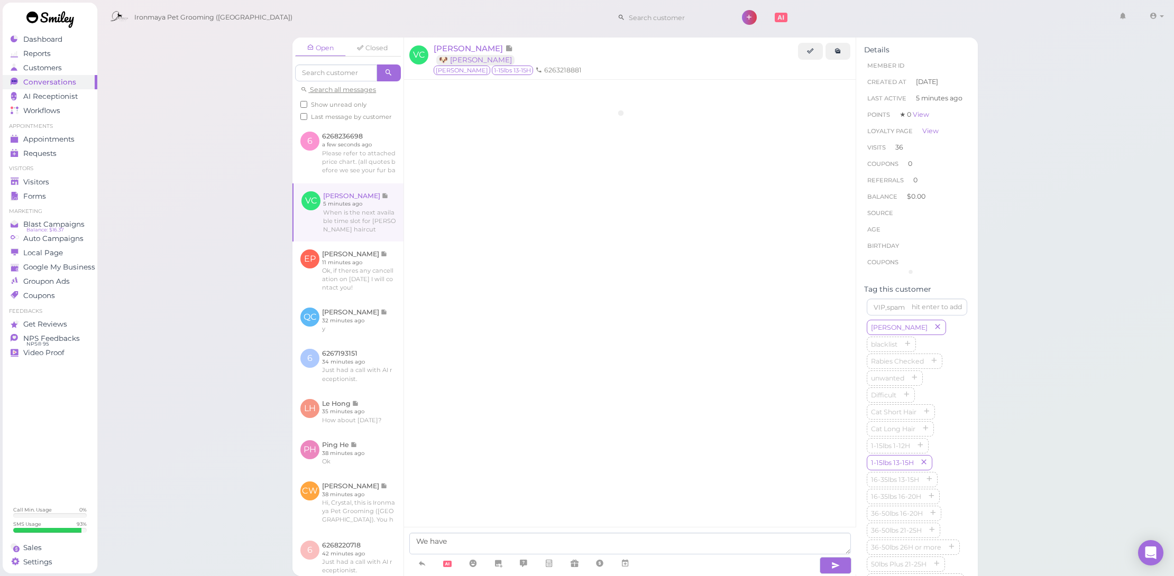
scroll to position [1080, 0]
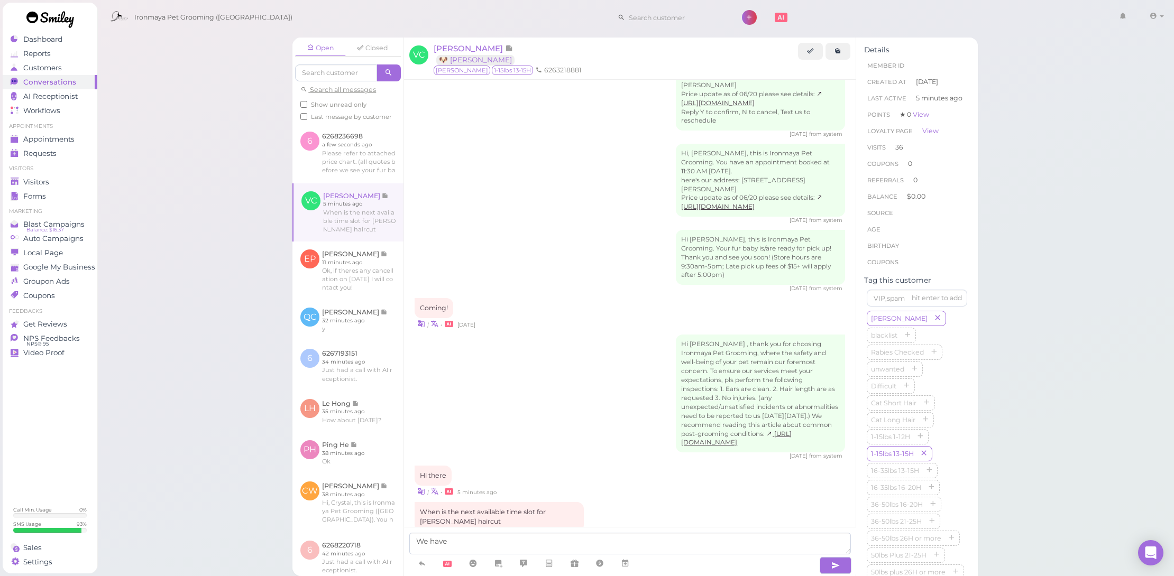
click at [488, 540] on textarea "We have" at bounding box center [629, 544] width 441 height 22
type textarea "We have next Wed-Sat available, which day would you prefer"
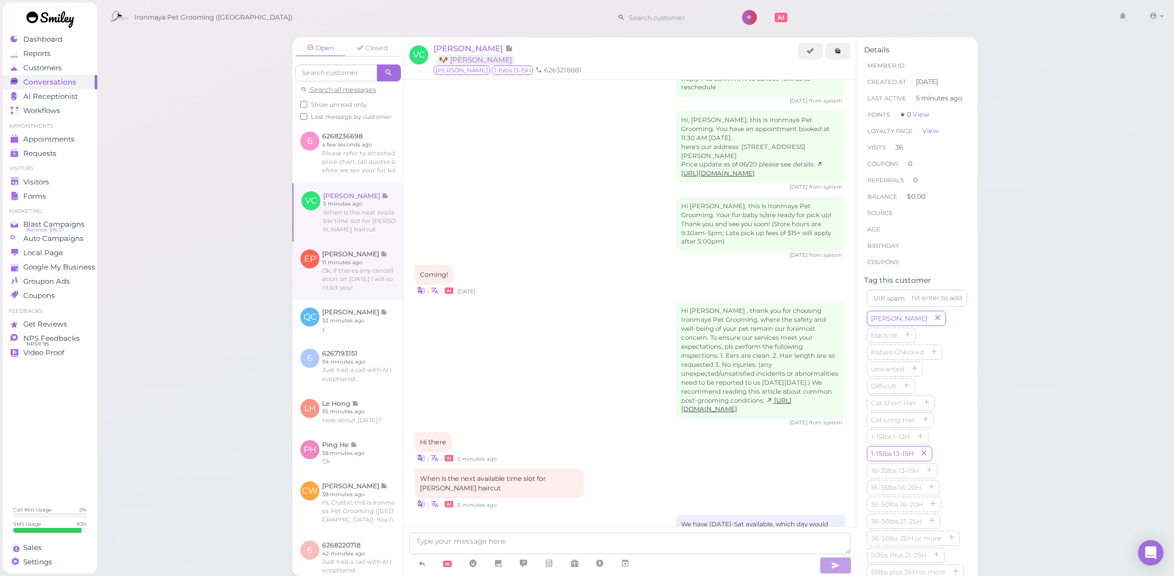
click at [340, 268] on link at bounding box center [347, 271] width 111 height 58
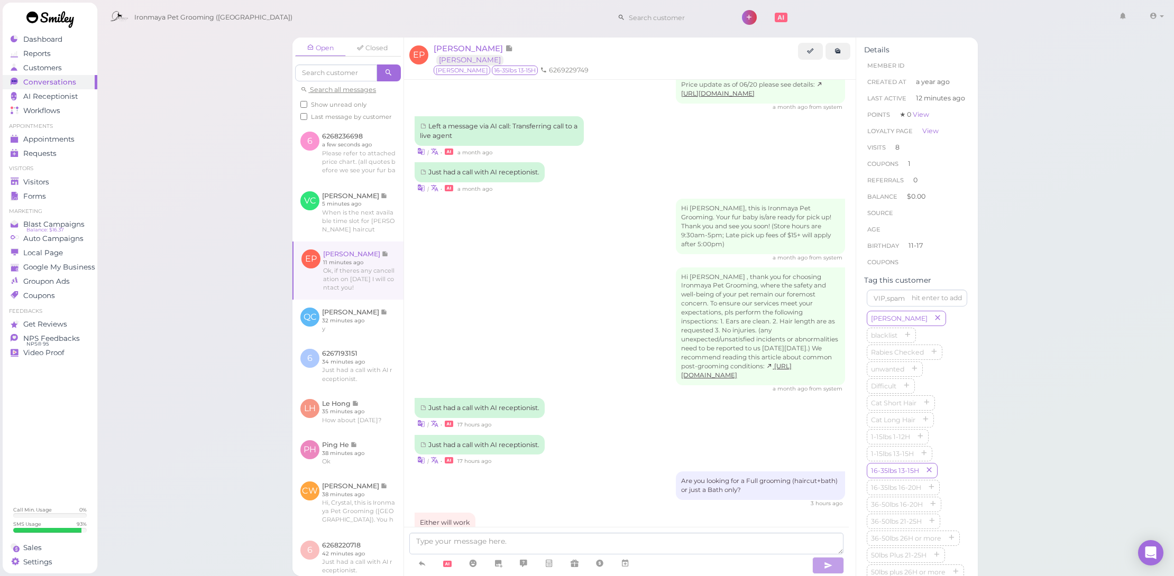
scroll to position [1335, 0]
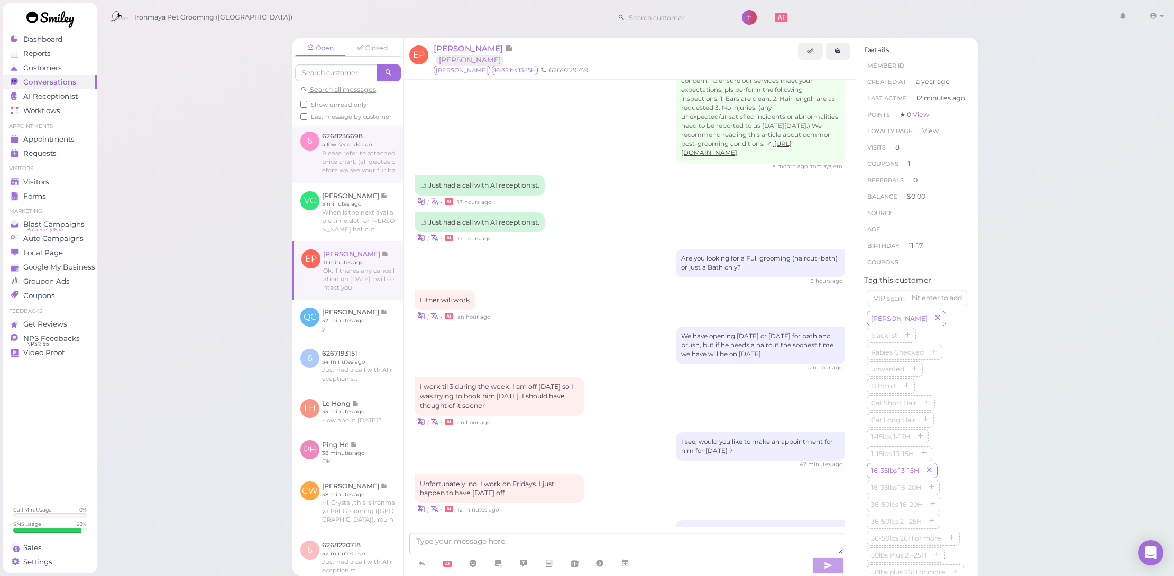
click at [344, 165] on link at bounding box center [347, 153] width 111 height 59
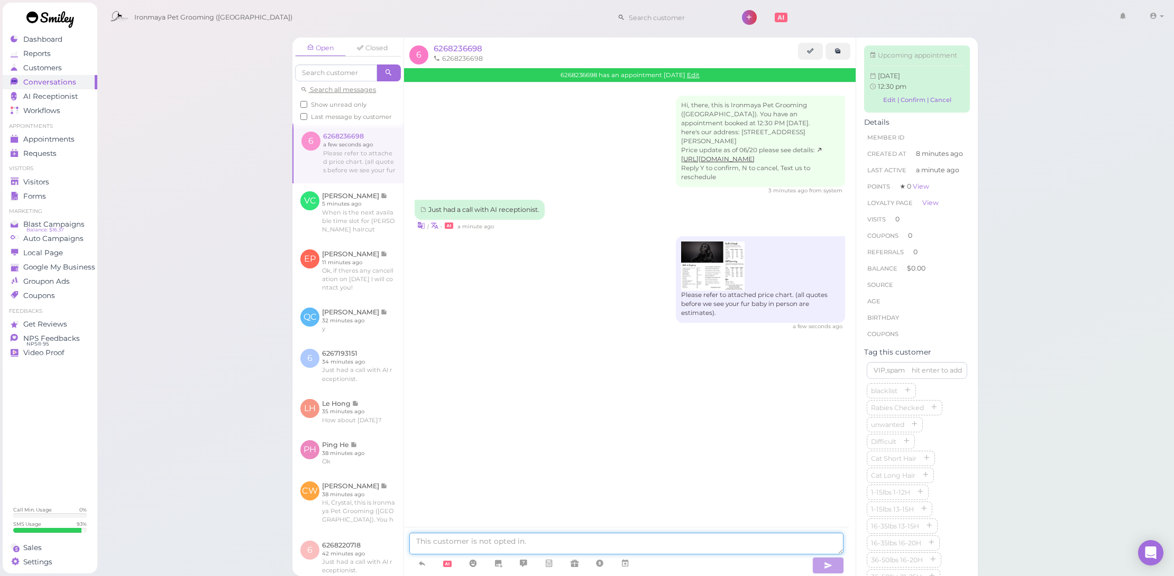
click at [506, 553] on textarea at bounding box center [626, 544] width 434 height 22
type textarea "Hi Sorry I forgot to mention, we need to check your pet's rabies record. You ca…"
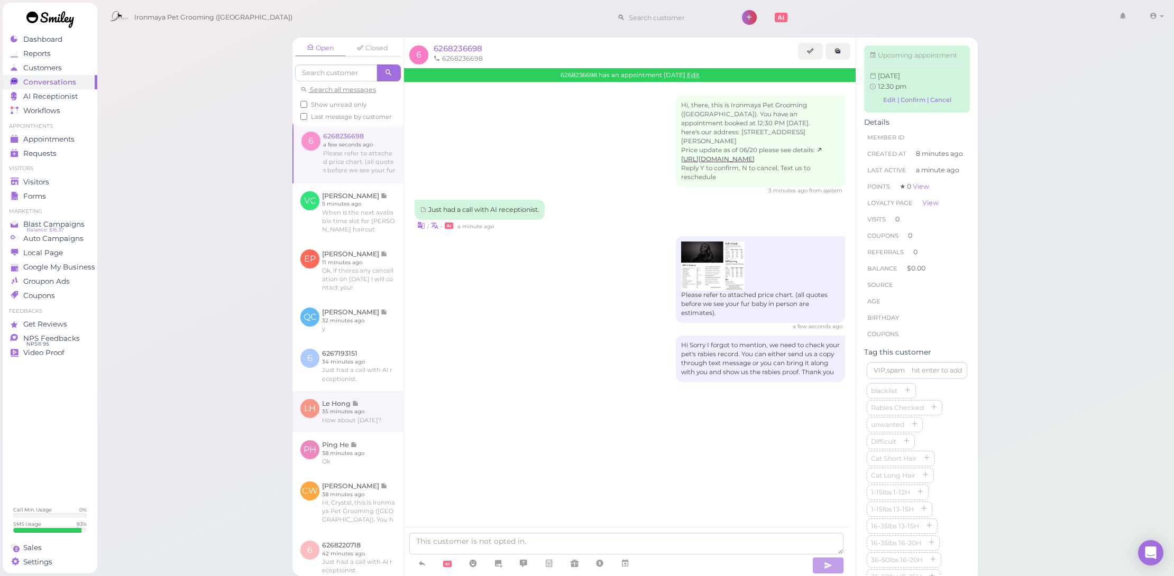
click at [371, 412] on link at bounding box center [347, 411] width 111 height 41
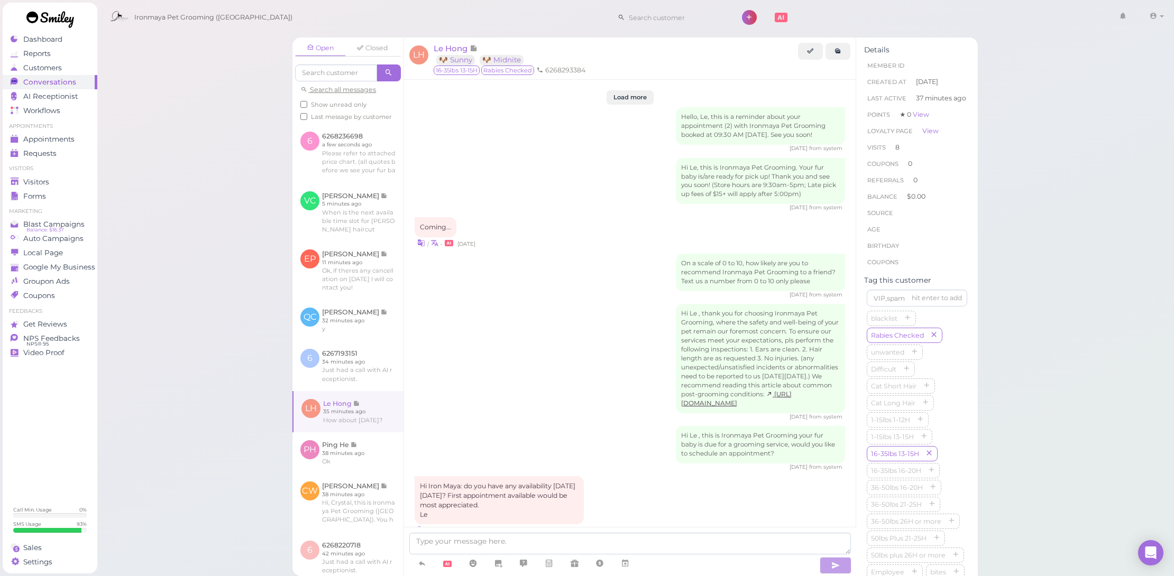
scroll to position [1223, 0]
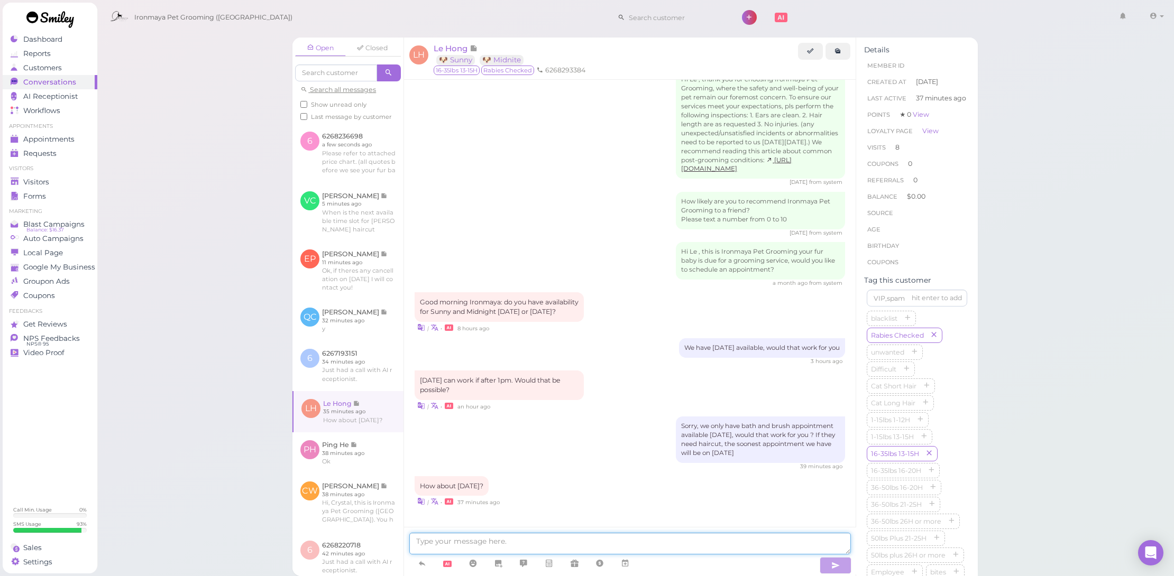
click at [541, 543] on textarea at bounding box center [629, 544] width 441 height 22
type textarea "Sure, what time would you like"
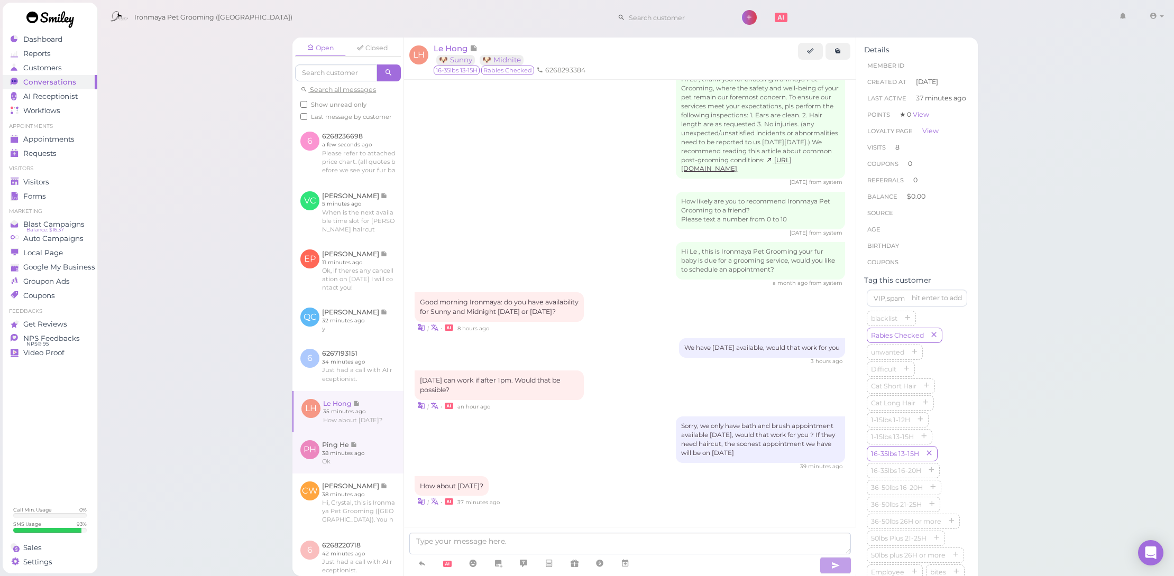
click at [362, 474] on link at bounding box center [347, 452] width 111 height 41
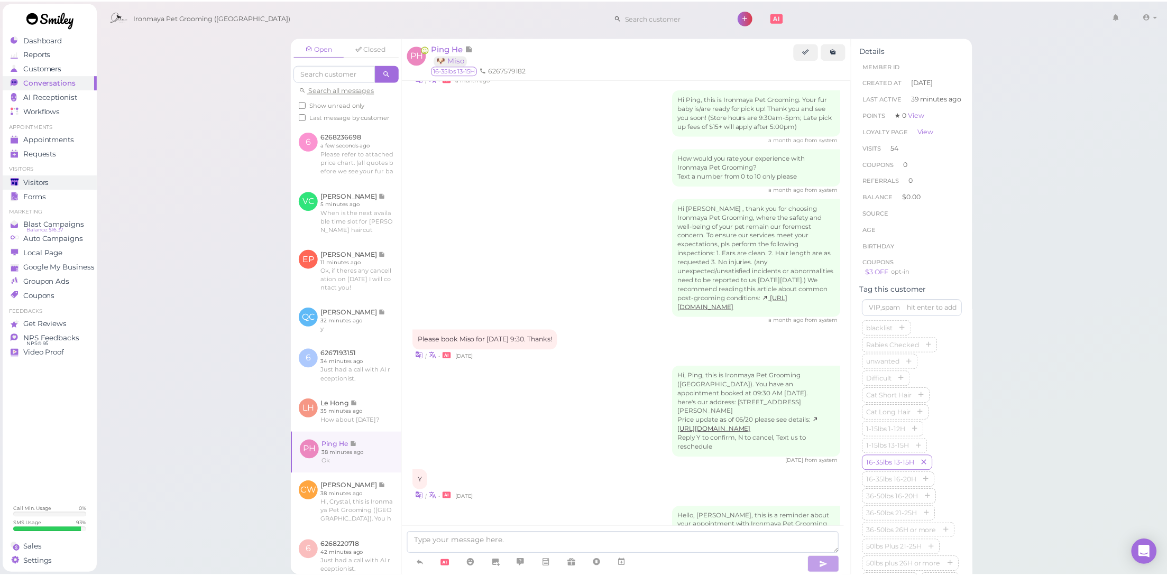
scroll to position [1460, 0]
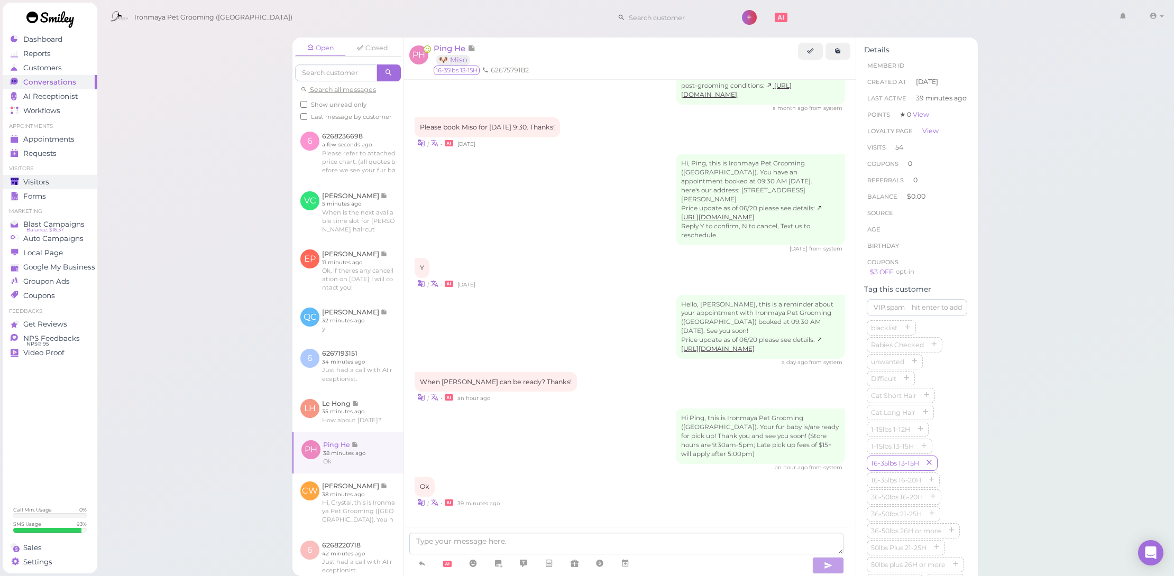
click at [67, 180] on div "Visitors" at bounding box center [49, 182] width 76 height 9
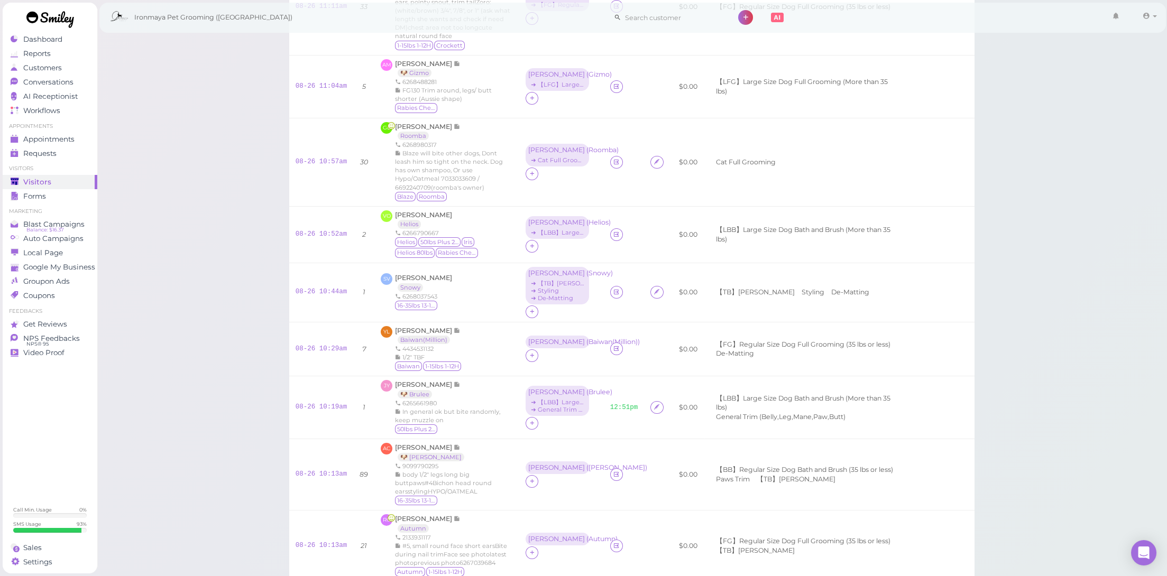
scroll to position [1047, 0]
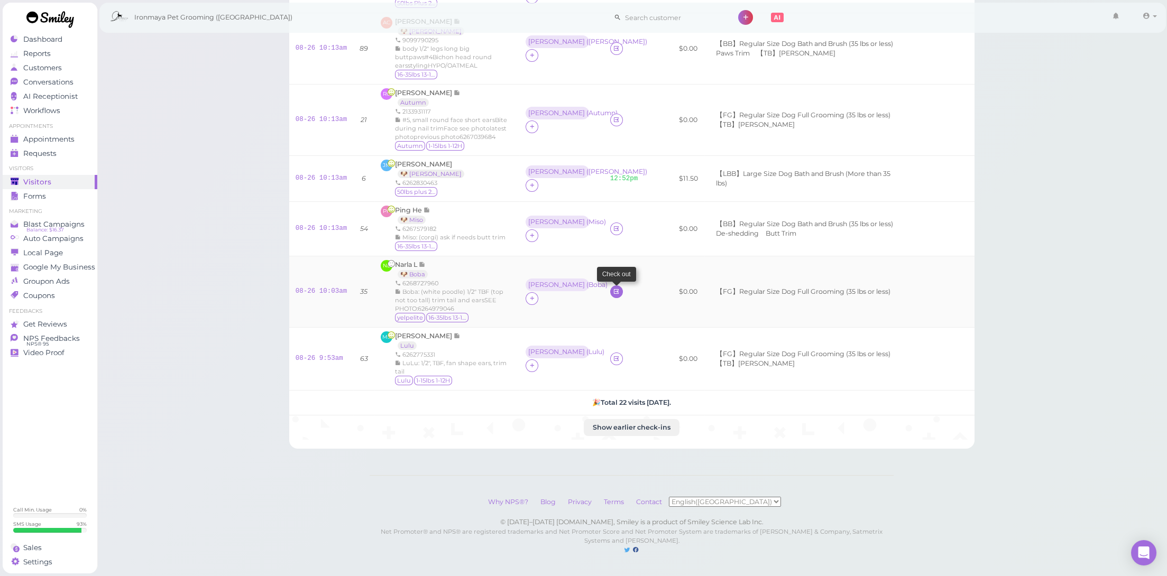
click at [613, 289] on icon at bounding box center [616, 292] width 7 height 8
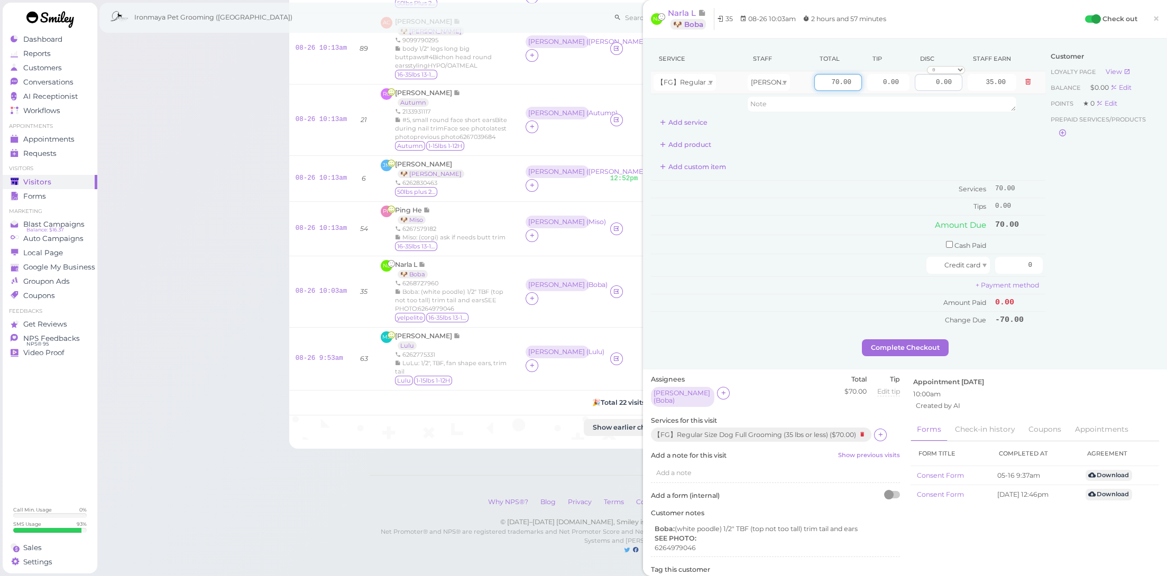
drag, startPoint x: 817, startPoint y: 79, endPoint x: 952, endPoint y: 87, distance: 134.5
click at [952, 87] on input "0.00" at bounding box center [939, 82] width 48 height 17
type input "80"
type input "40.00"
drag, startPoint x: 873, startPoint y: 83, endPoint x: 952, endPoint y: 106, distance: 81.6
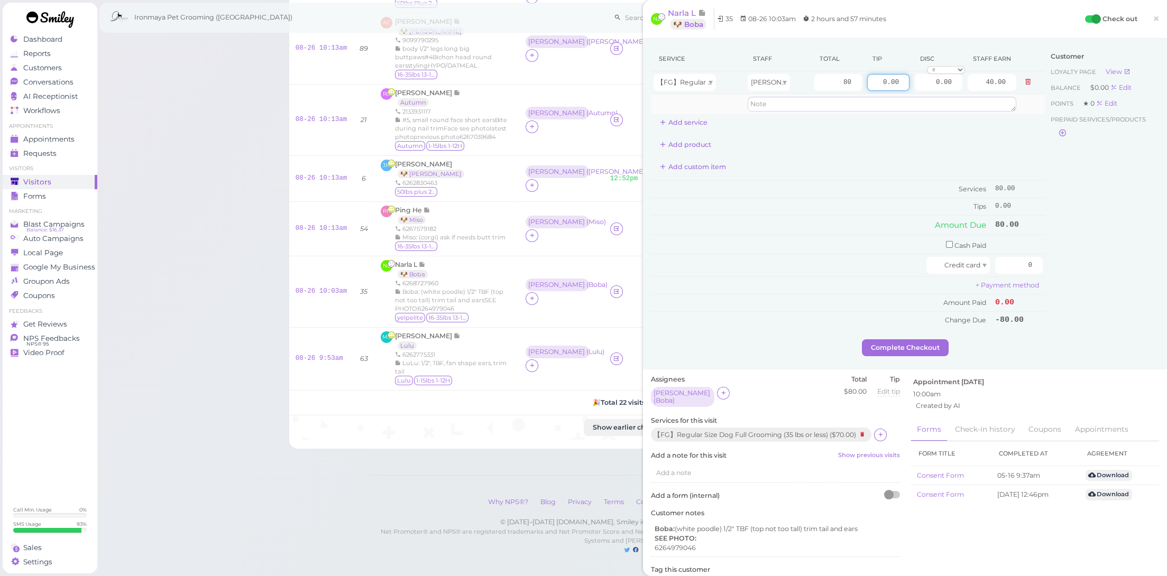
click at [952, 106] on tbody "【FG】Regular Size Dog Full Grooming (35 lbs or less) Dennis 80 0.00 0.00 0 10% o…" at bounding box center [848, 92] width 394 height 43
type input "8"
click at [862, 224] on td "Amount Due" at bounding box center [822, 225] width 342 height 19
drag, startPoint x: 1008, startPoint y: 261, endPoint x: 1052, endPoint y: 270, distance: 45.3
click at [1052, 270] on div "Service Staff Total Tip Disc Staff earn 【FG】Regular Size Dog Full Grooming (35 …" at bounding box center [905, 193] width 508 height 293
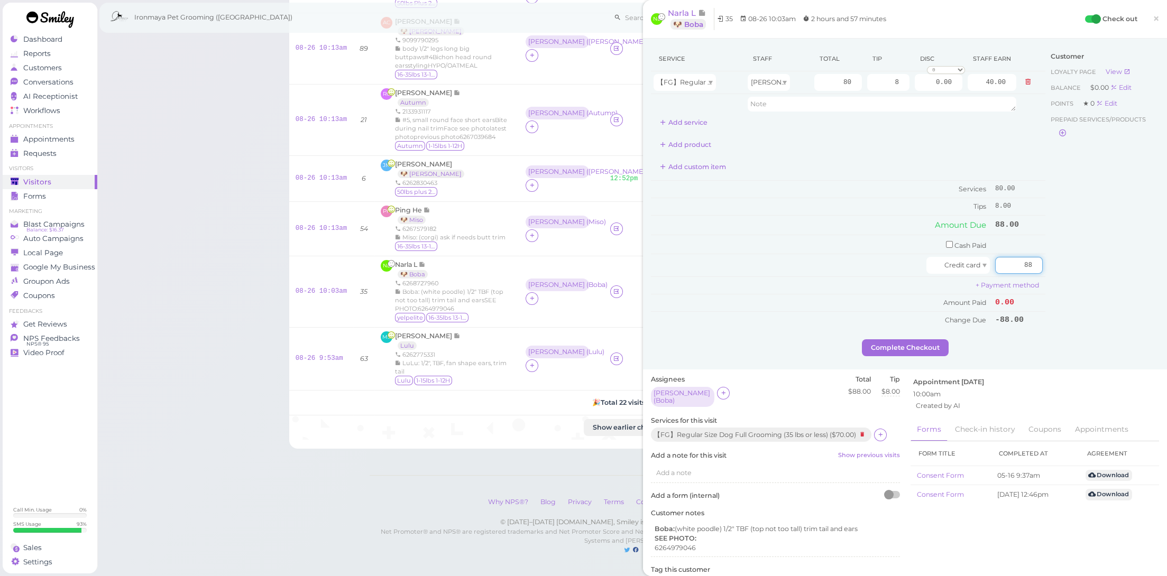
type input "88"
click at [1070, 288] on div "Customer Loyalty page View Balance $0.00 Edit Points ★ 0 Edit Prepaid services/…" at bounding box center [1102, 193] width 114 height 293
click at [928, 342] on button "Complete Checkout" at bounding box center [905, 347] width 87 height 17
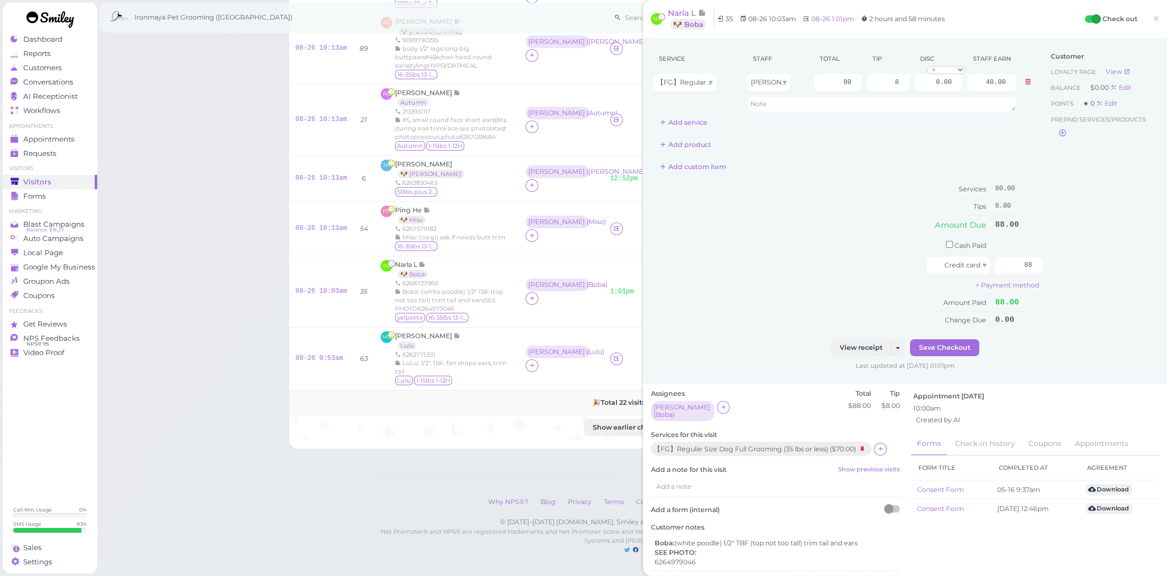
click at [539, 390] on td "🎉 Total 22 visits today." at bounding box center [631, 402] width 685 height 25
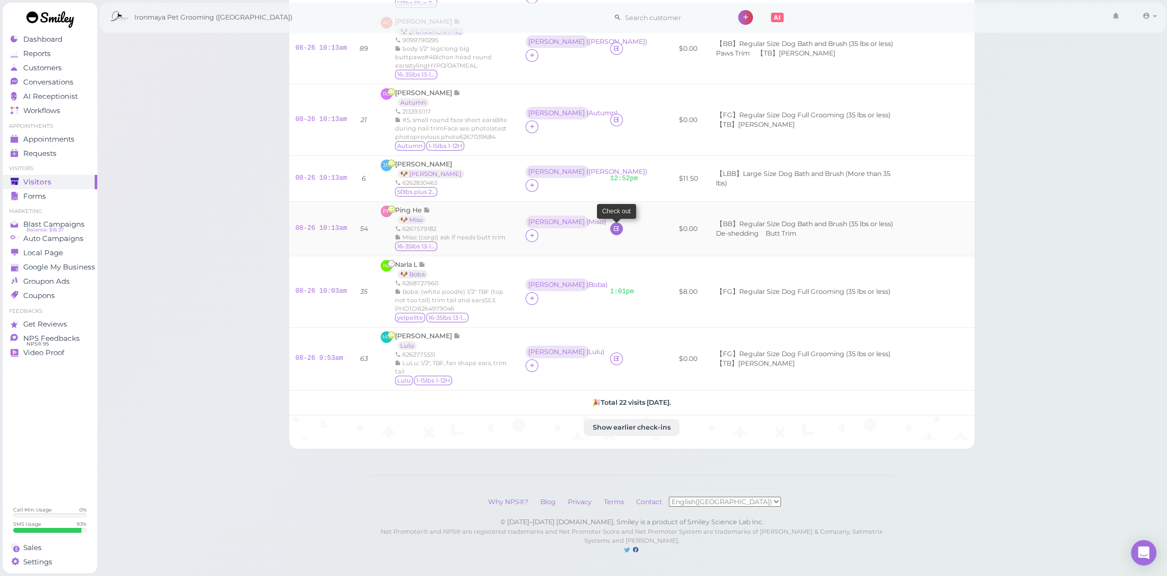
click at [613, 225] on icon at bounding box center [616, 229] width 7 height 8
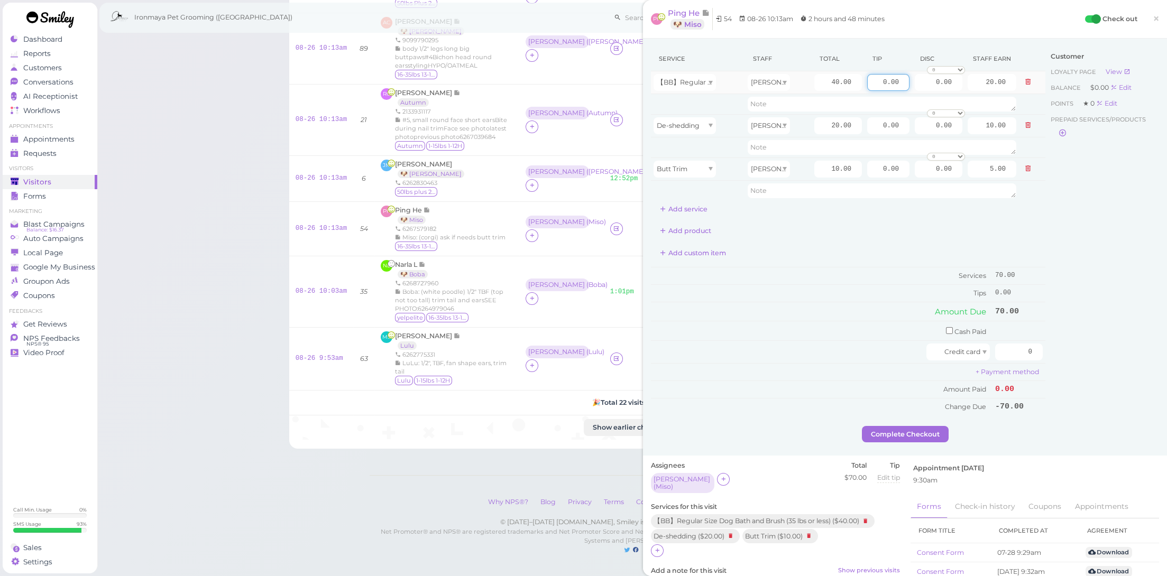
drag, startPoint x: 860, startPoint y: 81, endPoint x: 936, endPoint y: 91, distance: 77.4
click at [936, 91] on tr "【BB】Regular Size Dog Bath and Brush (35 lbs or less) Amy 40.00 0.00 0.00 0 10% …" at bounding box center [848, 82] width 394 height 23
type input "7.5"
drag, startPoint x: 884, startPoint y: 95, endPoint x: 921, endPoint y: 102, distance: 37.2
click at [921, 102] on tbody "【BB】Regular Size Dog Bath and Brush (35 lbs or less) Amy 40.00 7.5 0.00 0 10% o…" at bounding box center [848, 136] width 394 height 130
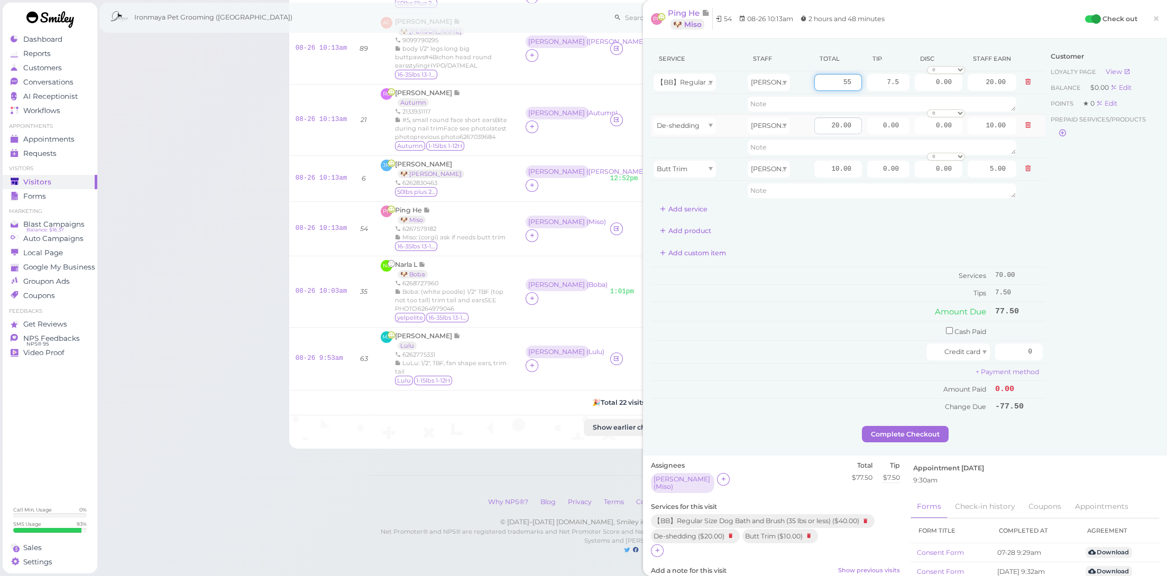
type input "55"
type input "27.50"
drag, startPoint x: 816, startPoint y: 124, endPoint x: 908, endPoint y: 142, distance: 94.4
click at [908, 142] on tbody "【BB】Regular Size Dog Bath and Brush (35 lbs or less) Amy 55 7.5 0.00 0 10% off …" at bounding box center [848, 136] width 394 height 130
type input "10"
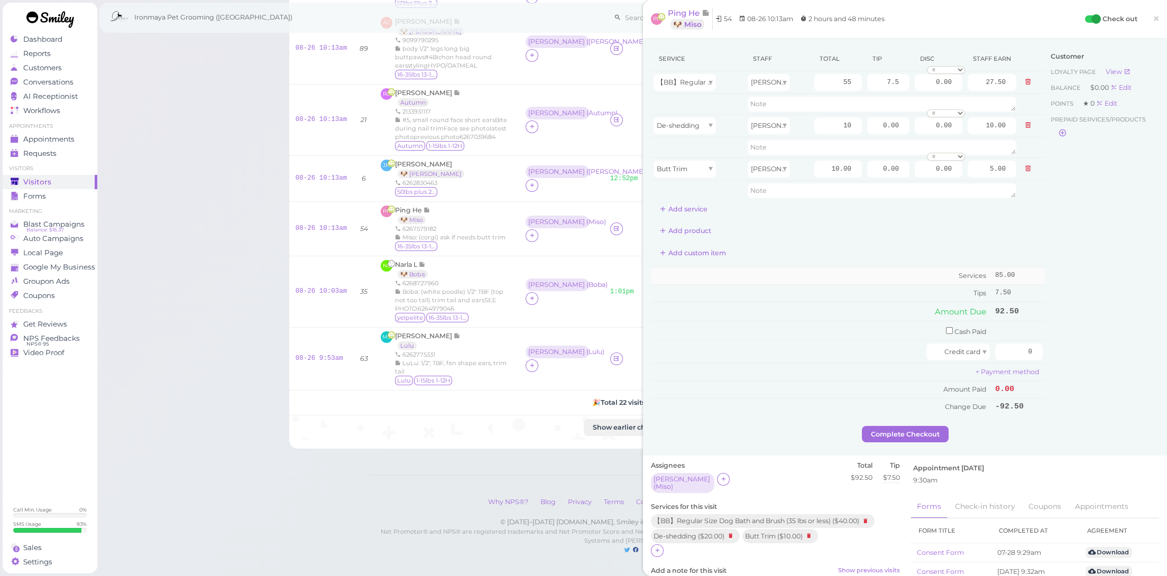
type input "5.00"
drag, startPoint x: 846, startPoint y: 279, endPoint x: 874, endPoint y: 282, distance: 27.7
click at [846, 279] on td "Services" at bounding box center [822, 276] width 342 height 17
drag, startPoint x: 1019, startPoint y: 342, endPoint x: 1055, endPoint y: 352, distance: 37.5
click at [1055, 352] on div "Service Staff Total Tip Disc Staff earn 【BB】Regular Size Dog Bath and Brush (35…" at bounding box center [905, 237] width 508 height 380
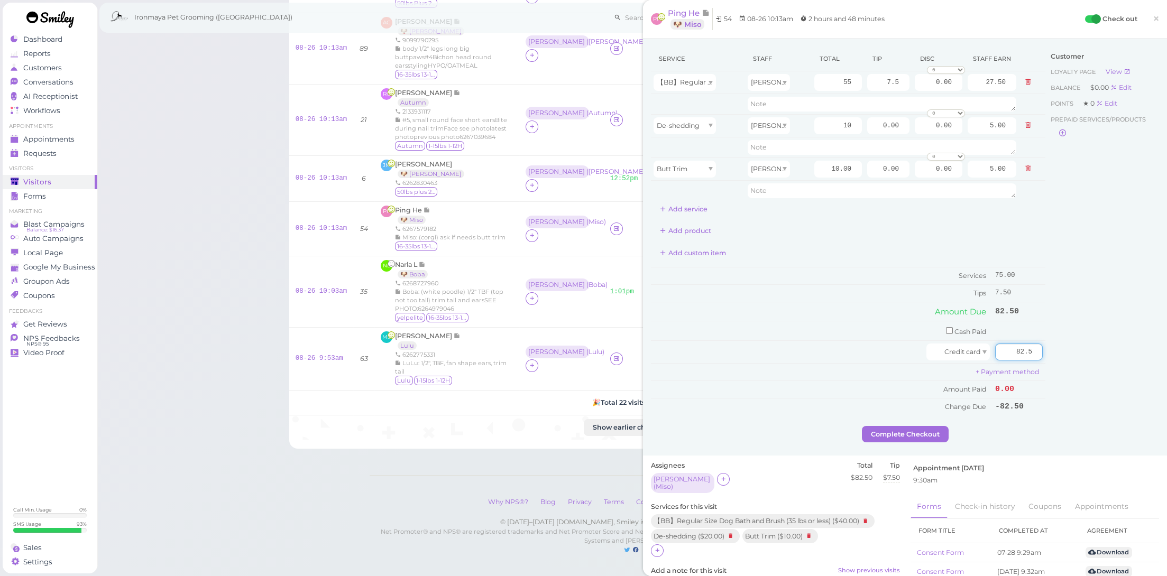
type input "82.5"
click at [1062, 391] on div "Customer Loyalty page View Balance $0.00 Edit Points ★ 0 Edit Prepaid services/…" at bounding box center [1102, 237] width 114 height 380
click at [927, 439] on div "Service Staff Total Tip Disc Staff earn 【BB】Regular Size Dog Bath and Brush (35…" at bounding box center [905, 247] width 524 height 417
click at [932, 432] on button "Complete Checkout" at bounding box center [905, 434] width 87 height 17
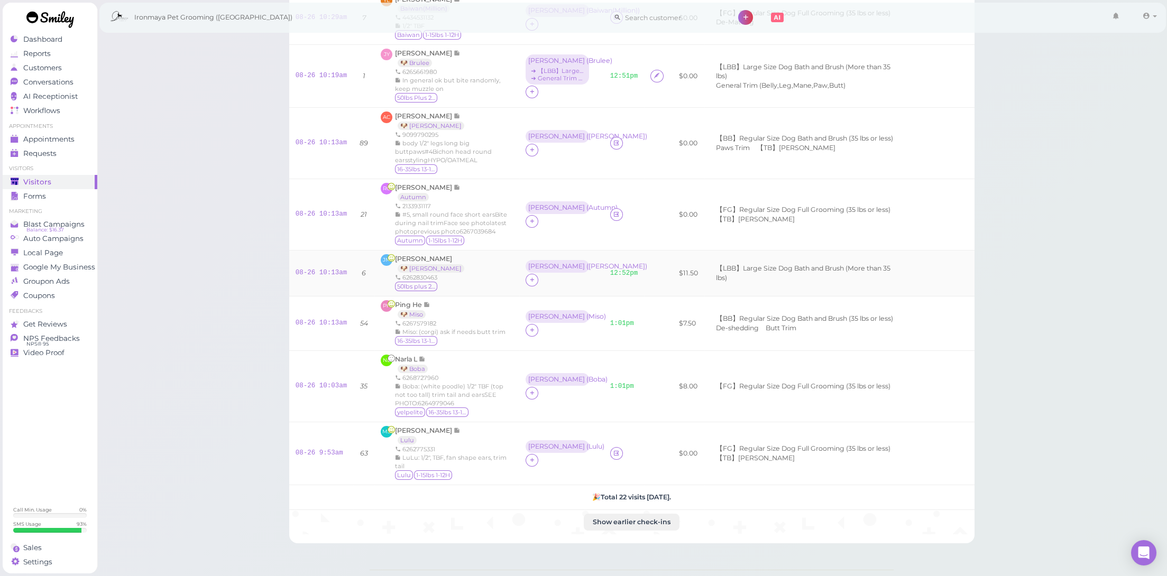
scroll to position [863, 0]
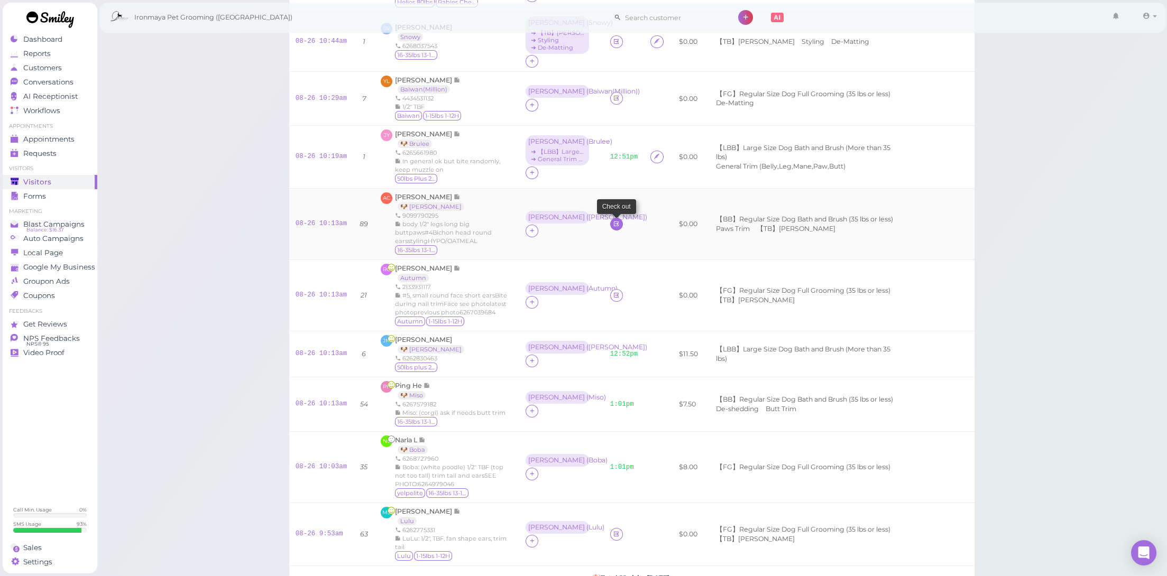
click at [613, 220] on icon at bounding box center [616, 224] width 7 height 8
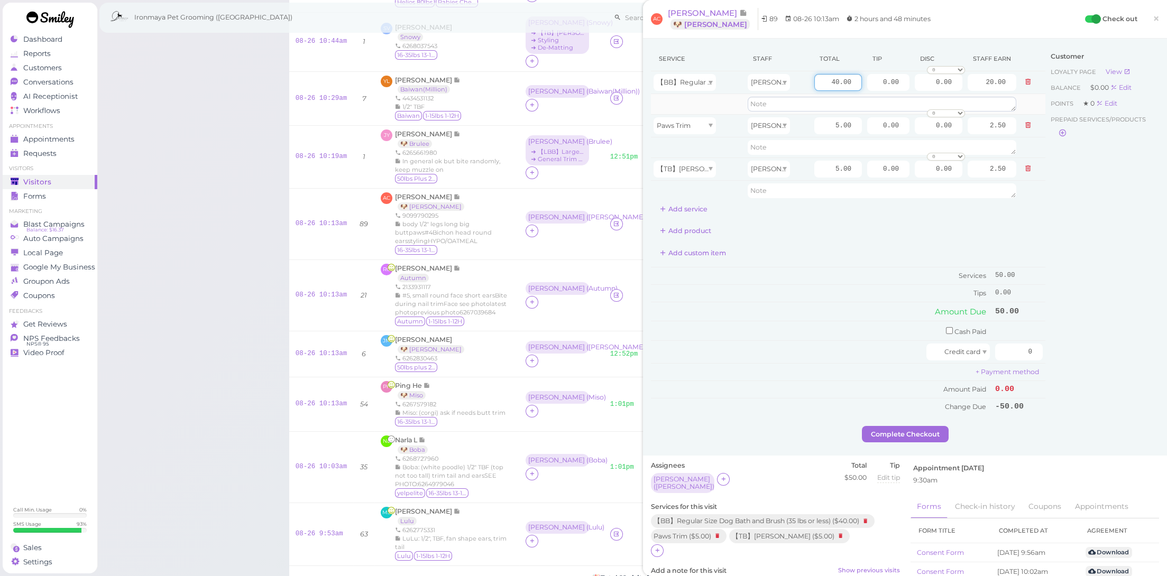
drag, startPoint x: 815, startPoint y: 78, endPoint x: 919, endPoint y: 97, distance: 105.4
click at [919, 97] on tbody "【BB】Regular Size Dog Bath and Brush (35 lbs or less) Dennis 40.00 0.00 0.00 0 1…" at bounding box center [848, 136] width 394 height 130
type input "60"
type input "30.00"
drag, startPoint x: 838, startPoint y: 297, endPoint x: 881, endPoint y: 123, distance: 178.6
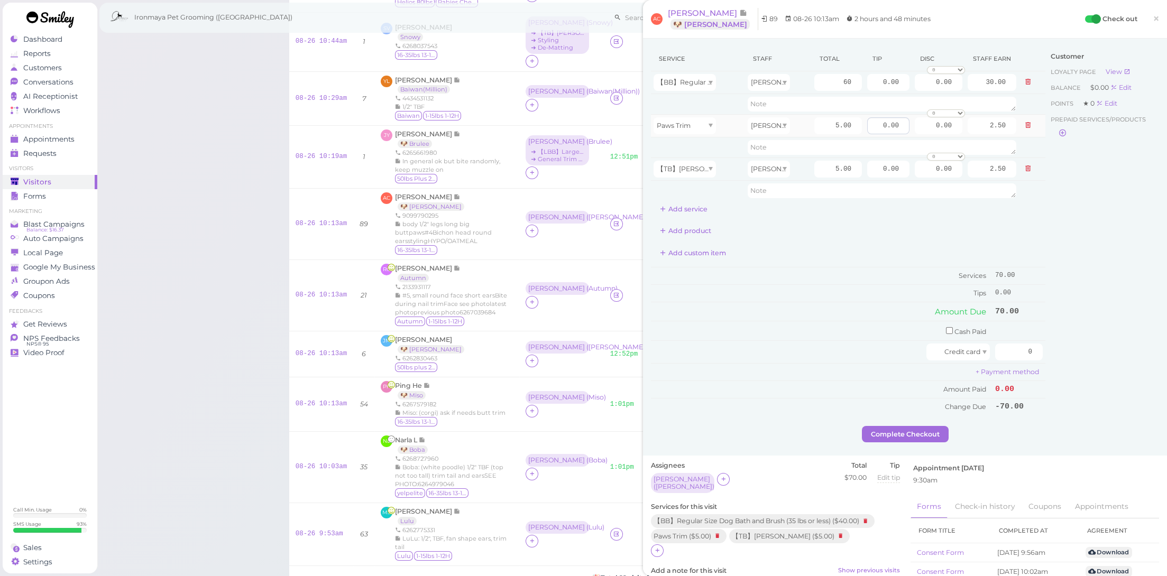
click at [844, 274] on tbody "Services 70.00 Tips 0.00" at bounding box center [848, 285] width 394 height 34
drag, startPoint x: 875, startPoint y: 80, endPoint x: 971, endPoint y: 93, distance: 96.5
click at [971, 93] on tr "【BB】Regular Size Dog Bath and Brush (35 lbs or less) Dennis 60 0.00 0.00 0 10% …" at bounding box center [848, 82] width 394 height 23
type input "10.5"
click at [813, 352] on div at bounding box center [789, 352] width 273 height 17
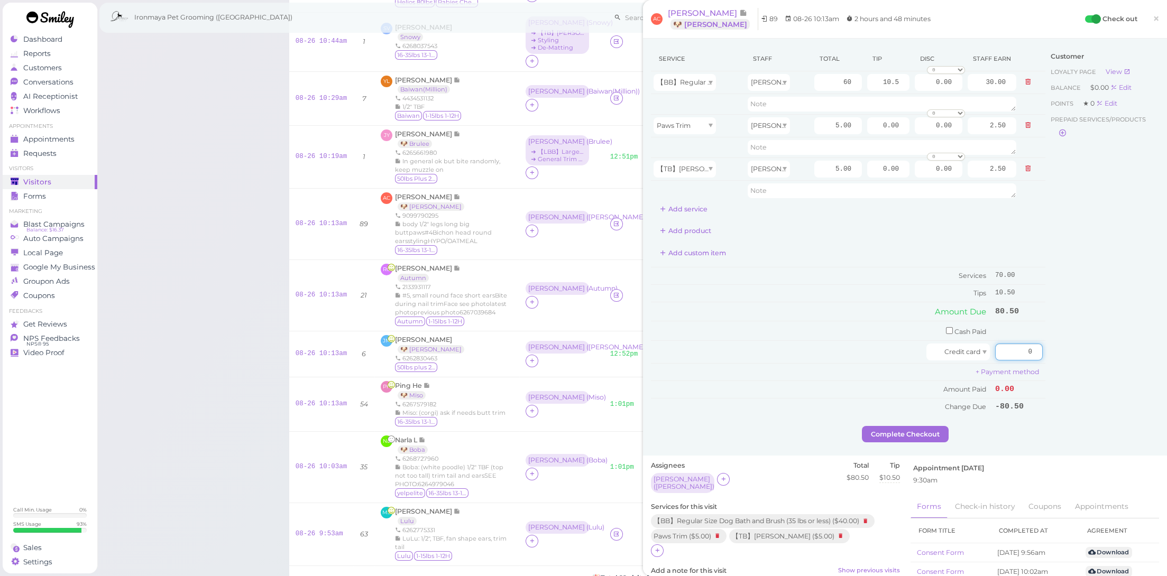
drag, startPoint x: 1003, startPoint y: 342, endPoint x: 1132, endPoint y: 366, distance: 131.4
click at [1132, 366] on div "Service Staff Total Tip Disc Staff earn 【BB】Regular Size Dog Bath and Brush (35…" at bounding box center [905, 237] width 508 height 380
type input "80.5"
click at [1125, 393] on div "Customer Loyalty page View Balance $0.00 Edit Points ★ 0 Edit Prepaid services/…" at bounding box center [1102, 237] width 114 height 380
click at [906, 426] on button "Complete Checkout" at bounding box center [905, 434] width 87 height 17
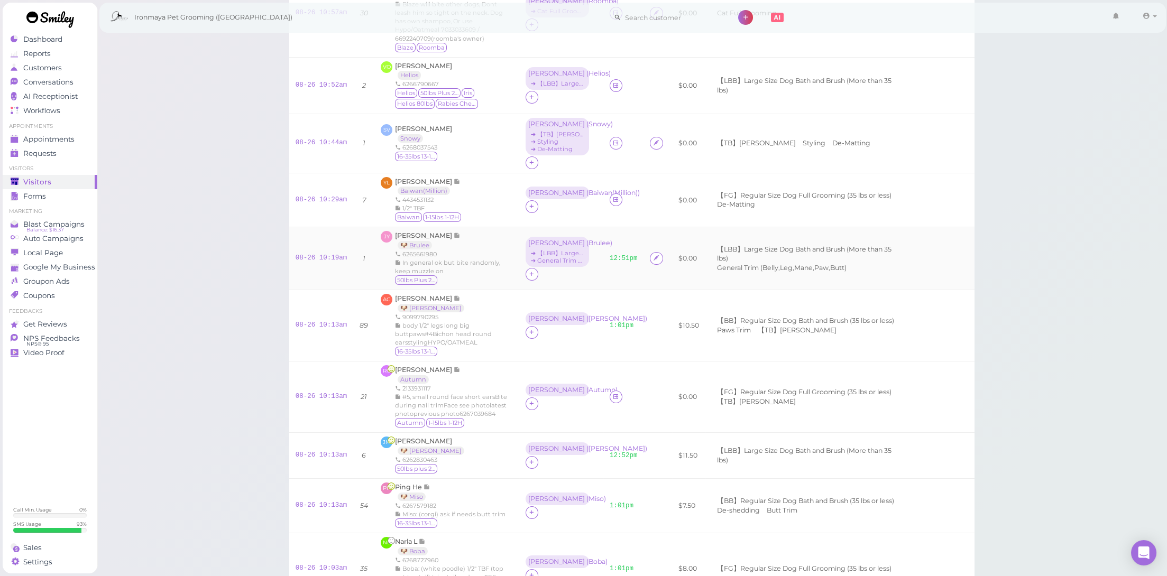
scroll to position [759, 0]
click at [63, 133] on link "Appointments" at bounding box center [50, 139] width 95 height 14
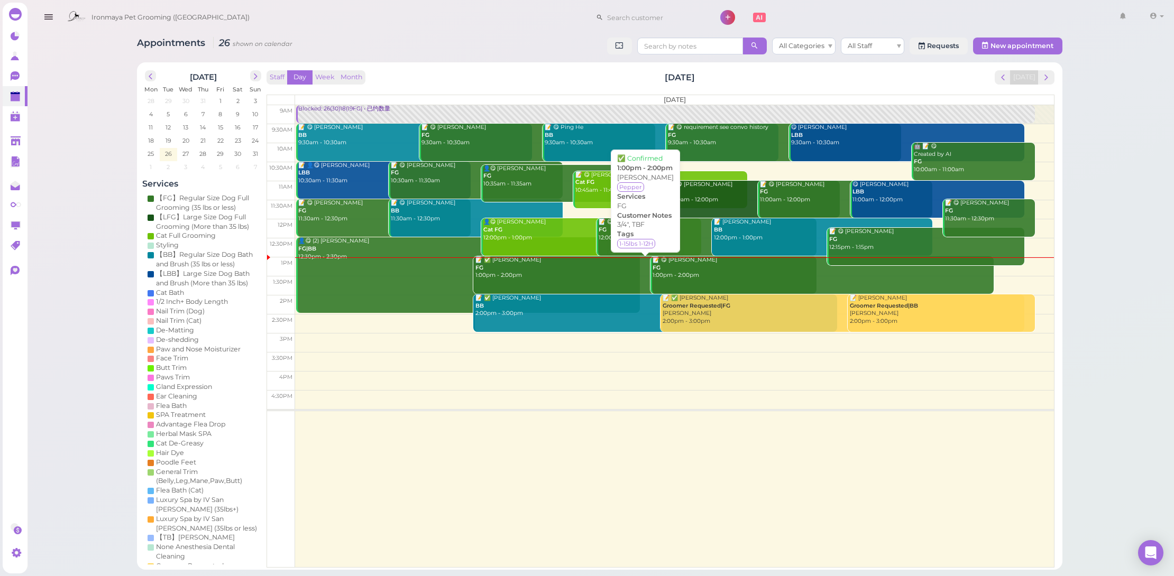
click at [512, 271] on div "📝 ✅ Debbie Marcelo FG 1:00pm - 2:00pm" at bounding box center [646, 267] width 342 height 23
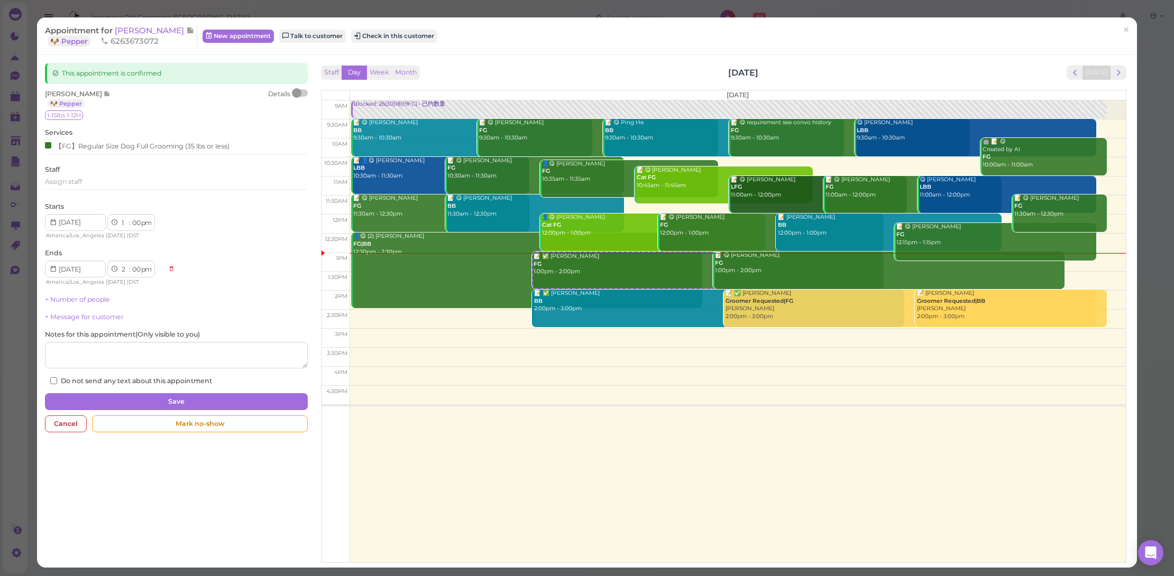
click at [299, 95] on div at bounding box center [297, 93] width 10 height 10
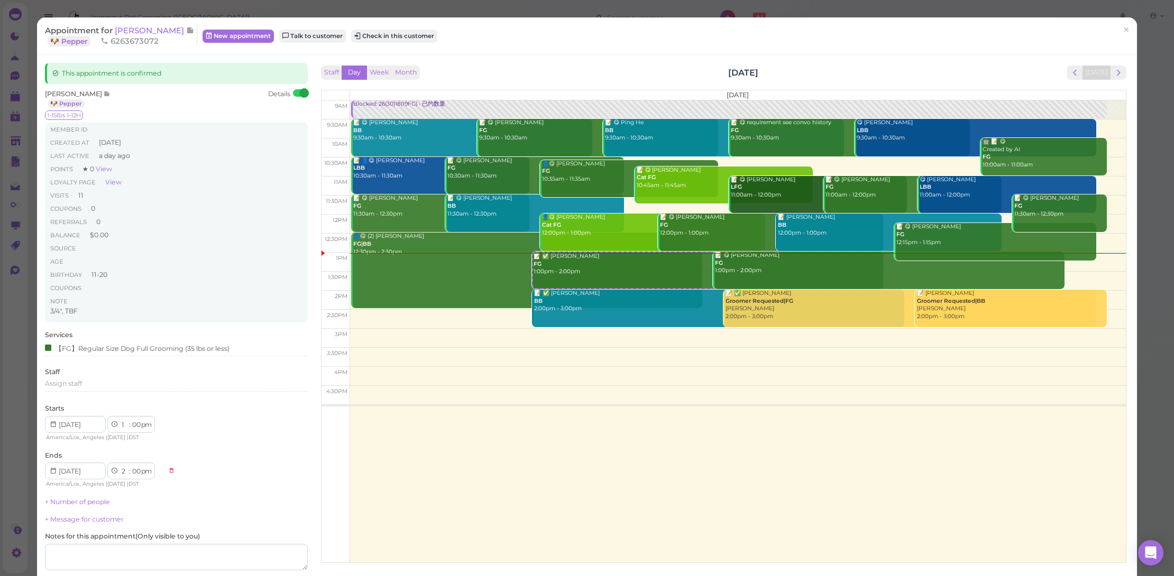
click at [144, 36] on span "6263673072" at bounding box center [129, 41] width 58 height 10
click at [149, 31] on span "[PERSON_NAME]" at bounding box center [150, 30] width 71 height 10
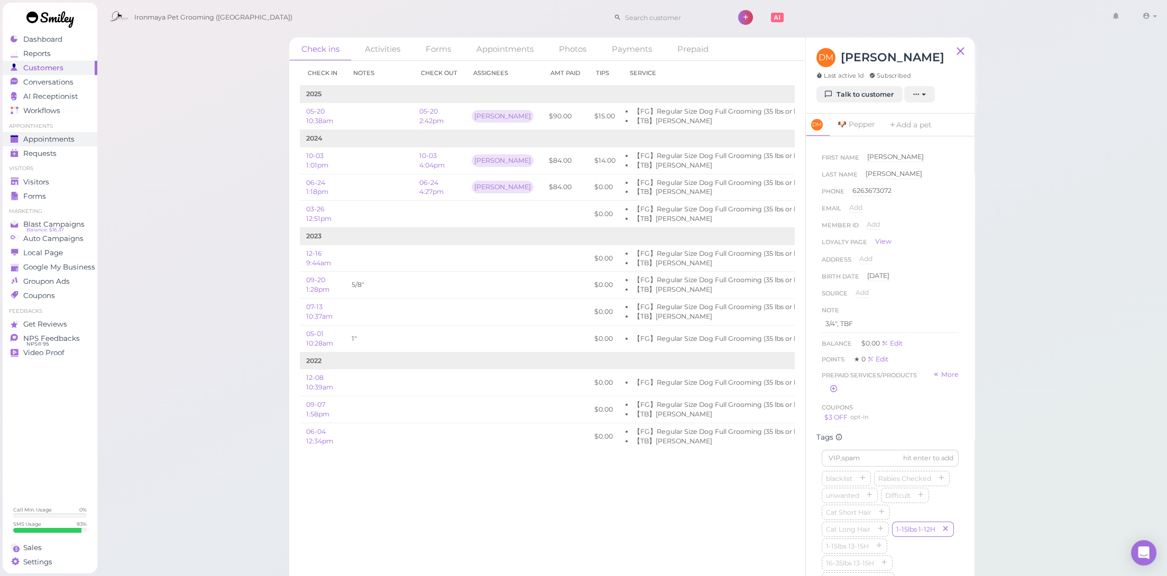
click at [72, 139] on span "Appointments" at bounding box center [48, 139] width 51 height 9
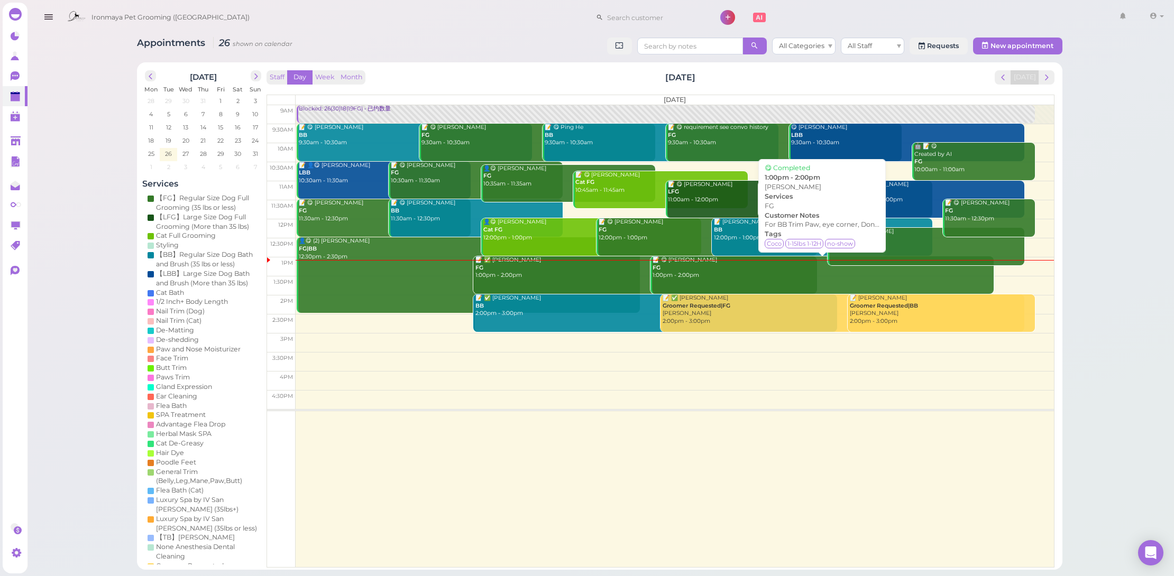
click at [611, 272] on div "📝 ✅ Debbie Marcelo FG 1:00pm - 2:00pm" at bounding box center [646, 267] width 342 height 23
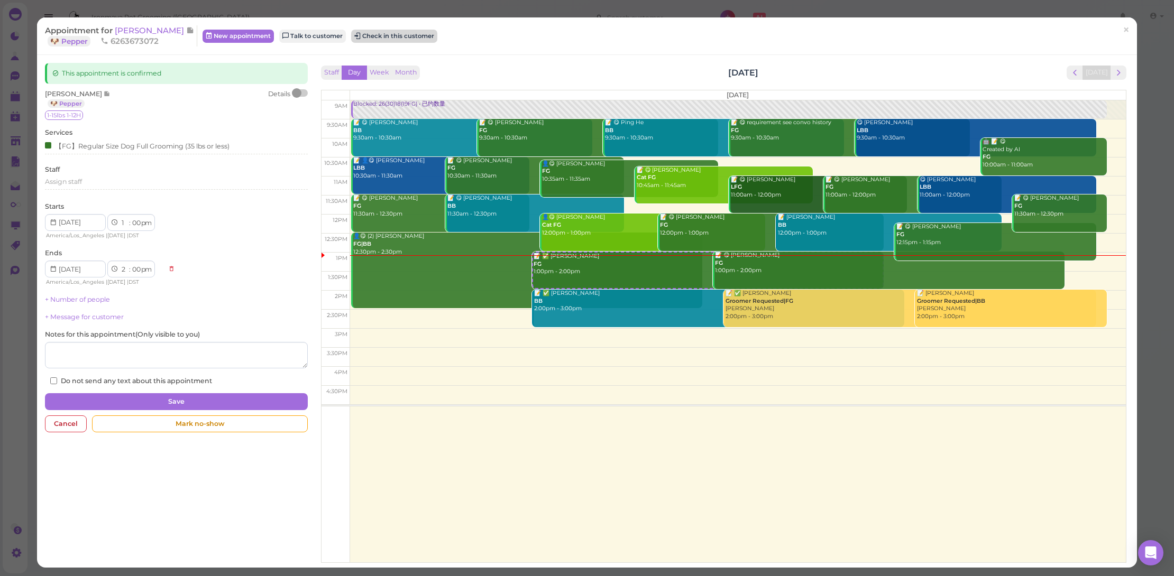
click at [378, 33] on button "Check in this customer" at bounding box center [394, 36] width 86 height 13
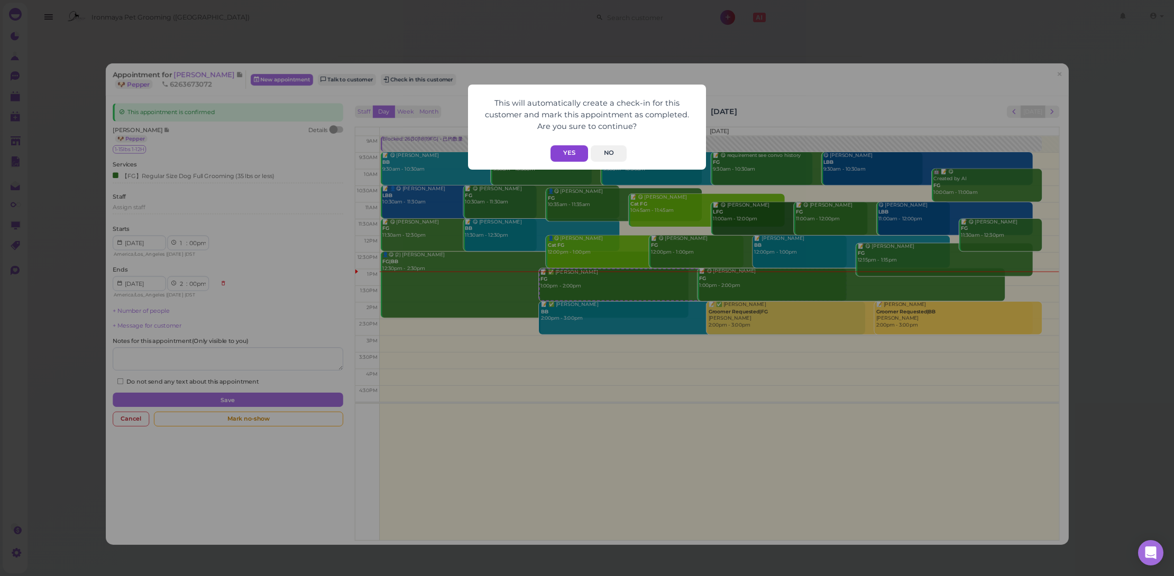
click at [573, 155] on button "Yes" at bounding box center [569, 153] width 38 height 16
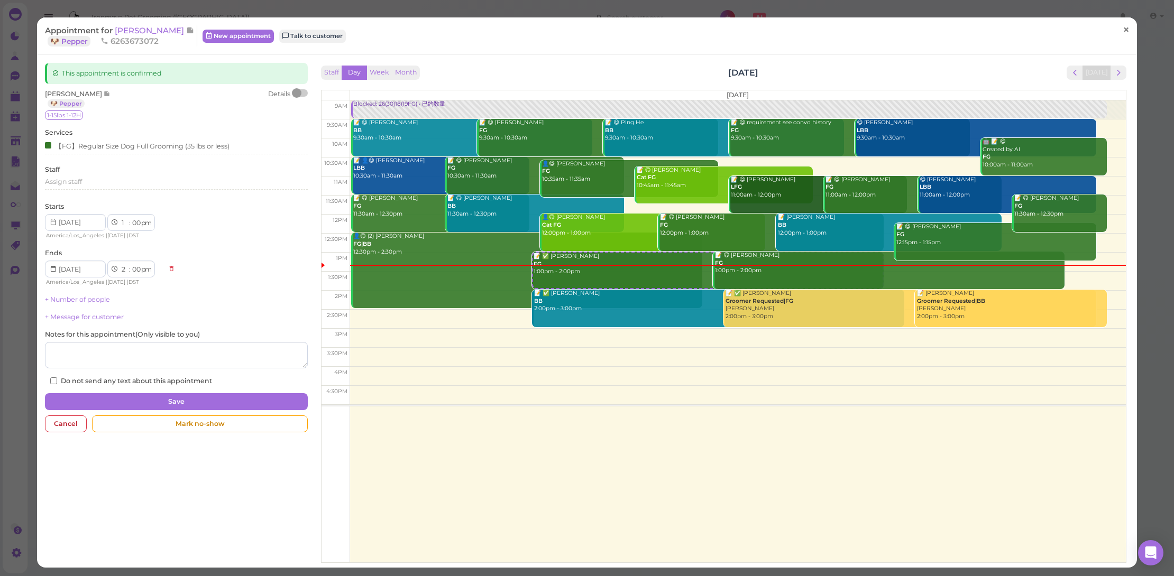
click at [1122, 32] on span "×" at bounding box center [1125, 29] width 7 height 15
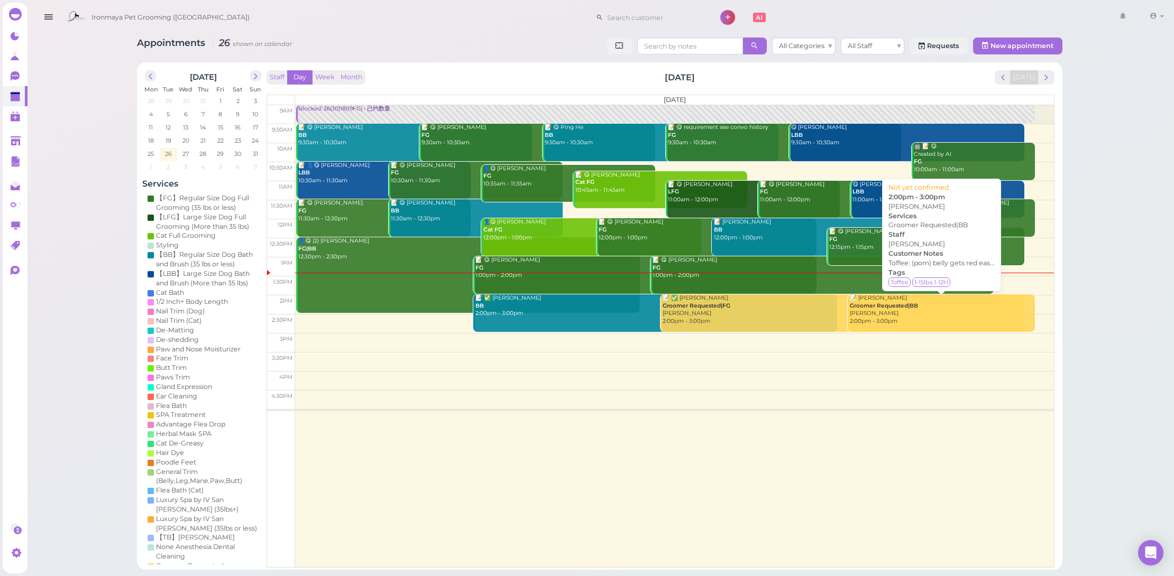
click at [954, 314] on div "📝 Anna Liu Groomer Requested|BB Cody 2:00pm - 3:00pm" at bounding box center [942, 309] width 186 height 31
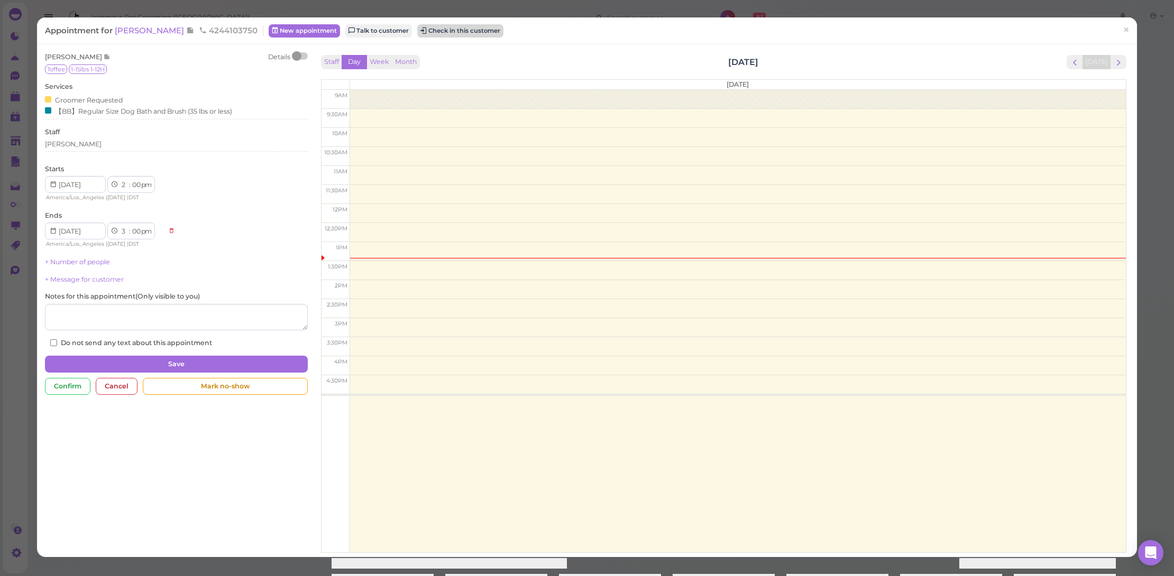
click at [417, 32] on button "Check in this customer" at bounding box center [460, 30] width 86 height 13
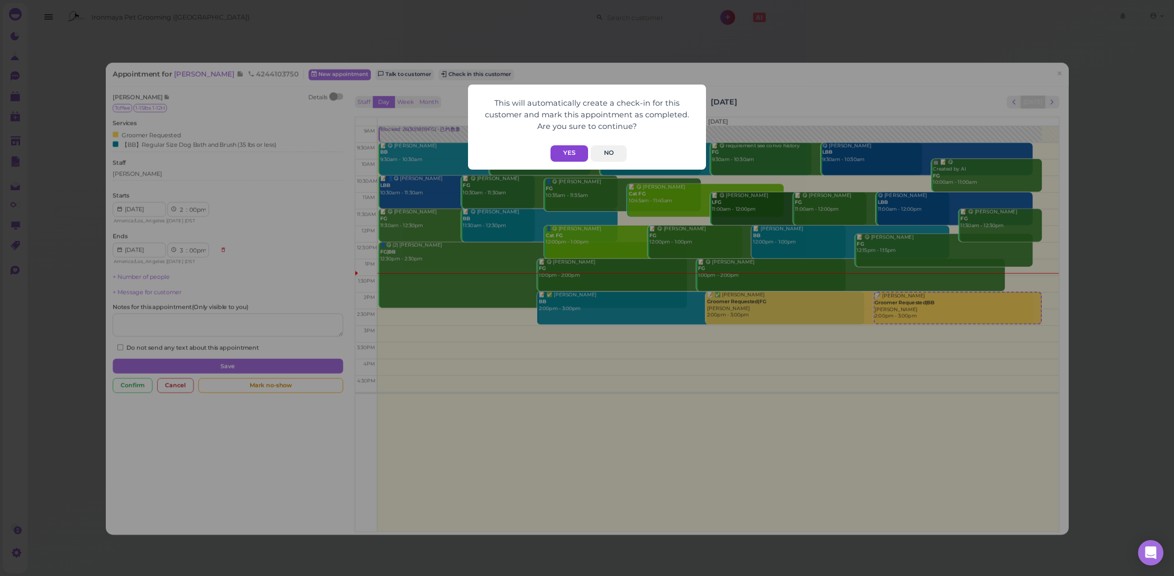
click at [578, 150] on button "Yes" at bounding box center [569, 153] width 38 height 16
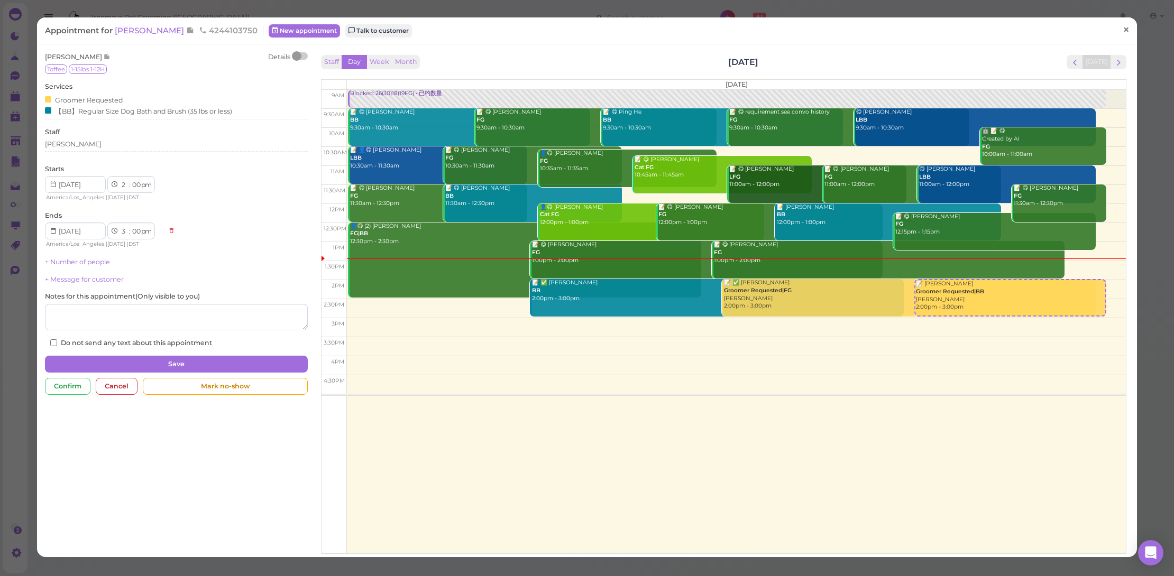
click at [1122, 30] on span "×" at bounding box center [1125, 29] width 7 height 15
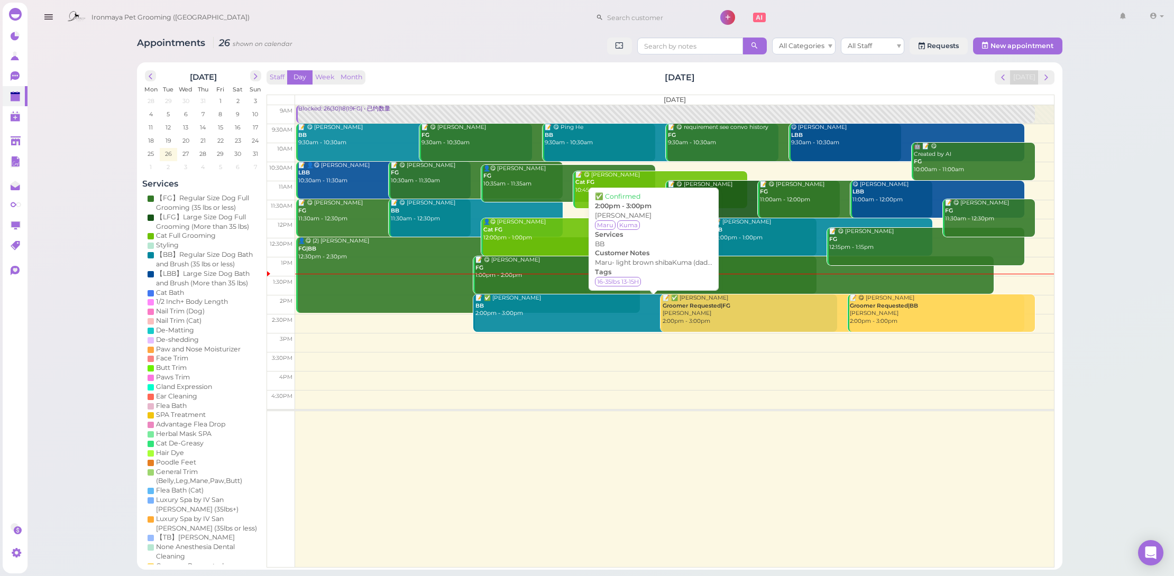
click at [567, 318] on link "📝 ✅ Isabella Sun BB 2:00pm - 3:00pm" at bounding box center [655, 313] width 364 height 38
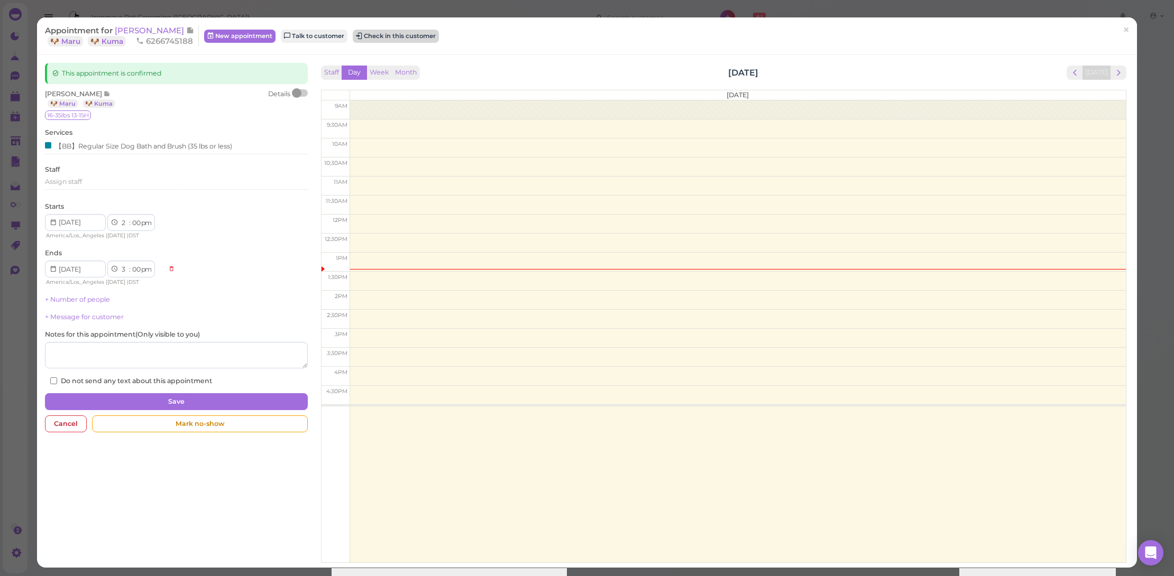
click at [385, 35] on button "Check in this customer" at bounding box center [396, 36] width 86 height 13
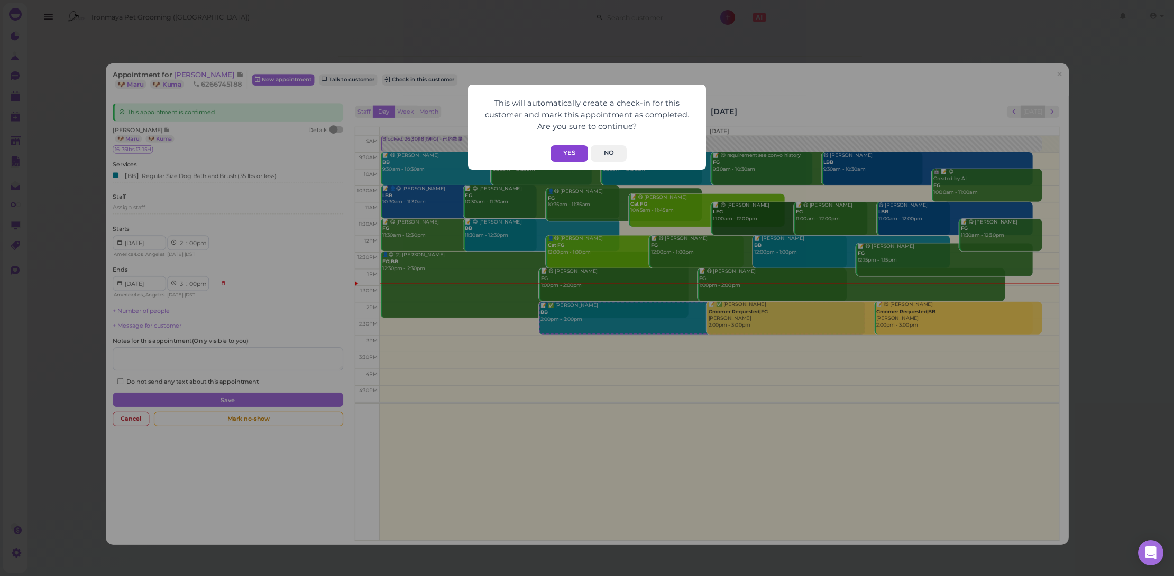
click at [572, 155] on button "Yes" at bounding box center [569, 153] width 38 height 16
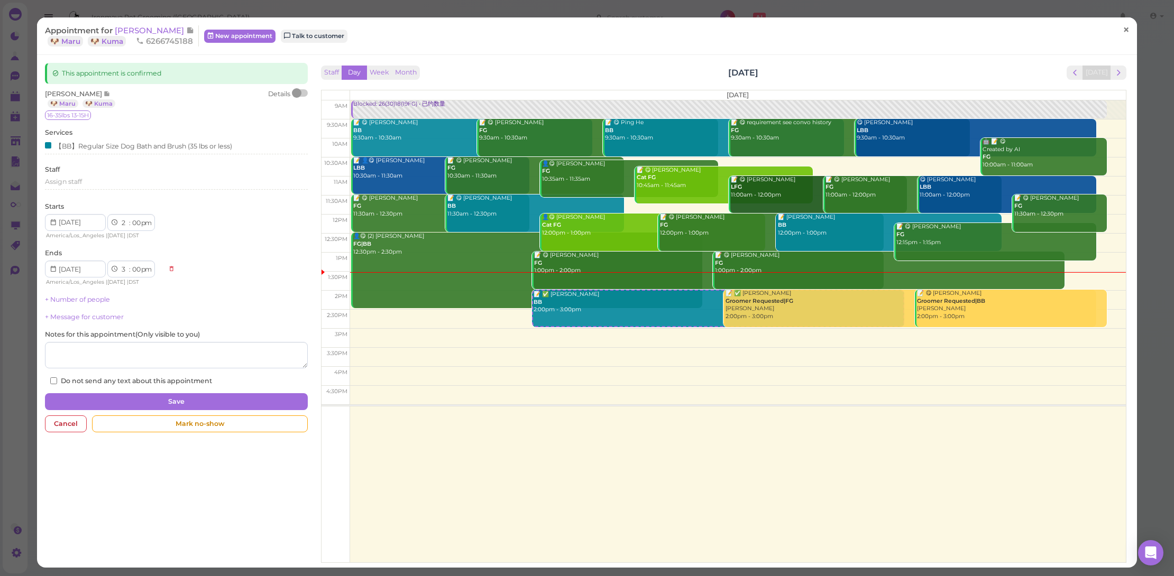
click at [1116, 31] on link "×" at bounding box center [1126, 30] width 20 height 25
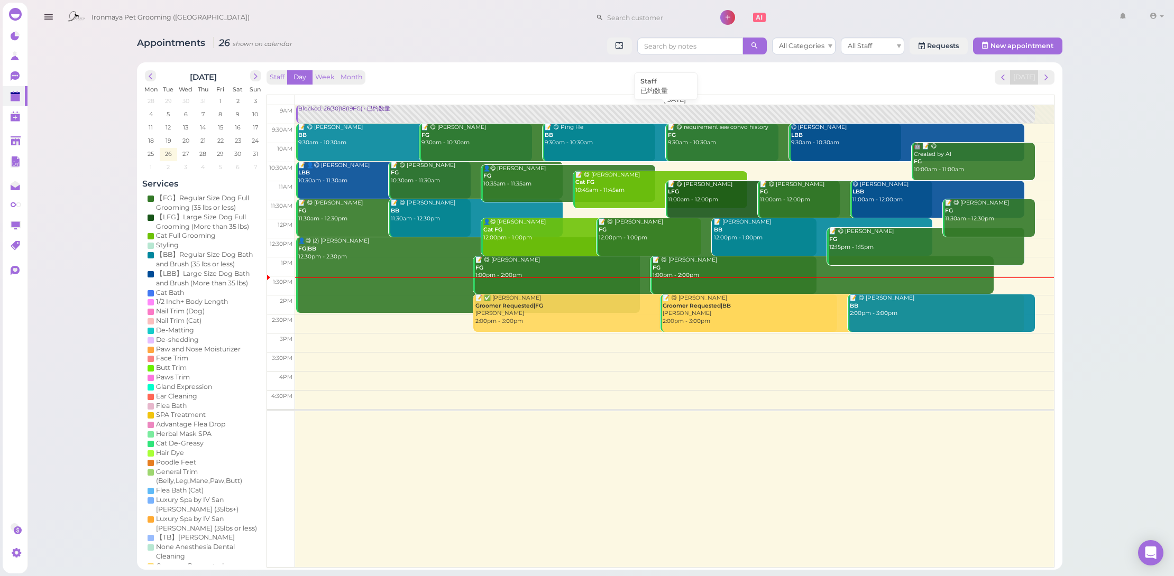
click at [381, 113] on link "Blocked: 26(30)18(19FG) • 已约数量" at bounding box center [665, 114] width 739 height 18
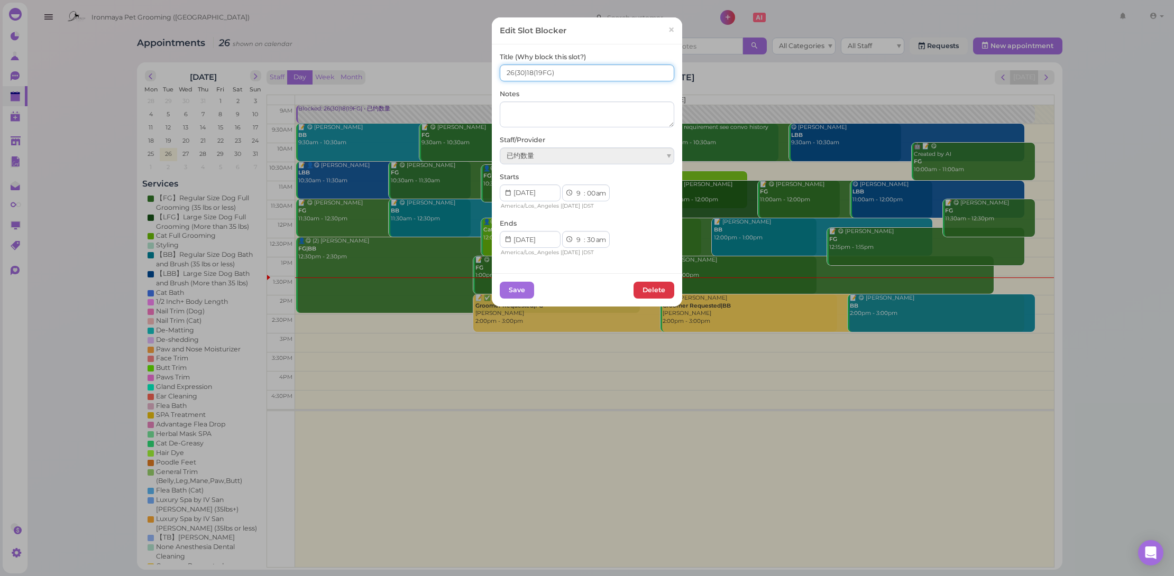
click at [507, 74] on input "26(30)18(19FG)" at bounding box center [587, 72] width 174 height 17
type input "27(30)18(19FG)"
click at [526, 290] on button "Save" at bounding box center [517, 290] width 34 height 17
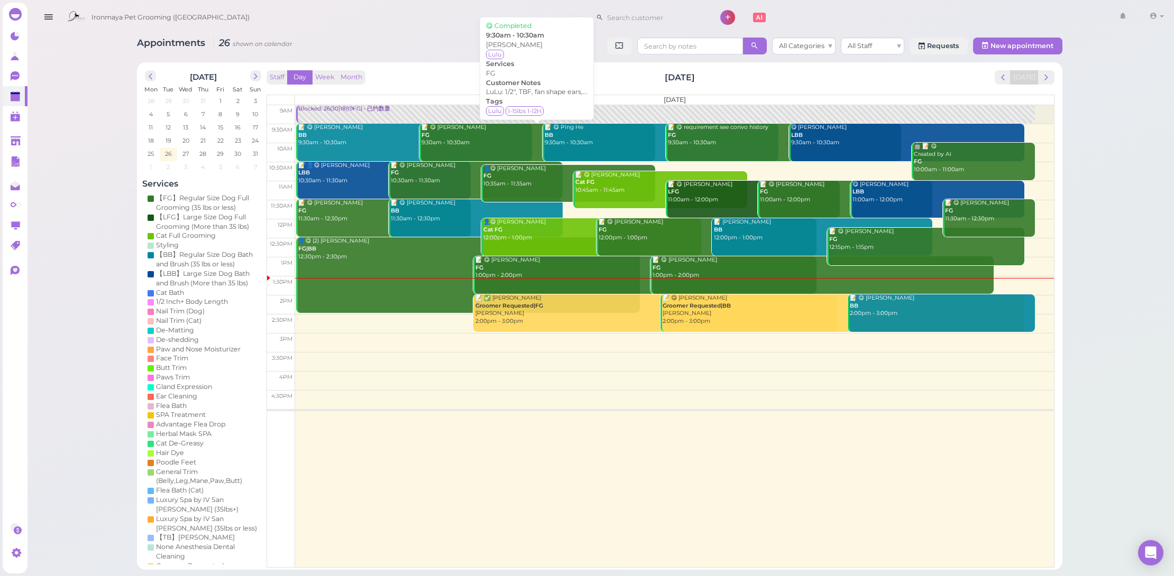
click at [437, 134] on div "📝 😋 Mayra Siegrist FG 9:30am - 10:30am" at bounding box center [538, 135] width 234 height 23
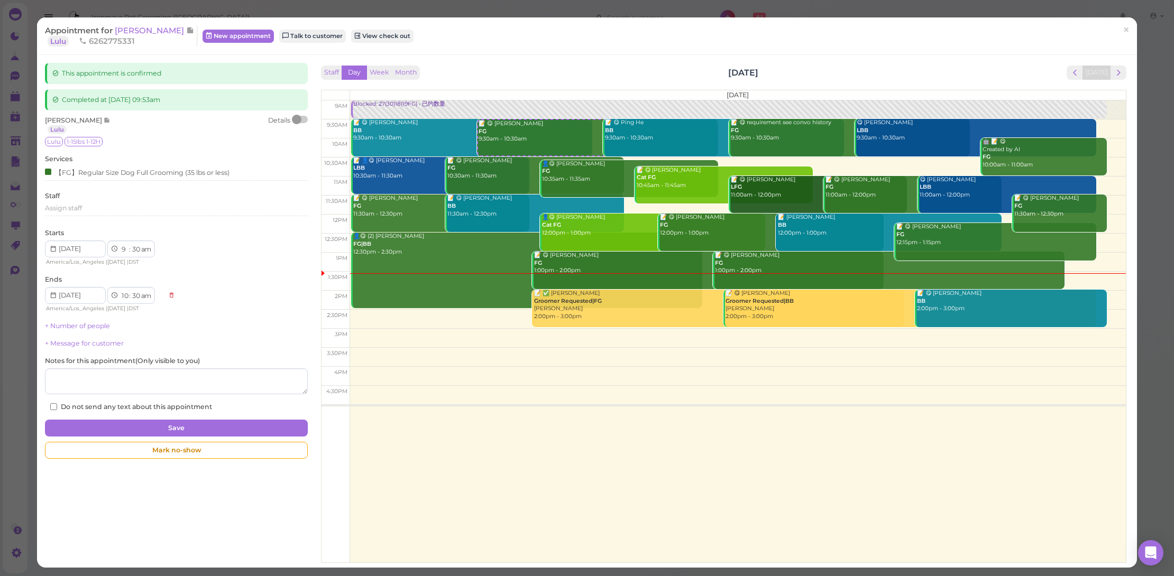
drag, startPoint x: 109, startPoint y: 23, endPoint x: 118, endPoint y: 24, distance: 8.6
click at [110, 24] on div "Appointment for Mayra Siegrist Lulu 6262775331 New appointment Talk to customer…" at bounding box center [587, 36] width 1100 height 38
click at [239, 32] on link "New appointment" at bounding box center [237, 36] width 71 height 13
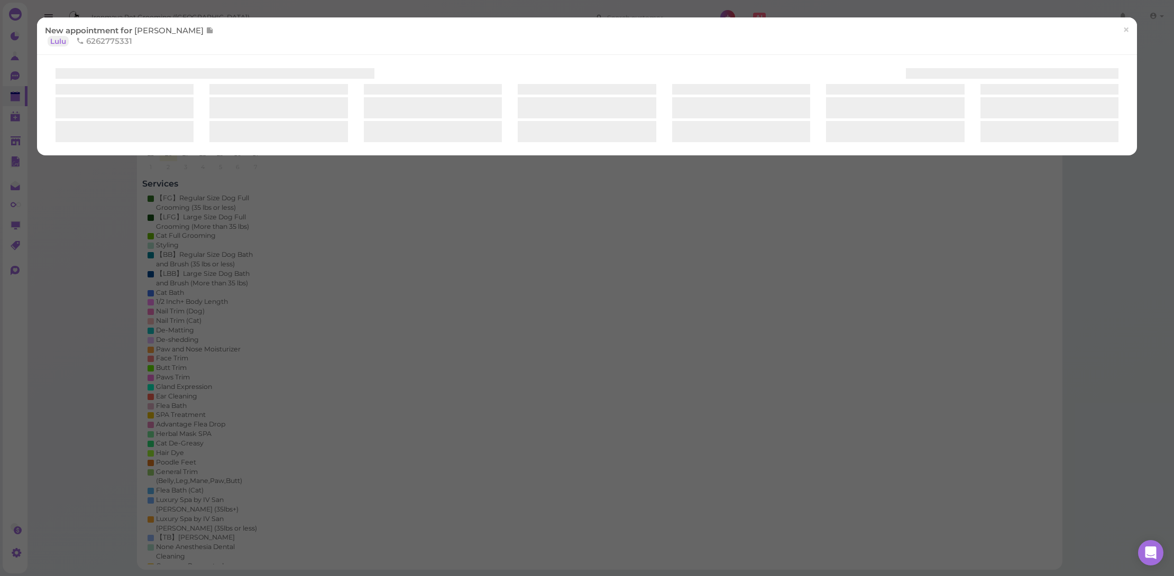
select select "1"
select select "00"
select select "am"
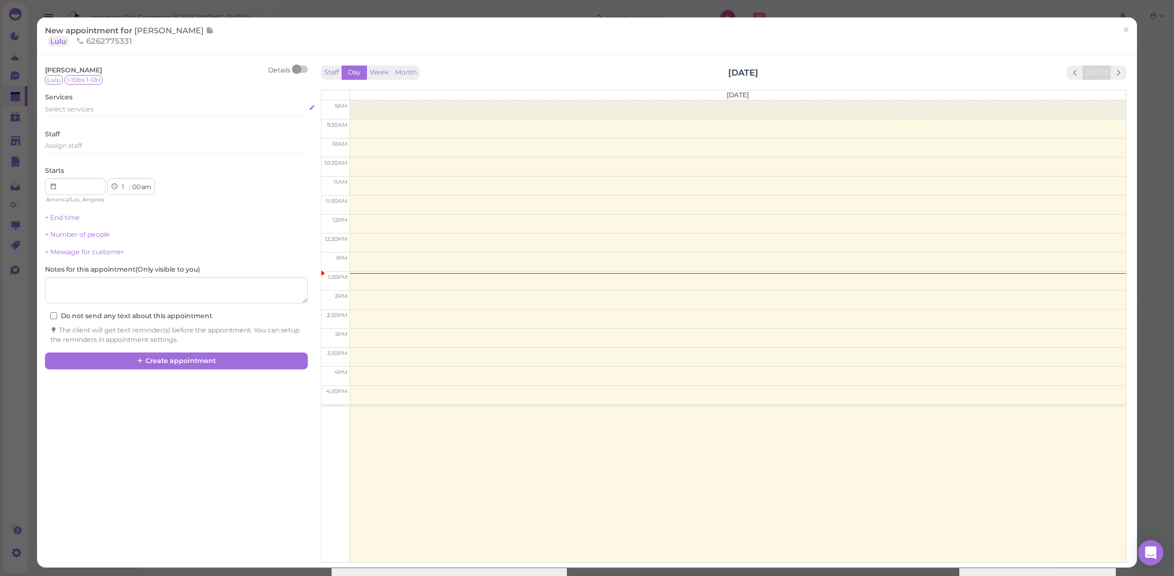
click at [147, 107] on div "Select services" at bounding box center [176, 110] width 263 height 10
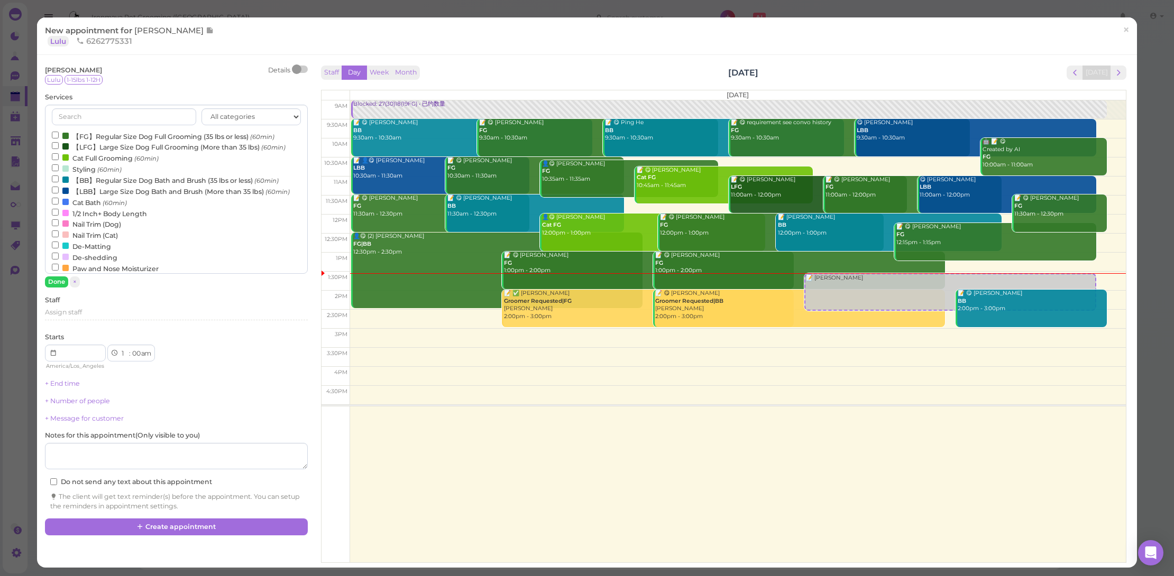
click at [144, 132] on label "【FG】Regular Size Dog Full Grooming (35 lbs or less) (60min)" at bounding box center [163, 136] width 223 height 11
click at [59, 132] on input "【FG】Regular Size Dog Full Grooming (35 lbs or less) (60min)" at bounding box center [55, 135] width 7 height 7
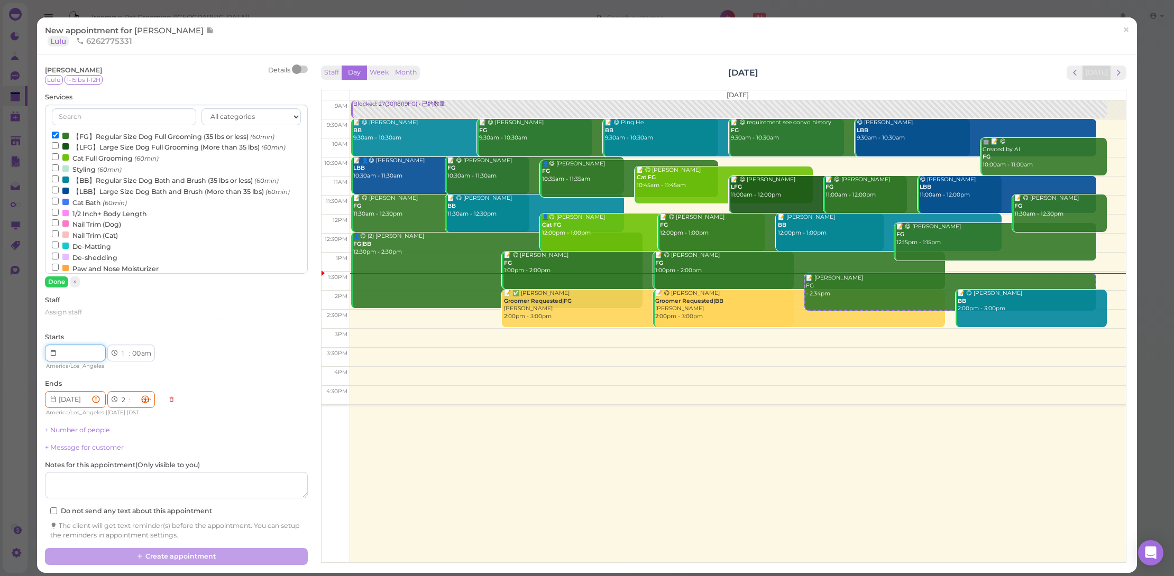
click at [91, 351] on input at bounding box center [75, 353] width 61 height 17
type input "2025-09-10"
type input "Invalid date"
select select "00"
select select
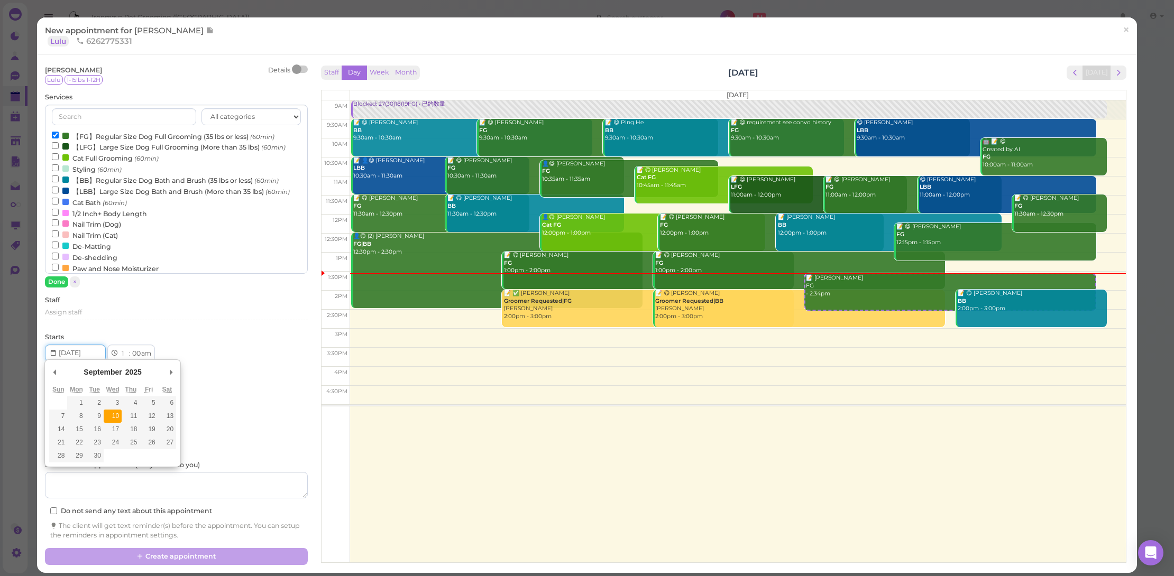
select select "am"
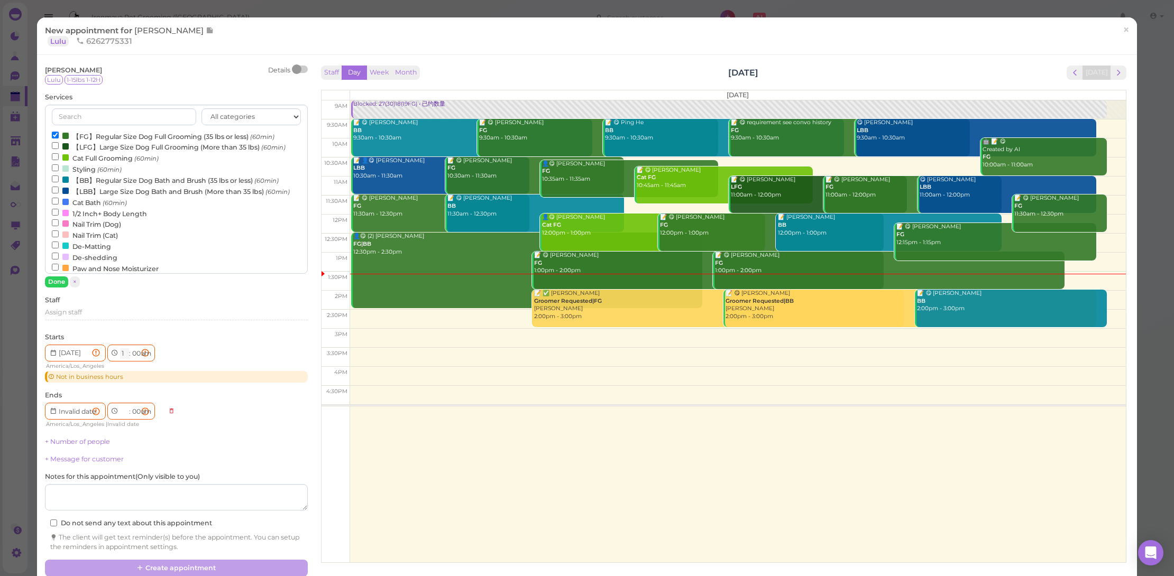
select select "9"
type input "2025-09-10"
select select "10"
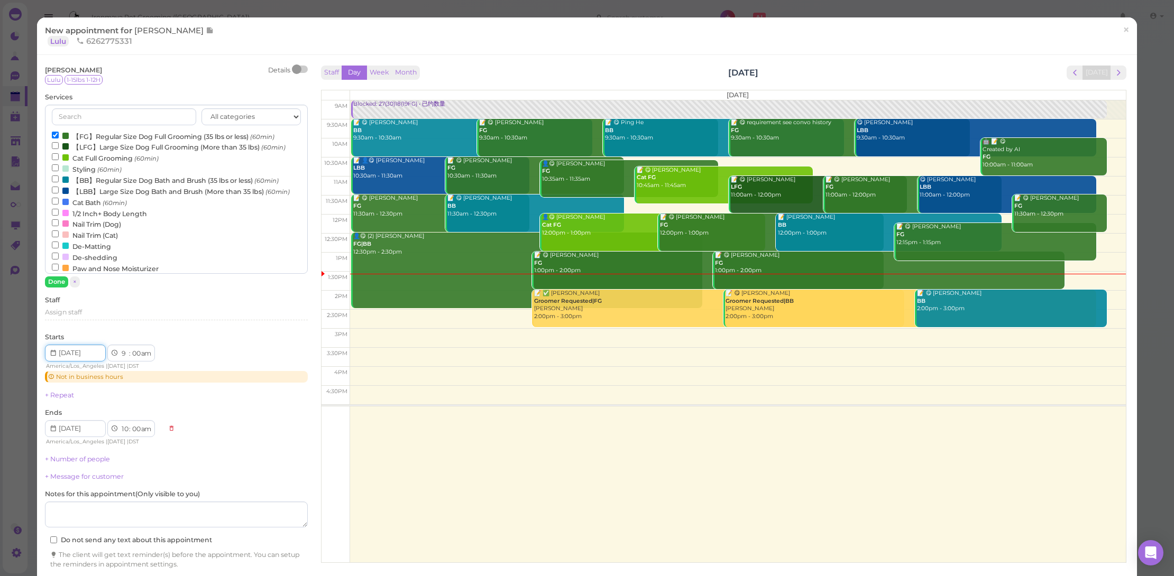
click at [89, 352] on input "Use the arrow keys to pick a date" at bounding box center [75, 353] width 61 height 17
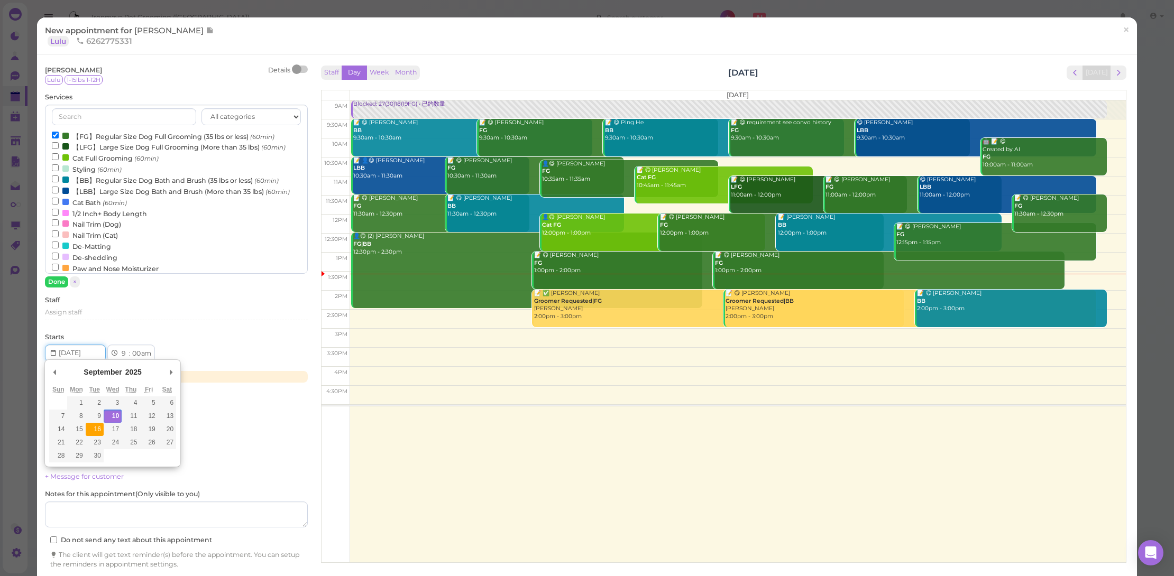
type input "2025-09-16"
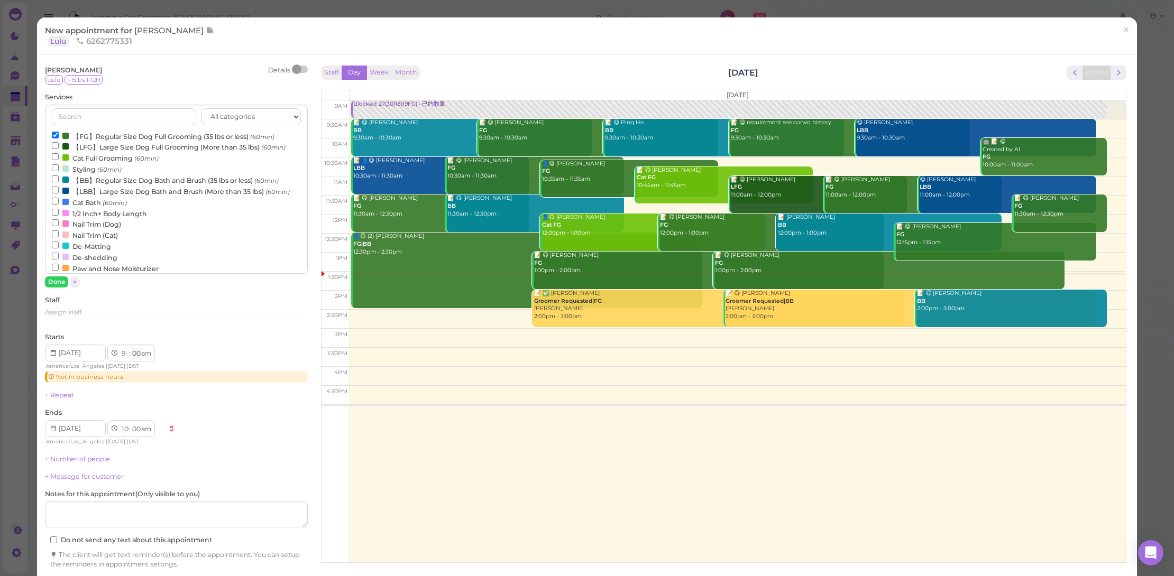
select select "30"
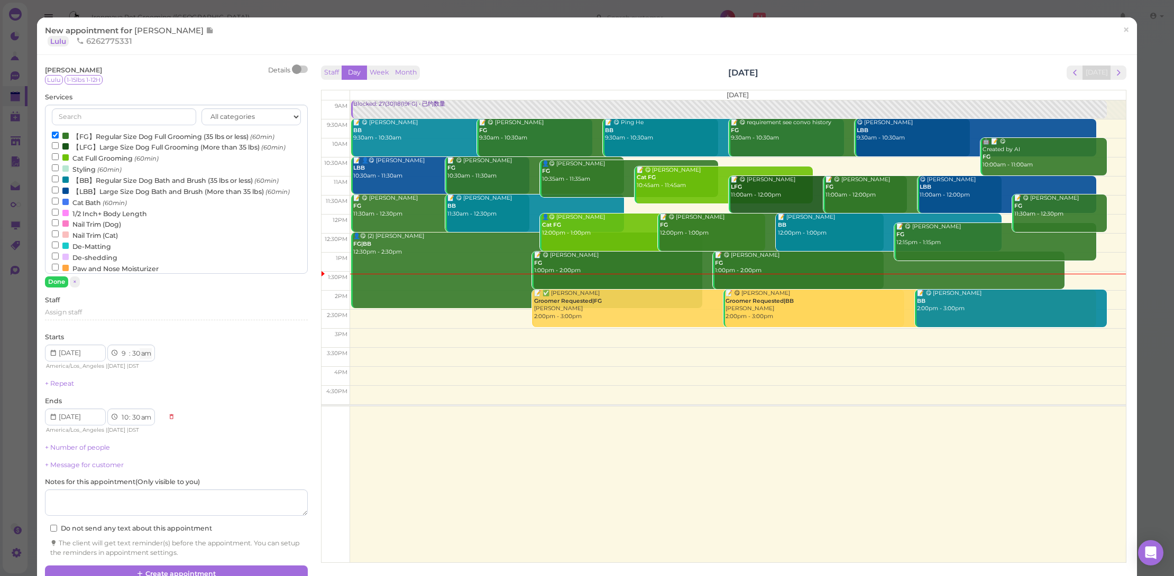
drag, startPoint x: 152, startPoint y: 393, endPoint x: 149, endPoint y: 353, distance: 40.8
click at [198, 318] on div "Assign staff" at bounding box center [176, 316] width 263 height 17
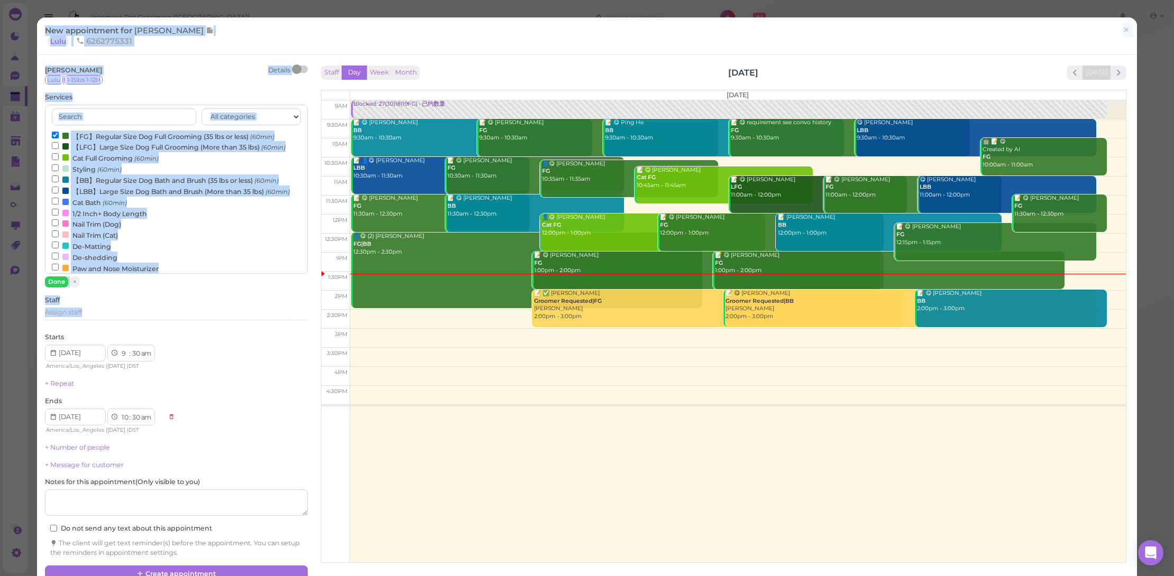
click at [281, 391] on div "Mayra Siegrist Details Lulu 1-15lbs 1-12H Services All categories FULL GROOMING…" at bounding box center [176, 312] width 263 height 492
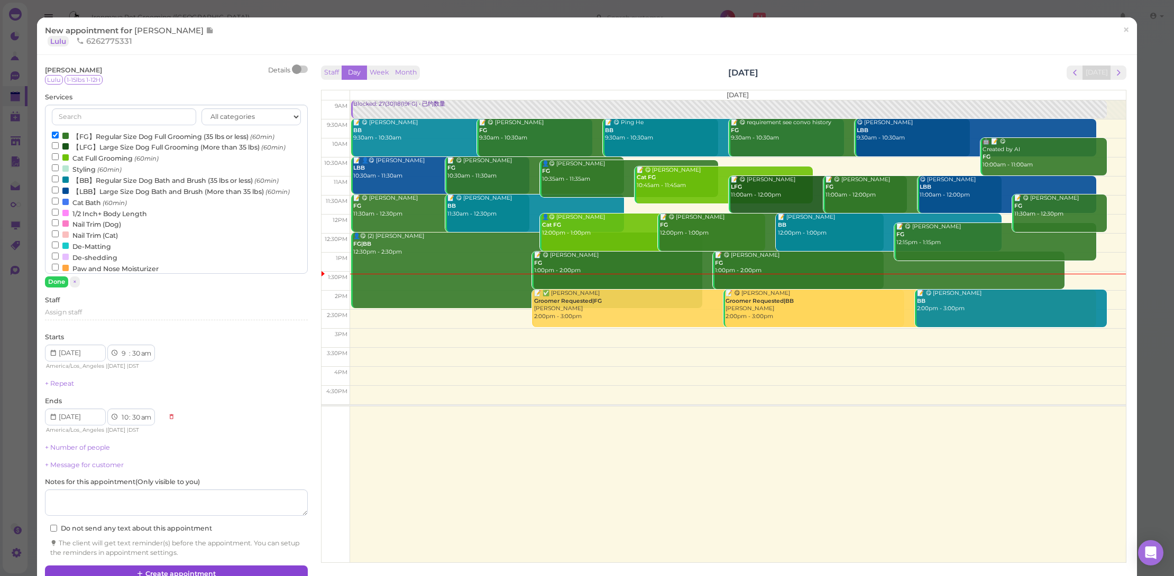
click at [242, 569] on button "Create appointment" at bounding box center [176, 574] width 263 height 17
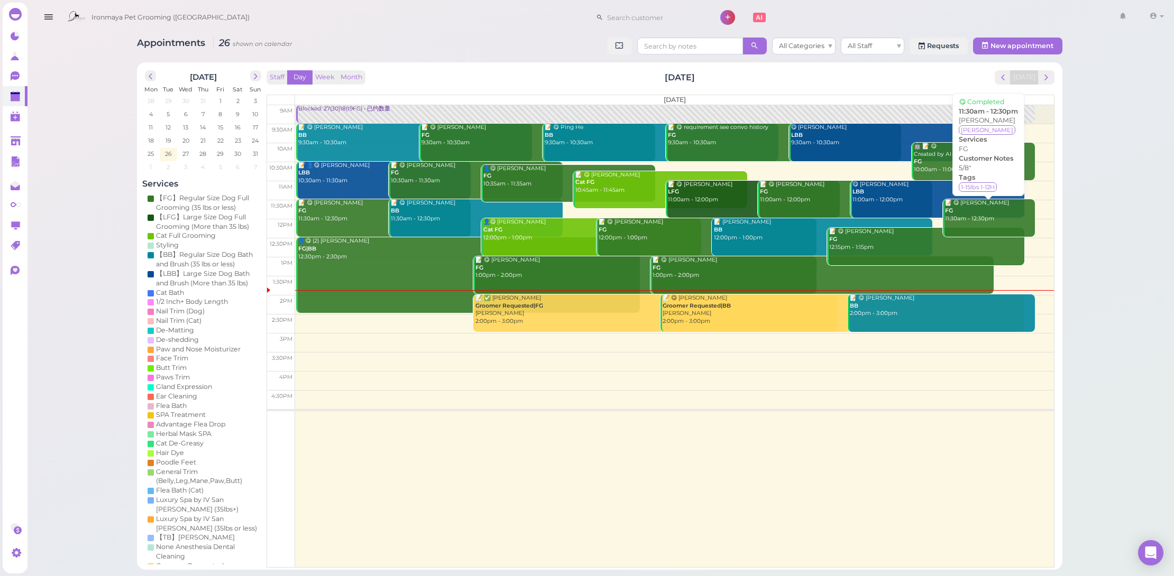
click at [984, 206] on div "📝 😋 Selena Gereuo FG 11:30am - 12:30pm" at bounding box center [989, 210] width 91 height 23
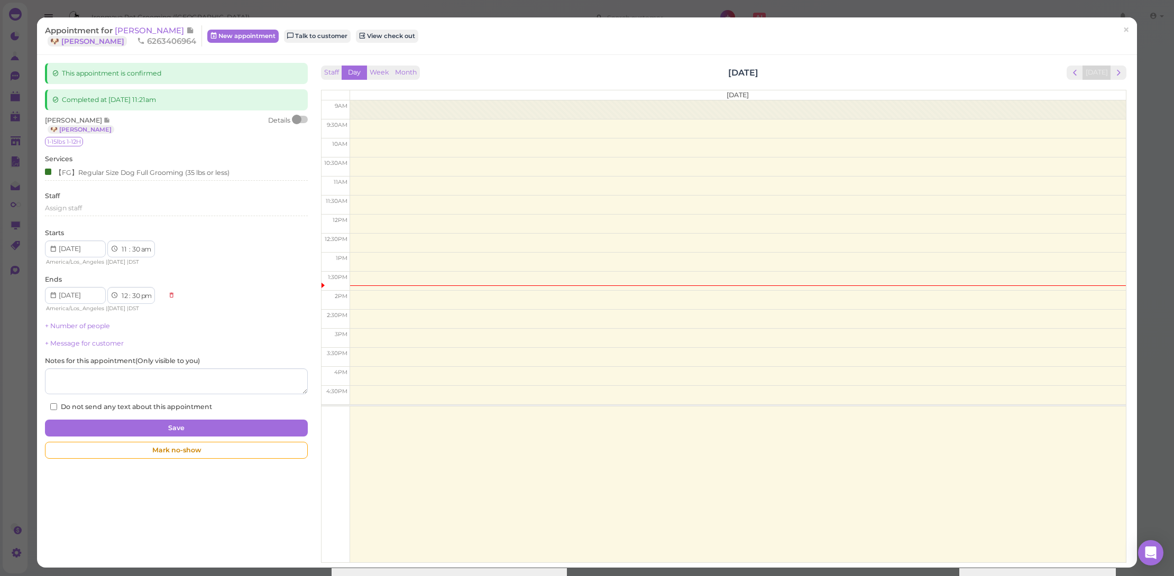
click at [302, 117] on div at bounding box center [300, 119] width 15 height 7
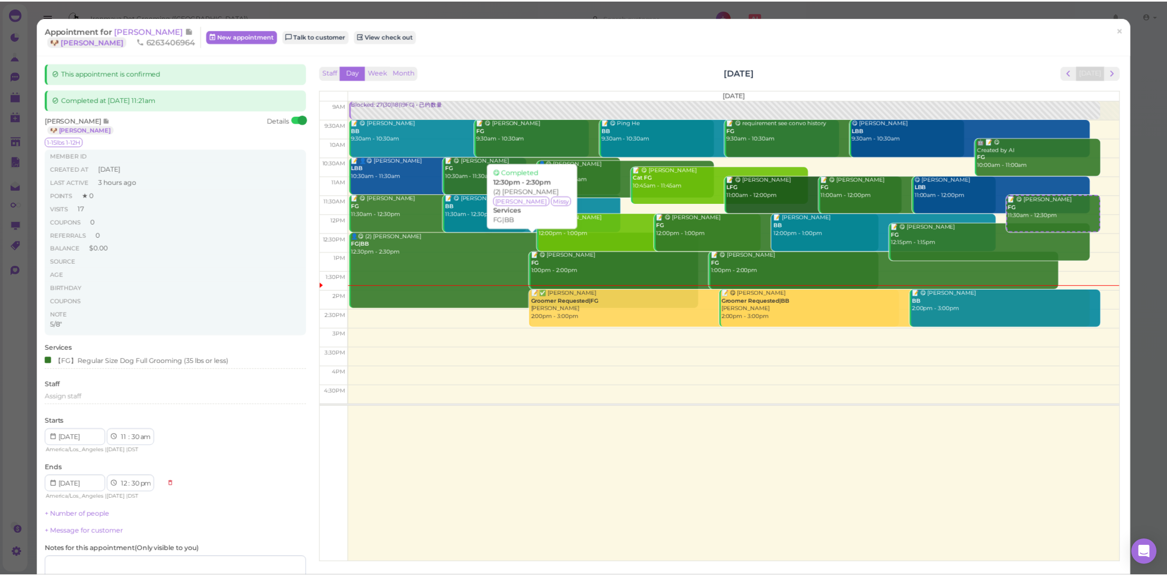
scroll to position [2, 0]
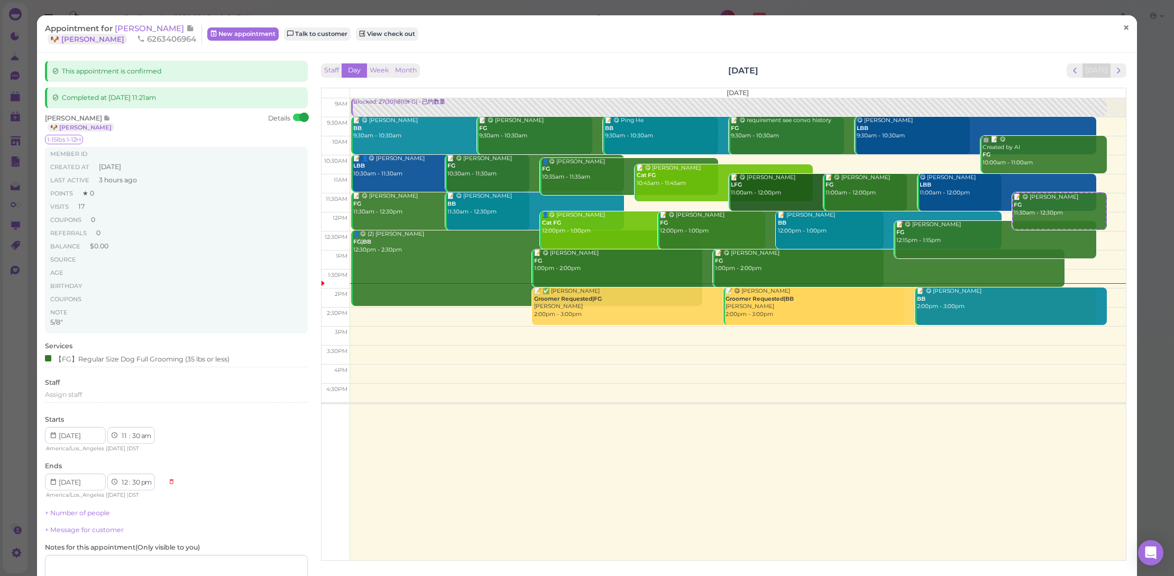
click at [1122, 32] on span "×" at bounding box center [1125, 27] width 7 height 15
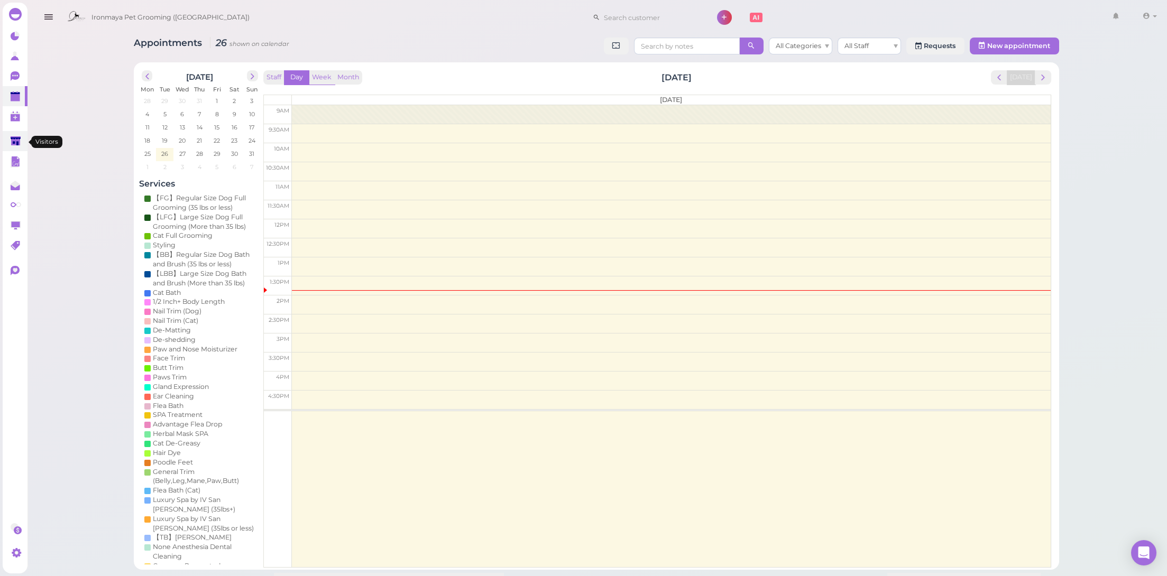
click at [12, 140] on polygon at bounding box center [16, 140] width 10 height 9
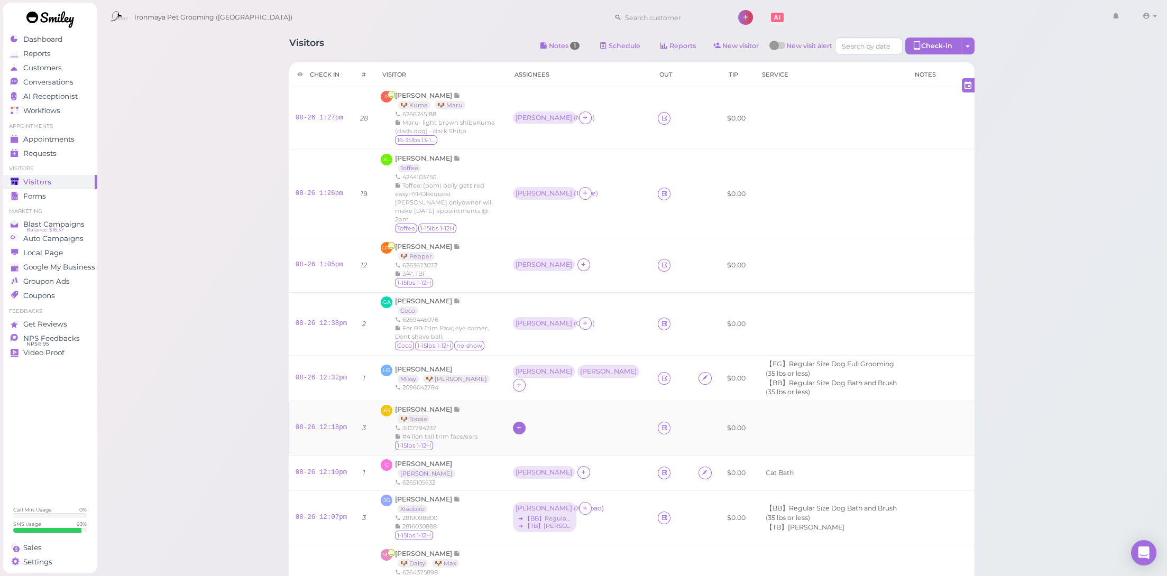
click at [526, 422] on div at bounding box center [519, 428] width 13 height 13
click at [537, 261] on div "[PERSON_NAME]" at bounding box center [589, 263] width 148 height 21
drag, startPoint x: 529, startPoint y: 248, endPoint x: 524, endPoint y: 252, distance: 5.6
click at [528, 259] on div "[PERSON_NAME]" at bounding box center [544, 265] width 62 height 13
click at [538, 303] on span "Select pets" at bounding box center [540, 302] width 36 height 12
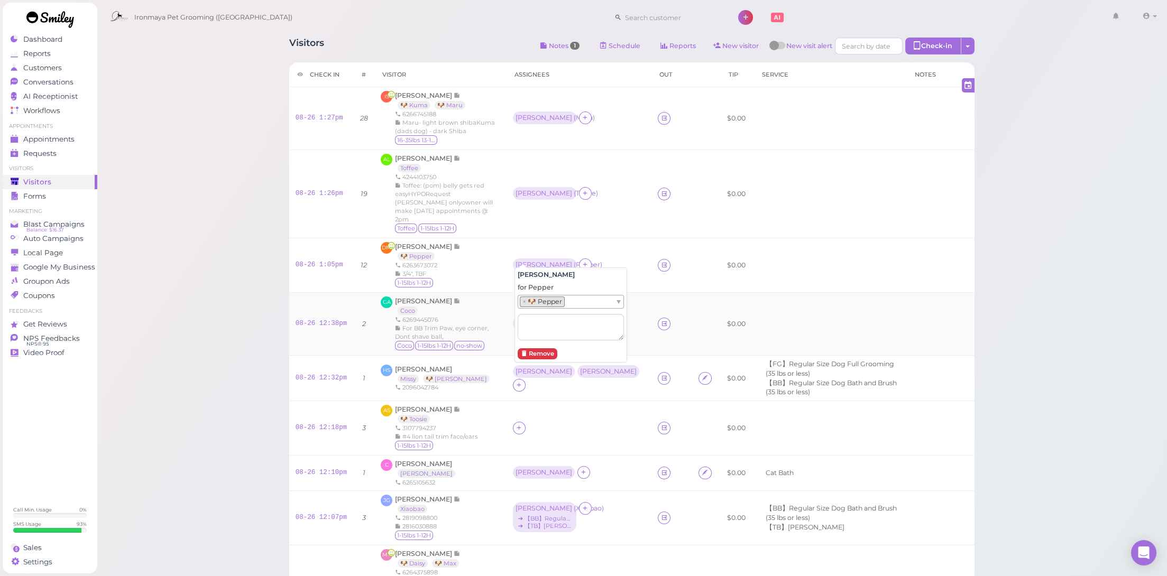
click at [482, 293] on td "GA Gabriel Anaya Coco 6269445076 For BB Trim Paw, eye corner, Dont shave ball, …" at bounding box center [440, 324] width 132 height 63
click at [522, 424] on icon at bounding box center [518, 428] width 7 height 8
click at [539, 262] on div "[PERSON_NAME]" at bounding box center [589, 263] width 148 height 21
click at [520, 466] on div "[PERSON_NAME]" at bounding box center [544, 472] width 62 height 13
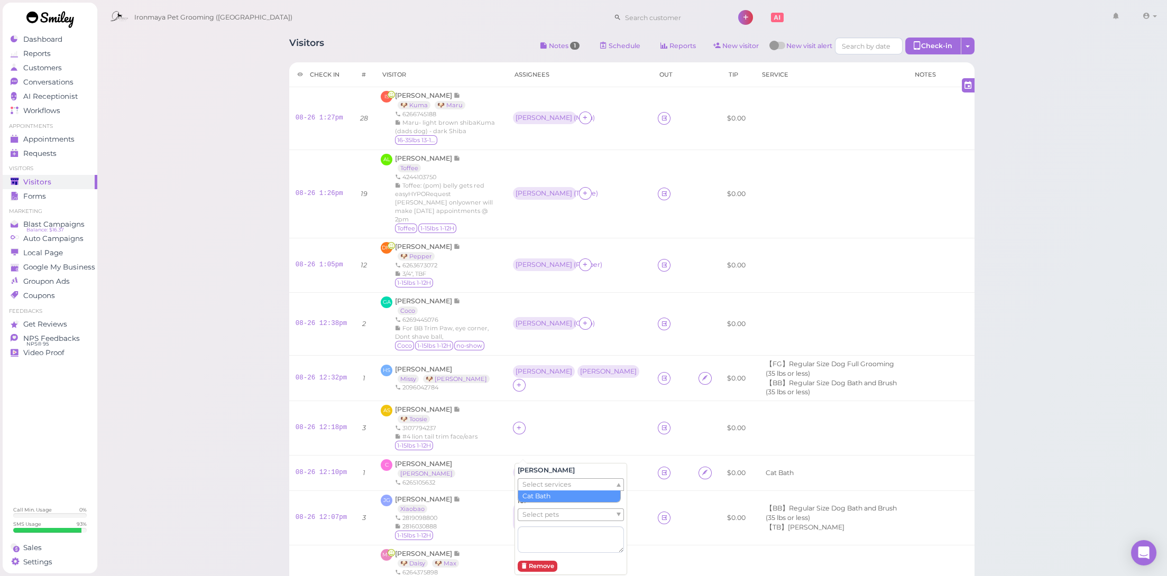
drag, startPoint x: 536, startPoint y: 485, endPoint x: 539, endPoint y: 495, distance: 10.7
click at [536, 486] on span "Select services" at bounding box center [546, 485] width 49 height 12
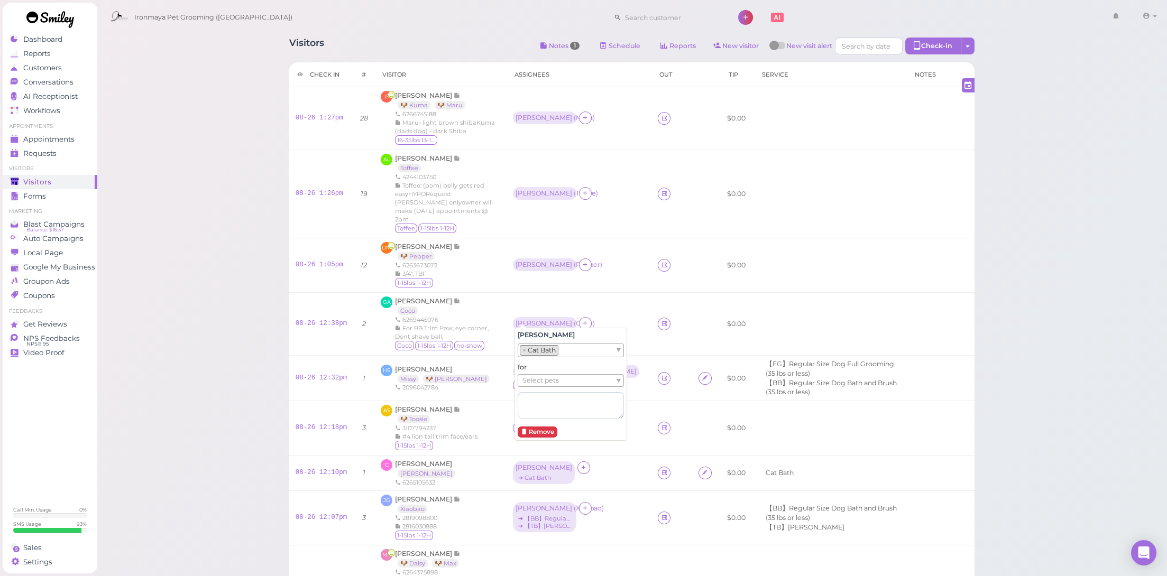
click at [542, 369] on div "for Select pets" at bounding box center [571, 391] width 106 height 56
click at [542, 380] on span "Select pets" at bounding box center [540, 381] width 36 height 12
click at [473, 432] on td "AS Afa Sia 🐶 Toosie 3107794237 #4 lion tail trim face/ears 1-15lbs 1-12H" at bounding box center [440, 428] width 132 height 54
click at [515, 422] on div at bounding box center [519, 428] width 13 height 13
click at [547, 253] on div "[PERSON_NAME]" at bounding box center [589, 263] width 148 height 21
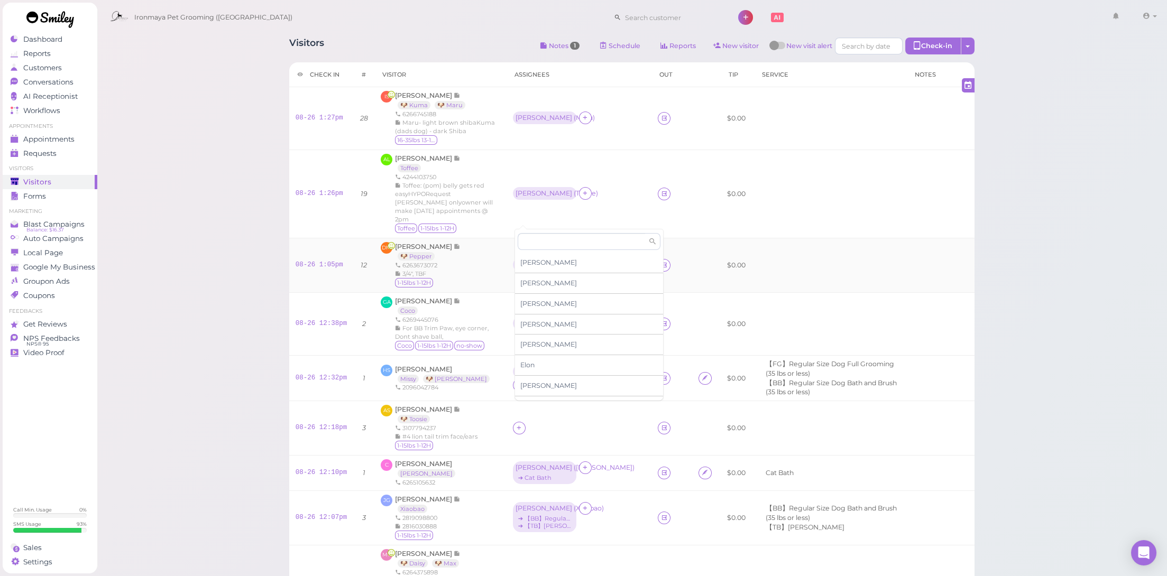
click at [548, 261] on div "Erin ( Pepper )" at bounding box center [546, 266] width 66 height 14
drag, startPoint x: 670, startPoint y: 262, endPoint x: 663, endPoint y: 291, distance: 30.0
click at [721, 262] on td "$0.00" at bounding box center [737, 265] width 33 height 54
click at [327, 403] on td "08-26 12:18pm" at bounding box center [321, 428] width 64 height 54
click at [327, 424] on link "08-26 12:18pm" at bounding box center [322, 427] width 52 height 7
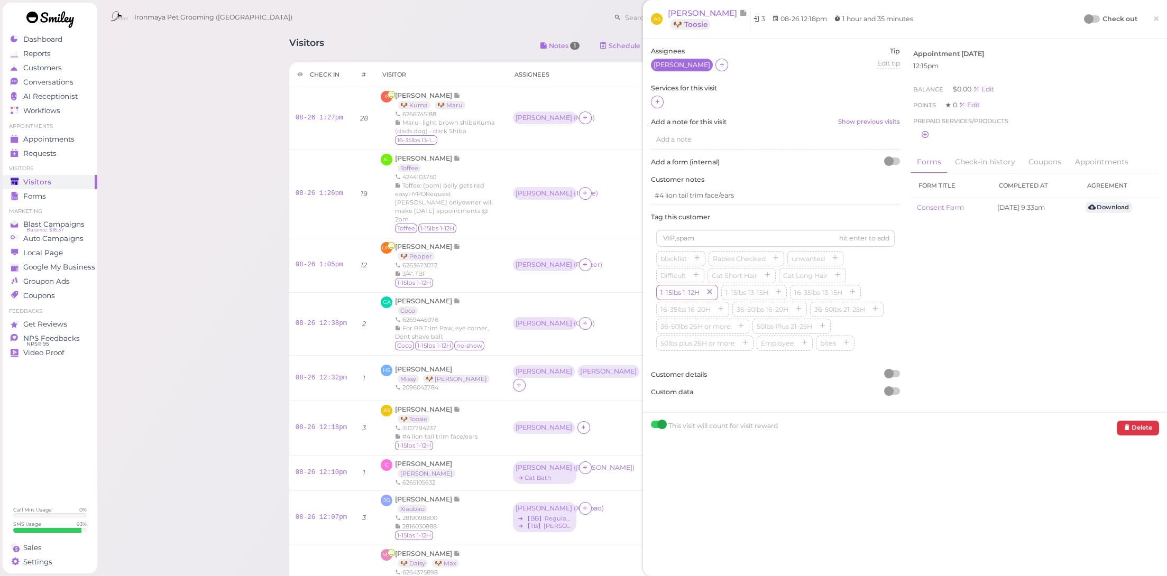
click at [662, 63] on div "[PERSON_NAME]" at bounding box center [681, 64] width 57 height 7
click at [677, 116] on span "Select pets" at bounding box center [677, 112] width 36 height 12
click at [815, 93] on label "Services for this visit" at bounding box center [775, 93] width 249 height 10
drag, startPoint x: 1153, startPoint y: 21, endPoint x: 1029, endPoint y: 106, distance: 150.2
click at [1153, 21] on span "×" at bounding box center [1156, 18] width 7 height 15
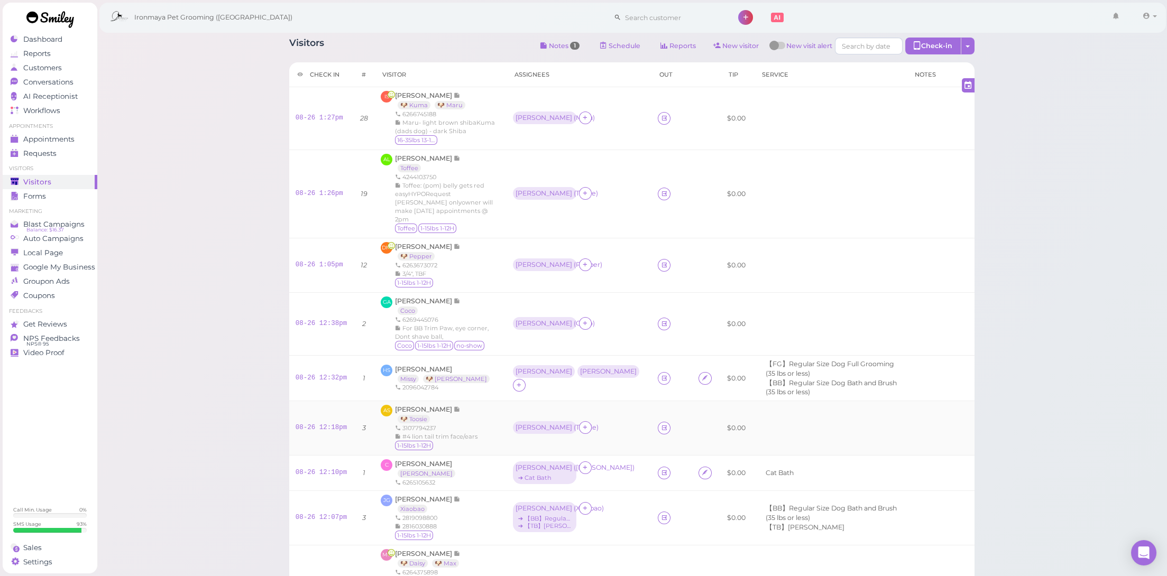
scroll to position [312, 0]
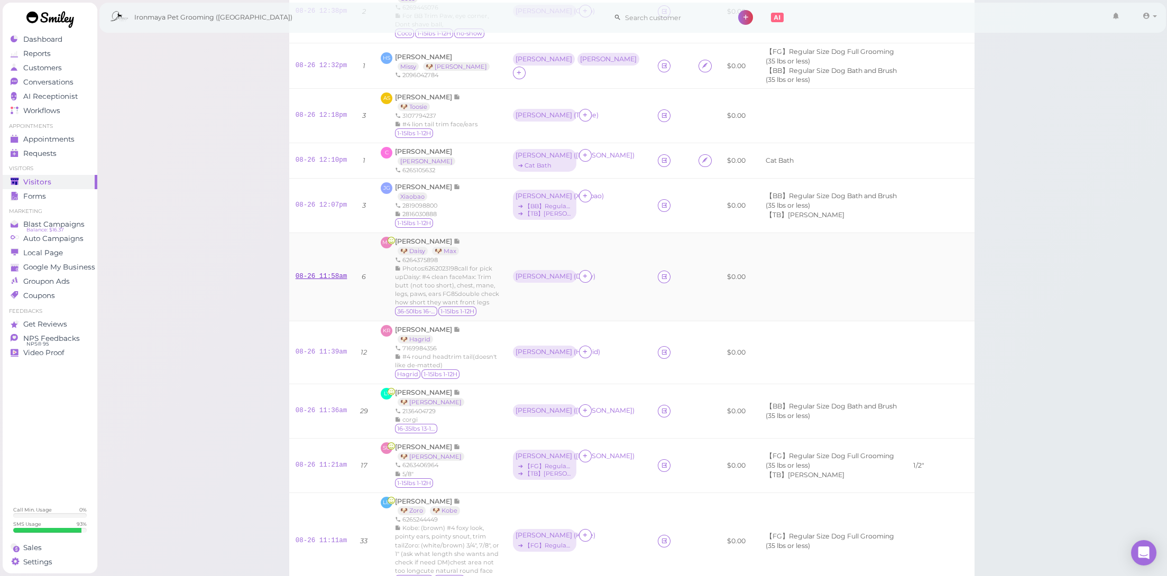
click at [314, 273] on link "08-26 11:58am" at bounding box center [322, 276] width 52 height 7
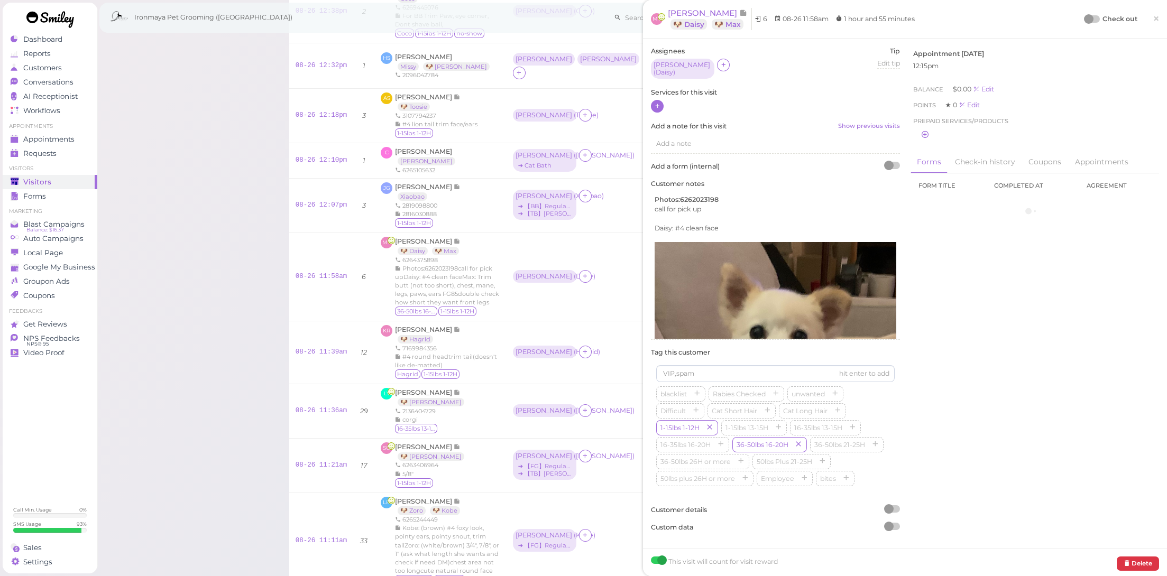
click at [656, 103] on icon at bounding box center [657, 106] width 7 height 8
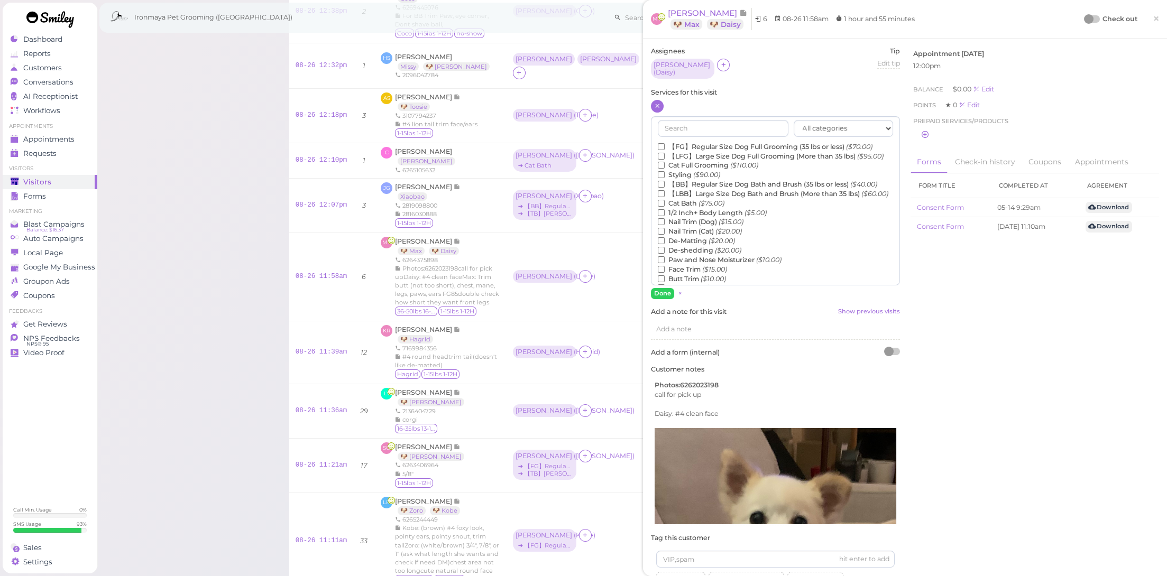
click at [688, 137] on div "All categories FULL GROOMING BATH & BRUSH Add-ons DENTAL CARE Special Requests …" at bounding box center [775, 200] width 249 height 169
click at [689, 142] on label "【FG】Regular Size Dog Full Grooming (35 lbs or less) ($70.00)" at bounding box center [765, 147] width 215 height 10
click at [665, 143] on input "【FG】Regular Size Dog Full Grooming (35 lbs or less) ($70.00)" at bounding box center [661, 146] width 7 height 7
click at [661, 293] on button "Done" at bounding box center [662, 293] width 23 height 11
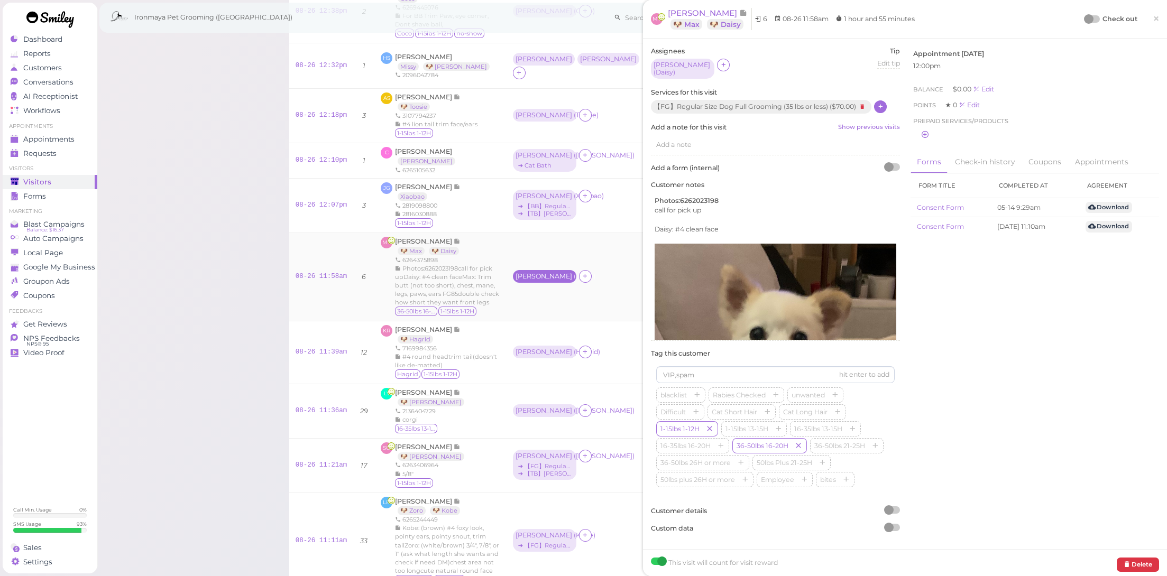
click at [545, 273] on div "Amy ( Daisy )" at bounding box center [544, 276] width 58 height 7
click at [542, 290] on span "Select services" at bounding box center [546, 288] width 49 height 12
drag, startPoint x: 546, startPoint y: 297, endPoint x: 557, endPoint y: 277, distance: 22.5
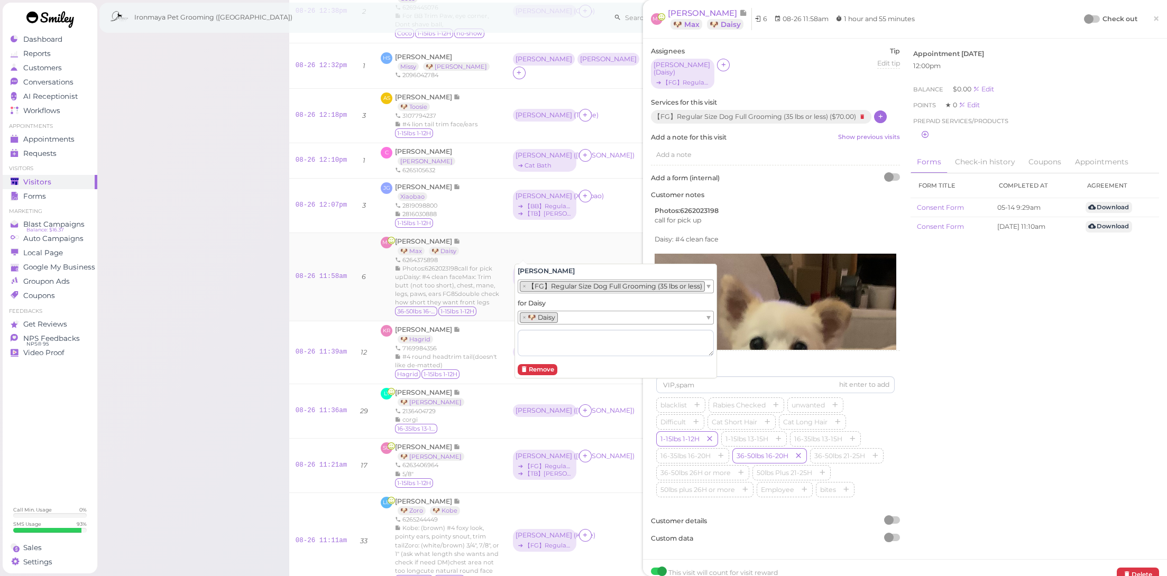
click at [651, 233] on td at bounding box center [671, 277] width 41 height 88
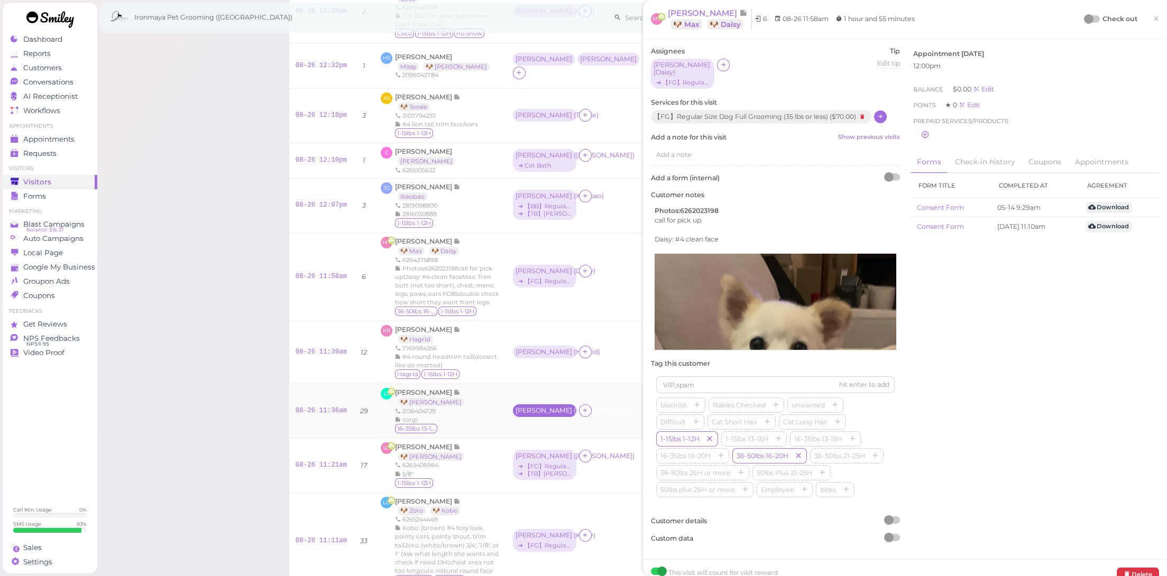
click at [543, 407] on div "Erin ( Lucy )" at bounding box center [544, 410] width 58 height 7
click at [500, 370] on div "Hagrid 1-15lbs 1-12H" at bounding box center [447, 375] width 105 height 11
click at [1153, 16] on span "×" at bounding box center [1156, 18] width 7 height 15
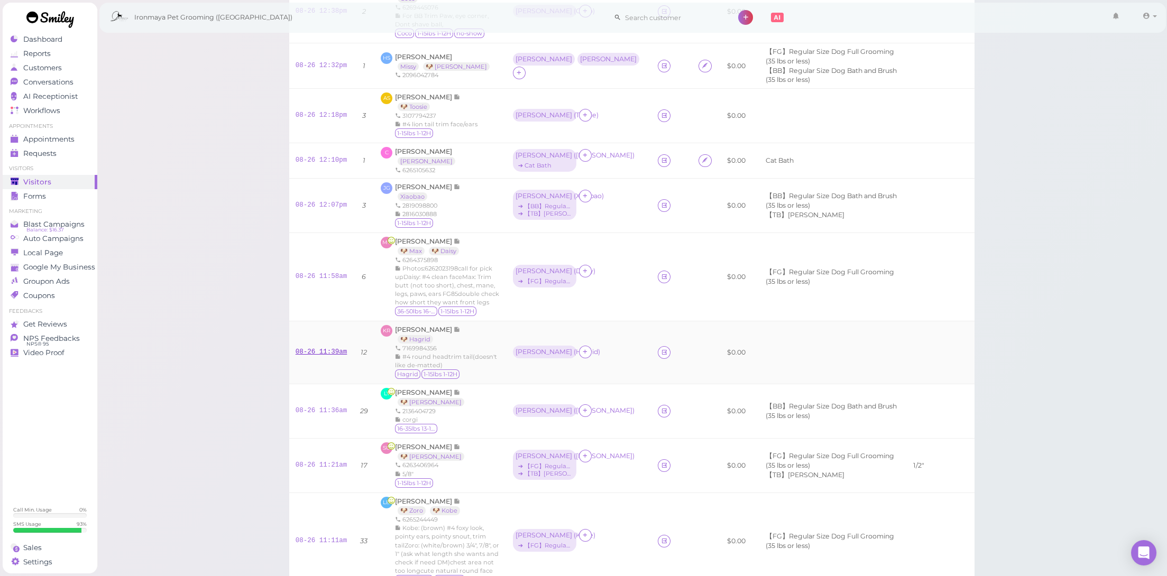
click at [318, 348] on link "08-26 11:39am" at bounding box center [322, 351] width 52 height 7
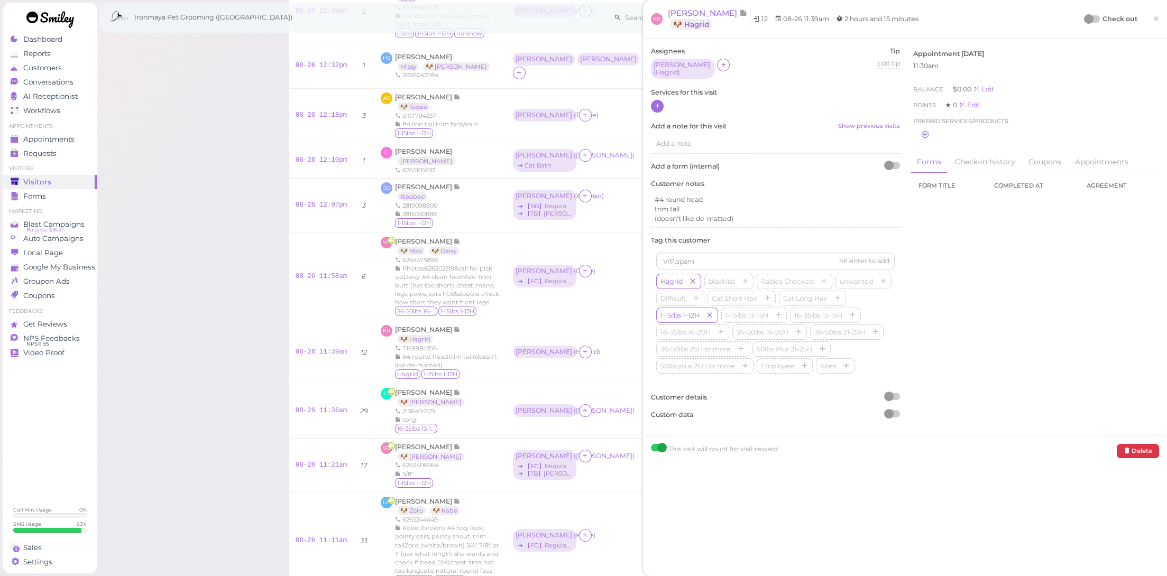
click at [656, 103] on icon at bounding box center [657, 106] width 7 height 8
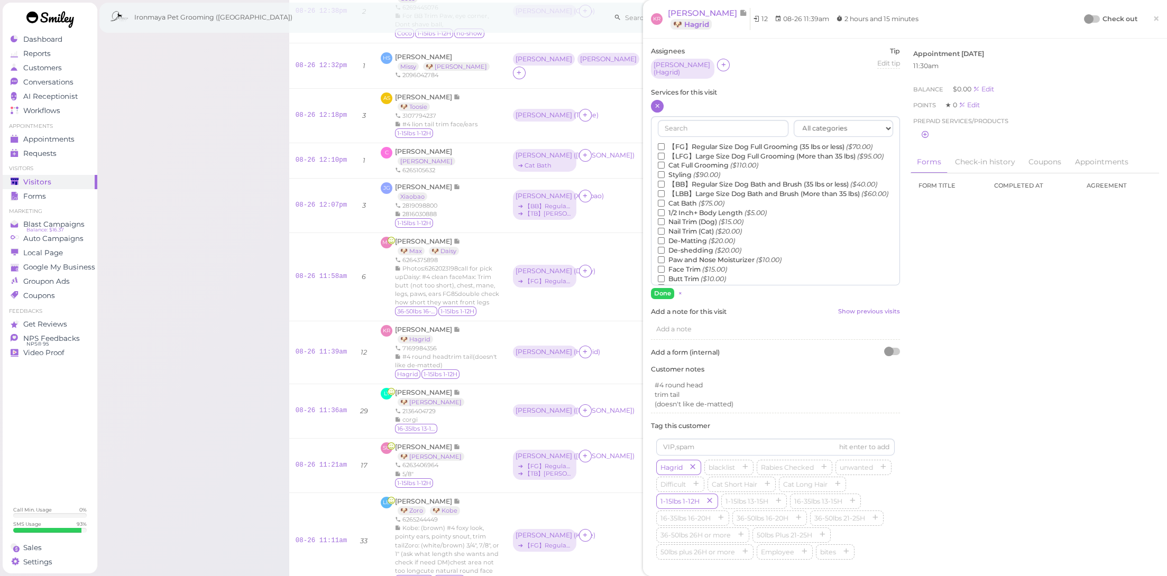
click at [688, 142] on label "【FG】Regular Size Dog Full Grooming (35 lbs or less) ($70.00)" at bounding box center [765, 147] width 215 height 10
click at [665, 143] on input "【FG】Regular Size Dog Full Grooming (35 lbs or less) ($70.00)" at bounding box center [661, 146] width 7 height 7
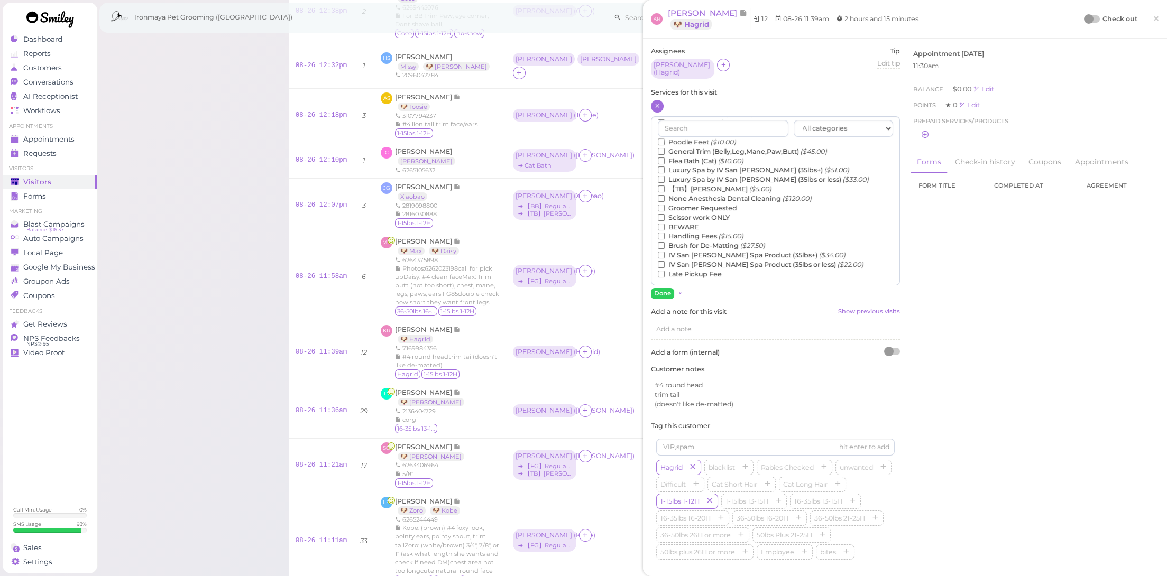
scroll to position [82, 0]
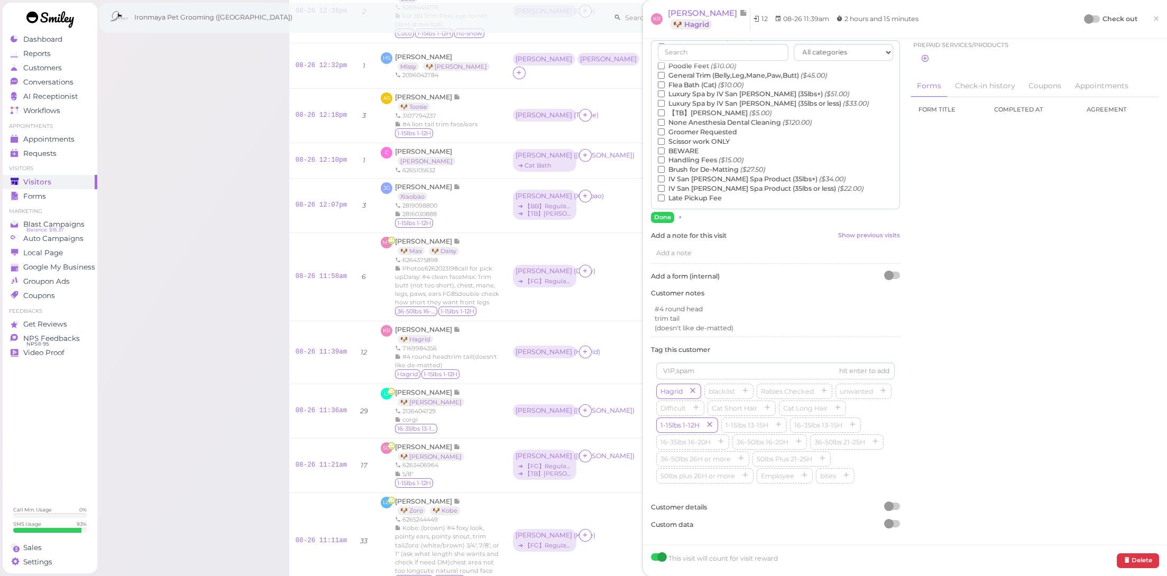
click at [706, 108] on label "【TB】Teeth Brushing ($5.00)" at bounding box center [715, 113] width 114 height 10
click at [665, 109] on input "【TB】Teeth Brushing ($5.00)" at bounding box center [661, 112] width 7 height 7
click at [662, 212] on button "Done" at bounding box center [662, 217] width 23 height 11
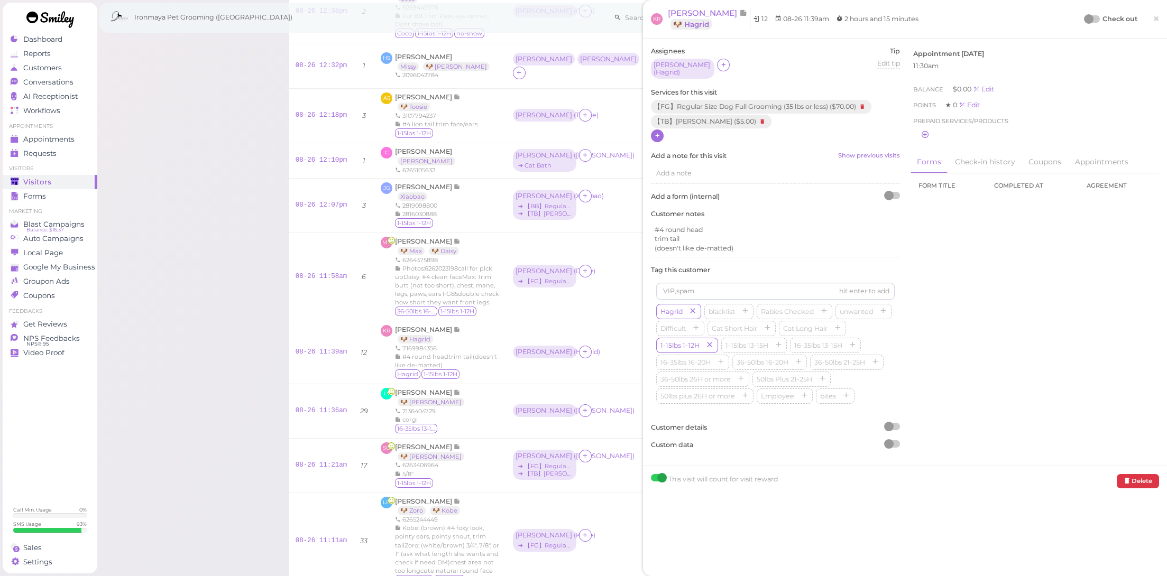
scroll to position [0, 0]
click at [550, 348] on div "Amy ( Hagrid )" at bounding box center [544, 351] width 58 height 7
click at [546, 364] on span "Select services" at bounding box center [546, 362] width 49 height 12
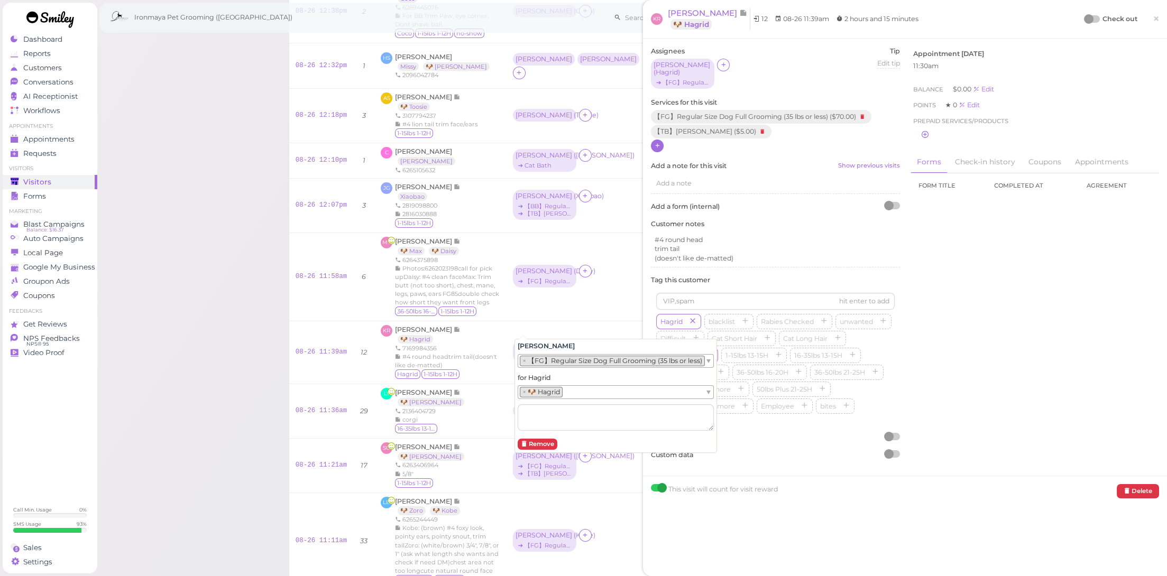
click at [553, 364] on li "× 【FG】Regular Size Dog Full Grooming (35 lbs or less)" at bounding box center [612, 361] width 185 height 11
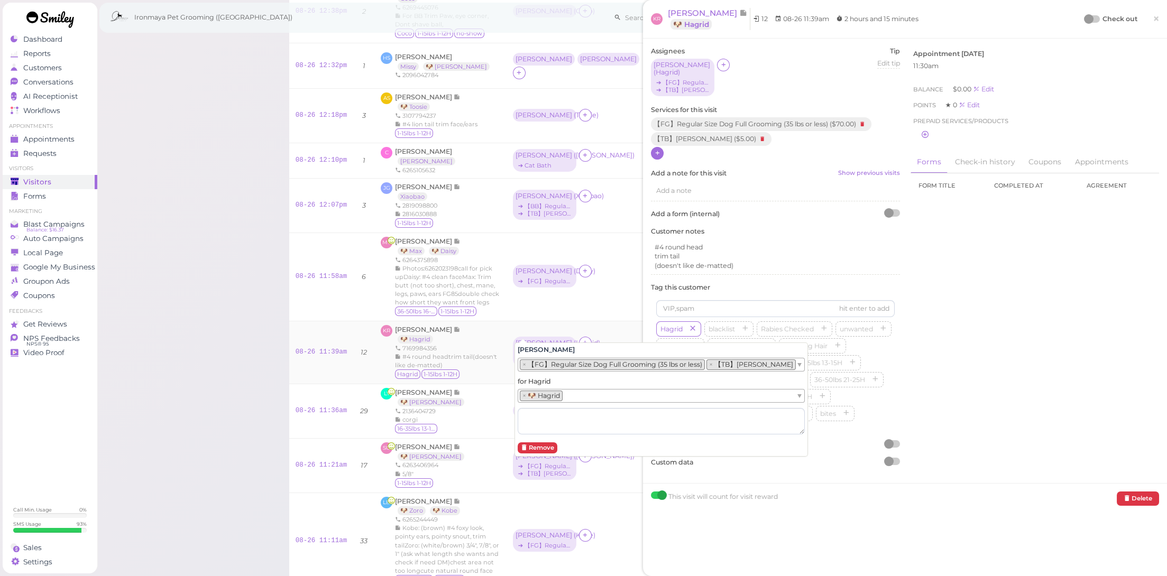
click at [586, 321] on td "Amy ( Hagrid ) ➔ 【FG】Regular Size Dog Full Grooming (35 lbs or less) ➔ 【TB】Teet…" at bounding box center [578, 352] width 145 height 63
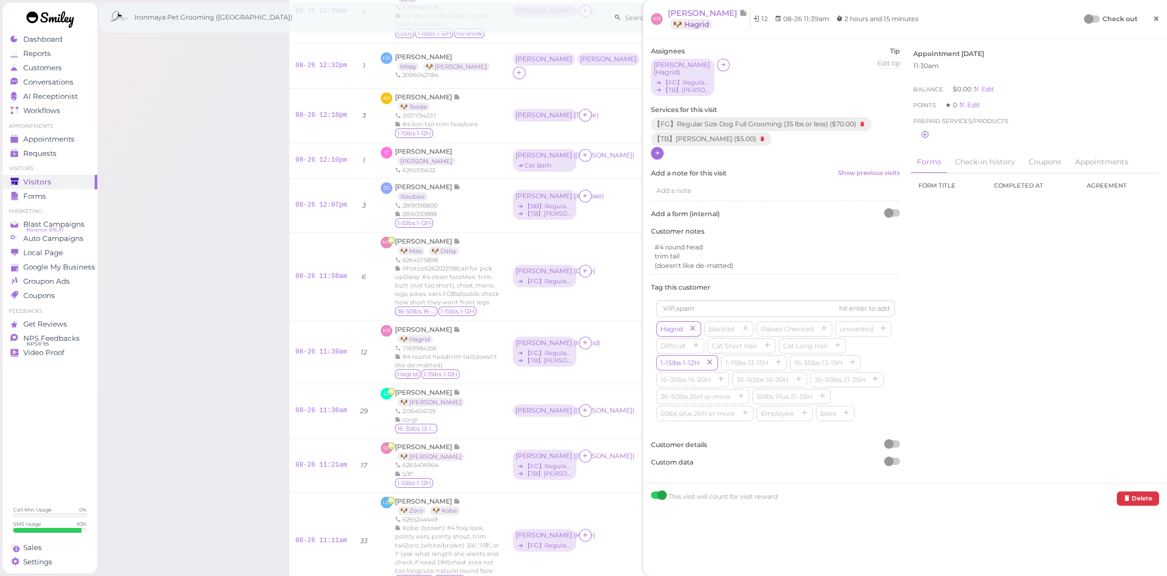
click at [1153, 19] on span "×" at bounding box center [1156, 18] width 7 height 15
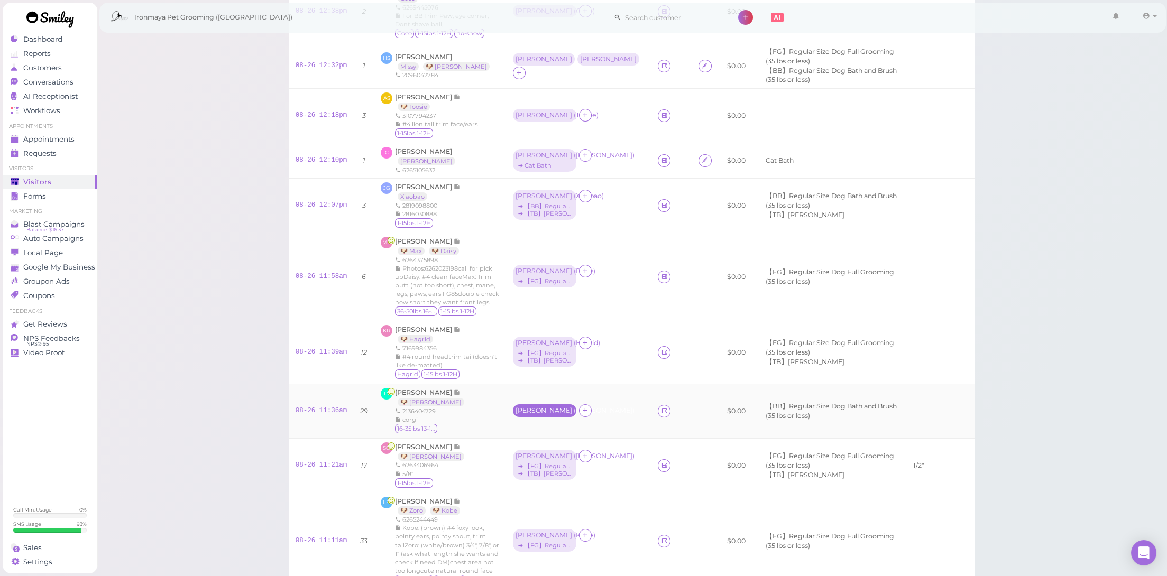
click at [539, 407] on div "Erin ( Lucy )" at bounding box center [544, 410] width 58 height 7
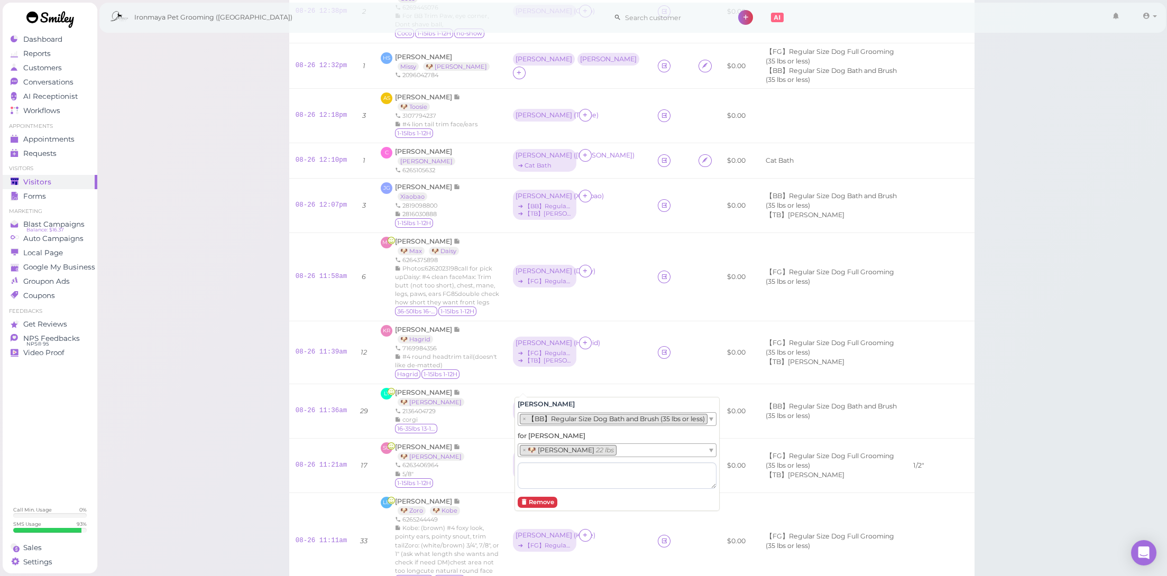
click at [547, 434] on div "for Lucy × 🐶 Lucy 22 lbs" at bounding box center [617, 460] width 199 height 58
click at [692, 384] on td at bounding box center [706, 411] width 29 height 54
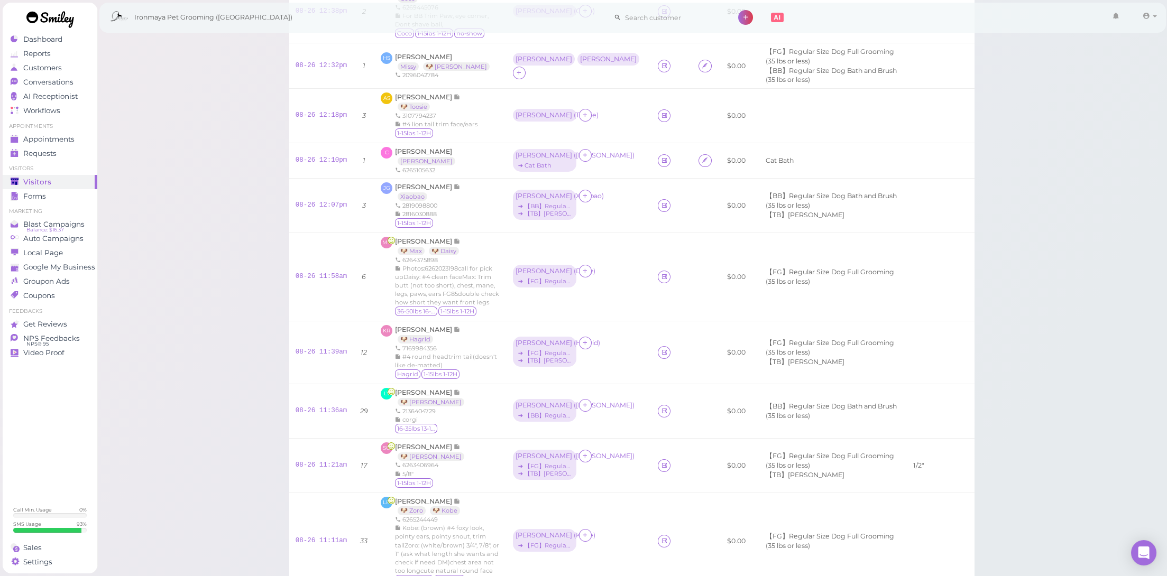
scroll to position [773, 0]
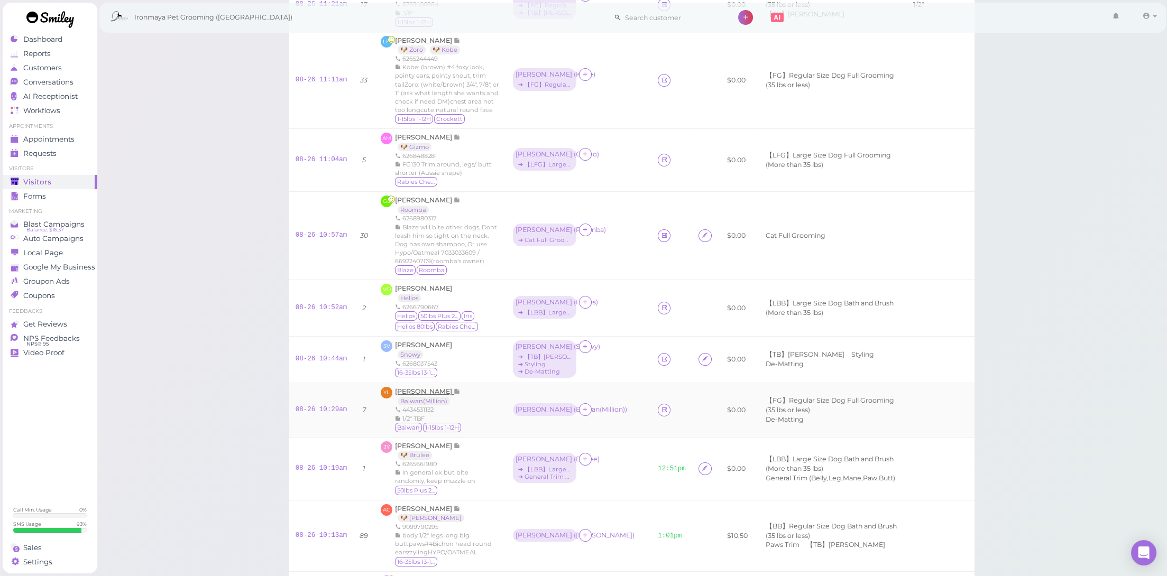
click at [430, 388] on span "[PERSON_NAME]" at bounding box center [424, 392] width 59 height 8
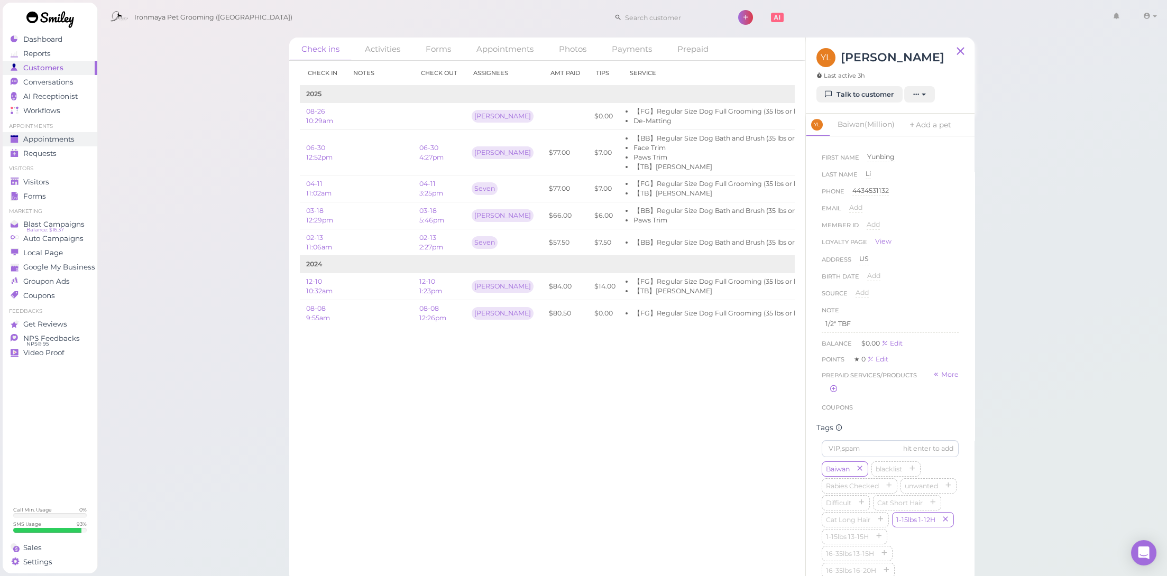
click at [38, 137] on span "Appointments" at bounding box center [48, 139] width 51 height 9
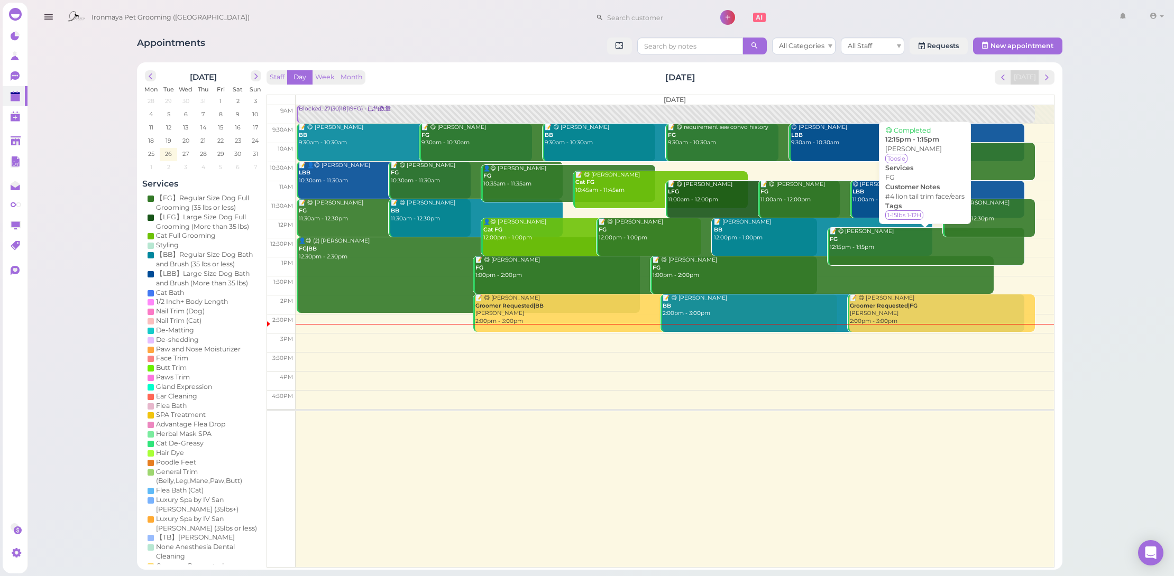
click at [882, 251] on link "📝 😋 Afa Sia FG 12:15pm - 1:15pm" at bounding box center [925, 247] width 197 height 38
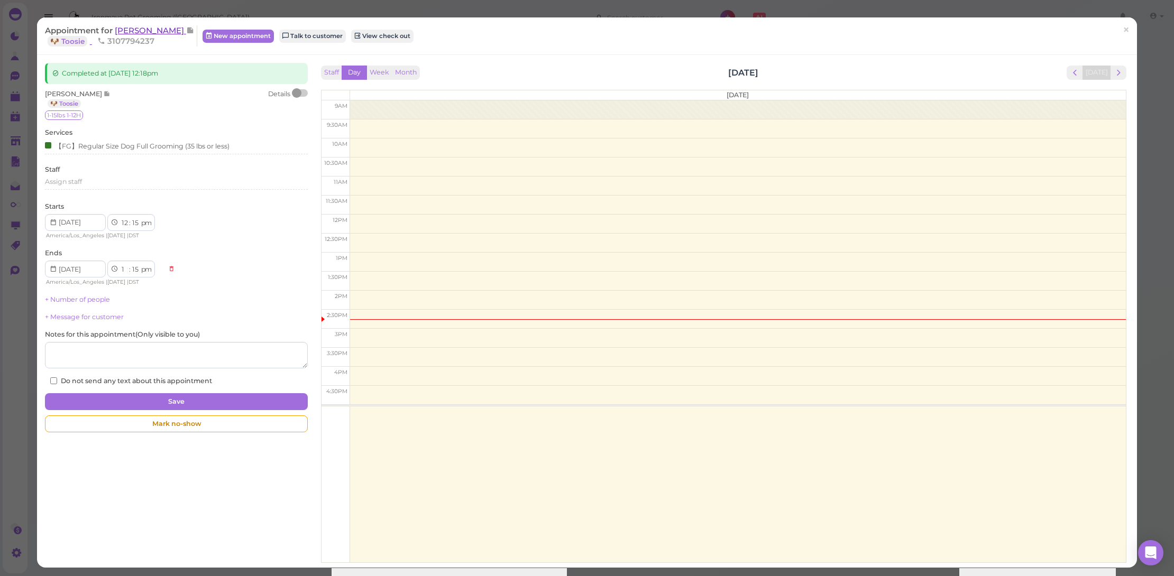
click at [137, 27] on span "[PERSON_NAME]" at bounding box center [150, 30] width 71 height 10
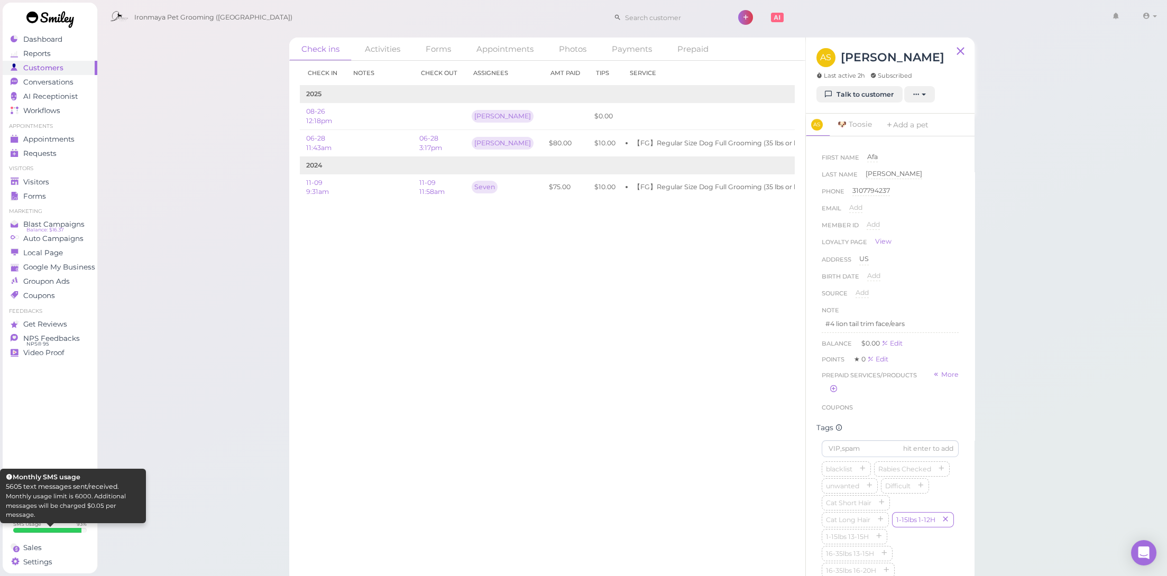
click at [71, 528] on div at bounding box center [47, 530] width 68 height 5
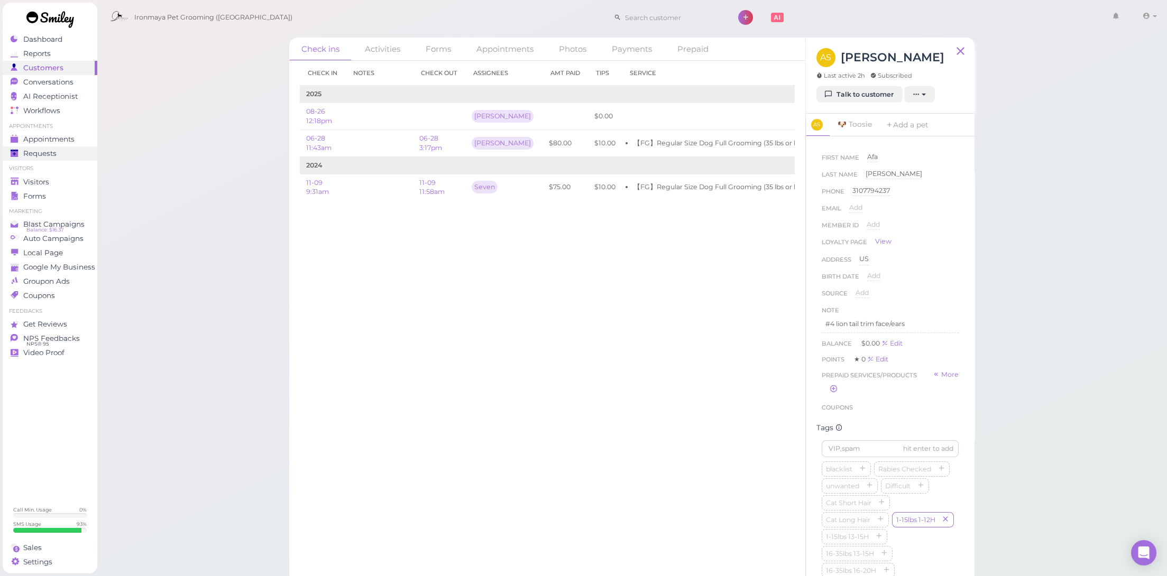
click at [59, 146] on link "Requests 0" at bounding box center [50, 153] width 95 height 14
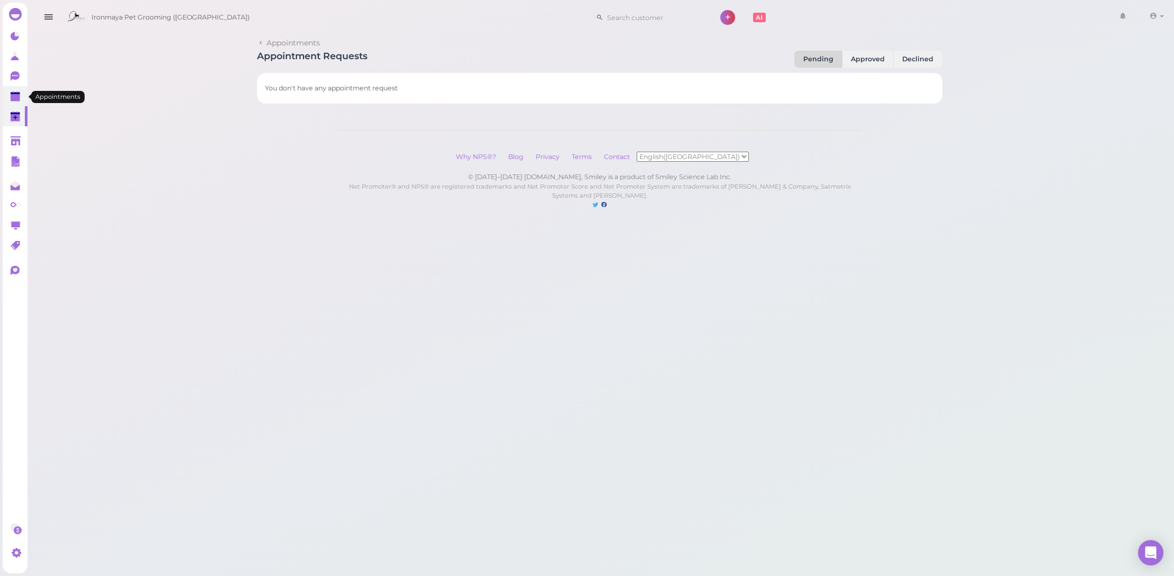
click at [14, 98] on polygon at bounding box center [16, 97] width 10 height 7
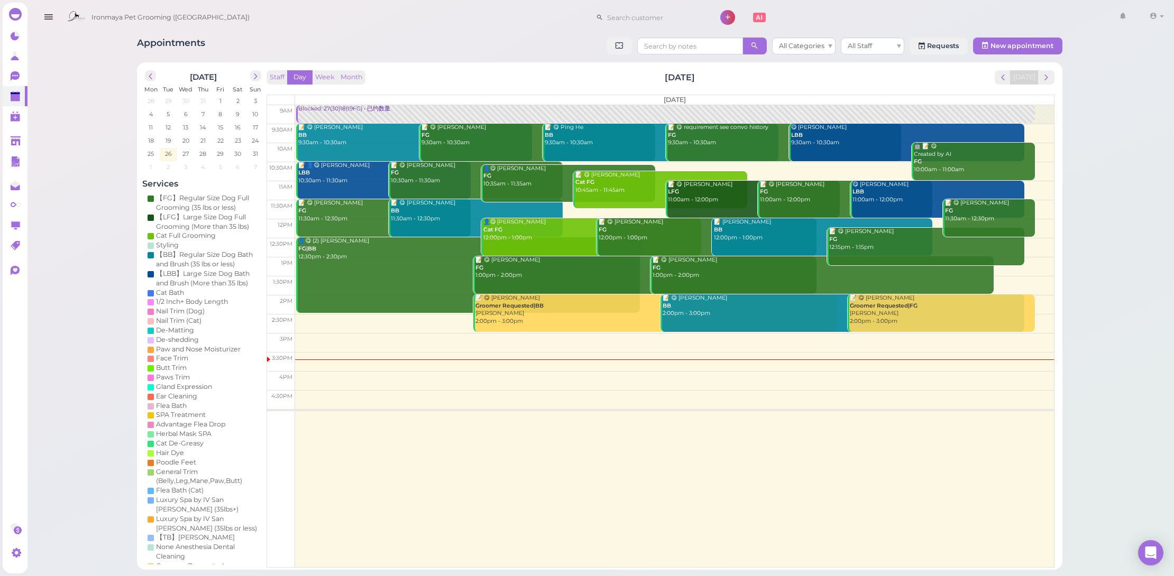
click at [17, 9] on div at bounding box center [15, 14] width 13 height 13
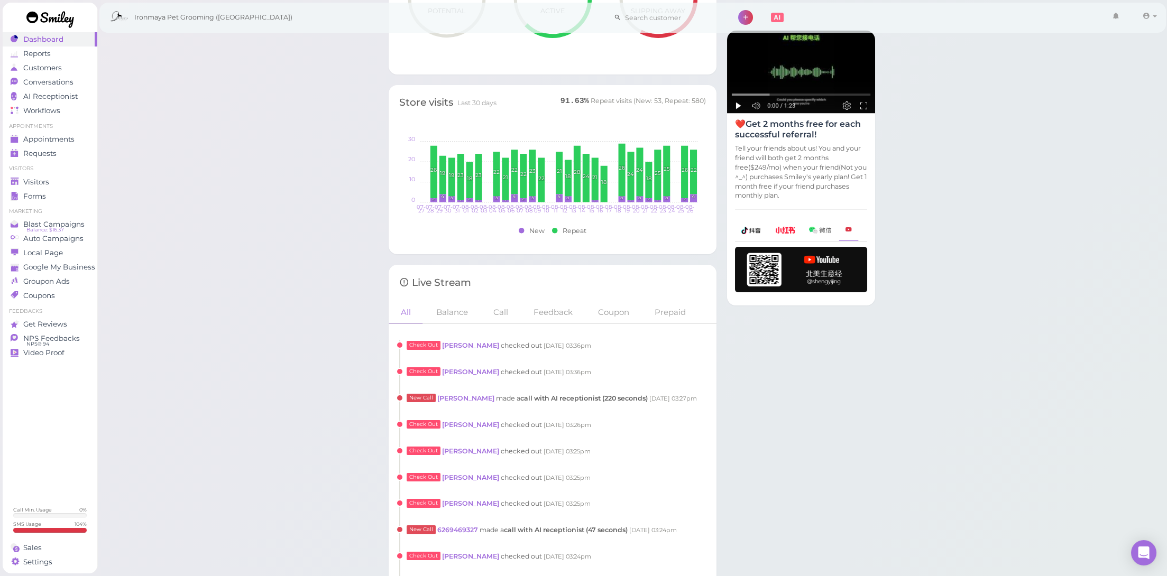
scroll to position [712, 0]
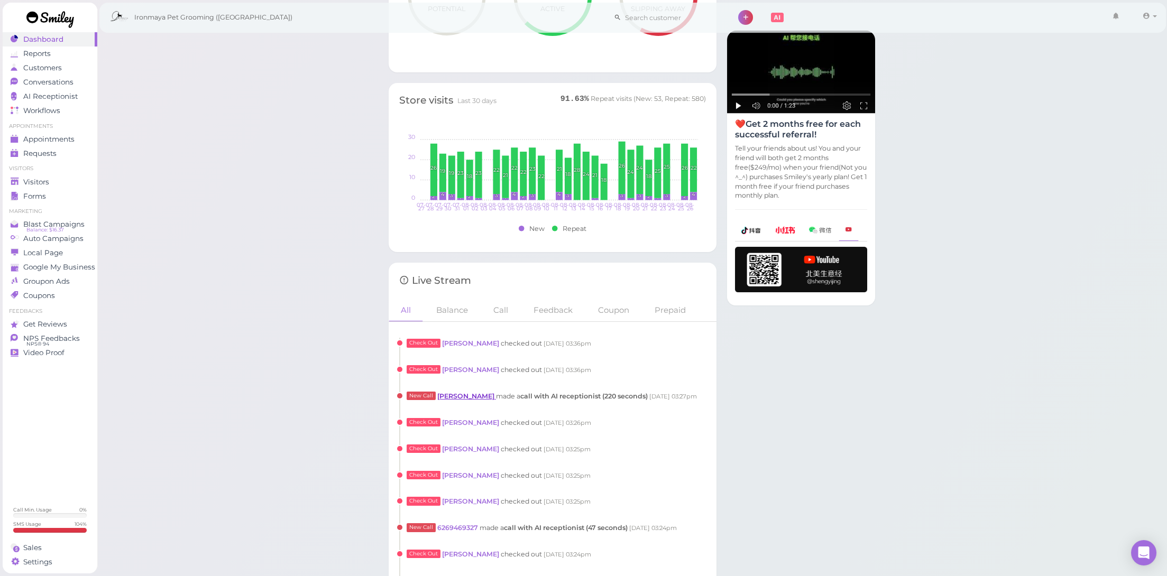
click at [445, 394] on link "[PERSON_NAME]" at bounding box center [466, 396] width 59 height 8
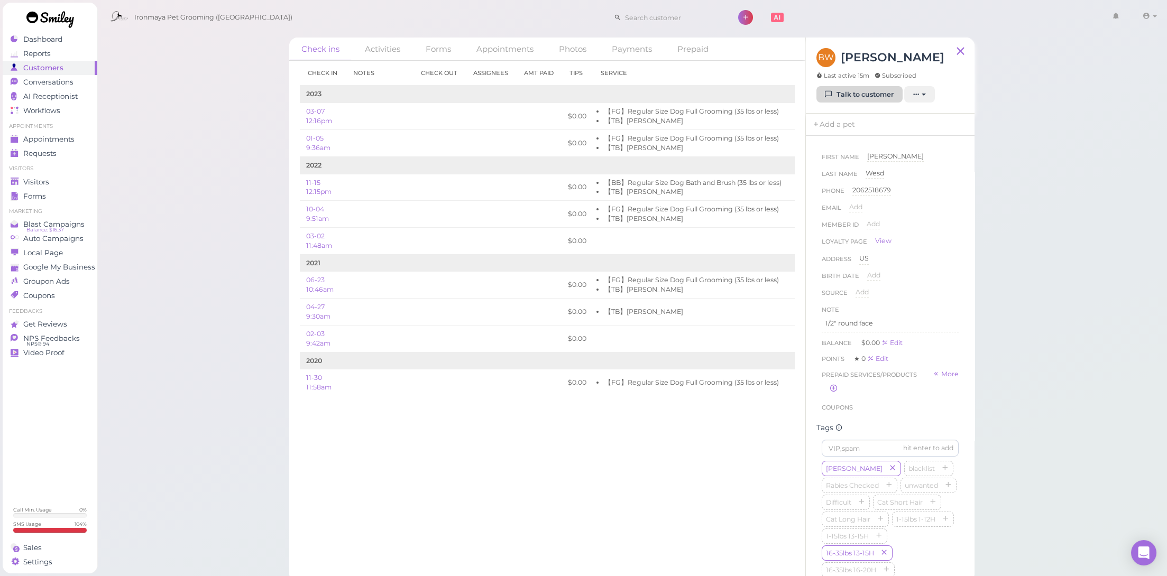
click at [842, 93] on link "Talk to customer" at bounding box center [859, 94] width 86 height 17
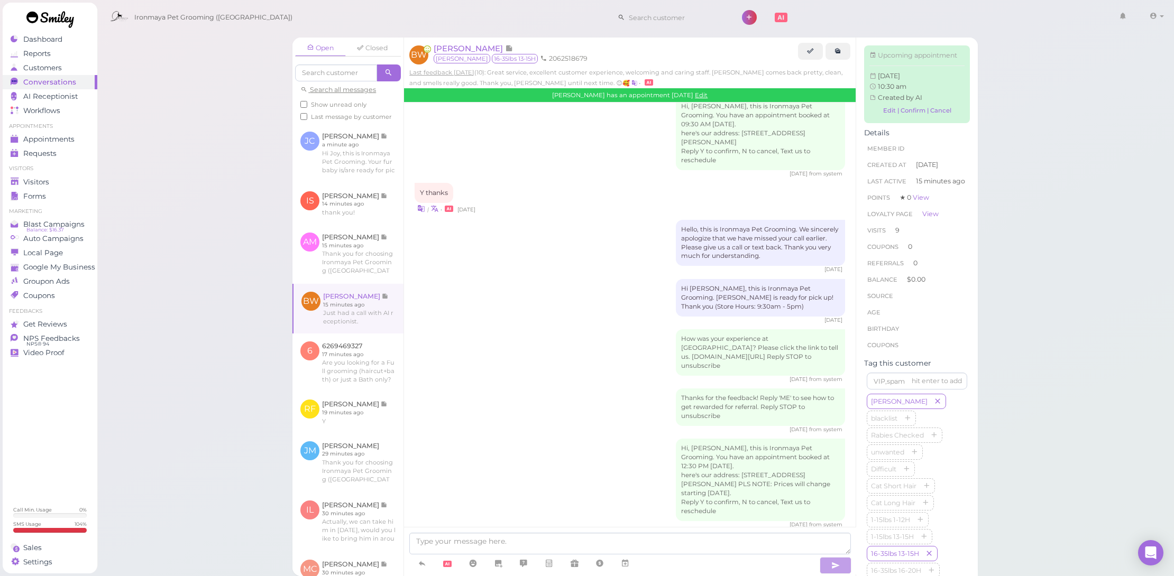
scroll to position [335, 0]
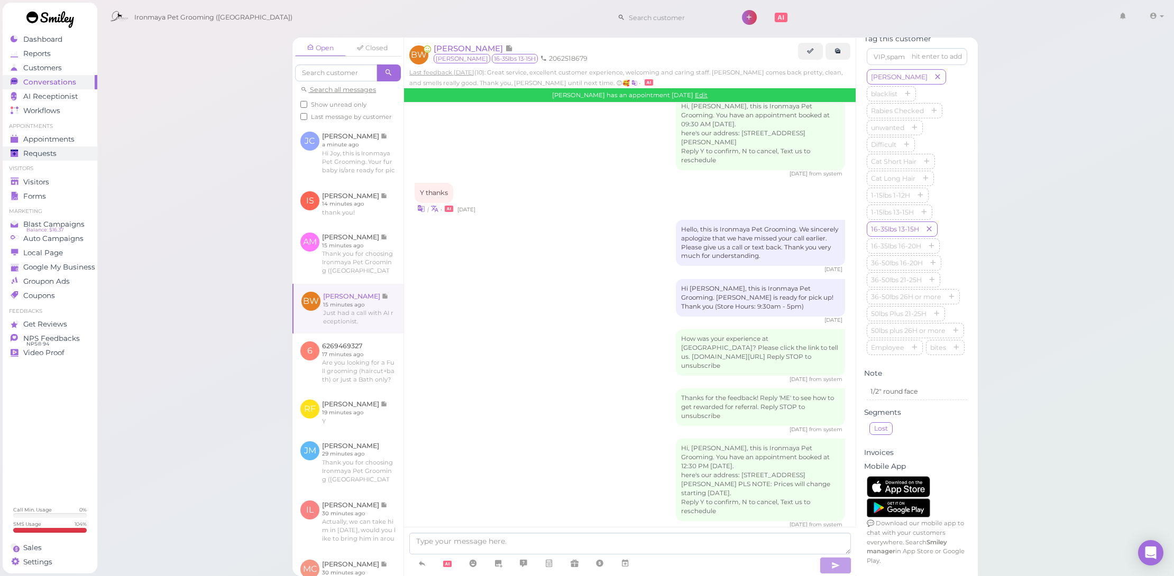
click at [85, 146] on link "Requests 0" at bounding box center [50, 153] width 95 height 14
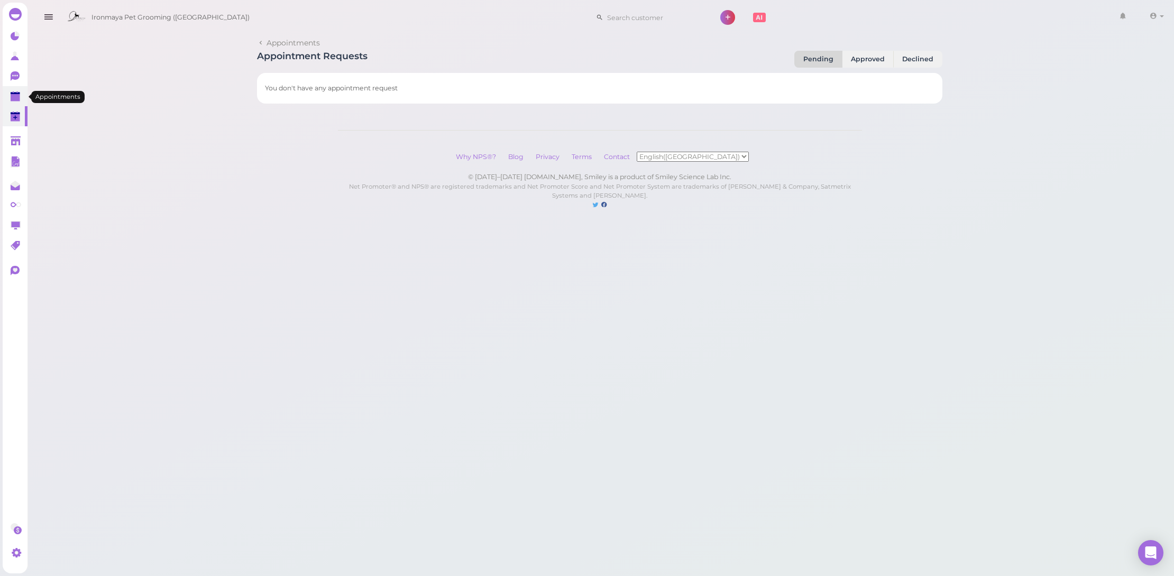
click at [12, 103] on link at bounding box center [15, 96] width 25 height 20
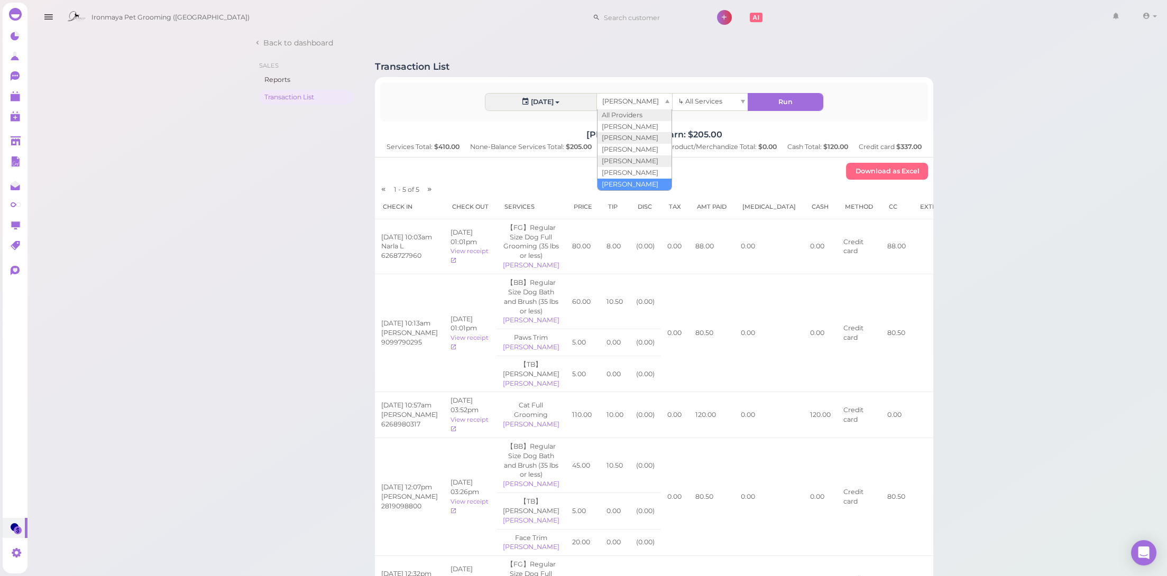
click at [638, 102] on div "[PERSON_NAME]" at bounding box center [634, 102] width 75 height 16
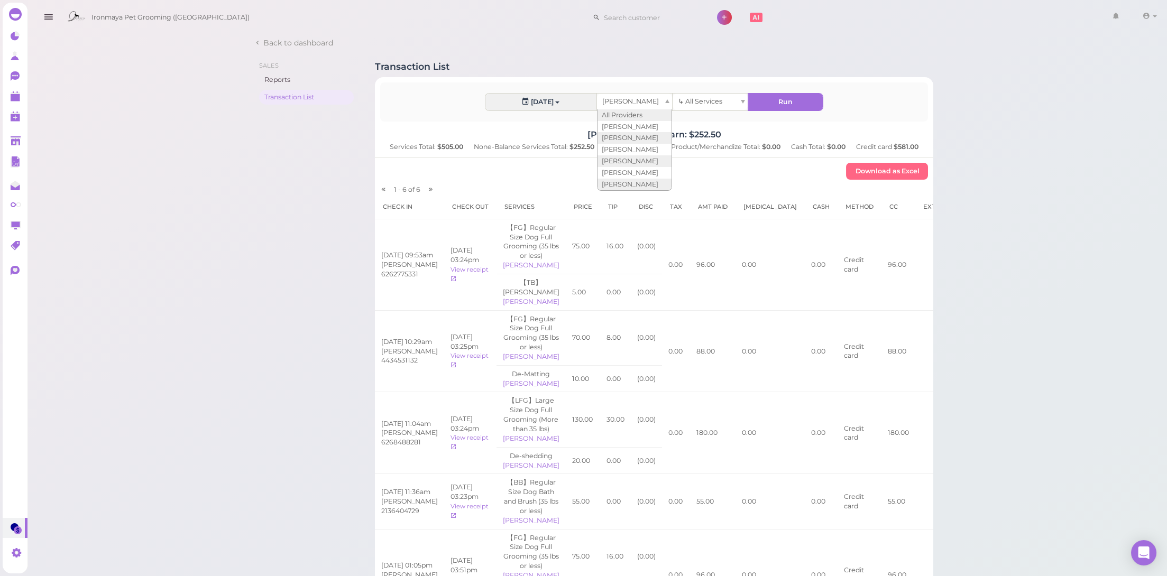
click at [643, 97] on div "[PERSON_NAME]" at bounding box center [634, 102] width 75 height 16
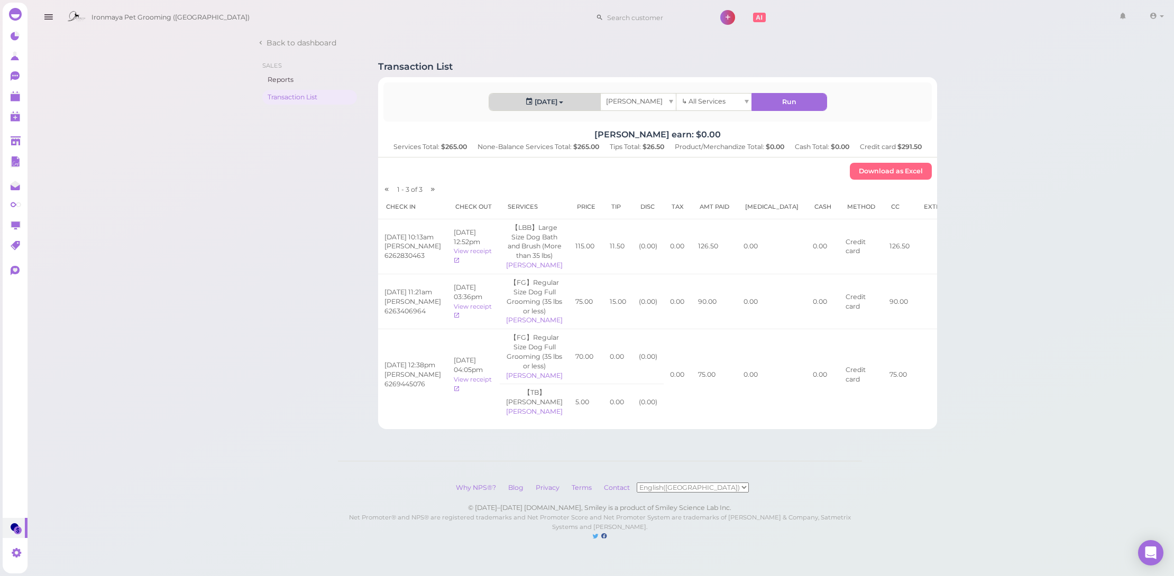
click at [539, 98] on button "[DATE]" at bounding box center [544, 102] width 111 height 17
click at [623, 104] on span "[PERSON_NAME]" at bounding box center [634, 101] width 57 height 8
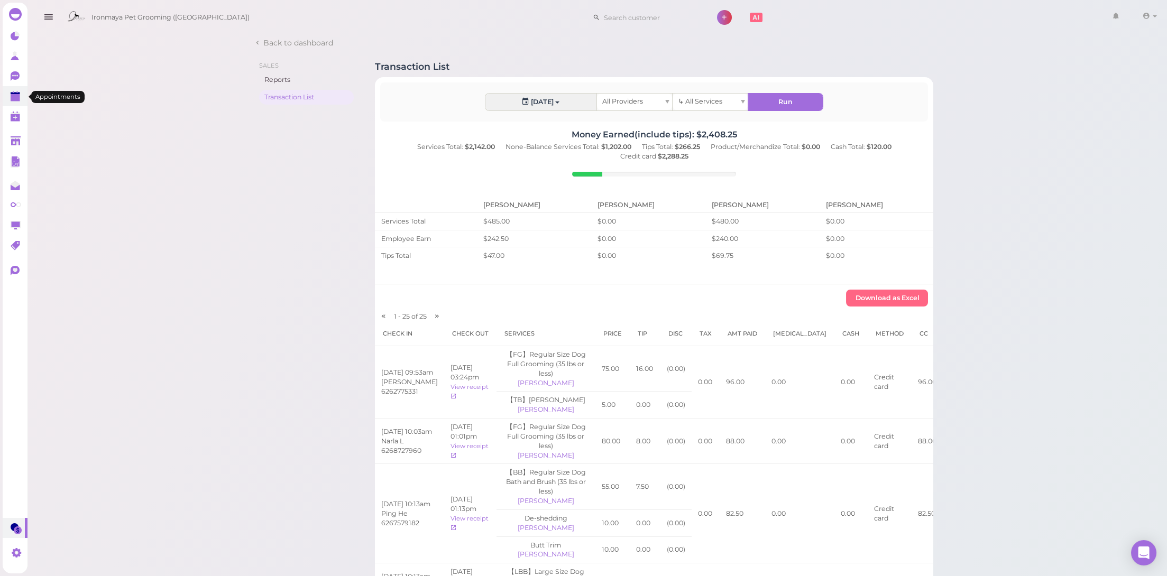
click at [20, 96] on icon at bounding box center [16, 96] width 11 height 11
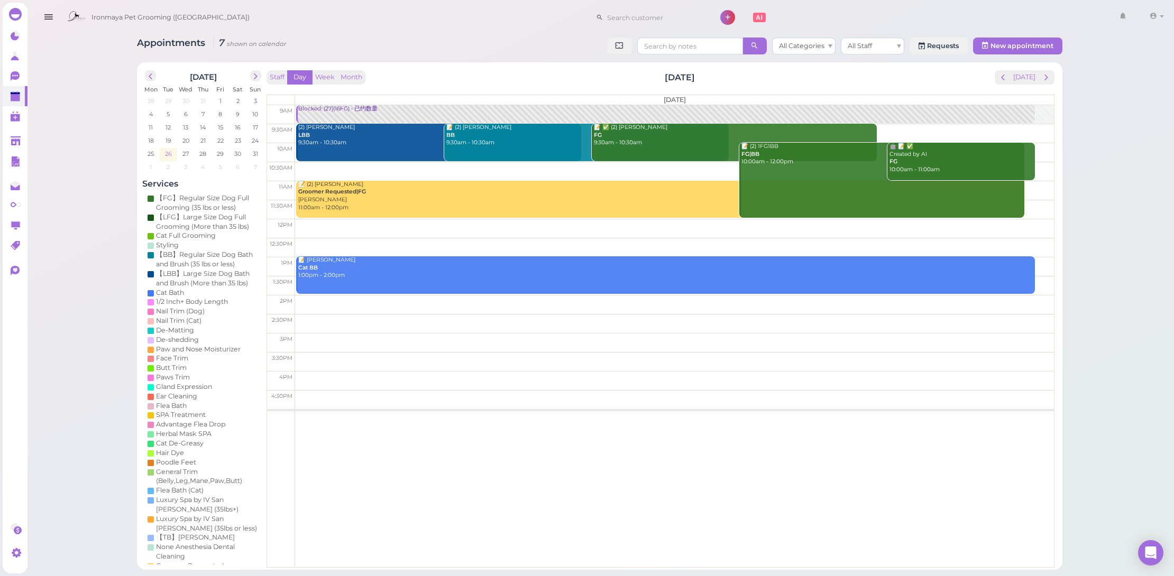
click at [168, 148] on td "26" at bounding box center [168, 153] width 17 height 11
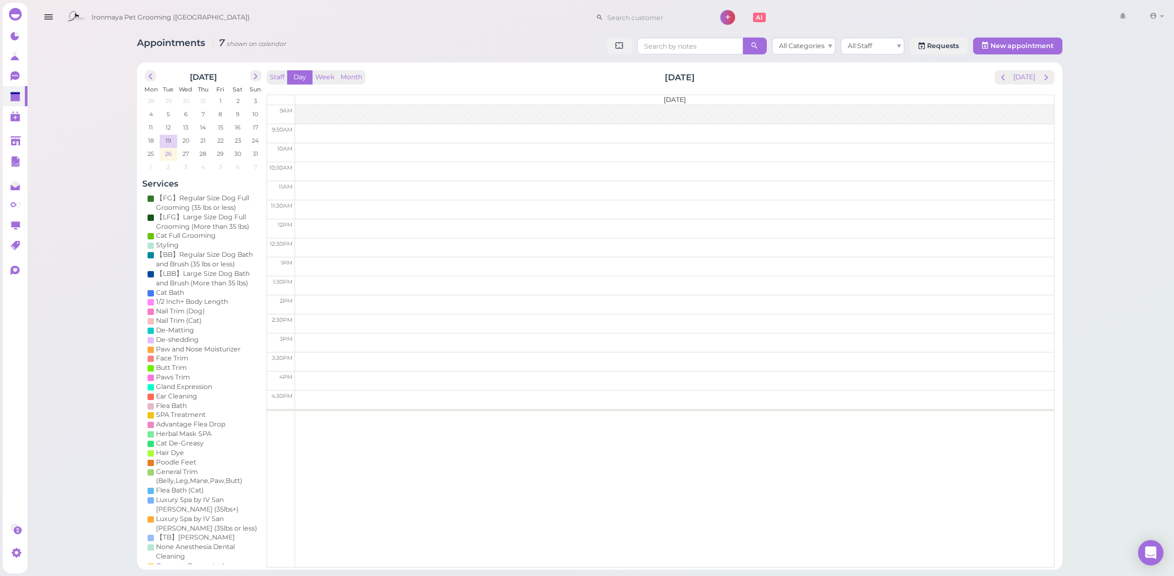
click at [168, 151] on span "26" at bounding box center [168, 154] width 9 height 10
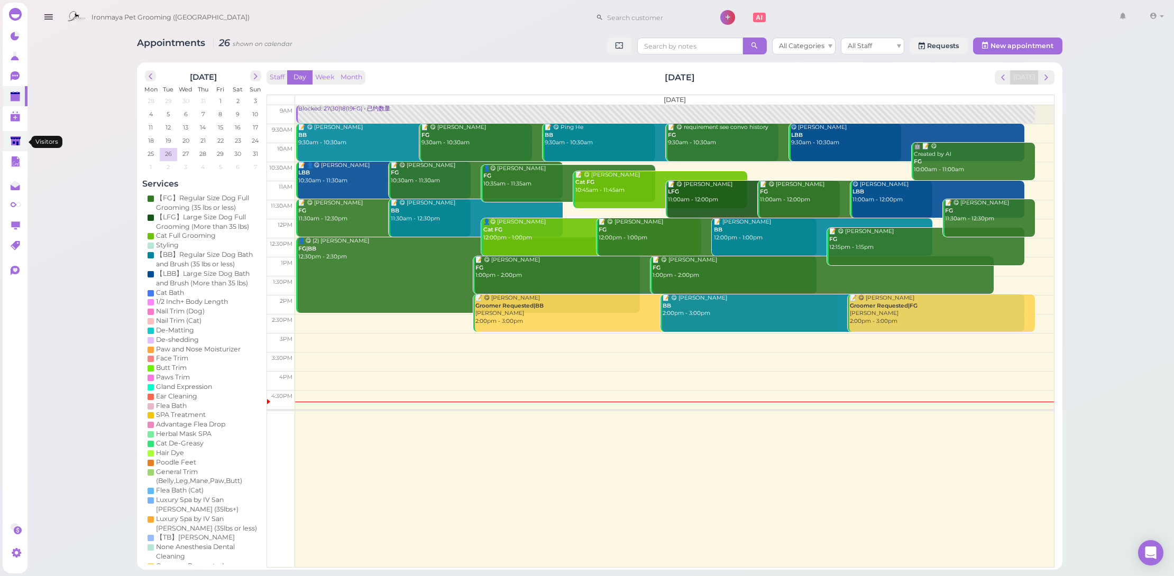
click at [17, 149] on link at bounding box center [15, 141] width 25 height 20
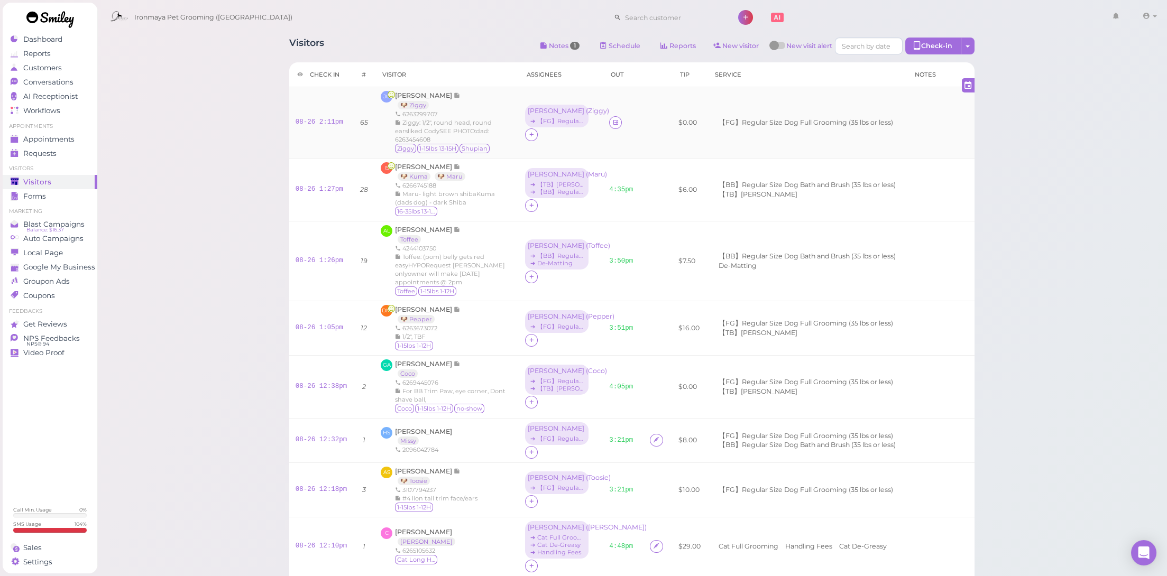
click at [603, 123] on td at bounding box center [623, 122] width 41 height 71
click at [609, 125] on link at bounding box center [615, 122] width 13 height 13
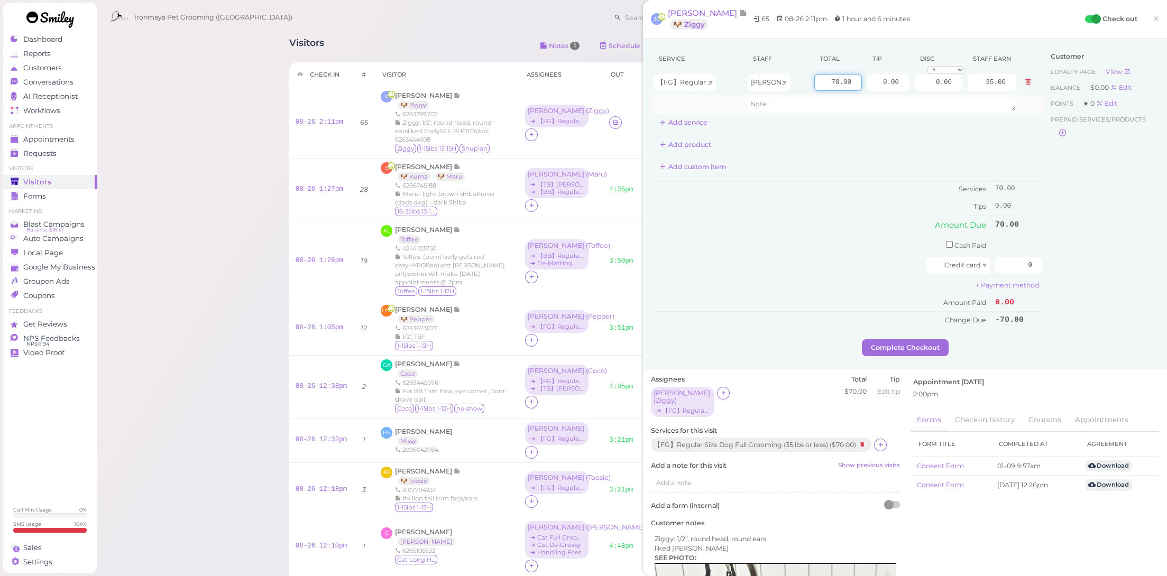
drag, startPoint x: 821, startPoint y: 80, endPoint x: 891, endPoint y: 95, distance: 71.3
click at [891, 95] on tbody "【FG】Regular Size Dog Full Grooming (35 lbs or less) [PERSON_NAME] 70.00 0.00 0.…" at bounding box center [848, 92] width 394 height 43
type input "85"
type input "42.50"
drag, startPoint x: 863, startPoint y: 79, endPoint x: 941, endPoint y: 91, distance: 78.7
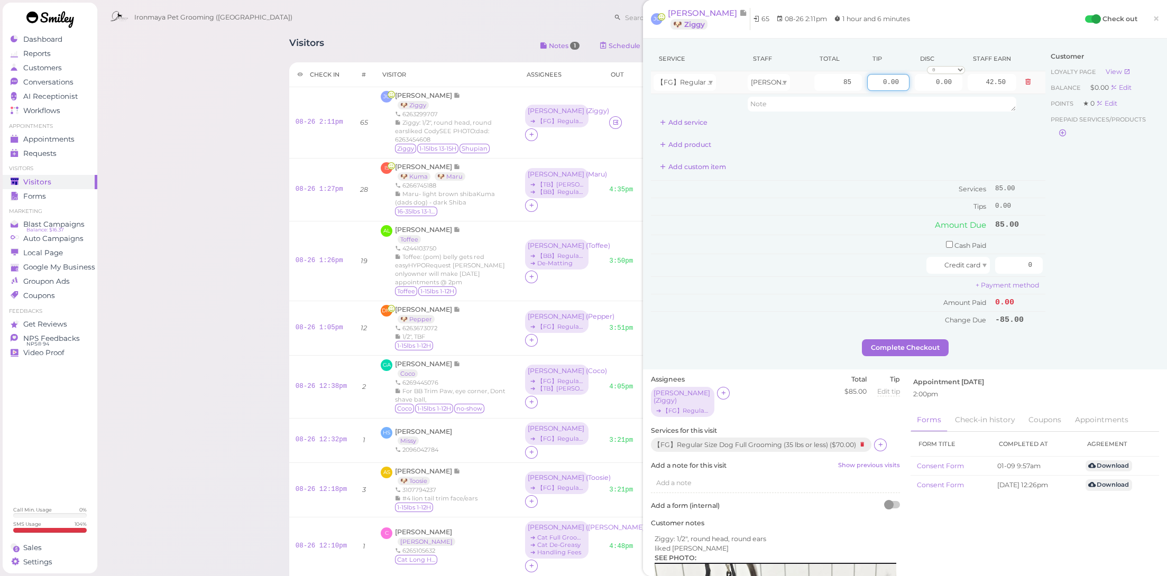
click at [941, 91] on tr "【FG】Regular Size Dog Full Grooming (35 lbs or less) [PERSON_NAME] 85 0.00 0.00 …" at bounding box center [848, 82] width 394 height 23
type input "8.5"
click at [909, 171] on div "Add custom item" at bounding box center [848, 167] width 394 height 17
drag, startPoint x: 1015, startPoint y: 251, endPoint x: 1072, endPoint y: 267, distance: 59.3
click at [1072, 267] on div "Service Staff Total Tip Disc Staff earn 【FG】Regular Size Dog Full Grooming (35 …" at bounding box center [905, 193] width 508 height 293
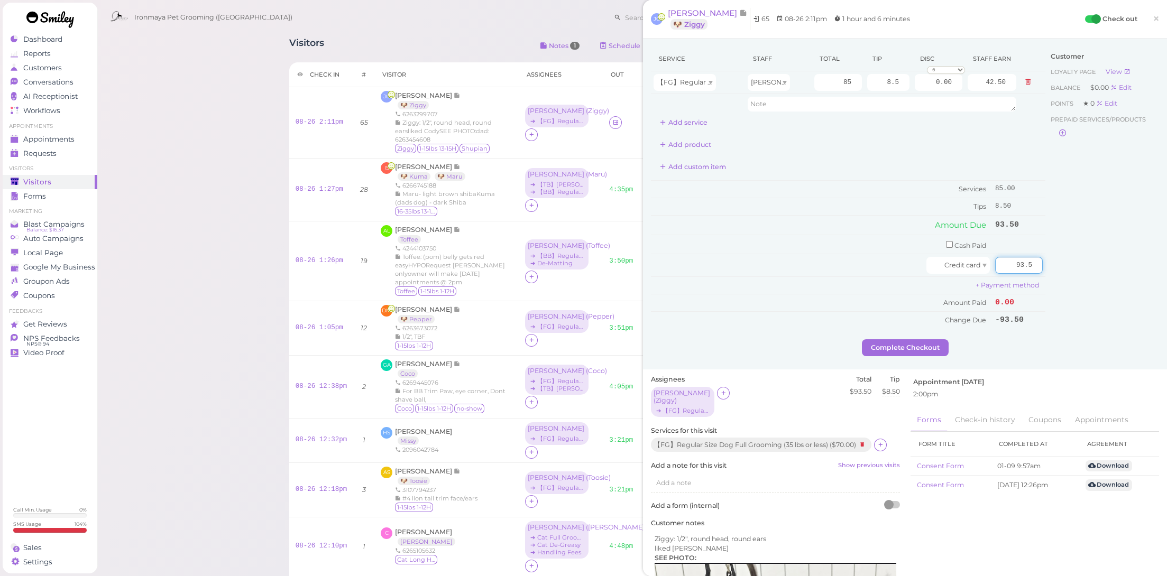
type input "93.5"
click at [1077, 310] on div "Customer Loyalty page View Balance $0.00 Edit Points ★ 0 Edit Prepaid services/…" at bounding box center [1102, 193] width 114 height 293
click at [922, 346] on button "Complete Checkout" at bounding box center [905, 347] width 87 height 17
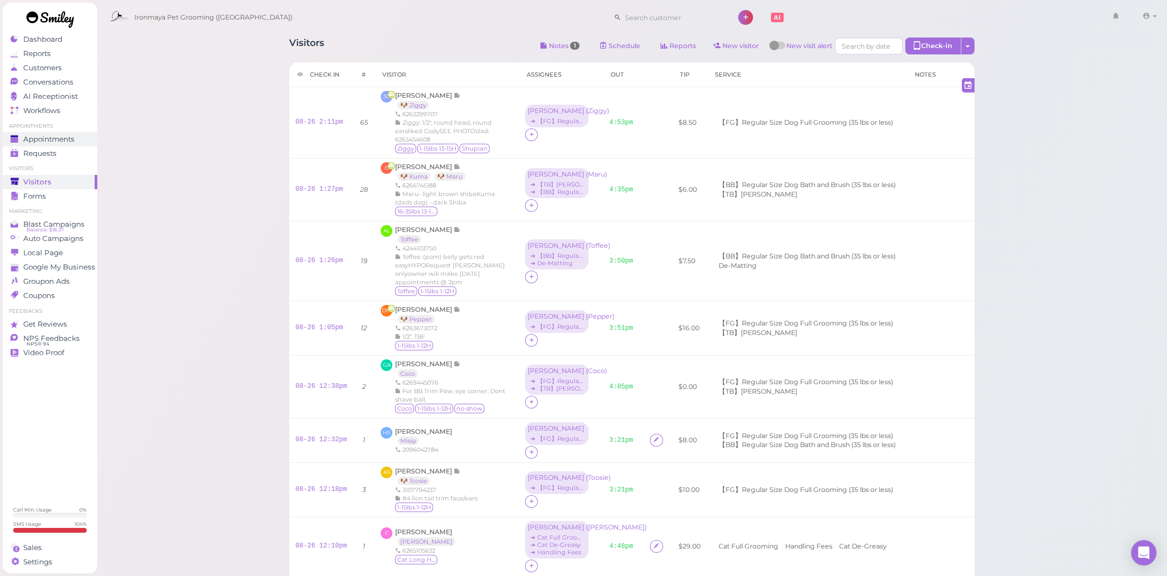
click at [78, 134] on link "Appointments" at bounding box center [50, 139] width 95 height 14
